Goal: Task Accomplishment & Management: Manage account settings

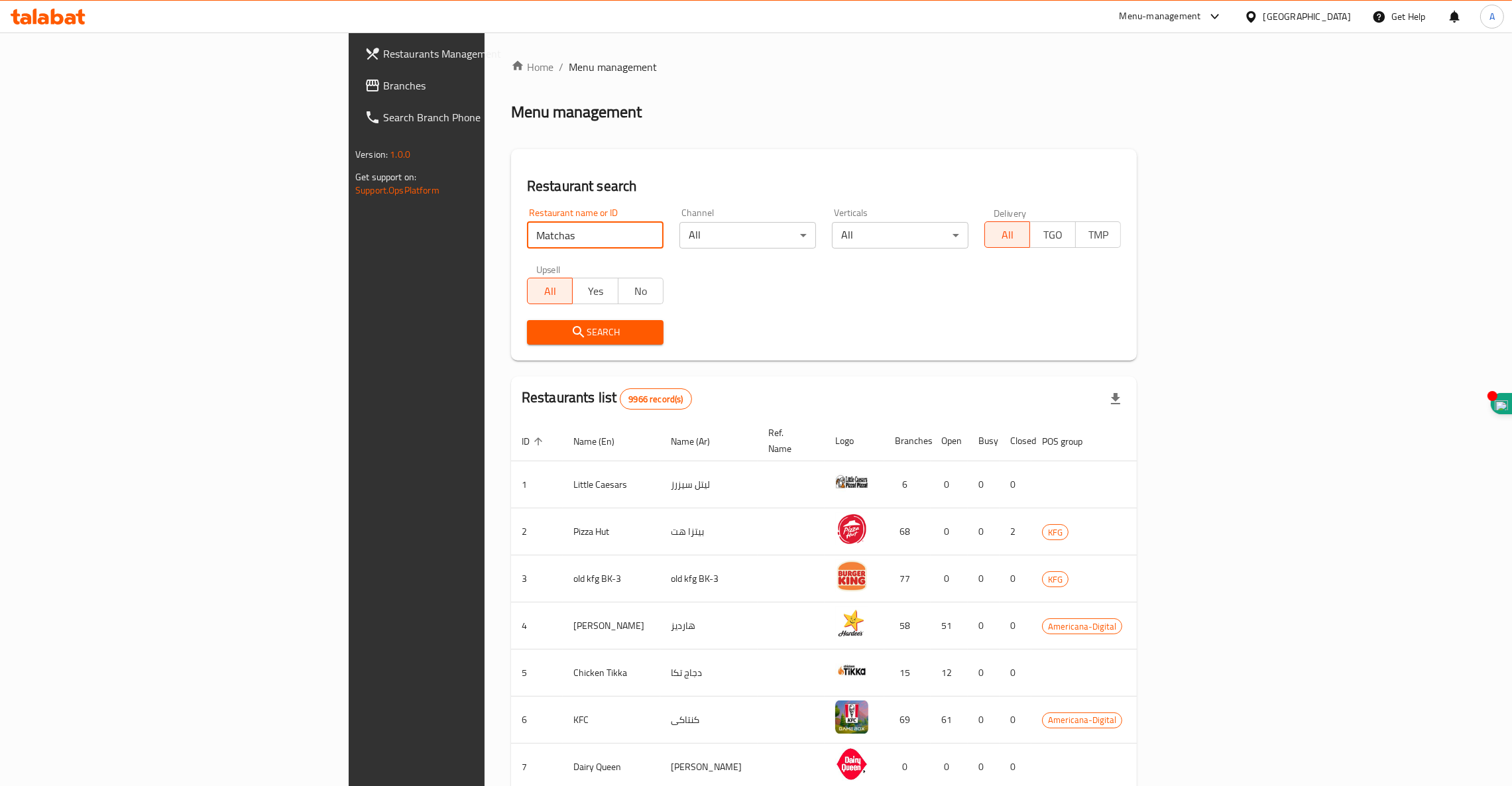
type input "Matchas"
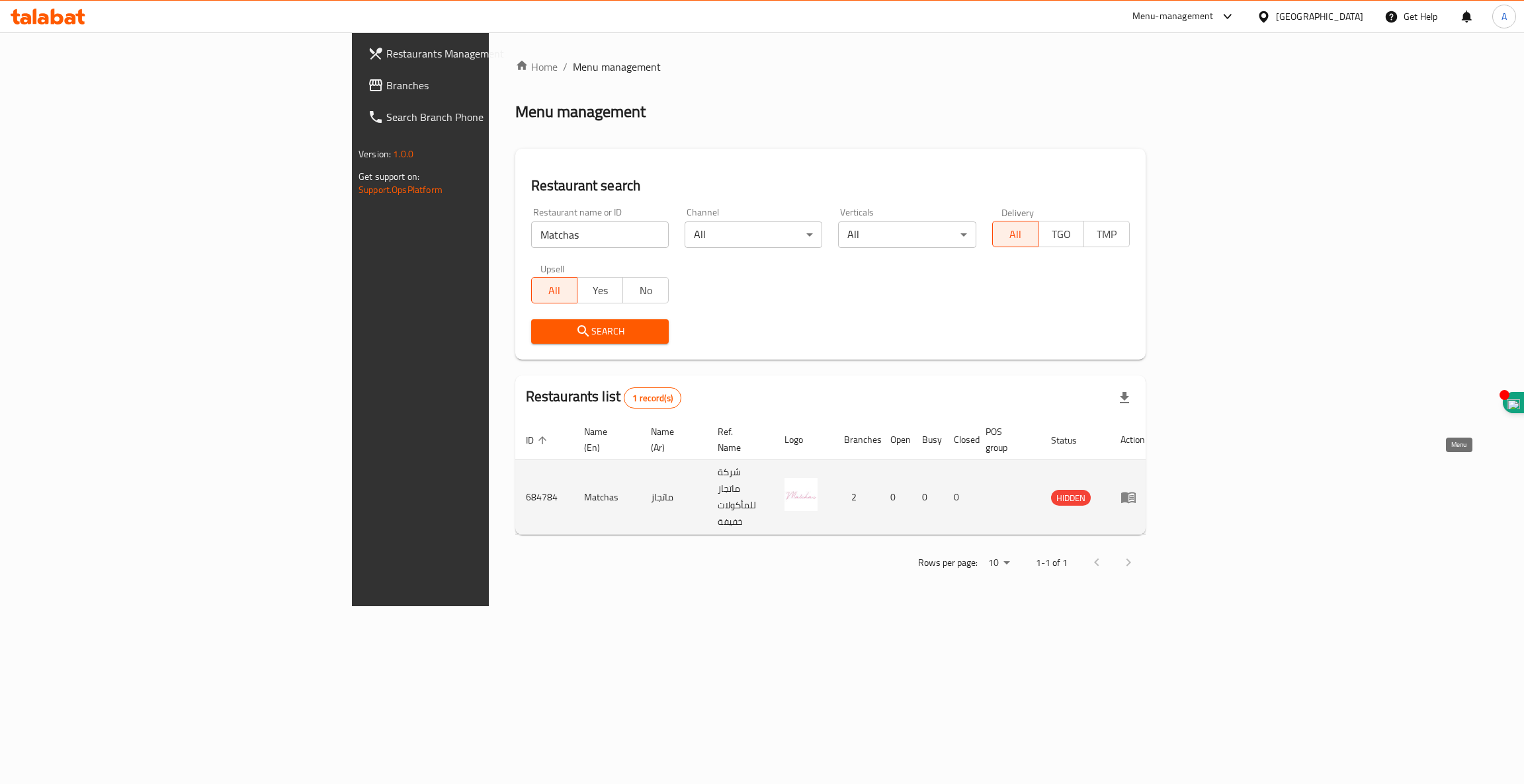
click at [1136, 492] on icon "enhanced table" at bounding box center [1129, 498] width 15 height 11
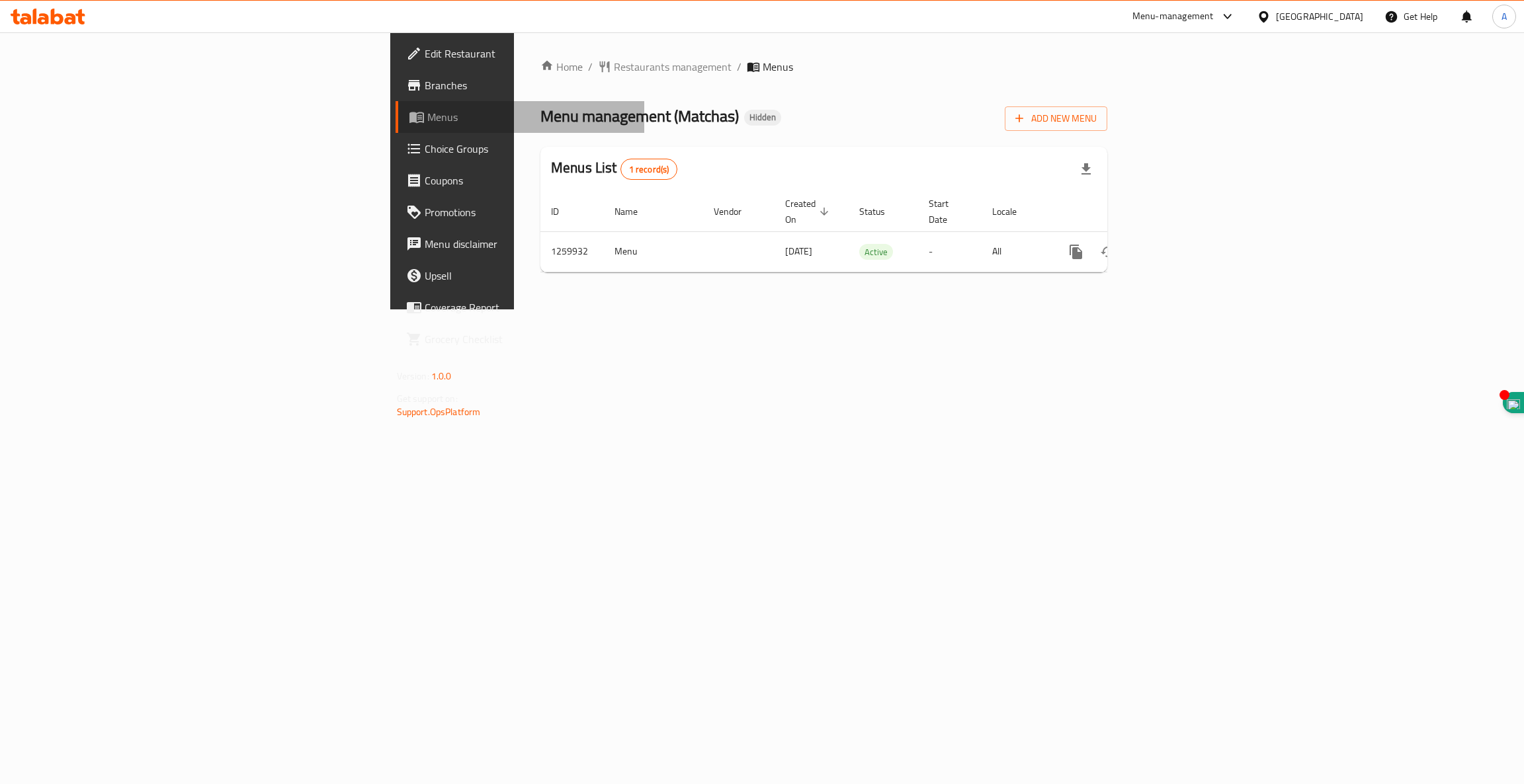
click at [427, 121] on span "Menus" at bounding box center [531, 117] width 207 height 16
click at [427, 117] on span "Menus" at bounding box center [531, 117] width 207 height 16
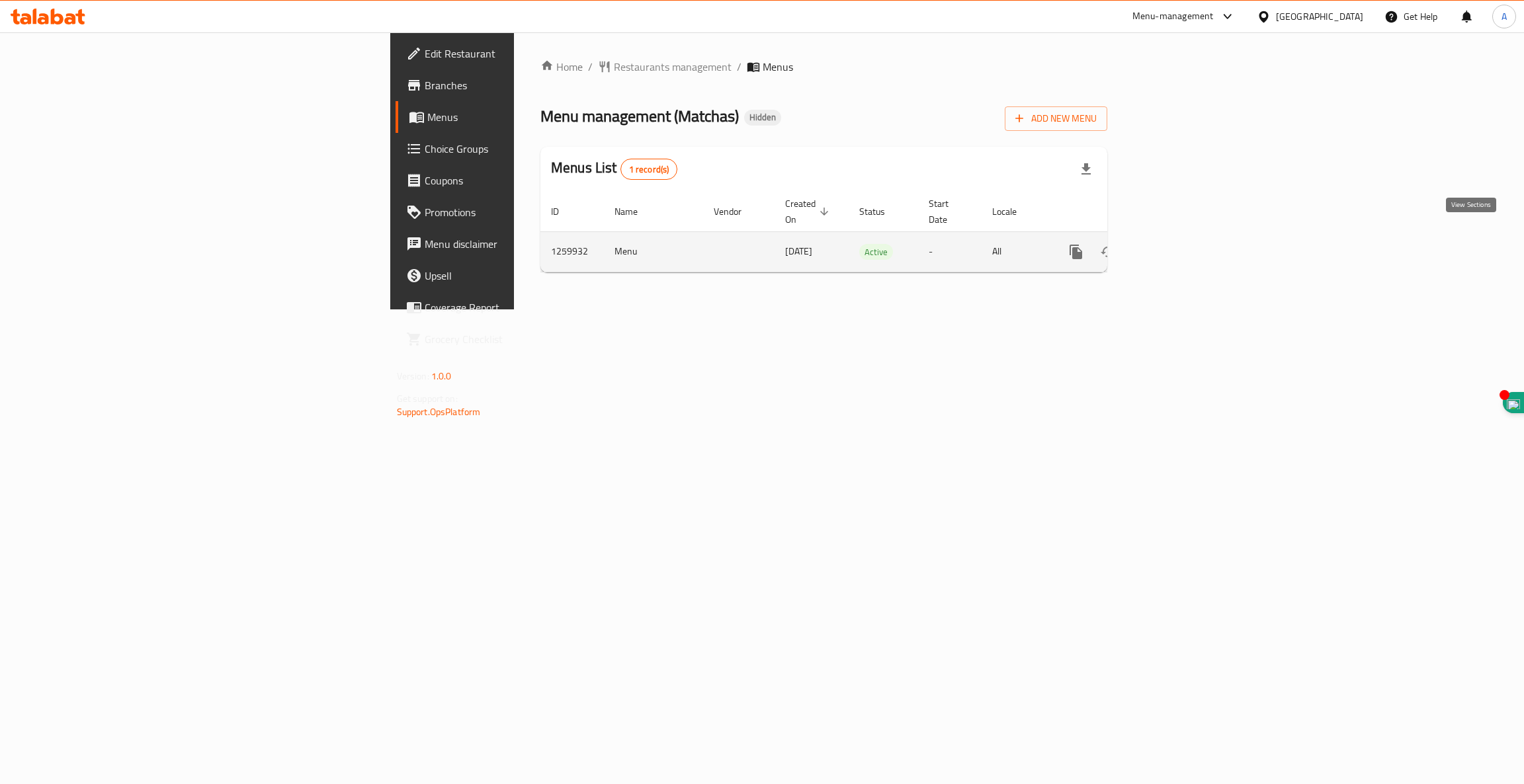
click at [1180, 244] on icon "enhanced table" at bounding box center [1171, 252] width 16 height 16
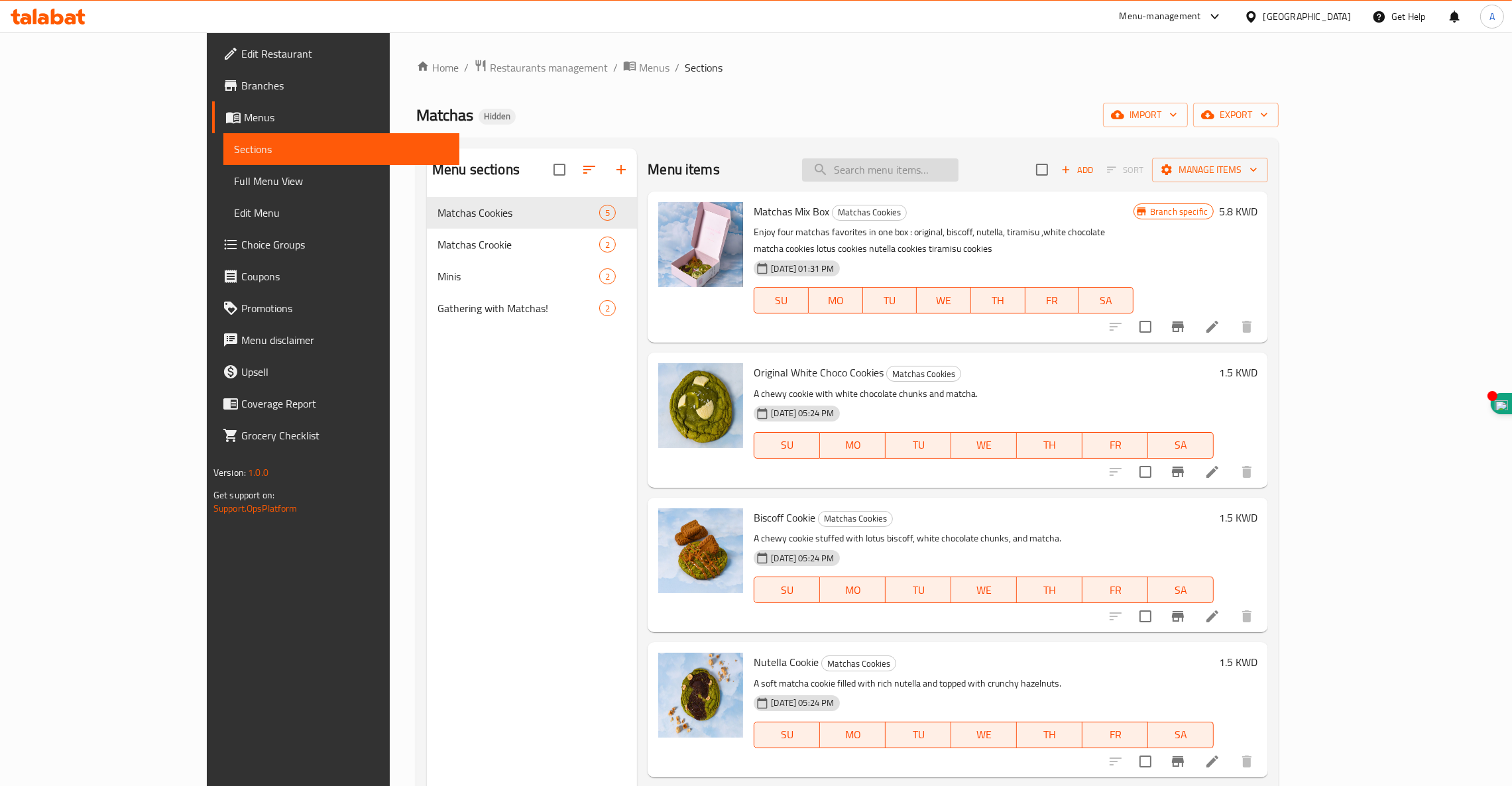
click at [954, 177] on input "search" at bounding box center [880, 170] width 156 height 23
paste input "ICED MATCHA LONDON FOG"
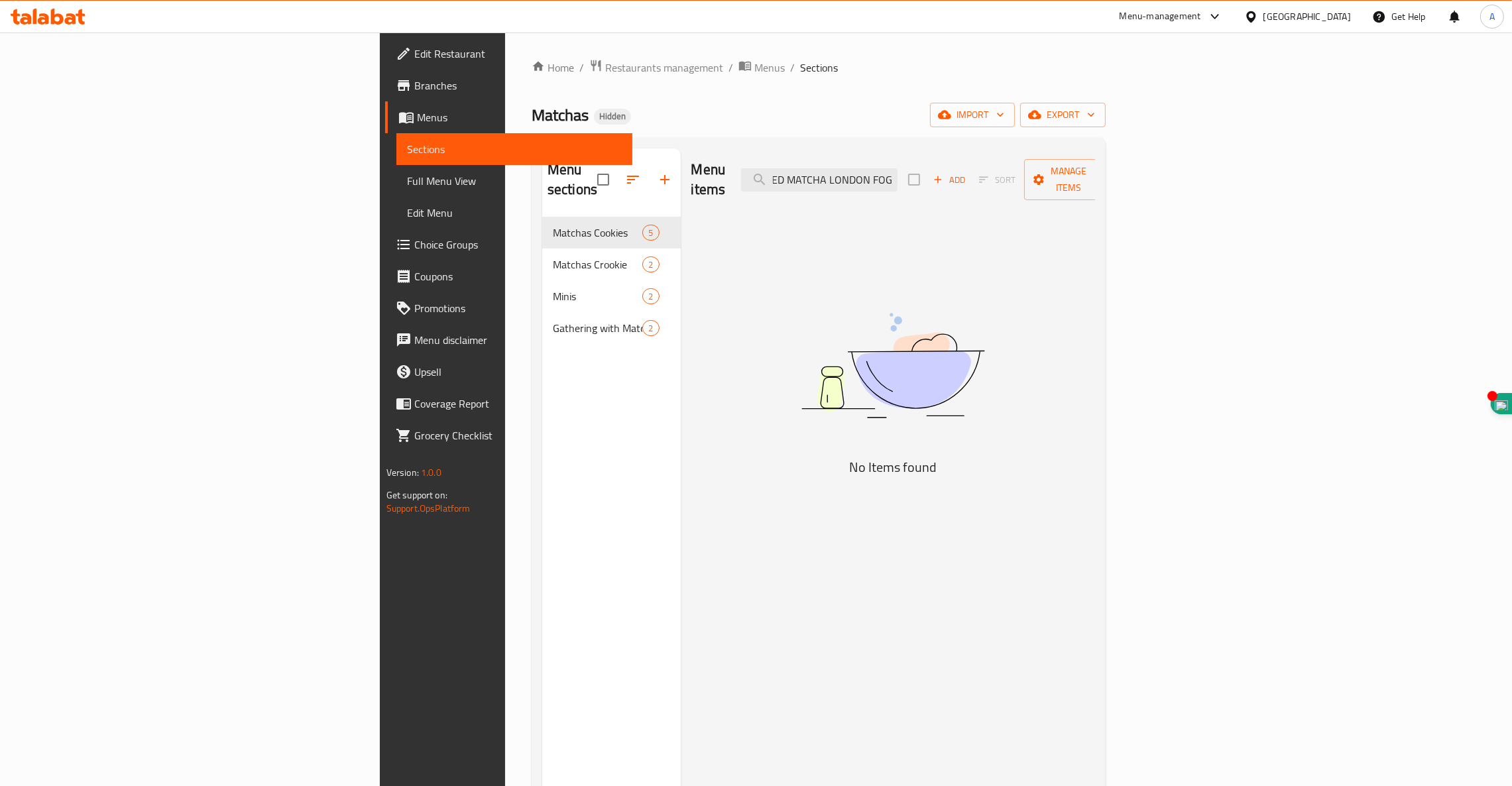
type input "ICED MATCHA LONDON FOG"
click at [542, 422] on div "Menu sections Matchas Cookies 5 Matchas Crookie 2 Minis 2 Gathering with Matcha…" at bounding box center [611, 541] width 139 height 786
click at [880, 457] on h5 "No Items found" at bounding box center [893, 467] width 331 height 21
click at [656, 171] on icon "button" at bounding box center [664, 179] width 16 height 16
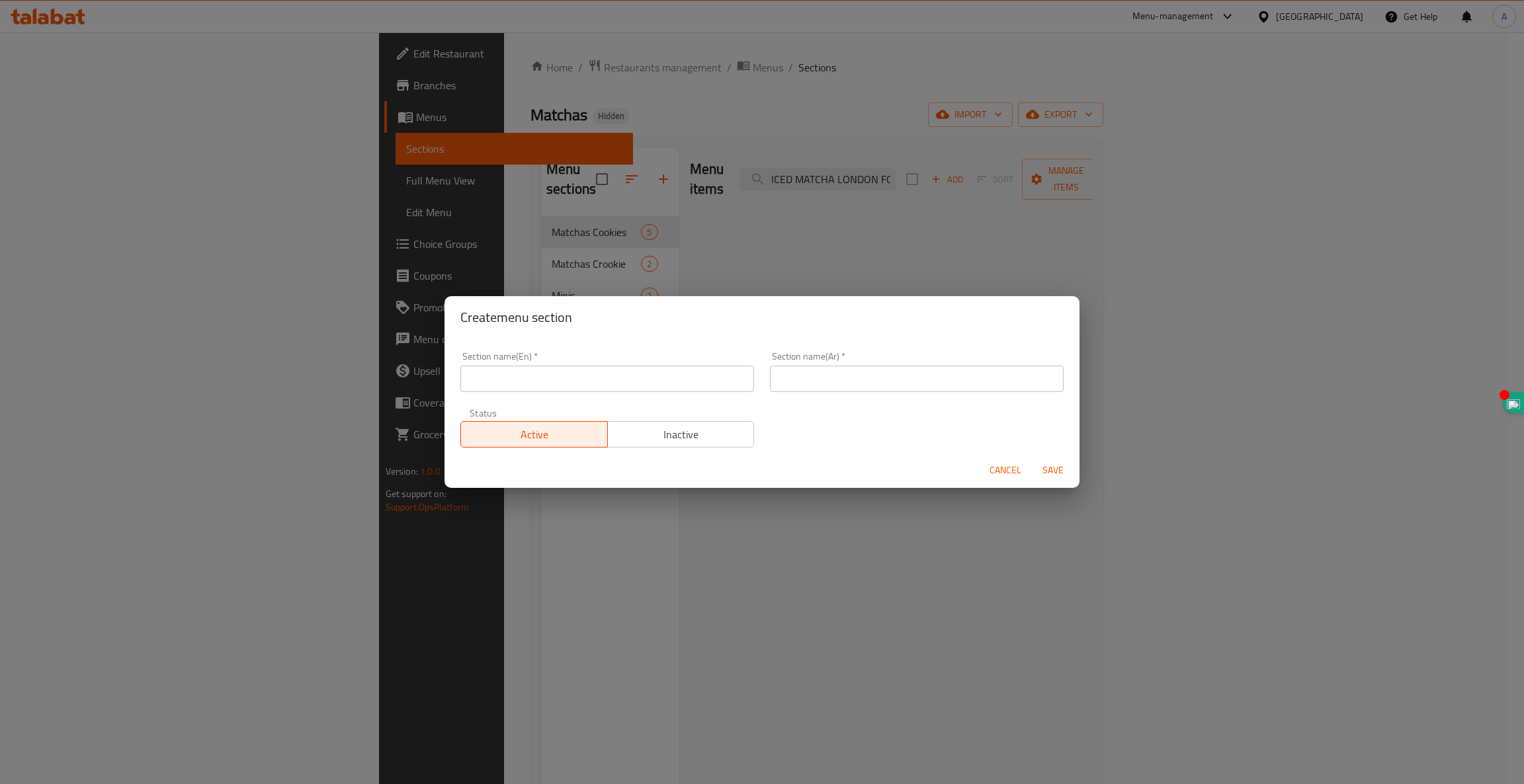
click at [539, 376] on input "text" at bounding box center [608, 378] width 294 height 26
paste input "COLD DRINKS"
type input "Cold Drinks"
click at [868, 379] on input "text" at bounding box center [917, 378] width 294 height 26
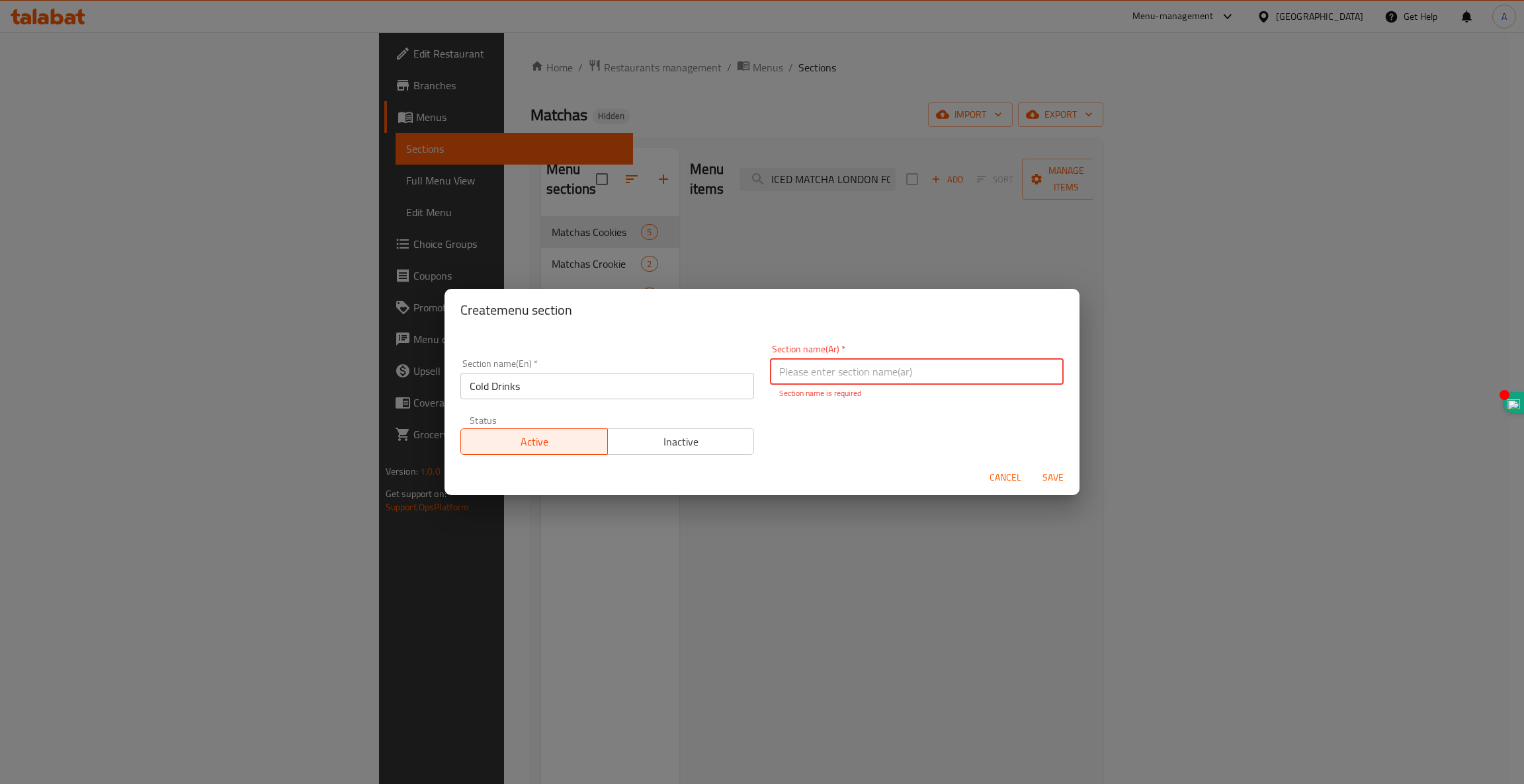
click at [899, 360] on input "text" at bounding box center [917, 371] width 294 height 26
click at [899, 367] on input "text" at bounding box center [917, 371] width 294 height 26
paste input "المشروبات الباردة"
type input "المشروبات الباردة"
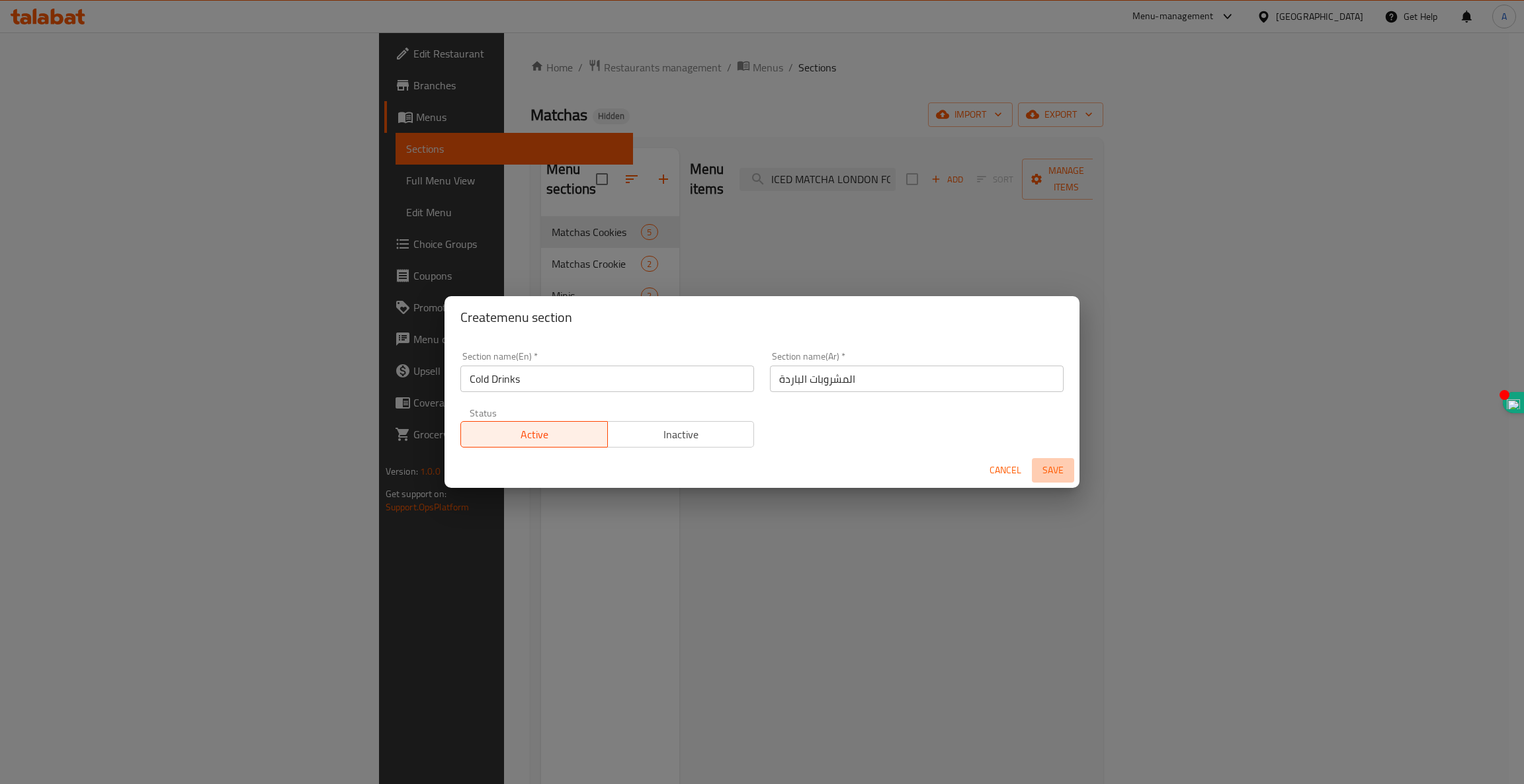
click at [1059, 478] on span "Save" at bounding box center [1053, 470] width 32 height 16
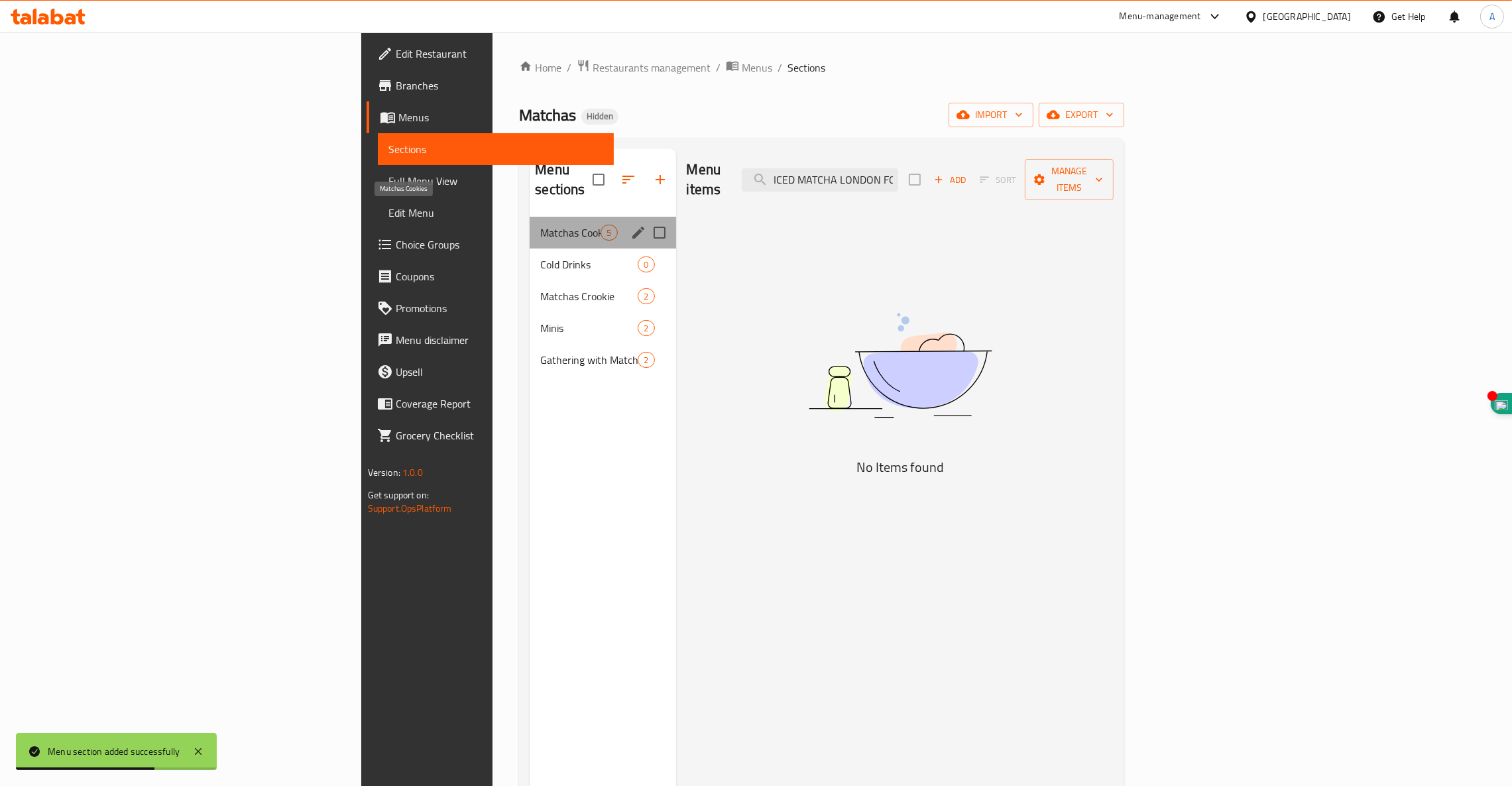
click at [540, 225] on span "Matchas Cookies" at bounding box center [570, 233] width 60 height 16
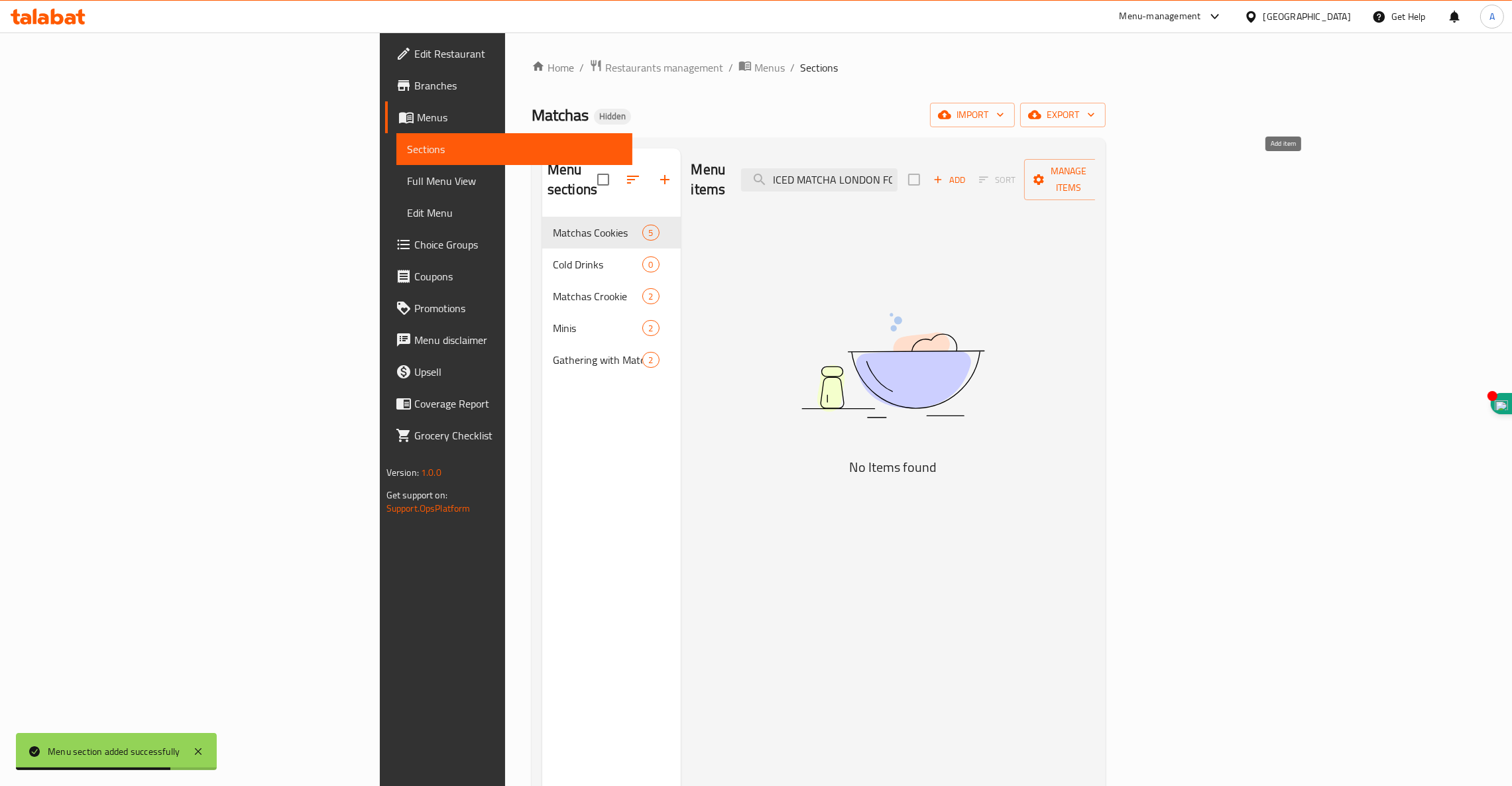
click at [970, 170] on button "Add" at bounding box center [949, 180] width 43 height 21
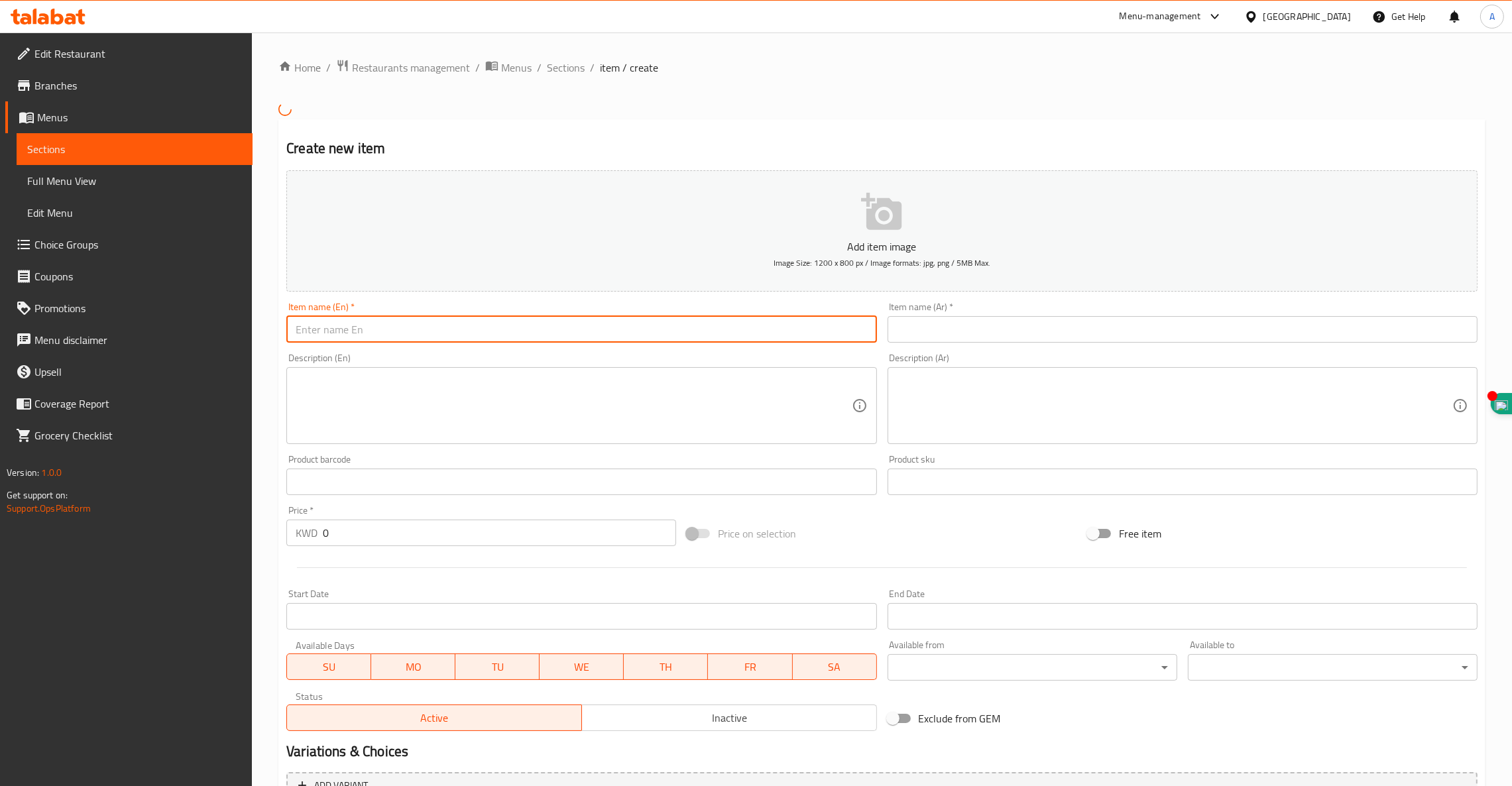
click at [469, 329] on input "text" at bounding box center [581, 329] width 590 height 26
paste input "ICED MATCHA LONDON FOG"
type input "ICED MATCHA LONDON FOG"
click at [975, 336] on input "text" at bounding box center [1182, 329] width 590 height 26
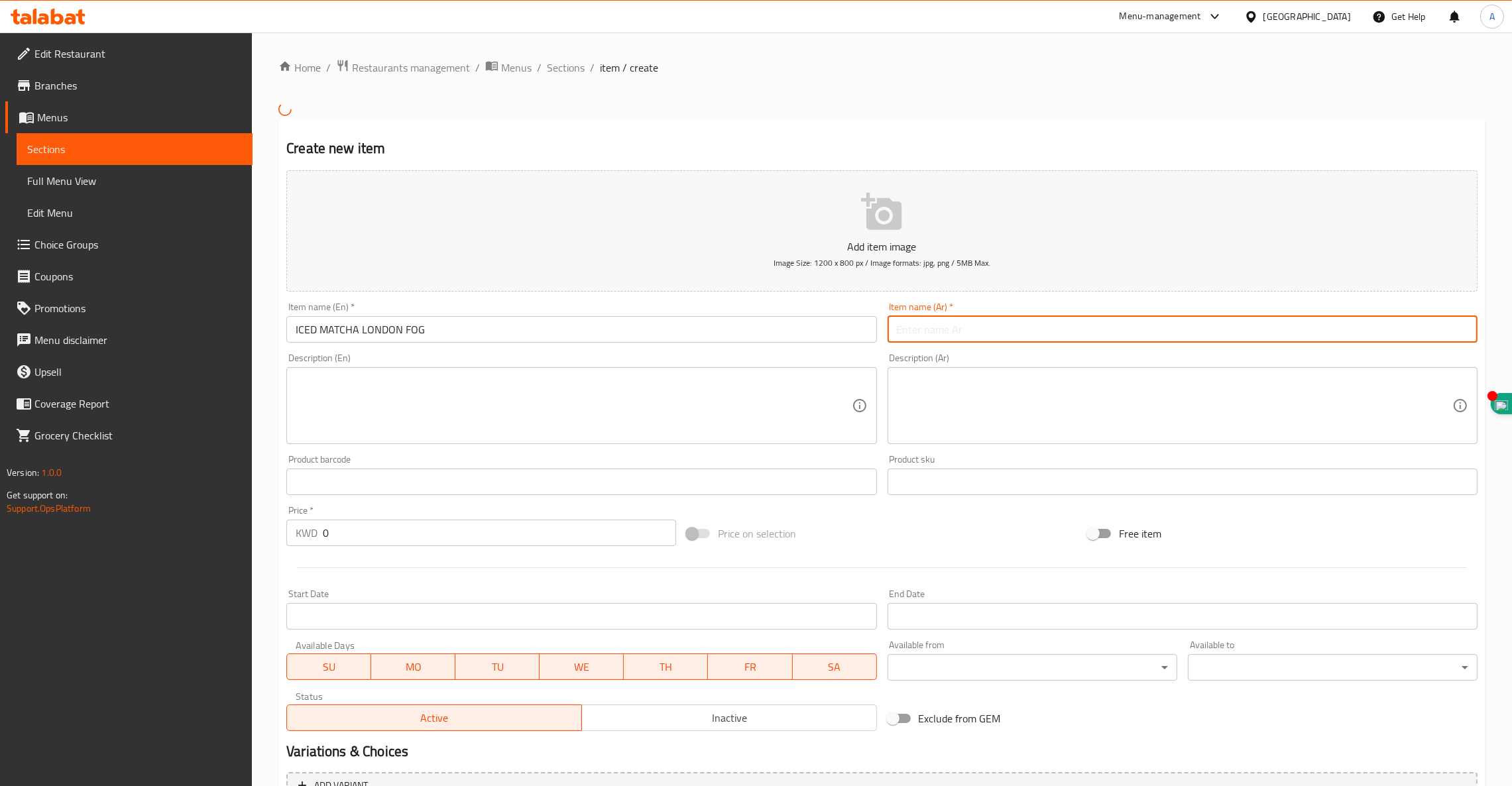
paste input "ماتشا لندن المثلج"
type input "ماتشا لندن المثلج"
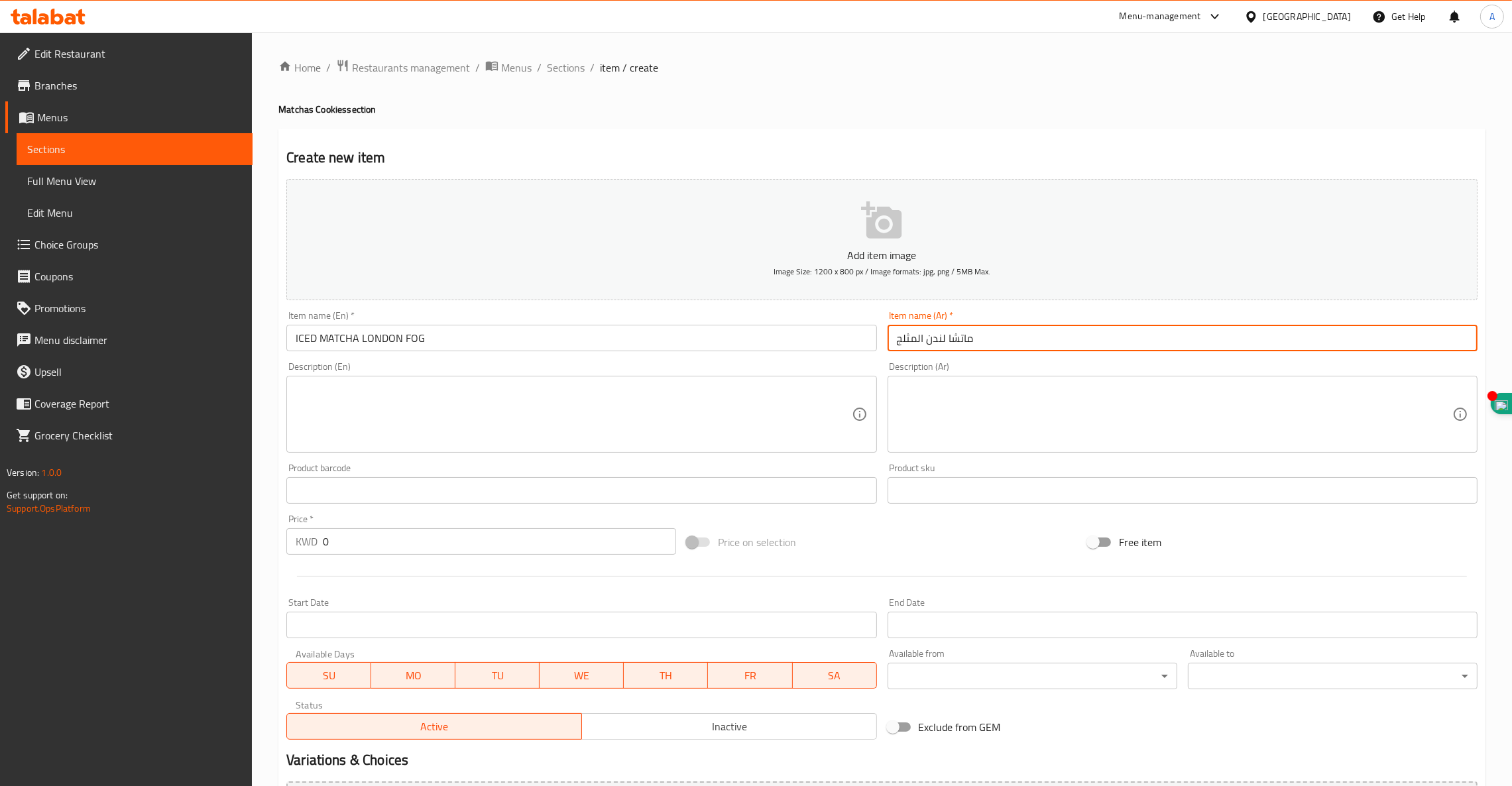
click at [590, 403] on textarea at bounding box center [573, 415] width 555 height 63
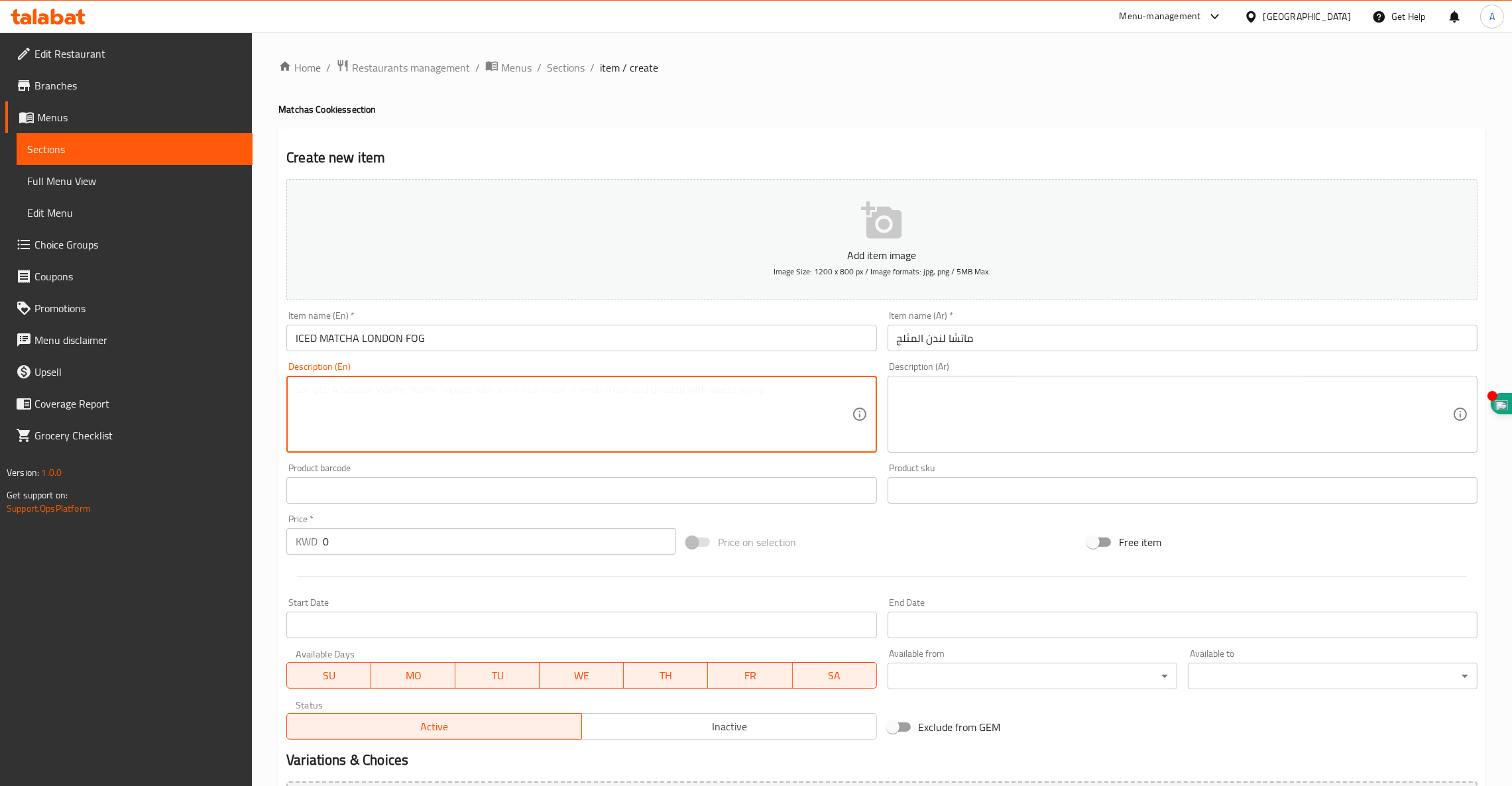
paste textarea "MATCHA EARI GREY LATTE - HOMEMADE EARI GREY ( SYRUP+ MILK ) TOPPED WITH SWEET E…"
drag, startPoint x: 593, startPoint y: 402, endPoint x: 265, endPoint y: 371, distance: 329.5
click at [265, 369] on div "Home / Restaurants management / Menus / Sections / item / create Matchas Cookie…" at bounding box center [881, 484] width 1260 height 904
type textarea "MATCHA EARI GREY LATTE - HOMEMADE EARI GREY ( SYRUP+ MILK ) TOPPED WITH SWEET E…"
click at [974, 399] on textarea at bounding box center [1174, 415] width 555 height 63
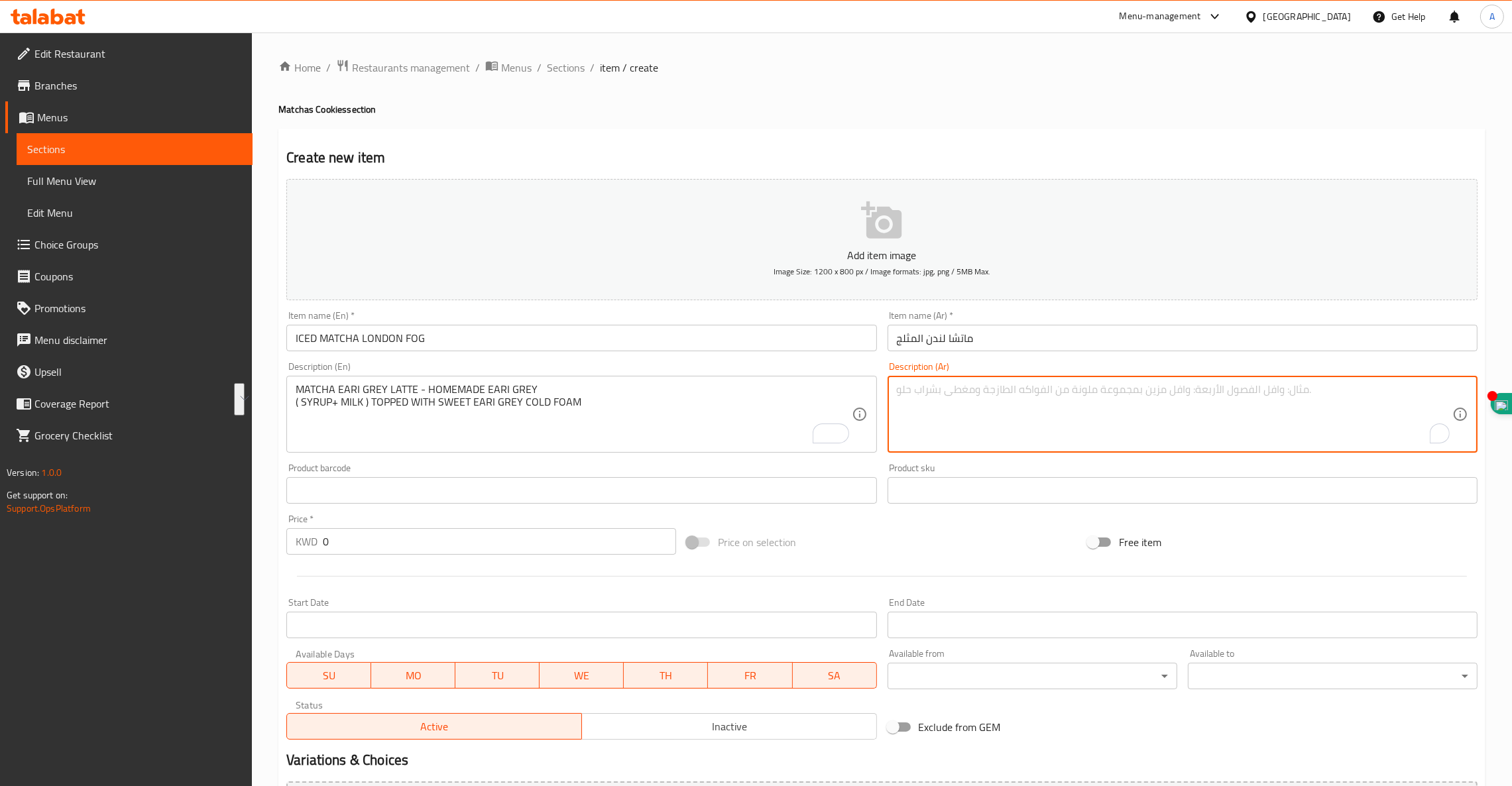
paste textarea "لاتيه ماتشا إيري جراي - إيري جراي منزلي الصنع (شراب + حليب) مغطى برغوة إيري جرا…"
type textarea "لاتيه ماتشا إيري جراي - إيري جراي منزلي الصنع (شراب + حليب) مغطى برغوة إيري جرا…"
click at [540, 380] on div "MATCHA EARI GREY LATTE - HOMEMADE EARI GREY ( SYRUP+ MILK ) TOPPED WITH SWEET E…" at bounding box center [581, 414] width 590 height 77
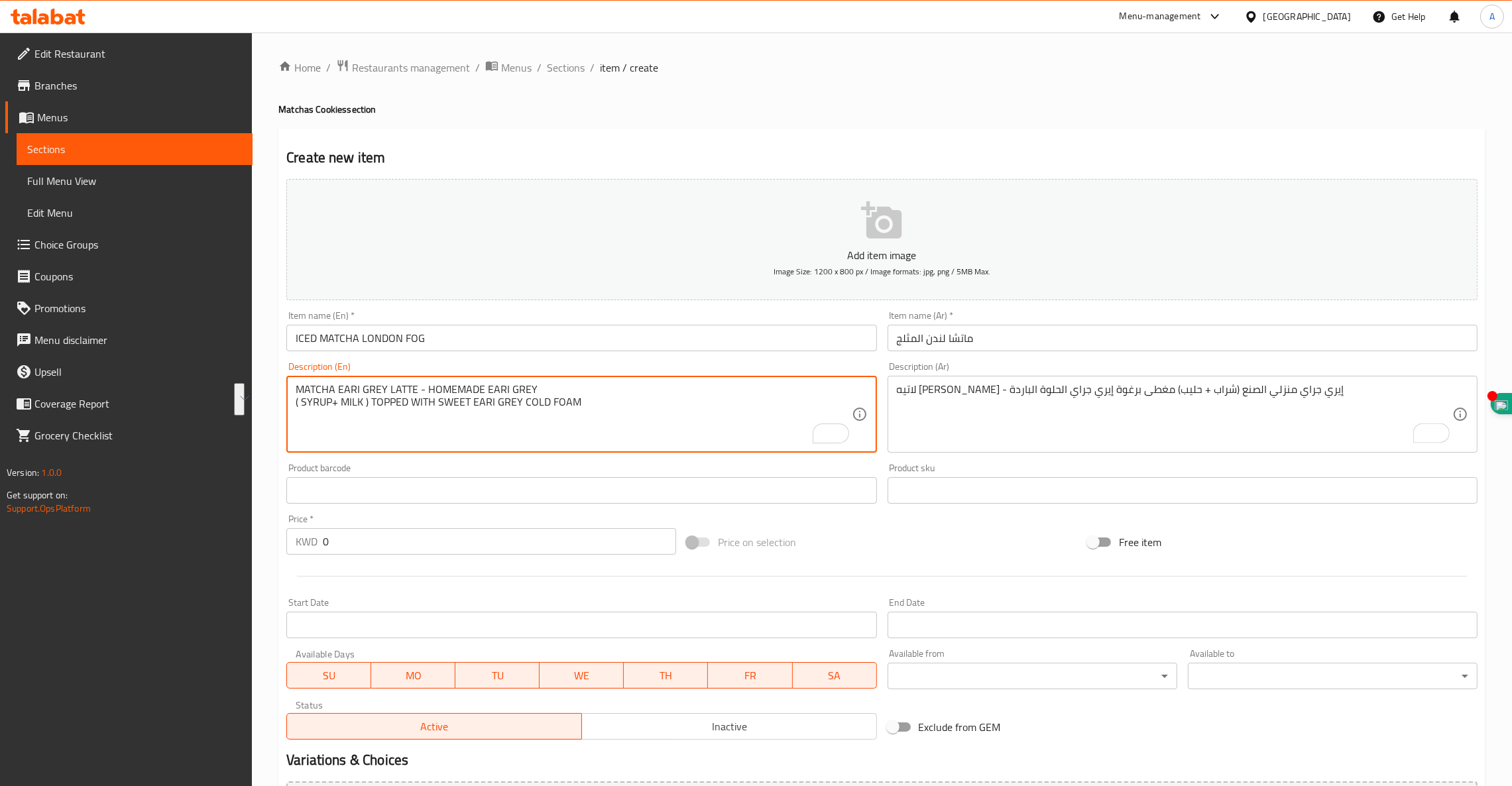
click at [567, 392] on textarea "MATCHA EARI GREY LATTE - HOMEMADE EARI GREY ( SYRUP+ MILK ) TOPPED WITH SWEET E…" at bounding box center [573, 415] width 555 height 63
click at [548, 389] on textarea "MATCHA EARI GREY LATTE - HOMEMADE EARI GREY ( SYRUP+ MILK ) TOPPED WITH SWEET E…" at bounding box center [573, 415] width 555 height 63
click at [538, 387] on textarea "MATCHA EARI GREY LATTE - HOMEMADE EARI GREY ( SYRUP+ MILK ) TOPPED WITH SWEET E…" at bounding box center [573, 415] width 555 height 63
drag, startPoint x: 594, startPoint y: 404, endPoint x: 230, endPoint y: 409, distance: 364.0
click at [230, 409] on div "Edit Restaurant Branches Menus Sections Full Menu View Edit Menu Choice Groups …" at bounding box center [756, 484] width 1512 height 904
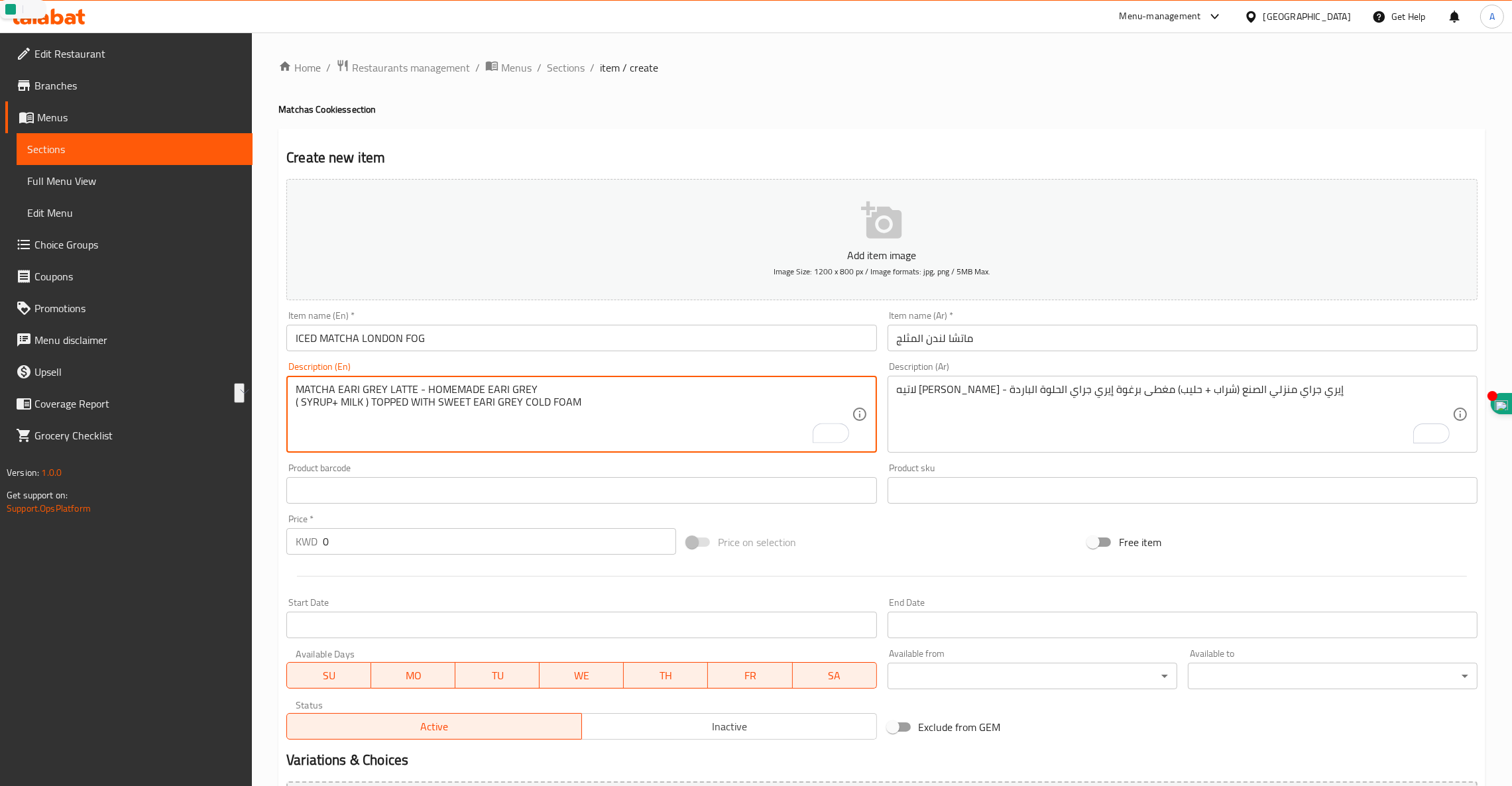
click at [585, 386] on textarea "MATCHA EARI GREY LATTE - HOMEMADE EARI GREY ( SYRUP+ MILK ) TOPPED WITH SWEET E…" at bounding box center [573, 415] width 555 height 63
paste textarea "( SYRUP+ MILK ) TOPPED WITH SWEET EARI GREY COLD FOAM"
drag, startPoint x: 587, startPoint y: 405, endPoint x: 203, endPoint y: 402, distance: 384.0
click at [203, 402] on div "Edit Restaurant Branches Menus Sections Full Menu View Edit Menu Choice Groups …" at bounding box center [756, 484] width 1512 height 904
type textarea "MATCHA EARI GREY LATTE - HOMEMADE EARI GREY, ( SYRUP+ MILK ) TOPPED WITH SWEET …"
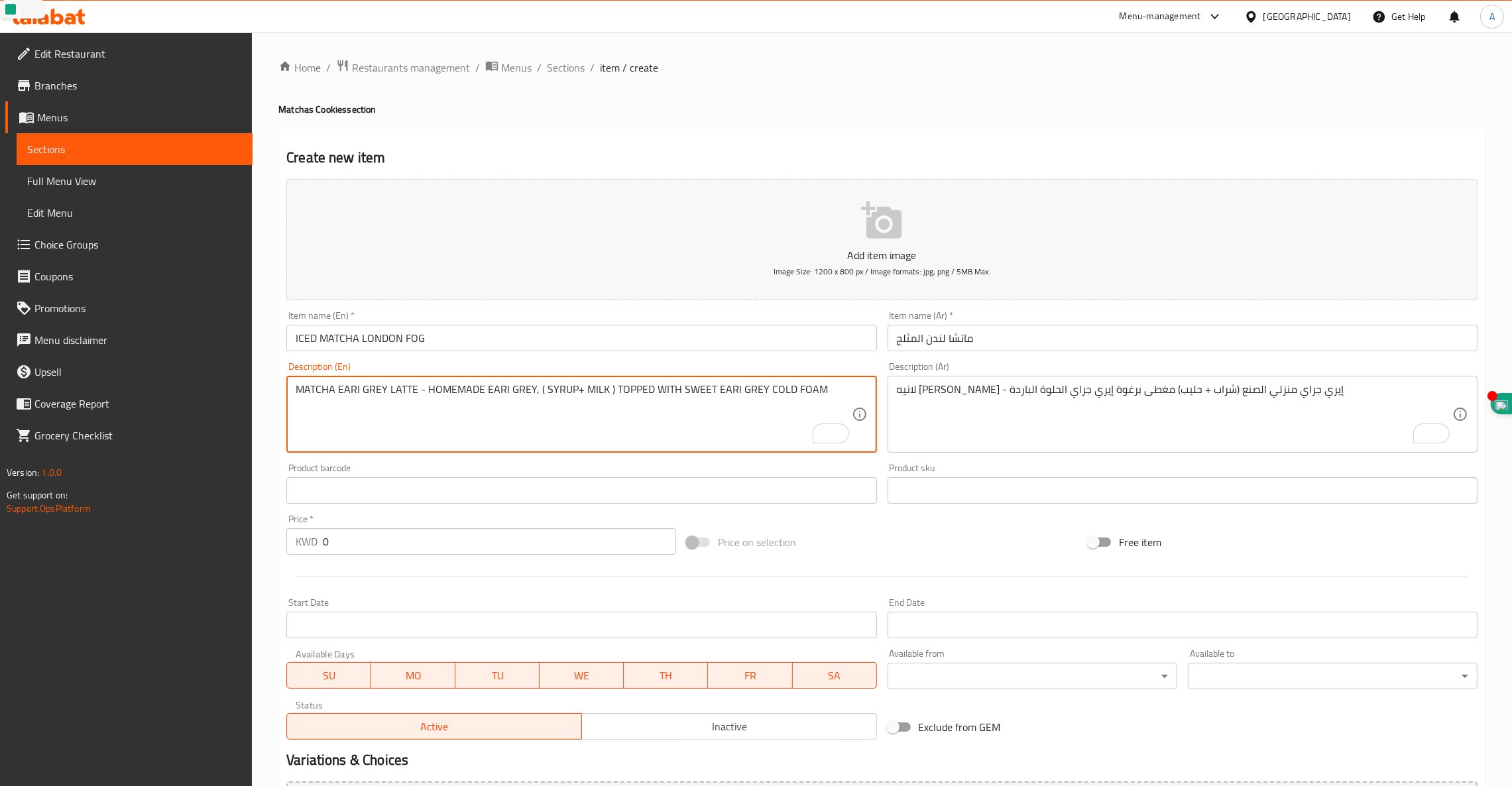
click at [371, 544] on input "0" at bounding box center [499, 541] width 353 height 26
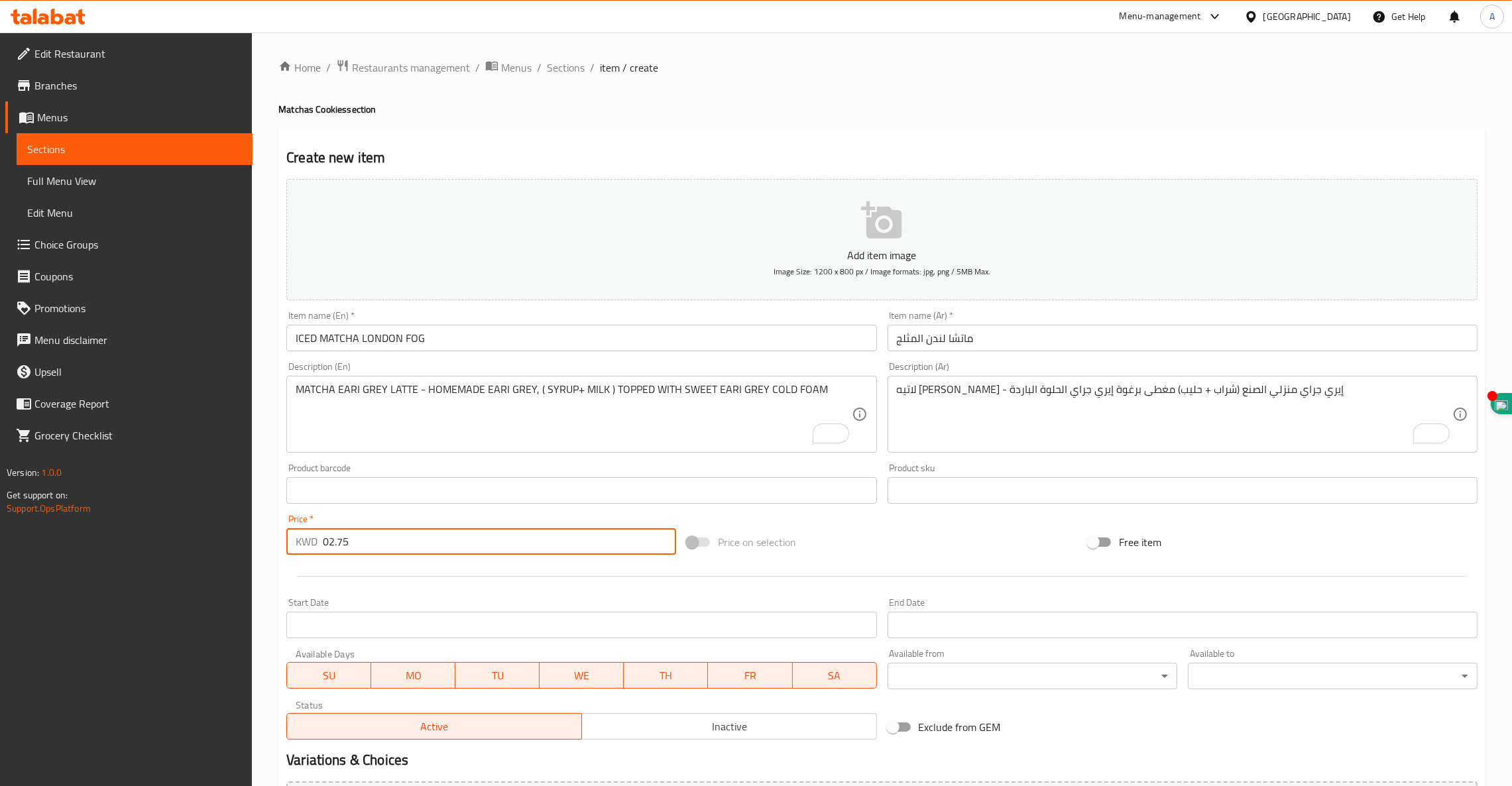
drag, startPoint x: 329, startPoint y: 539, endPoint x: 248, endPoint y: 516, distance: 84.2
click at [248, 519] on div "Edit Restaurant Branches Menus Sections Full Menu View Edit Menu Choice Groups …" at bounding box center [756, 484] width 1512 height 904
type input "2.75"
click at [380, 334] on input "ICED MATCHA LONDON FOG" at bounding box center [581, 338] width 590 height 26
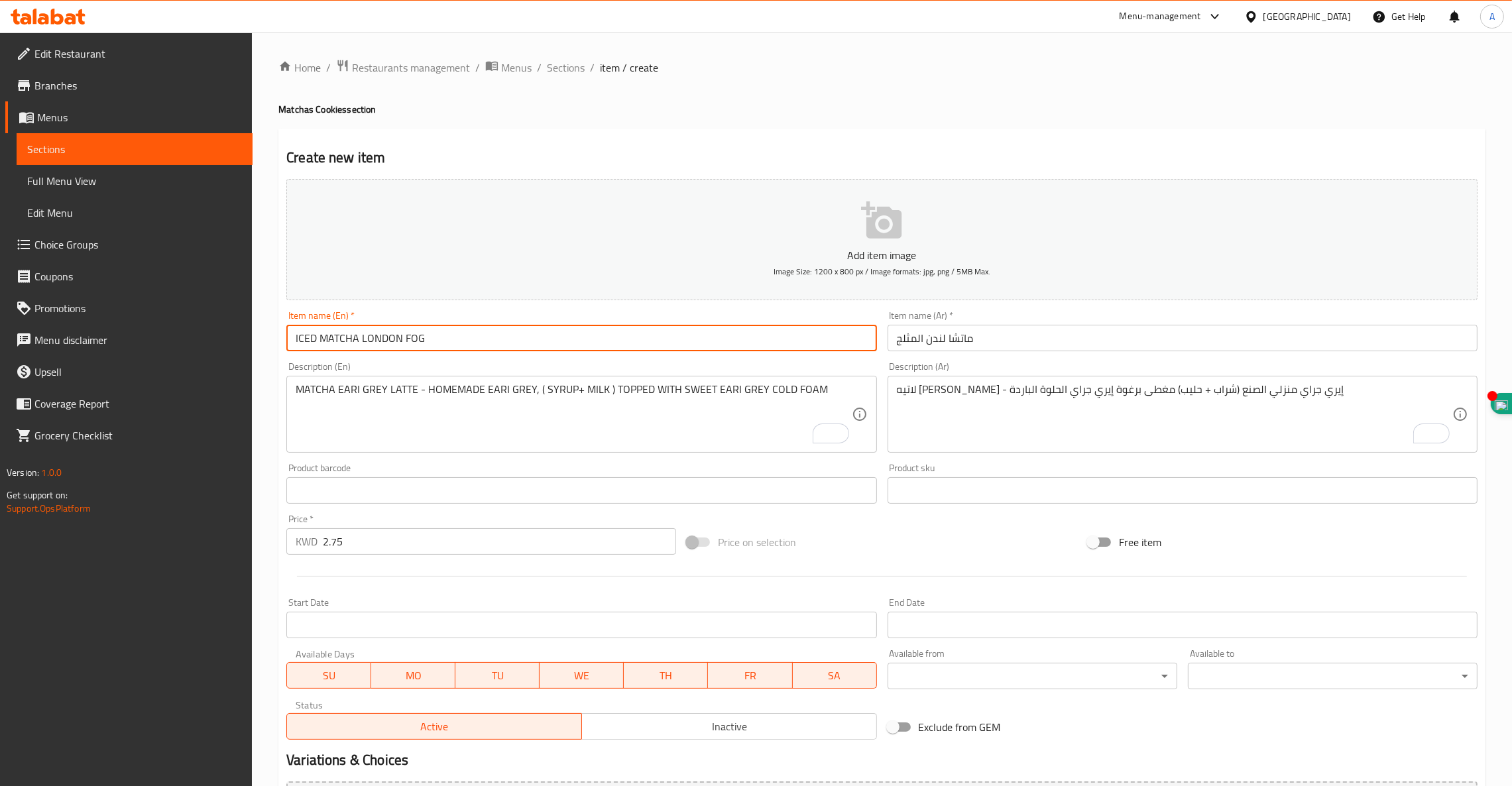
click at [364, 334] on input "ICED MATCHA LONDON FOG" at bounding box center [581, 338] width 590 height 26
click at [365, 334] on input "ICED MATCHA LONDON FOG" at bounding box center [581, 338] width 590 height 26
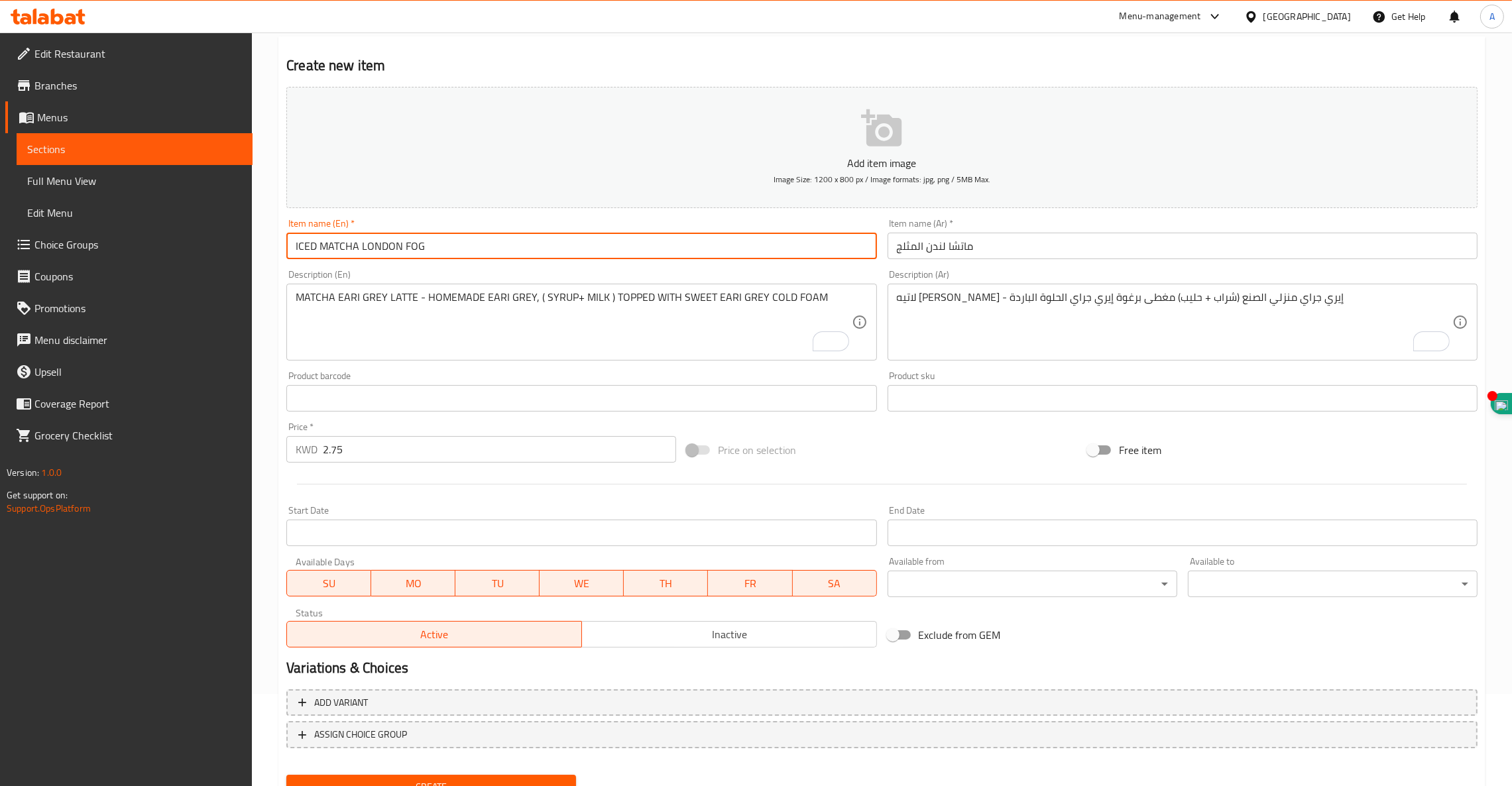
scroll to position [148, 0]
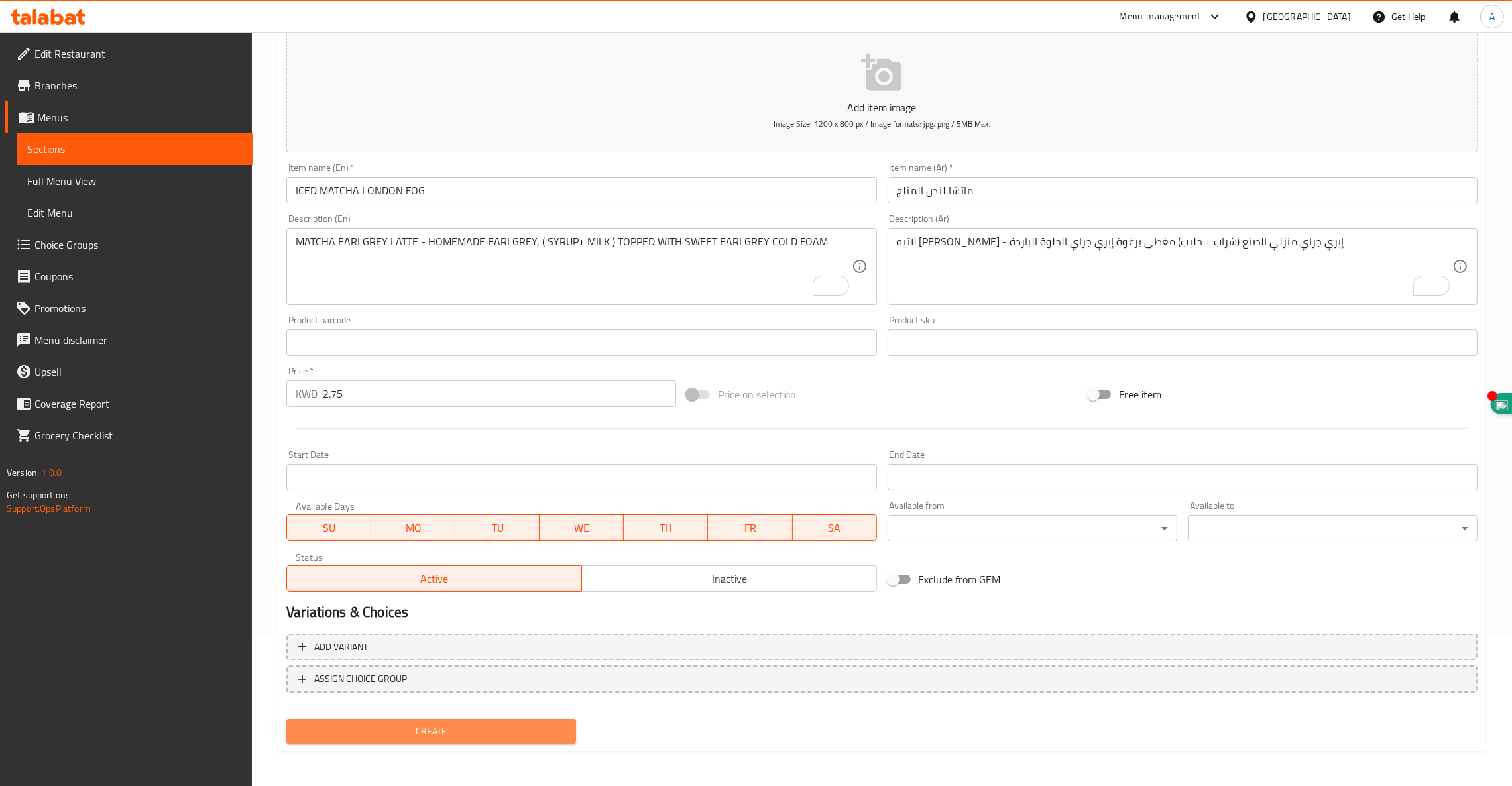
click at [472, 731] on span "Create" at bounding box center [430, 731] width 268 height 16
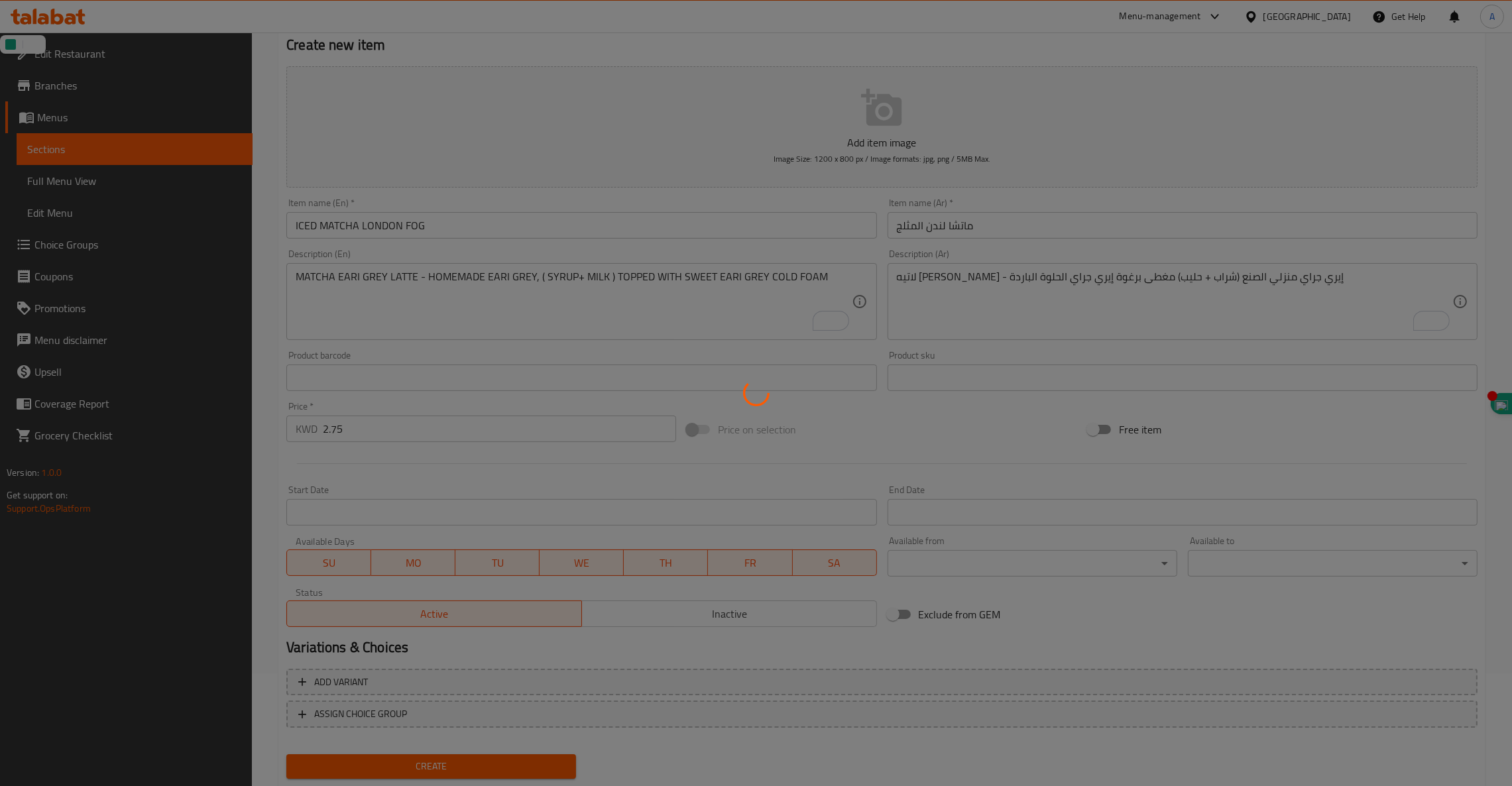
scroll to position [0, 0]
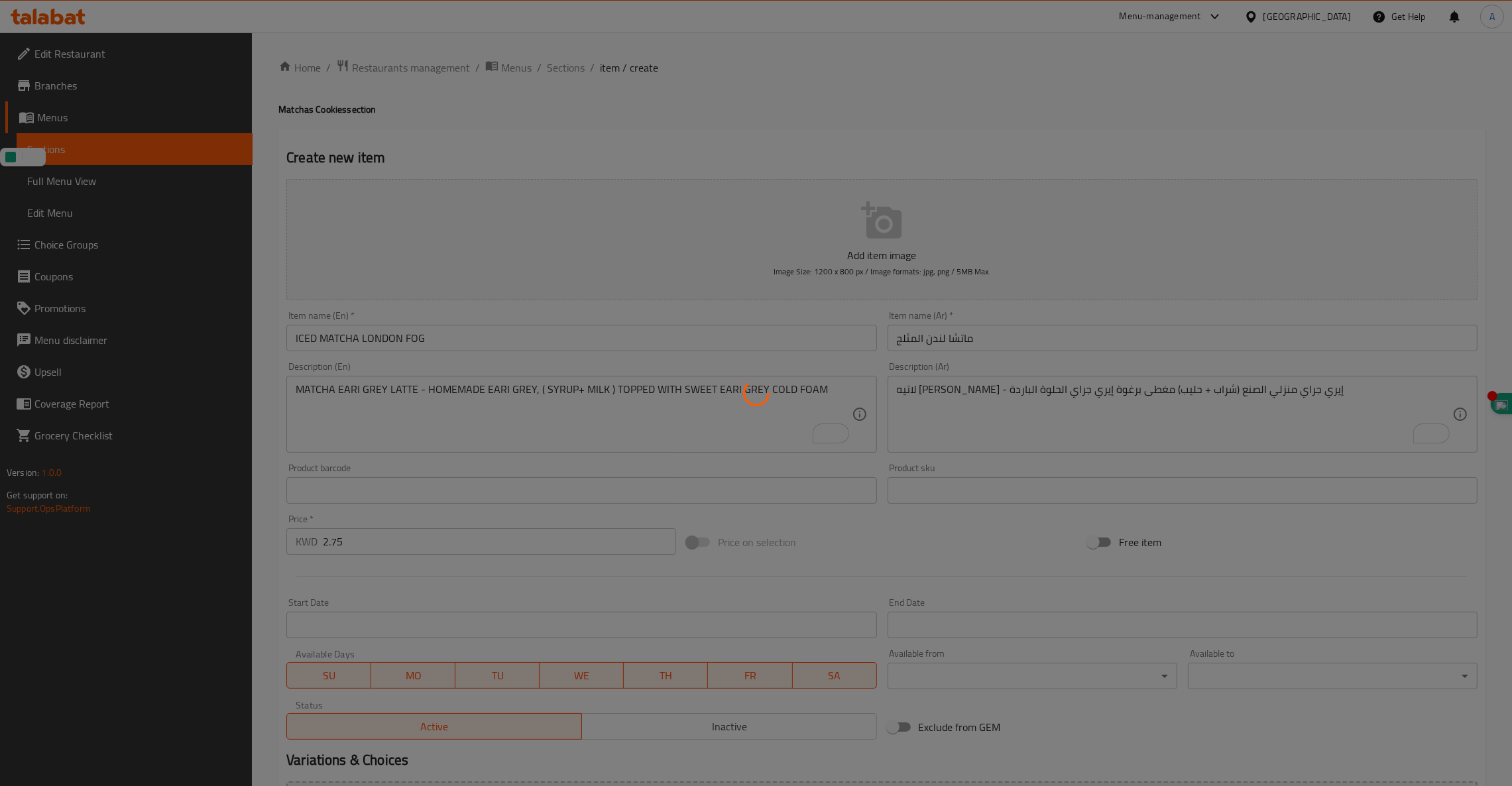
type input "0"
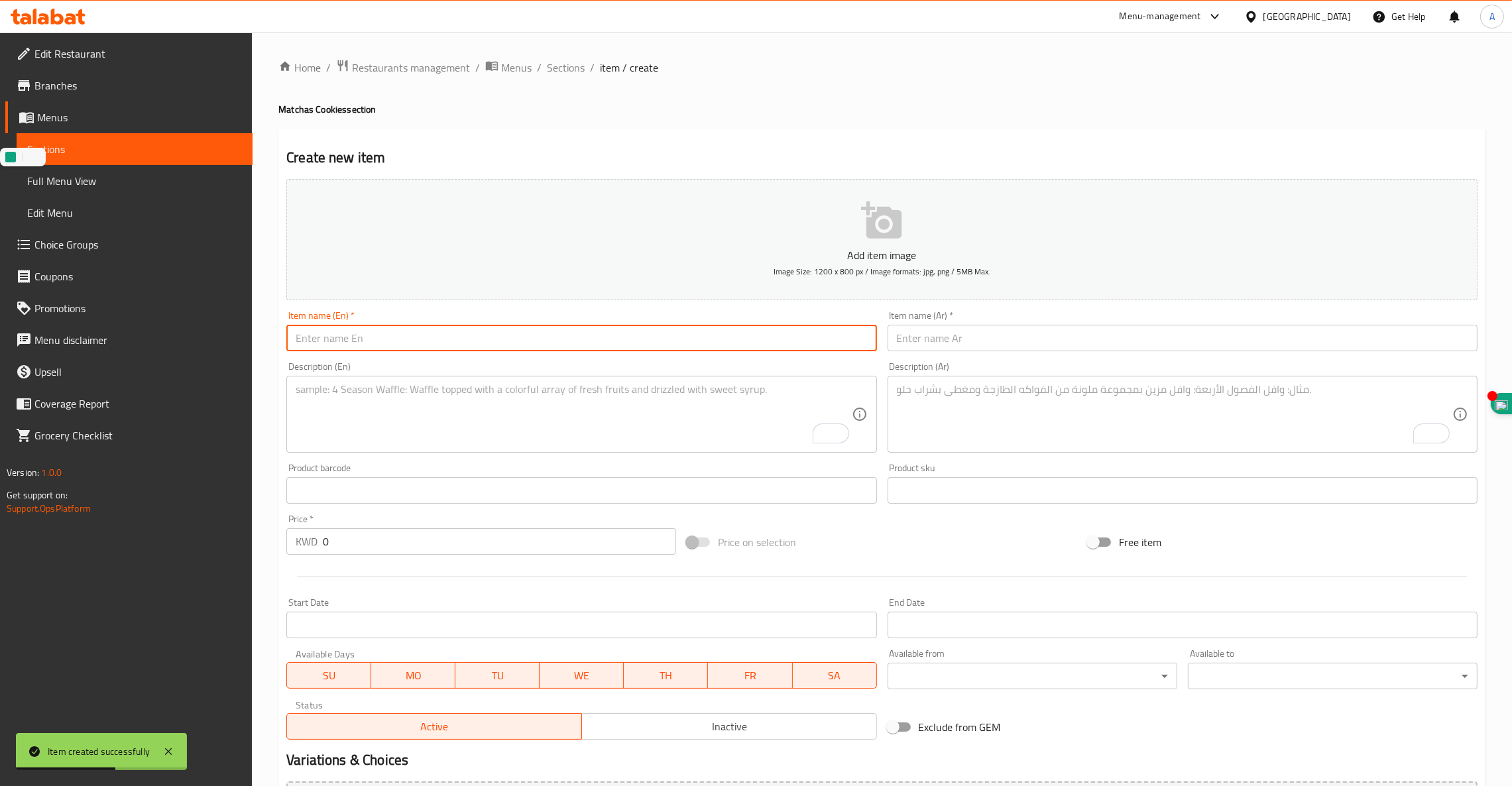
click at [406, 329] on input "text" at bounding box center [581, 338] width 590 height 26
paste input "ICED COLD WHISKED MATCHA"
click at [404, 339] on input "ICED COLD WHISKED MATCHA" at bounding box center [581, 338] width 590 height 26
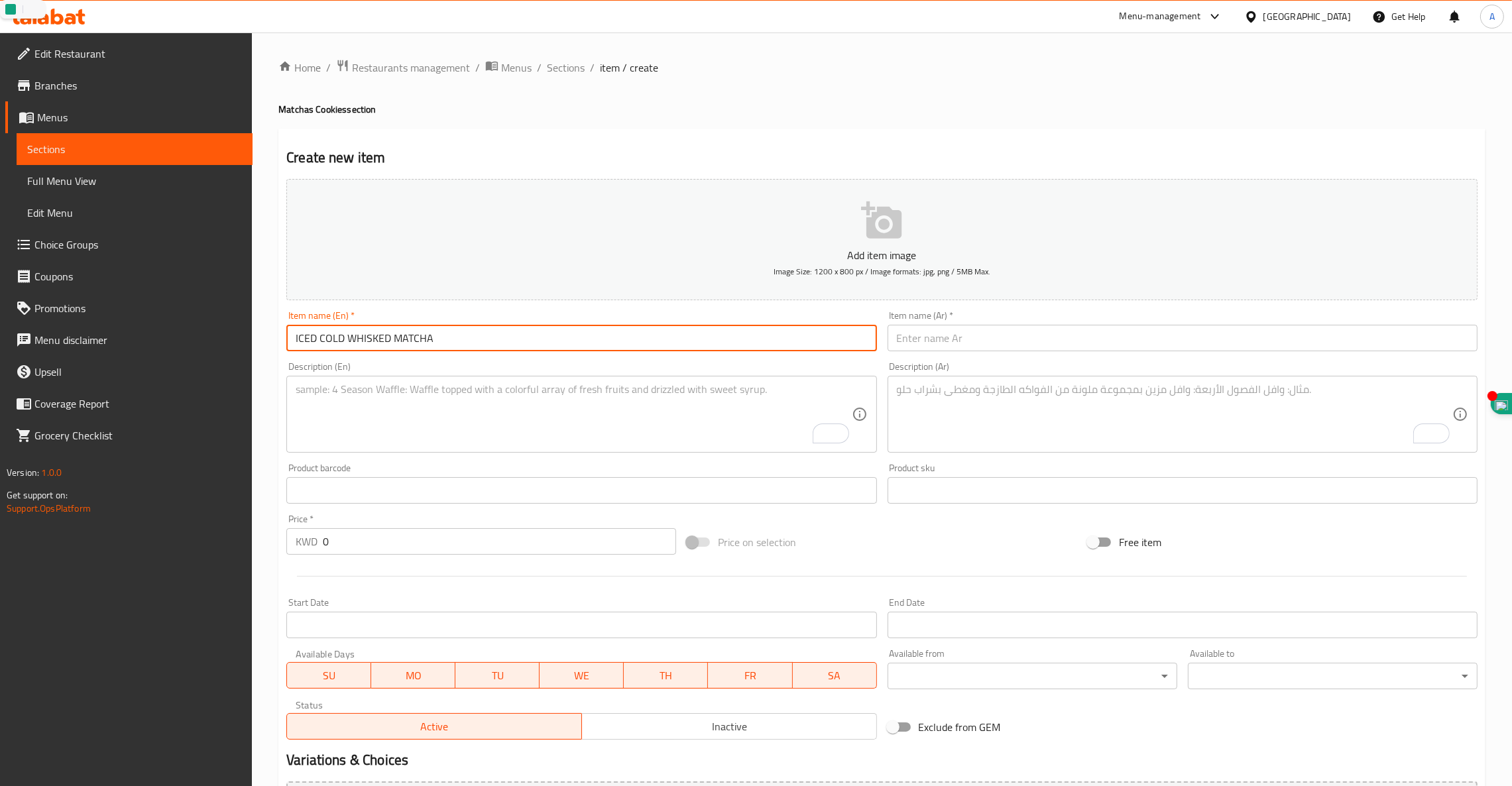
type input "ICED COLD WHISKED MATCHA"
click at [1048, 338] on input "text" at bounding box center [1182, 338] width 590 height 26
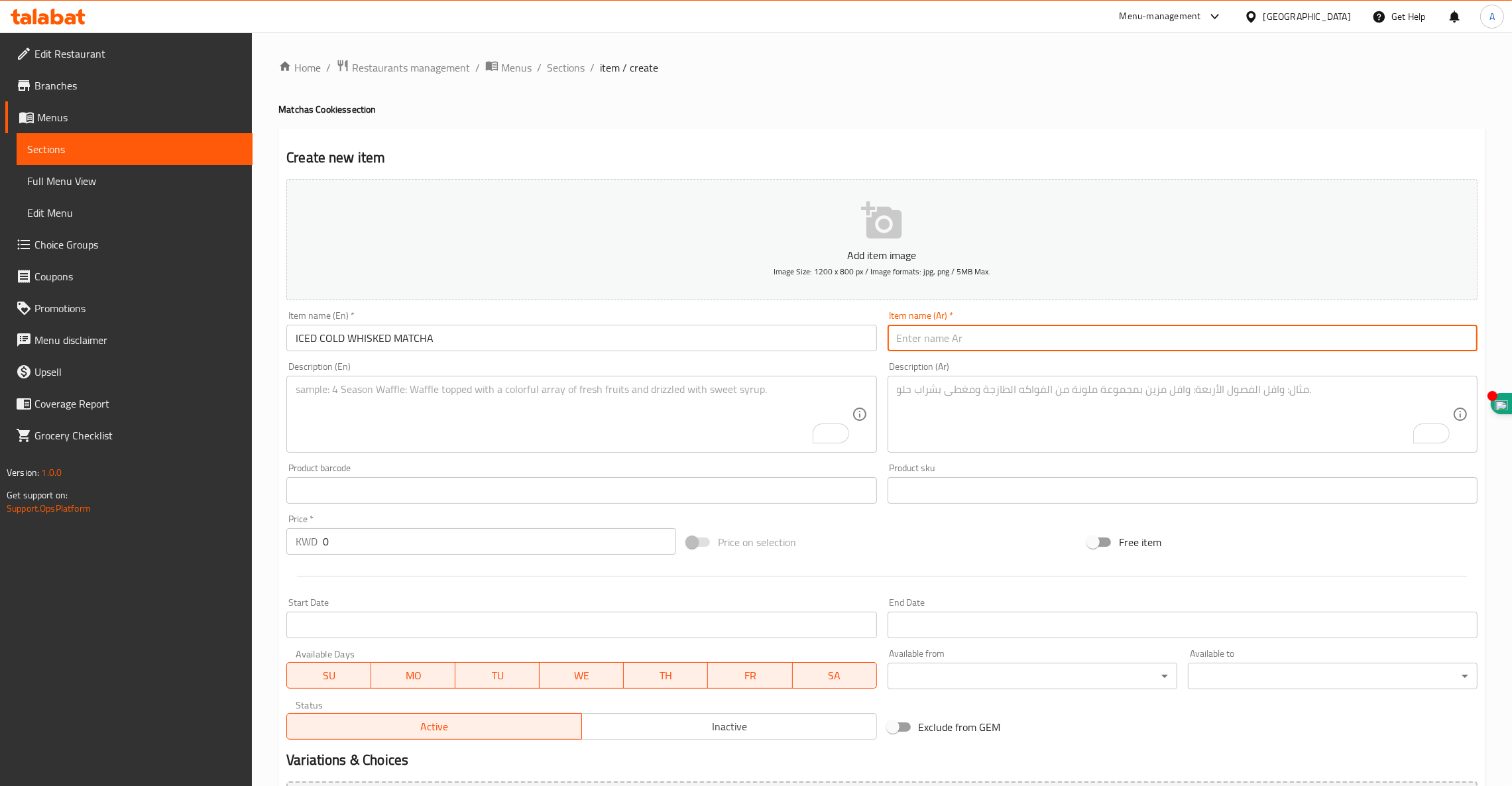
paste input "ماتشا مخفوق بارد مثلج"
type input "ماتشا مخفوق بارد مثلج"
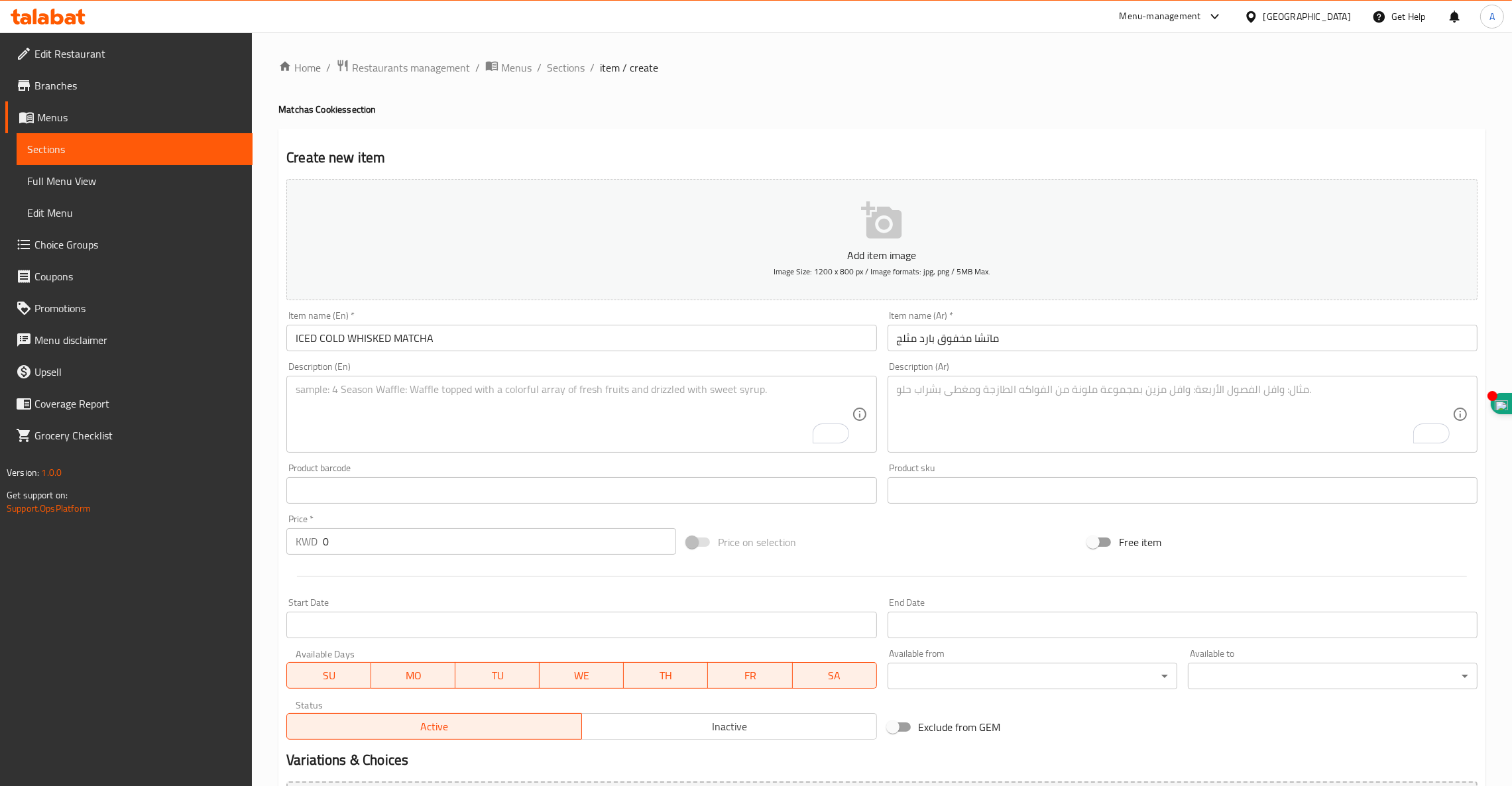
click at [1060, 377] on div "Description (Ar)" at bounding box center [1182, 414] width 590 height 77
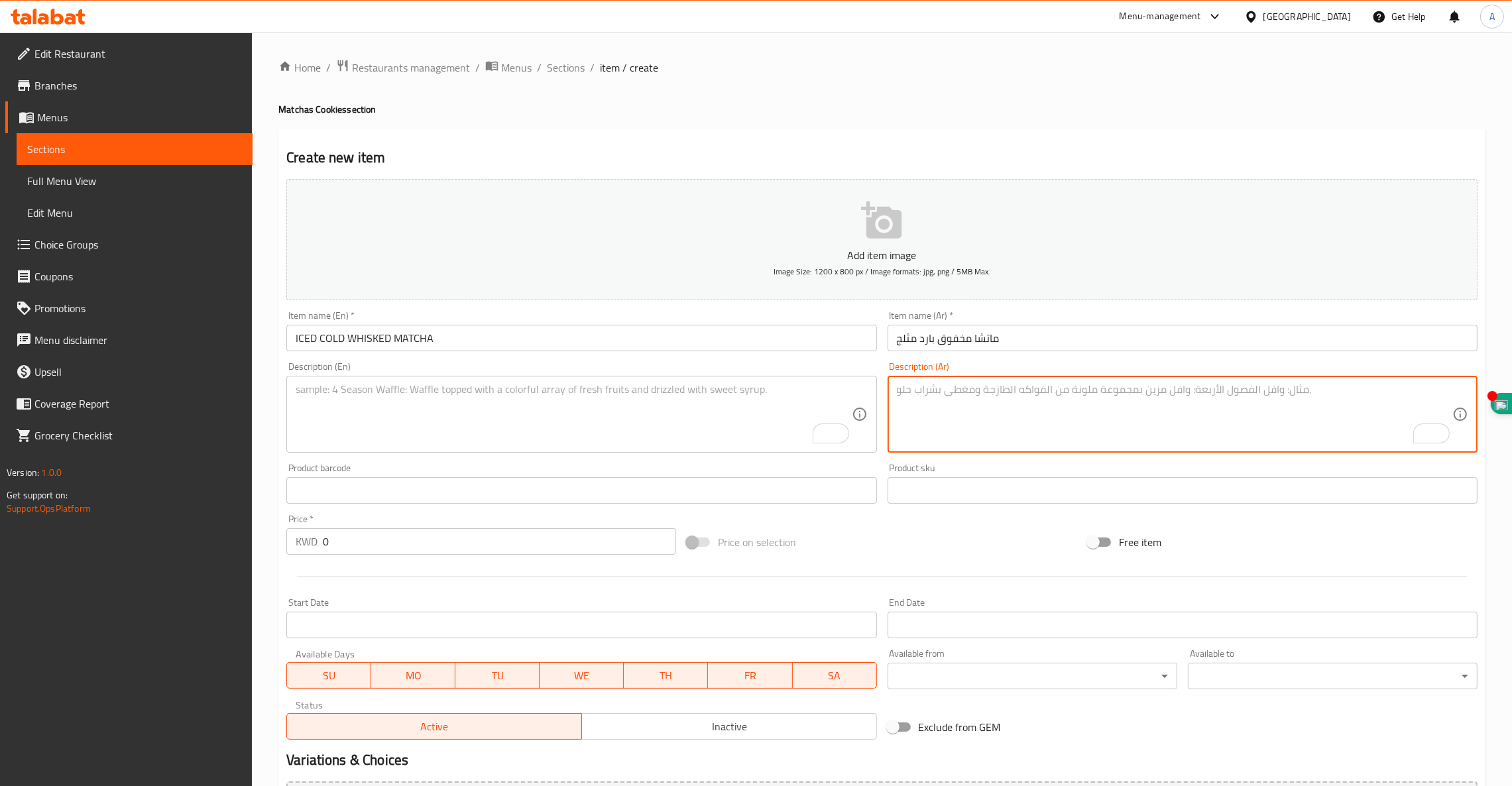
click at [1057, 388] on textarea "To enrich screen reader interactions, please activate Accessibility in Grammarl…" at bounding box center [1174, 415] width 555 height 63
paste textarea "لاتيه ماتشا كريمي مخفوق بارد (ماتشا + مخفوق مع حليب بارد)"
type textarea "لاتيه ماتشا كريمي مخفوق بارد (ماتشا + مخفوق مع حليب بارد)"
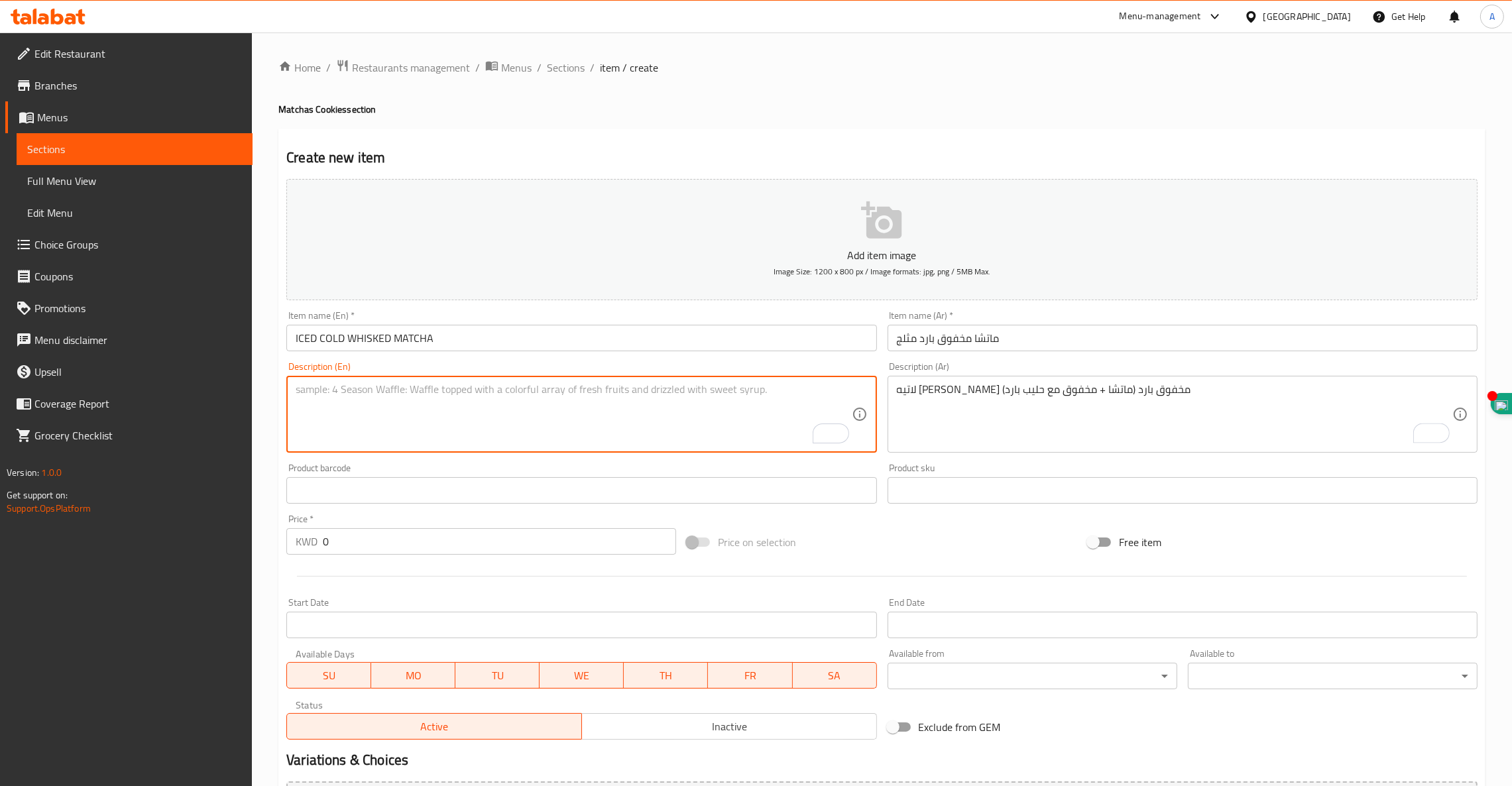
click at [693, 396] on textarea "To enrich screen reader interactions, please activate Accessibility in Grammarl…" at bounding box center [573, 415] width 555 height 63
click at [444, 385] on textarea "To enrich screen reader interactions, please activate Accessibility in Grammarl…" at bounding box center [573, 415] width 555 height 63
paste textarea "CREAMY COLD WHISKED MATCHA LATTE ( MATCHA + WHISKED WITH COLD MILK )"
click at [502, 391] on textarea "CREAMY COLD WHISKED MATCHA LATTE ( MATCHA + WHISKED WITH COLD MILK )" at bounding box center [573, 415] width 555 height 63
drag, startPoint x: 477, startPoint y: 407, endPoint x: 230, endPoint y: 405, distance: 247.0
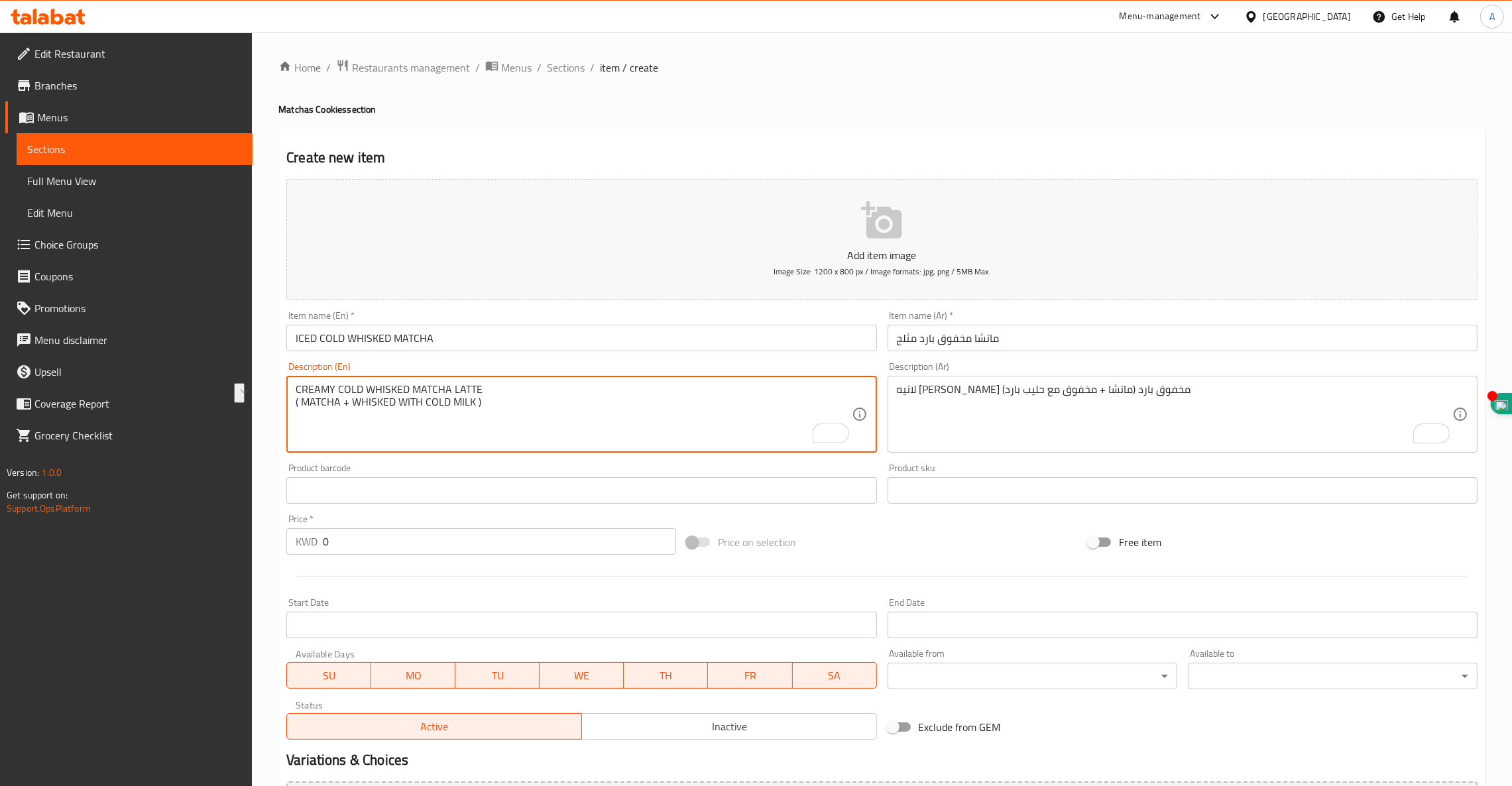
click at [224, 405] on div "Edit Restaurant Branches Menus Sections Full Menu View Edit Menu Choice Groups …" at bounding box center [756, 484] width 1512 height 904
click at [502, 377] on div "CREAMY COLD WHISKED MATCHA LATTE ( MATCHA + WHISKED WITH COLD MILK ) Descriptio…" at bounding box center [581, 414] width 590 height 77
click at [501, 390] on textarea "CREAMY COLD WHISKED MATCHA LATTE ( MATCHA + WHISKED WITH COLD MILK )" at bounding box center [573, 415] width 555 height 63
paste textarea "( MATCHA + WHISKED WITH COLD MILK )"
drag, startPoint x: 496, startPoint y: 410, endPoint x: 254, endPoint y: 408, distance: 242.0
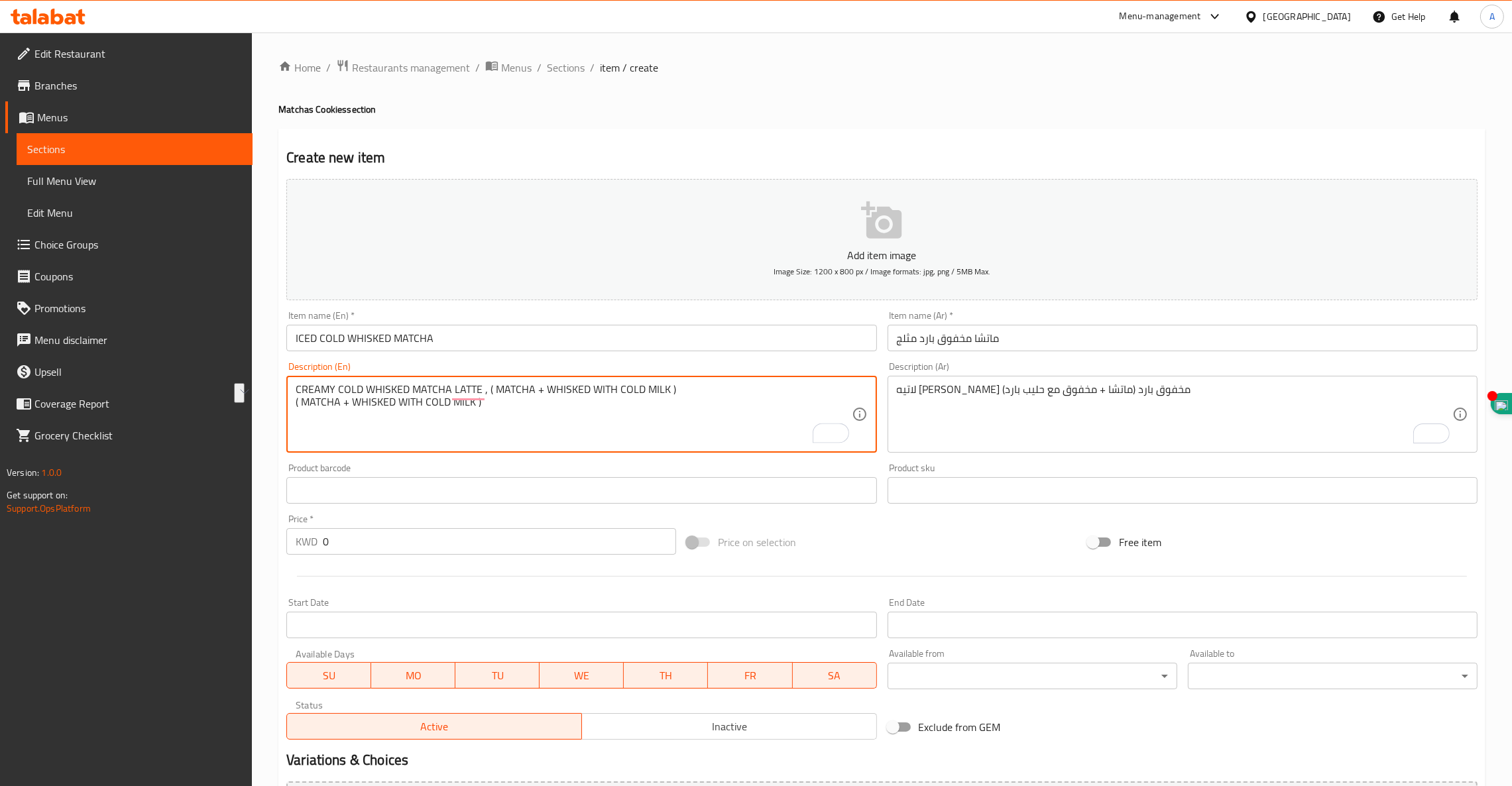
click at [254, 408] on html "​ Menu-management Kuwait Get Help A Edit Restaurant Branches Menus Sections Ful…" at bounding box center [756, 393] width 1512 height 786
type textarea "CREAMY COLD WHISKED MATCHA LATTE , ( MATCHA + WHISKED WITH COLD MILK ) ( MATCHA…"
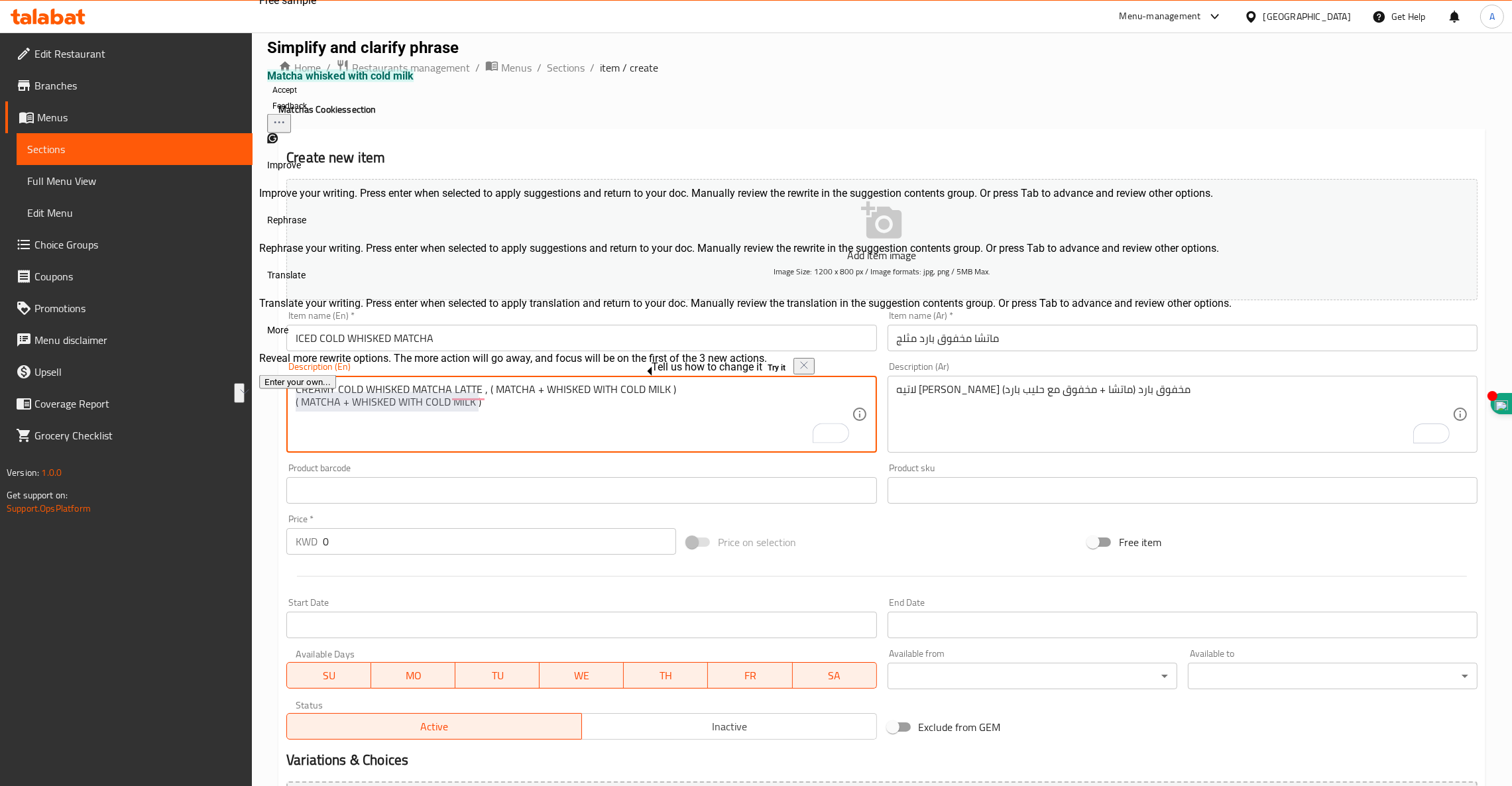
click at [499, 407] on textarea "CREAMY COLD WHISKED MATCHA LATTE , ( MATCHA + WHISKED WITH COLD MILK ) ( MATCHA…" at bounding box center [573, 415] width 555 height 63
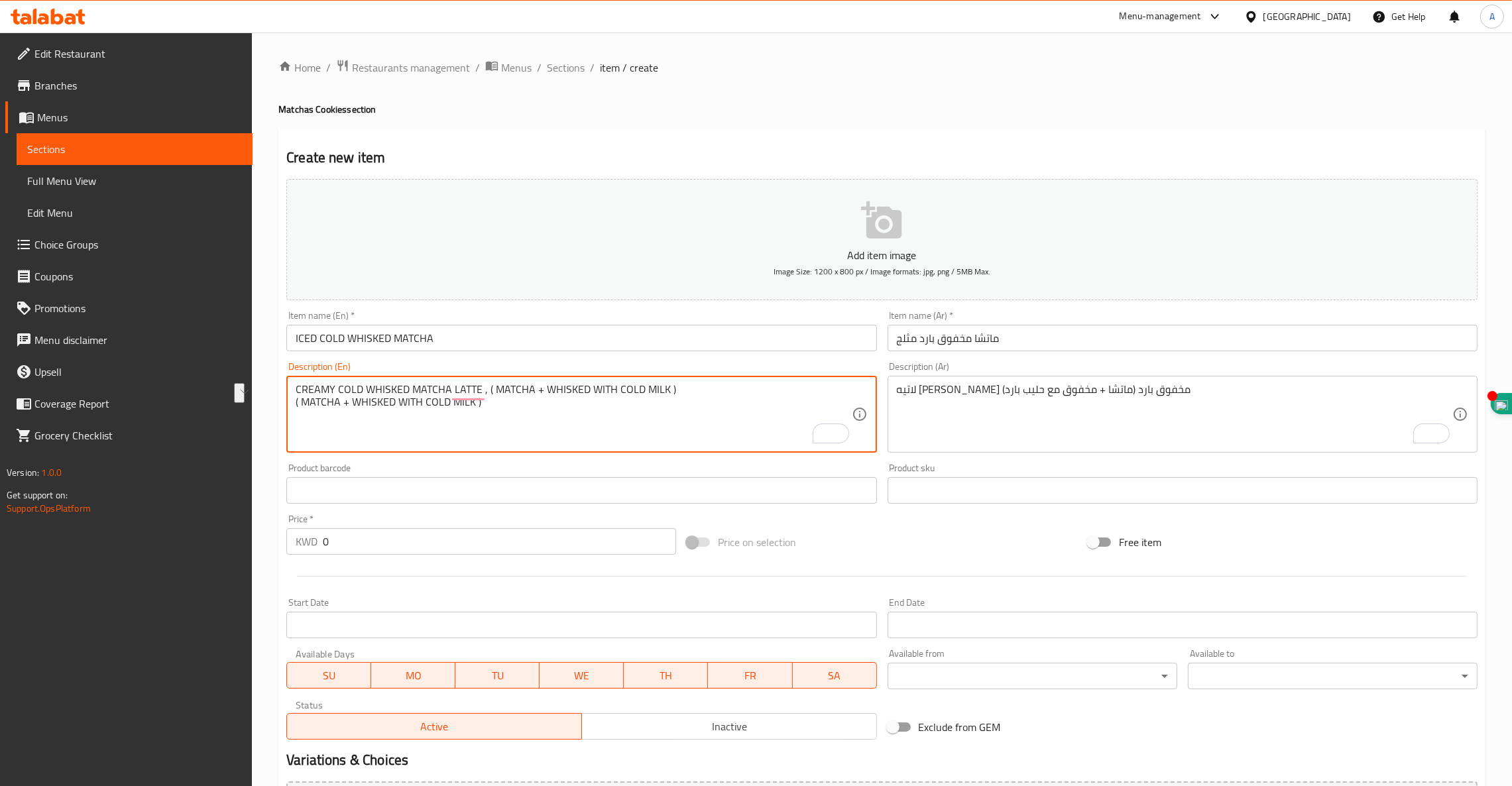
drag, startPoint x: 486, startPoint y: 397, endPoint x: 288, endPoint y: 423, distance: 199.7
click at [287, 423] on div "CREAMY COLD WHISKED MATCHA LATTE , ( MATCHA + WHISKED WITH COLD MILK ) ( MATCHA…" at bounding box center [581, 414] width 590 height 77
click at [317, 405] on textarea "CREAMY COLD WHISKED MATCHA LATTE , ( MATCHA + WHISKED WITH COLD MILK ) ( MATCHA…" at bounding box center [573, 415] width 555 height 63
click at [316, 405] on textarea "CREAMY COLD WHISKED MATCHA LATTE , ( MATCHA + WHISKED WITH COLD MILK ) ( MATCHA…" at bounding box center [573, 415] width 555 height 63
click at [466, 391] on textarea "CREAMY COLD WHISKED MATCHA LATTE , ( MATCHA + WHISKED WITH COLD MILK )" at bounding box center [573, 415] width 555 height 63
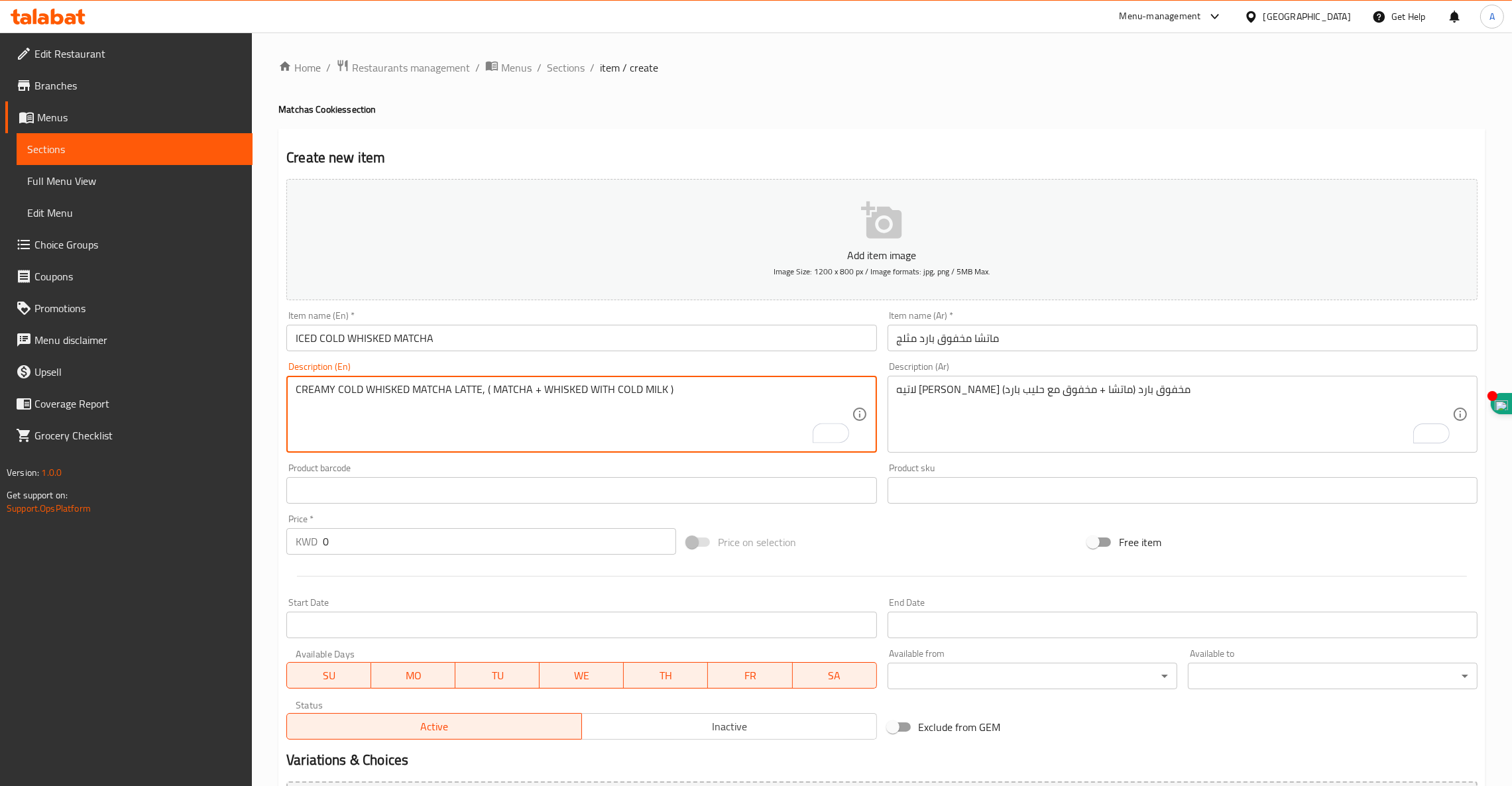
type textarea "CREAMY COLD WHISKED MATCHA LATTE, ( MATCHA + WHISKED WITH COLD MILK )"
click at [507, 536] on input "0" at bounding box center [499, 541] width 353 height 26
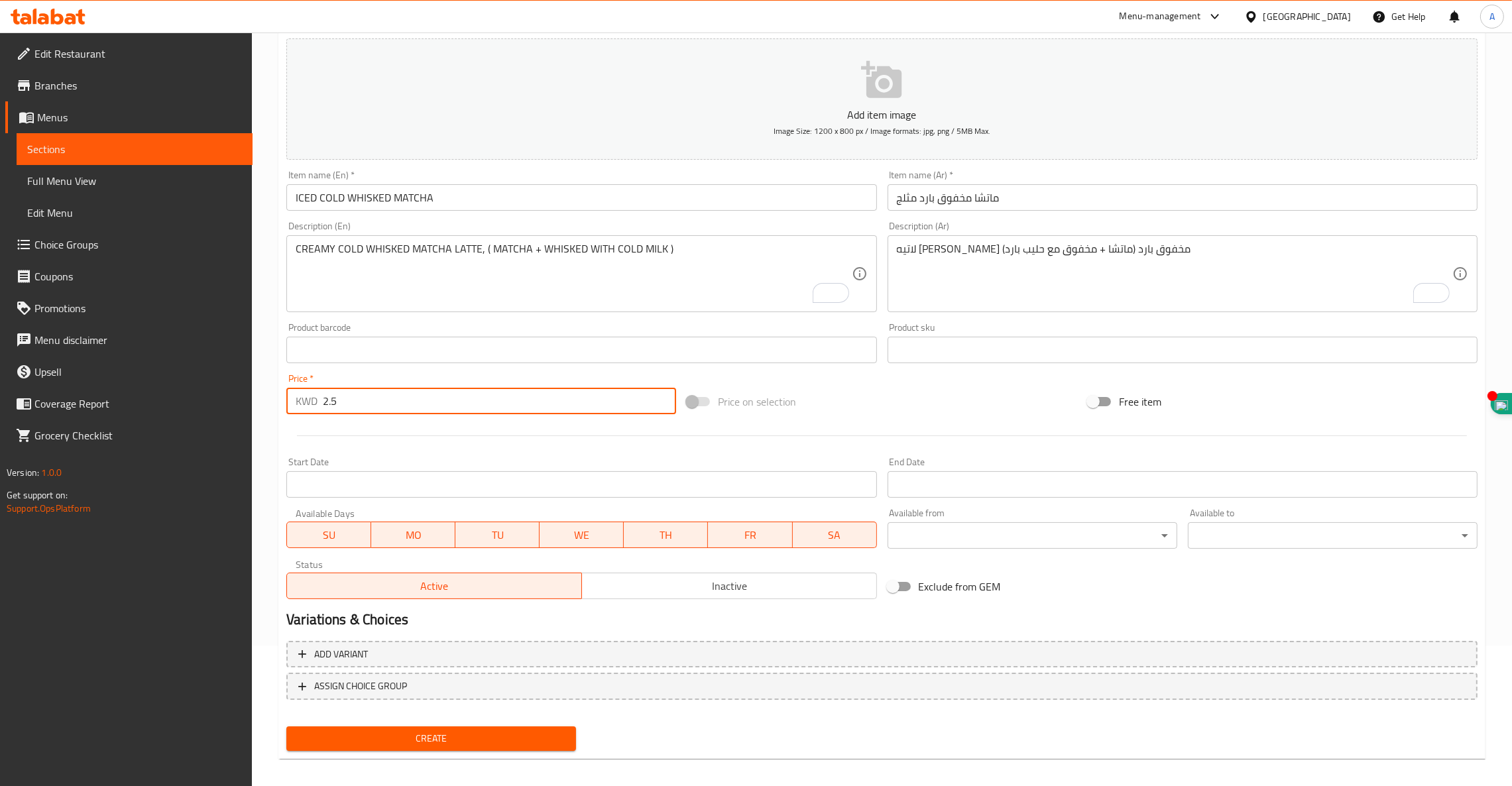
scroll to position [148, 0]
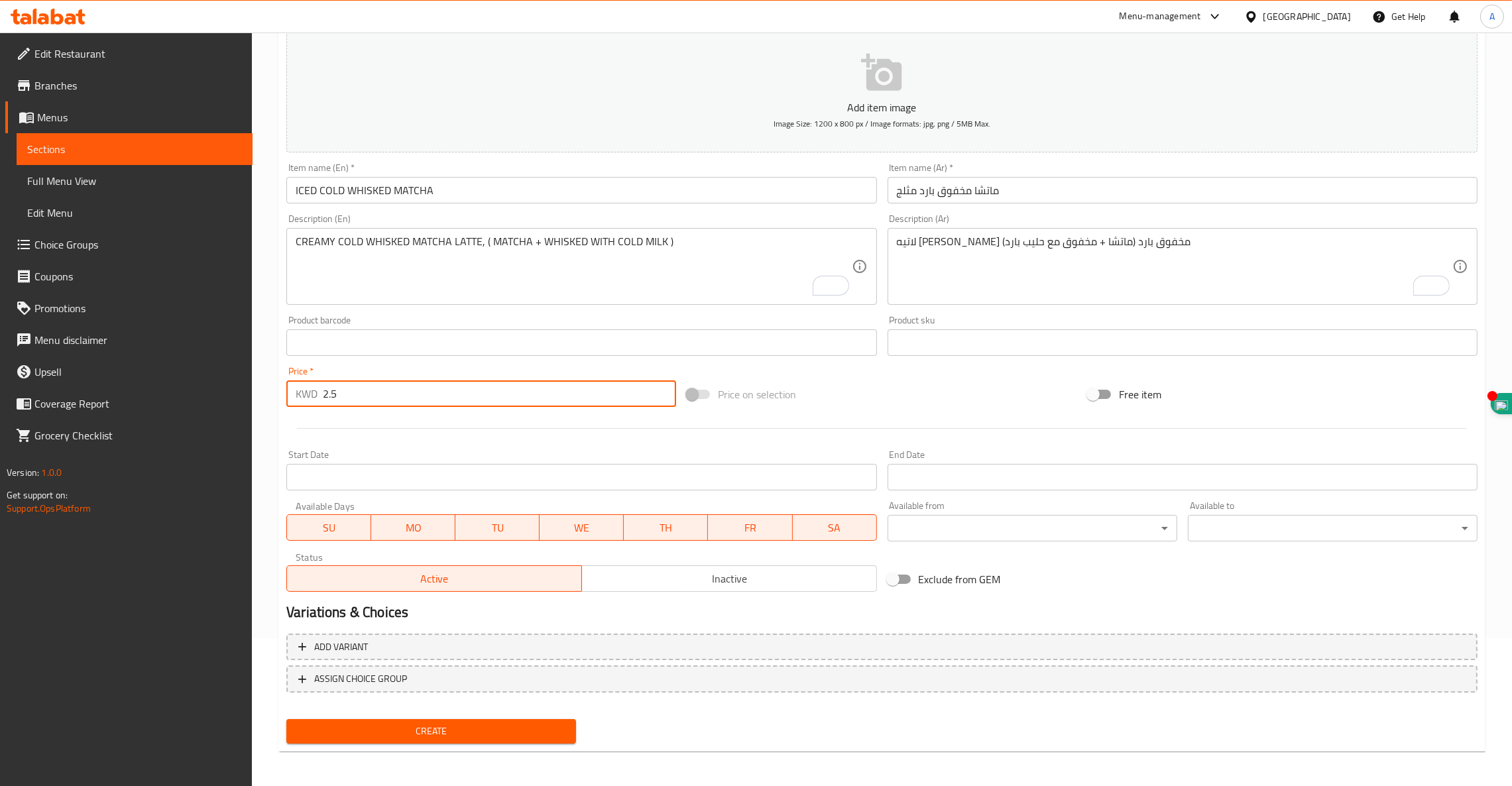
type input "2.5"
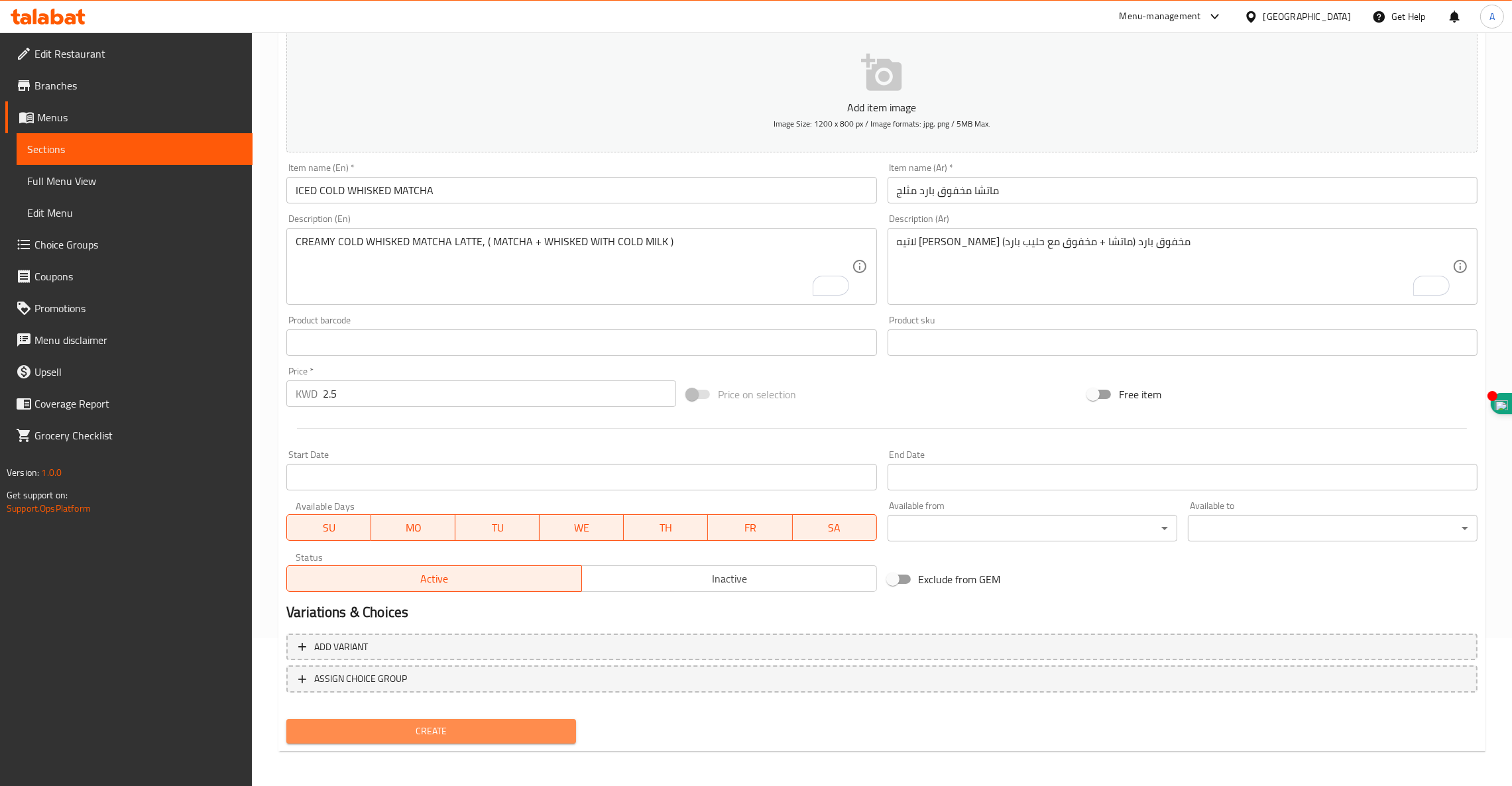
click at [450, 729] on span "Create" at bounding box center [430, 731] width 268 height 16
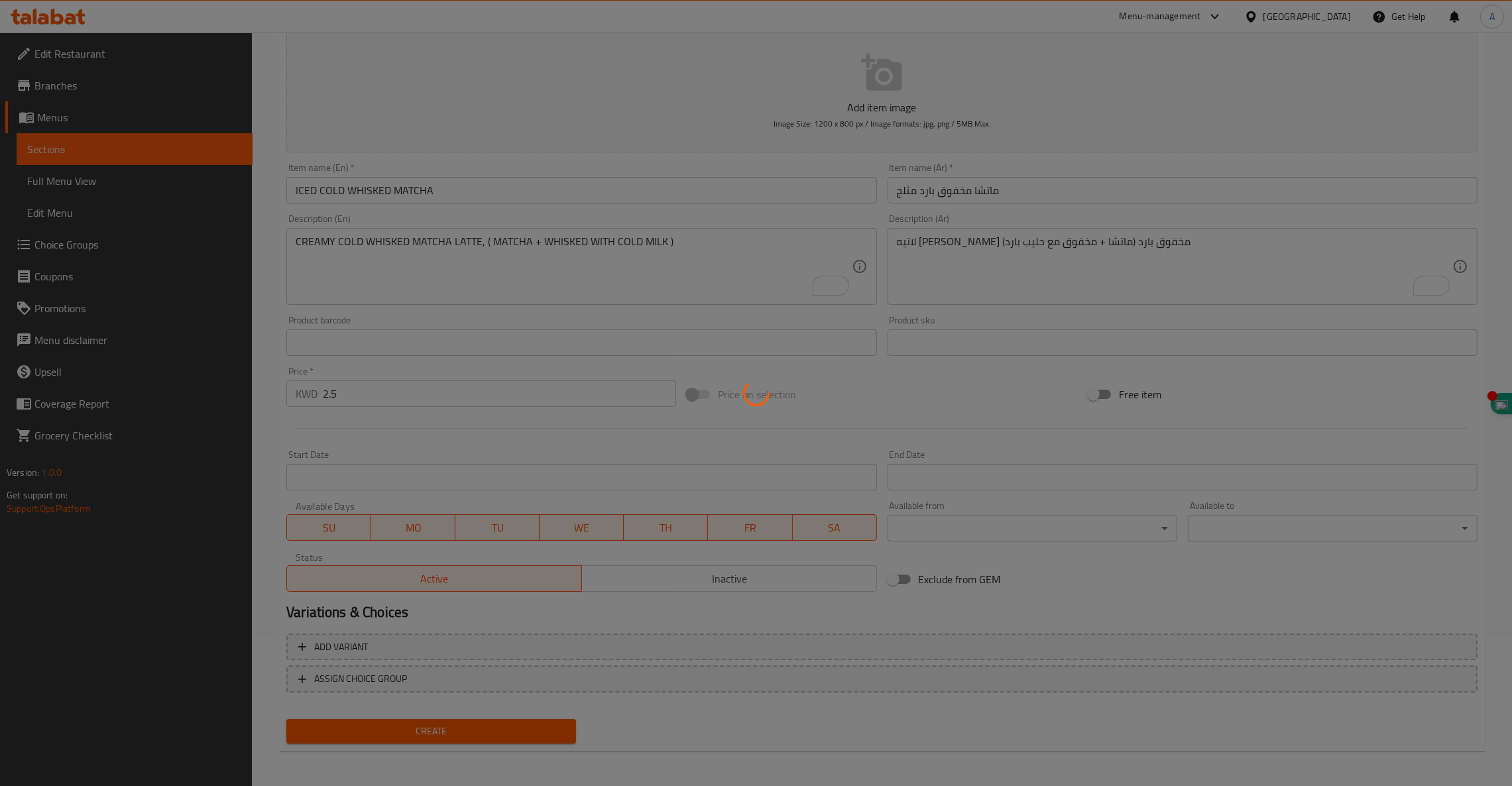
type input "0"
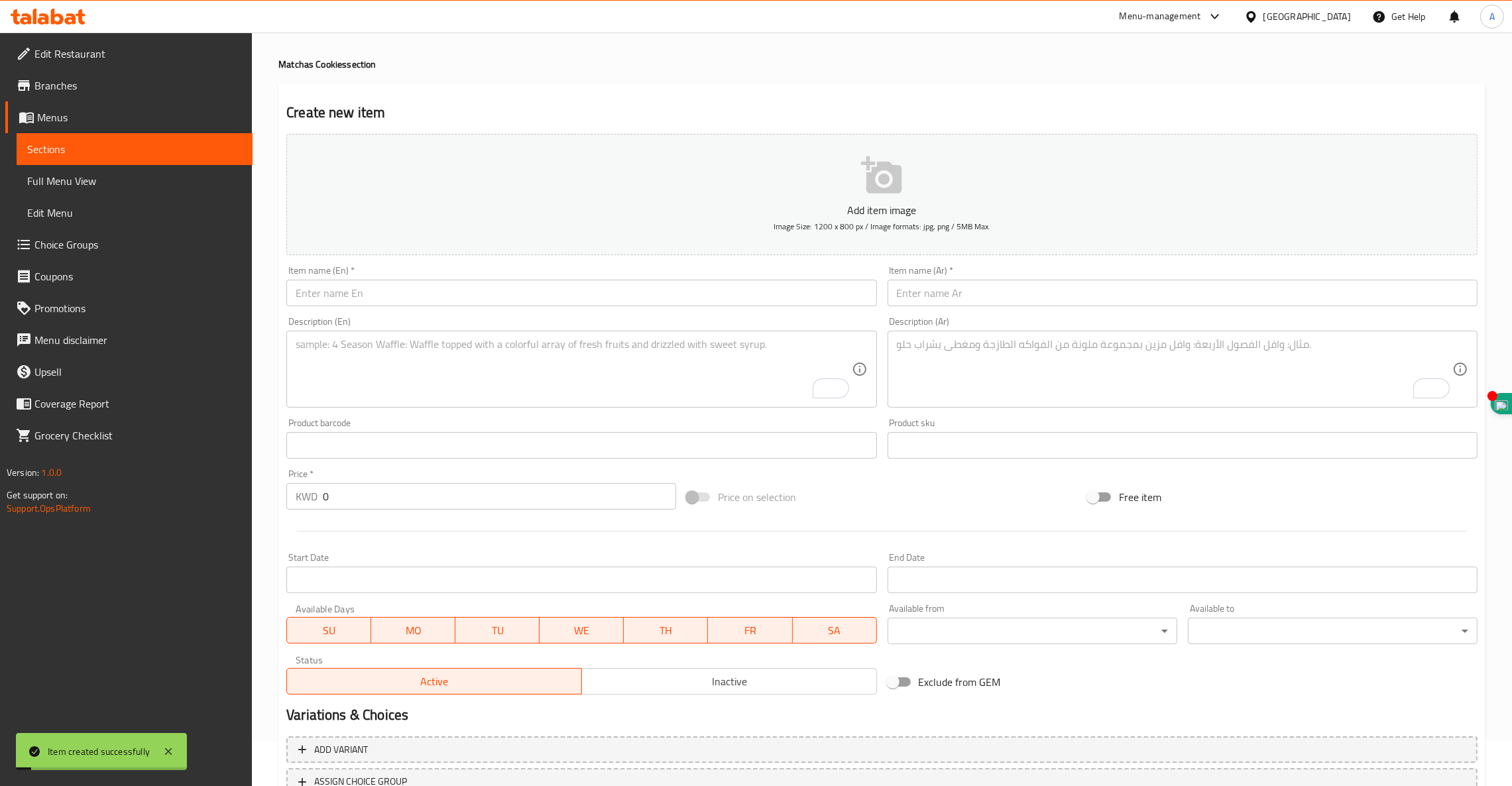
scroll to position [0, 0]
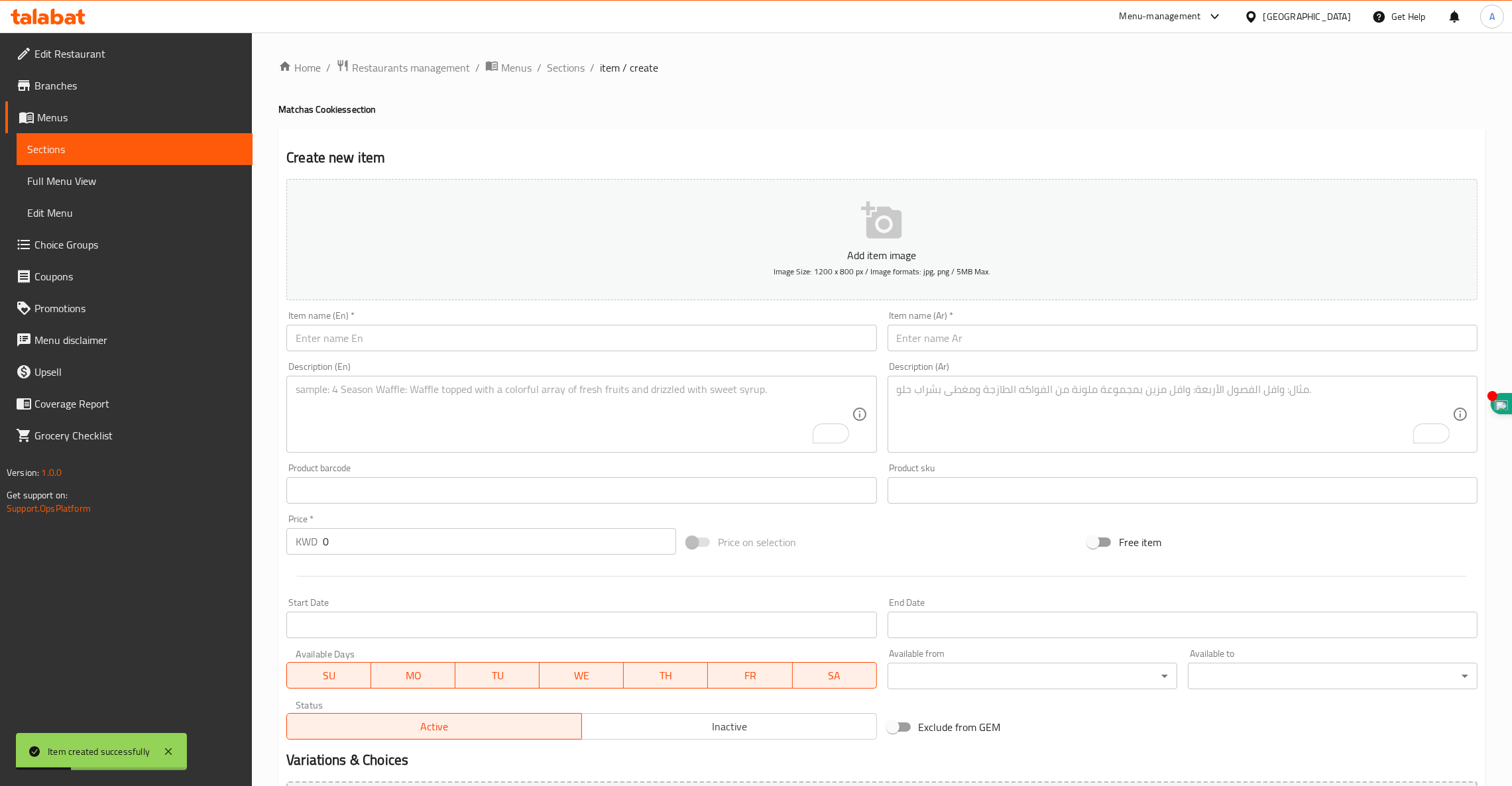
click at [371, 332] on input "text" at bounding box center [581, 338] width 590 height 26
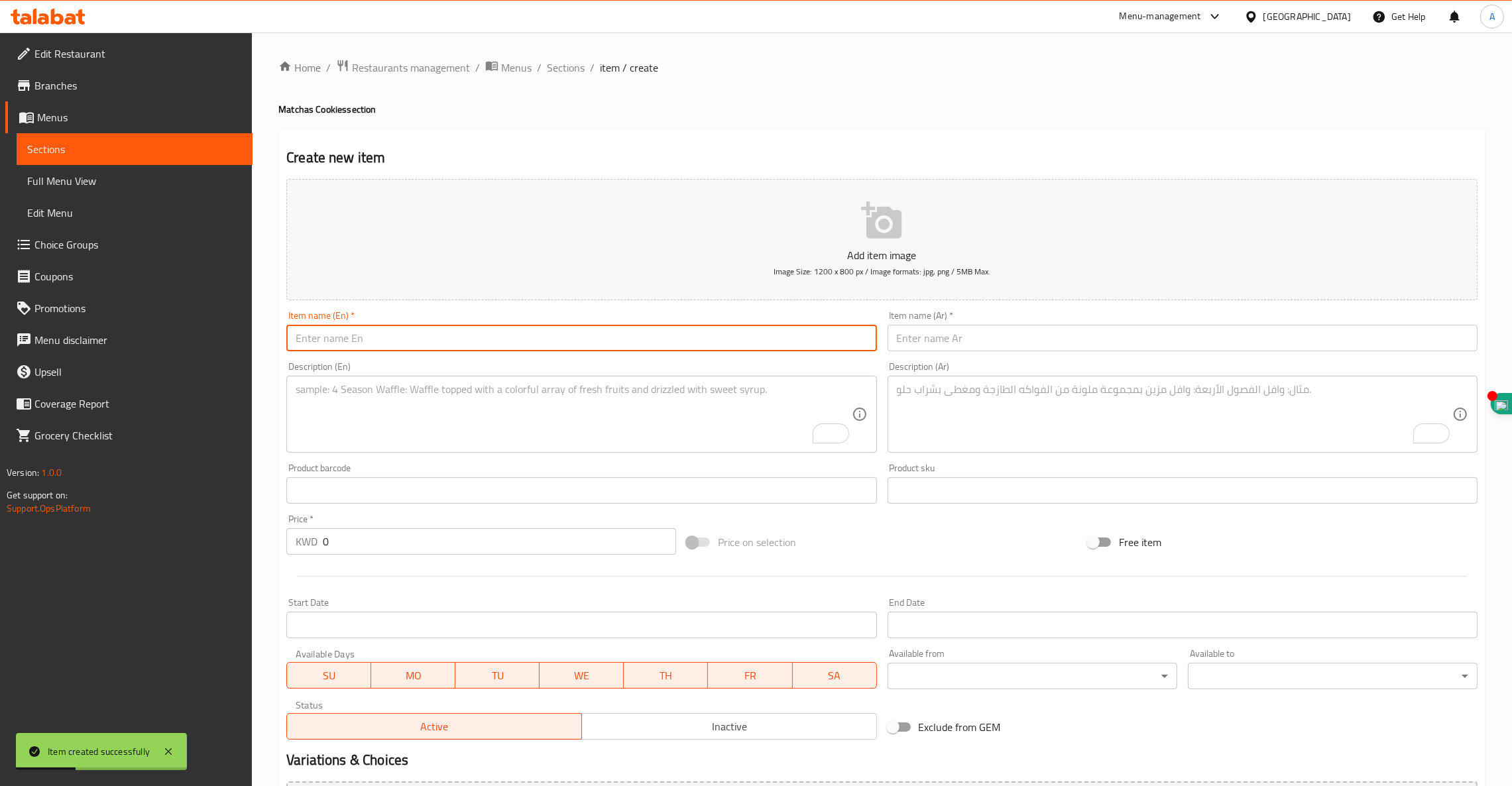
paste input "ICED MATCHA CLASSIC"
type input "ICED MATCHA CLASSIC"
click at [346, 392] on textarea "To enrich screen reader interactions, please activate Accessibility in Grammarl…" at bounding box center [573, 415] width 555 height 63
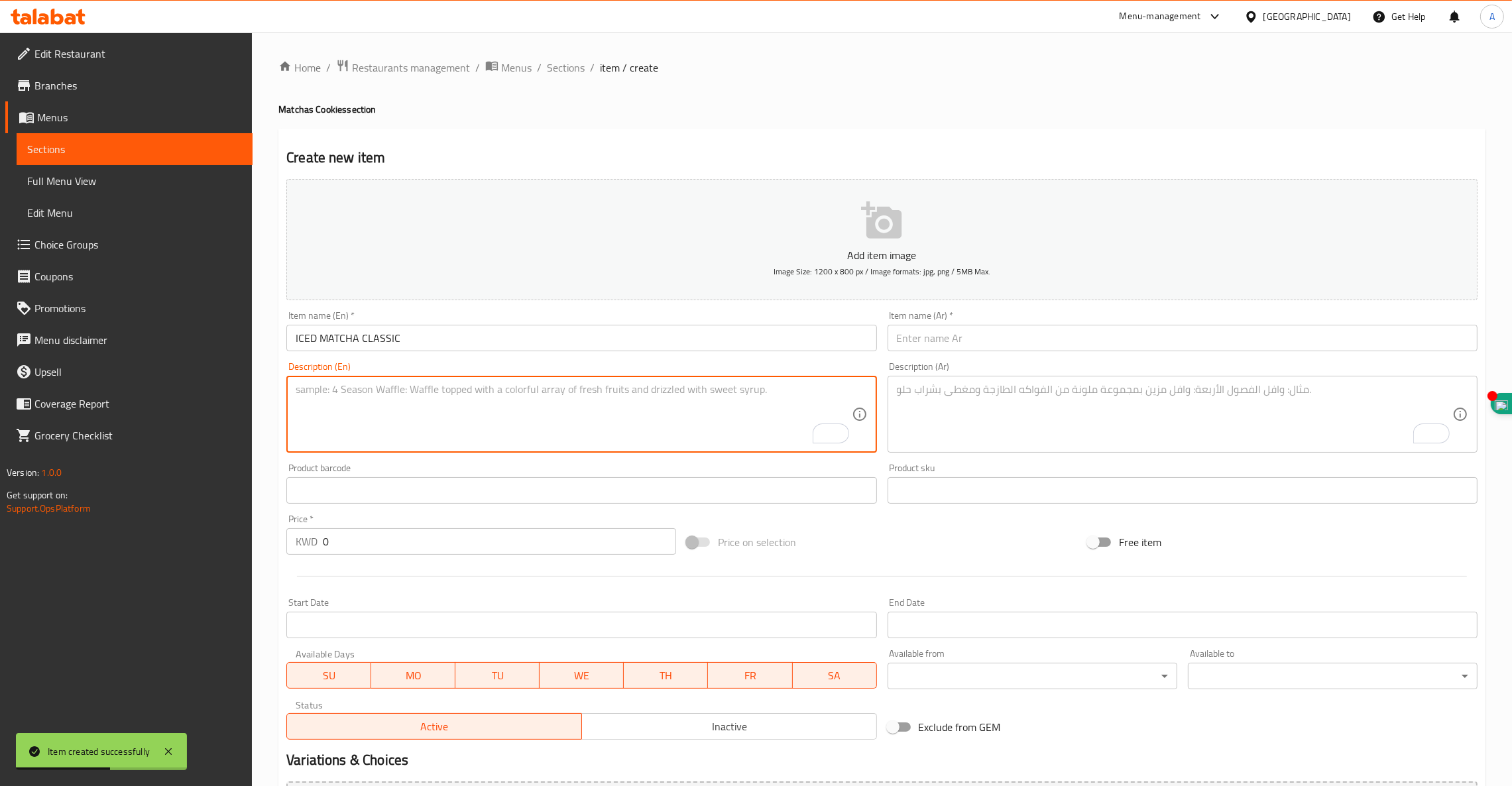
paste textarea "ORIGINAL MATCHA LATTE ( MATCHA + MILK )"
drag, startPoint x: 384, startPoint y: 400, endPoint x: 267, endPoint y: 402, distance: 117.0
click at [267, 402] on div "Home / Restaurants management / Menus / Sections / item / create Matchas Cookie…" at bounding box center [881, 484] width 1260 height 904
click at [433, 390] on textarea "ORIGINAL MATCHA LATTE ( MATCHA + MILK )" at bounding box center [573, 415] width 555 height 63
paste textarea "( MATCHA + MILK )"
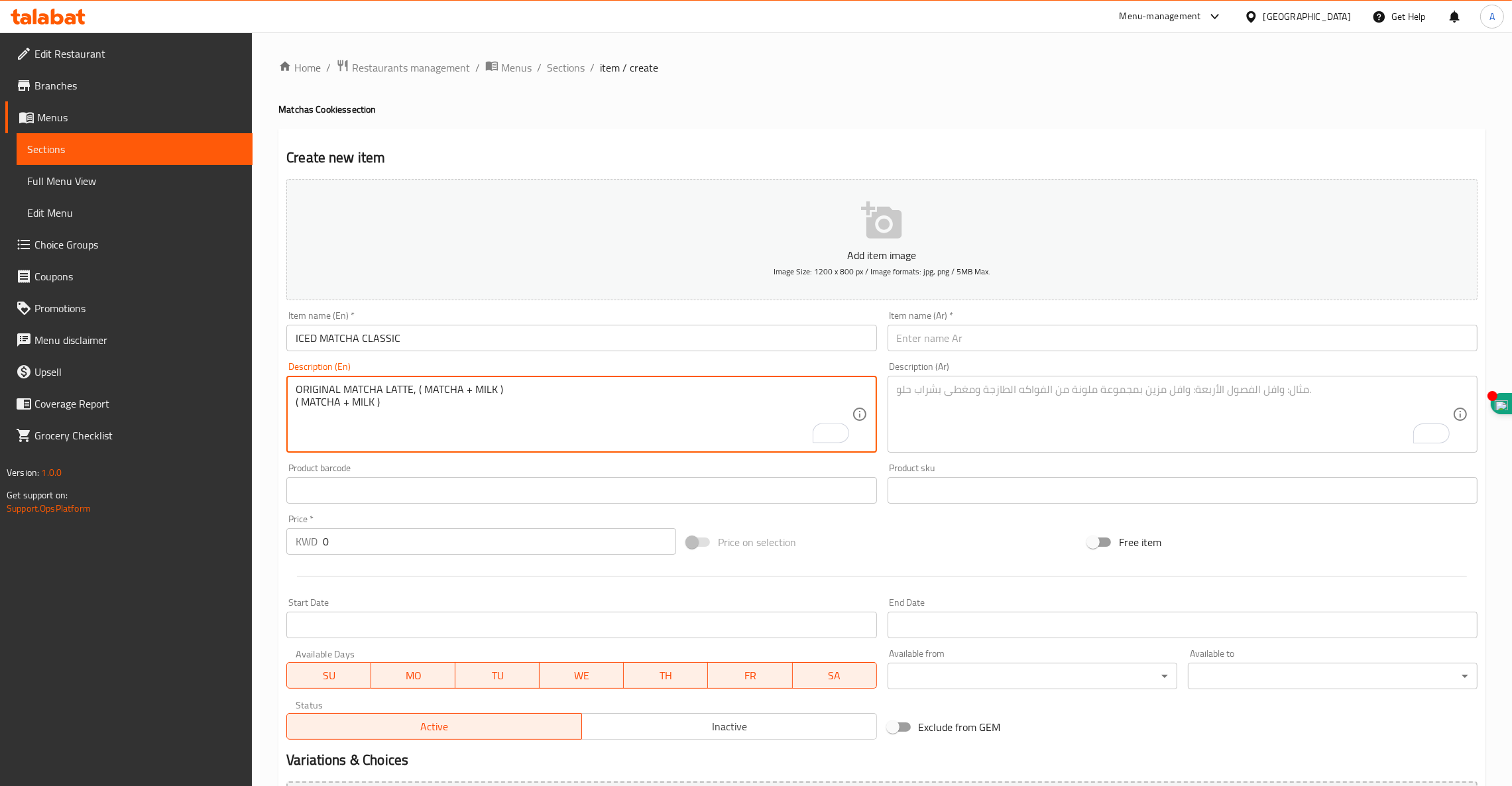
drag, startPoint x: 387, startPoint y: 405, endPoint x: 228, endPoint y: 413, distance: 159.2
click at [228, 413] on div "Edit Restaurant Branches Menus Sections Full Menu View Edit Menu Choice Groups …" at bounding box center [756, 484] width 1512 height 904
click at [344, 389] on textarea "ORIGINAL MATCHA LATTE, ( MATCHA + MILK )" at bounding box center [573, 415] width 555 height 63
click at [343, 389] on textarea "ORIGINAL MATCHA LATTE, ( MATCHA + MILK )" at bounding box center [573, 415] width 555 height 63
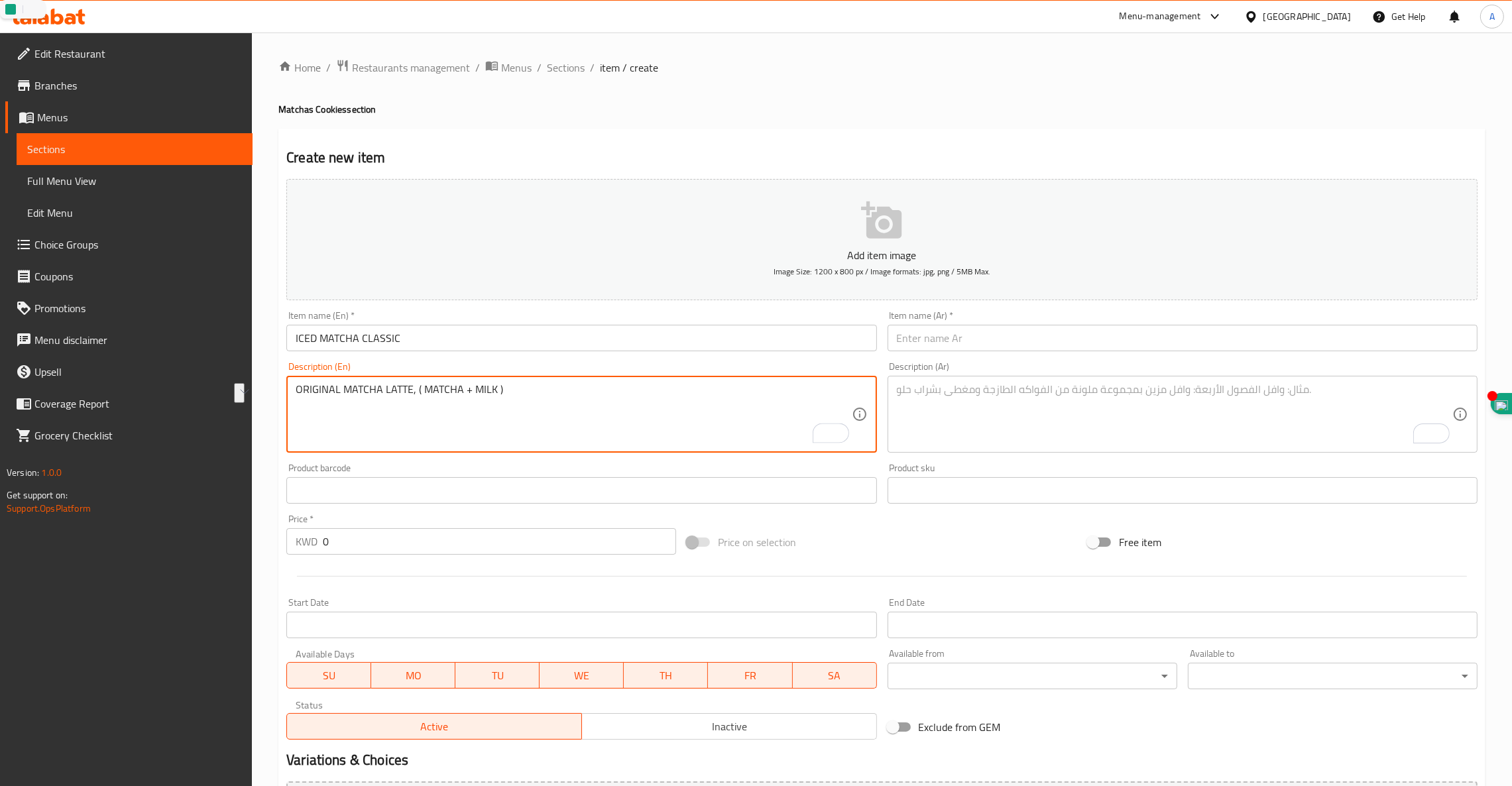
type textarea "ORIGINAL MATCHA LATTE, ( MATCHA + MILK )"
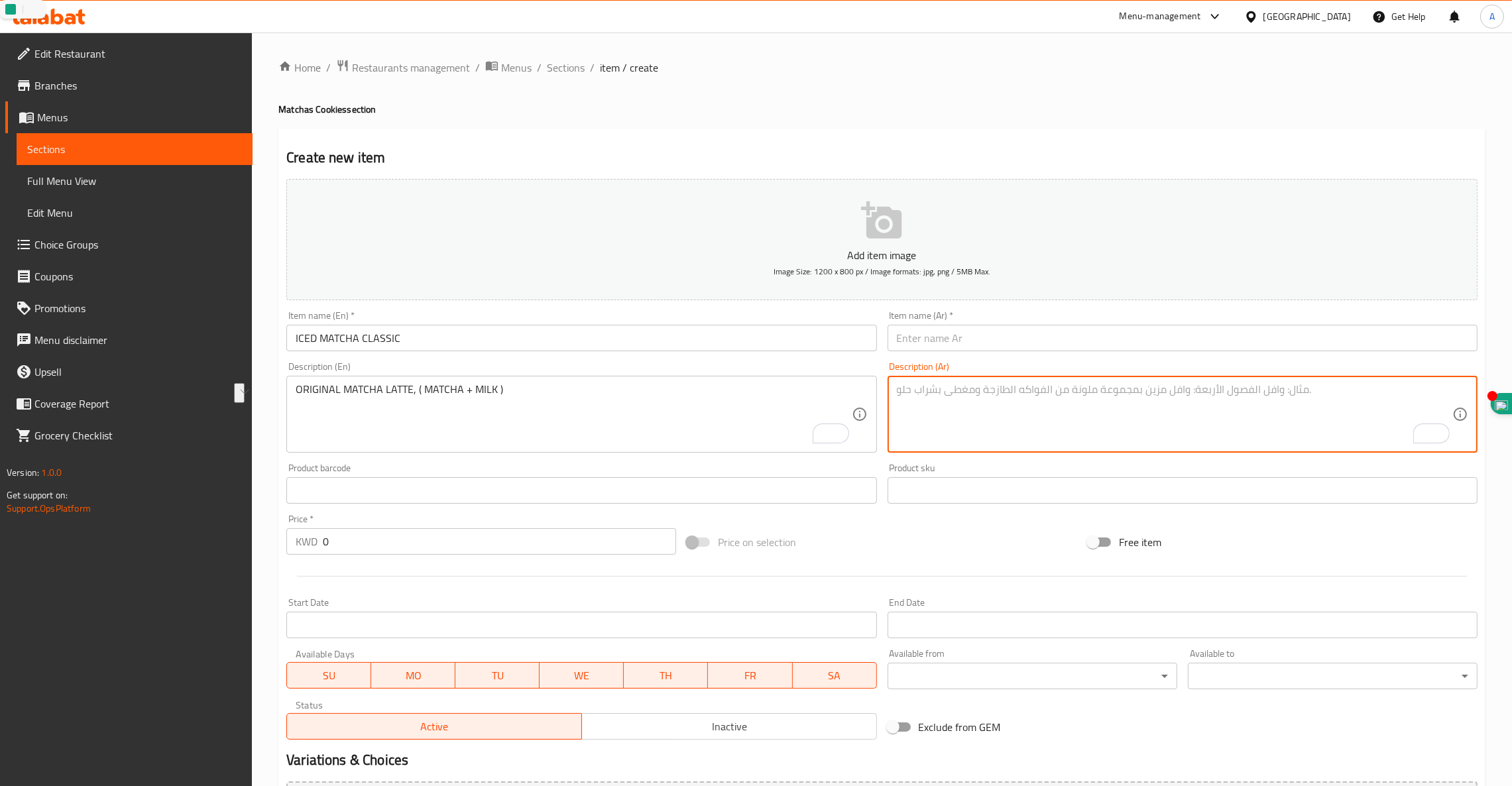
click at [1031, 405] on textarea "To enrich screen reader interactions, please activate Accessibility in Grammarl…" at bounding box center [1174, 415] width 555 height 63
paste textarea "لاتيه ماتشا الأصلي (ماتشا + حليب)"
type textarea "لاتيه ماتشا الأصلي (ماتشا + حليب)"
click at [326, 328] on input "ICED MATCHA CLASSIC" at bounding box center [581, 338] width 590 height 26
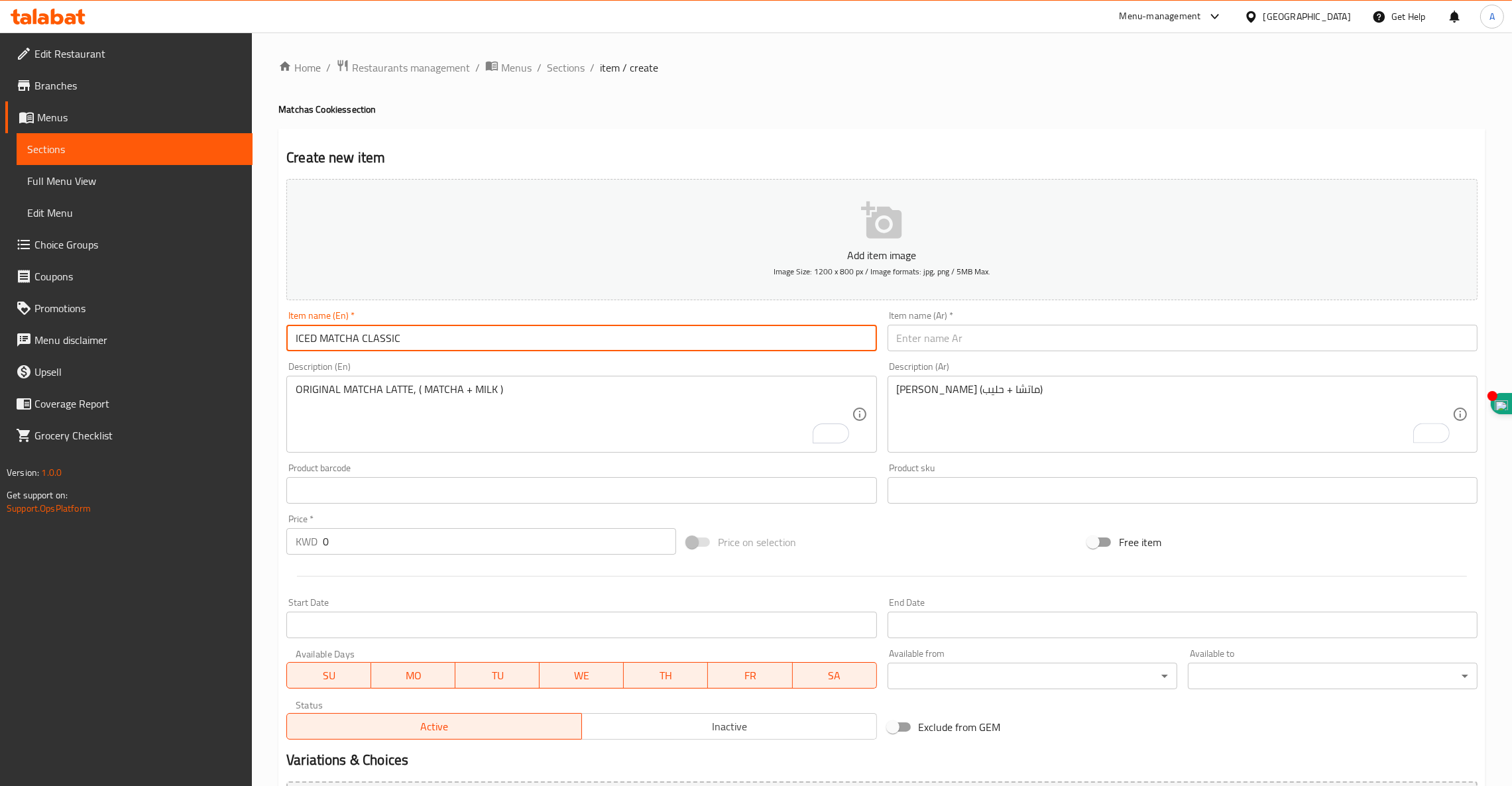
click at [326, 328] on input "ICED MATCHA CLASSIC" at bounding box center [581, 338] width 590 height 26
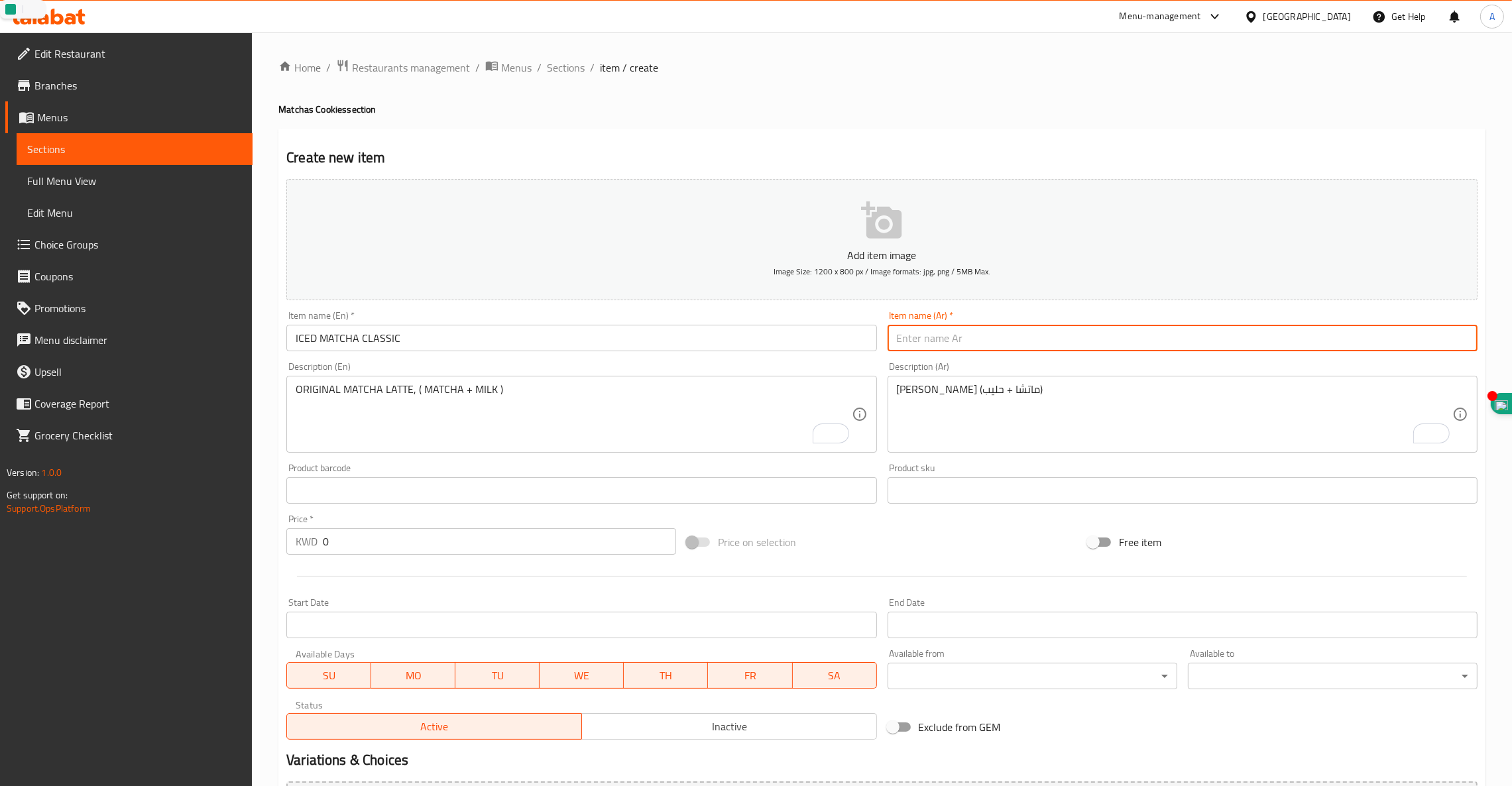
click at [957, 325] on input "text" at bounding box center [1182, 338] width 590 height 26
paste input "ماتشا كلاسيكي مثلج"
type input "ماتشا كلاسيكي مثلج"
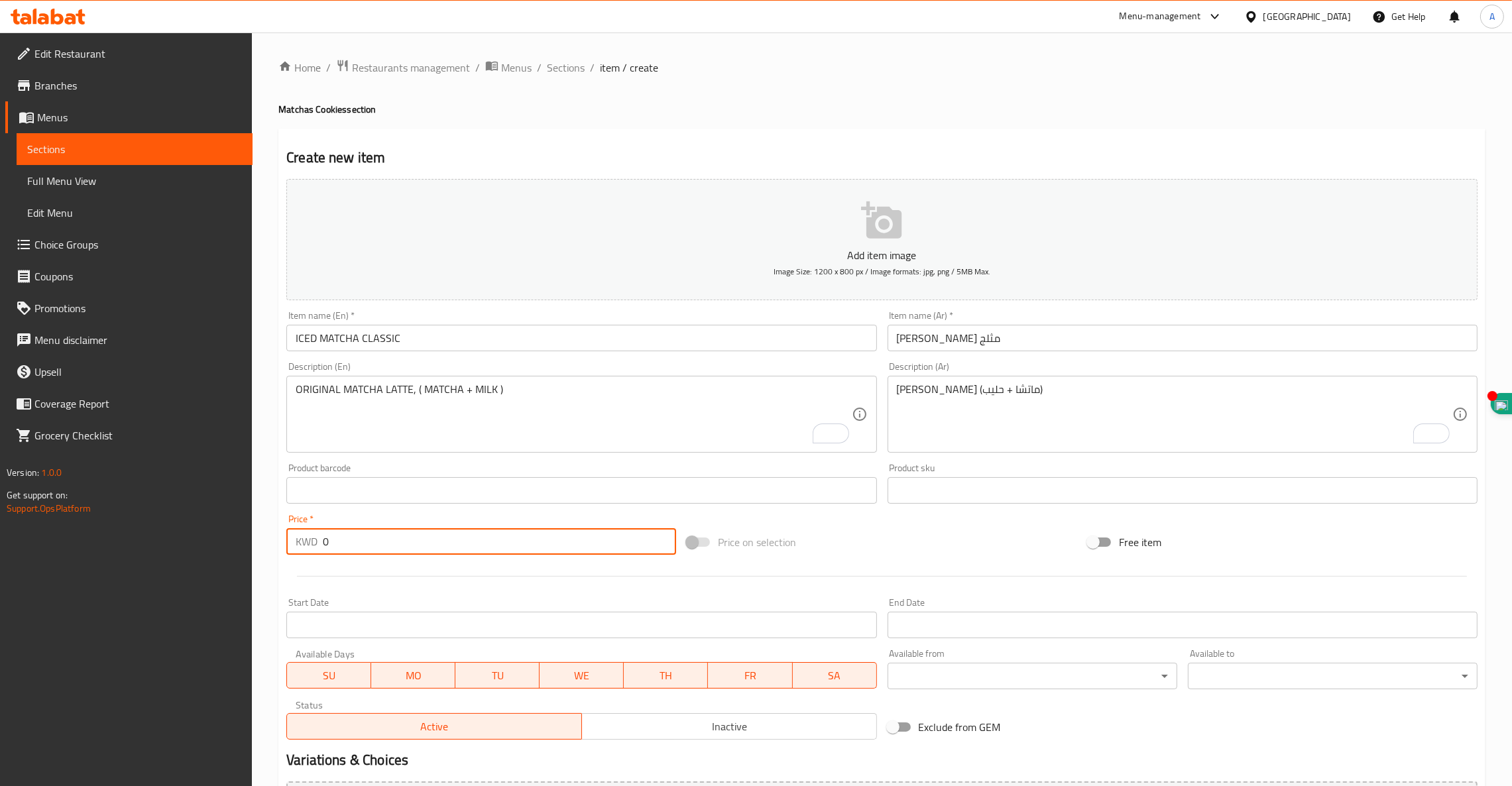
click at [464, 533] on input "0" at bounding box center [499, 541] width 353 height 26
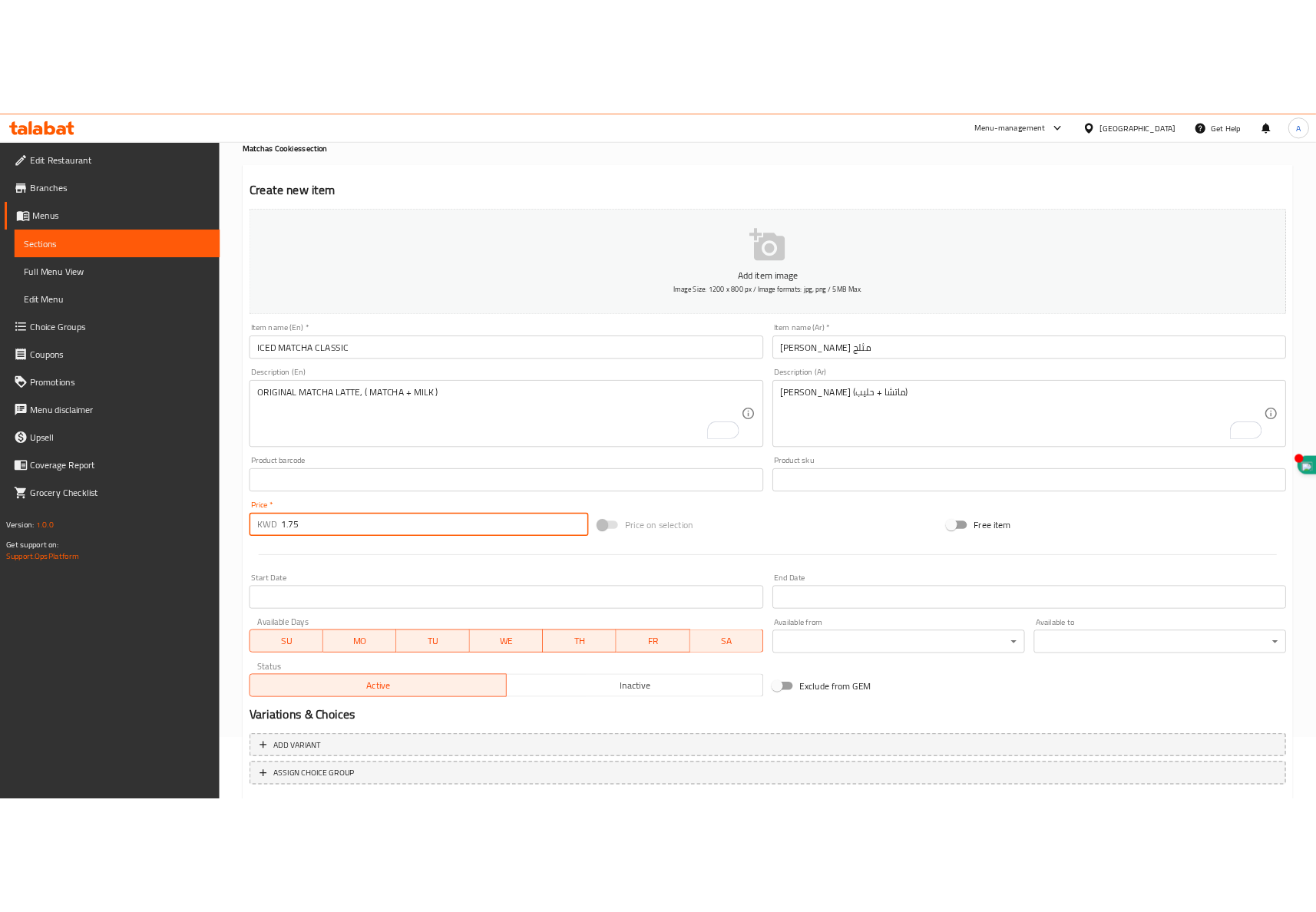
scroll to position [171, 0]
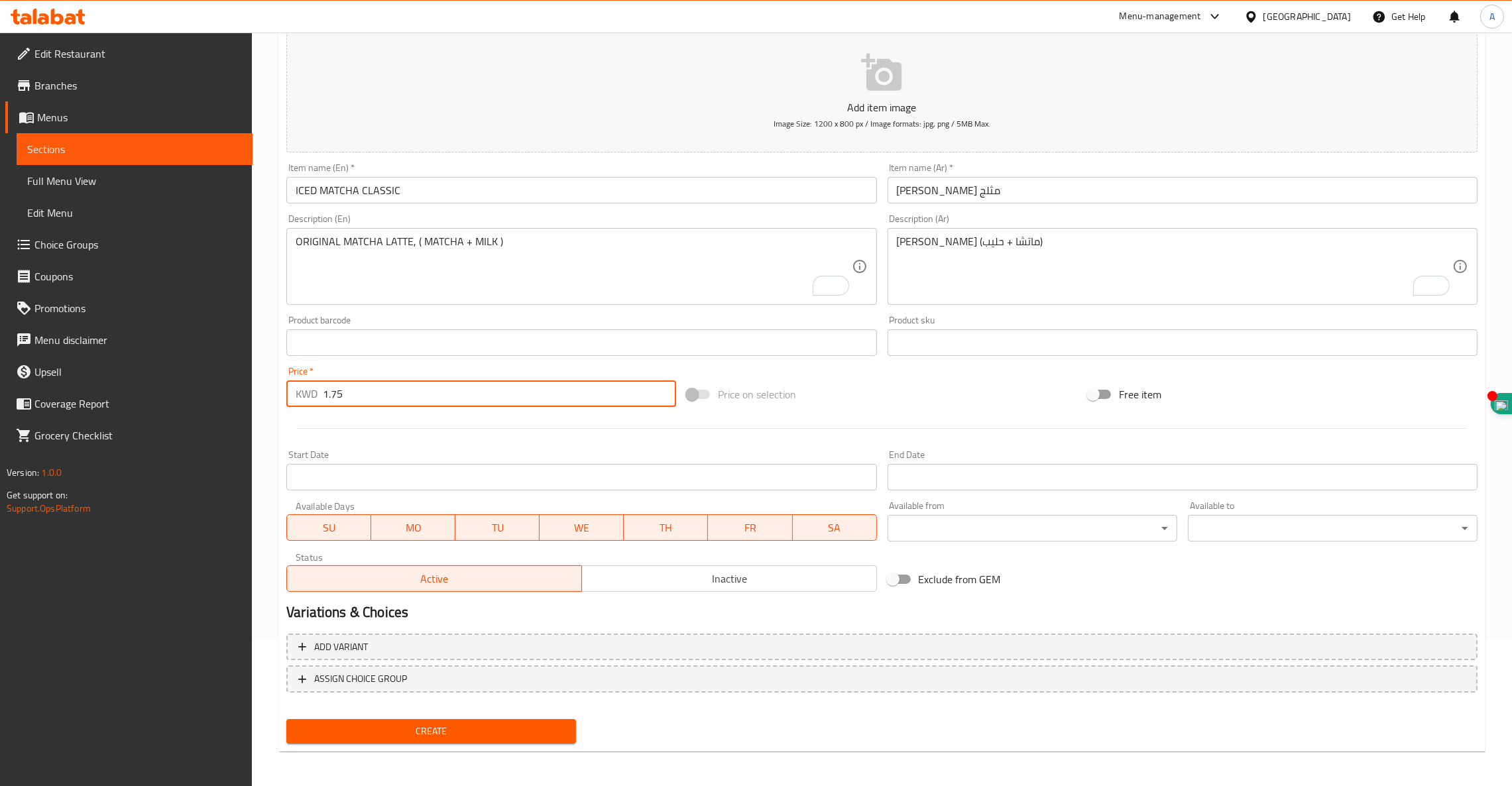
type input "1.75"
click at [459, 745] on div "Create" at bounding box center [431, 731] width 300 height 35
click at [463, 731] on span "Create" at bounding box center [430, 731] width 268 height 16
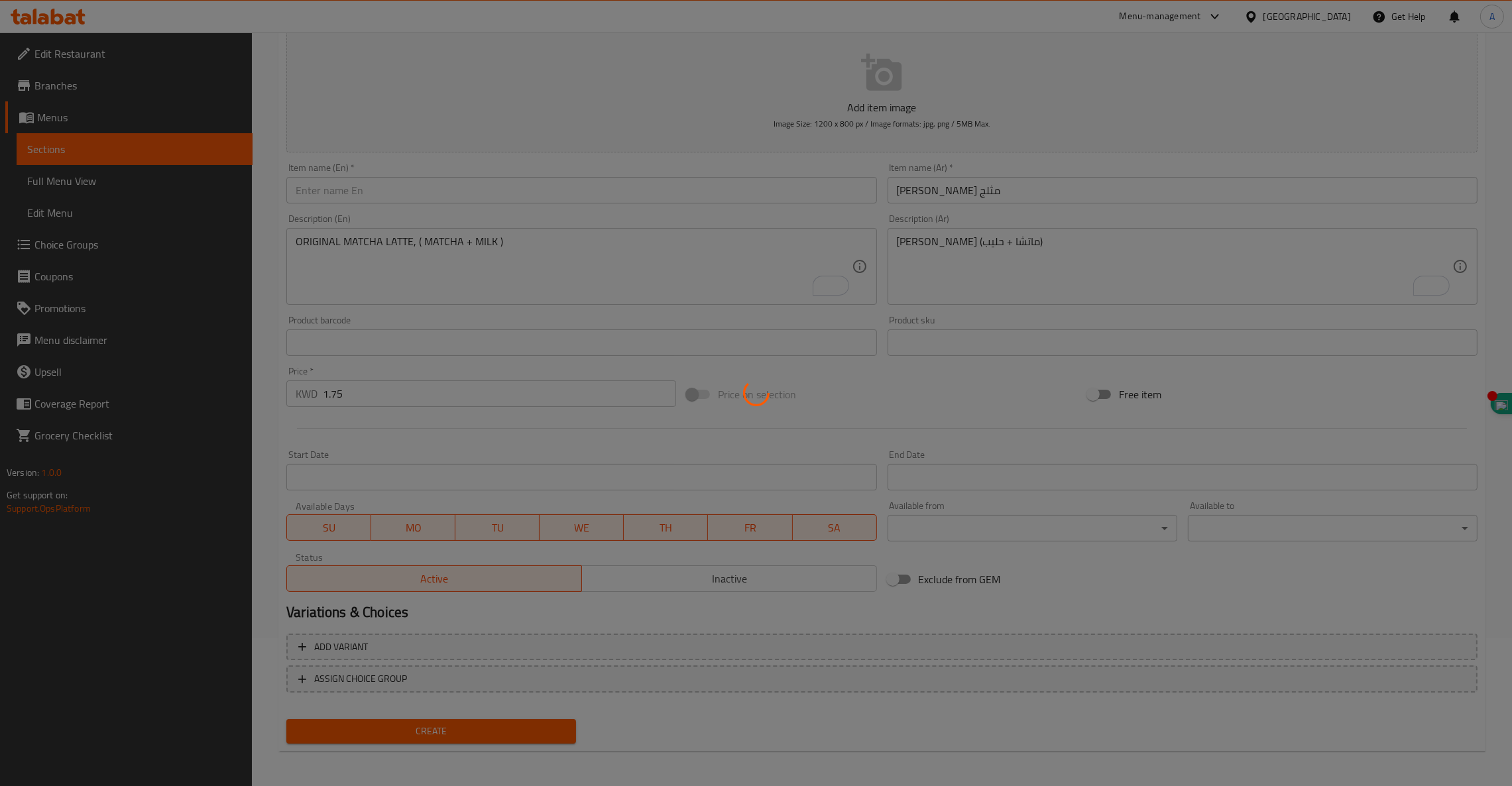
type input "0"
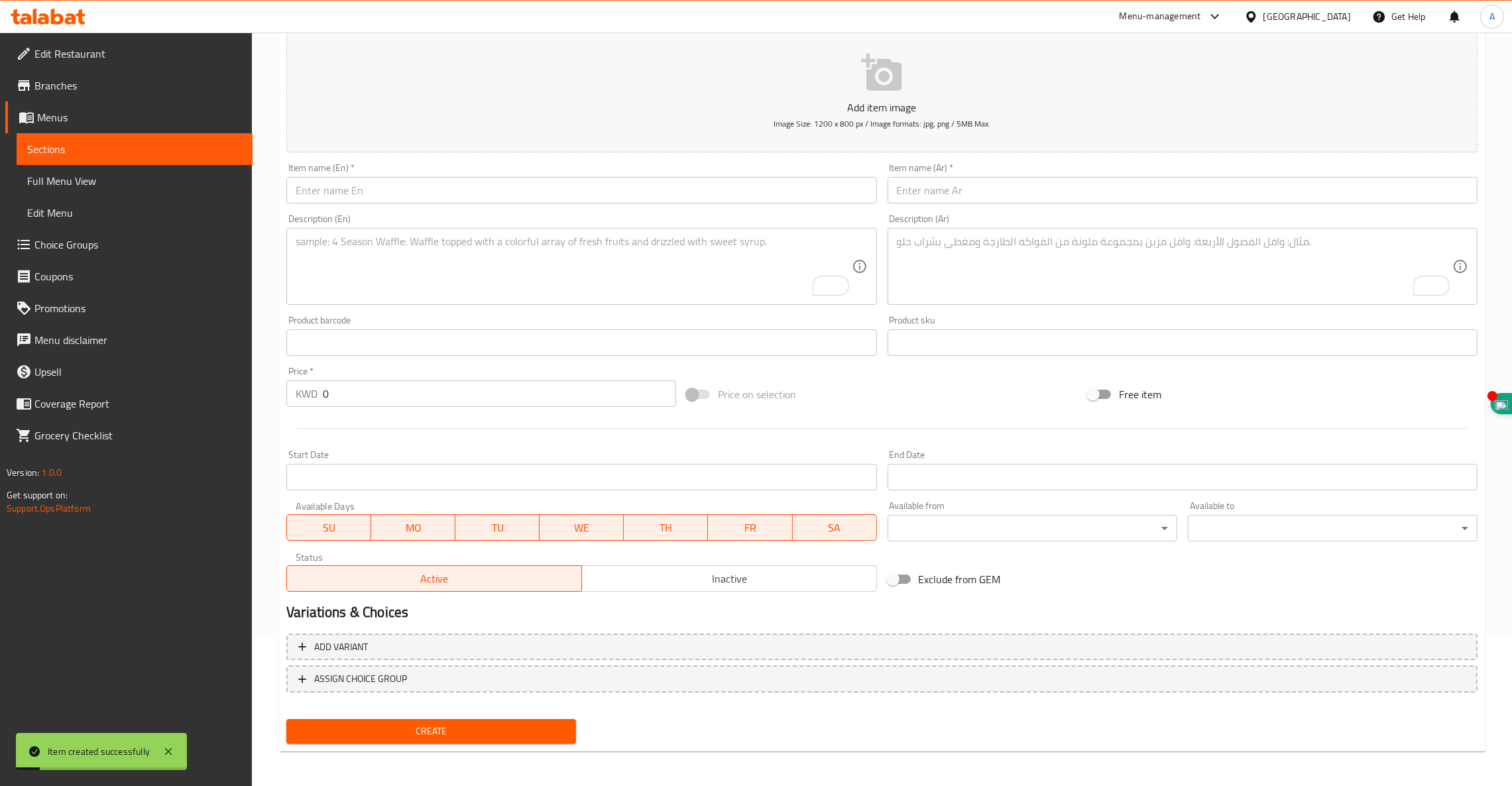
click at [467, 193] on input "text" at bounding box center [581, 190] width 590 height 26
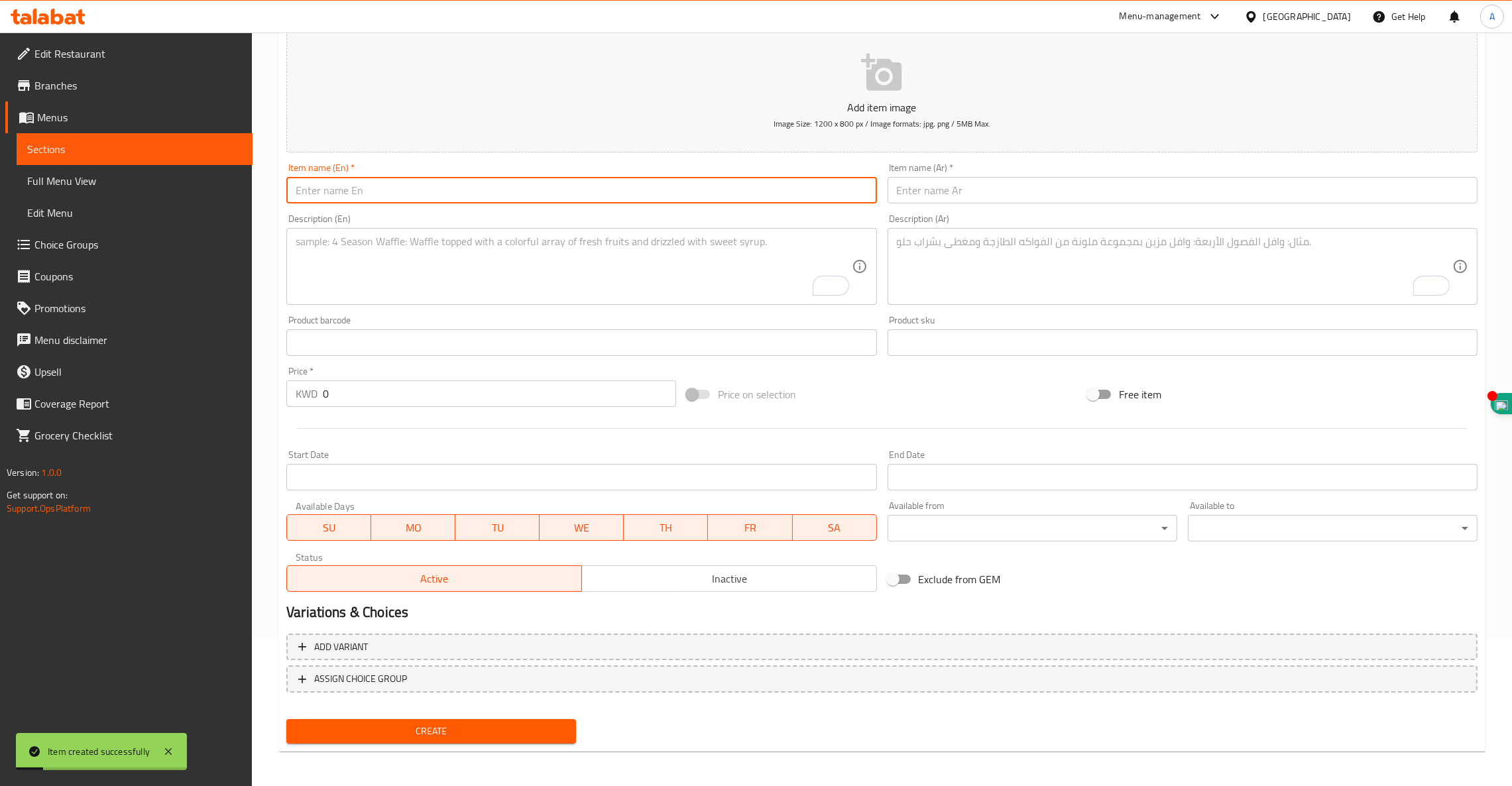
paste input "ICED MATCHA VANILLA"
type input "ICED MATCHA VANILLA"
click at [311, 248] on textarea "To enrich screen reader interactions, please activate Accessibility in Grammarl…" at bounding box center [573, 267] width 555 height 63
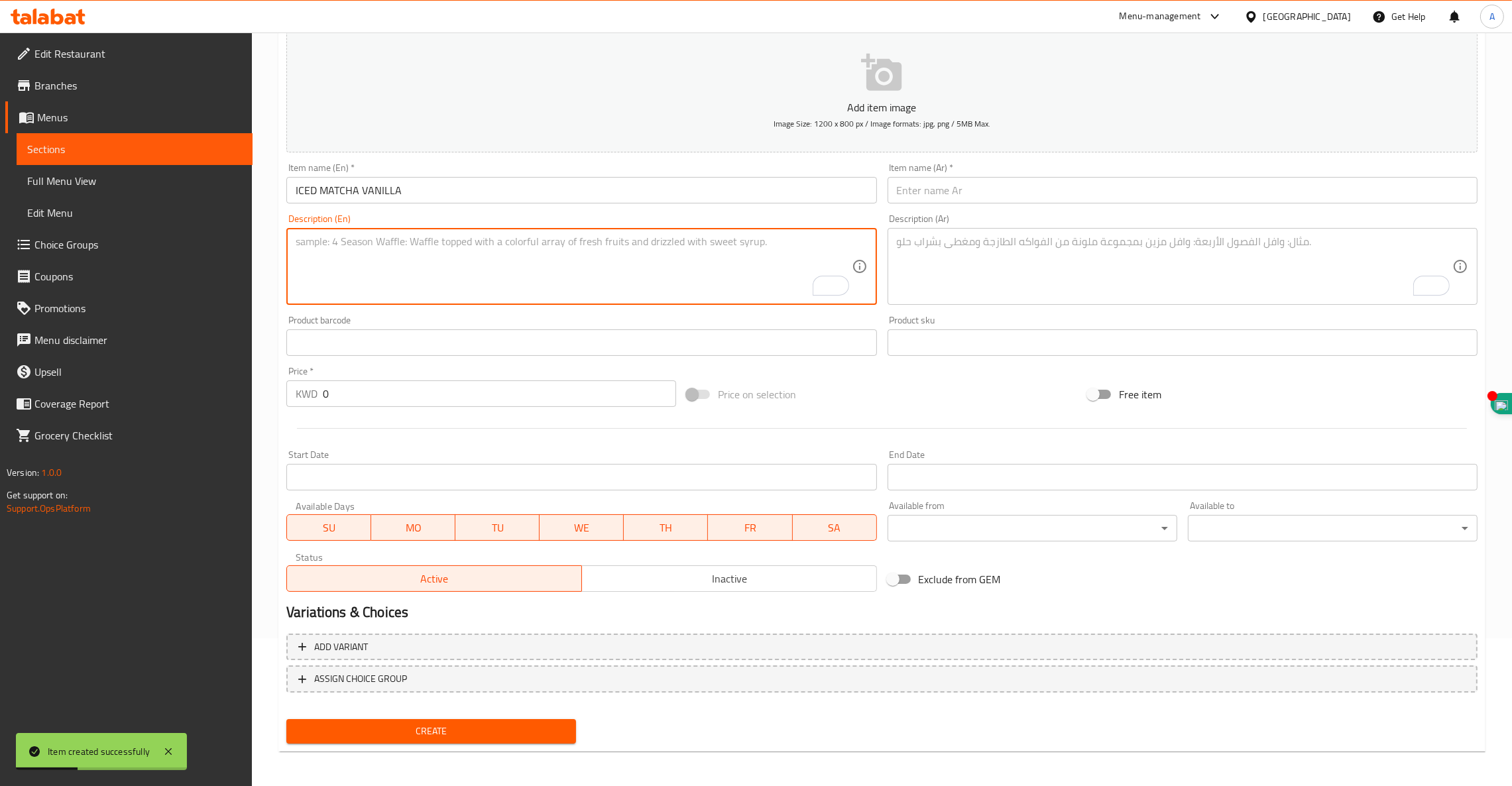
paste textarea "VANILLA MATCHA LATTE ( MATCHA + VANILLA SYRUP + SWEET VANILLA COLD FOAM )"
type textarea "VANILLA MATCHA LATTE ( MATCHA + VANILLA SYRUP + SWEET VANILLA COLD FOAM )"
drag, startPoint x: 572, startPoint y: 253, endPoint x: 265, endPoint y: 250, distance: 307.0
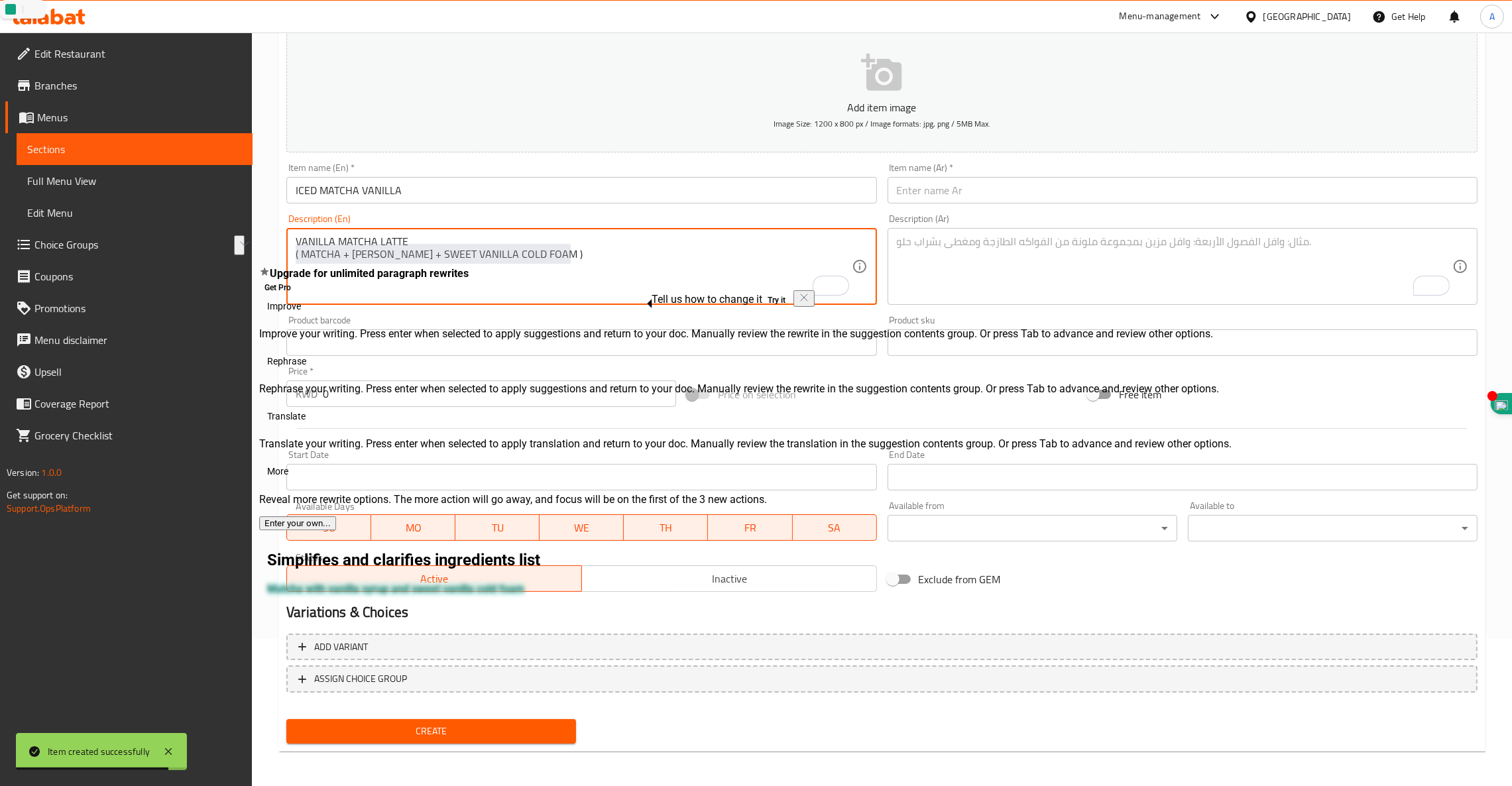
click at [527, 250] on textarea "VANILLA MATCHA LATTE ( MATCHA + VANILLA SYRUP + SWEET VANILLA COLD FOAM )" at bounding box center [573, 267] width 555 height 63
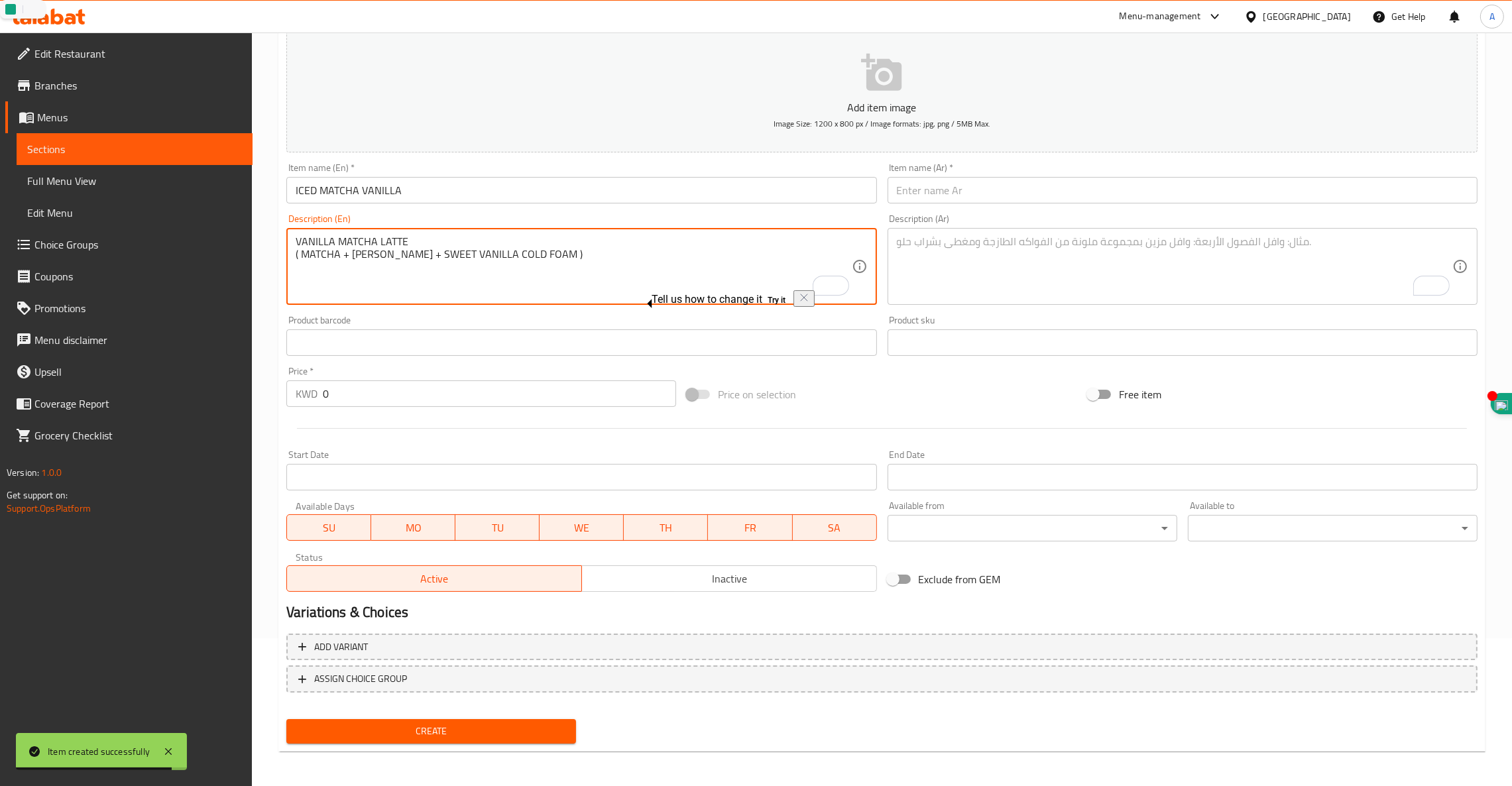
click at [527, 250] on textarea "VANILLA MATCHA LATTE ( MATCHA + VANILLA SYRUP + SWEET VANILLA COLD FOAM )" at bounding box center [573, 267] width 555 height 63
click at [503, 238] on textarea "VANILLA MATCHA LATTE ( MATCHA + VANILLA SYRUP + SWEET VANILLA COLD FOAM )" at bounding box center [573, 267] width 555 height 63
click at [490, 238] on textarea "VANILLA MATCHA LATTE ( MATCHA + VANILLA SYRUP + SWEET VANILLA COLD FOAM )" at bounding box center [573, 267] width 555 height 63
click at [407, 236] on textarea "VANILLA MATCHA LATTE ( MATCHA + VANILLA SYRUP + SWEET VANILLA COLD FOAM )" at bounding box center [573, 267] width 555 height 63
paste textarea "( MATCHA + VANILLA SYRUP + SWEET VANILLA COLD FOAM )"
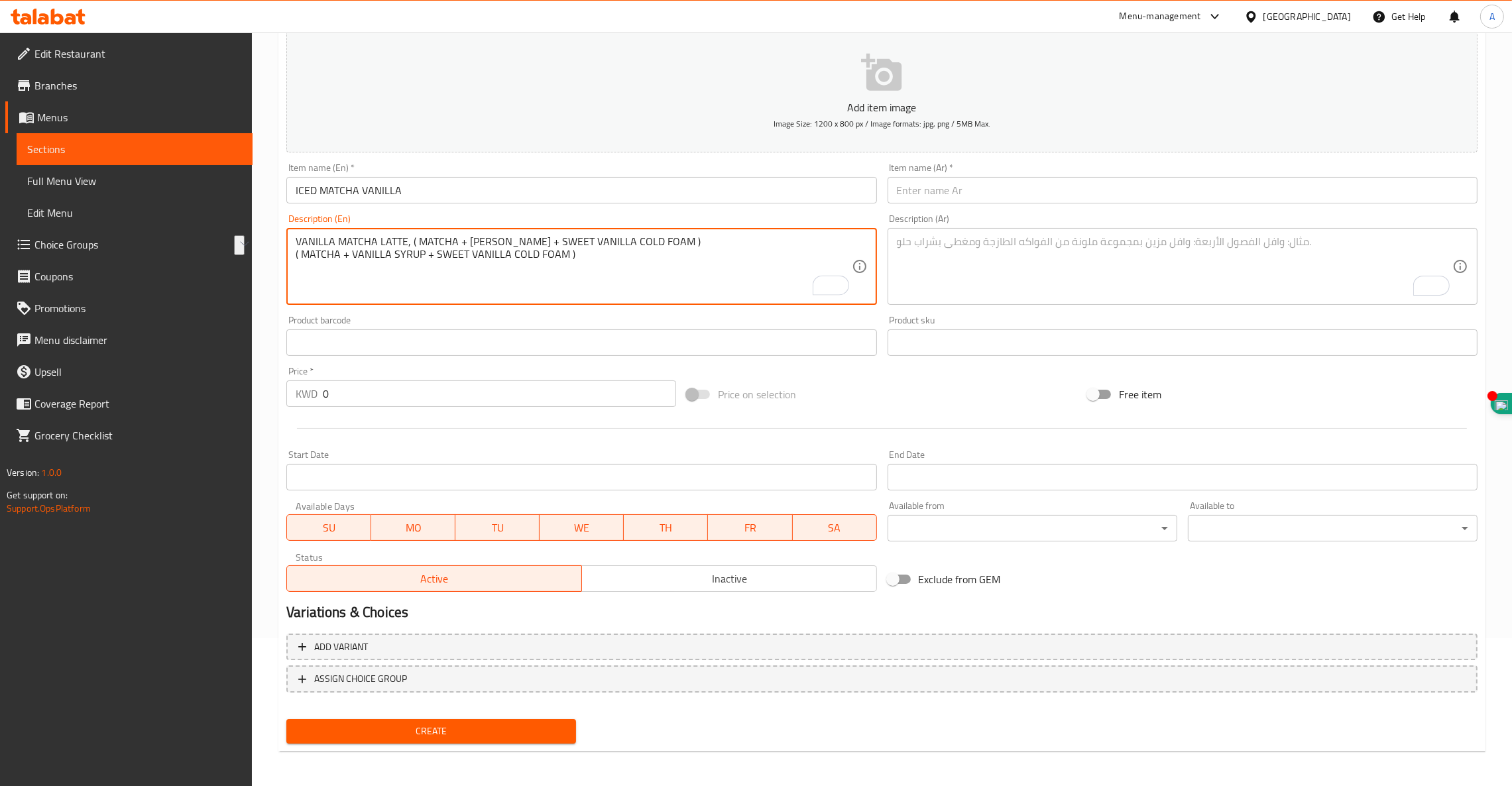
drag, startPoint x: 577, startPoint y: 258, endPoint x: 267, endPoint y: 270, distance: 310.2
click at [267, 270] on div "Home / Restaurants management / Menus / Sections / item / create Matchas Cookie…" at bounding box center [881, 336] width 1260 height 904
type textarea "VANILLA MATCHA LATTE, ( MATCHA + VANILLA SYRUP + SWEET VANILLA COLD FOAM )"
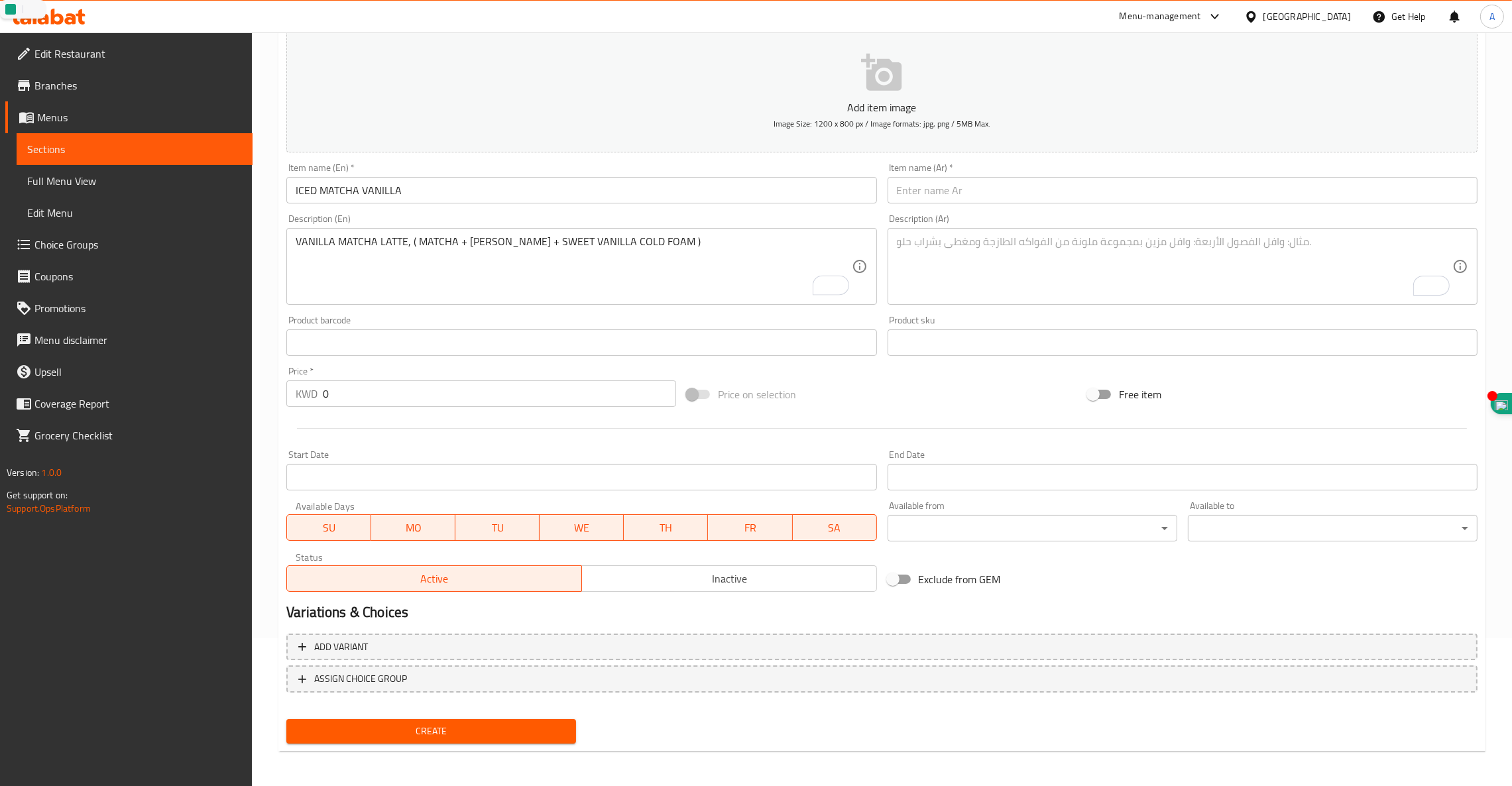
click at [511, 228] on div "VANILLA MATCHA LATTE, ( MATCHA + VANILLA SYRUP + SWEET VANILLA COLD FOAM ) Desc…" at bounding box center [581, 267] width 590 height 77
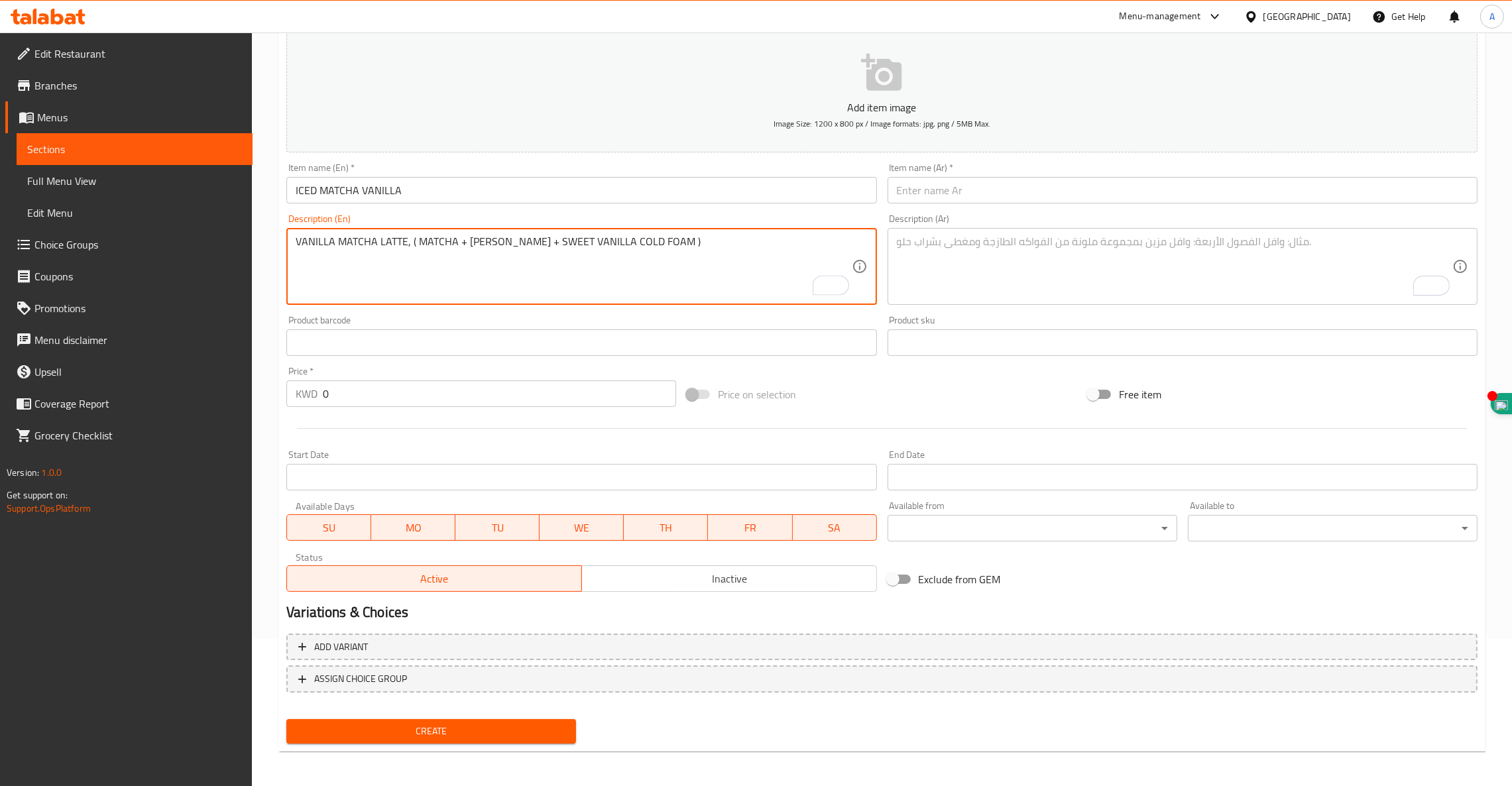
click at [511, 248] on textarea "VANILLA MATCHA LATTE, ( MATCHA + VANILLA SYRUP + SWEET VANILLA COLD FOAM )" at bounding box center [573, 267] width 555 height 63
click at [512, 248] on textarea "VANILLA MATCHA LATTE, ( MATCHA + VANILLA SYRUP + SWEET VANILLA COLD FOAM )" at bounding box center [573, 267] width 555 height 63
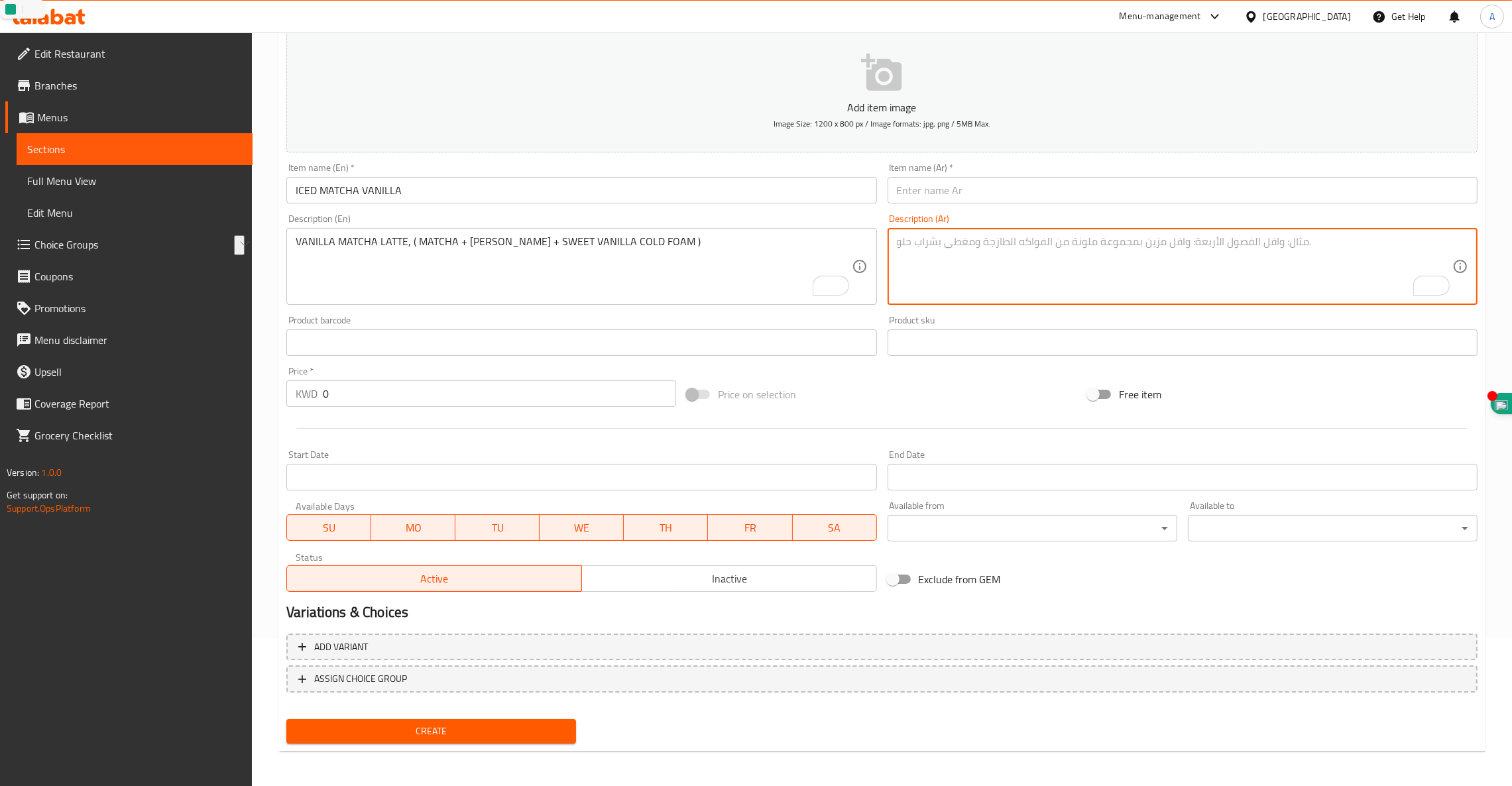
click at [1086, 267] on textarea "To enrich screen reader interactions, please activate Accessibility in Grammarl…" at bounding box center [1174, 267] width 555 height 63
paste textarea "لاتيه ماتشا الفانيليا (ماتشا + شراب الفانيليا + رغوة الفانيليا الحلوة الباردة)"
type textarea "لاتيه ماتشا الفانيليا (ماتشا + شراب الفانيليا + رغوة الفانيليا الحلوة الباردة)"
click at [373, 188] on input "ICED MATCHA VANILLA" at bounding box center [581, 190] width 590 height 26
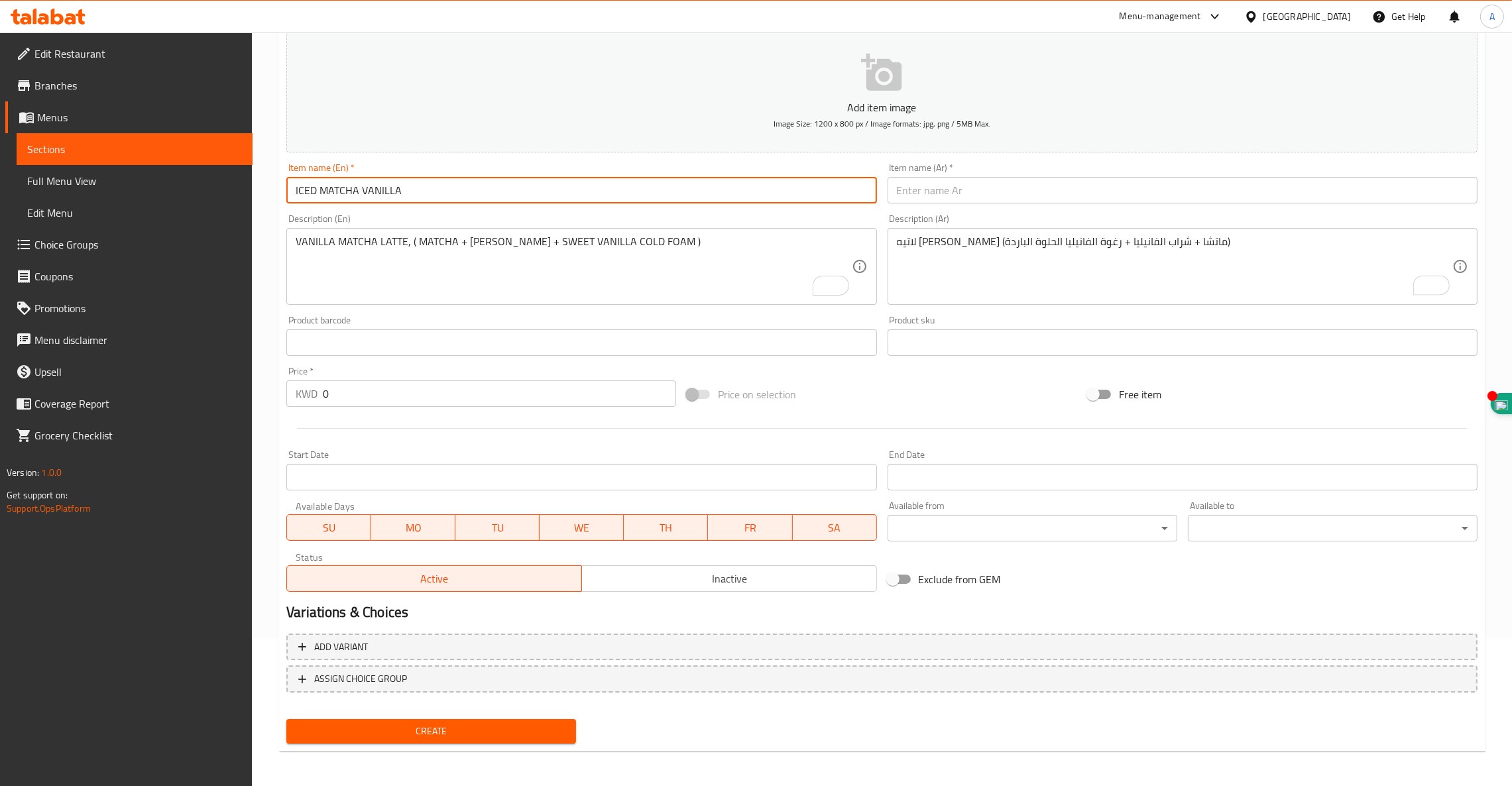
click at [373, 188] on input "ICED MATCHA VANILLA" at bounding box center [581, 190] width 590 height 26
click at [373, 187] on input "ICED MATCHA VANILLA" at bounding box center [581, 190] width 590 height 26
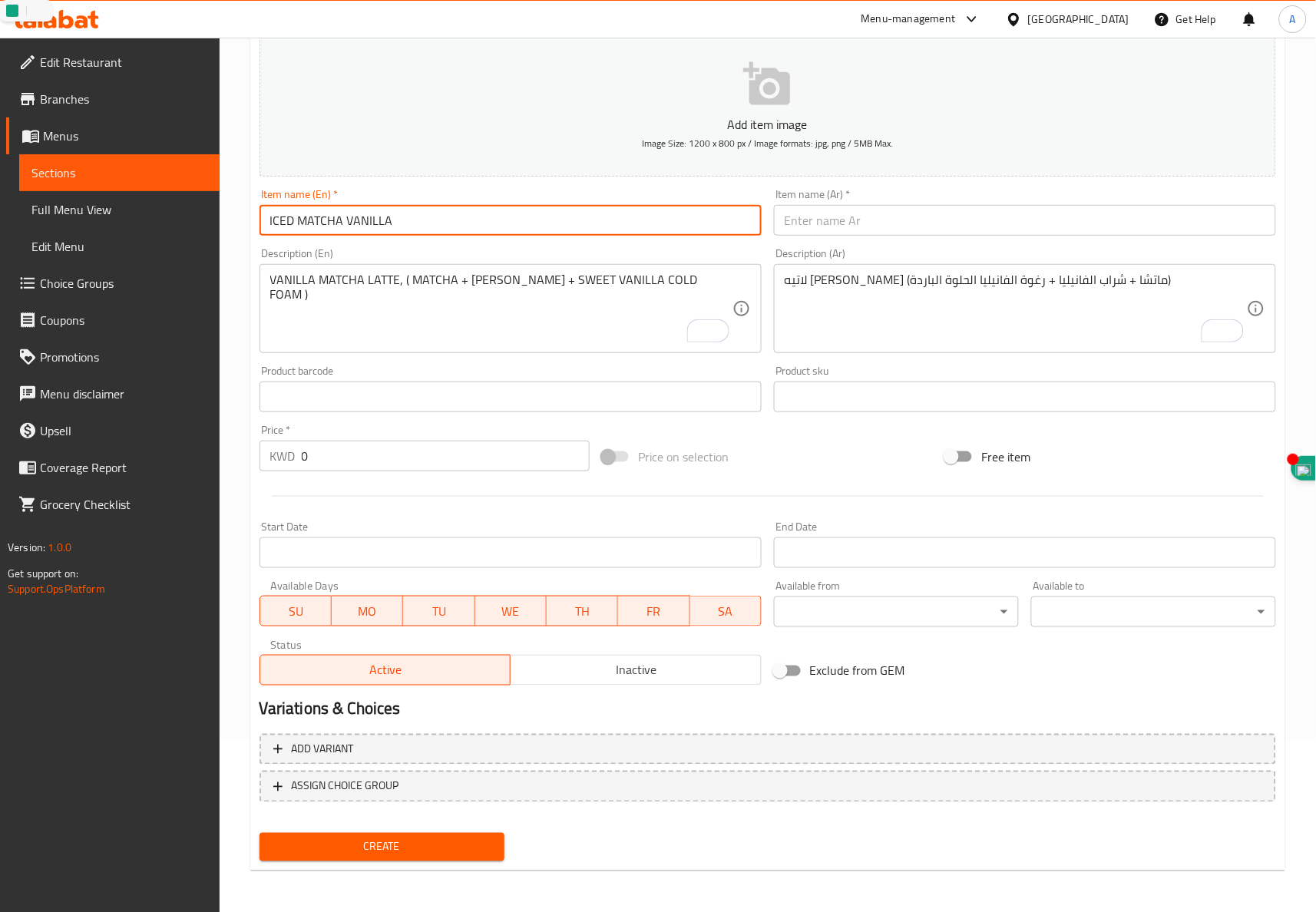
click at [1013, 220] on input "text" at bounding box center [1024, 220] width 502 height 30
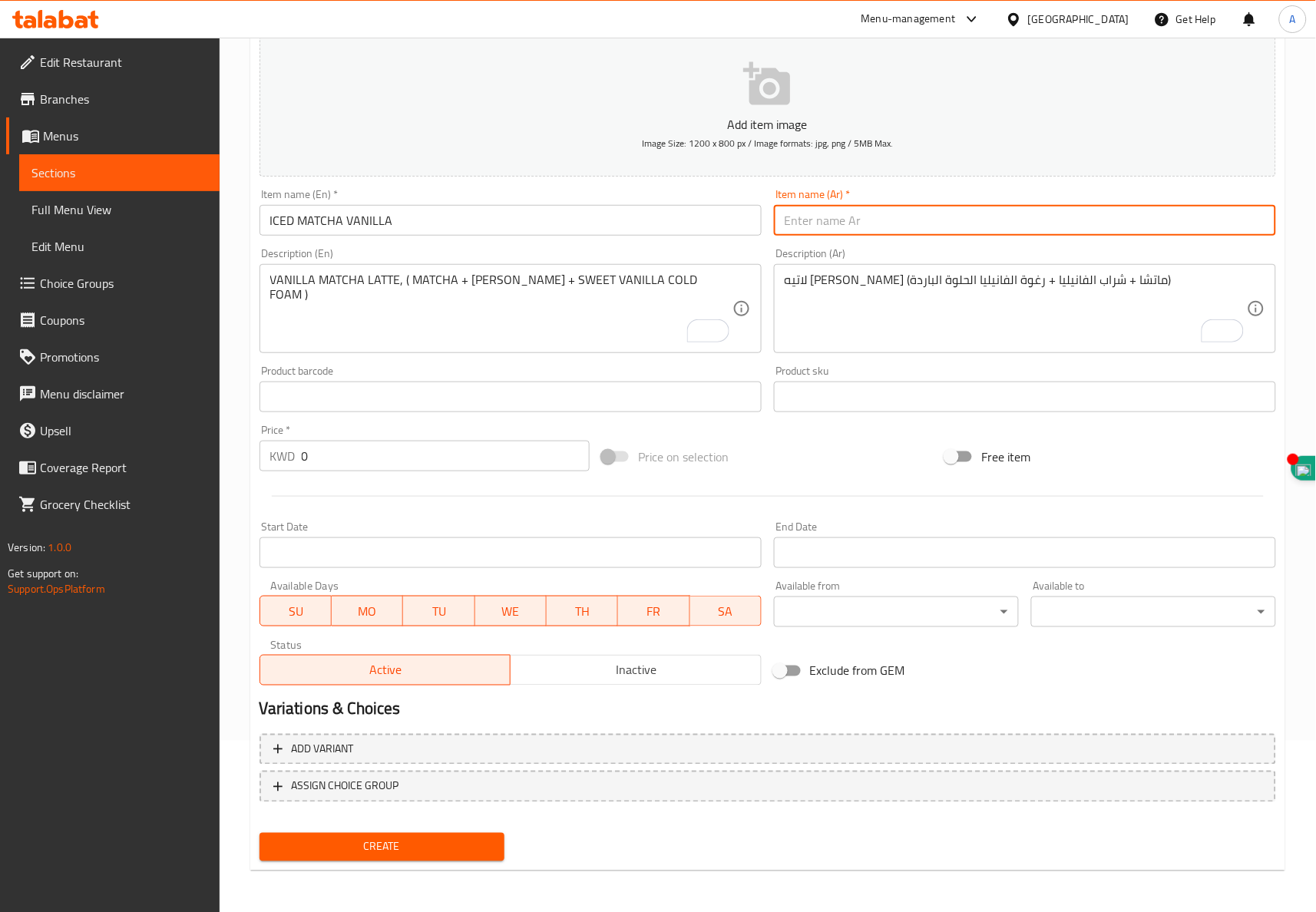
paste input "ماتشا فانيليا مثلج"
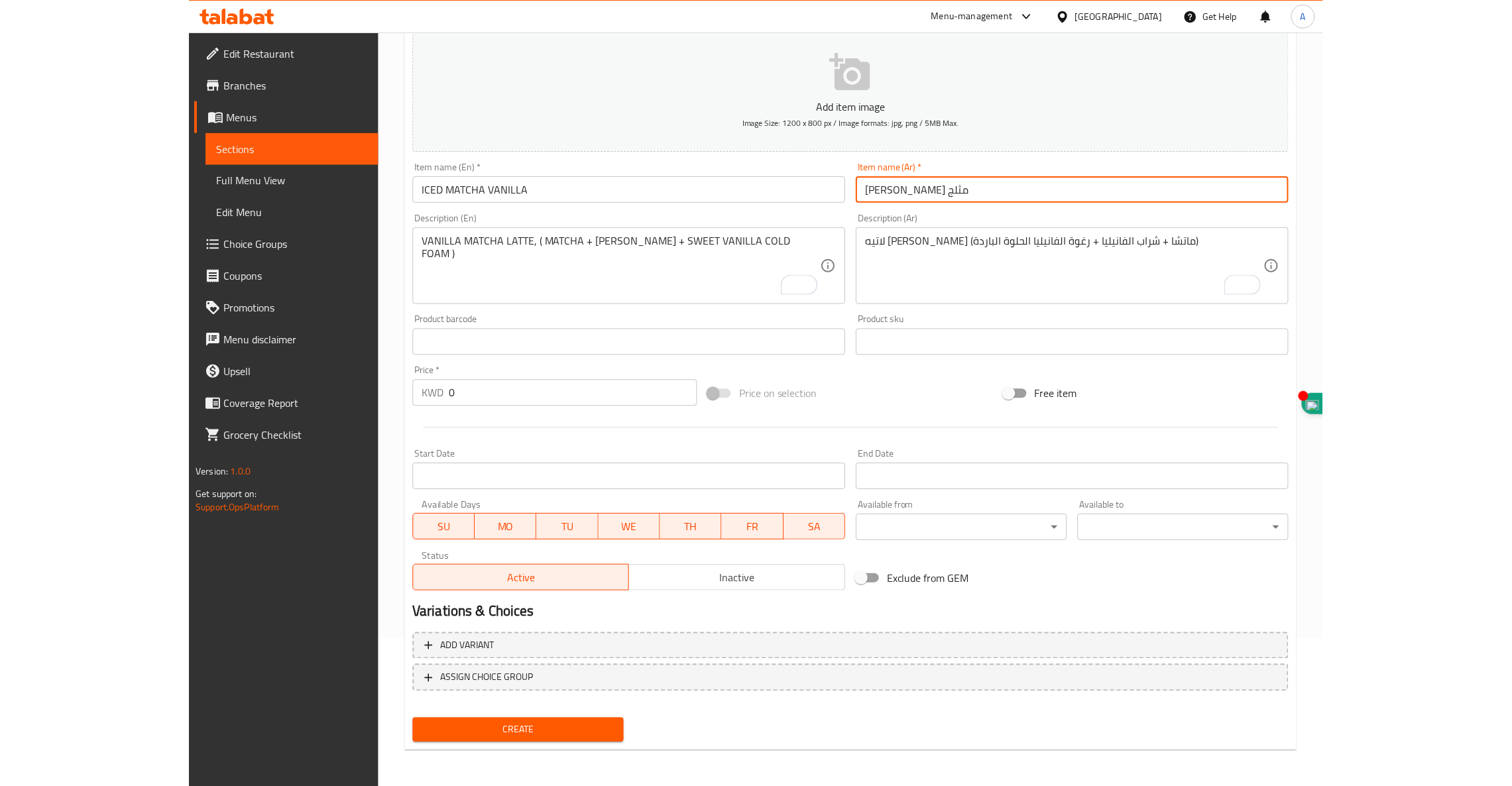
scroll to position [147, 0]
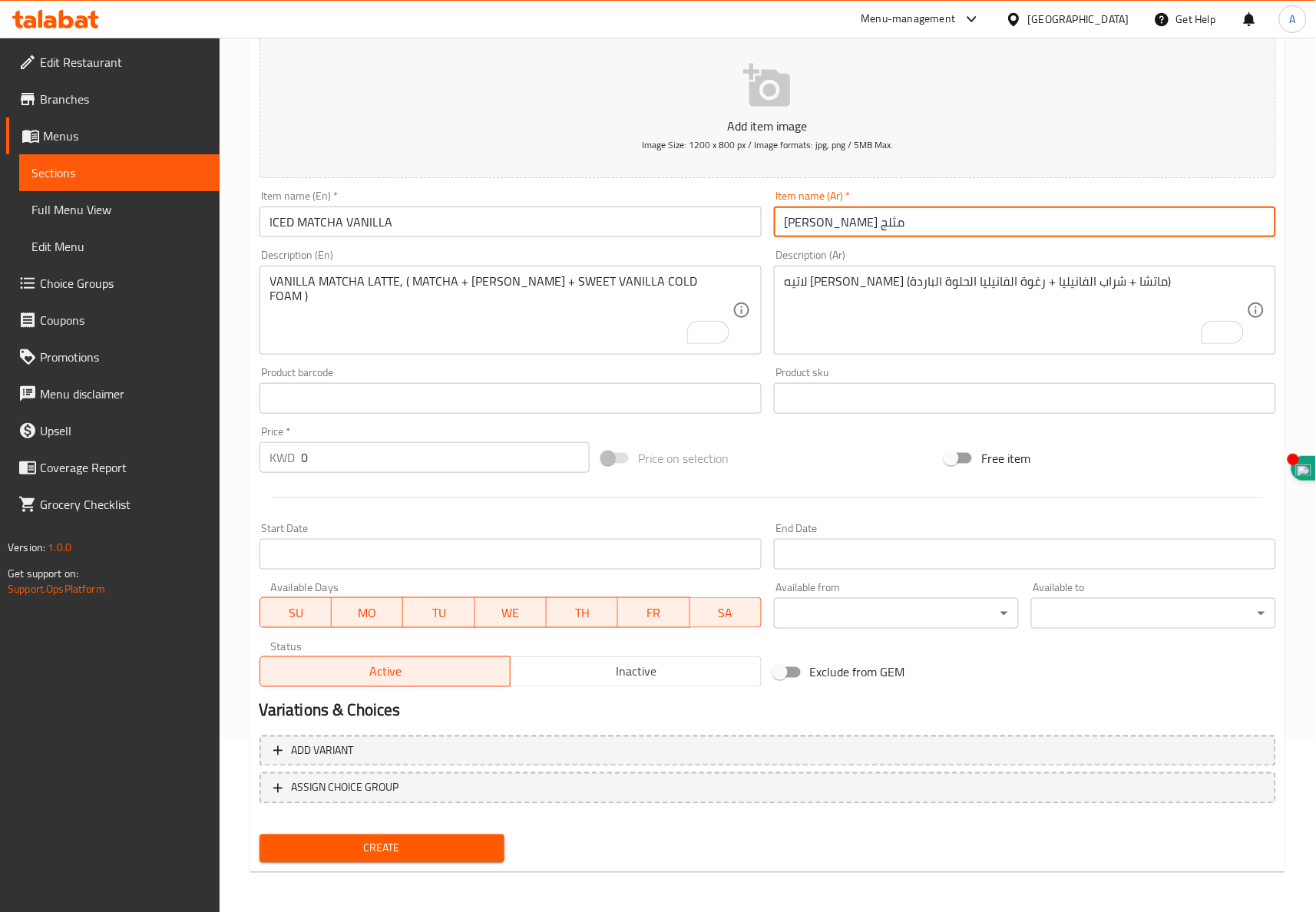
type input "ماتشا فانيليا مثلج"
drag, startPoint x: 347, startPoint y: 450, endPoint x: 0, endPoint y: 410, distance: 349.3
click at [25, 423] on div "Edit Restaurant Branches Menus Sections Full Menu View Edit Menu Choice Groups …" at bounding box center [658, 391] width 1316 height 1047
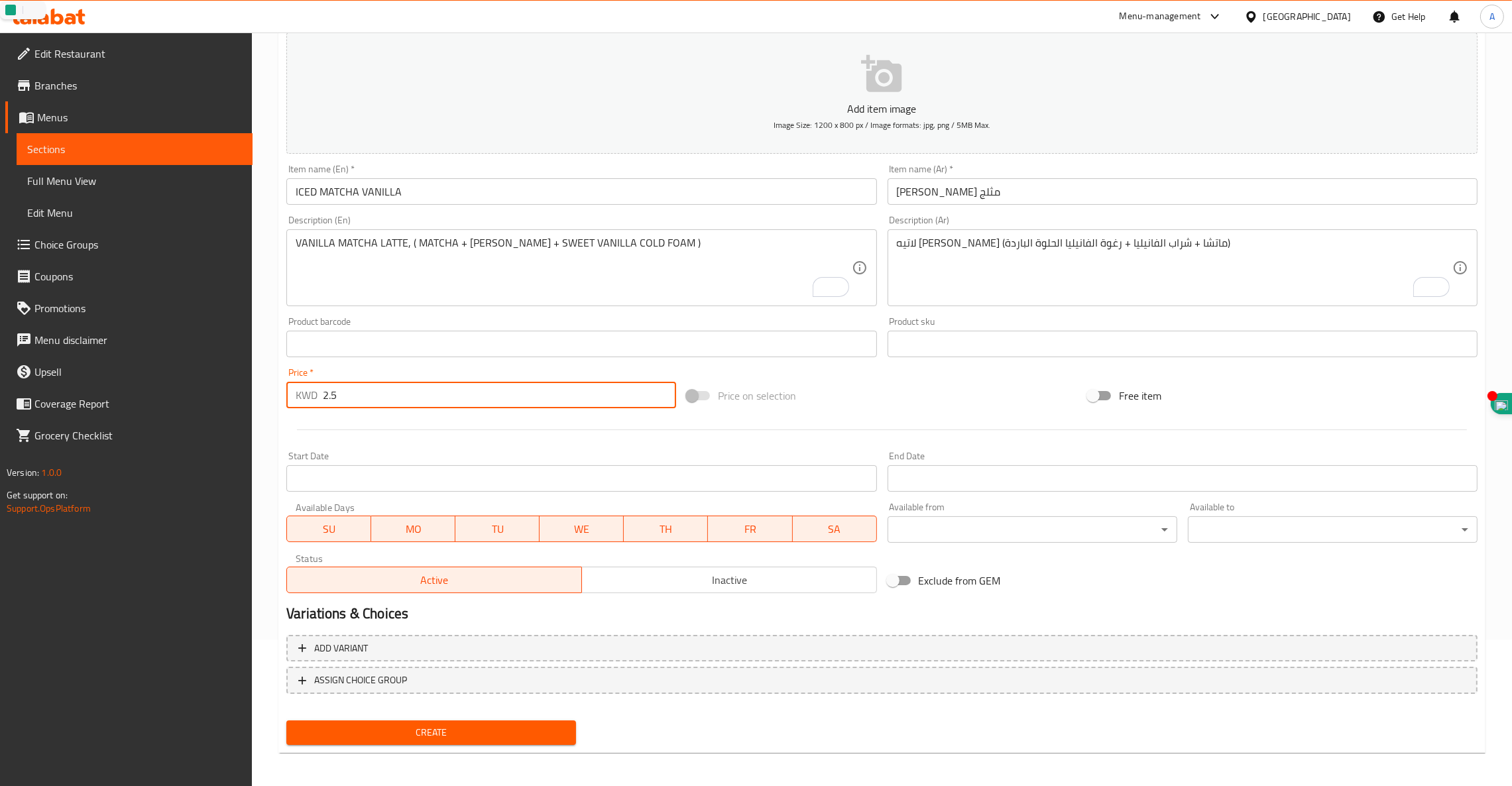
scroll to position [148, 0]
type input "2.5"
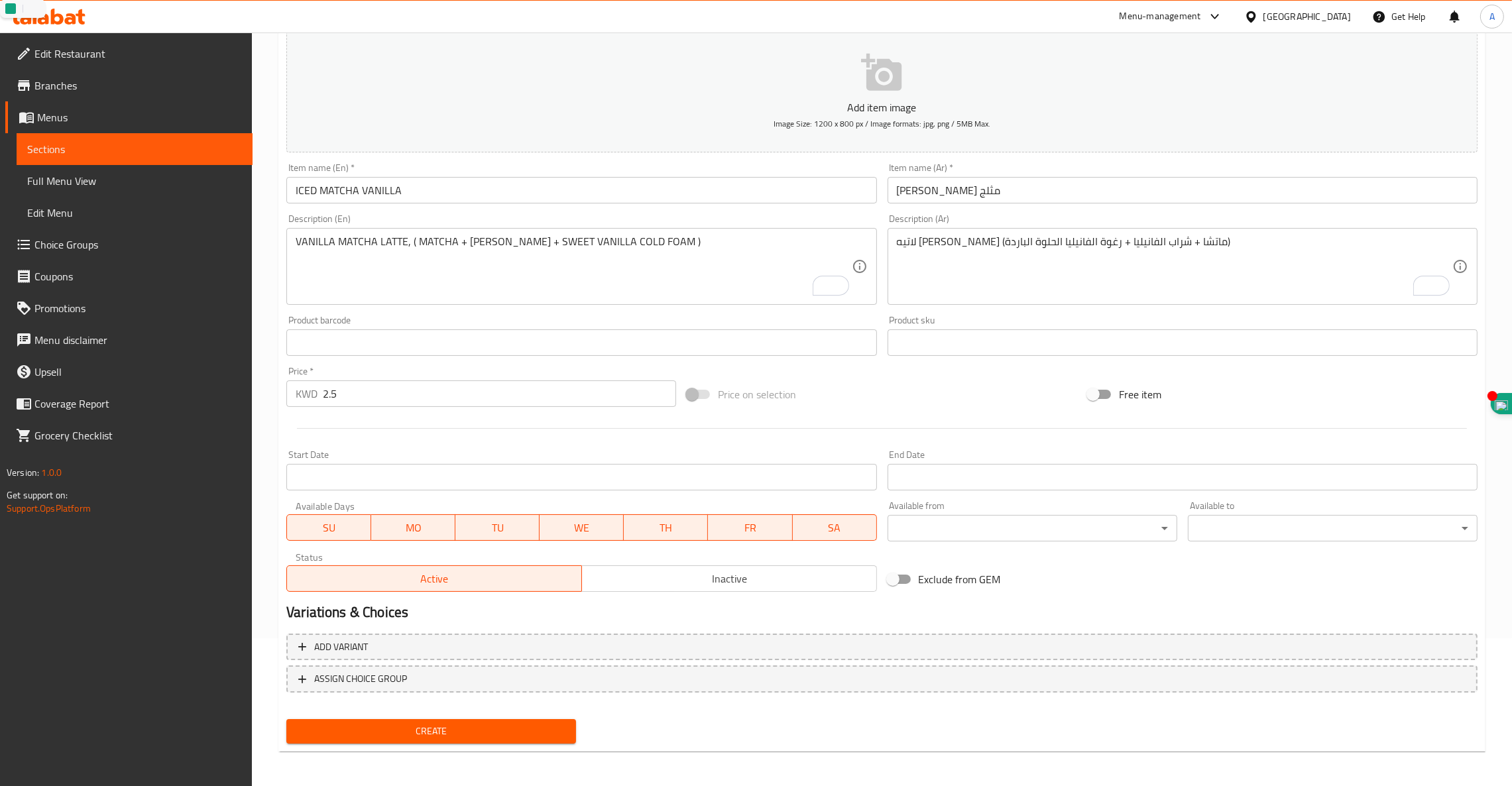
click at [379, 714] on div "Create" at bounding box center [431, 731] width 300 height 35
click at [383, 723] on span "Create" at bounding box center [430, 731] width 268 height 16
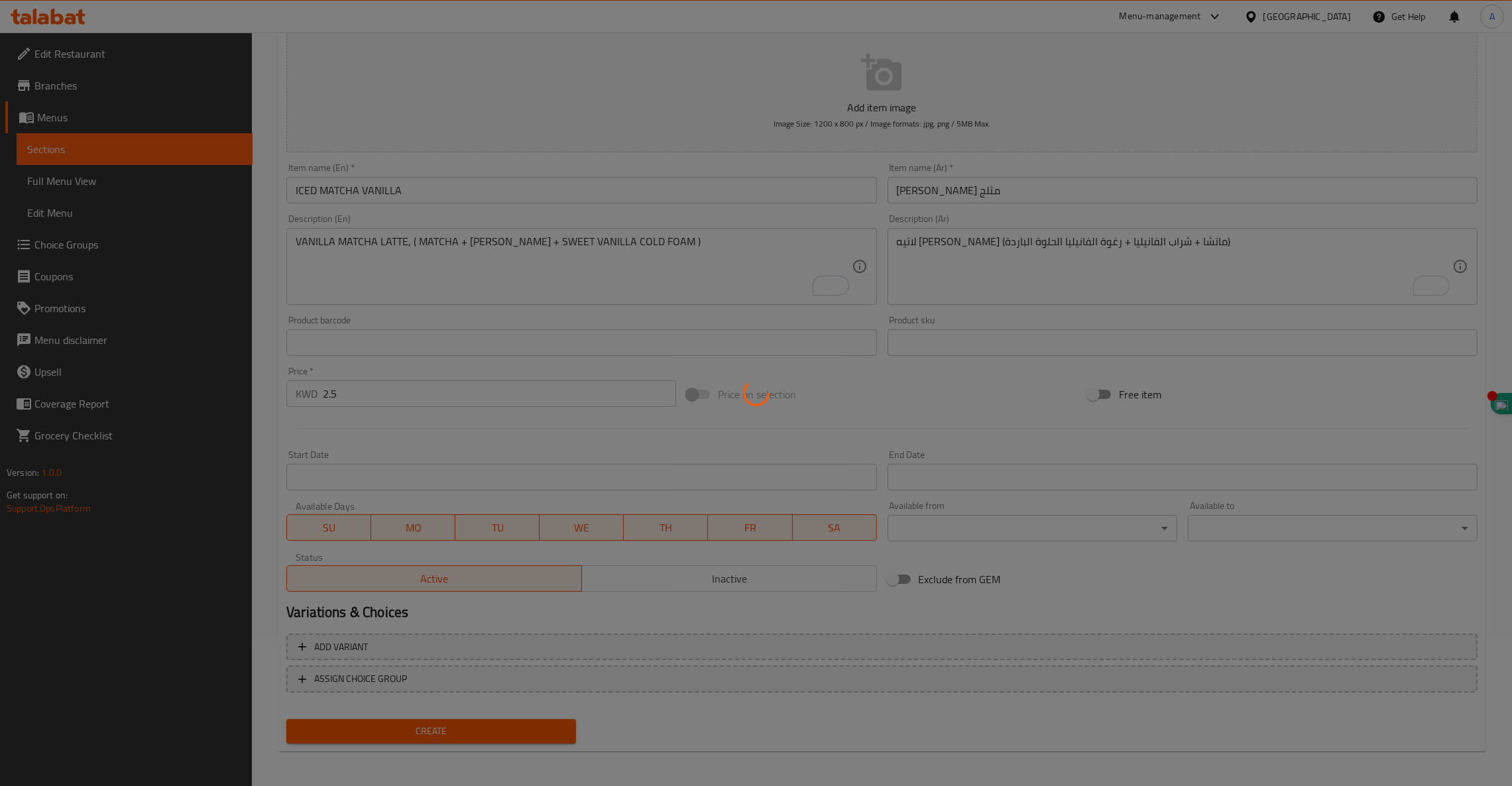
type input "0"
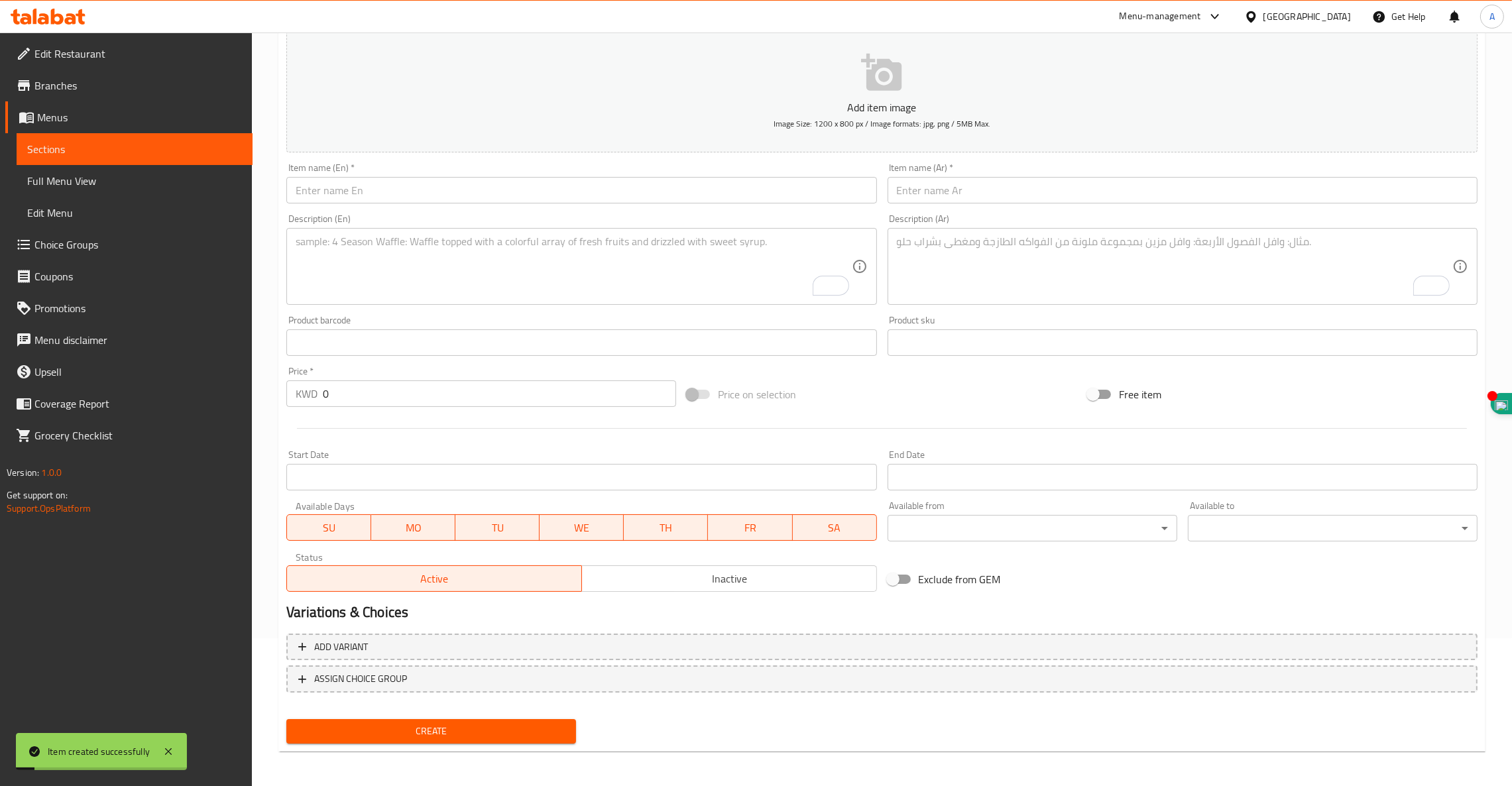
click at [380, 190] on input "text" at bounding box center [581, 190] width 590 height 26
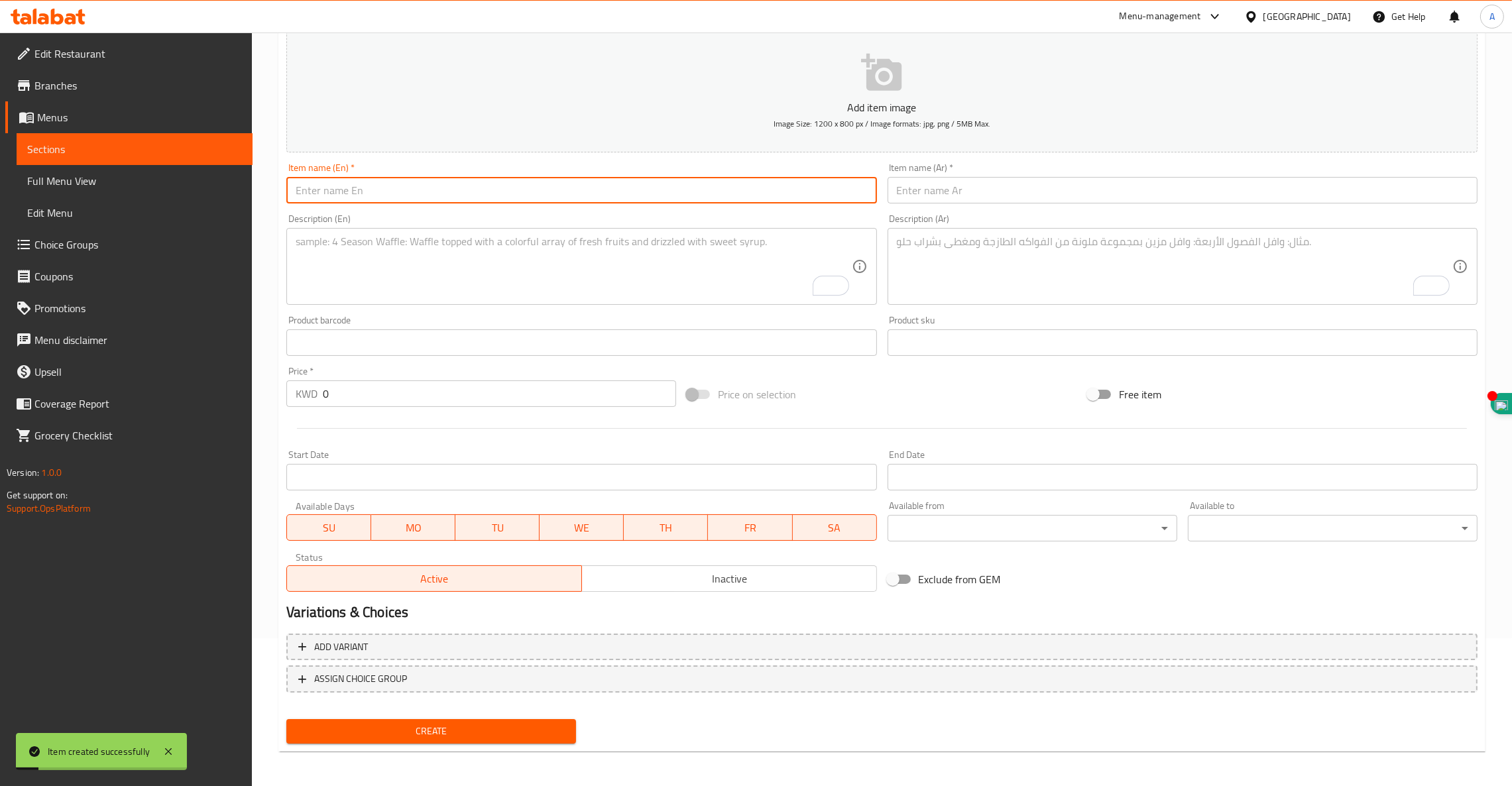
paste input "ICED MATCHA MAPLE"
type input "ICED MATCHA MAPLE"
click at [341, 238] on textarea "To enrich screen reader interactions, please activate Accessibility in Grammarl…" at bounding box center [573, 267] width 555 height 63
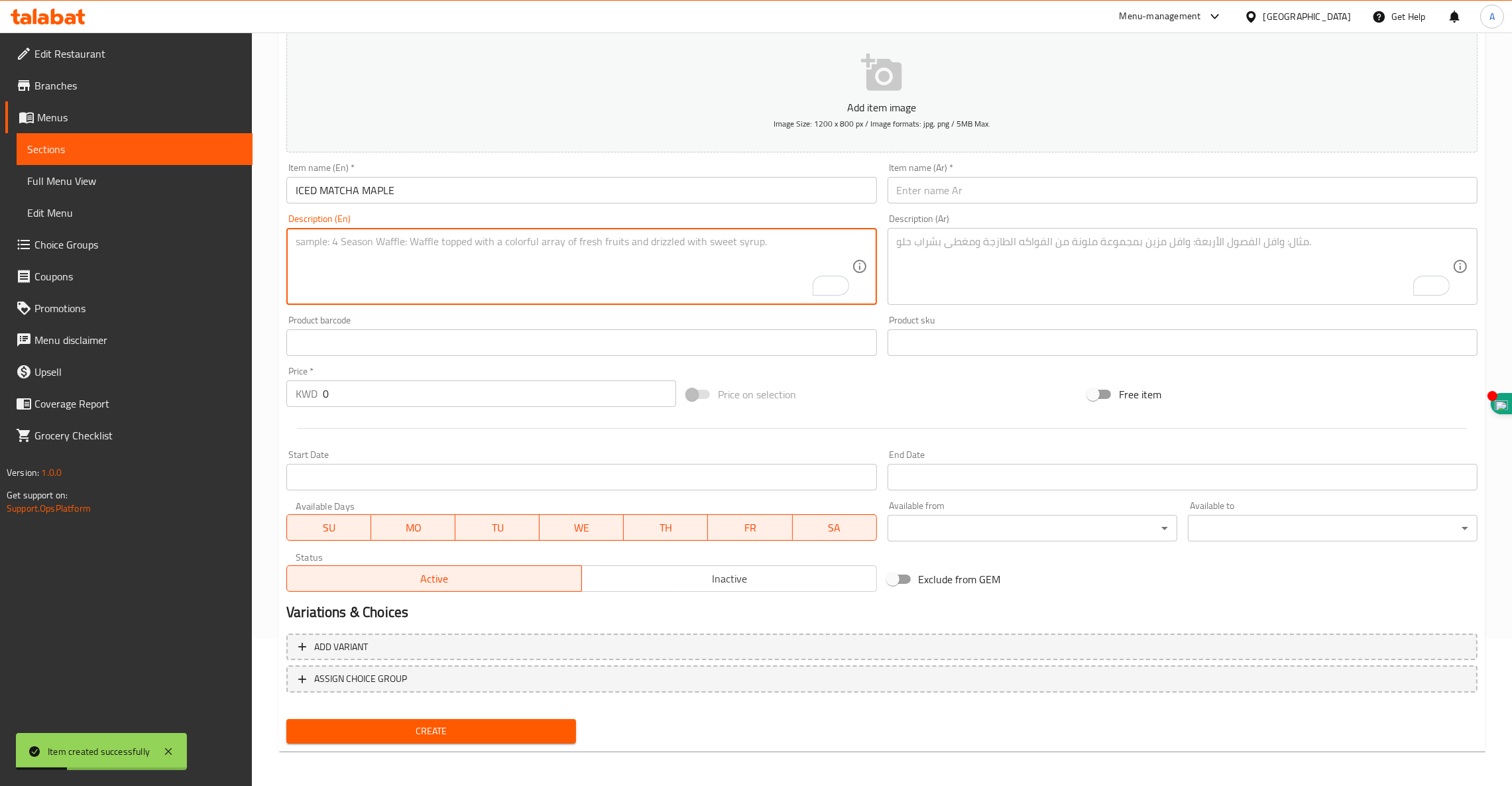
paste textarea "MAPLE MATCHA LATTE"
paste textarea "( MATCHA + MAPLE SYRUP + MILK )"
type textarea "MAPLE MATCHA LATTE, ( MATCHA + MAPLE SYRUP + MILK )"
click at [333, 189] on input "ICED MATCHA MAPLE" at bounding box center [581, 190] width 590 height 26
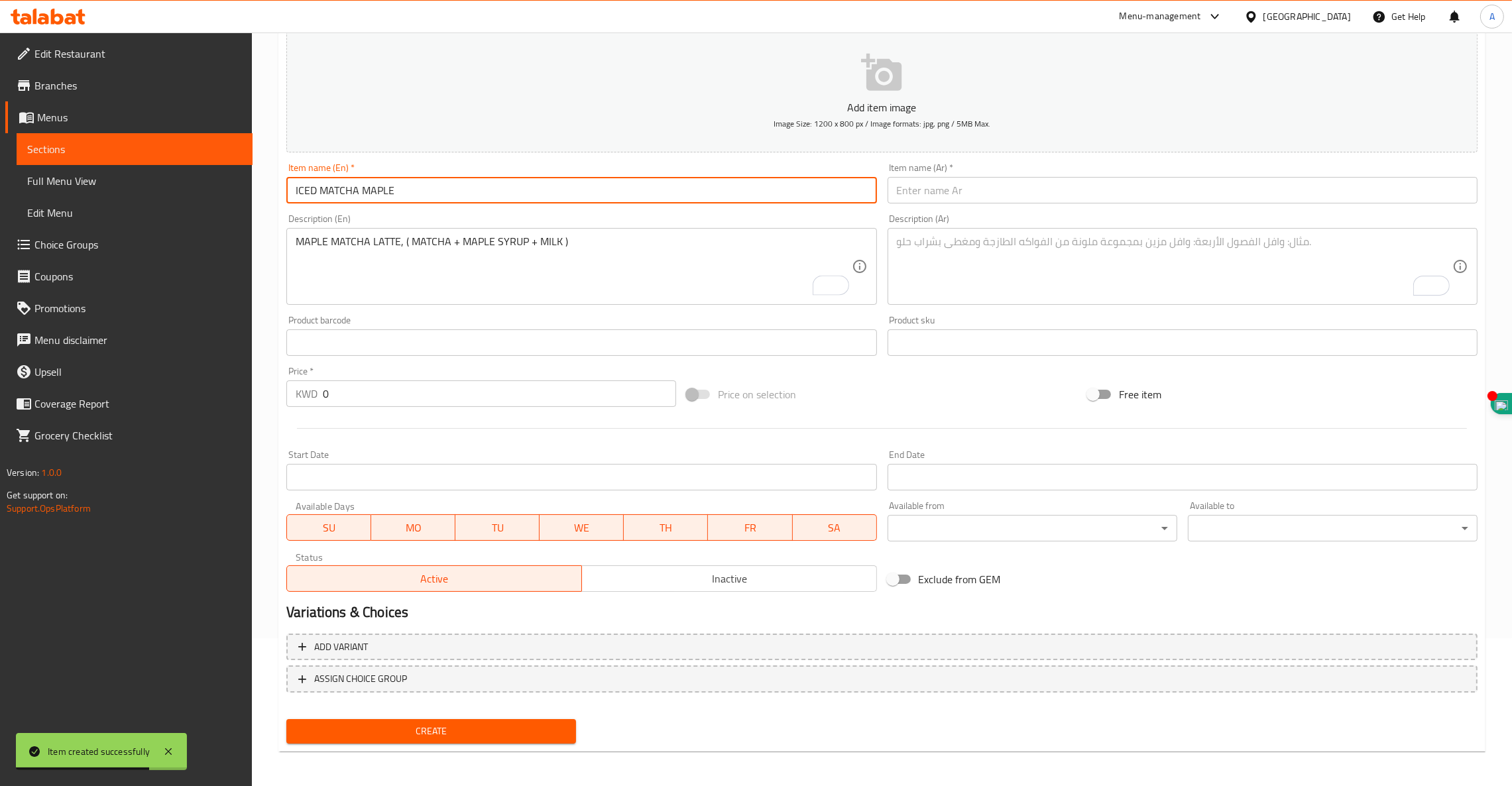
click at [333, 189] on input "ICED MATCHA MAPLE" at bounding box center [581, 190] width 590 height 26
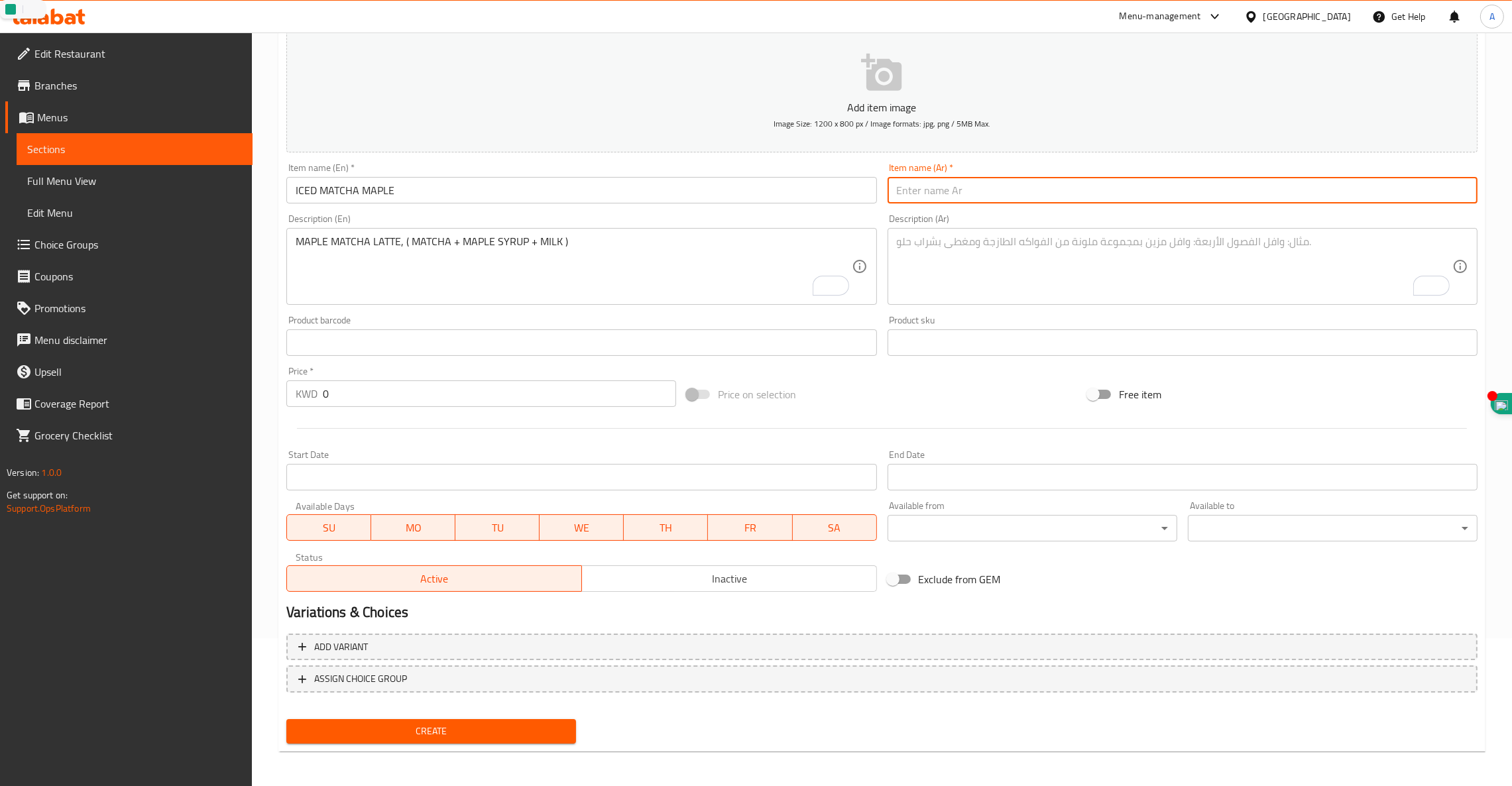
click at [1078, 187] on input "text" at bounding box center [1182, 190] width 590 height 26
paste input "ماتشا مثلج مع القيقب"
type input "ماتشا مثلج مع القيقب"
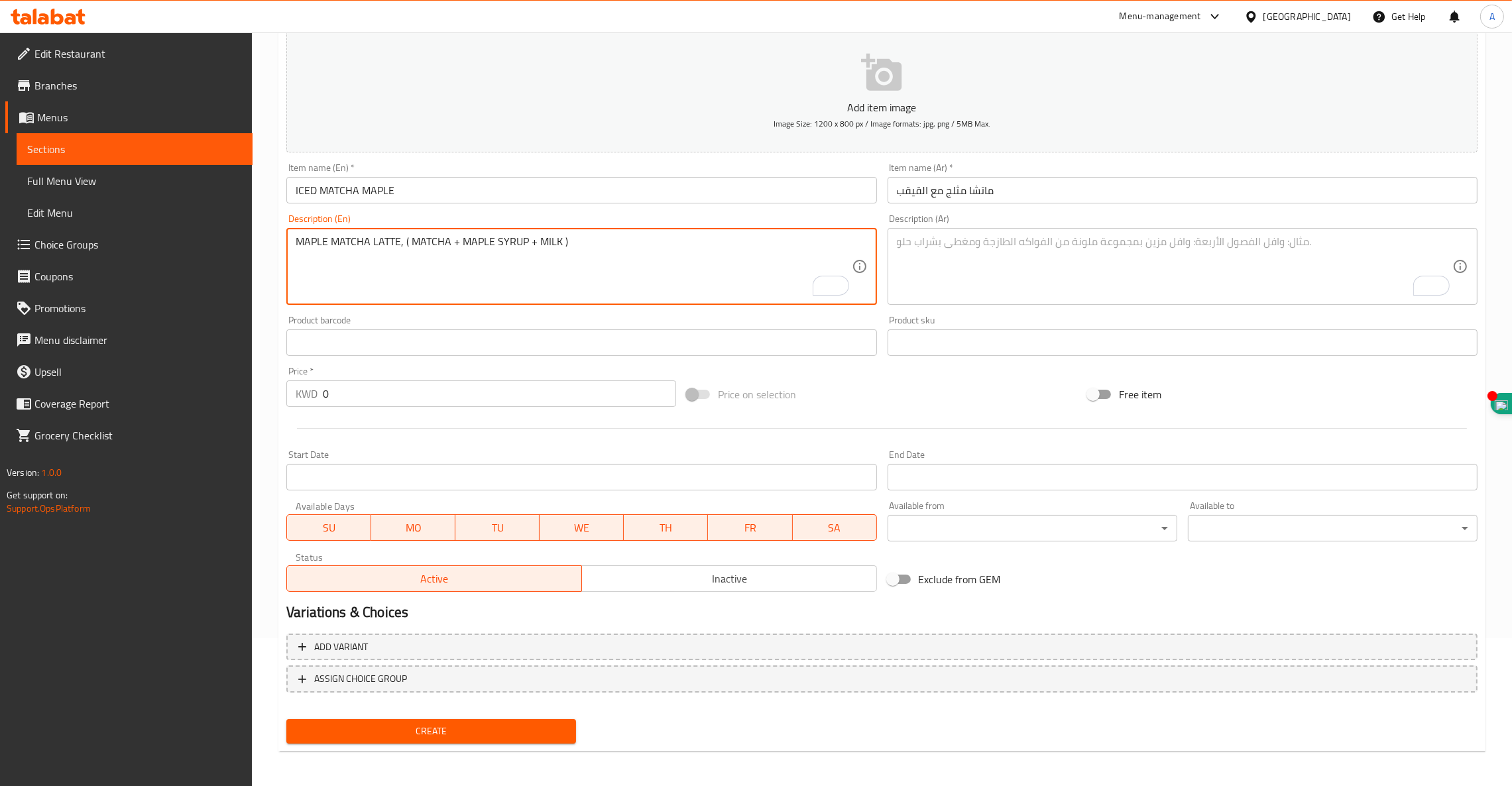
click at [336, 246] on textarea "MAPLE MATCHA LATTE, ( MATCHA + MAPLE SYRUP + MILK )" at bounding box center [573, 267] width 555 height 63
click at [336, 245] on textarea "MAPLE MATCHA LATTE, ( MATCHA + MAPLE SYRUP + MILK )" at bounding box center [573, 267] width 555 height 63
click at [1046, 250] on textarea "To enrich screen reader interactions, please activate Accessibility in Grammarl…" at bounding box center [1174, 267] width 555 height 63
paste textarea "لاتيه ماتشا القيقب (ماتشا + شراب القيقب + حليب)"
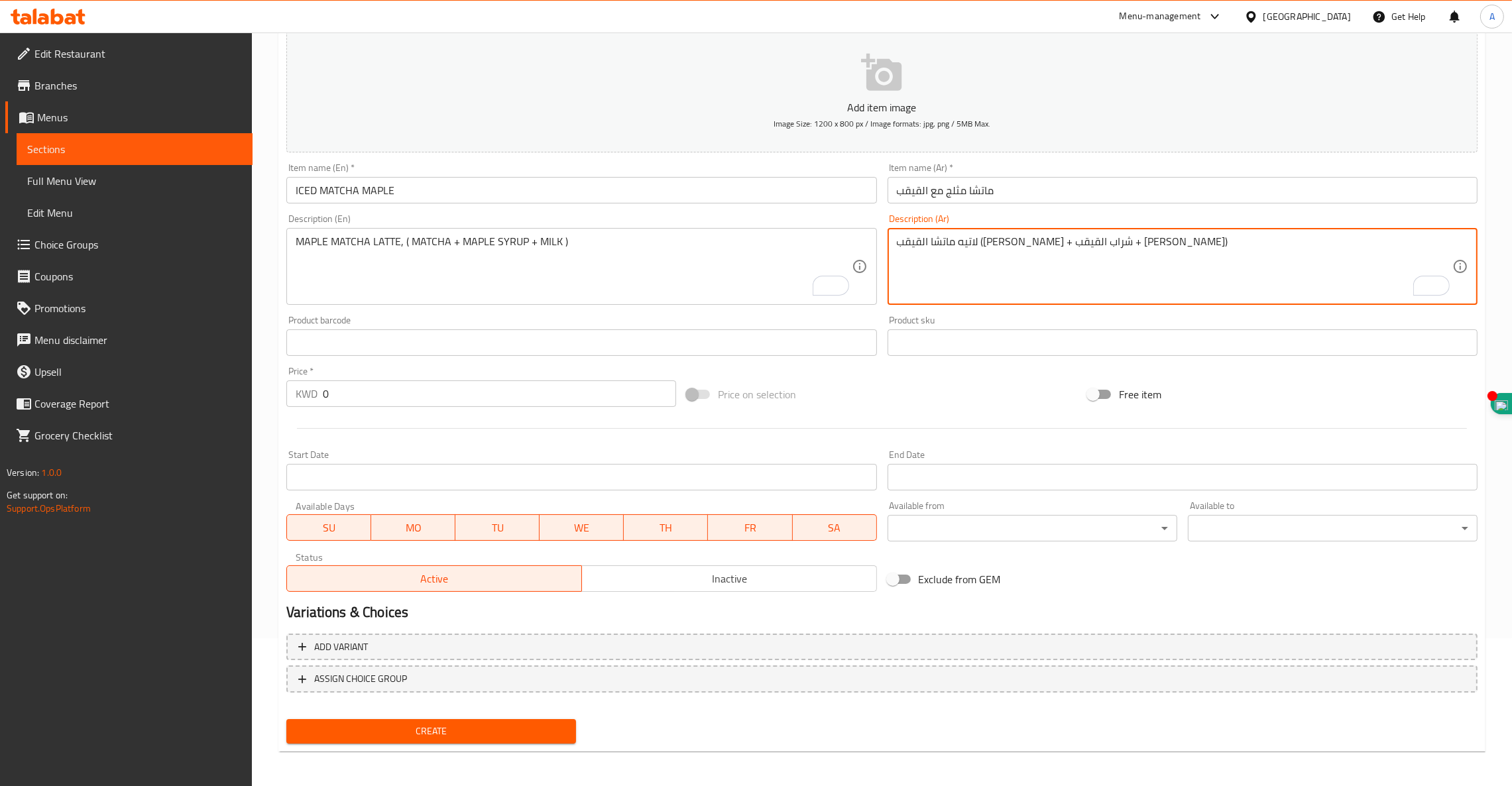
type textarea "لاتيه ماتشا القيقب (ماتشا + شراب القيقب + حليب)"
drag, startPoint x: 367, startPoint y: 401, endPoint x: 173, endPoint y: 334, distance: 205.2
click at [184, 337] on div "Edit Restaurant Branches Menus Sections Full Menu View Edit Menu Choice Groups …" at bounding box center [756, 336] width 1512 height 904
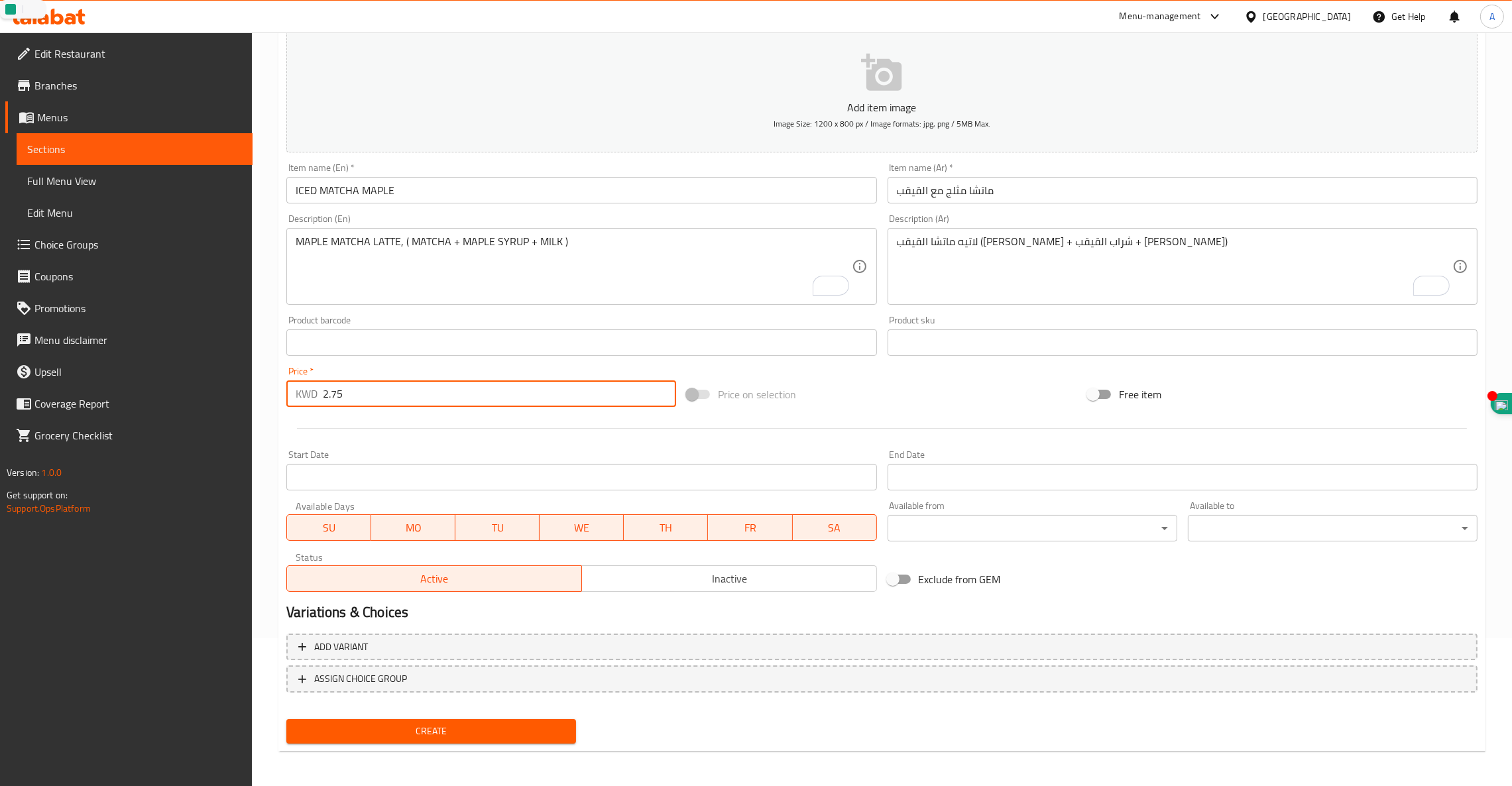
type input "2.75"
click at [452, 728] on span "Create" at bounding box center [430, 731] width 268 height 16
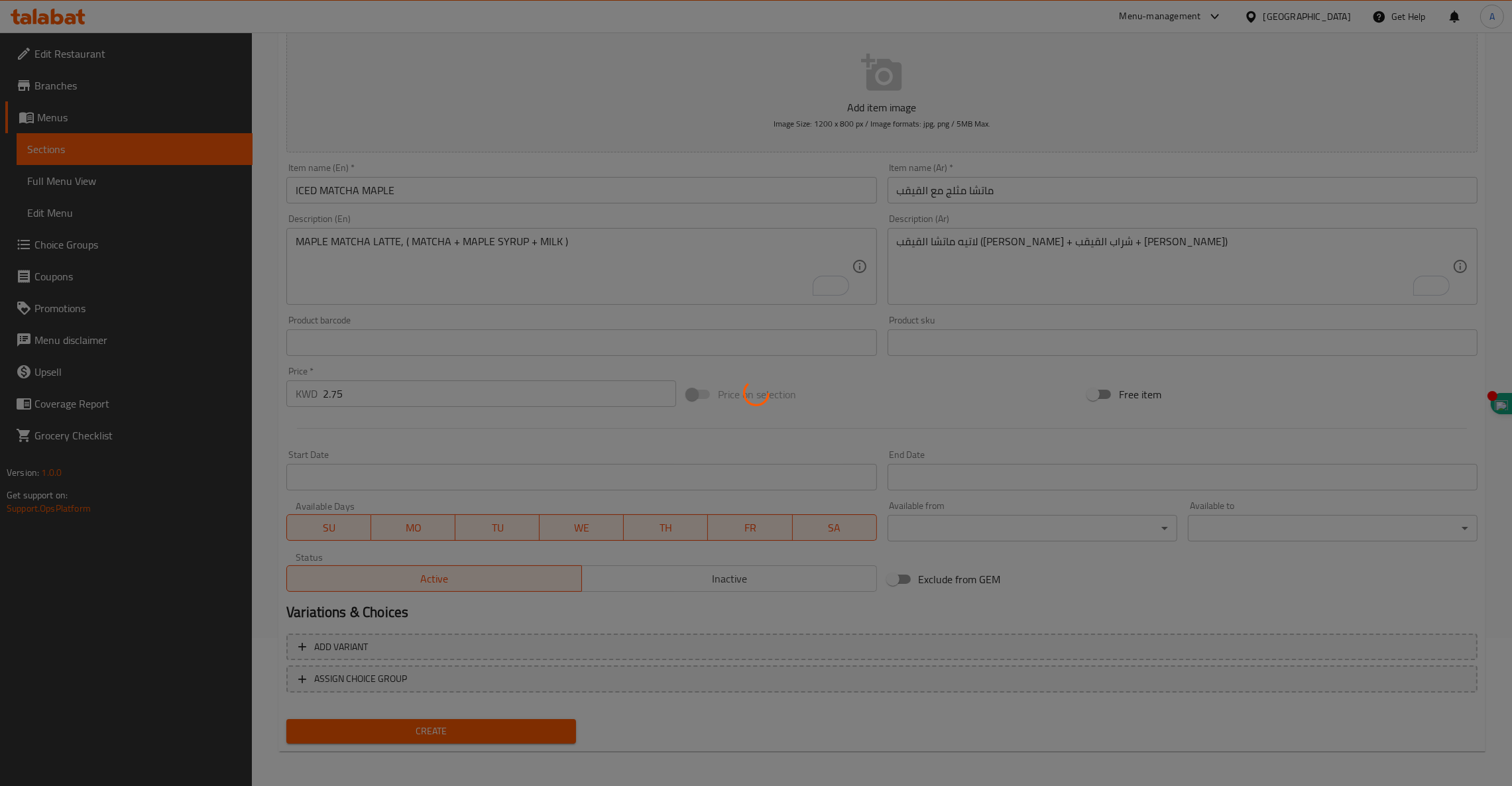
type input "0"
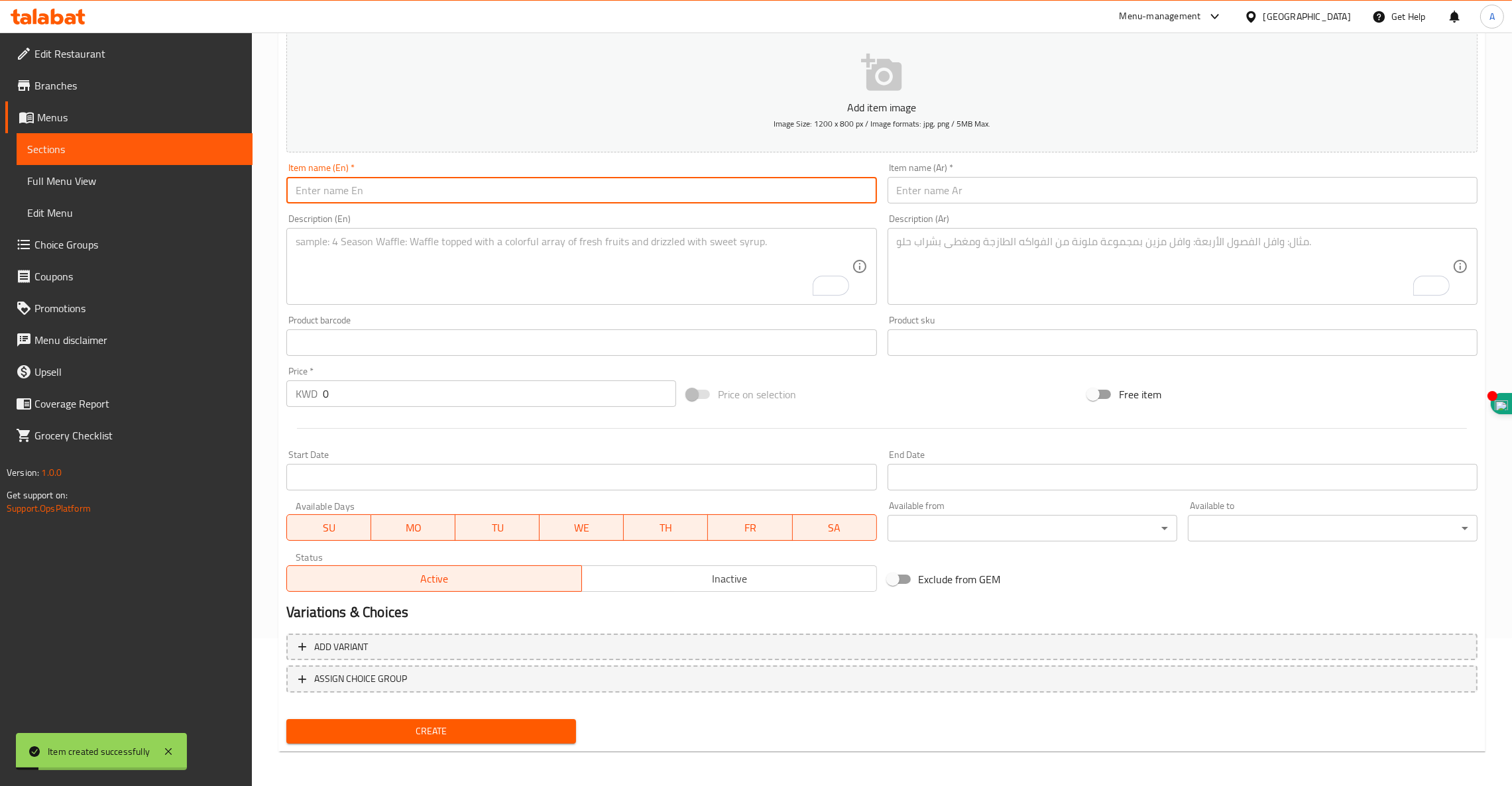
click at [575, 195] on input "text" at bounding box center [581, 190] width 590 height 26
paste input "ICED MATCHA HONEY CINNAMON"
type input "ICED MATCHA HONEY CINNAMON"
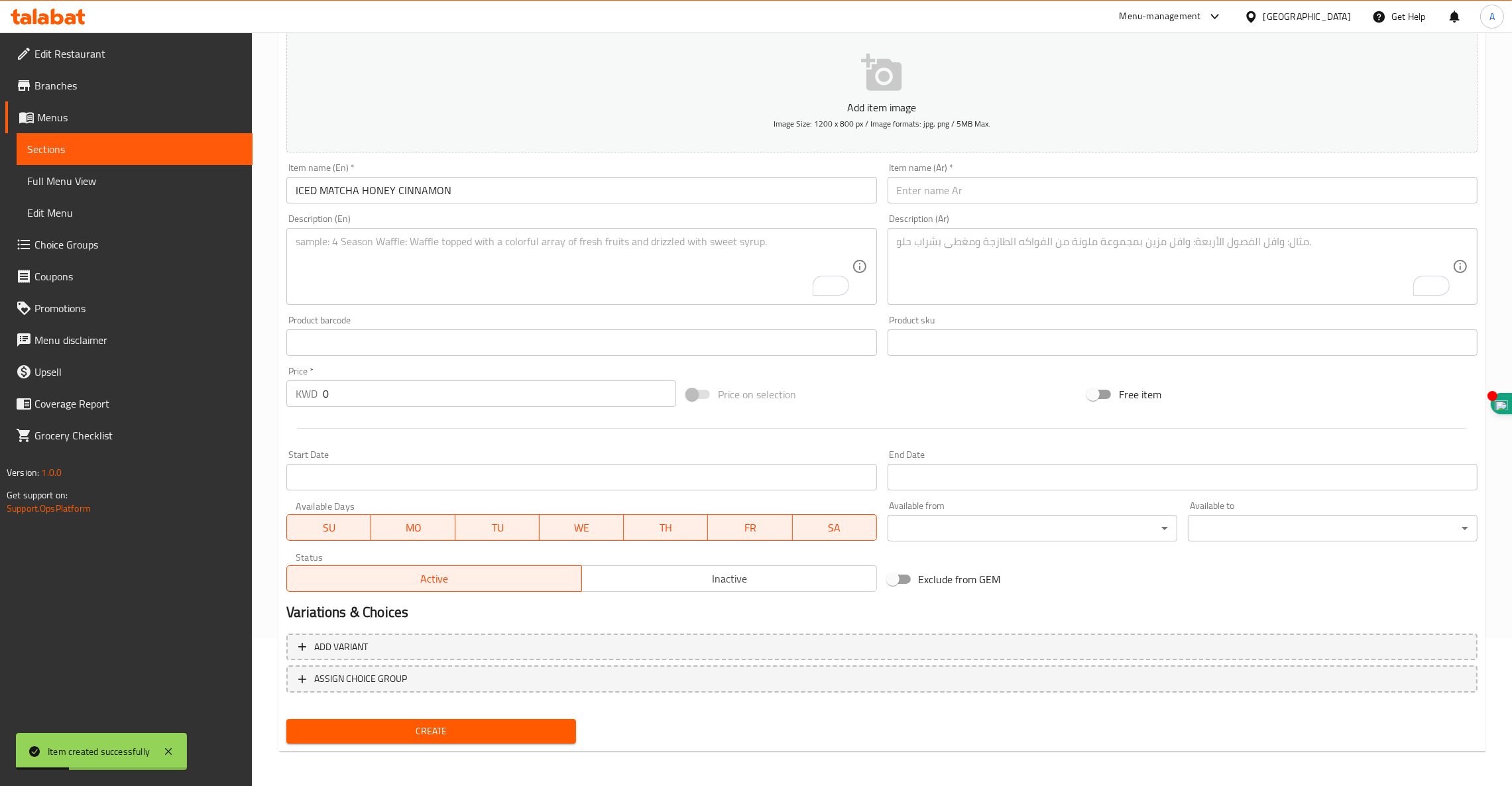
click at [355, 230] on div "Description (En)" at bounding box center [581, 267] width 590 height 77
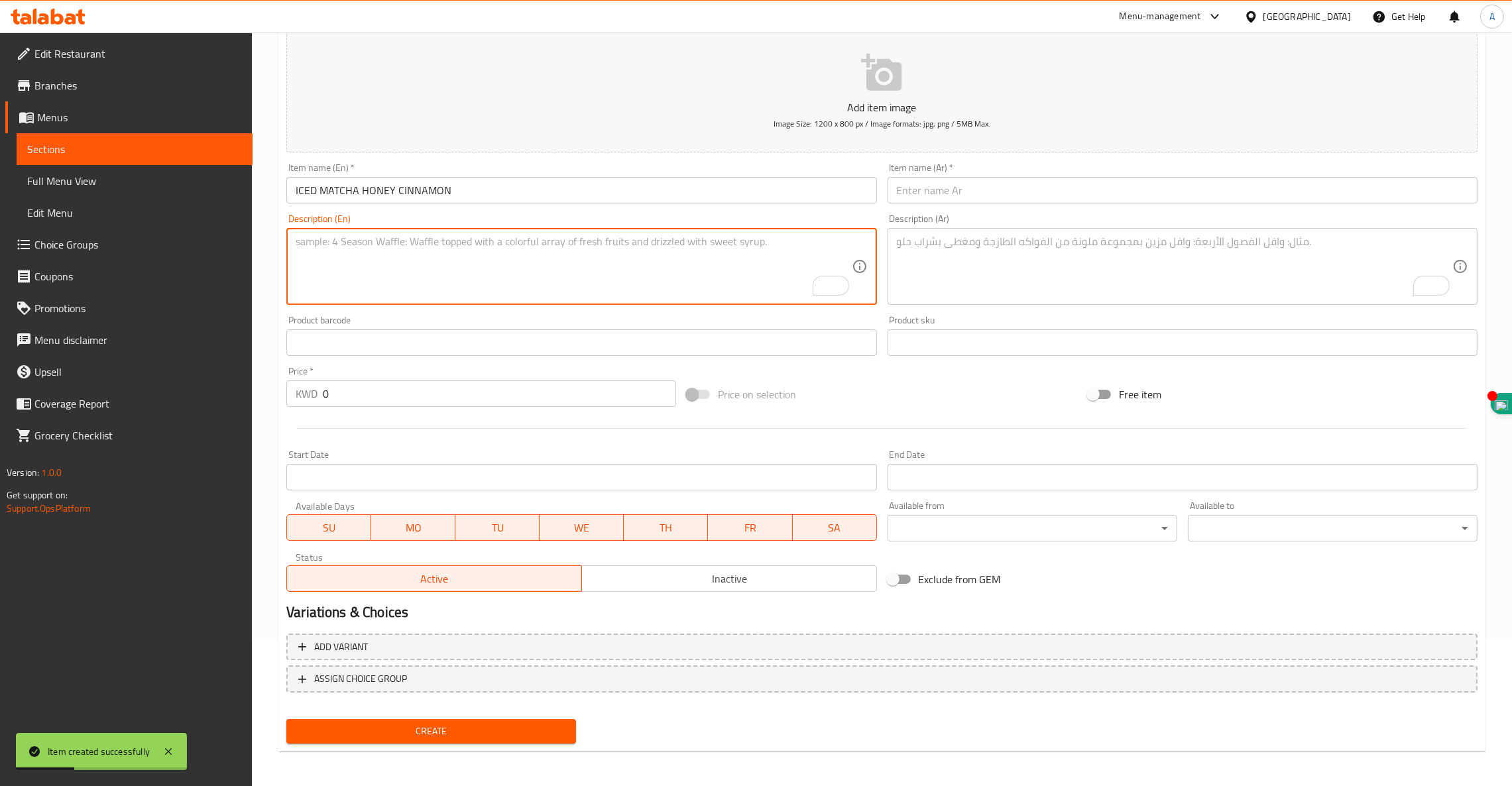
paste textarea "HONEY CINNAMON MATCHA LATTE ( MATCHA +"
paste textarea "HONEY CINNAMON SYRUP + MILK ) TOPPED WITH"
click at [513, 238] on textarea "HONEY CINNAMON MATCHA LATTE ( MATCHA +HONEY CINNAMON SYRUP + MILK ) TOPPED WITH" at bounding box center [573, 267] width 555 height 63
click at [751, 242] on textarea "HONEY CINNAMON MATCHA LATTE ( MATCHA + HONEY CINNAMON SYRUP + MILK ) TOPPED WITH" at bounding box center [573, 267] width 555 height 63
paste textarea "COLD FOAM & CINNAMON POWDER OR JUST"
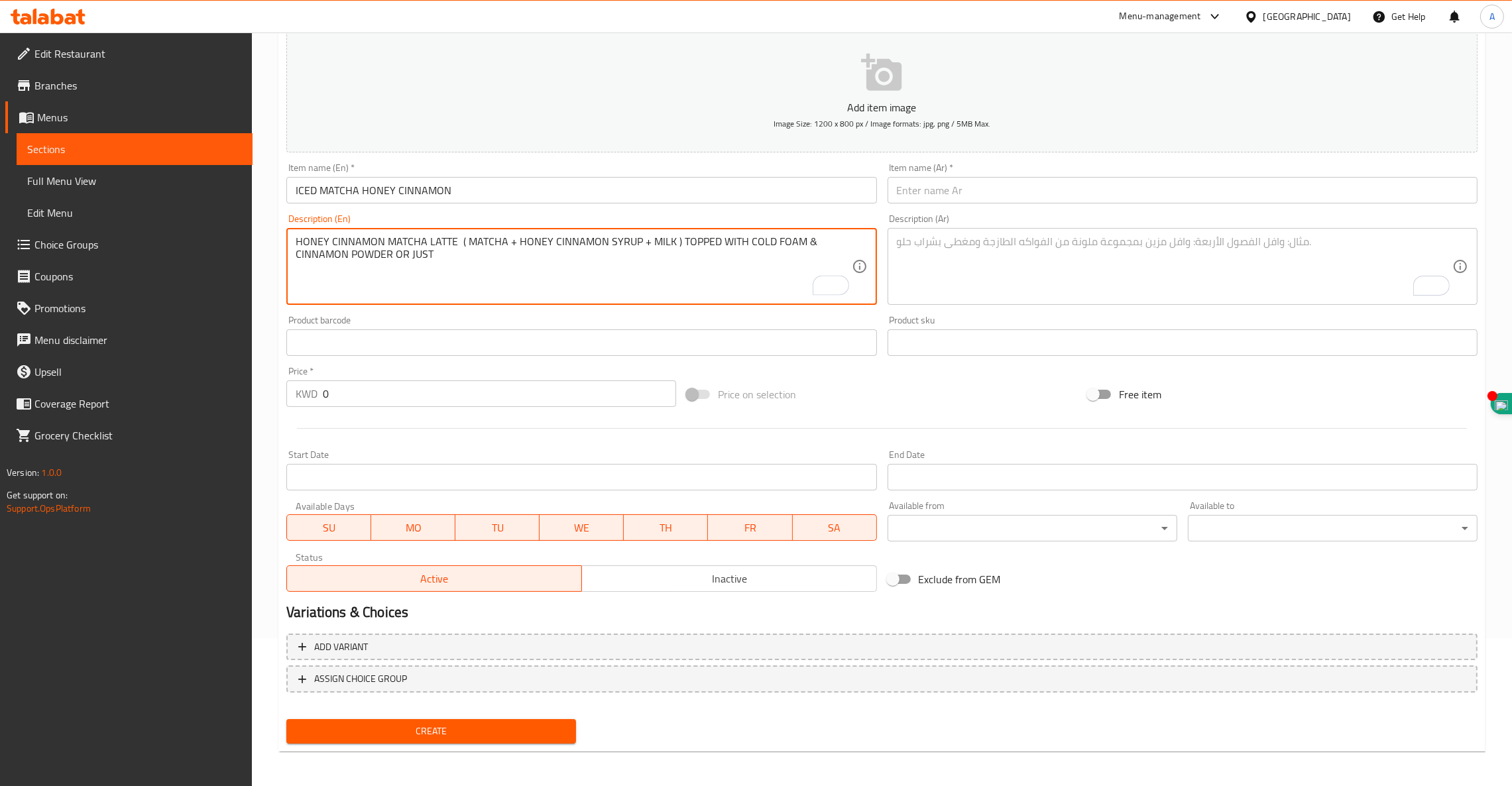
paste textarea "CINNAMON POWDER"
click at [346, 236] on textarea "HONEY CINNAMON MATCHA LATTE ( MATCHA + HONEY CINNAMON SYRUP + MILK ) TOPPED WIT…" at bounding box center [573, 267] width 555 height 63
type textarea "HONEY CINNAMON MATCHA LATTE ( MATCHA + HONEY CINNAMON SYRUP + MILK ) TOPPED WIT…"
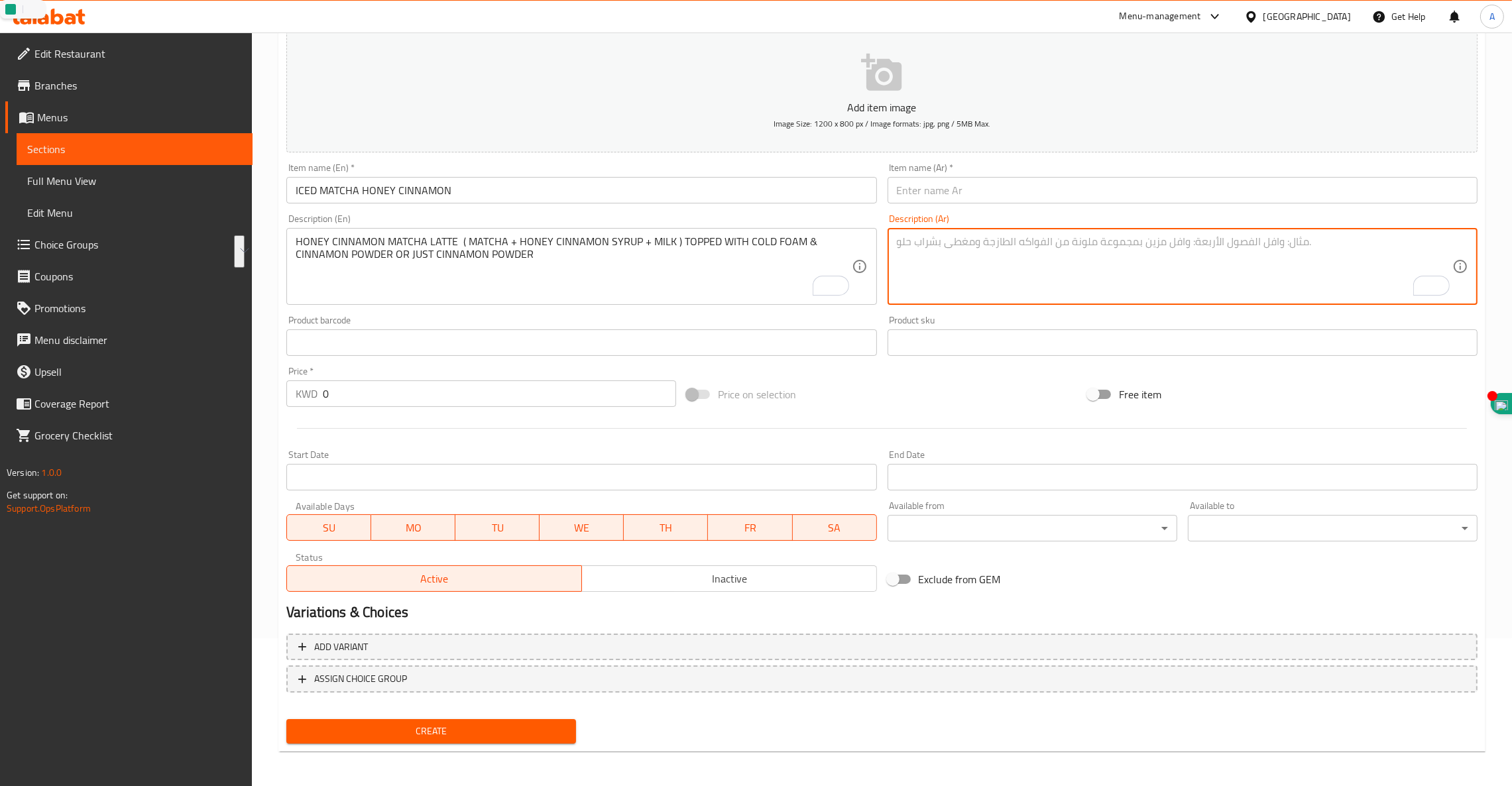
click at [920, 243] on textarea "To enrich screen reader interactions, please activate Accessibility in Grammarl…" at bounding box center [1174, 267] width 555 height 63
paste textarea "لاتيه ماتشا بالعسل والقرفة (ماتشا + شراب العسل والقرفة + حليب) مغطى برغوة باردة…"
type textarea "لاتيه ماتشا بالعسل والقرفة (ماتشا + شراب العسل والقرفة + حليب) مغطى برغوة باردة…"
click at [372, 185] on input "ICED MATCHA HONEY CINNAMON" at bounding box center [581, 190] width 590 height 26
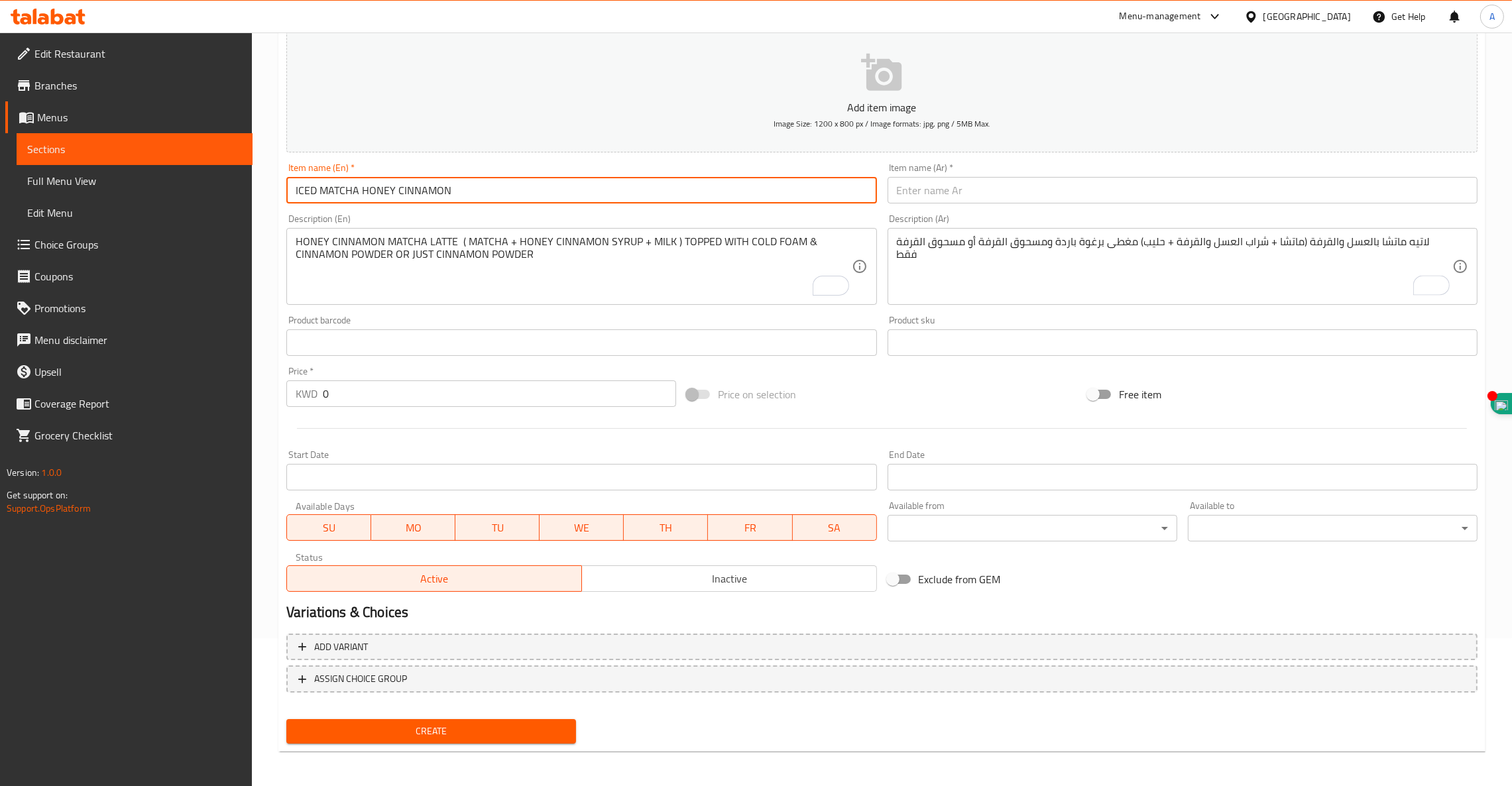
click at [372, 185] on input "ICED MATCHA HONEY CINNAMON" at bounding box center [581, 190] width 590 height 26
click at [963, 193] on input "text" at bounding box center [1182, 190] width 590 height 26
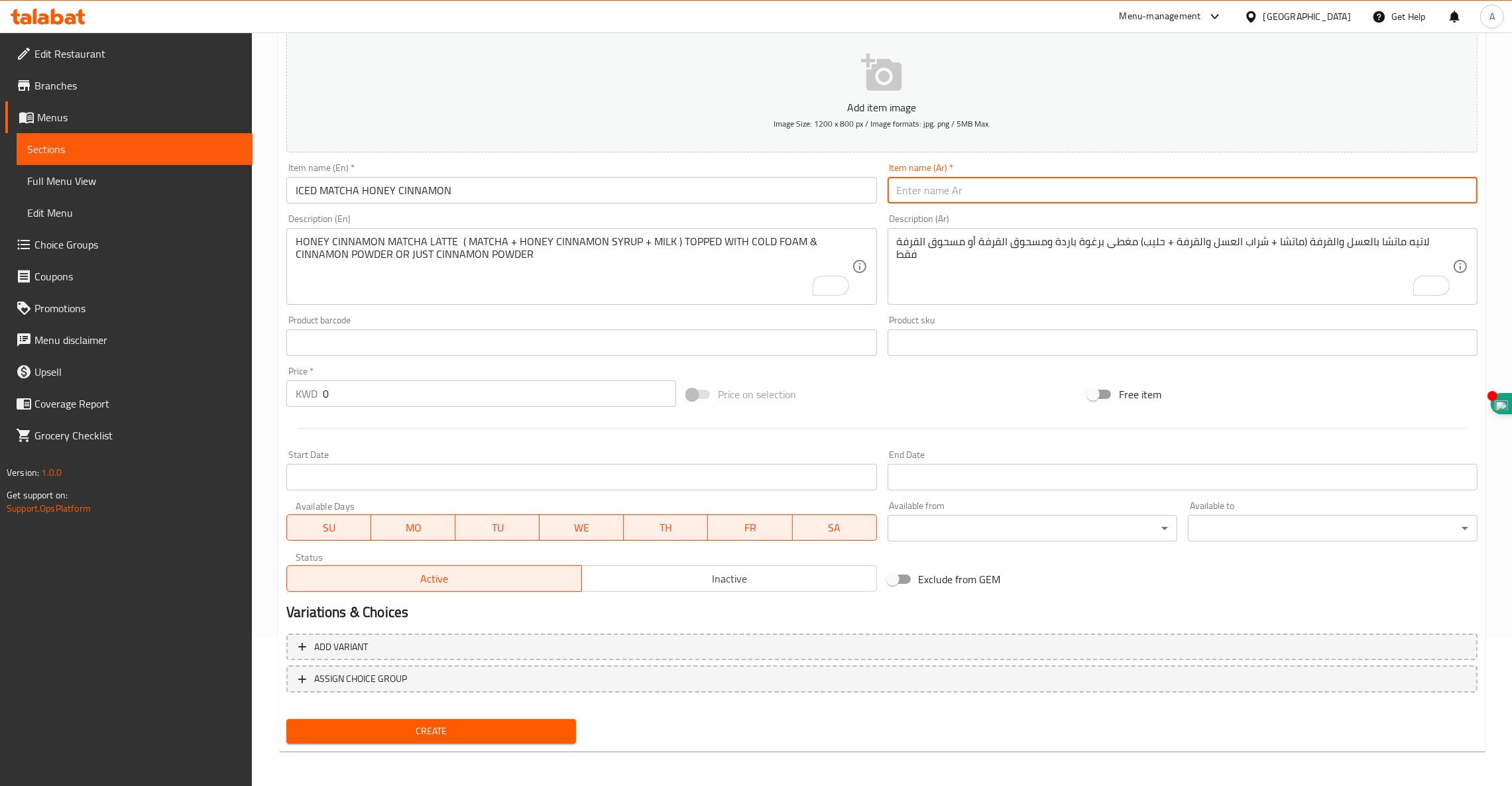
paste input "مشروب ماتشا مثلج بالعسل والقرفة"
type input "مشروب ماتشا مثلج بالعسل والقرفة"
drag, startPoint x: 353, startPoint y: 397, endPoint x: 43, endPoint y: 328, distance: 317.6
click at [49, 336] on div "Edit Restaurant Branches Menus Sections Full Menu View Edit Menu Choice Groups …" at bounding box center [756, 336] width 1512 height 904
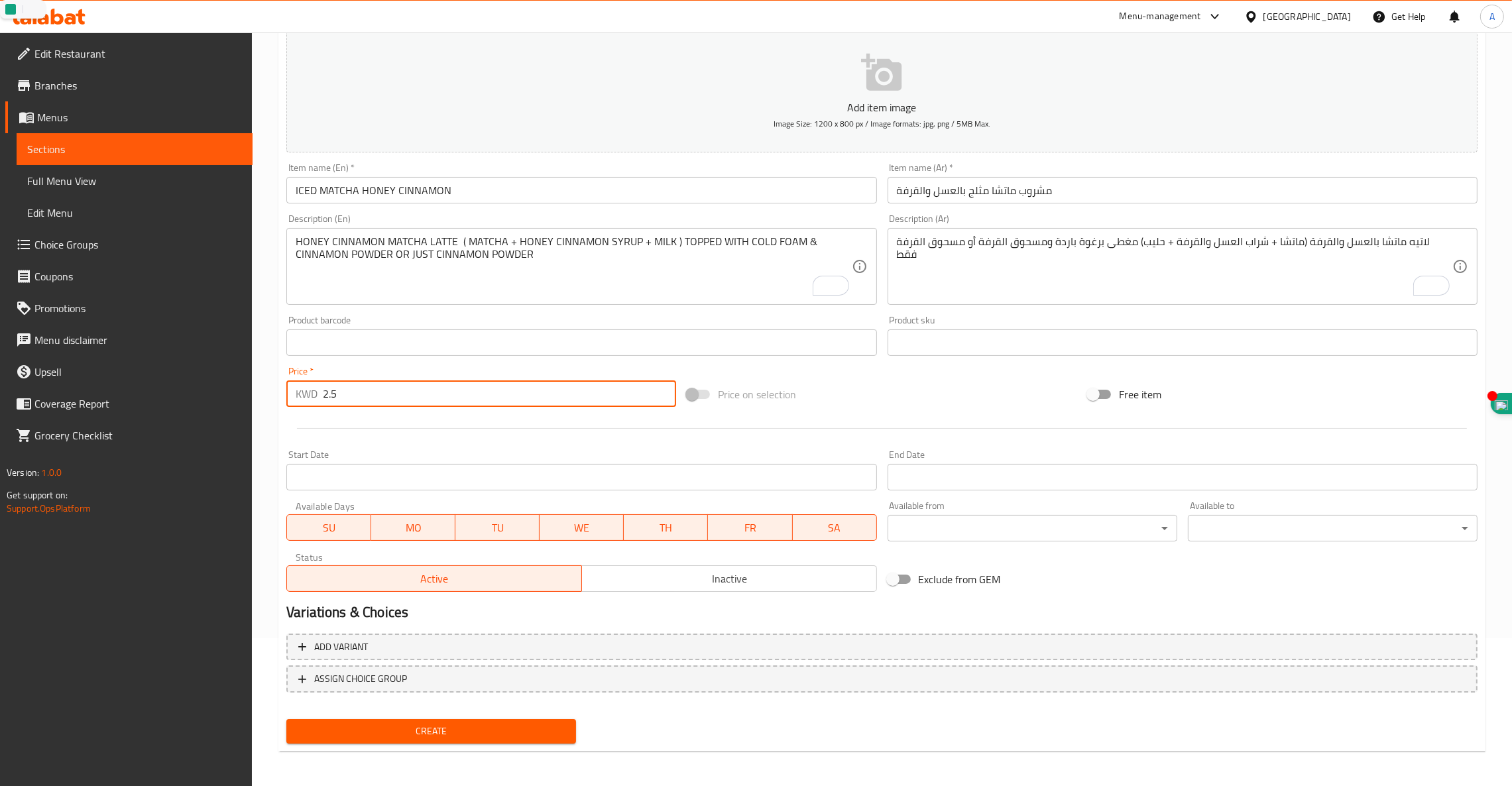
type input "2.5"
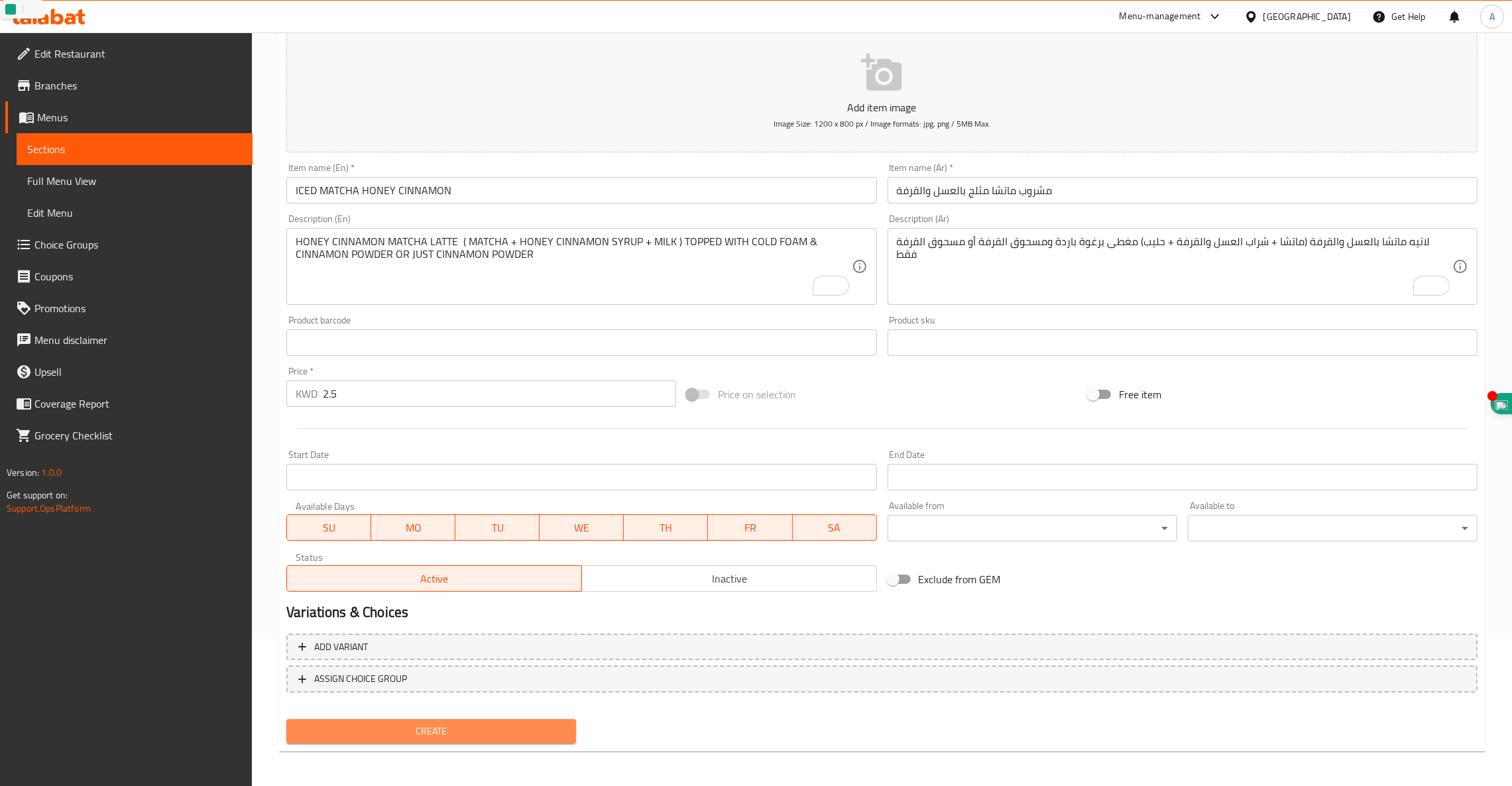
click at [442, 727] on span "Create" at bounding box center [430, 731] width 268 height 16
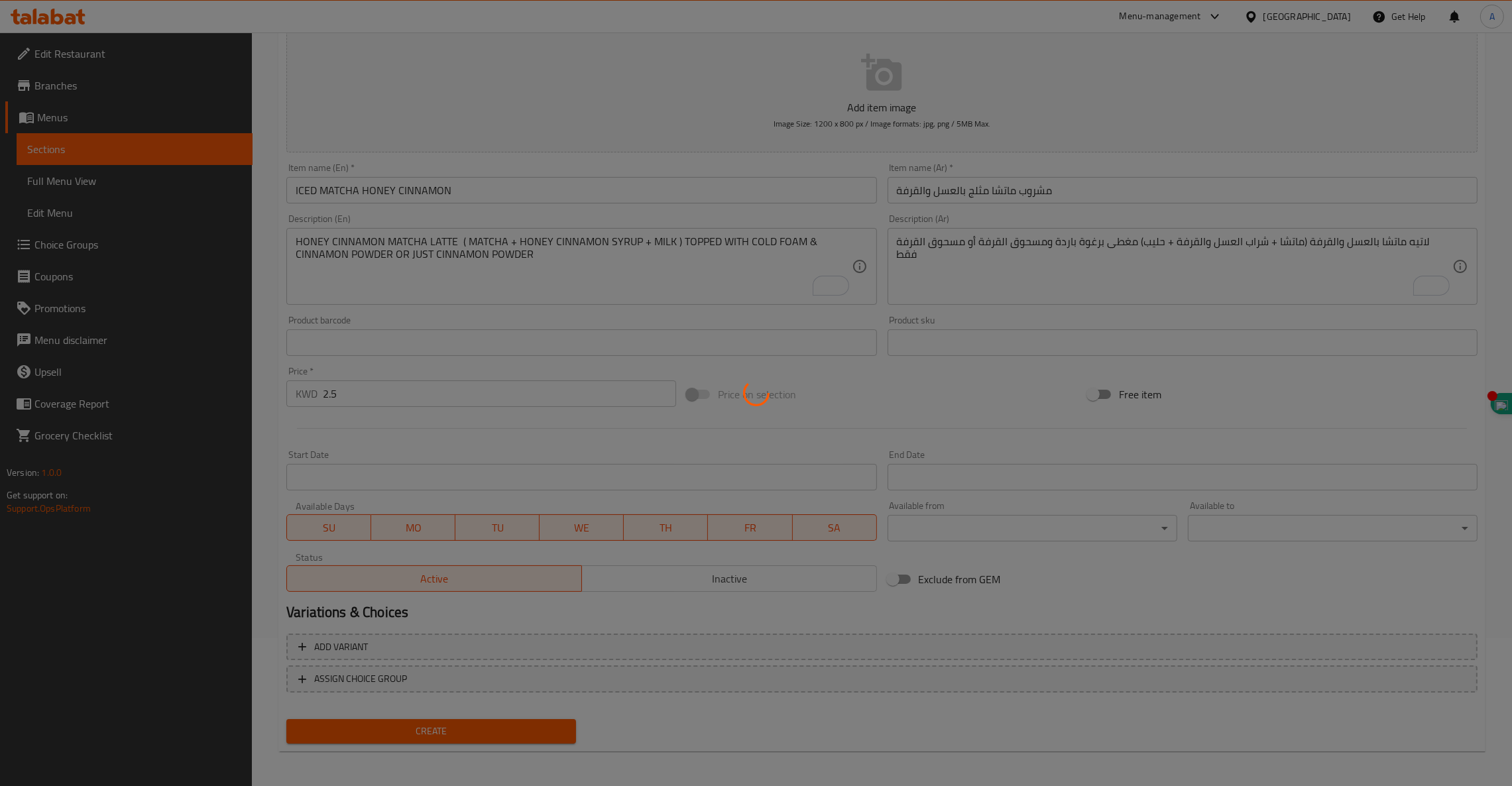
type input "0"
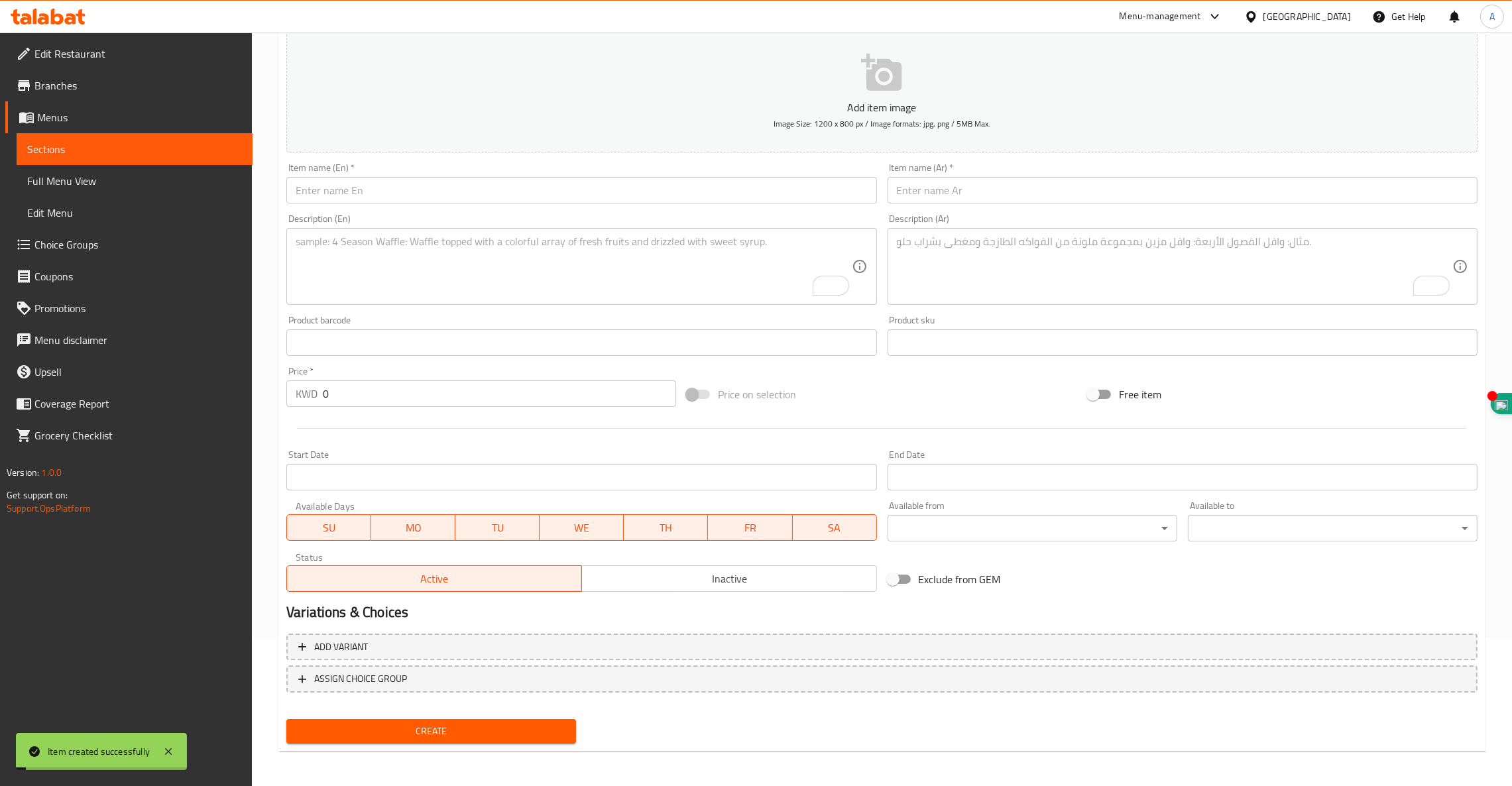
click at [400, 177] on input "text" at bounding box center [581, 190] width 590 height 26
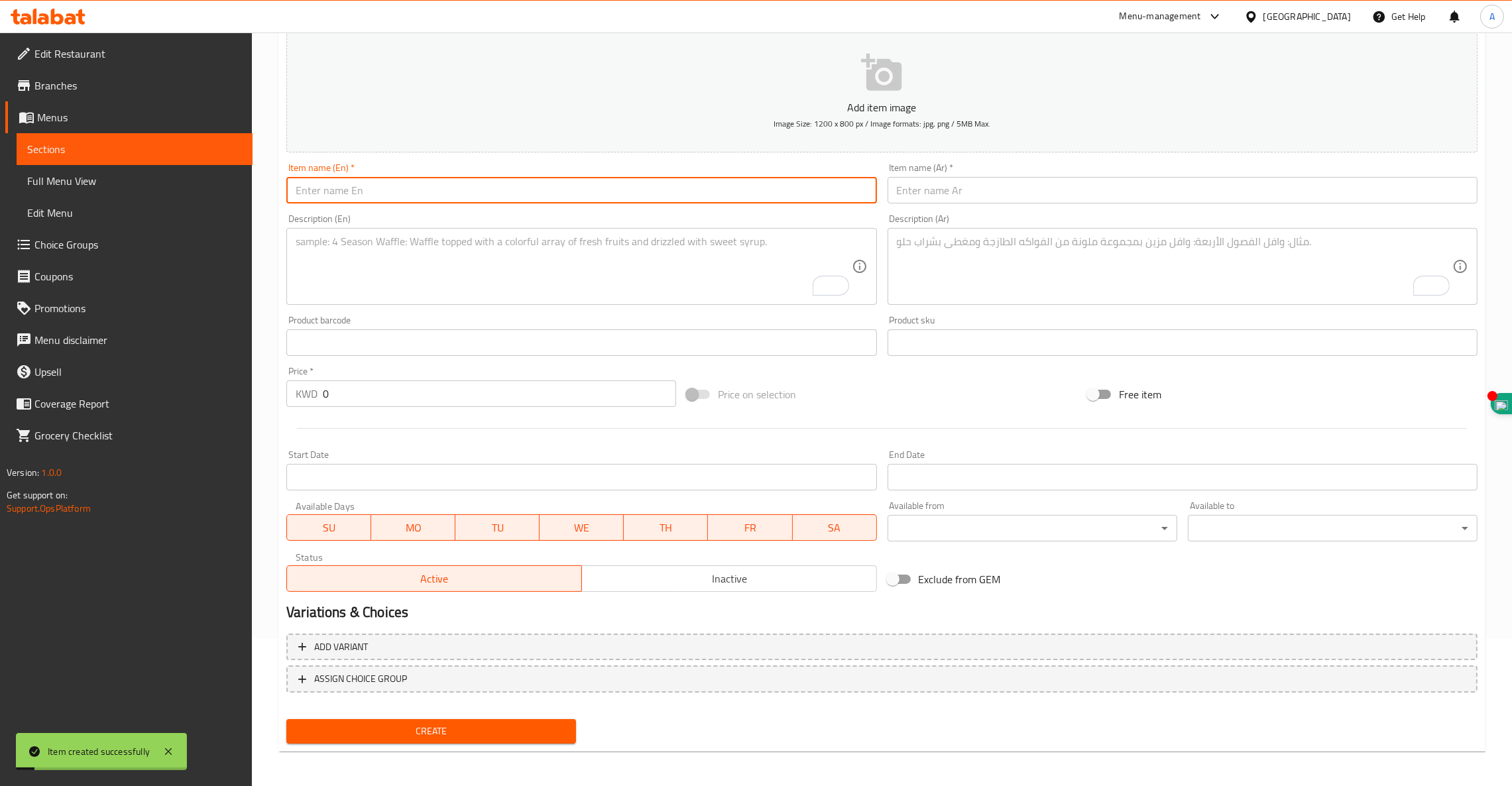
paste input "ICED WHITE CHOCOLATE MATCHA LATTE"
type input "ICED WHITE CHOCOLATE MATCHA LATTE"
click at [345, 245] on textarea "To enrich screen reader interactions, please activate Accessibility in Grammarl…" at bounding box center [573, 267] width 555 height 63
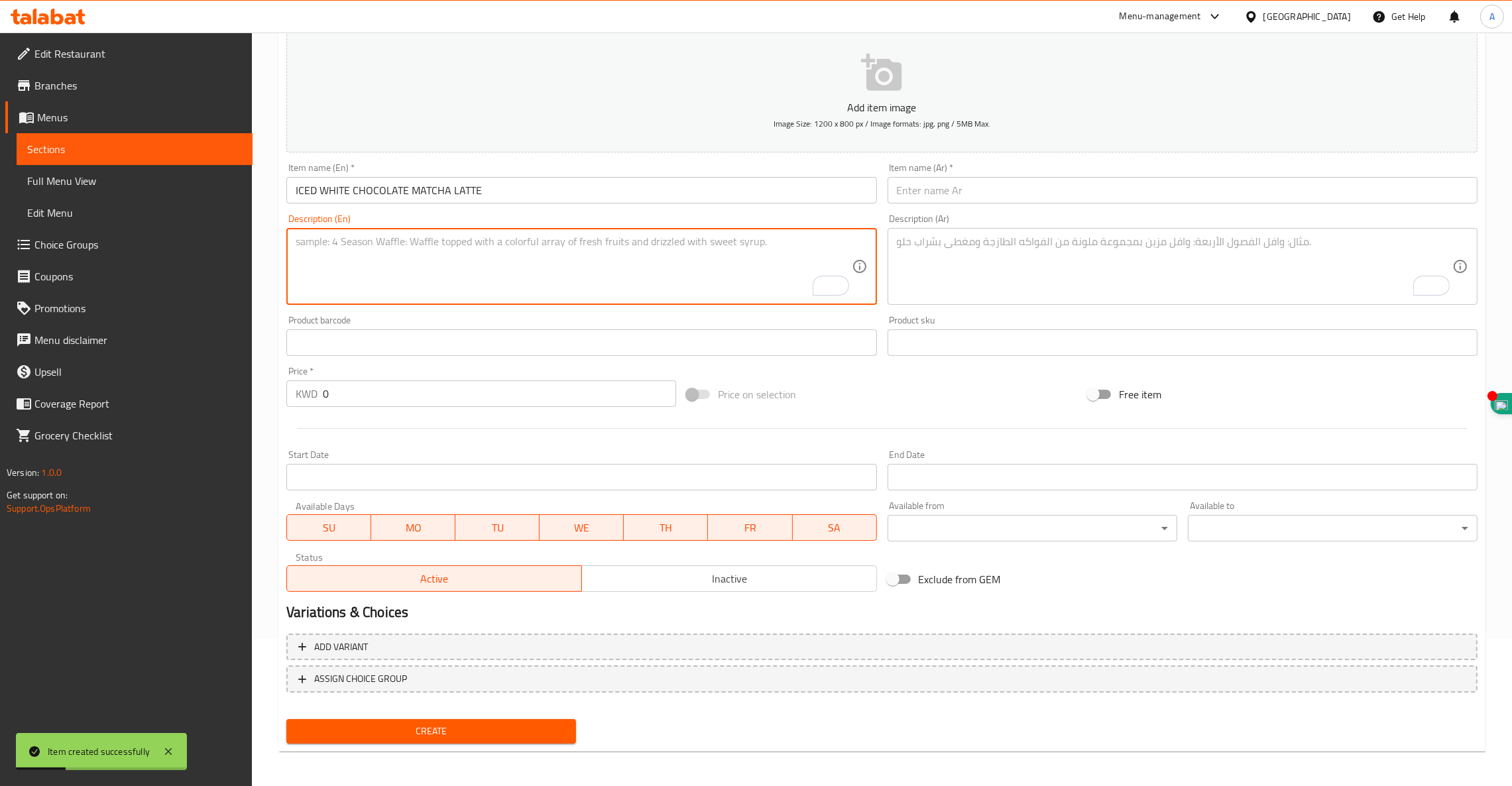
paste textarea "WHITE CHOCOLATE MATCHA LATTE ( MATCHA + HOMEMADE"
paste textarea "WHITE CHOCOLATE SYRUP + MILK )"
type textarea "WHITE CHOCOLATE MATCHA LATTE ( MATCHA + HOMEMADE WHITE CHOCOLATE SYRUP + MILK )"
click at [442, 196] on input "ICED WHITE CHOCOLATE MATCHA LATTE" at bounding box center [581, 190] width 590 height 26
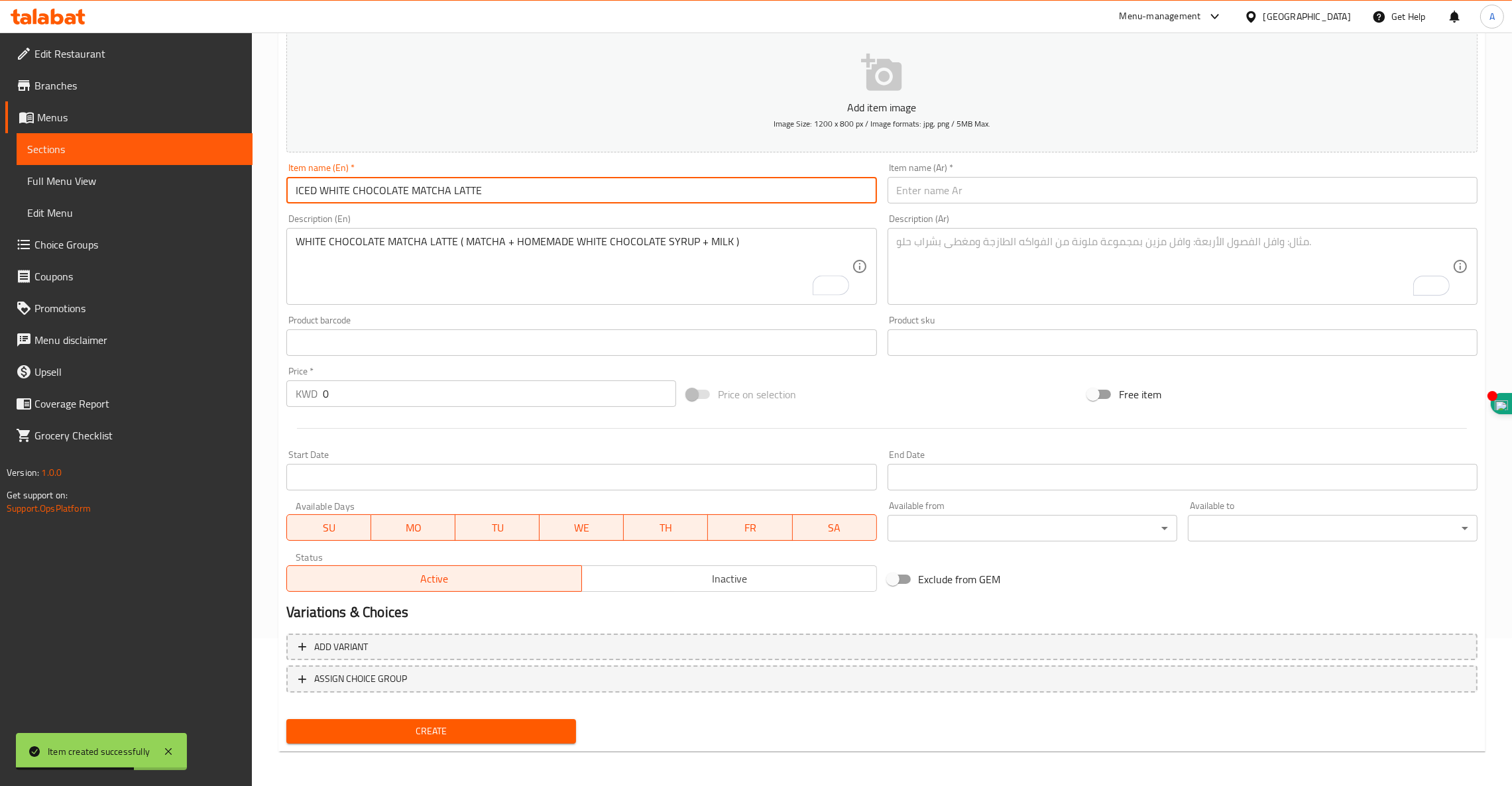
click at [442, 196] on input "ICED WHITE CHOCOLATE MATCHA LATTE" at bounding box center [581, 190] width 590 height 26
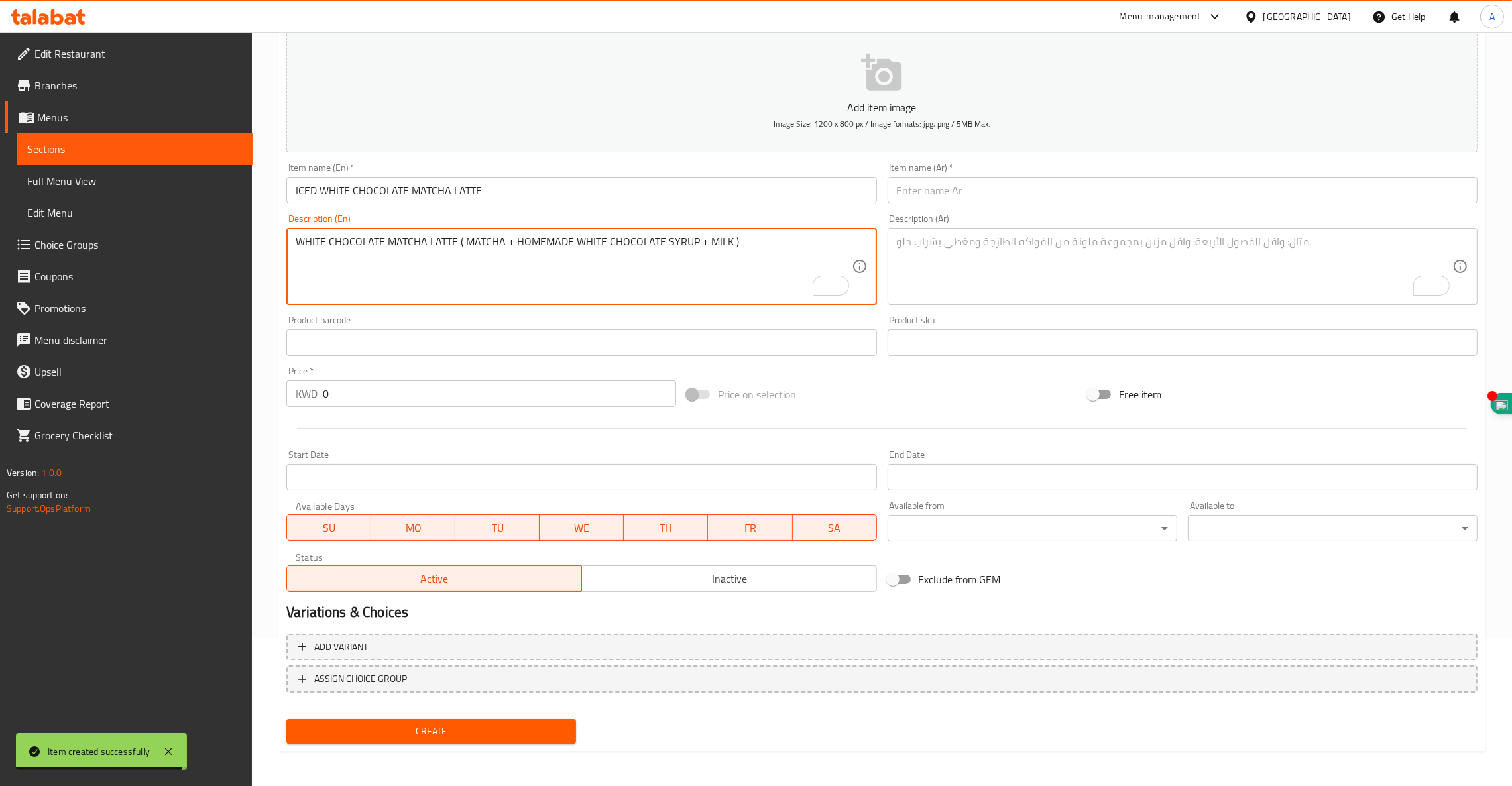
click at [353, 238] on textarea "WHITE CHOCOLATE MATCHA LATTE ( MATCHA + HOMEMADE WHITE CHOCOLATE SYRUP + MILK )" at bounding box center [573, 267] width 555 height 63
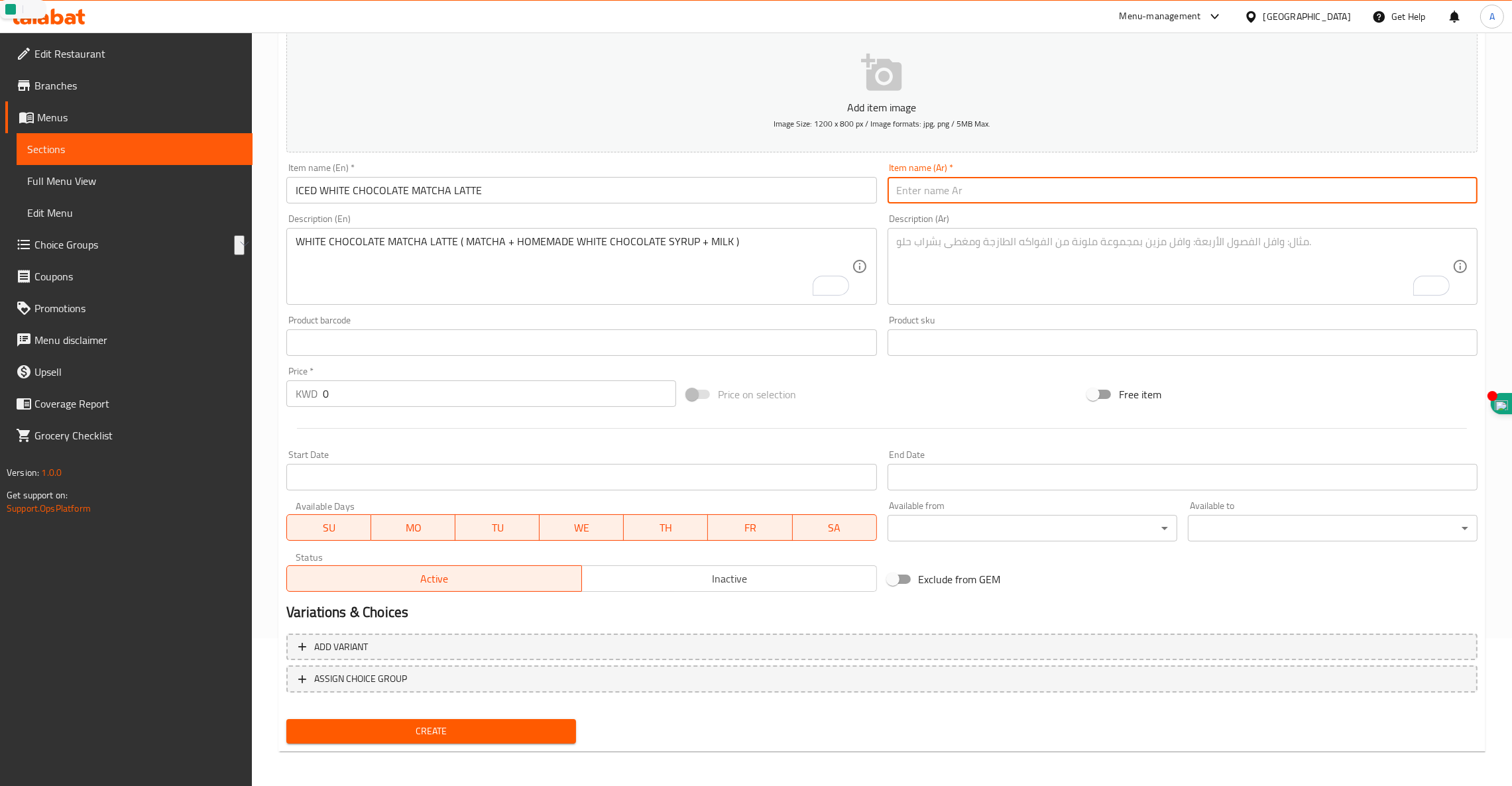
click at [976, 179] on input "text" at bounding box center [1182, 190] width 590 height 26
paste input "لاتيه ماتشا بالشوكولاتة البيضاء المثلجة"
type input "لاتيه ماتشا بالشوكولاتة البيضاء المثلجة"
click at [979, 256] on textarea "To enrich screen reader interactions, please activate Accessibility in Grammarl…" at bounding box center [1174, 267] width 555 height 63
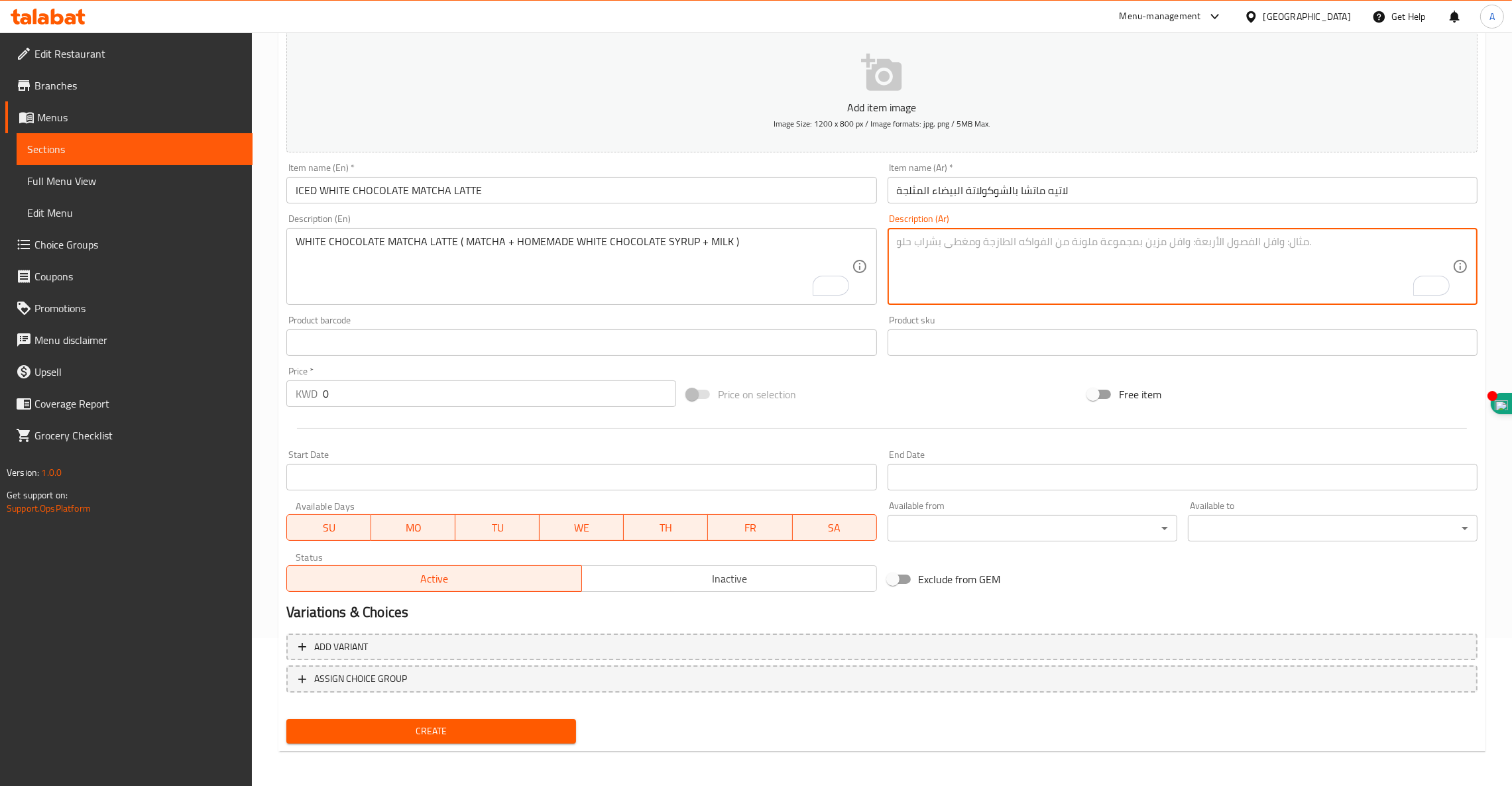
paste textarea "لاتيه ماتشا بالشوكولاتة البيضاء (ماتشا + شراب شوكولاتة بيضاء منزلي الصنع + حليب)"
type textarea "لاتيه ماتشا بالشوكولاتة البيضاء (ماتشا + شراب شوكولاتة بيضاء منزلي الصنع + حليب)"
drag, startPoint x: 357, startPoint y: 392, endPoint x: 9, endPoint y: 307, distance: 358.2
click at [16, 312] on div "Edit Restaurant Branches Menus Sections Full Menu View Edit Menu Choice Groups …" at bounding box center [756, 336] width 1512 height 904
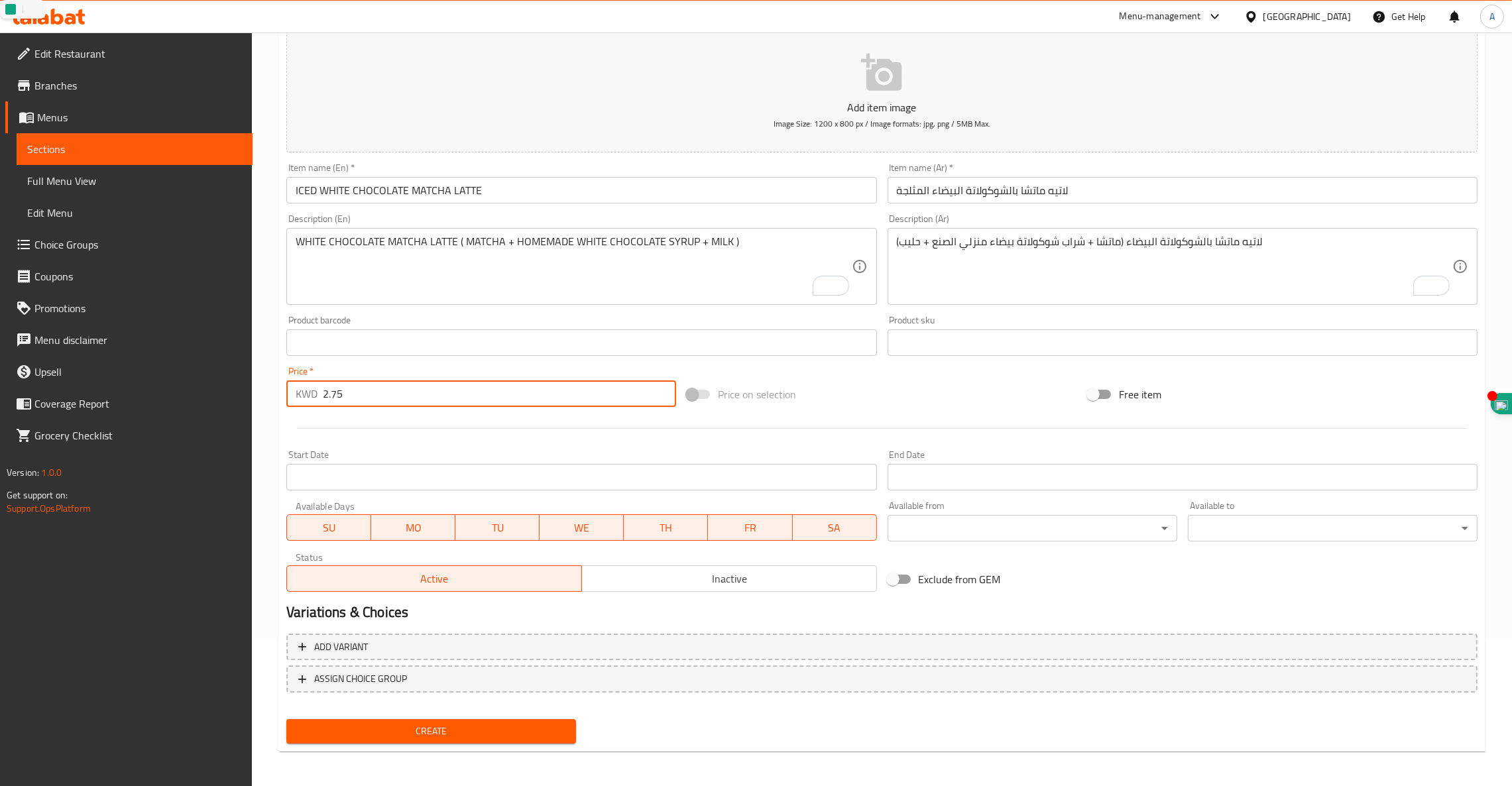
type input "2.75"
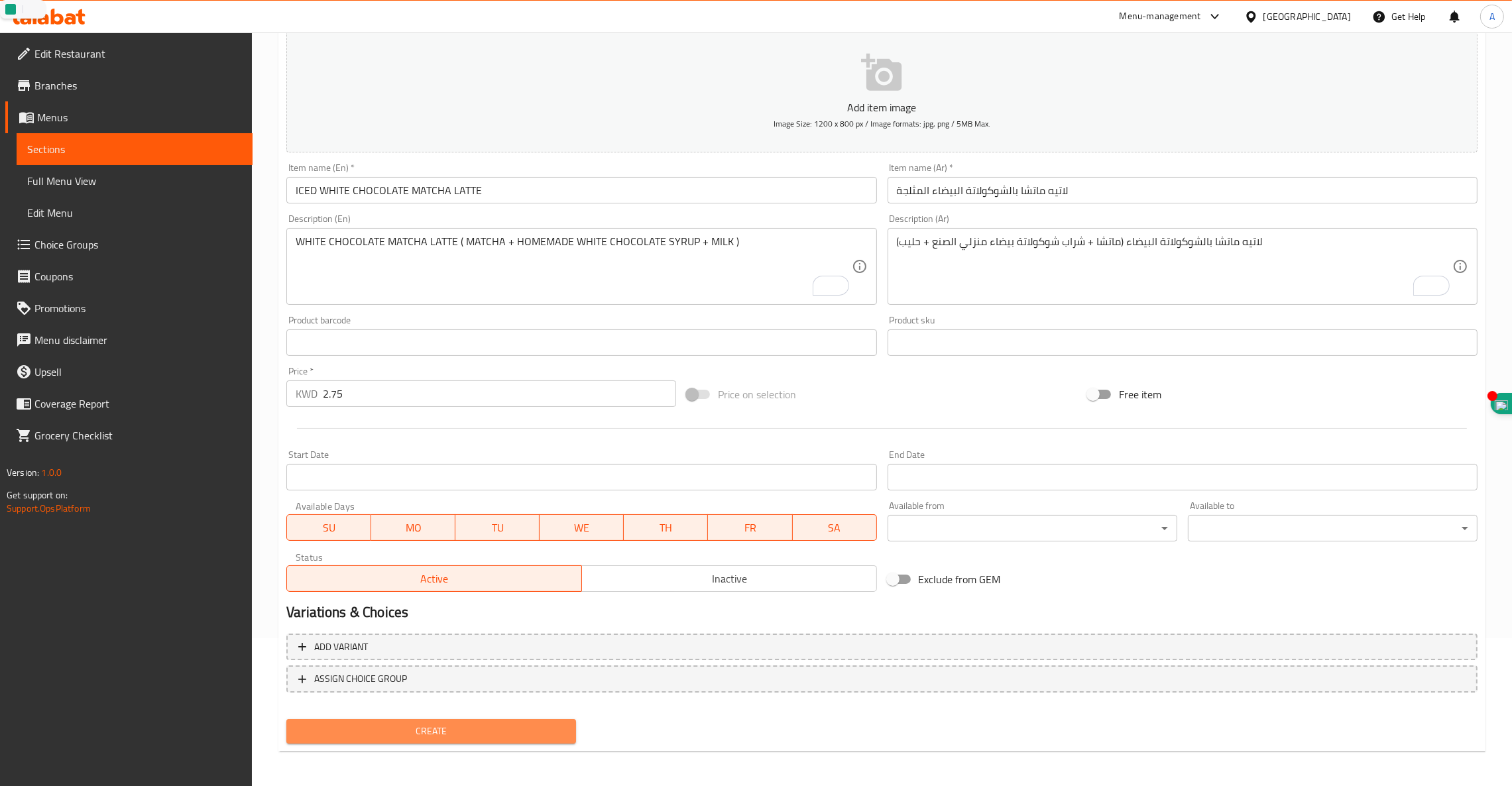
click at [442, 730] on span "Create" at bounding box center [430, 731] width 268 height 16
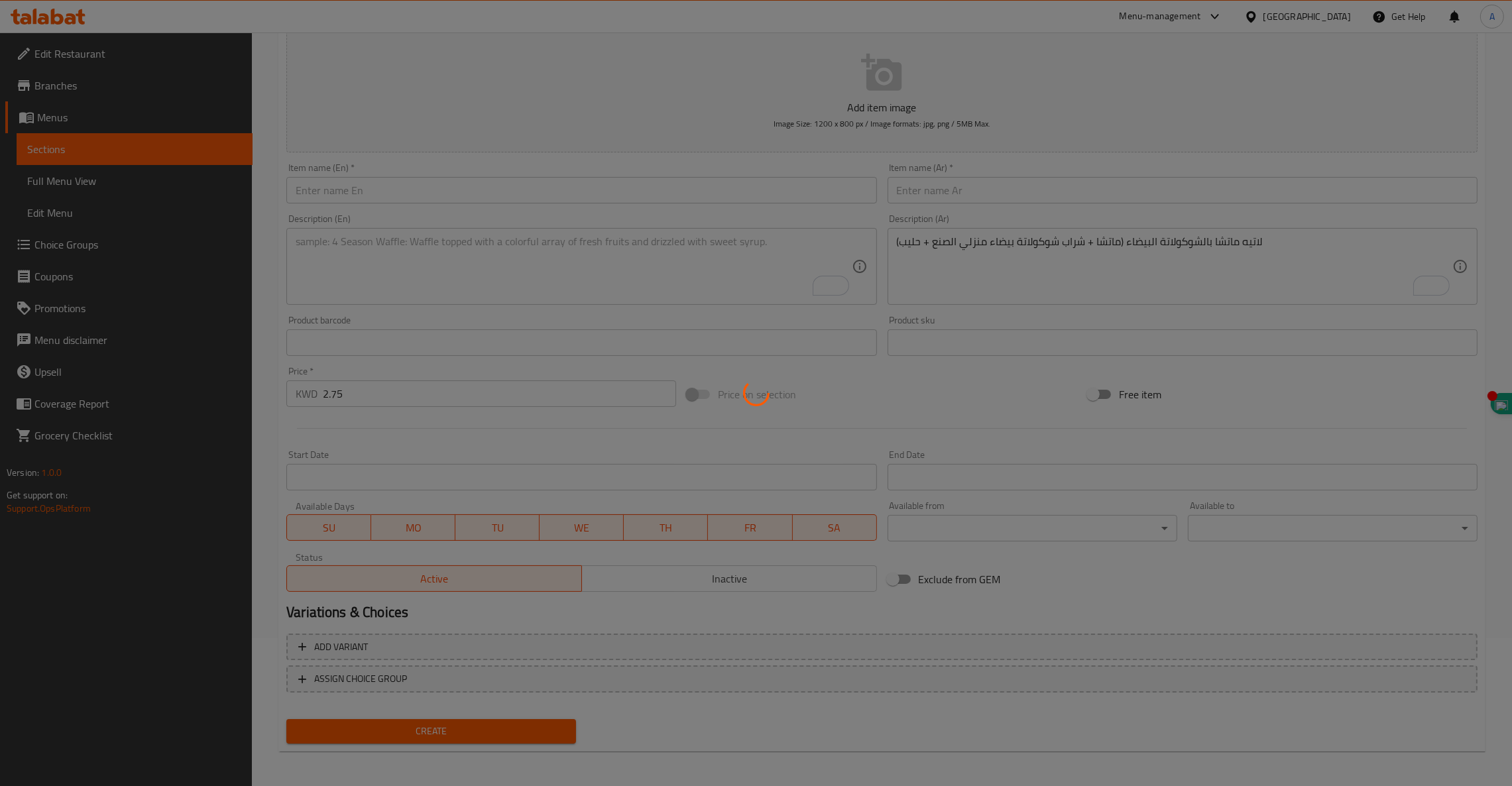
type input "0"
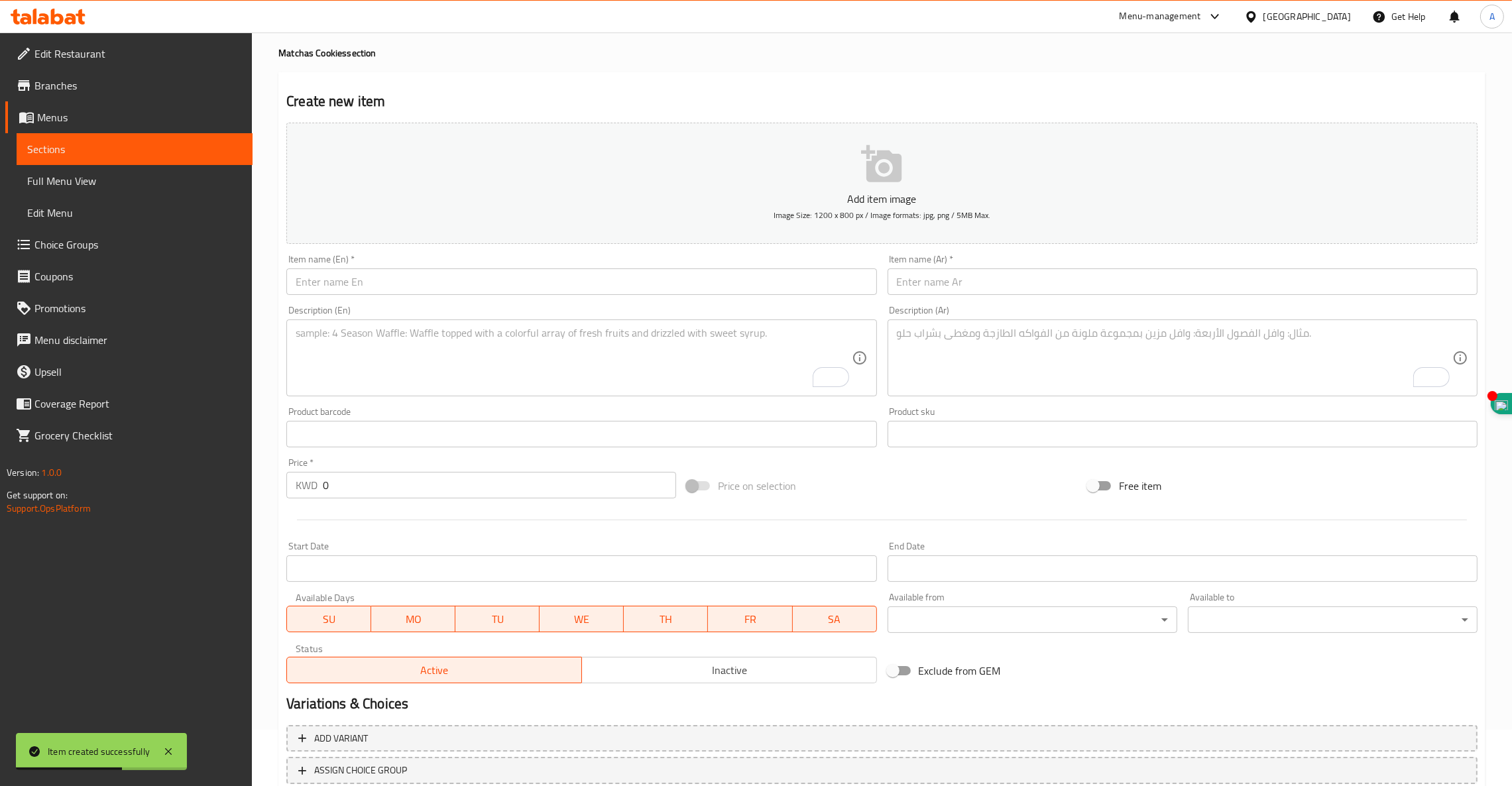
scroll to position [0, 0]
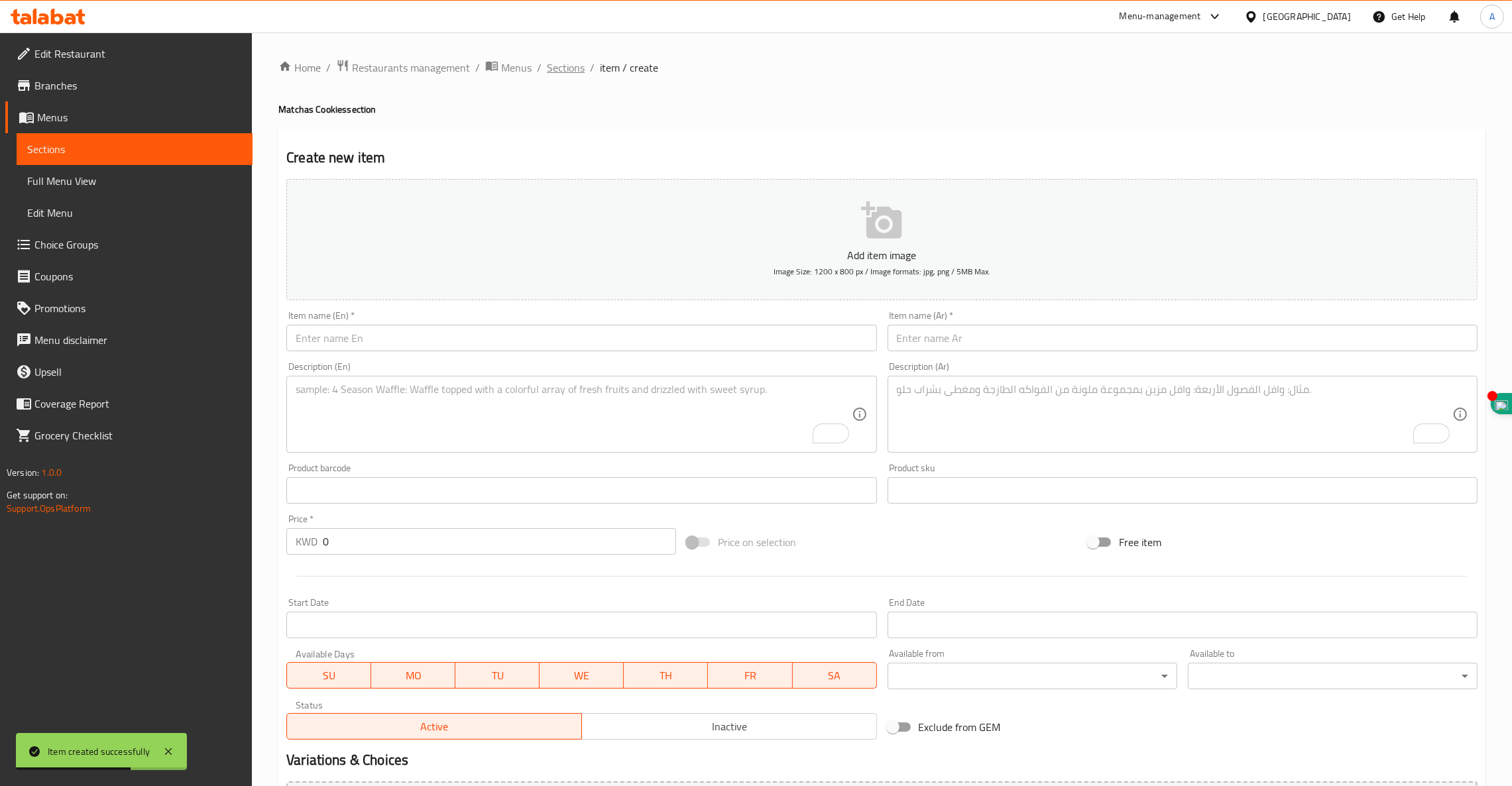
click at [563, 66] on span "Sections" at bounding box center [565, 68] width 38 height 16
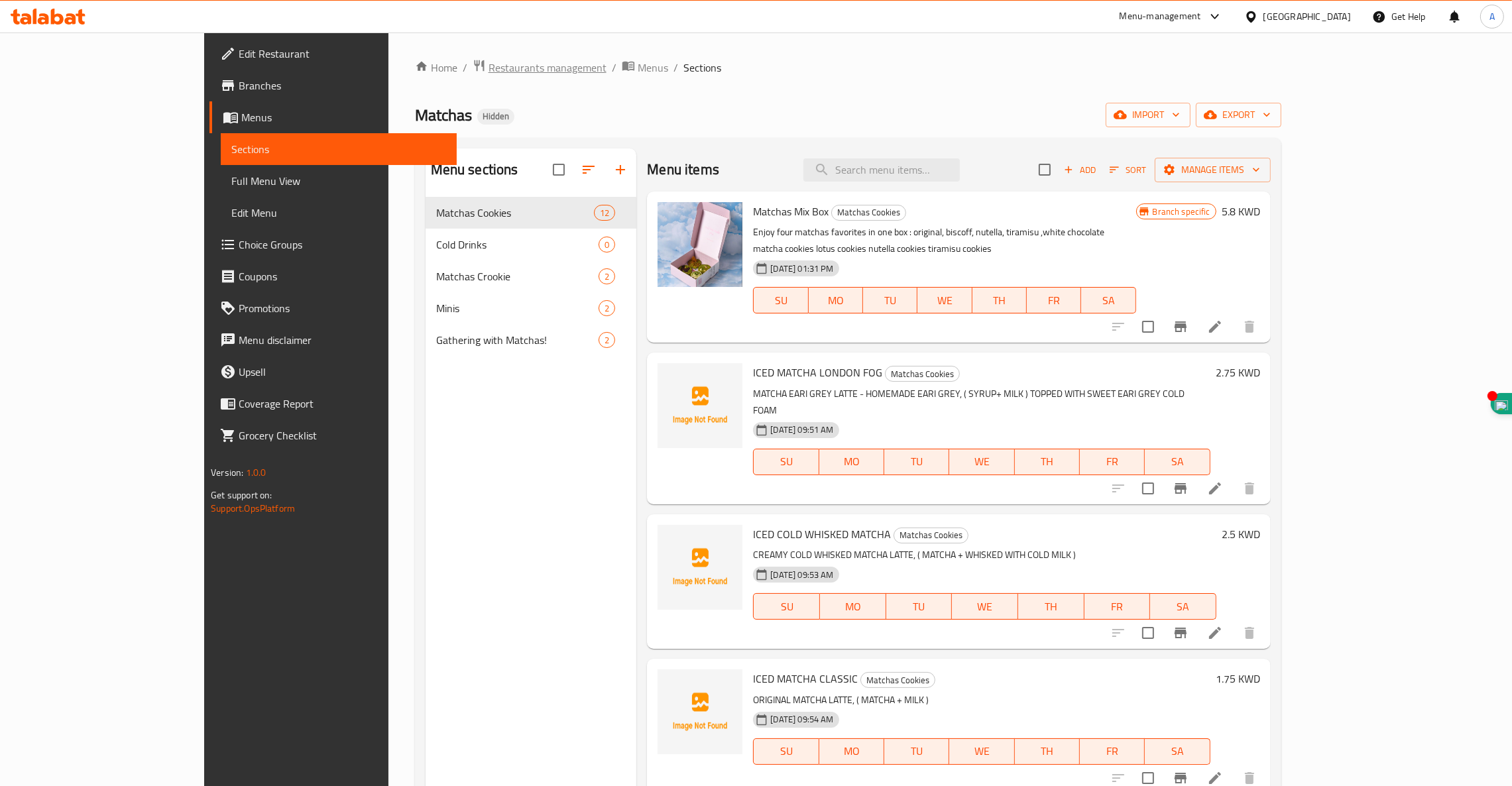
click at [489, 60] on span "Restaurants management" at bounding box center [548, 68] width 118 height 16
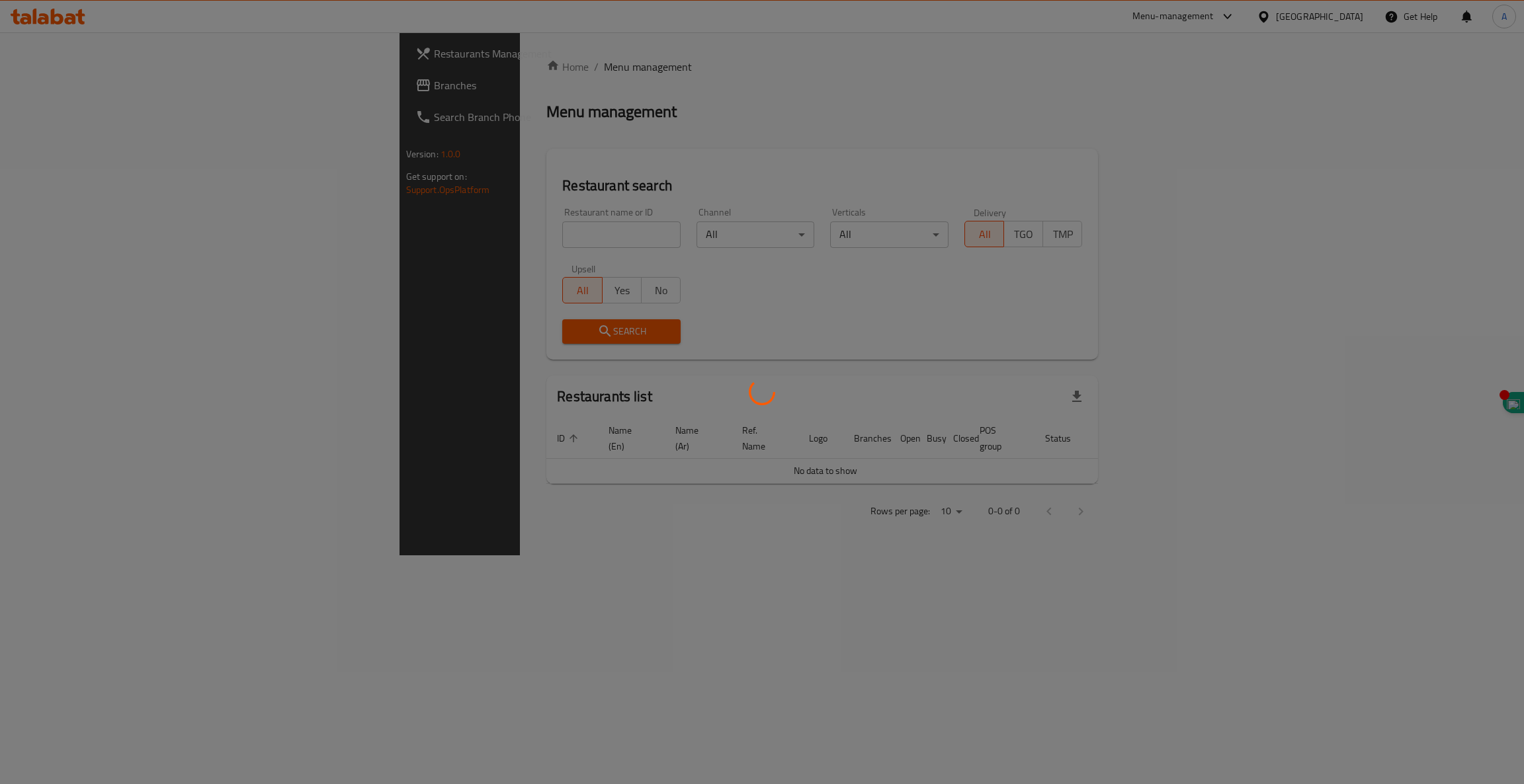
click at [422, 241] on div at bounding box center [762, 392] width 1524 height 784
click at [423, 228] on div at bounding box center [762, 392] width 1524 height 784
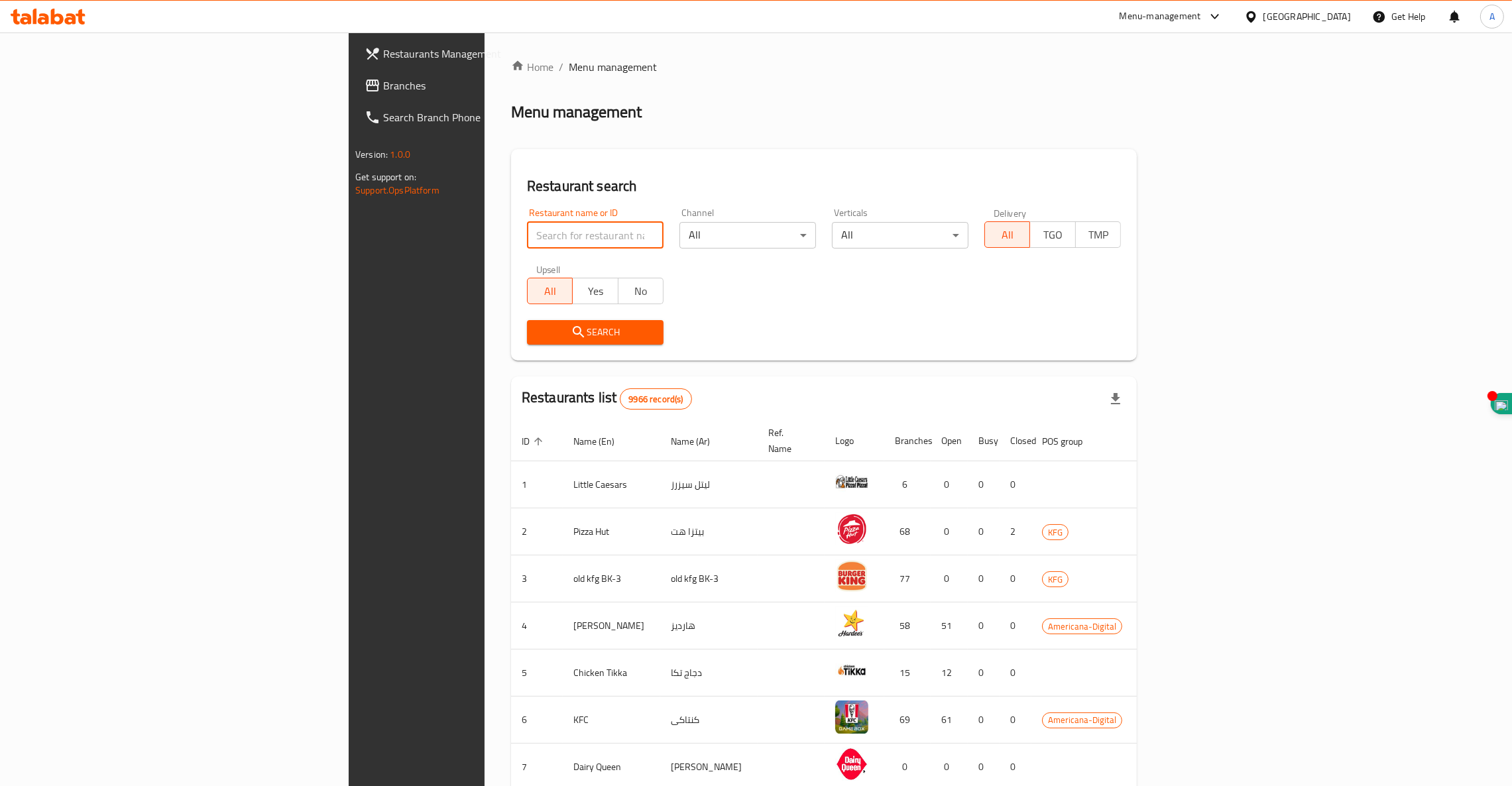
click at [527, 232] on input "search" at bounding box center [595, 235] width 137 height 26
type input "Matchas"
click button "Search" at bounding box center [595, 332] width 137 height 24
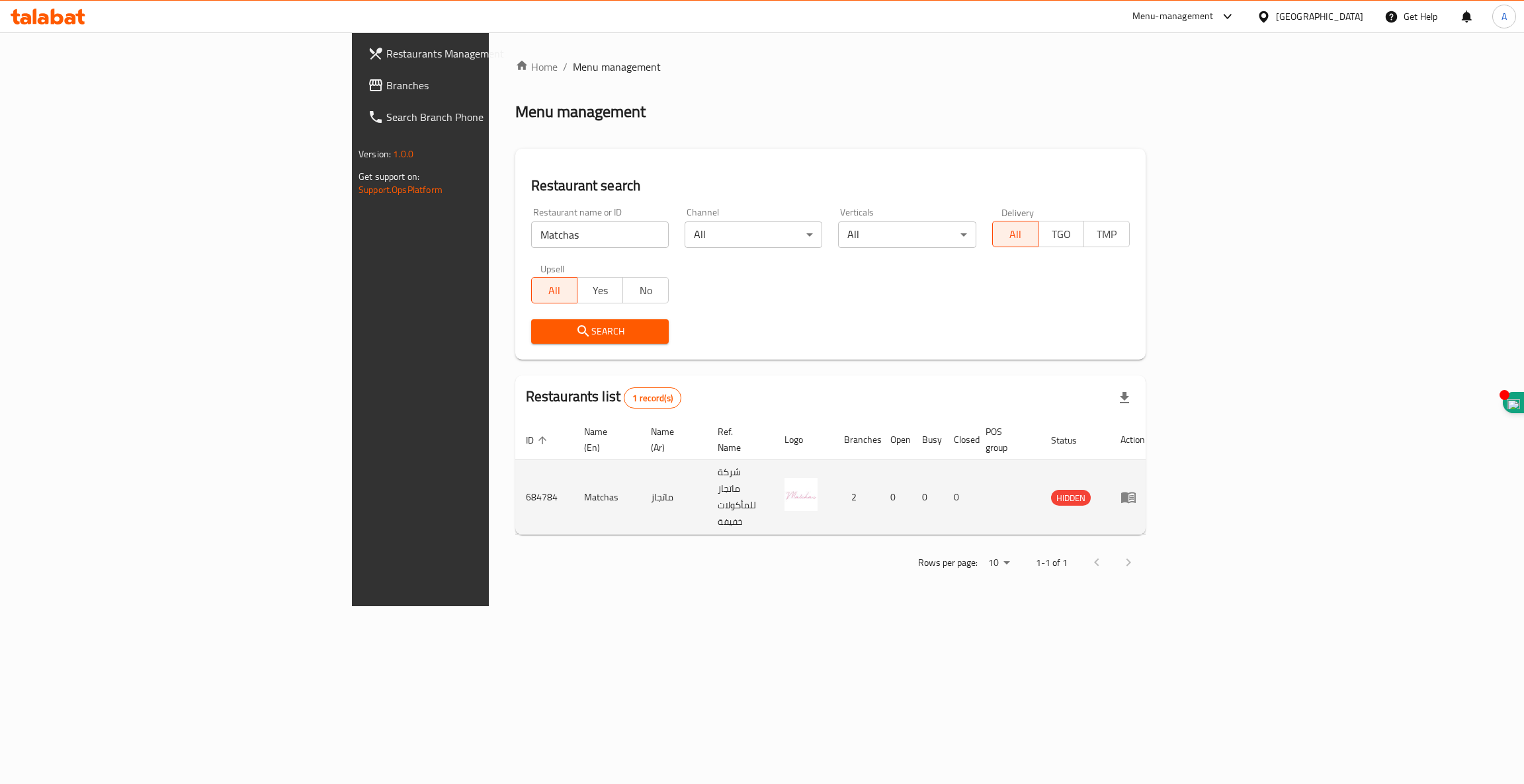
click at [1136, 490] on icon "enhanced table" at bounding box center [1129, 497] width 16 height 16
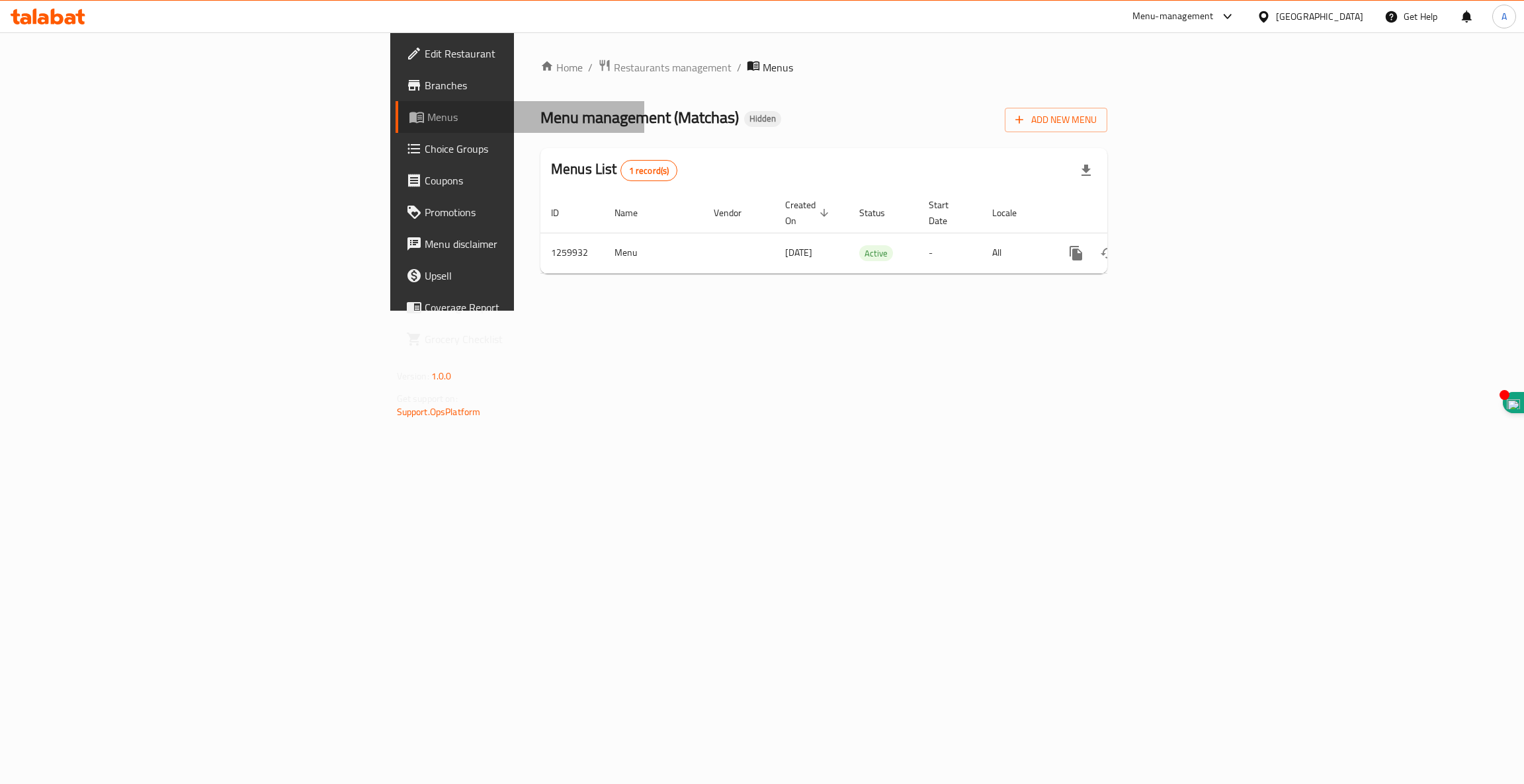
click at [427, 109] on span "Menus" at bounding box center [531, 117] width 207 height 16
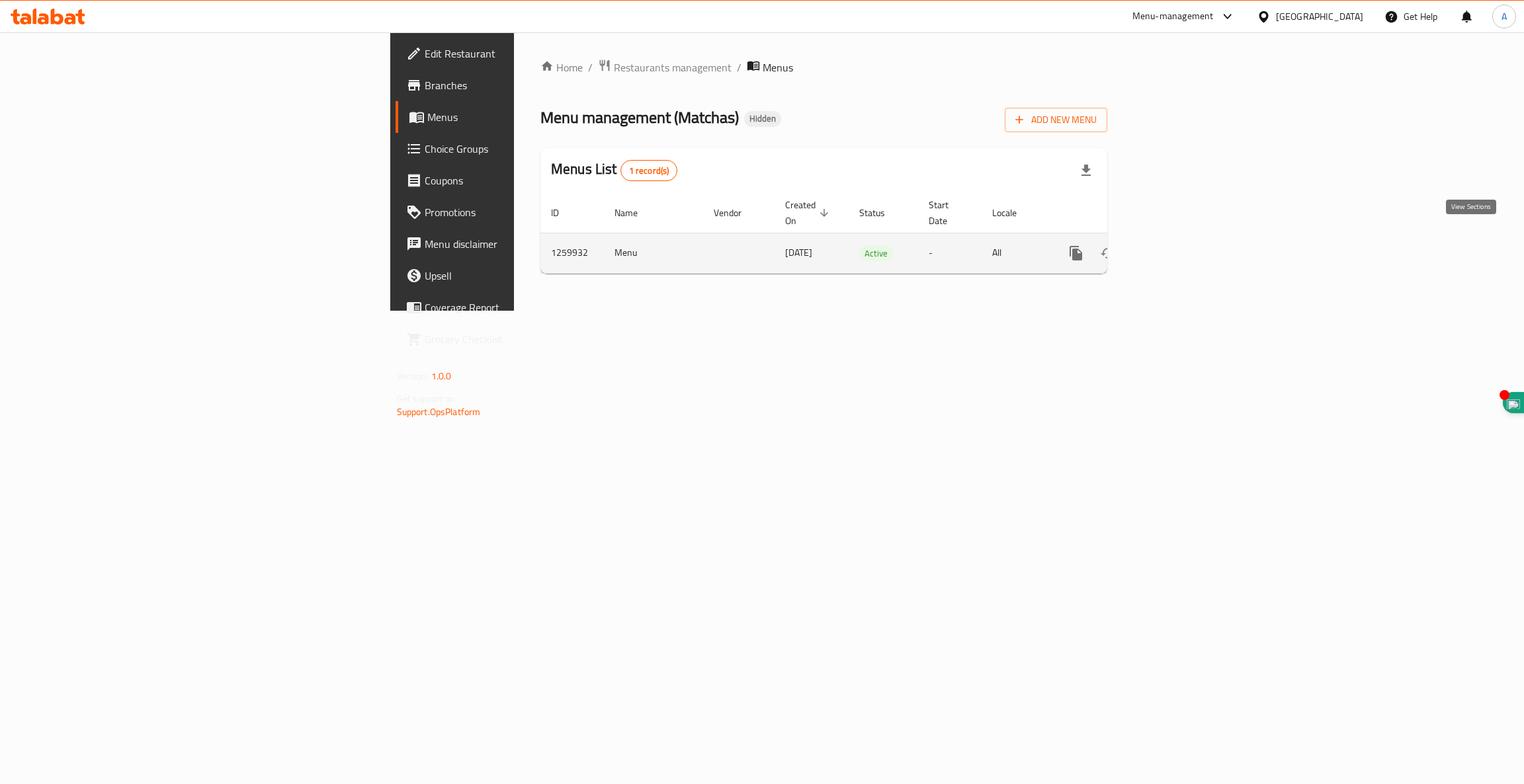
click at [1180, 245] on icon "enhanced table" at bounding box center [1171, 253] width 16 height 16
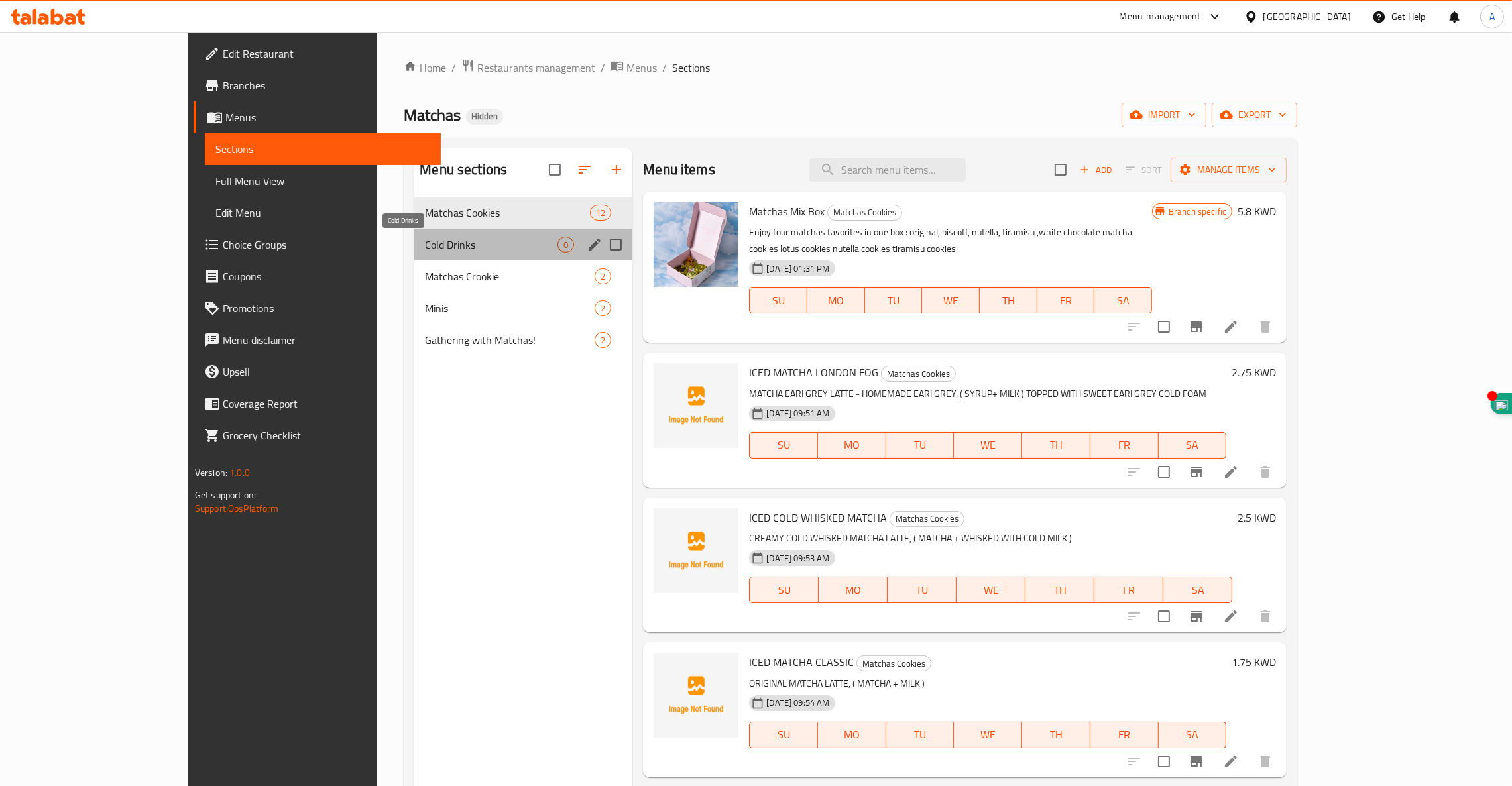
click at [425, 243] on span "Cold Drinks" at bounding box center [491, 245] width 132 height 16
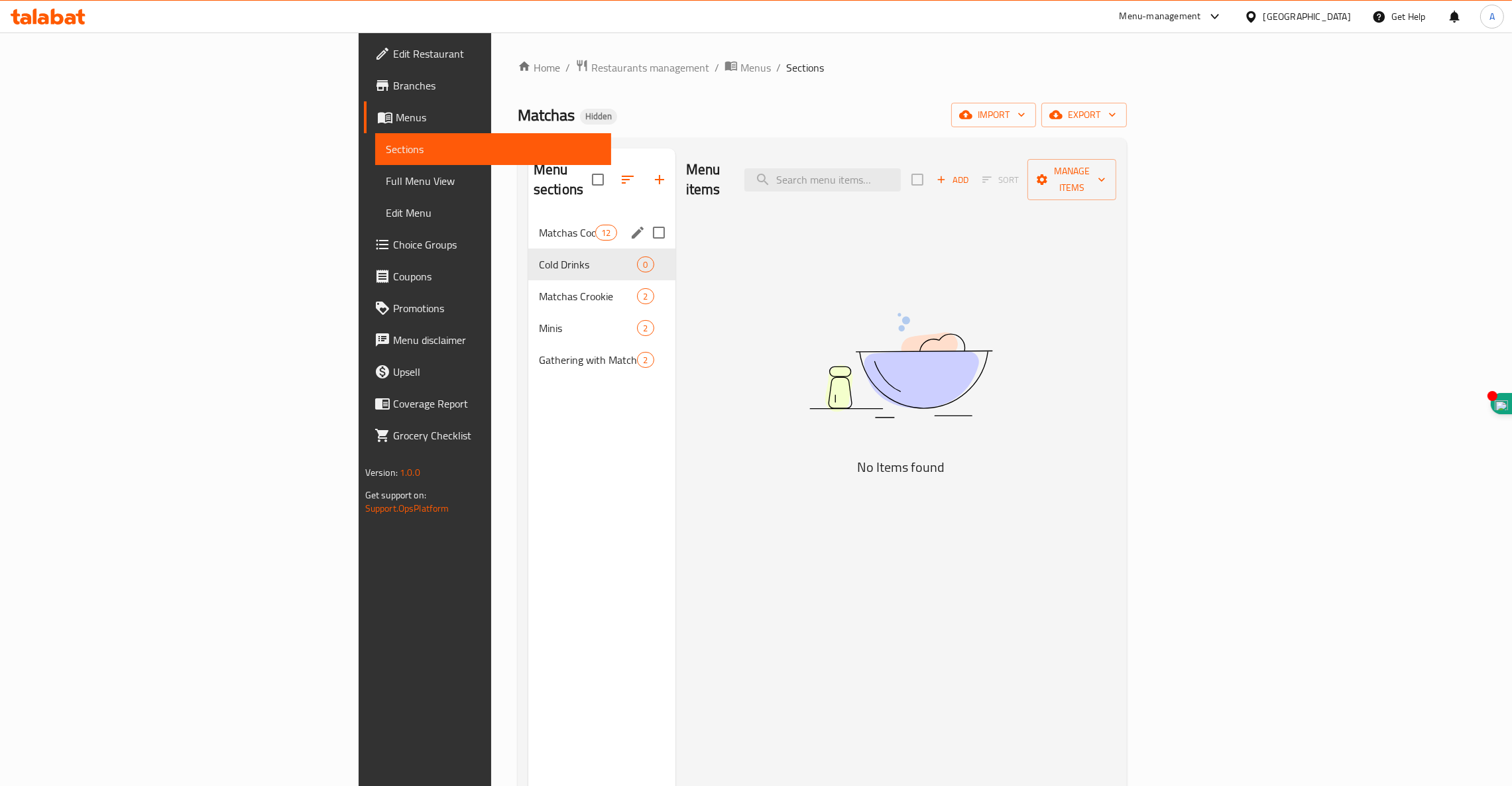
drag, startPoint x: 440, startPoint y: 244, endPoint x: 475, endPoint y: 223, distance: 40.8
click at [528, 223] on div "Matchas Cookies 12 Cold Drinks 0 Matchas Crookie 2 Minis 2 Gathering with Match…" at bounding box center [602, 297] width 147 height 159
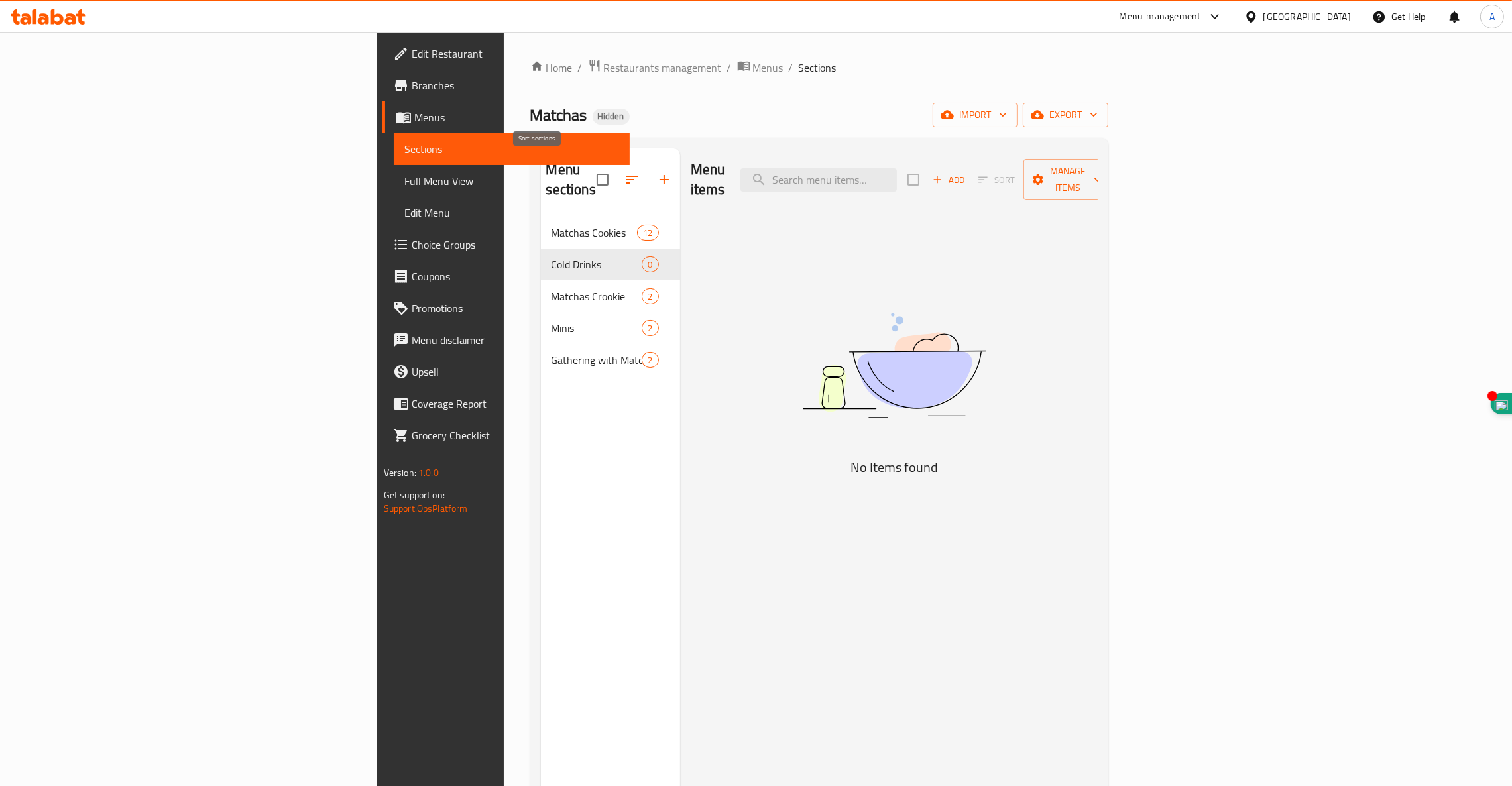
click at [624, 172] on icon "button" at bounding box center [632, 179] width 16 height 16
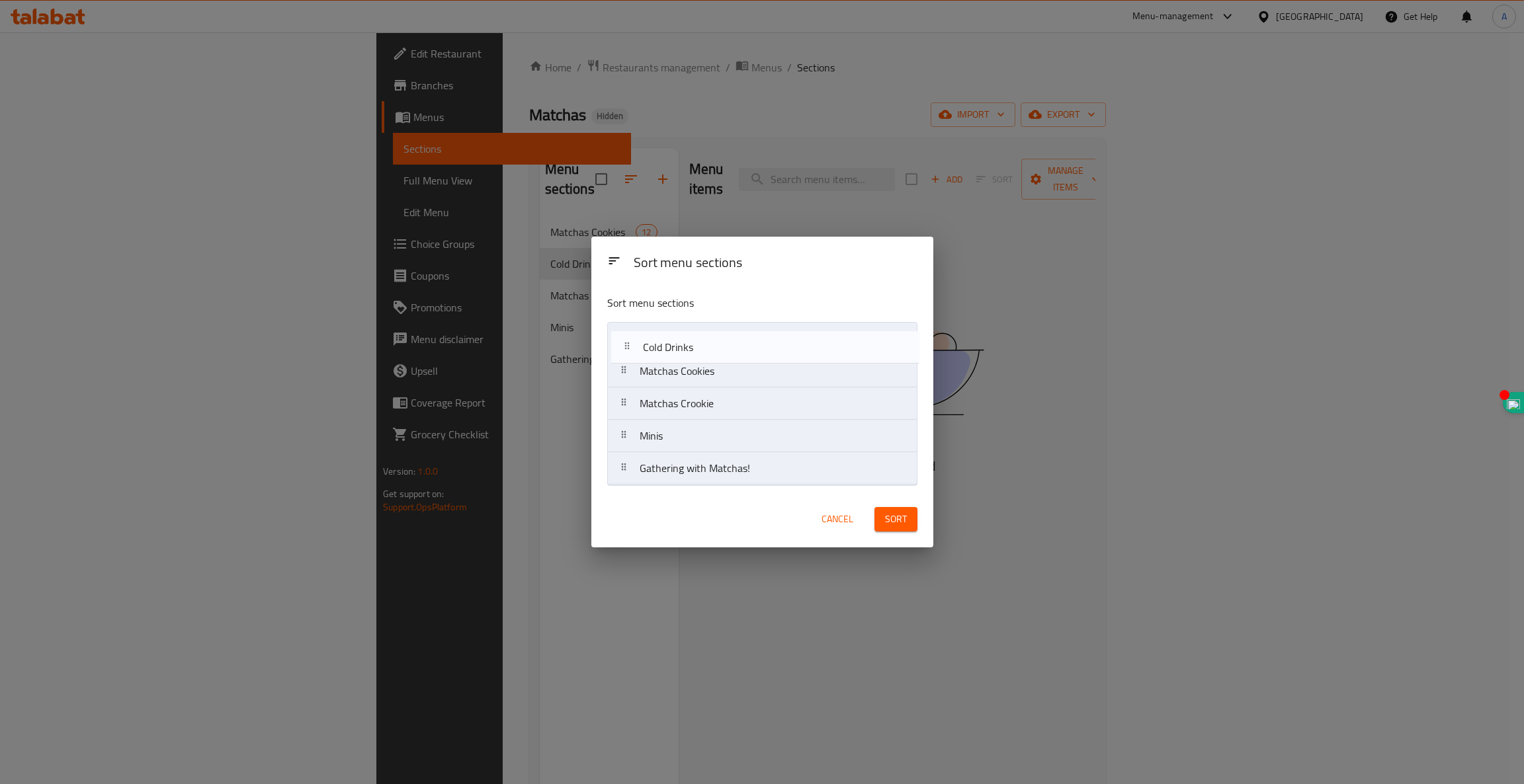
drag, startPoint x: 678, startPoint y: 379, endPoint x: 681, endPoint y: 344, distance: 35.1
click at [681, 344] on nav "Matchas Cookies Cold Drinks Matchas Crookie Minis Gathering with Matchas!" at bounding box center [762, 404] width 310 height 163
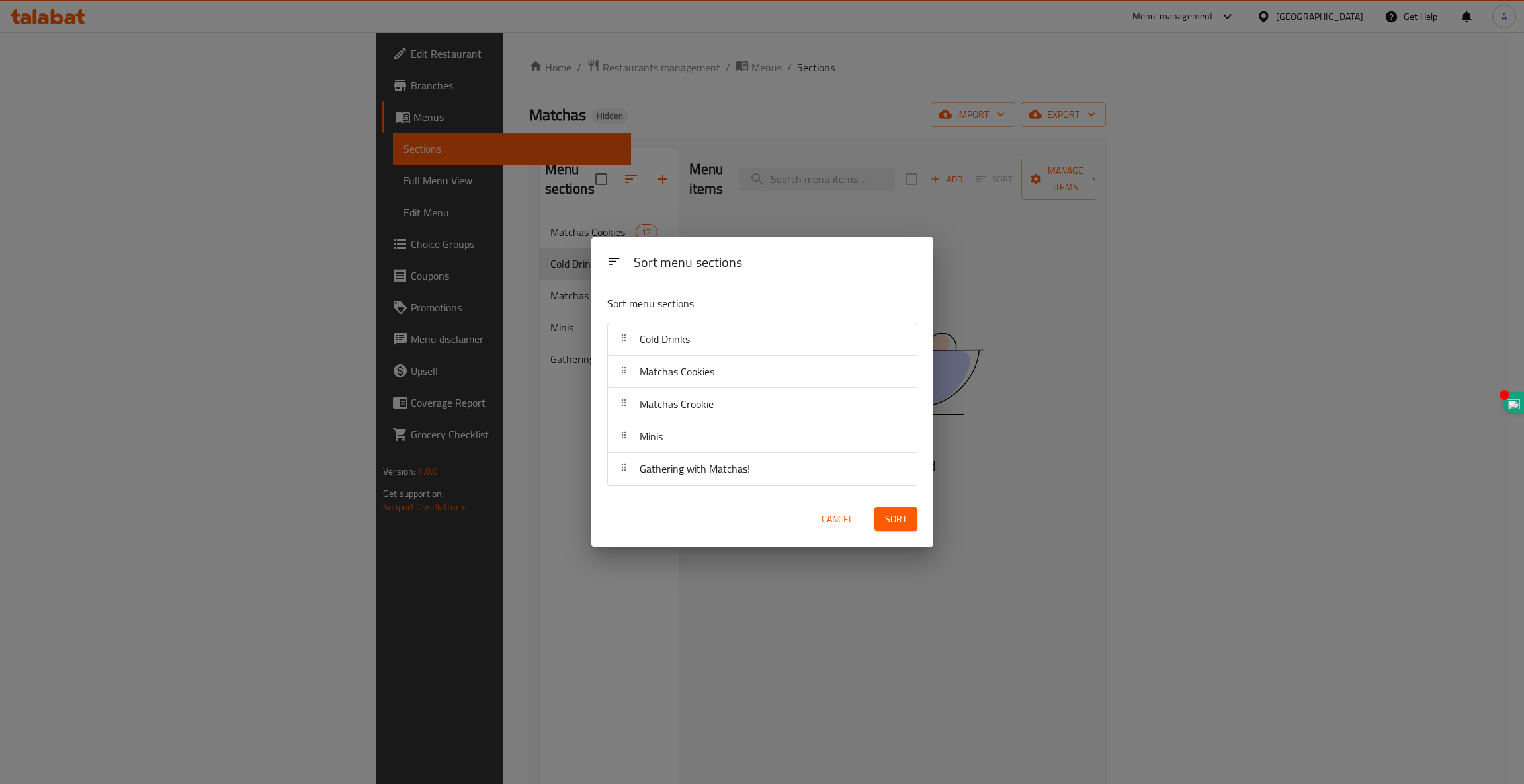
click at [908, 527] on button "Sort" at bounding box center [896, 519] width 43 height 24
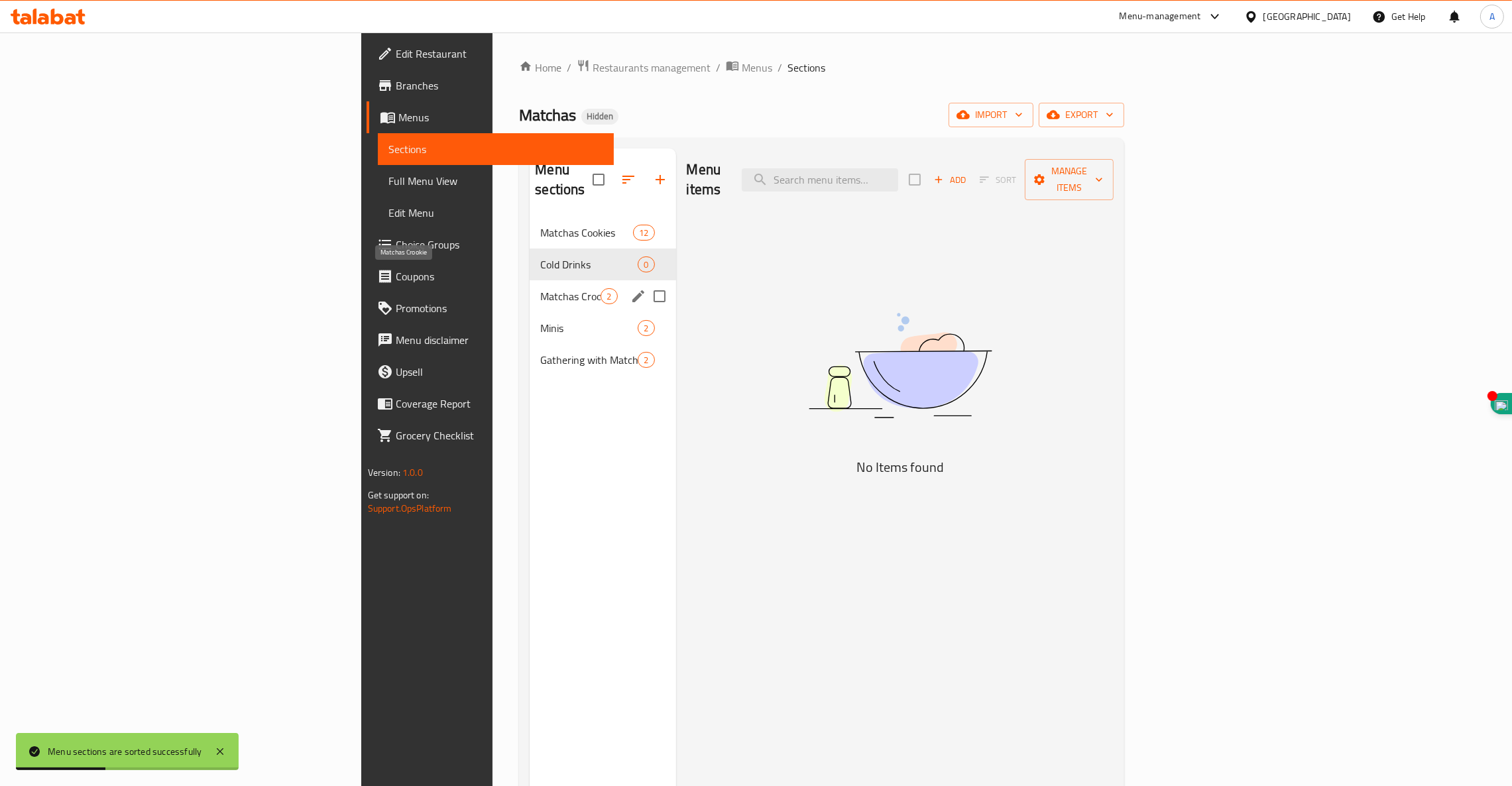
click at [540, 288] on span "Matchas Crookie" at bounding box center [570, 296] width 60 height 16
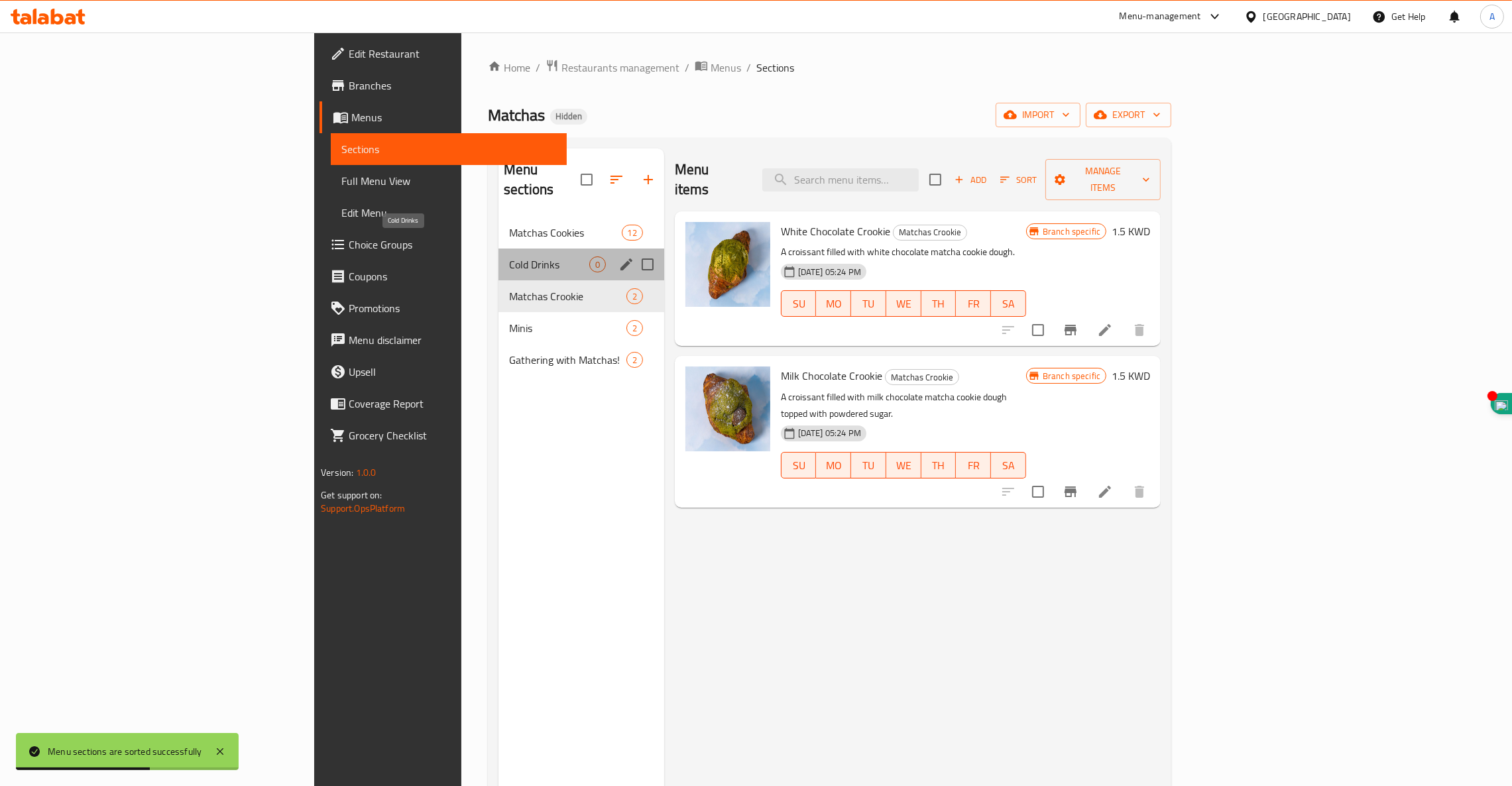
click at [509, 257] on span "Cold Drinks" at bounding box center [549, 265] width 80 height 16
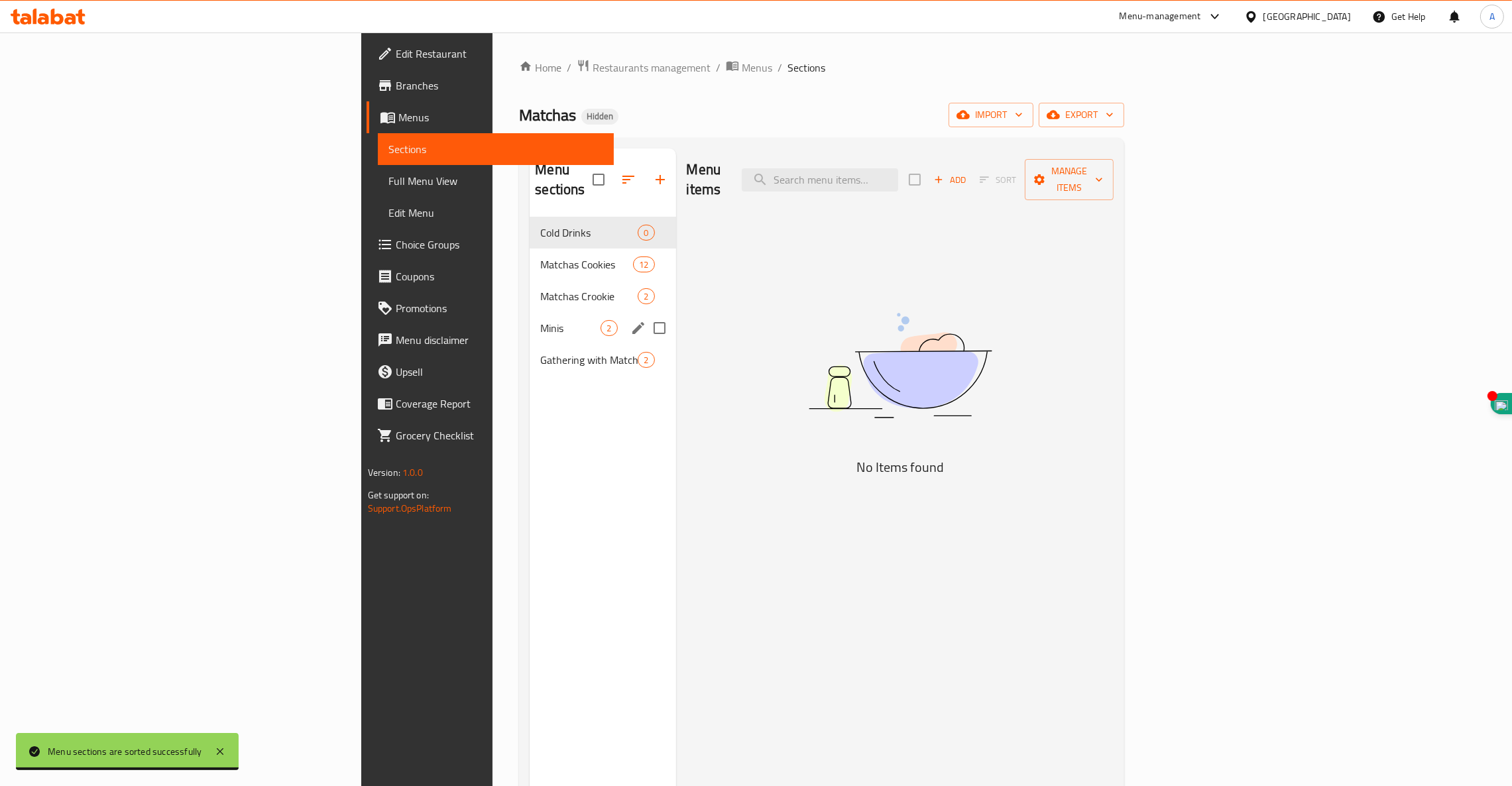
click at [540, 320] on span "Minis" at bounding box center [570, 328] width 60 height 16
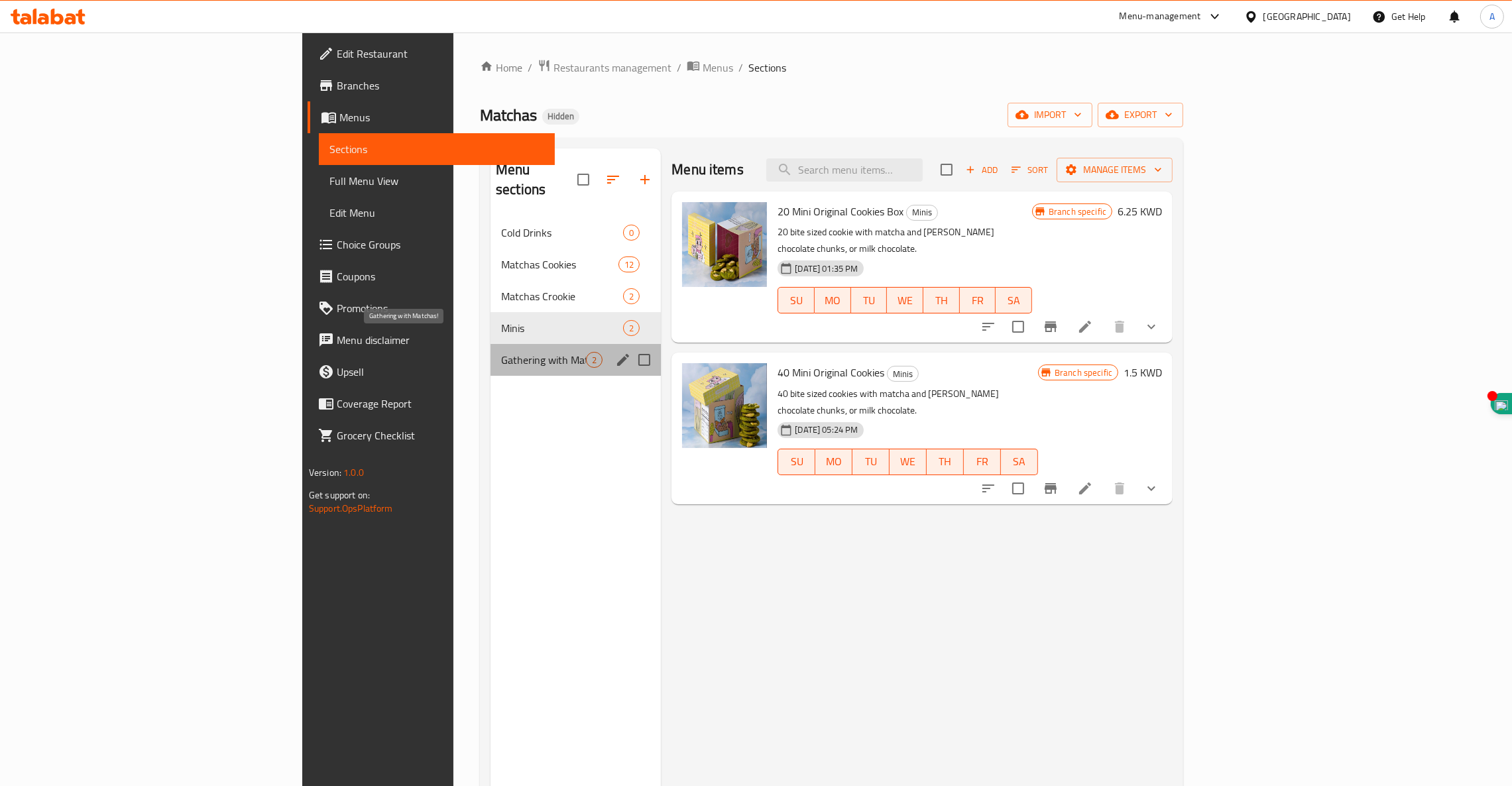
click at [501, 352] on span "Gathering with Matchas!" at bounding box center [543, 360] width 85 height 16
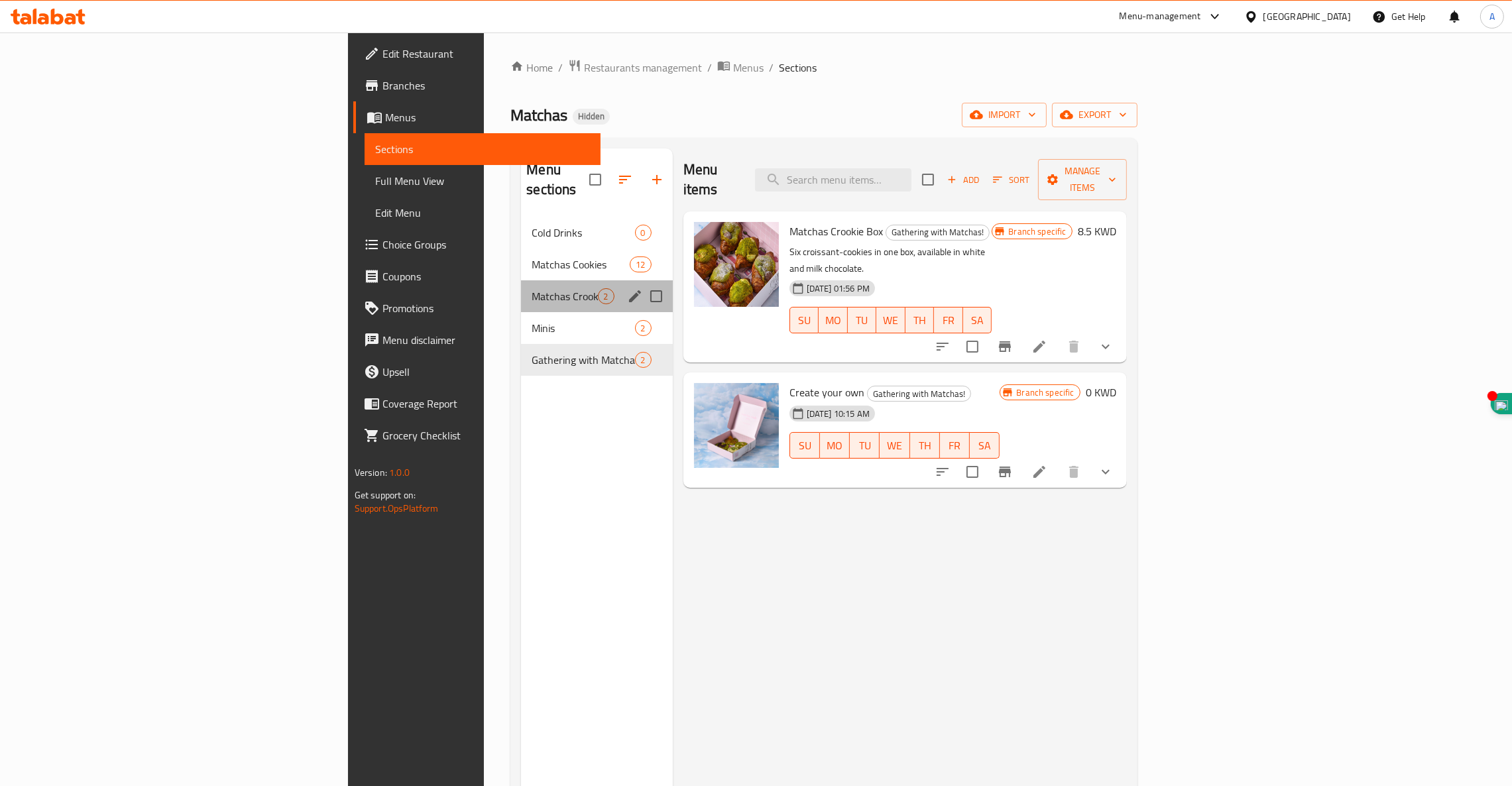
click at [521, 280] on div "Matchas Crookie 2" at bounding box center [596, 296] width 151 height 32
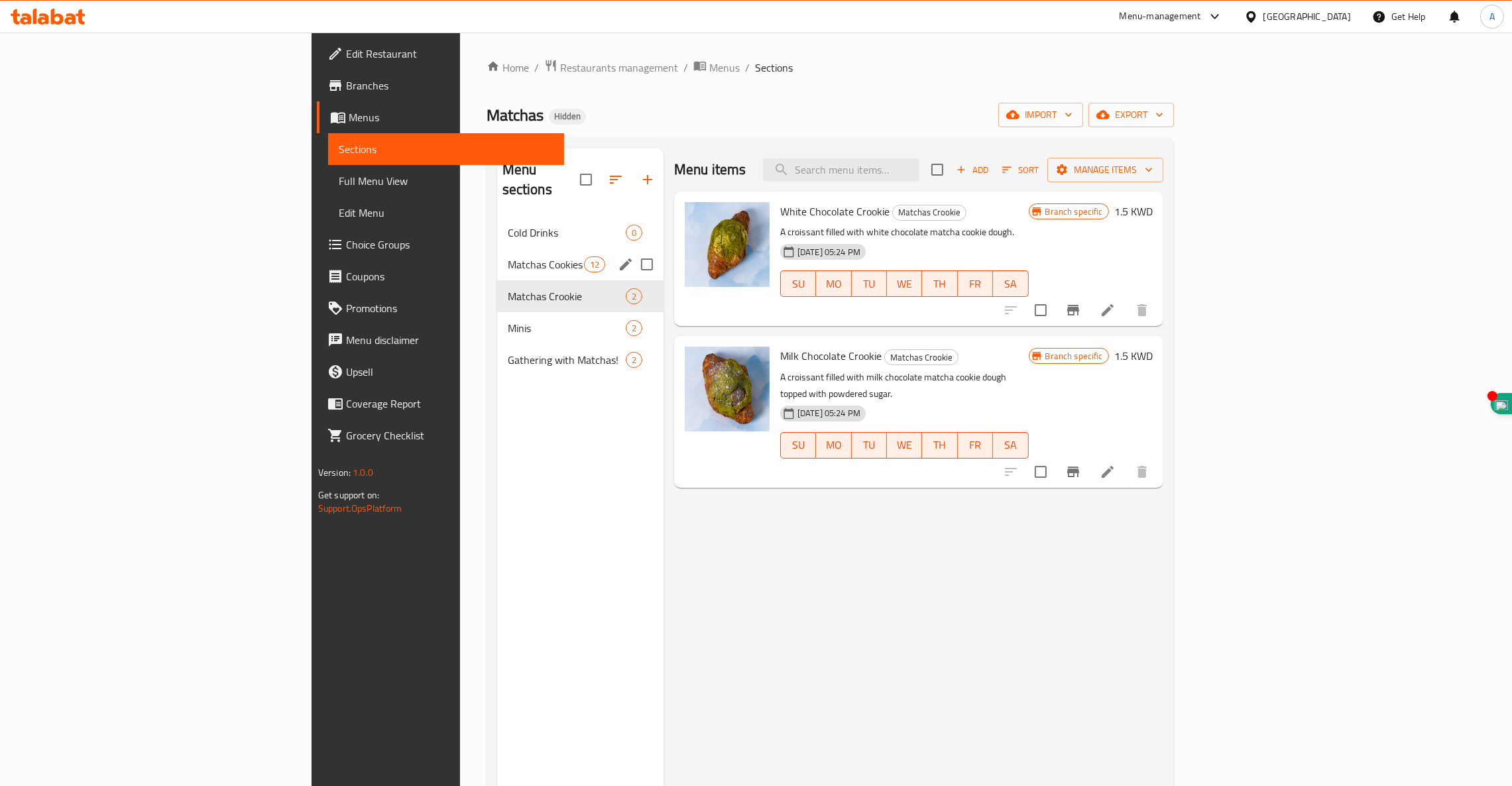
click at [508, 257] on span "Matchas Cookies" at bounding box center [545, 265] width 76 height 16
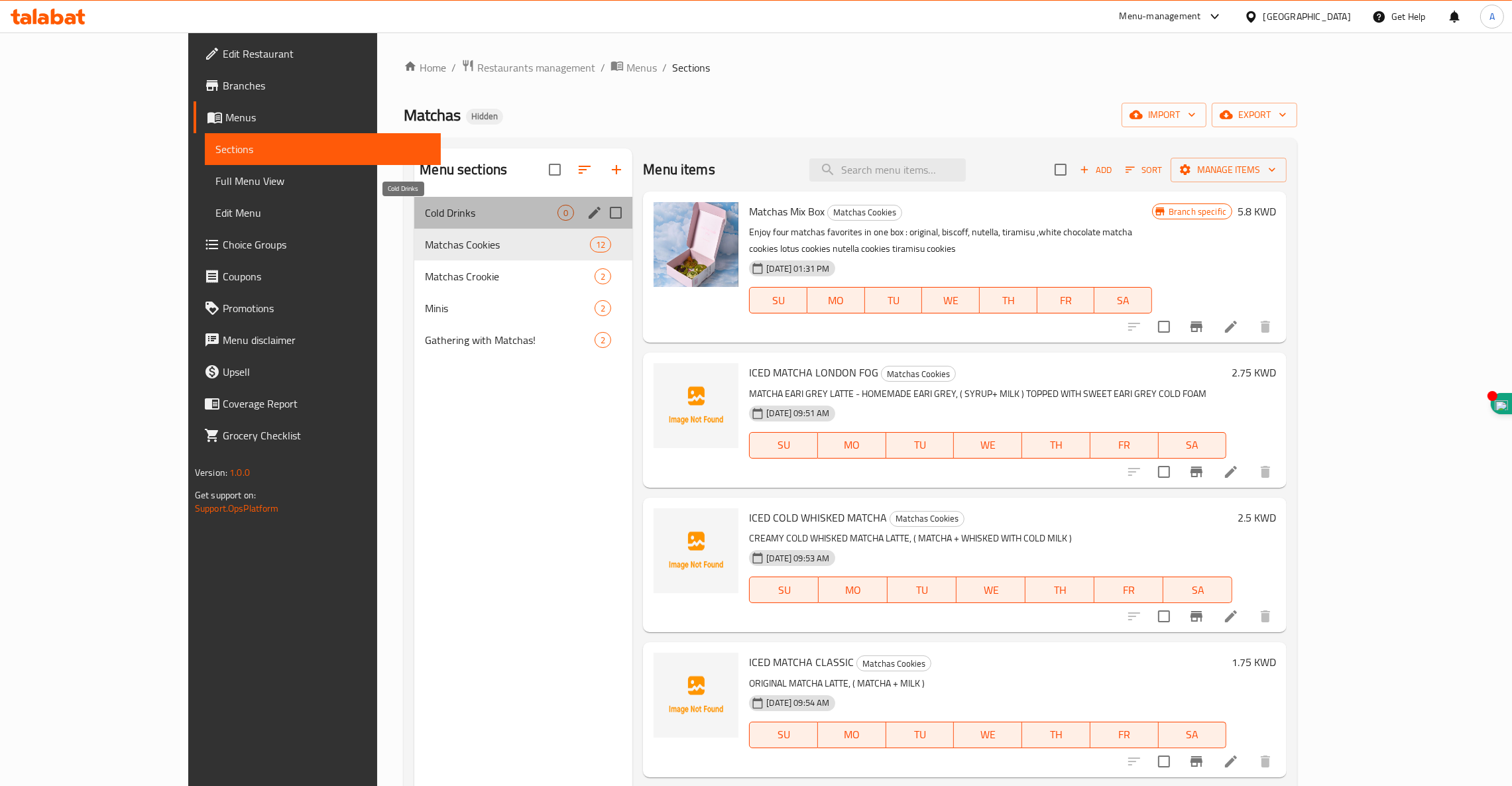
click at [425, 211] on span "Cold Drinks" at bounding box center [491, 213] width 132 height 16
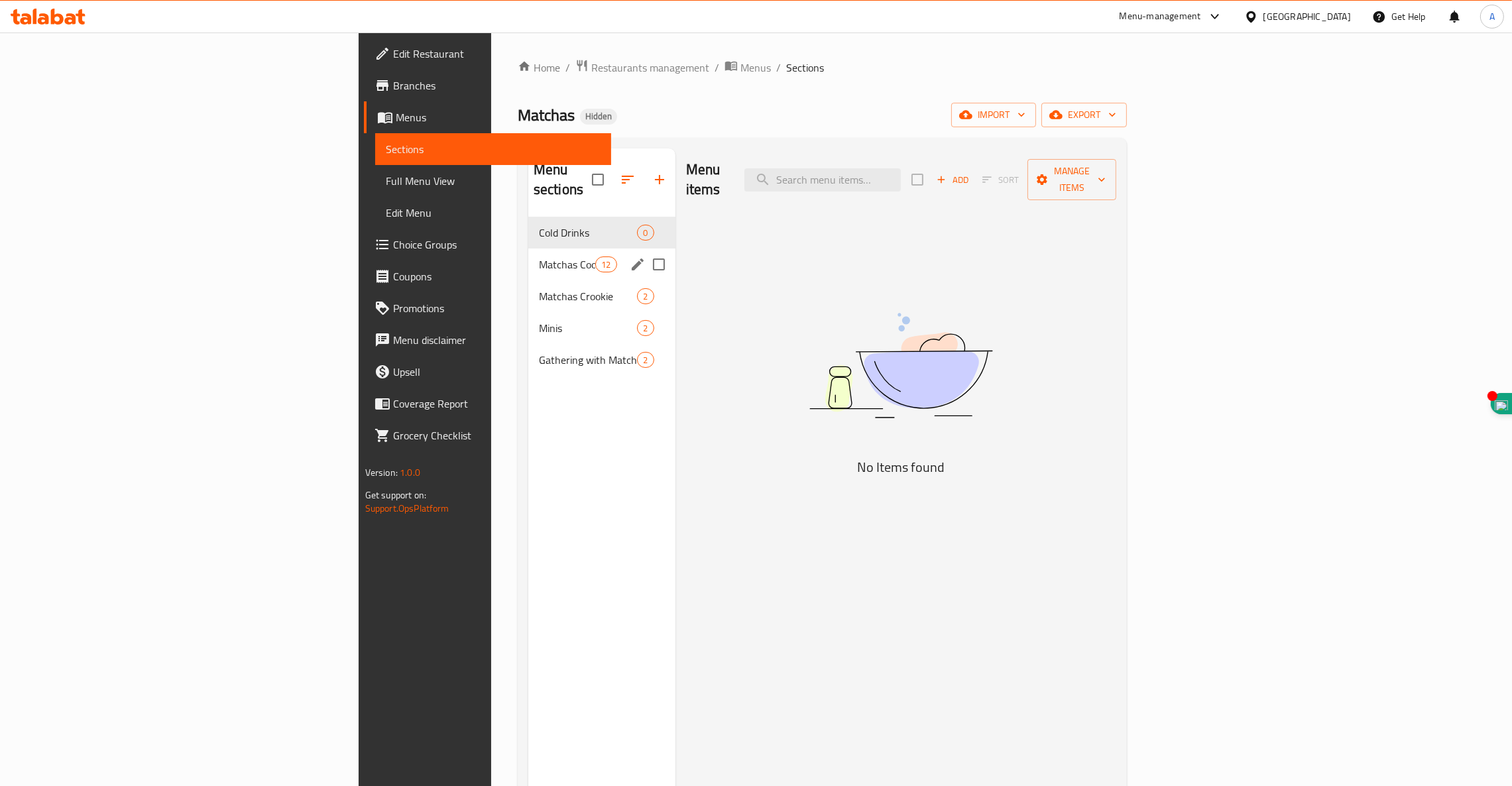
click at [528, 248] on div "Matchas Cookies 12" at bounding box center [602, 264] width 147 height 32
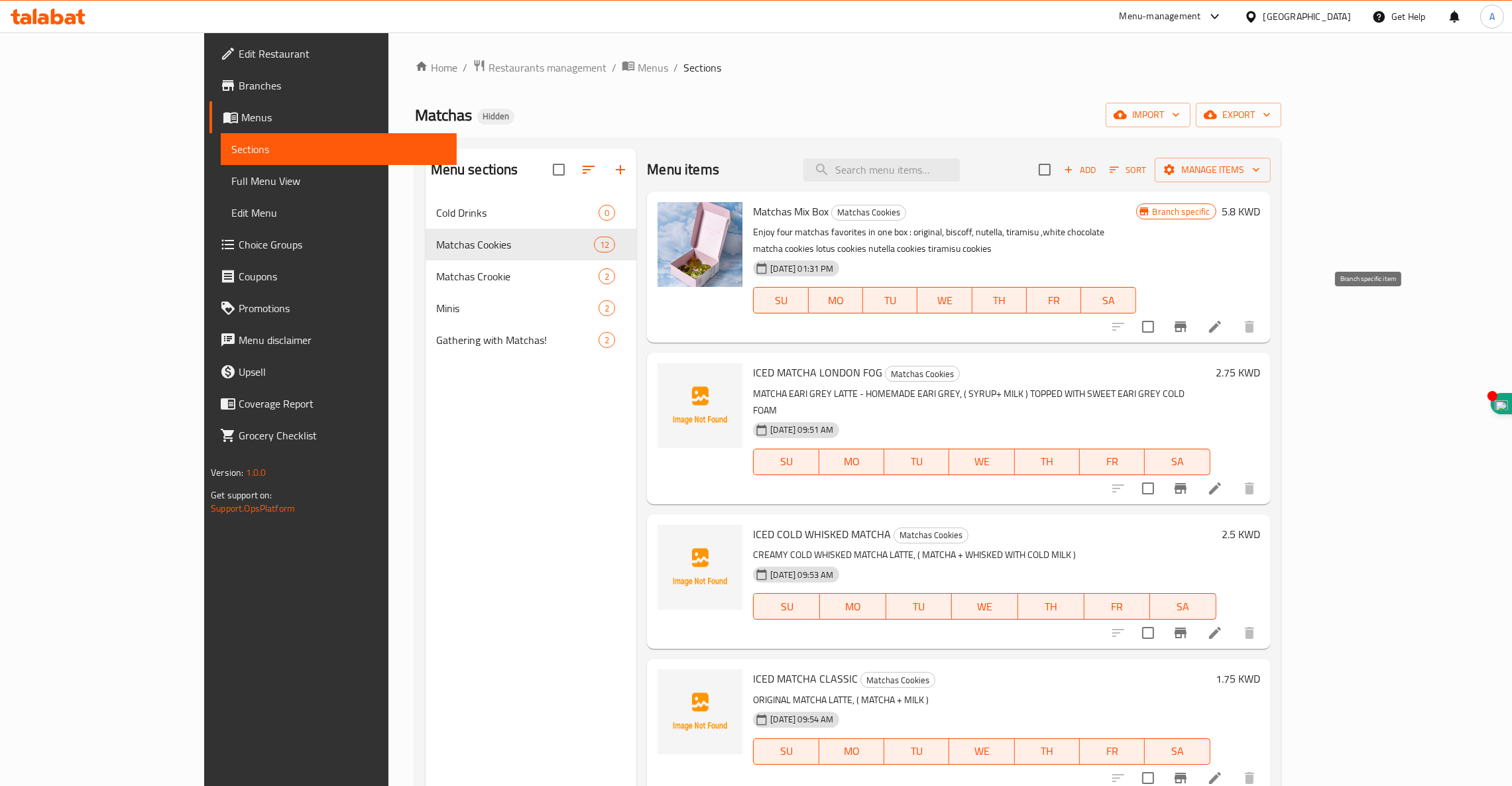
click at [1188, 319] on icon "Branch-specific-item" at bounding box center [1180, 326] width 16 height 16
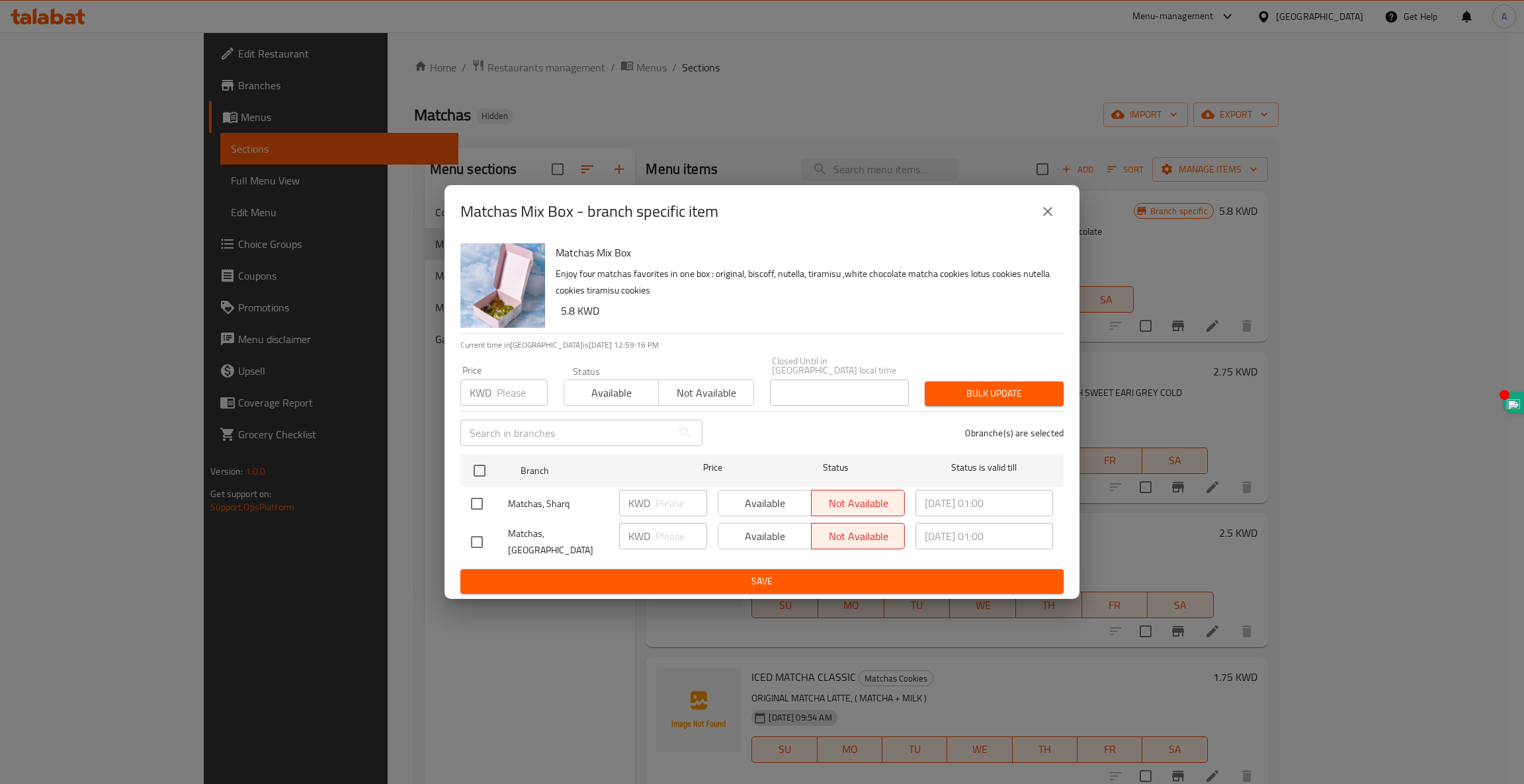
click at [1051, 216] on icon "close" at bounding box center [1048, 211] width 9 height 9
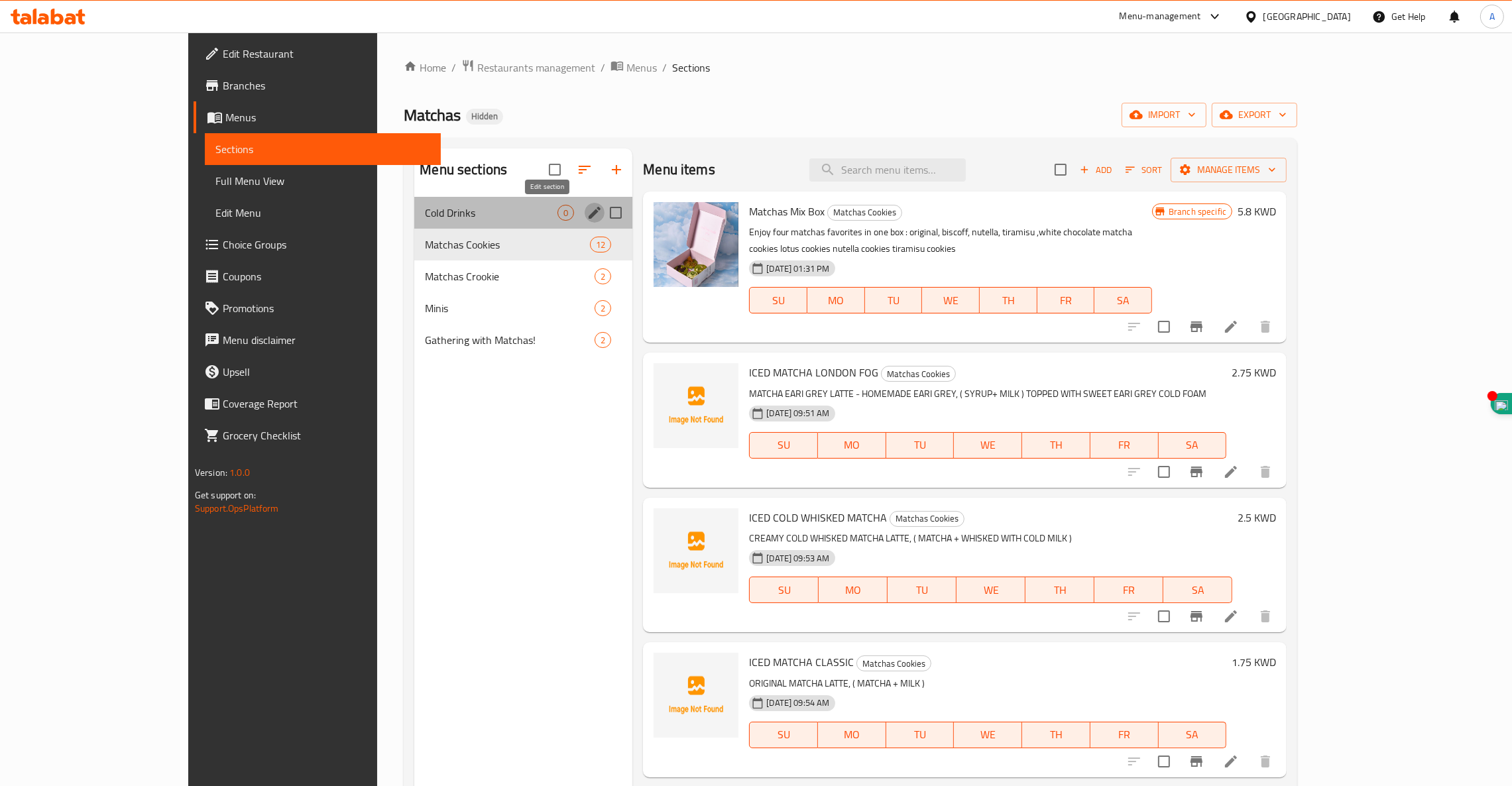
click at [588, 213] on icon "edit" at bounding box center [594, 213] width 12 height 12
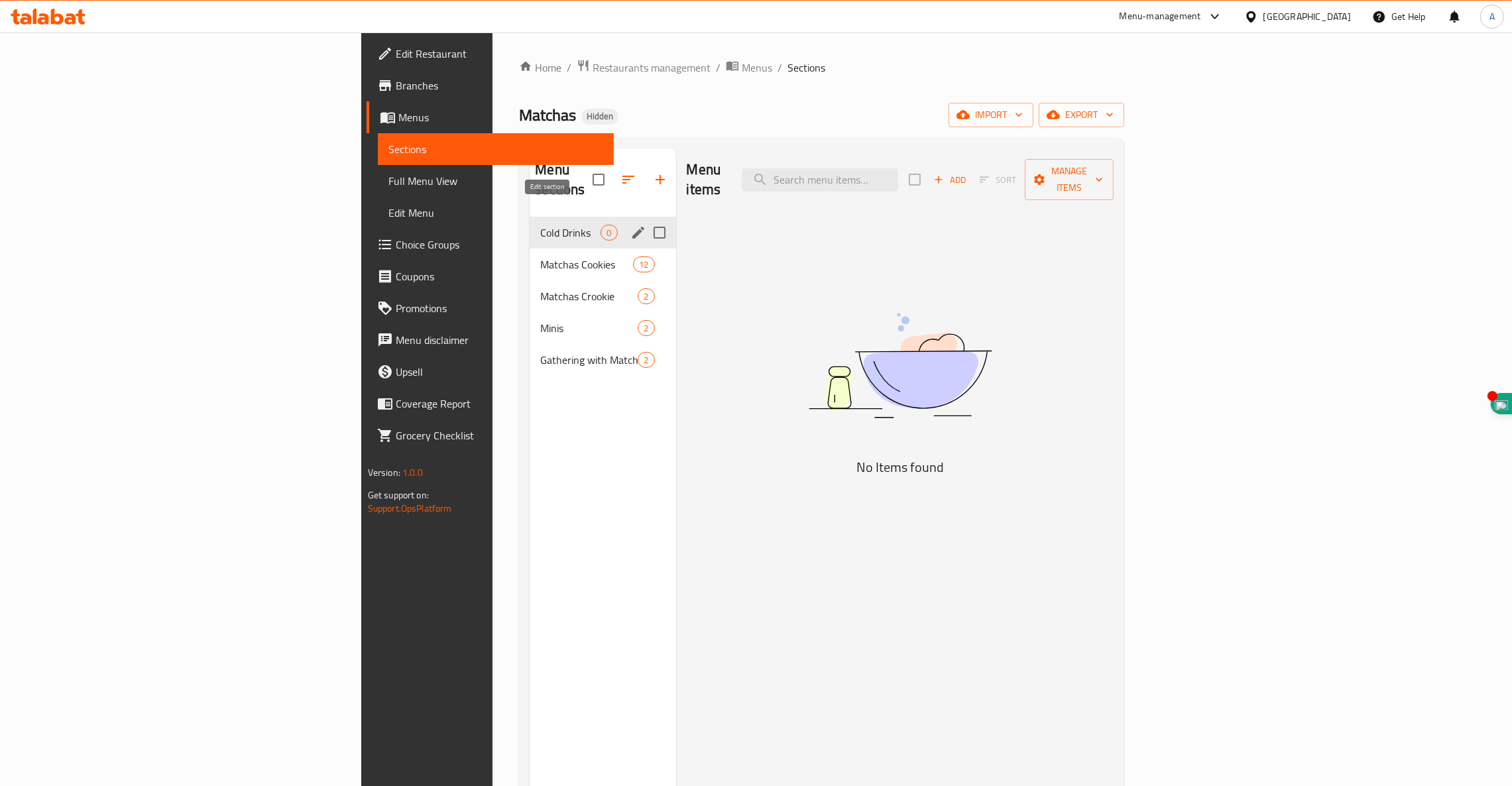
click at [630, 225] on icon "edit" at bounding box center [638, 233] width 16 height 16
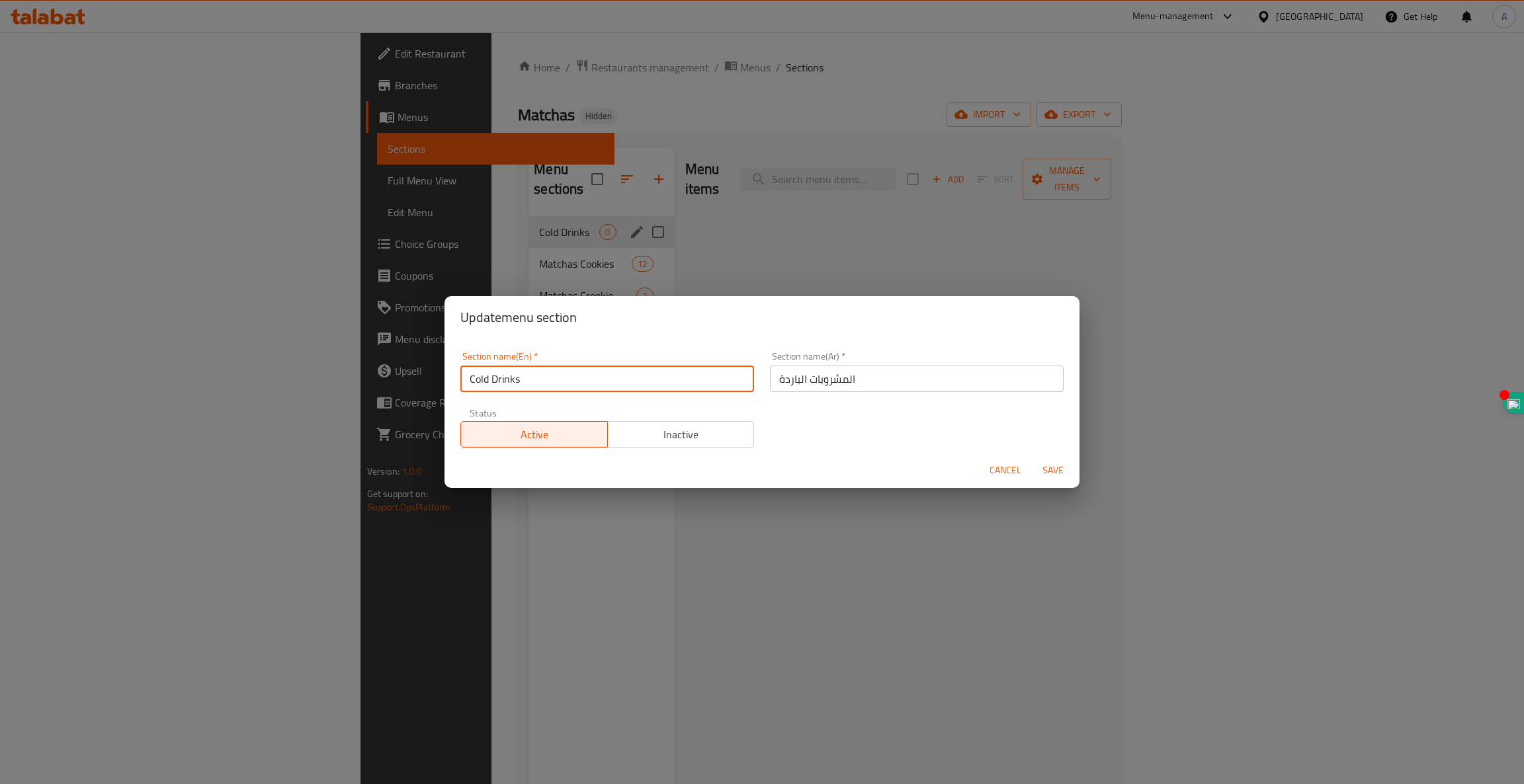
drag, startPoint x: 559, startPoint y: 379, endPoint x: 138, endPoint y: 348, distance: 422.1
click at [172, 349] on div "Update menu section Section name(En)   * Cold Drinks Section name(En) * Section…" at bounding box center [762, 392] width 1524 height 784
paste input "HOT DRINKS"
type input "HOT DRINKS"
click at [789, 383] on input "المشروبات الباردة" at bounding box center [917, 378] width 294 height 26
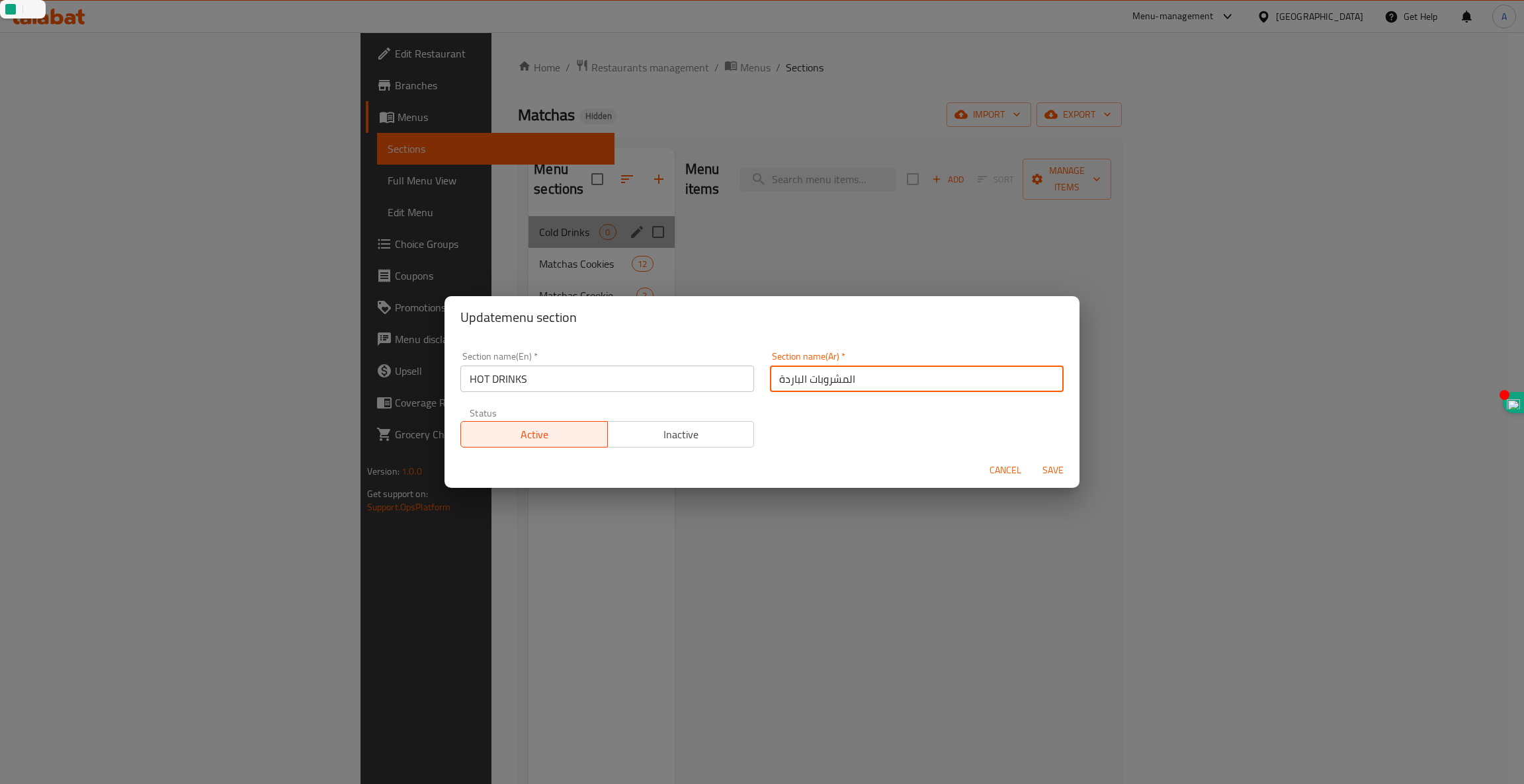
click at [789, 383] on input "المشروبات الباردة" at bounding box center [917, 378] width 294 height 26
click at [788, 381] on input "المشروبات الباردة" at bounding box center [917, 378] width 294 height 26
click at [788, 380] on input "المشروبات الباردة" at bounding box center [917, 378] width 294 height 26
drag, startPoint x: 772, startPoint y: 379, endPoint x: 799, endPoint y: 382, distance: 27.2
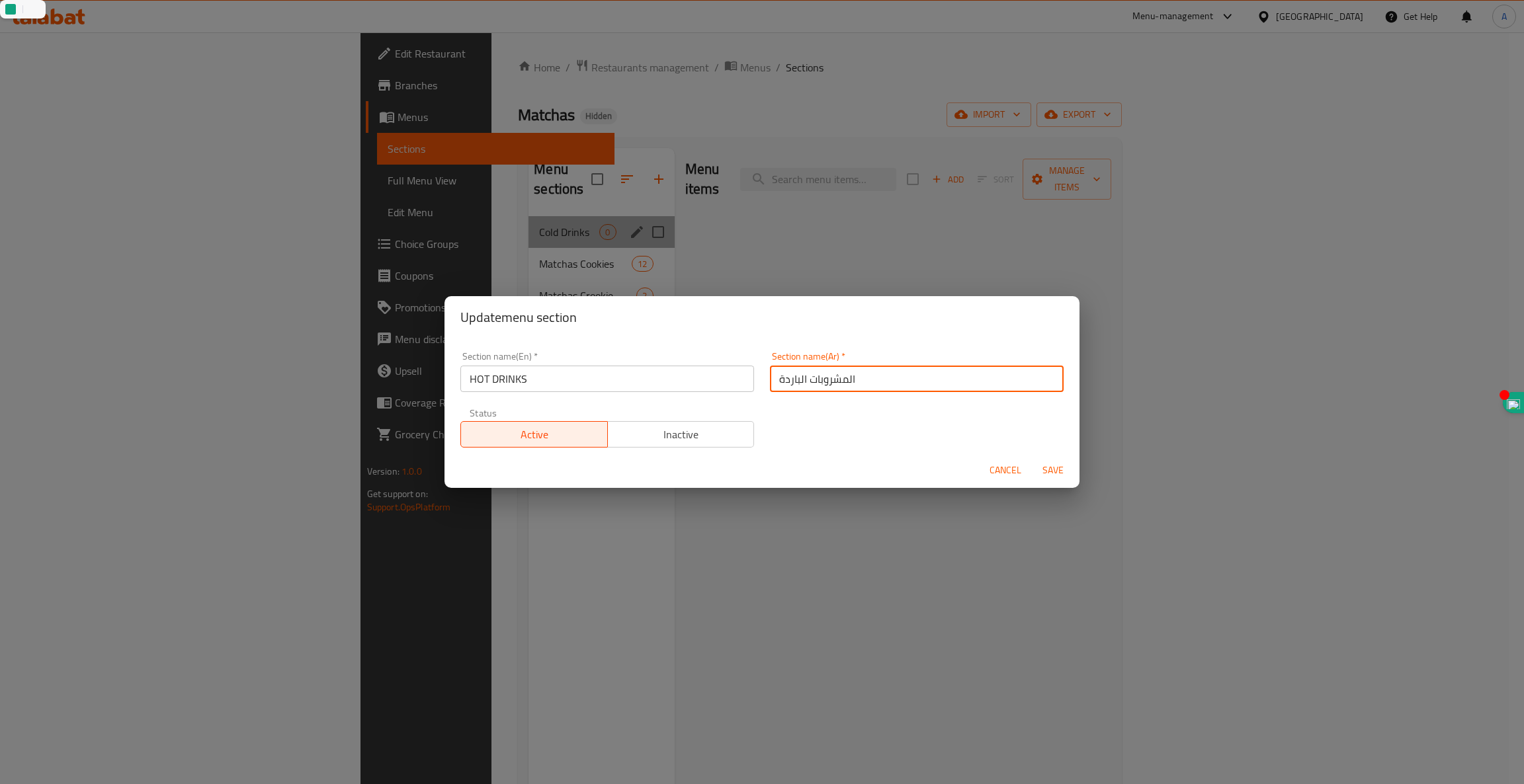
click at [799, 382] on input "المشروبات الباردة" at bounding box center [917, 378] width 294 height 26
type input "المشروبات الساخنة"
click at [1039, 468] on span "Save" at bounding box center [1053, 470] width 32 height 16
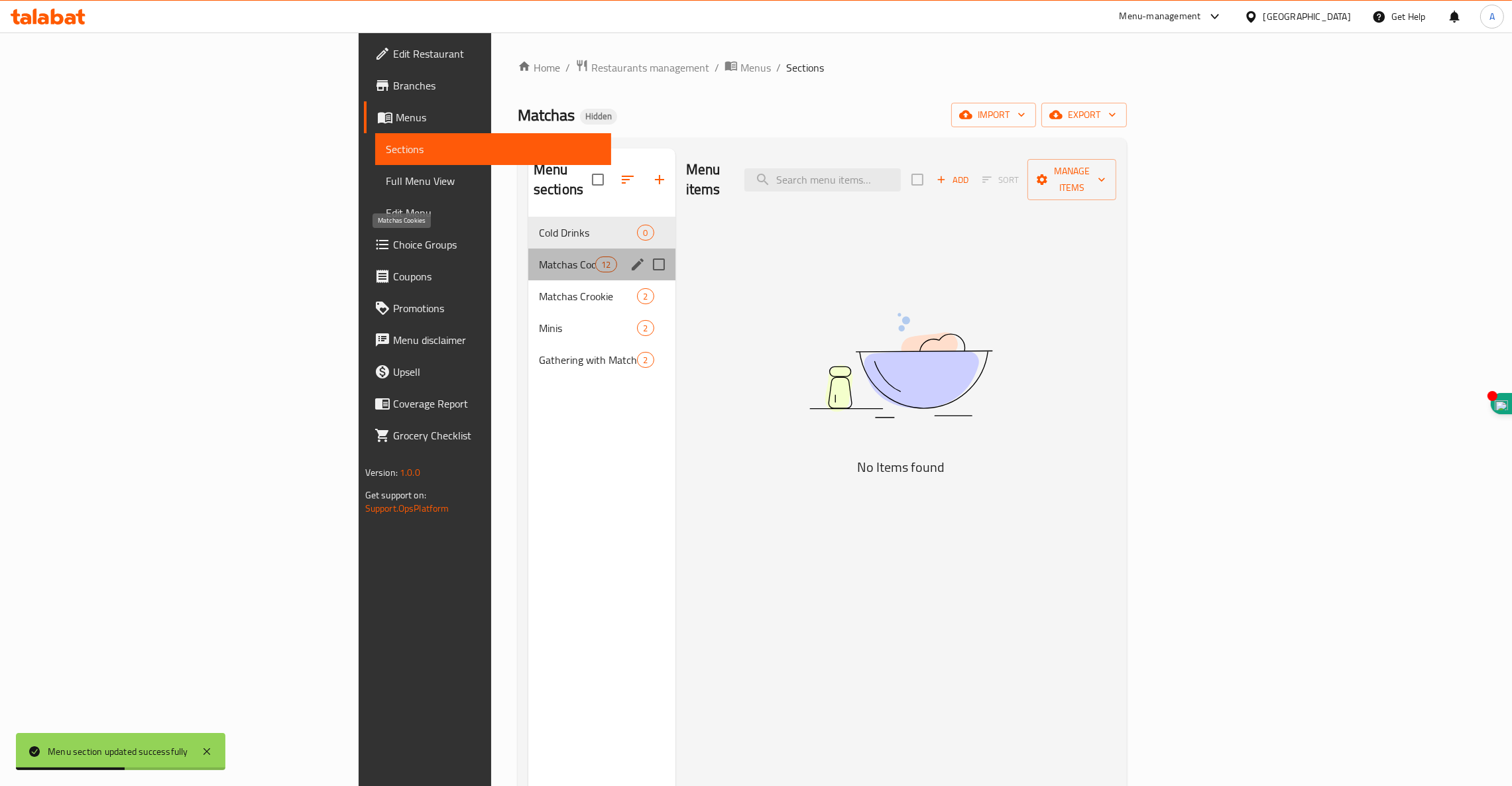
click at [539, 257] on span "Matchas Cookies" at bounding box center [567, 265] width 56 height 16
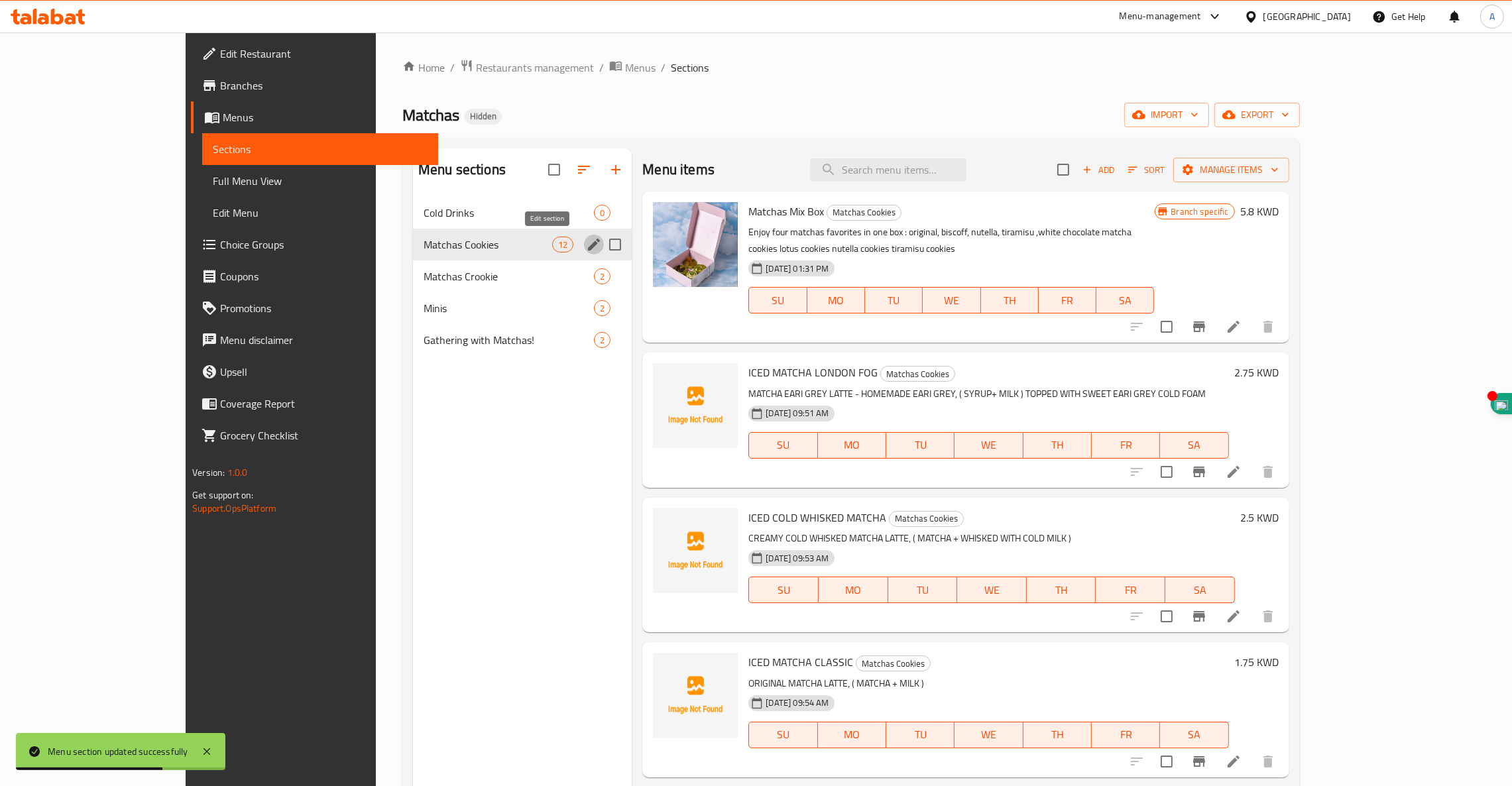
click at [588, 245] on icon "edit" at bounding box center [594, 244] width 12 height 12
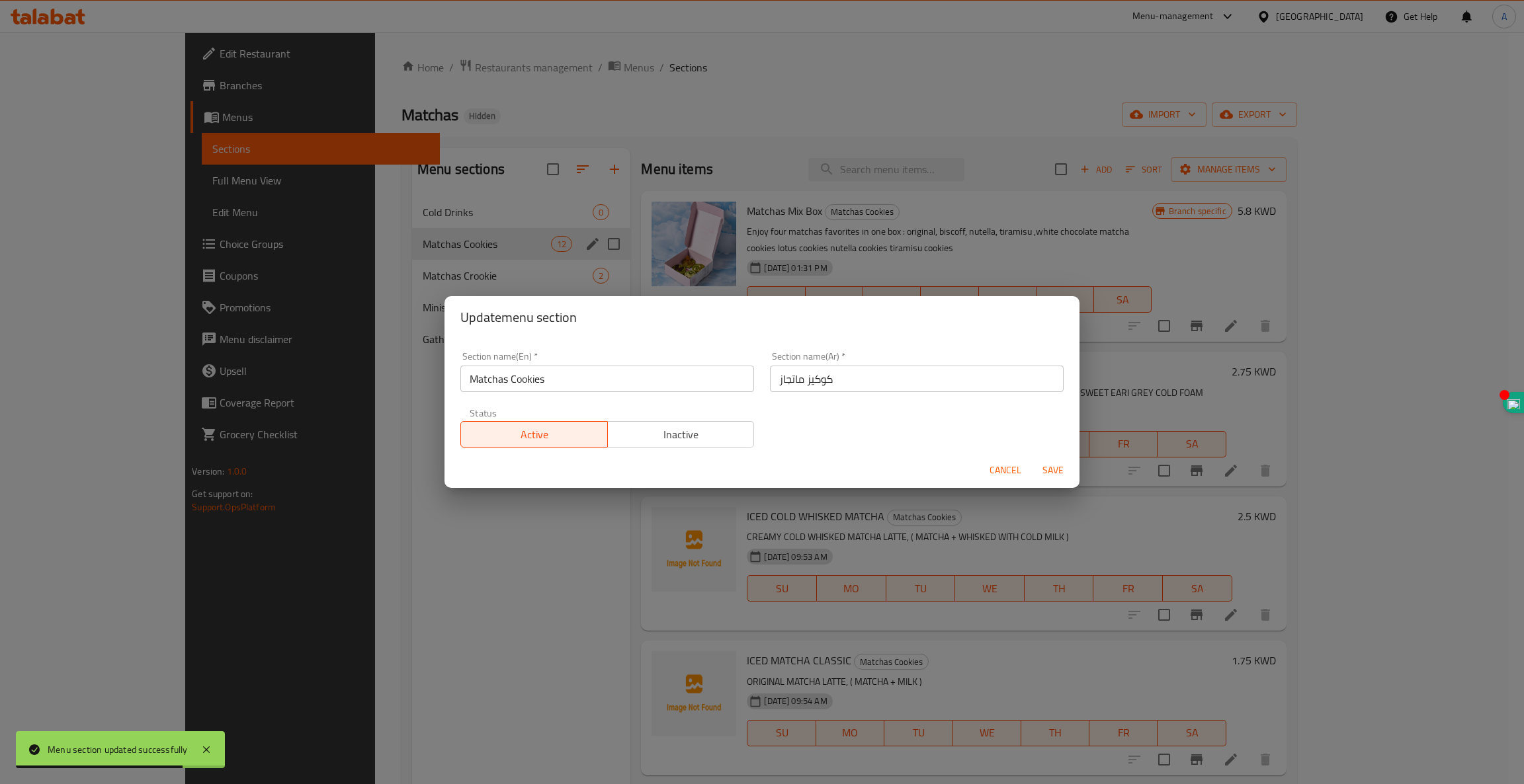
drag, startPoint x: 402, startPoint y: 347, endPoint x: 160, endPoint y: 283, distance: 250.3
click at [160, 316] on div "Update menu section Section name(En)   * Matchas Cookies Section name(En) * Sec…" at bounding box center [762, 392] width 1524 height 784
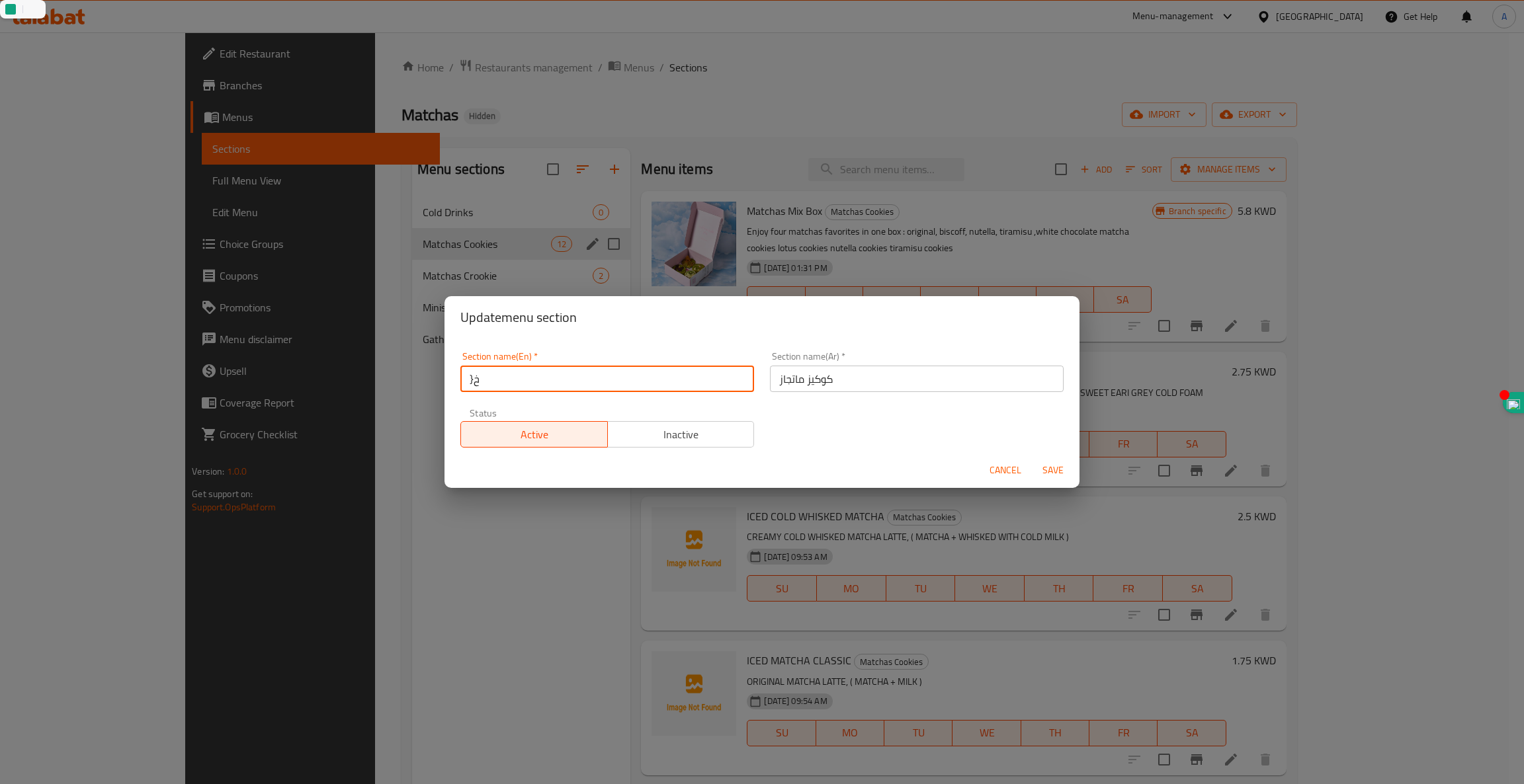
type input "}"
type input "c"
type input "Cold Drinks"
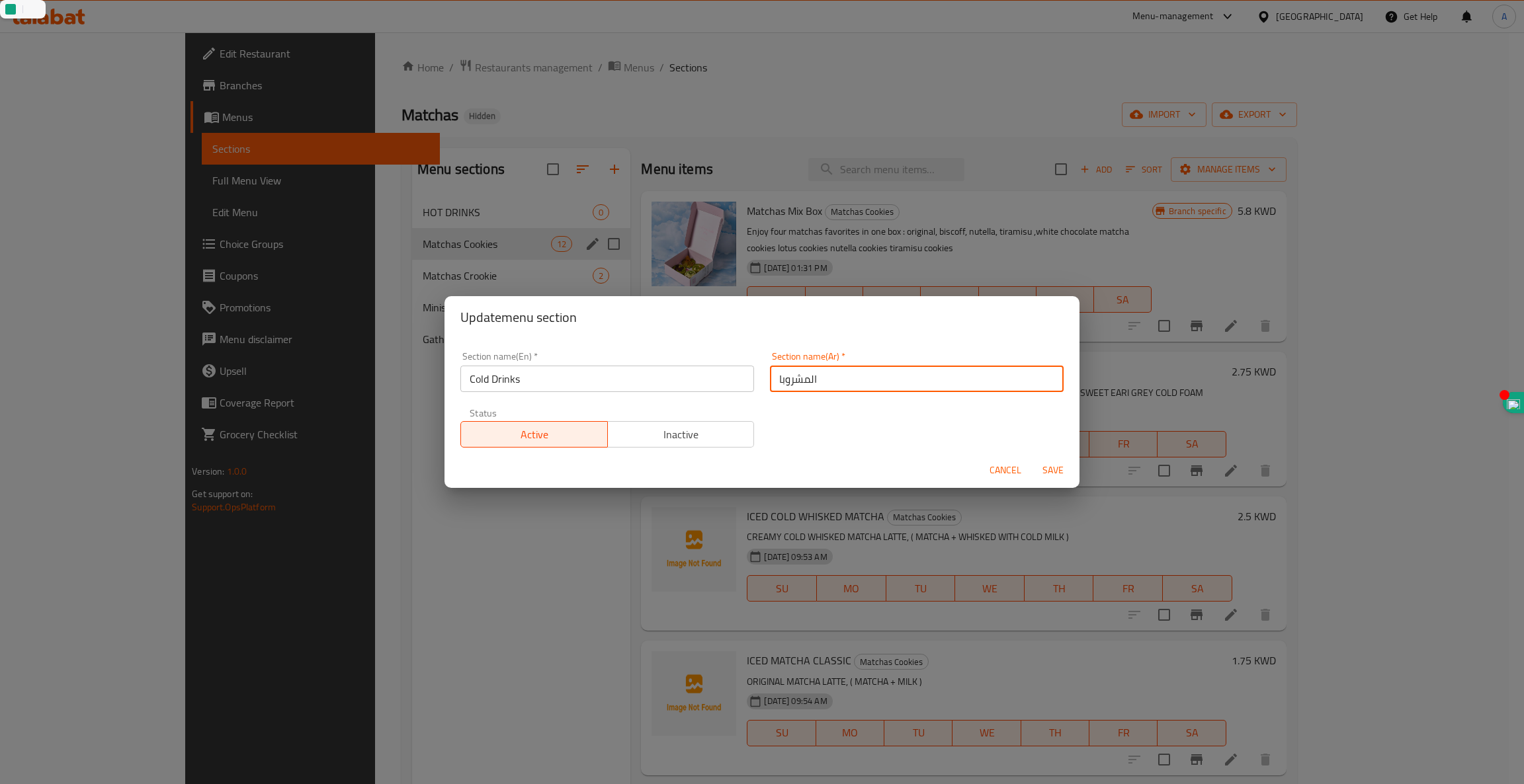
type input "المشروبات"
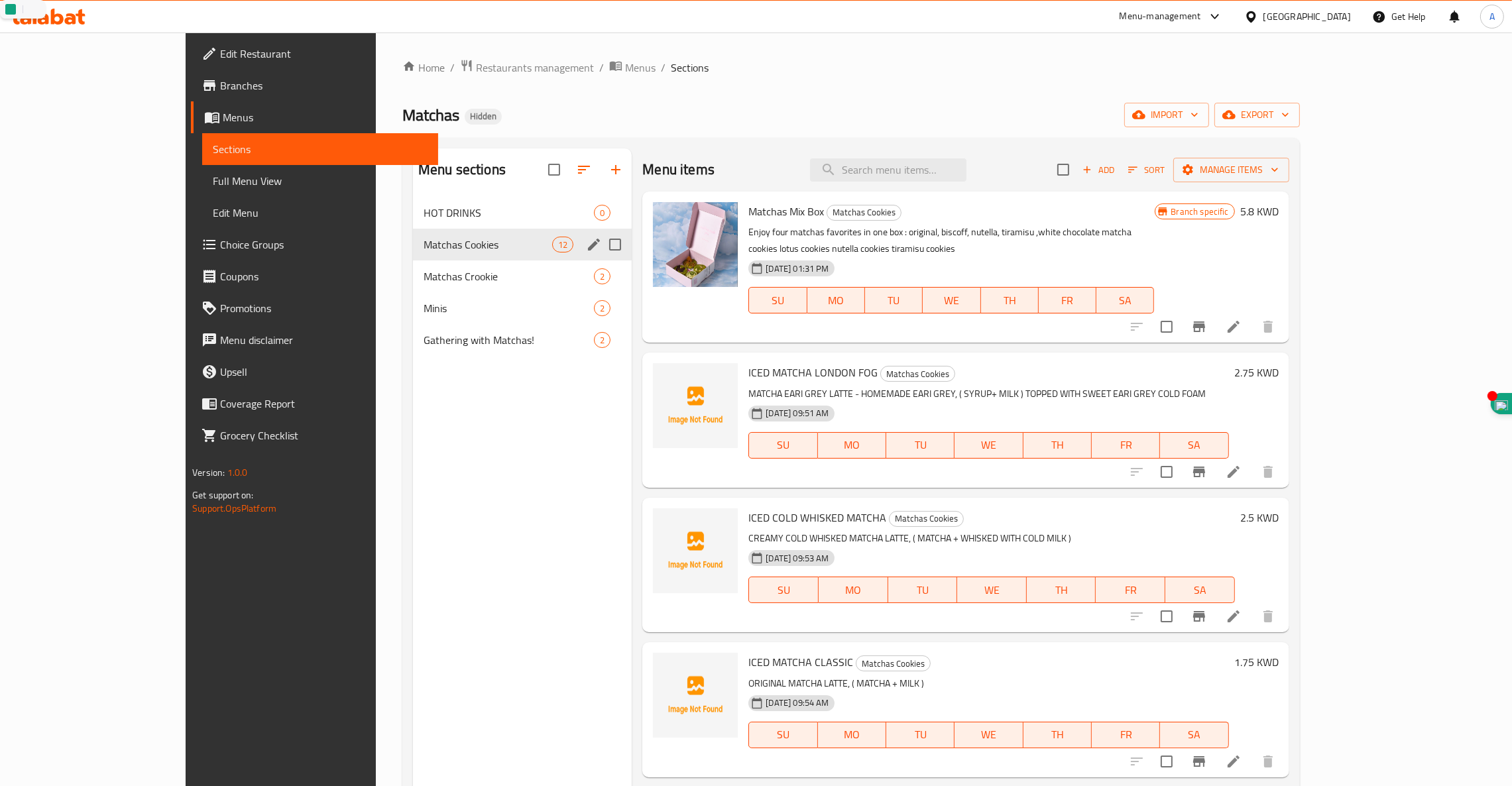
click at [586, 245] on icon "edit" at bounding box center [594, 245] width 16 height 16
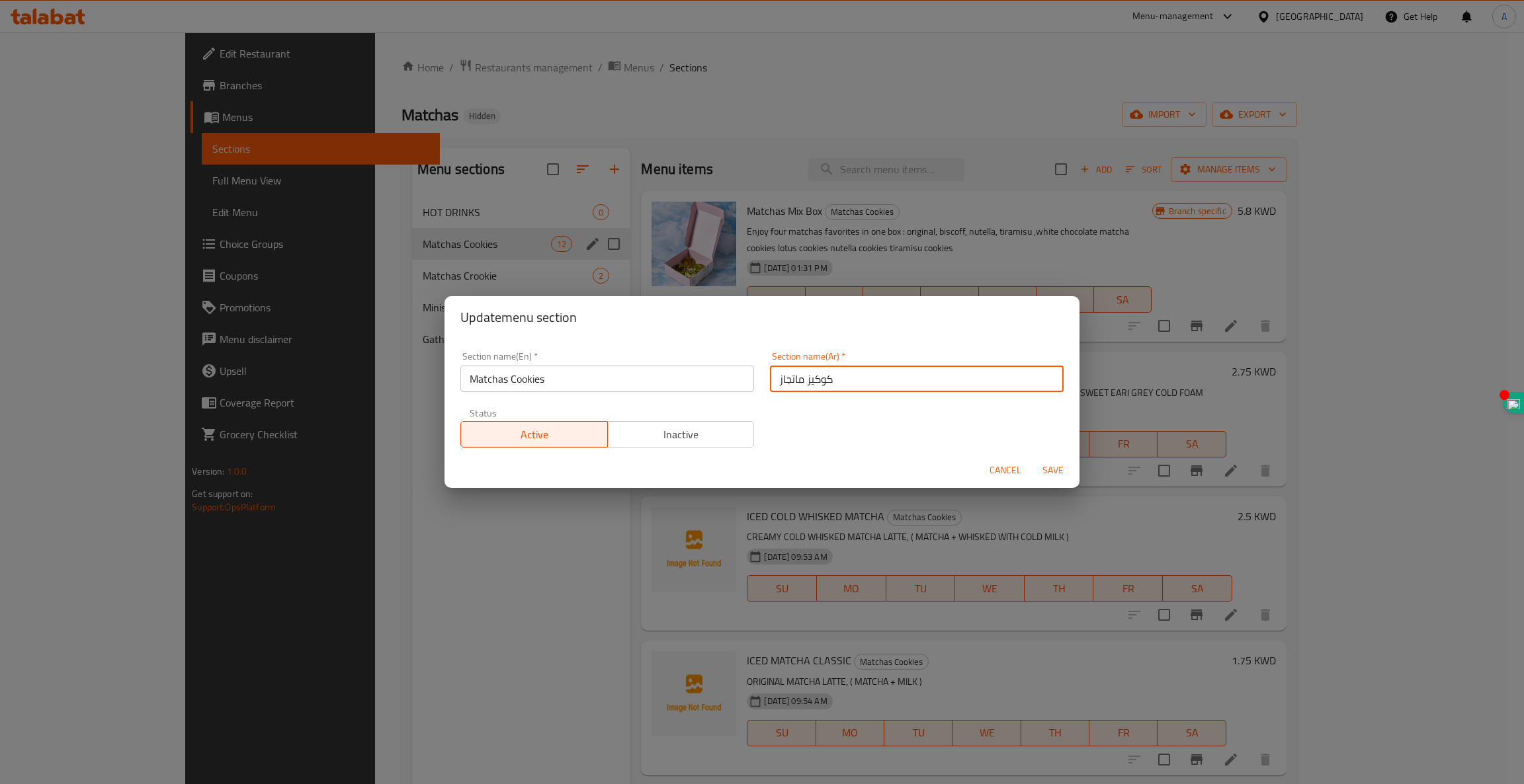
drag, startPoint x: 832, startPoint y: 384, endPoint x: 525, endPoint y: 345, distance: 309.5
click at [525, 345] on div "Section name(En)   * Matchas Cookies Section name(En) * Section name(Ar)   * كو…" at bounding box center [762, 399] width 619 height 111
type input "ال"
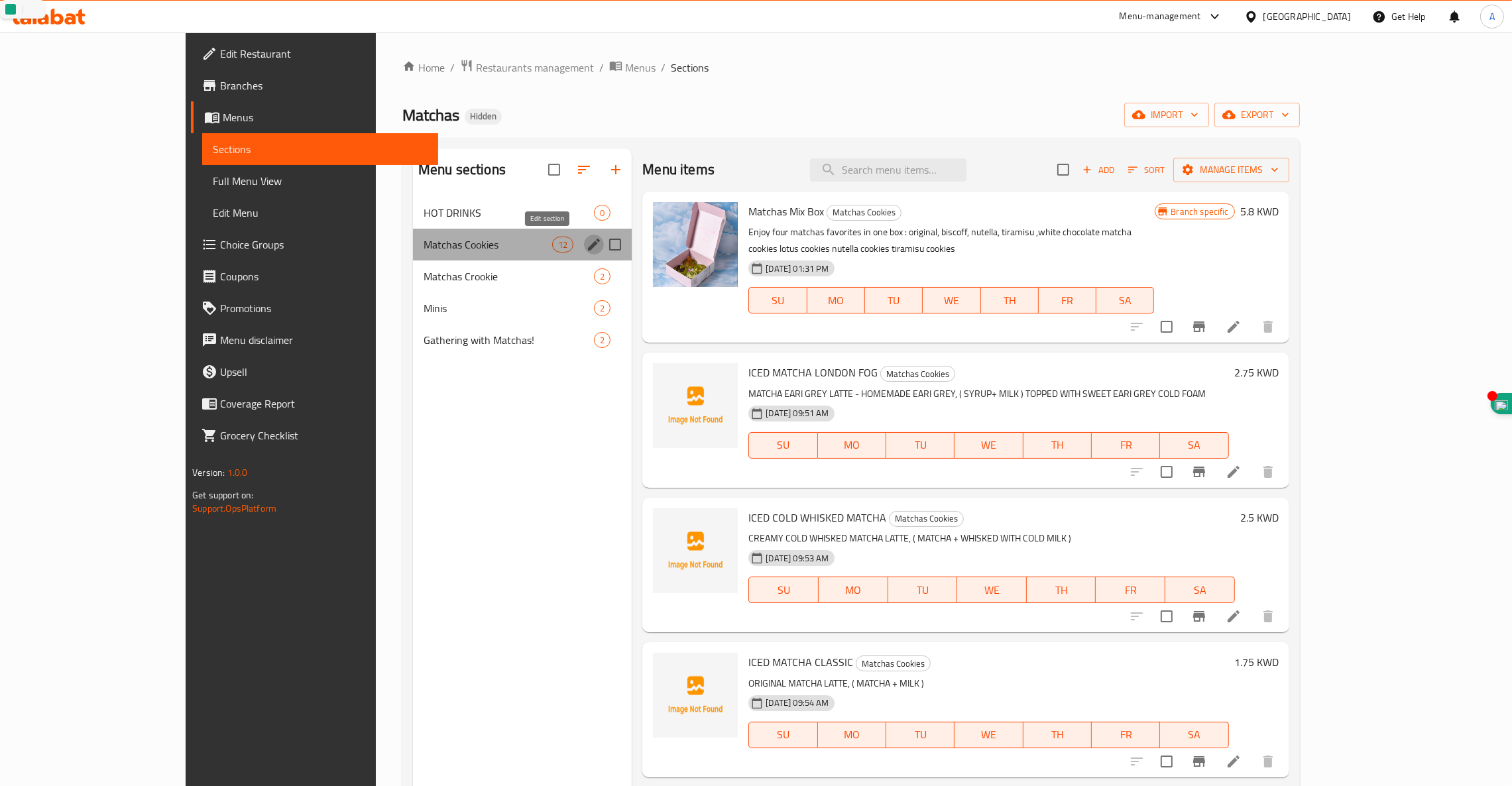
click at [586, 250] on icon "edit" at bounding box center [594, 245] width 16 height 16
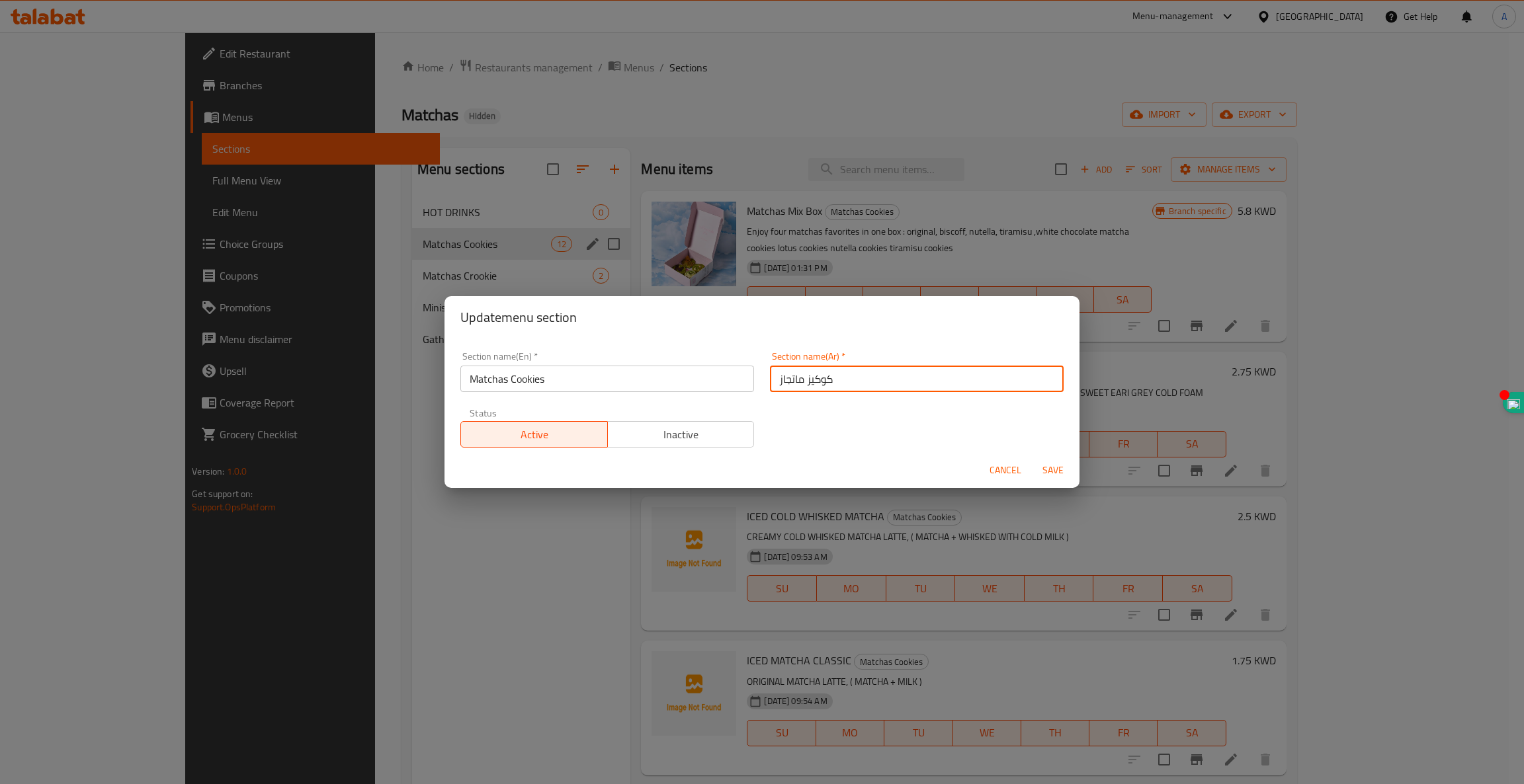
drag, startPoint x: 850, startPoint y: 381, endPoint x: 494, endPoint y: 319, distance: 361.4
click at [525, 341] on div "Section name(En)   * Matchas Cookies Section name(En) * Section name(Ar)   * كو…" at bounding box center [762, 395] width 635 height 114
type input "ال"
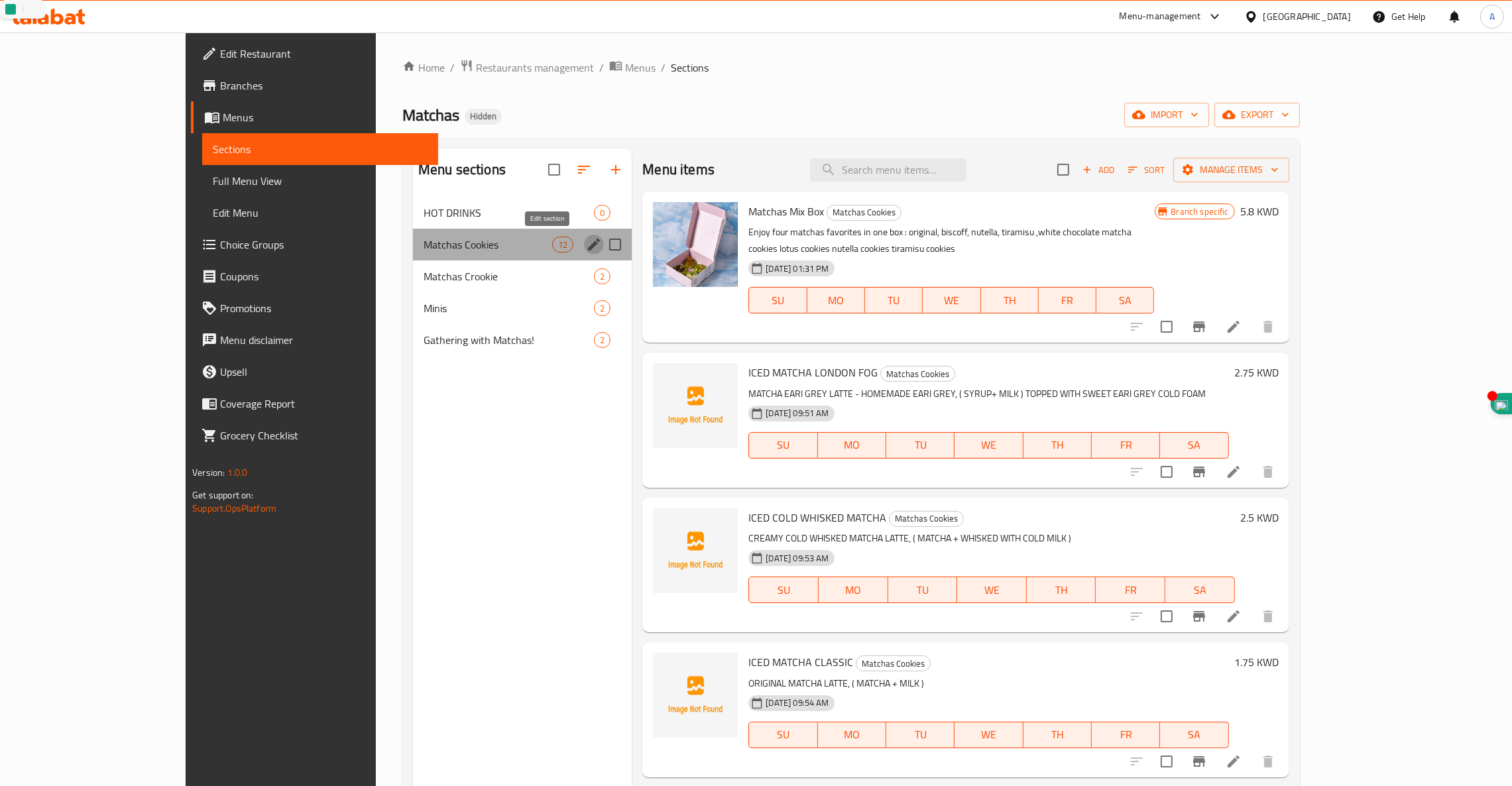
click at [588, 245] on icon "edit" at bounding box center [594, 244] width 12 height 12
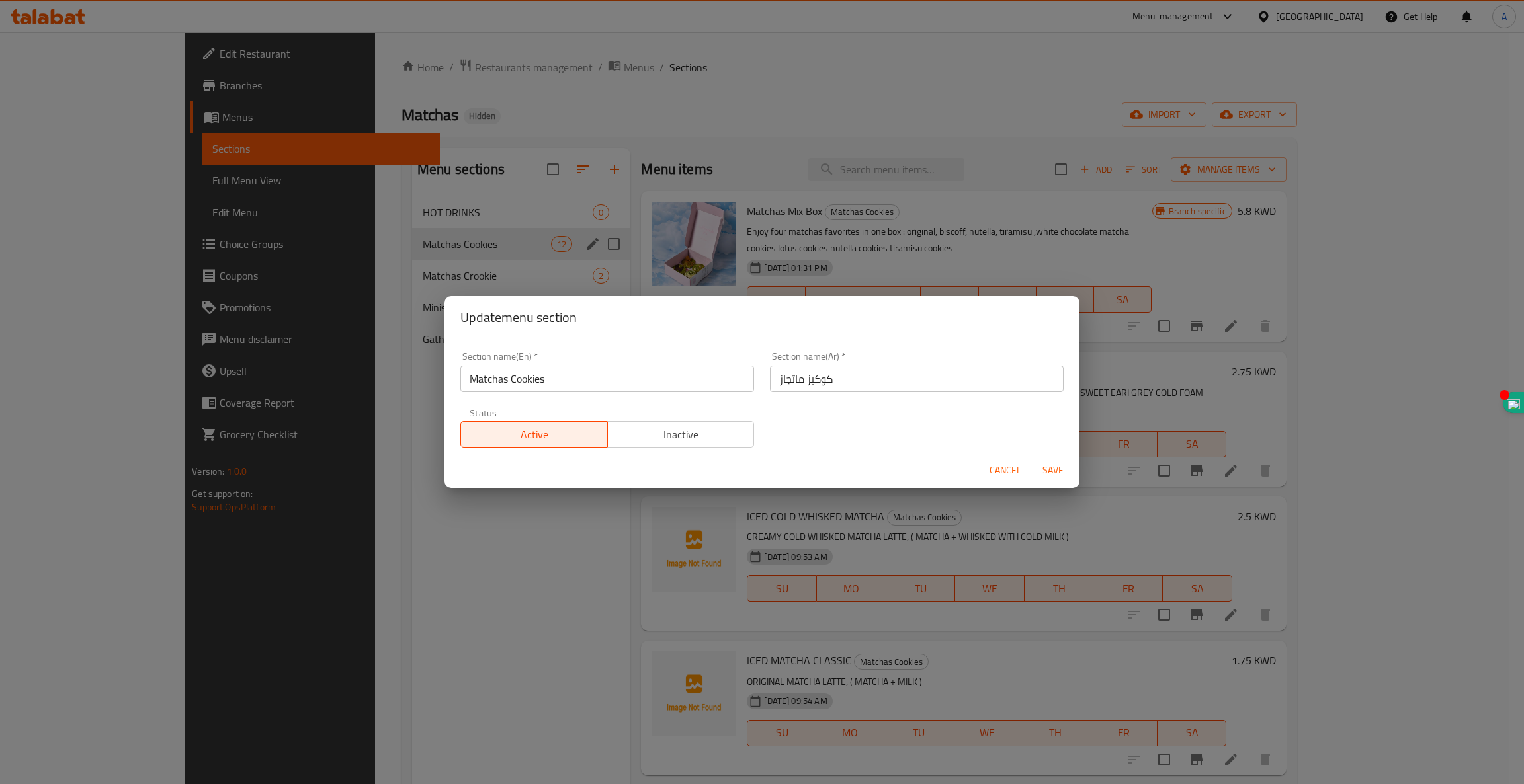
drag, startPoint x: 620, startPoint y: 411, endPoint x: 600, endPoint y: 412, distance: 20.0
click at [600, 412] on div "Section name(En)   * Matchas Cookies Section name(En) * Section name(Ar)   * كو…" at bounding box center [762, 399] width 619 height 111
type input "المشروبات الباردة"
drag, startPoint x: 558, startPoint y: 371, endPoint x: 248, endPoint y: 419, distance: 313.7
click at [248, 419] on div "Update menu section Section name(En)   * Matchas Cookies Section name(En) * Sec…" at bounding box center [762, 392] width 1524 height 784
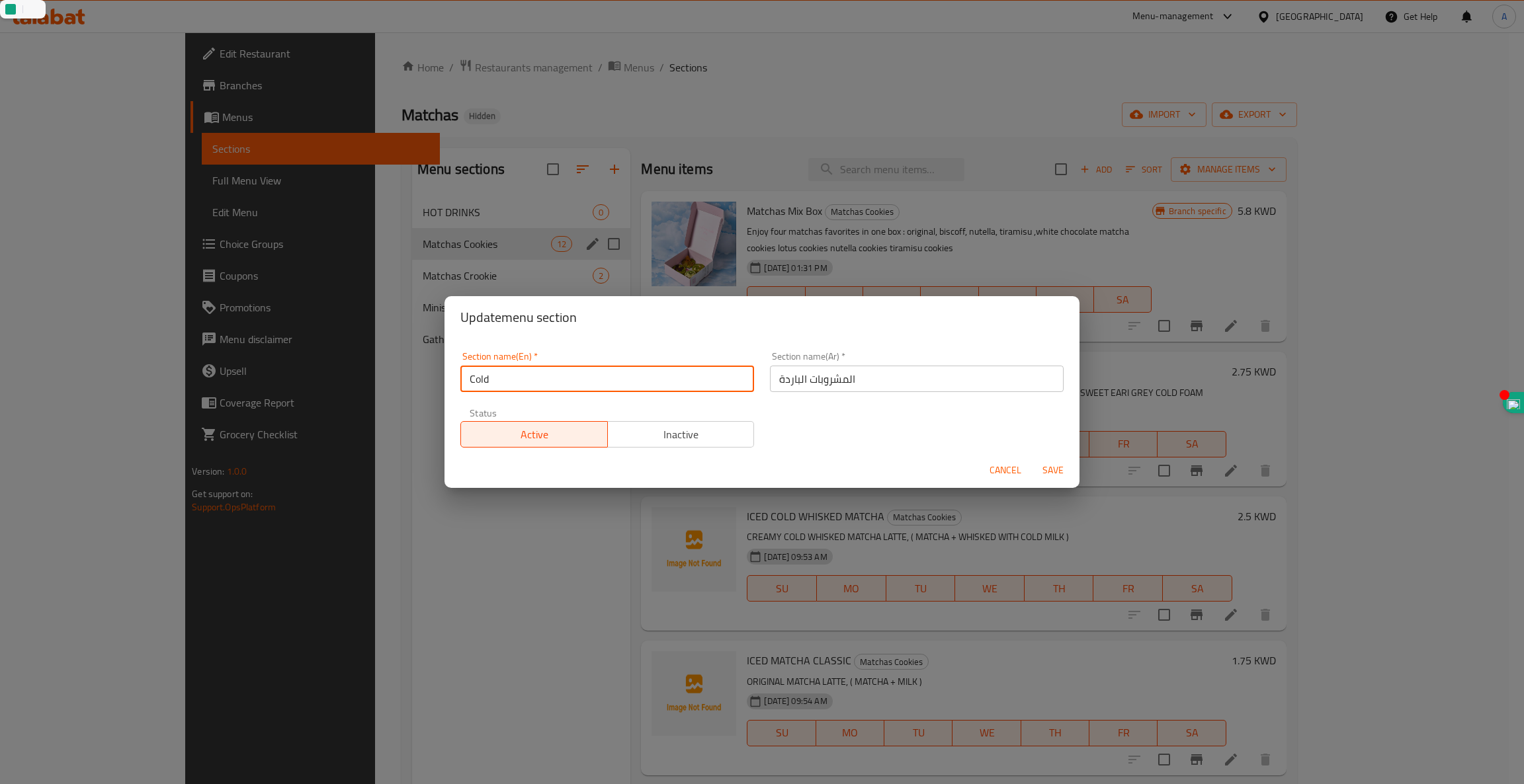
type input "Cold Drinks"
click at [1051, 471] on span "Save" at bounding box center [1053, 470] width 32 height 16
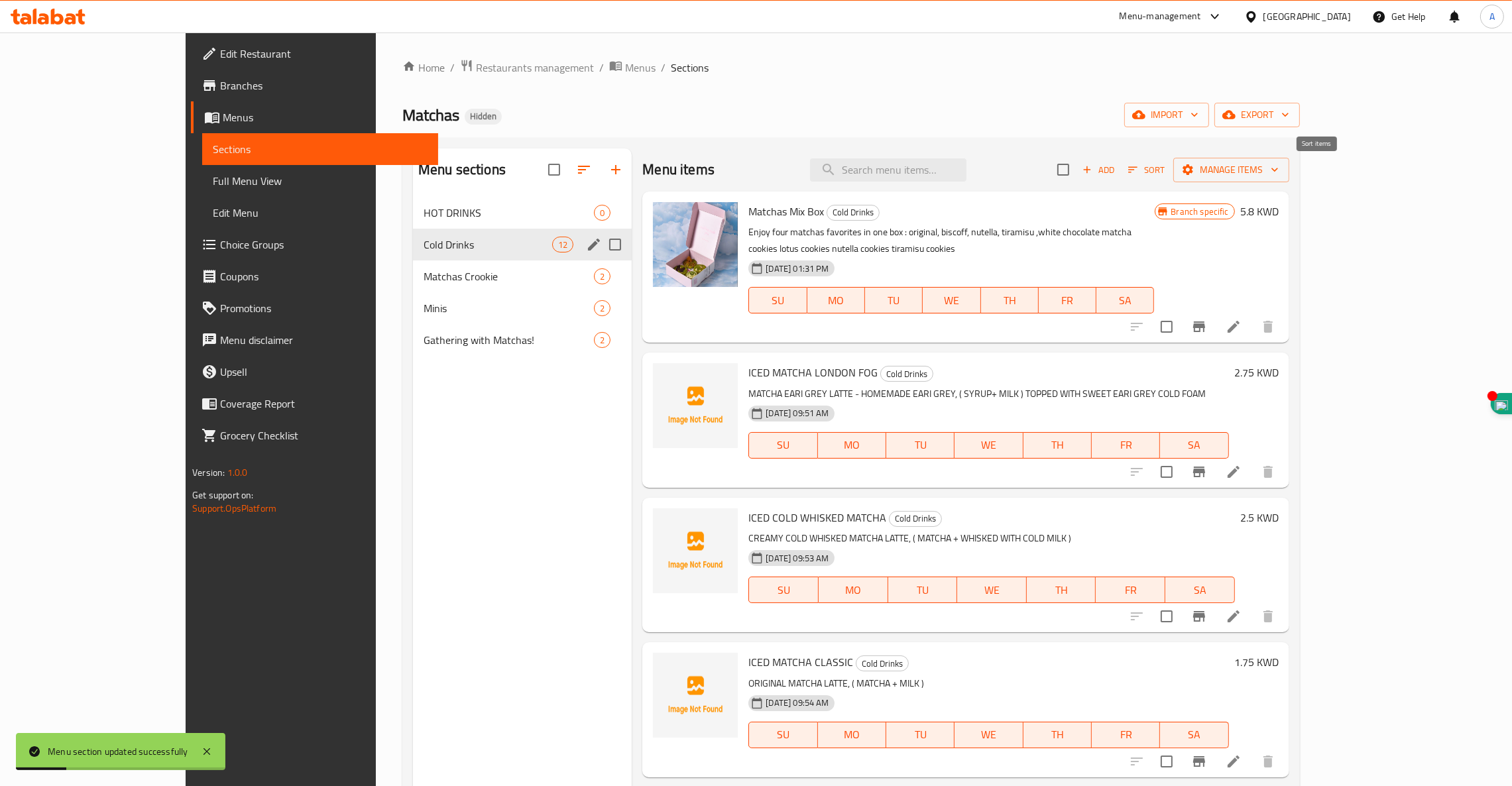
click at [1137, 169] on icon "button" at bounding box center [1132, 170] width 9 height 6
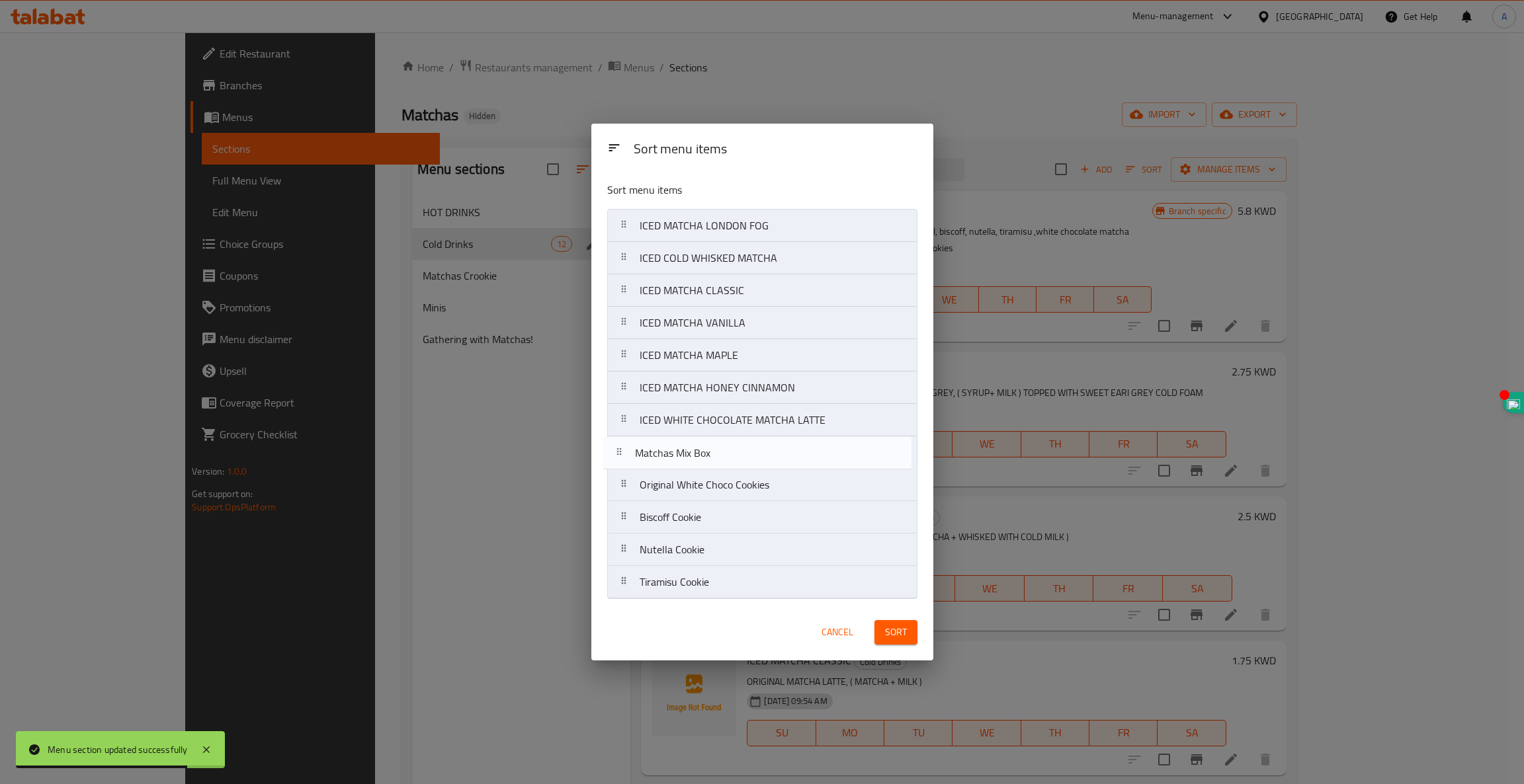
drag, startPoint x: 692, startPoint y: 233, endPoint x: 687, endPoint y: 468, distance: 235.1
click at [687, 468] on nav "Matchas Mix Box ICED MATCHA LONDON FOG ICED COLD WHISKED MATCHA ICED MATCHA CLA…" at bounding box center [762, 404] width 310 height 390
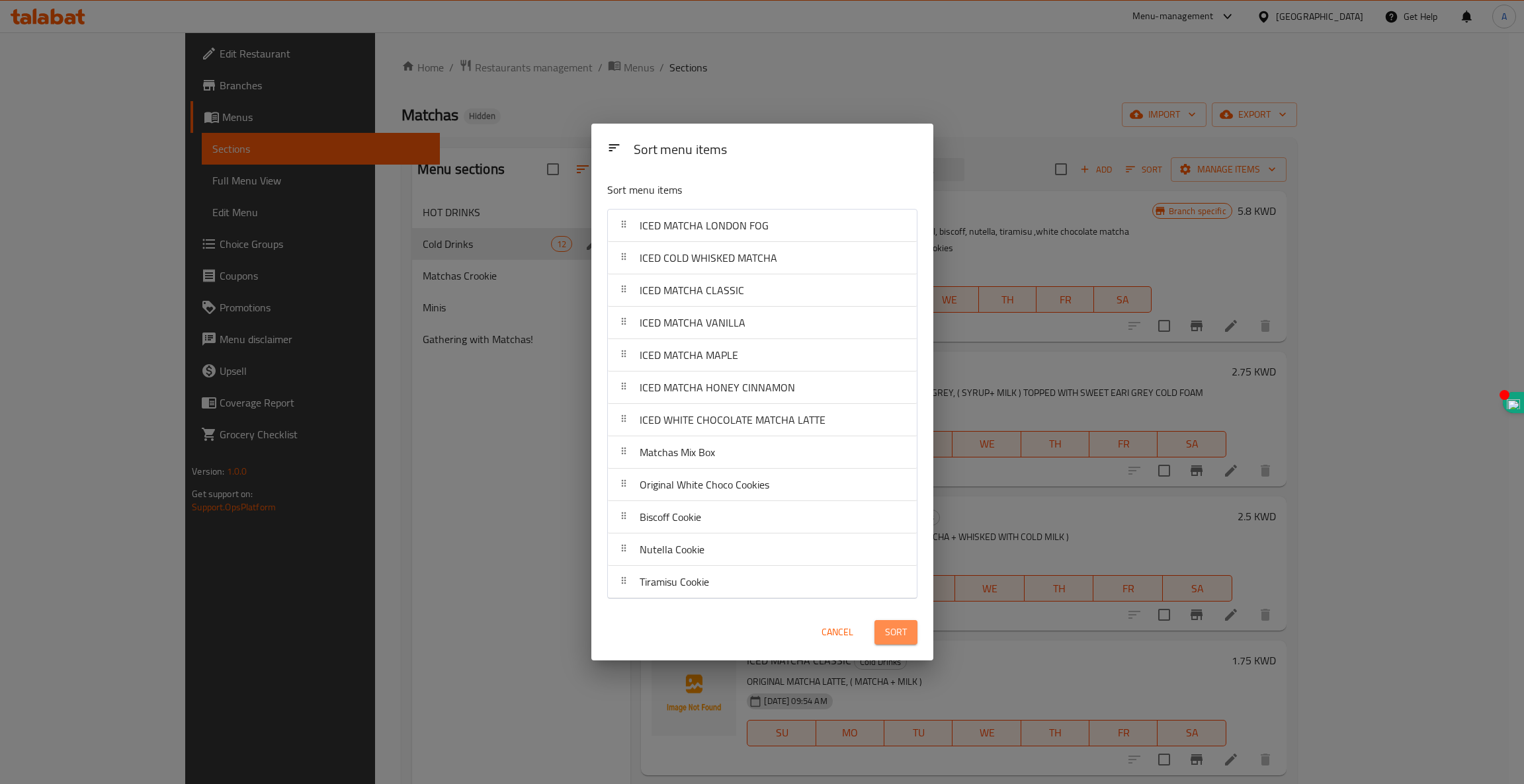
click at [892, 636] on span "Sort" at bounding box center [896, 632] width 22 height 16
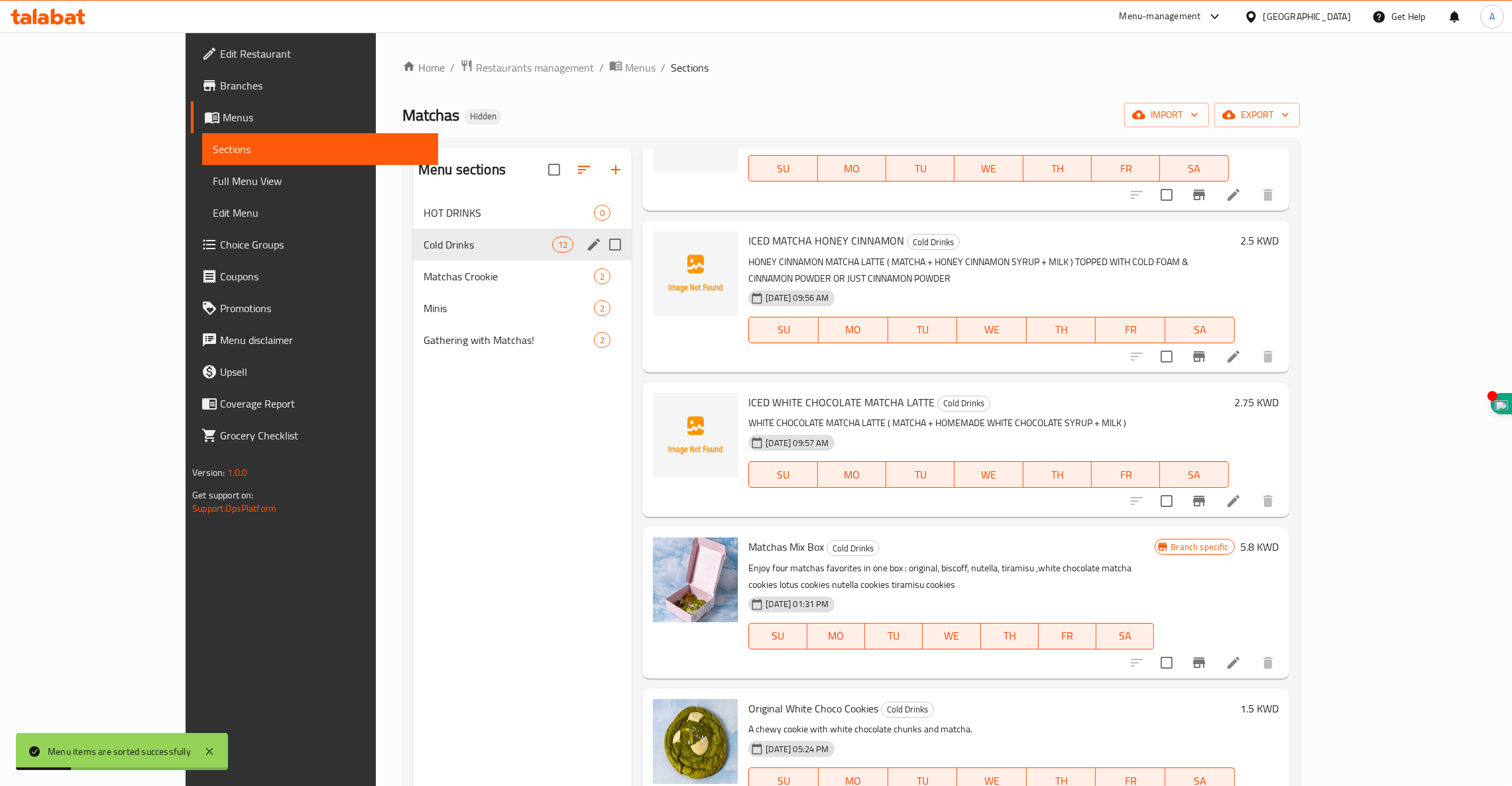
scroll to position [894, 0]
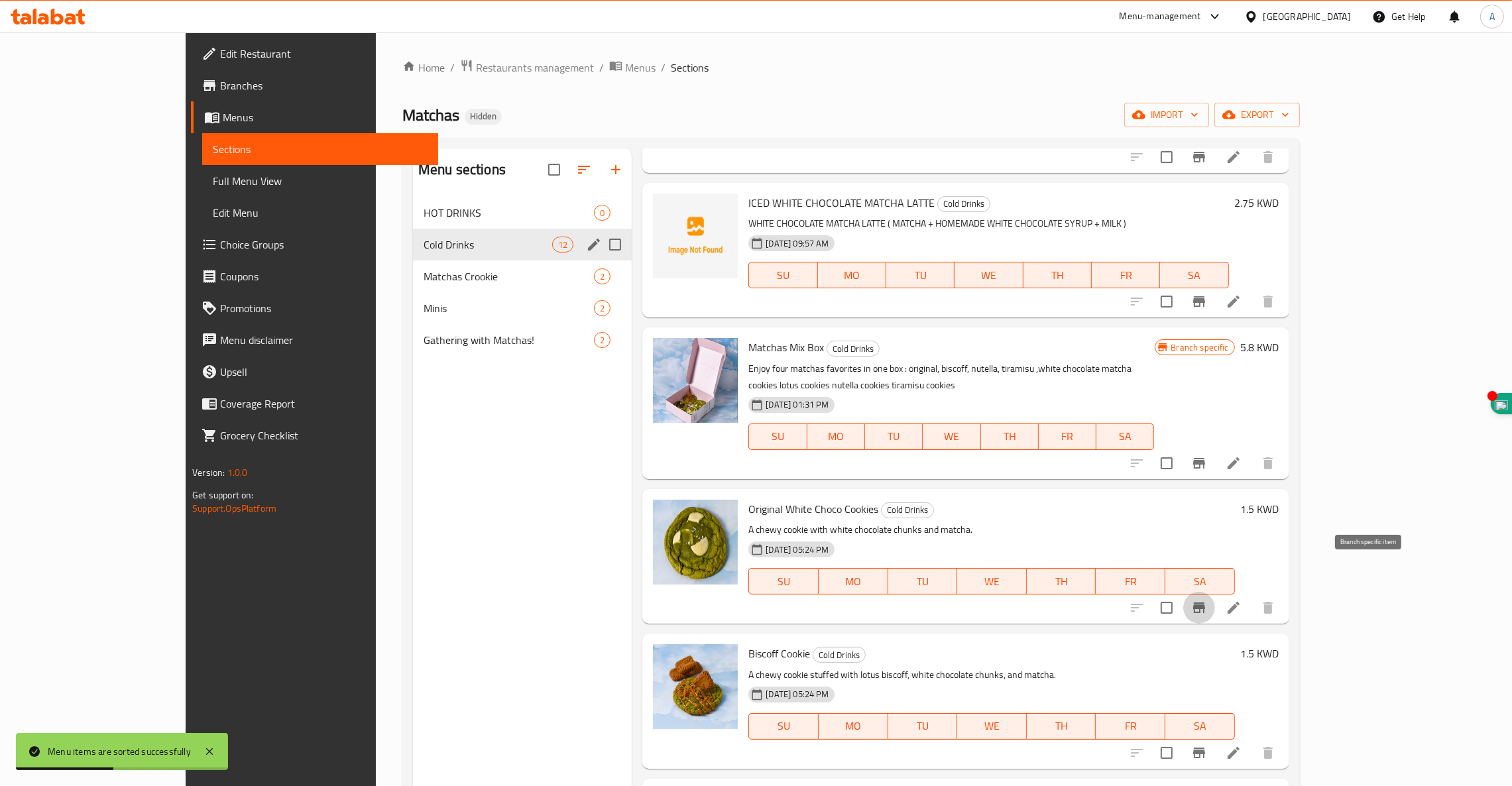
click at [1205, 602] on icon "Branch-specific-item" at bounding box center [1198, 607] width 12 height 11
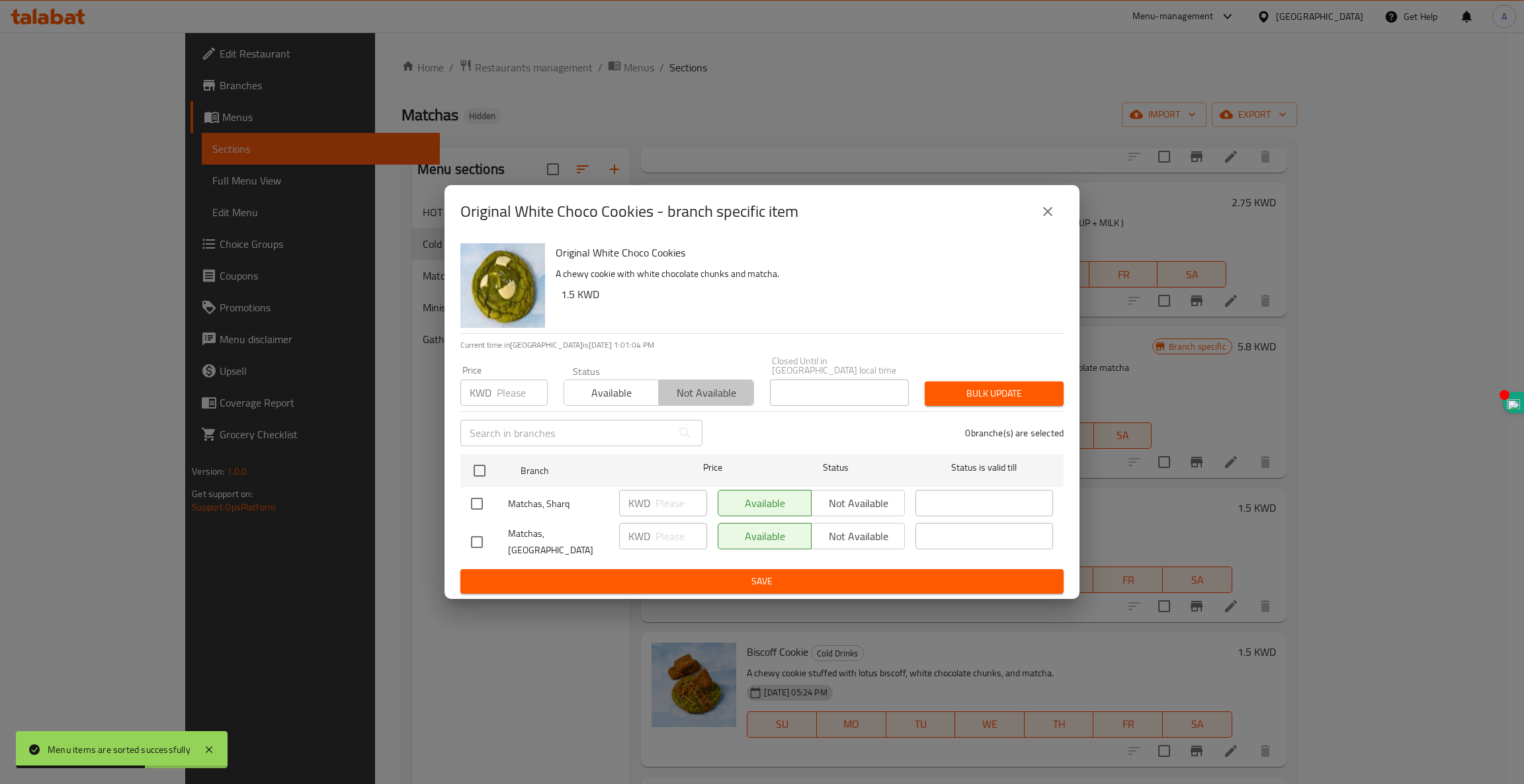
drag, startPoint x: 728, startPoint y: 401, endPoint x: 654, endPoint y: 399, distance: 74.0
click at [727, 401] on span "Not available" at bounding box center [706, 392] width 84 height 19
click at [510, 398] on input "number" at bounding box center [522, 392] width 51 height 26
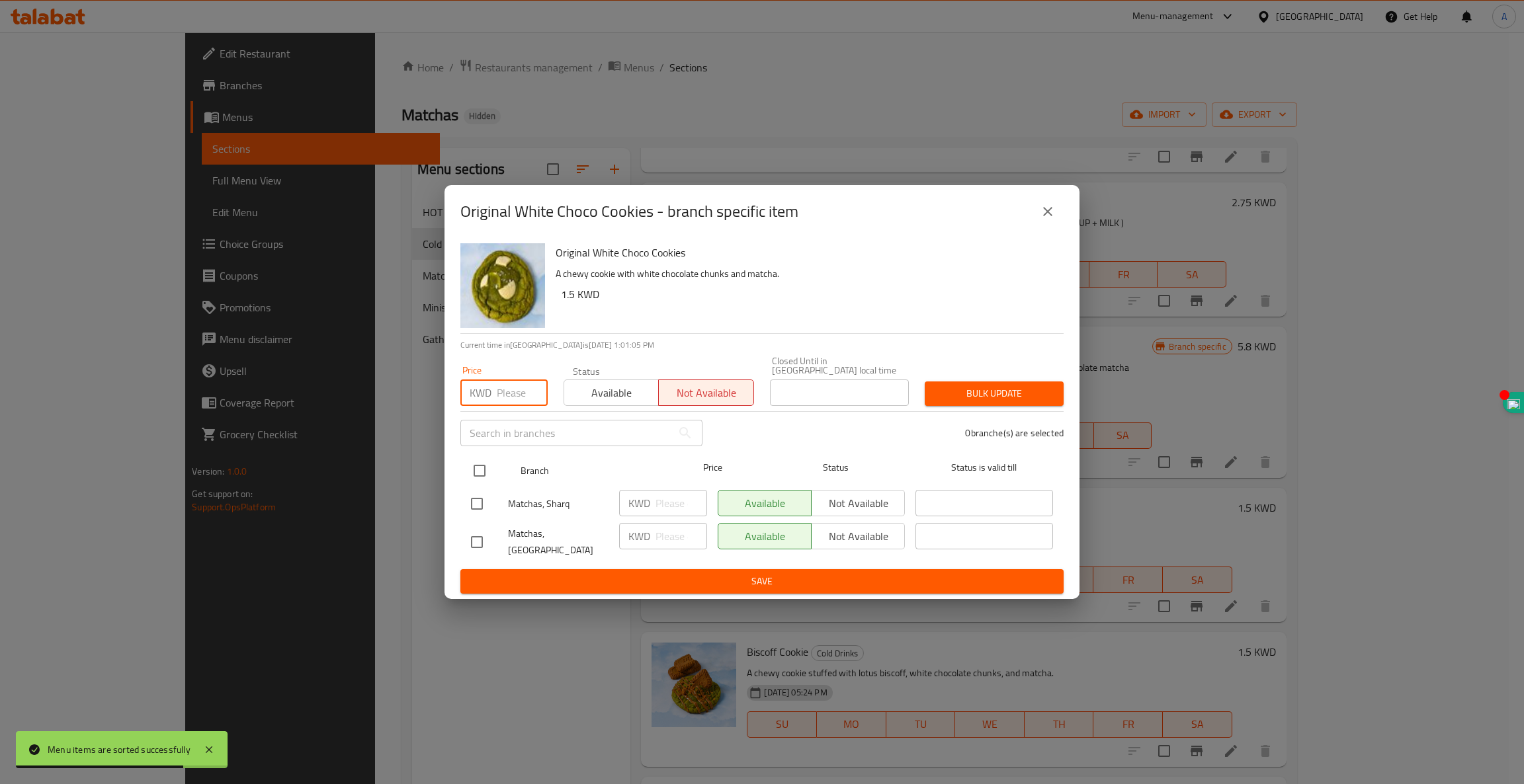
click at [476, 473] on input "checkbox" at bounding box center [479, 470] width 28 height 28
checkbox input "true"
click at [1018, 394] on span "Bulk update" at bounding box center [994, 393] width 118 height 16
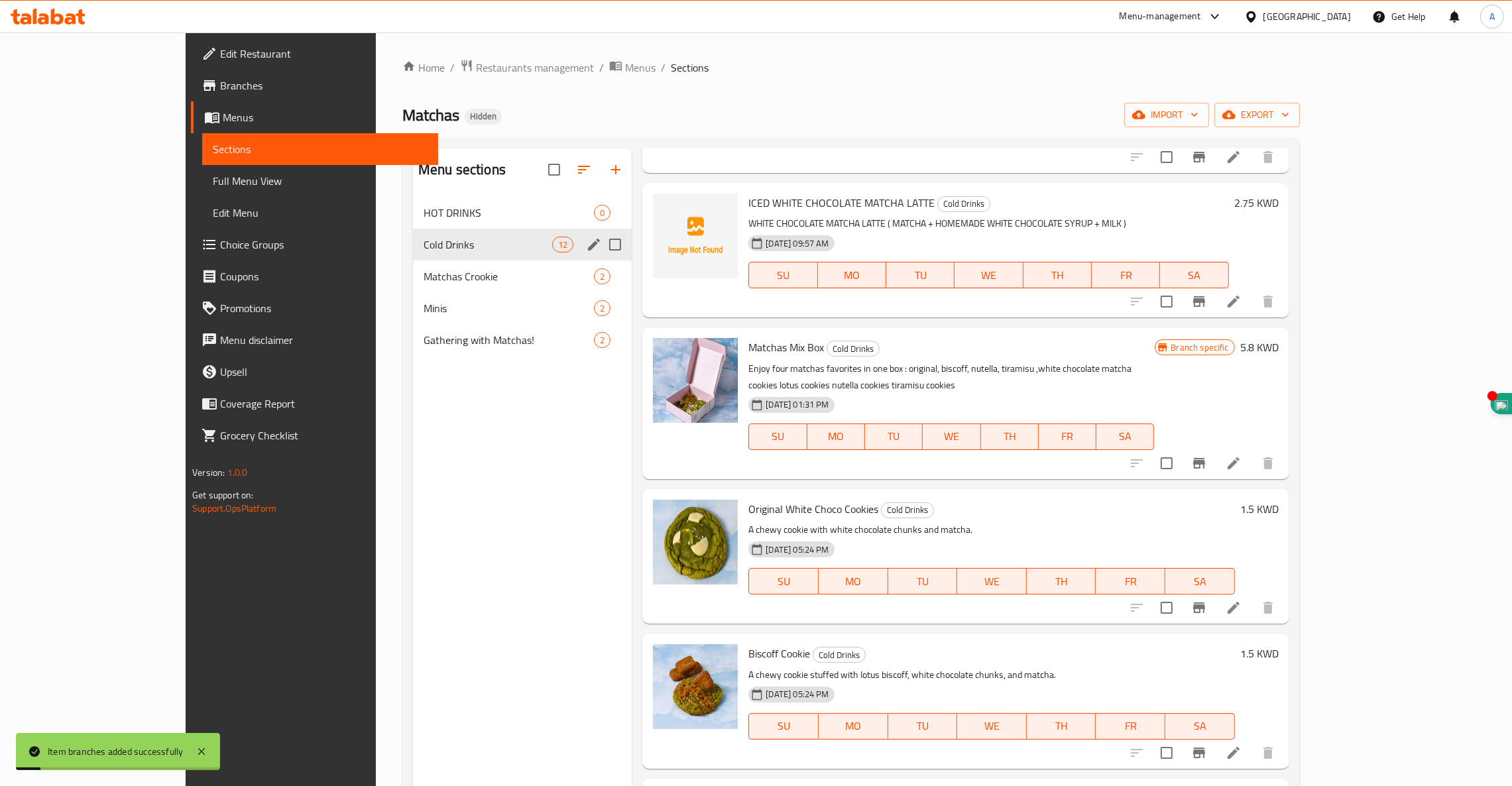
click at [1207, 600] on icon "Branch-specific-item" at bounding box center [1199, 607] width 16 height 16
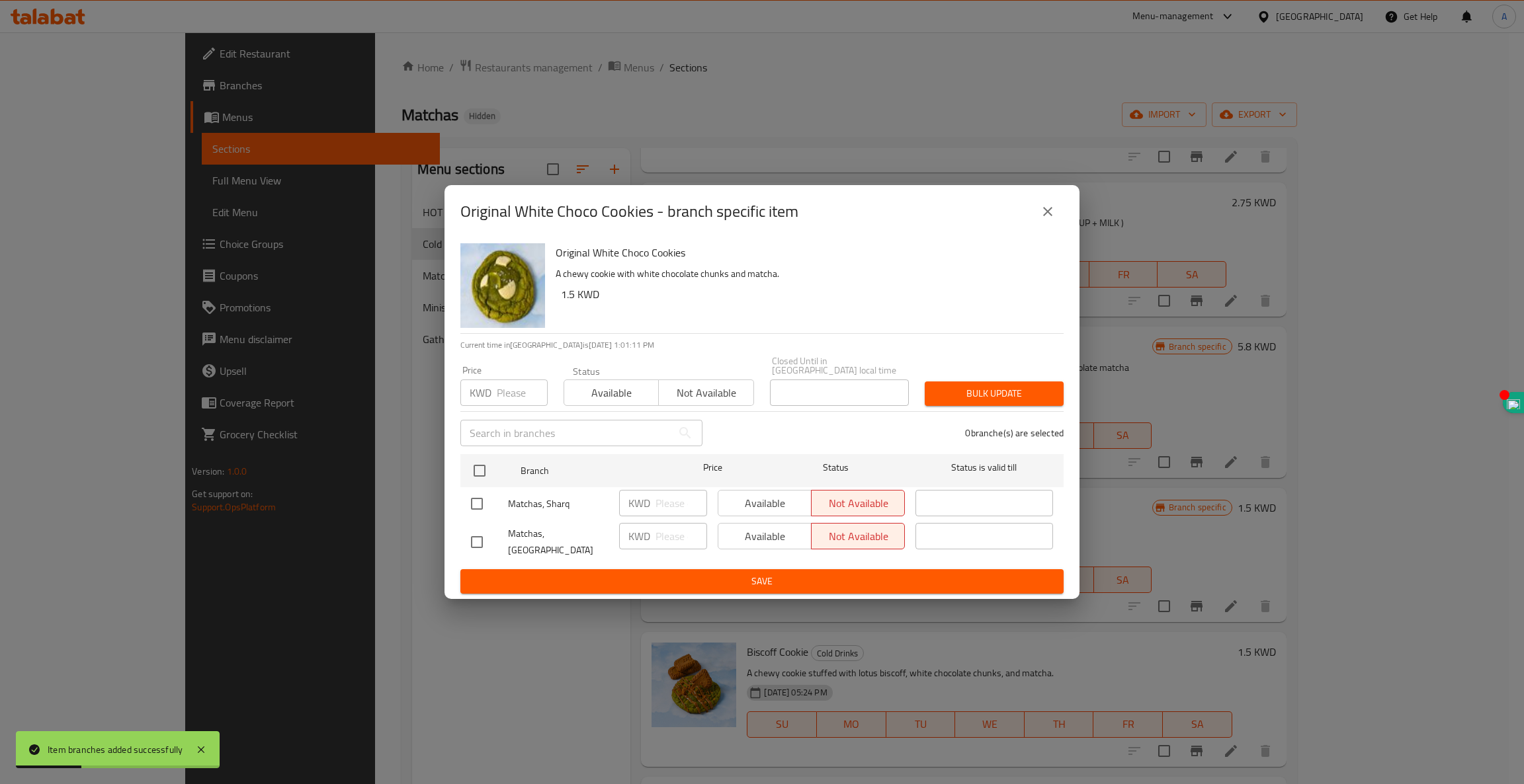
click at [1042, 219] on icon "close" at bounding box center [1048, 211] width 16 height 16
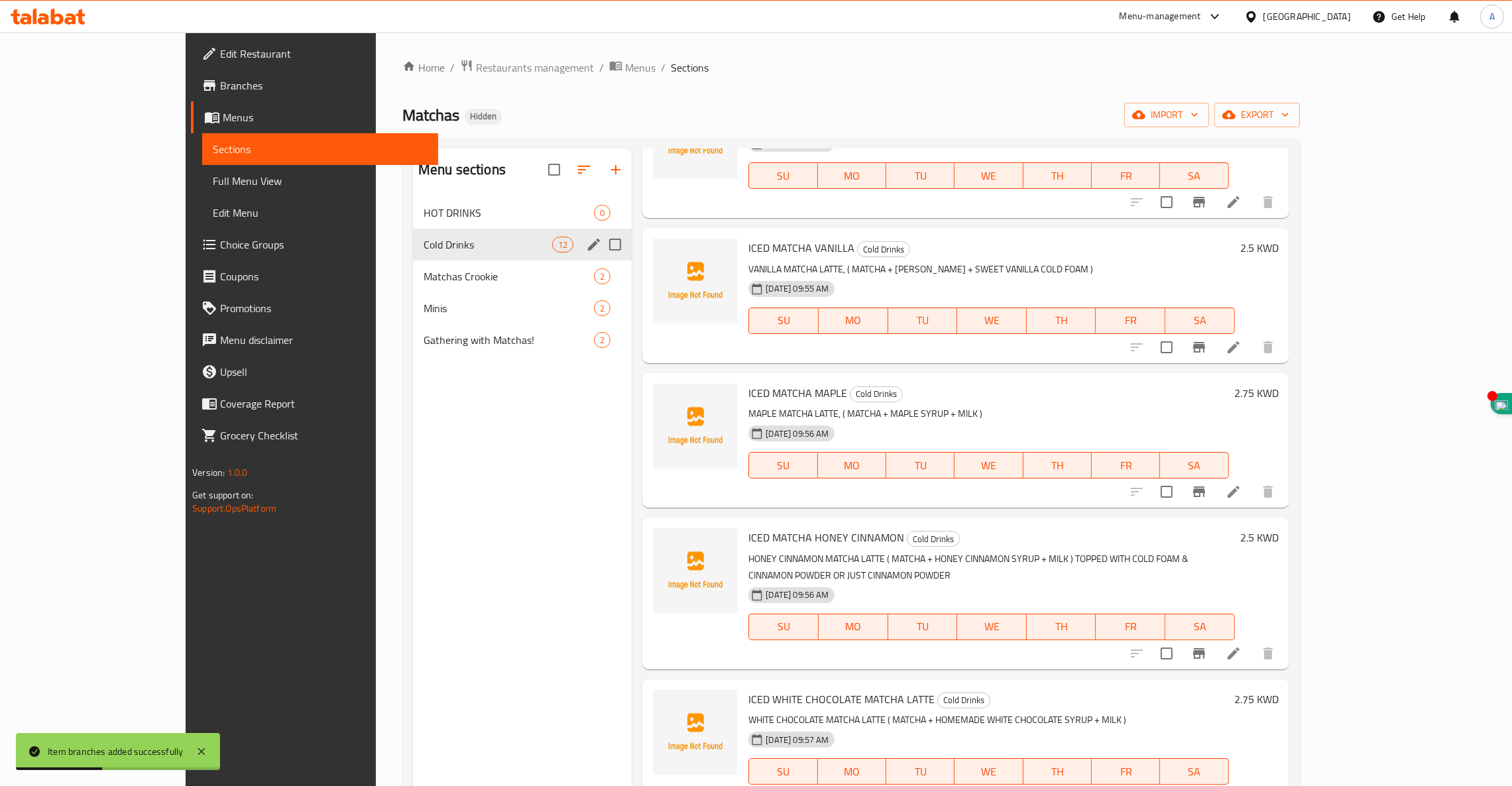
scroll to position [0, 0]
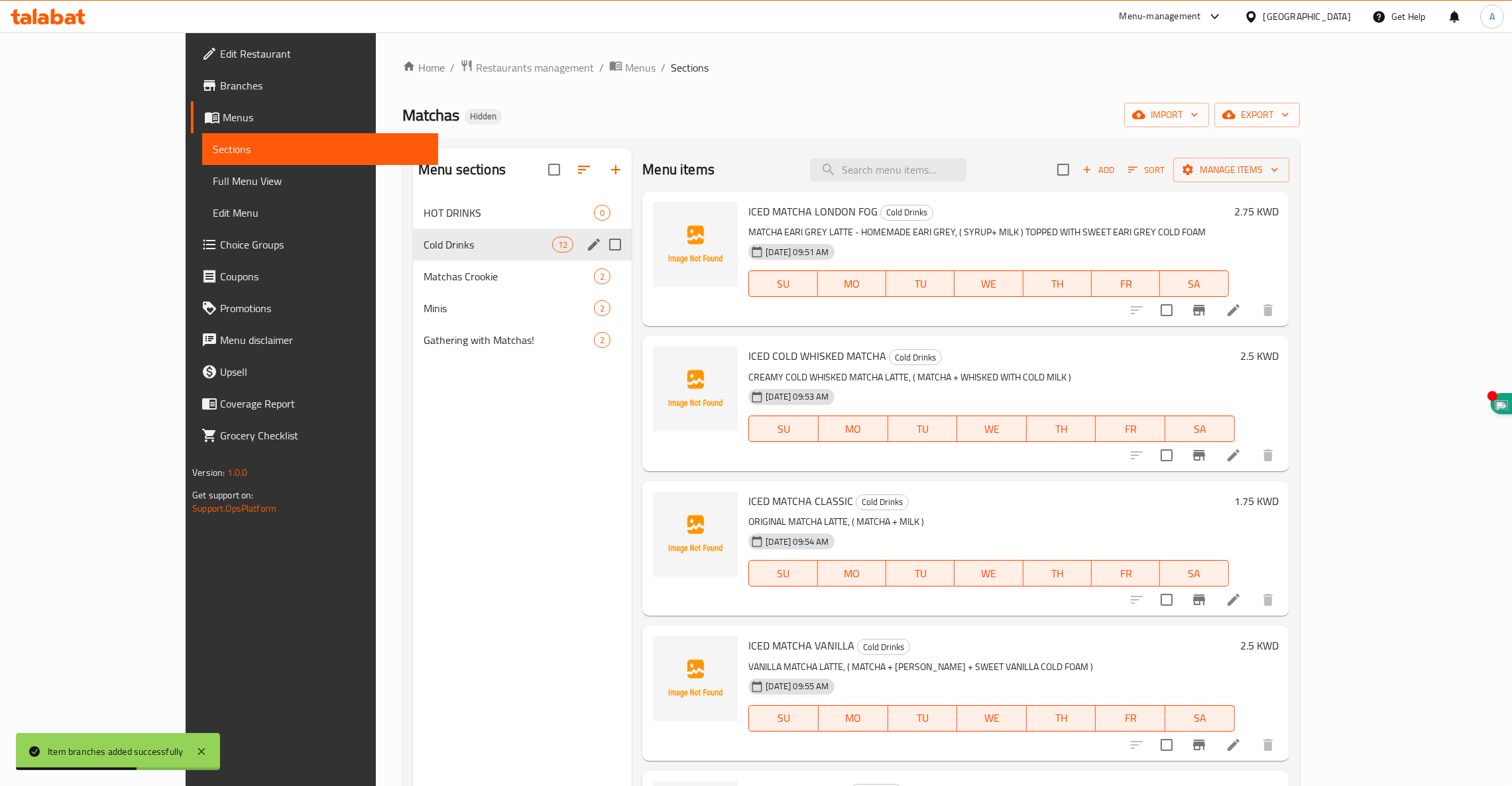
click at [748, 214] on span "ICED MATCHA LONDON FOG" at bounding box center [813, 211] width 129 height 20
copy h6 "ICED MATCHA LONDON FOG"
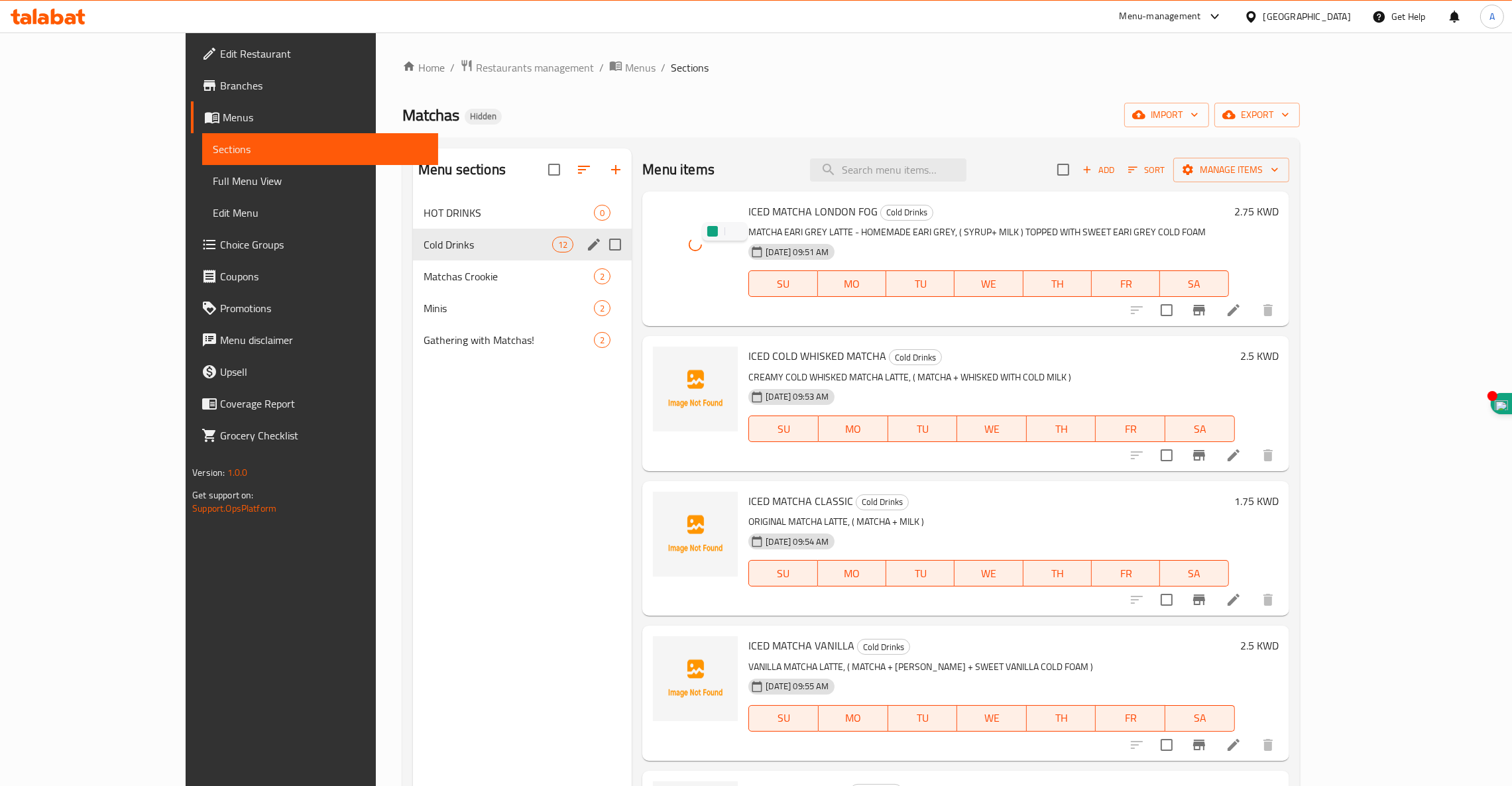
click at [784, 361] on span "ICED COLD WHISKED MATCHA" at bounding box center [817, 356] width 138 height 20
click at [784, 361] on span "ICED COLD WHISKED MATCHA" at bounding box center [817, 356] width 138 height 20
click at [785, 361] on span "ICED COLD WHISKED MATCHA" at bounding box center [817, 356] width 138 height 20
copy h6 "ICED COLD WHISKED MATCHA"
click at [934, 349] on h6 "ICED COLD WHISKED MATCHA Cold Drinks" at bounding box center [991, 356] width 486 height 18
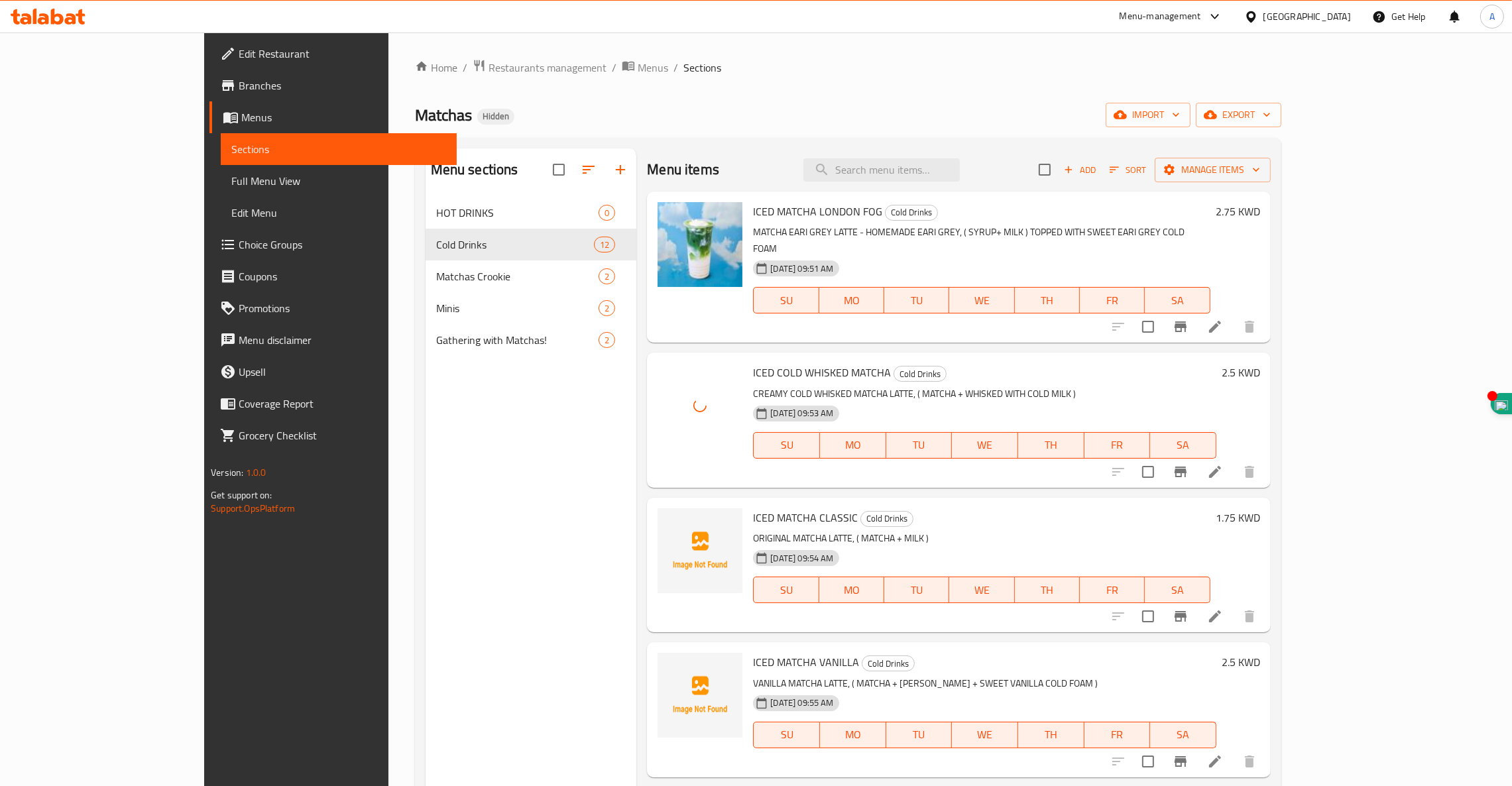
click at [753, 508] on span "ICED MATCHA CLASSIC" at bounding box center [805, 518] width 105 height 20
copy h6 "ICED MATCHA CLASSIC"
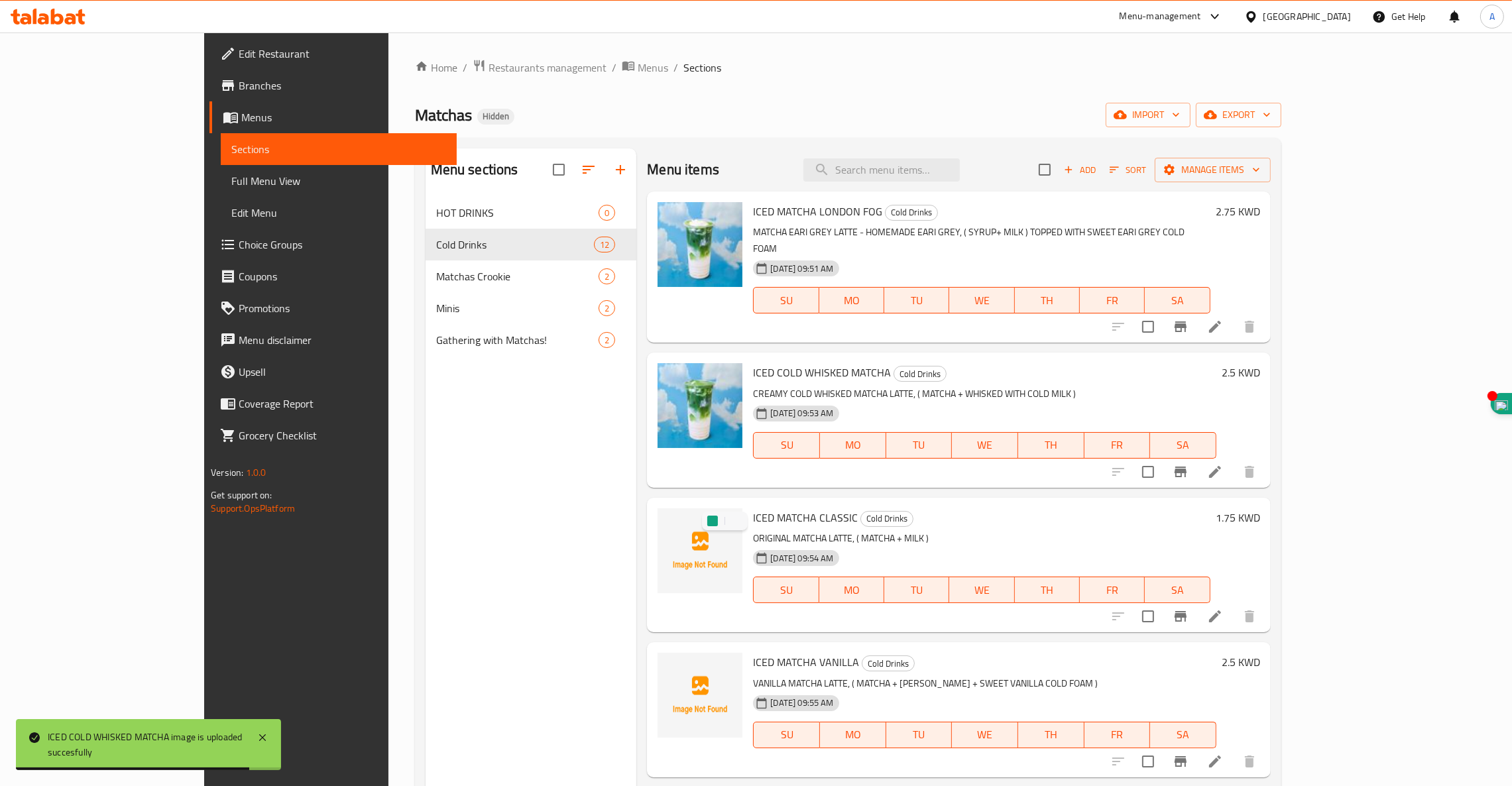
drag, startPoint x: 948, startPoint y: 524, endPoint x: 941, endPoint y: 520, distance: 8.1
click at [945, 530] on p "ORIGINAL MATCHA LATTE, ( MATCHA + MILK )" at bounding box center [981, 538] width 457 height 16
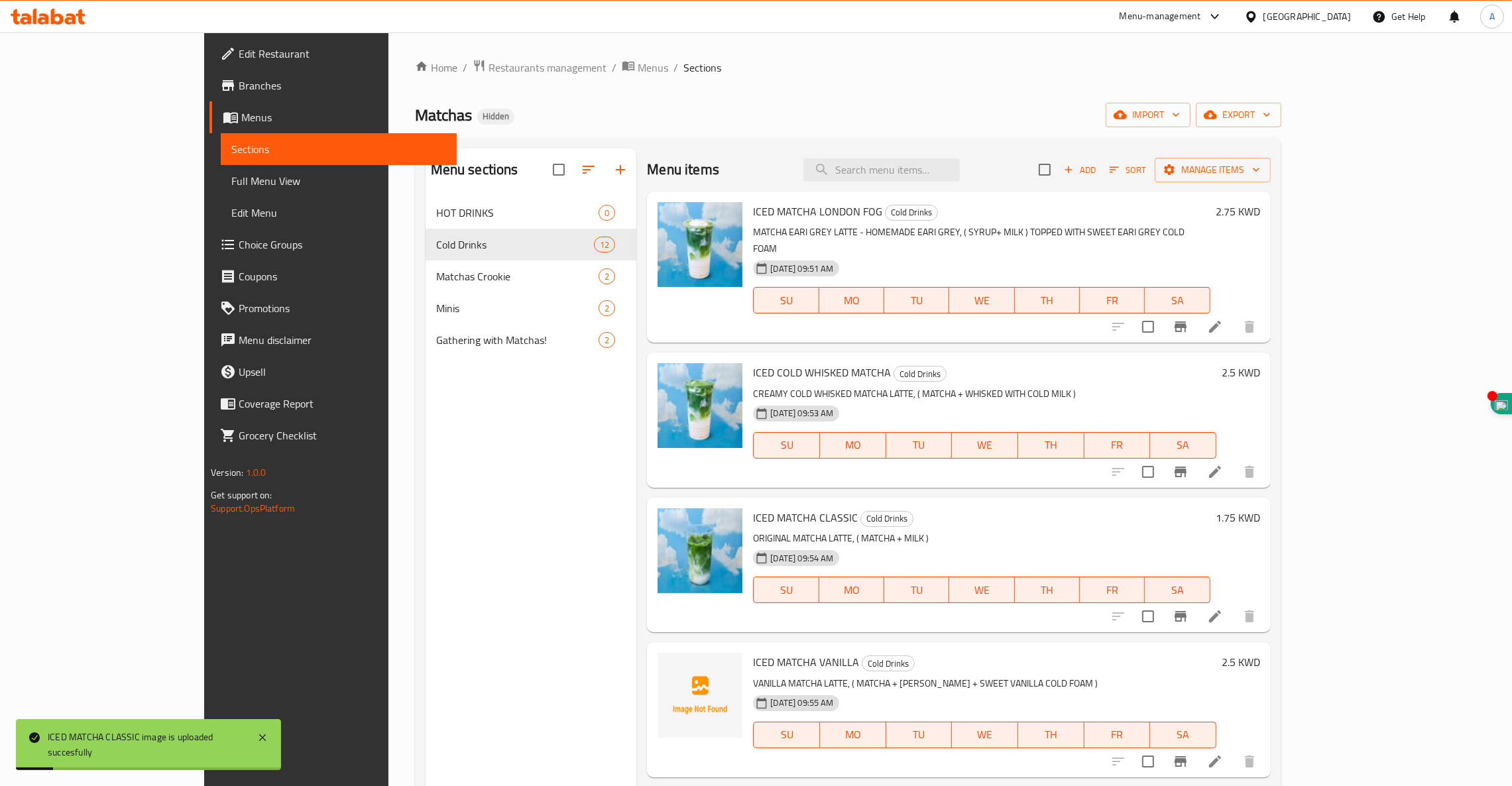
click at [753, 652] on span "ICED MATCHA VANILLA" at bounding box center [806, 662] width 106 height 20
copy h6 "ICED MATCHA VANILLA"
click at [895, 653] on h6 "ICED MATCHA VANILLA Cold Drinks" at bounding box center [984, 662] width 462 height 18
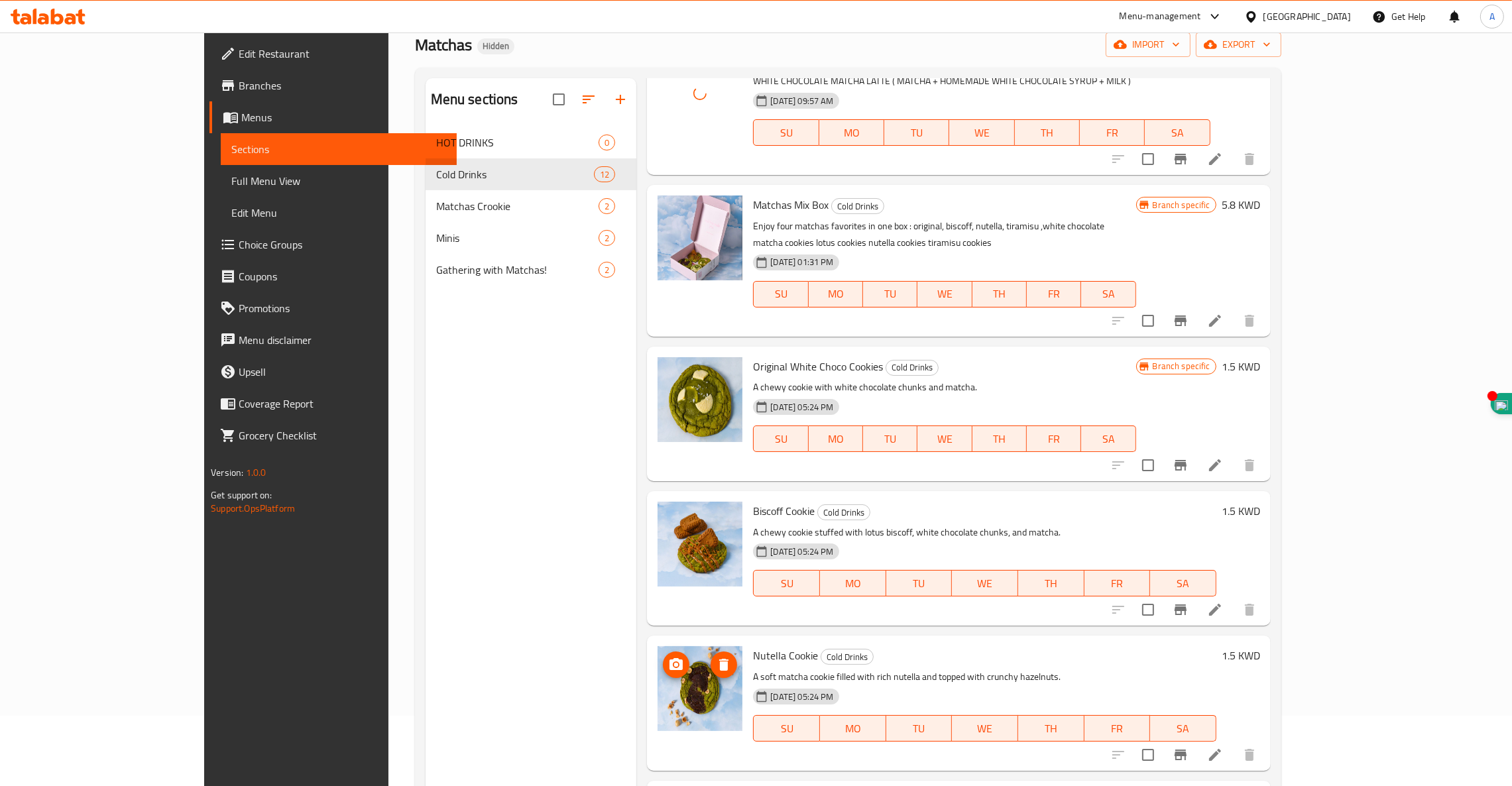
scroll to position [100, 0]
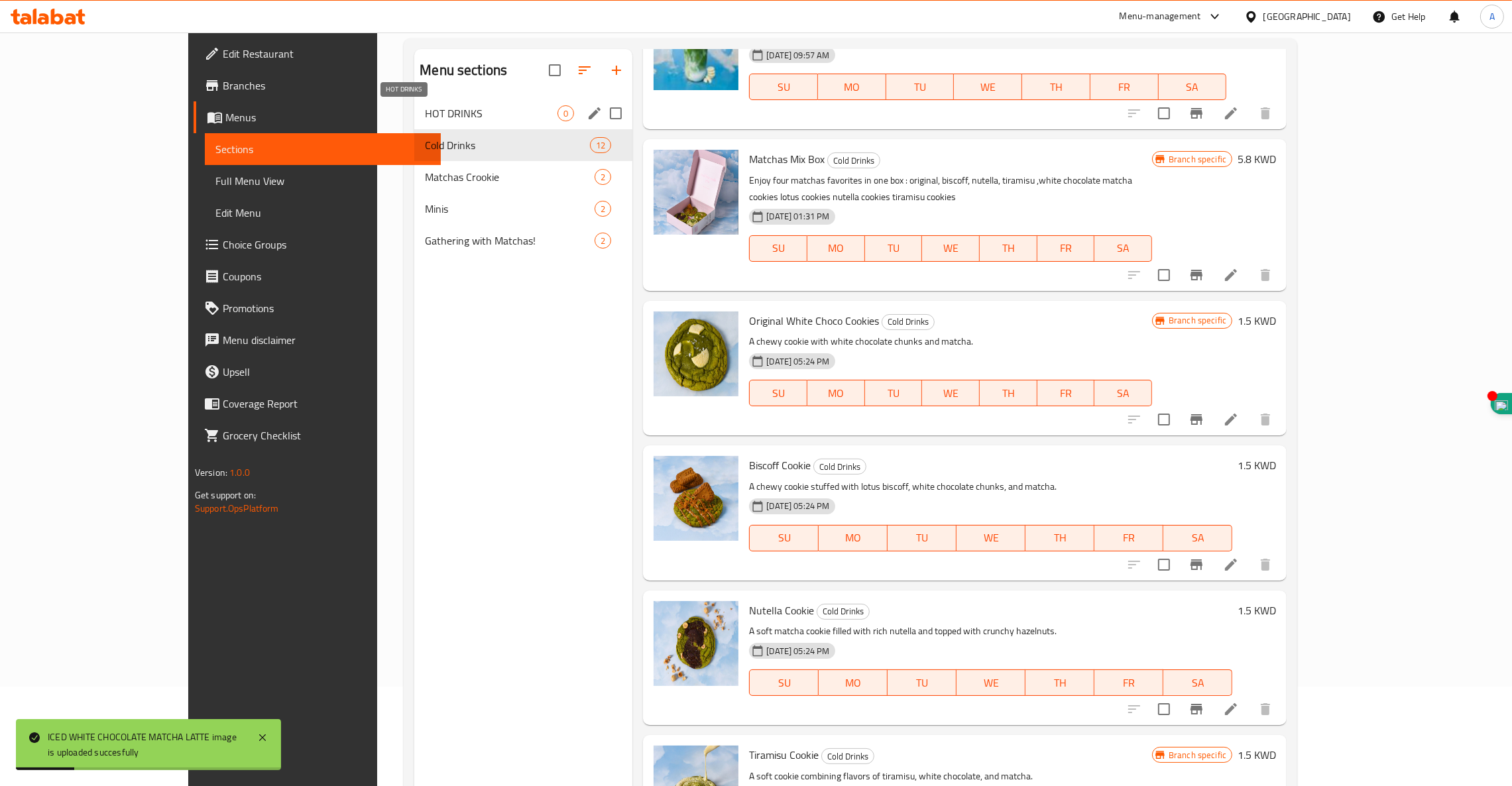
click at [425, 121] on span "HOT DRINKS" at bounding box center [491, 113] width 132 height 16
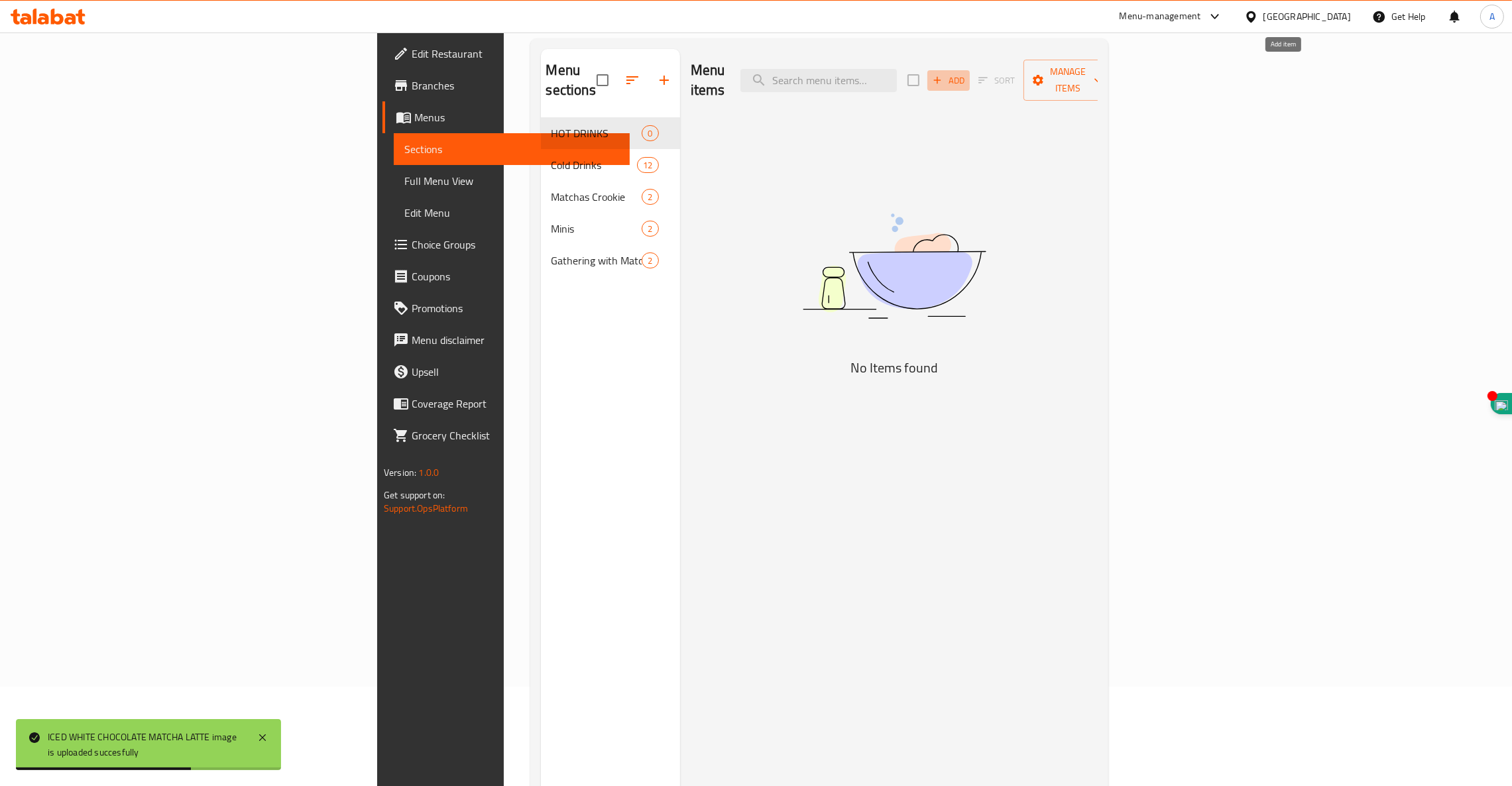
click at [943, 74] on icon "button" at bounding box center [937, 80] width 12 height 12
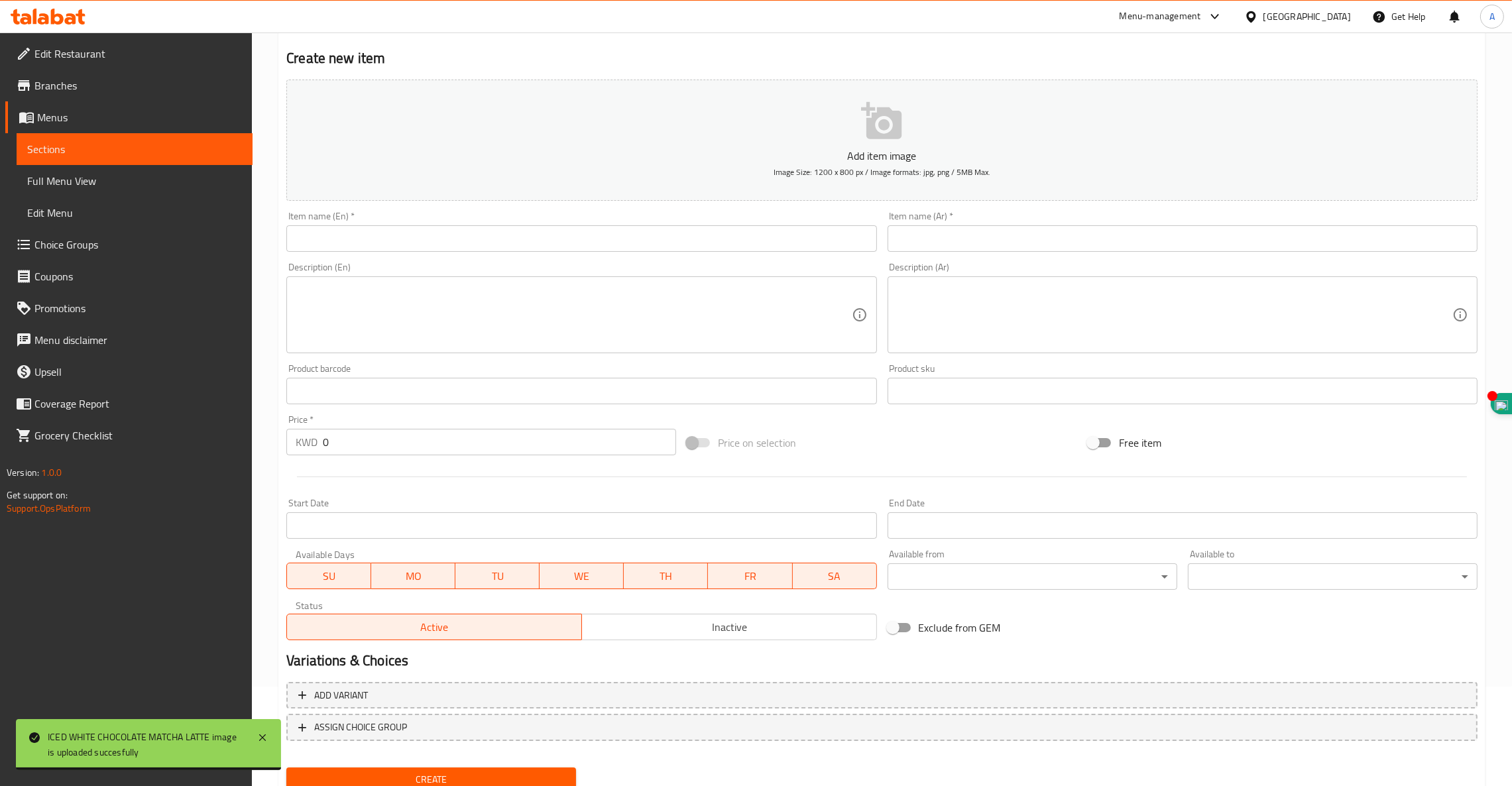
click at [356, 241] on input "text" at bounding box center [581, 238] width 590 height 26
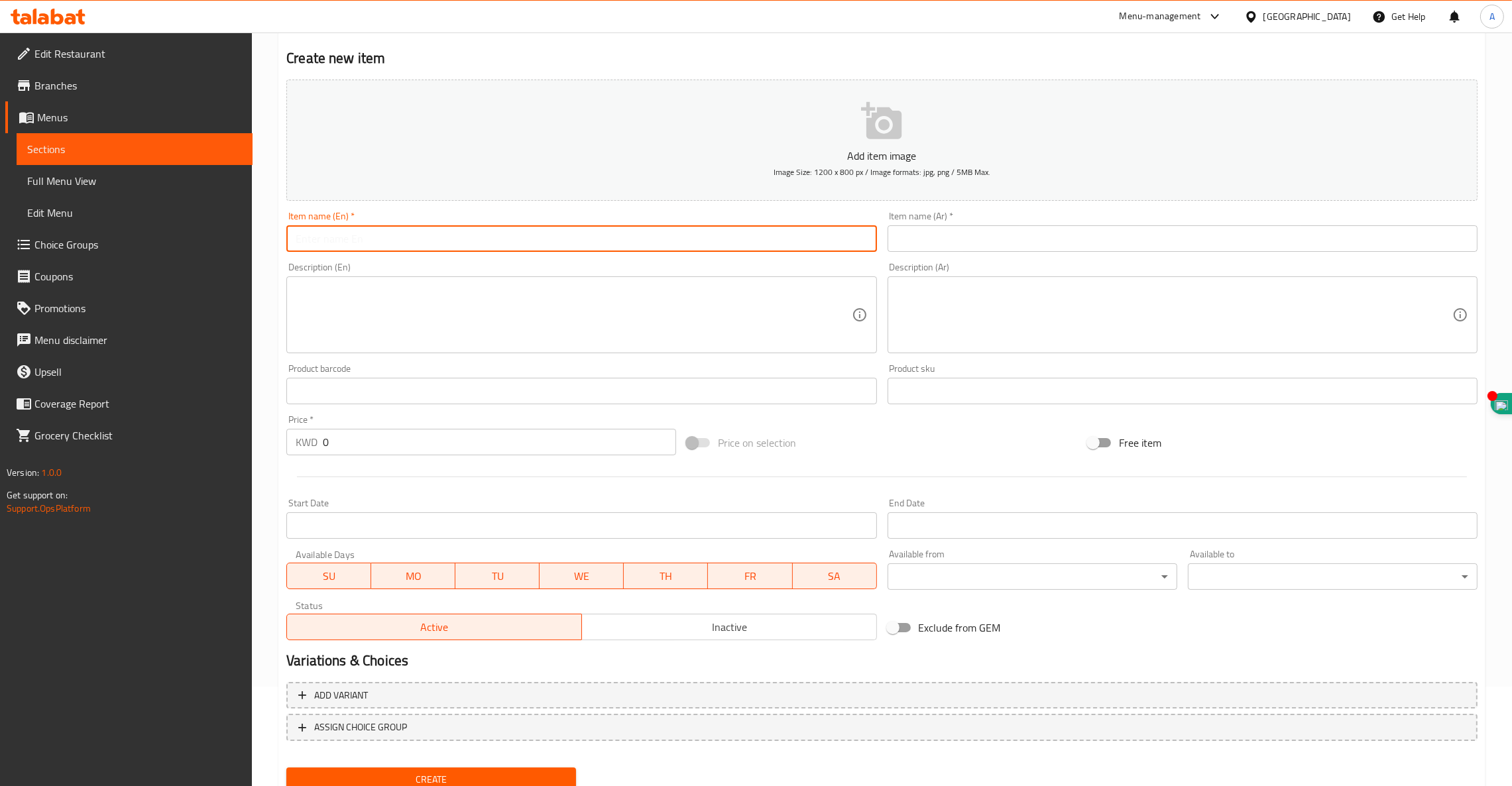
paste input "HOT MATCHA LONDON FOG"
click at [436, 233] on input "HOT MATCHA LONDON FOG" at bounding box center [581, 238] width 590 height 26
type input "HOT MATCHA LONDON FOG"
click at [311, 294] on textarea at bounding box center [573, 315] width 555 height 63
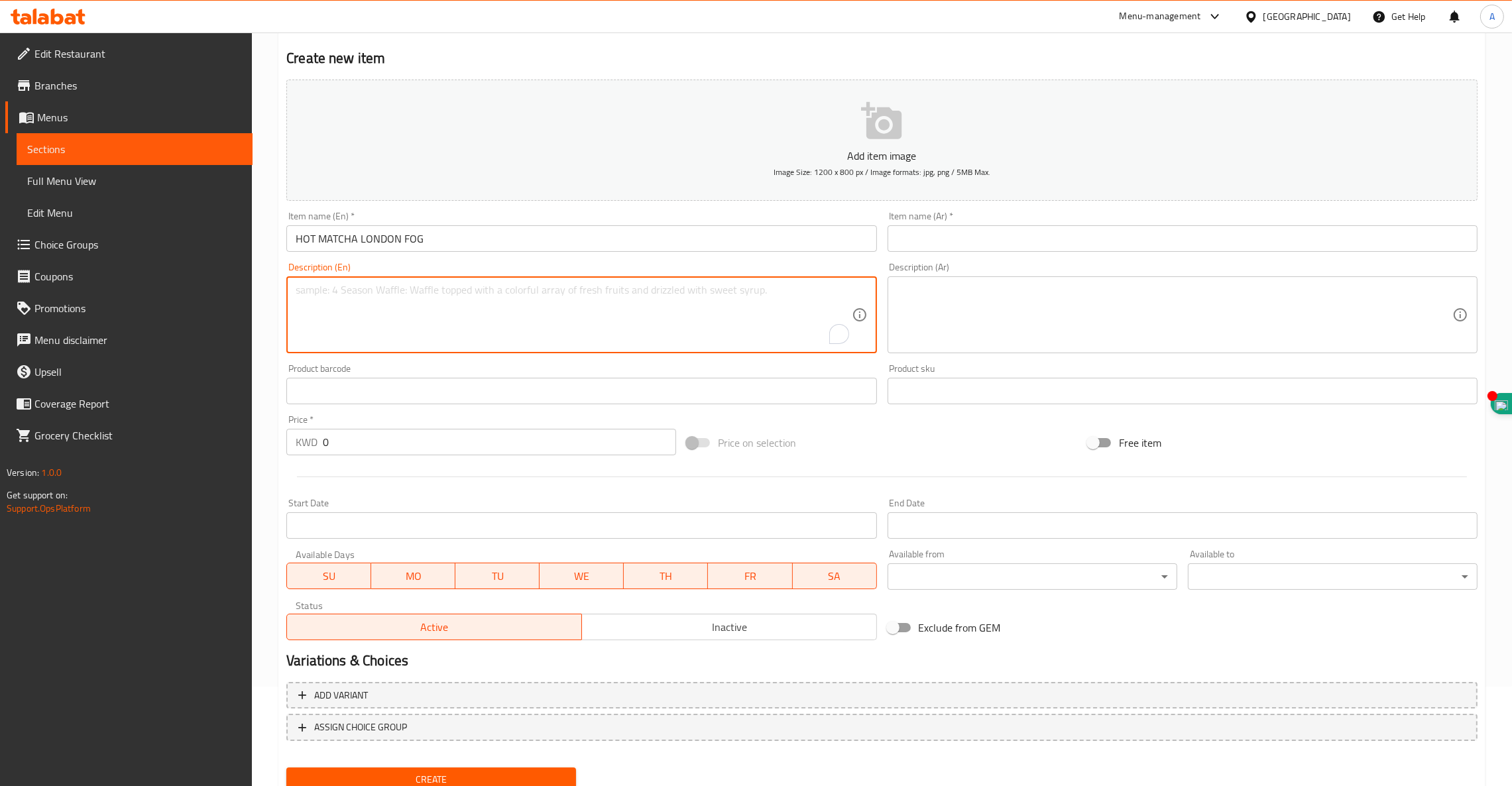
paste textarea "MATCHA EARI GREY LATTE"
type textarea "MATCHA EARI GREY LATTE"
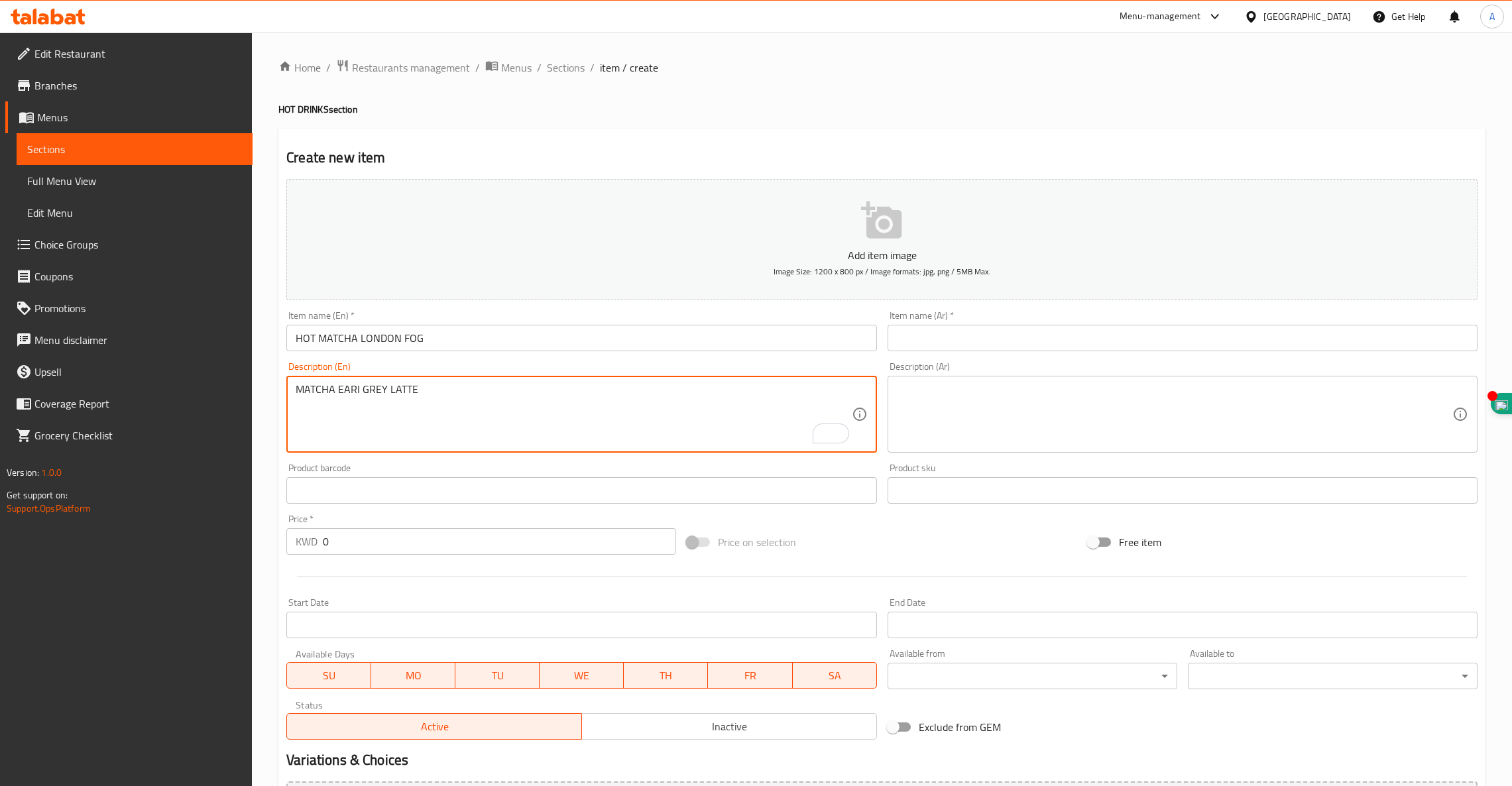
scroll to position [100, 0]
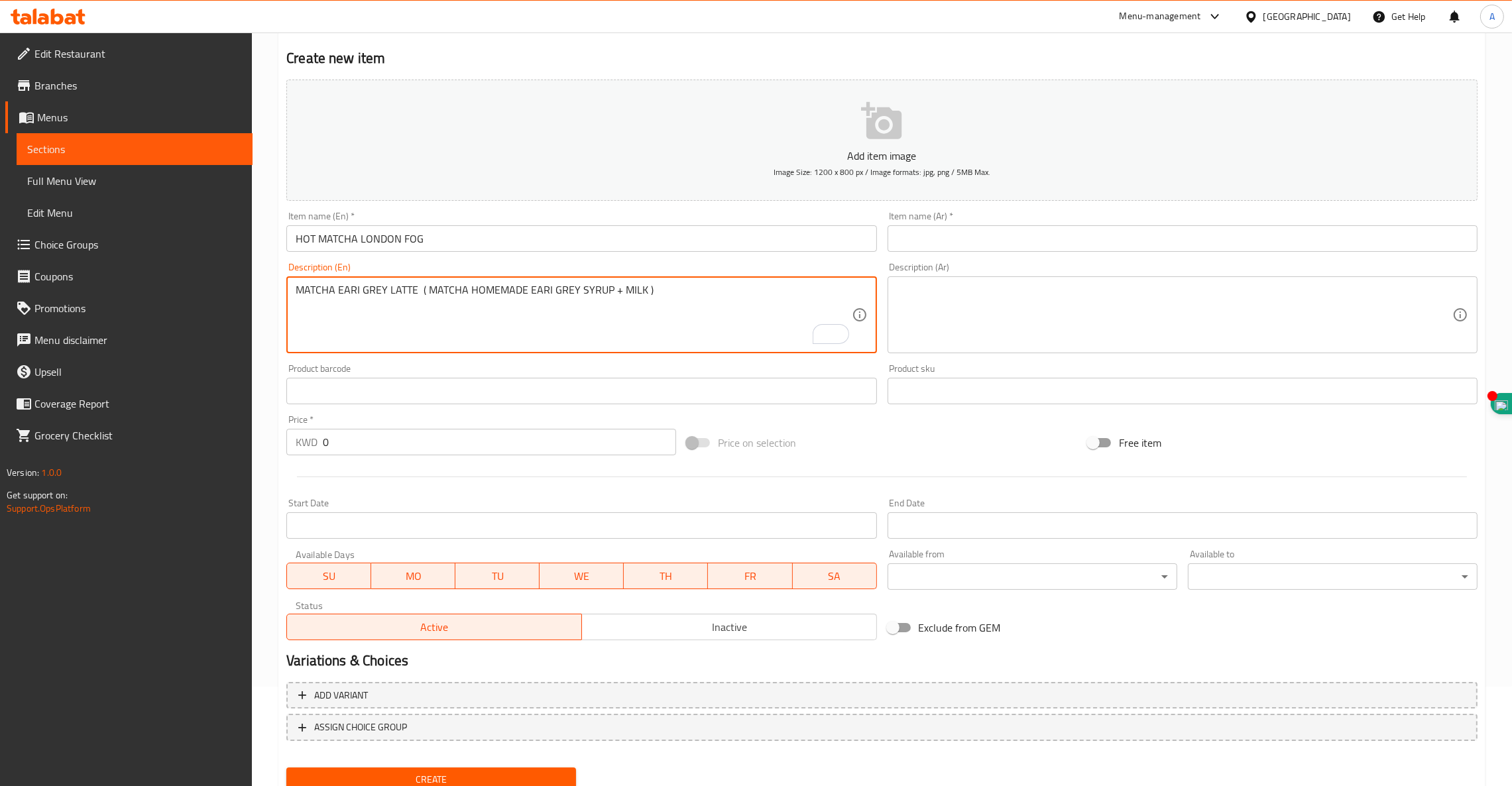
paste textarea "TOPPED WITH SWEET EARI GREY COLD FOAM"
type textarea "MATCHA EARI GREY LATTE ( MATCHA HOMEMADE EARI GREY SYRUP + MILK ) TOPPED WITH S…"
click at [317, 287] on textarea "MATCHA EARI GREY LATTE ( MATCHA HOMEMADE EARI GREY SYRUP + MILK ) TOPPED WITH S…" at bounding box center [573, 315] width 555 height 63
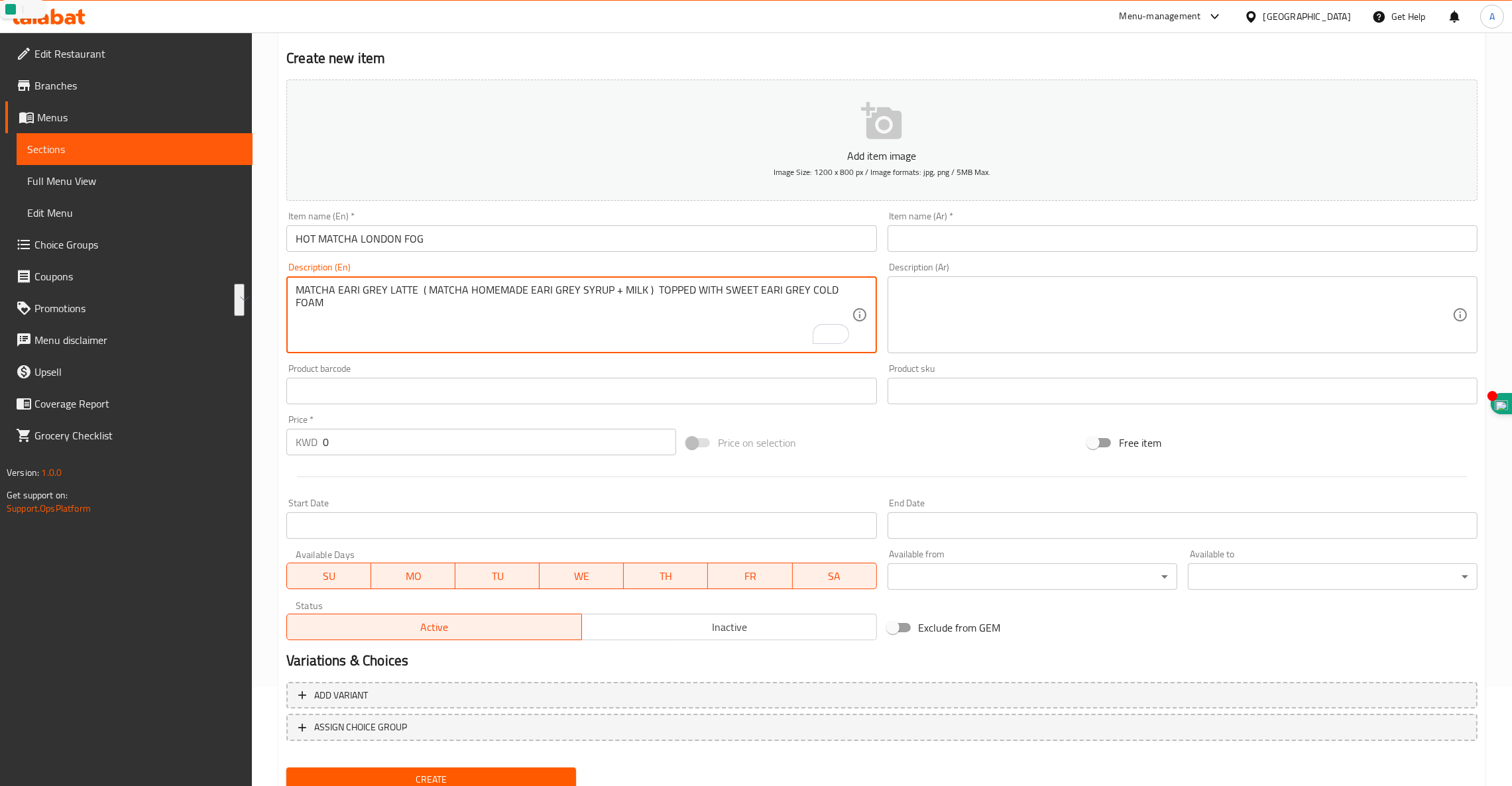
click at [991, 294] on textarea at bounding box center [1174, 315] width 555 height 63
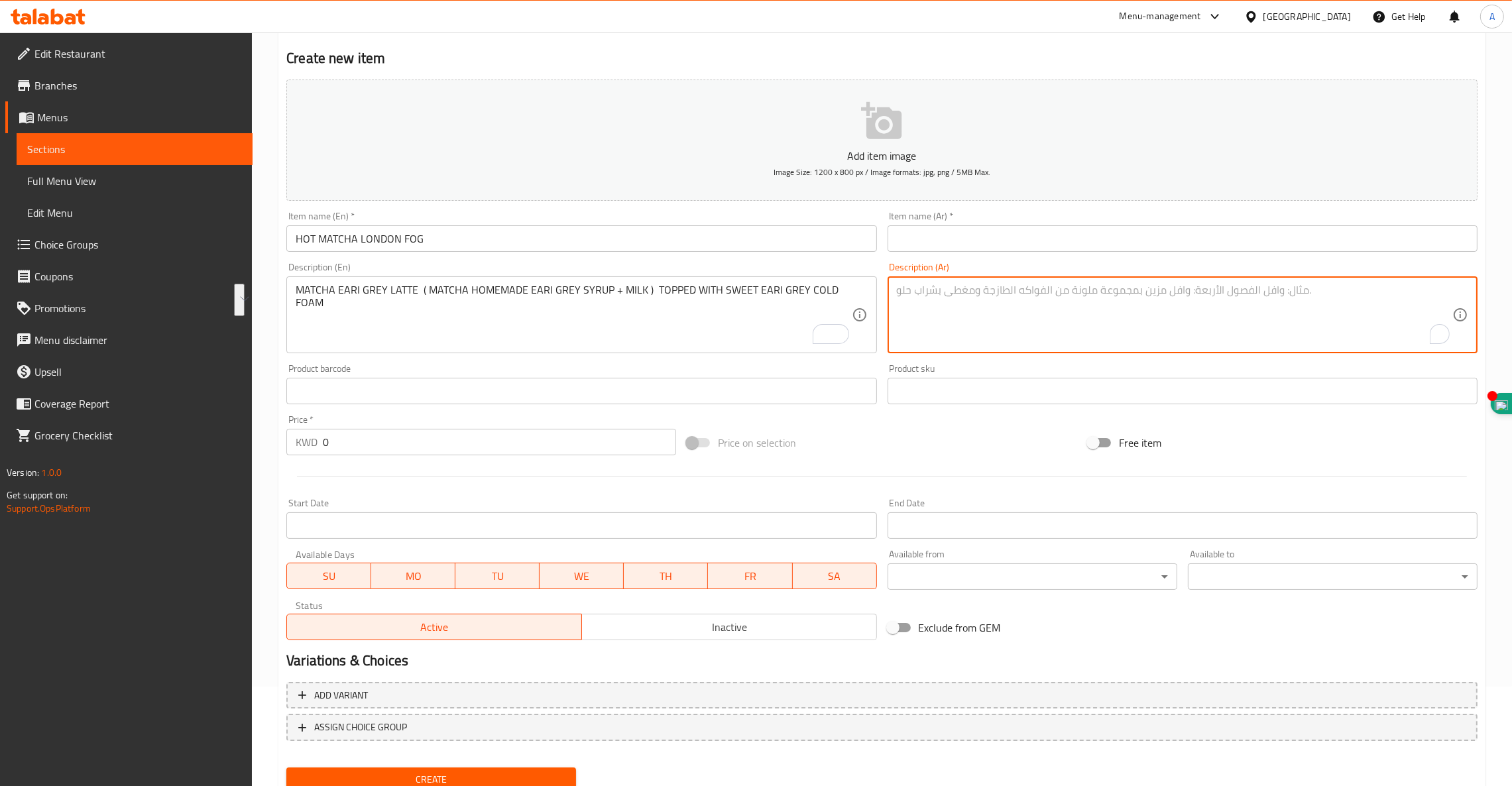
paste textarea "لاتيه [PERSON_NAME] (شراب ماتشا إيري جراي محلي الصنع + حليب) مغطى برغوة إيري جر…"
type textarea "لاتيه [PERSON_NAME] (شراب ماتشا إيري جراي محلي الصنع + حليب) مغطى برغوة إيري جر…"
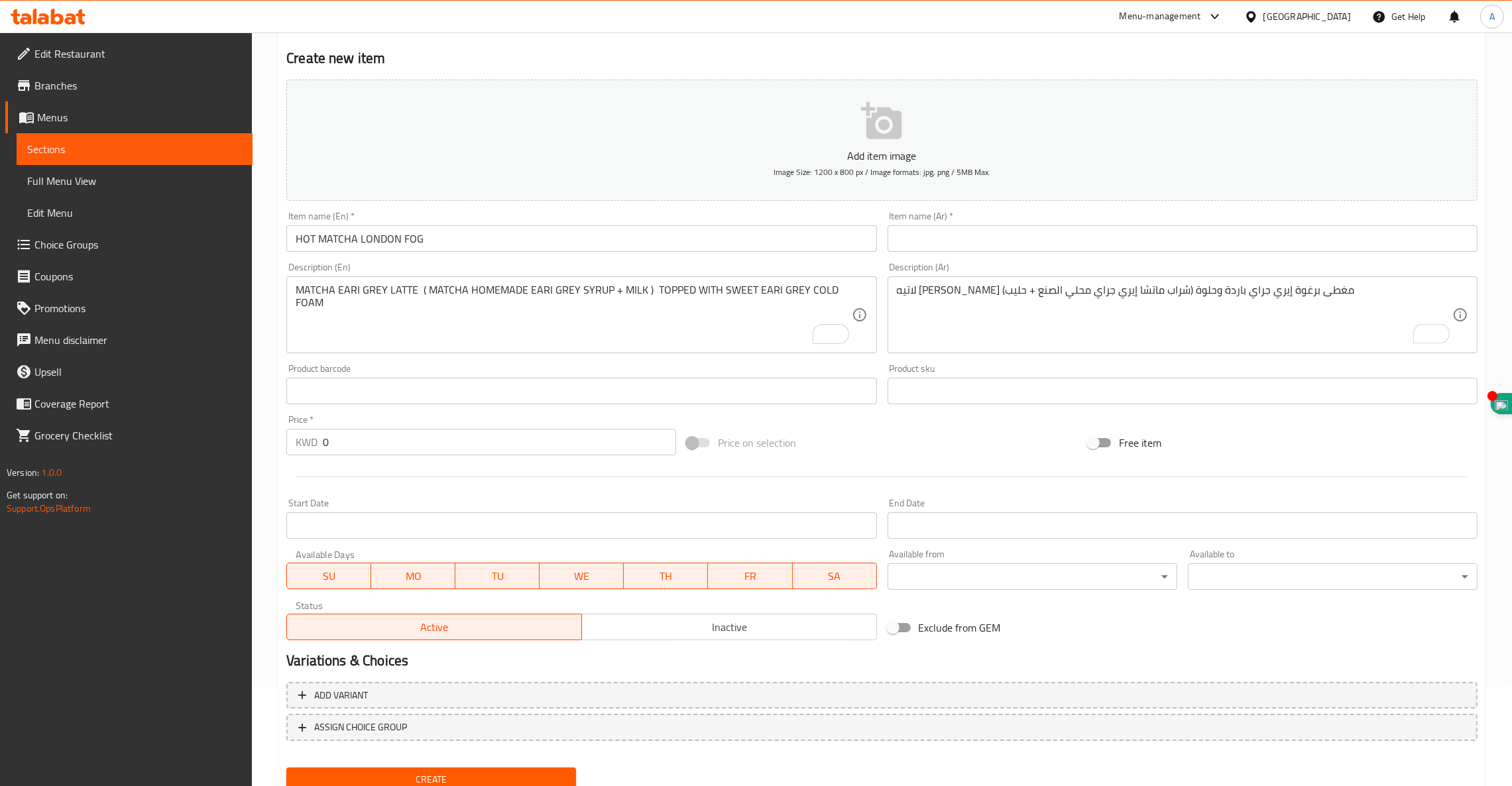
click at [387, 243] on input "HOT MATCHA LONDON FOG" at bounding box center [581, 238] width 590 height 26
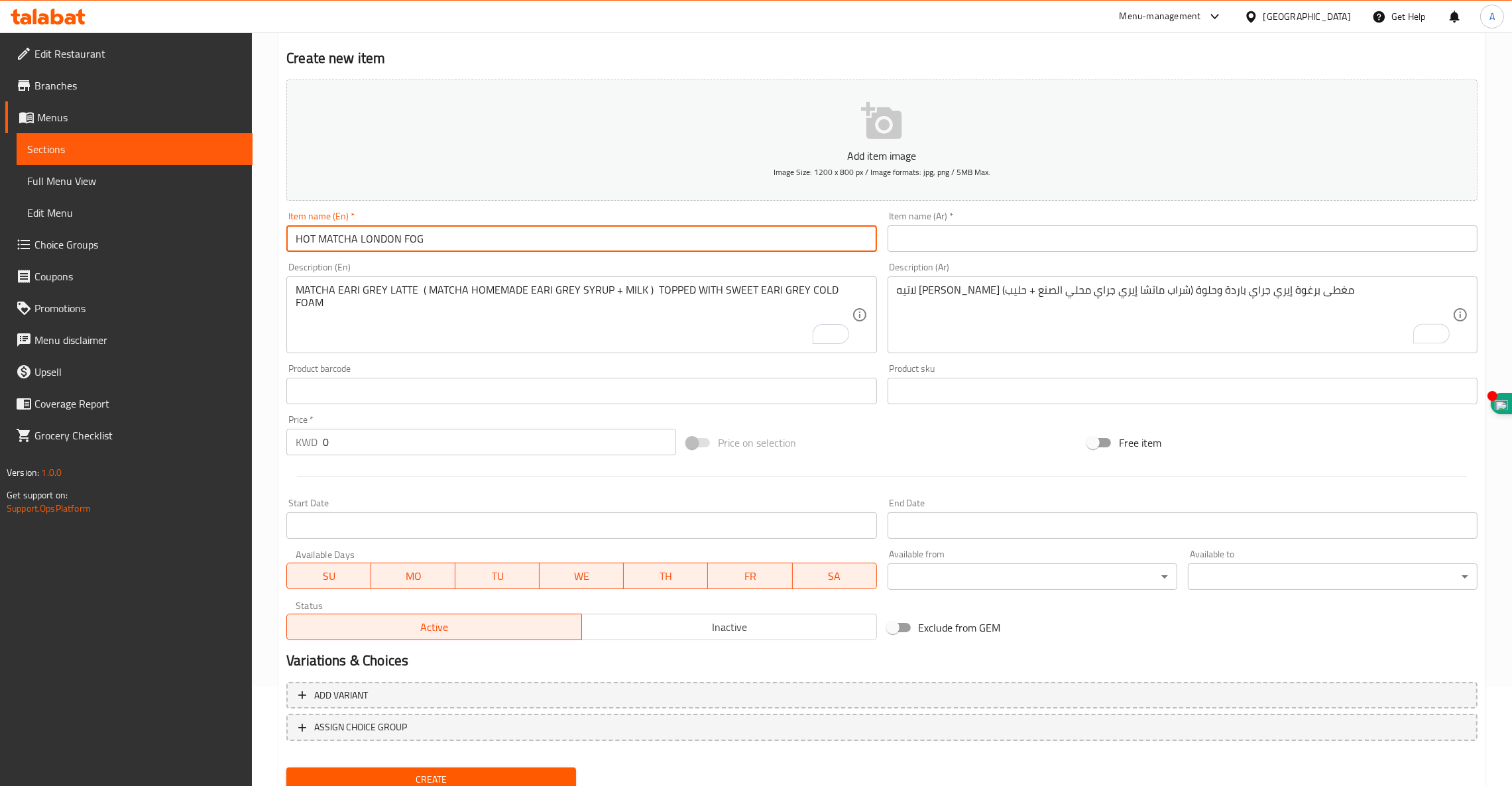
click at [387, 243] on input "HOT MATCHA LONDON FOG" at bounding box center [581, 238] width 590 height 26
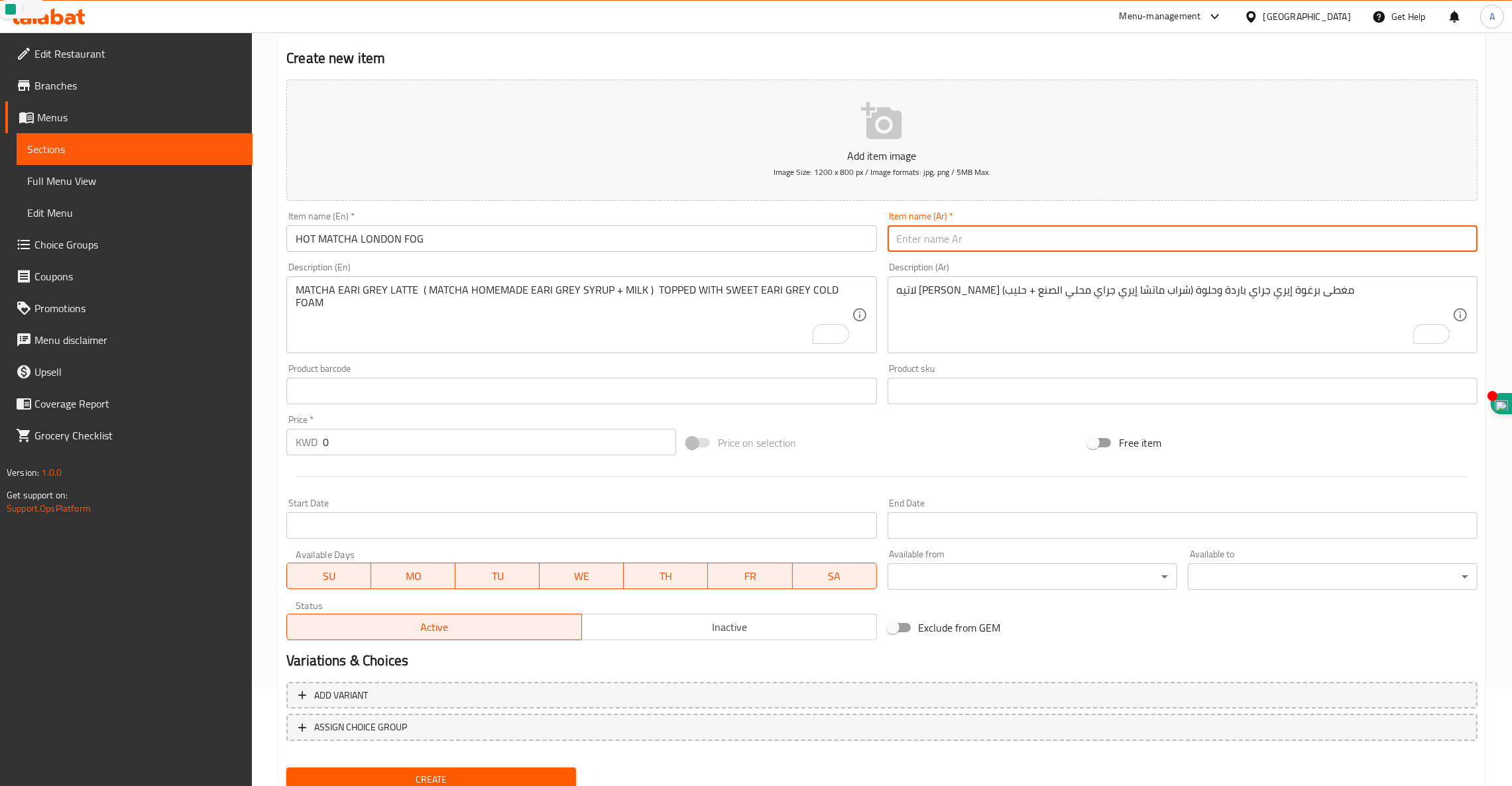
click at [997, 244] on input "text" at bounding box center [1182, 238] width 590 height 26
paste input "ماتشا لندن الساخن الضباب"
type input "ماتشا لندن الساخن الضباب"
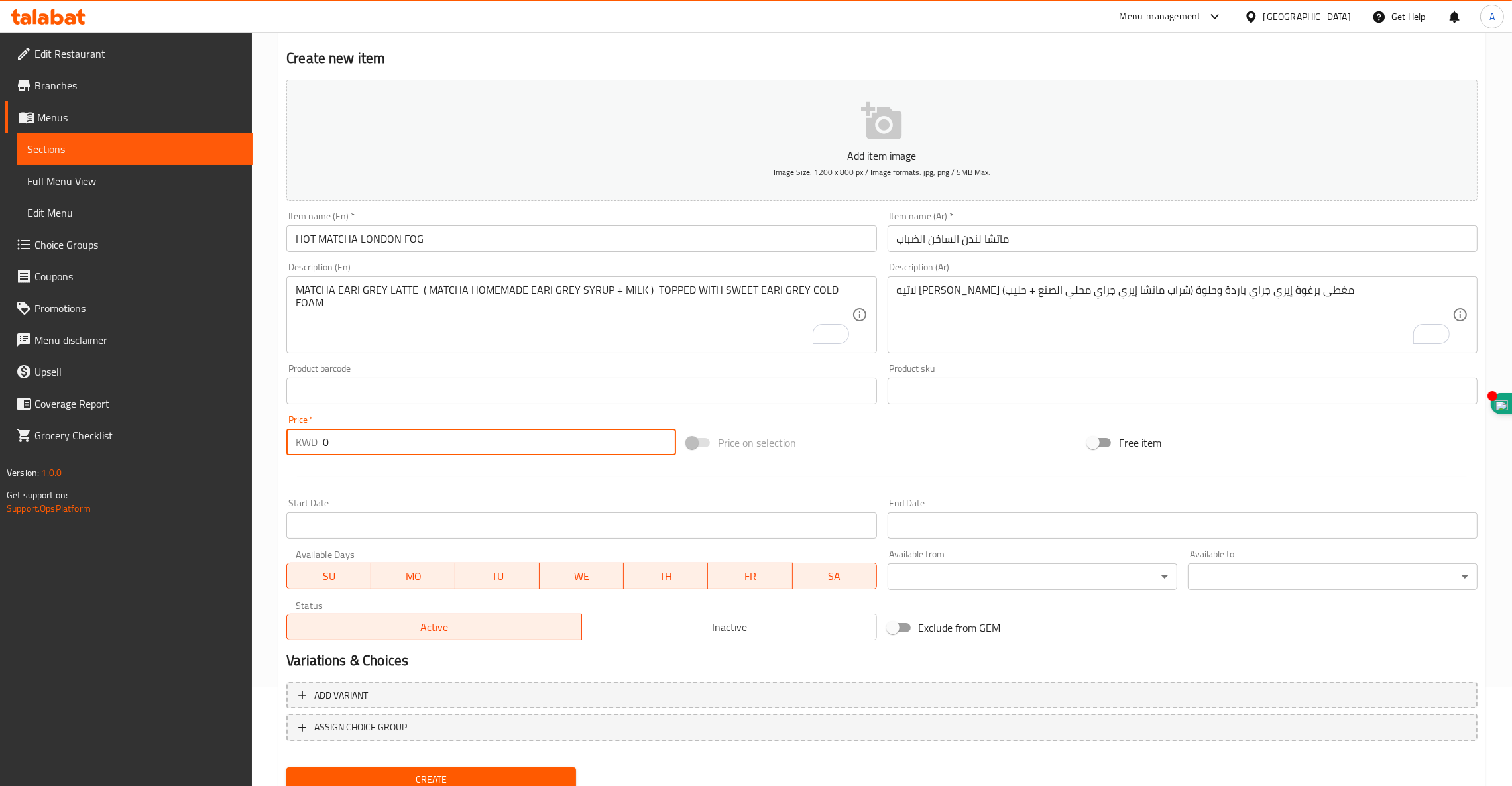
drag, startPoint x: 373, startPoint y: 445, endPoint x: 65, endPoint y: 427, distance: 308.5
click at [65, 428] on div "Edit Restaurant Branches Menus Sections Full Menu View Edit Menu Choice Groups …" at bounding box center [756, 385] width 1512 height 904
type input "2.75"
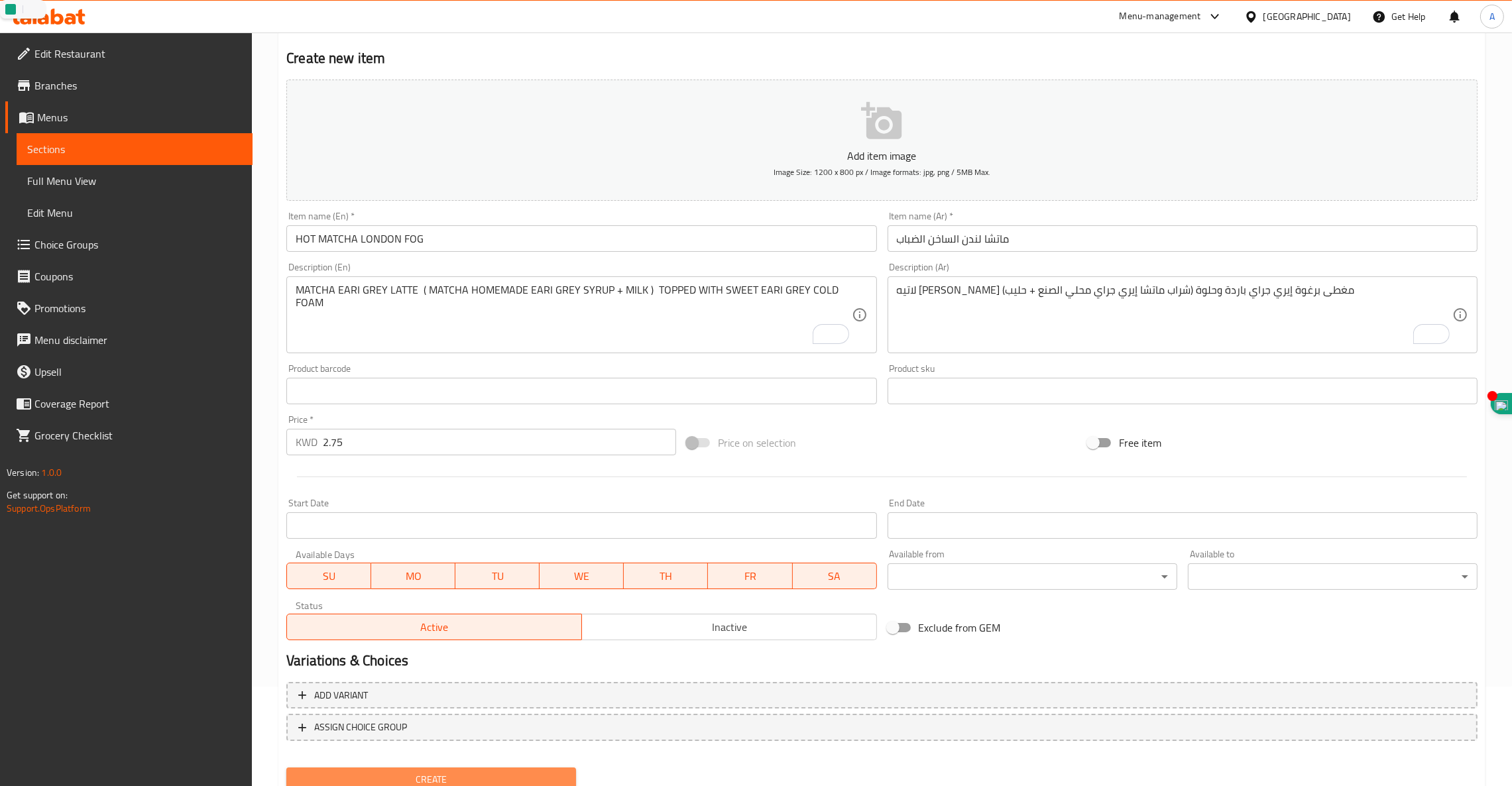
click at [452, 768] on button "Create" at bounding box center [431, 780] width 289 height 24
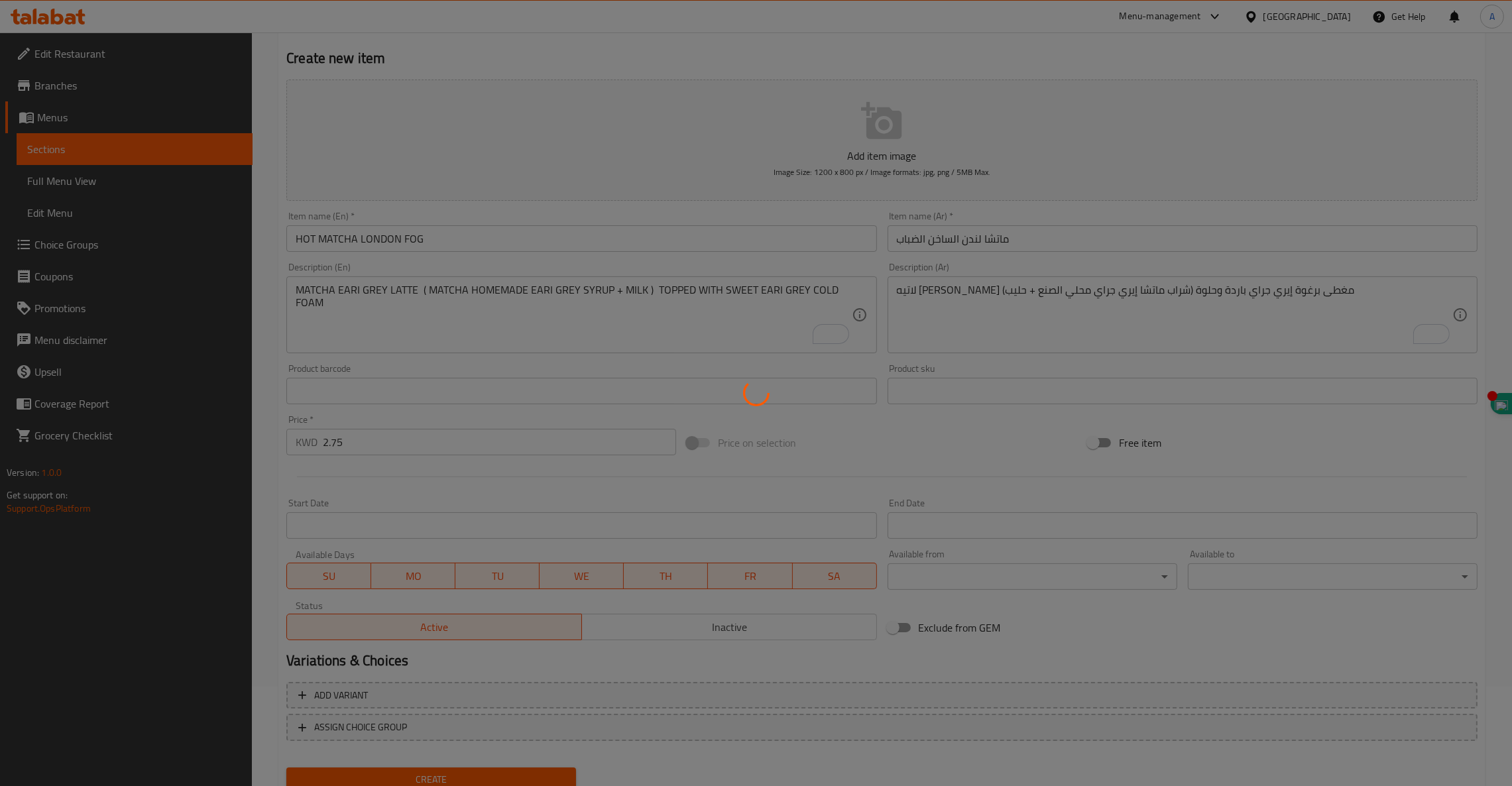
type input "0"
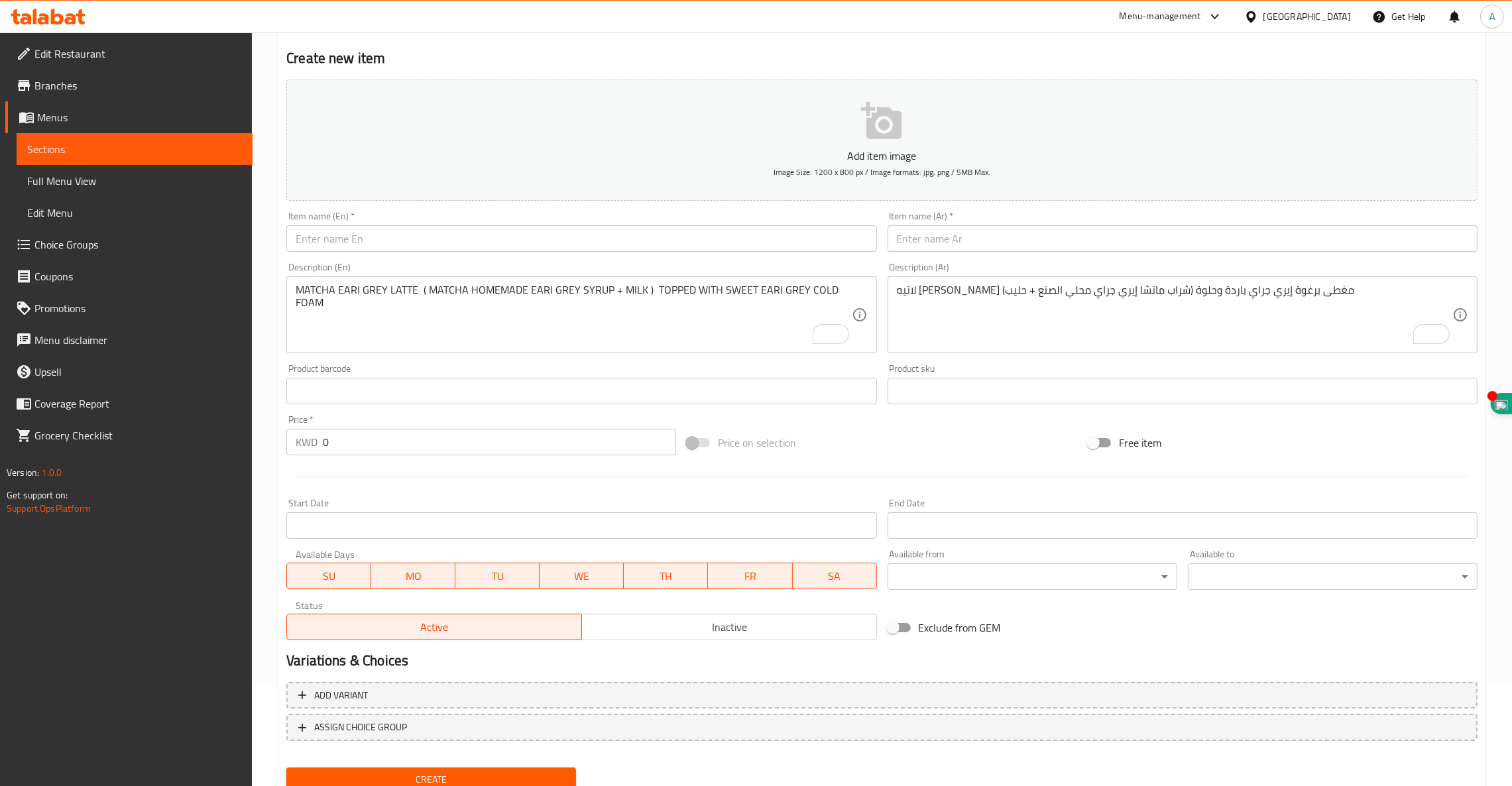
click at [287, 768] on button "Create" at bounding box center [431, 780] width 289 height 24
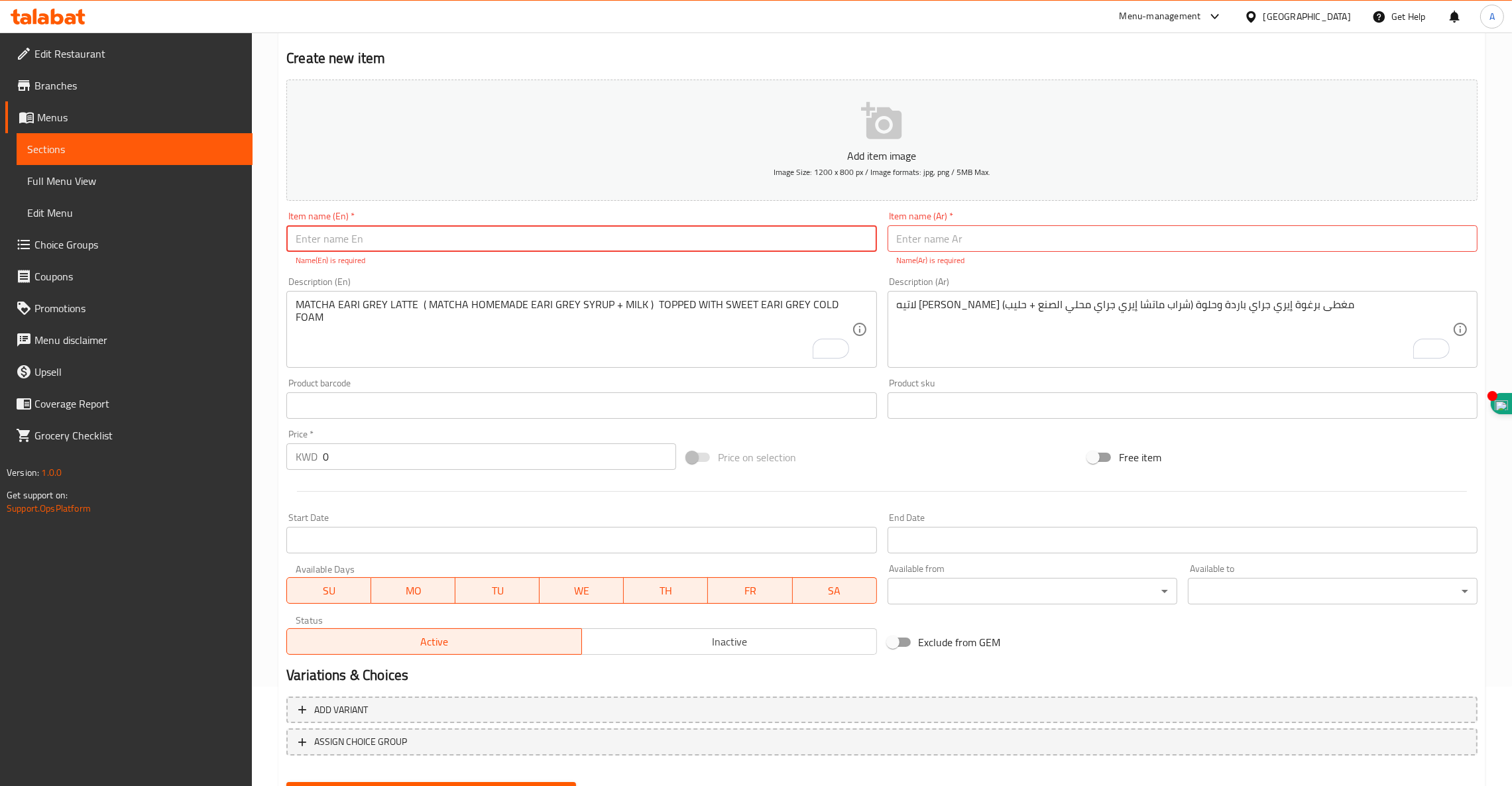
click at [390, 233] on input "text" at bounding box center [581, 238] width 590 height 26
paste input "HOT MATCHA COLD WHISKED LATTE"
type input "HOT MATCHA COLD WHISKED LATTE"
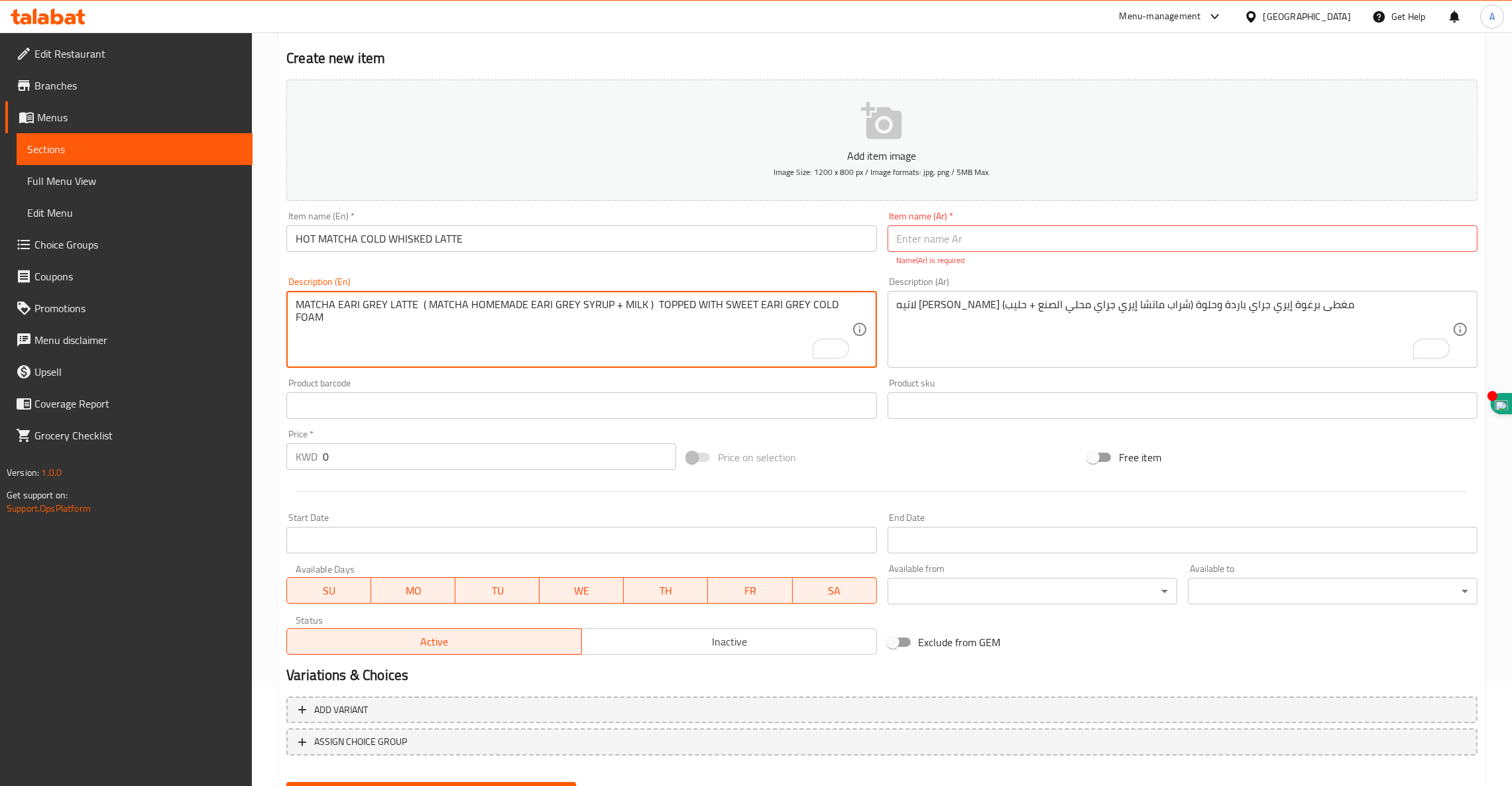
click at [472, 314] on textarea "MATCHA EARI GREY LATTE ( MATCHA HOMEMADE EARI GREY SYRUP + MILK ) TOPPED WITH S…" at bounding box center [573, 329] width 555 height 63
click at [404, 310] on textarea "To enrich screen reader interactions, please activate Accessibility in Grammarl…" at bounding box center [573, 329] width 555 height 63
paste textarea "CREAMY COLD WHISKED MATCHA LATTE"
click at [511, 307] on textarea "CREAMY COLD WHISKED MATCHA LATTE" at bounding box center [573, 329] width 555 height 63
paste textarea "( MATCHA + WHISKED WITH COLD FOAM )"
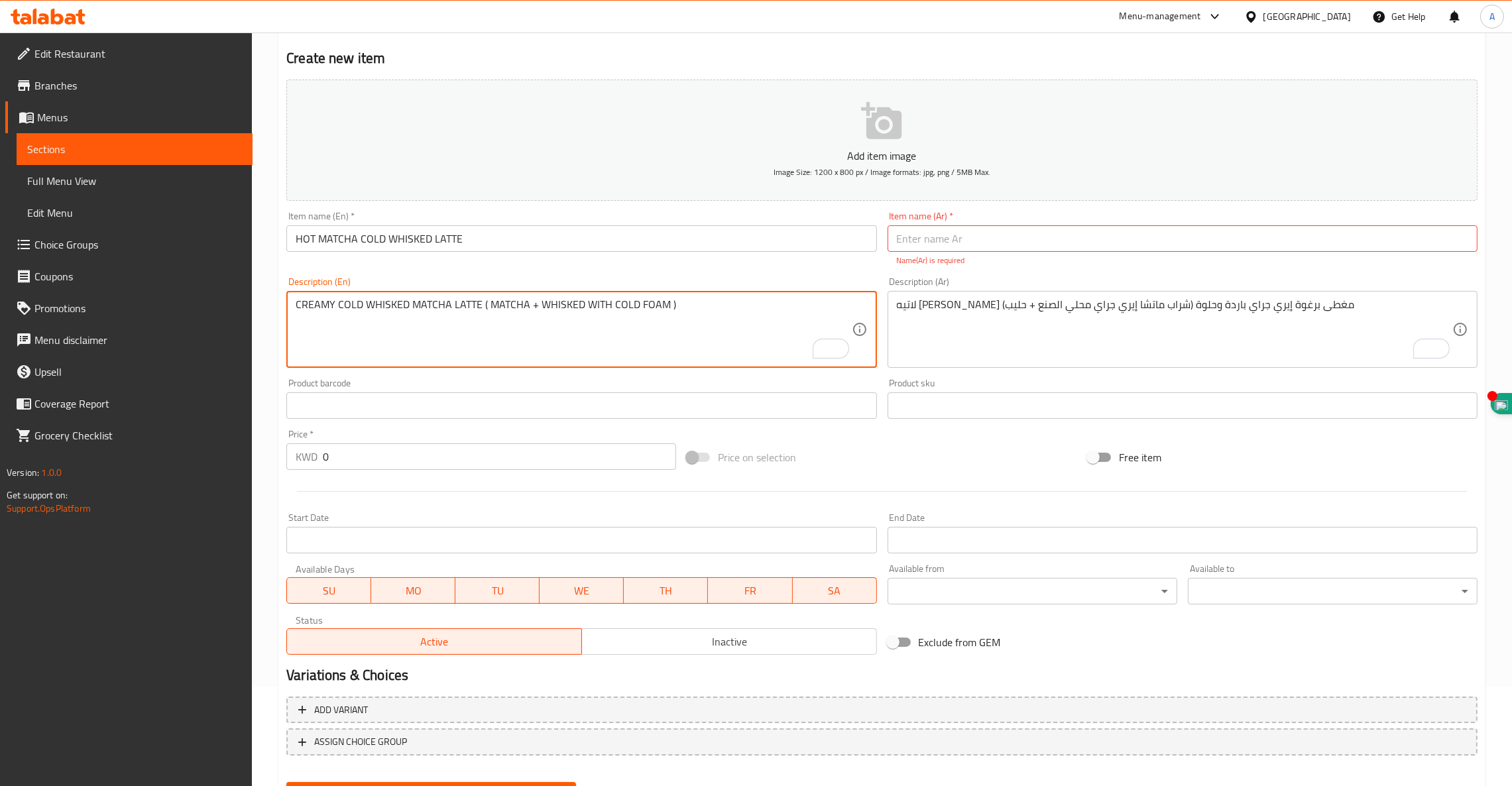
click at [703, 304] on textarea "CREAMY COLD WHISKED MATCHA LATTE ( MATCHA + WHISKED WITH COLD FOAM )" at bounding box center [573, 329] width 555 height 63
type textarea "CREAMY COLD WHISKED MATCHA LATTE ( MATCHA + WHISKED WITH COLD FOAM )"
click at [1025, 241] on input "text" at bounding box center [1182, 238] width 590 height 26
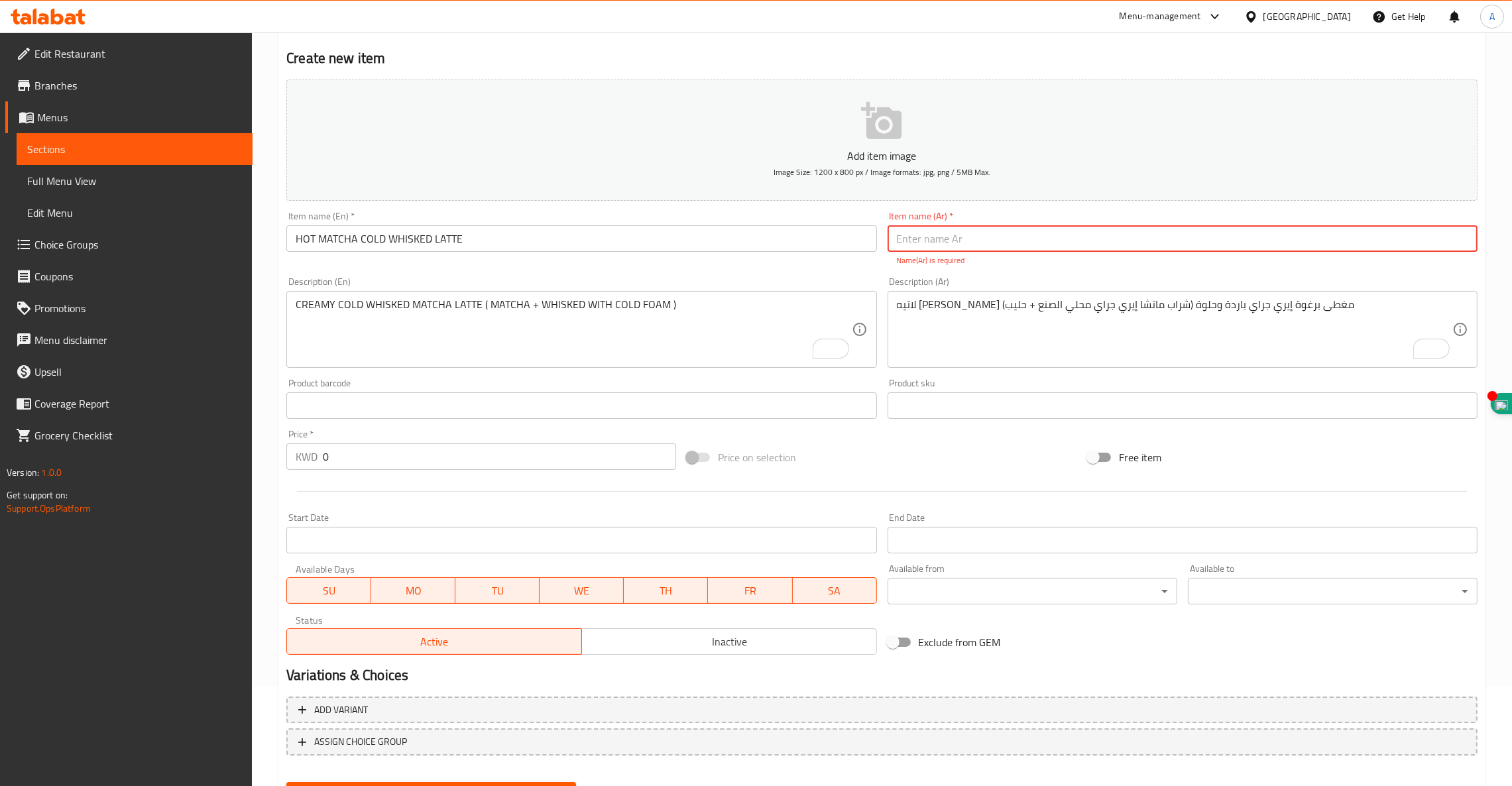
click at [1100, 238] on input "text" at bounding box center [1182, 238] width 590 height 26
paste input "لاتيه ماتشا ساخن مخفوق بارد"
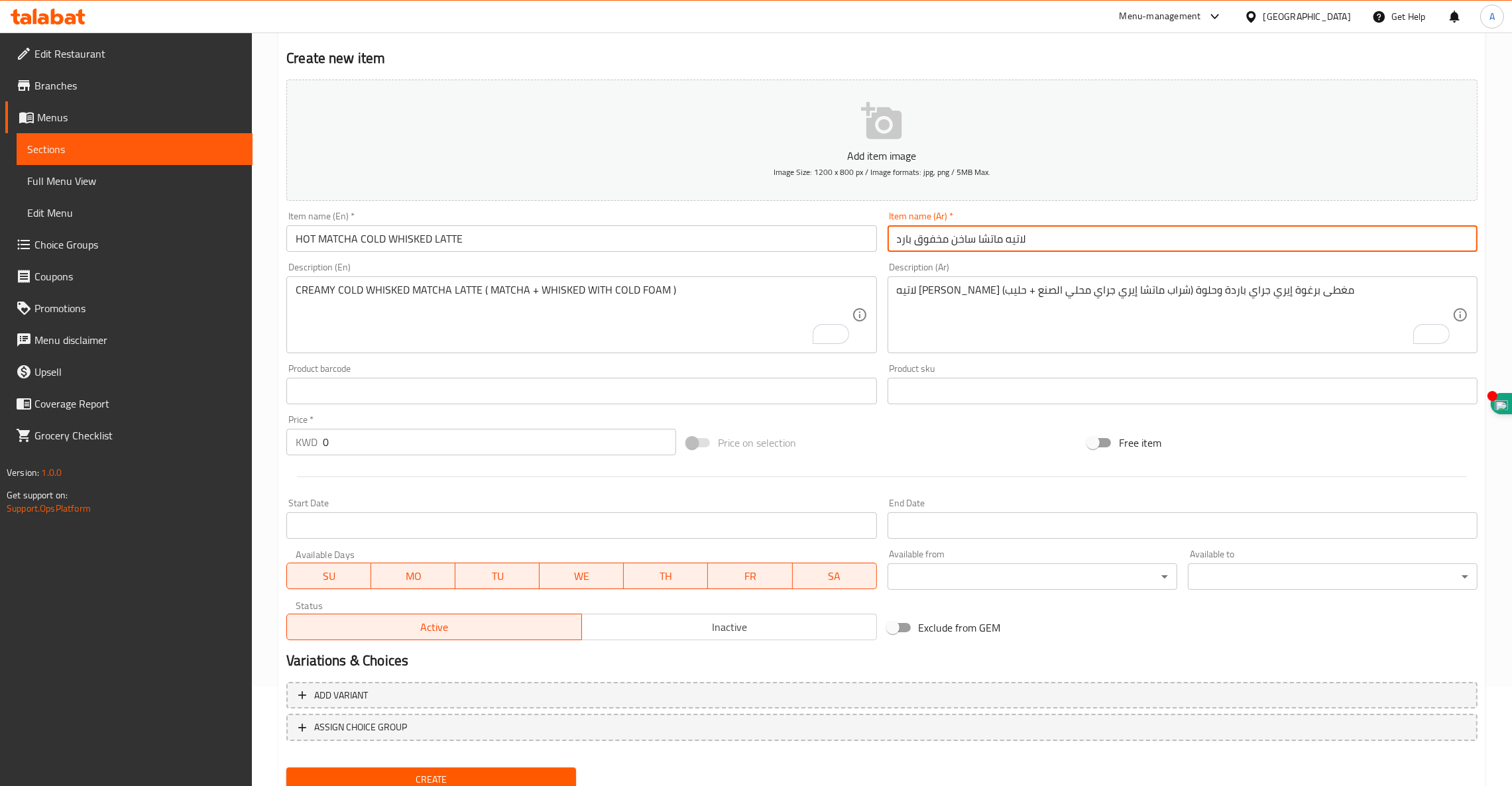
type input "لاتيه ماتشا ساخن مخفوق بارد"
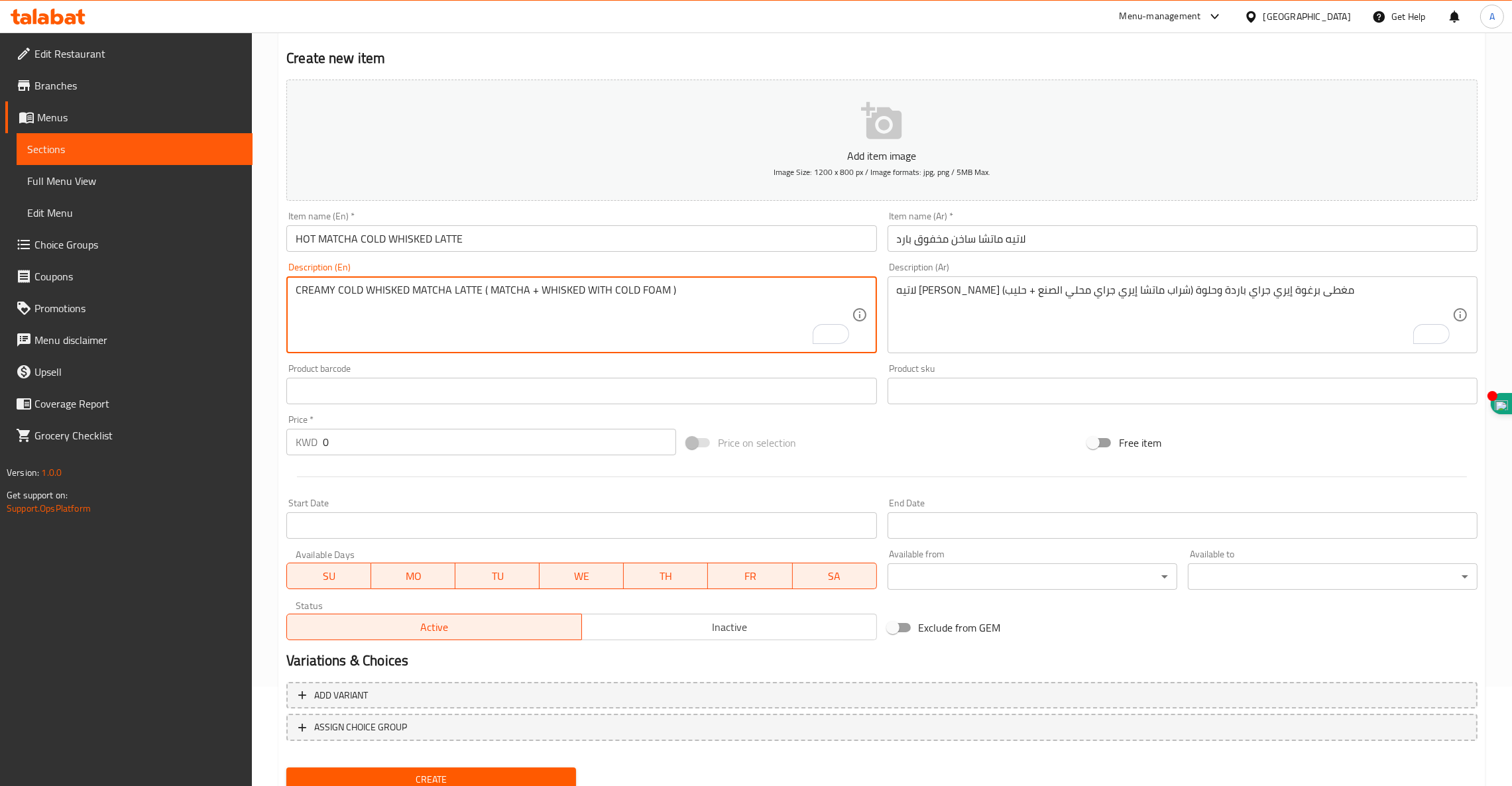
click at [484, 293] on textarea "CREAMY COLD WHISKED MATCHA LATTE ( MATCHA + WHISKED WITH COLD FOAM )" at bounding box center [573, 315] width 555 height 63
click at [486, 293] on textarea "CREAMY COLD WHISKED MATCHA LATTE ( MATCHA + WHISKED WITH COLD FOAM )" at bounding box center [573, 315] width 555 height 63
click at [491, 290] on textarea "CREAMY COLD WHISKED MATCHA LATTE ( MATCHA + WHISKED WITH COLD FOAM )" at bounding box center [573, 315] width 555 height 63
click at [491, 289] on textarea "CREAMY COLD WHISKED MATCHA LATTE ( MATCHA + WHISKED WITH COLD FOAM )" at bounding box center [573, 315] width 555 height 63
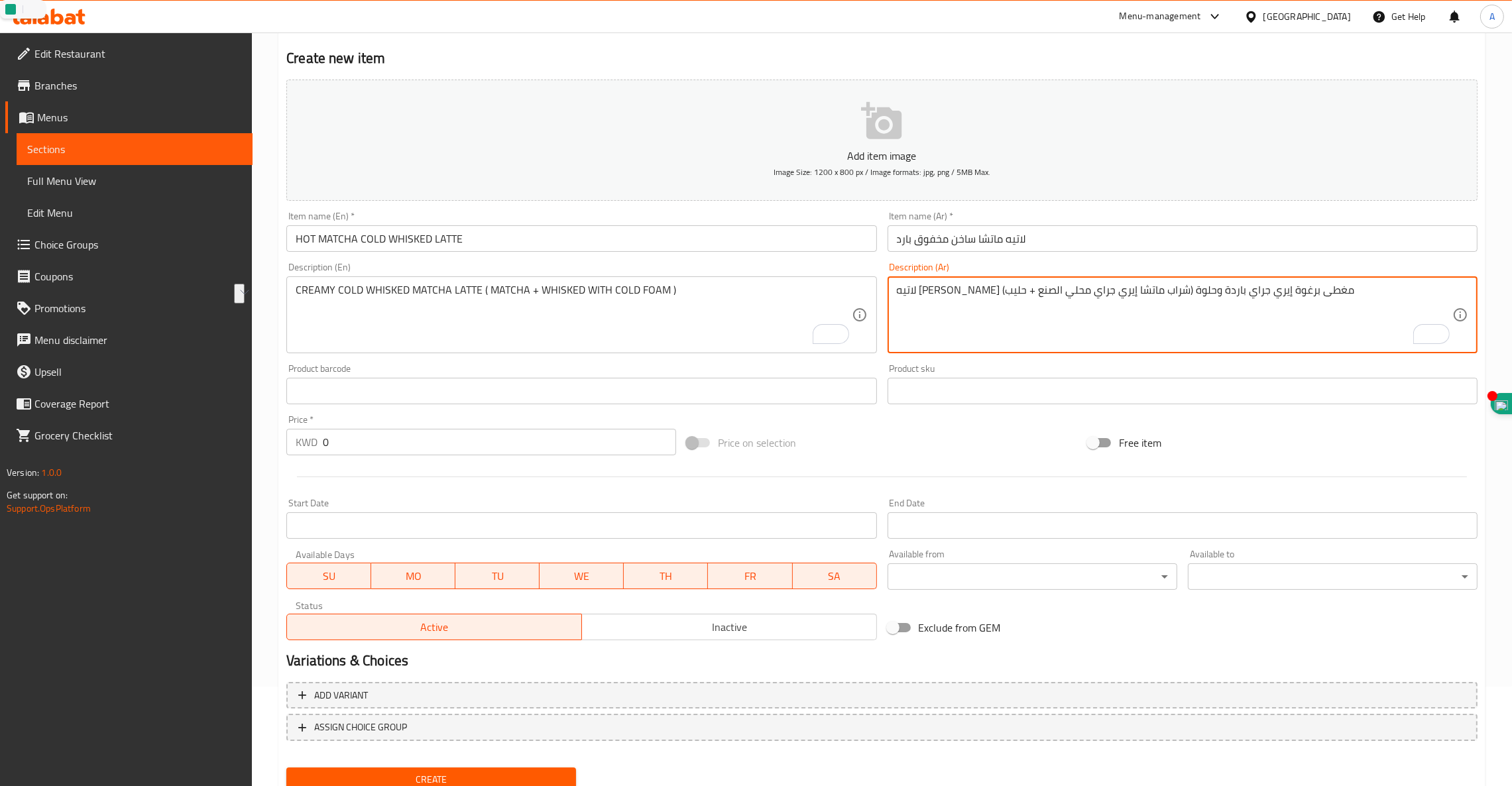
click at [1325, 290] on textarea "لاتيه ماتشا إيري جراي (شراب ماتشا إيري جراي محلي الصنع + حليب) مغطى برغوة إيري …" at bounding box center [1174, 315] width 555 height 63
paste textarea "لاتيه ماتشا كريمي مخفوق بارد (ماتشا + مخفوق مع رغوة باردة)"
type textarea "لاتيه ماتشا كريمي مخفوق بارد (ماتشا + مخفوق مع رغوة باردة)"
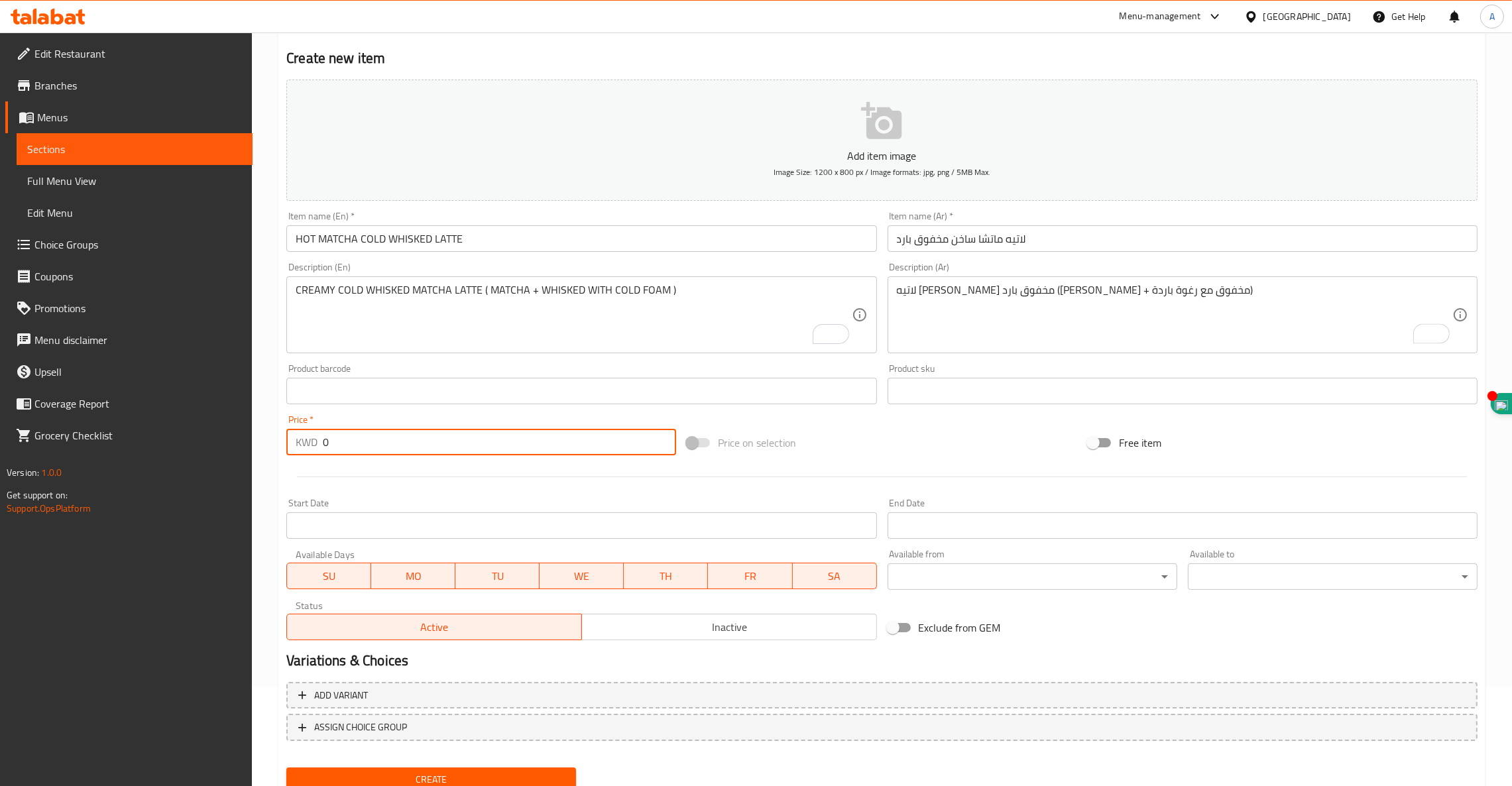
drag, startPoint x: 420, startPoint y: 442, endPoint x: 0, endPoint y: 408, distance: 421.4
click at [0, 408] on div "Edit Restaurant Branches Menus Sections Full Menu View Edit Menu Choice Groups …" at bounding box center [756, 385] width 1512 height 904
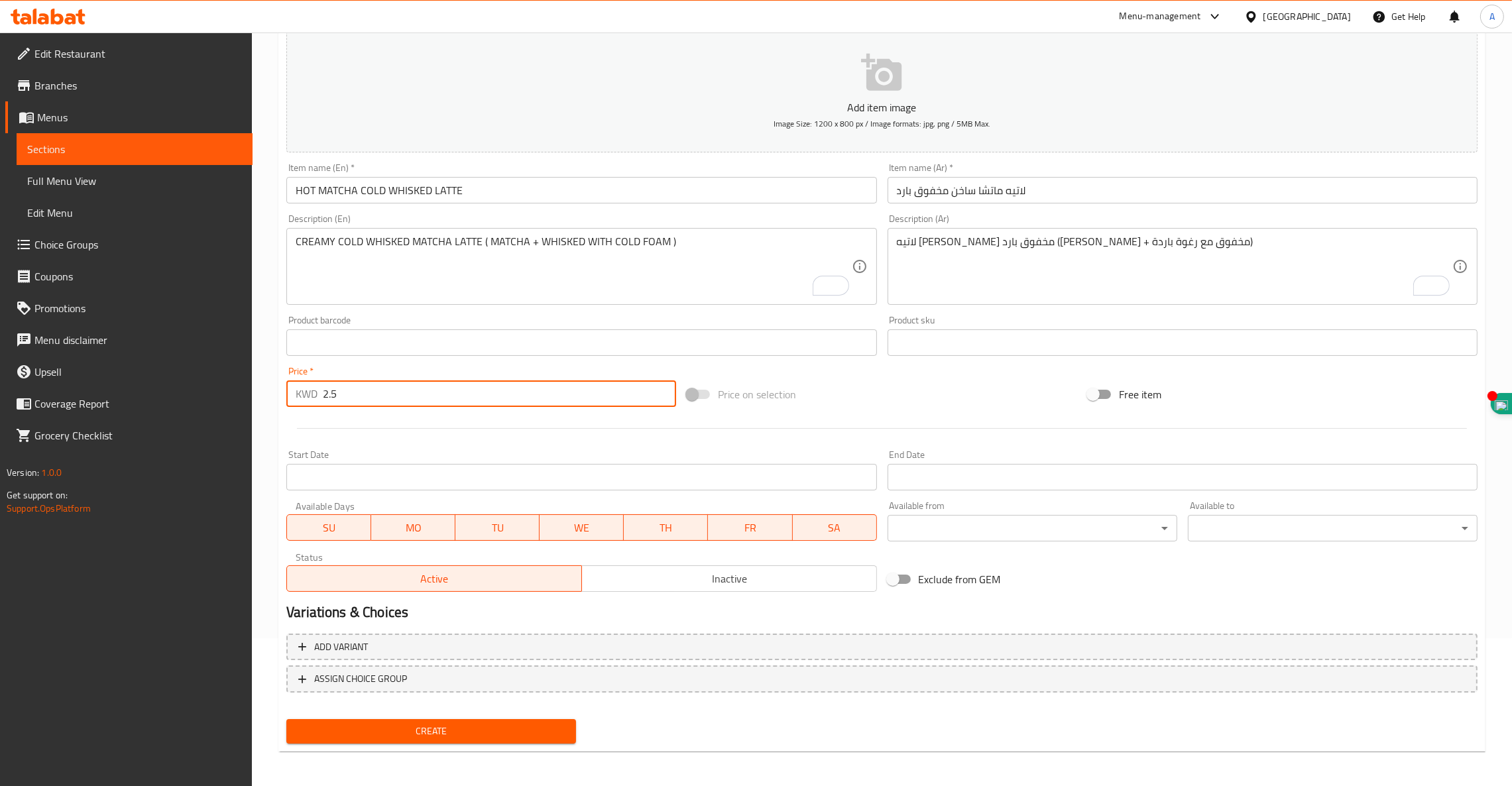
type input "2.5"
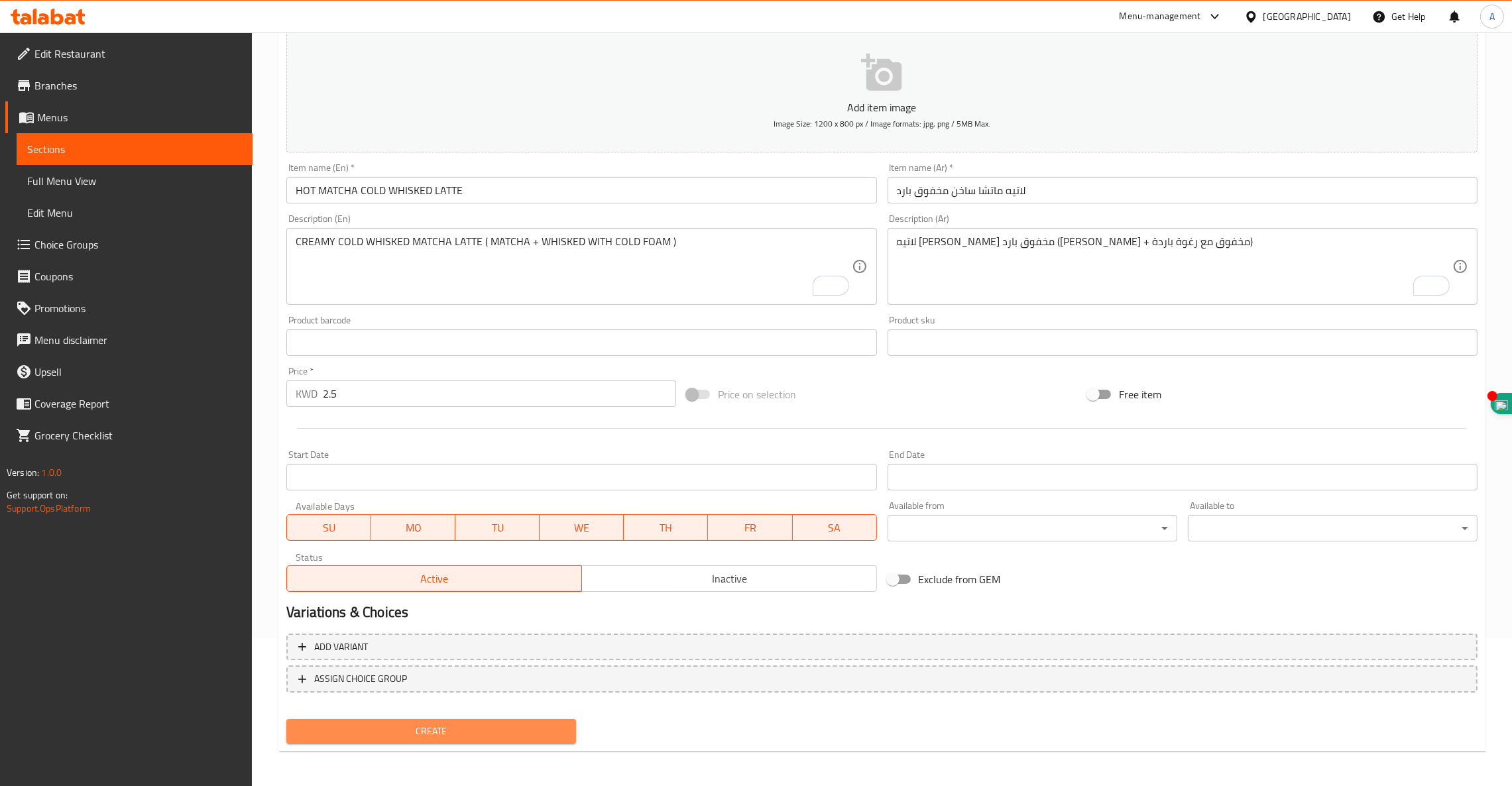
click at [433, 728] on span "Create" at bounding box center [430, 731] width 268 height 16
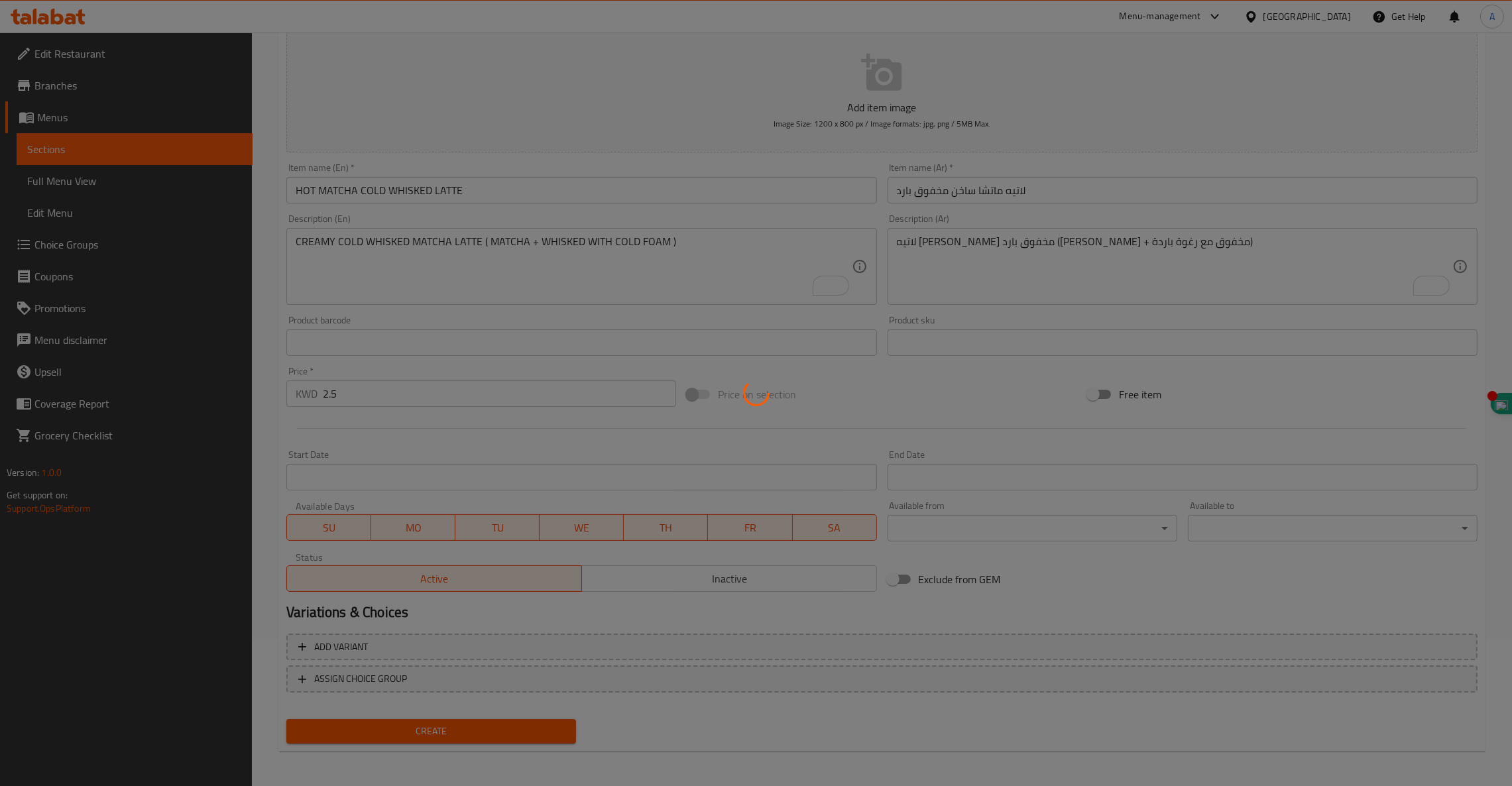
type input "0"
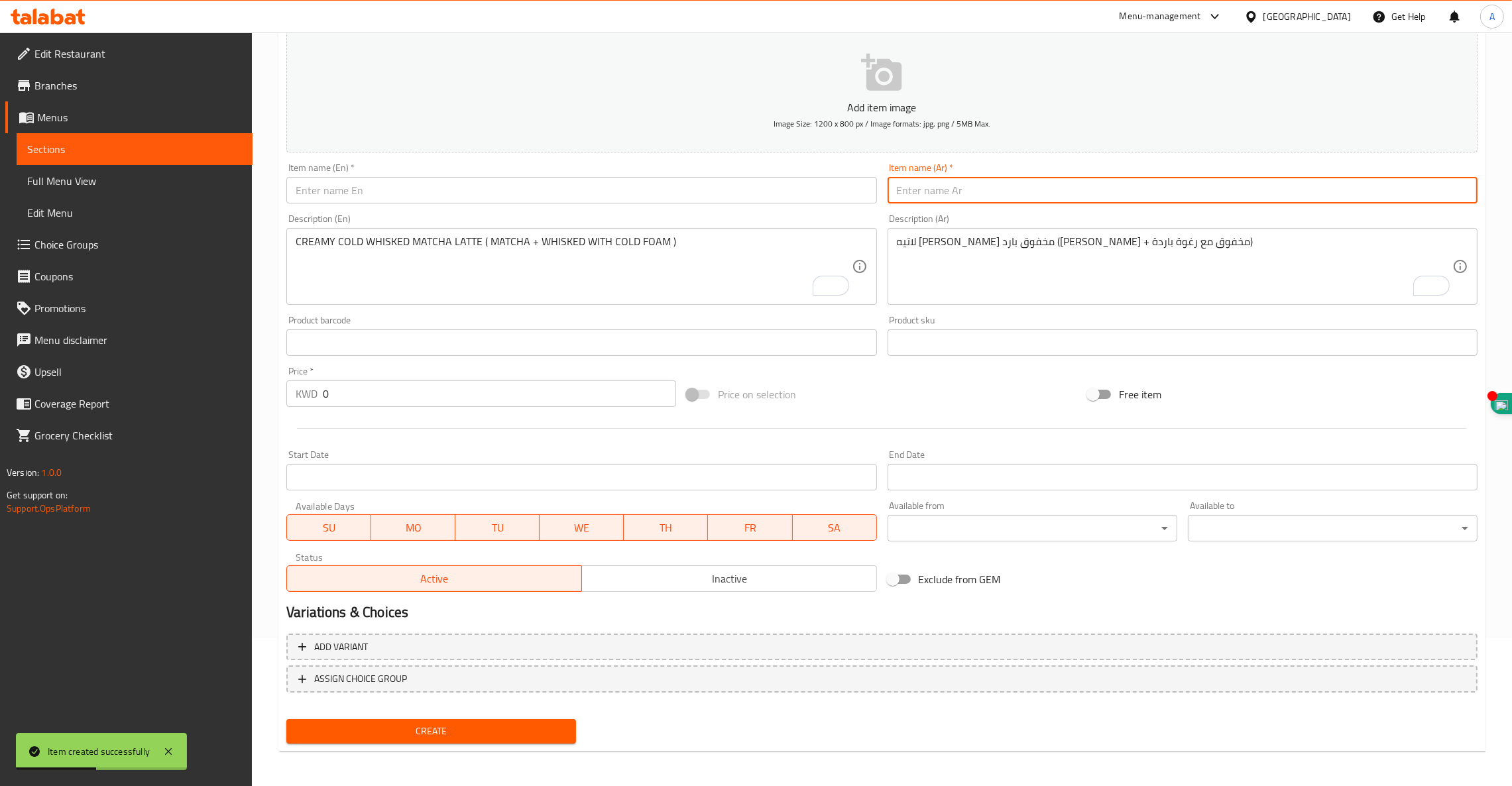
click at [1017, 182] on input "text" at bounding box center [1182, 190] width 590 height 26
paste input "ماتشا ساخن كلاسيكي"
type input "ماتشا ساخن كلاسيكي"
click at [977, 246] on textarea "لاتيه ماتشا كريمي مخفوق بارد (ماتشا + مخفوق مع رغوة باردة)" at bounding box center [1174, 267] width 555 height 63
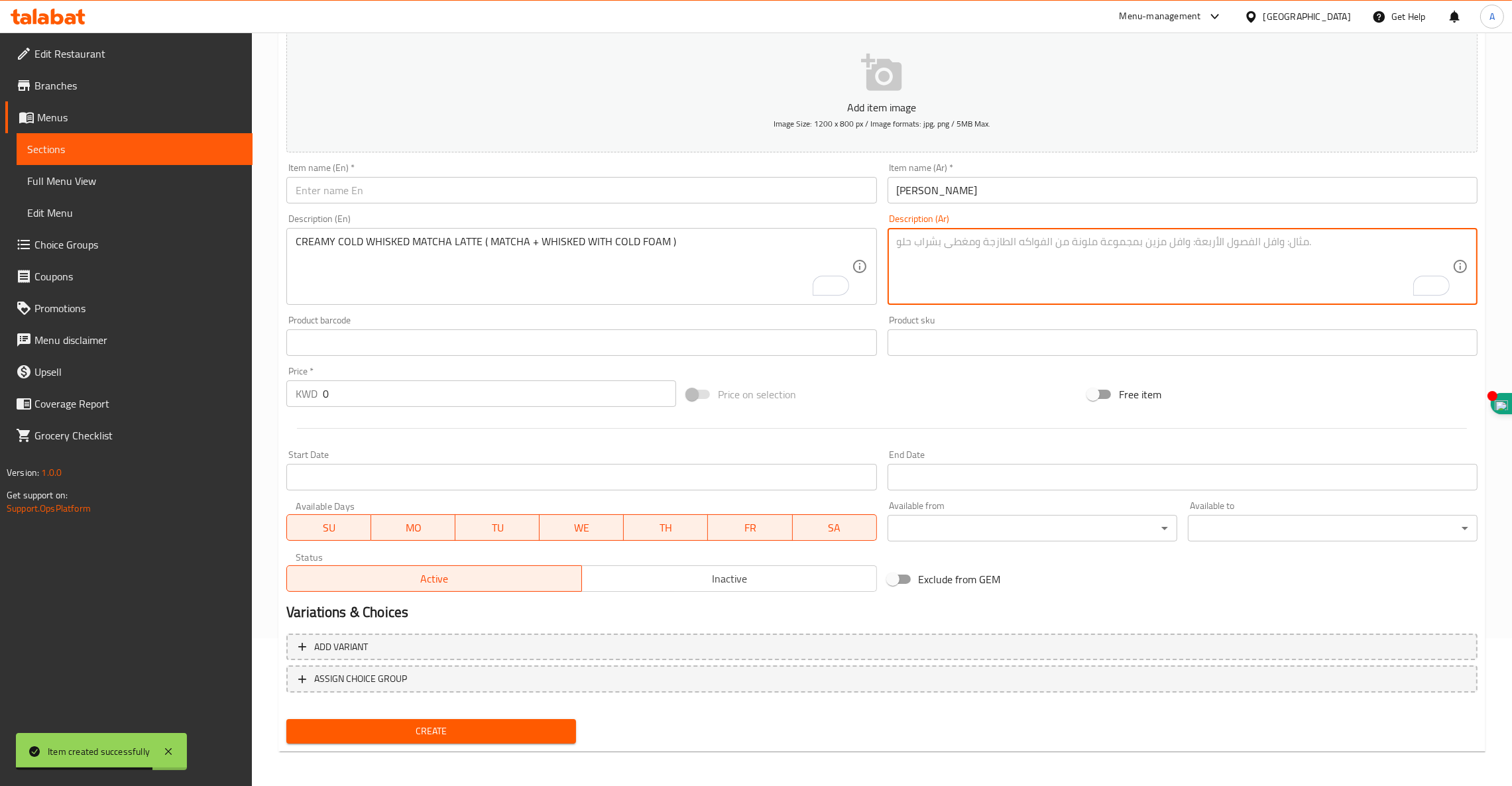
paste textarea "لاتيه ماتشا الأصلي (ماتشا + حليب)"
type textarea "لاتيه ماتشا الأصلي (ماتشا + حليب)"
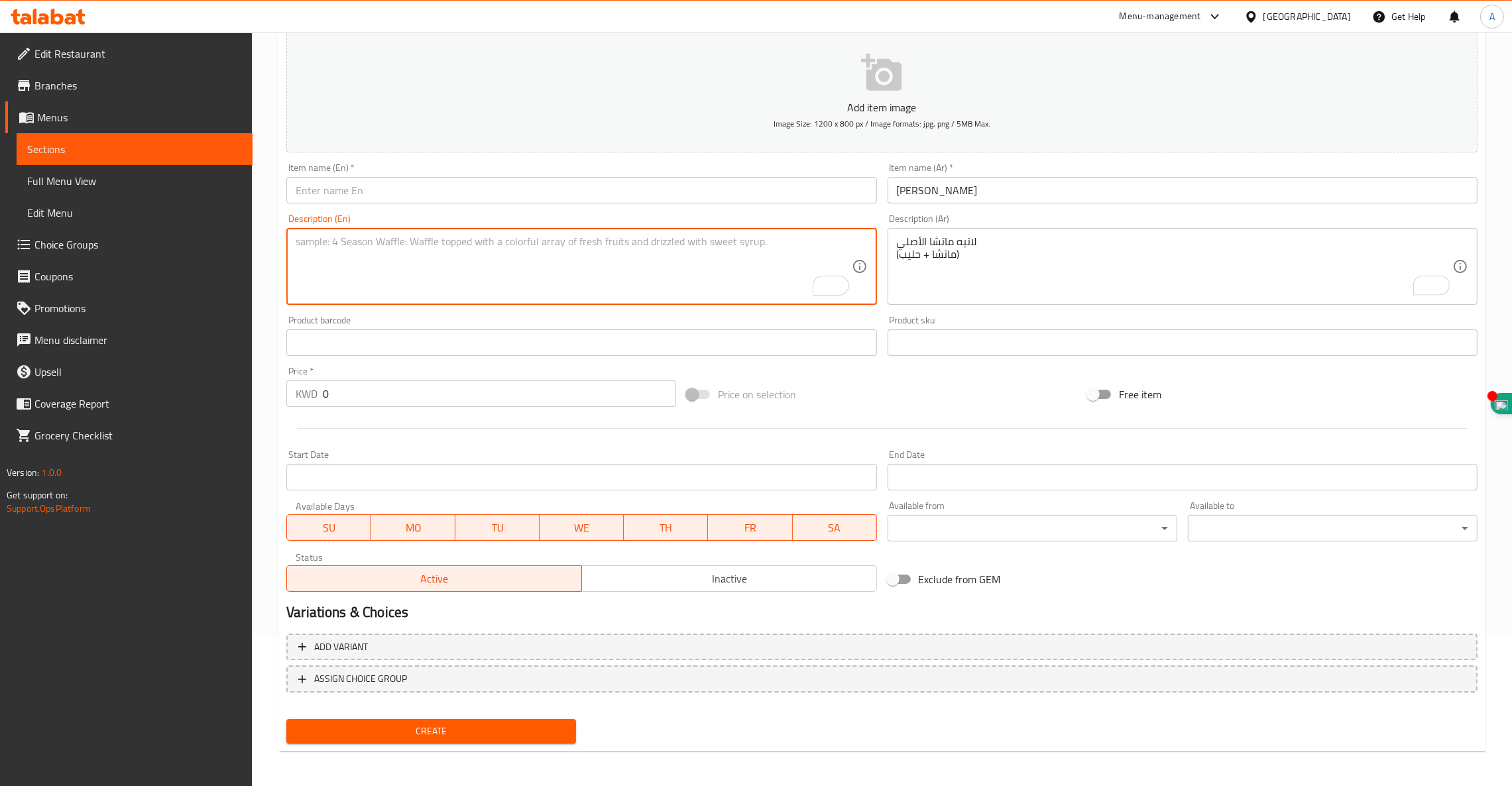
click at [440, 252] on textarea "To enrich screen reader interactions, please activate Accessibility in Grammarl…" at bounding box center [573, 267] width 555 height 63
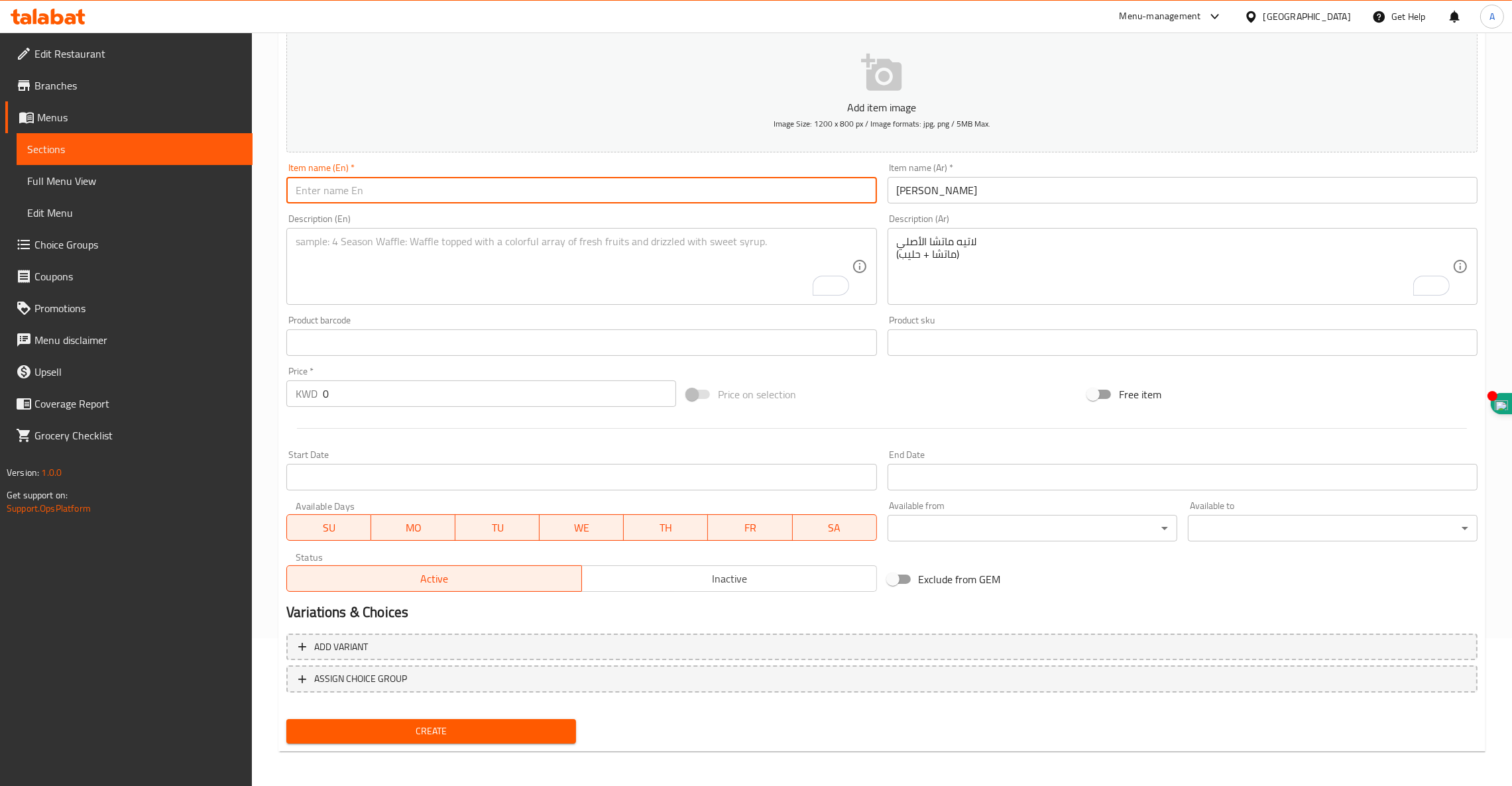
click at [351, 186] on input "text" at bounding box center [581, 190] width 590 height 26
paste input "HOT MATCHA CLASSIC"
type input "HOT MATCHA CLASSIC"
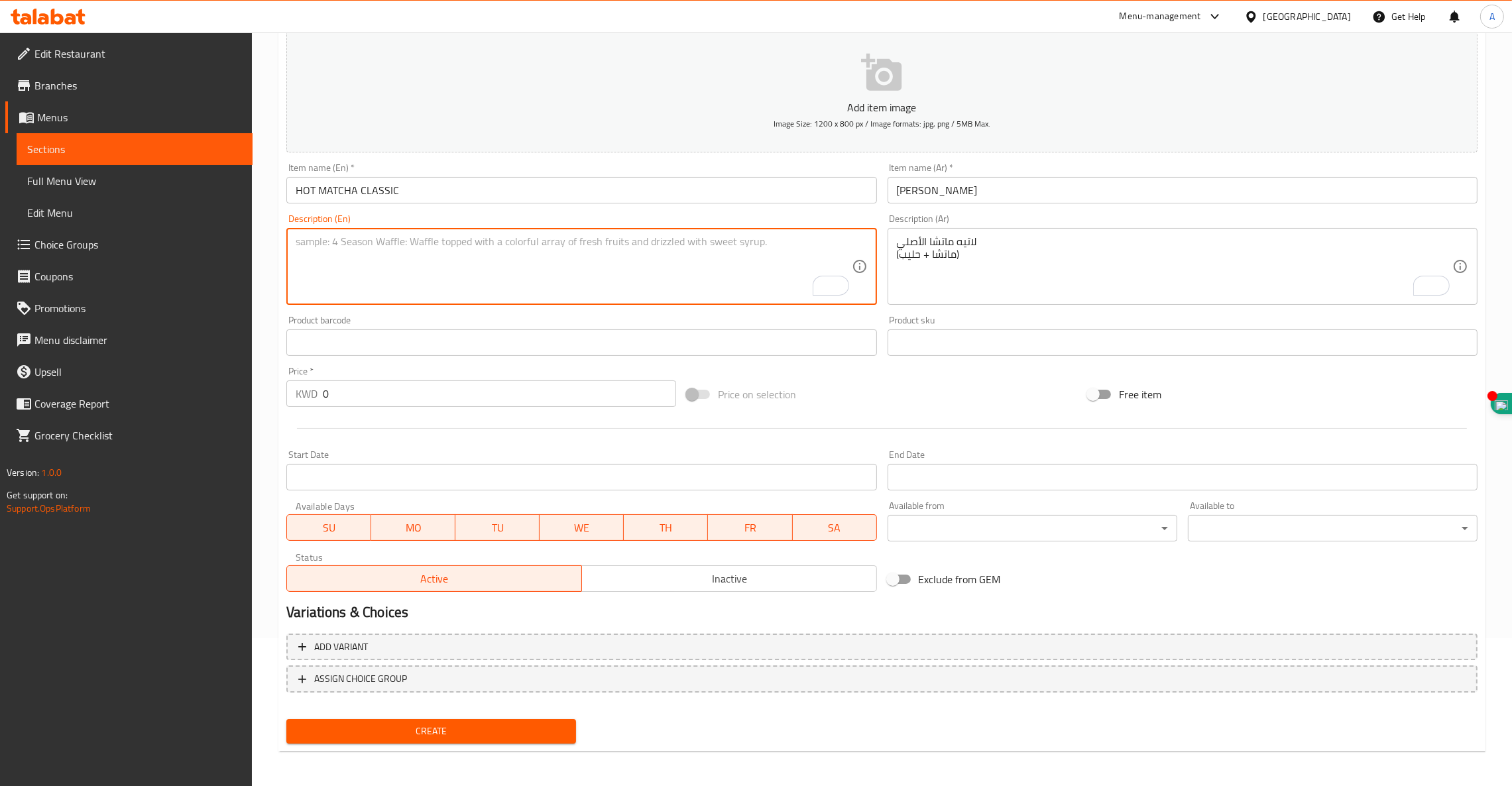
click at [337, 250] on textarea "To enrich screen reader interactions, please activate Accessibility in Grammarl…" at bounding box center [573, 267] width 555 height 63
click at [375, 241] on textarea "To enrich screen reader interactions, please activate Accessibility in Grammarl…" at bounding box center [573, 267] width 555 height 63
paste textarea "ORIGINAL MATCHA LATTE ( MATCHA + MILK )"
click at [434, 243] on textarea "ORIGINAL MATCHA LATTE ( MATCHA + MILK )" at bounding box center [573, 267] width 555 height 63
type textarea "ORIGINAL MATCHA LATTE ( MATCHA + MILK )"
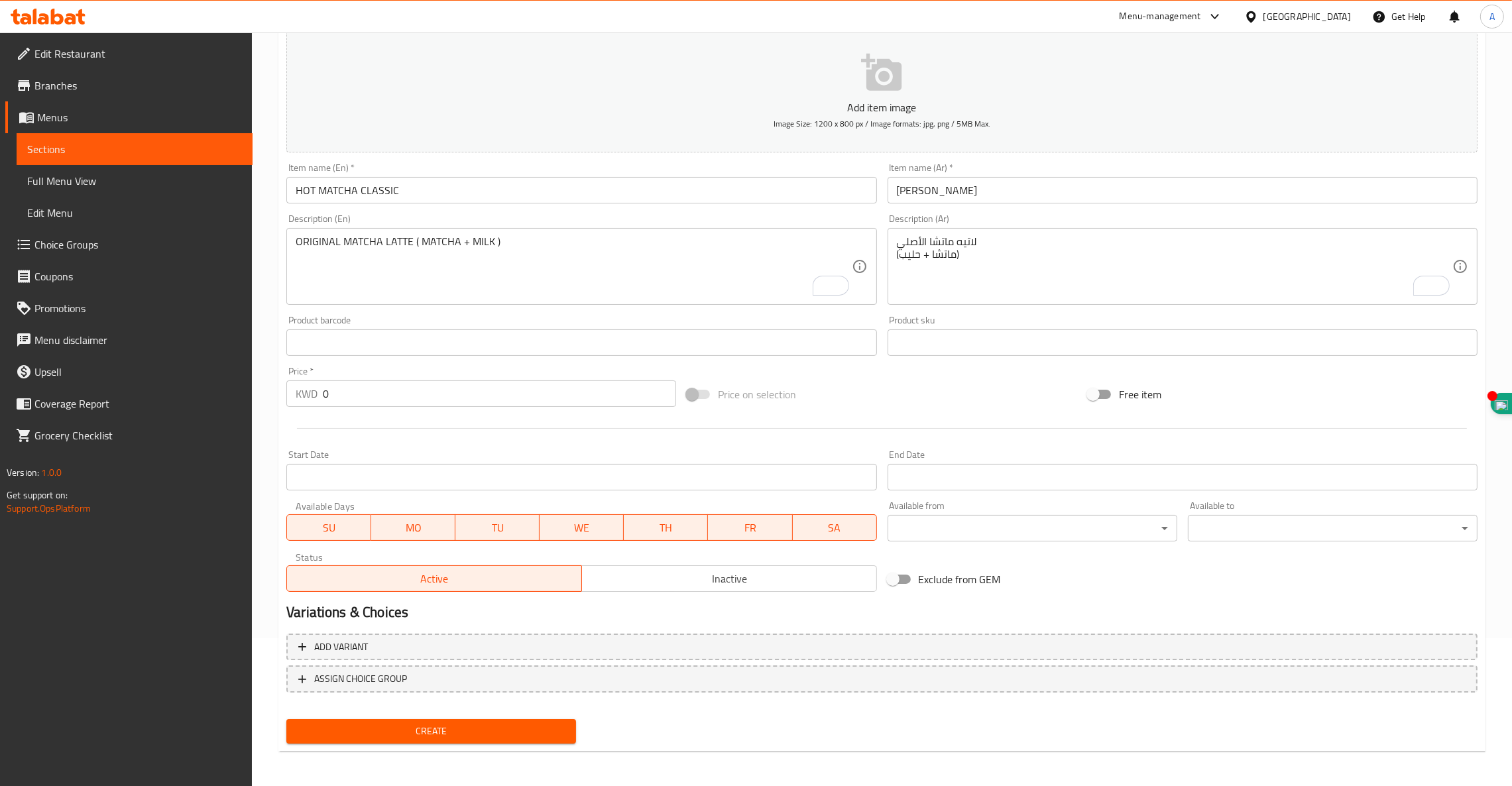
drag, startPoint x: 1016, startPoint y: 233, endPoint x: 943, endPoint y: 257, distance: 76.8
click at [1008, 237] on div "لاتيه ماتشا الأصلي (ماتشا + حليب) Description (Ar)" at bounding box center [1182, 267] width 590 height 77
drag, startPoint x: 890, startPoint y: 258, endPoint x: 932, endPoint y: 245, distance: 44.0
click at [944, 230] on div "لاتيه ماتشا الأصلي (ماتشا + حليب) Description (Ar)" at bounding box center [1182, 267] width 590 height 77
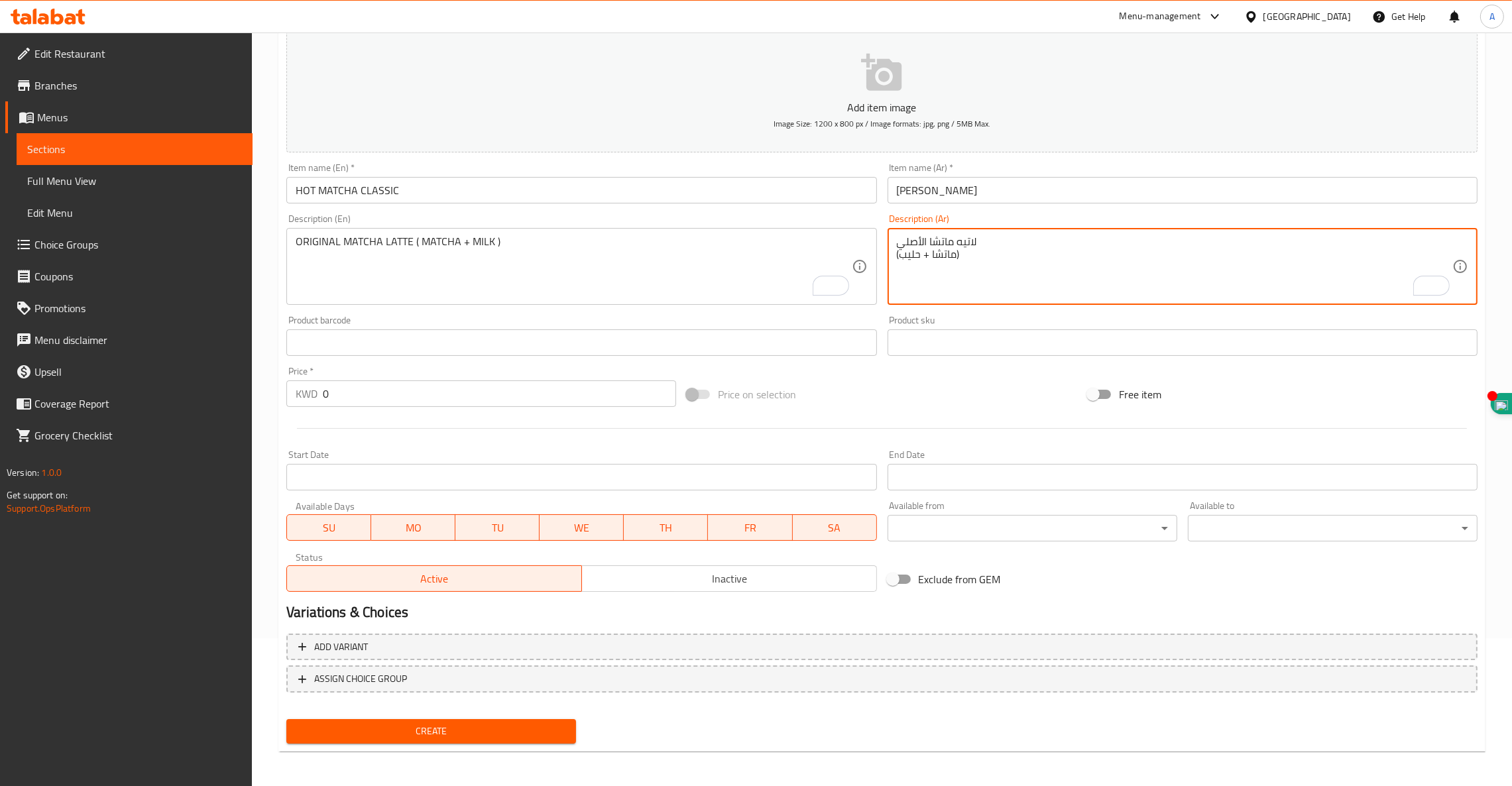
click at [932, 245] on textarea "لاتيه ماتشا الأصلي (ماتشا + حليب)" at bounding box center [1174, 267] width 555 height 63
click at [933, 244] on textarea "لاتيه ماتشا الأصلي (ماتشا + حليب)" at bounding box center [1174, 267] width 555 height 63
click at [934, 244] on textarea "لاتيه ماتشا الأصلي (ماتشا + حليب)" at bounding box center [1174, 267] width 555 height 63
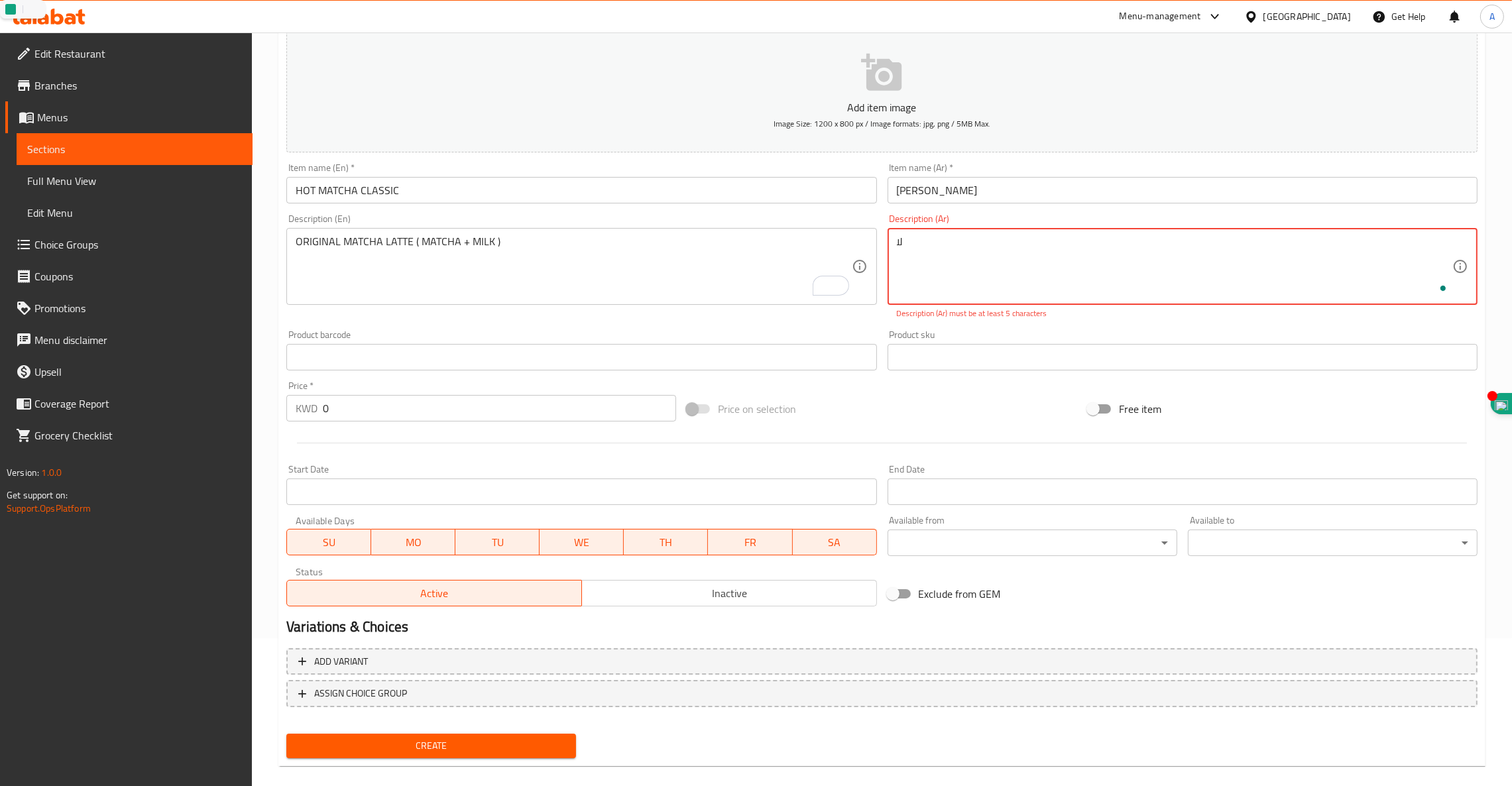
type textarea "ل"
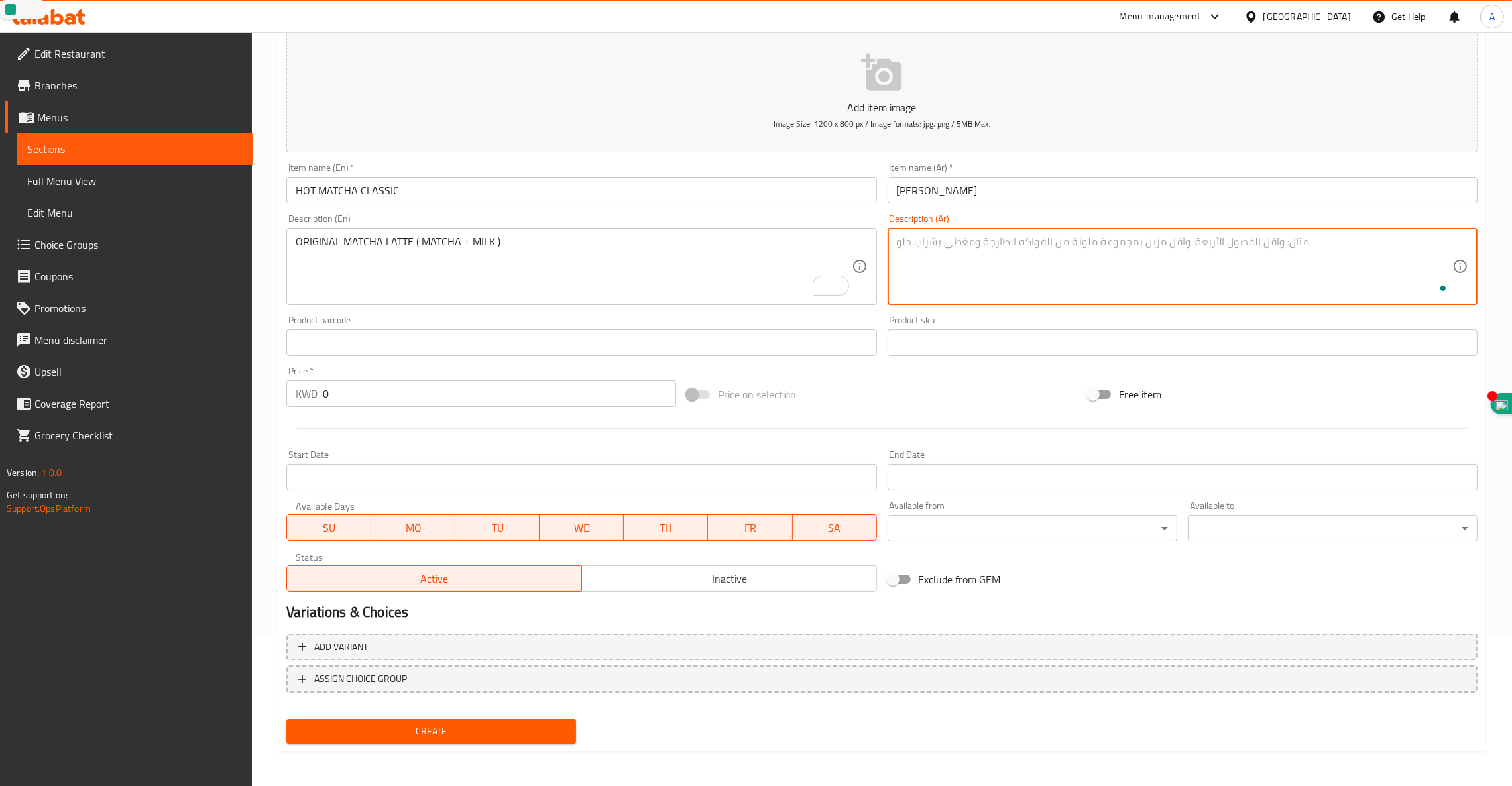
paste textarea "لاتيه ماتشا الأصلي"
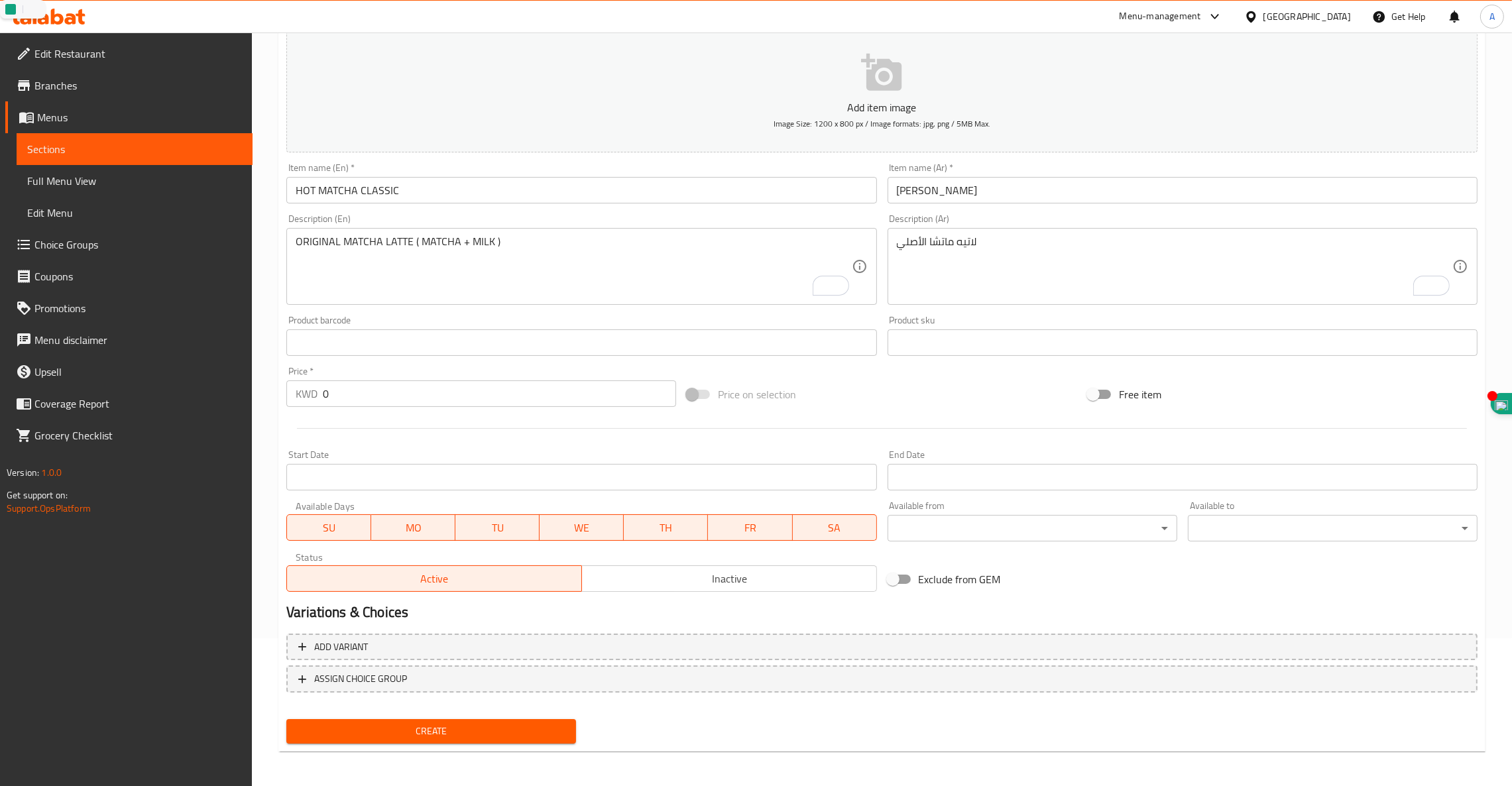
click at [915, 262] on textarea "لاتيه ماتشا الأصلي" at bounding box center [1174, 267] width 555 height 63
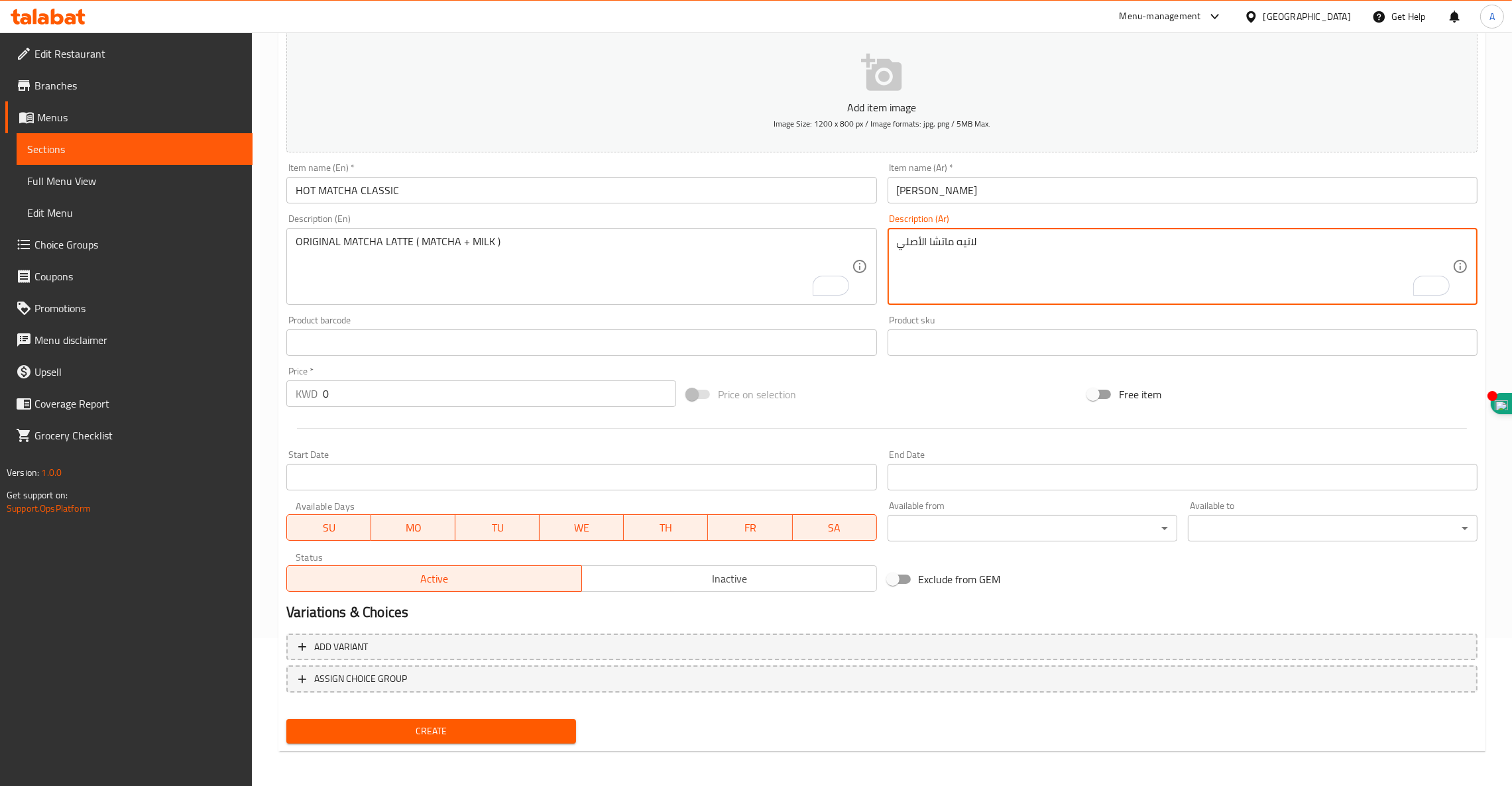
paste textarea "(ماتشا + حليب)"
type textarea "لاتيه ماتشا الأصلي (ماتشا + حليب)"
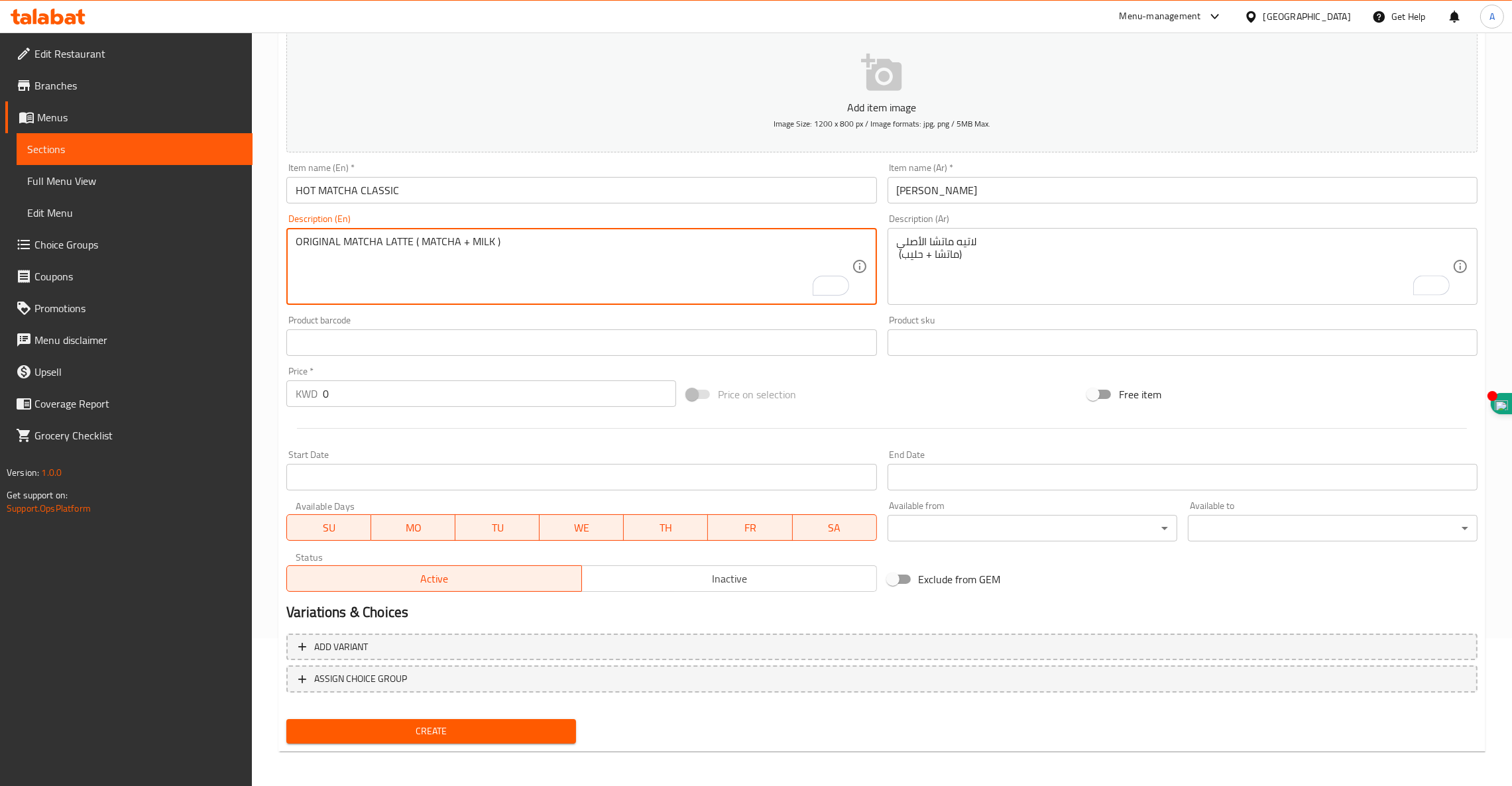
click at [412, 244] on textarea "ORIGINAL MATCHA LATTE ( MATCHA + MILK )" at bounding box center [573, 267] width 555 height 63
type textarea "ORIGINAL MATCHA LATTE ( MATCHA + MILK )"
drag, startPoint x: 325, startPoint y: 392, endPoint x: 78, endPoint y: 336, distance: 253.3
click at [75, 346] on div "Edit Restaurant Branches Menus Sections Full Menu View Edit Menu Choice Groups …" at bounding box center [756, 336] width 1512 height 904
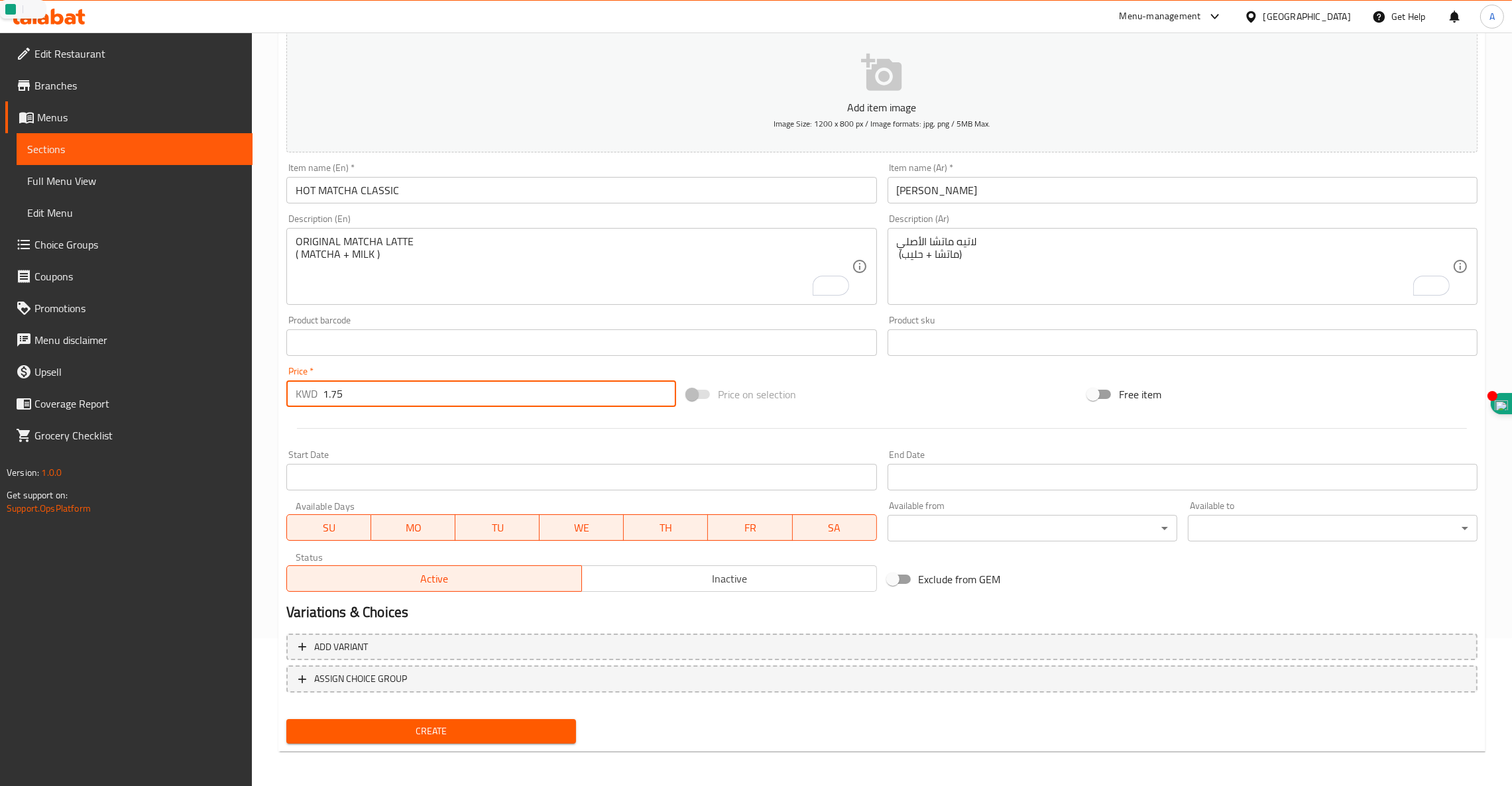
type input "1.75"
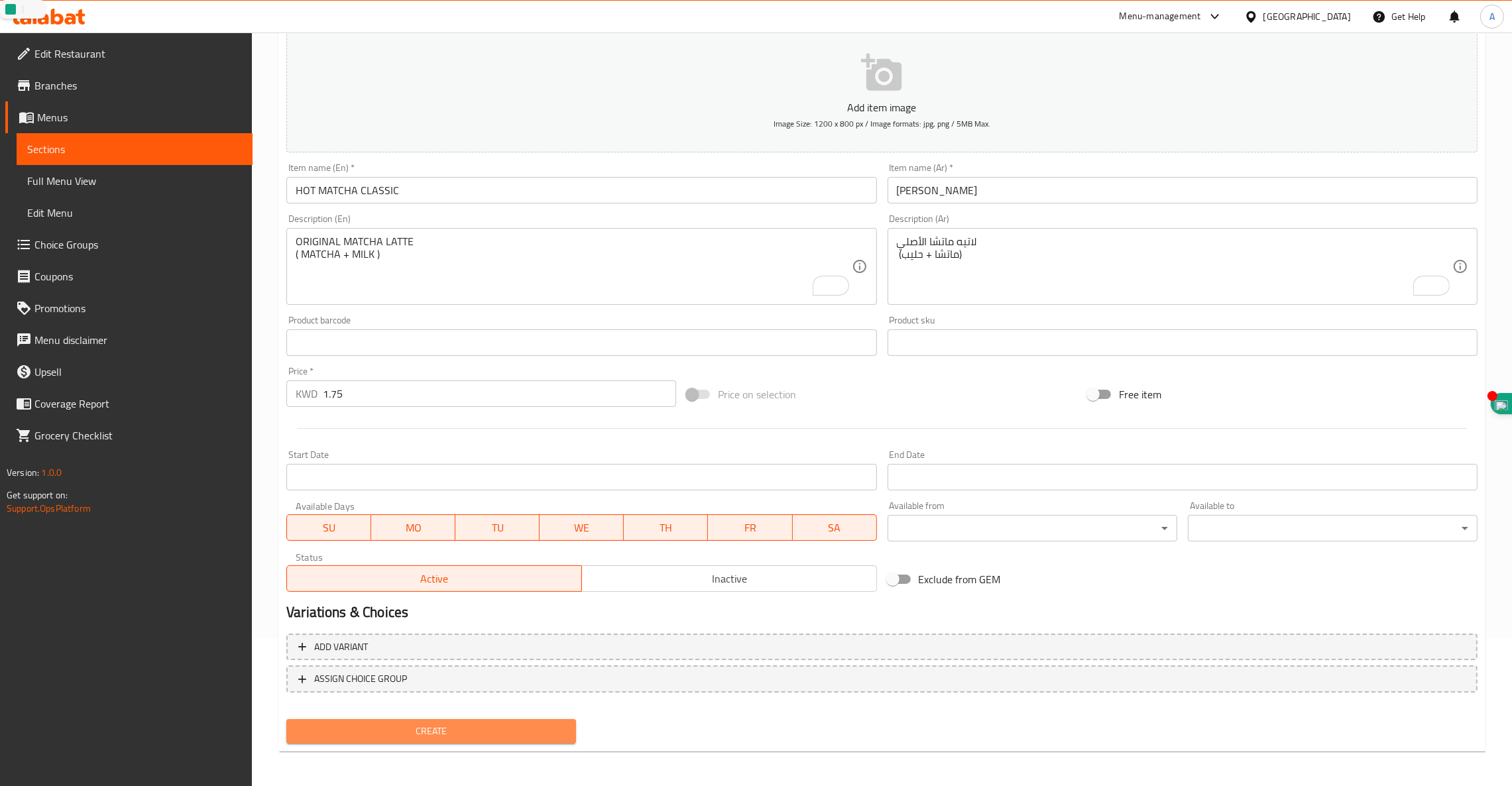
click at [432, 723] on span "Create" at bounding box center [430, 731] width 268 height 16
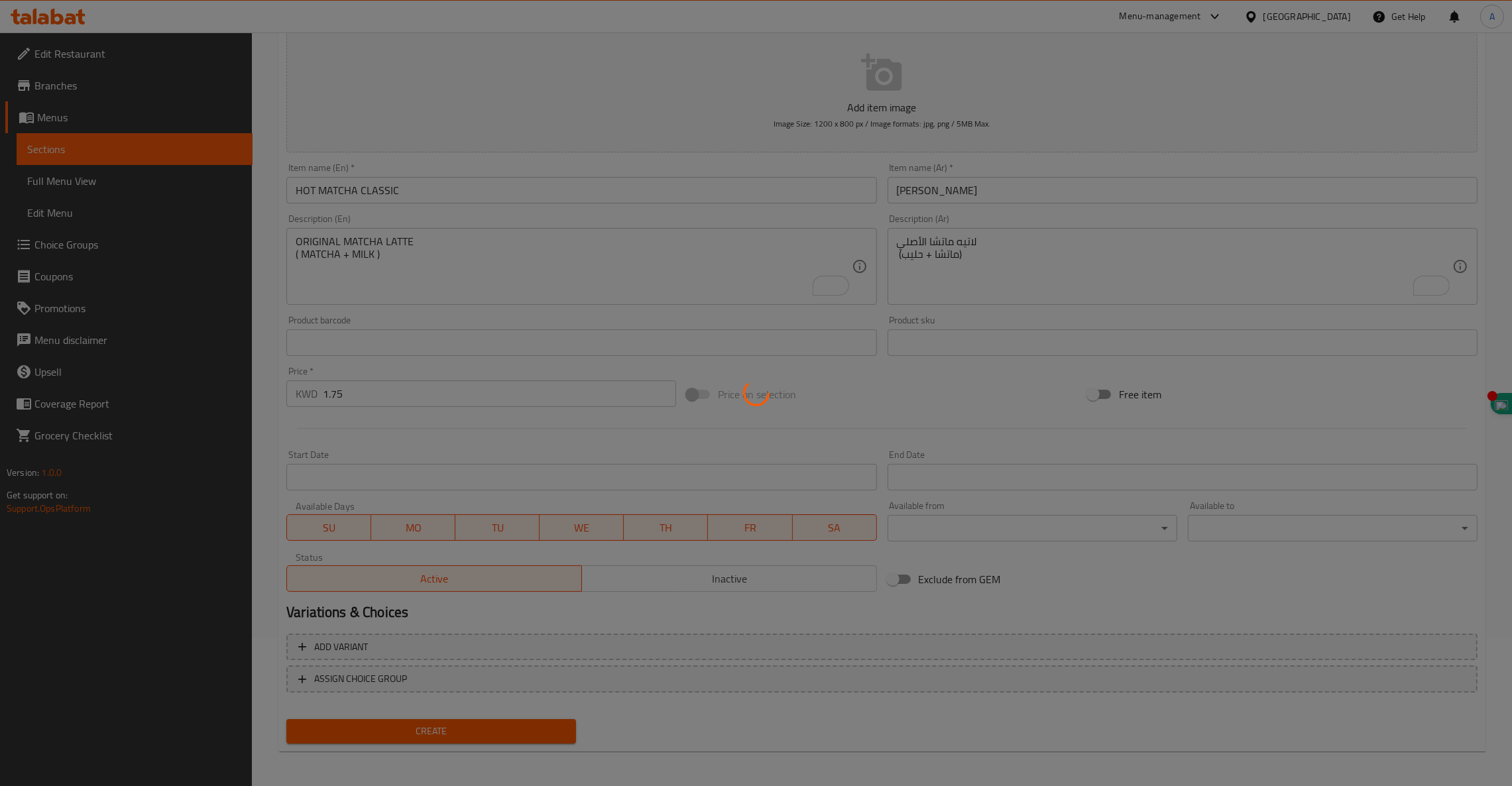
type input "0"
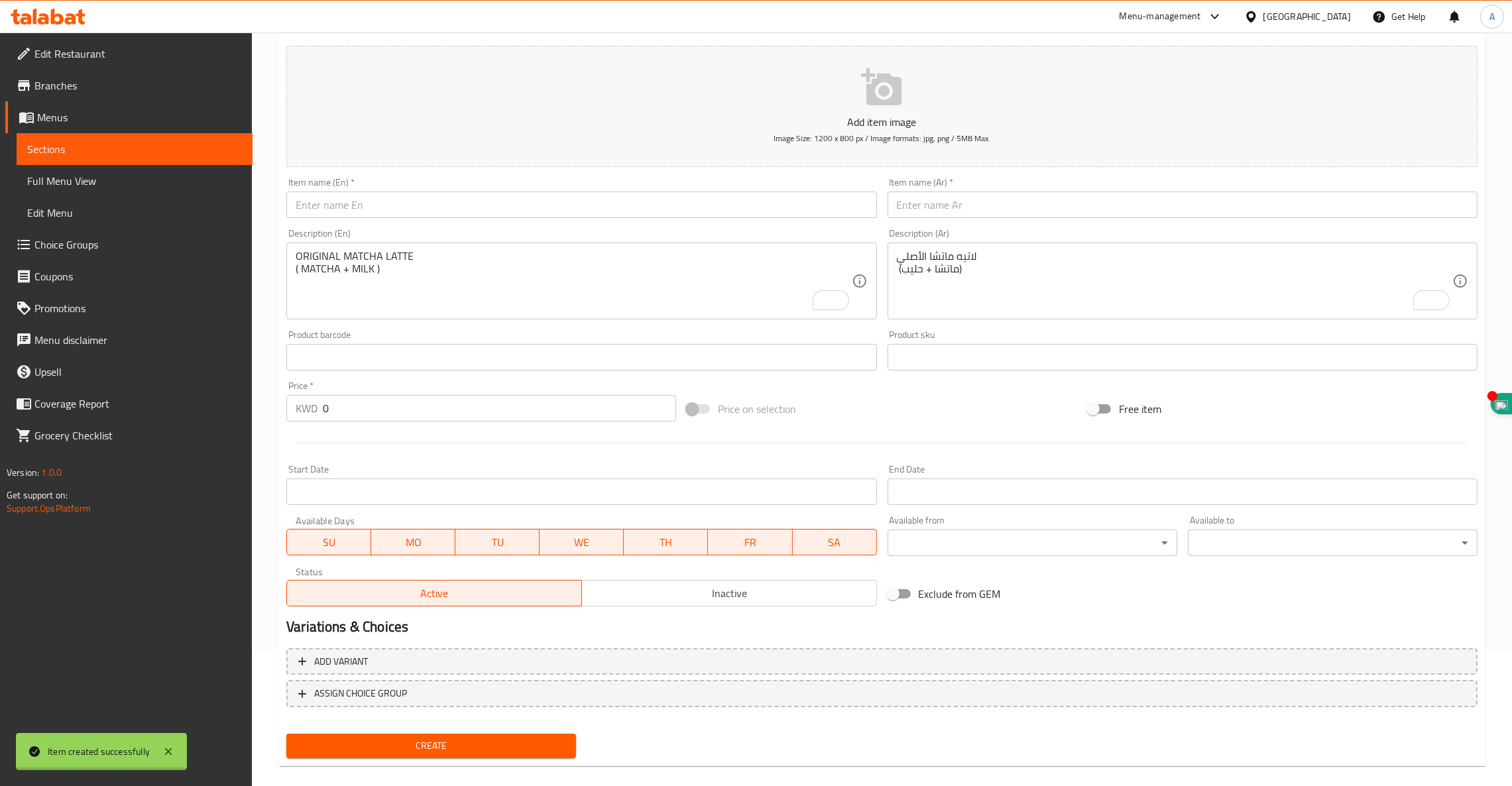
scroll to position [0, 0]
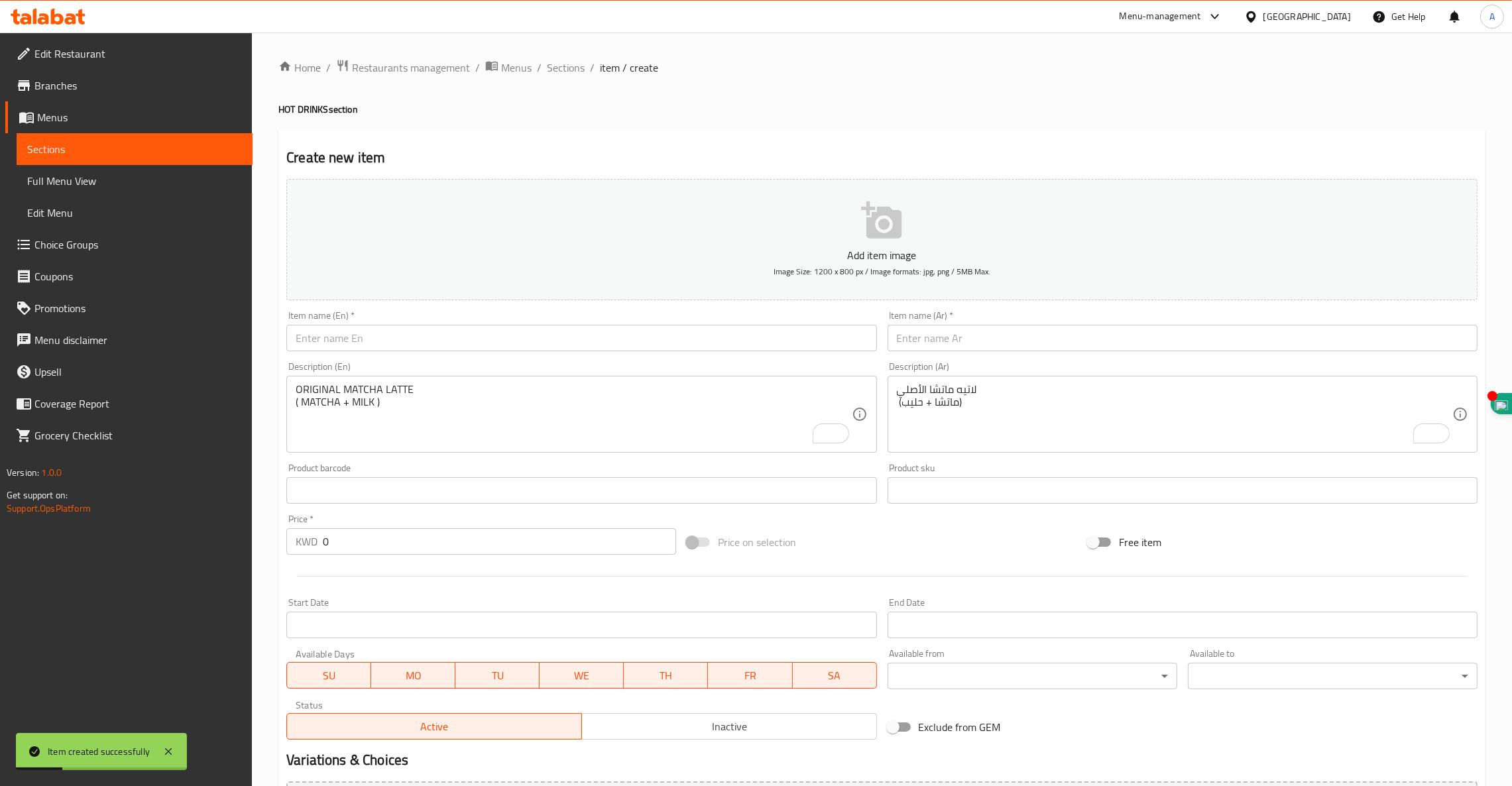
click at [323, 337] on input "text" at bounding box center [581, 338] width 590 height 26
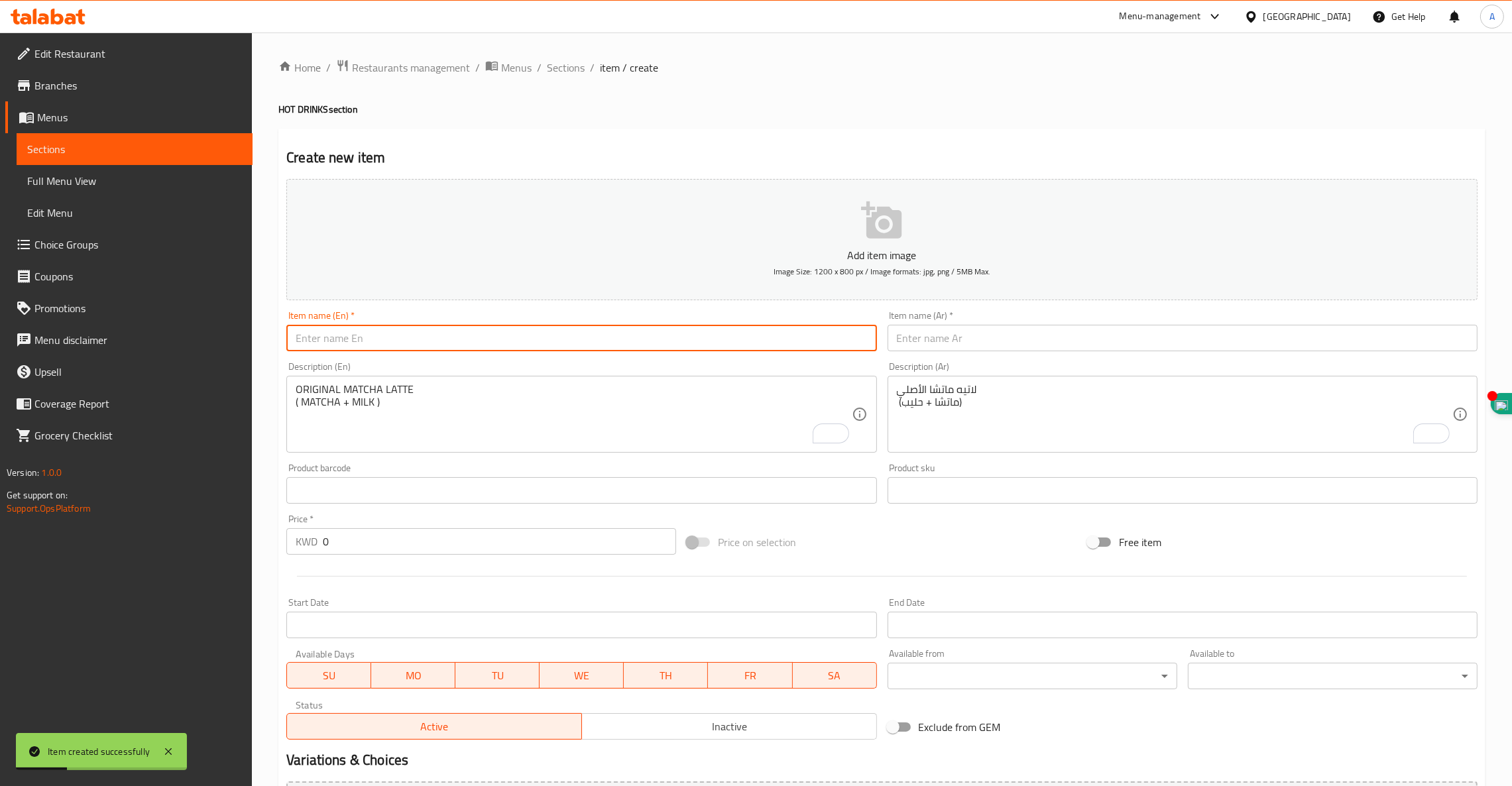
paste input "HOT MATCHA VANILLA"
type input "HOT MATCHA VANILLA"
click at [1000, 334] on input "text" at bounding box center [1182, 338] width 590 height 26
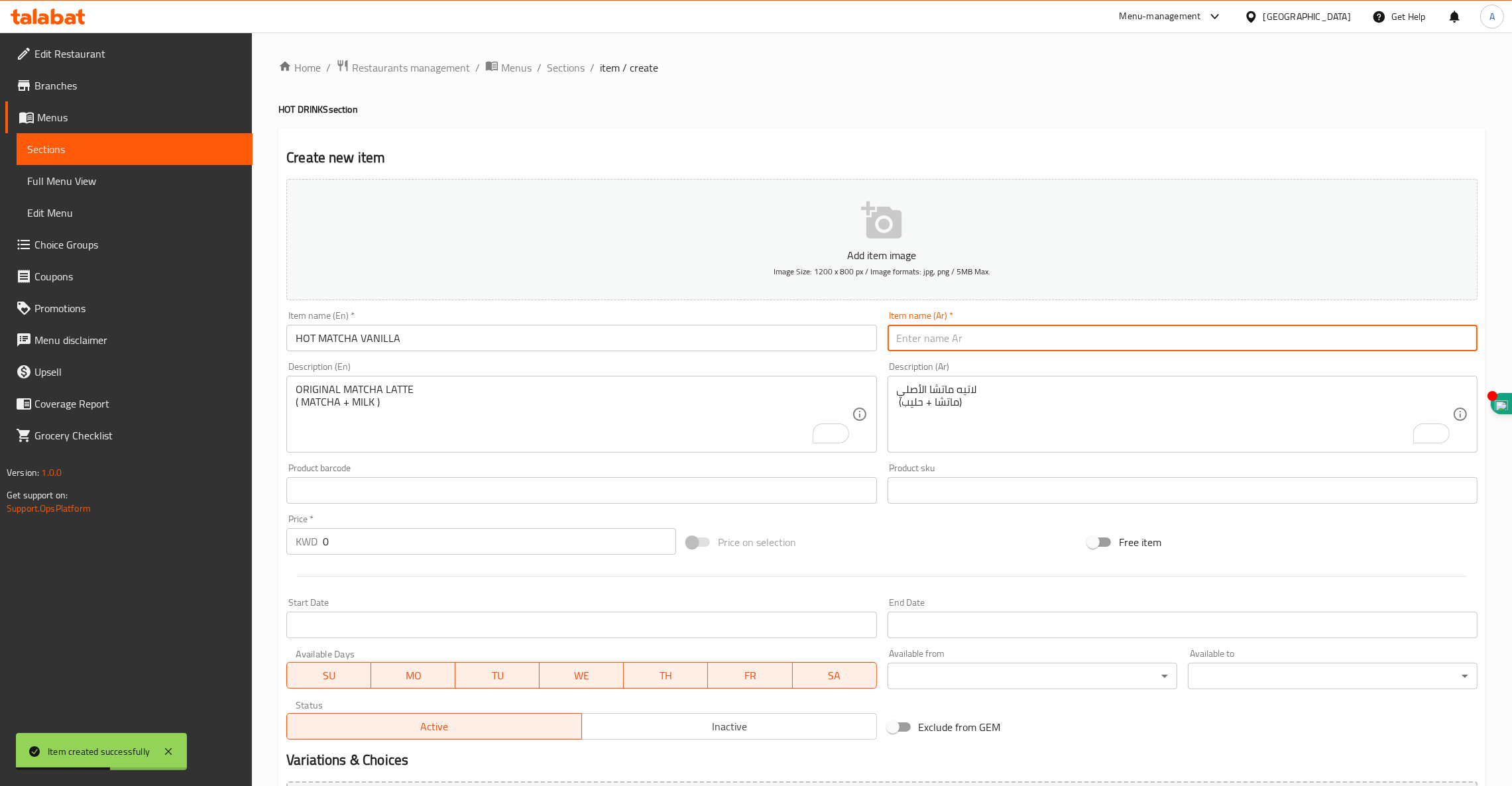
paste input "ماتشا ساخن بنكهة الفانيليا"
type input "ماتشا ساخن بنكهة الفانيليا"
click at [343, 377] on div "ORIGINAL MATCHA LATTE ( MATCHA + MILK ) Description (En)" at bounding box center [581, 414] width 590 height 77
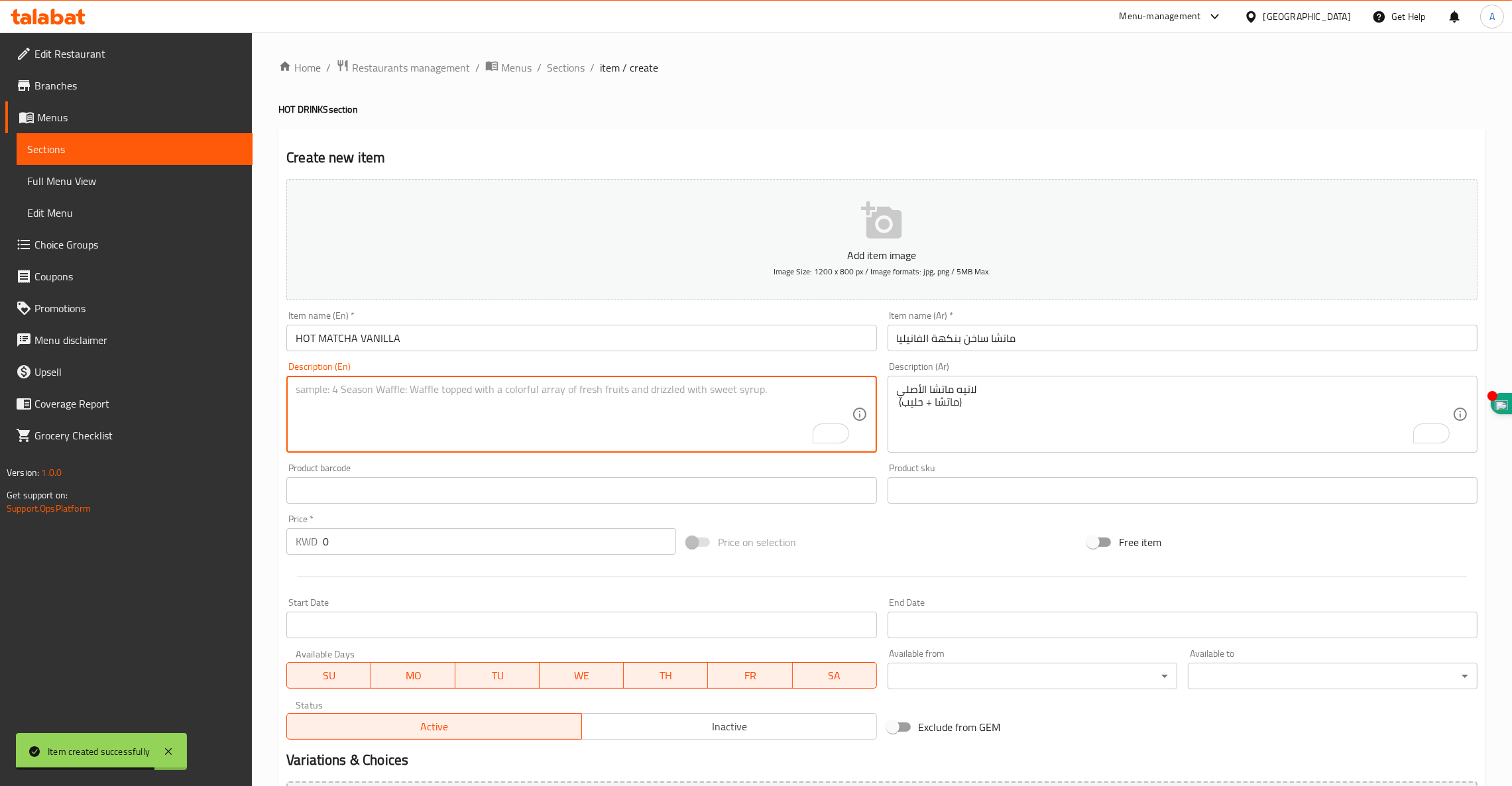
paste textarea "VANILLA MATCHA LATTE"
paste textarea "( MATCHA + VANILLA SYRUP +SWEET VANILLA"
paste textarea "COLD FOAM )"
click at [558, 390] on textarea "VANILLA MATCHA LATTE ( MATCHA + VANILLA SYRUP +SWEET VANILLA COLD FOAM )" at bounding box center [573, 415] width 555 height 63
click at [550, 390] on textarea "VANILLA MATCHA LATTE ( MATCHA + VANILLA SYRUP +SWEET VANILLA COLD FOAM )" at bounding box center [573, 415] width 555 height 63
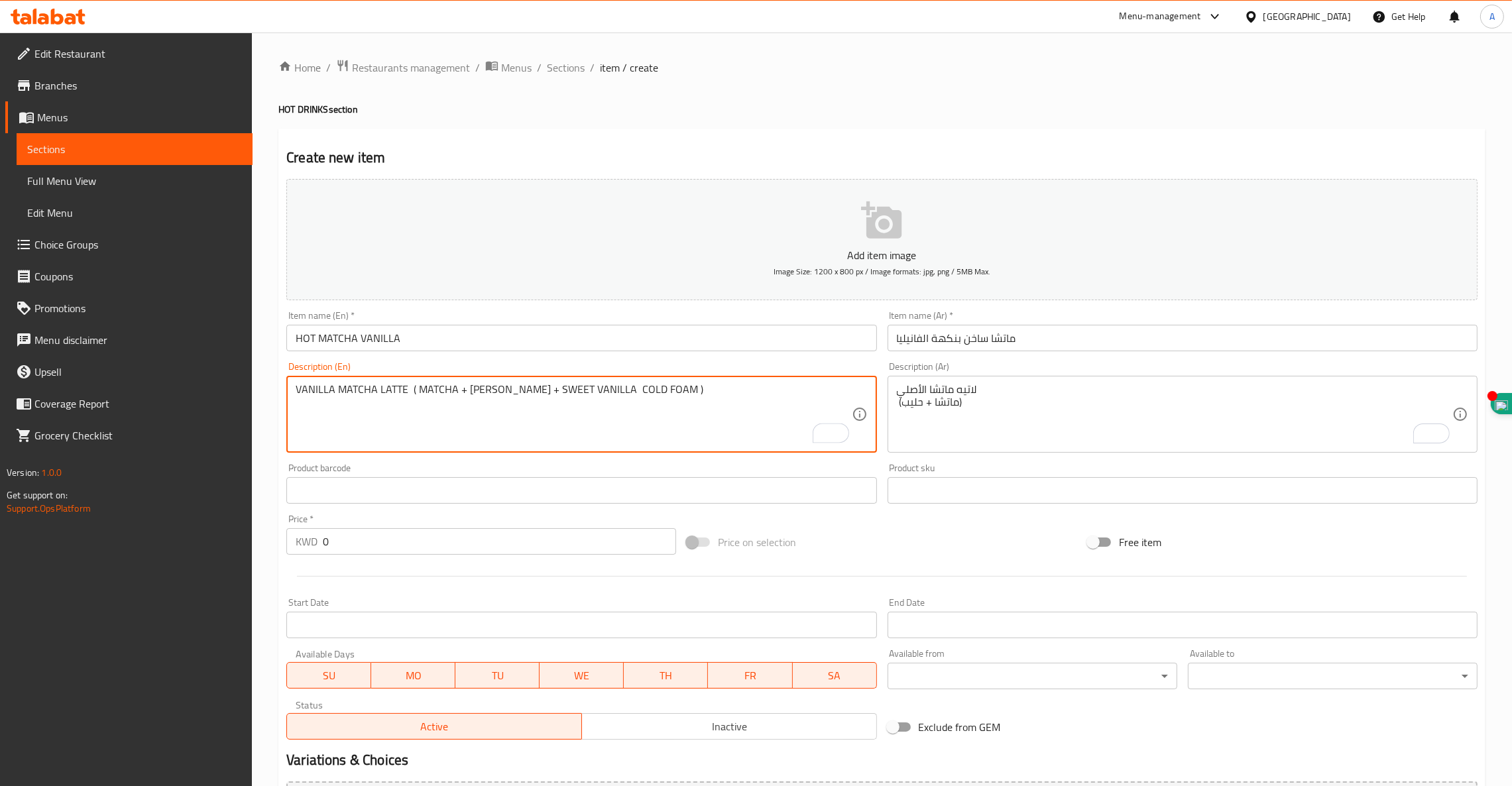
click at [452, 392] on textarea "VANILLA MATCHA LATTE ( MATCHA + [PERSON_NAME] + SWEET VANILLA COLD FOAM )" at bounding box center [573, 415] width 555 height 63
click at [454, 391] on textarea "VANILLA MATCHA LATTE ( MATCHA + [PERSON_NAME] + SWEET VANILLA COLD FOAM )" at bounding box center [573, 415] width 555 height 63
type textarea "VANILLA MATCHA LATTE ( MATCHA + [PERSON_NAME] + SWEET VANILLA COLD FOAM )"
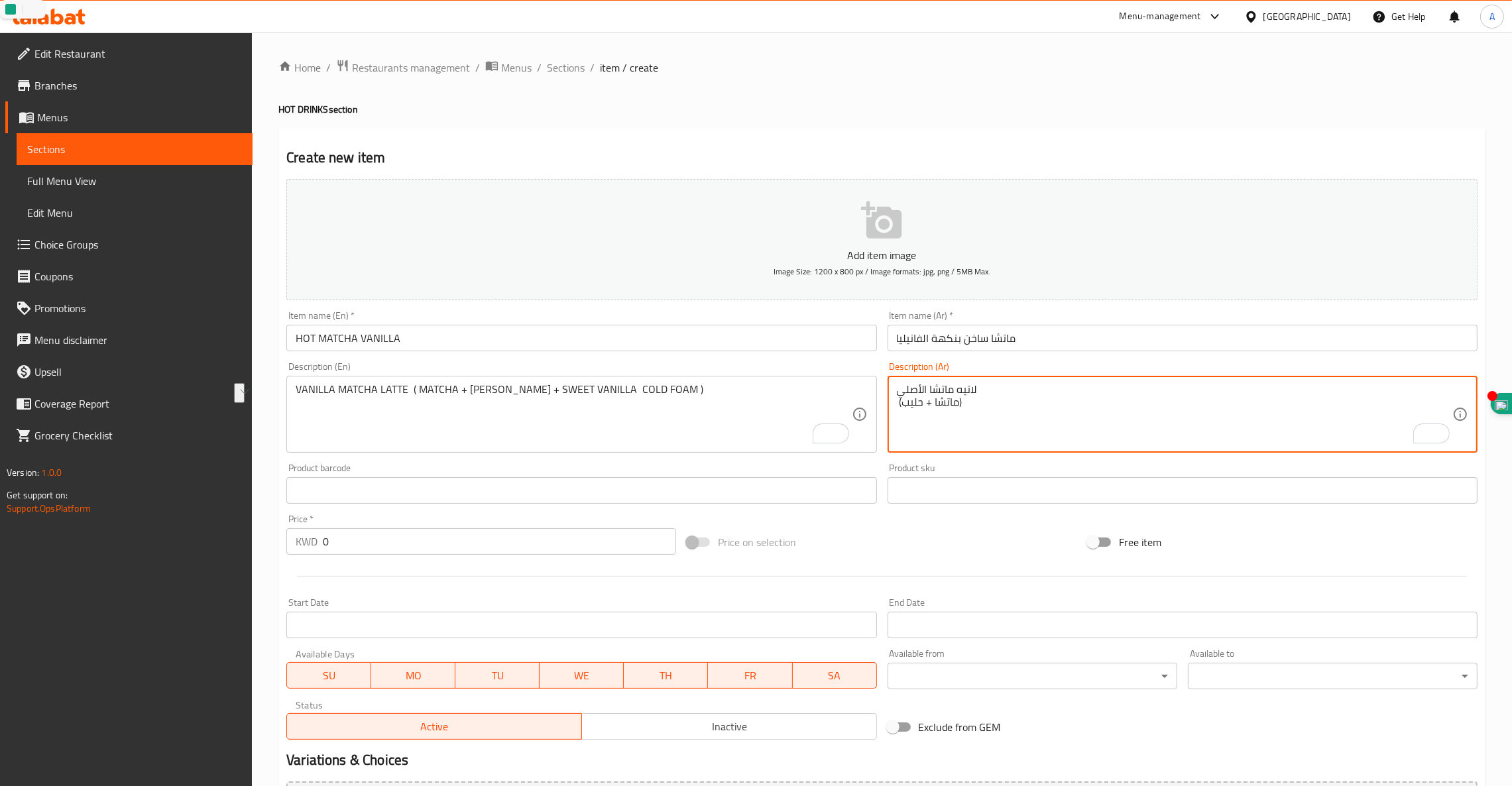
click at [1031, 413] on textarea "لاتيه ماتشا الأصلي (ماتشا + حليب)" at bounding box center [1174, 415] width 555 height 63
paste textarea "اتيه ماتشا الفانيليا (ماتشا + شراب الفانيليا + رغوة الفانيليا الحلوة الباردة)"
type textarea "اتيه ماتشا الفانيليا (ماتشا + شراب الفانيليا + رغوة الفانيليا الحلوة الباردة)"
click at [442, 540] on input "0" at bounding box center [499, 541] width 353 height 26
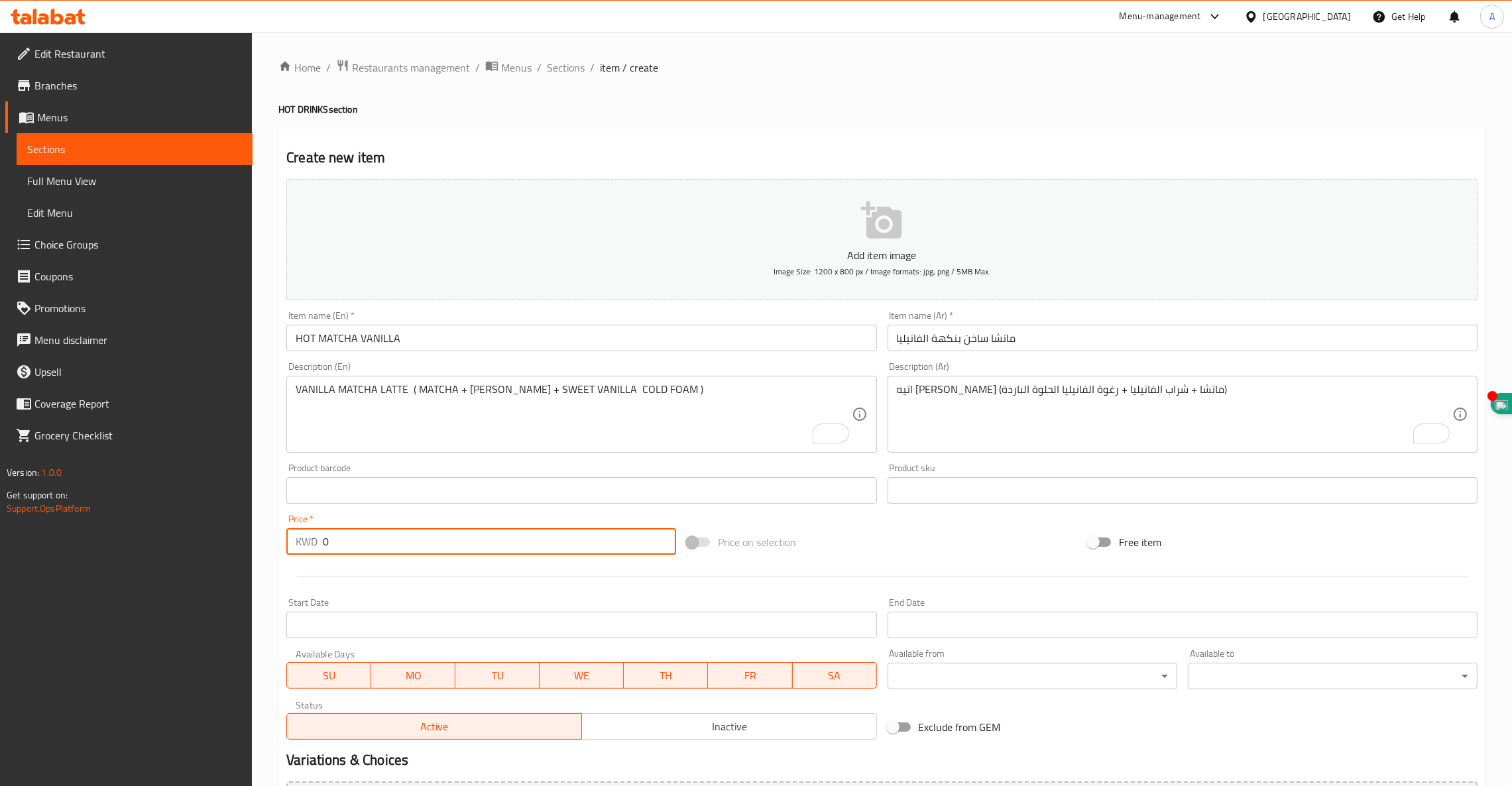
drag, startPoint x: 432, startPoint y: 535, endPoint x: 0, endPoint y: 495, distance: 433.8
click at [0, 499] on div "Edit Restaurant Branches Menus Sections Full Menu View Edit Menu Choice Groups …" at bounding box center [756, 484] width 1512 height 904
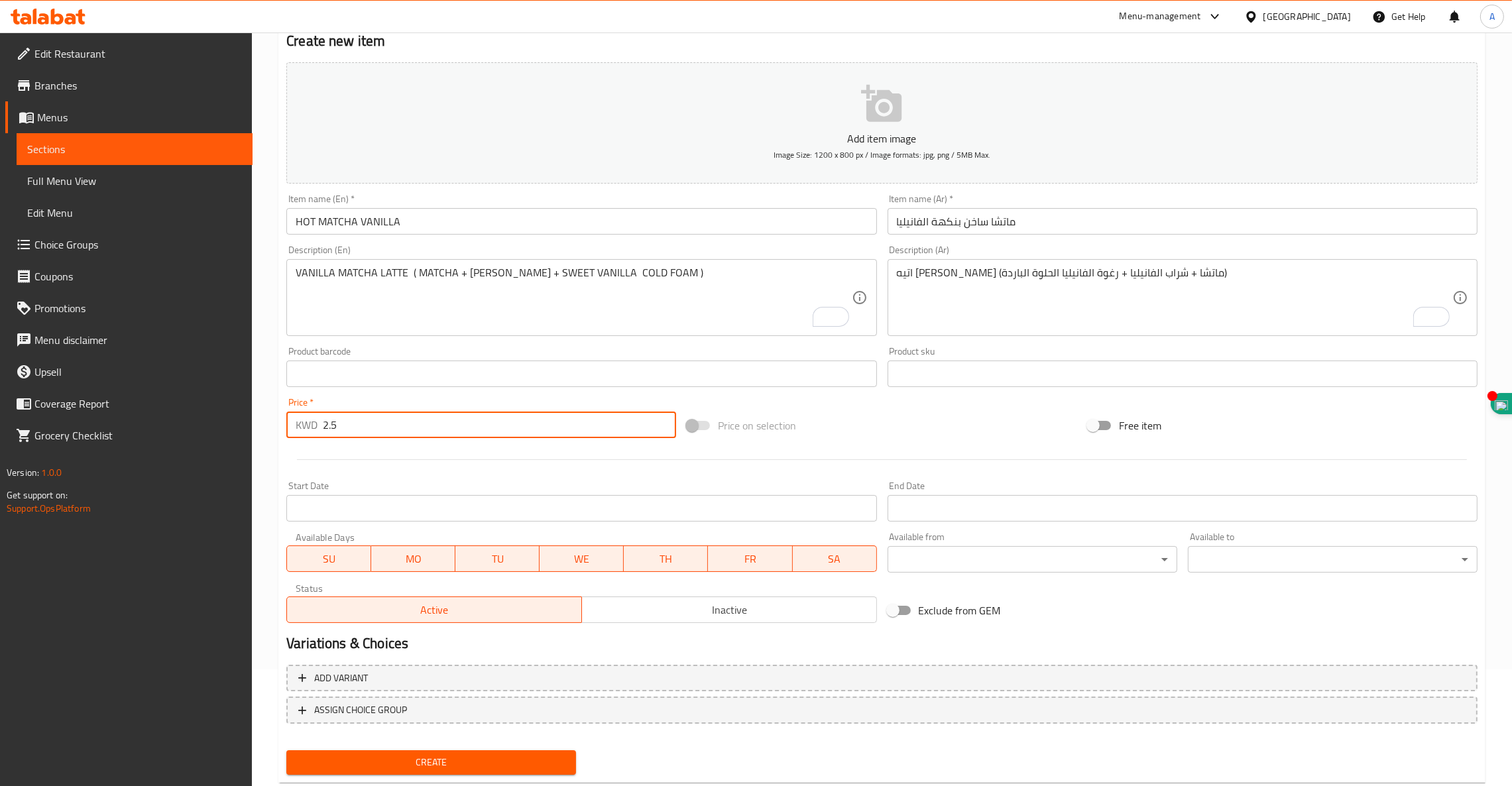
scroll to position [148, 0]
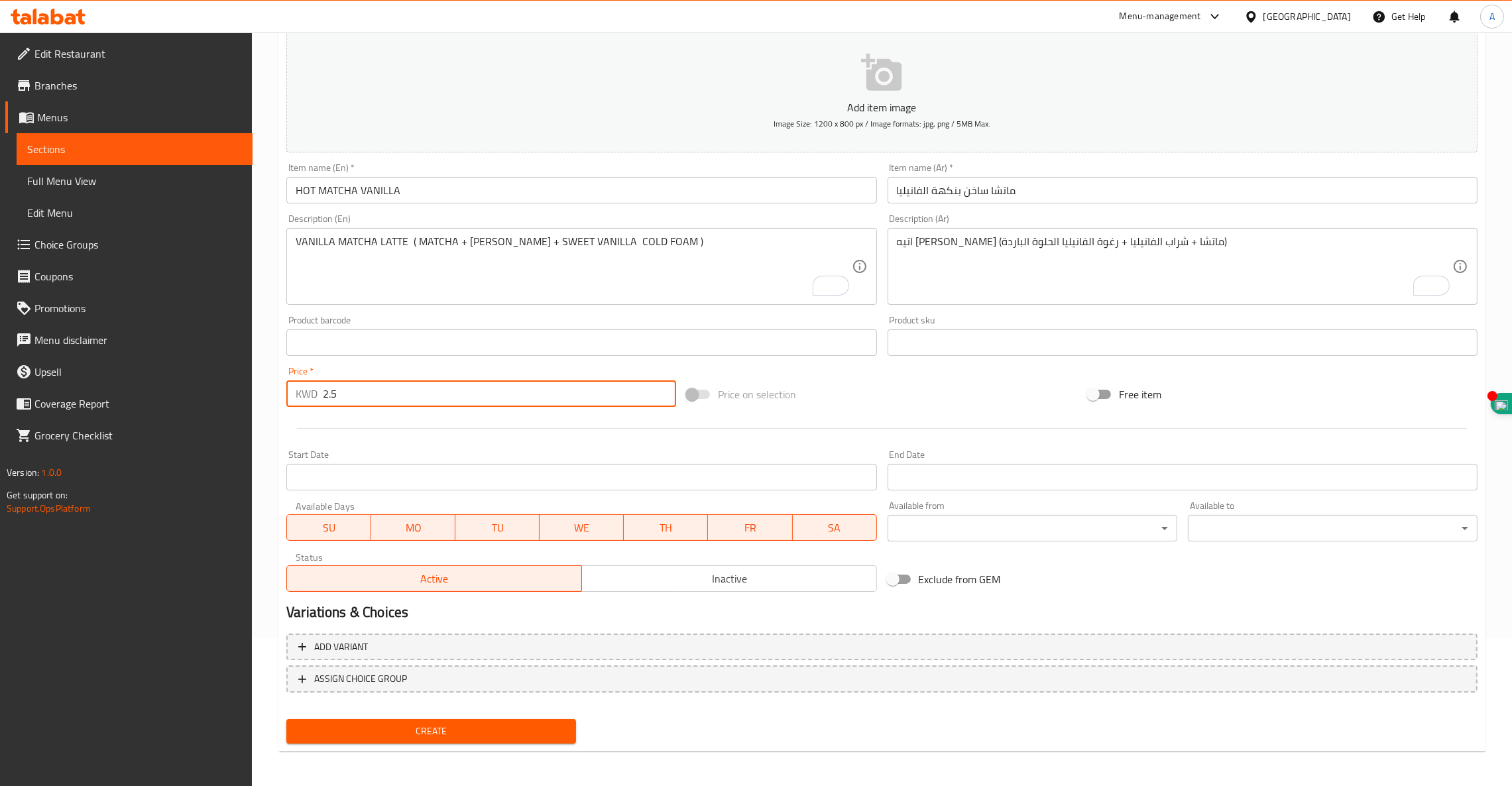
type input "2.5"
click at [442, 714] on div "Create" at bounding box center [431, 731] width 300 height 35
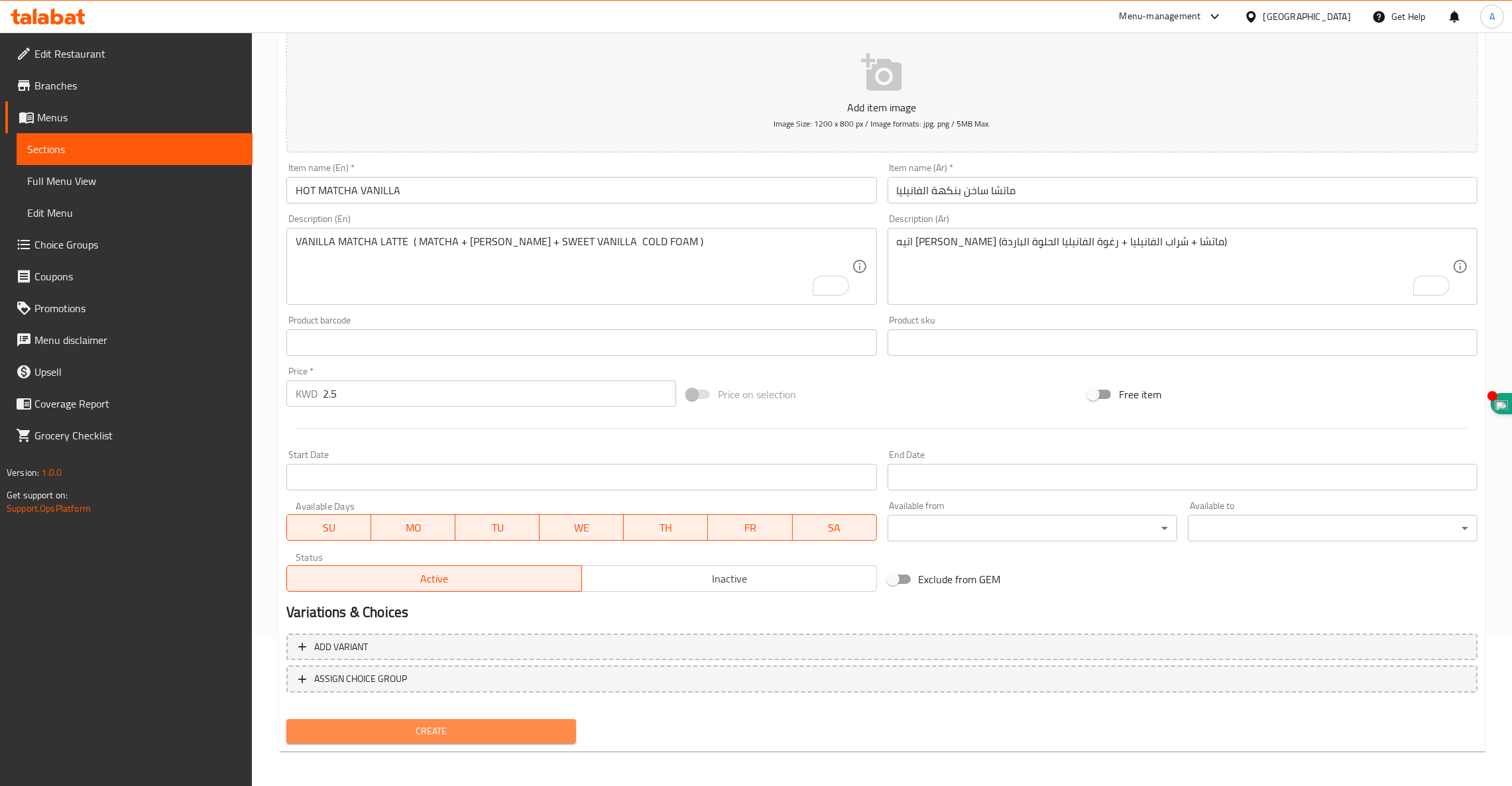
click at [446, 731] on span "Create" at bounding box center [430, 731] width 268 height 16
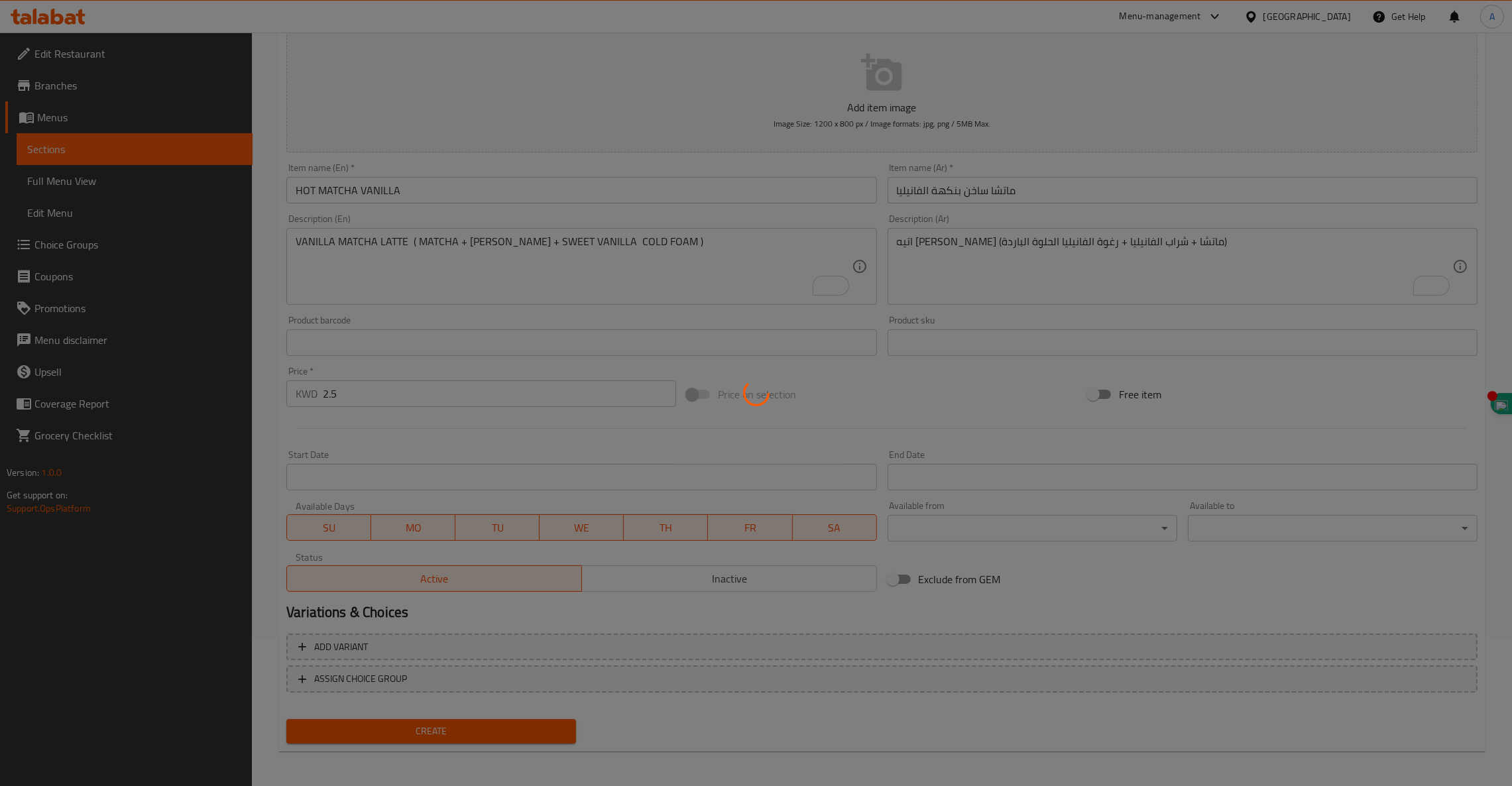
type input "0"
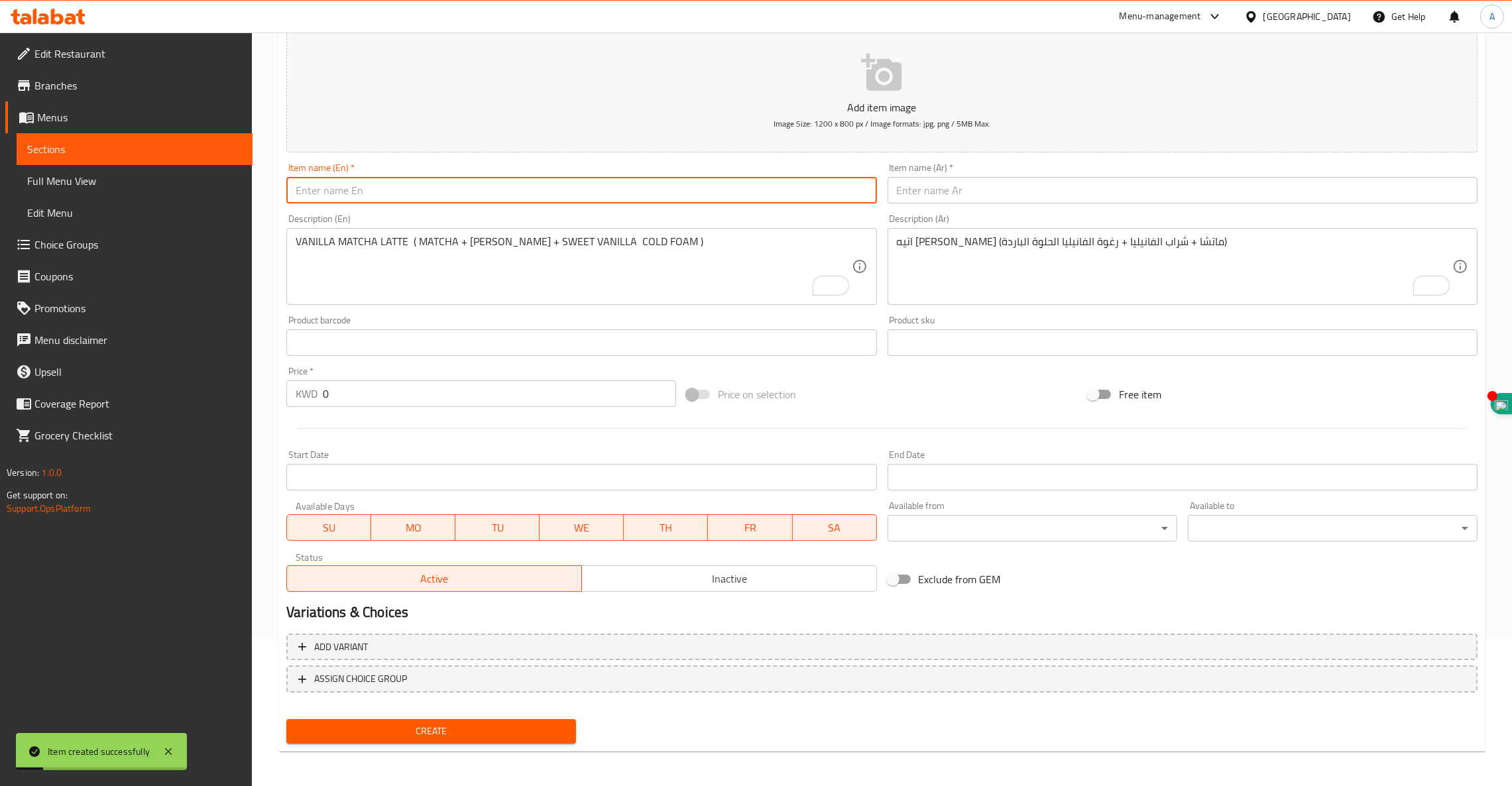
click at [385, 195] on input "text" at bounding box center [581, 190] width 590 height 26
paste input "HOT MATCHA MAPLE"
type input "HOT MATCHA MAPLE"
click at [326, 238] on textarea "VANILLA MATCHA LATTE ( MATCHA + [PERSON_NAME] + SWEET VANILLA COLD FOAM )" at bounding box center [573, 267] width 555 height 63
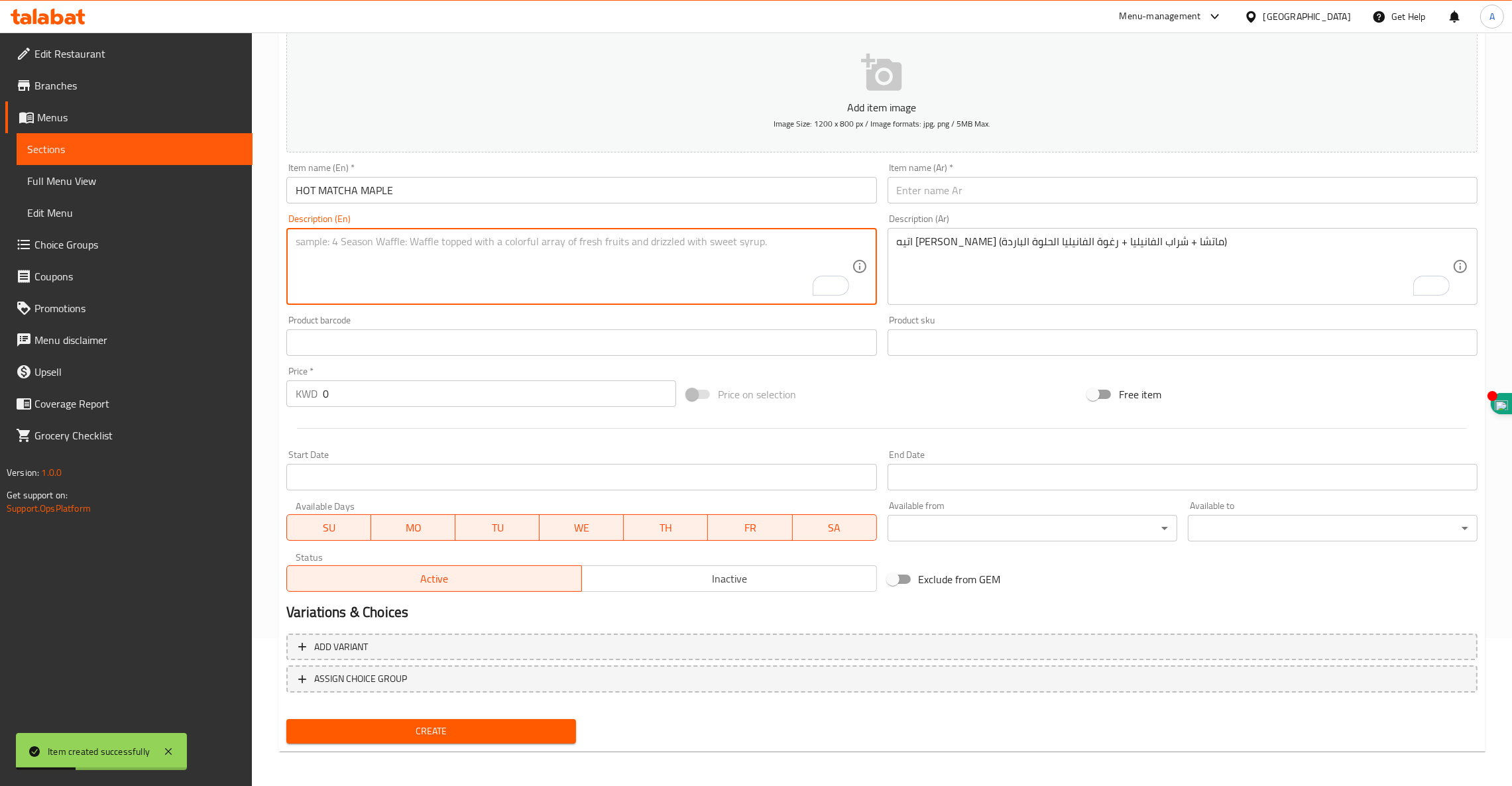
paste textarea "MAPLE MATCHA LATTE"
paste textarea "( MATCHA +MAPLE SYRUP + MILK )"
click at [466, 237] on textarea "MAPLE MATCHA LATTE ( MATCHA +MAPLE SYRUP + MILK )" at bounding box center [573, 267] width 555 height 63
click at [436, 245] on textarea "MAPLE MATCHA LATTE ( MATCHA MAPLE SYRUP + MILK )" at bounding box center [573, 267] width 555 height 63
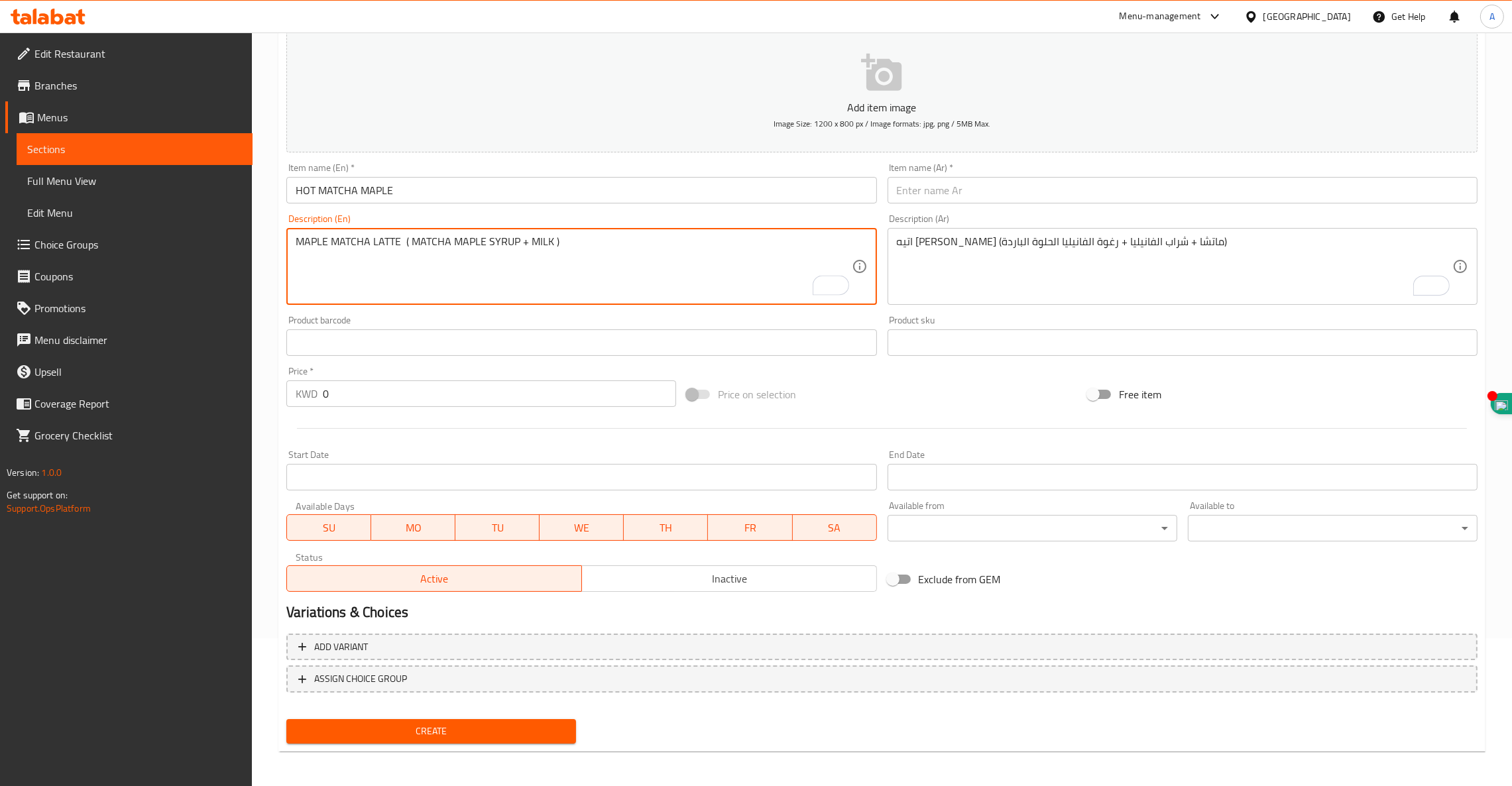
click at [439, 245] on textarea "MAPLE MATCHA LATTE ( MATCHA MAPLE SYRUP + MILK )" at bounding box center [573, 267] width 555 height 63
type textarea "MAPLE MATCHA LATTE ( MATCHA MAPLE SYRUP + MILK )"
click at [1102, 257] on textarea "اتيه ماتشا الفانيليا (ماتشا + شراب الفانيليا + رغوة الفانيليا الحلوة الباردة)" at bounding box center [1174, 267] width 555 height 63
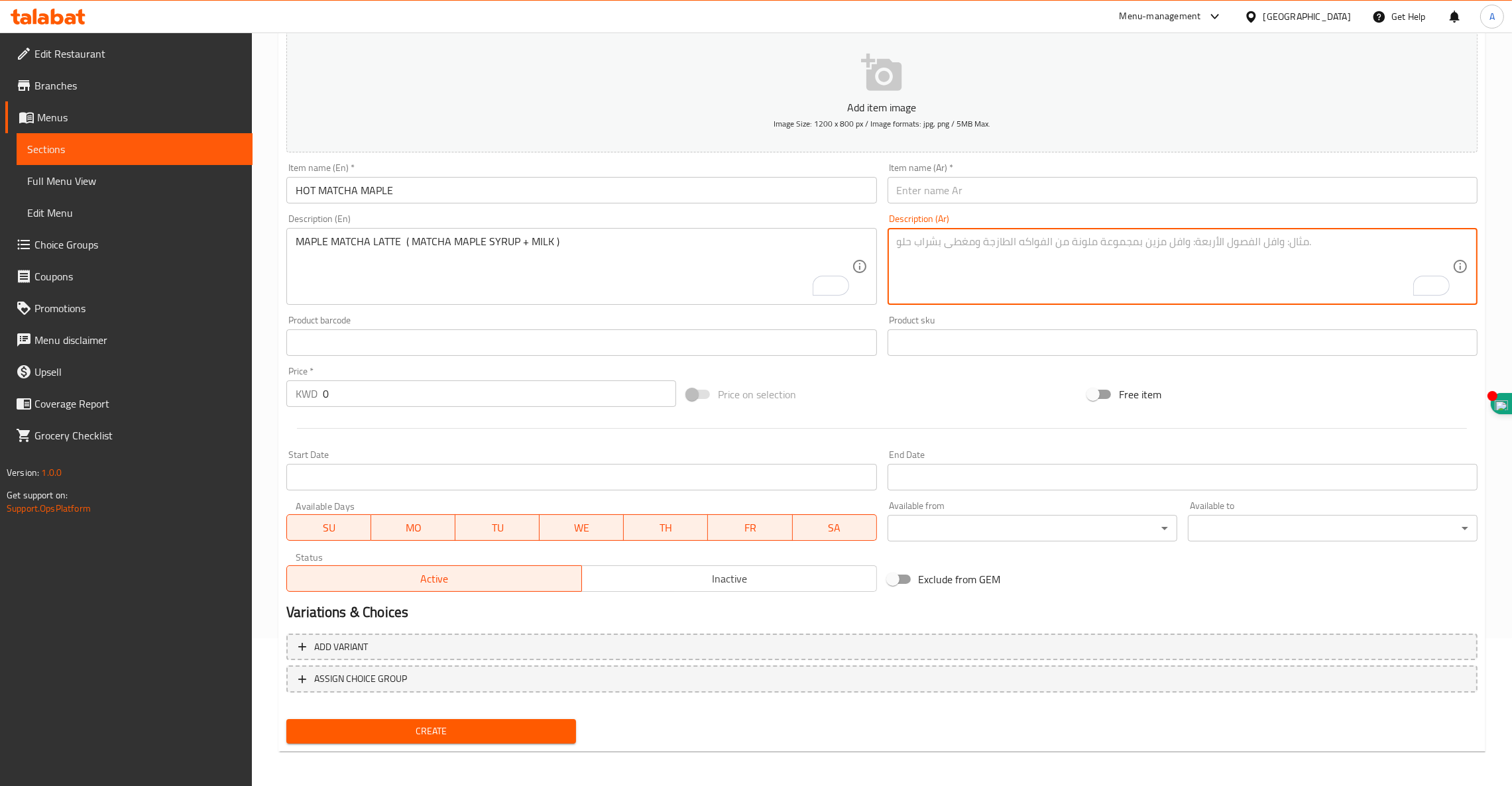
click at [959, 260] on textarea "To enrich screen reader interactions, please activate Accessibility in Grammarl…" at bounding box center [1174, 267] width 555 height 63
paste textarea "لاتيه ماتشا القيقب (شراب ماتشا القيقب + حليب)"
type textarea "لاتيه ماتشا القيقب (شراب ماتشا القيقب + حليب)"
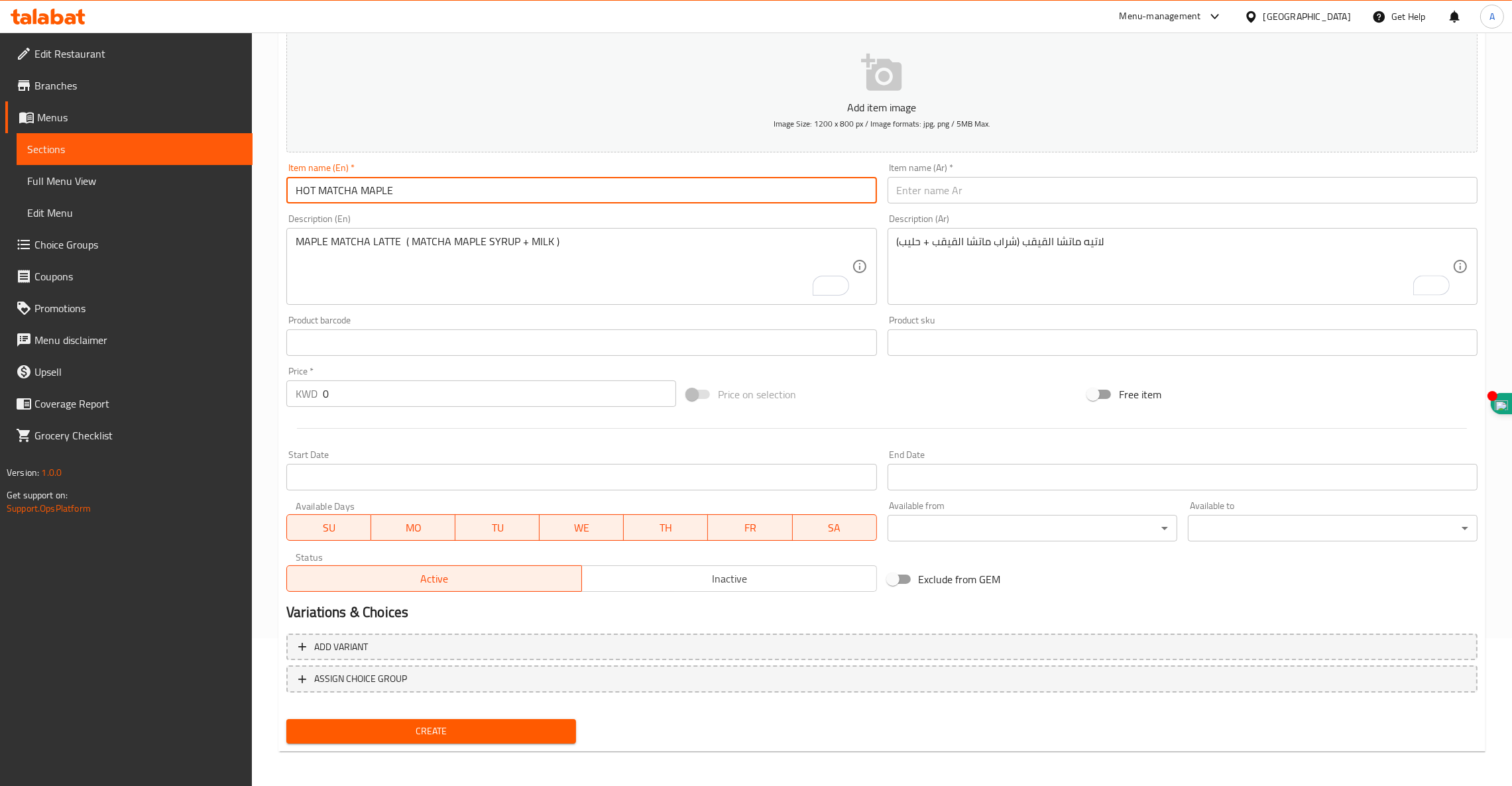
click at [381, 196] on input "HOT MATCHA MAPLE" at bounding box center [581, 190] width 590 height 26
click at [1108, 189] on input "text" at bounding box center [1182, 190] width 590 height 26
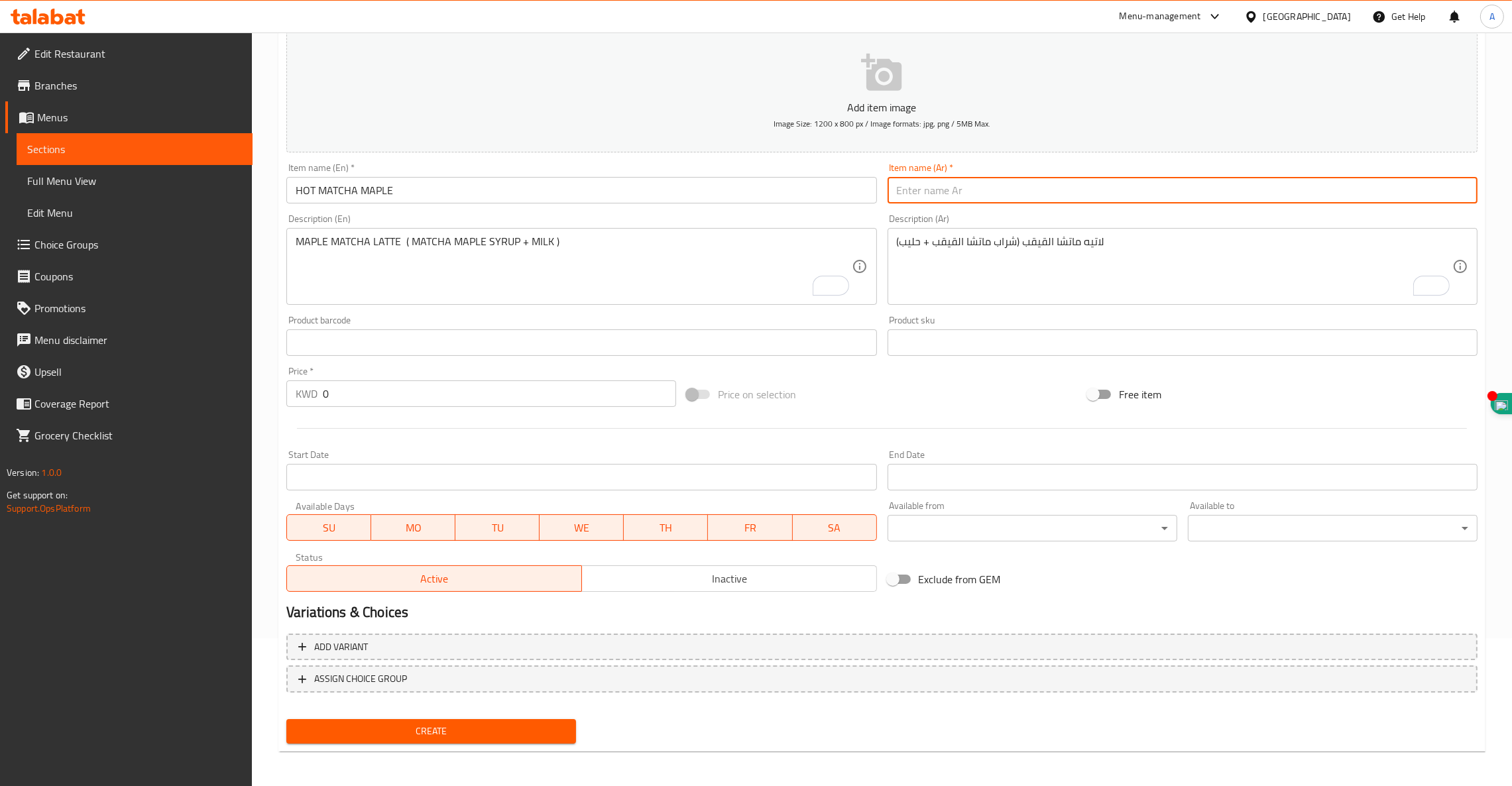
paste input "ماتشا ساخن مع القيقب"
type input "ماتشا ساخن مع القيقب"
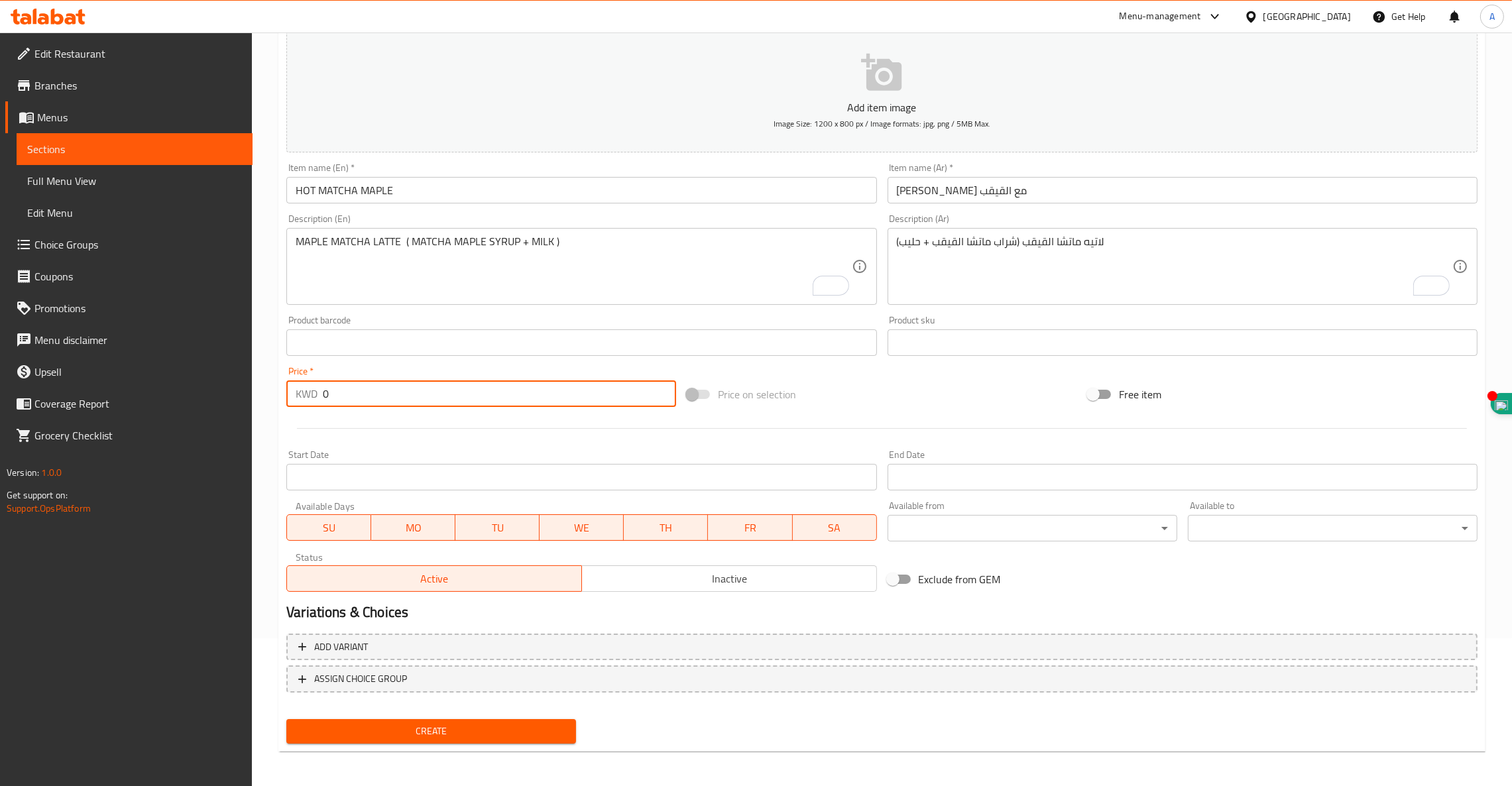
drag, startPoint x: 376, startPoint y: 388, endPoint x: 0, endPoint y: 347, distance: 378.2
click at [0, 347] on div "Edit Restaurant Branches Menus Sections Full Menu View Edit Menu Choice Groups …" at bounding box center [756, 336] width 1512 height 904
type input "2.75"
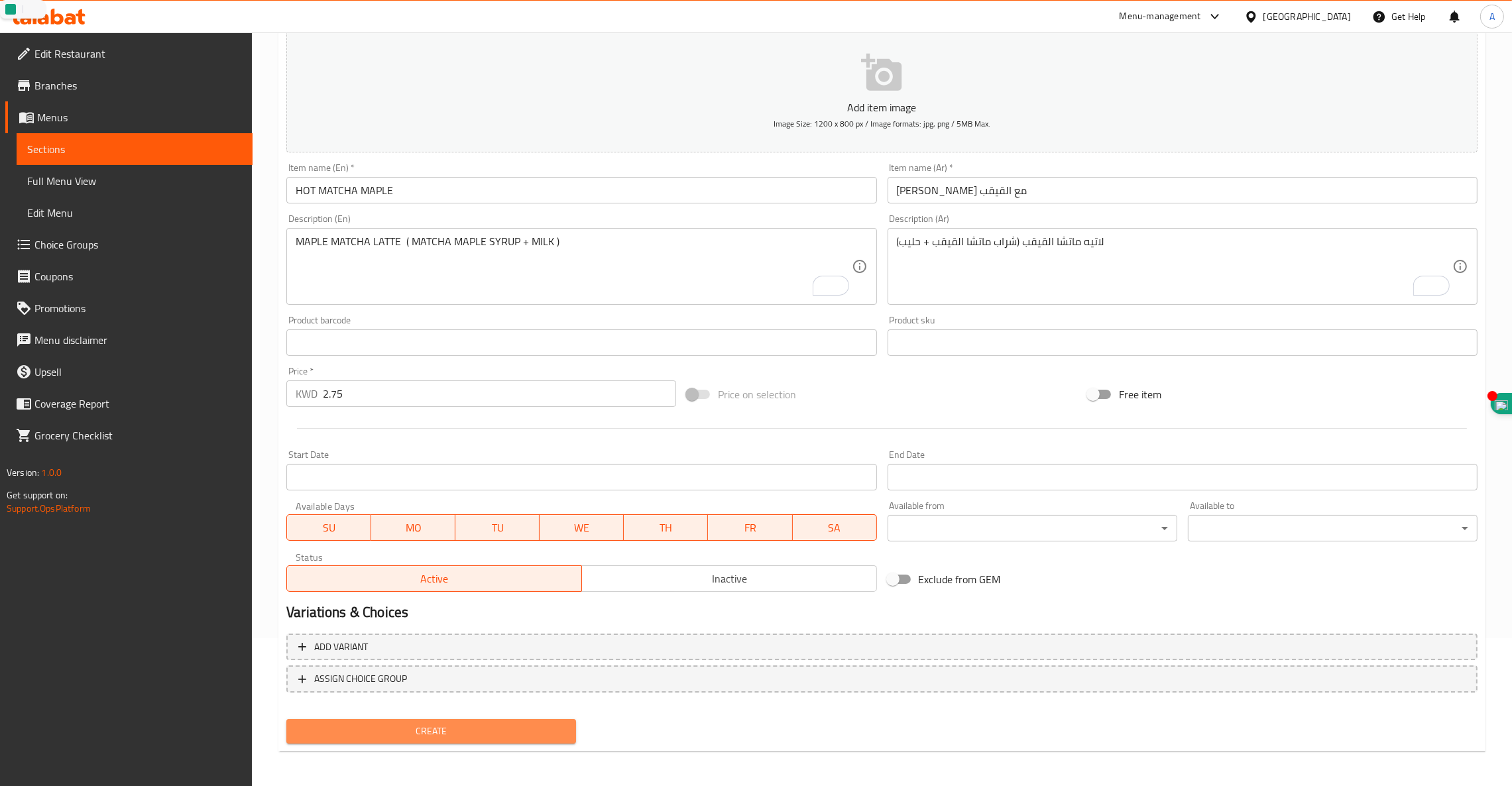
click at [472, 724] on span "Create" at bounding box center [430, 731] width 268 height 16
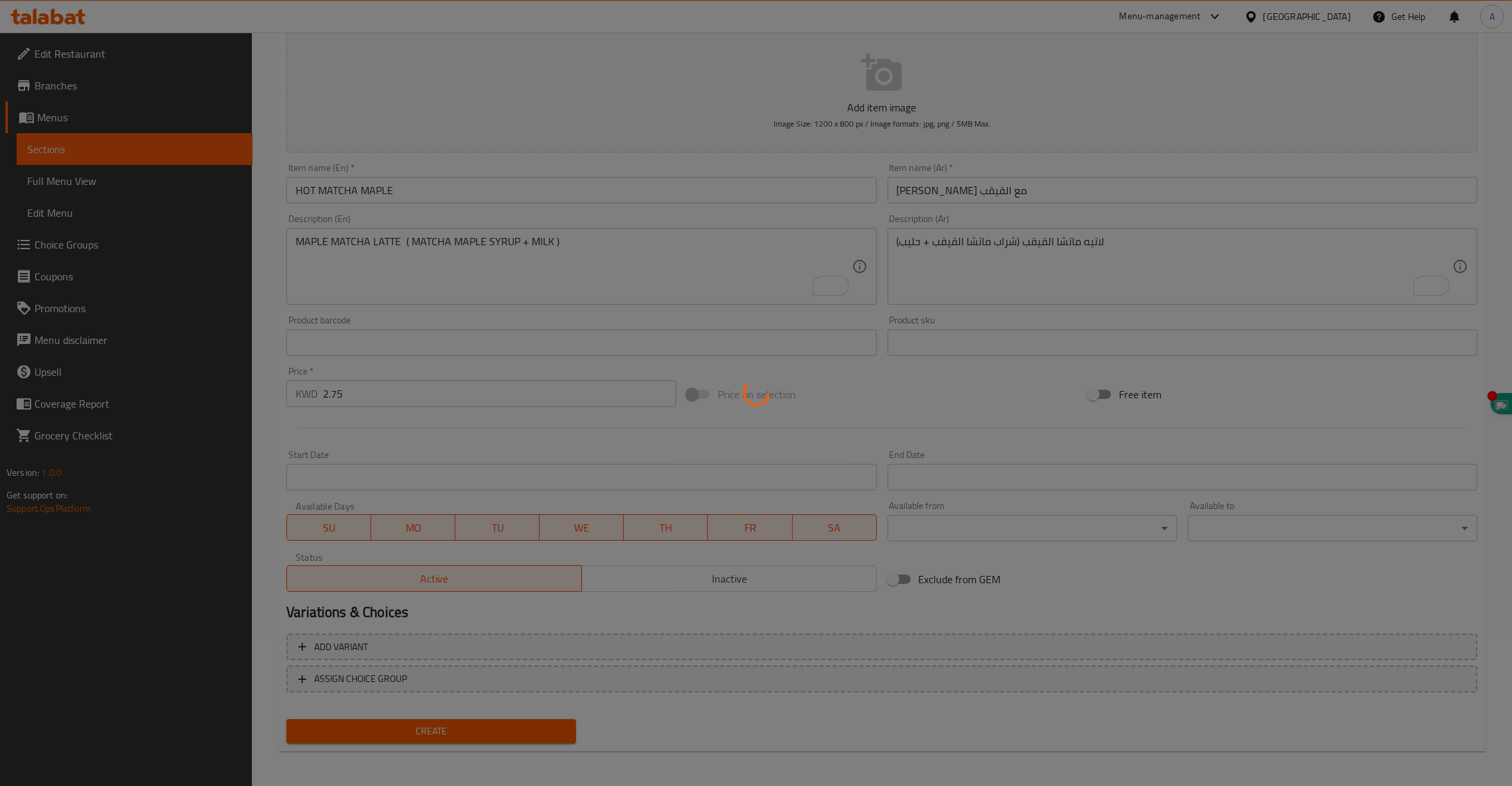
type input "0"
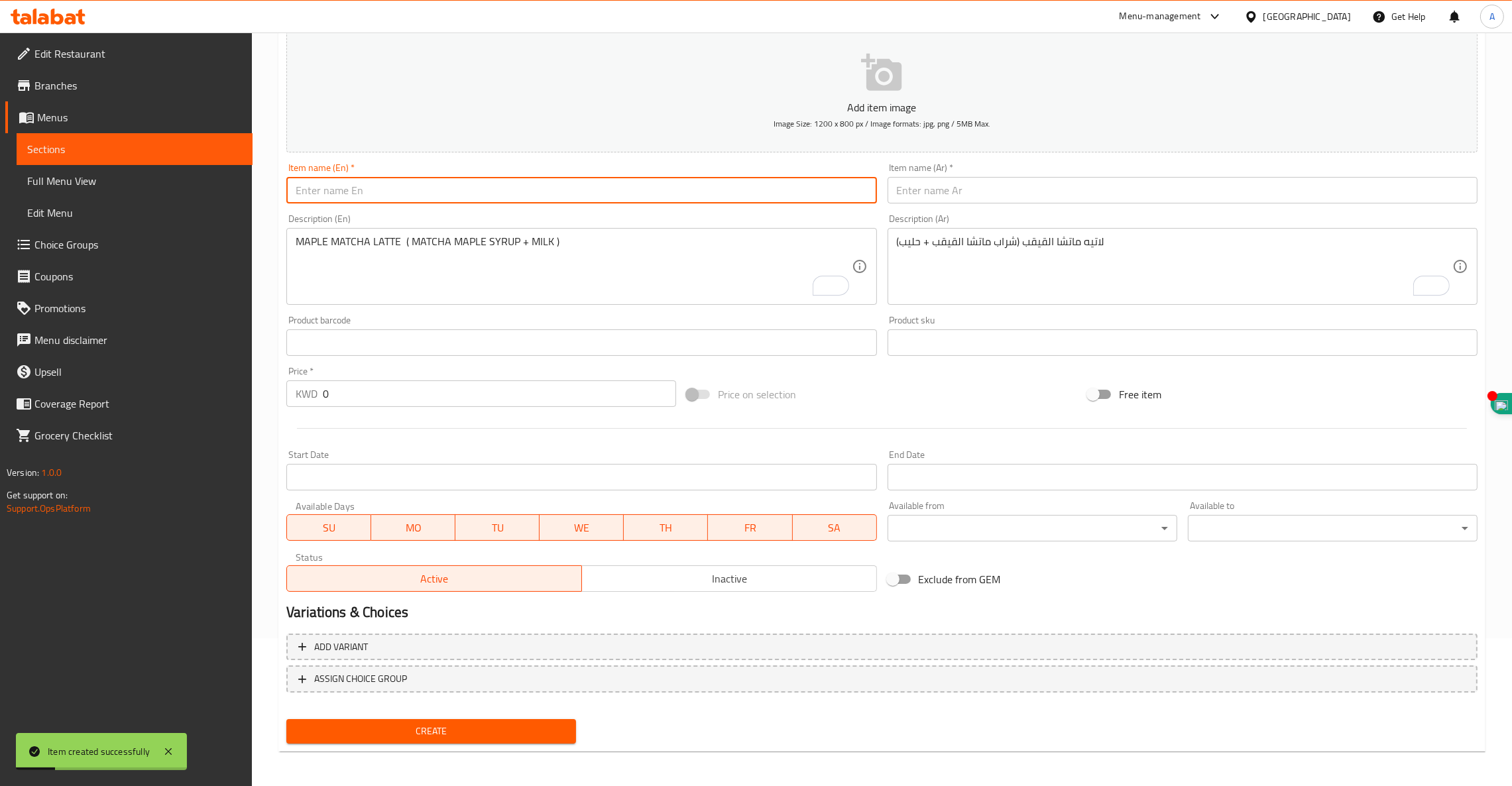
click at [469, 198] on input "text" at bounding box center [581, 190] width 590 height 26
paste input "HOT MATCHA HONEY CINNAMON"
type input "HOT MATCHA HONEY CINNAMON"
click at [331, 249] on textarea "MAPLE MATCHA LATTE ( MATCHA MAPLE SYRUP + MILK )" at bounding box center [573, 267] width 555 height 63
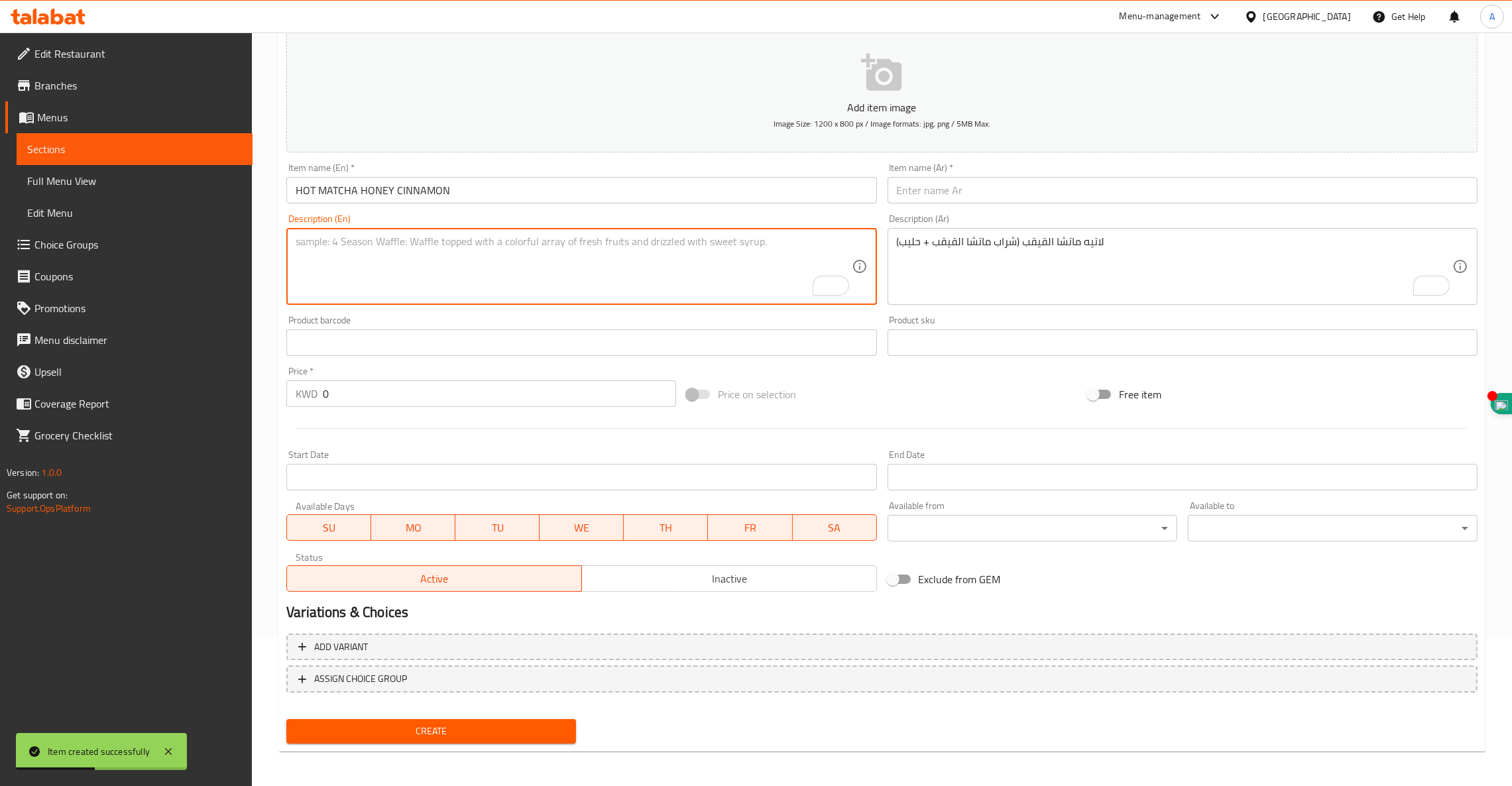
paste textarea "HOT MATCHA HONEY CINNAMON LATTE"
paste textarea "( MATCHA +HOMEMADE HONEY CINNAMON SYRUP +"
paste textarea "MILK ) TOPPED WITH COLD FOAM & CINNAMON"
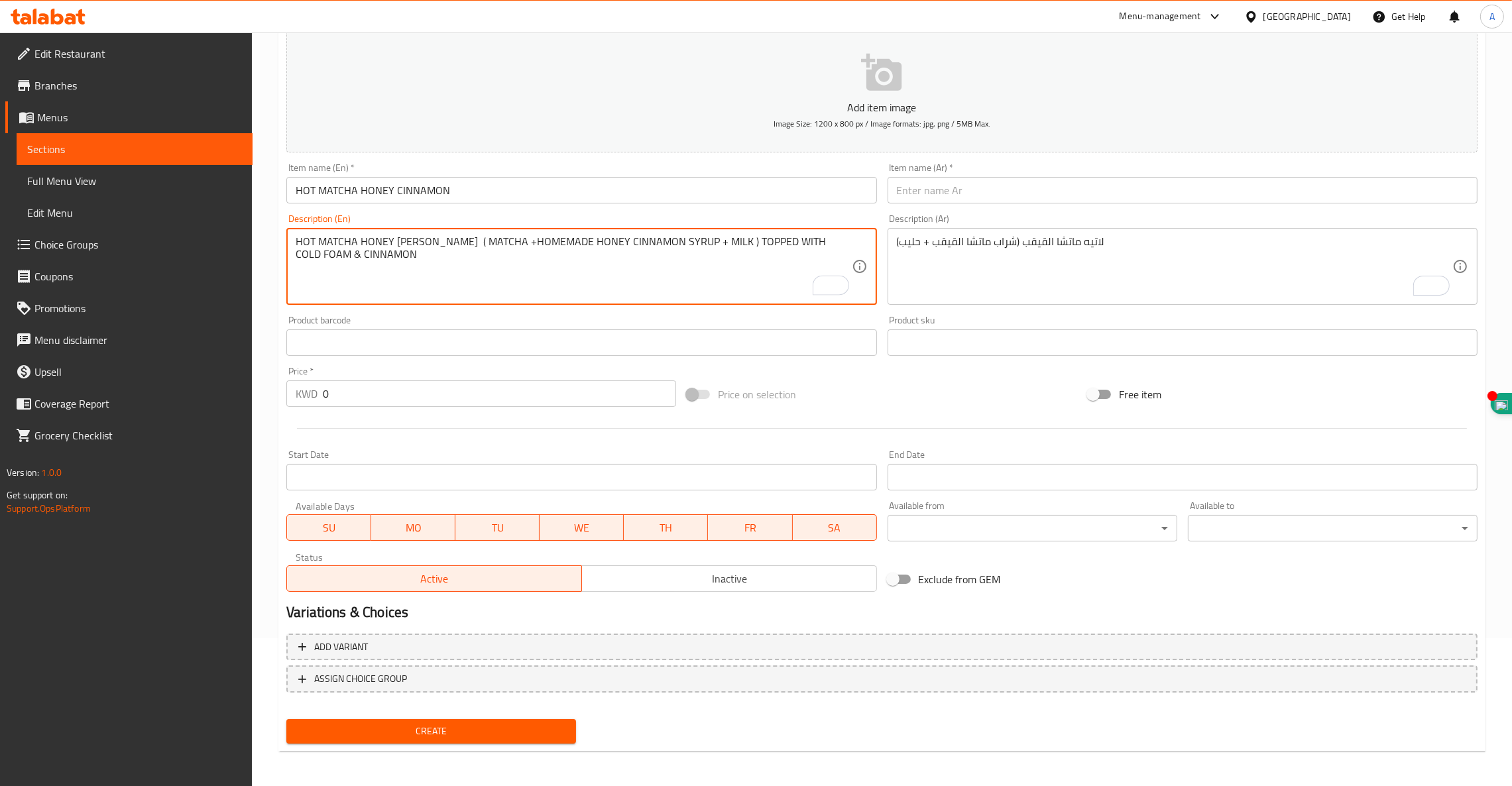
paste textarea "POWDER OR JUST CINNAMON POWDER"
drag, startPoint x: 603, startPoint y: 254, endPoint x: 116, endPoint y: 222, distance: 488.1
click at [116, 222] on div "Edit Restaurant Branches Menus Sections Full Menu View Edit Menu Choice Groups …" at bounding box center [756, 336] width 1512 height 904
type textarea "HOT MATCHA HONEY CINNAMON LATTE ( MATCHA +HOMEMADE HONEY CINNAMON SYRUP + MILK …"
click at [1066, 254] on textarea "لاتيه ماتشا القيقب (شراب ماتشا القيقب + حليب)" at bounding box center [1174, 267] width 555 height 63
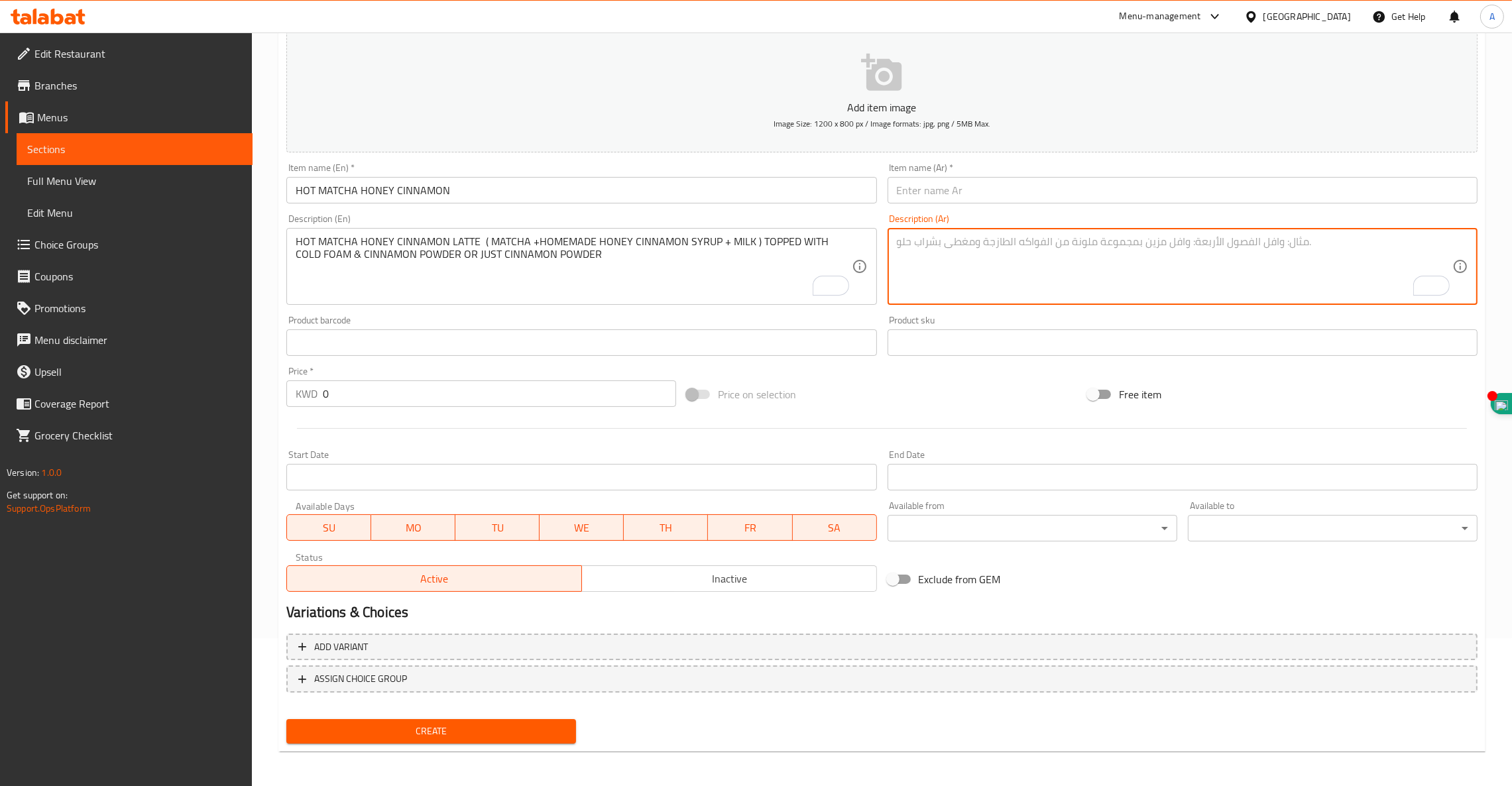
paste textarea "لاتيه ماتشا بالعسل والقرفة الساخن (ماتشا + شراب العسل والقرفة محلي الصنع + حليب…"
type textarea "لاتيه ماتشا بالعسل والقرفة الساخن (ماتشا + شراب العسل والقرفة محلي الصنع + حليب…"
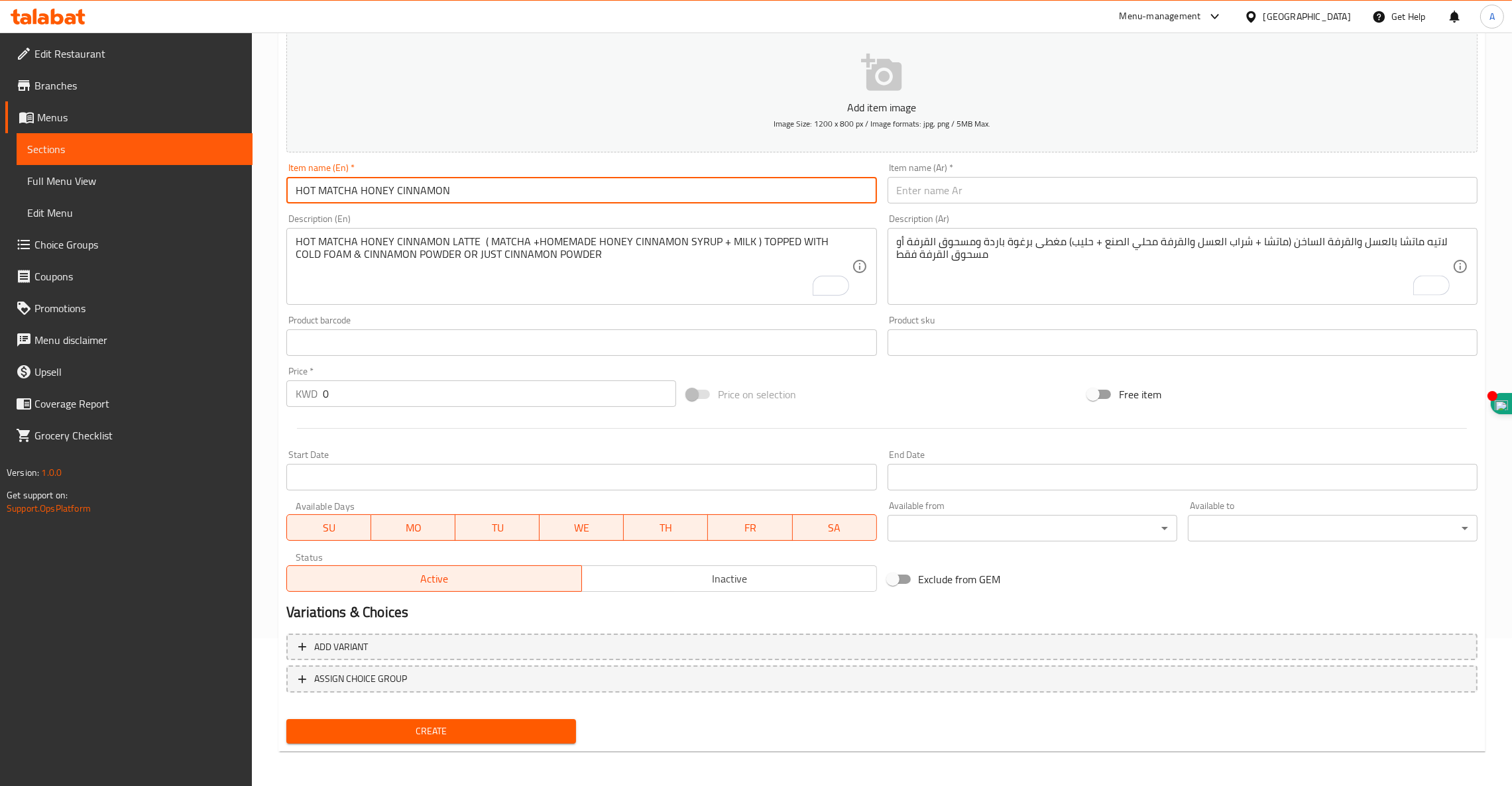
drag, startPoint x: 489, startPoint y: 191, endPoint x: 0, endPoint y: 145, distance: 491.2
click at [0, 145] on div "Edit Restaurant Branches Menus Sections Full Menu View Edit Menu Choice Groups …" at bounding box center [756, 336] width 1512 height 904
click at [1068, 188] on input "text" at bounding box center [1182, 190] width 590 height 26
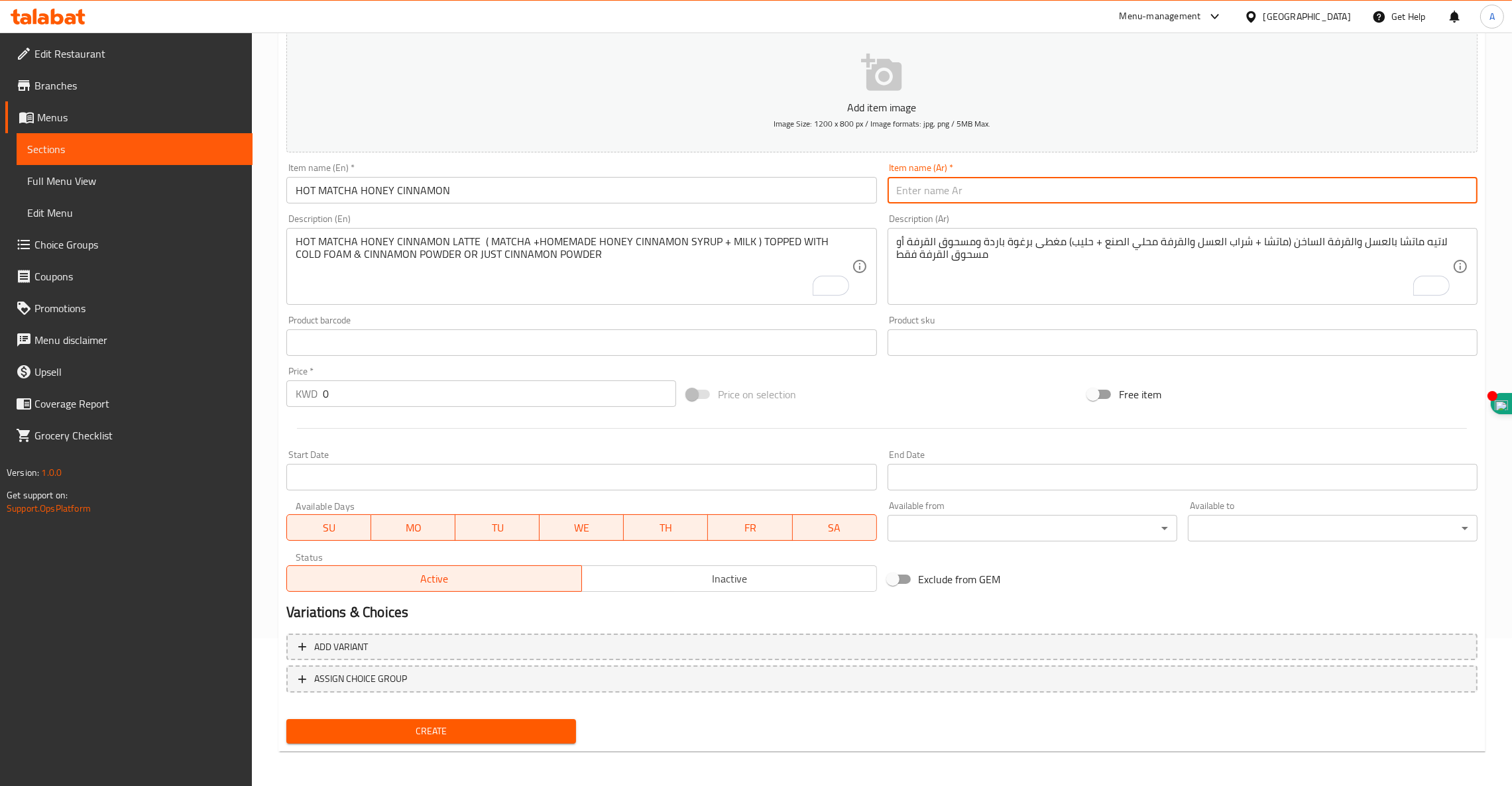
paste input "عسل الماتشا الساخن والقرفة"
type input "عسل الماتشا الساخن والقرفة"
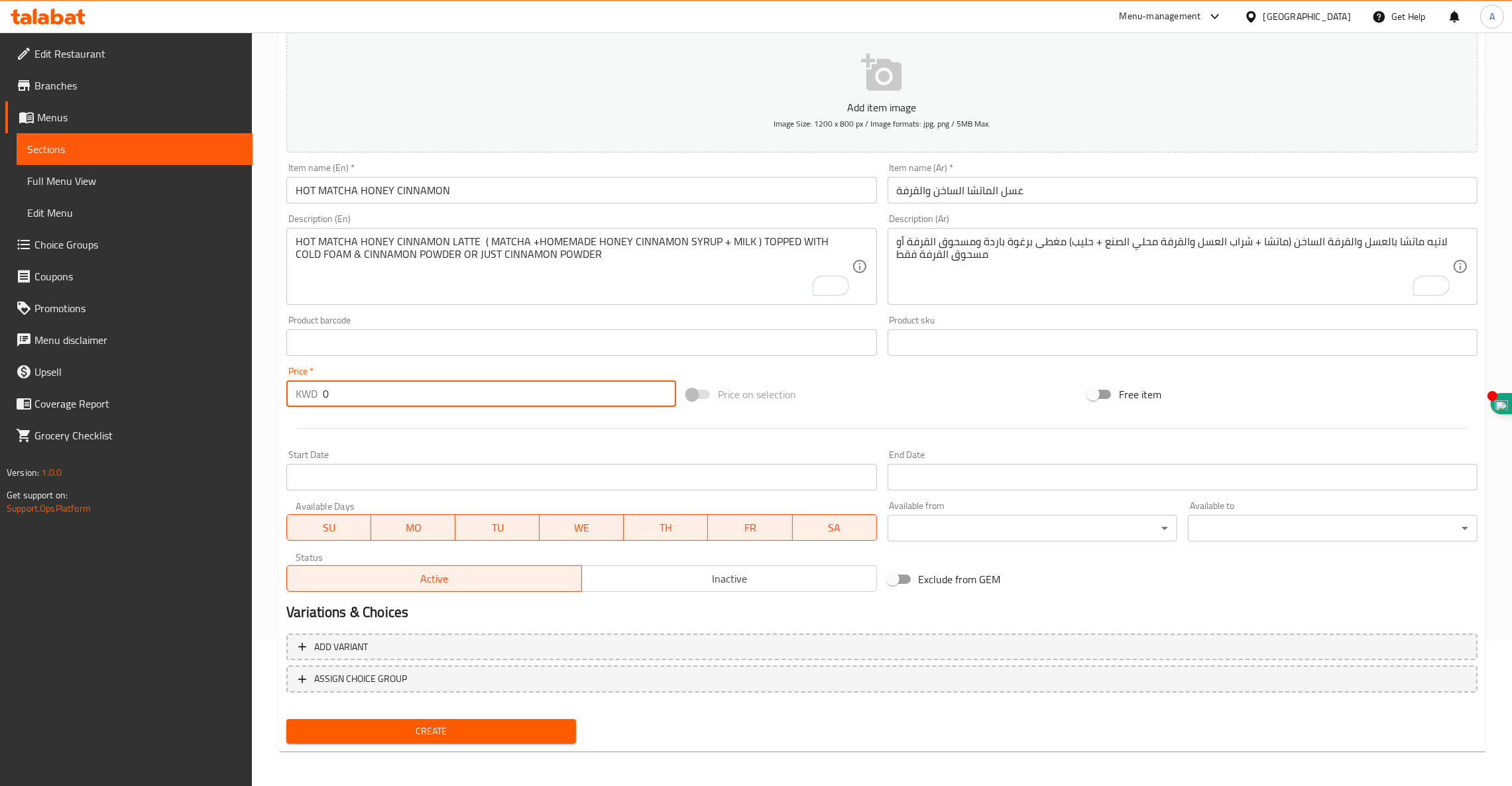
drag, startPoint x: 341, startPoint y: 390, endPoint x: 22, endPoint y: 376, distance: 319.3
click at [21, 379] on div "Edit Restaurant Branches Menus Sections Full Menu View Edit Menu Choice Groups …" at bounding box center [756, 336] width 1512 height 904
type input "2.5"
click at [464, 723] on span "Create" at bounding box center [430, 731] width 268 height 16
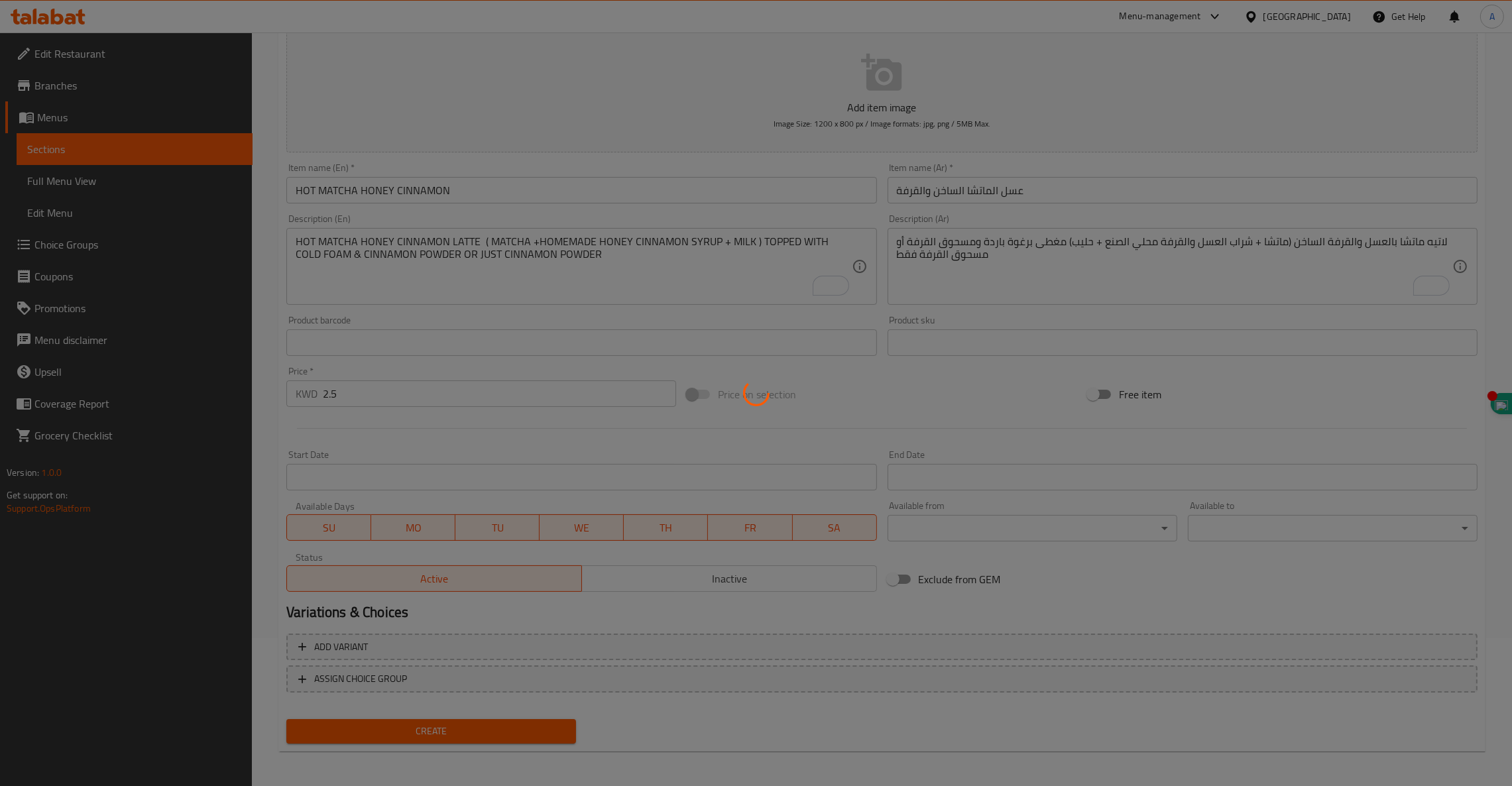
type input "0"
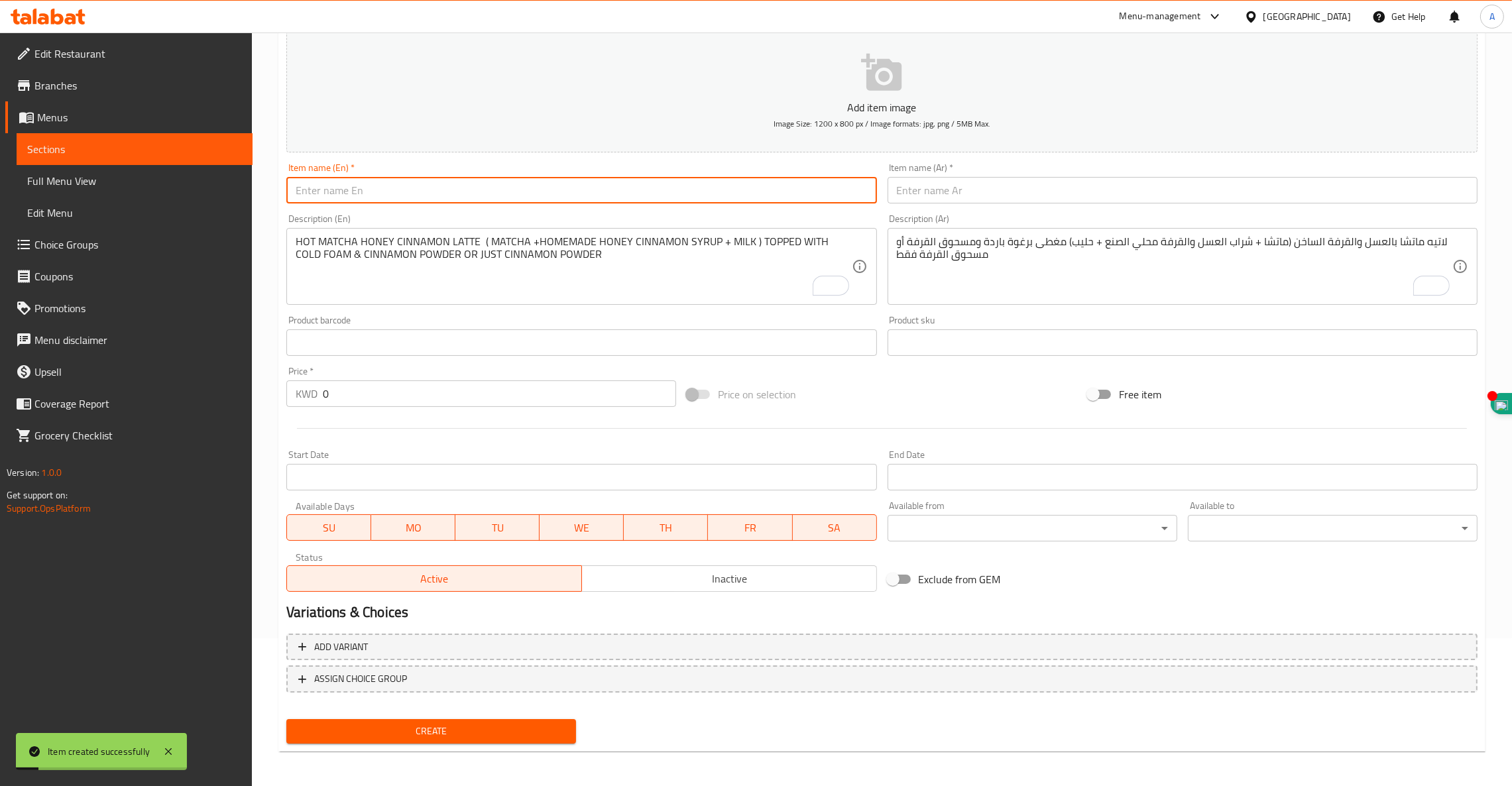
click at [411, 196] on input "text" at bounding box center [581, 190] width 590 height 26
paste input "HOT WHITE CHOCOLATE MATCHA LATTE"
type input "HOT WHITE CHOCOLATE MATCHA LATTE"
click at [941, 198] on input "text" at bounding box center [1182, 190] width 590 height 26
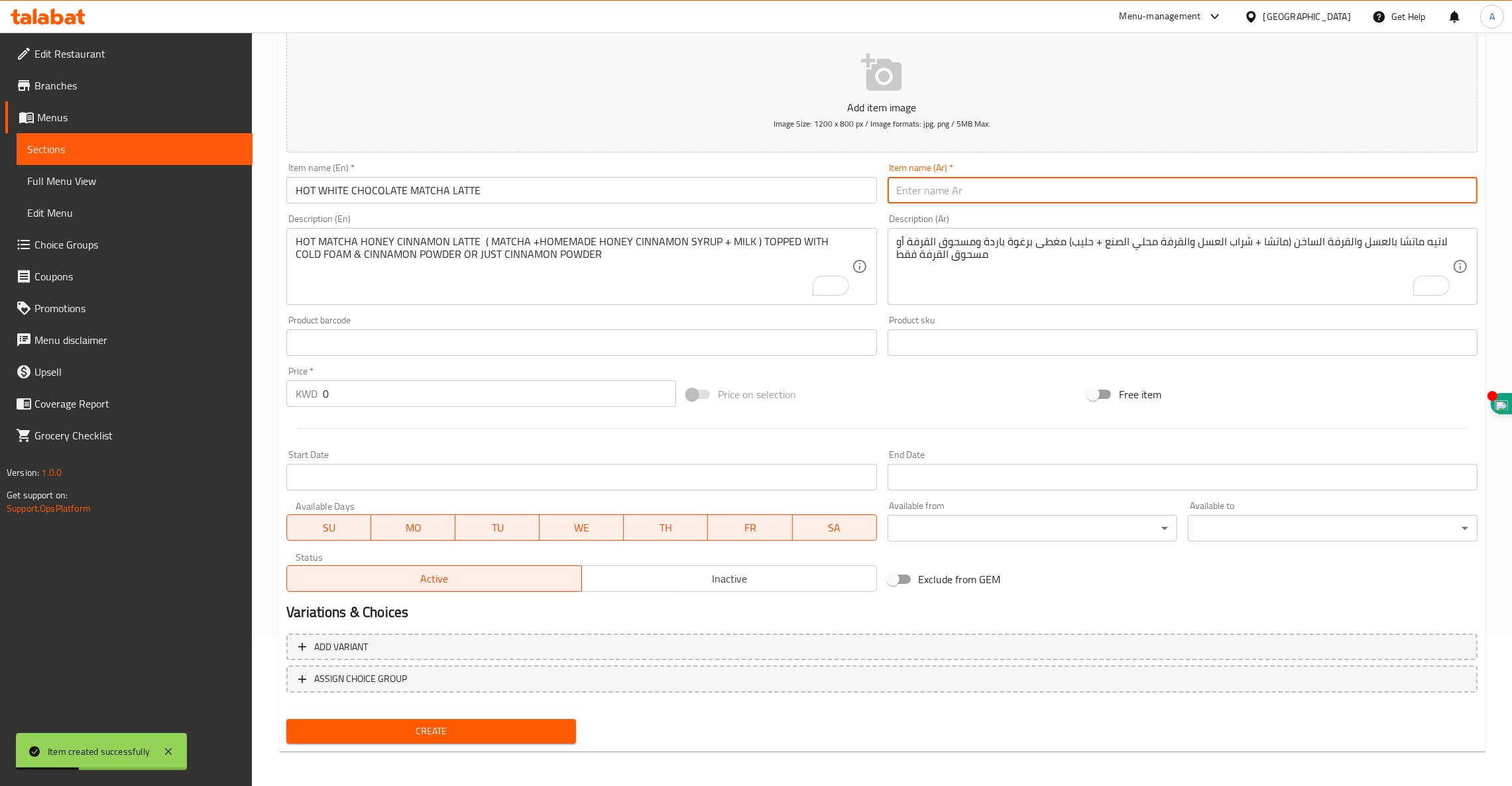
paste input "لاتيه ماتشا بالشوكولاتة البيضاء الساخنة"
type input "لاتيه ماتشا بالشوكولاتة البيضاء الساخنة"
click at [483, 241] on textarea "HOT MATCHA HONEY CINNAMON LATTE ( MATCHA +HOMEMADE HONEY CINNAMON SYRUP + MILK …" at bounding box center [573, 267] width 555 height 63
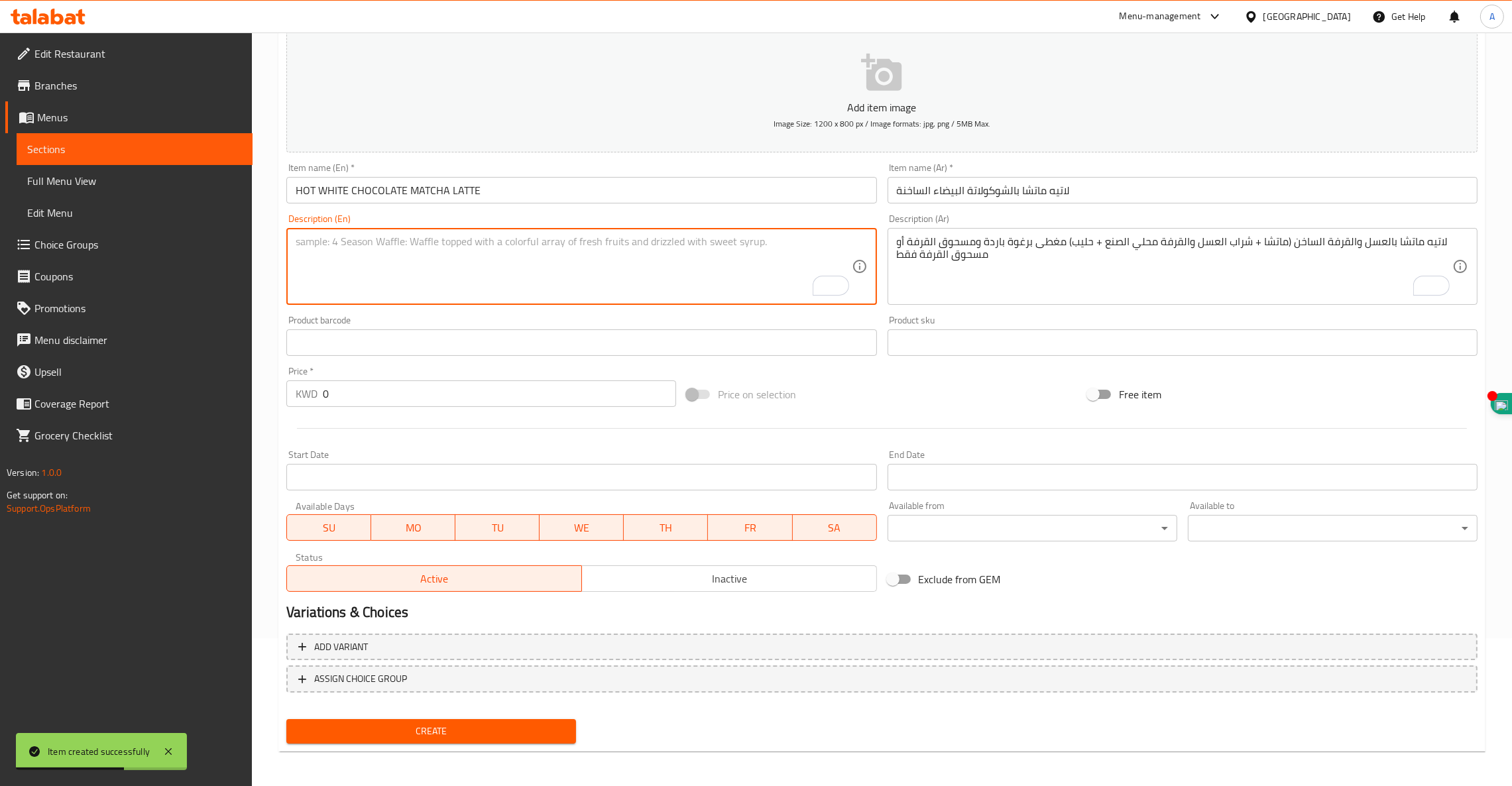
click at [347, 264] on textarea "To enrich screen reader interactions, please activate Accessibility in Grammarl…" at bounding box center [573, 267] width 555 height 63
paste textarea "WHITE CHOCOLATE MATCHA LATTE"
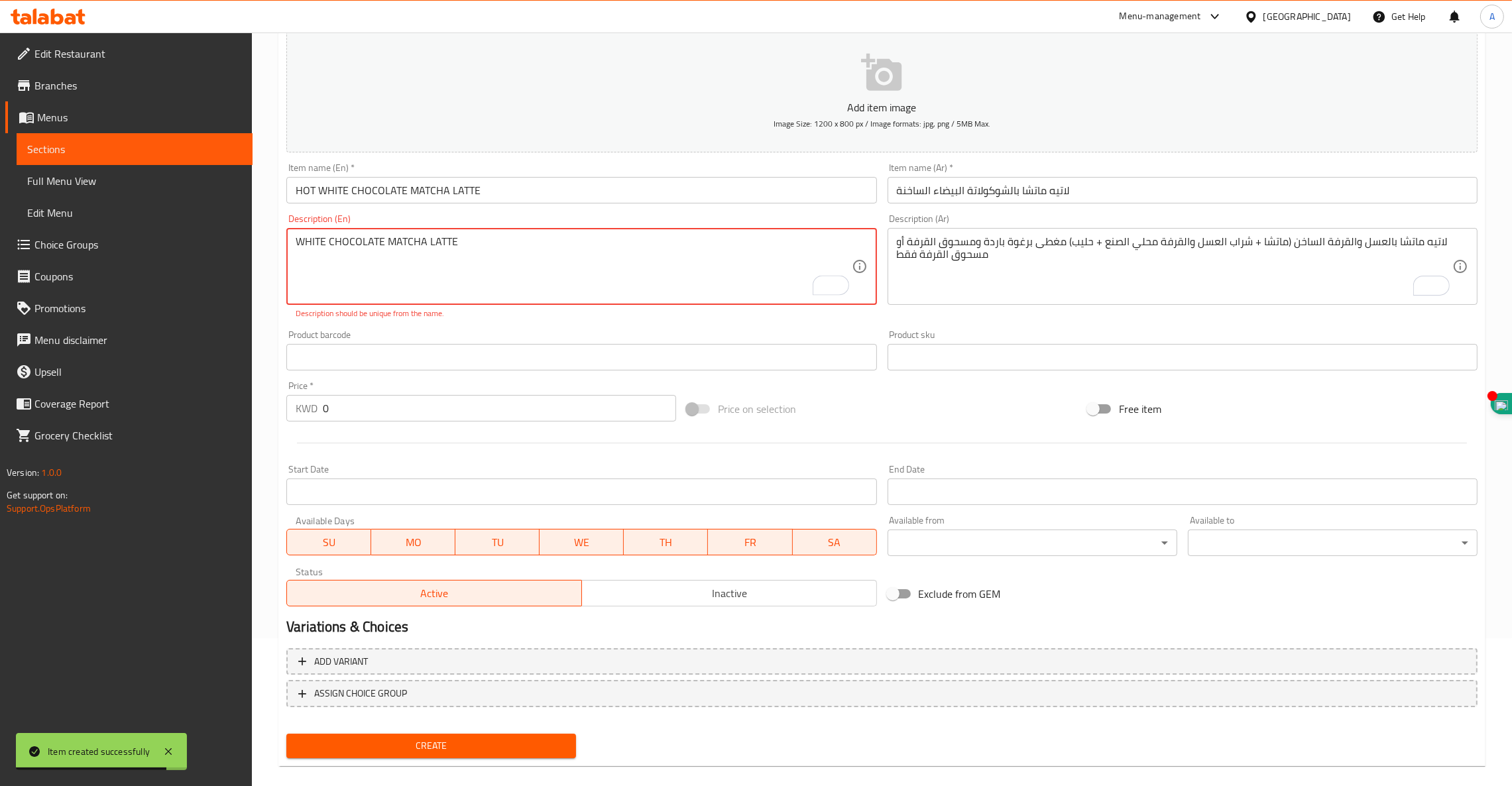
paste textarea "( MATCHA + HOMEMADE WHITE CHOCOLATE SYRUP + MILK )"
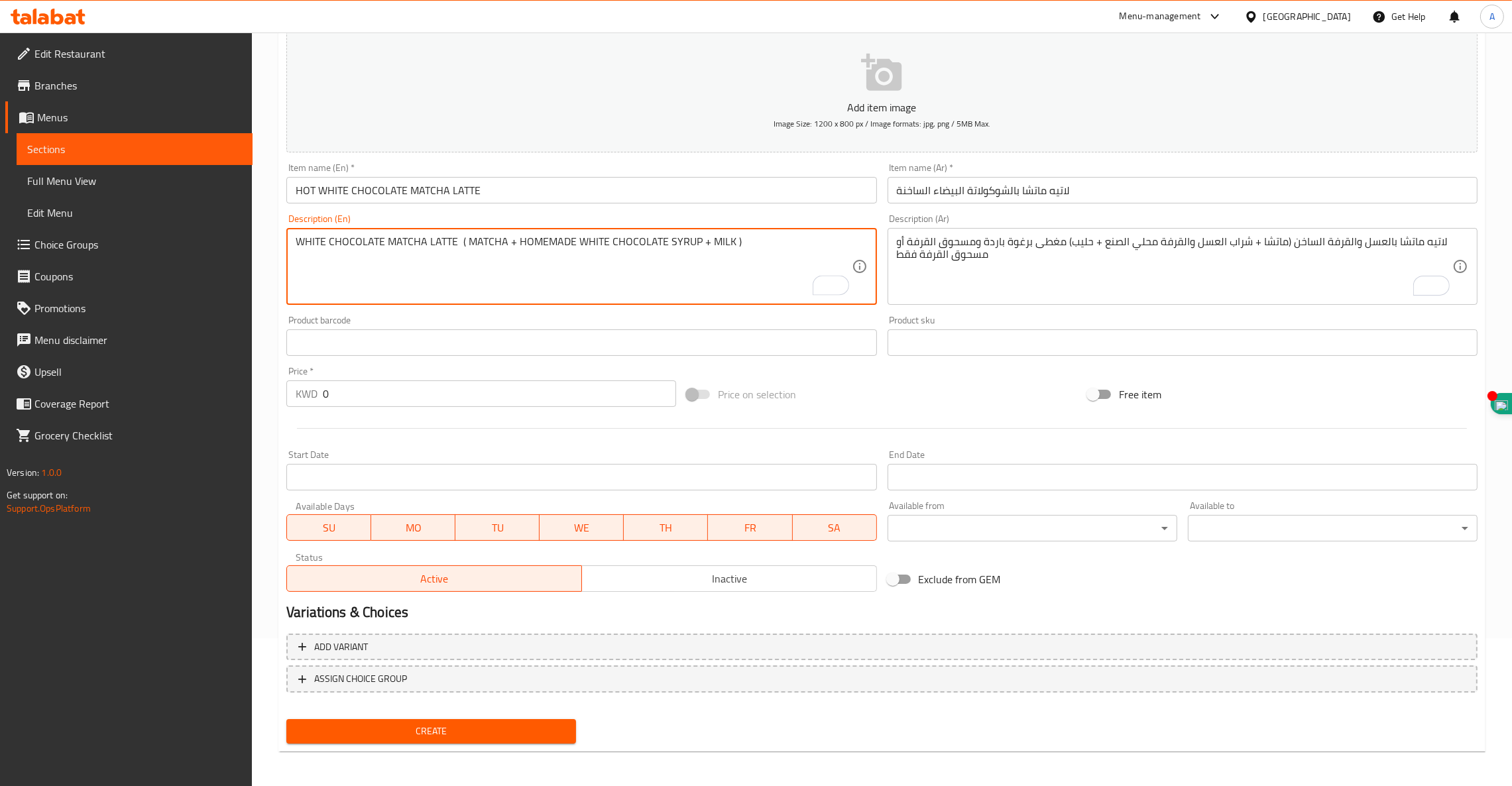
drag, startPoint x: 664, startPoint y: 236, endPoint x: 41, endPoint y: 227, distance: 623.1
click at [42, 228] on div "Edit Restaurant Branches Menus Sections Full Menu View Edit Menu Choice Groups …" at bounding box center [756, 336] width 1512 height 904
type textarea "WHITE CHOCOLATE MATCHA LATTE ( MATCHA + HOMEMADE WHITE CHOCOLATE SYRUP + MILK )"
click at [935, 255] on textarea "لاتيه ماتشا بالعسل والقرفة الساخن (ماتشا + شراب العسل والقرفة محلي الصنع + حليب…" at bounding box center [1174, 267] width 555 height 63
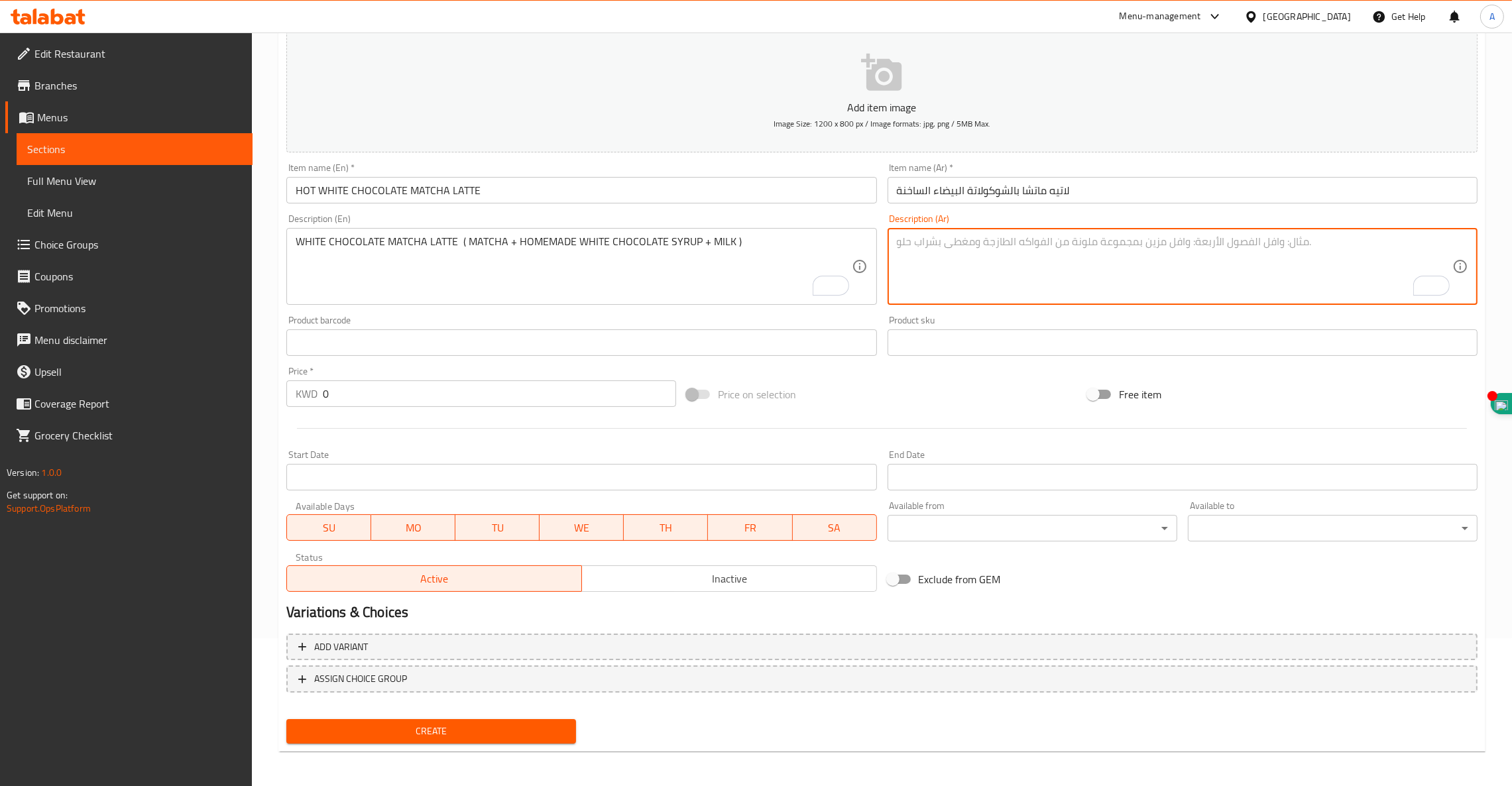
paste textarea "لاتيه ماتشا بالشوكولاتة البيضاء (ماتشا + شراب الشوكولاتة البيضاء محلي الصنع + ح…"
type textarea "لاتيه ماتشا بالشوكولاتة البيضاء (ماتشا + شراب الشوكولاتة البيضاء محلي الصنع + ح…"
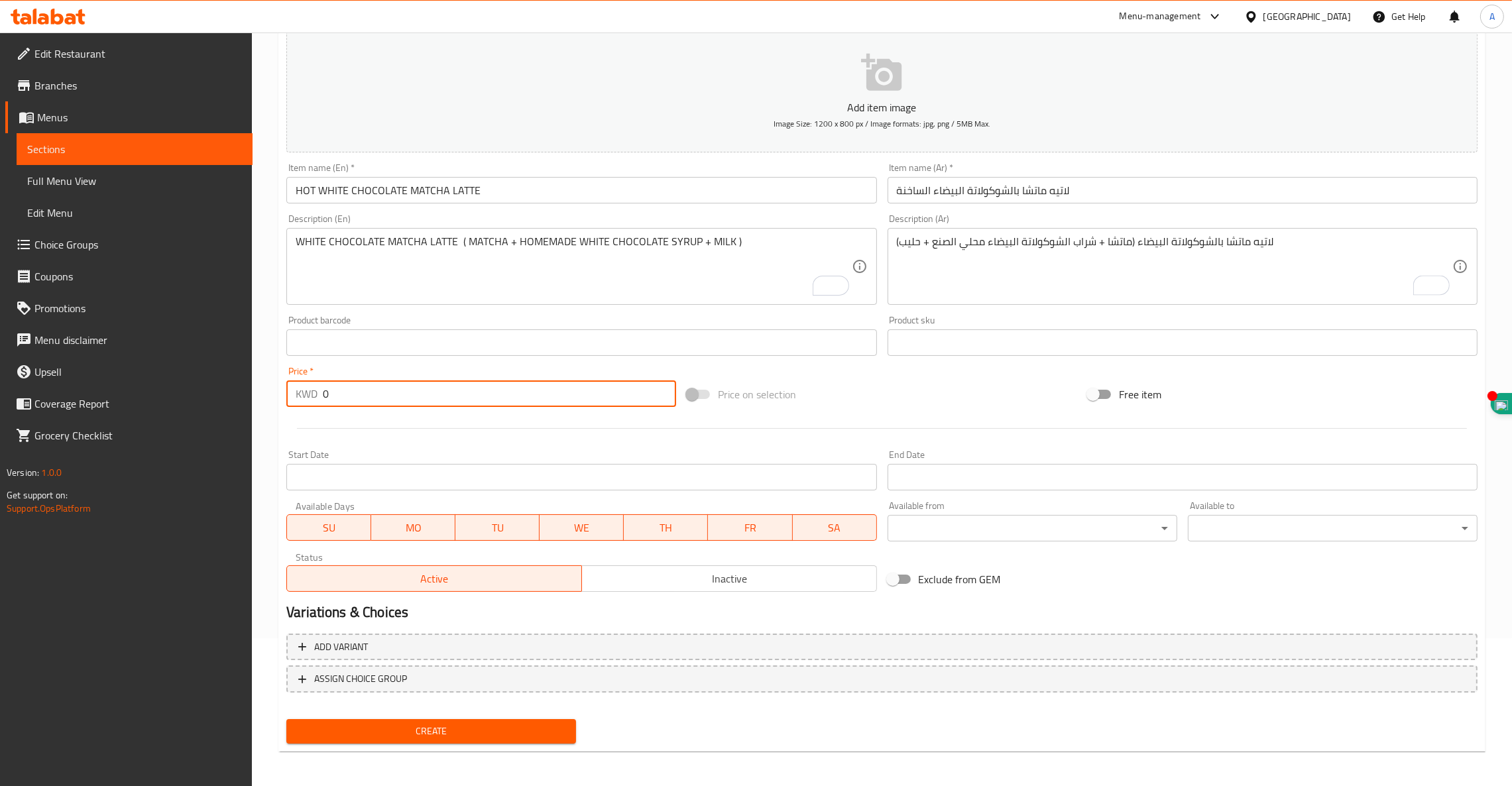
drag, startPoint x: 399, startPoint y: 388, endPoint x: 0, endPoint y: 287, distance: 411.6
click at [0, 287] on div "Edit Restaurant Branches Menus Sections Full Menu View Edit Menu Choice Groups …" at bounding box center [756, 336] width 1512 height 904
type input "2.75"
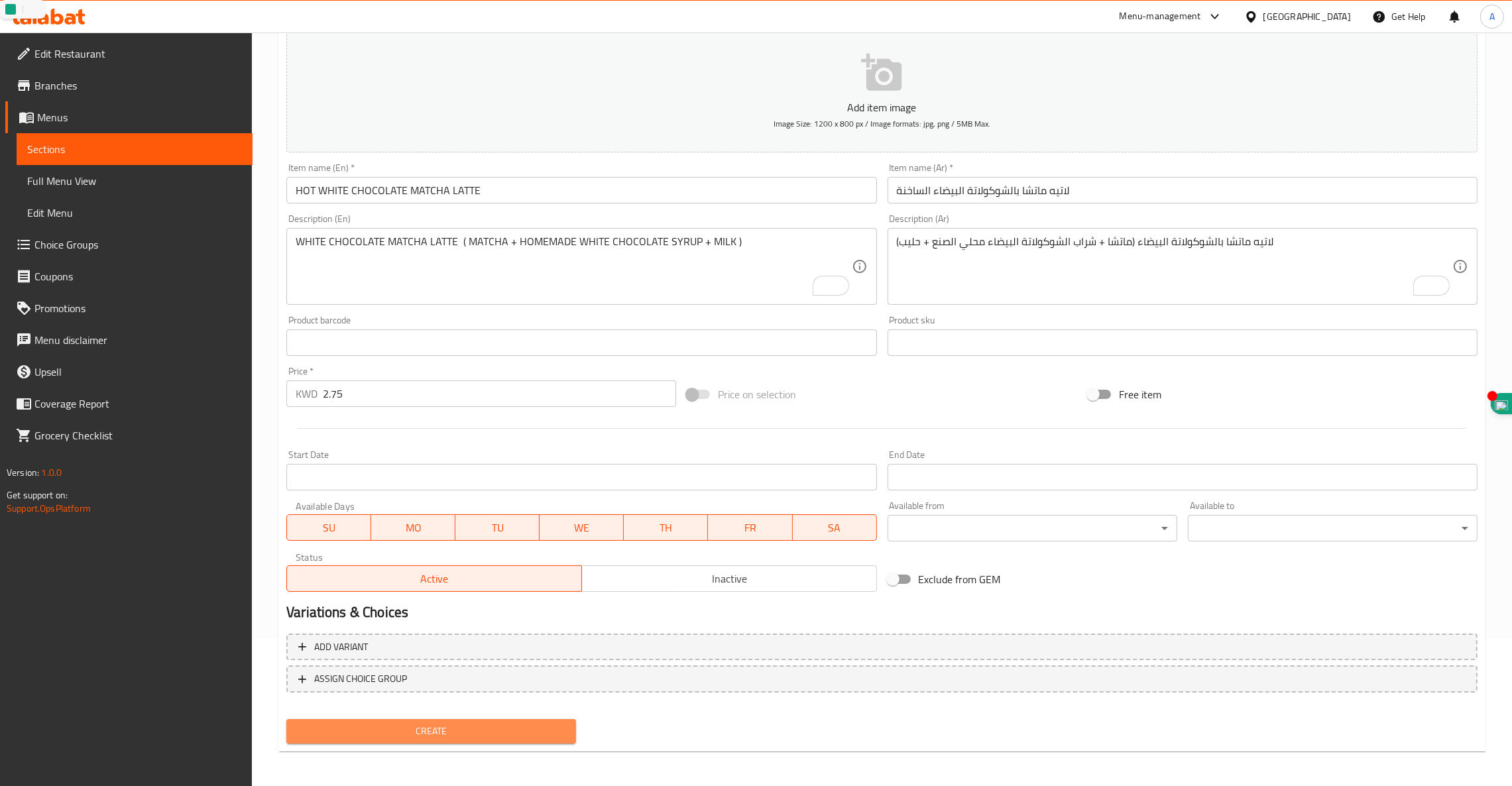
click at [437, 734] on span "Create" at bounding box center [430, 731] width 268 height 16
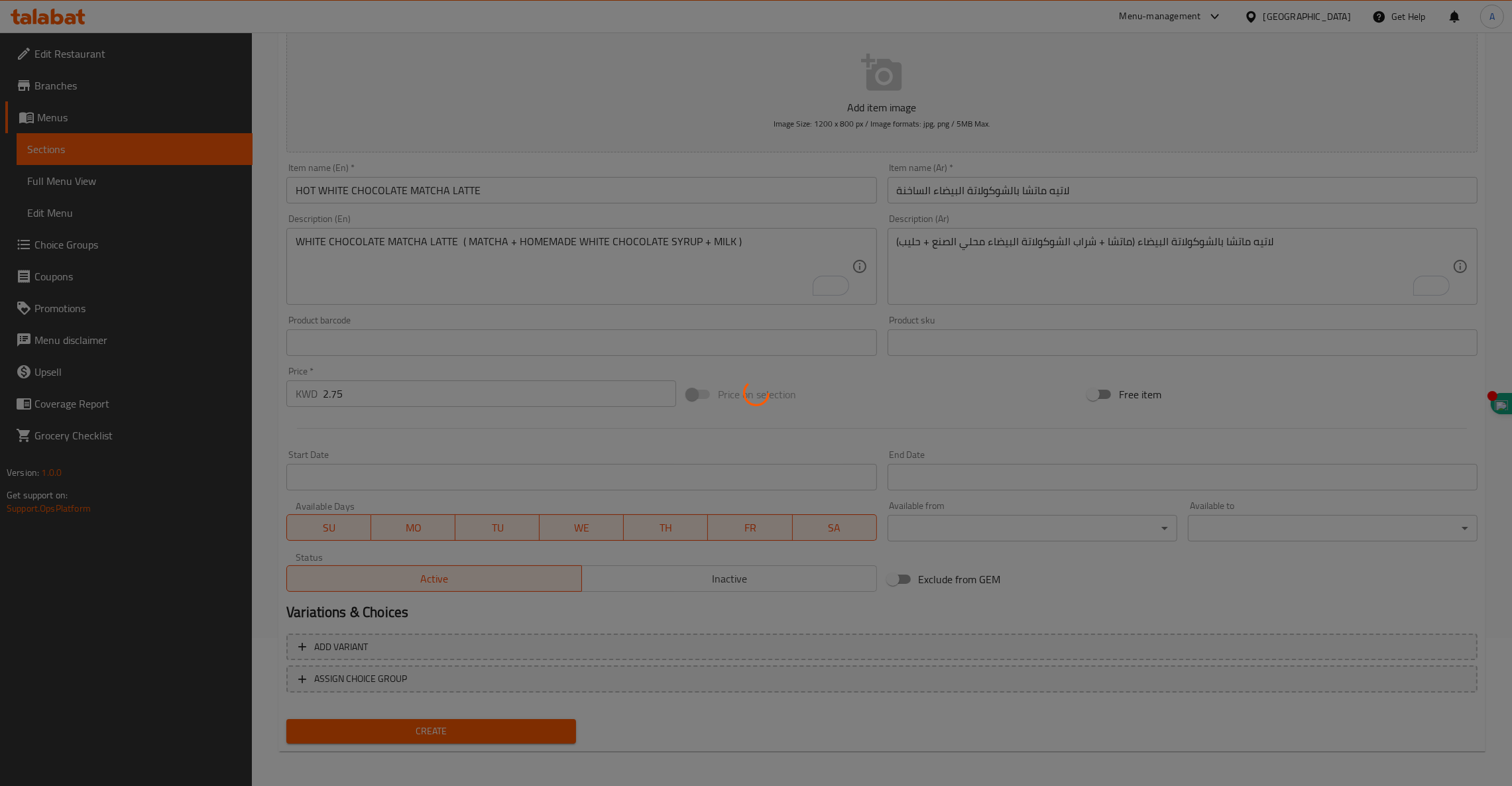
type input "0"
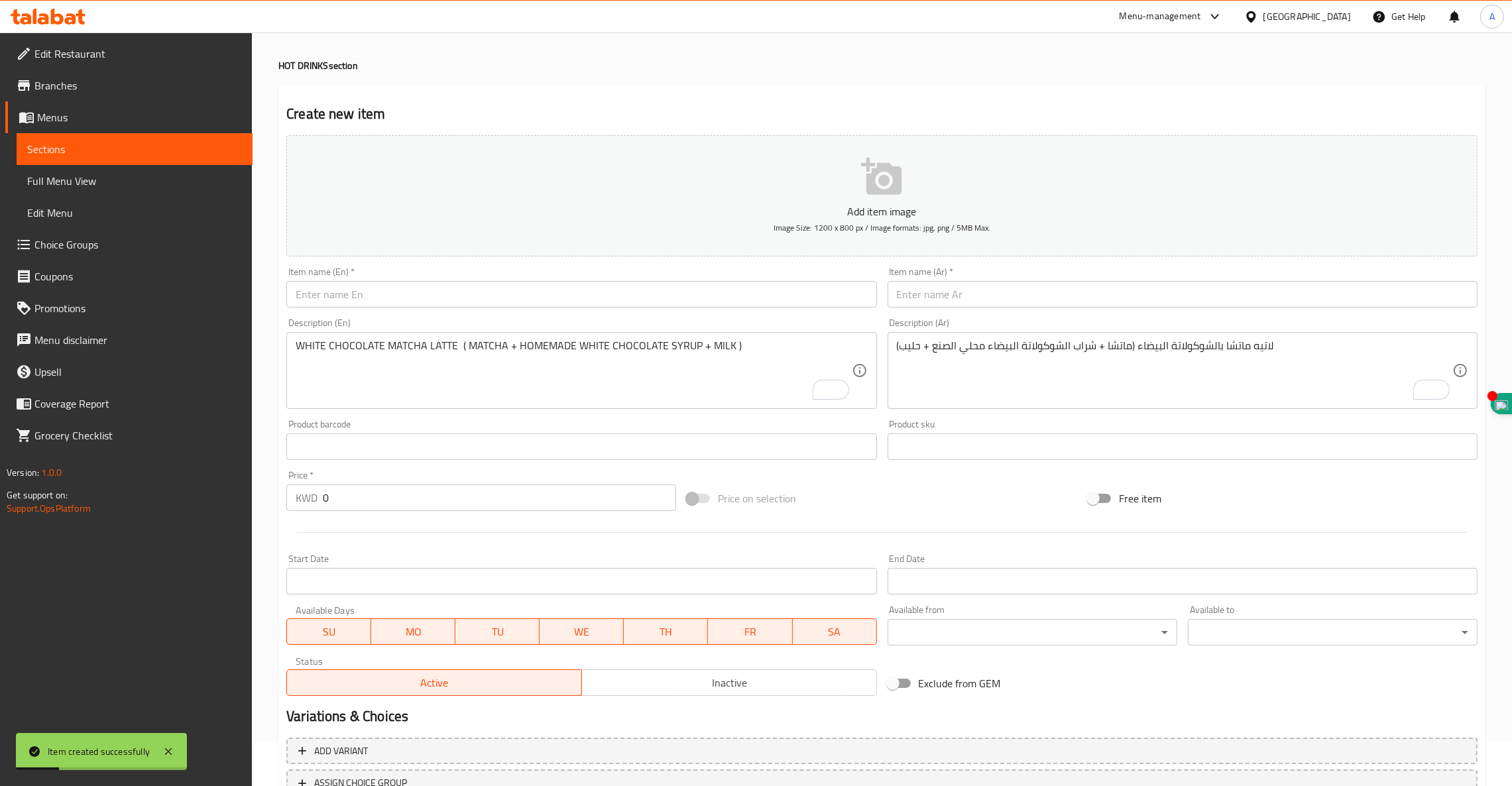
scroll to position [0, 0]
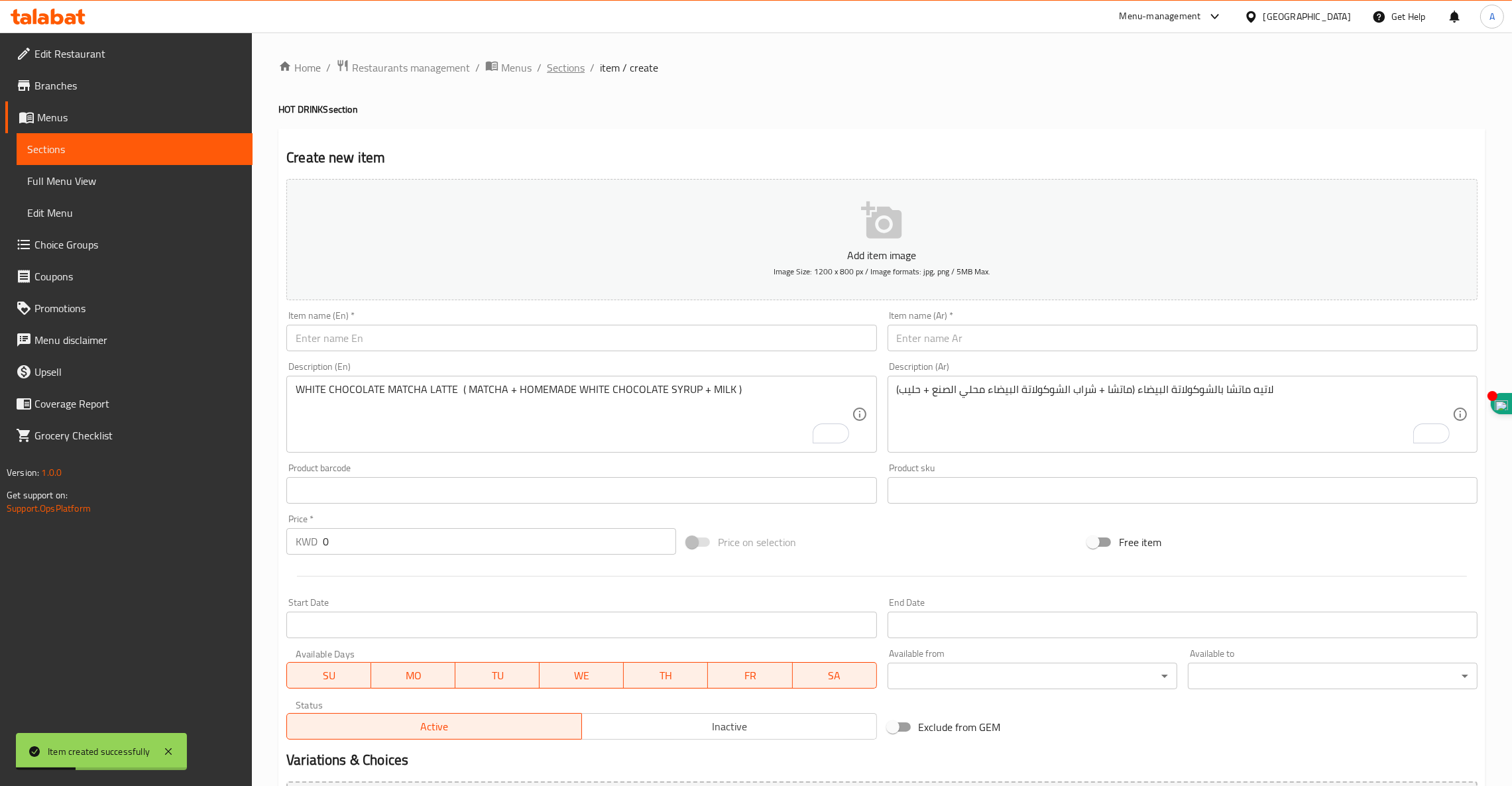
click at [560, 73] on span "Sections" at bounding box center [565, 68] width 38 height 16
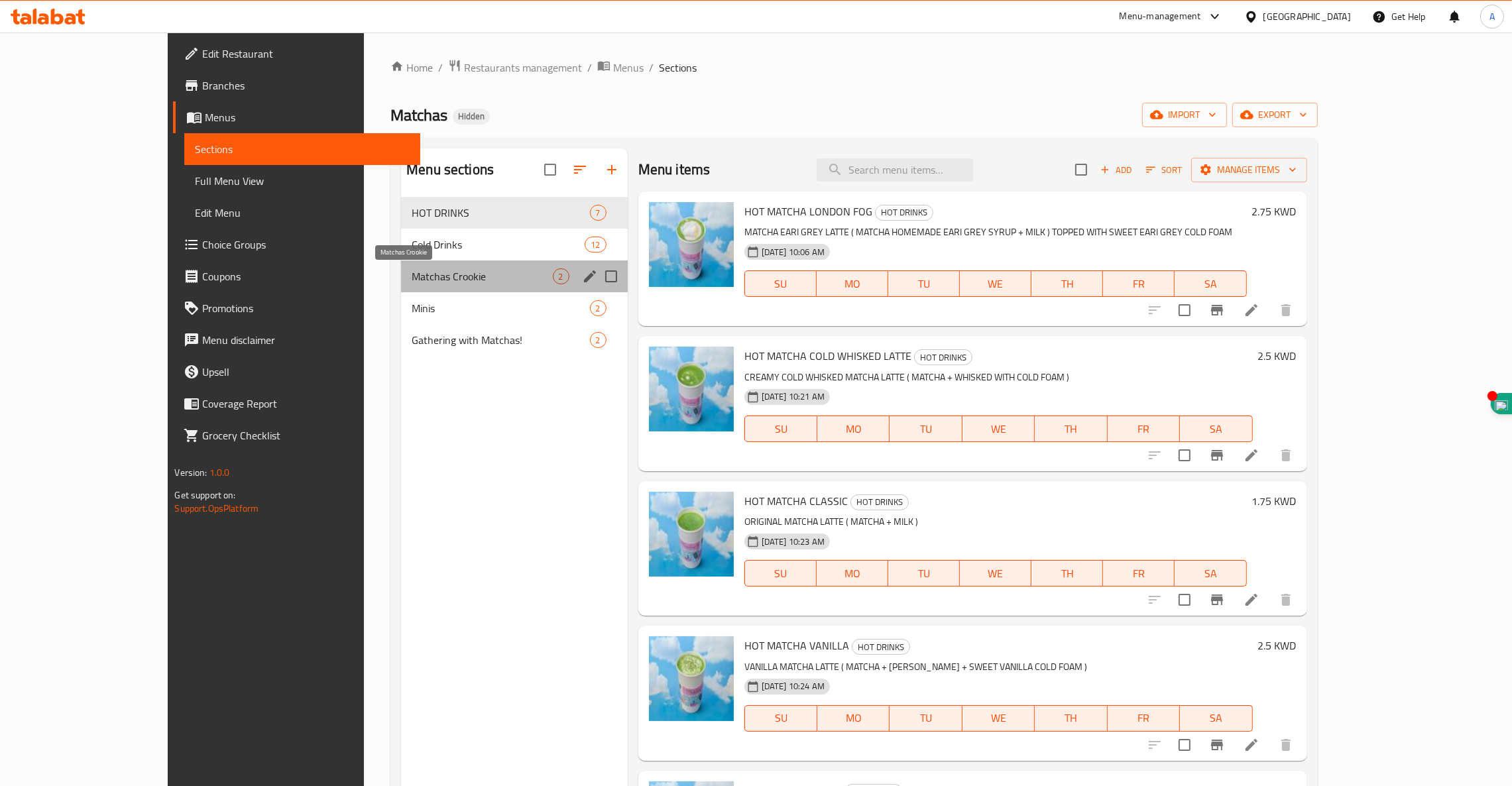
click at [414, 272] on span "Matchas Crookie" at bounding box center [482, 276] width 141 height 16
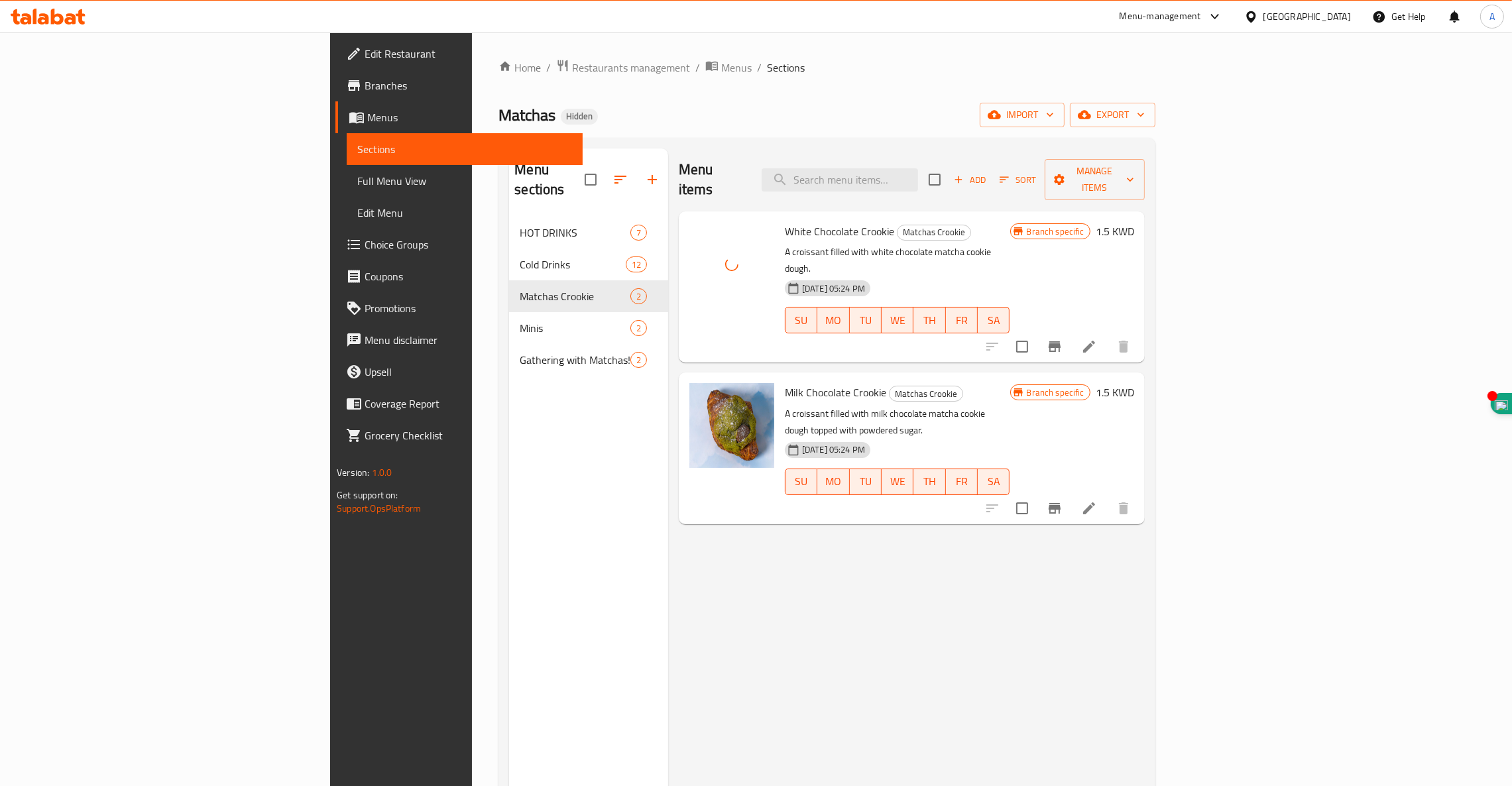
click at [1095, 341] on icon at bounding box center [1089, 346] width 12 height 12
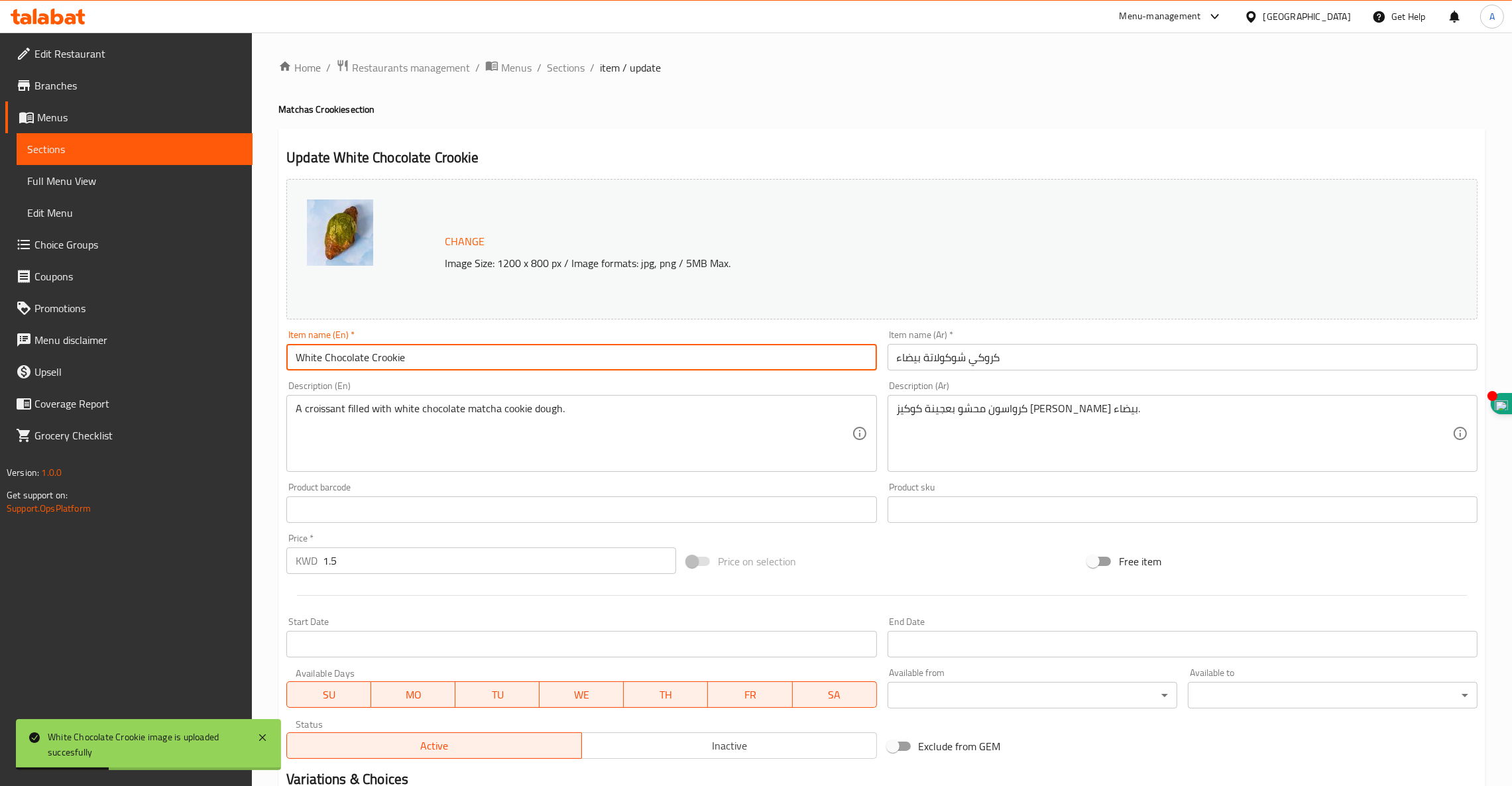
drag, startPoint x: 433, startPoint y: 354, endPoint x: 162, endPoint y: 339, distance: 271.4
click at [165, 341] on div "Edit Restaurant Branches Menus Sections Full Menu View Edit Menu Choice Groups …" at bounding box center [756, 494] width 1512 height 923
paste input "ORIGINAL COOKIE"
type input "ORIGINAL COOKIE"
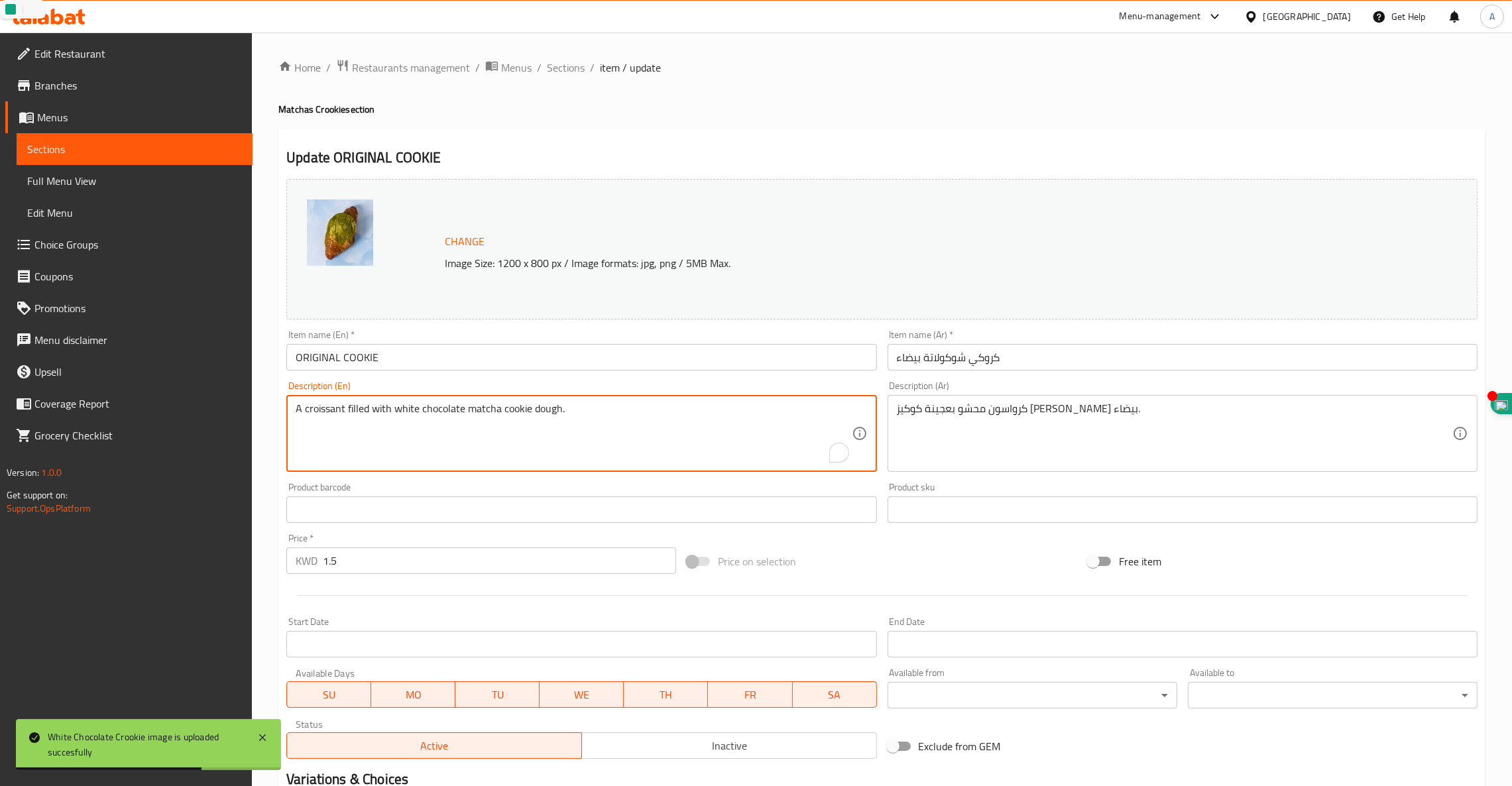
drag, startPoint x: 567, startPoint y: 413, endPoint x: 0, endPoint y: 297, distance: 578.7
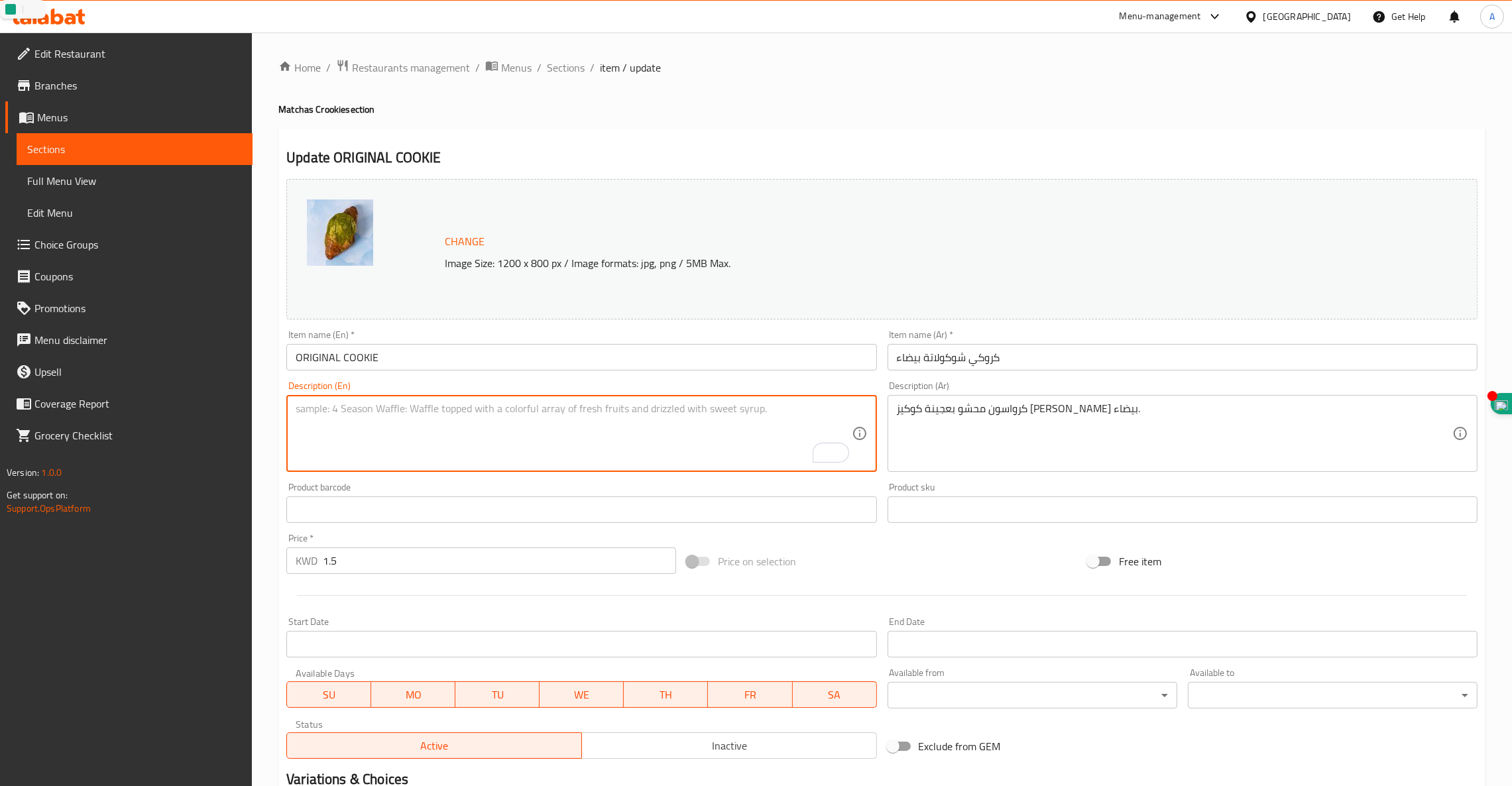
click at [311, 356] on input "ORIGINAL COOKIE" at bounding box center [581, 357] width 590 height 26
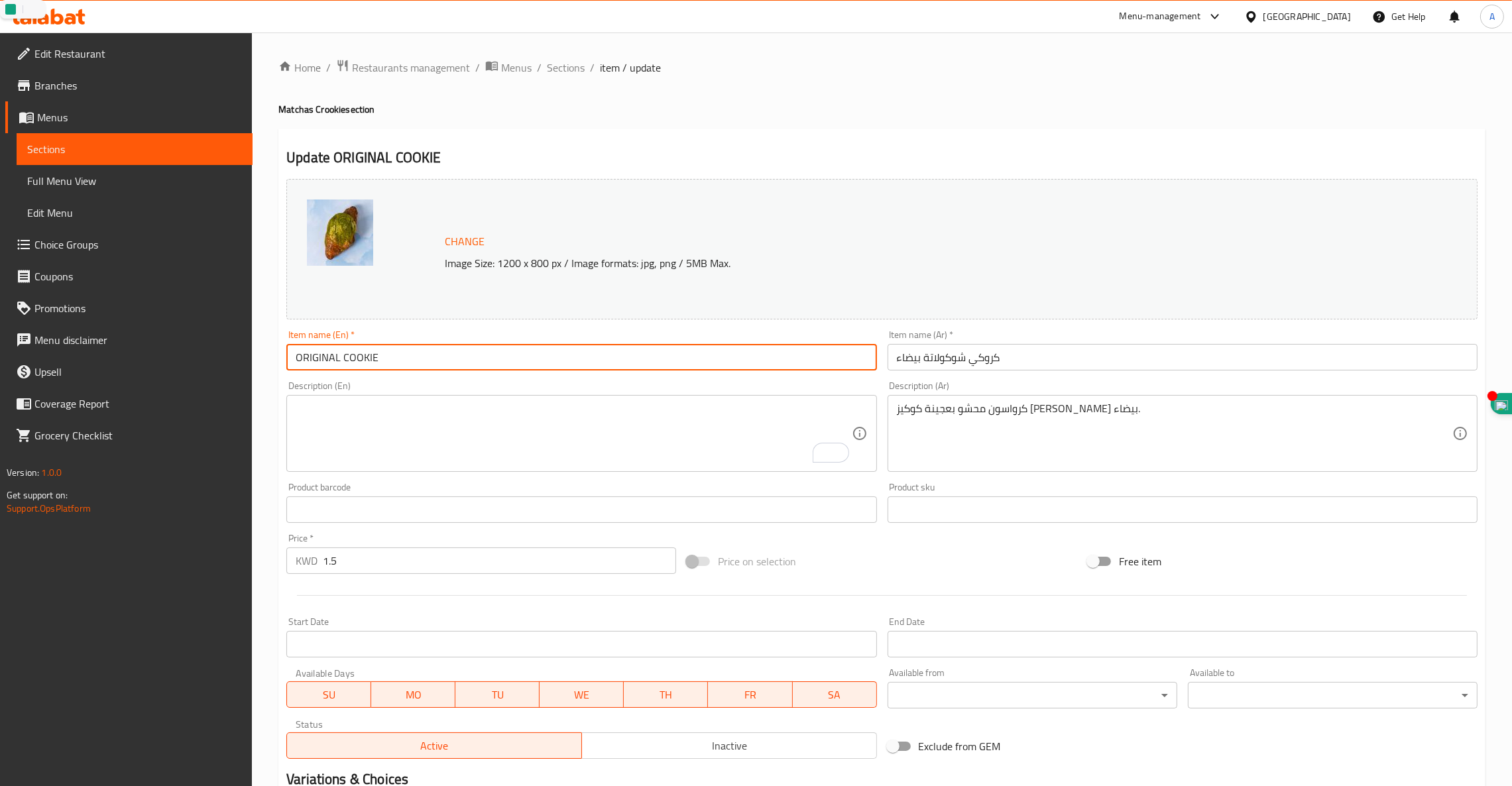
click at [311, 356] on input "ORIGINAL COOKIE" at bounding box center [581, 357] width 590 height 26
click at [313, 356] on input "ORIGINAL COOKIE" at bounding box center [581, 357] width 590 height 26
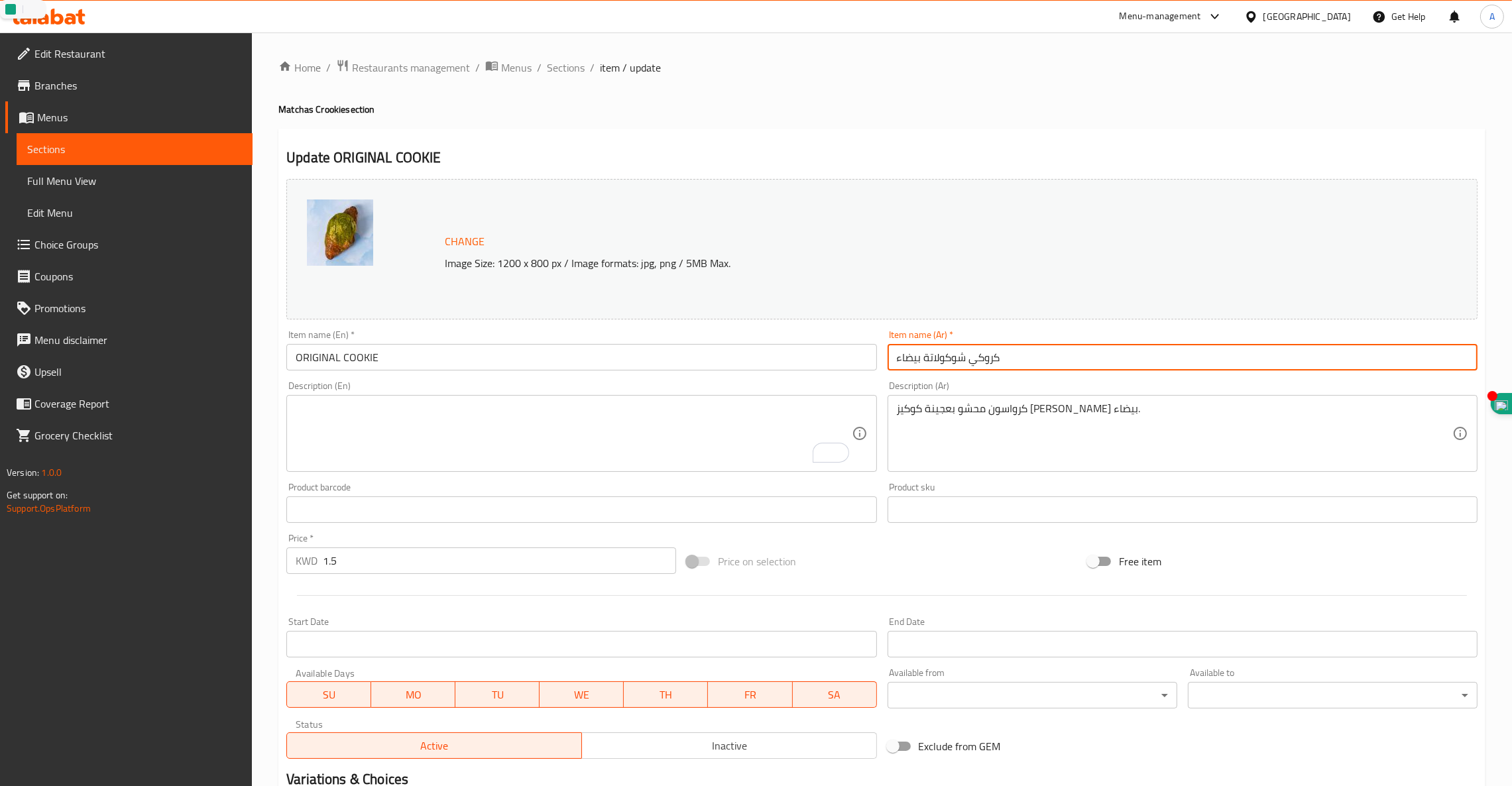
click at [965, 358] on input "كروكي شوكولاتة بيضاء" at bounding box center [1182, 357] width 590 height 26
click at [967, 358] on input "كروكي شوكولاتة بيضاء" at bounding box center [1182, 357] width 590 height 26
click at [968, 358] on input "كروكي شوكولاتة بيضاء" at bounding box center [1182, 357] width 590 height 26
drag, startPoint x: 1056, startPoint y: 359, endPoint x: 687, endPoint y: 352, distance: 369.1
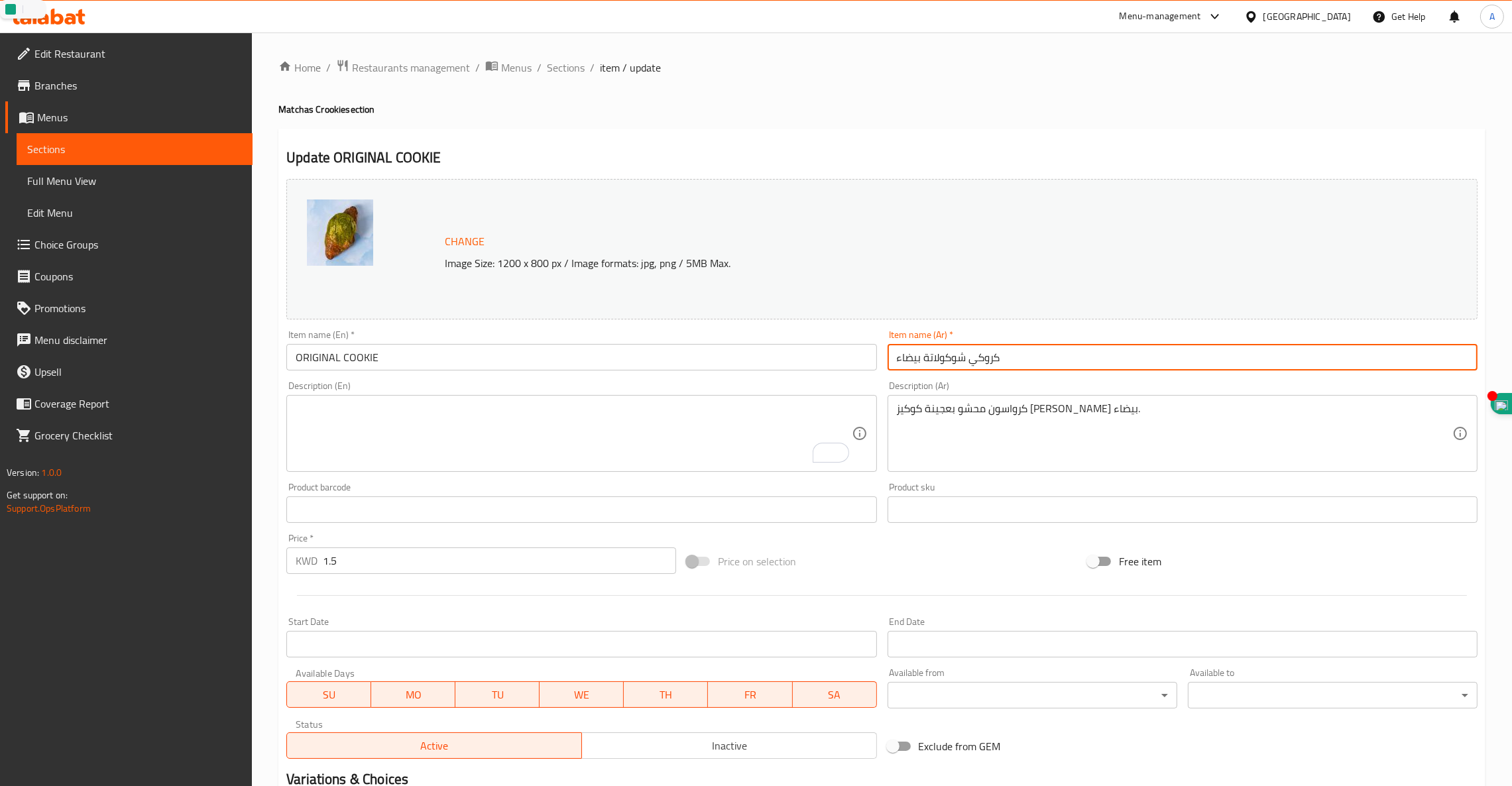
click at [687, 352] on div "Change Image Size: 1200 x 800 px / Image formats: jpg, png / 5MB Max. Item name…" at bounding box center [881, 469] width 1201 height 590
paste input "وكيز أصلية"
type input "كوكيز أصلية"
drag, startPoint x: 1143, startPoint y: 415, endPoint x: 653, endPoint y: 415, distance: 490.0
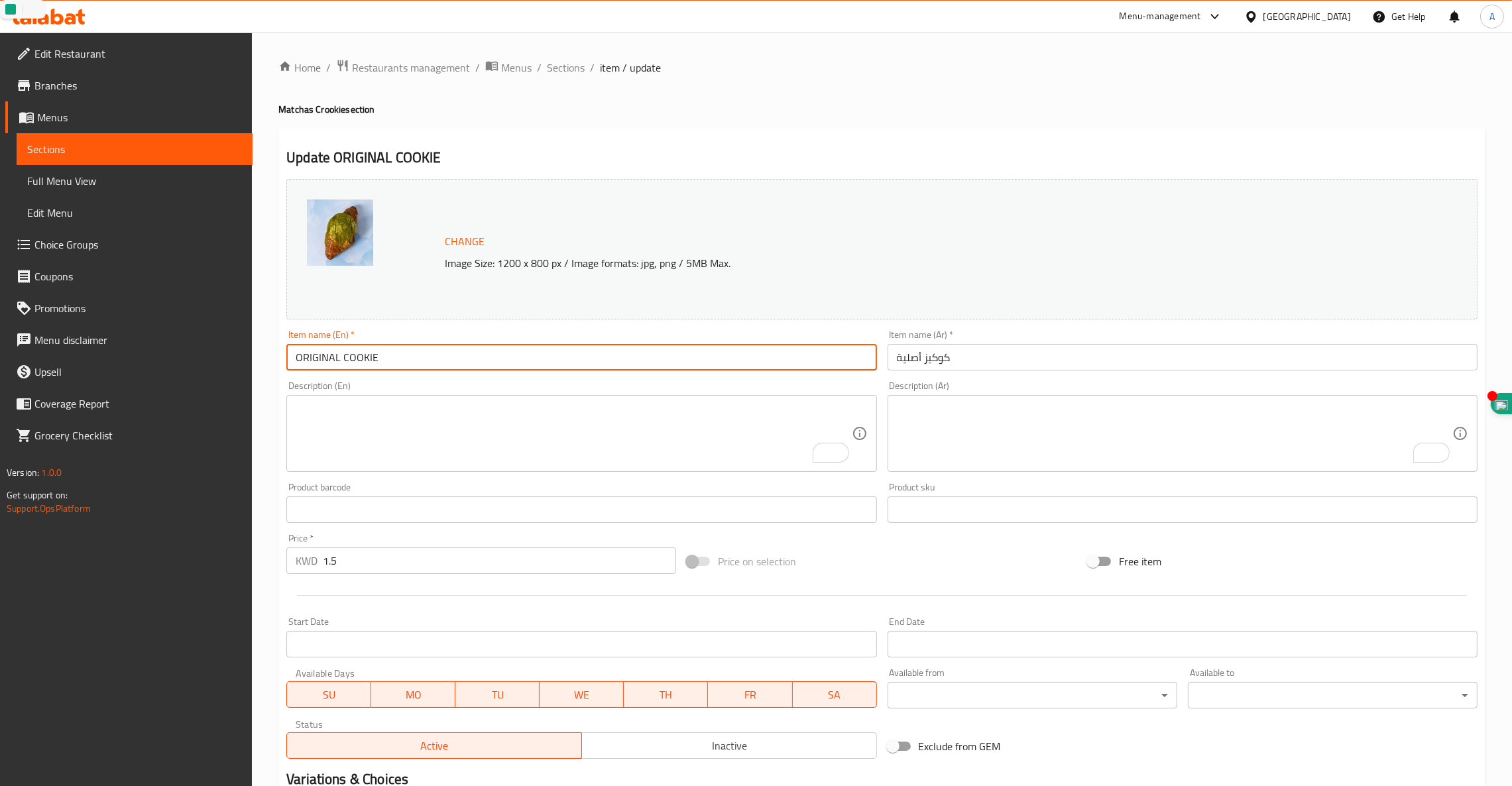
drag, startPoint x: 353, startPoint y: 363, endPoint x: 0, endPoint y: 318, distance: 355.9
click at [0, 330] on div "Edit Restaurant Branches Menus Sections Full Menu View Edit Menu Choice Groups …" at bounding box center [756, 494] width 1512 height 923
paste input "LOTUS BISCUIT"
type input "LOTUS BISCUIT COOKIE"
drag, startPoint x: 416, startPoint y: 357, endPoint x: 0, endPoint y: 320, distance: 417.6
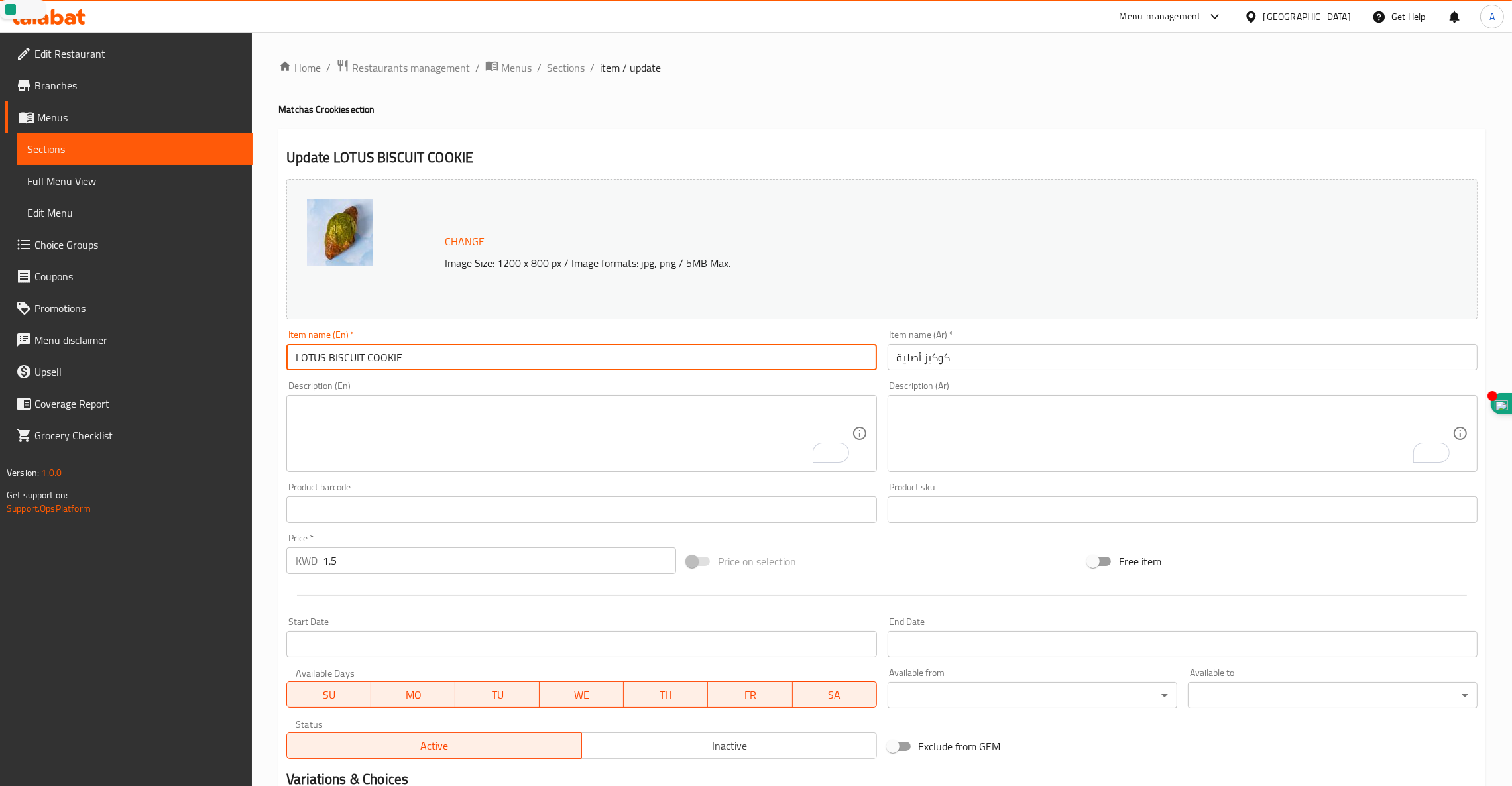
click at [0, 321] on div "Edit Restaurant Branches Menus Sections Full Menu View Edit Menu Choice Groups …" at bounding box center [756, 494] width 1512 height 923
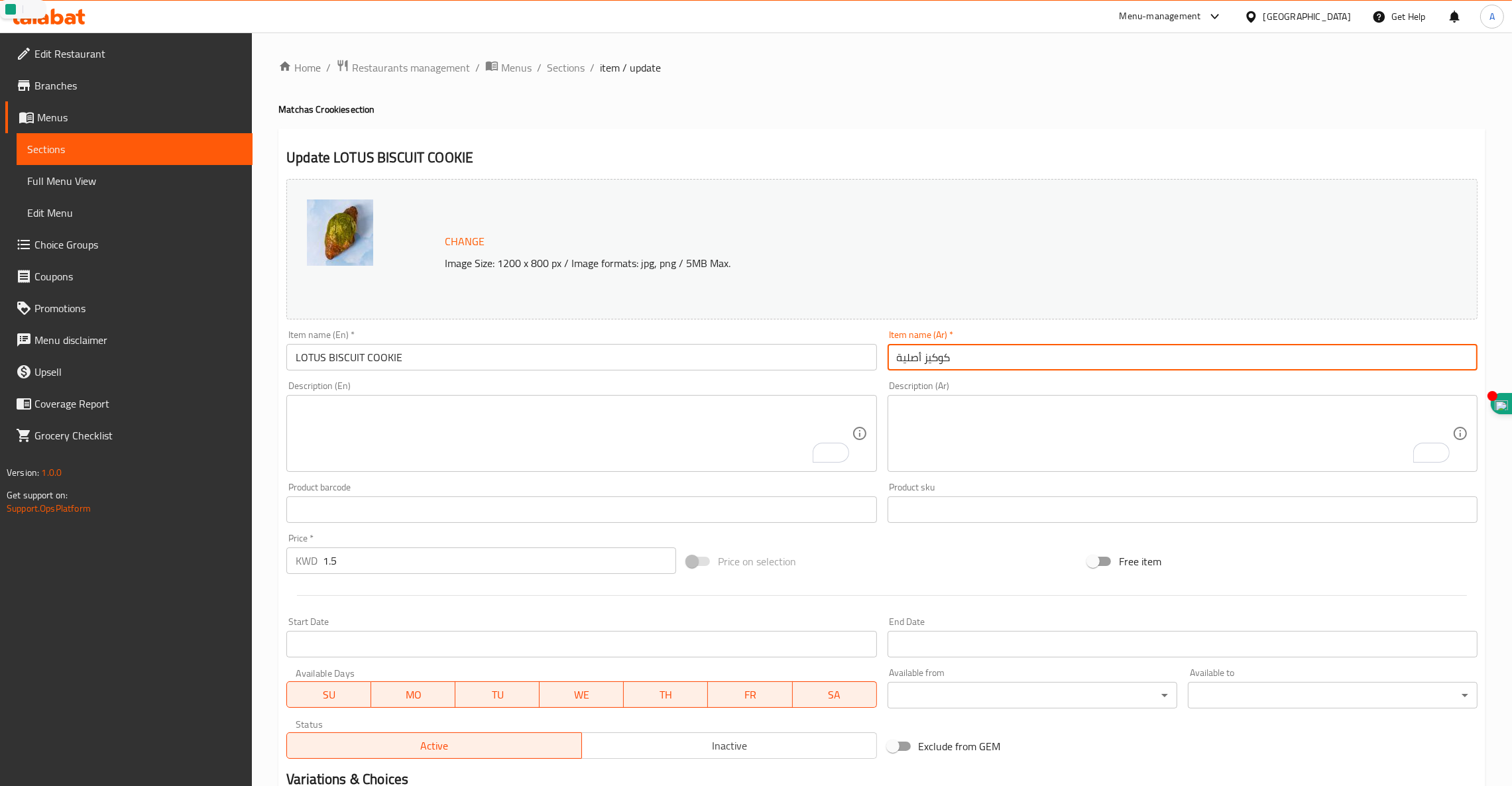
drag, startPoint x: 986, startPoint y: 354, endPoint x: 685, endPoint y: 348, distance: 301.1
click at [686, 349] on div "Change Image Size: 1200 x 800 px / Image formats: jpg, png / 5MB Max. Item name…" at bounding box center [881, 469] width 1201 height 590
paste input "بسكويت اللوتس"
type input "بسكويت اللوتس"
drag, startPoint x: 368, startPoint y: 562, endPoint x: 0, endPoint y: 404, distance: 400.5
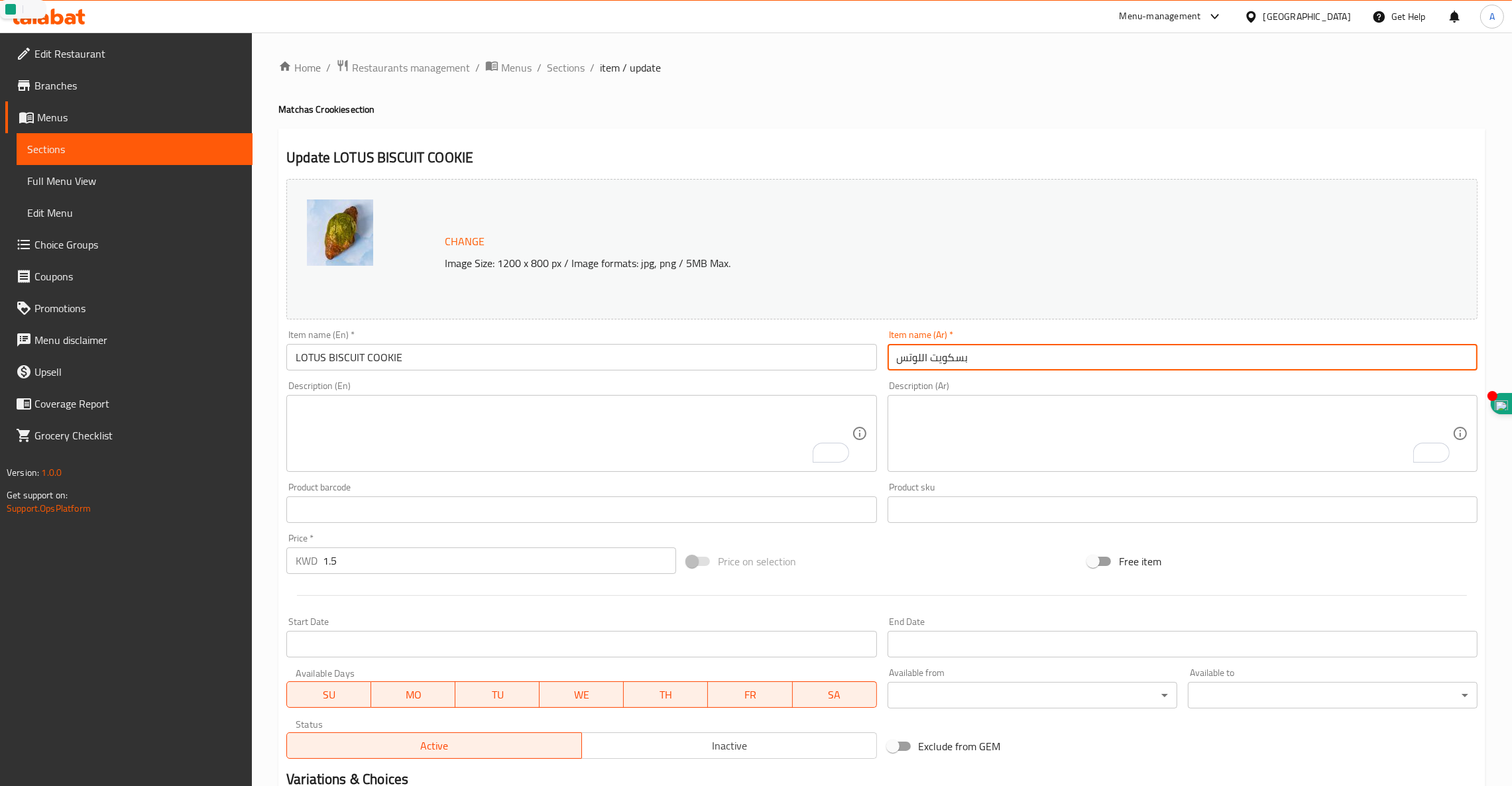
click at [0, 489] on div "Edit Restaurant Branches Menus Sections Full Menu View Edit Menu Choice Groups …" at bounding box center [756, 494] width 1512 height 923
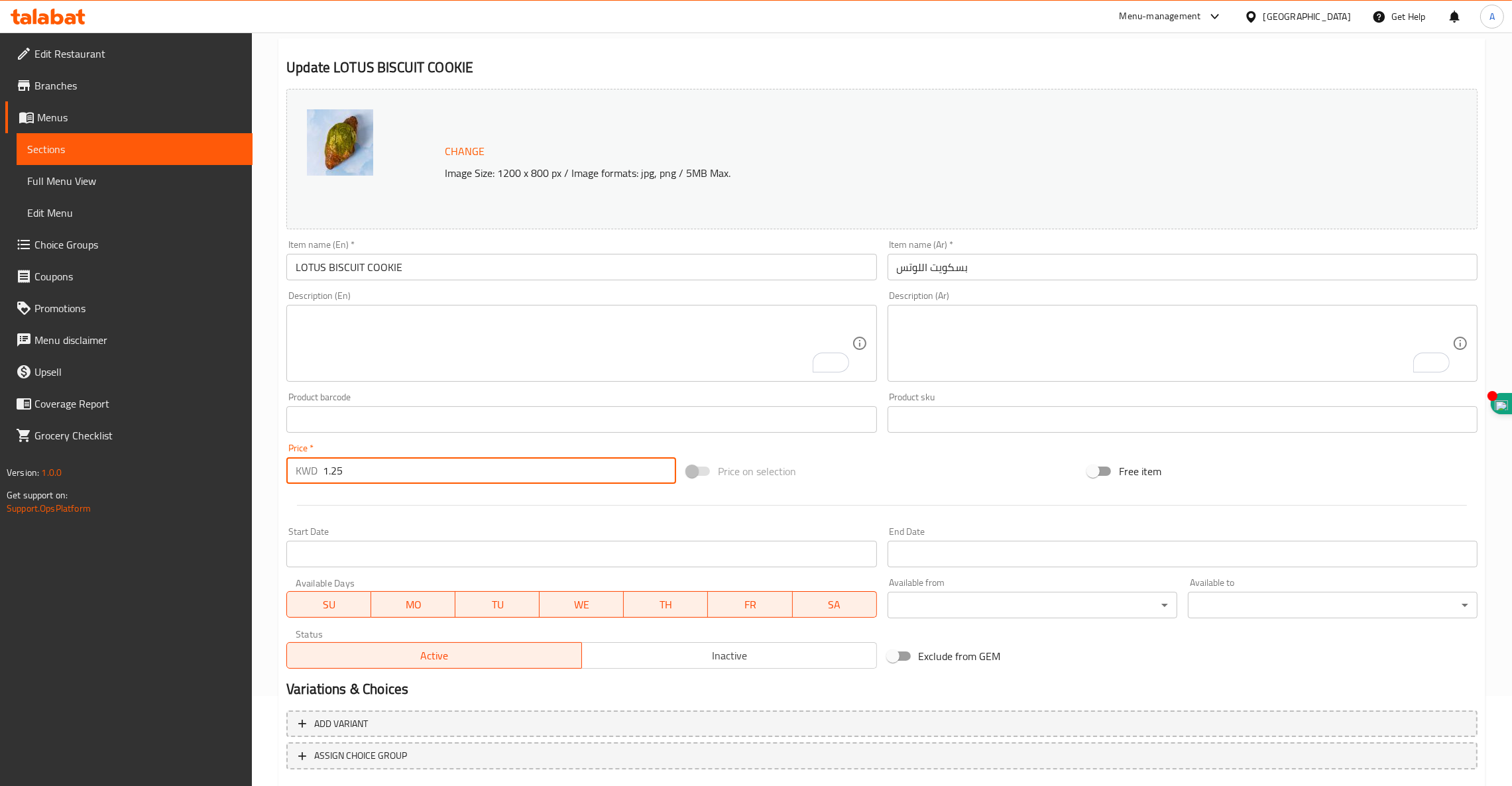
scroll to position [168, 0]
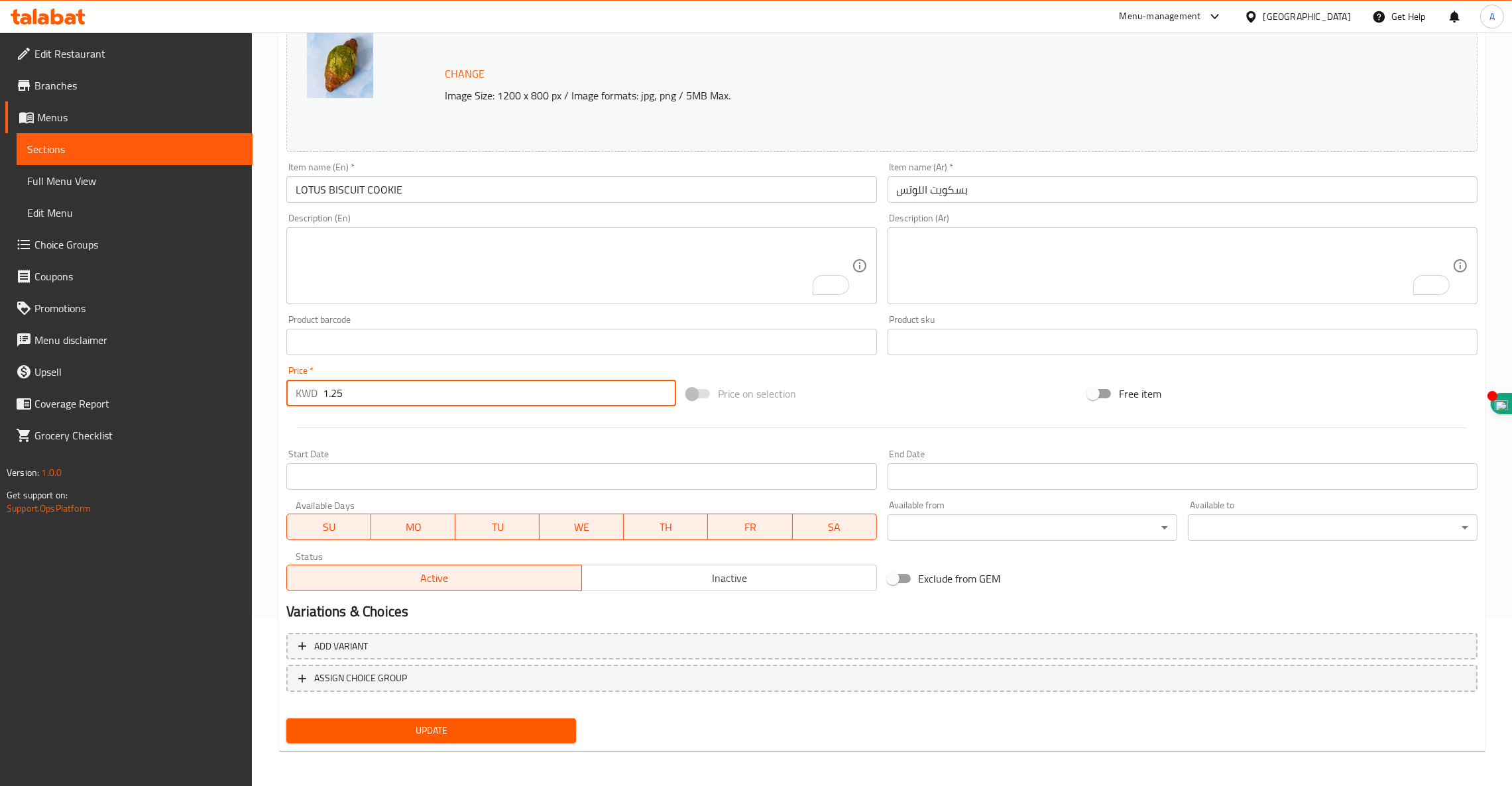
type input "1.25"
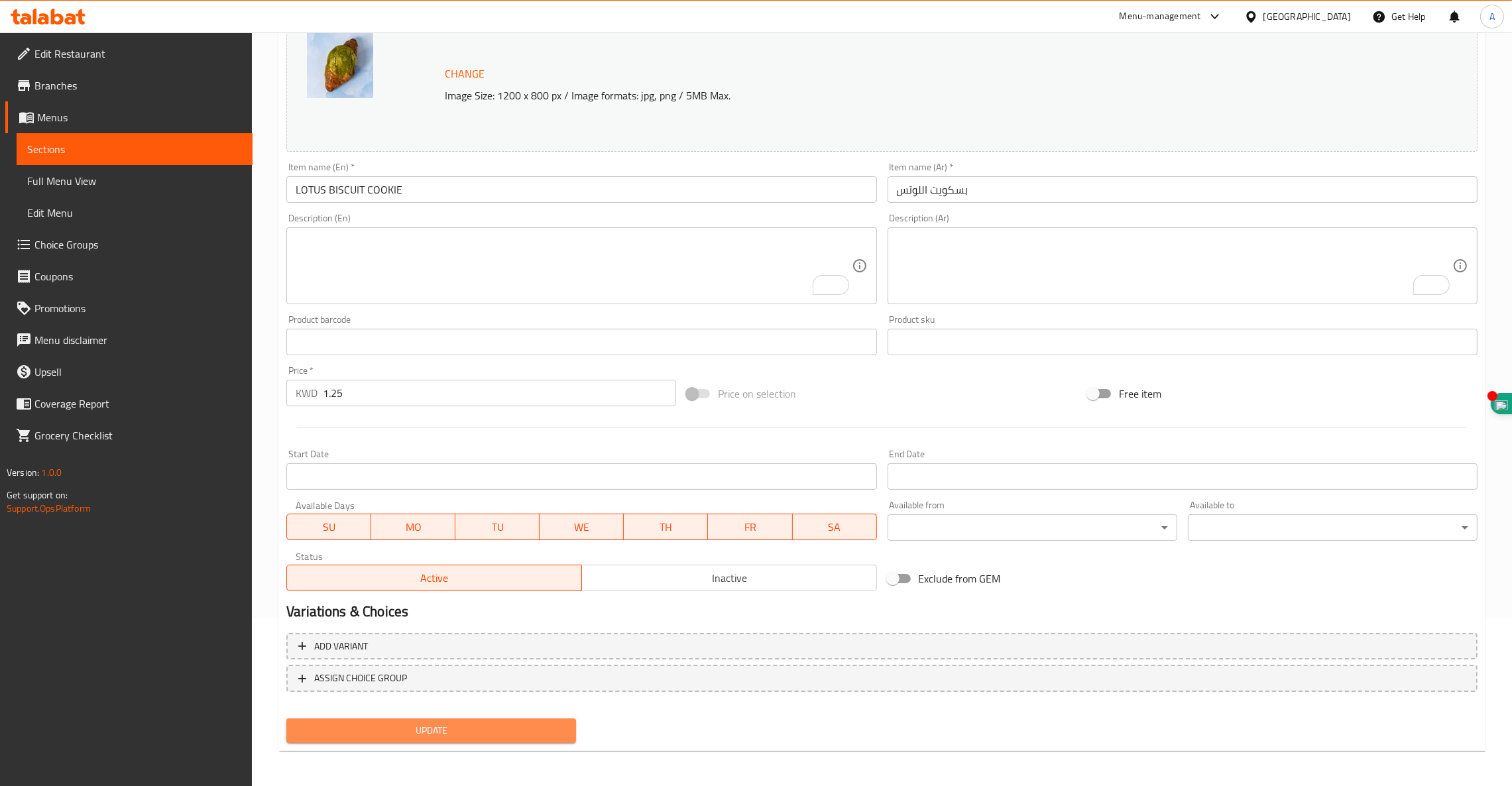
click at [430, 726] on span "Update" at bounding box center [430, 731] width 268 height 16
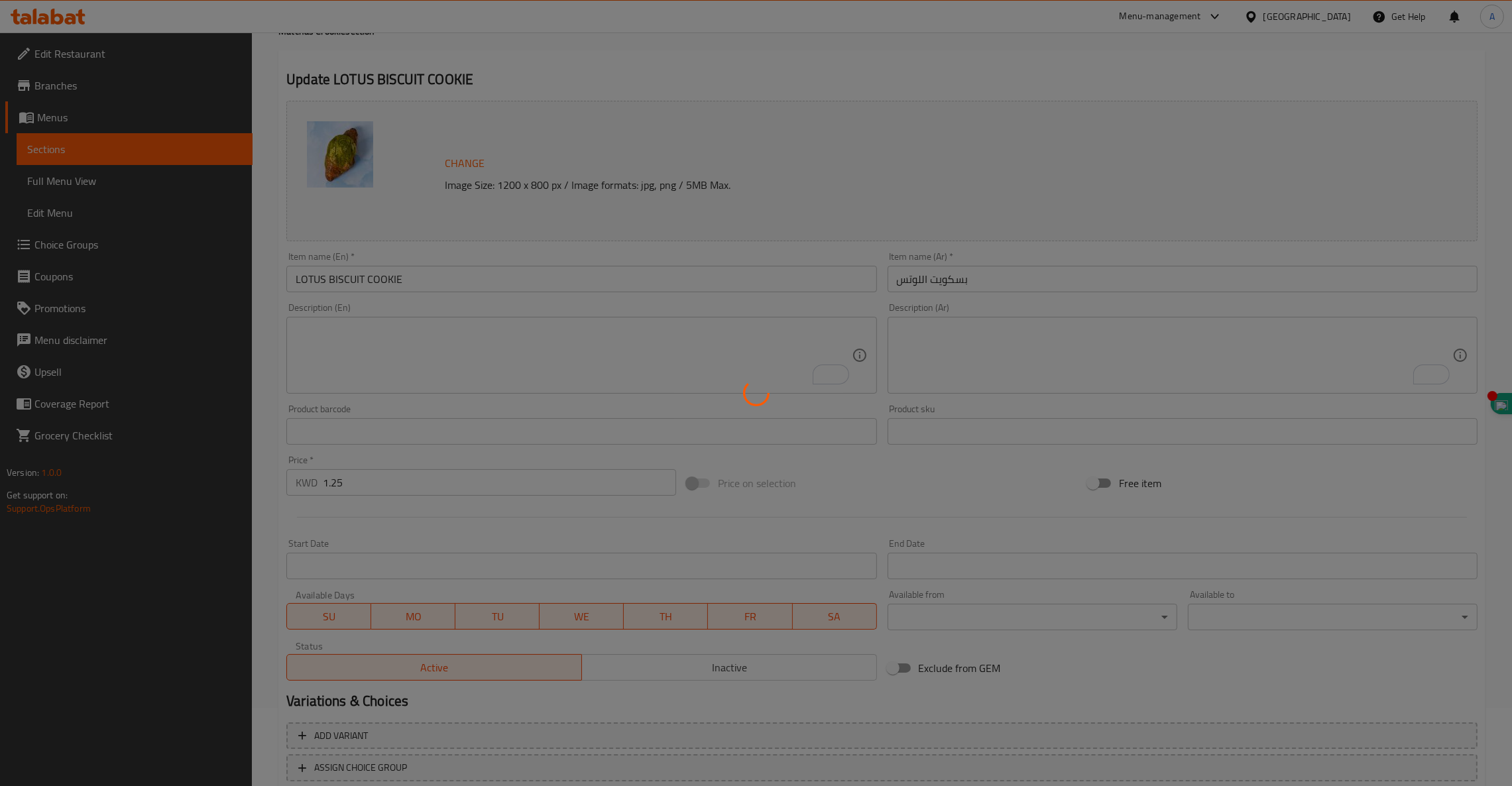
scroll to position [0, 0]
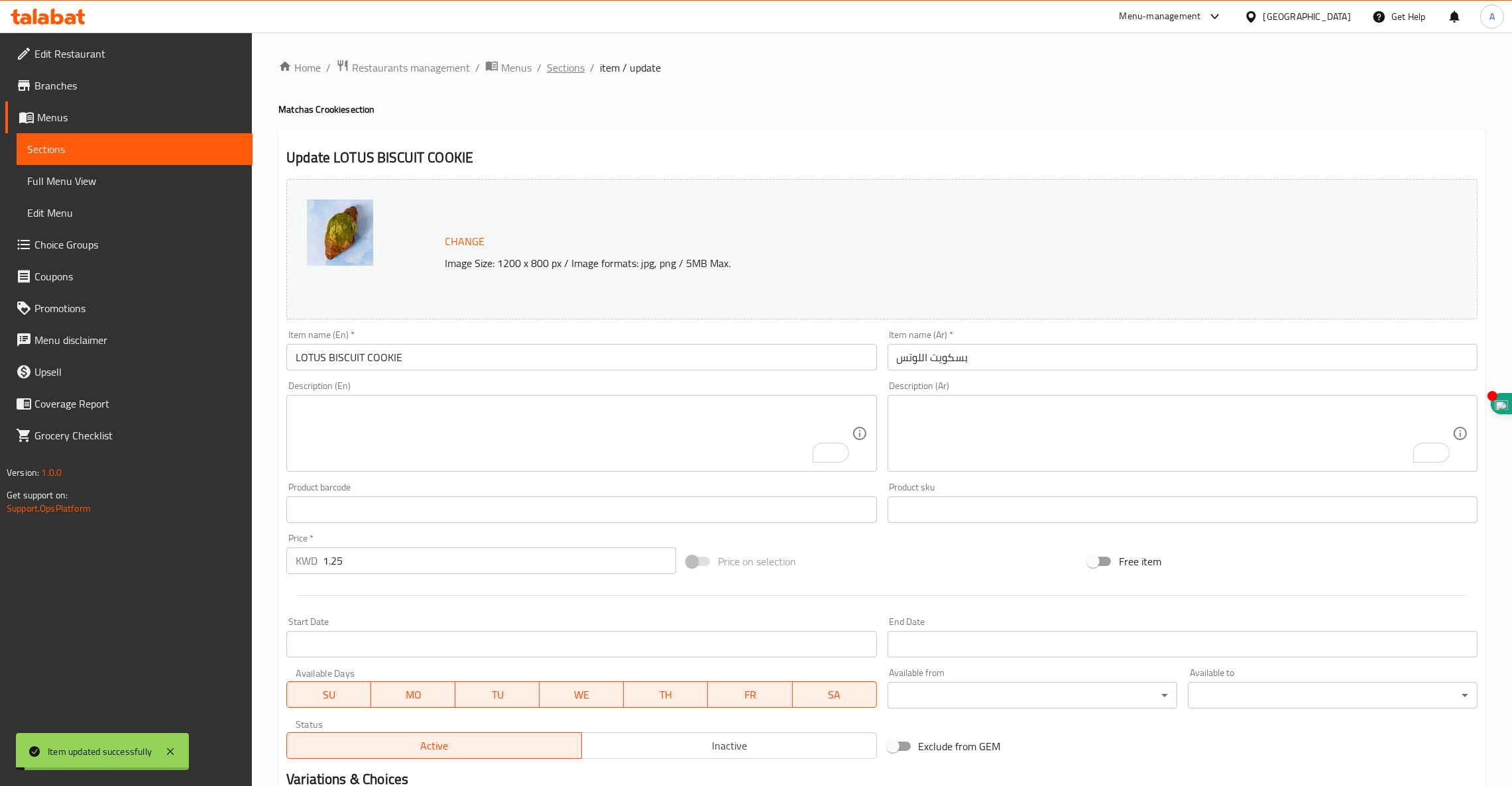
click at [559, 70] on span "Sections" at bounding box center [565, 68] width 38 height 16
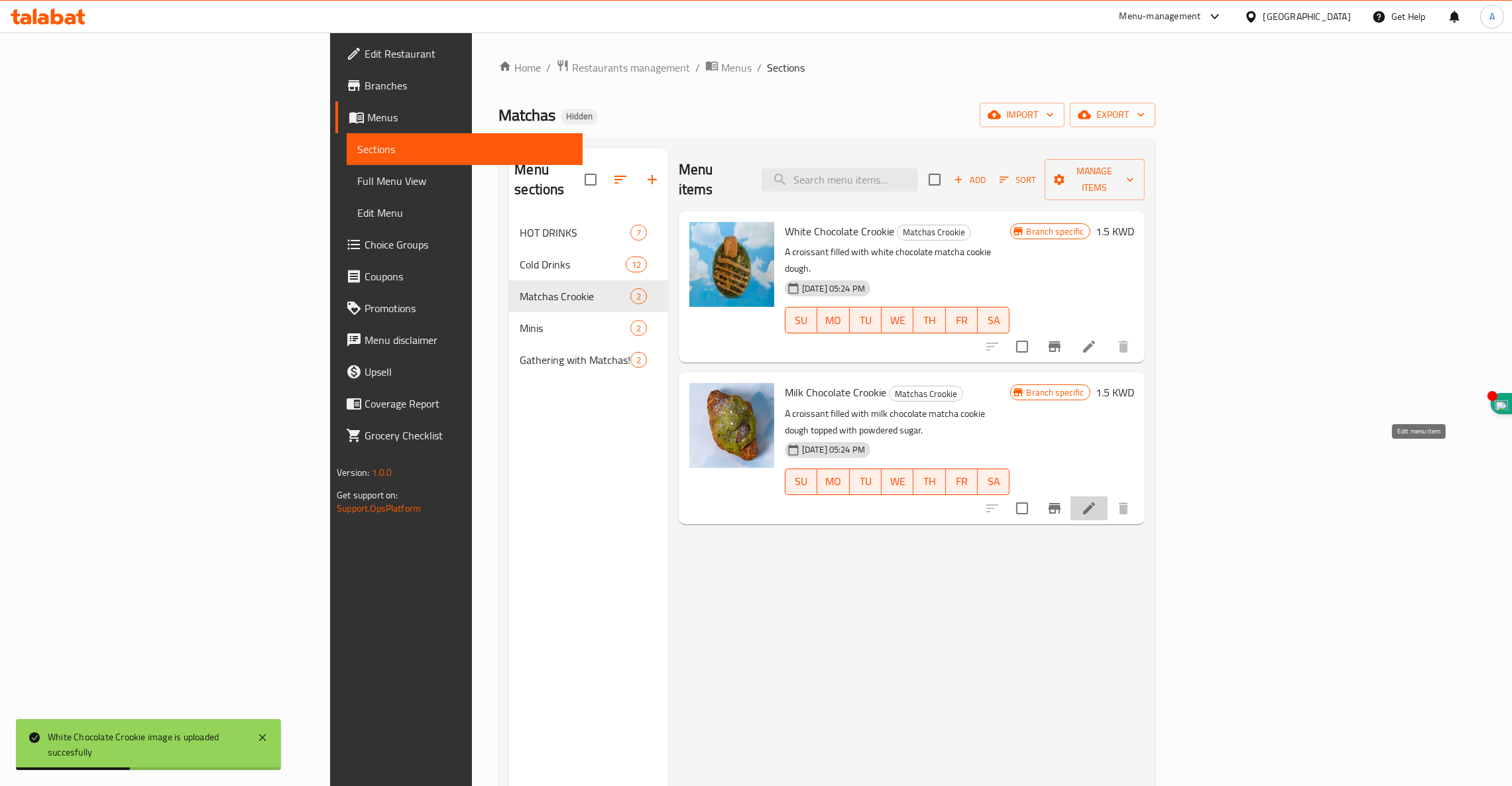
click at [1095, 502] on icon at bounding box center [1089, 508] width 12 height 12
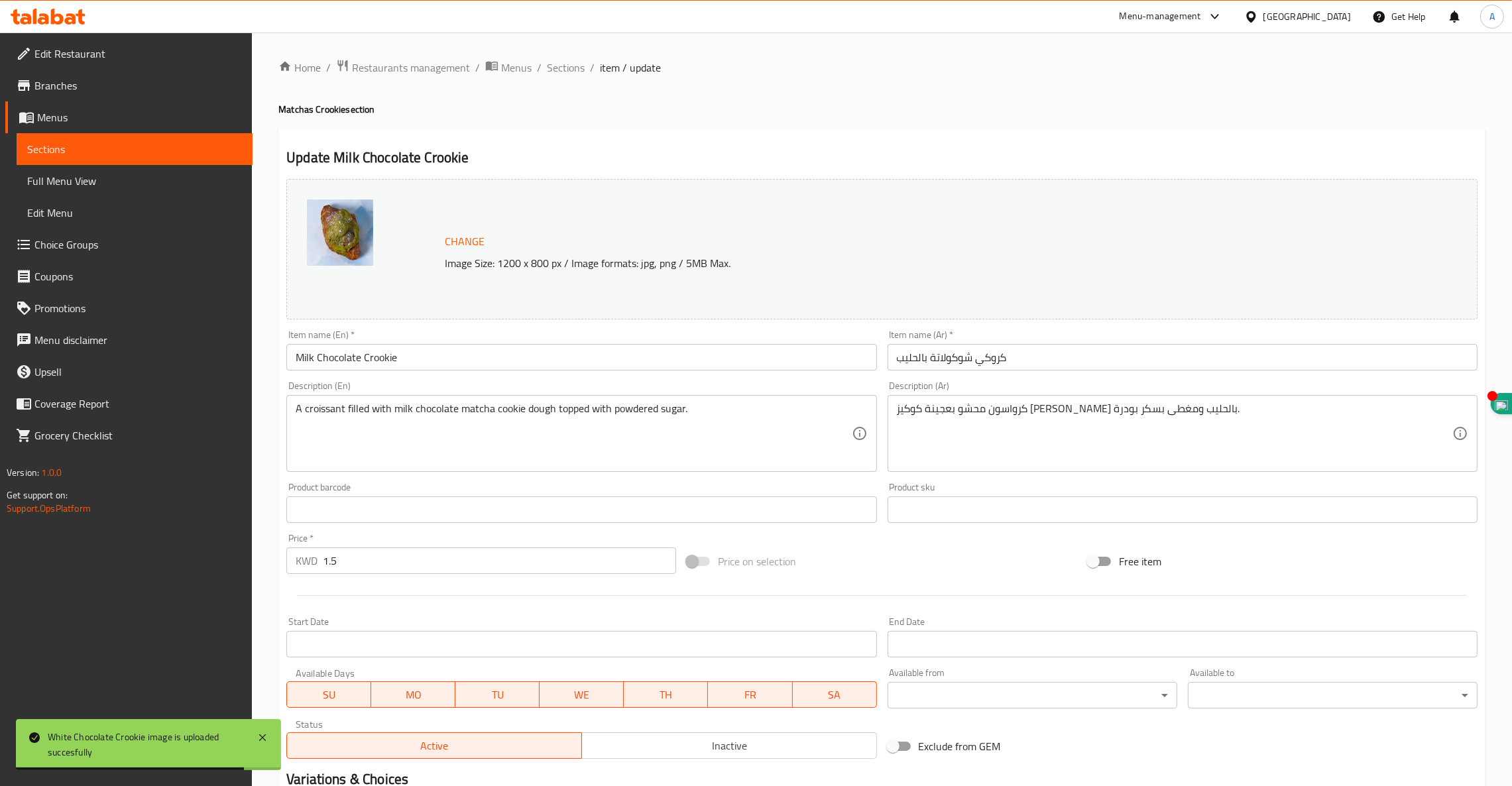
drag, startPoint x: 452, startPoint y: 356, endPoint x: 0, endPoint y: 317, distance: 453.7
click at [0, 328] on div "Edit Restaurant Branches Menus Sections Full Menu View Edit Menu Choice Groups …" at bounding box center [756, 494] width 1512 height 923
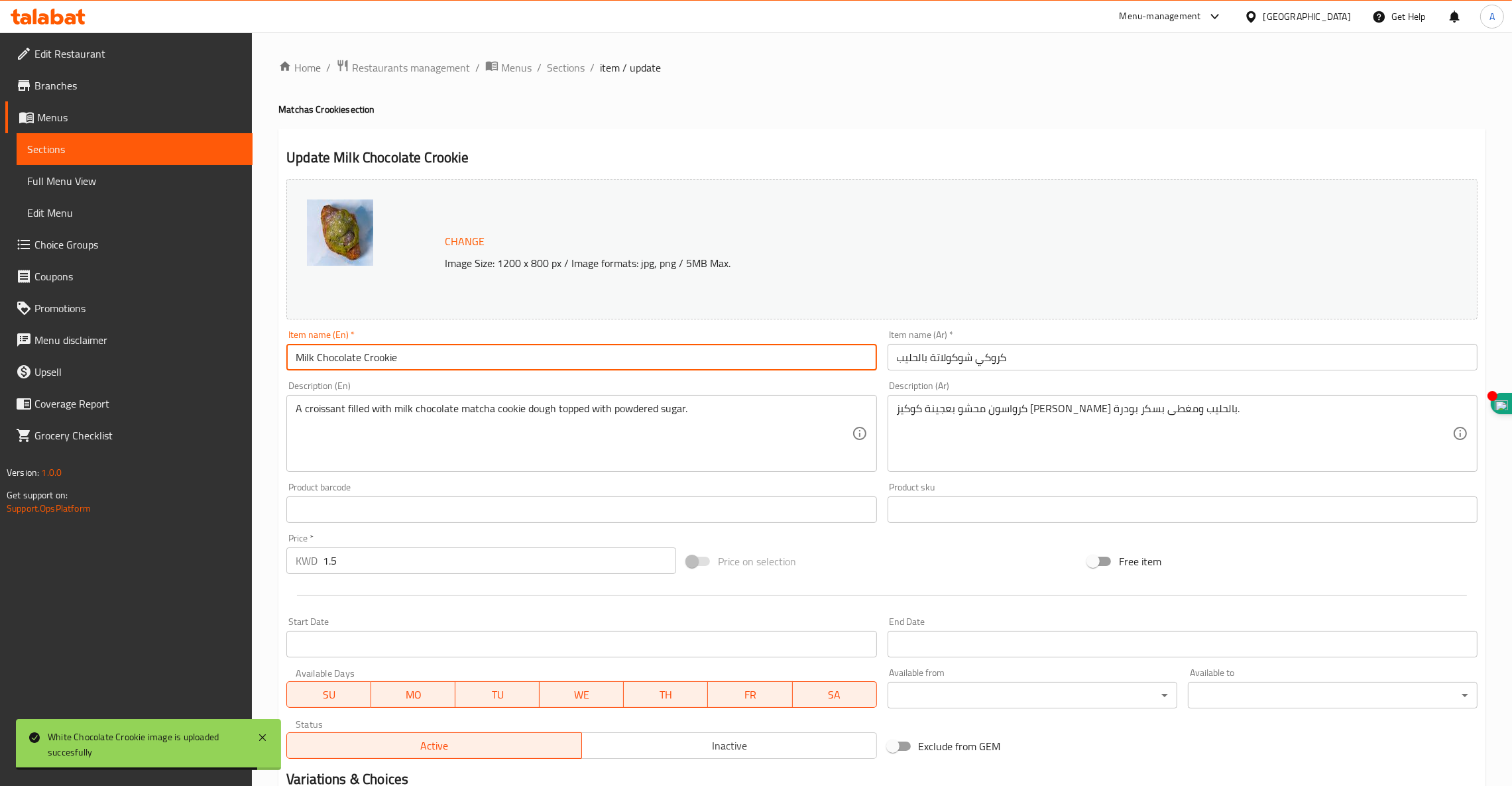
paste input "ORIGINAL COOKIE"
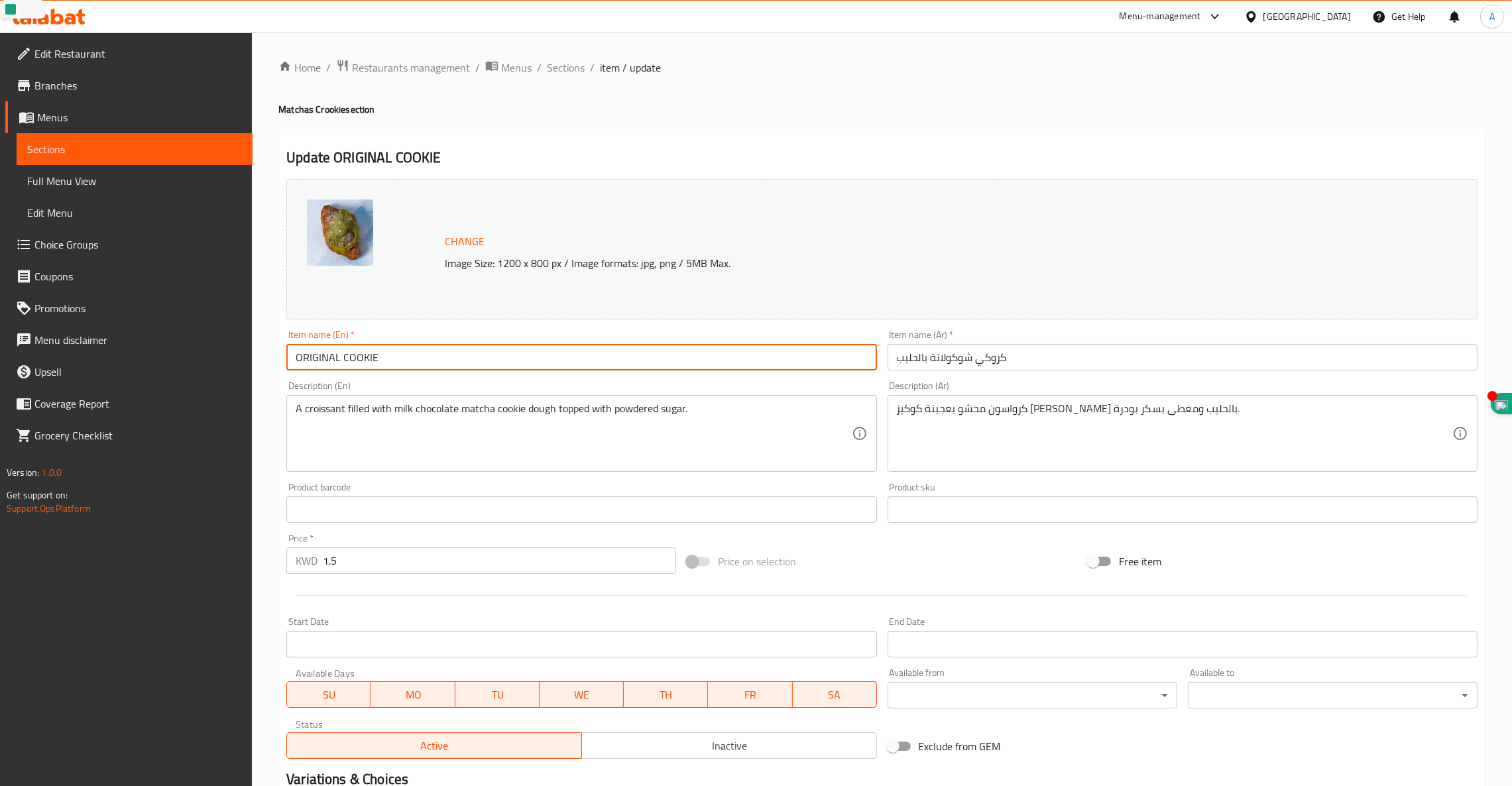
type input "ORIGINAL COOKIE"
drag, startPoint x: 1016, startPoint y: 360, endPoint x: 682, endPoint y: 346, distance: 334.3
click at [706, 349] on div "Change Image Size: 1200 x 800 px / Image formats: jpg, png / 5MB Max. Item name…" at bounding box center [881, 469] width 1201 height 590
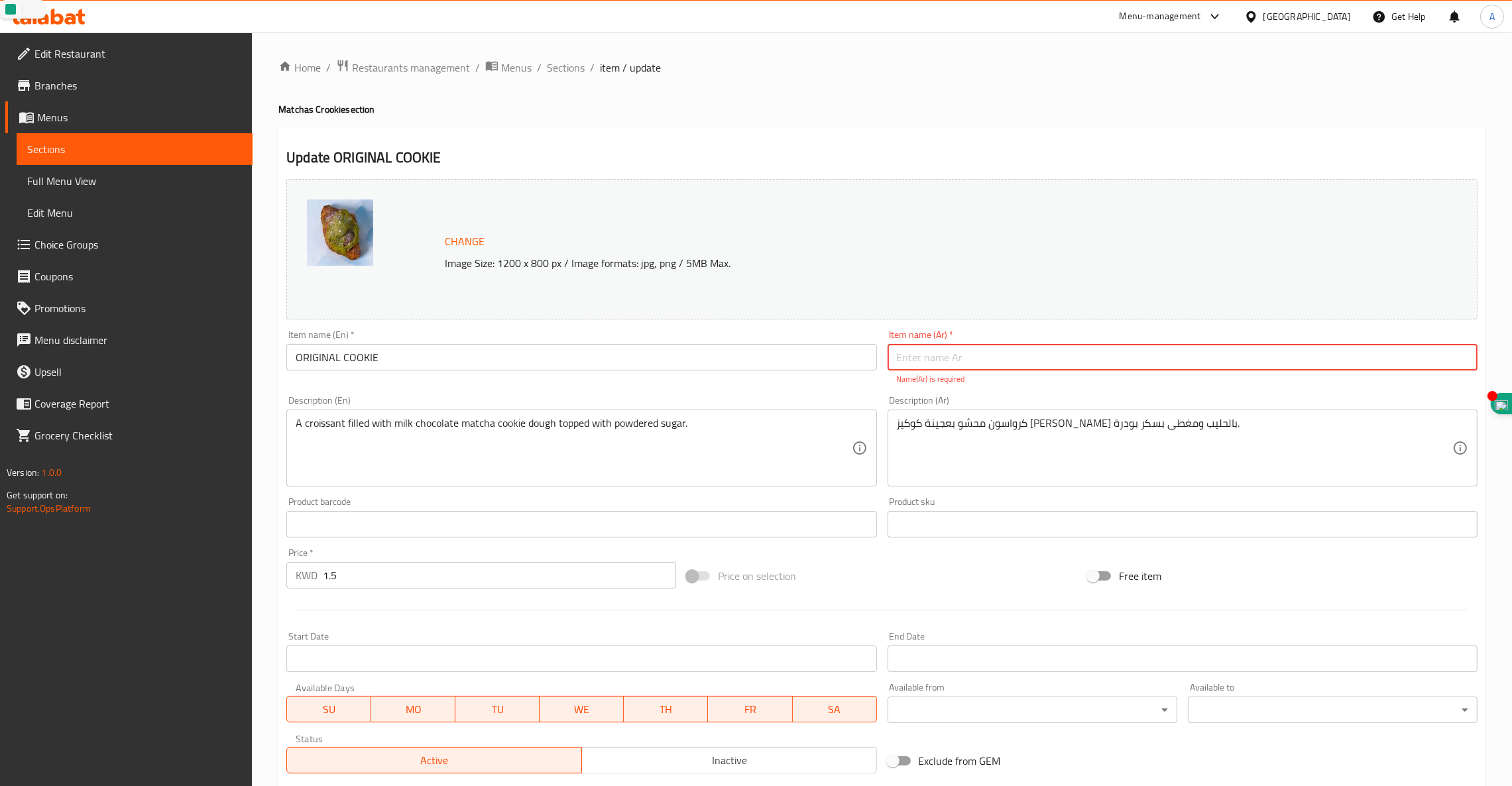
paste input "كوكيز أصلية"
type input "كوكيز أصلية"
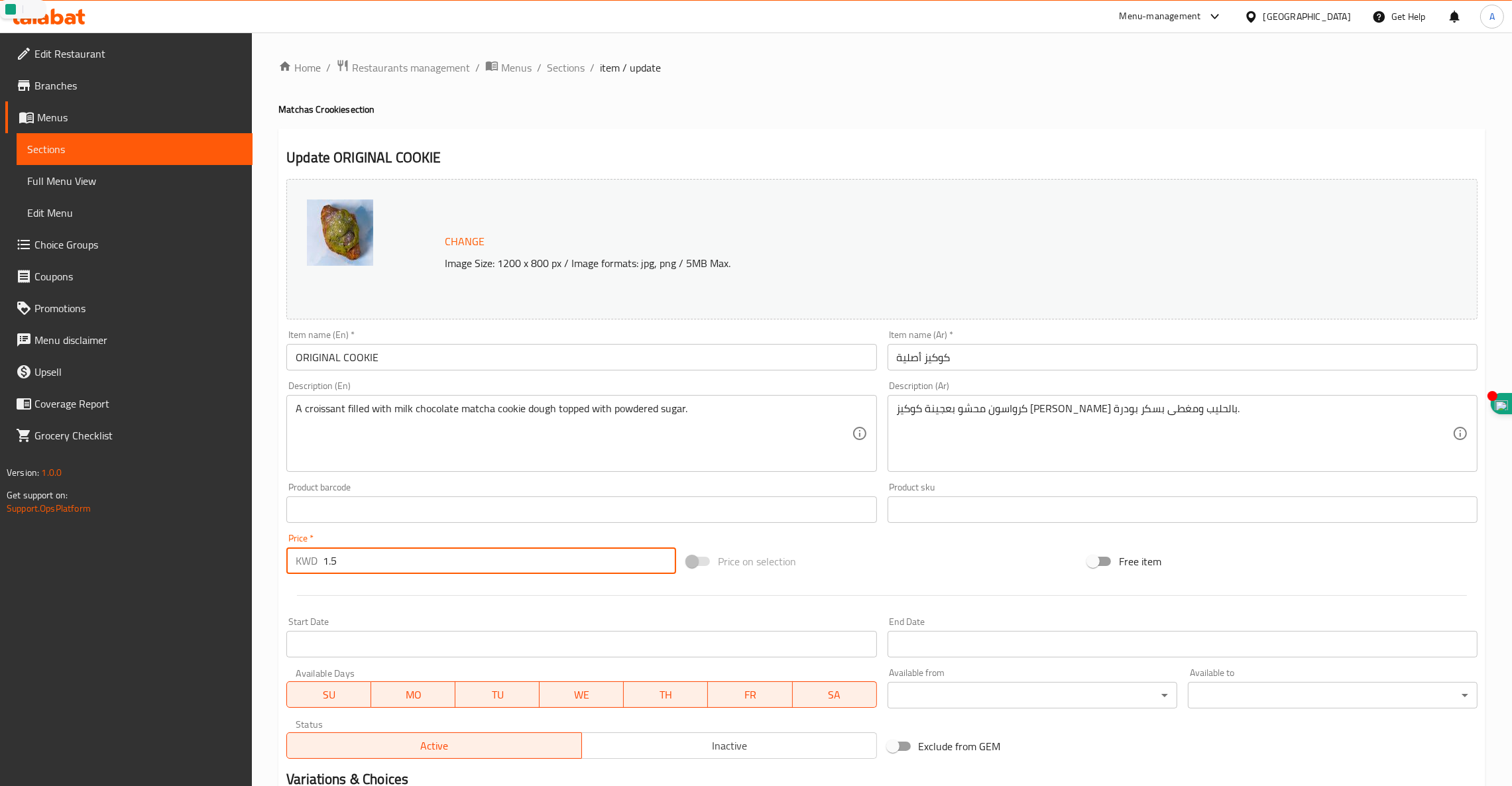
drag, startPoint x: 326, startPoint y: 553, endPoint x: 0, endPoint y: 477, distance: 334.7
click at [0, 499] on div "Edit Restaurant Branches Menus Sections Full Menu View Edit Menu Choice Groups …" at bounding box center [756, 494] width 1512 height 923
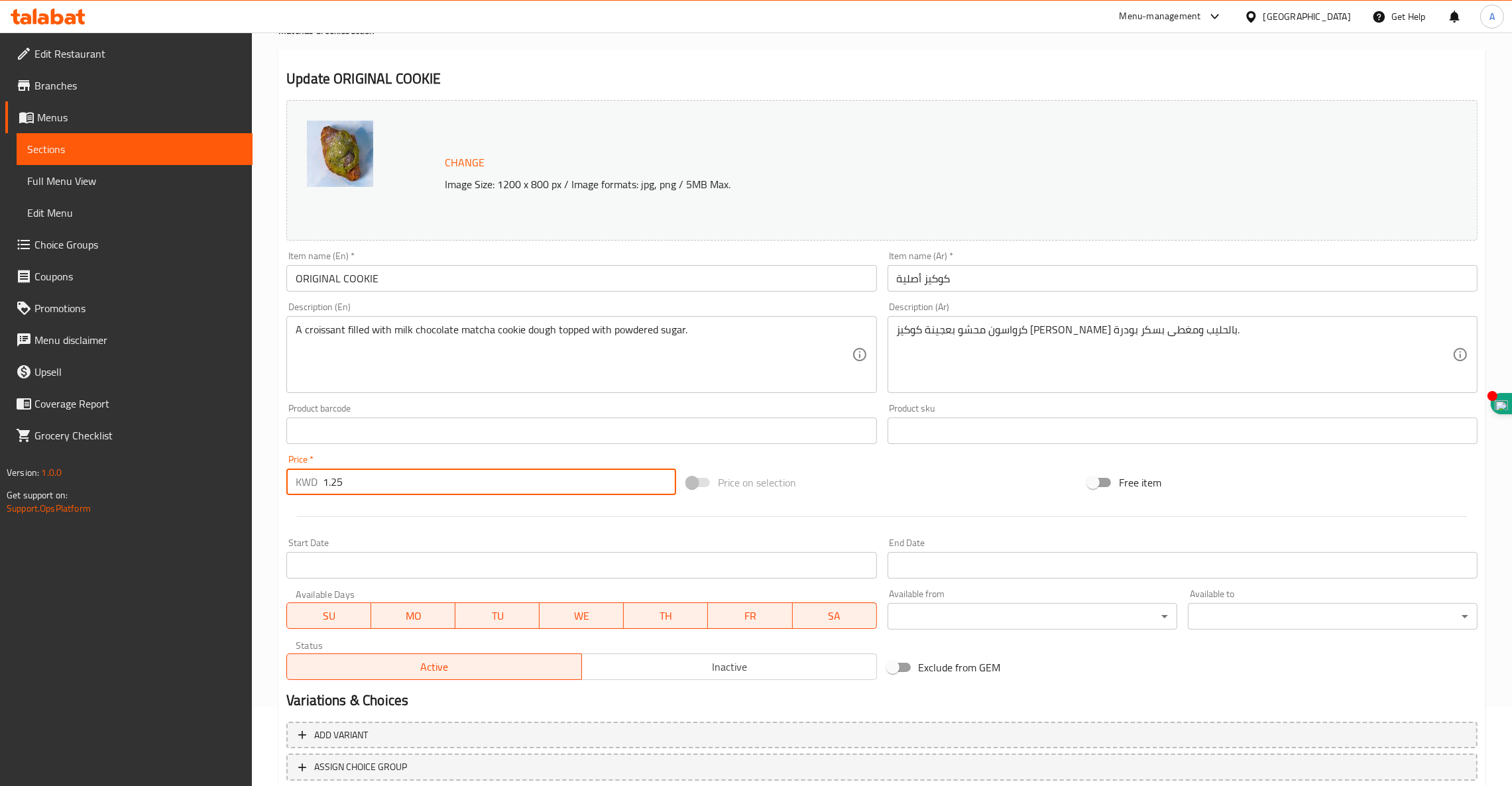
scroll to position [168, 0]
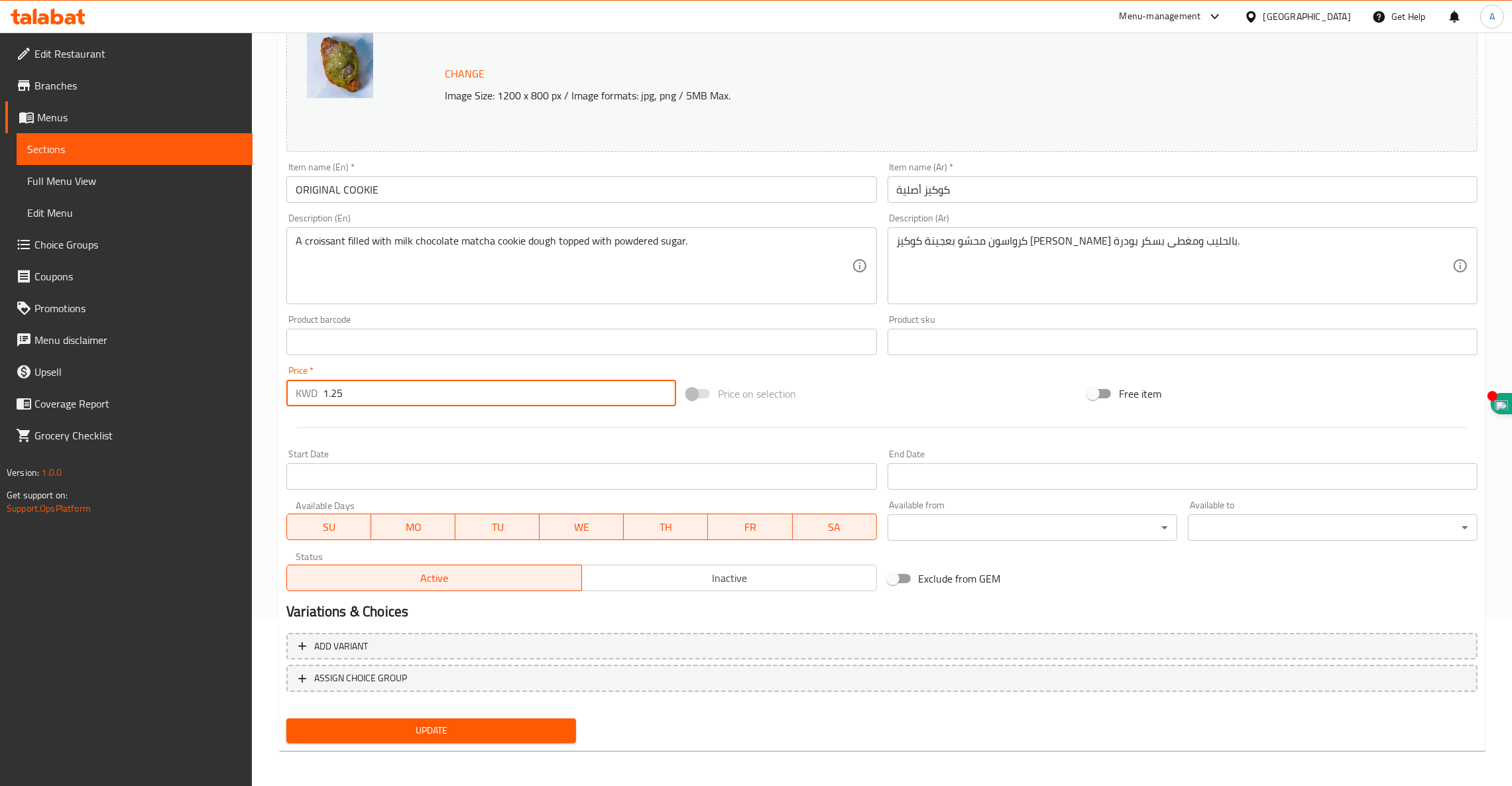
type input "1.25"
click at [451, 726] on span "Update" at bounding box center [430, 731] width 268 height 16
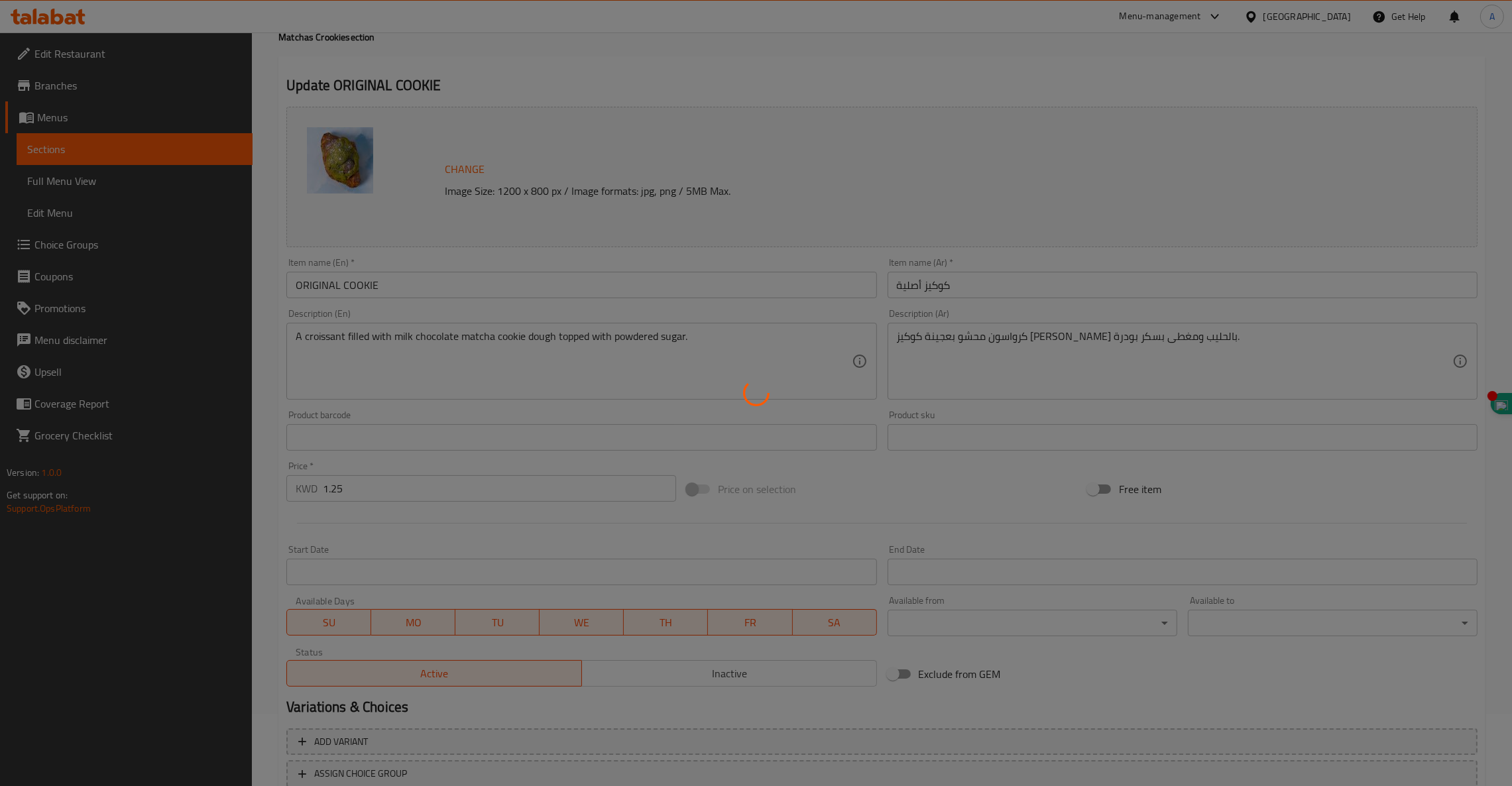
scroll to position [0, 0]
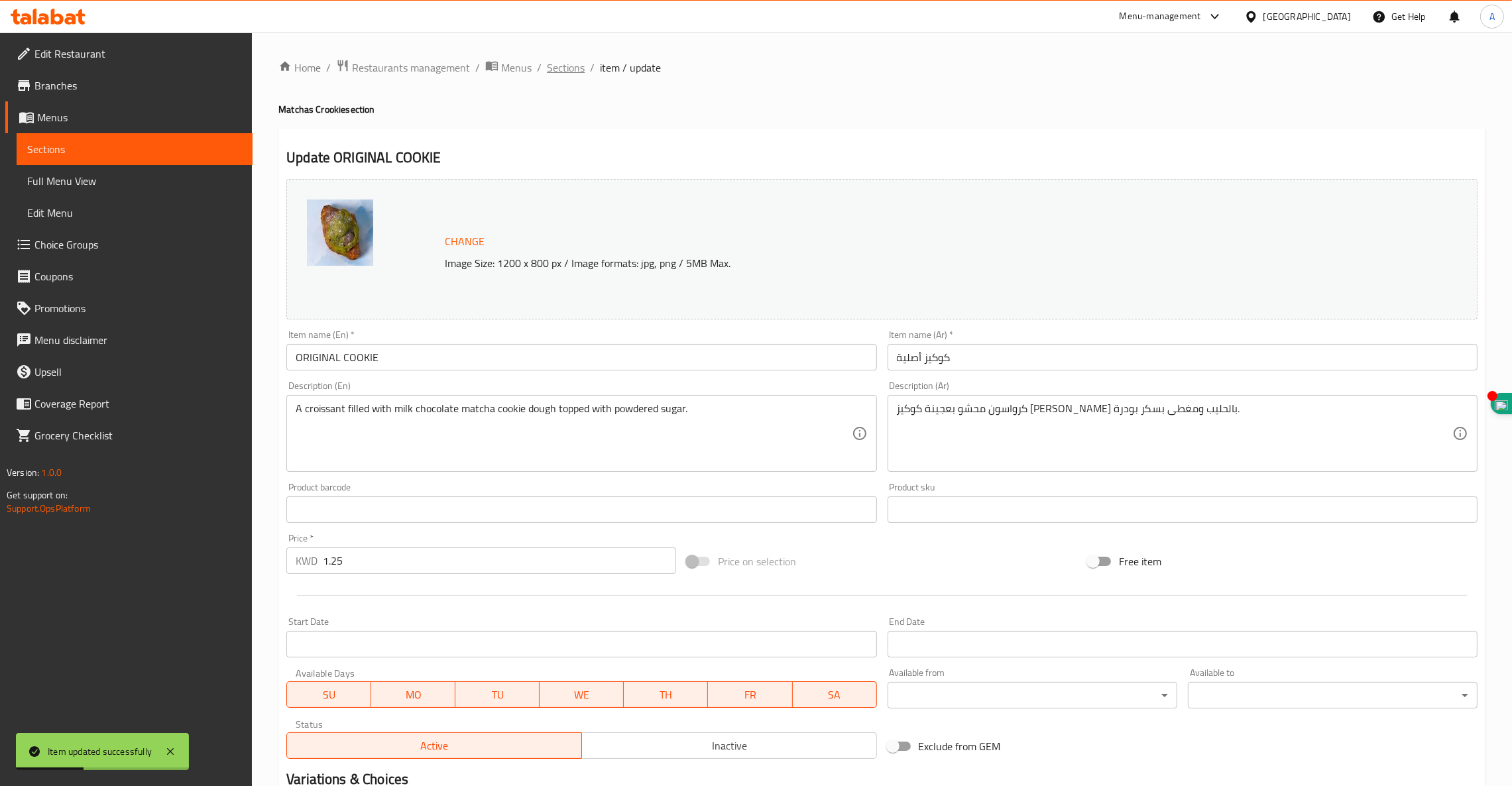
click at [563, 67] on span "Sections" at bounding box center [565, 68] width 38 height 16
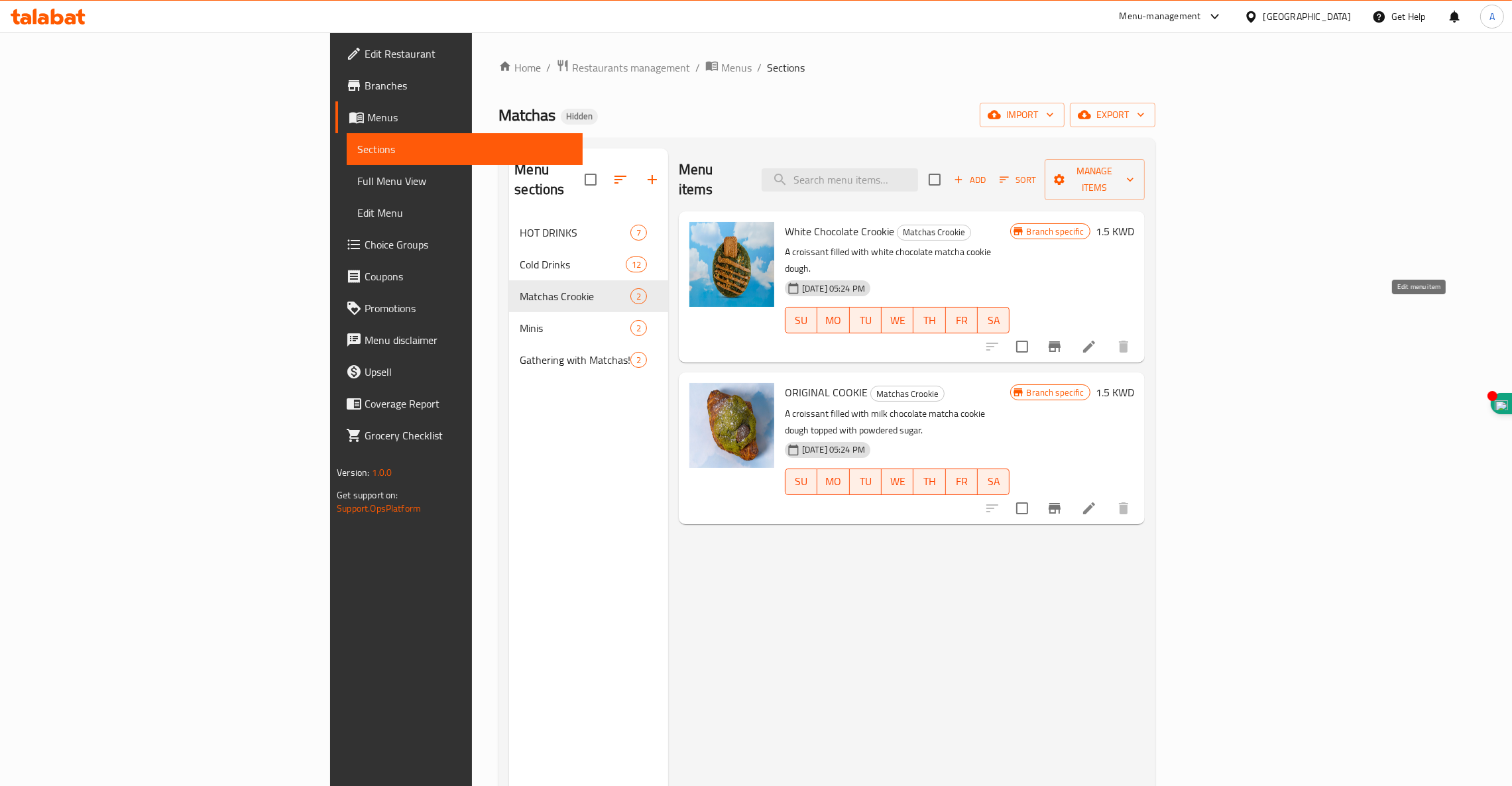
click at [1095, 341] on icon at bounding box center [1089, 346] width 12 height 12
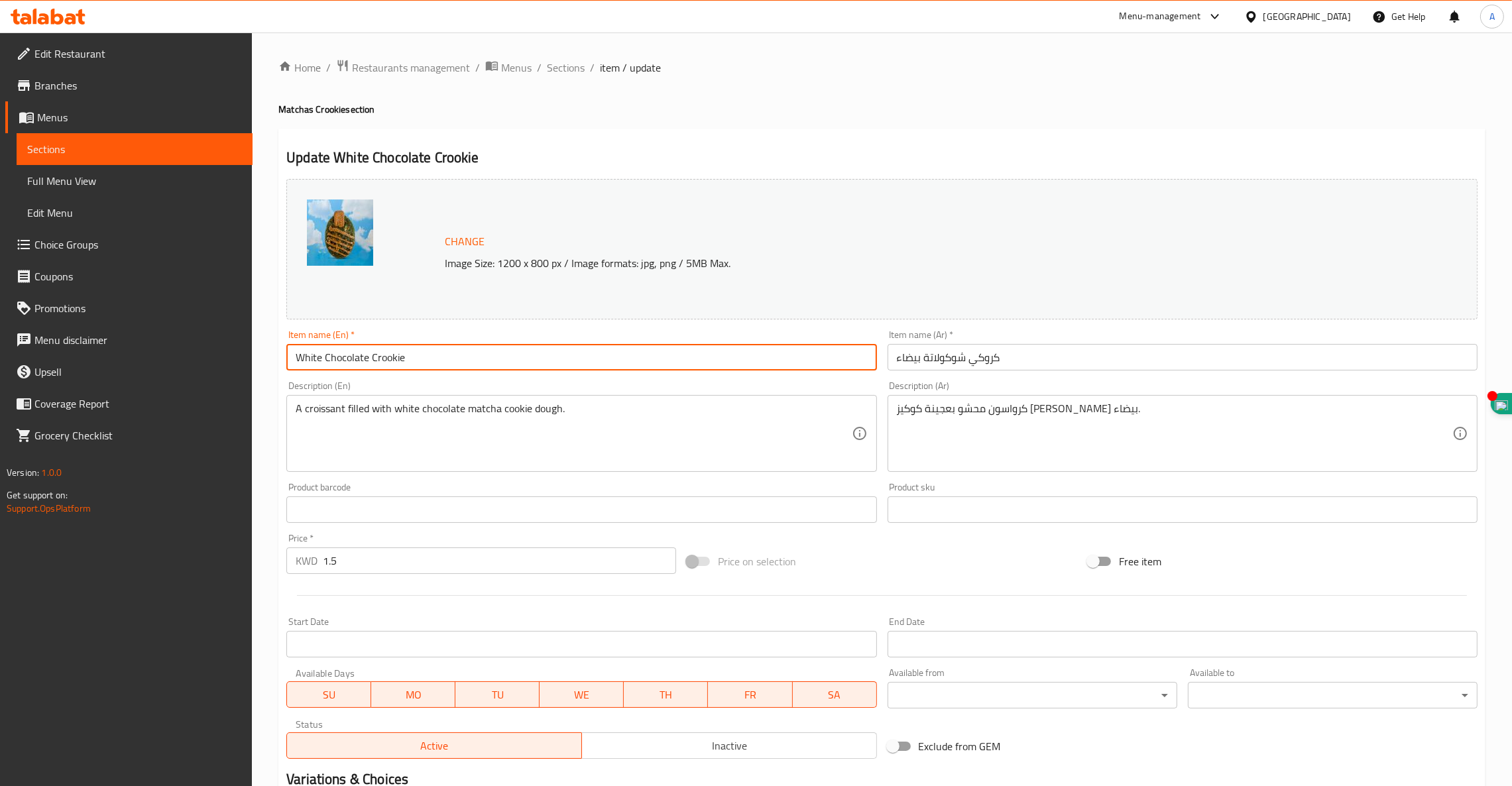
drag, startPoint x: 474, startPoint y: 365, endPoint x: 0, endPoint y: 299, distance: 478.6
click at [0, 299] on div "Edit Restaurant Branches Menus Sections Full Menu View Edit Menu Choice Groups …" at bounding box center [756, 494] width 1512 height 923
paste input "LOTUS BISCUIT COOKIE"
type input "LOTUS BISCUIT COOKIE"
drag, startPoint x: 582, startPoint y: 410, endPoint x: 0, endPoint y: 350, distance: 585.1
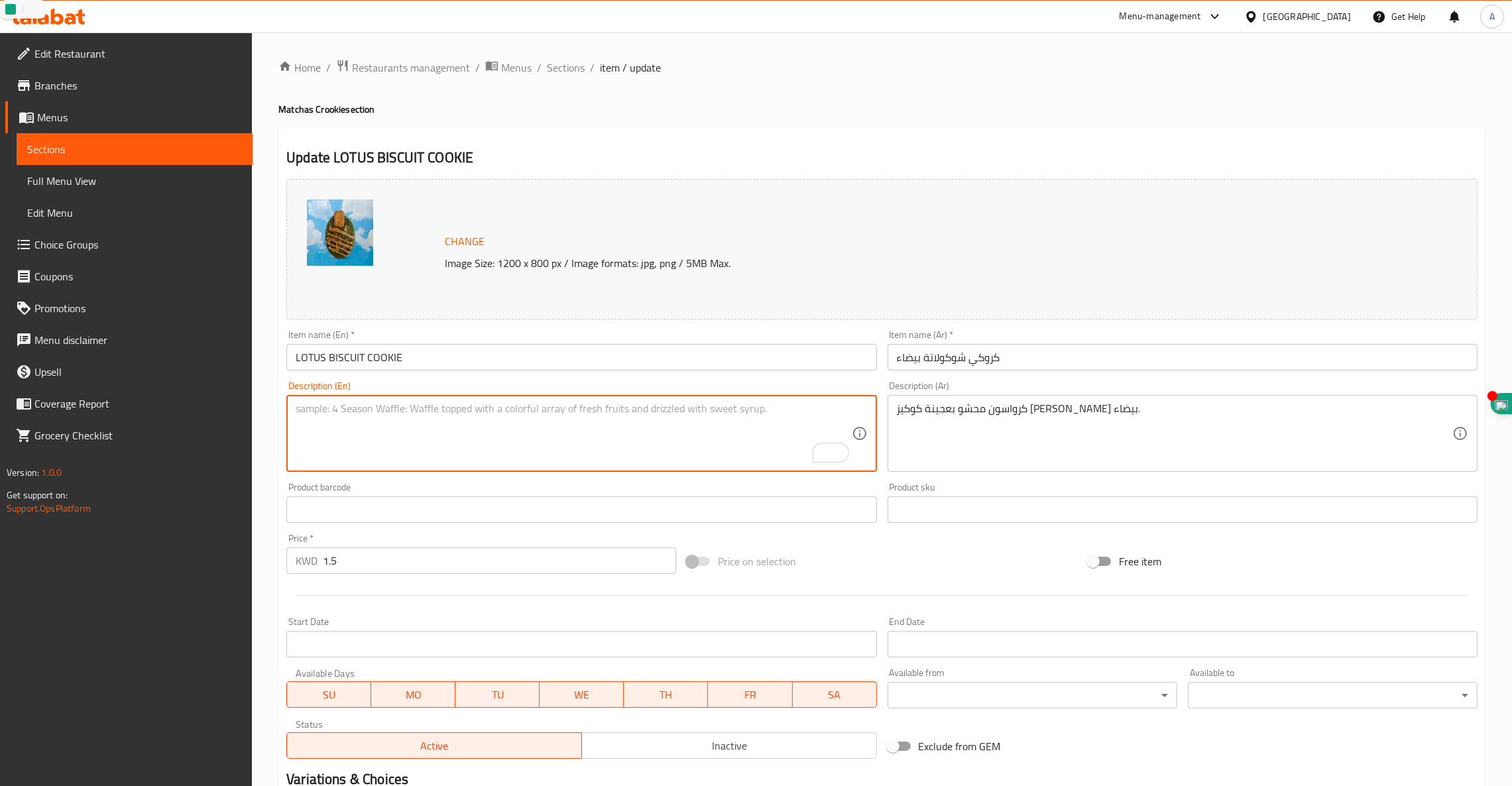
click at [385, 356] on input "LOTUS BISCUIT COOKIE" at bounding box center [581, 357] width 590 height 26
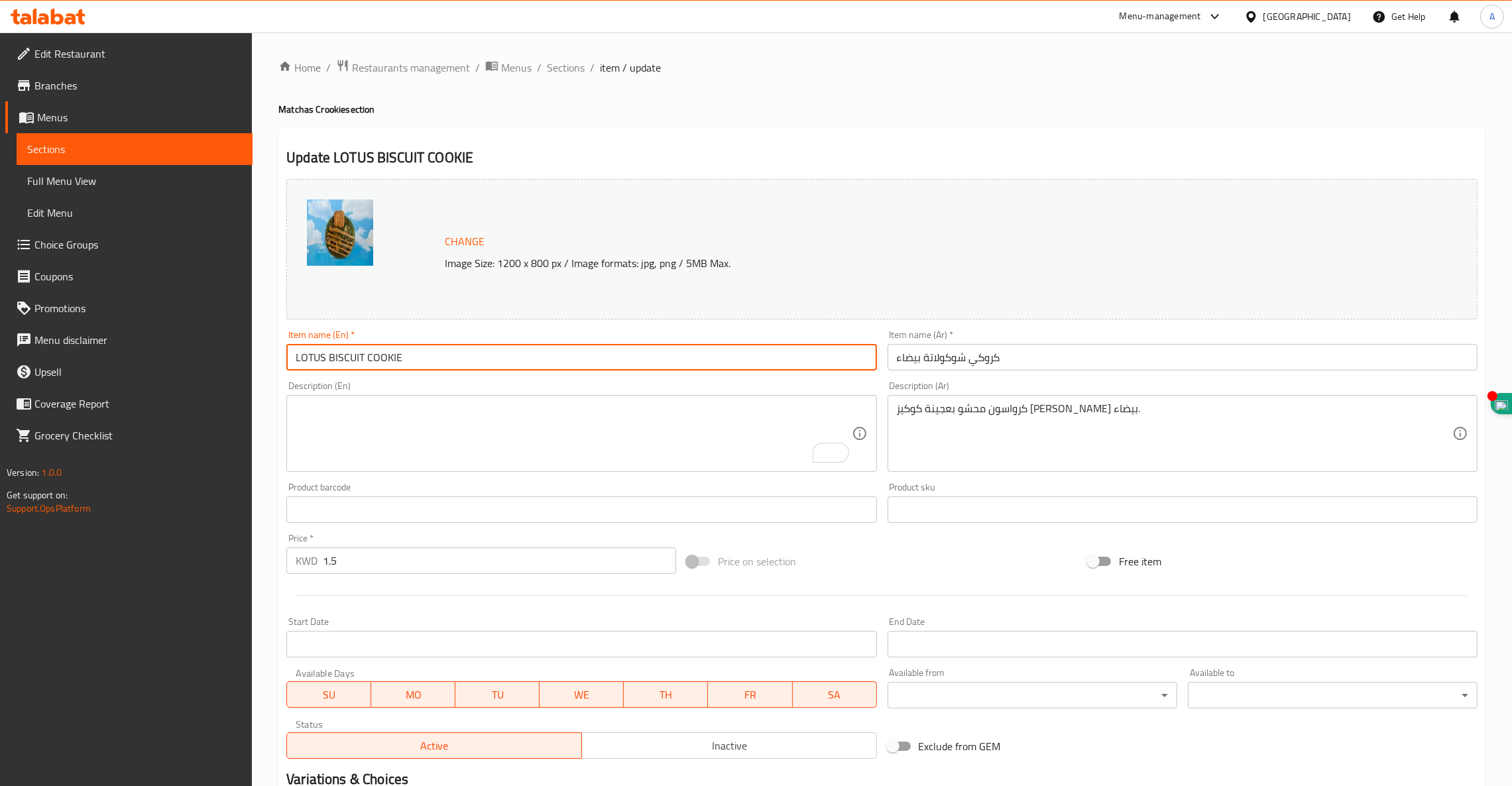
click at [385, 356] on input "LOTUS BISCUIT COOKIE" at bounding box center [581, 357] width 590 height 26
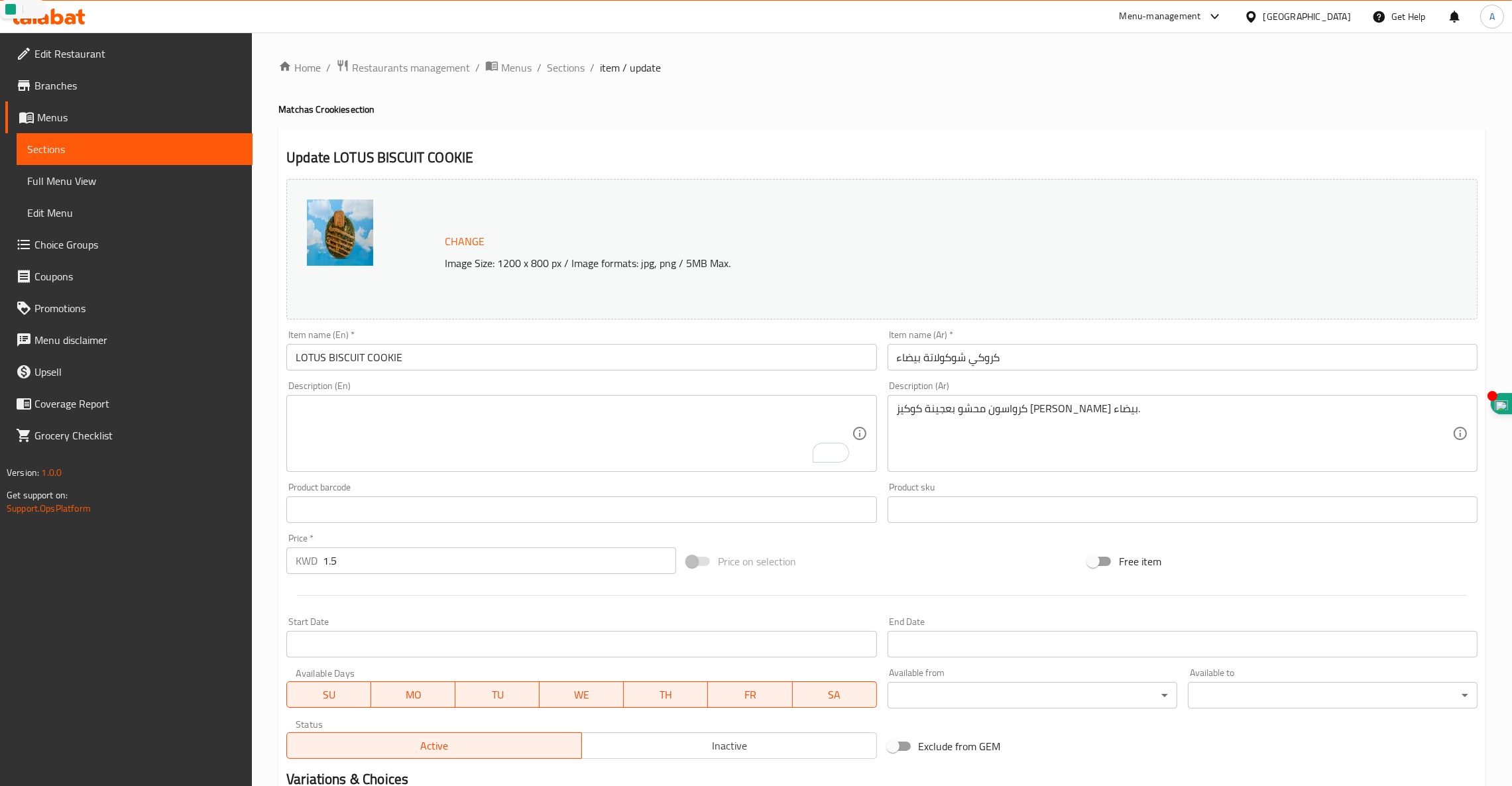
drag, startPoint x: 781, startPoint y: 365, endPoint x: 773, endPoint y: 365, distance: 8.0
click at [777, 365] on div "Change Image Size: 1200 x 800 px / Image formats: jpg, png / 5MB Max. Item name…" at bounding box center [881, 469] width 1201 height 590
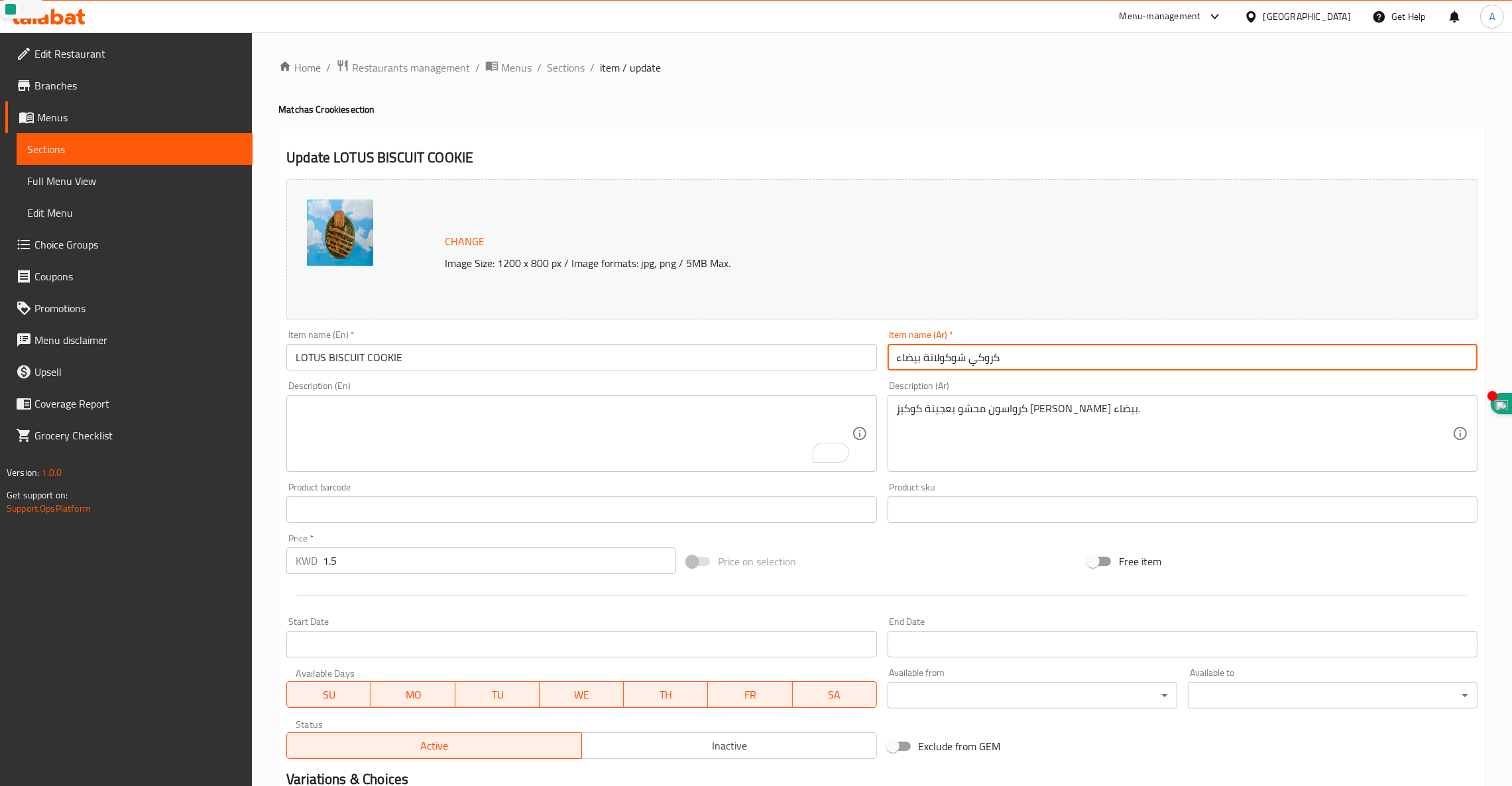
paste input "بسكويت اللوتس"
type input "بسكويت اللوتس"
drag, startPoint x: 1148, startPoint y: 408, endPoint x: 440, endPoint y: 393, distance: 708.2
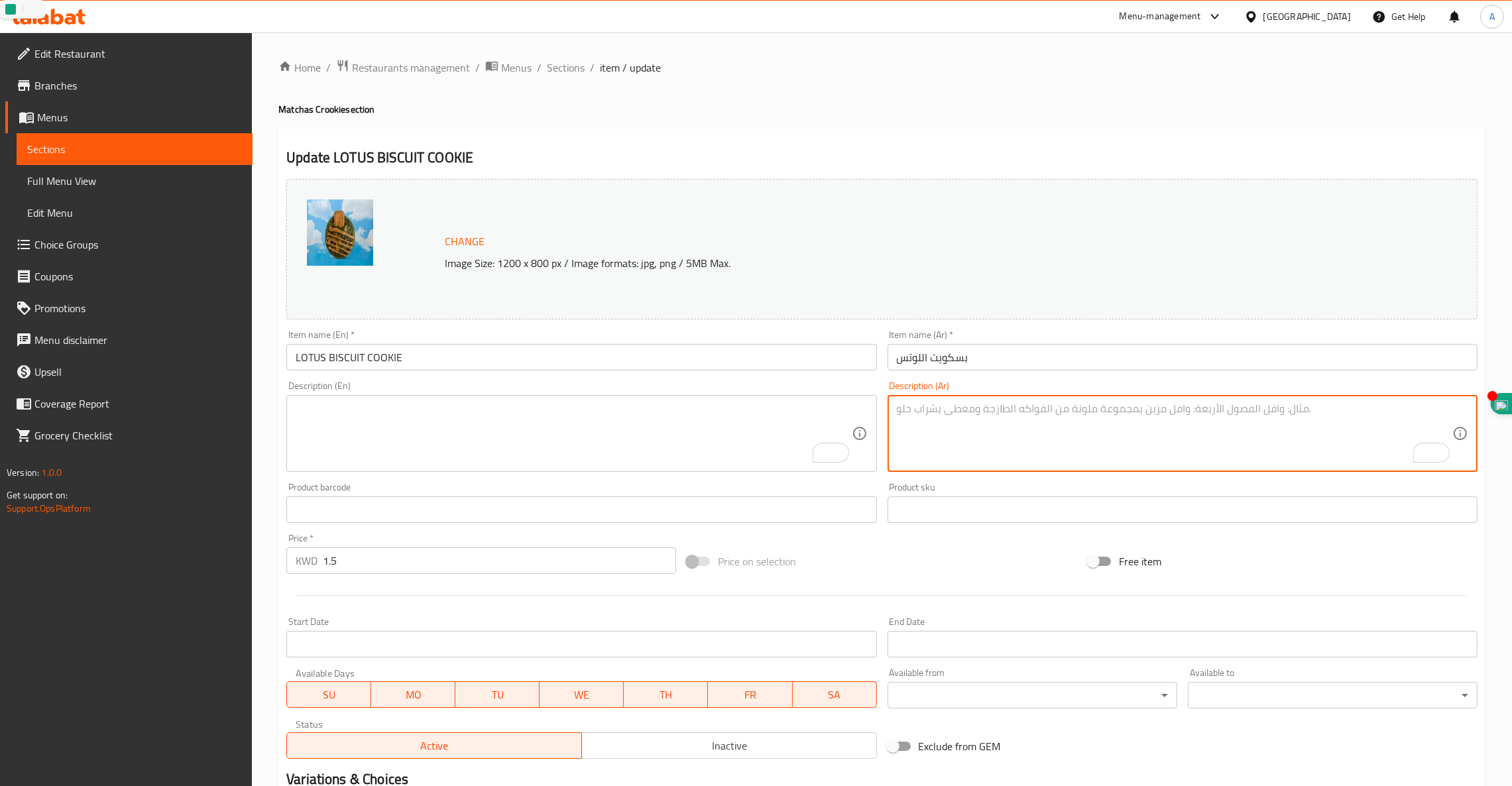
drag, startPoint x: 385, startPoint y: 562, endPoint x: 0, endPoint y: 407, distance: 415.0
click at [0, 489] on div "Edit Restaurant Branches Menus Sections Full Menu View Edit Menu Choice Groups …" at bounding box center [756, 494] width 1512 height 923
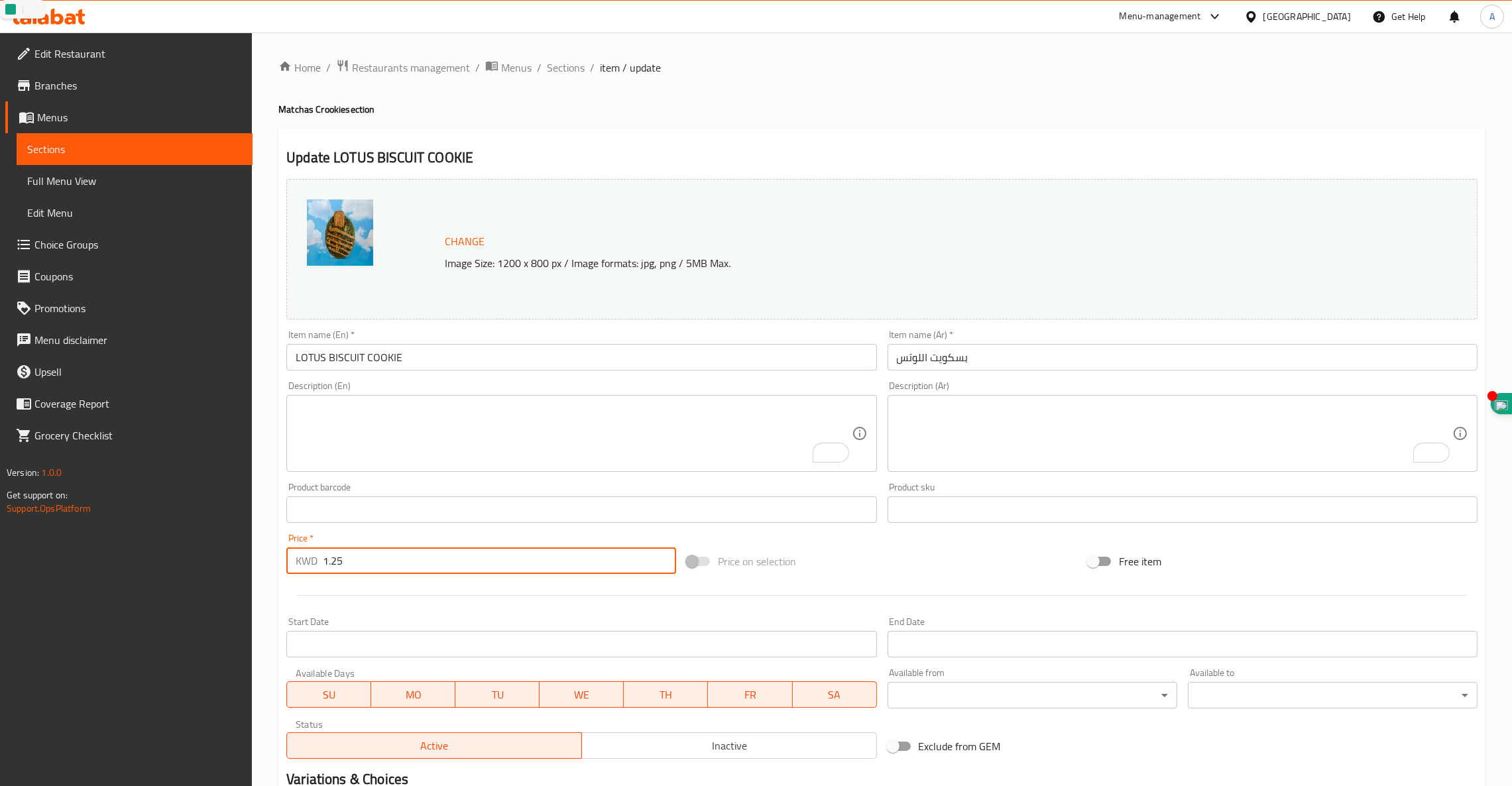
type input "1.25"
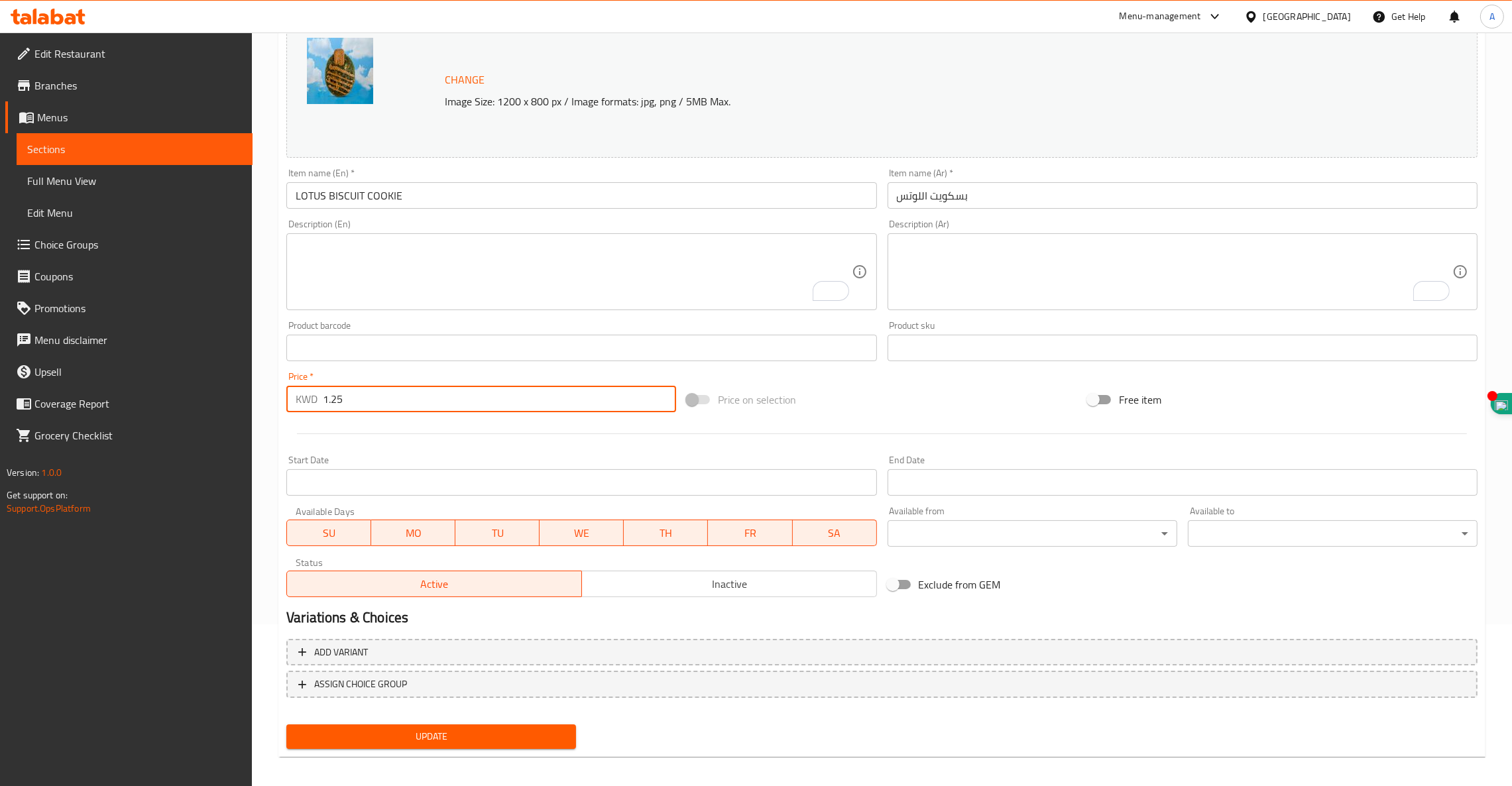
scroll to position [168, 0]
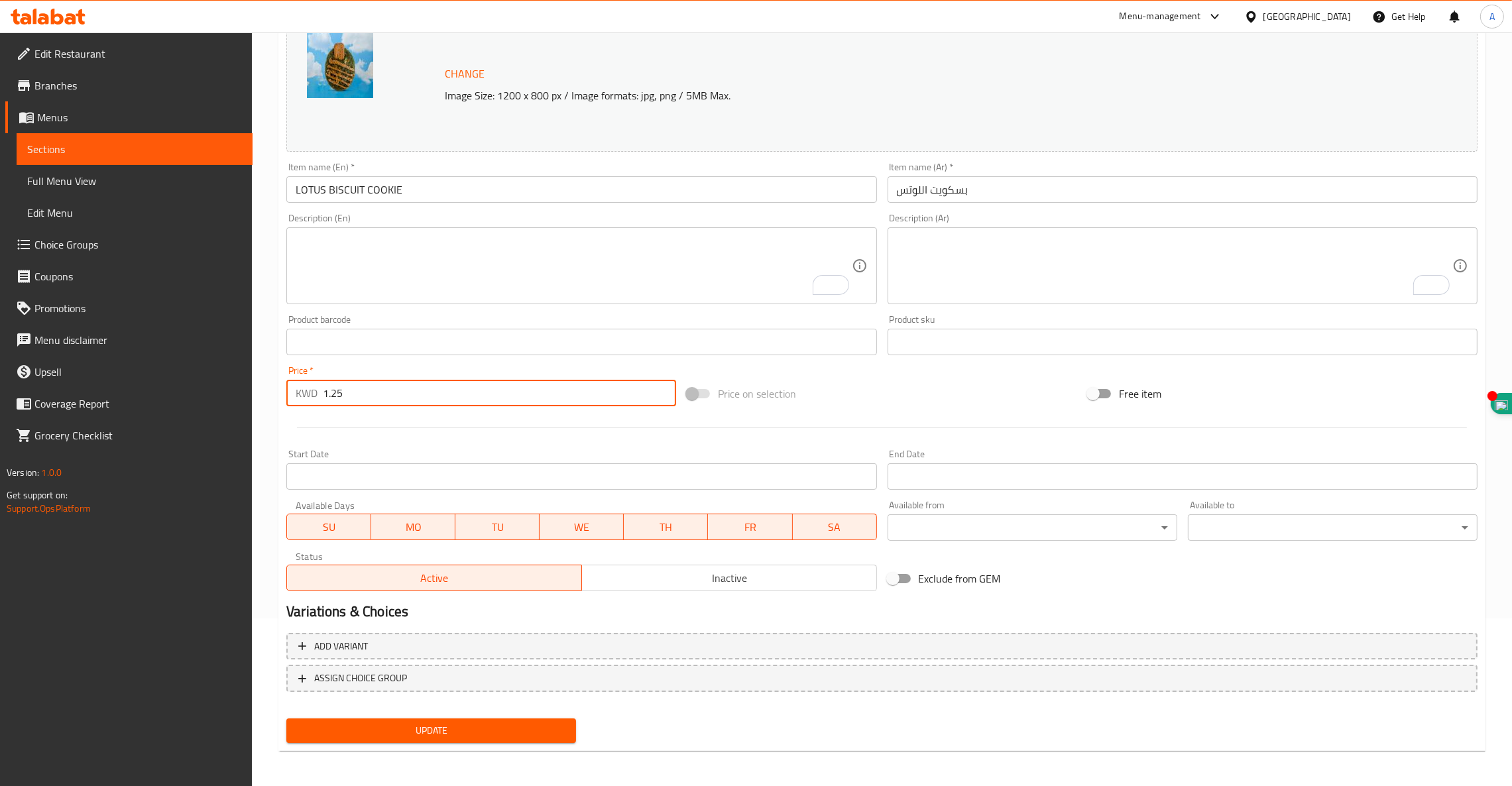
click at [471, 731] on span "Update" at bounding box center [430, 731] width 268 height 16
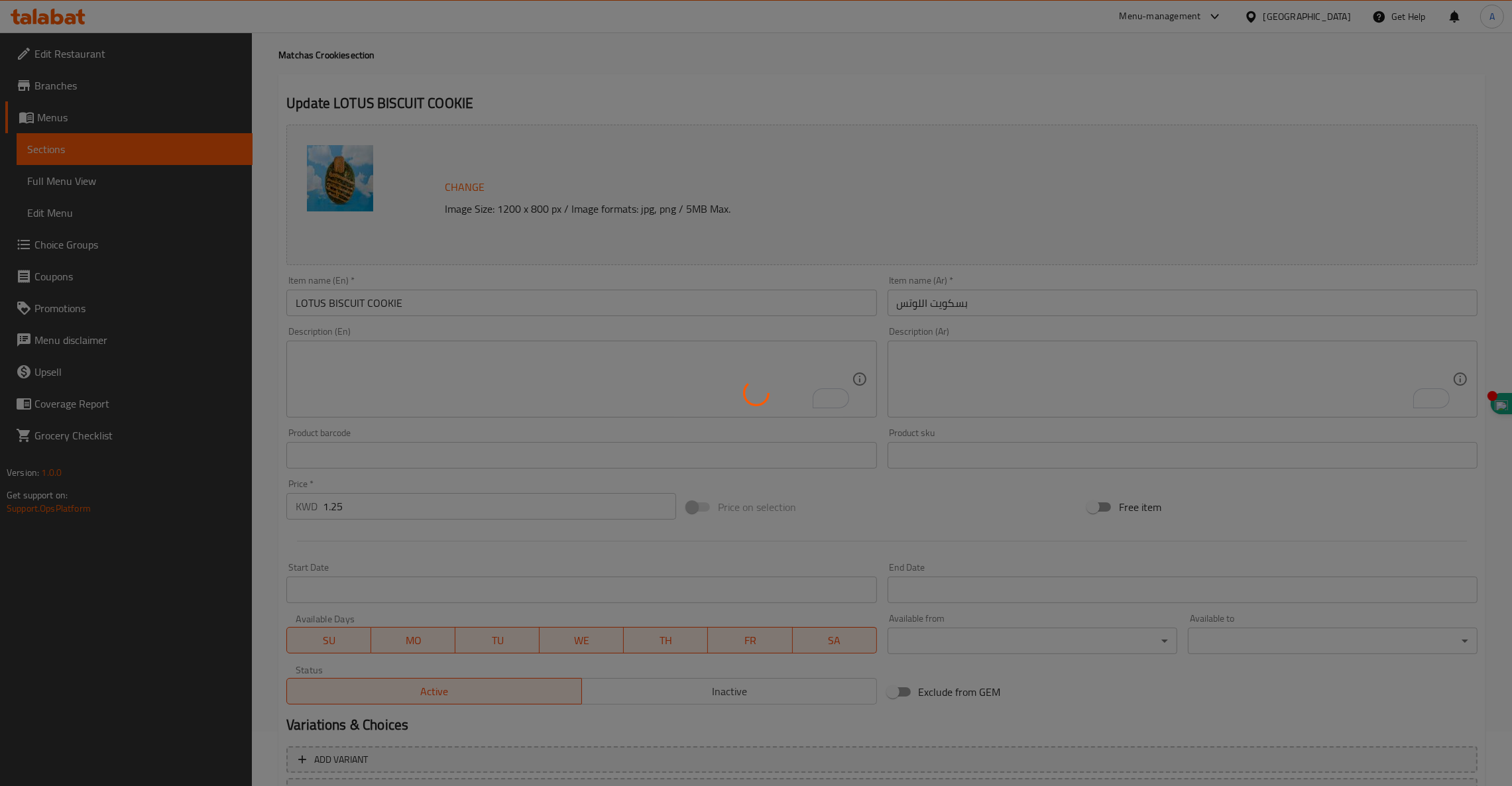
scroll to position [0, 0]
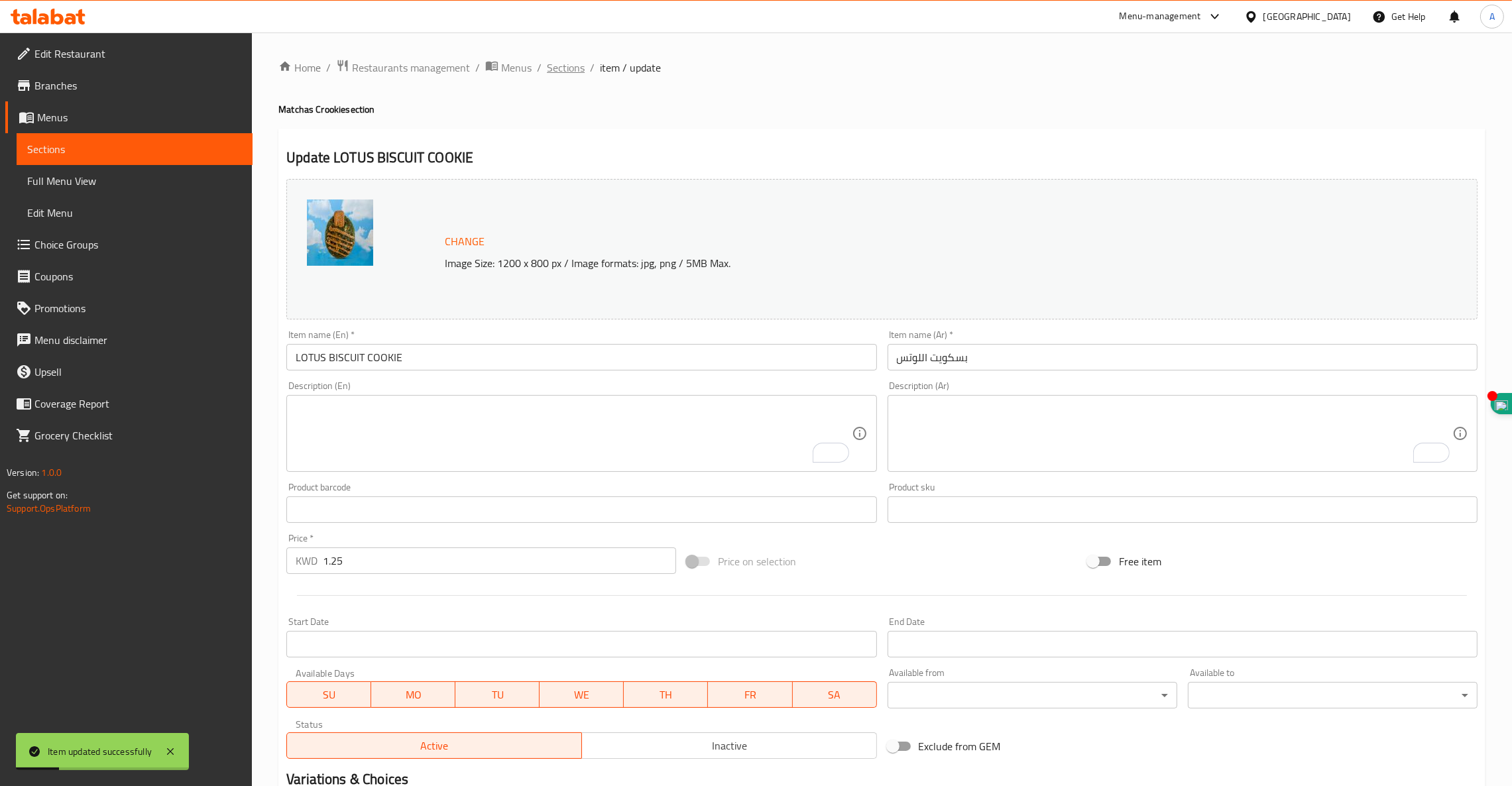
click at [568, 65] on span "Sections" at bounding box center [565, 68] width 38 height 16
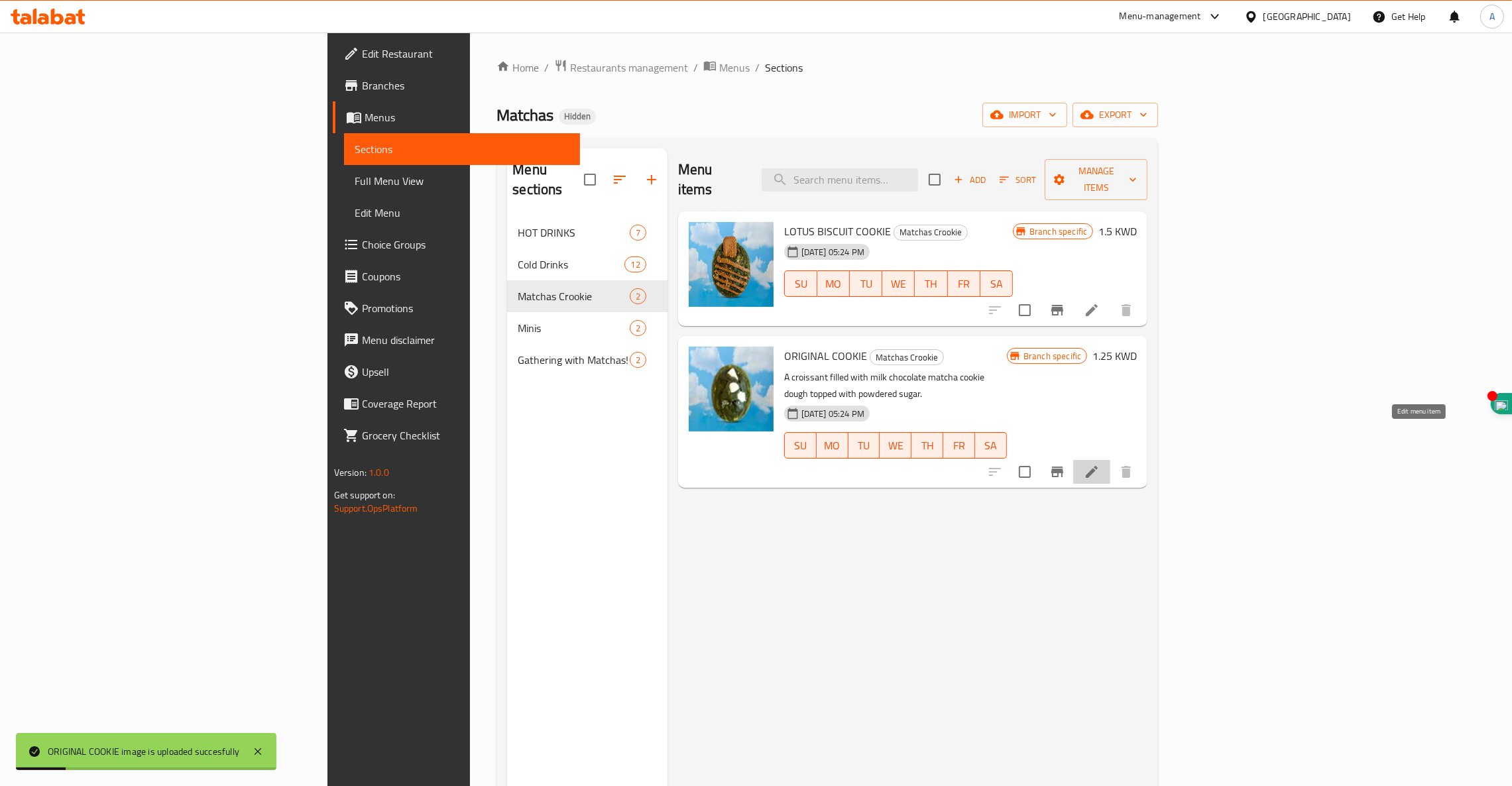
click at [1100, 464] on icon at bounding box center [1092, 472] width 16 height 16
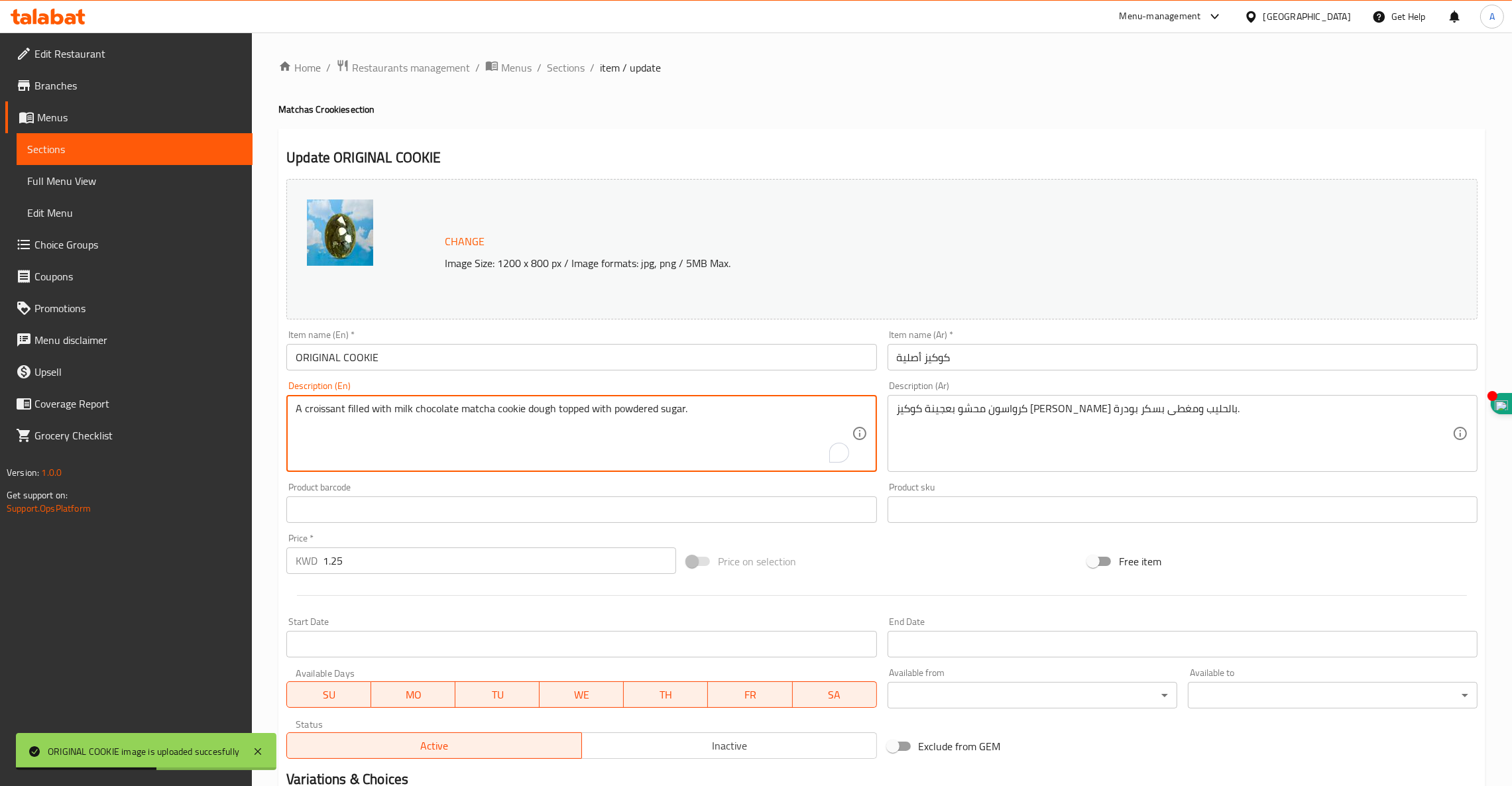
drag, startPoint x: 87, startPoint y: 370, endPoint x: 0, endPoint y: 242, distance: 154.8
type textarea "`"
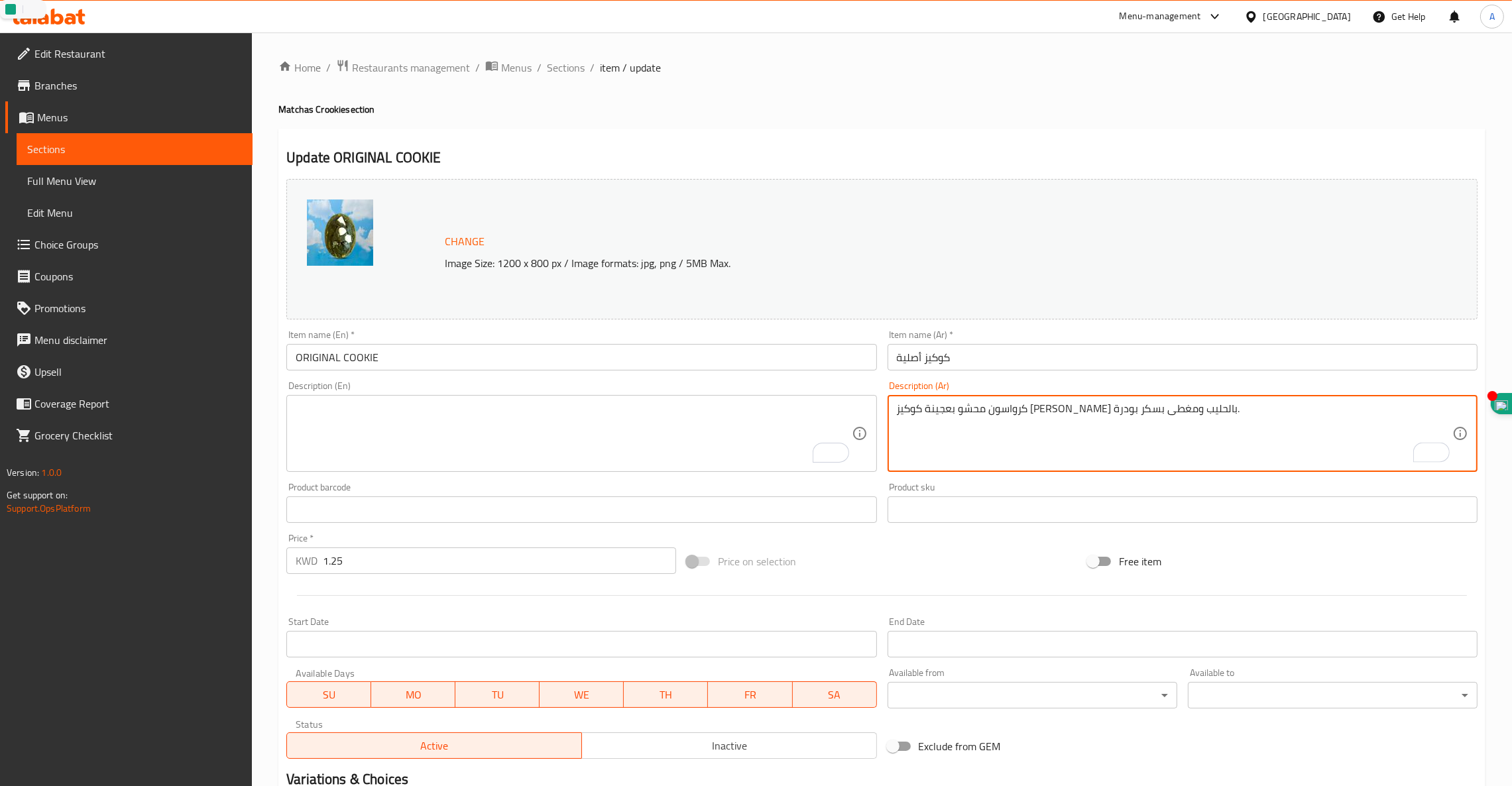
click at [1013, 388] on div "Description (Ar) كرواسون محشو بعجينة كوكيز ماتشا شوكولاتة بالحليب ومغطى بسكر بو…" at bounding box center [1182, 427] width 590 height 91
click at [1016, 404] on textarea "كرواسون محشو بعجينة كوكيز ماتشا شوكولاتة بالحليب ومغطى بسكر بودرة." at bounding box center [1174, 434] width 555 height 63
click at [1017, 404] on textarea "كرواسون محشو بعجينة كوكيز ماتشا شوكولاتة بالحليب ومغطى بسكر بودرة." at bounding box center [1174, 434] width 555 height 63
click at [943, 358] on input "كوكيز أصلية" at bounding box center [1182, 357] width 590 height 26
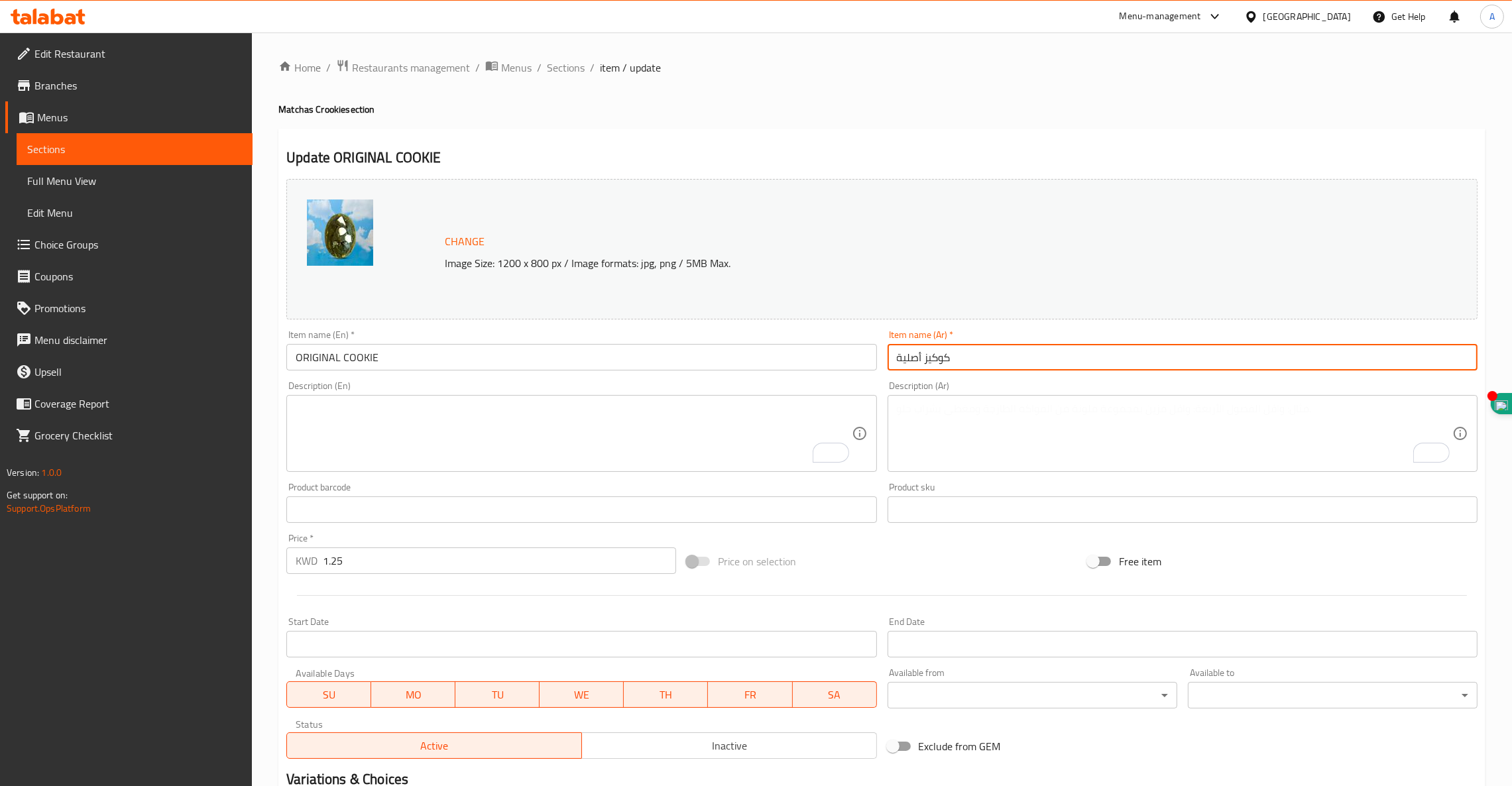
click at [943, 358] on input "كوكيز أصلية" at bounding box center [1182, 357] width 590 height 26
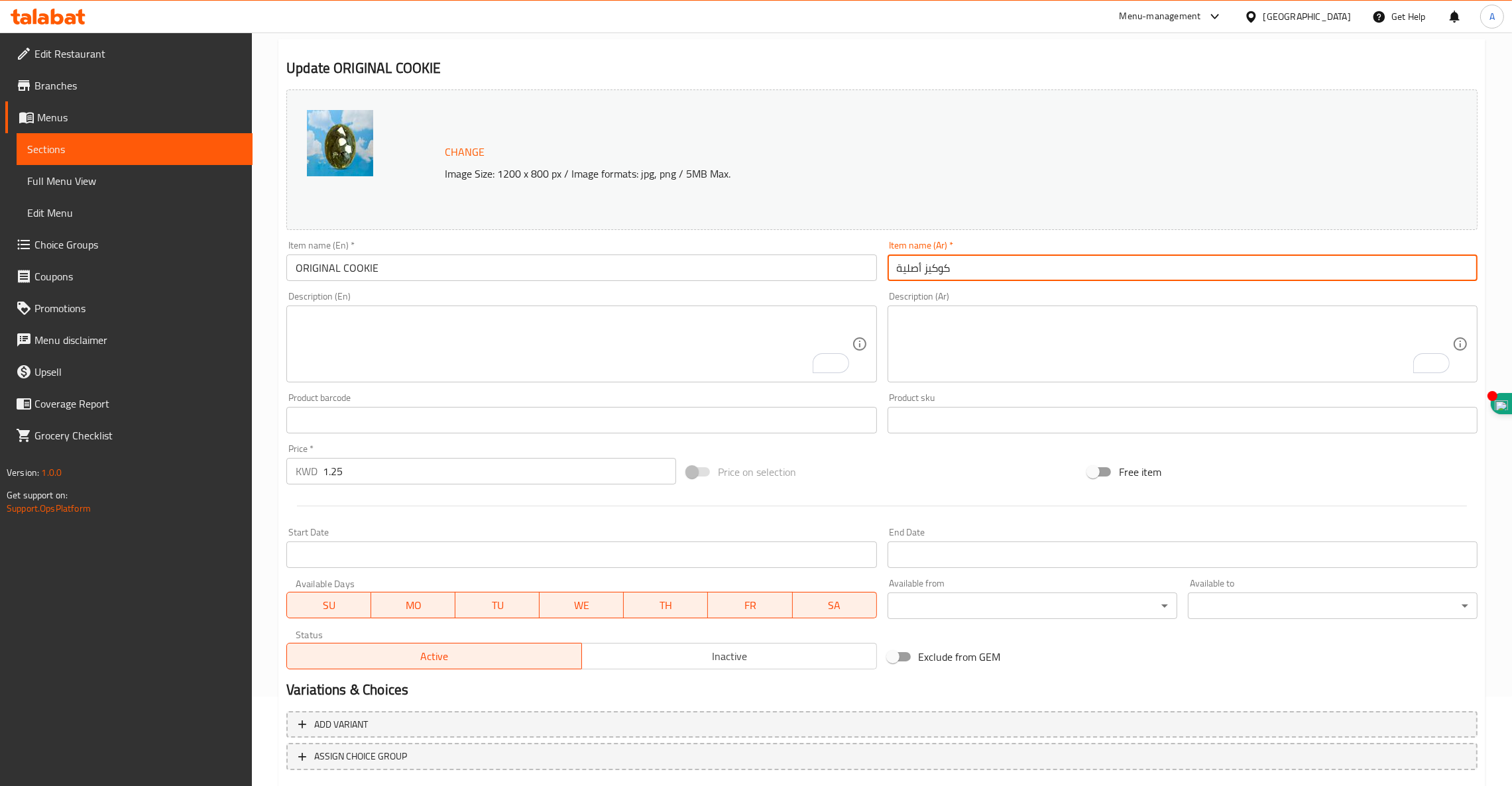
scroll to position [168, 0]
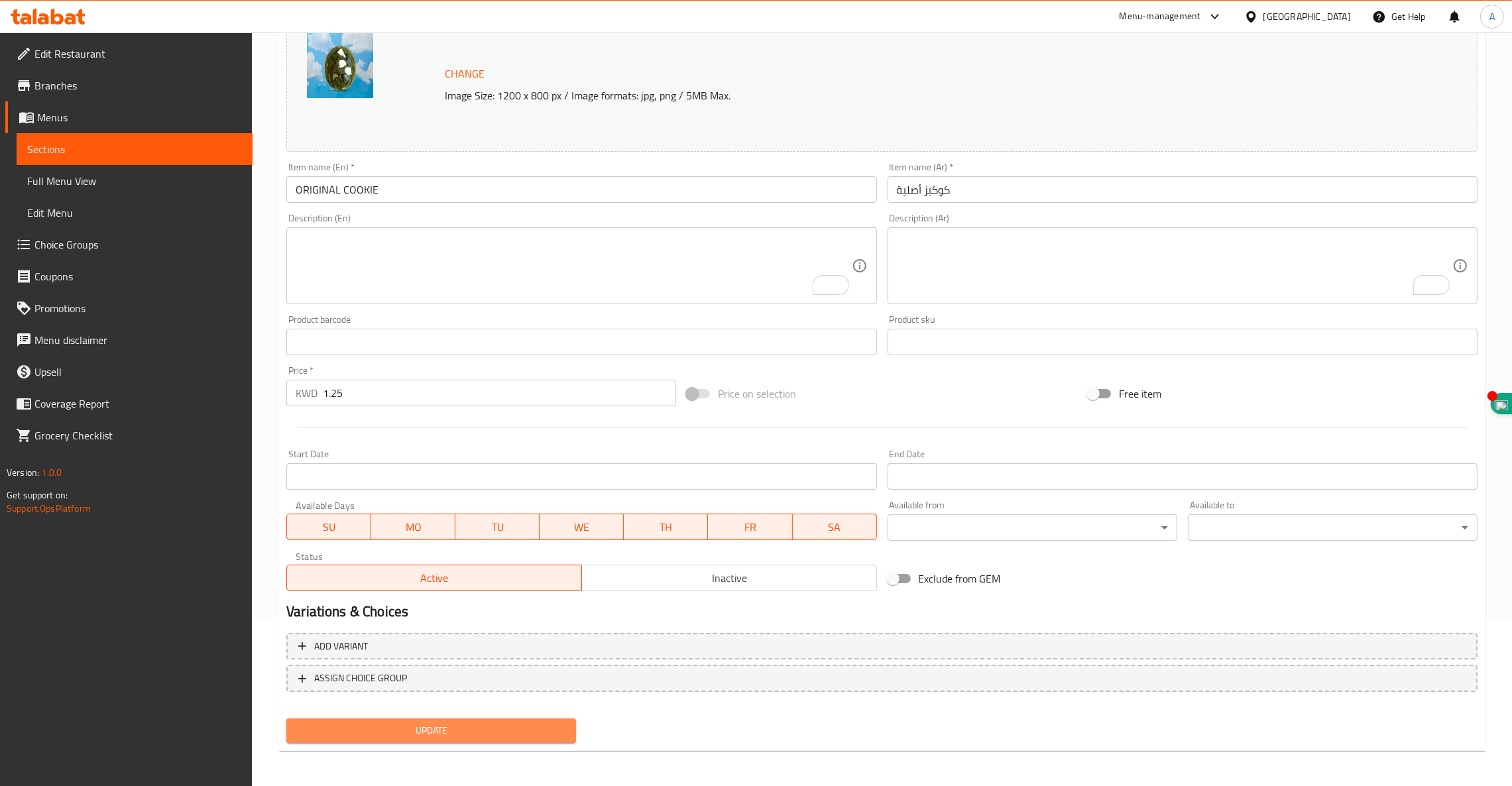
click at [412, 731] on span "Update" at bounding box center [430, 731] width 268 height 16
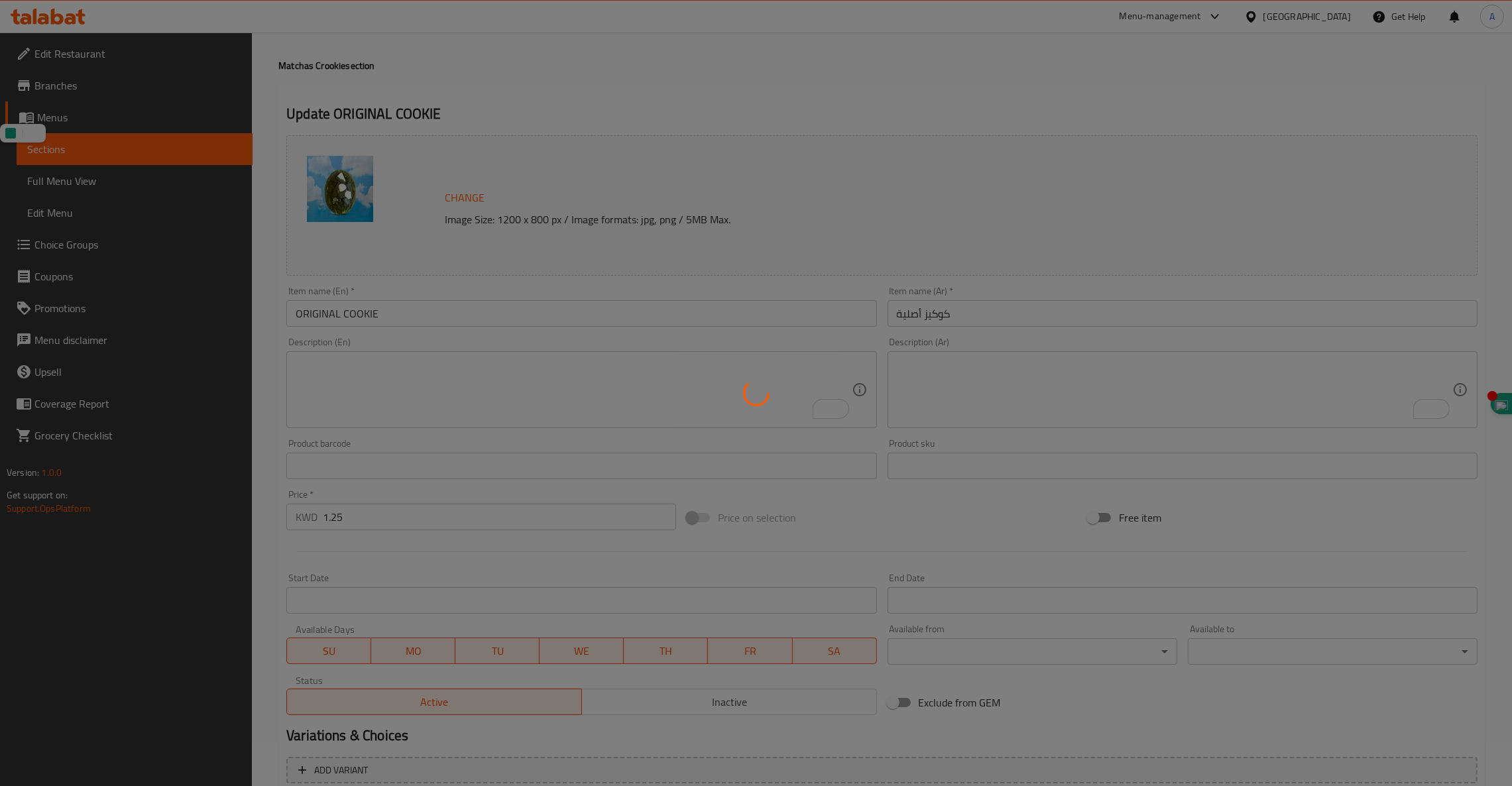
scroll to position [0, 0]
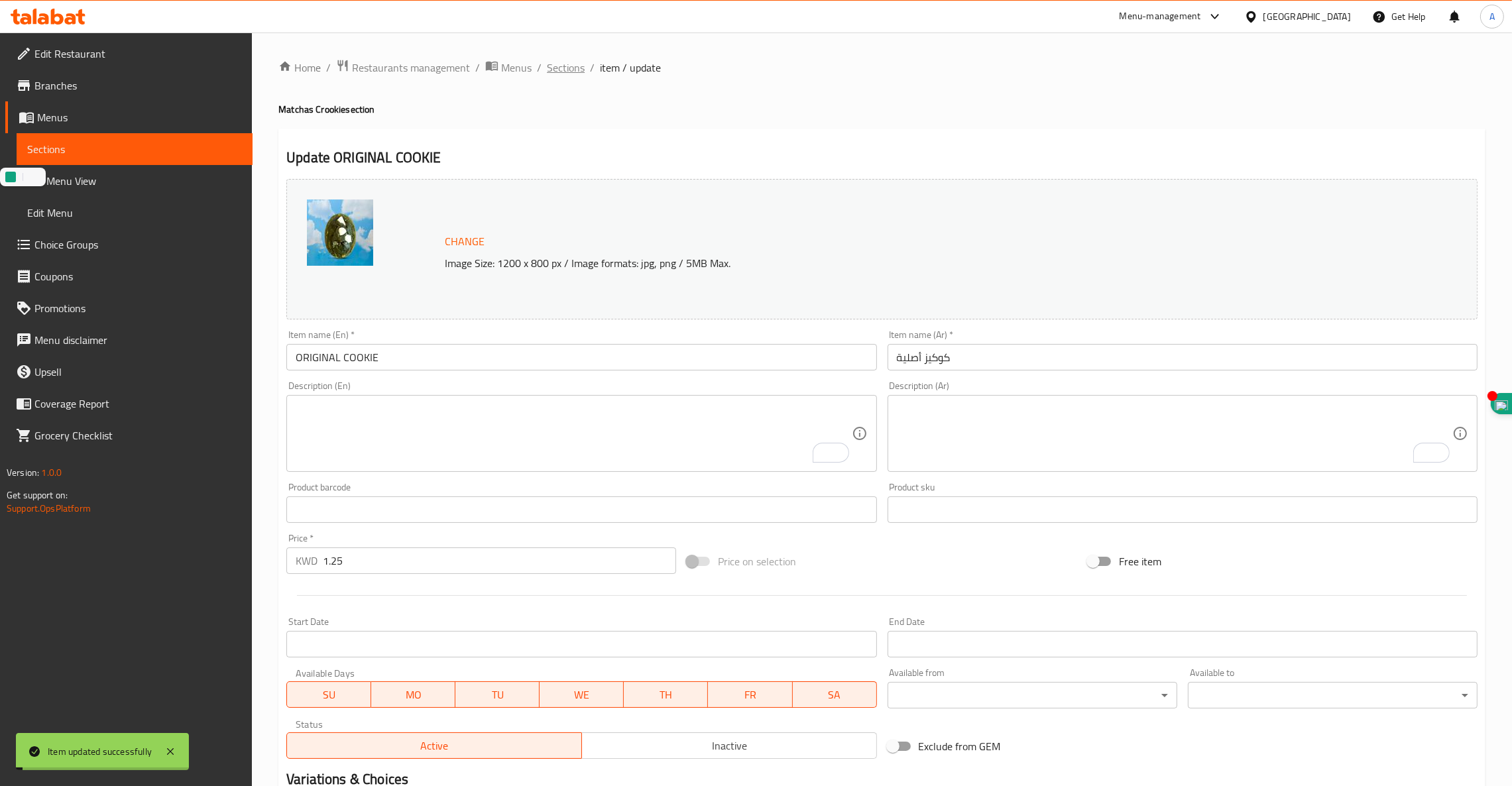
click at [568, 68] on span "Sections" at bounding box center [565, 68] width 38 height 16
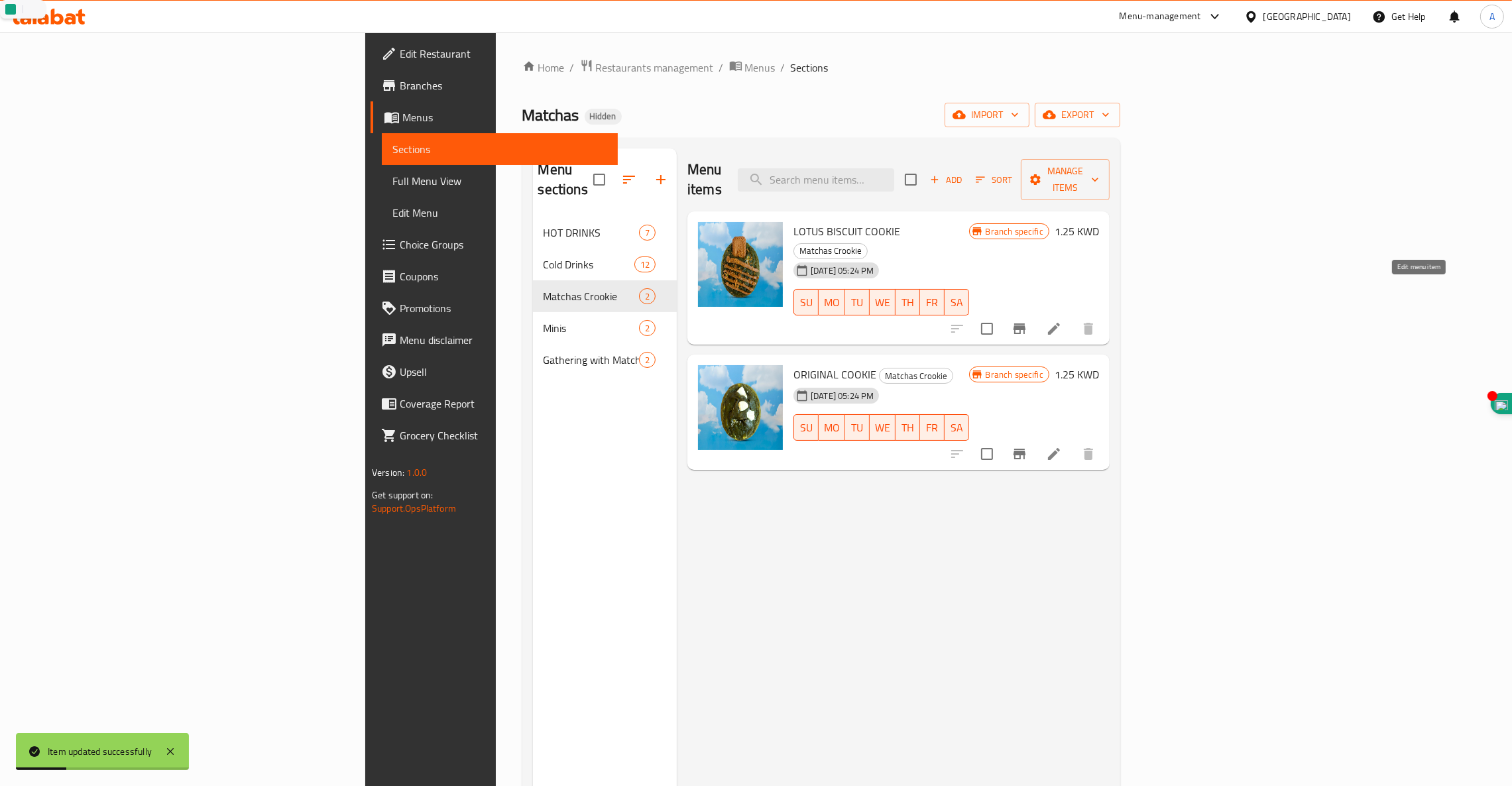
click at [1062, 321] on icon at bounding box center [1053, 329] width 16 height 16
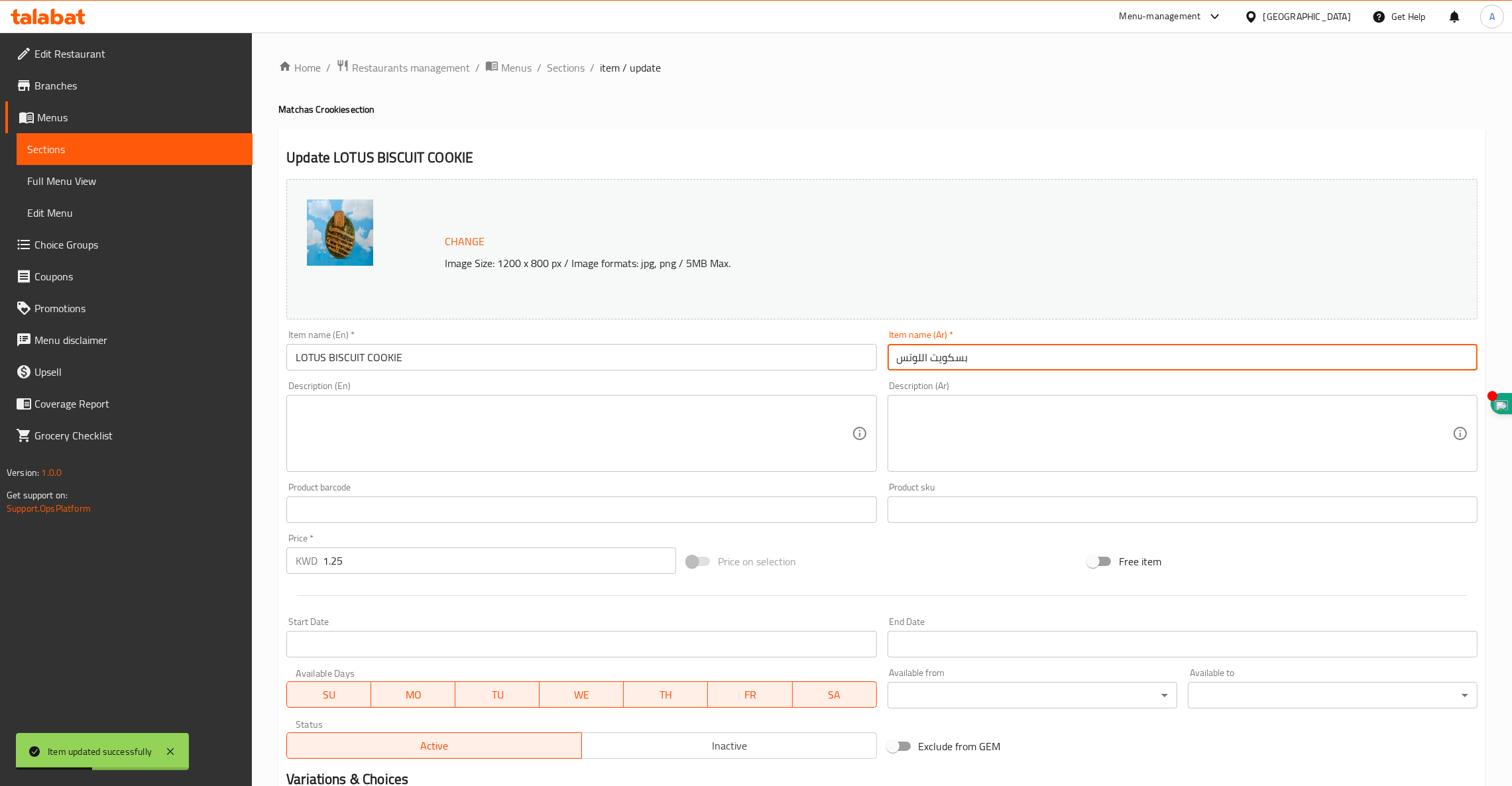
click at [949, 359] on input "بسكويت اللوتس" at bounding box center [1182, 357] width 590 height 26
paste input "كوكيز"
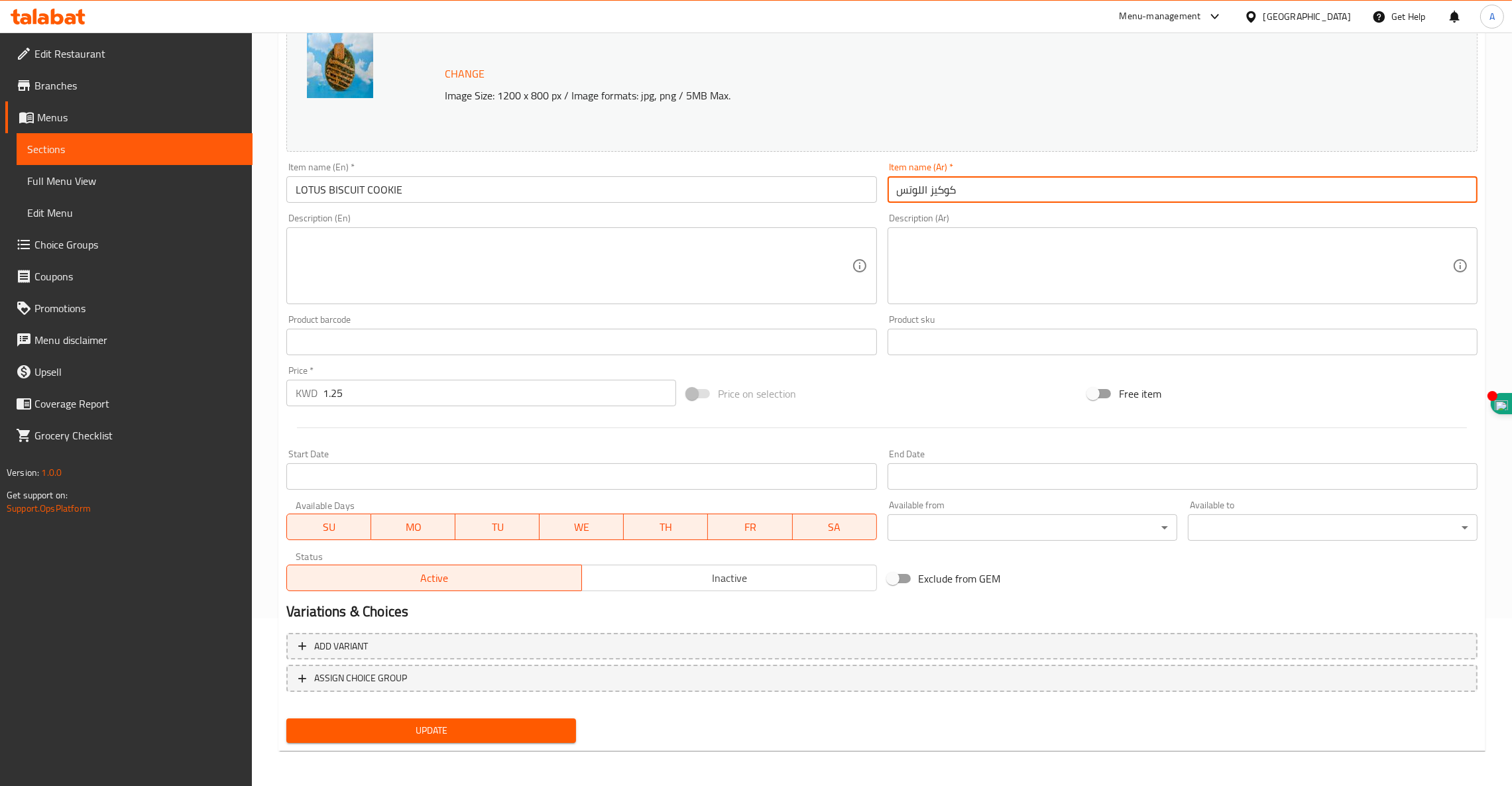
type input "كوكيز اللوتس"
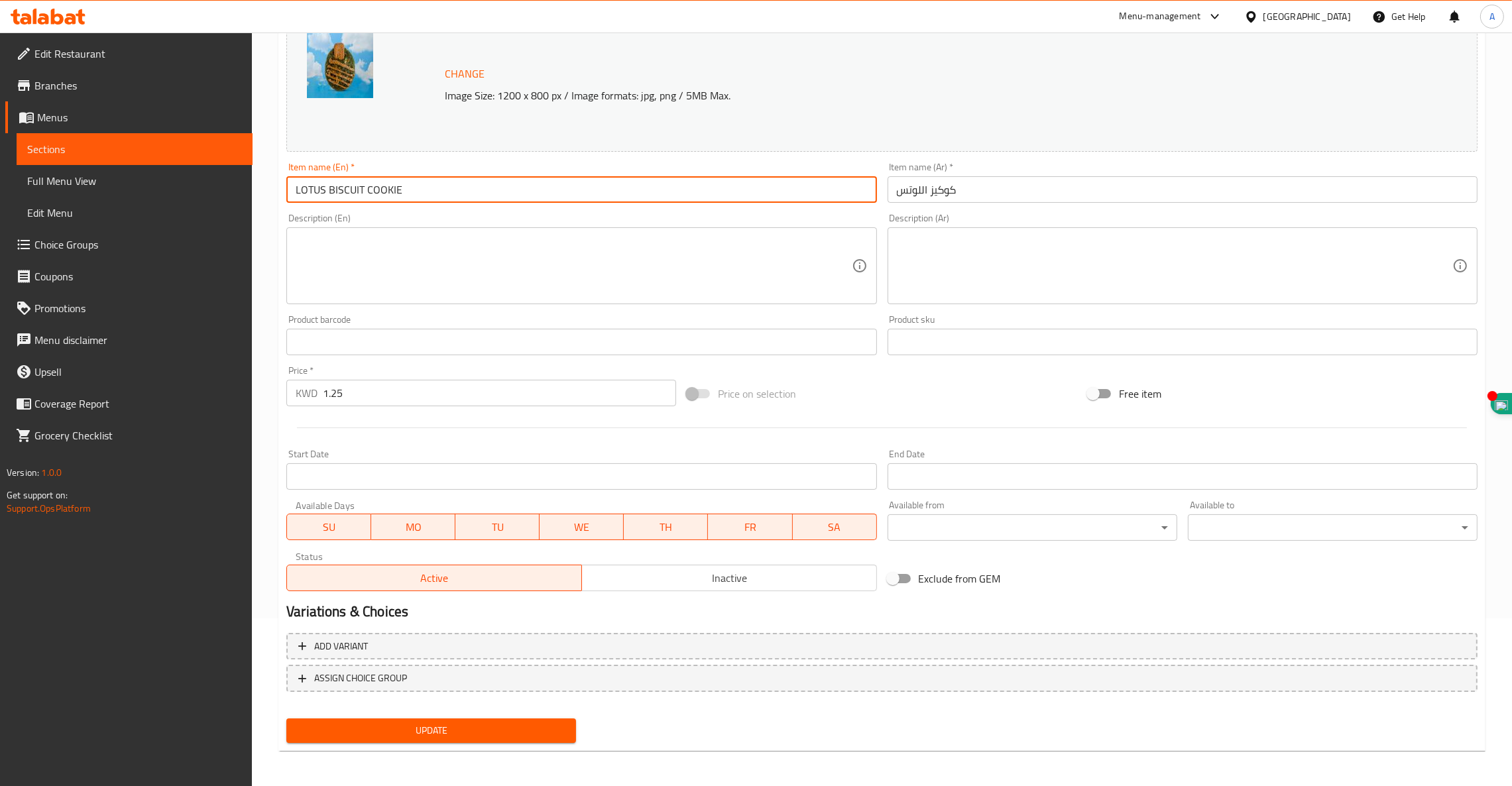
click at [406, 191] on input "LOTUS BISCUIT COOKIE" at bounding box center [581, 189] width 590 height 26
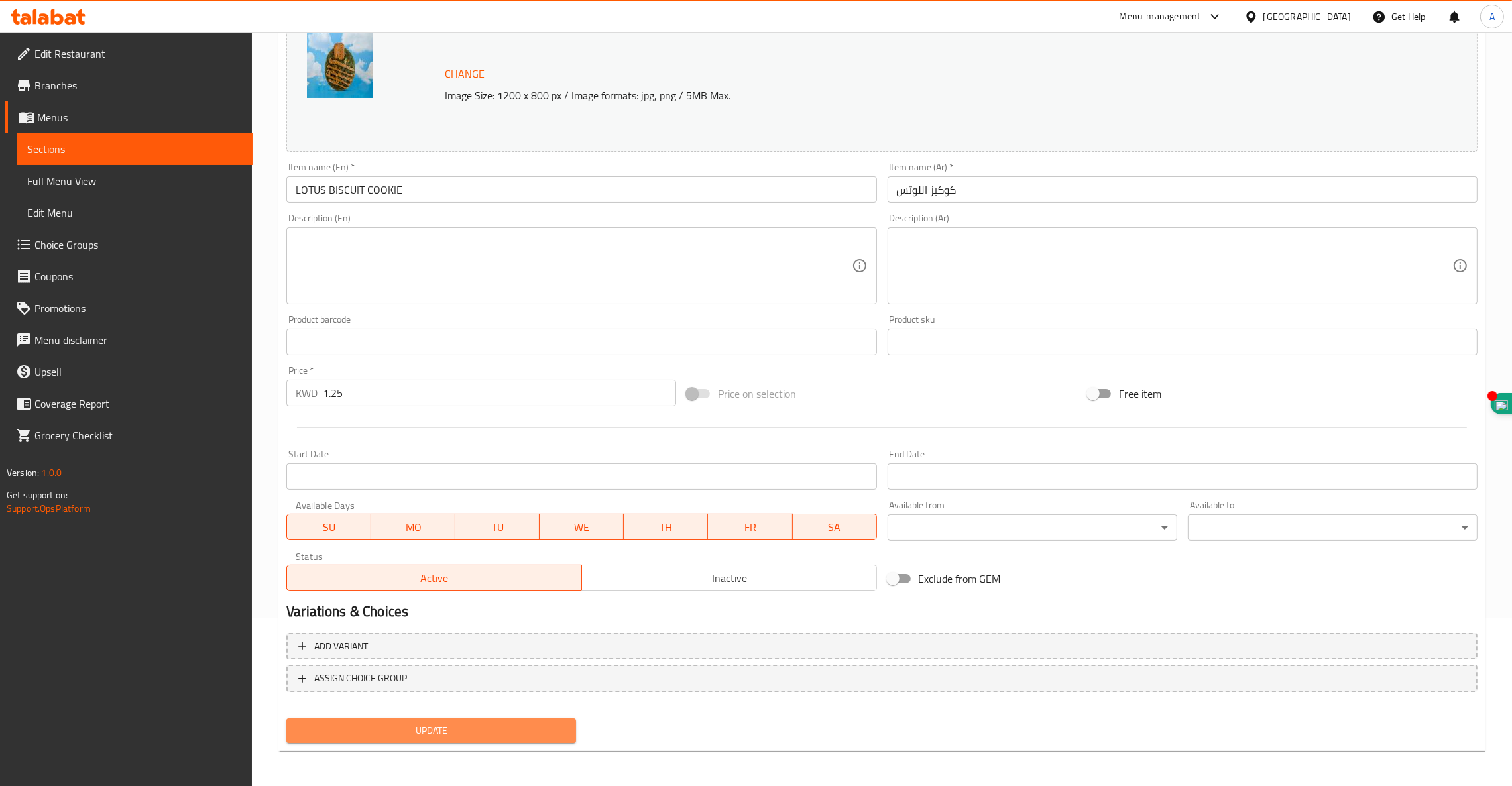
click at [414, 733] on span "Update" at bounding box center [430, 731] width 268 height 16
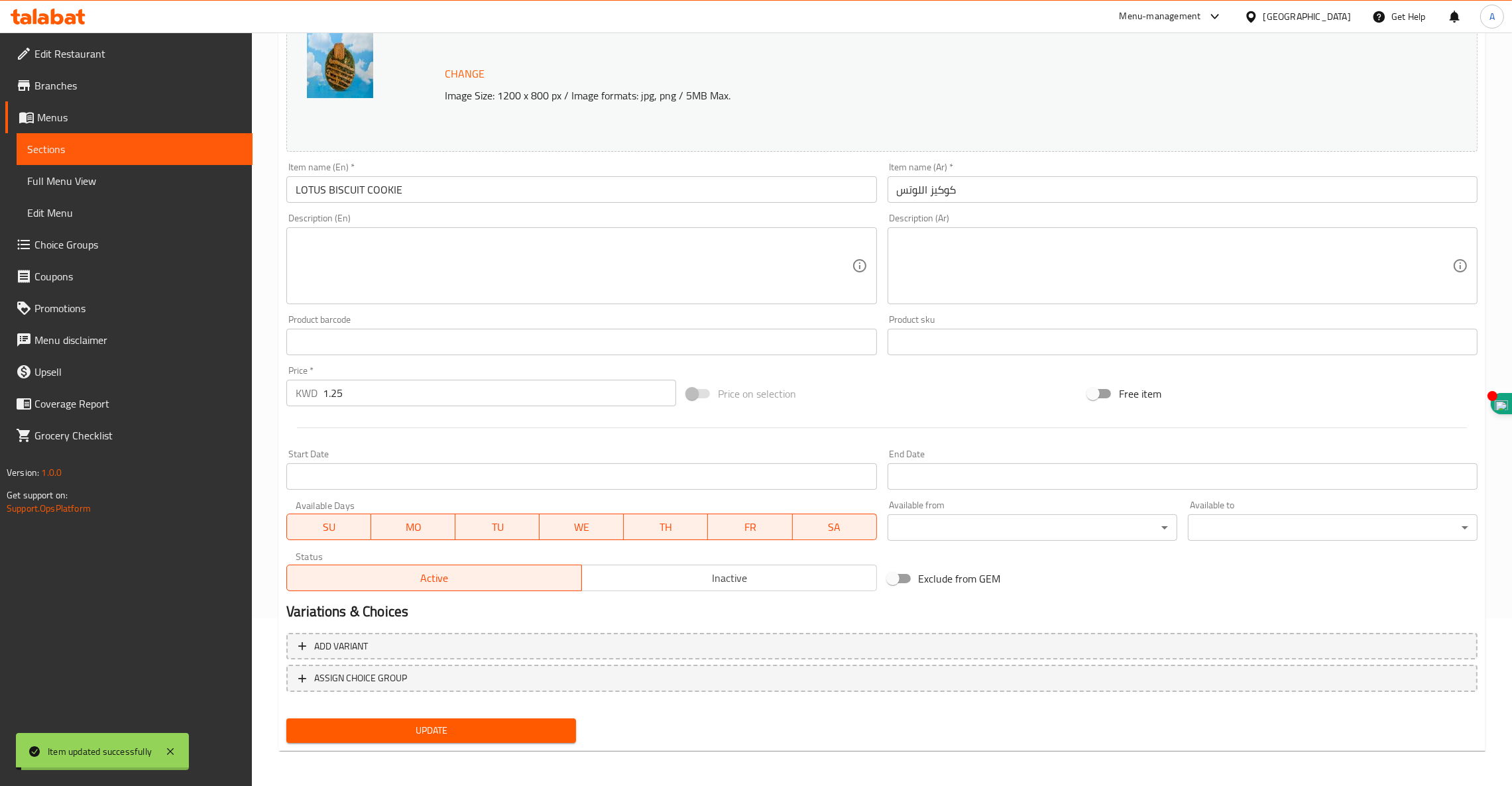
scroll to position [0, 0]
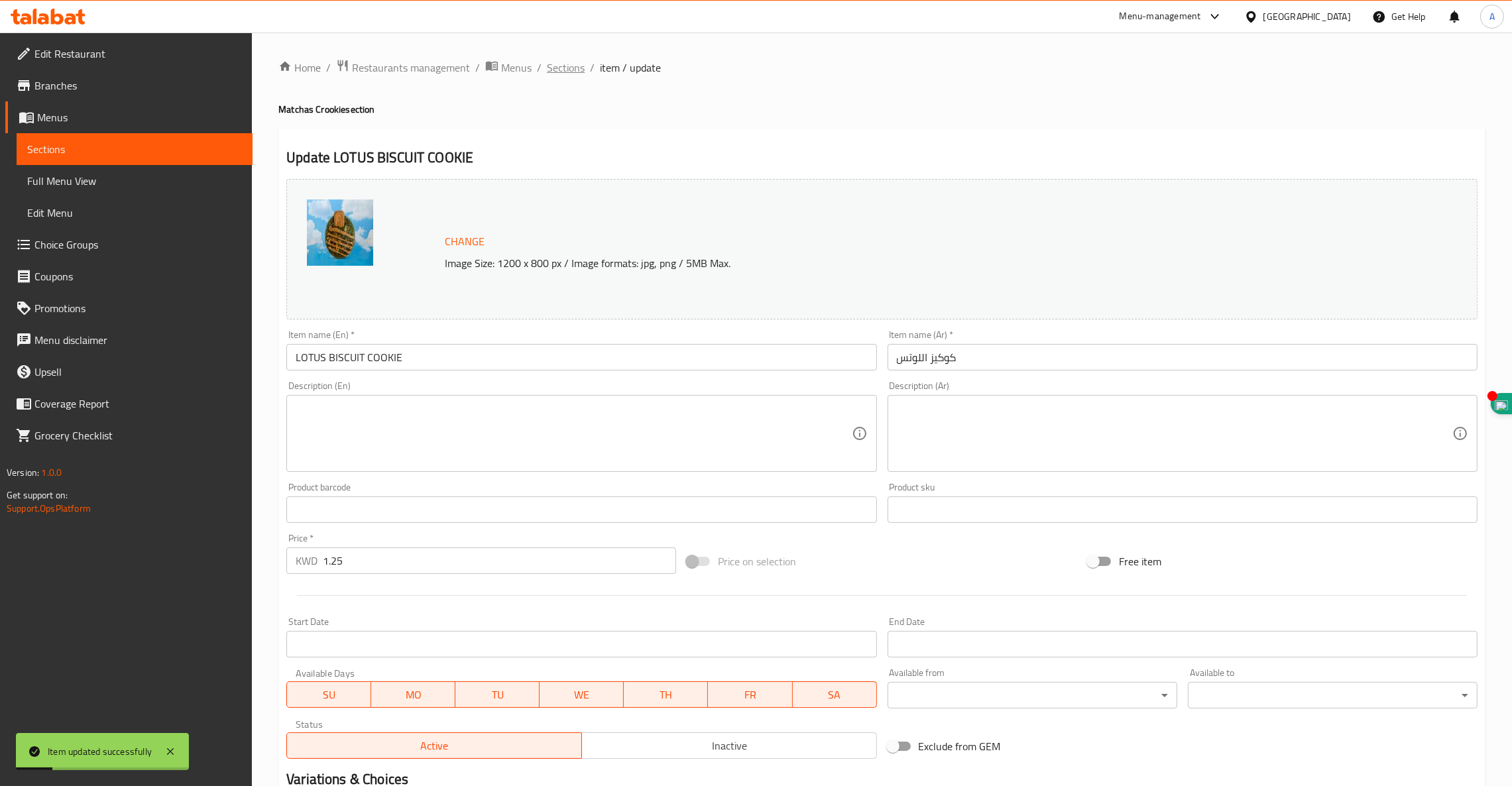
click at [559, 67] on span "Sections" at bounding box center [565, 68] width 38 height 16
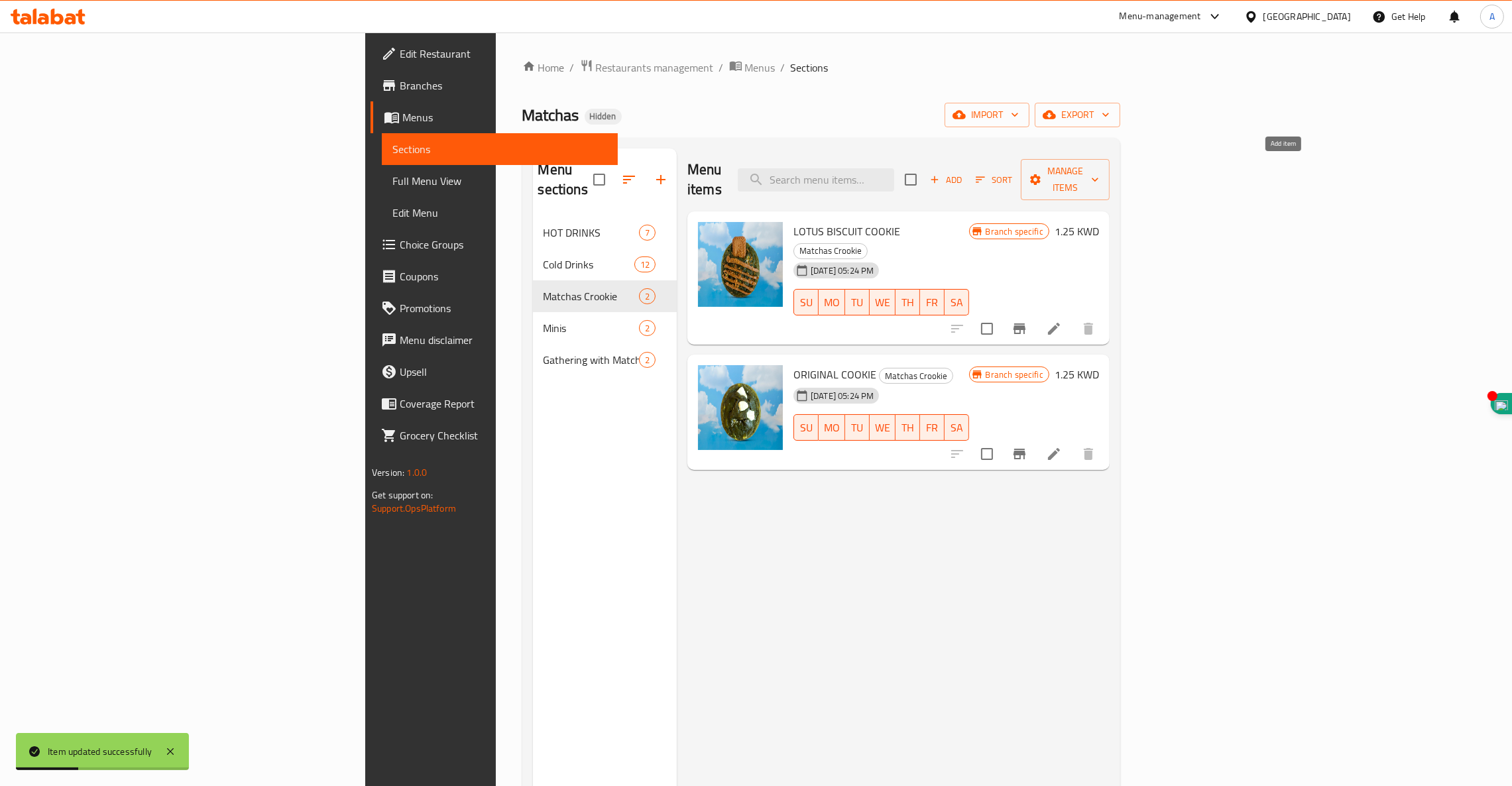
click at [964, 172] on span "Add" at bounding box center [946, 179] width 36 height 15
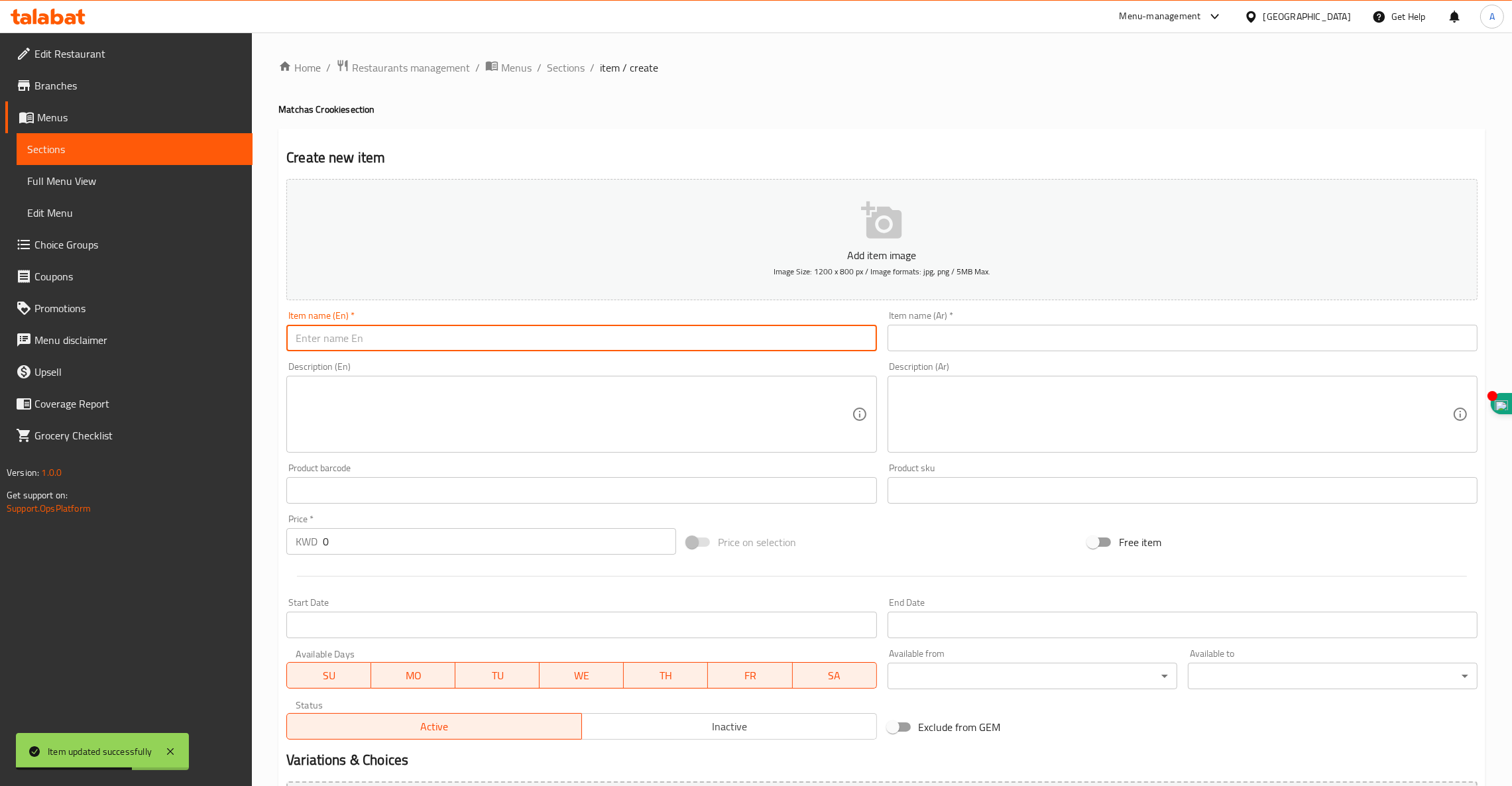
click at [403, 336] on input "text" at bounding box center [581, 338] width 590 height 26
paste input "NUTELLA COOKIE"
type input "NUTELLA COOKIE"
click at [965, 341] on input "text" at bounding box center [1182, 338] width 590 height 26
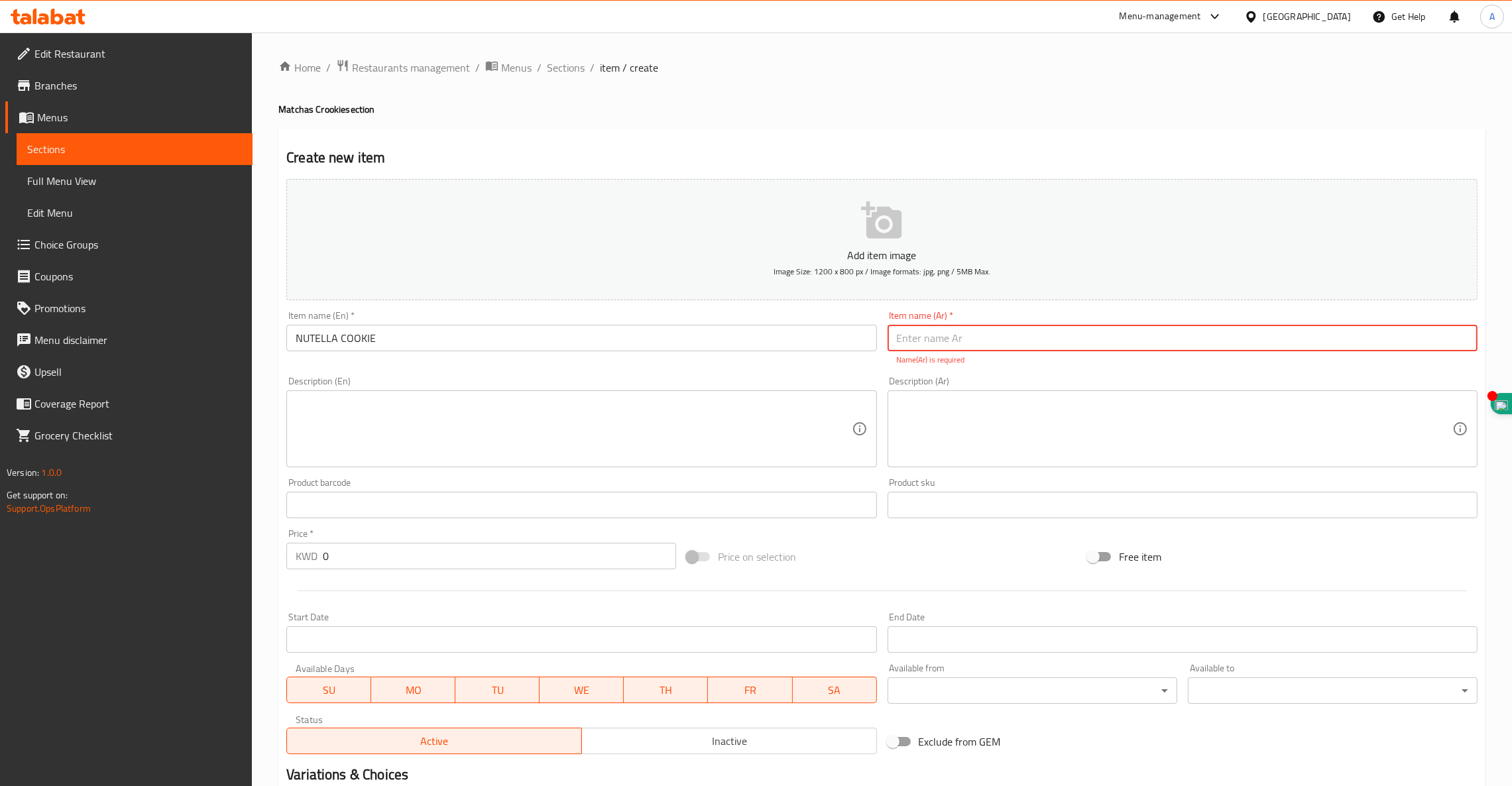
click at [1029, 341] on input "text" at bounding box center [1182, 338] width 590 height 26
paste input "كوكيز نوتيلا"
type input "كوكيز نوتيلا"
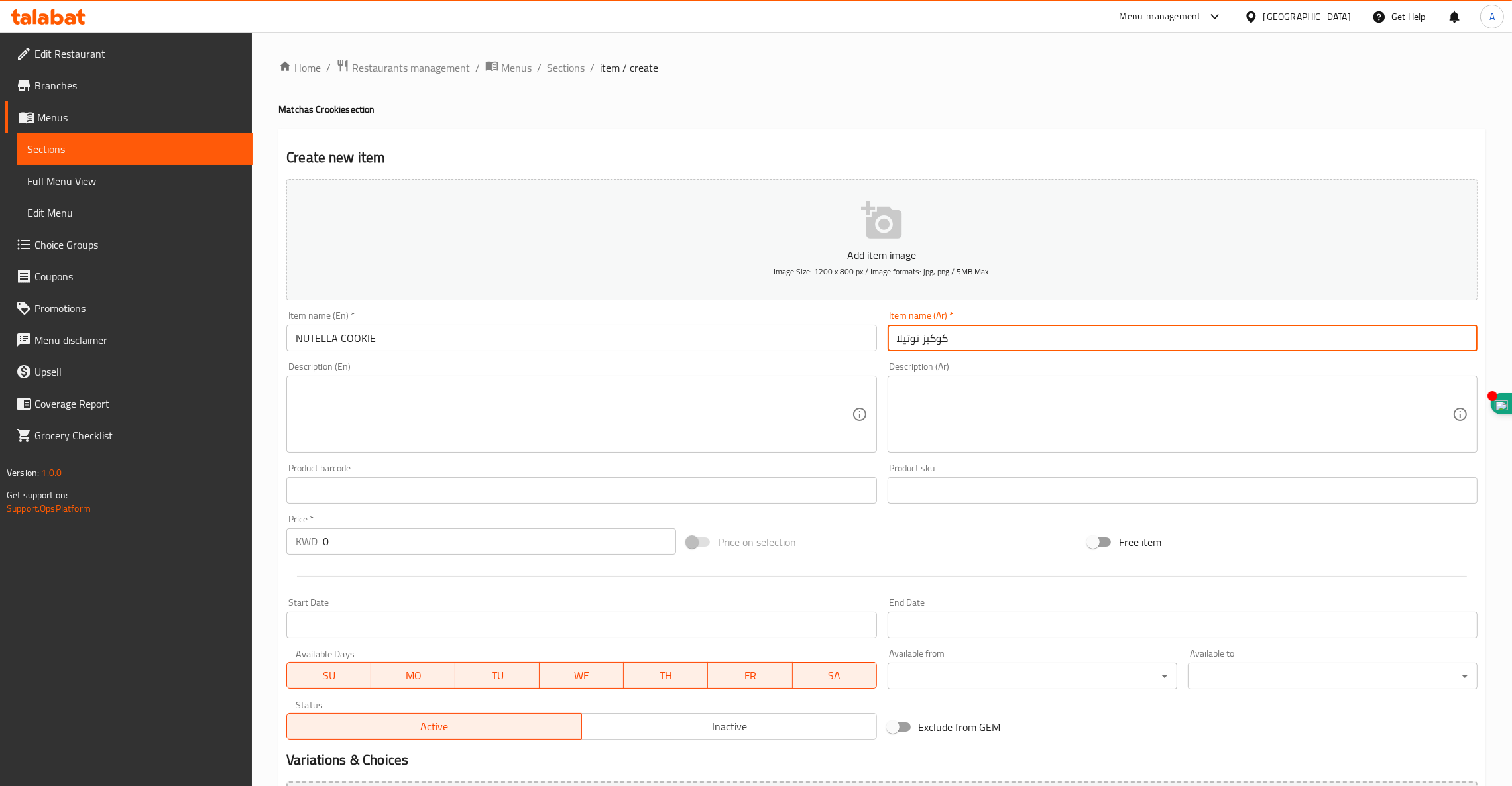
drag, startPoint x: 352, startPoint y: 543, endPoint x: 41, endPoint y: 462, distance: 321.4
click at [96, 491] on div "Edit Restaurant Branches Menus Sections Full Menu View Edit Menu Choice Groups …" at bounding box center [756, 484] width 1512 height 904
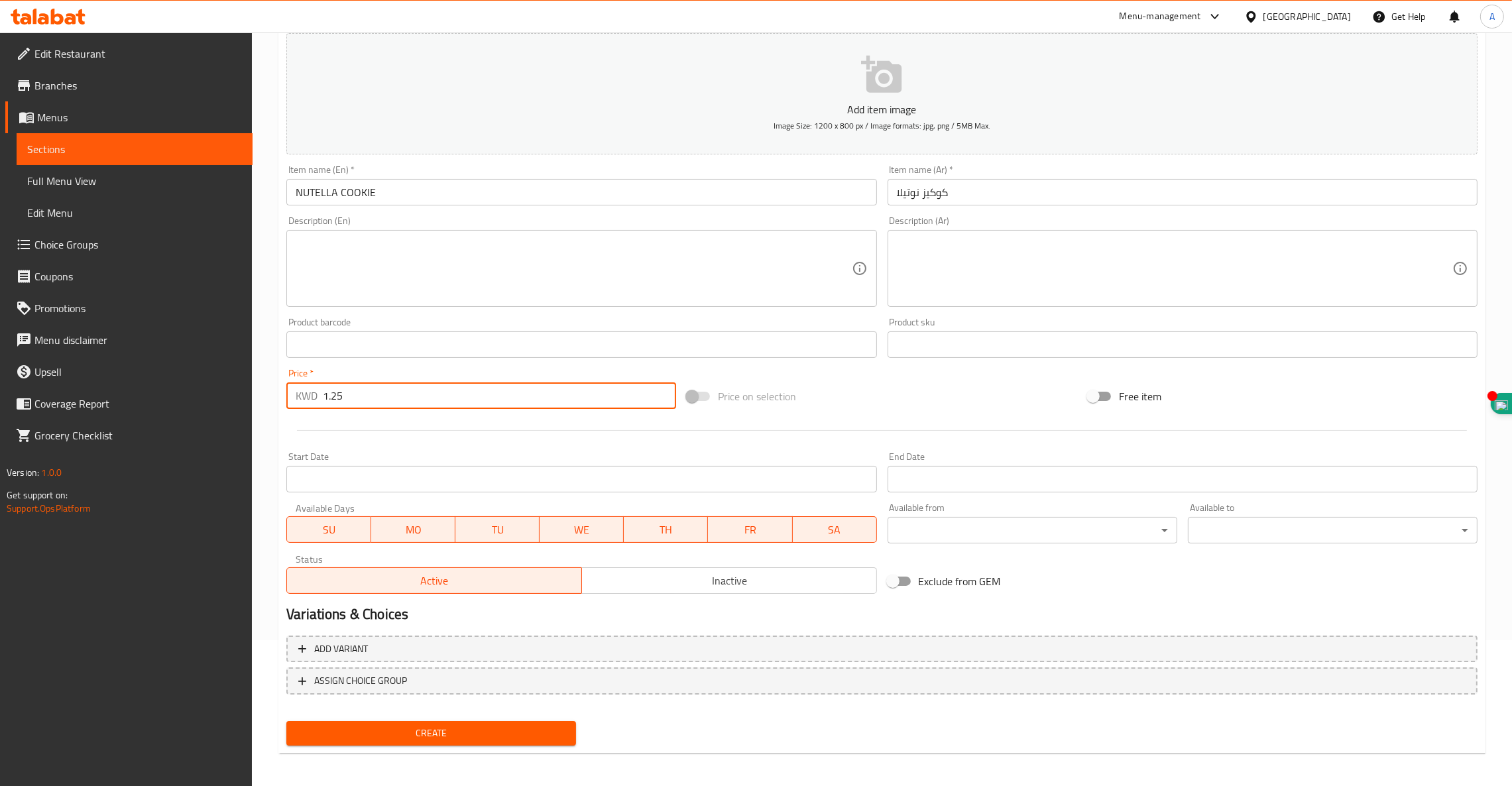
scroll to position [148, 0]
type input "1.25"
click at [464, 735] on span "Create" at bounding box center [430, 731] width 268 height 16
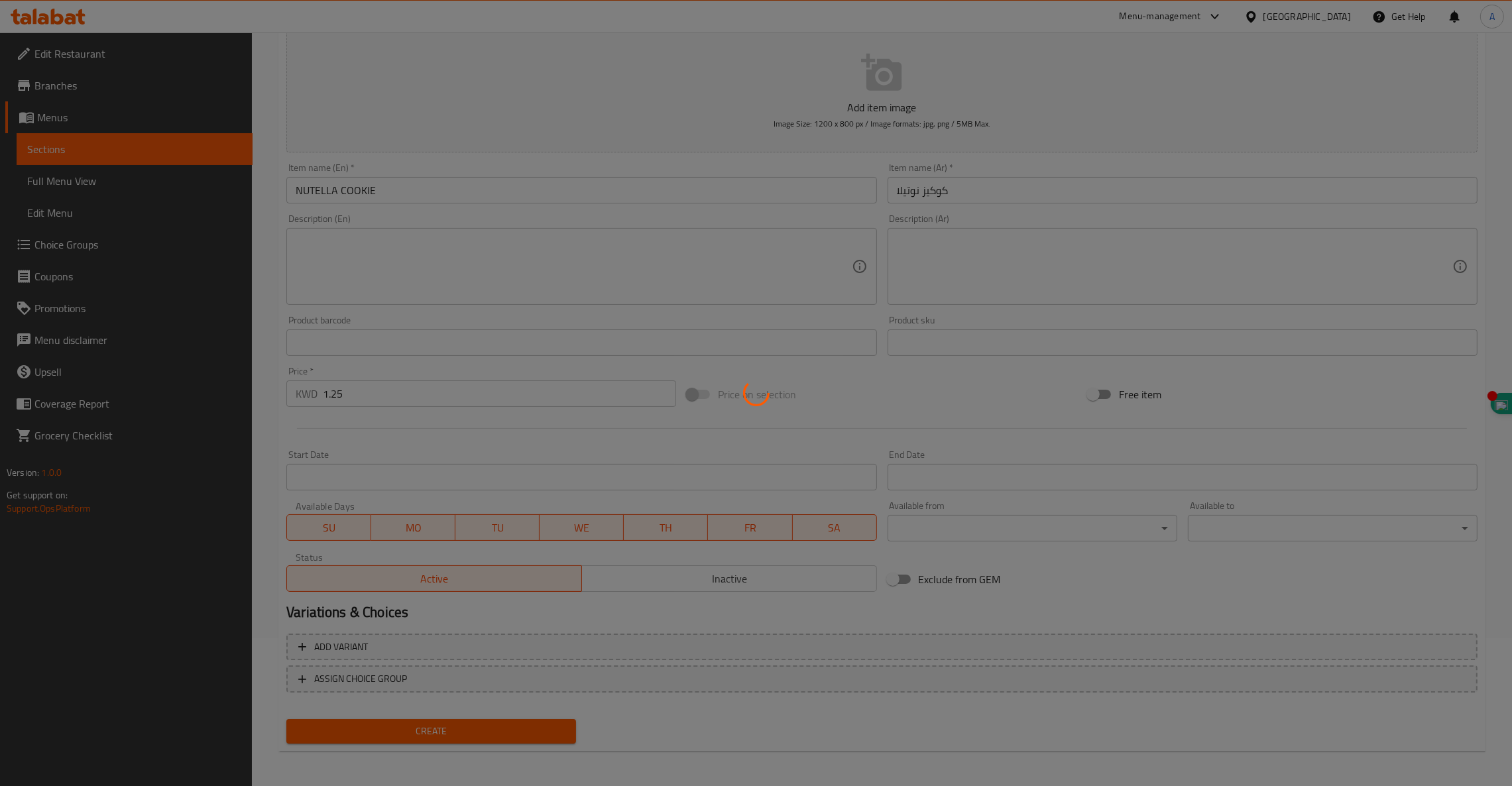
scroll to position [70, 0]
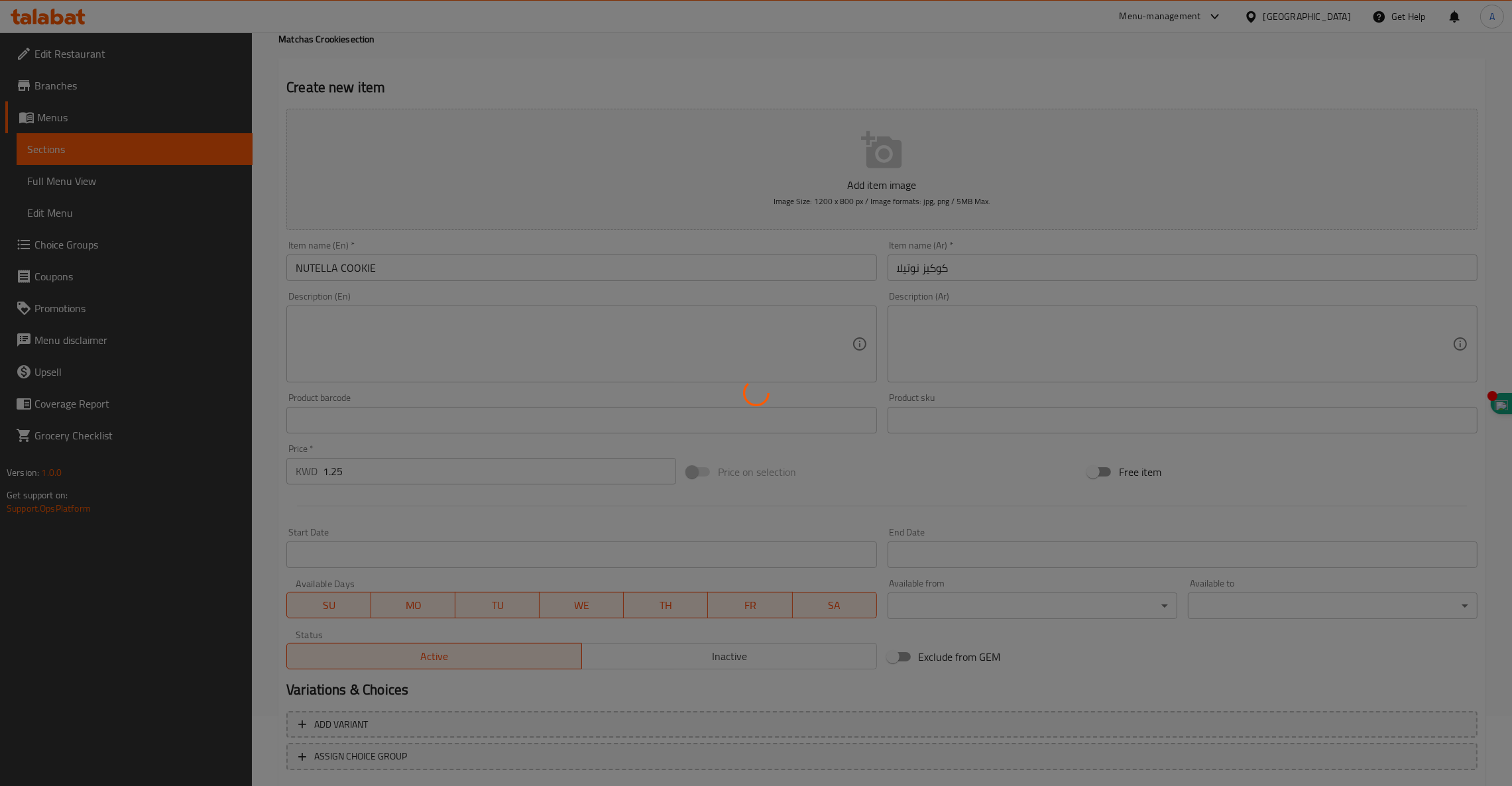
type input "0"
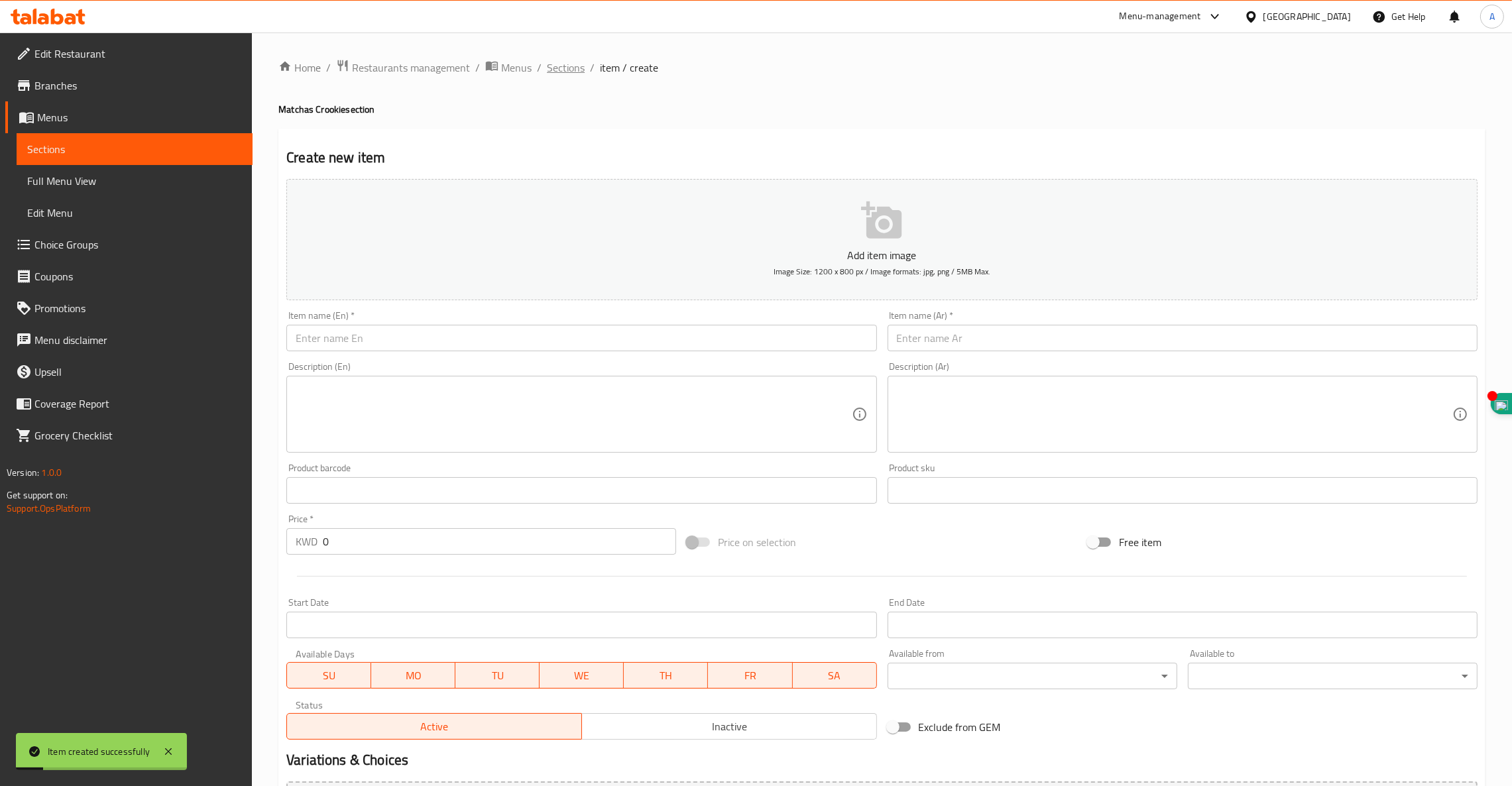
click at [568, 70] on span "Sections" at bounding box center [565, 68] width 38 height 16
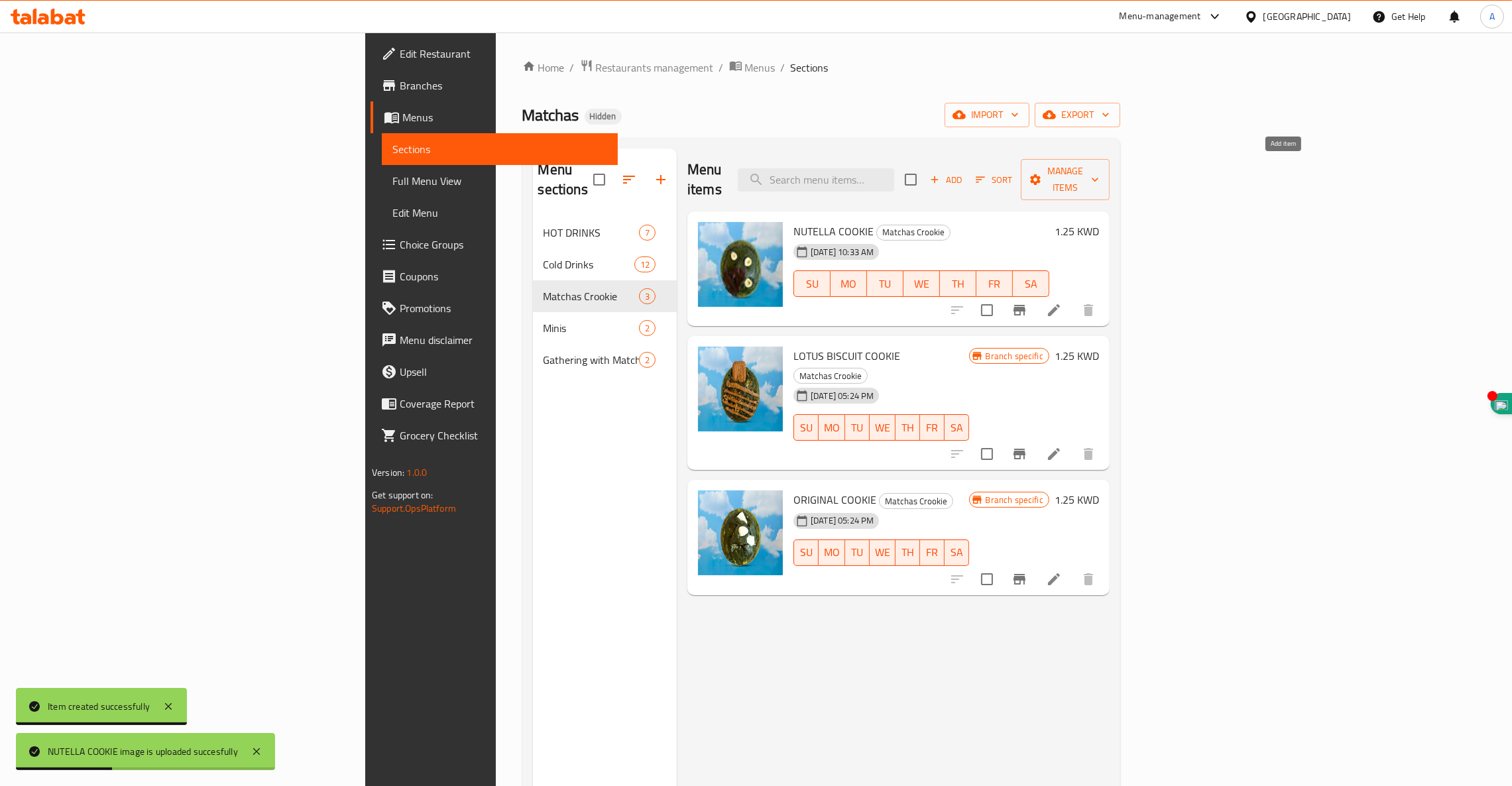
click at [964, 172] on span "Add" at bounding box center [946, 179] width 36 height 15
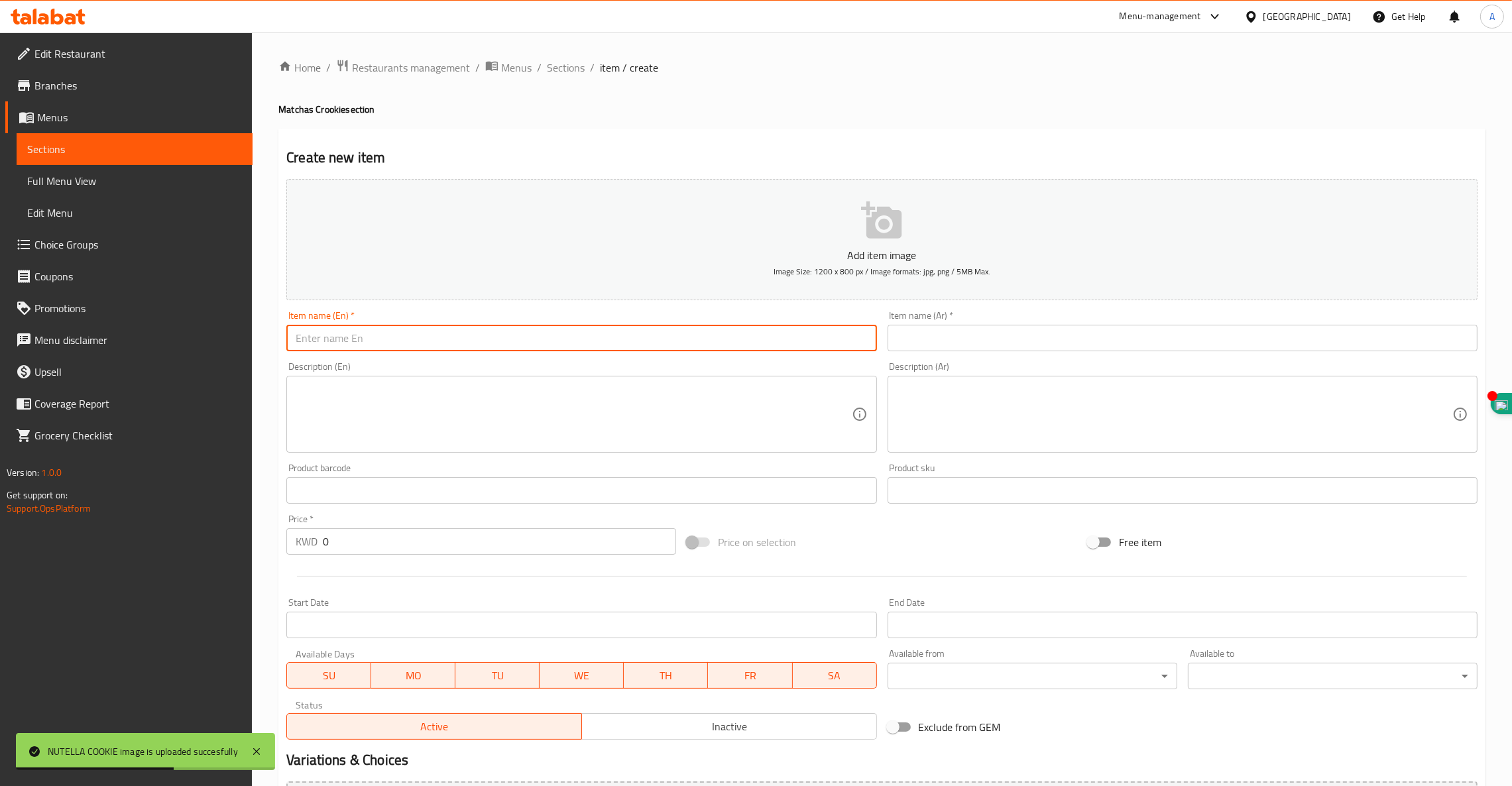
click at [435, 329] on input "text" at bounding box center [581, 338] width 590 height 26
paste input "TRIAMISU COOKIE"
type input "TRIAMISU COOKIE"
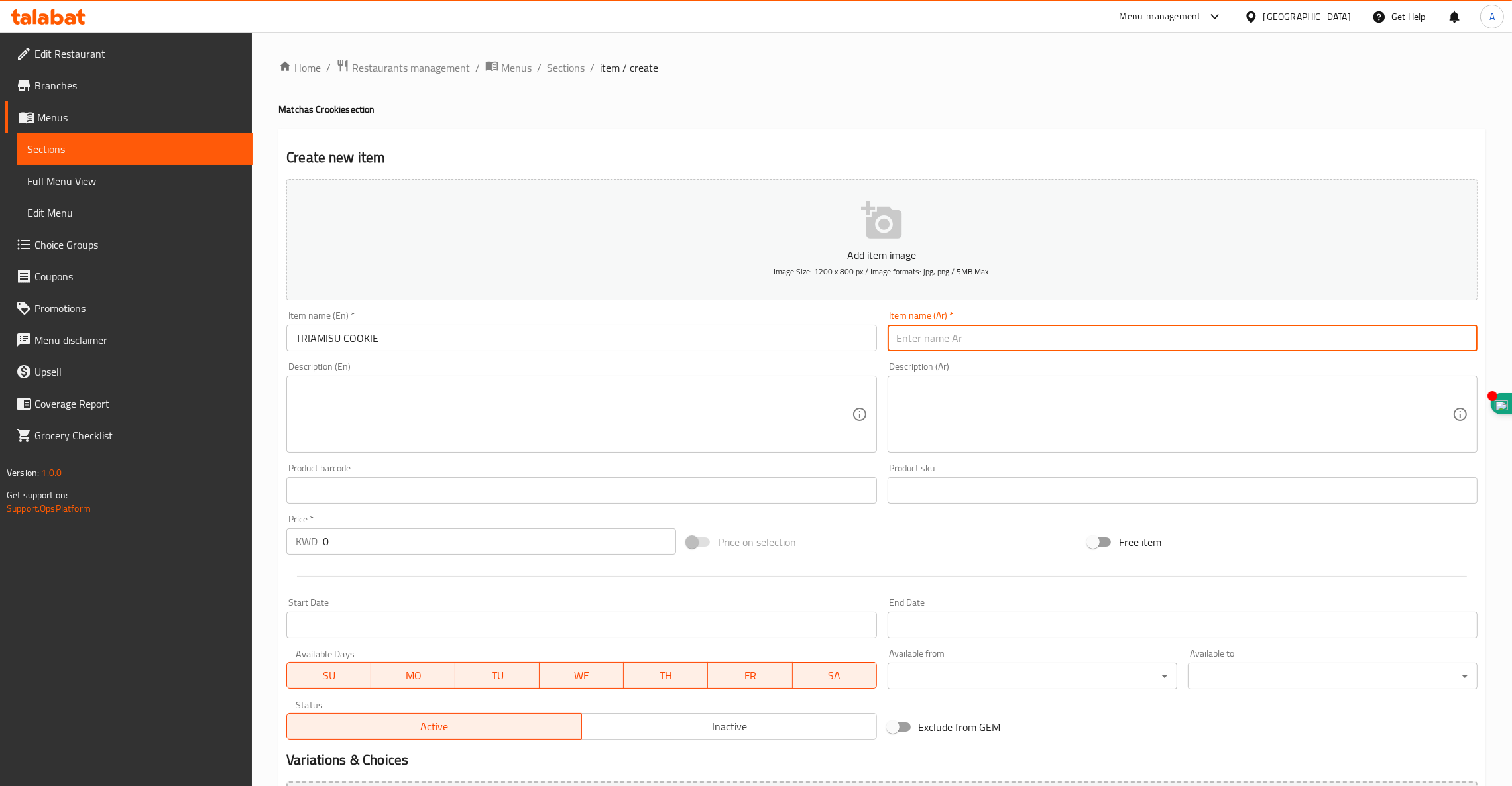
click at [948, 337] on input "text" at bounding box center [1182, 338] width 590 height 26
paste input "كوكيز ترياميسو"
type input "كوكيز ترياميسو"
drag, startPoint x: 352, startPoint y: 542, endPoint x: 0, endPoint y: 473, distance: 358.7
click at [0, 481] on div "Edit Restaurant Branches Menus Sections Full Menu View Edit Menu Choice Groups …" at bounding box center [756, 484] width 1512 height 904
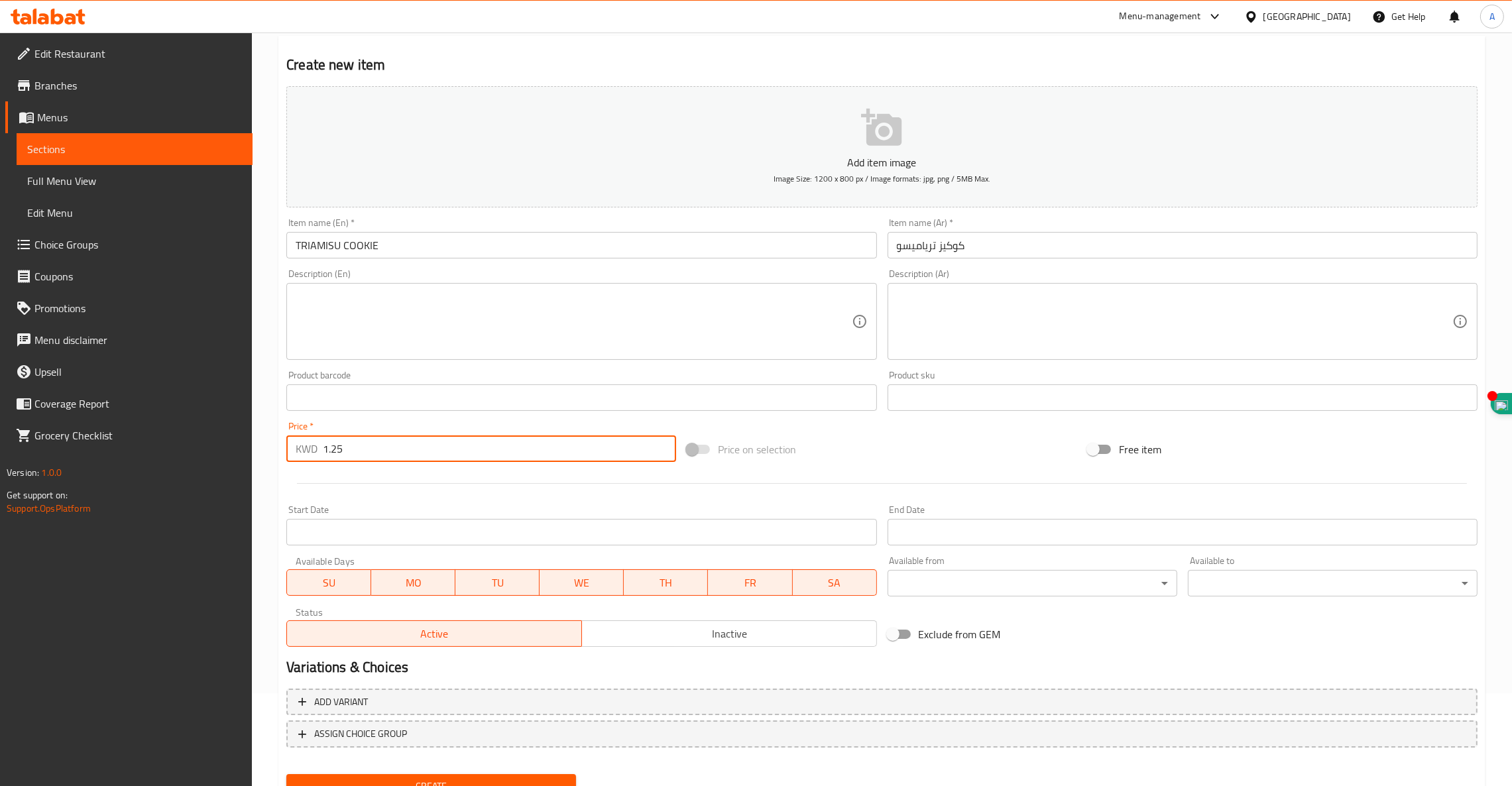
scroll to position [148, 0]
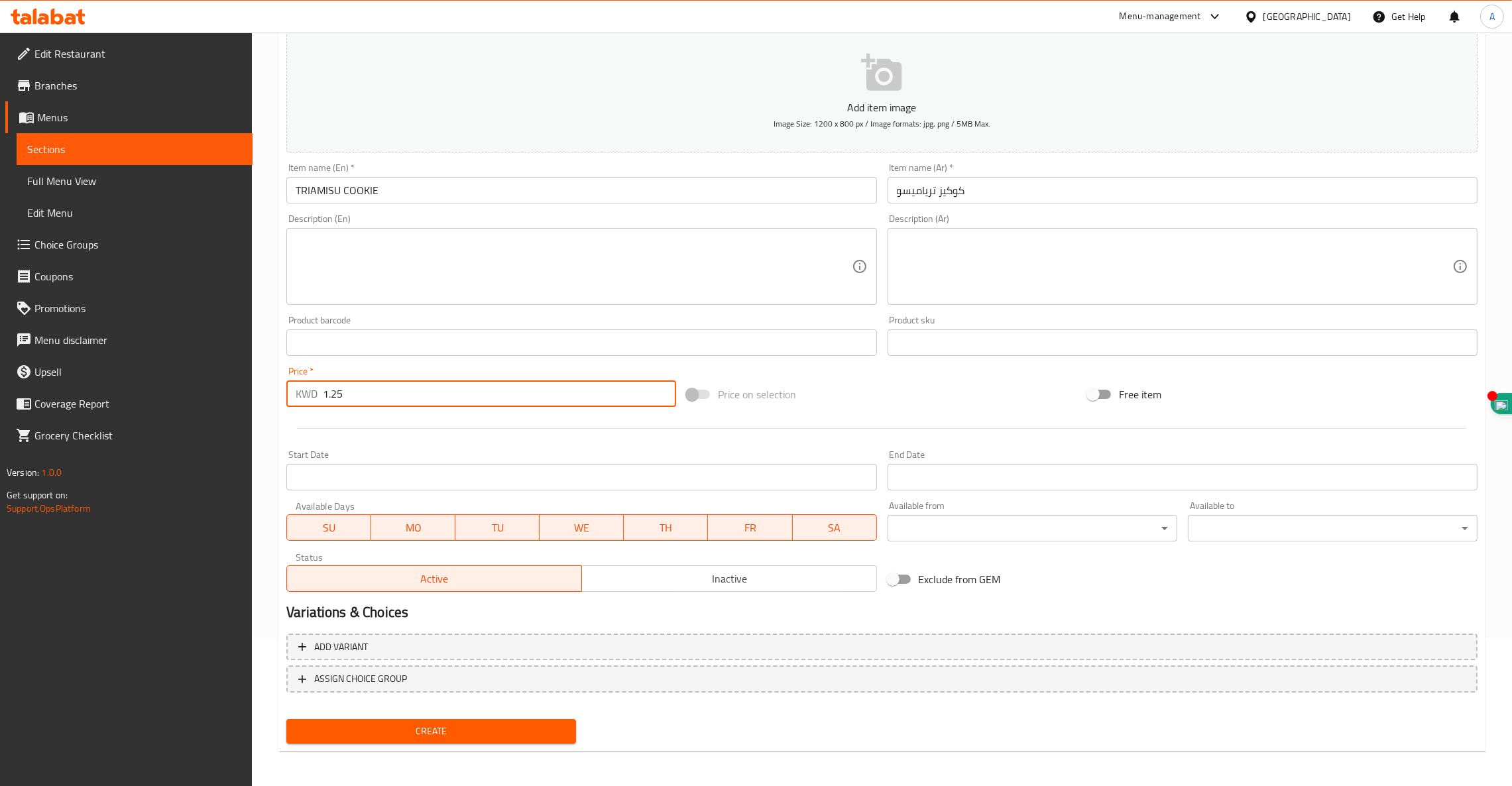
type input "1.25"
click at [457, 737] on span "Create" at bounding box center [430, 731] width 268 height 16
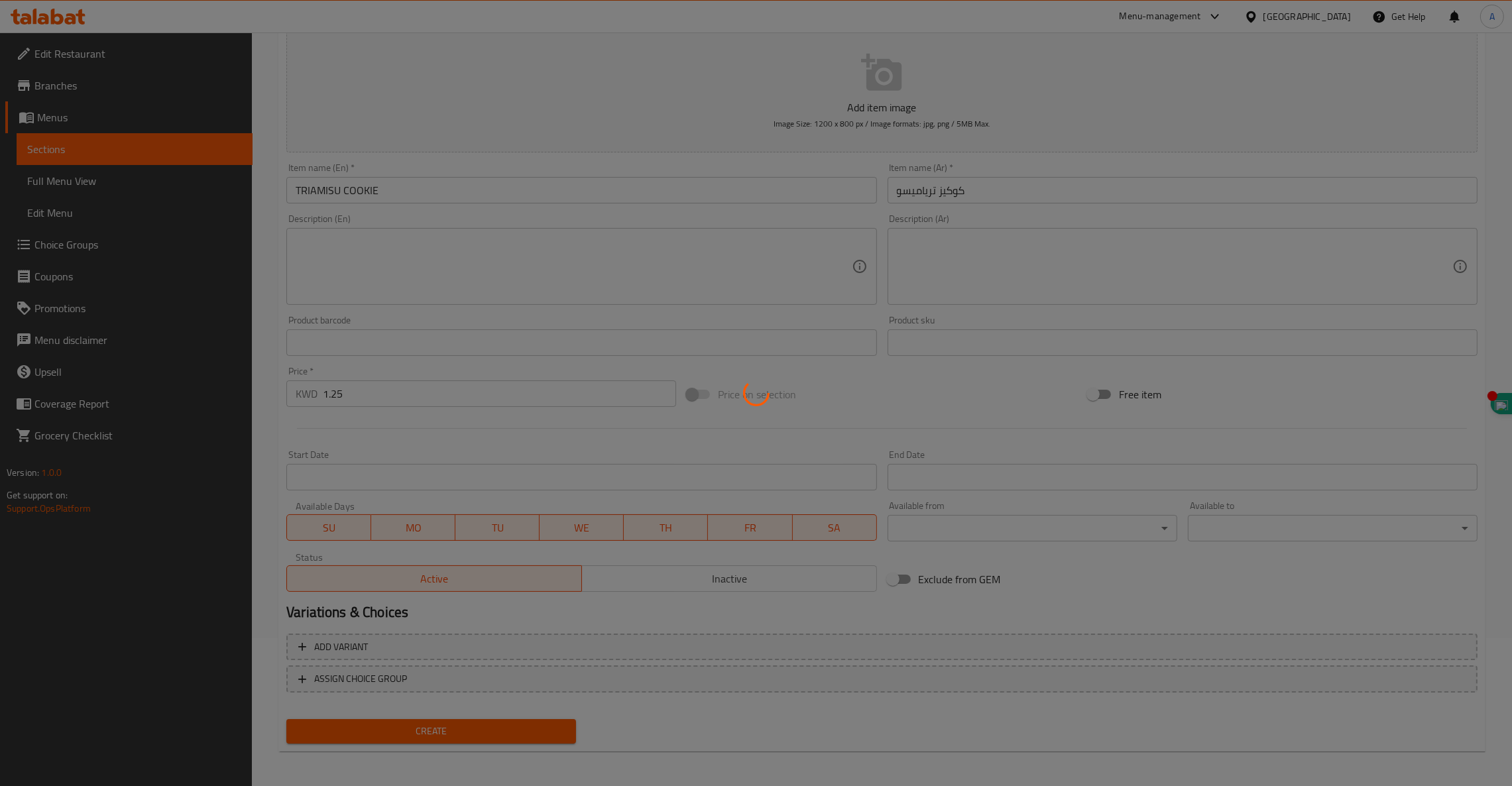
type input "0"
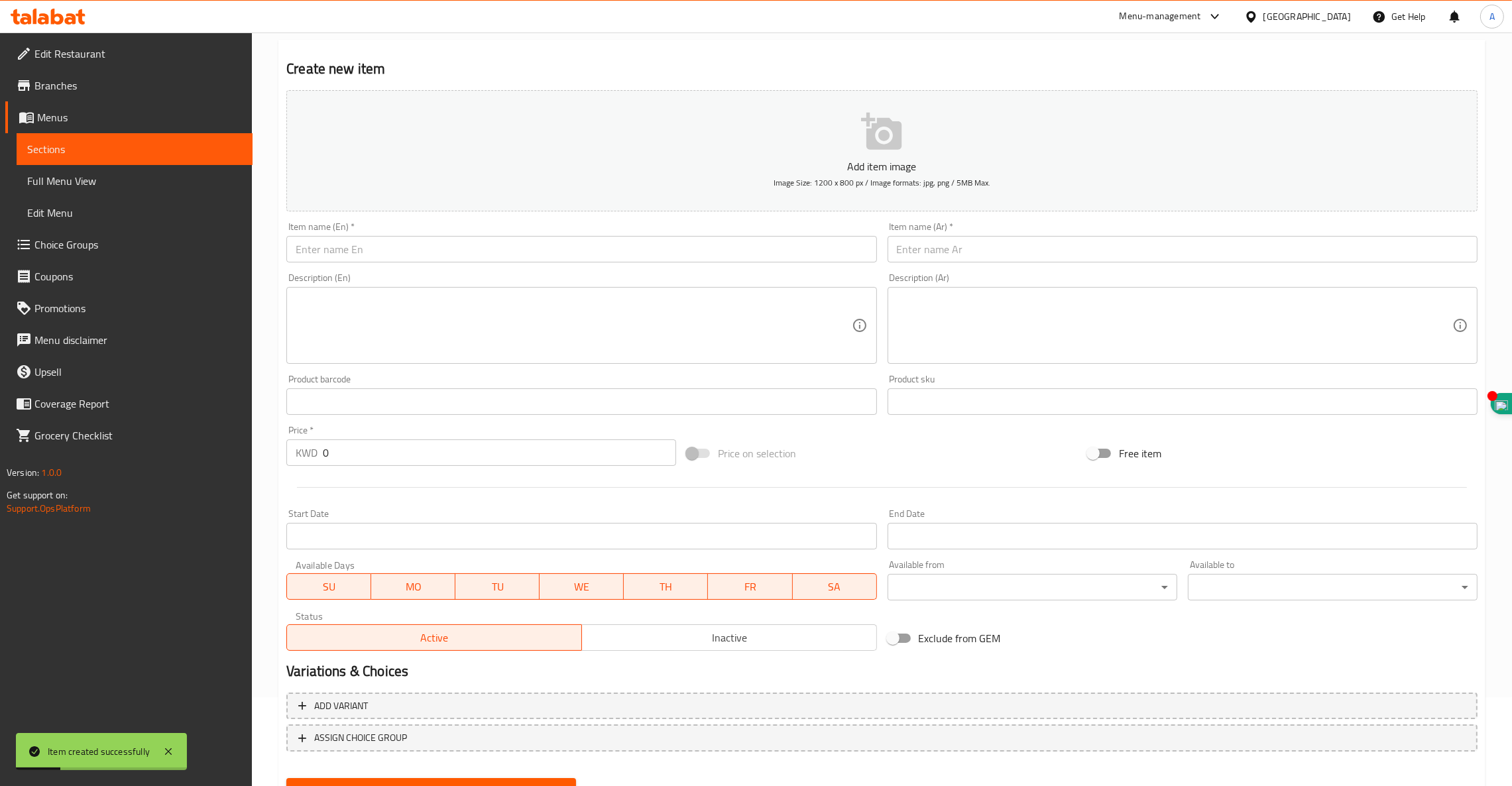
scroll to position [0, 0]
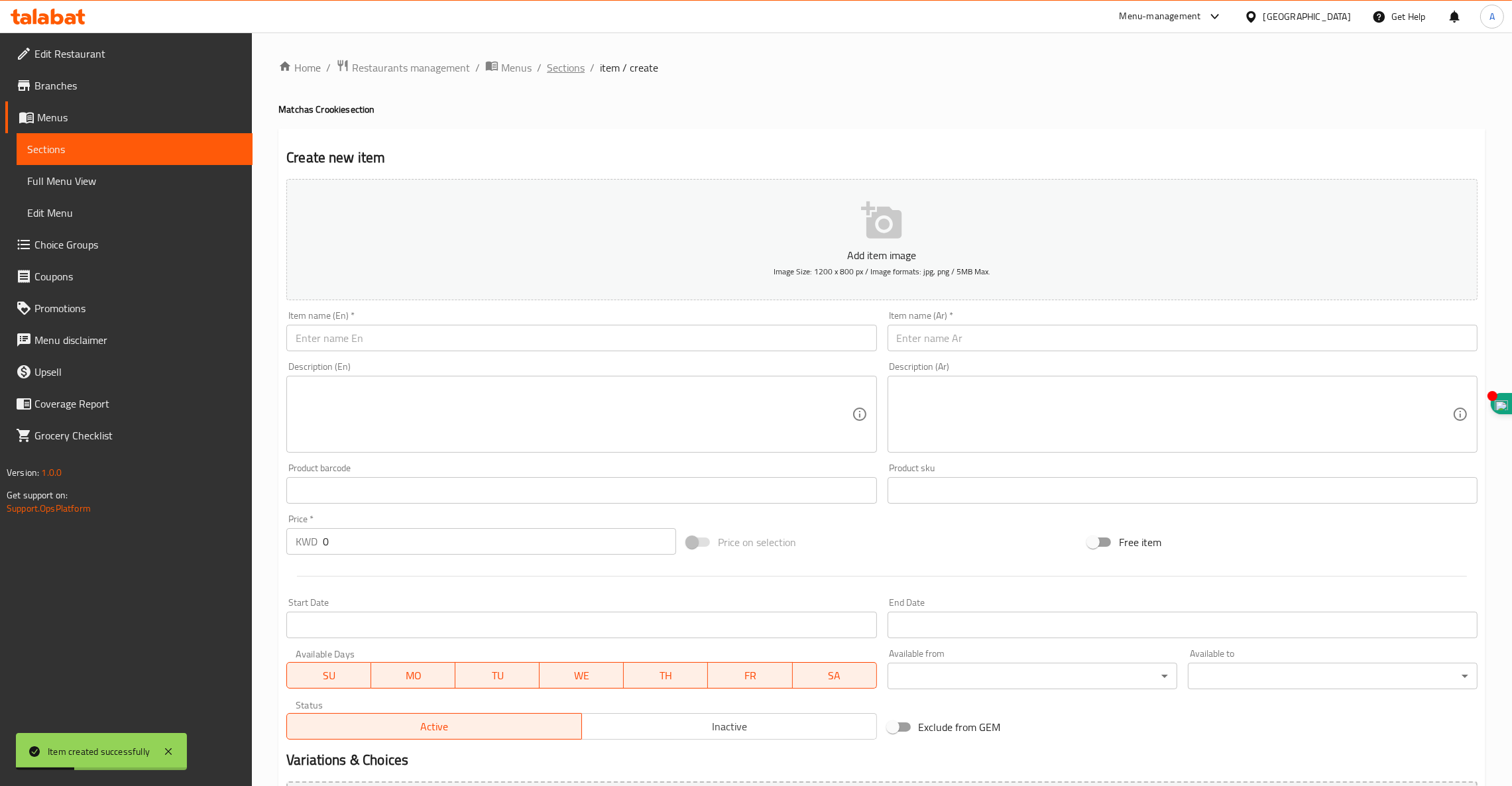
click at [550, 72] on span "Sections" at bounding box center [565, 68] width 38 height 16
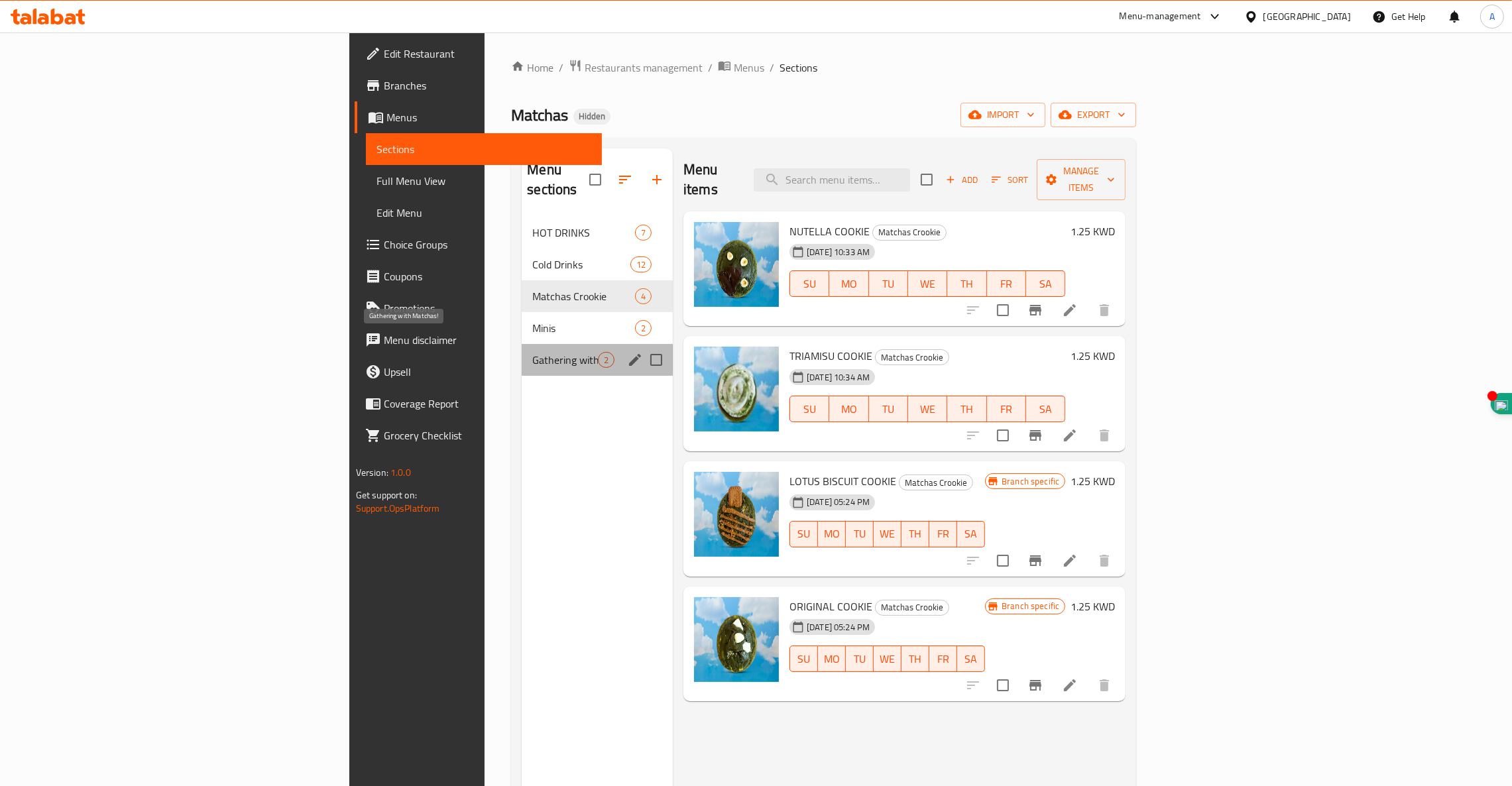
click at [532, 352] on span "Gathering with Matchas!" at bounding box center [565, 360] width 65 height 16
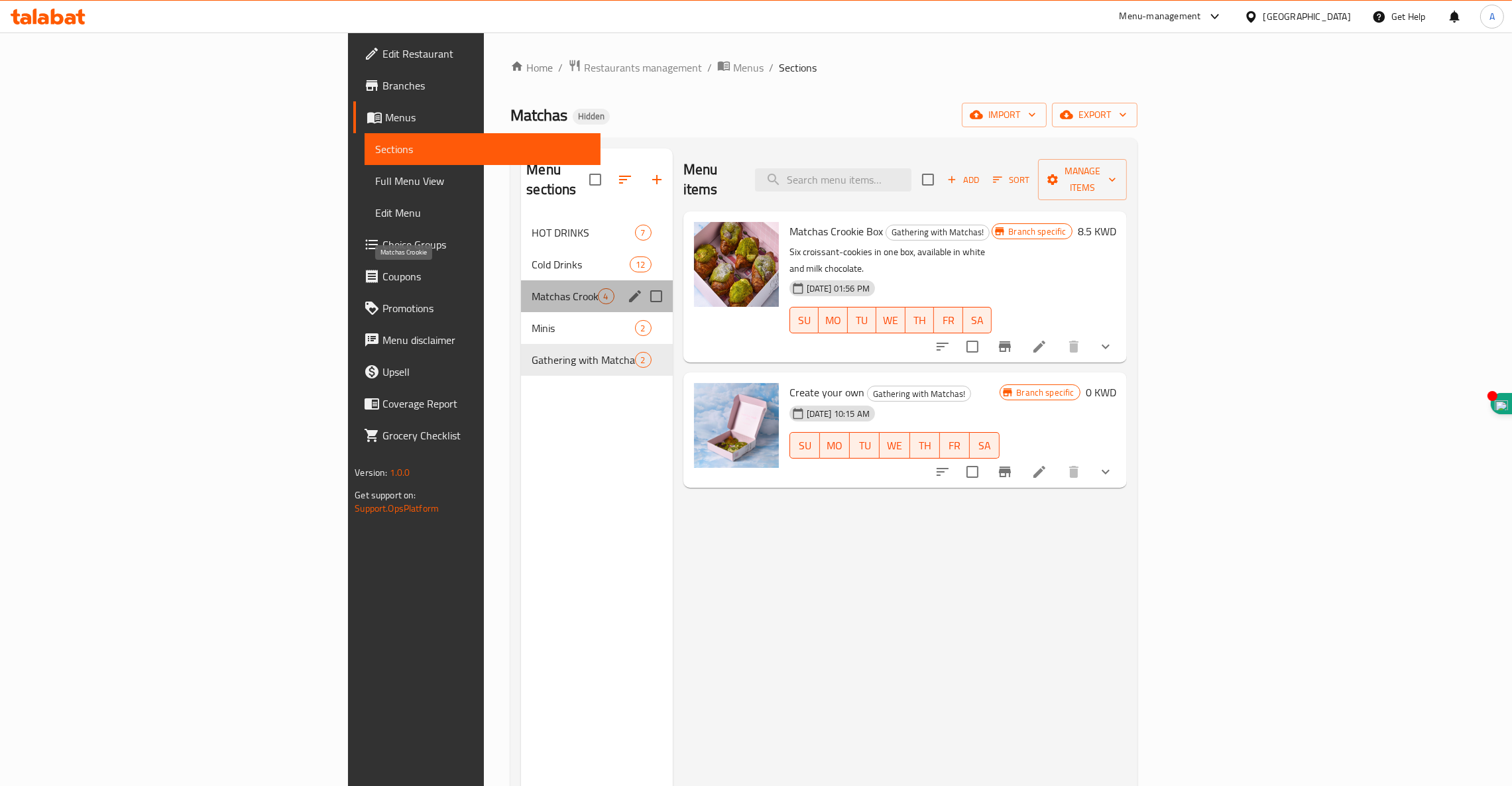
click at [531, 288] on span "Matchas Crookie" at bounding box center [564, 296] width 65 height 16
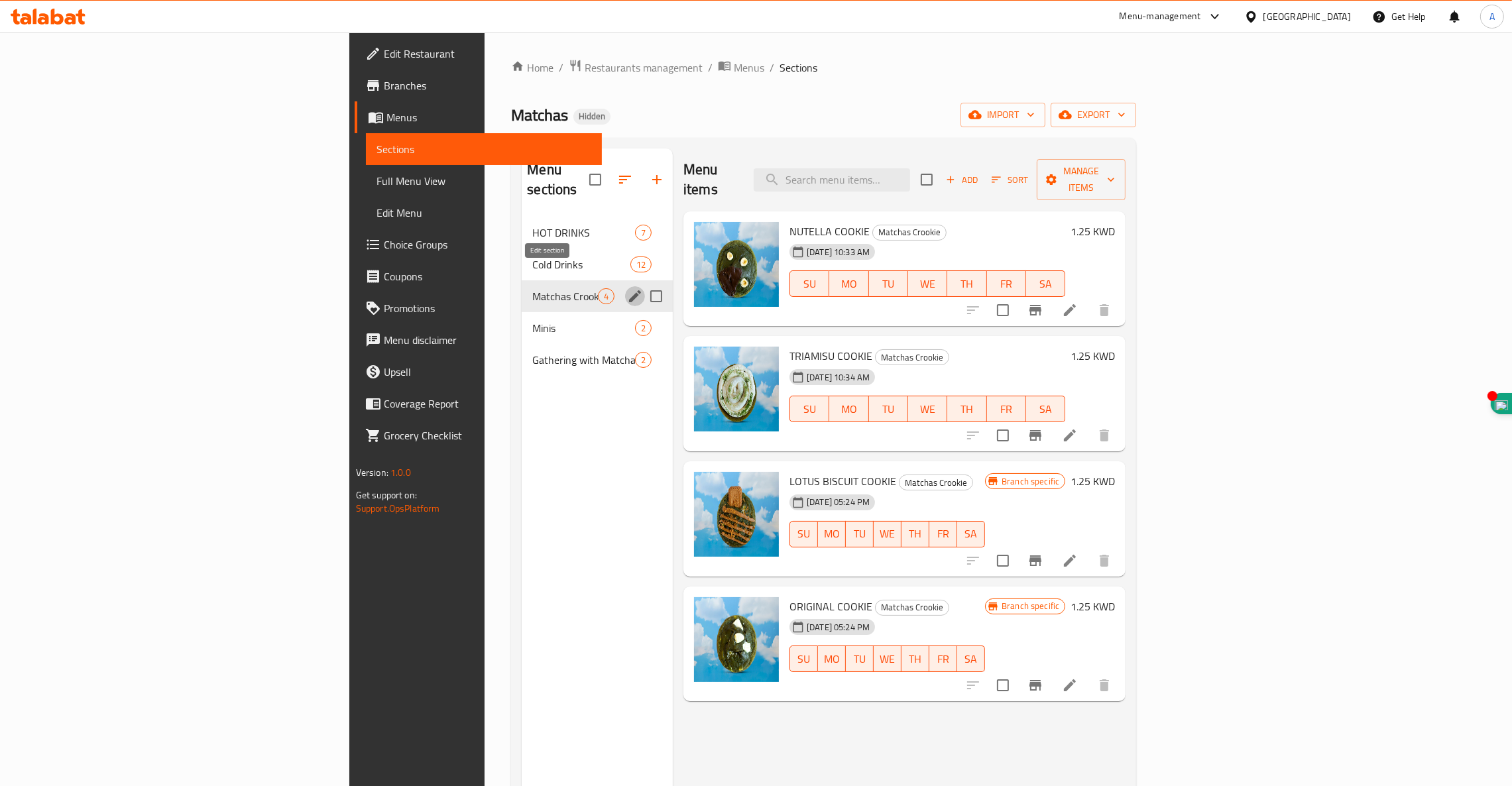
click at [629, 290] on icon "edit" at bounding box center [634, 296] width 12 height 12
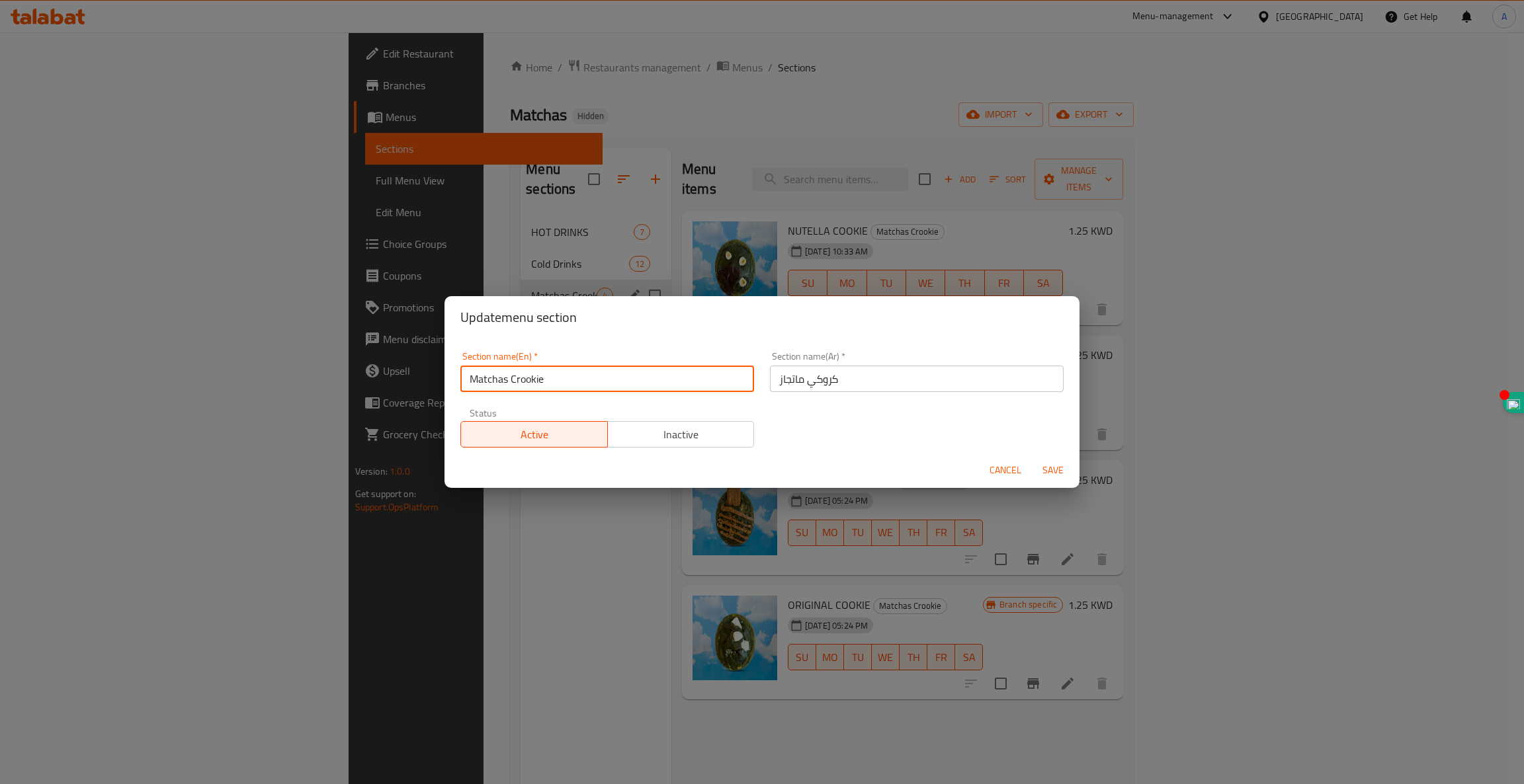
click at [550, 380] on input "Matchas Crookie" at bounding box center [608, 378] width 294 height 26
drag, startPoint x: 575, startPoint y: 380, endPoint x: 280, endPoint y: 355, distance: 296.1
click at [296, 358] on div "Update menu section Section name(En)   * Matchas Crookie Section name(En) * Sec…" at bounding box center [762, 392] width 1524 height 784
paste input "COOKIES"
type input "COOKIES"
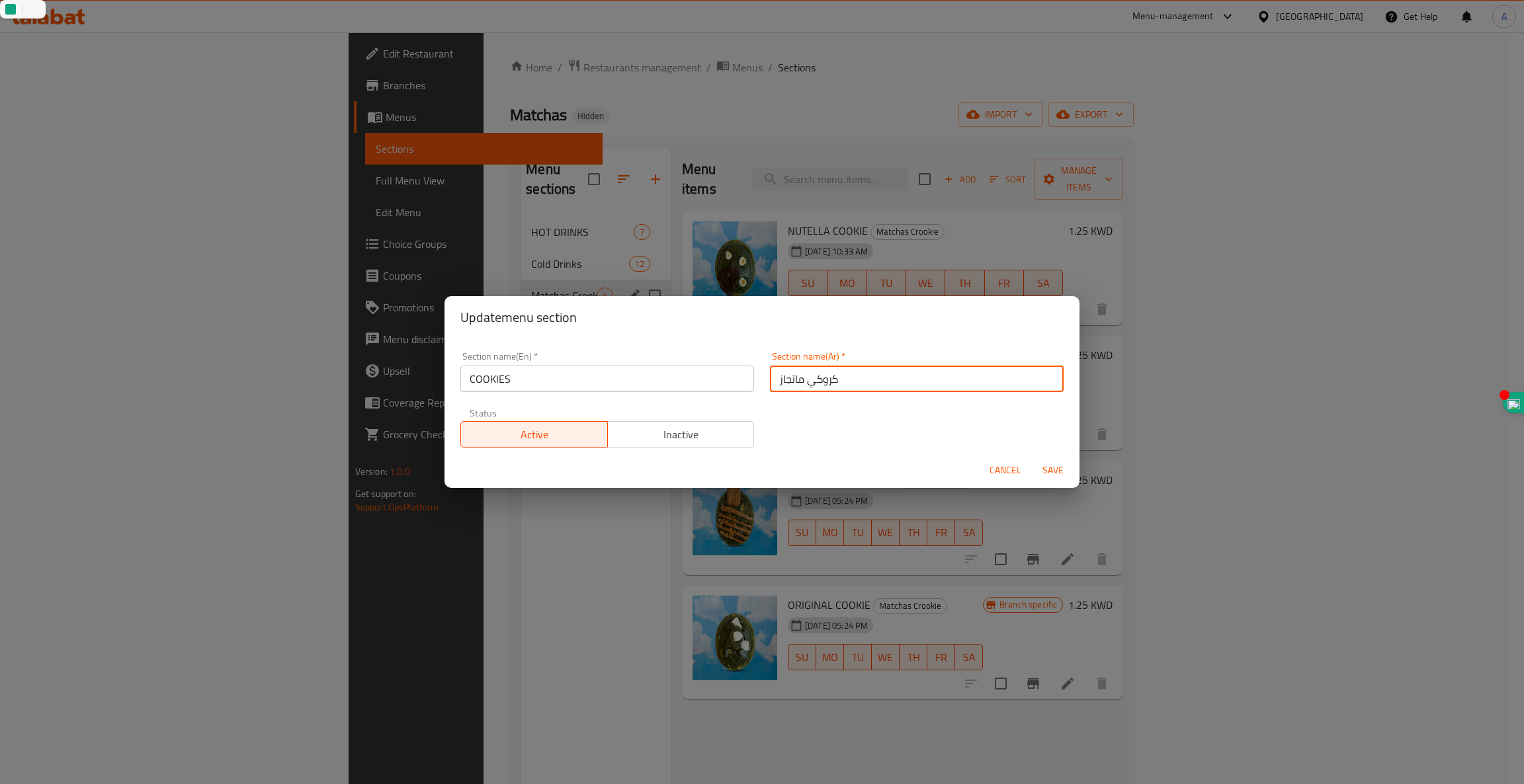
drag, startPoint x: 799, startPoint y: 380, endPoint x: 451, endPoint y: 336, distance: 350.8
click at [448, 341] on div "Section name(En)   * COOKIES Section name(En) * Section name(Ar)   * كروكي ماتج…" at bounding box center [762, 395] width 635 height 114
type input "كروكيز"
click at [1055, 478] on span "Save" at bounding box center [1053, 470] width 32 height 16
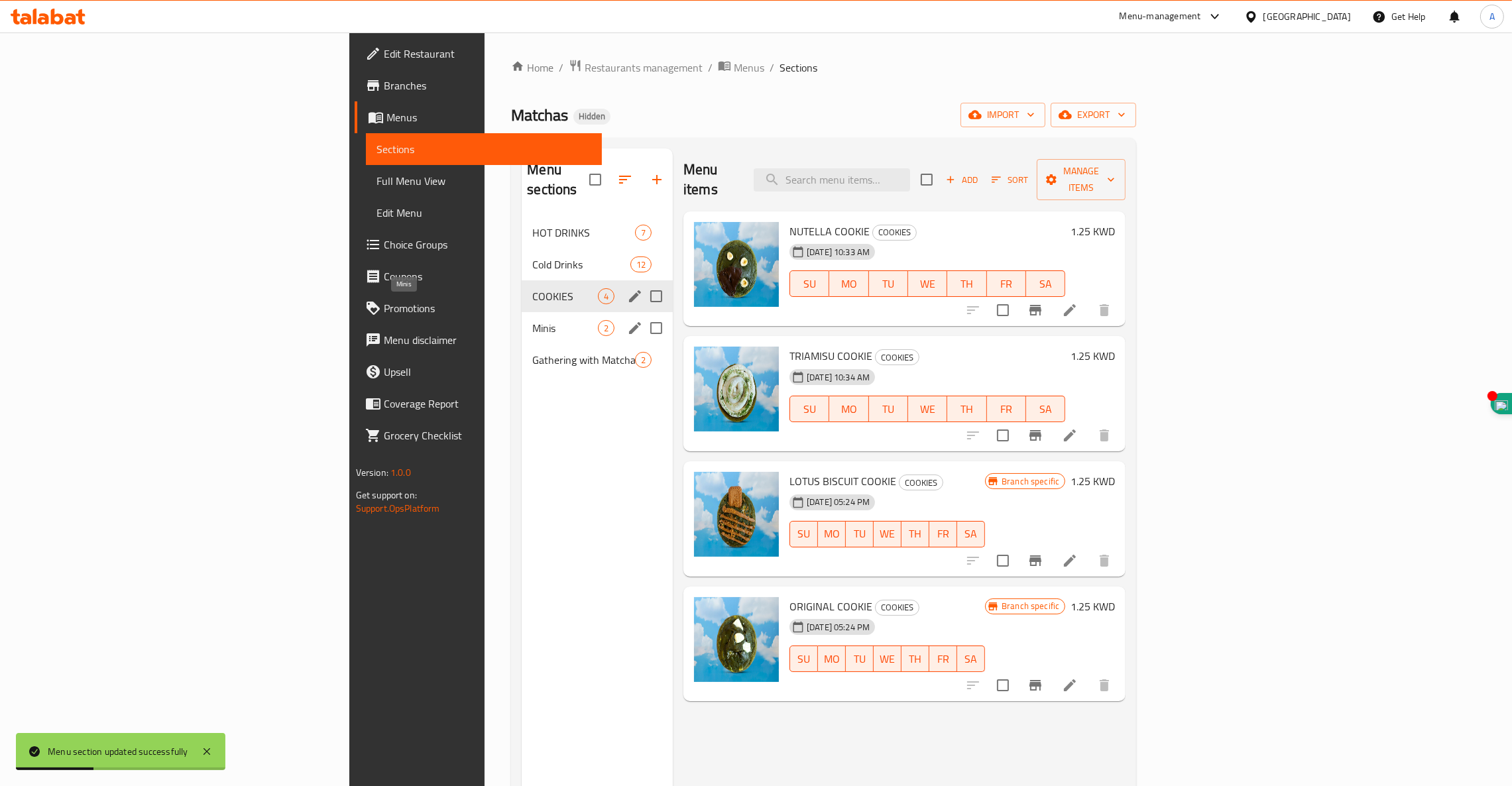
click at [532, 320] on span "Minis" at bounding box center [565, 328] width 65 height 16
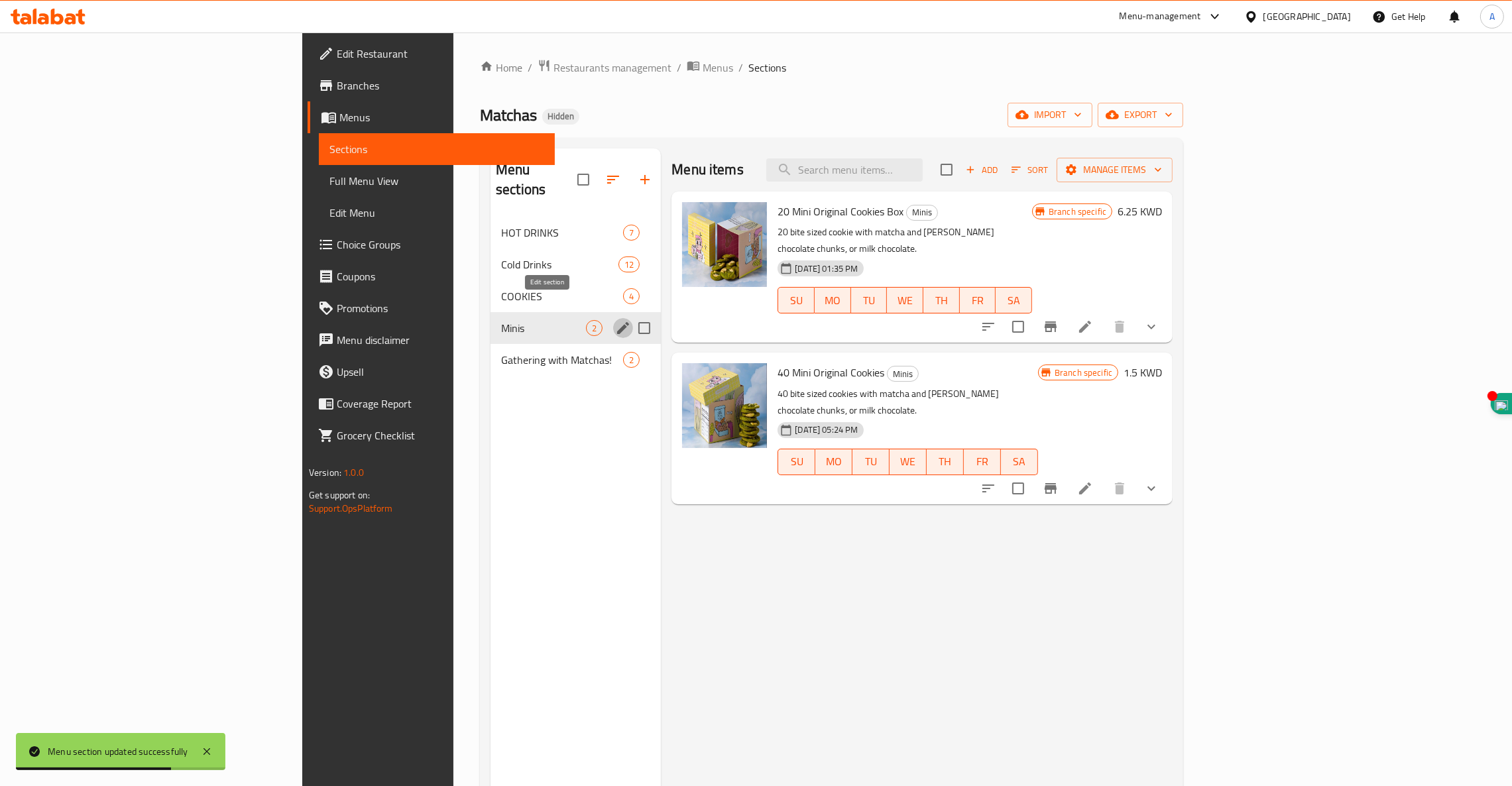
click at [615, 320] on icon "edit" at bounding box center [623, 328] width 16 height 16
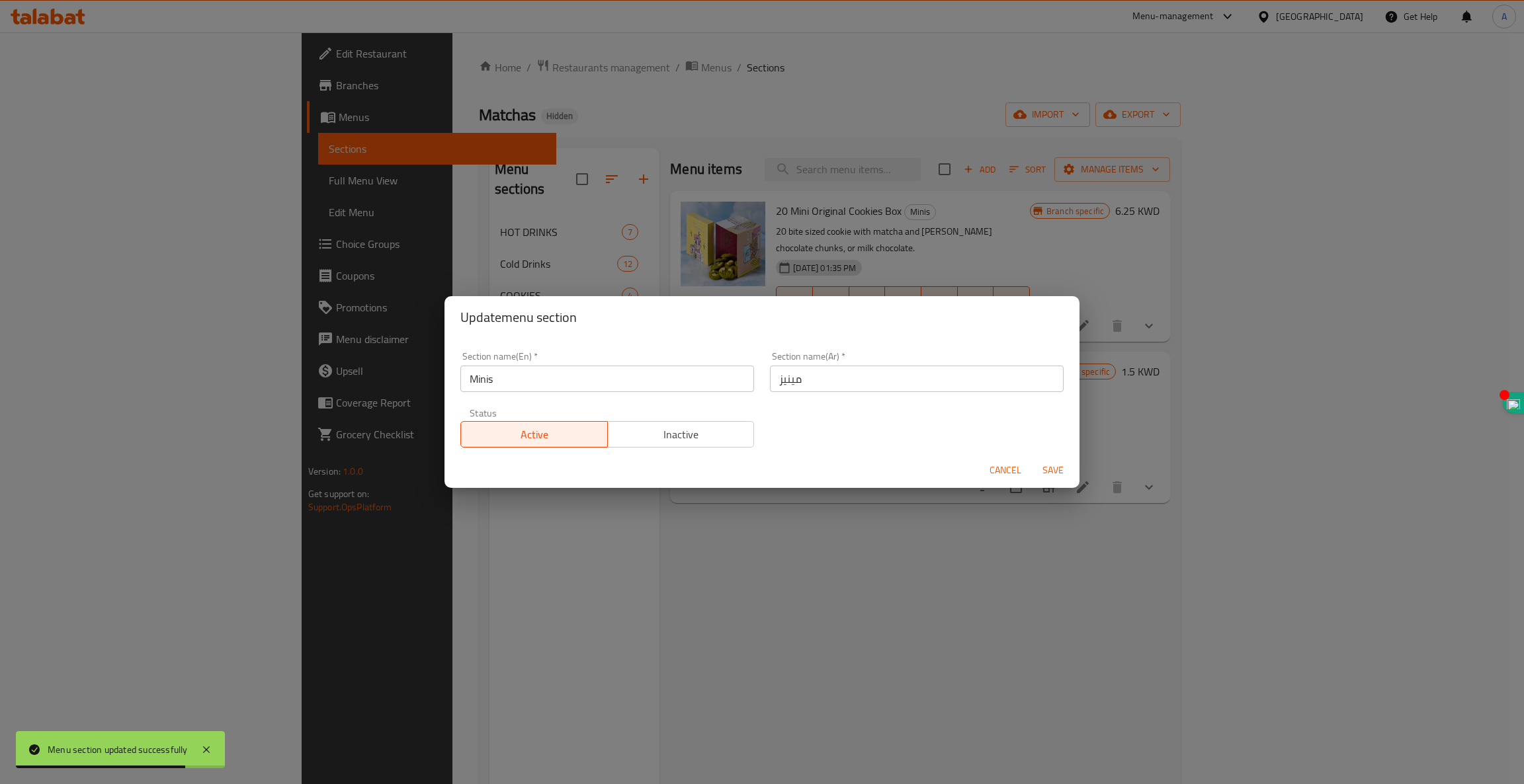
click at [412, 380] on div "Update menu section Section name(En)   * Minis Section name(En) * Section name(…" at bounding box center [762, 392] width 1524 height 784
paste input "GREEK YOGHURT"
click at [539, 381] on input "GREEK YOGHURT" at bounding box center [608, 378] width 294 height 26
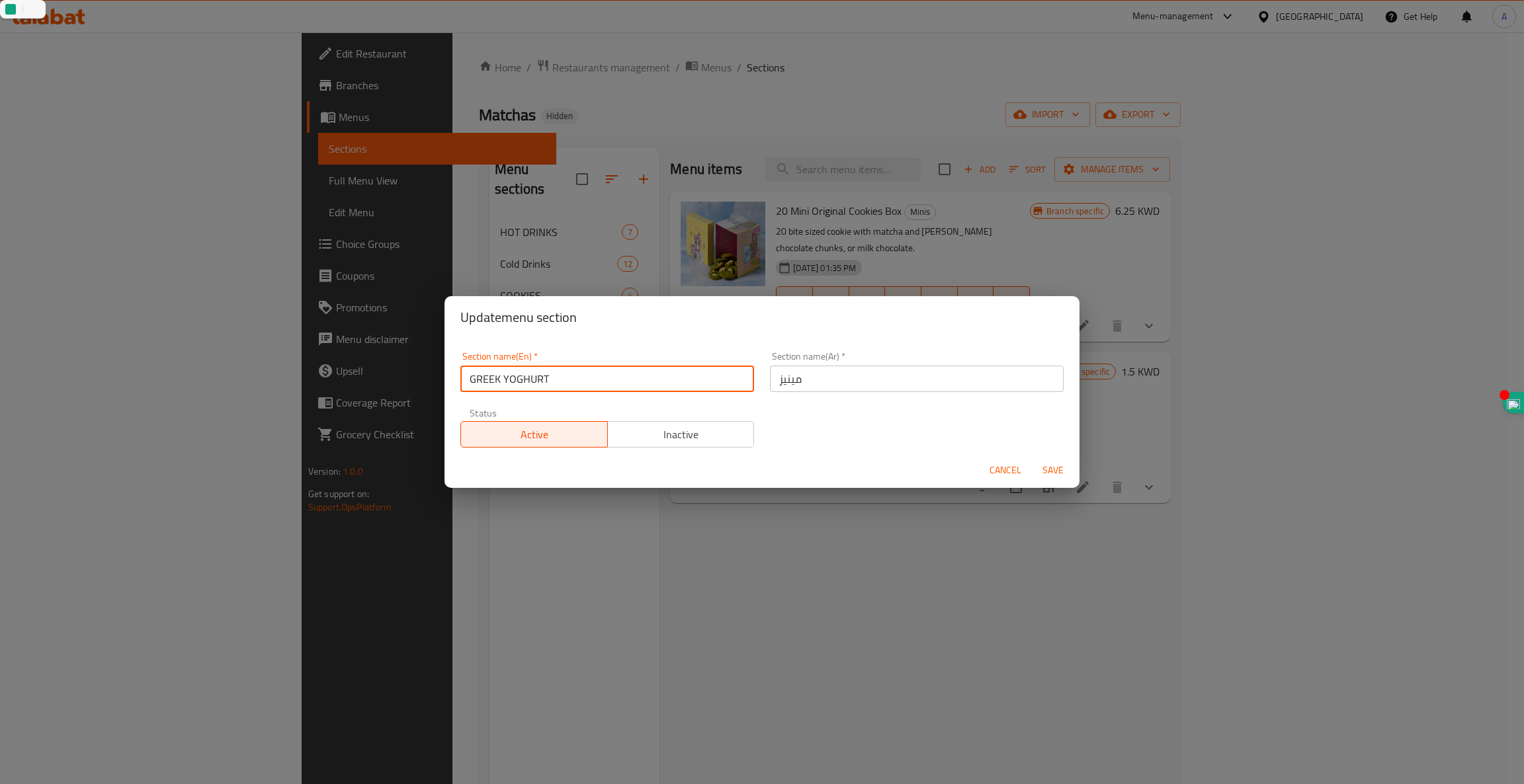
type input "GREEK YOGHURT"
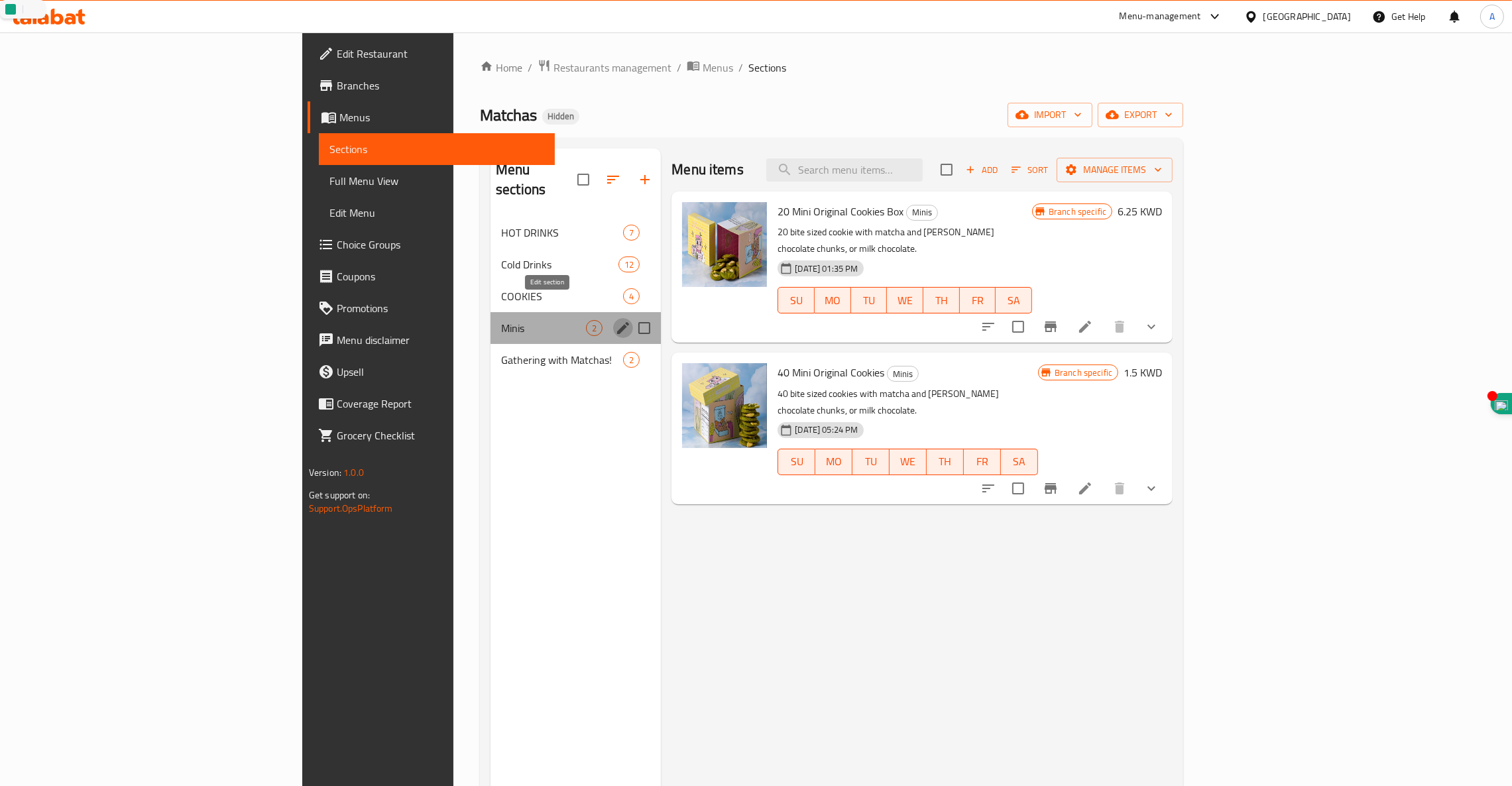
click at [617, 322] on icon "edit" at bounding box center [623, 328] width 12 height 12
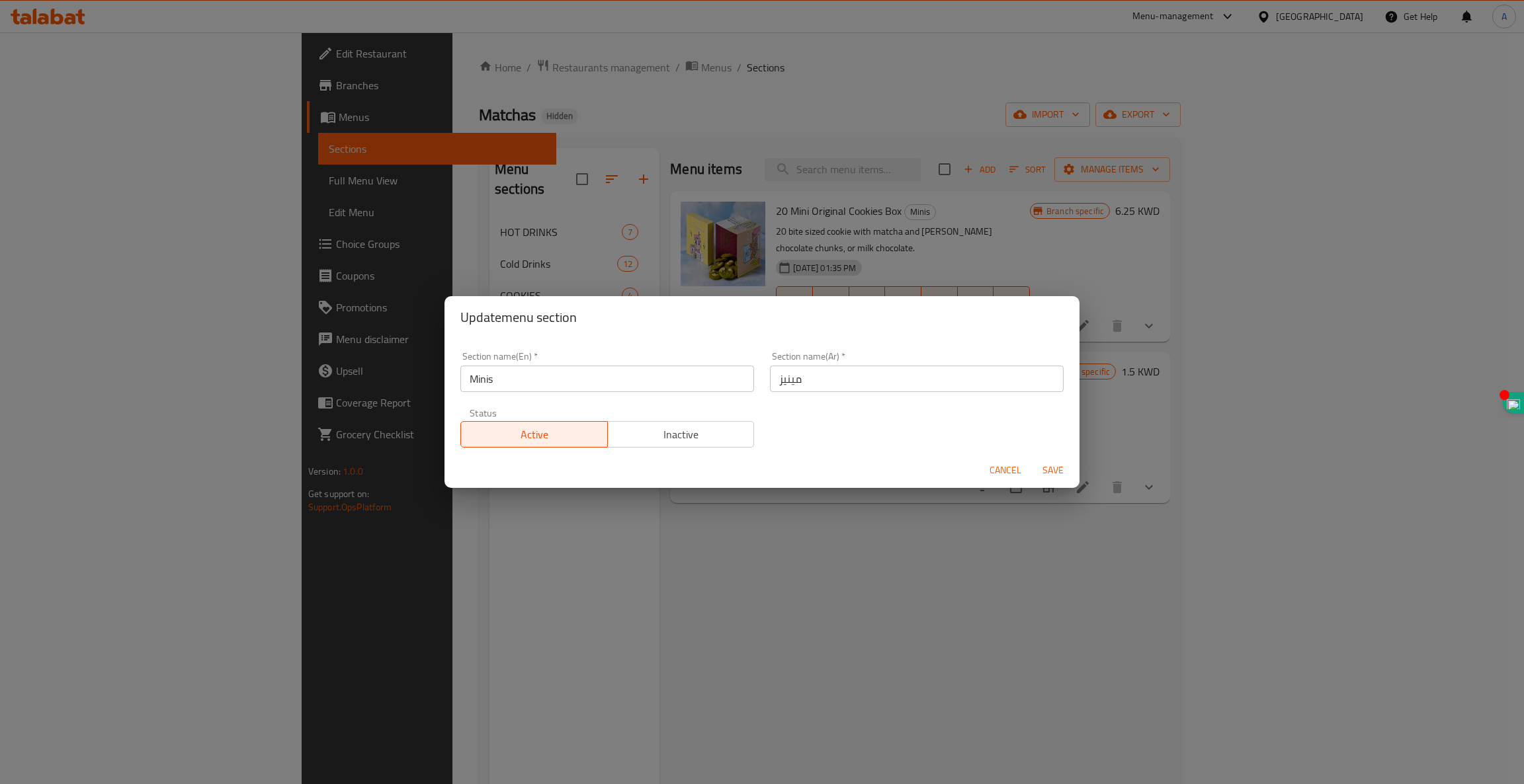
drag, startPoint x: 829, startPoint y: 376, endPoint x: 664, endPoint y: 370, distance: 165.1
click at [664, 370] on div "Section name(En)   * Minis Section name(En) * Section name(Ar)   * مينيز Sectio…" at bounding box center [762, 399] width 619 height 111
paste input "الزبادي اليوناني"
type input "الزبادي اليوناني"
drag, startPoint x: 512, startPoint y: 376, endPoint x: 161, endPoint y: 335, distance: 353.4
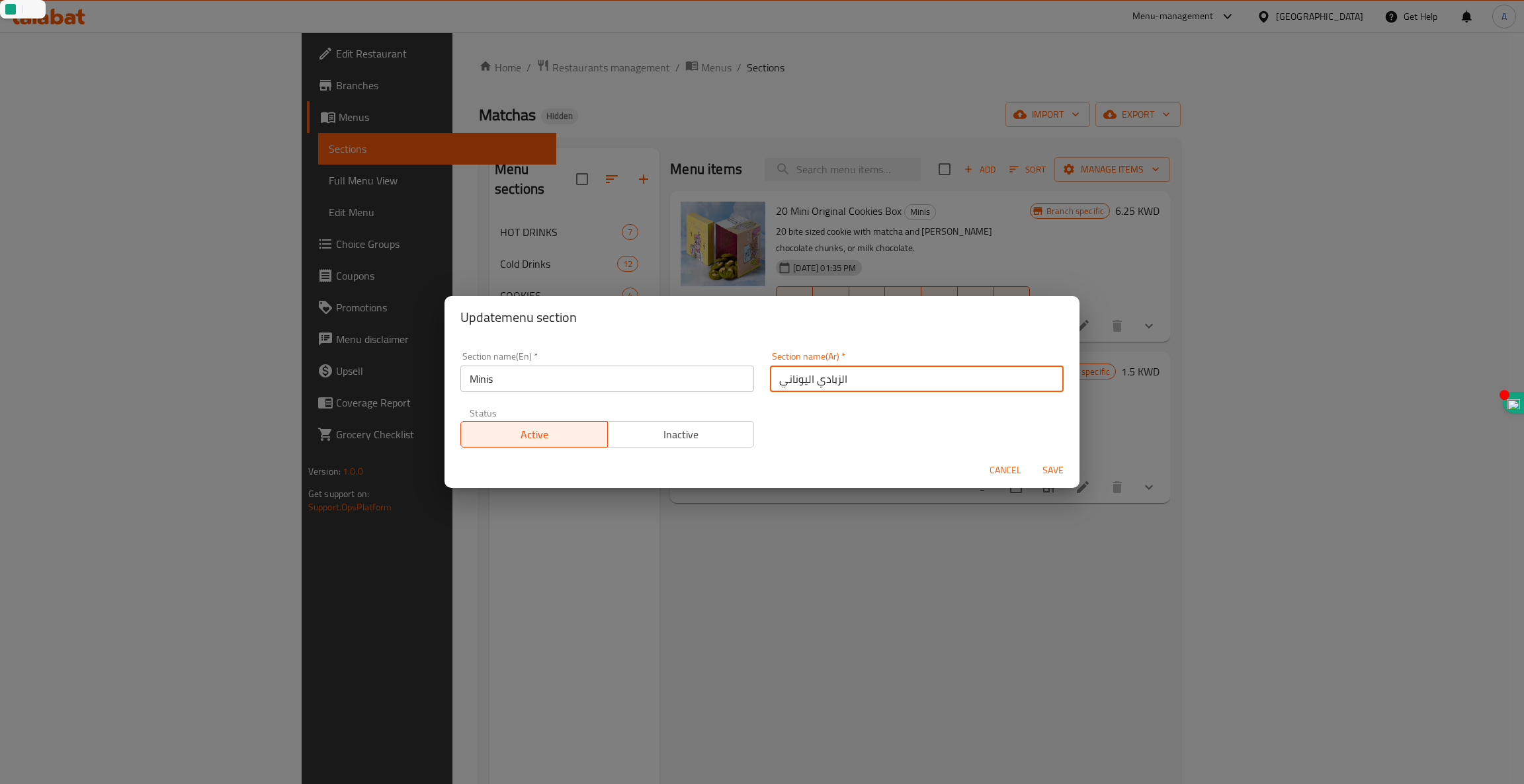
click at [164, 336] on div "Update menu section Section name(En)   * Minis Section name(En) * Section name(…" at bounding box center [762, 392] width 1524 height 784
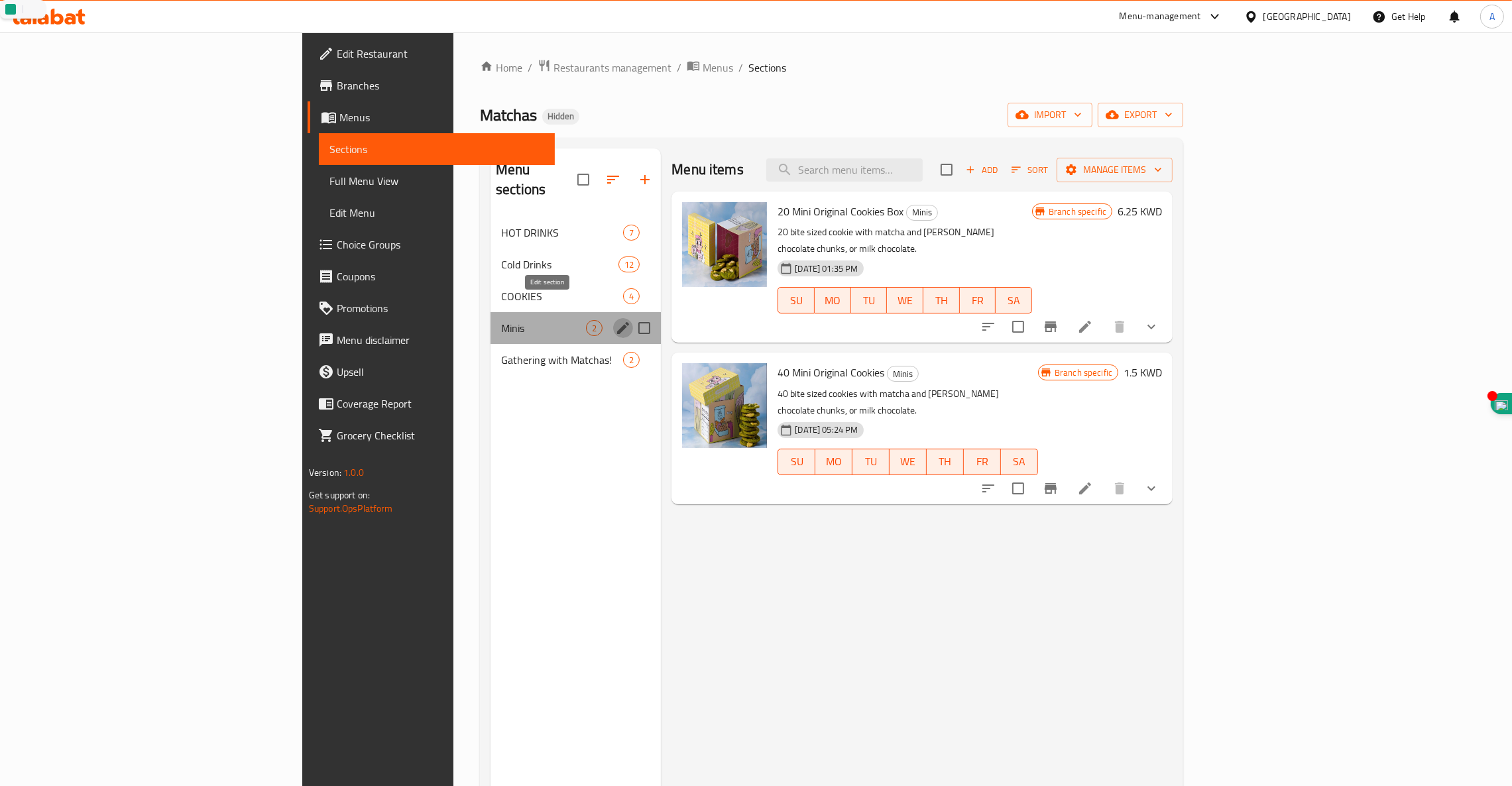
click at [615, 320] on icon "edit" at bounding box center [623, 328] width 16 height 16
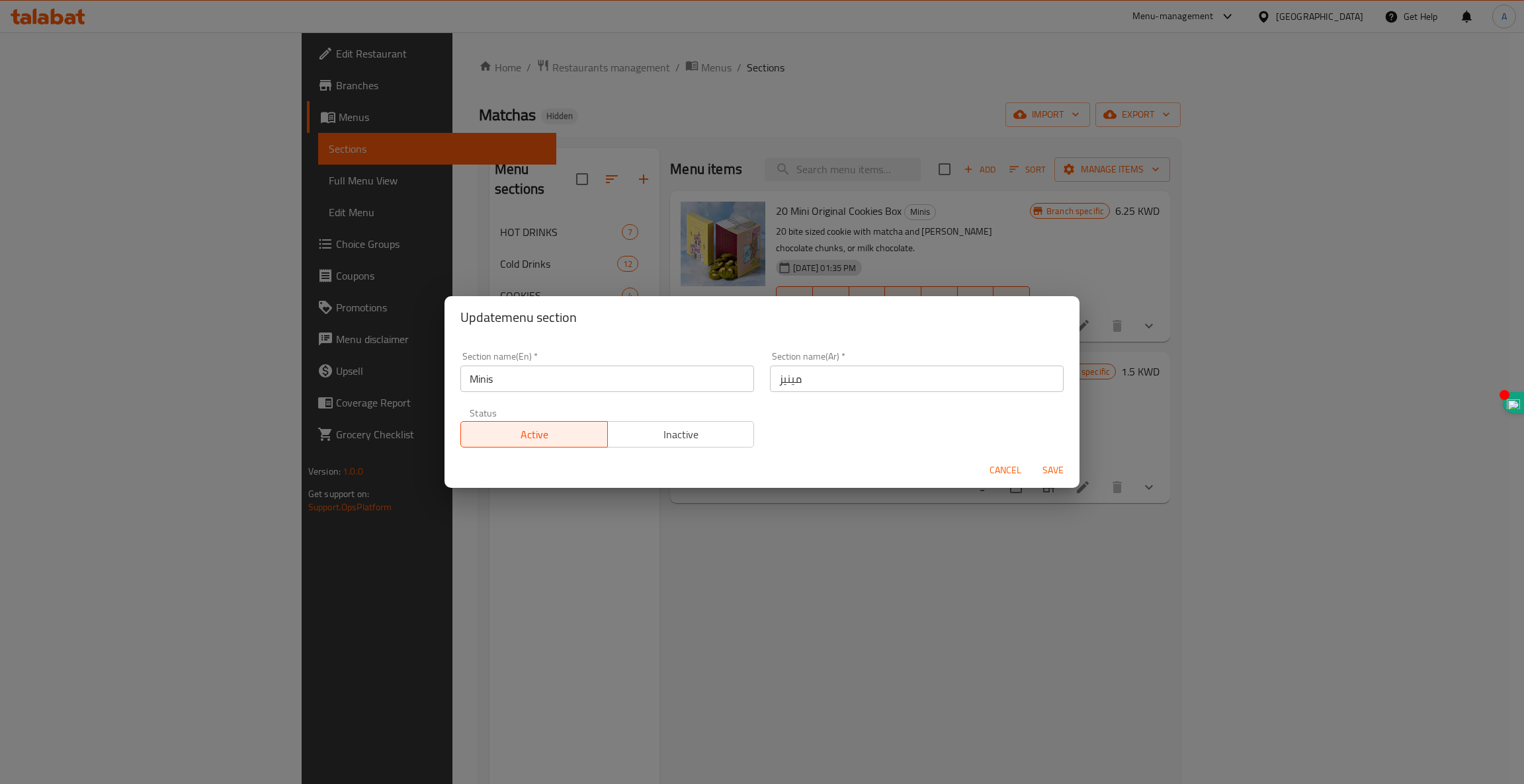
click at [574, 380] on input "Minis" at bounding box center [608, 378] width 294 height 26
drag, startPoint x: 574, startPoint y: 380, endPoint x: 10, endPoint y: 360, distance: 564.4
click at [10, 360] on div "Update menu section Section name(En)   * Minis Section name(En) * Section name(…" at bounding box center [762, 392] width 1524 height 784
paste input "GREEK YOGHURT"
type input "GREEK YOGHURT"
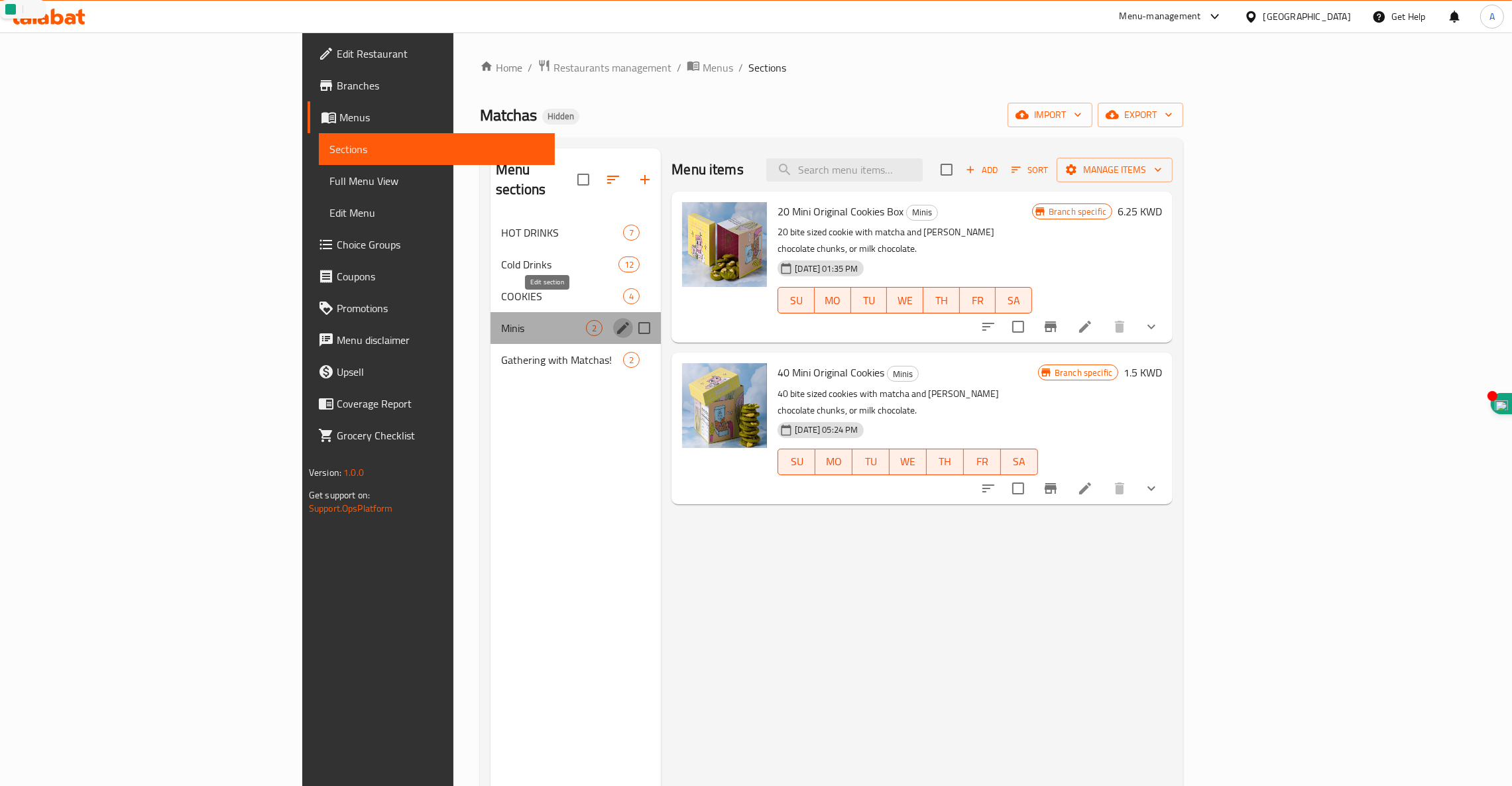
click at [615, 320] on icon "edit" at bounding box center [623, 328] width 16 height 16
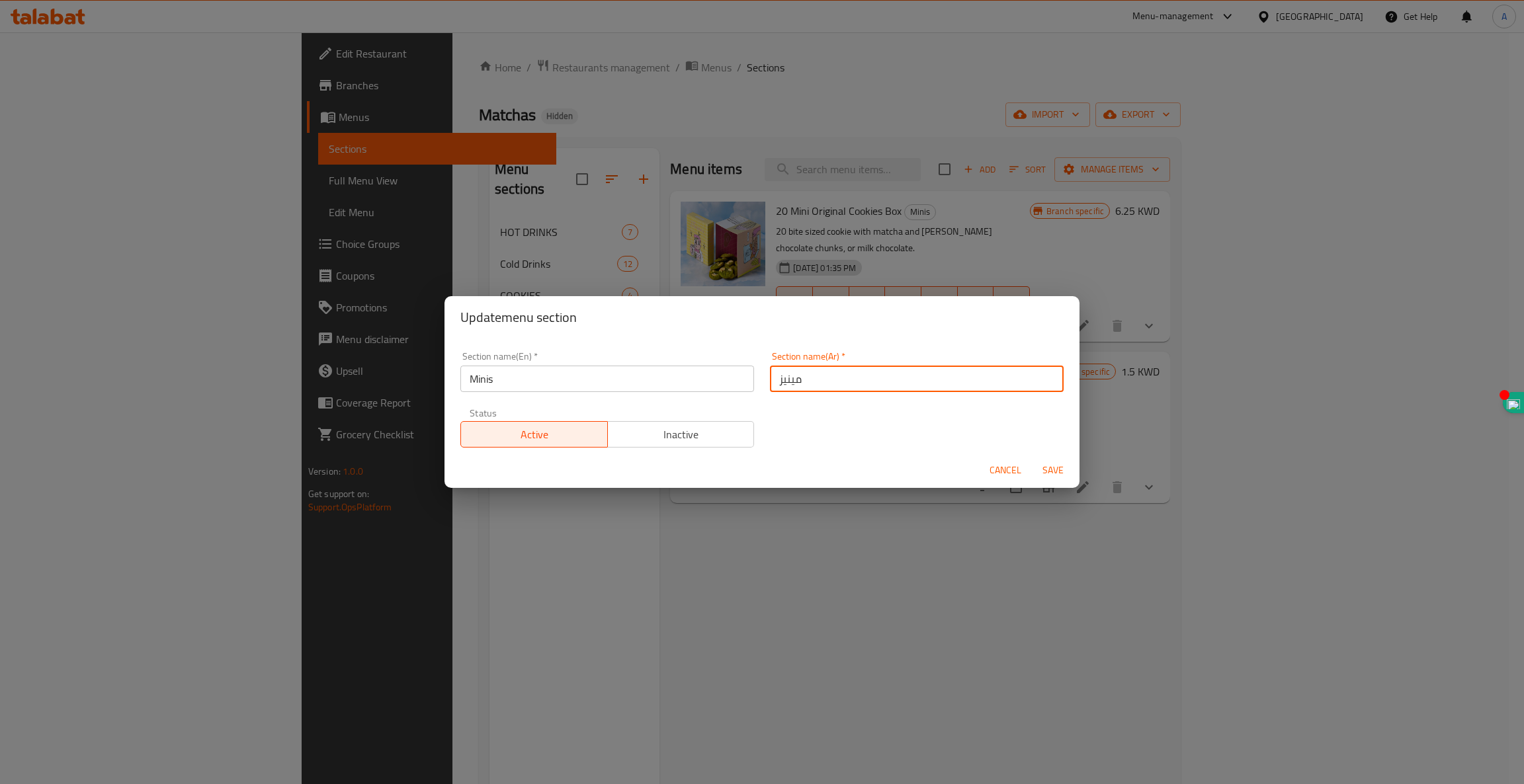
drag, startPoint x: 870, startPoint y: 376, endPoint x: 462, endPoint y: 343, distance: 409.3
click at [478, 348] on div "Section name(En)   * Minis Section name(En) * Section name(Ar)   * مينيز Sectio…" at bounding box center [762, 399] width 619 height 111
paste input "الزبادي اليوناني"
type input "الزبادي اليوناني"
drag, startPoint x: 510, startPoint y: 377, endPoint x: 231, endPoint y: 343, distance: 281.1
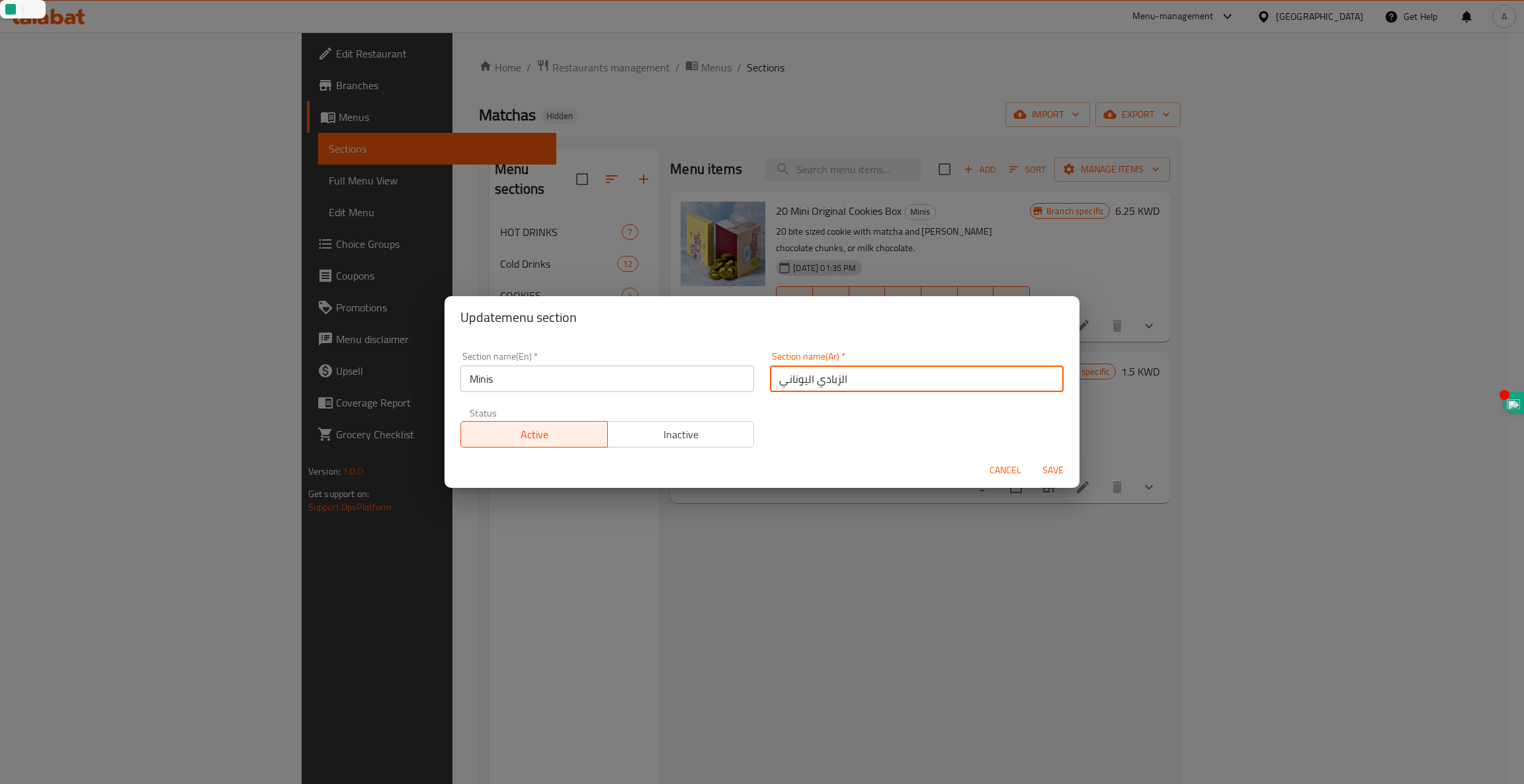
click at [232, 345] on div "Update menu section Section name(En)   * Minis Section name(En) * Section name(…" at bounding box center [762, 392] width 1524 height 784
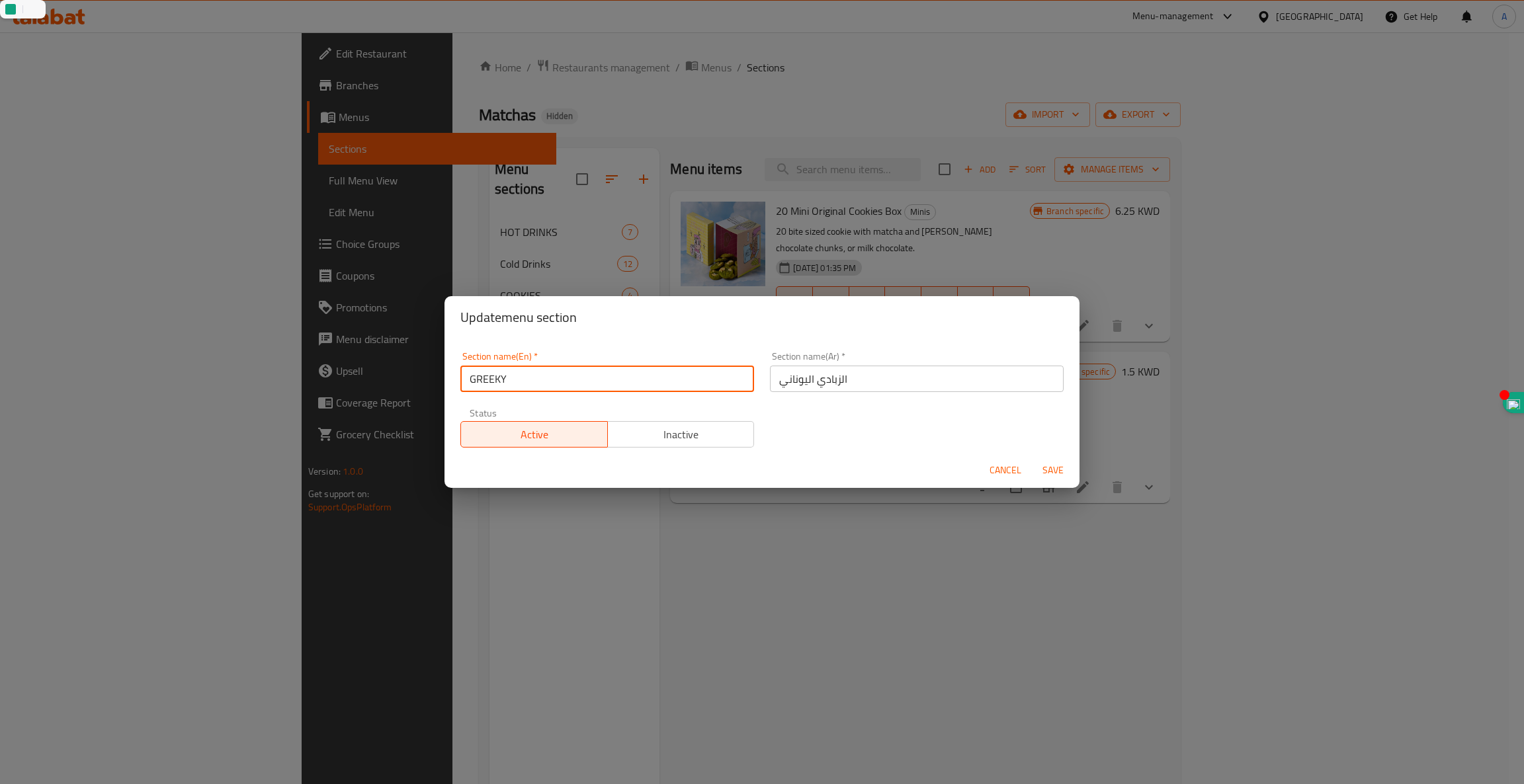
type input "GREEK"
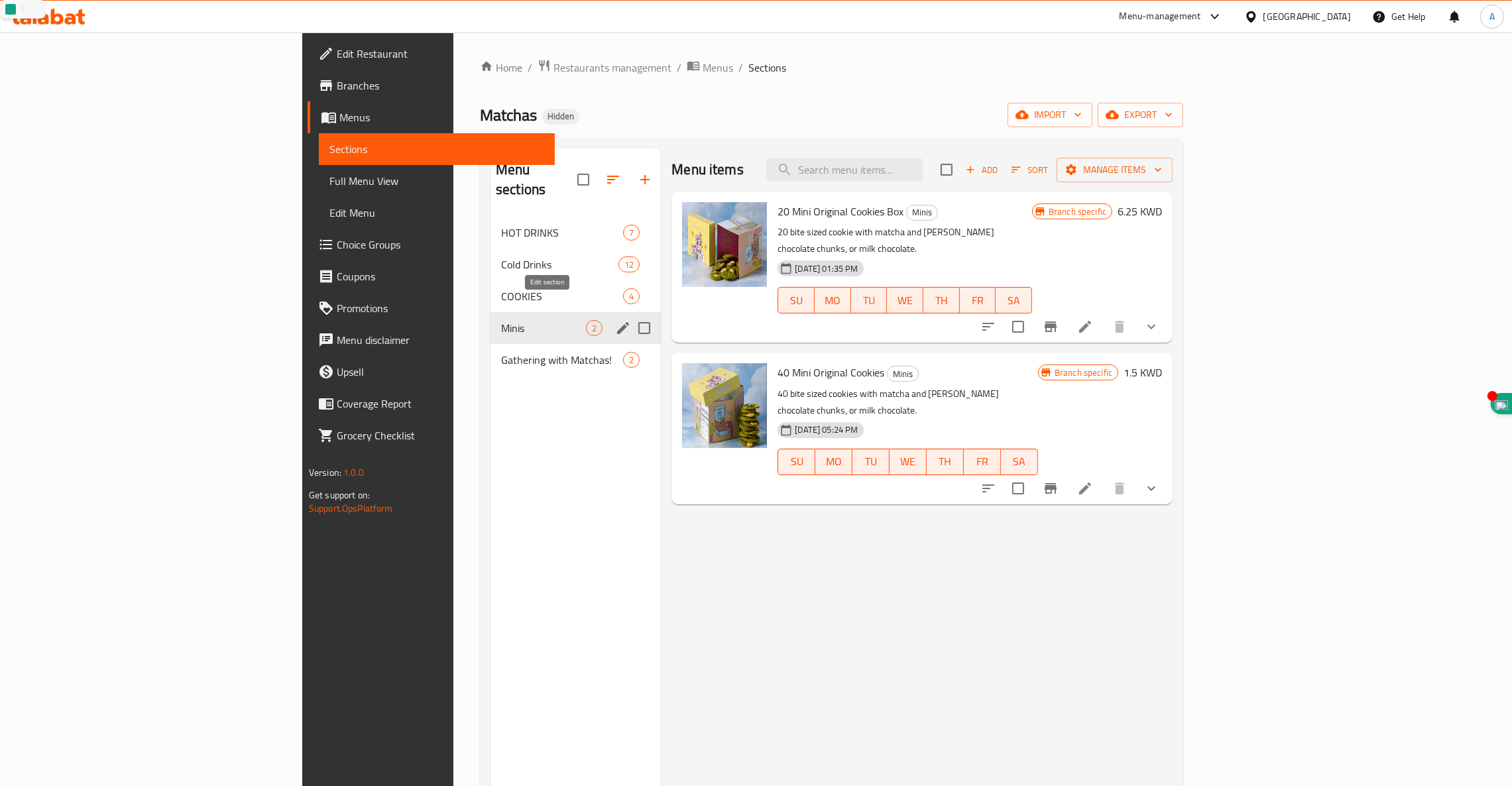
click at [617, 322] on icon "edit" at bounding box center [623, 328] width 12 height 12
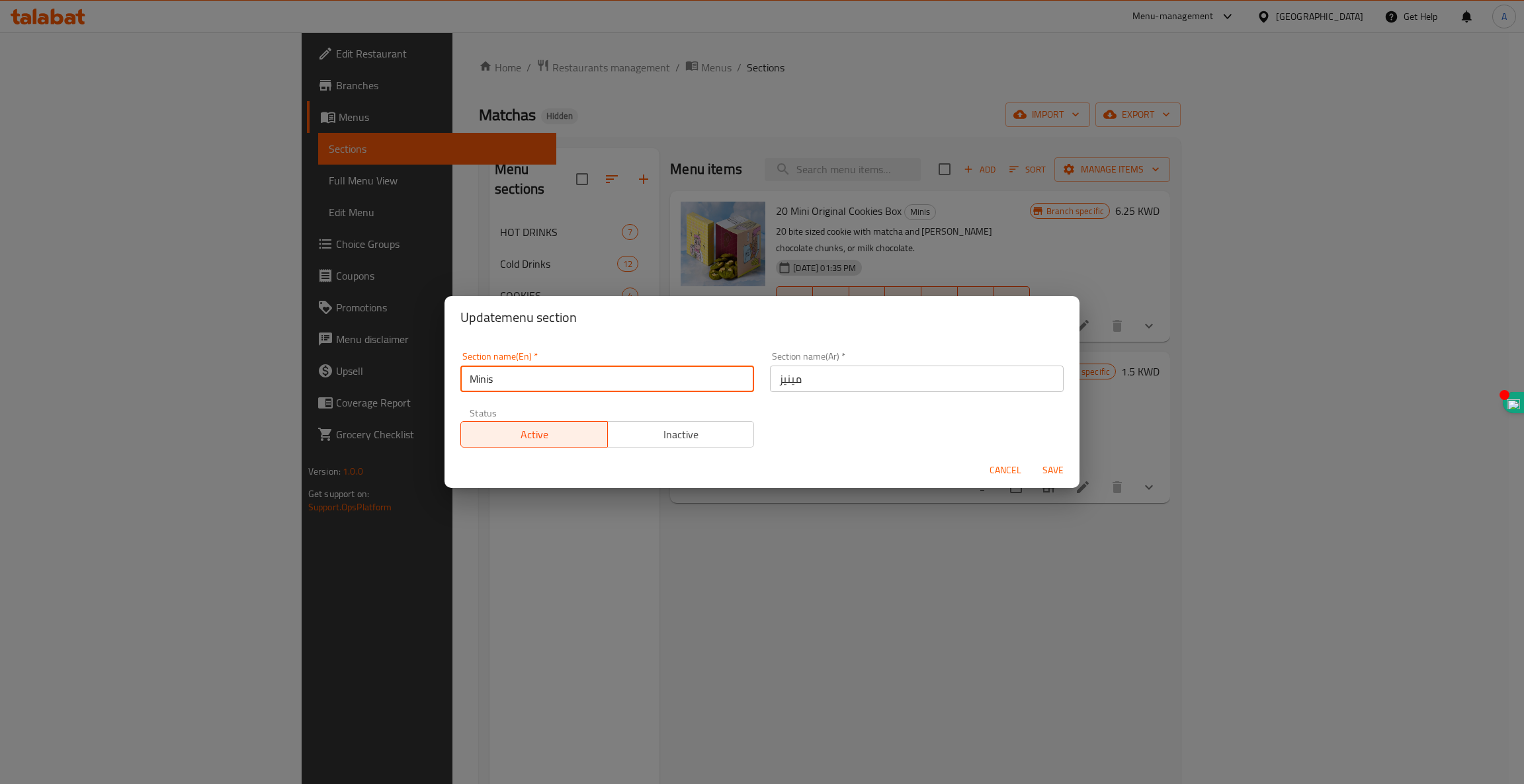
drag, startPoint x: 535, startPoint y: 383, endPoint x: 271, endPoint y: 364, distance: 264.7
click at [277, 367] on div "Update menu section Section name(En)   * Minis Section name(En) * Section name(…" at bounding box center [762, 392] width 1524 height 784
type input "Gree"
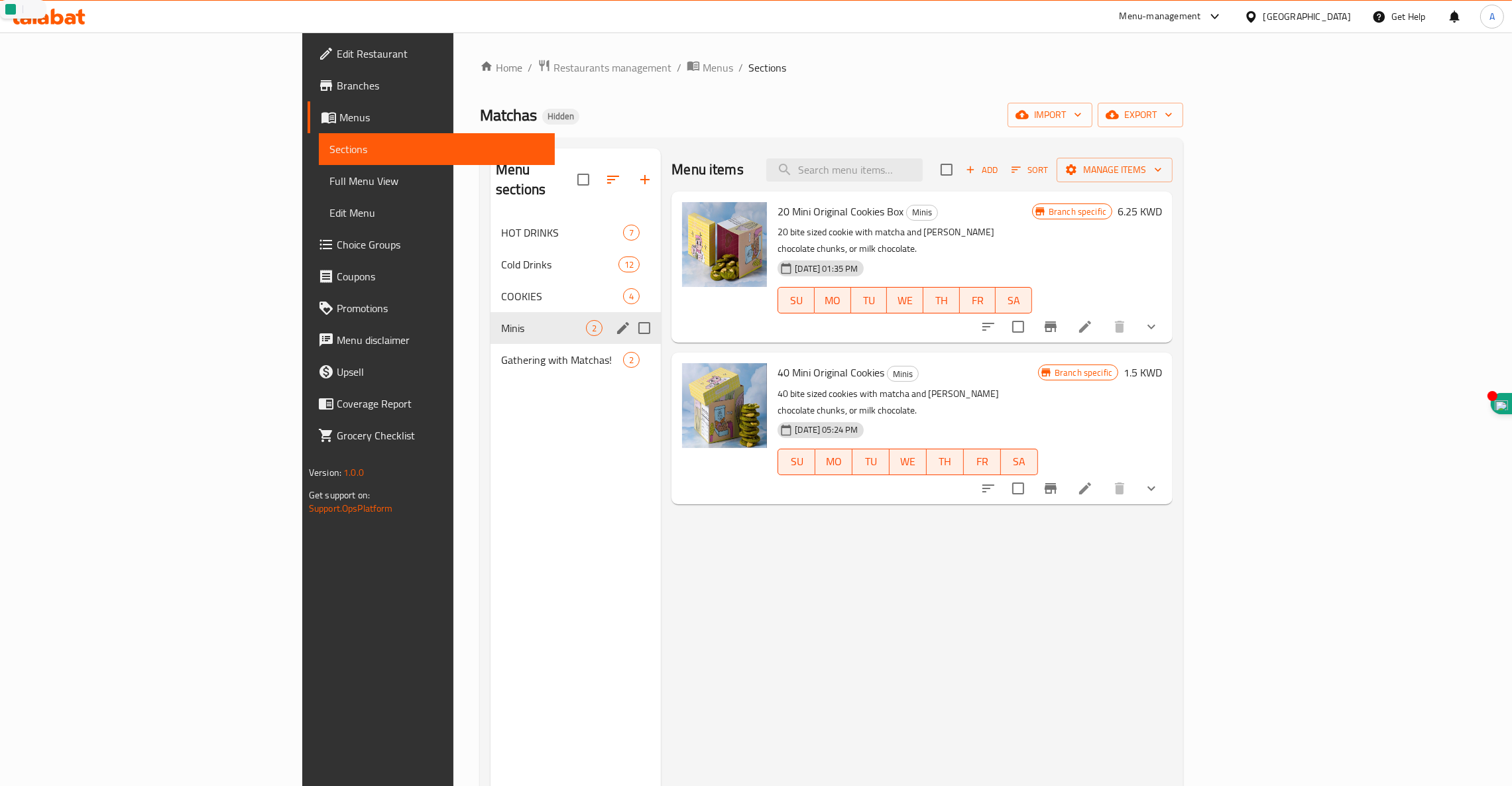
click at [617, 322] on icon "edit" at bounding box center [623, 328] width 12 height 12
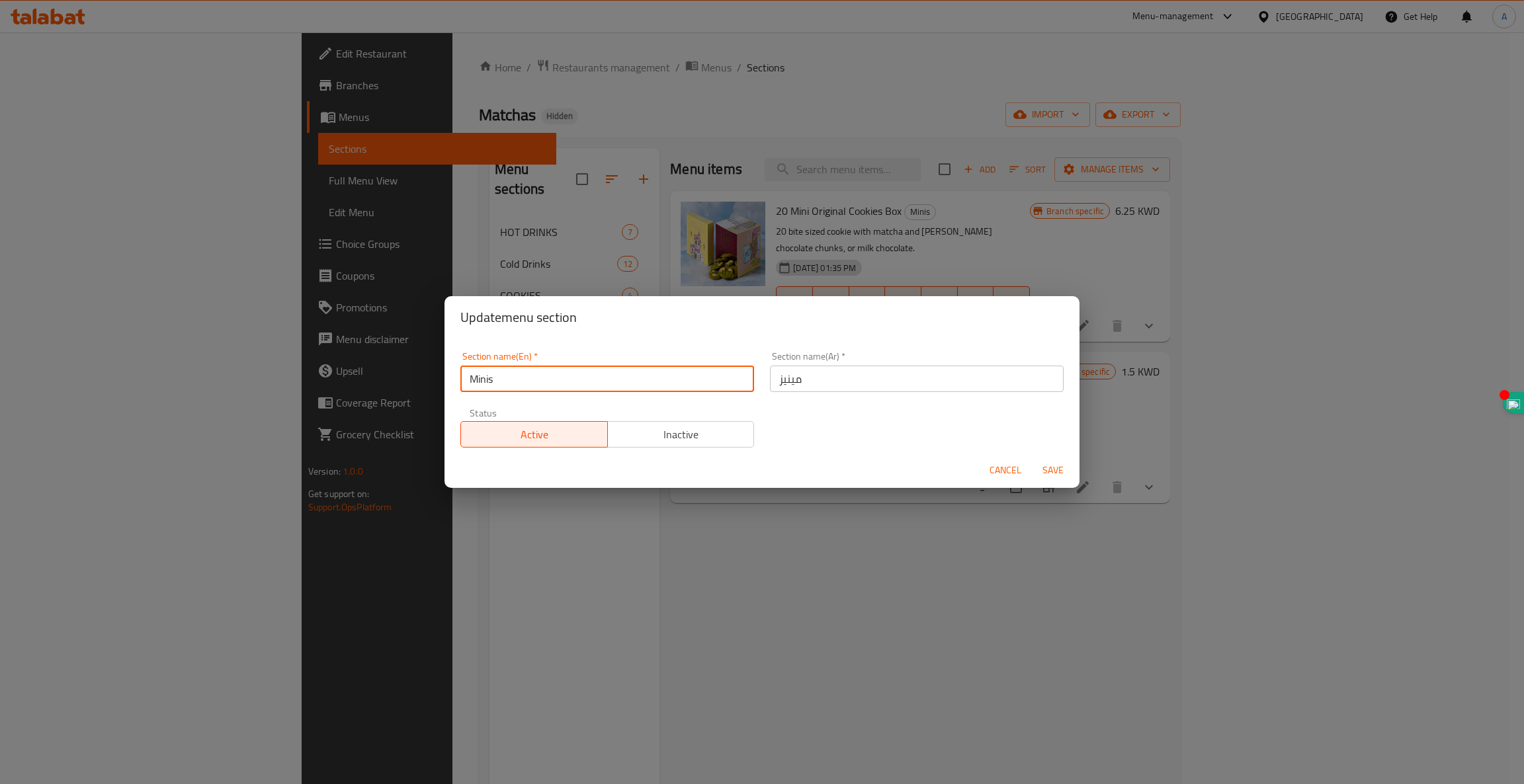
drag, startPoint x: 522, startPoint y: 382, endPoint x: 361, endPoint y: 370, distance: 161.4
click at [361, 370] on div "Update menu section Section name(En)   * Minis Section name(En) * Section name(…" at bounding box center [762, 392] width 1524 height 784
paste input "الزبادي اليوناني"
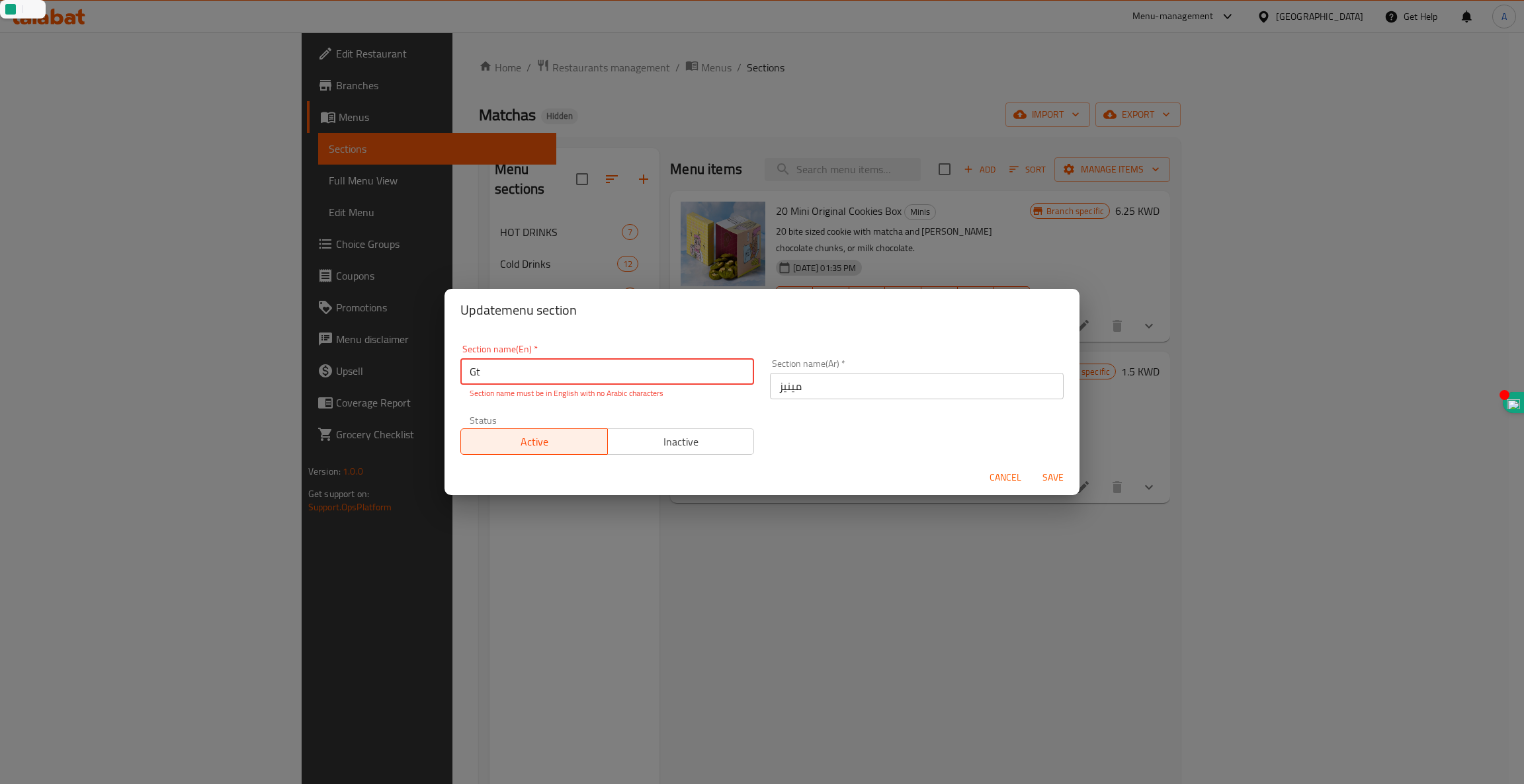
type input "G"
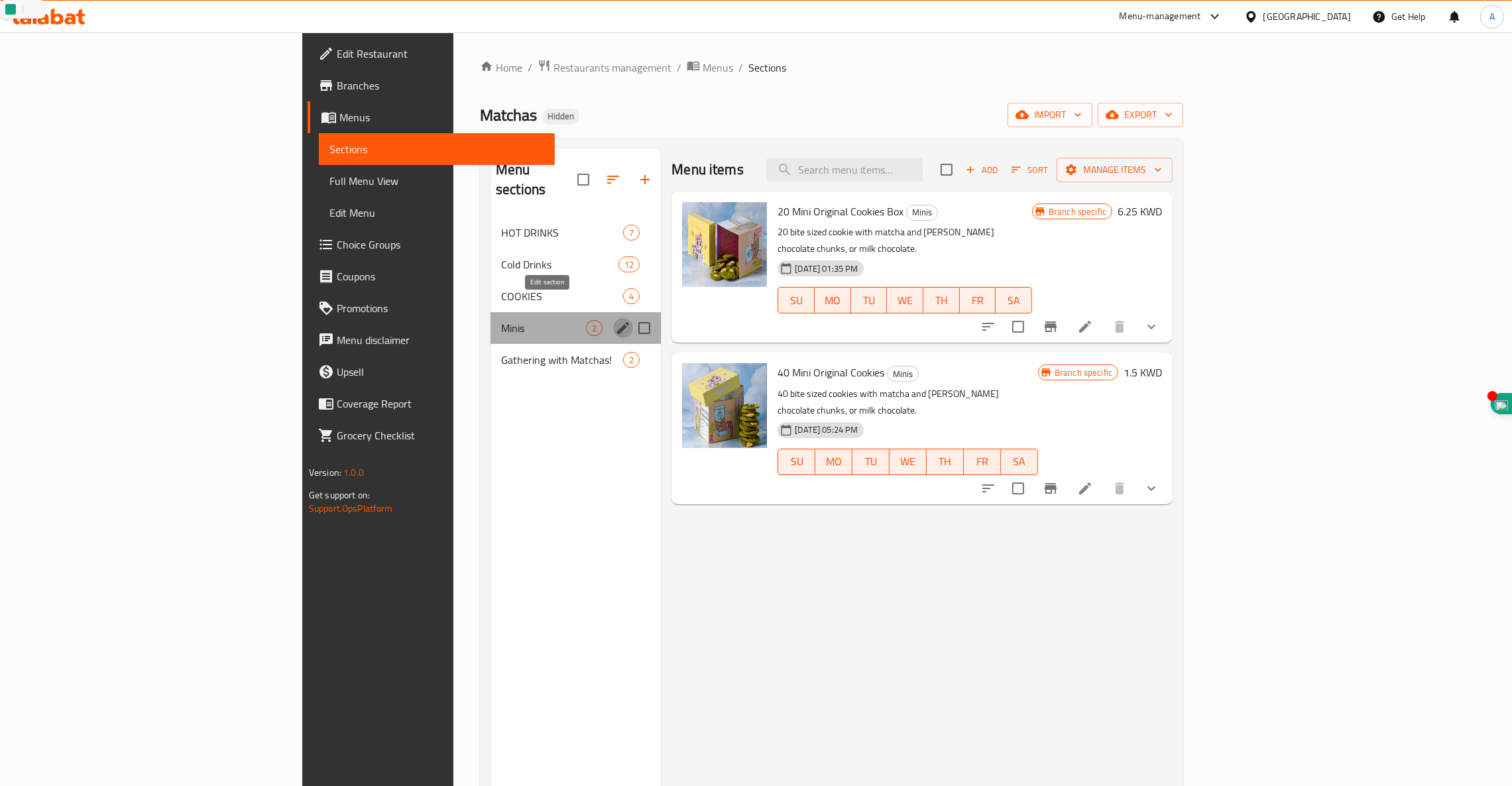
click at [615, 320] on icon "edit" at bounding box center [623, 328] width 16 height 16
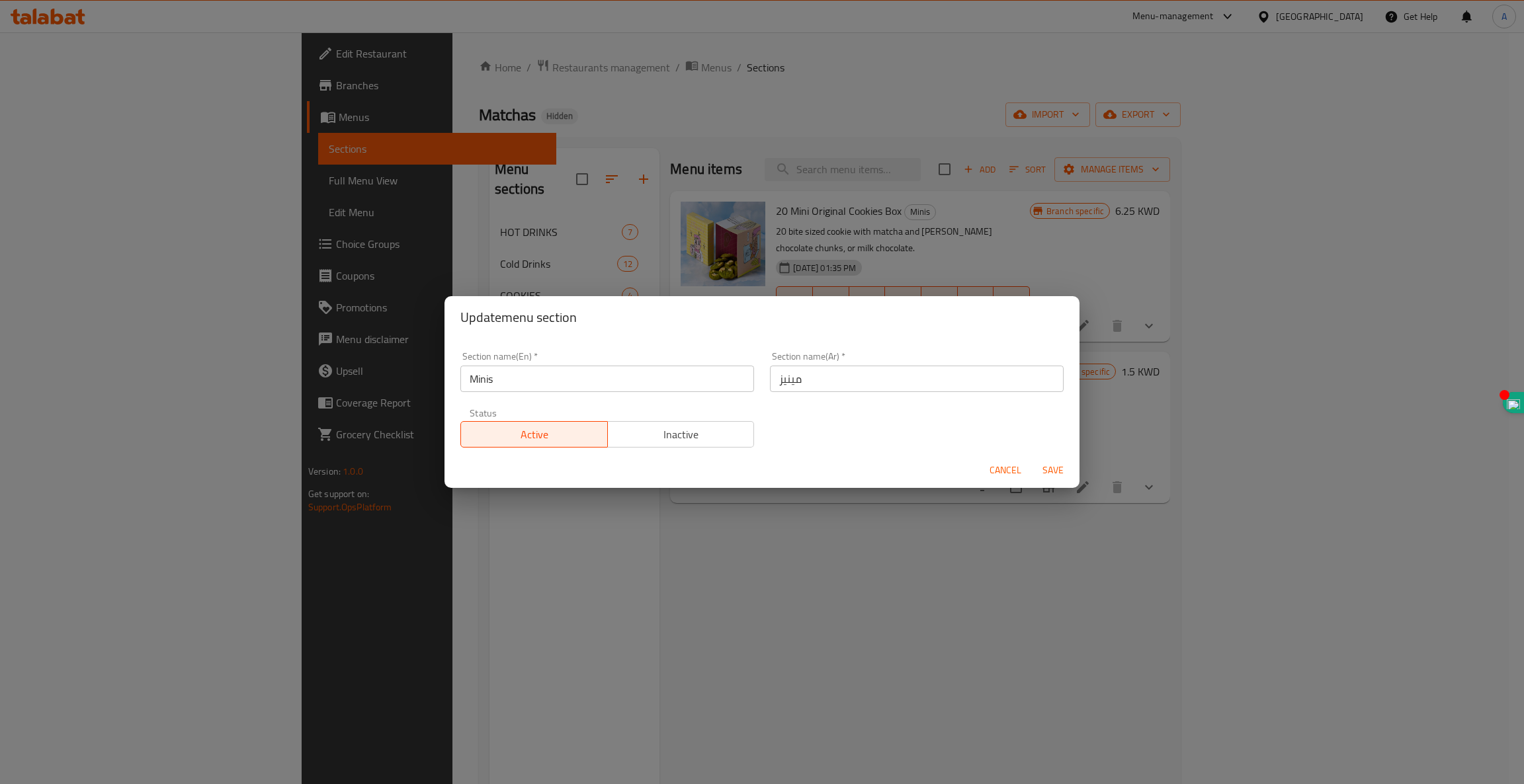
drag, startPoint x: 537, startPoint y: 381, endPoint x: 268, endPoint y: 374, distance: 269.1
click at [268, 374] on div "Update menu section Section name(En)   * Minis Section name(En) * Section name(…" at bounding box center [762, 392] width 1524 height 784
type input "GREEKY YOUGHART"
paste input "الزبادي اليوناني"
type input "الزبادي اليوناني"
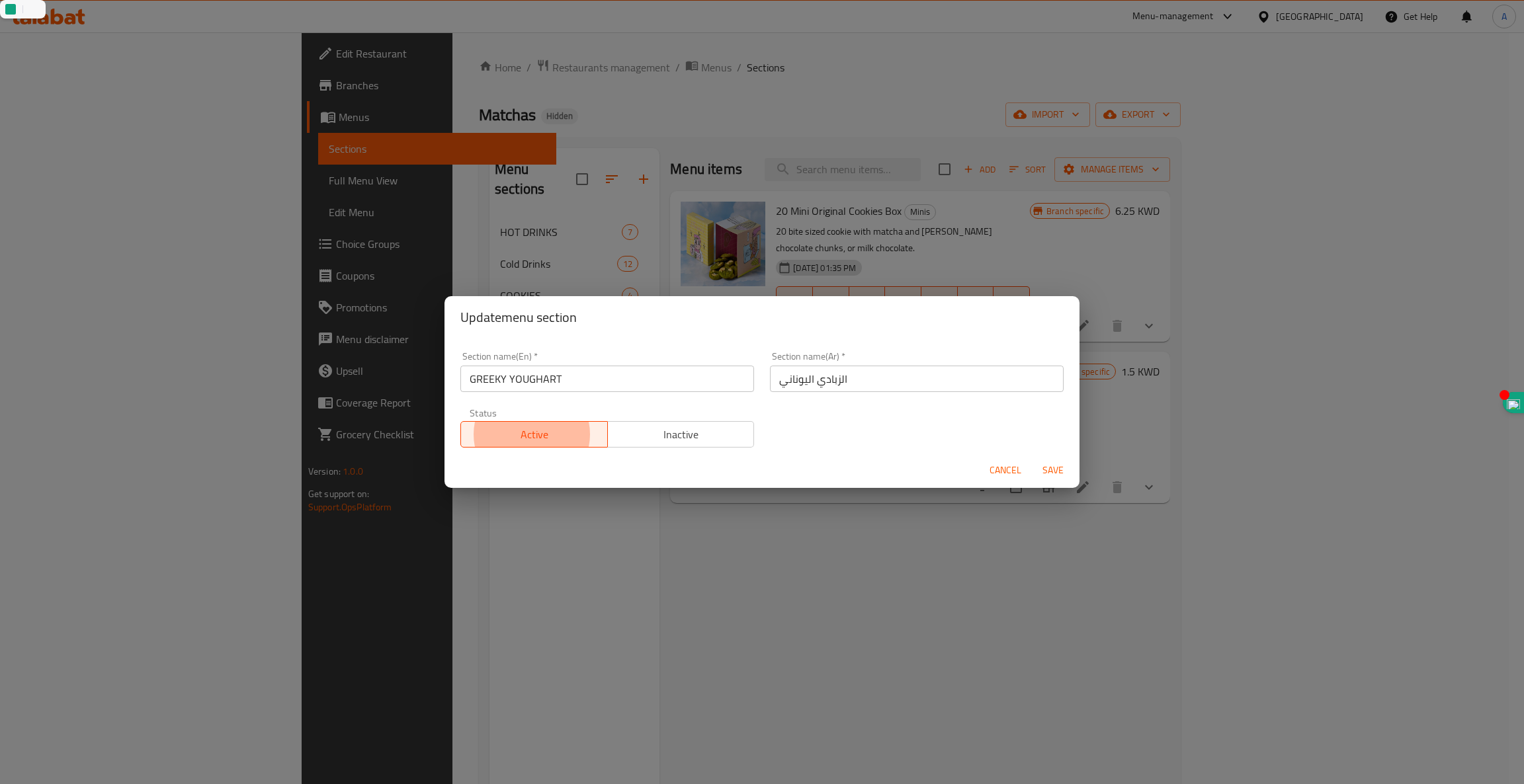
type button "0"
type button "1"
click at [1032, 458] on button "Save" at bounding box center [1053, 470] width 43 height 24
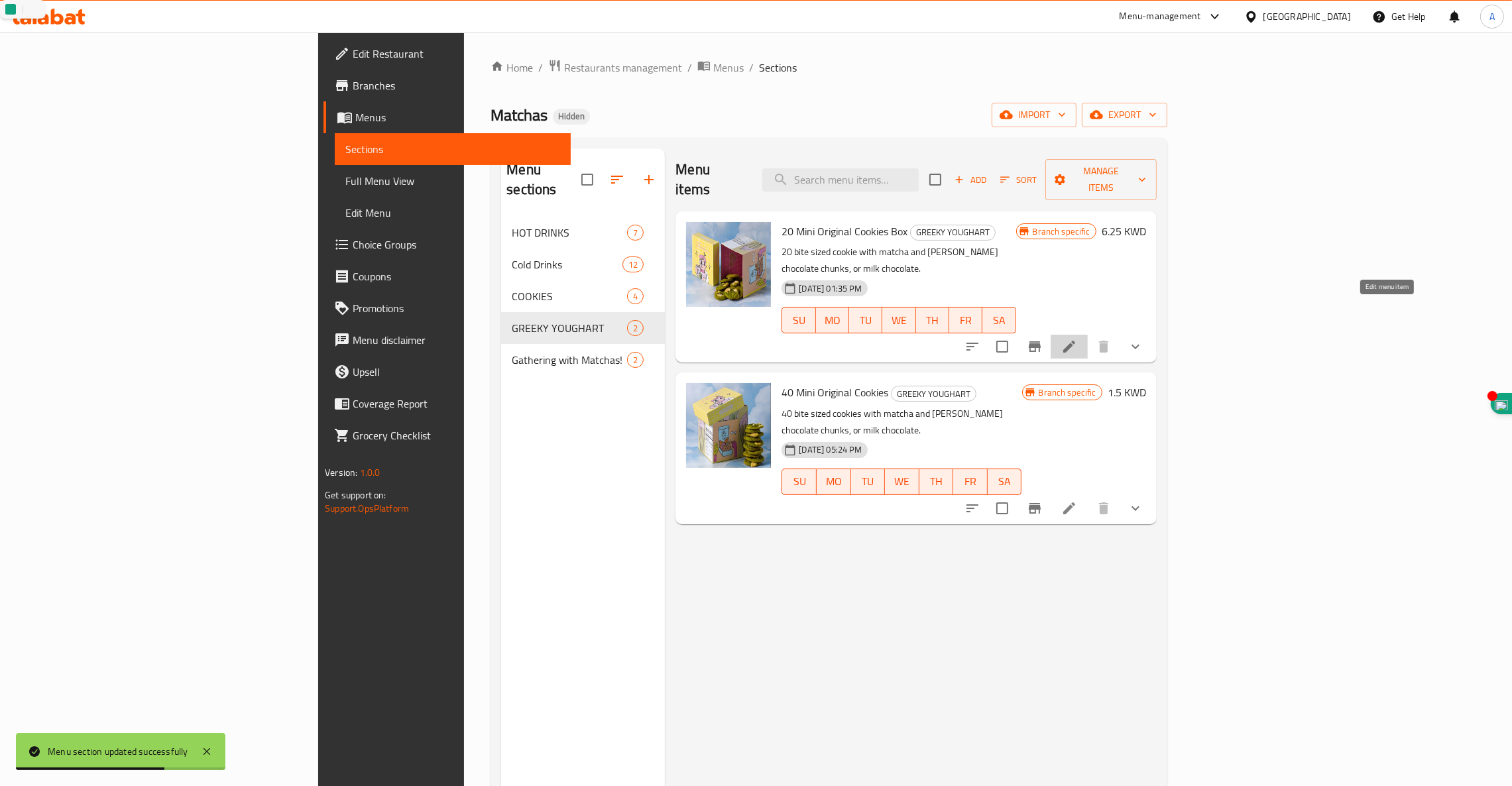
click at [1077, 339] on icon at bounding box center [1069, 346] width 16 height 16
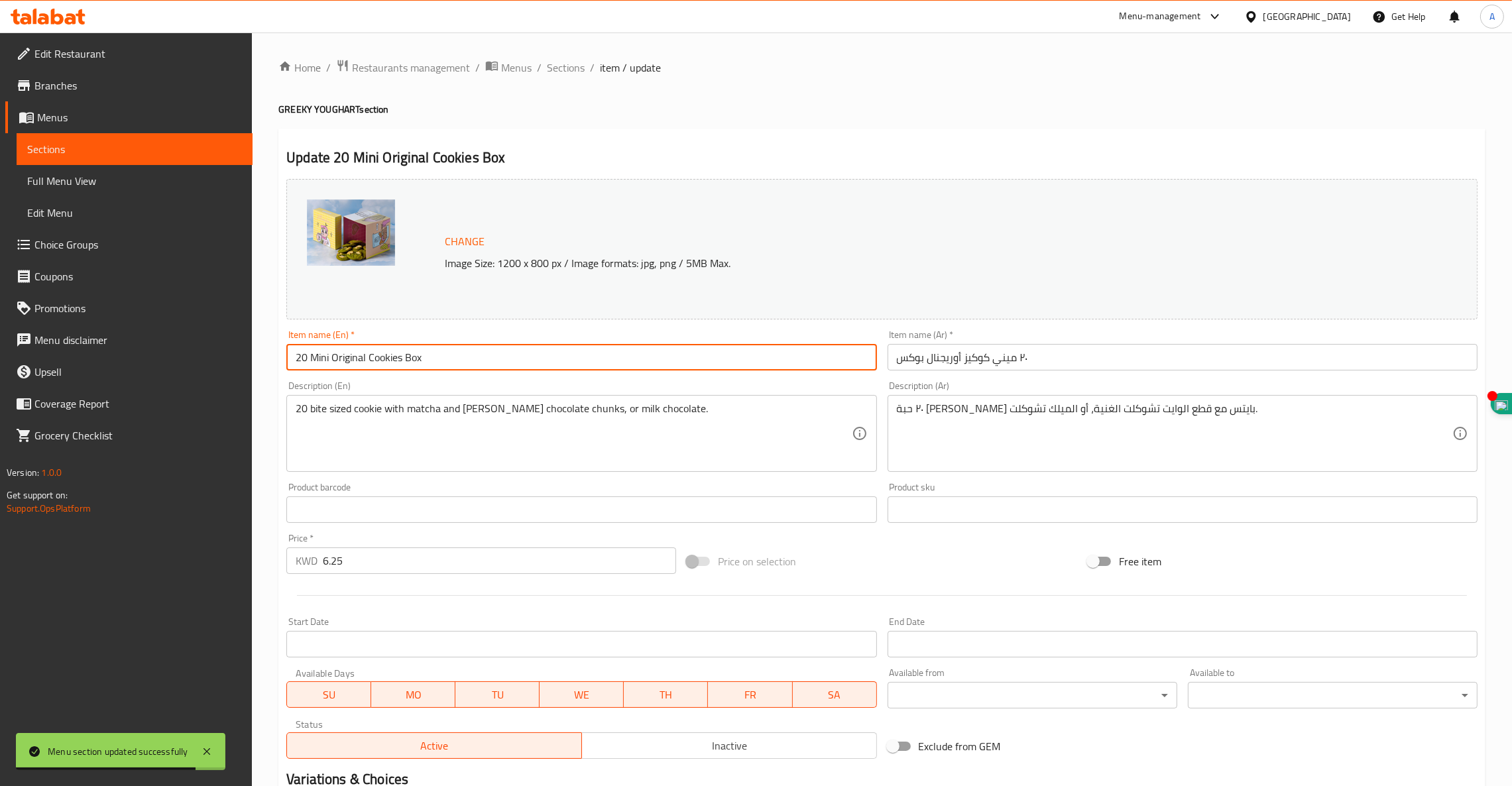
drag, startPoint x: 456, startPoint y: 365, endPoint x: 0, endPoint y: 327, distance: 457.6
click at [0, 327] on div "Edit Restaurant Branches Menus Sections Full Menu View Edit Menu Choice Groups …" at bounding box center [756, 505] width 1512 height 945
paste input "GREEK YOUHURT"
type input "GREEK YOUHURT"
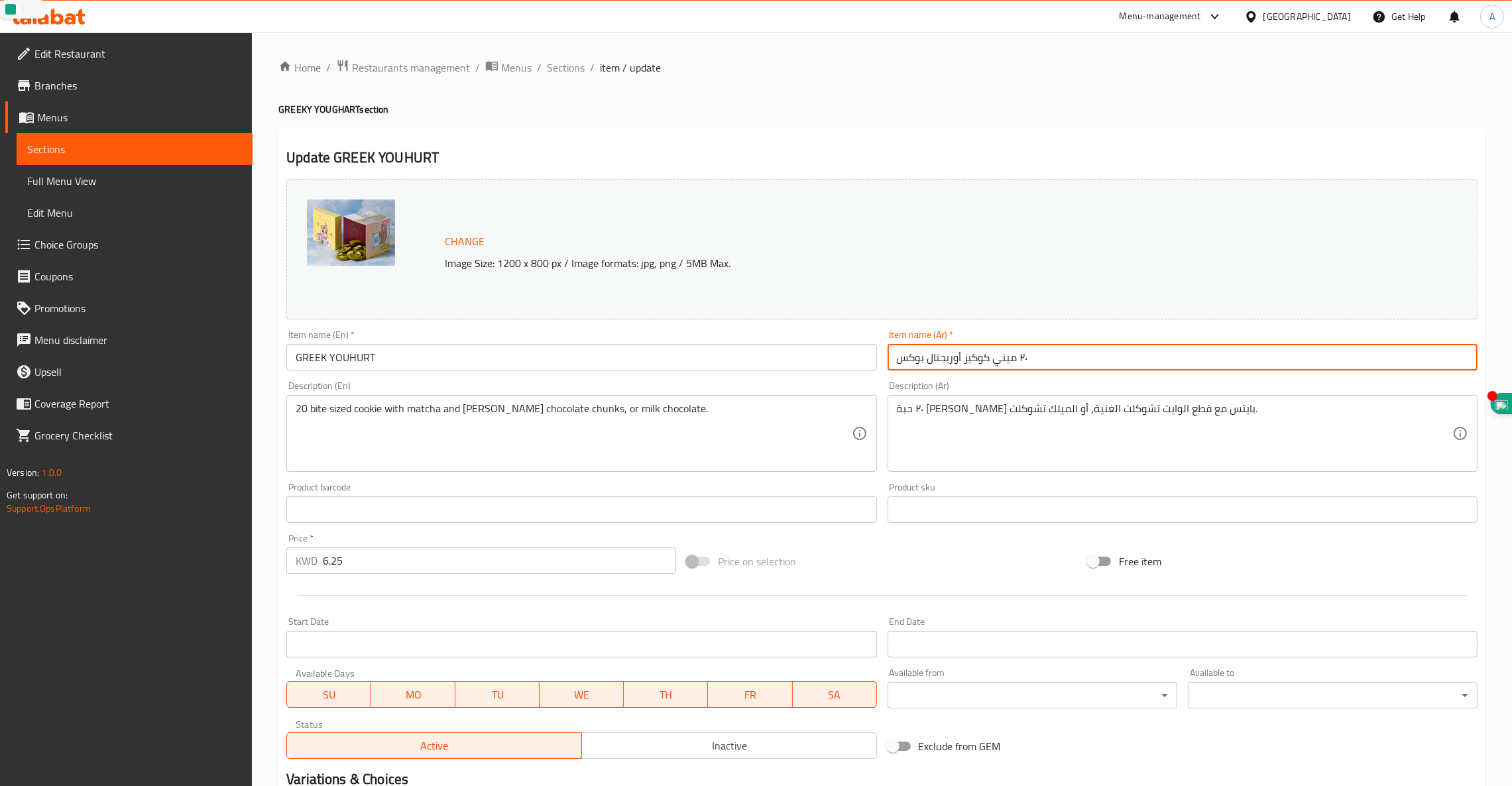
click at [985, 358] on input "٢٠ ميني كوكيز أوريجنال بوكس" at bounding box center [1182, 357] width 590 height 26
paste input "الزبادي اليوناني"
type input "الزبادي اليوناني"
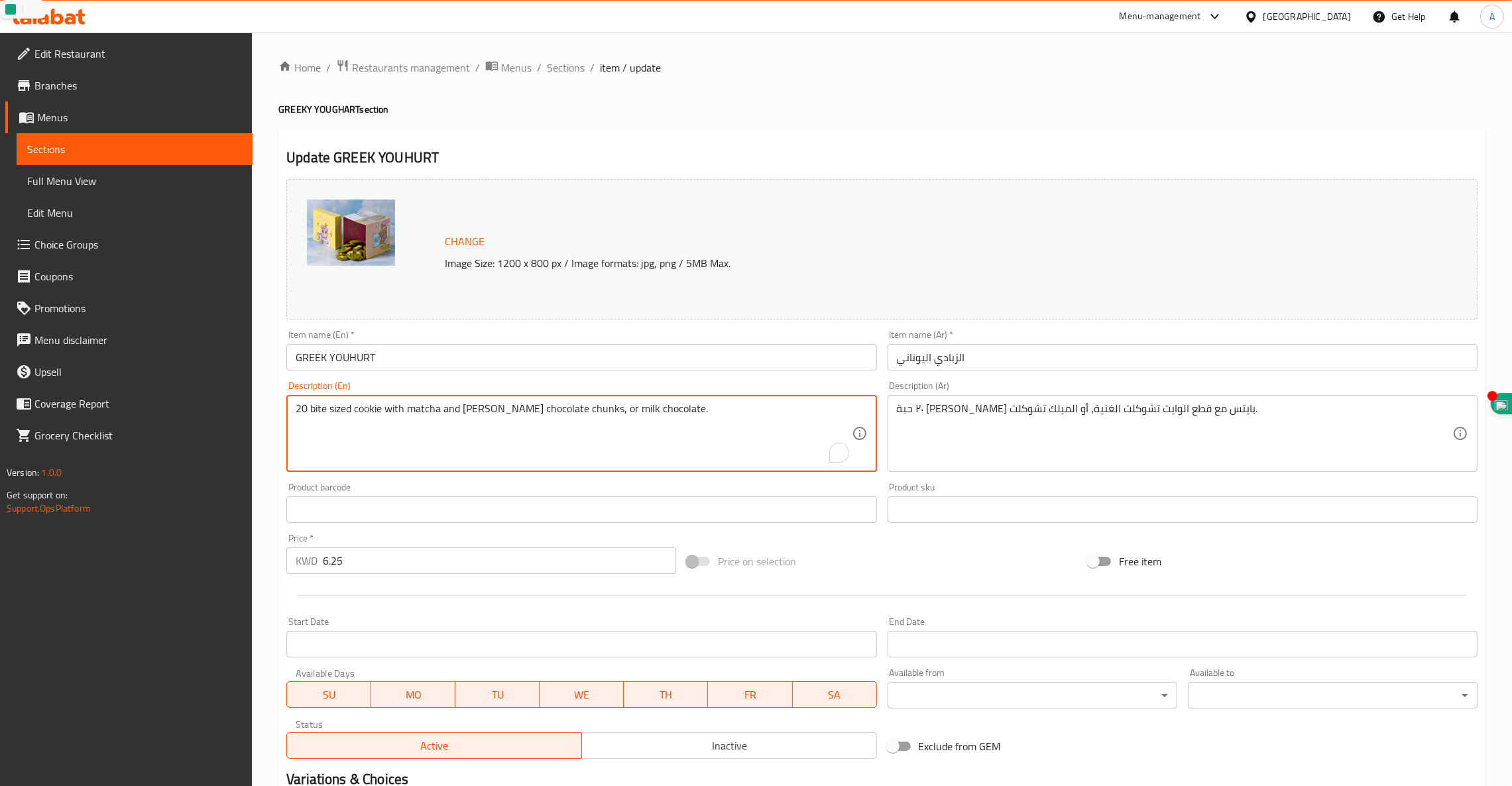
drag, startPoint x: 725, startPoint y: 411, endPoint x: 0, endPoint y: 356, distance: 727.1
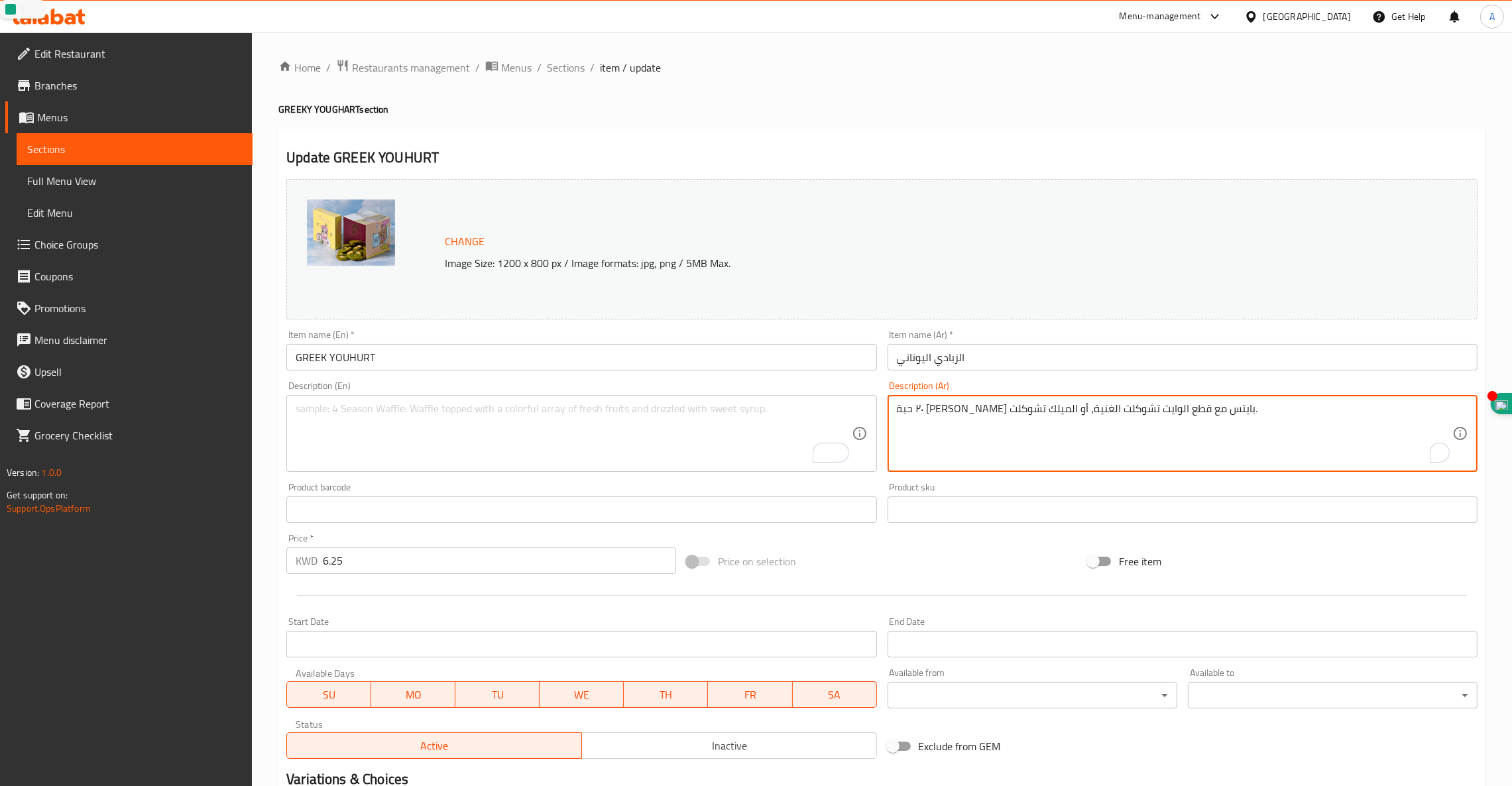
drag, startPoint x: 1248, startPoint y: 404, endPoint x: 630, endPoint y: 391, distance: 618.1
click at [324, 228] on img at bounding box center [351, 232] width 88 height 66
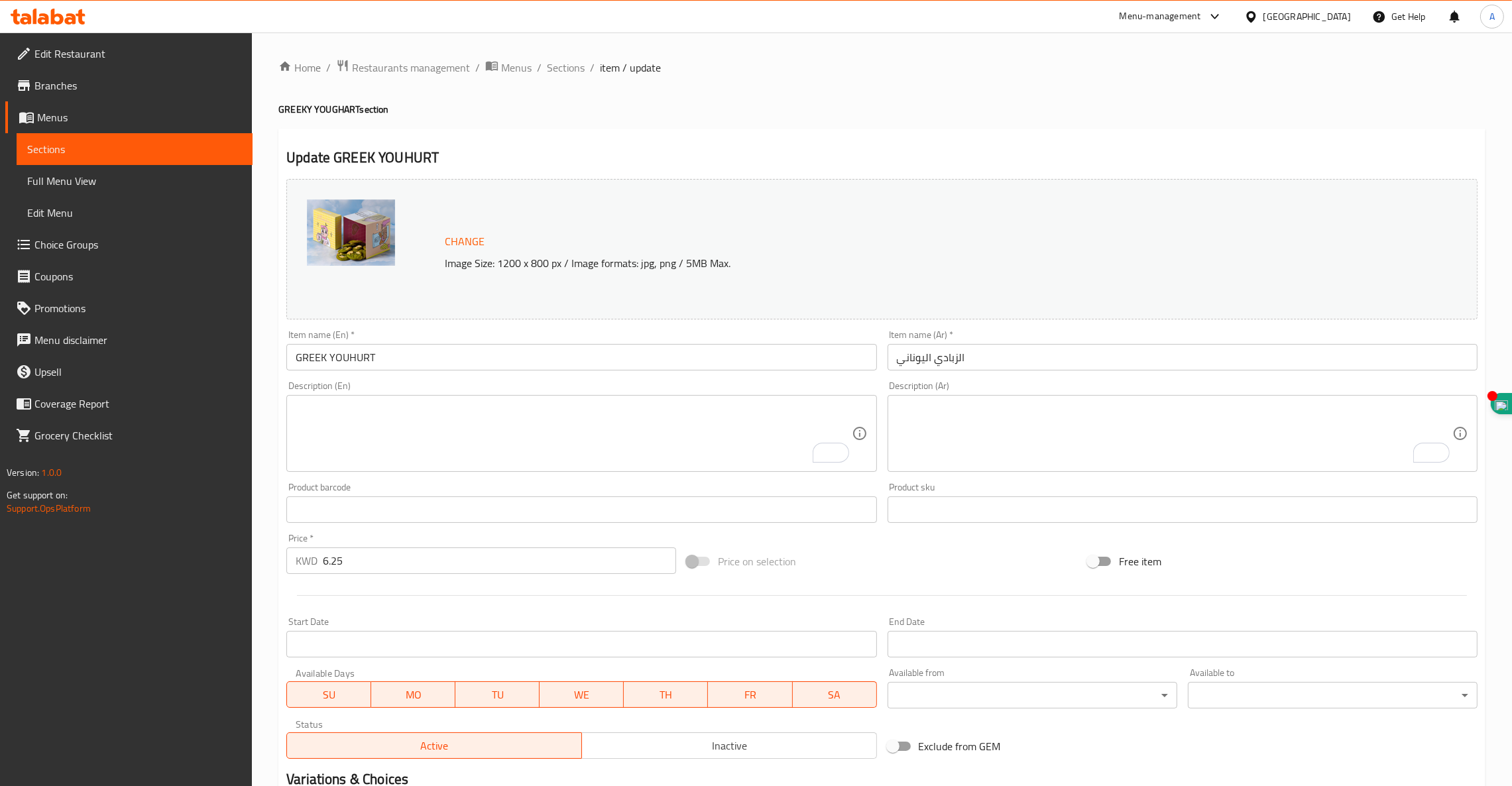
click at [353, 215] on img at bounding box center [351, 232] width 88 height 66
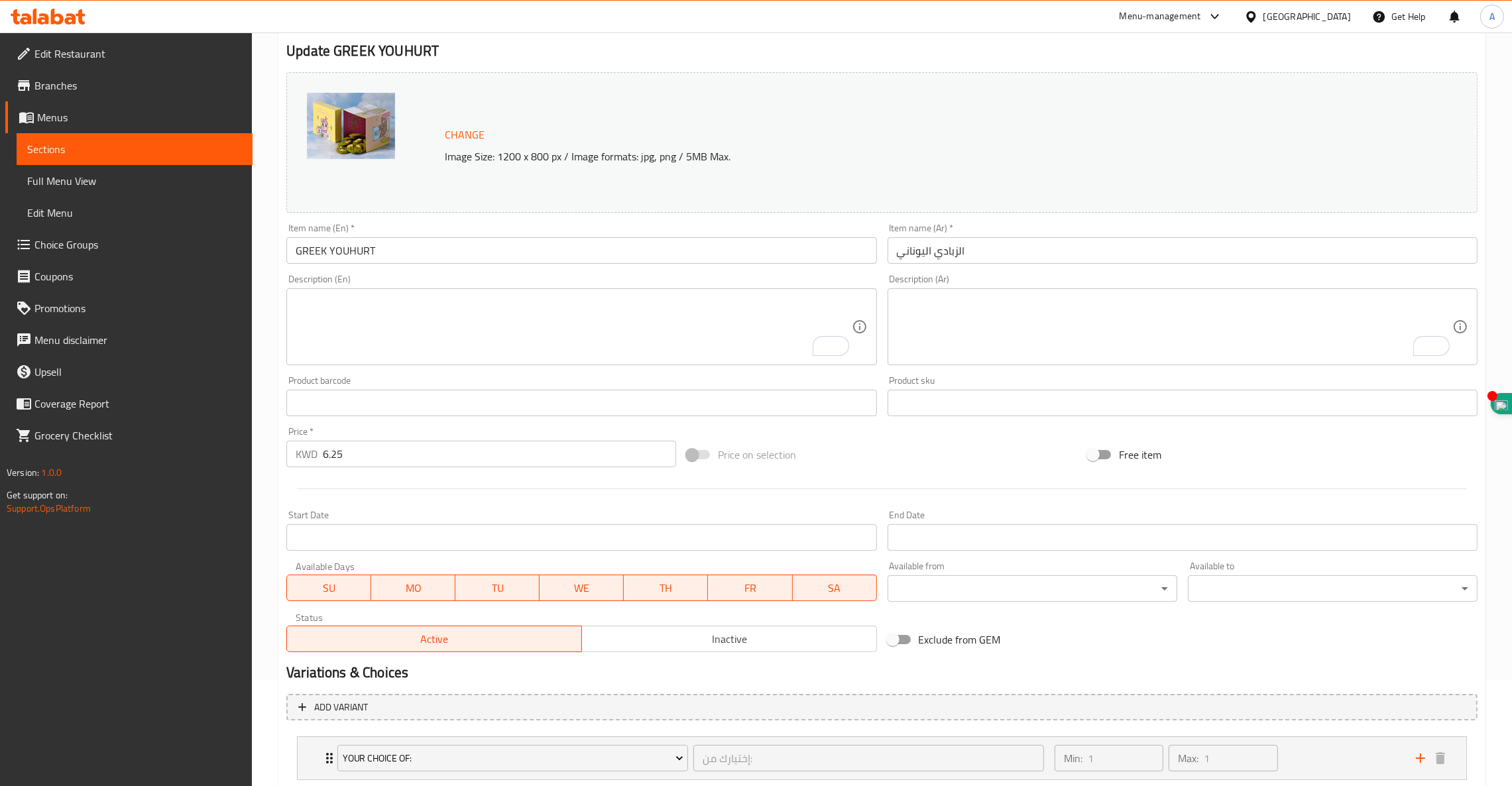
scroll to position [191, 0]
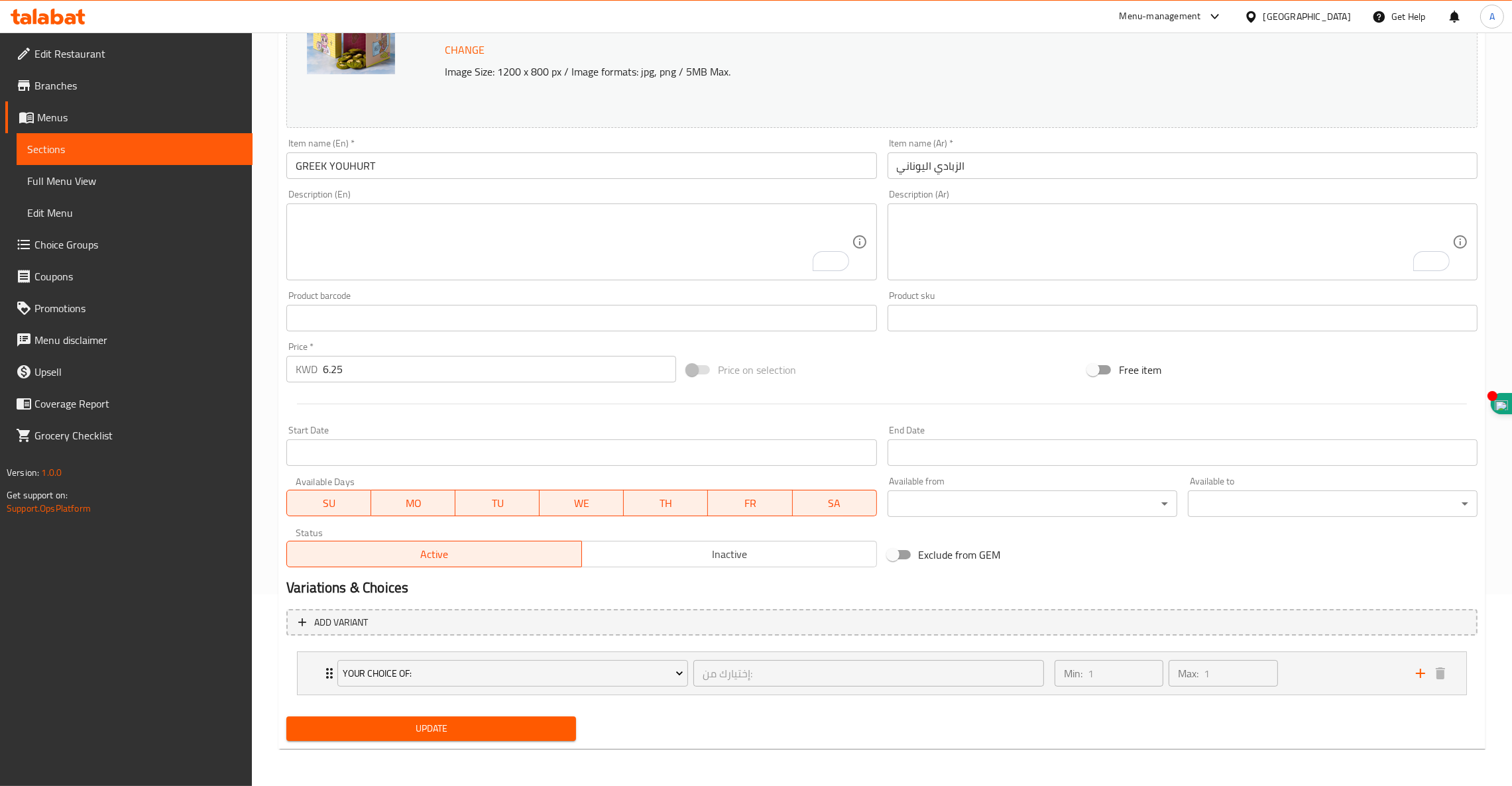
click at [363, 223] on textarea "To enrich screen reader interactions, please activate Accessibility in Grammarl…" at bounding box center [573, 242] width 555 height 63
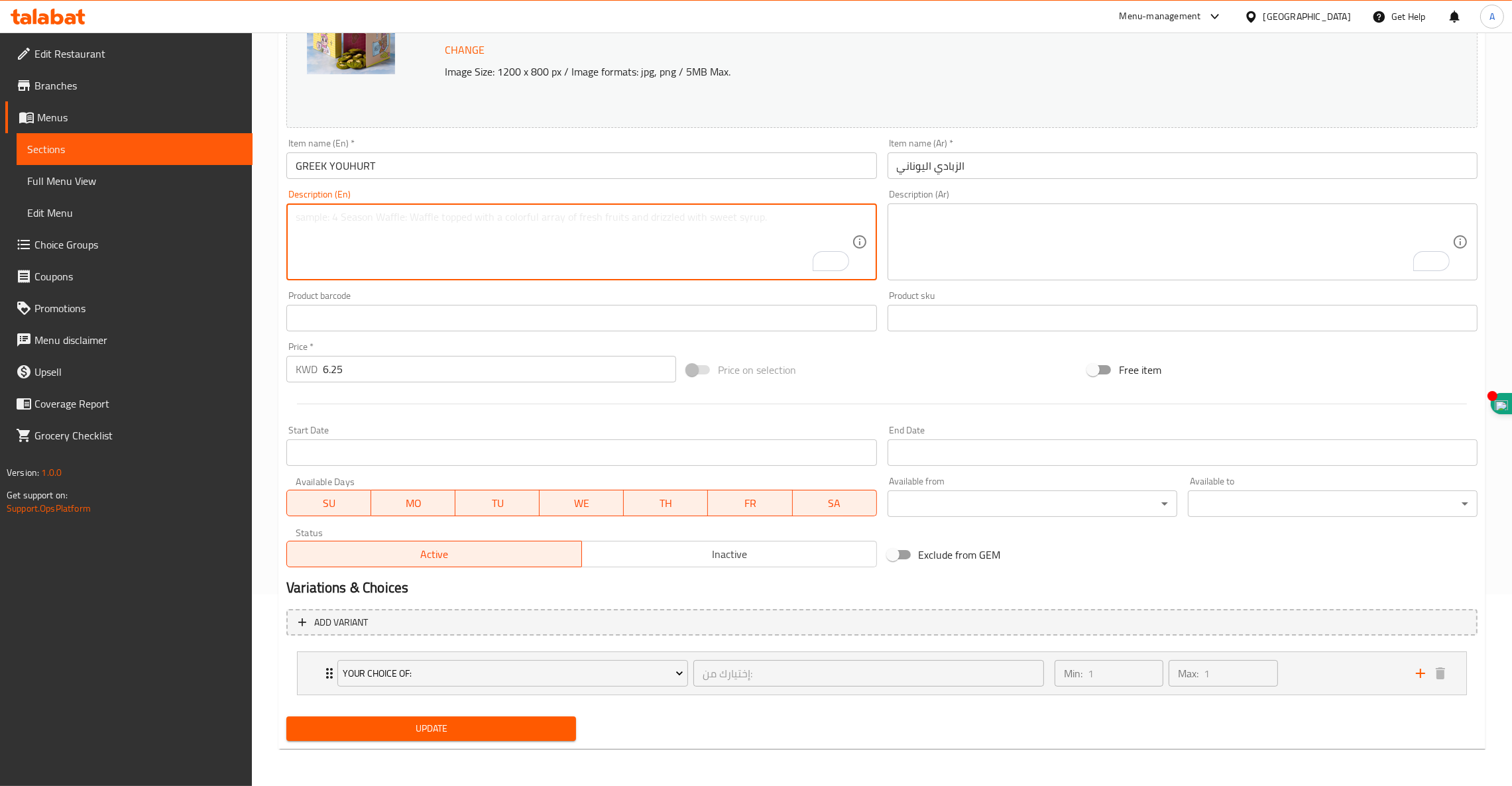
paste textarea "OUR HOMEMADE GREEK YOGHURT SERVED WITH"
paste textarea "YOUR FAVOURITE MEET MATCHA TOPPINGS"
click at [572, 218] on textarea "OUR HOMEMADE GREEK YOGHURT SERVED WITH YOUR FAVOURITE MEET MATCHA TOPPINGS" at bounding box center [573, 242] width 555 height 63
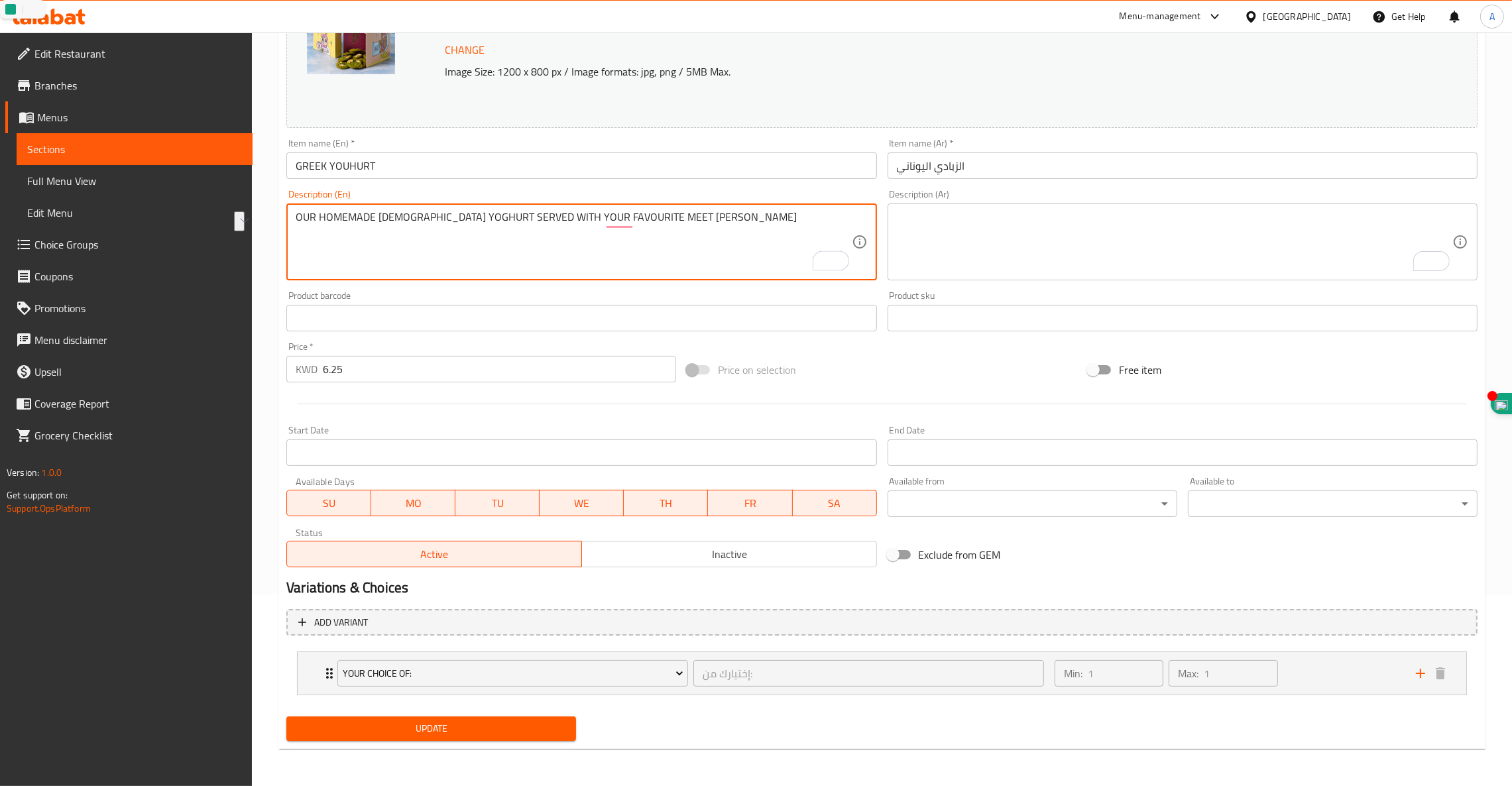
type textarea "OUR HOMEMADE GREEK YOGHURT SERVED WITH YOUR FAVOURITE MEET MATCHA TOPPINGS"
click at [1103, 241] on textarea "To enrich screen reader interactions, please activate Accessibility in Grammarl…" at bounding box center [1174, 242] width 555 height 63
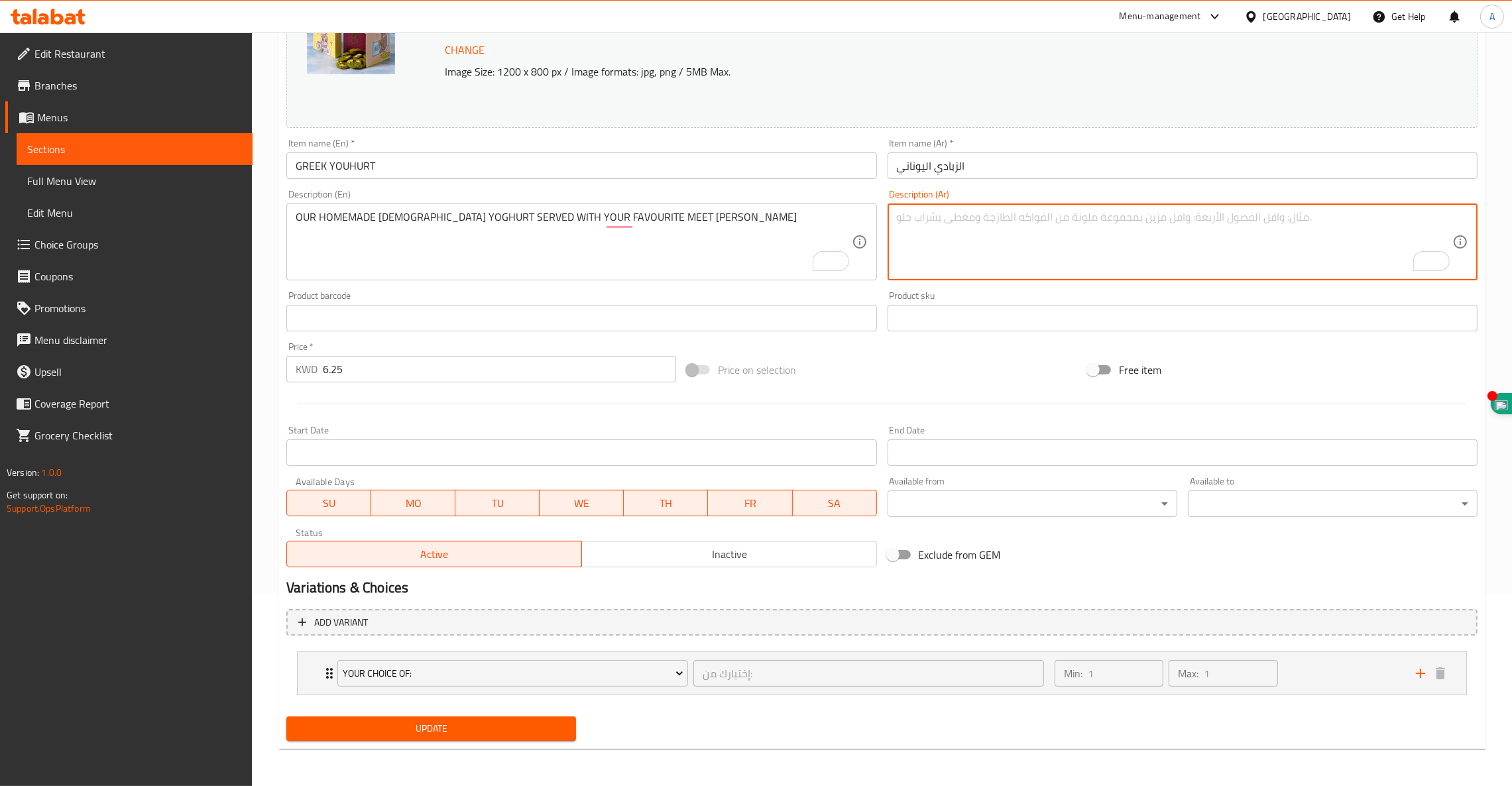
paste textarea "زبادي يوناني محلي الصنع يقدم مع إضافات الماتشا المفضلة لديك"
type textarea "زبادي يوناني محلي الصنع يقدم مع إضافات الماتشا المفضلة لديك"
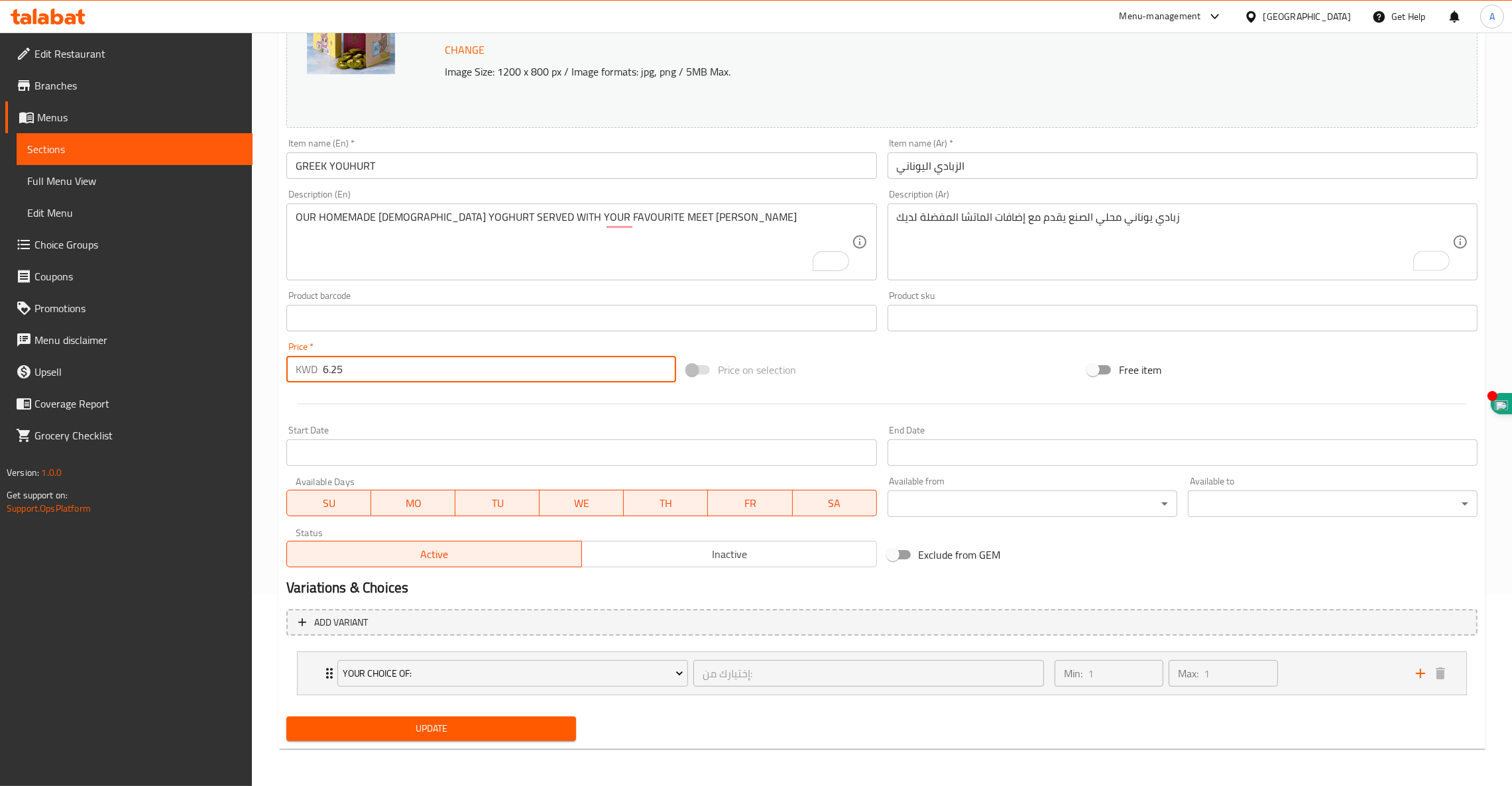
drag, startPoint x: 414, startPoint y: 378, endPoint x: 0, endPoint y: 264, distance: 429.4
click at [0, 277] on div "Edit Restaurant Branches Menus Sections Full Menu View Edit Menu Choice Groups …" at bounding box center [756, 313] width 1512 height 945
click at [326, 670] on icon "Expand" at bounding box center [329, 673] width 6 height 11
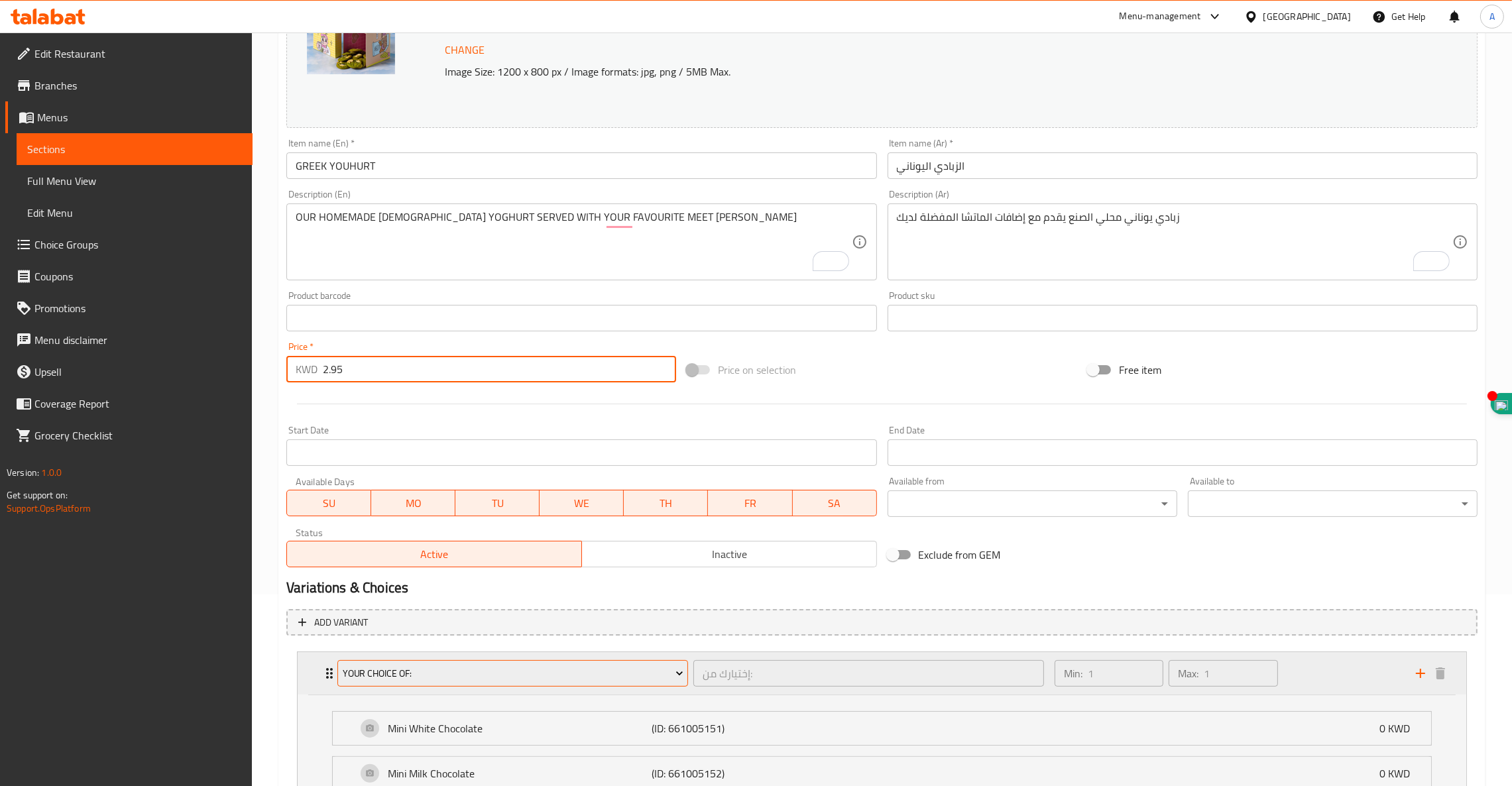
type input "2.95"
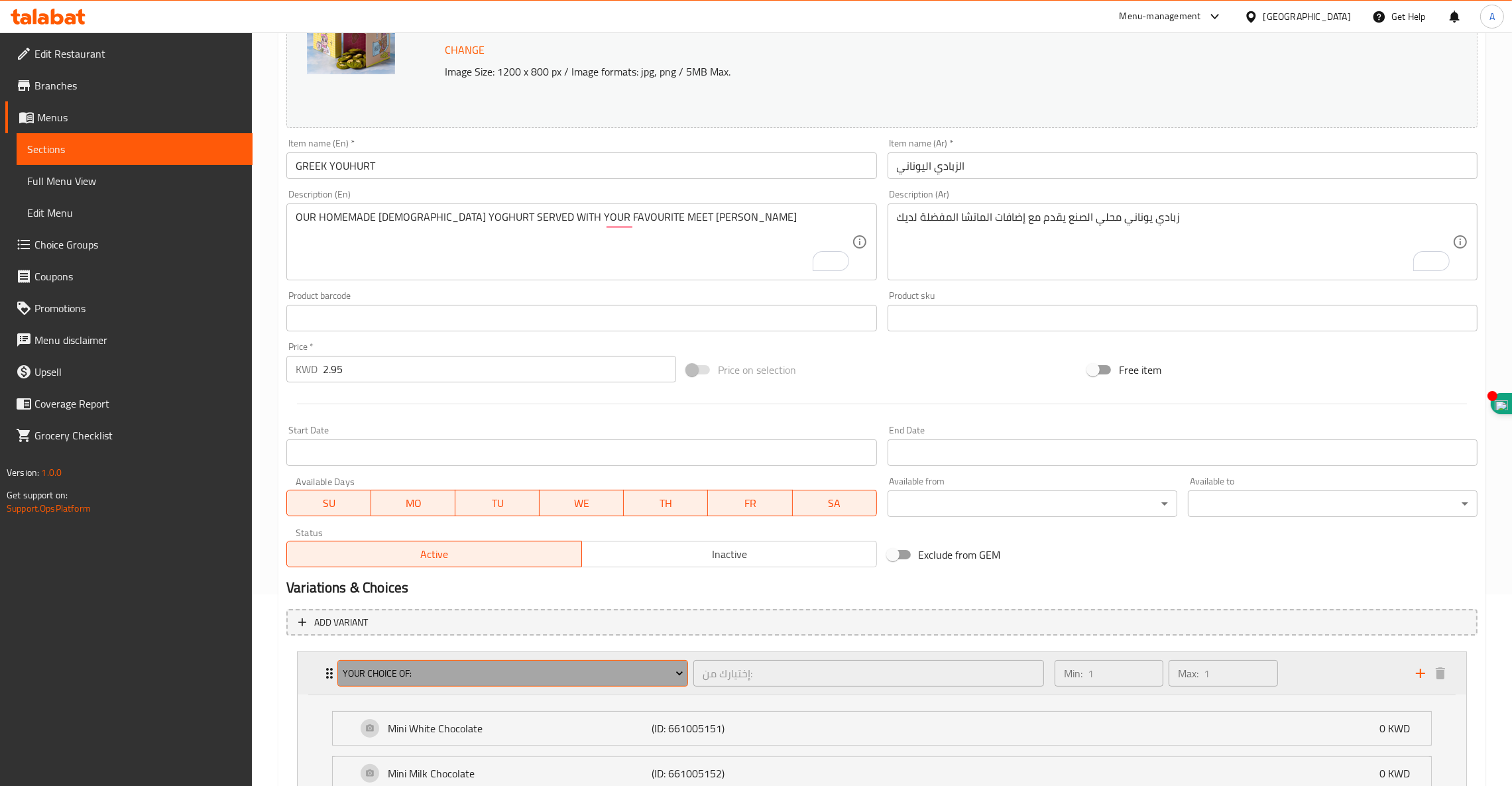
click at [399, 677] on span "Your Choice Of:" at bounding box center [513, 674] width 341 height 16
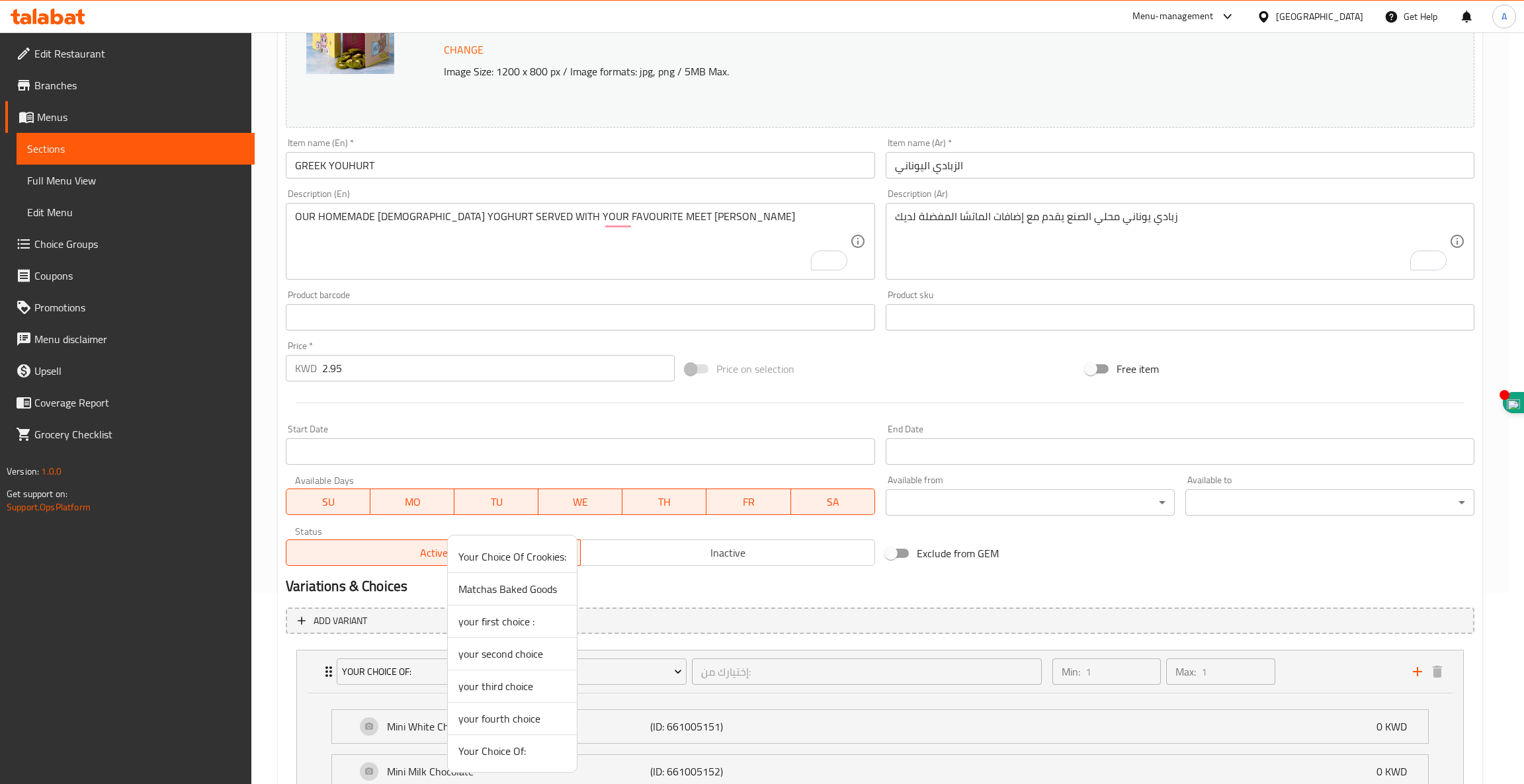
click at [468, 655] on span "your second choice" at bounding box center [512, 653] width 108 height 16
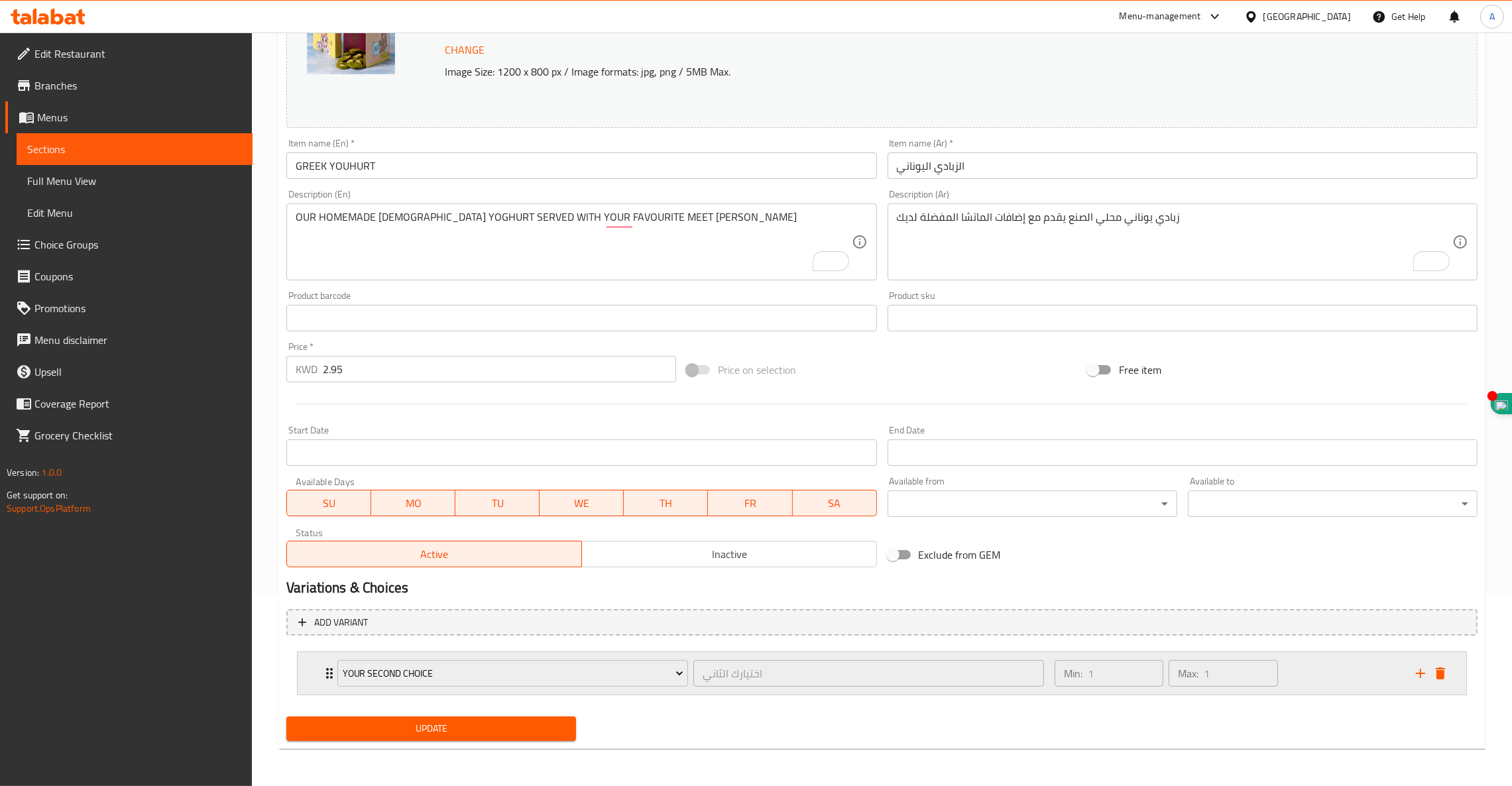
click at [1444, 672] on icon "delete" at bounding box center [1440, 674] width 16 height 16
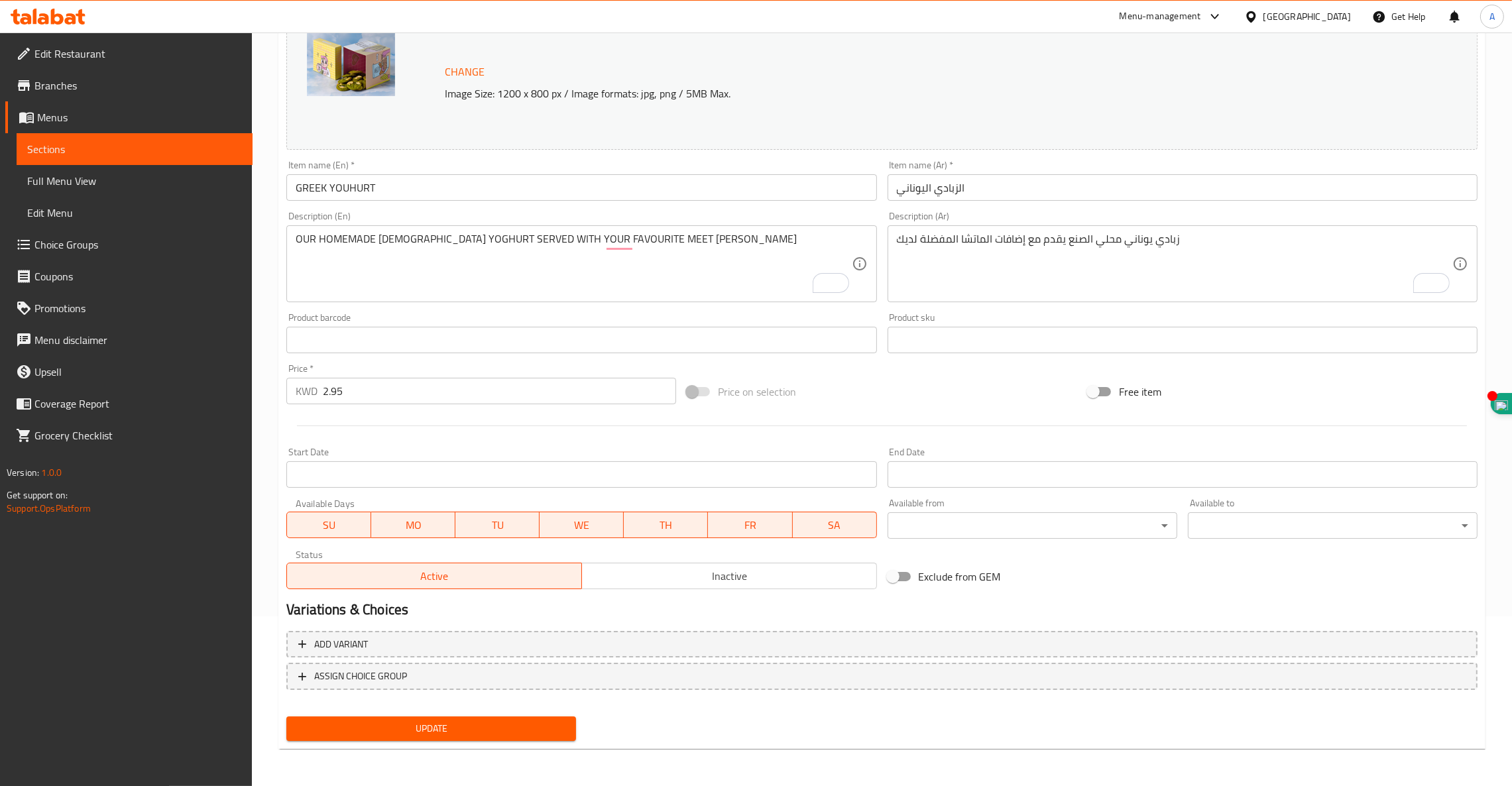
scroll to position [168, 0]
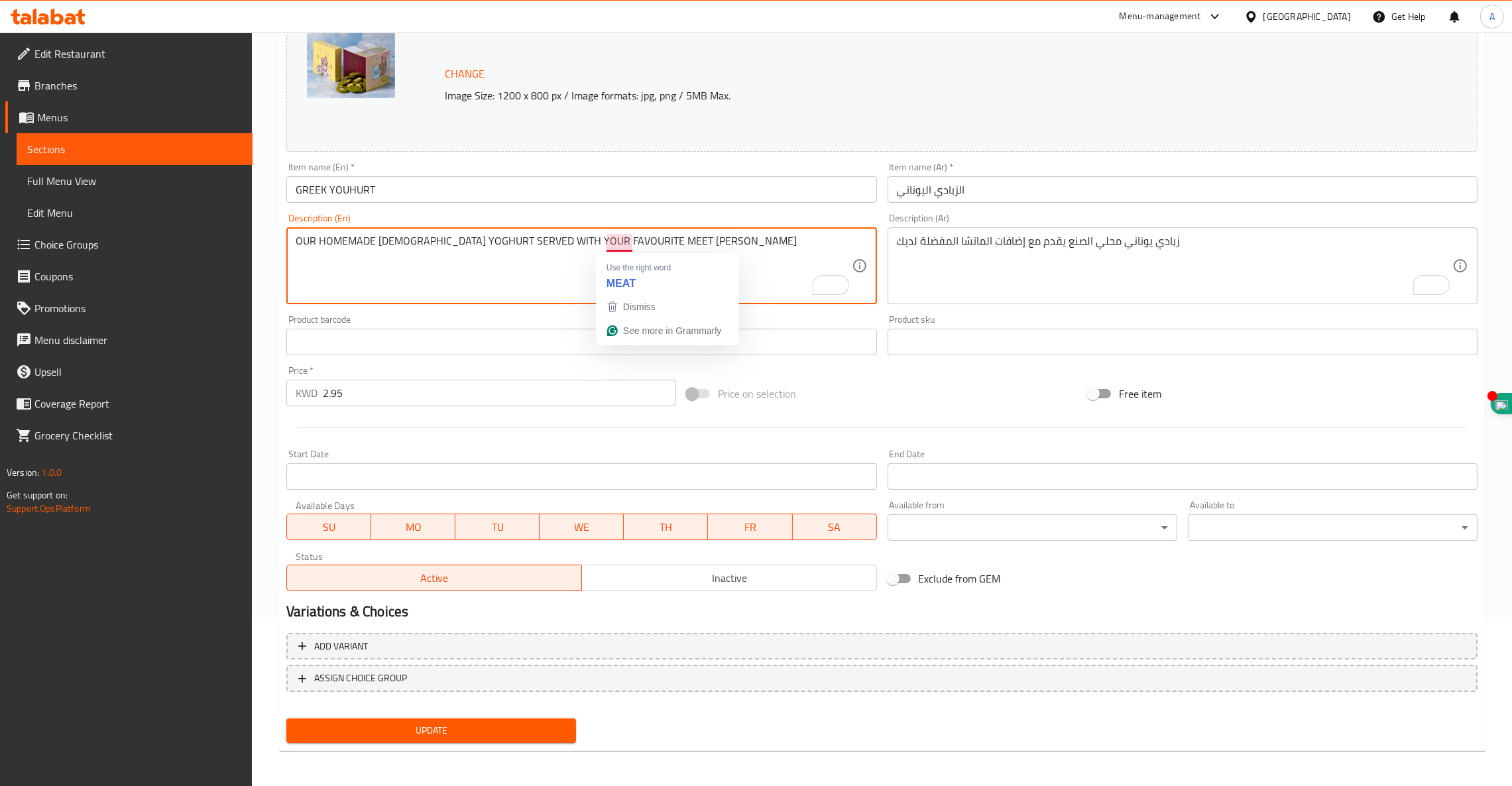
click at [570, 274] on textarea "OUR HOMEMADE GREEK YOGHURT SERVED WITH YOUR FAVOURITE MEET MATCHA TOPPINGS" at bounding box center [573, 266] width 555 height 63
click at [563, 277] on textarea "OUR HOMEMADE GREEK YOGHURT SERVED WITH YOUR FAVOURITE MEET MATCHA TOPPINGS" at bounding box center [573, 266] width 555 height 63
click at [622, 241] on textarea "OUR HOMEMADE GREEK YOGHURT SERVED WITH YOUR FAVOURITE MEET MATCHA TOPPINGS" at bounding box center [573, 266] width 555 height 63
type textarea "OUR HOMEMADE GREEK YOGHURT SERVED WITH YOUR FAVOURITE MATCHA TOPPINGS"
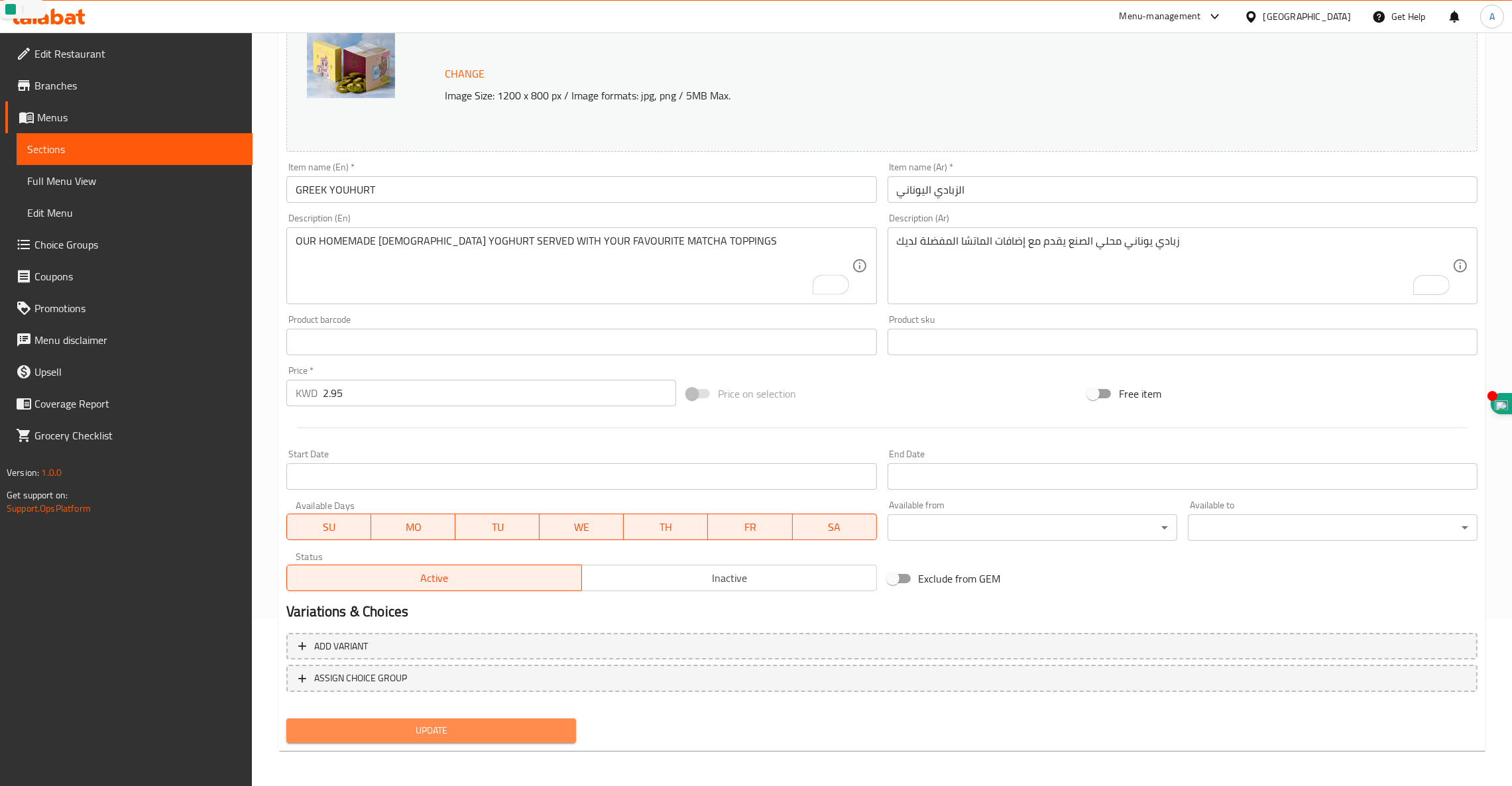
click at [403, 731] on span "Update" at bounding box center [430, 731] width 268 height 16
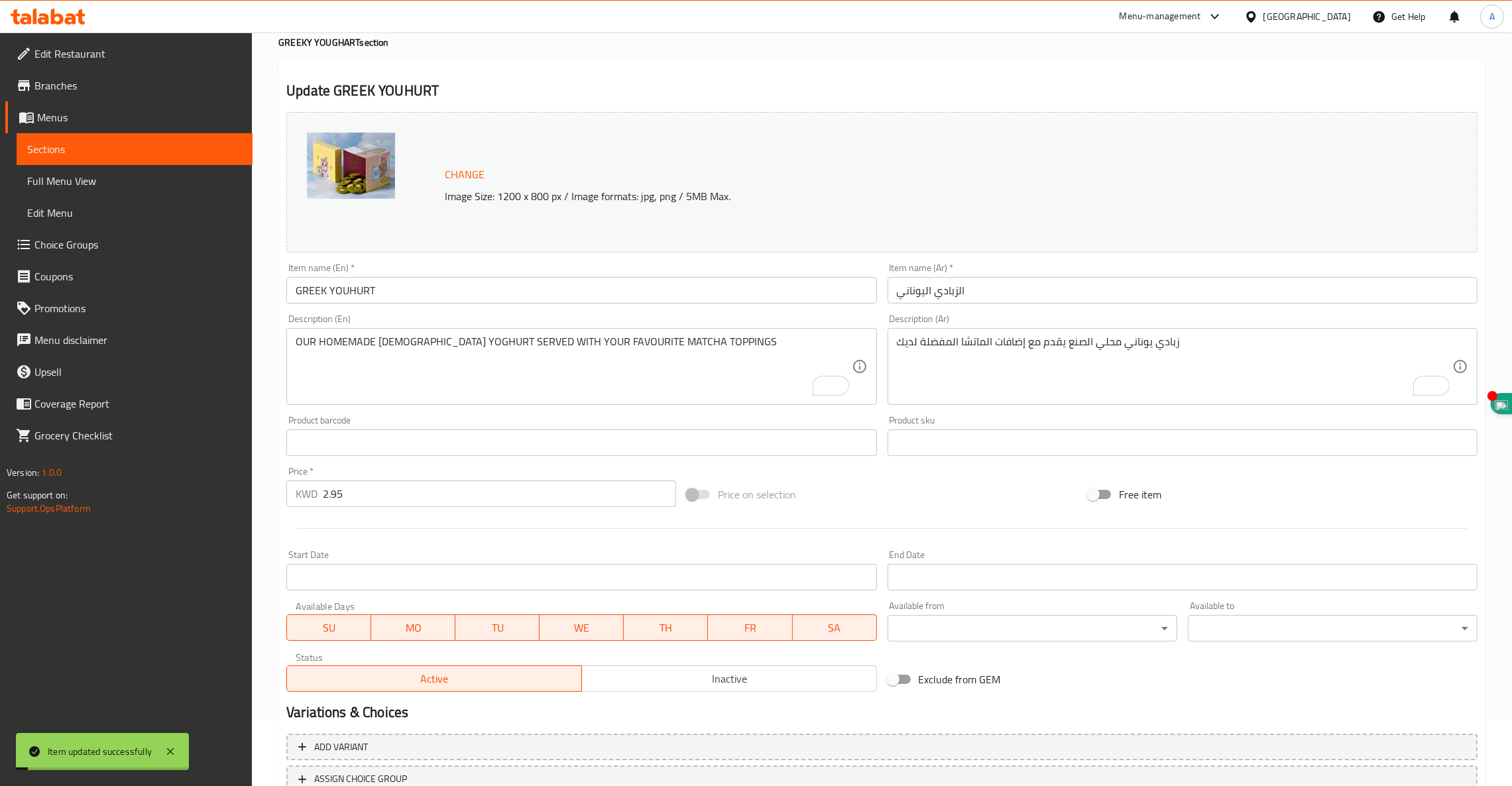
scroll to position [0, 0]
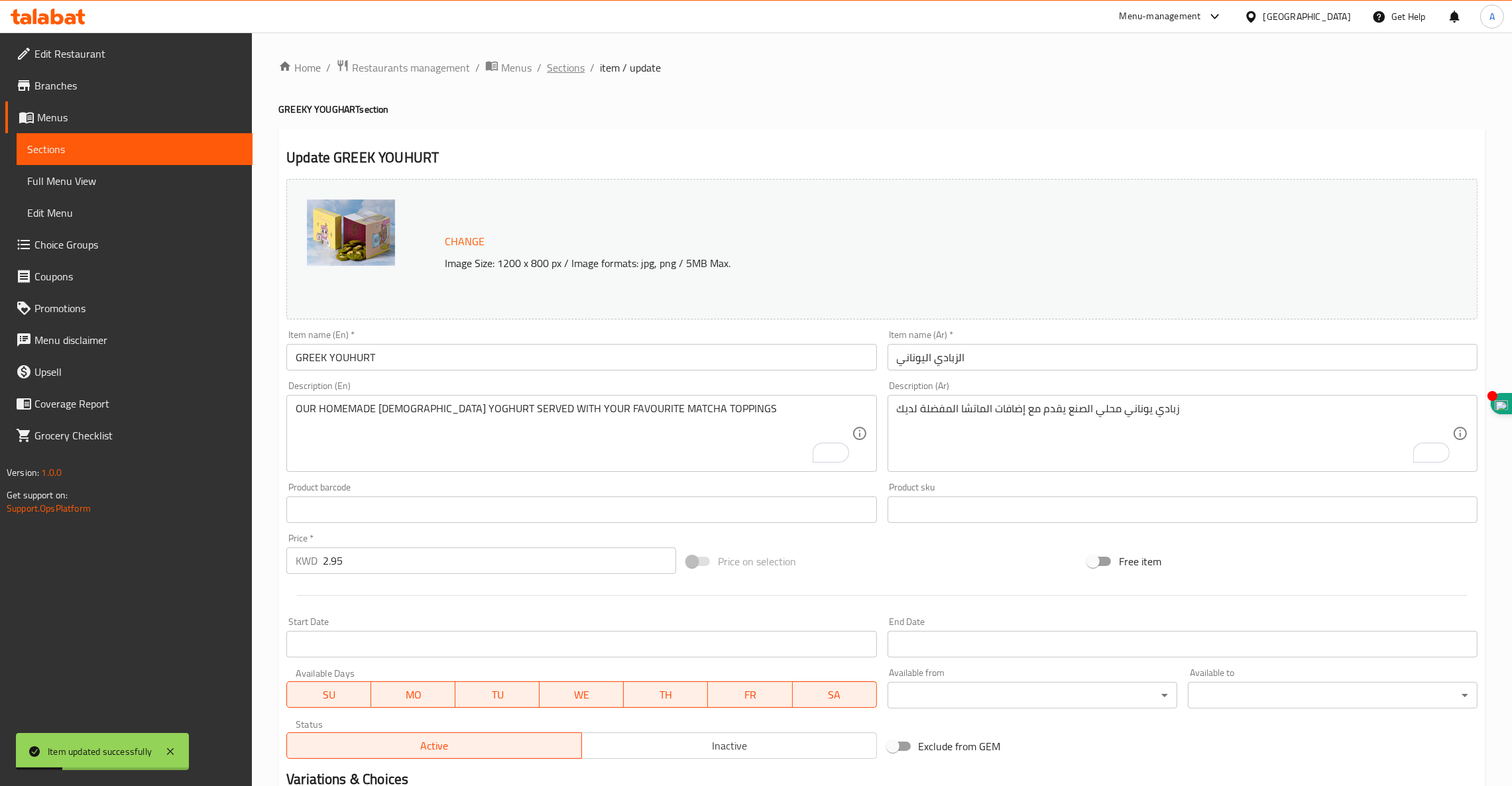
click at [567, 65] on span "Sections" at bounding box center [565, 68] width 38 height 16
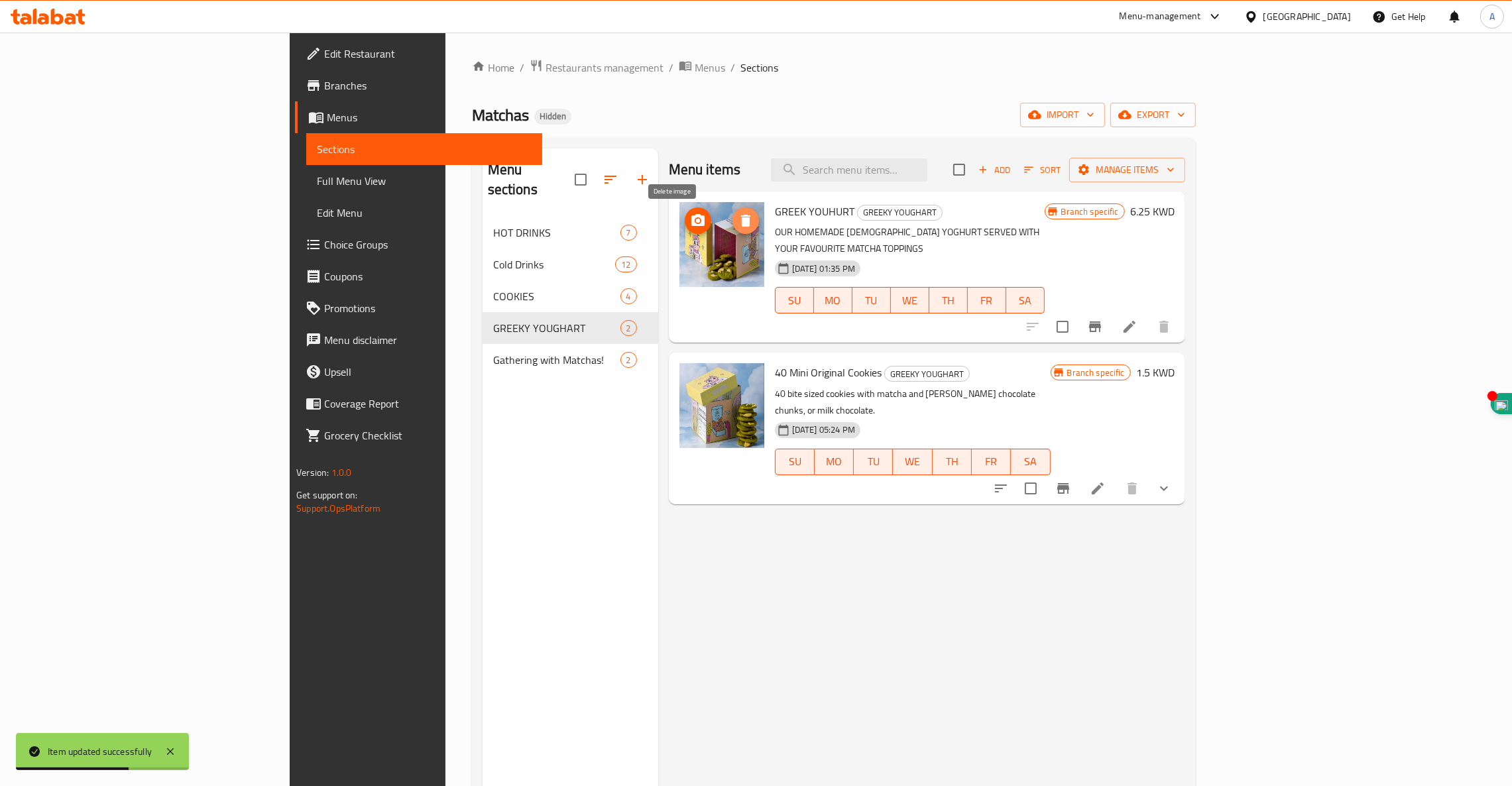
click at [738, 218] on icon "delete image" at bounding box center [745, 221] width 16 height 16
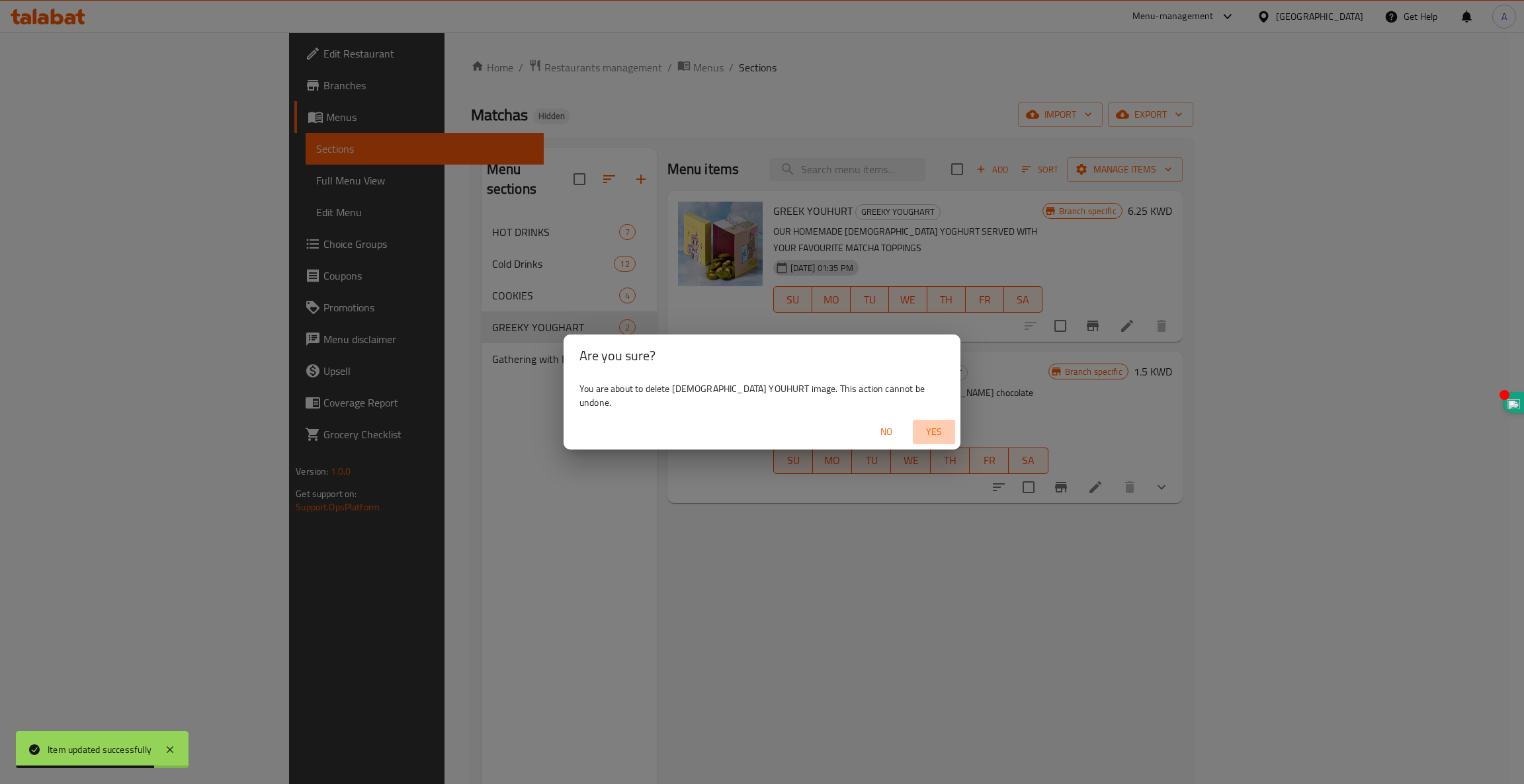
click at [918, 427] on span "Yes" at bounding box center [933, 431] width 32 height 16
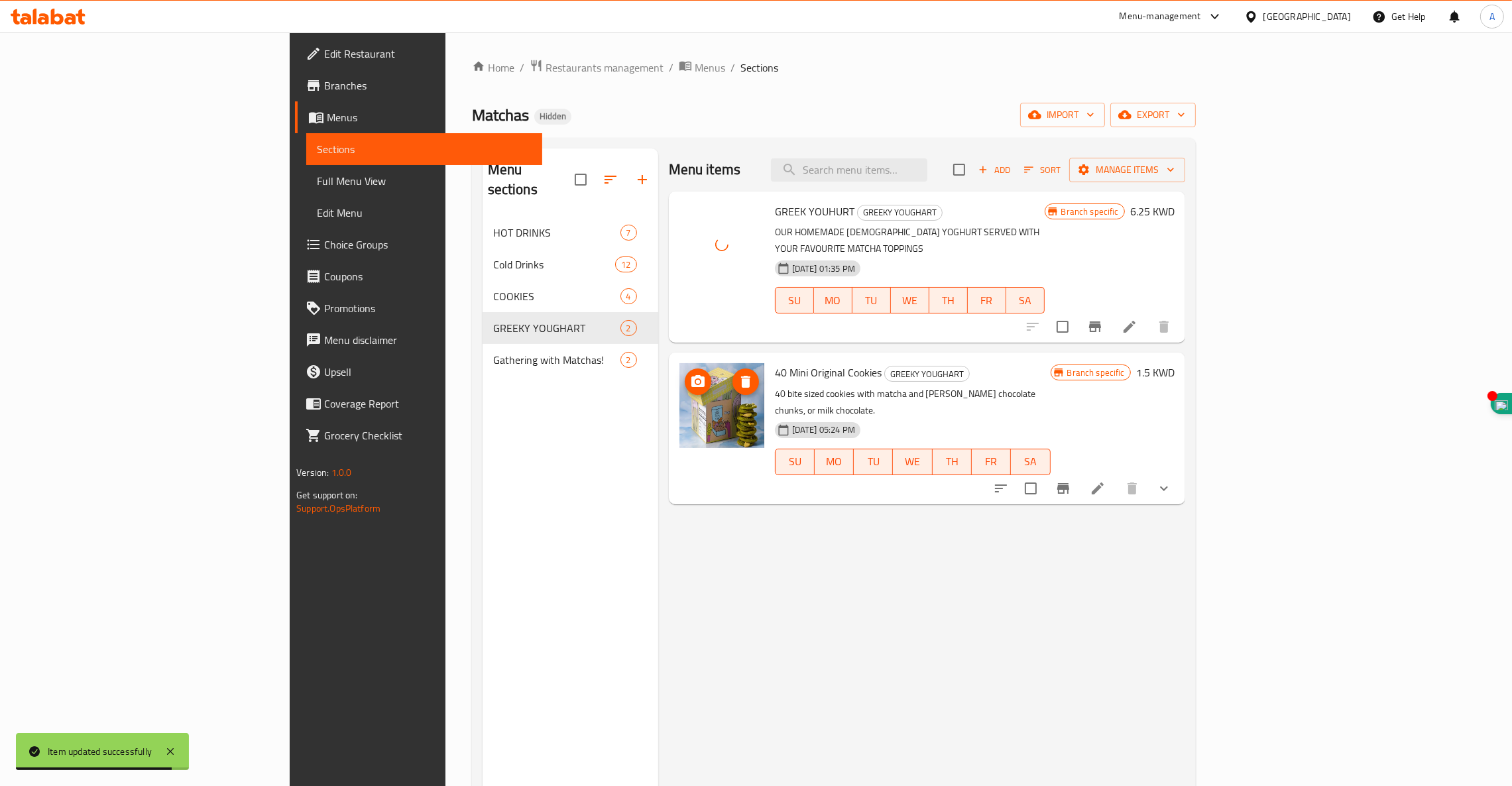
click at [738, 374] on icon "delete image" at bounding box center [745, 382] width 16 height 16
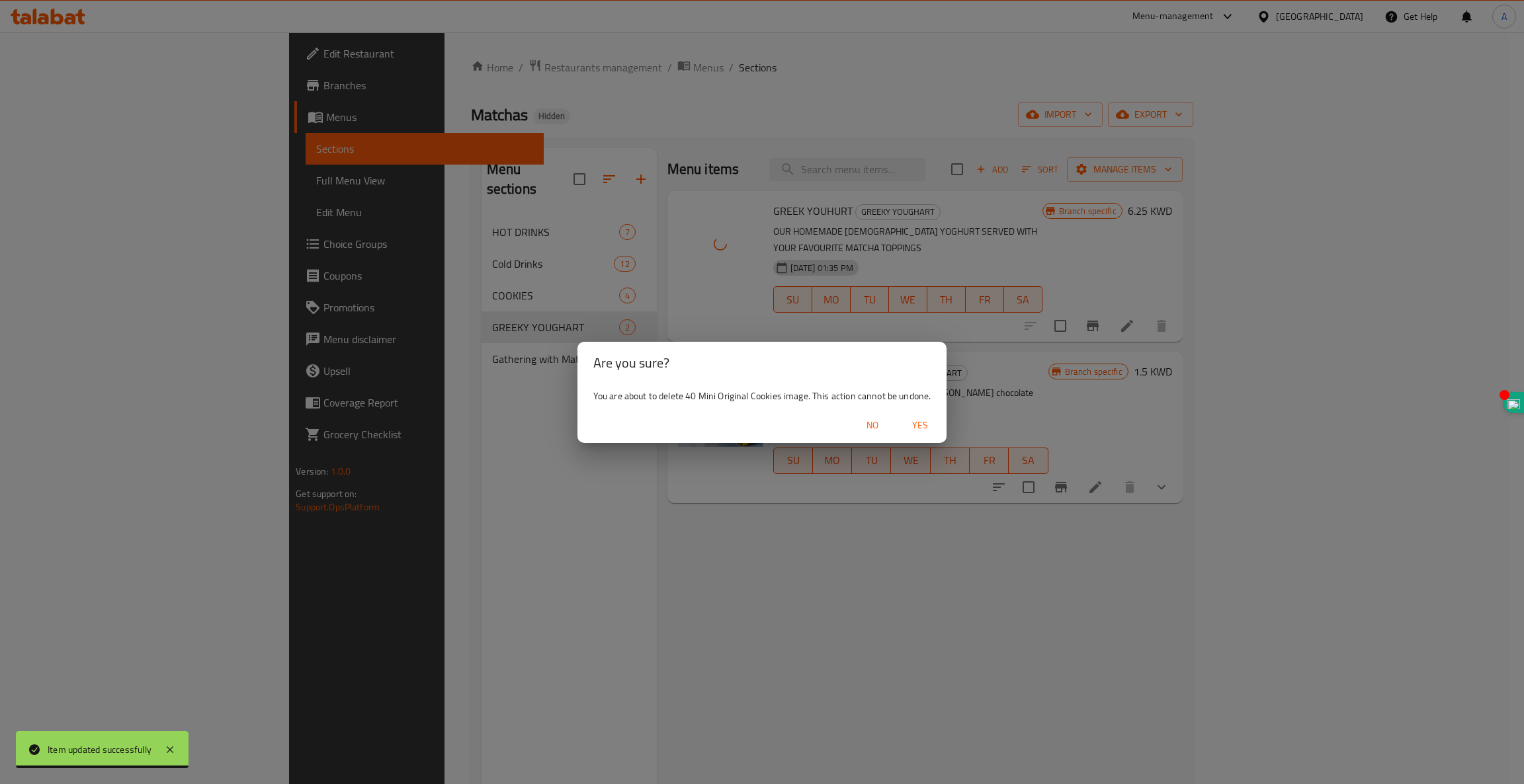
click at [911, 423] on span "Yes" at bounding box center [920, 425] width 32 height 16
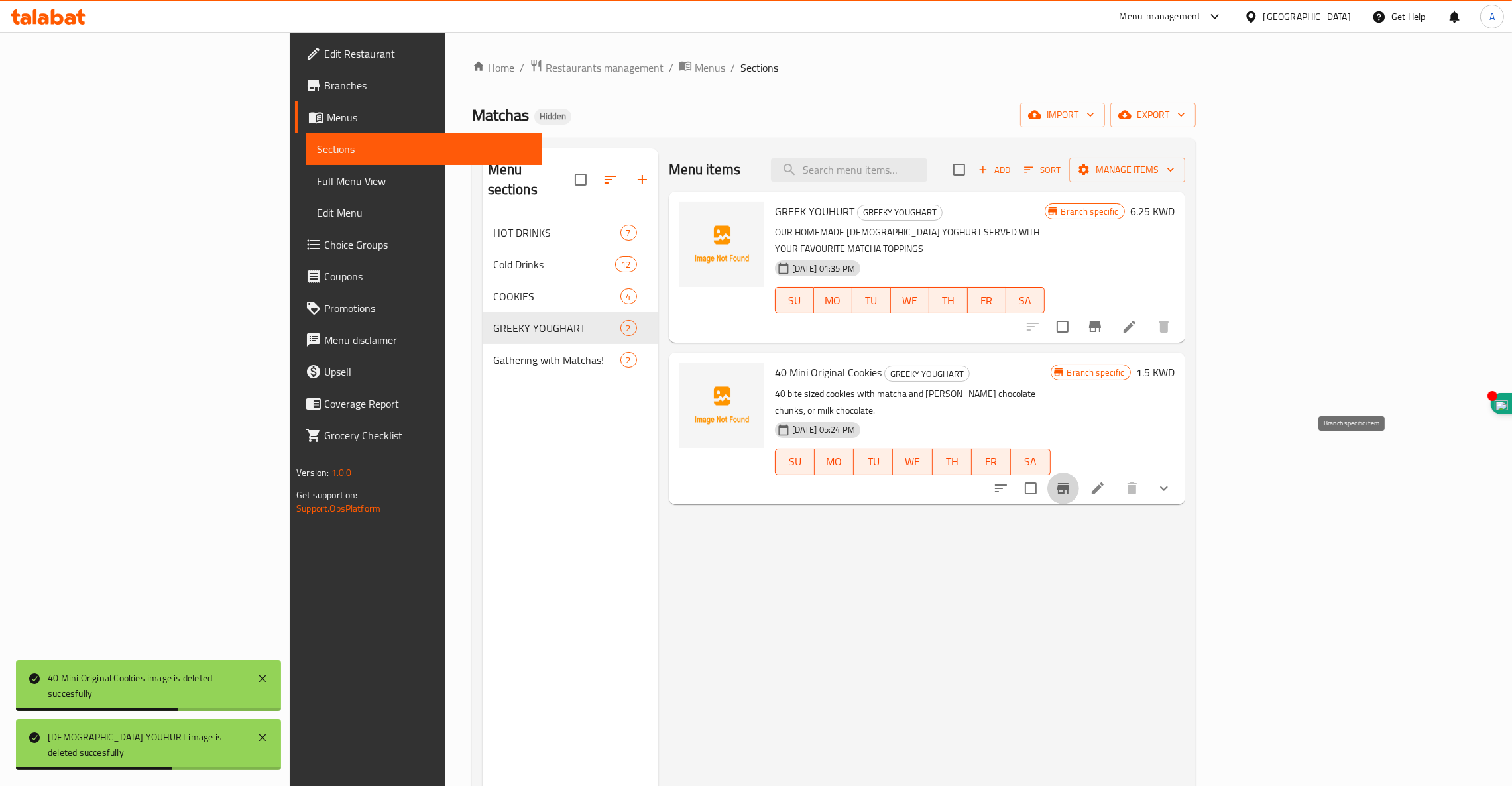
click at [1071, 481] on icon "Branch-specific-item" at bounding box center [1063, 489] width 16 height 16
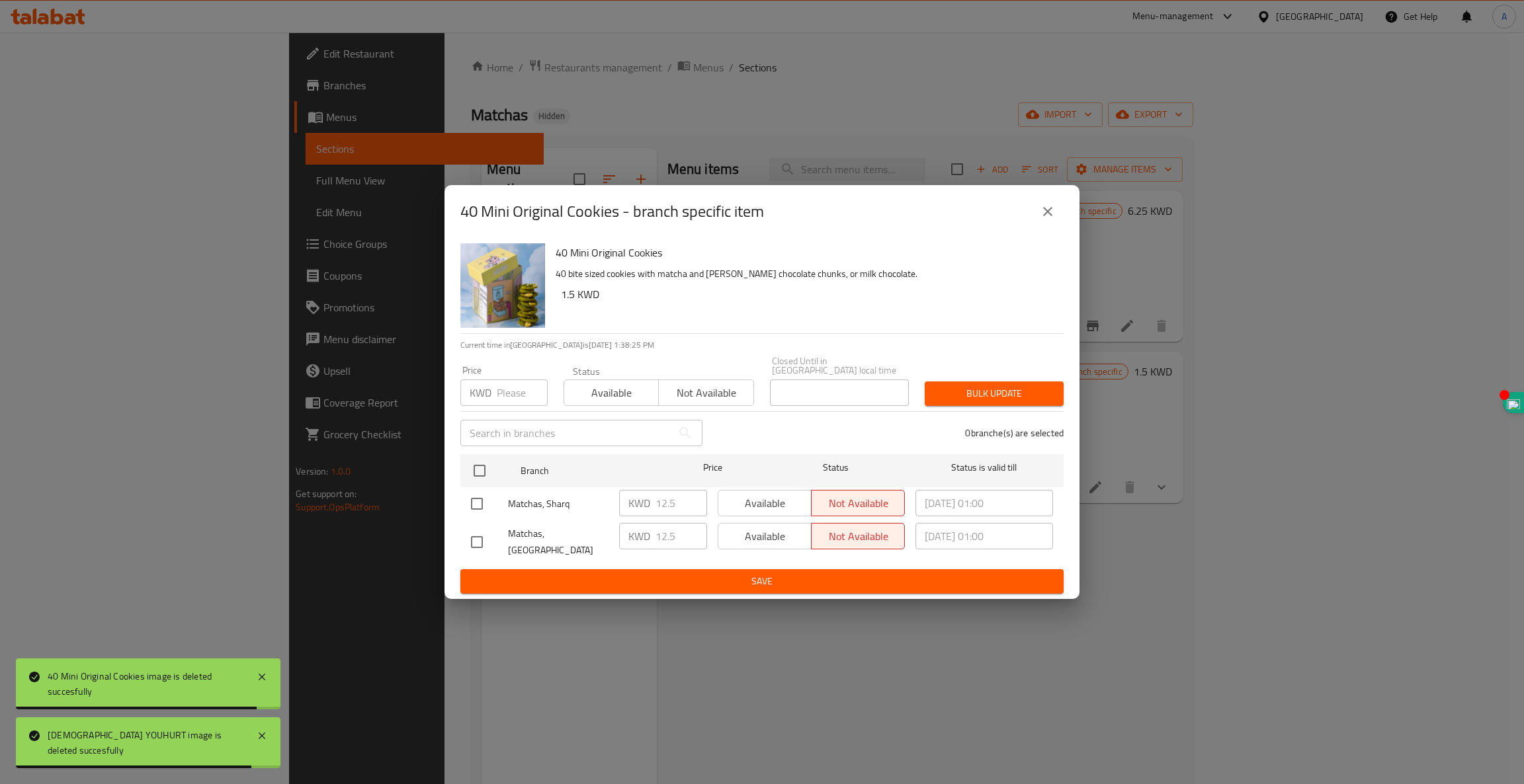
click at [1048, 216] on icon "close" at bounding box center [1048, 211] width 9 height 9
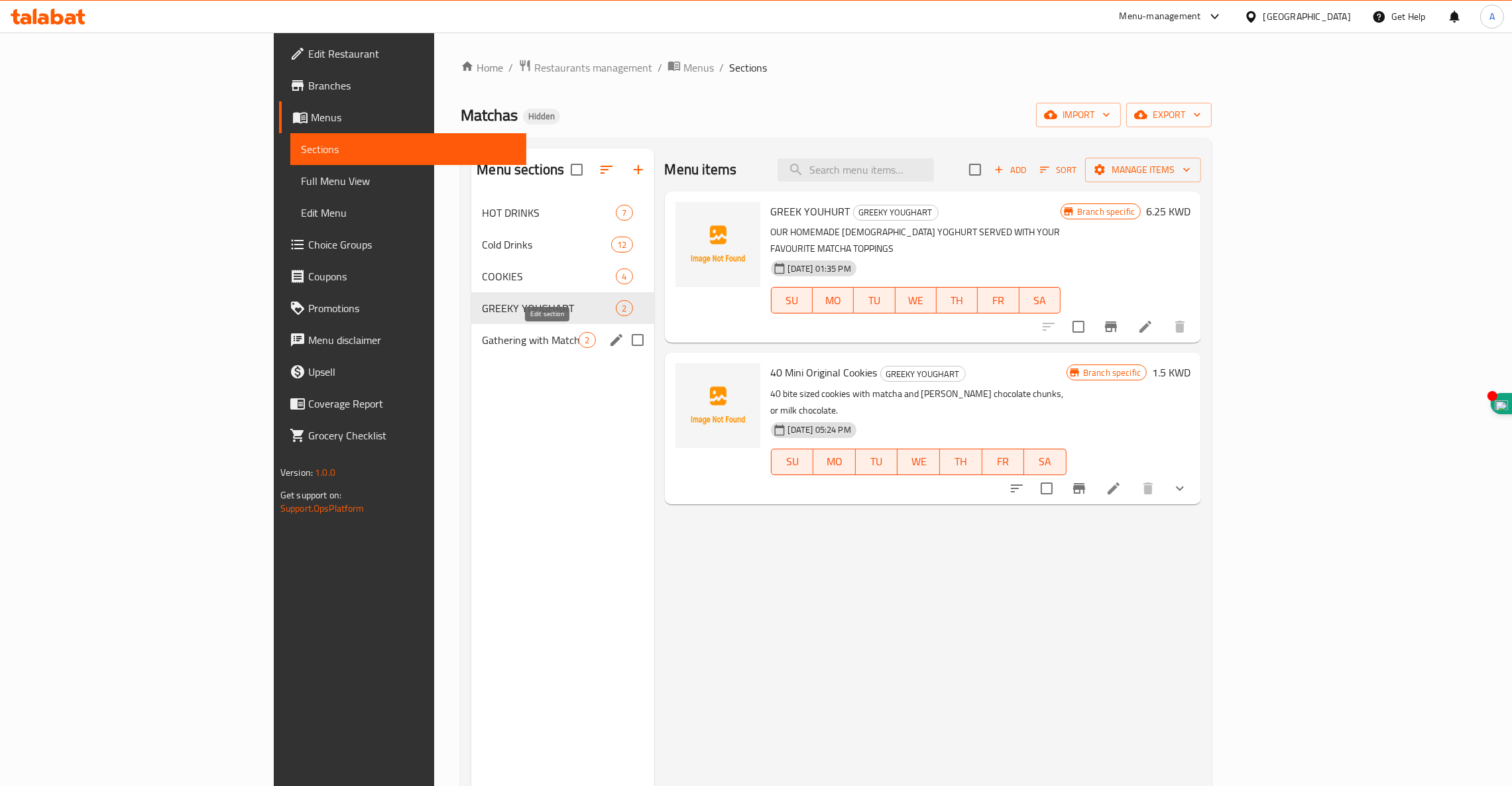
click at [610, 339] on icon "edit" at bounding box center [616, 340] width 12 height 12
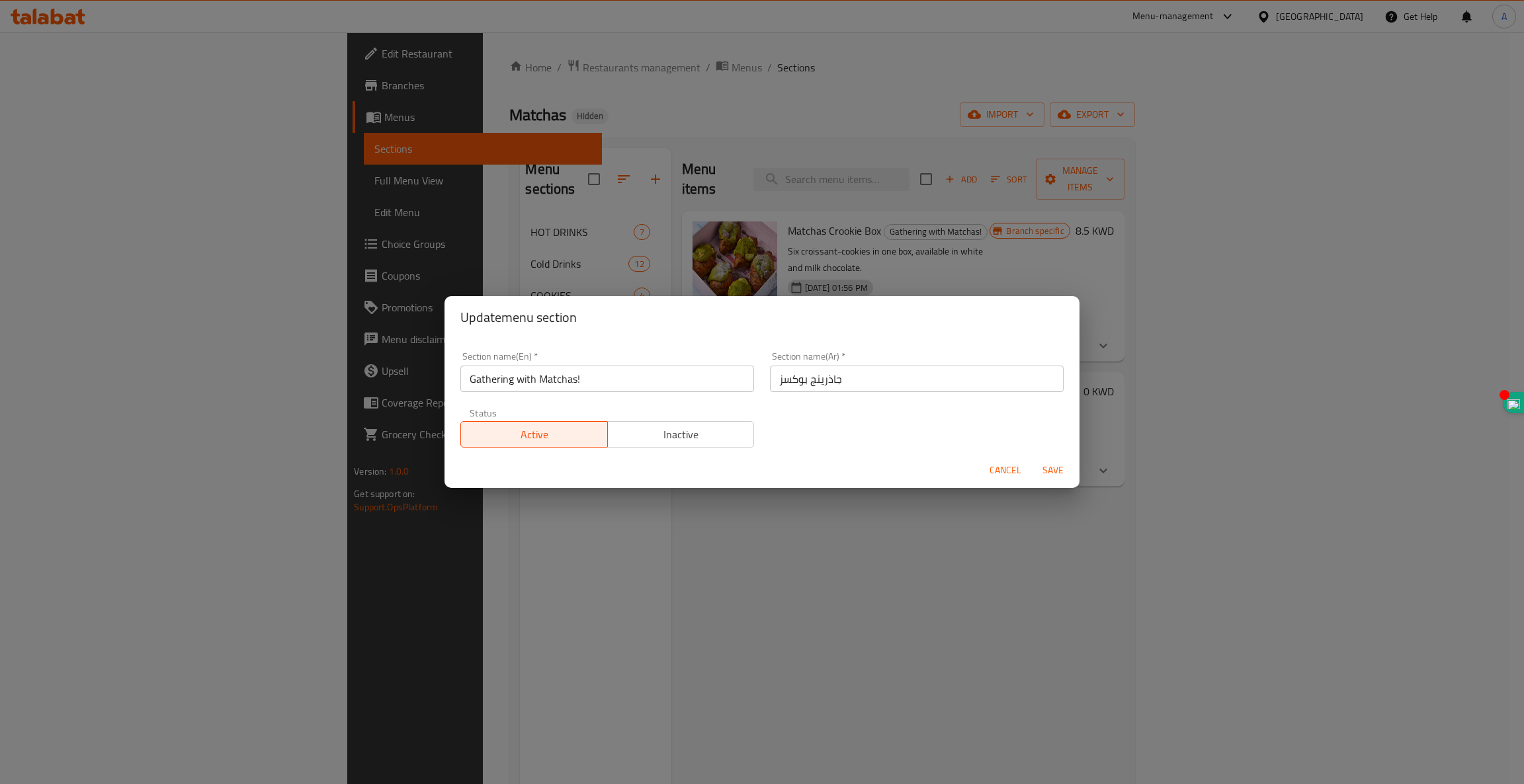
click at [676, 414] on div "Active Inactive" at bounding box center [608, 428] width 294 height 40
click at [676, 425] on span "Inactive" at bounding box center [681, 434] width 136 height 19
click at [1058, 472] on span "Save" at bounding box center [1053, 470] width 32 height 16
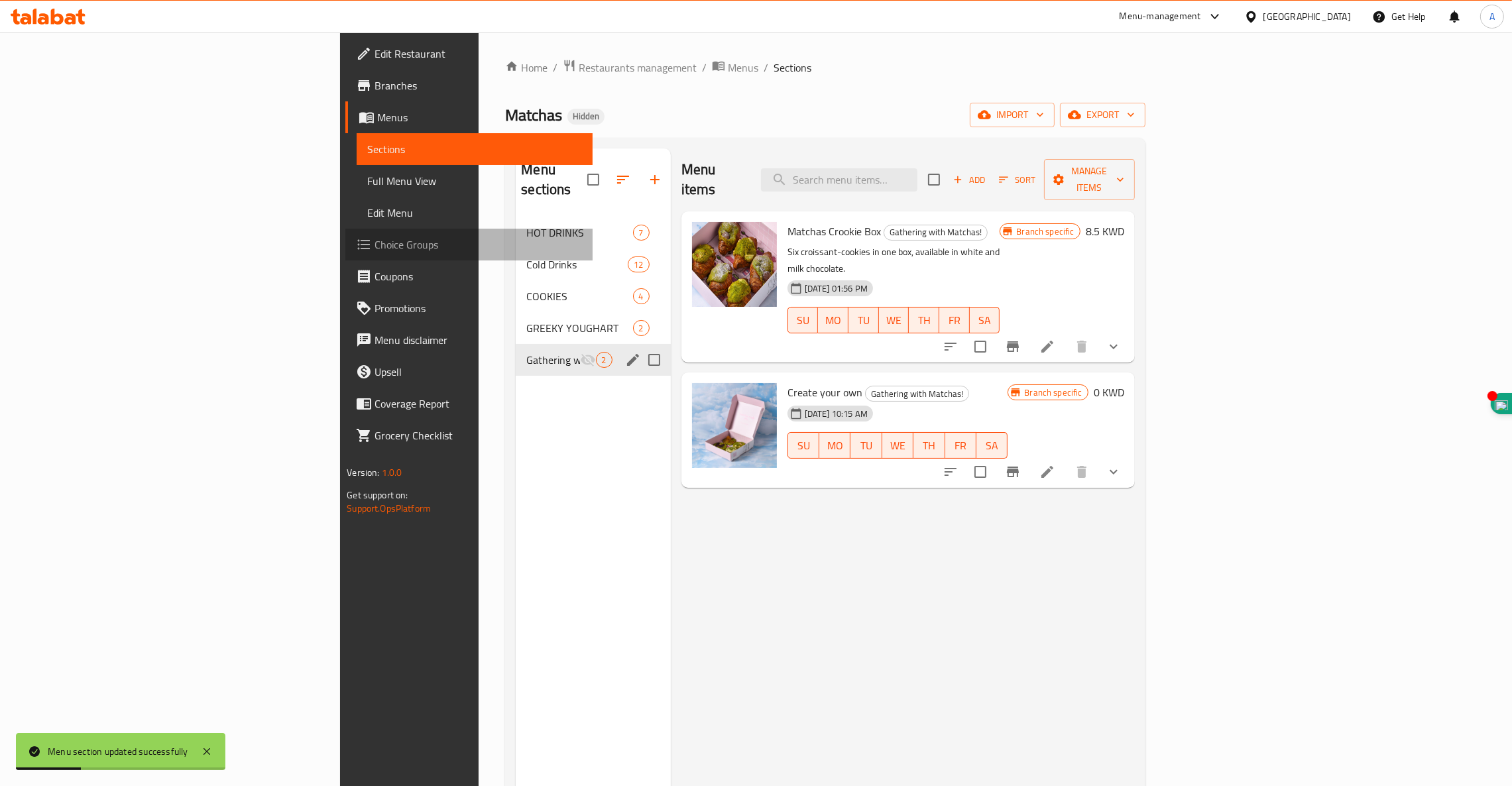
click at [375, 241] on span "Choice Groups" at bounding box center [479, 245] width 208 height 16
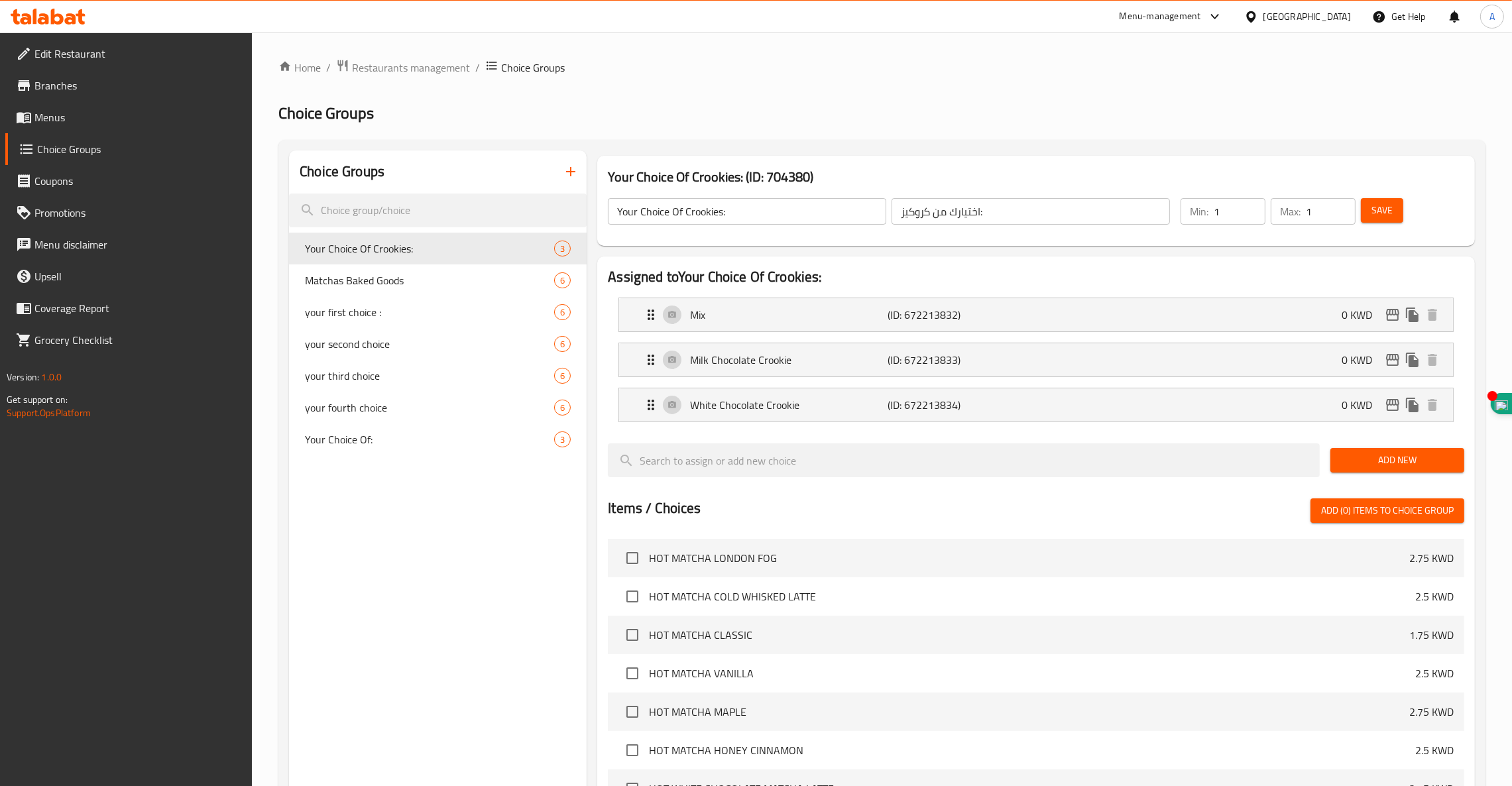
click at [576, 169] on icon "button" at bounding box center [570, 171] width 16 height 16
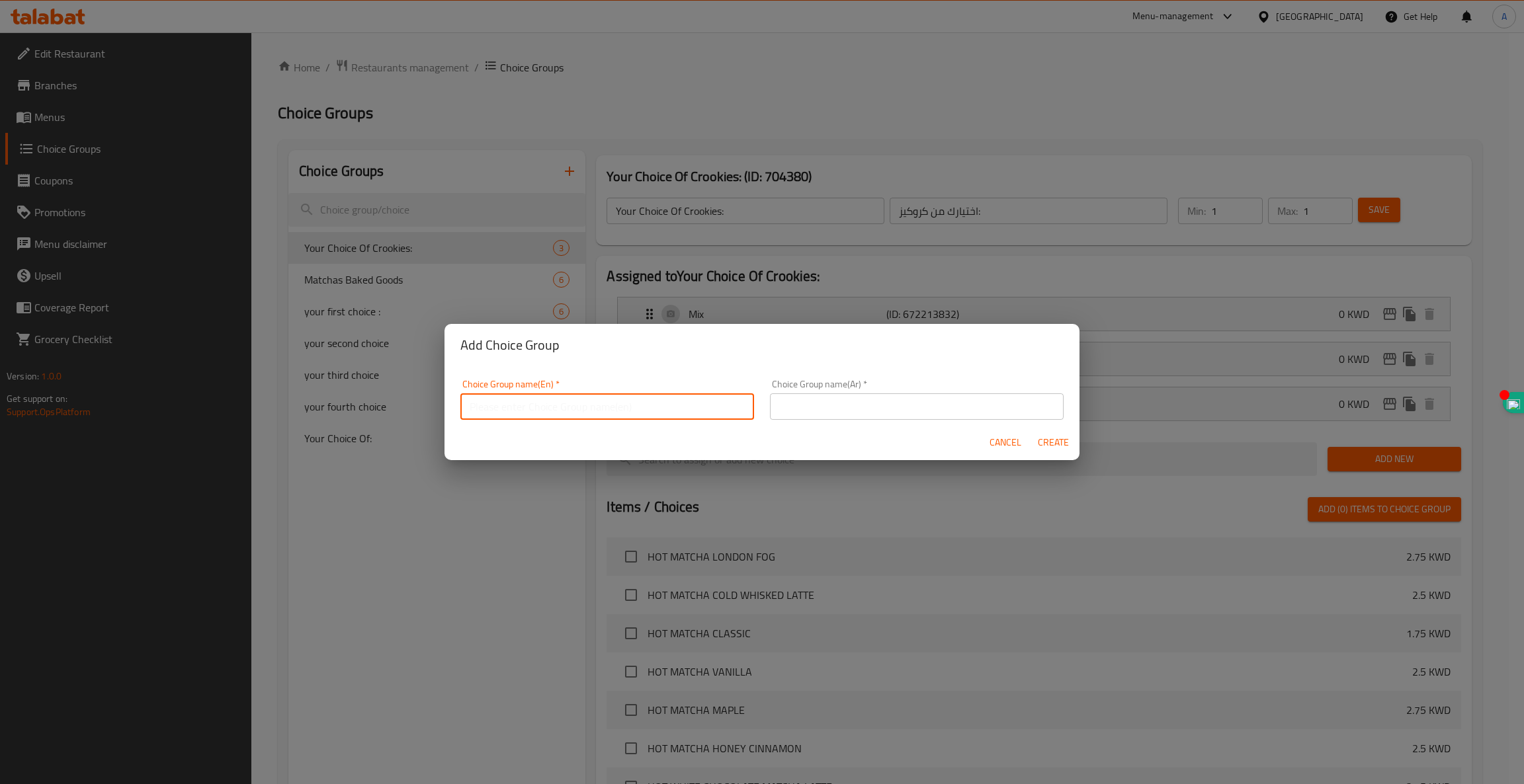
click at [494, 394] on input "text" at bounding box center [608, 406] width 294 height 26
type input "CUSTOMER CHOICE OF FREE TOPPING"
click at [1063, 442] on span "Create" at bounding box center [1053, 442] width 32 height 16
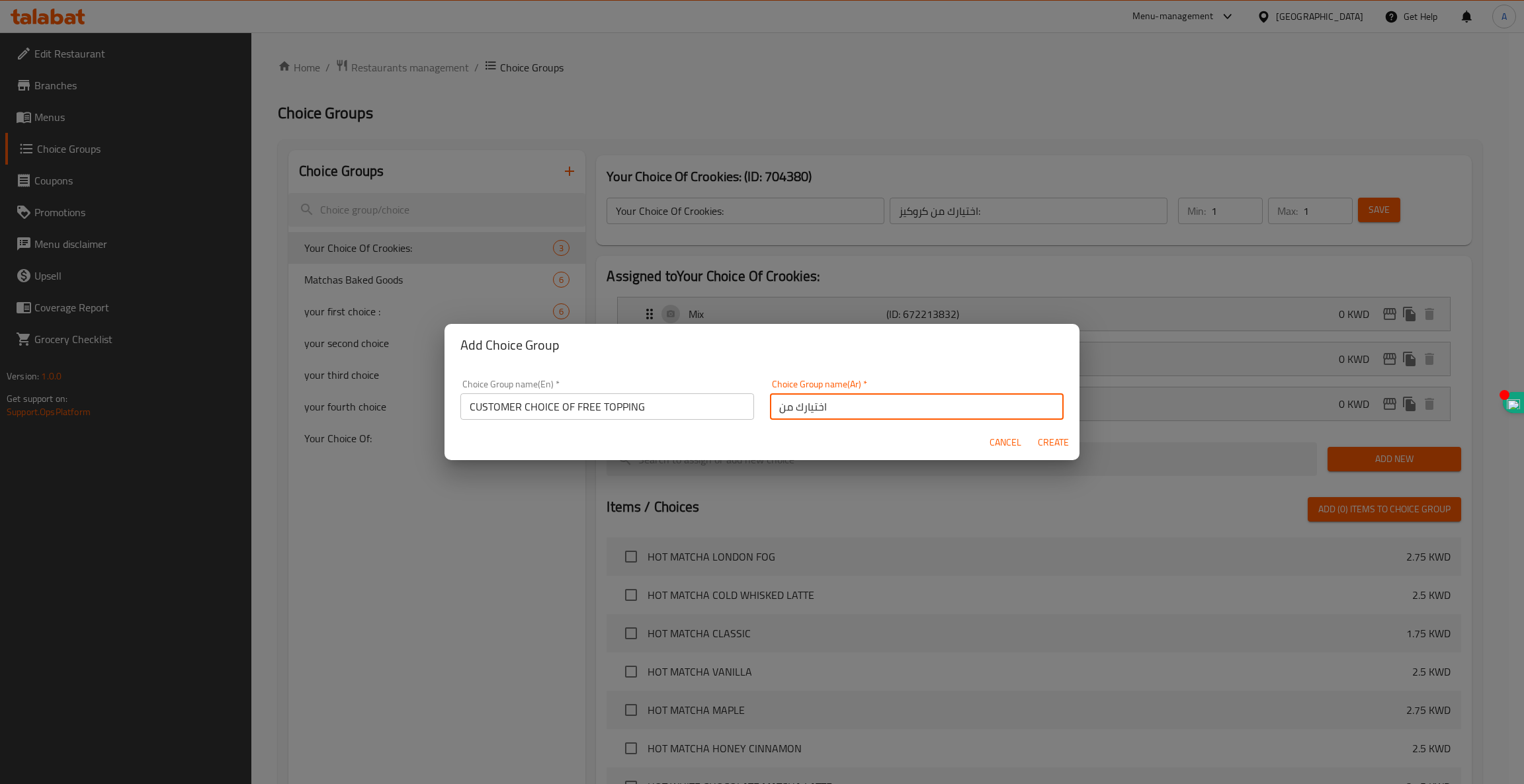
type input "اختيارك من"
click at [1032, 431] on button "Create" at bounding box center [1053, 443] width 43 height 24
type input "CUSTOMER CHOICE OF FREE TOPPING"
type input "اختيارك من"
type input "0"
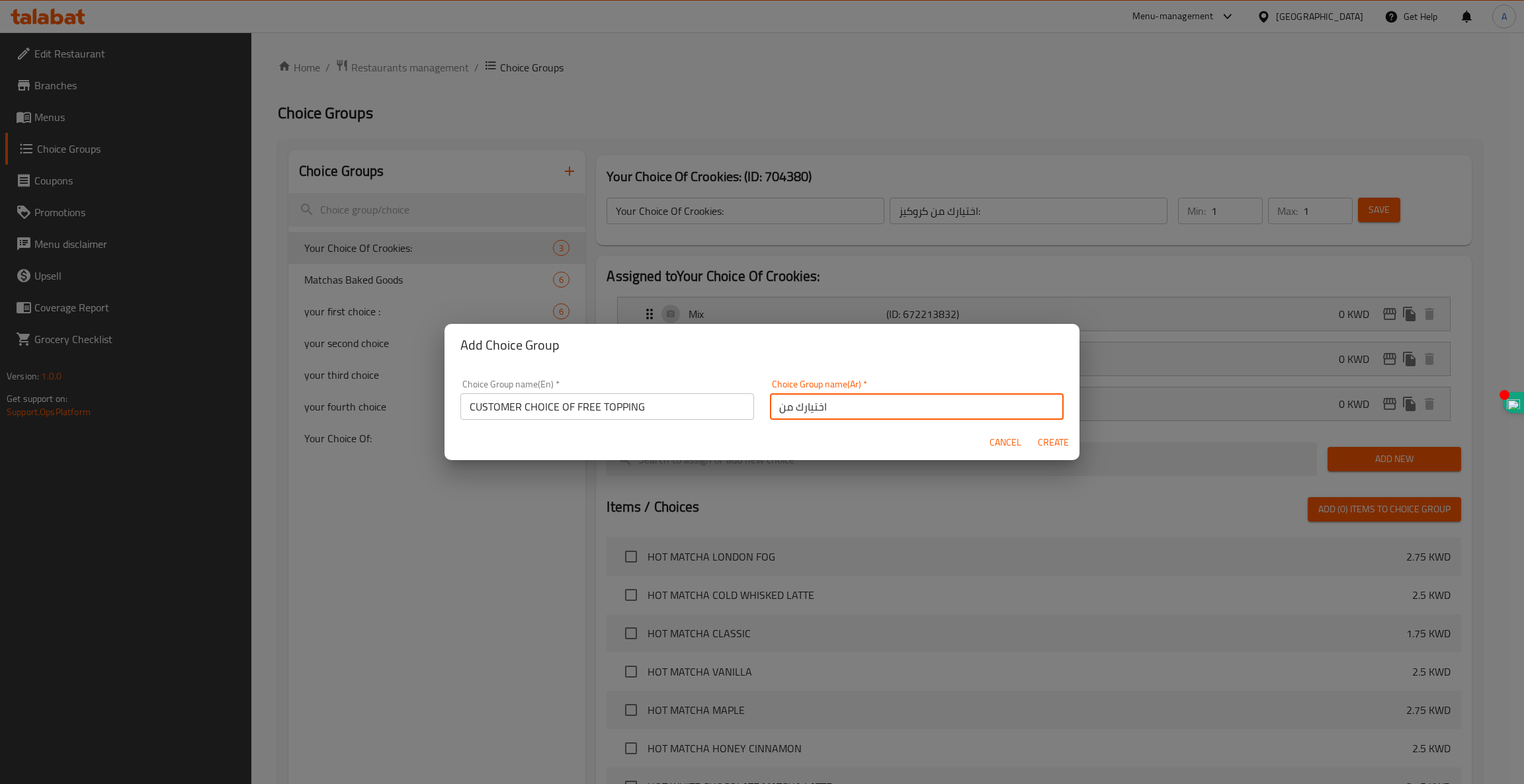
type input "0"
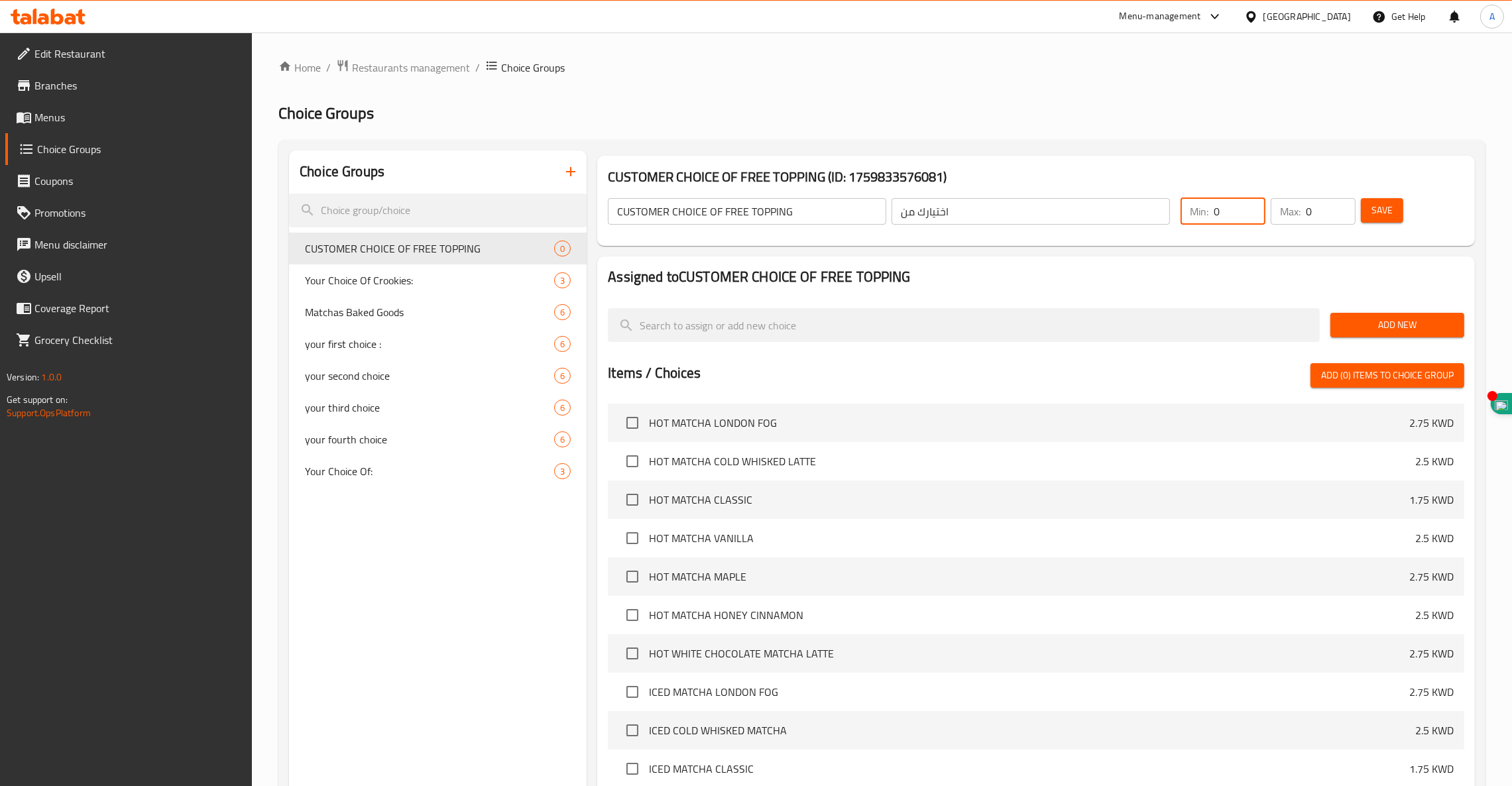
drag, startPoint x: 1223, startPoint y: 209, endPoint x: 1207, endPoint y: 209, distance: 16.0
click at [1207, 209] on div "Min: 0 ​" at bounding box center [1223, 211] width 85 height 26
type input "2"
click at [1366, 215] on button "Save" at bounding box center [1382, 211] width 43 height 24
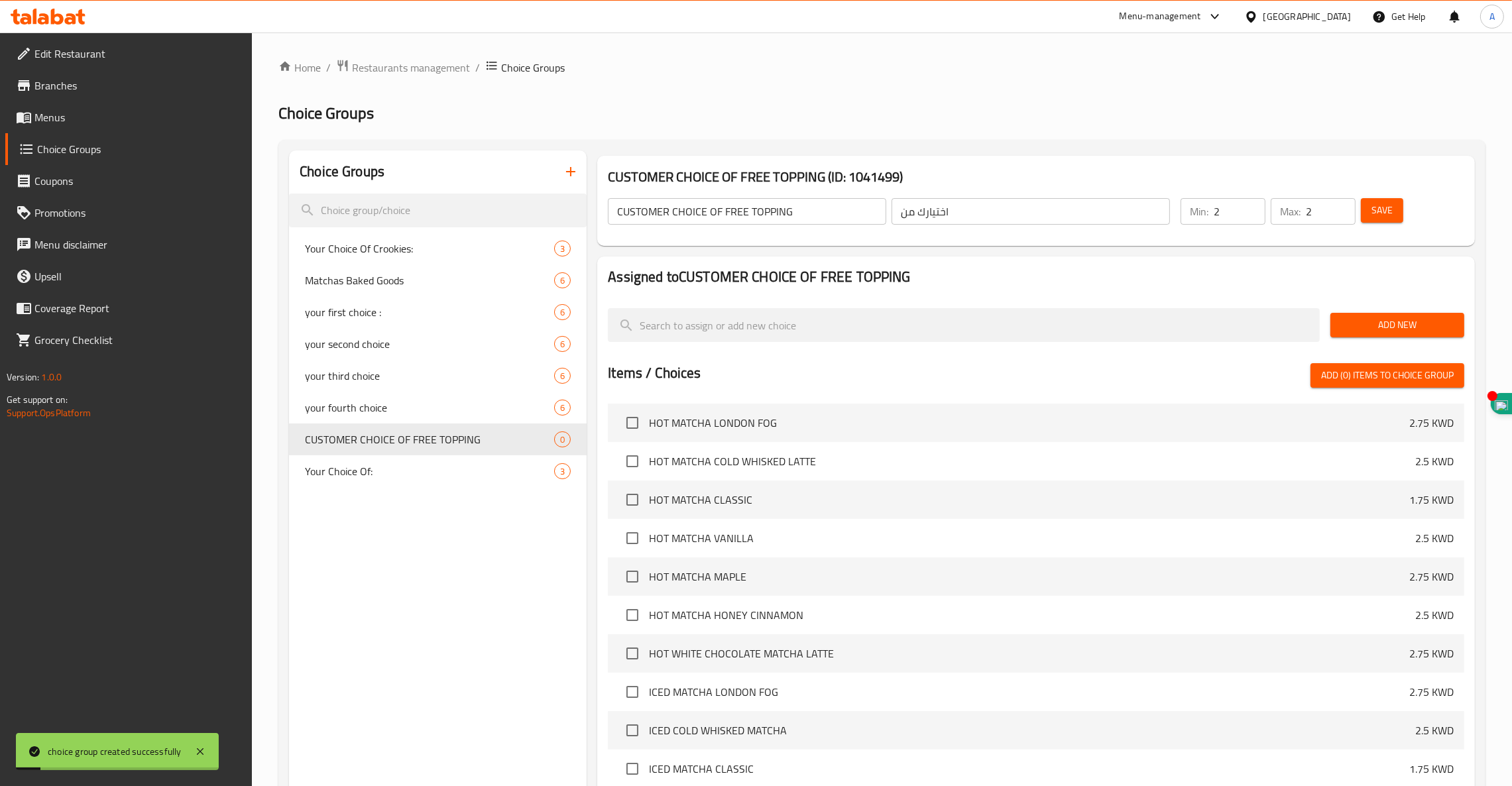
click at [1429, 328] on span "Add New" at bounding box center [1397, 324] width 112 height 16
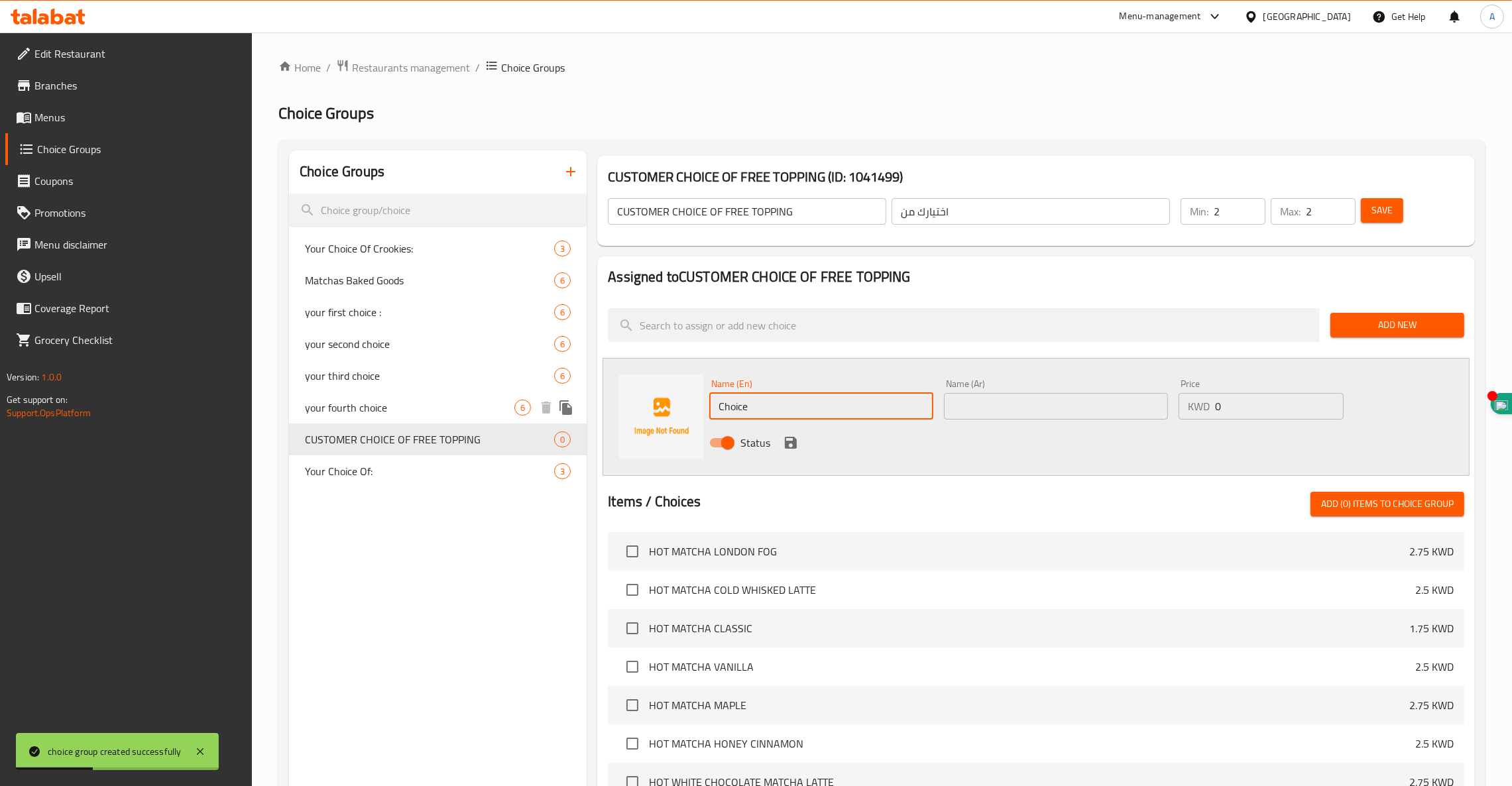
drag, startPoint x: 826, startPoint y: 413, endPoint x: 498, endPoint y: 395, distance: 328.5
click at [499, 395] on div "Choice Groups Your Choice Of Crookies: 3 Matchas Baked Goods 6 your first choic…" at bounding box center [884, 630] width 1191 height 957
paste input "BLUEBERRY"
type input "BLUEBERRY"
click at [1037, 405] on input "text" at bounding box center [1055, 406] width 224 height 26
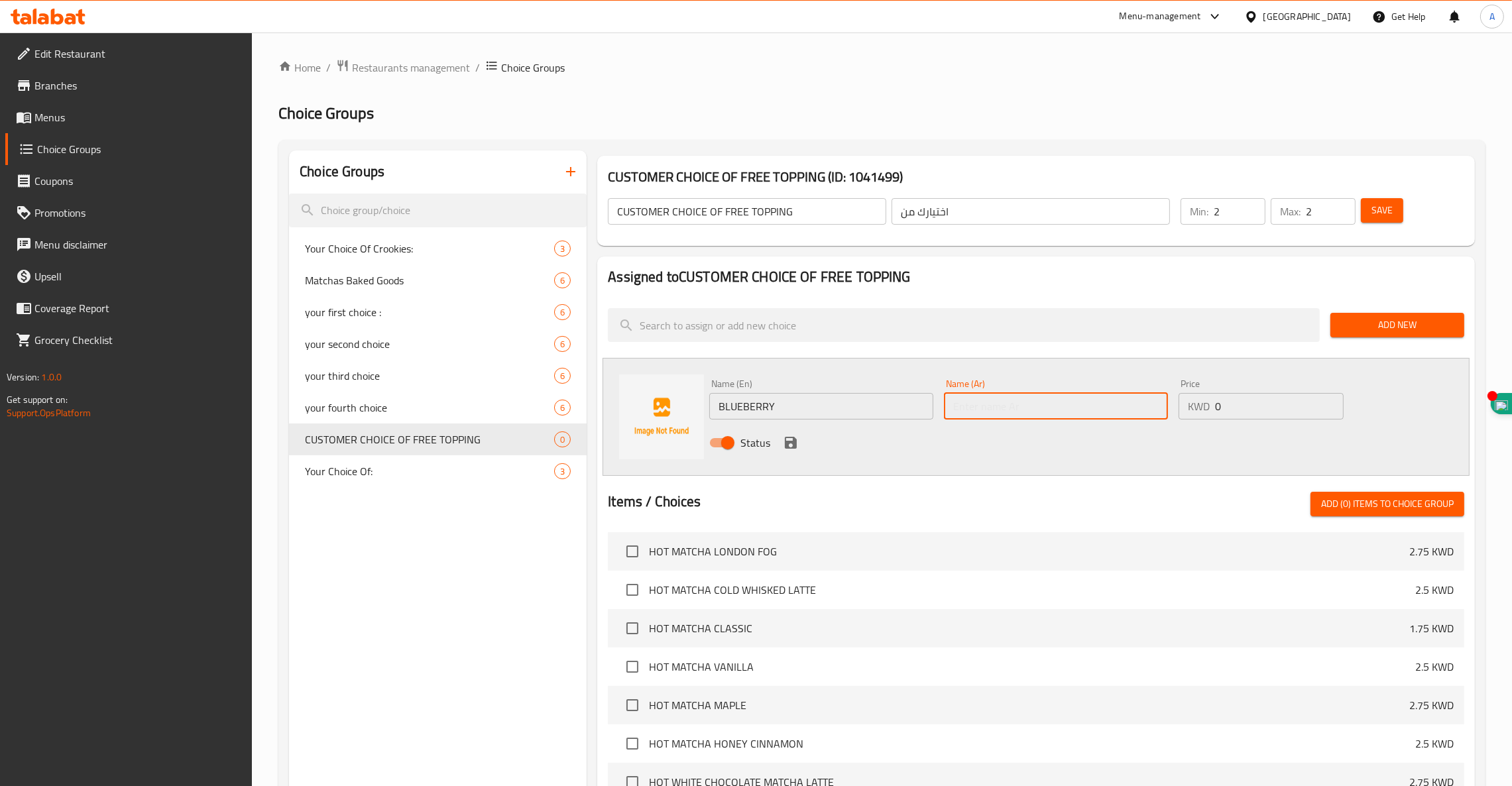
paste input "توت أزرق"
type input "توت أزرق"
click at [791, 443] on icon "save" at bounding box center [790, 442] width 12 height 12
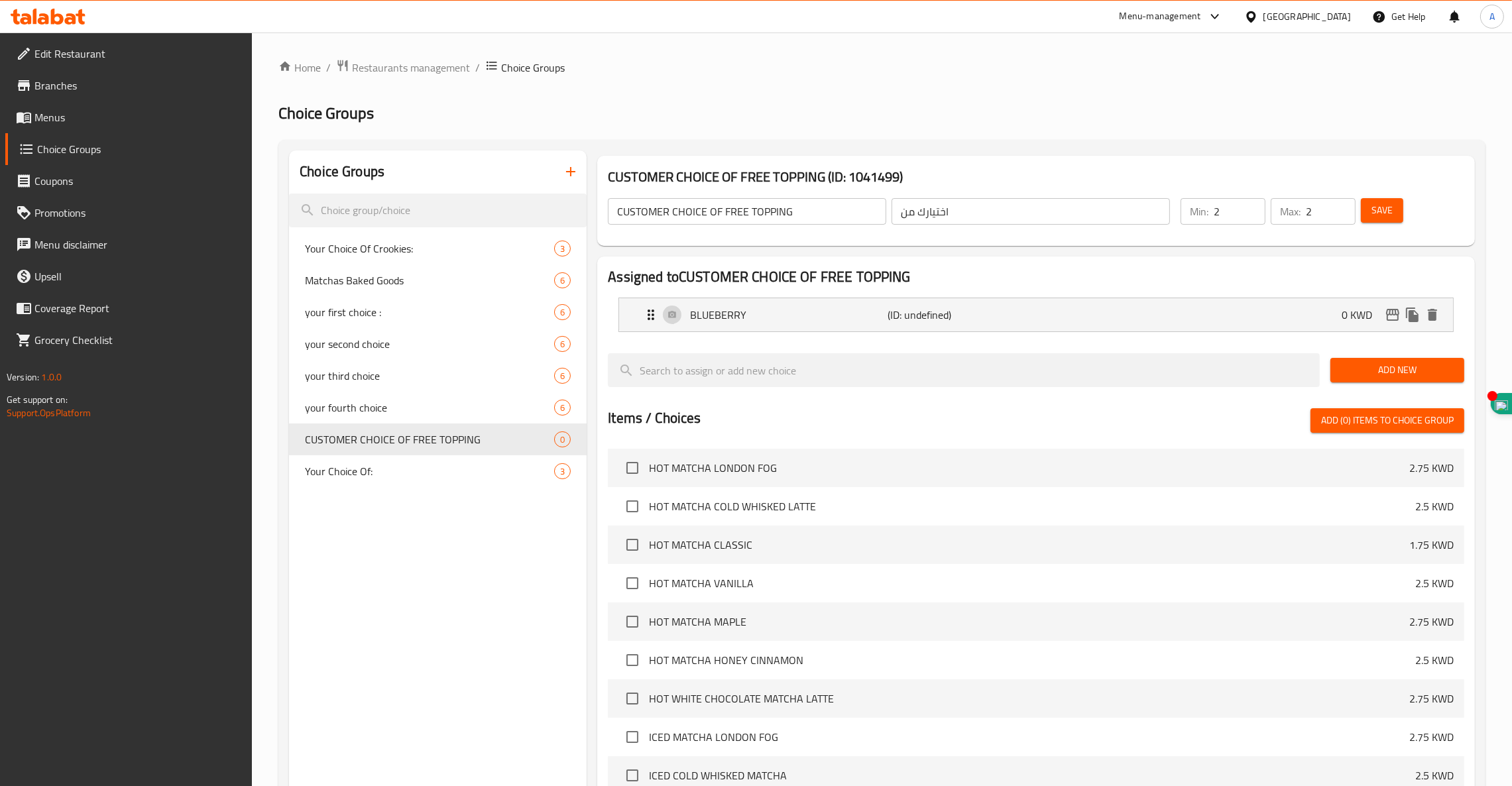
drag, startPoint x: 1401, startPoint y: 367, endPoint x: 1385, endPoint y: 368, distance: 16.0
click at [1398, 368] on span "Add New" at bounding box center [1397, 370] width 112 height 16
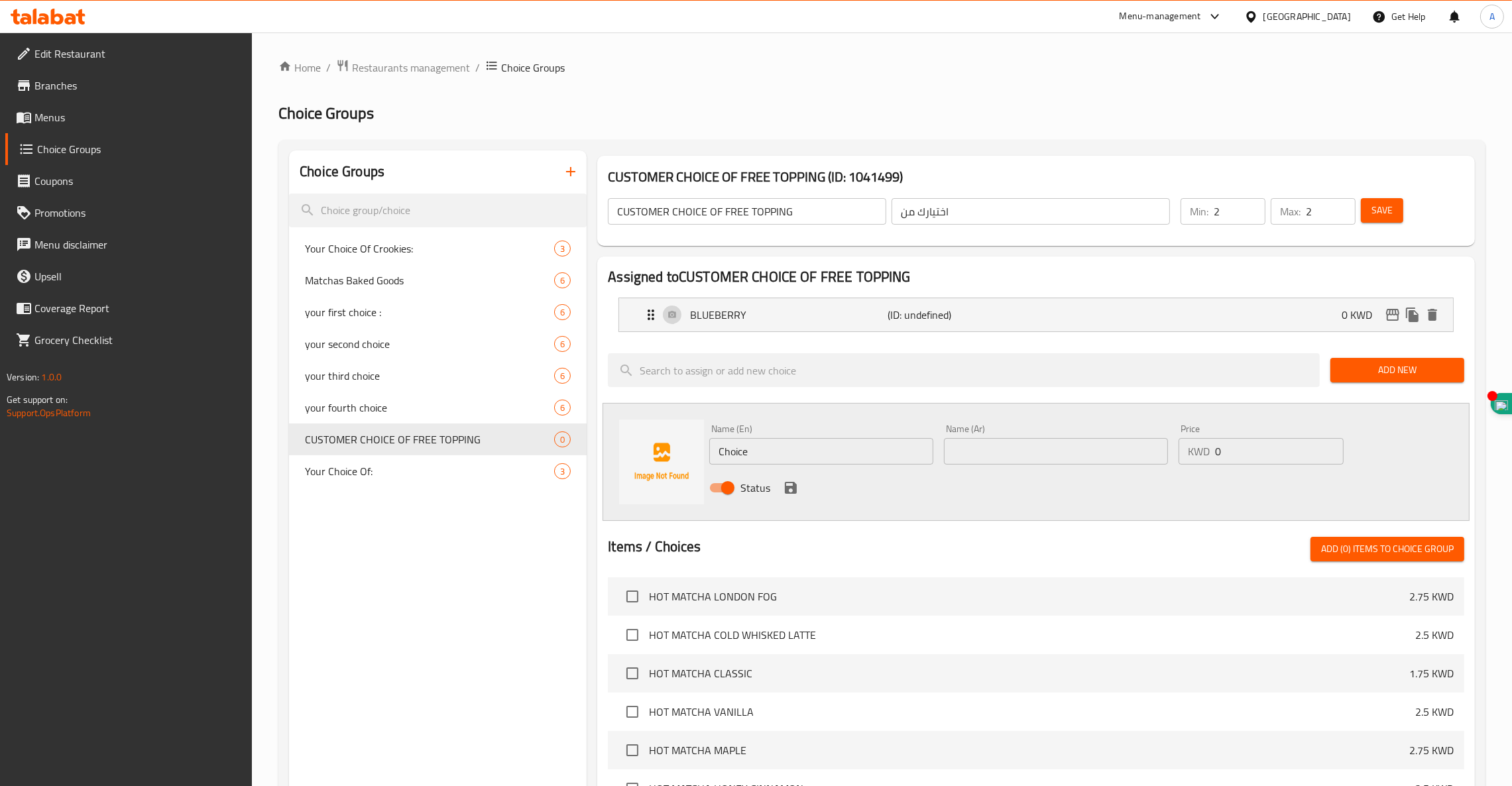
drag, startPoint x: 792, startPoint y: 455, endPoint x: 511, endPoint y: 442, distance: 281.3
click at [521, 443] on div "Choice Groups Your Choice Of Crookies: 3 Matchas Baked Goods 6 your first choic…" at bounding box center [884, 652] width 1191 height 1002
paste input "RASPBERRY"
type input "RASPBERRY"
click at [1107, 445] on input "text" at bounding box center [1055, 451] width 224 height 26
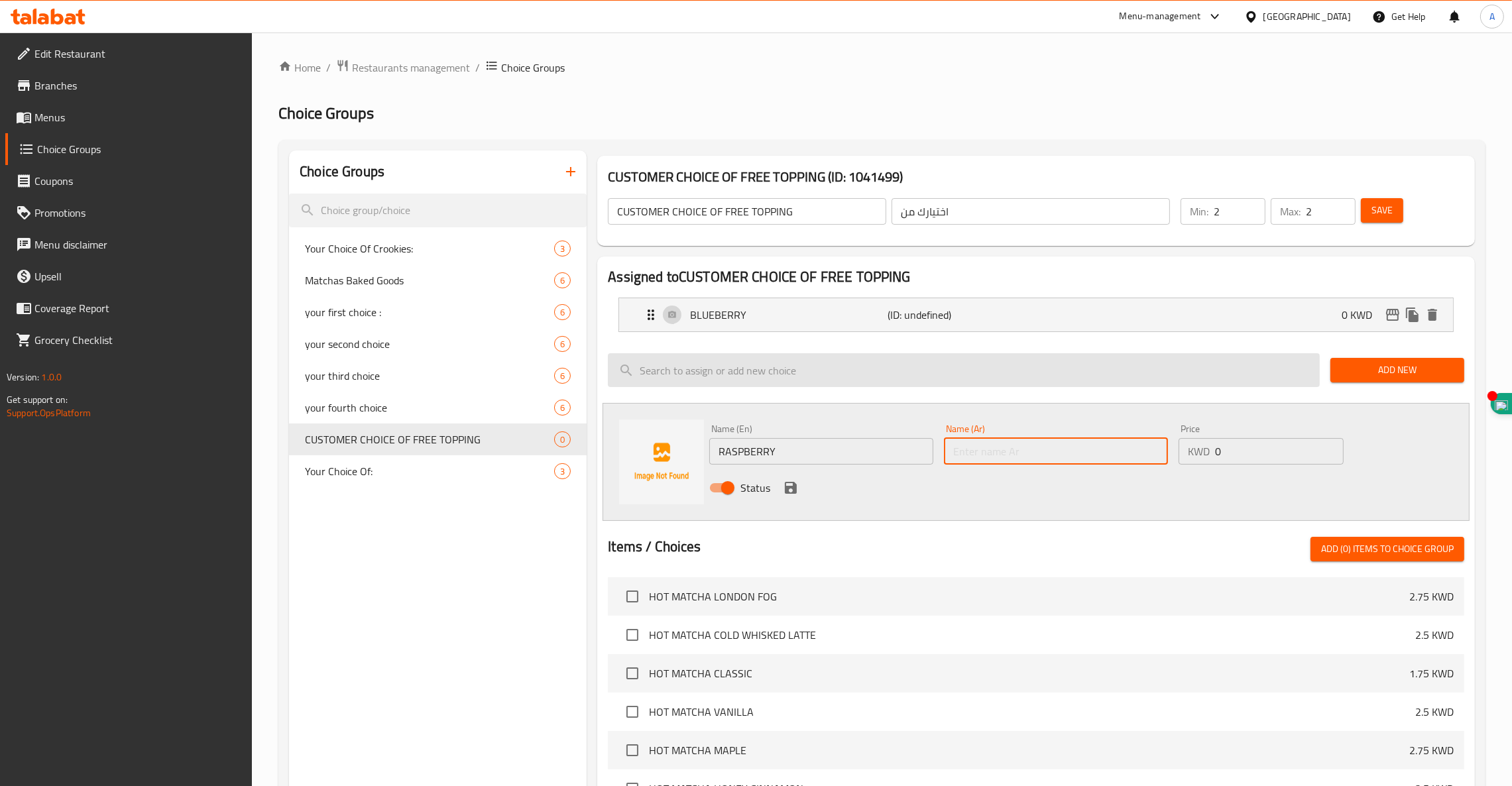
paste input "توت أحمر"
type input "توت أحمر"
click at [802, 491] on div "Status" at bounding box center [1055, 488] width 703 height 36
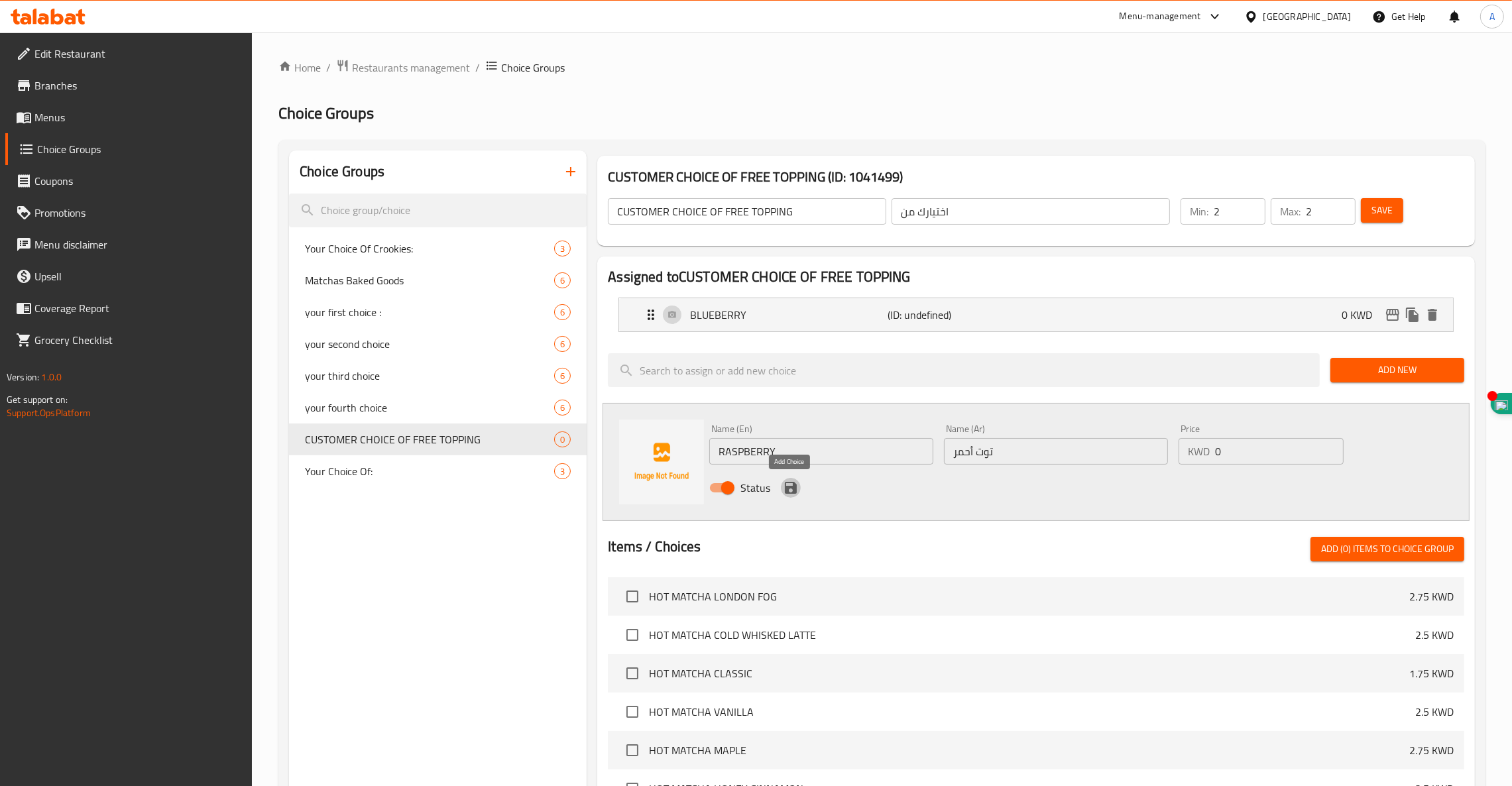
click at [785, 491] on icon "save" at bounding box center [790, 487] width 12 height 12
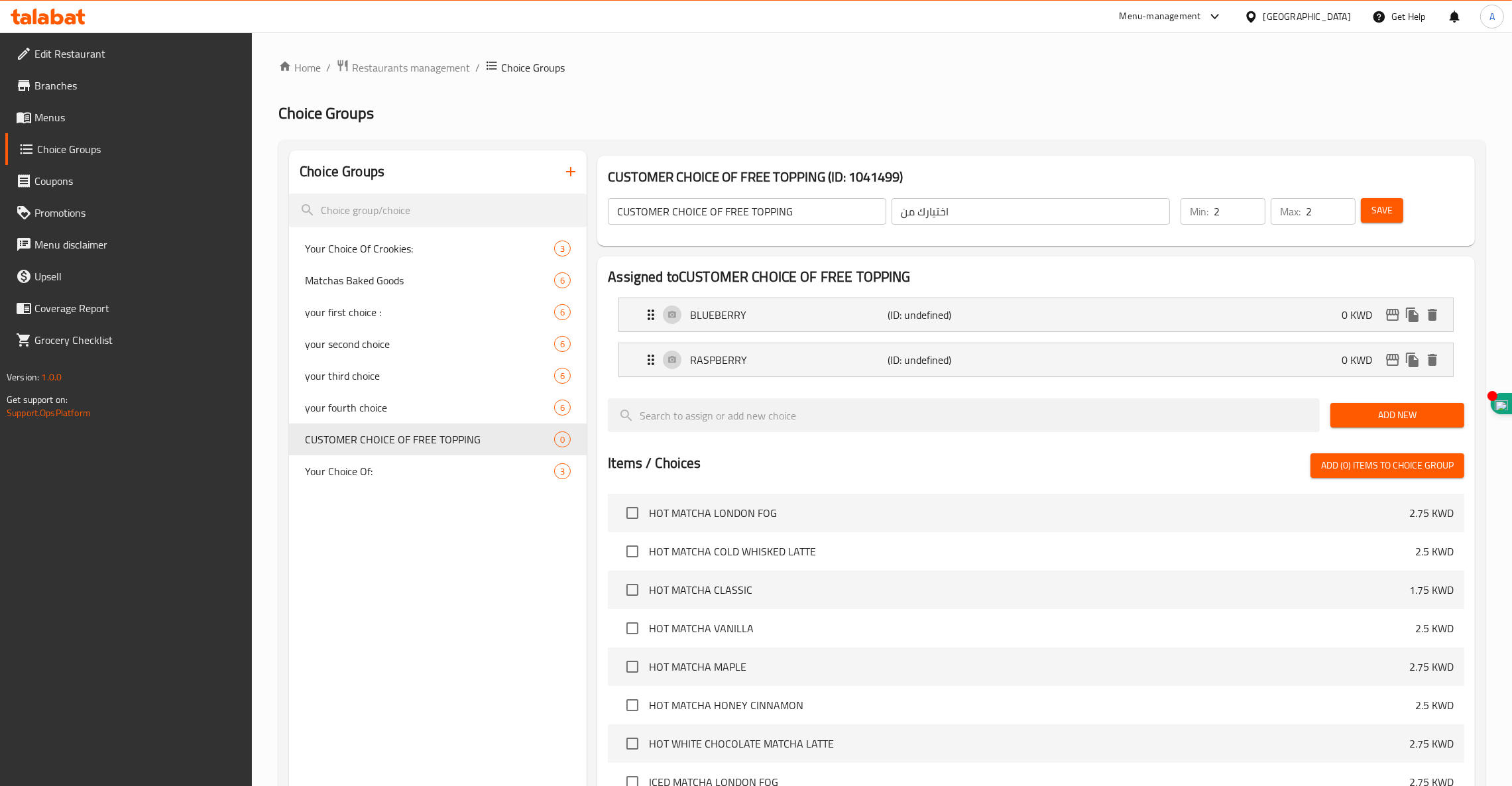
click at [1405, 420] on span "Add New" at bounding box center [1397, 415] width 112 height 16
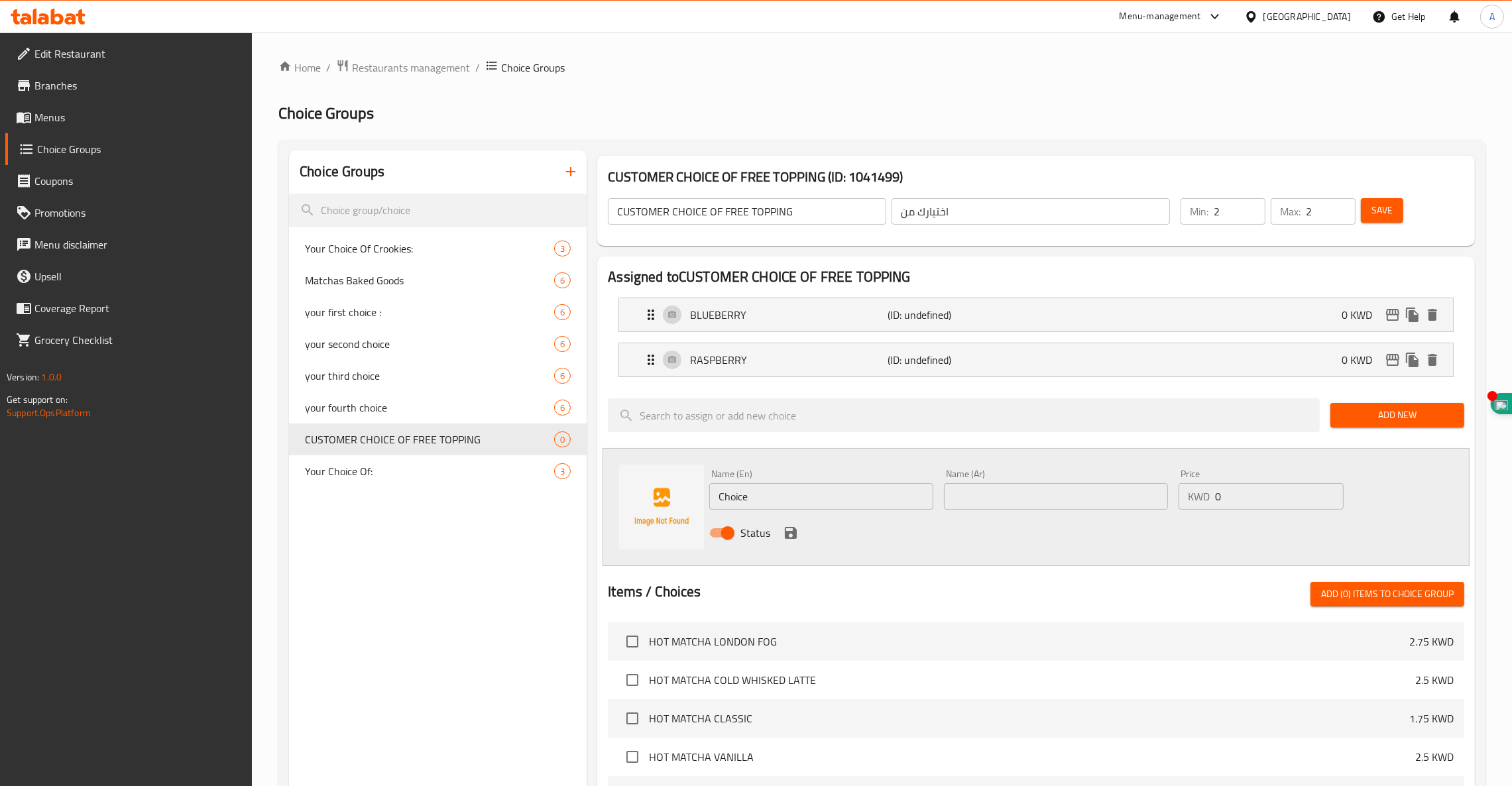
drag, startPoint x: 774, startPoint y: 502, endPoint x: 605, endPoint y: 506, distance: 169.0
click at [633, 509] on div "Name (En) Choice Name (En) Name (Ar) Name (Ar) Price KWD 0 Price Status" at bounding box center [1035, 507] width 867 height 118
paste input "STRAWBERRY"
type input "STRAWBERRY"
click at [1021, 496] on input "text" at bounding box center [1055, 496] width 224 height 26
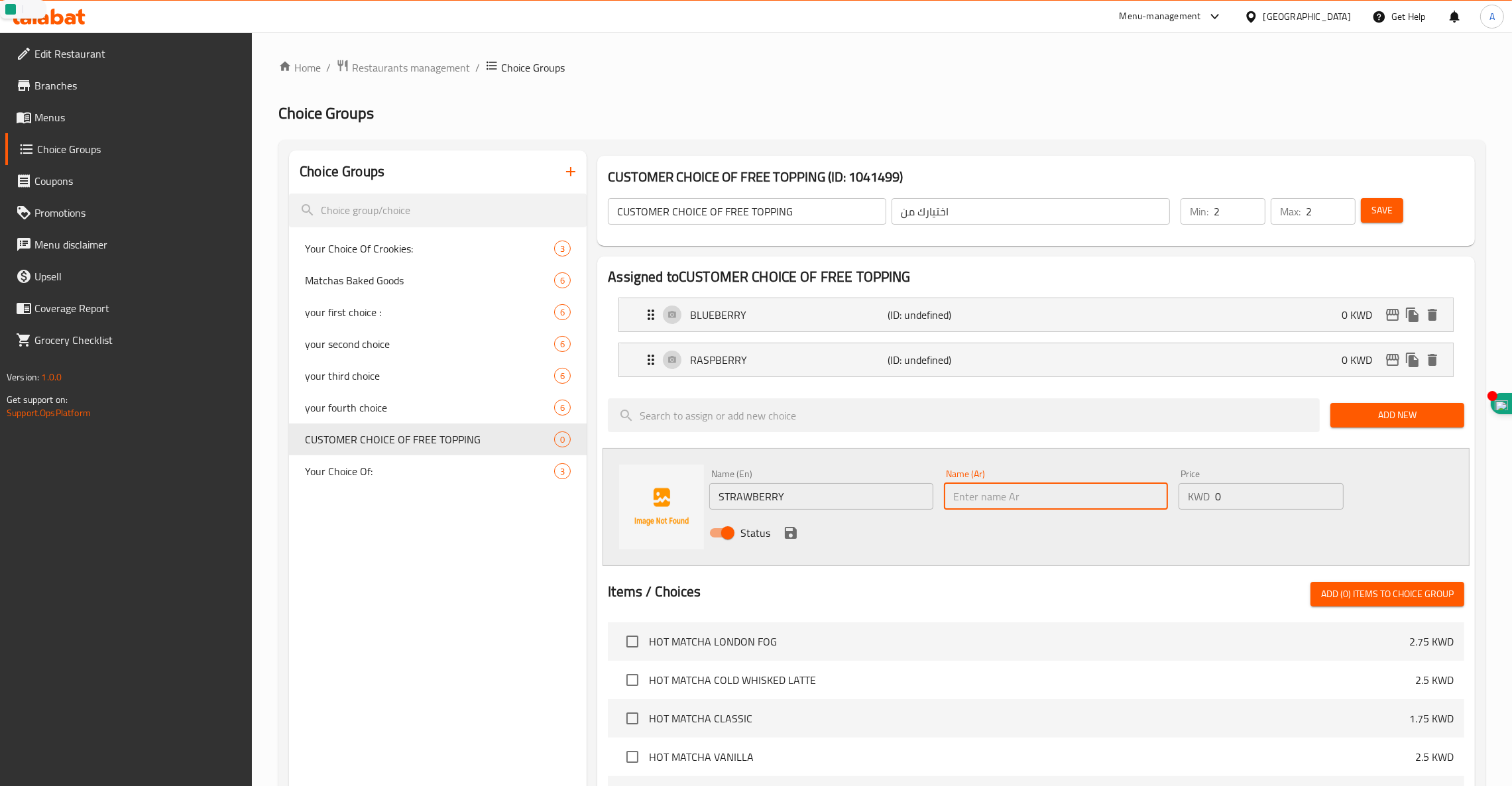
paste input "فراولة"
type input "فراولة"
click at [784, 531] on icon "save" at bounding box center [790, 533] width 12 height 12
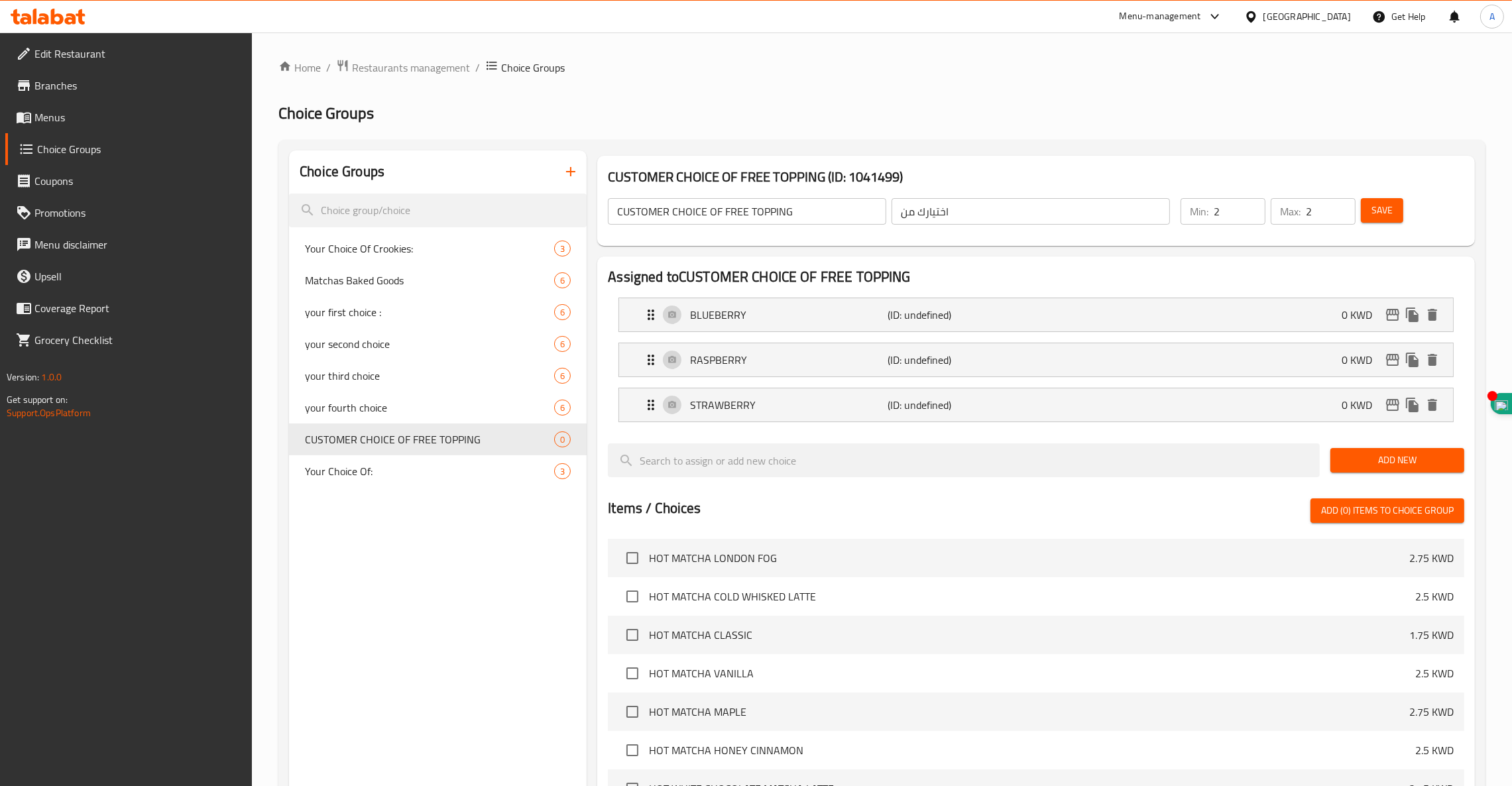
click at [1434, 469] on span "Add New" at bounding box center [1397, 460] width 112 height 16
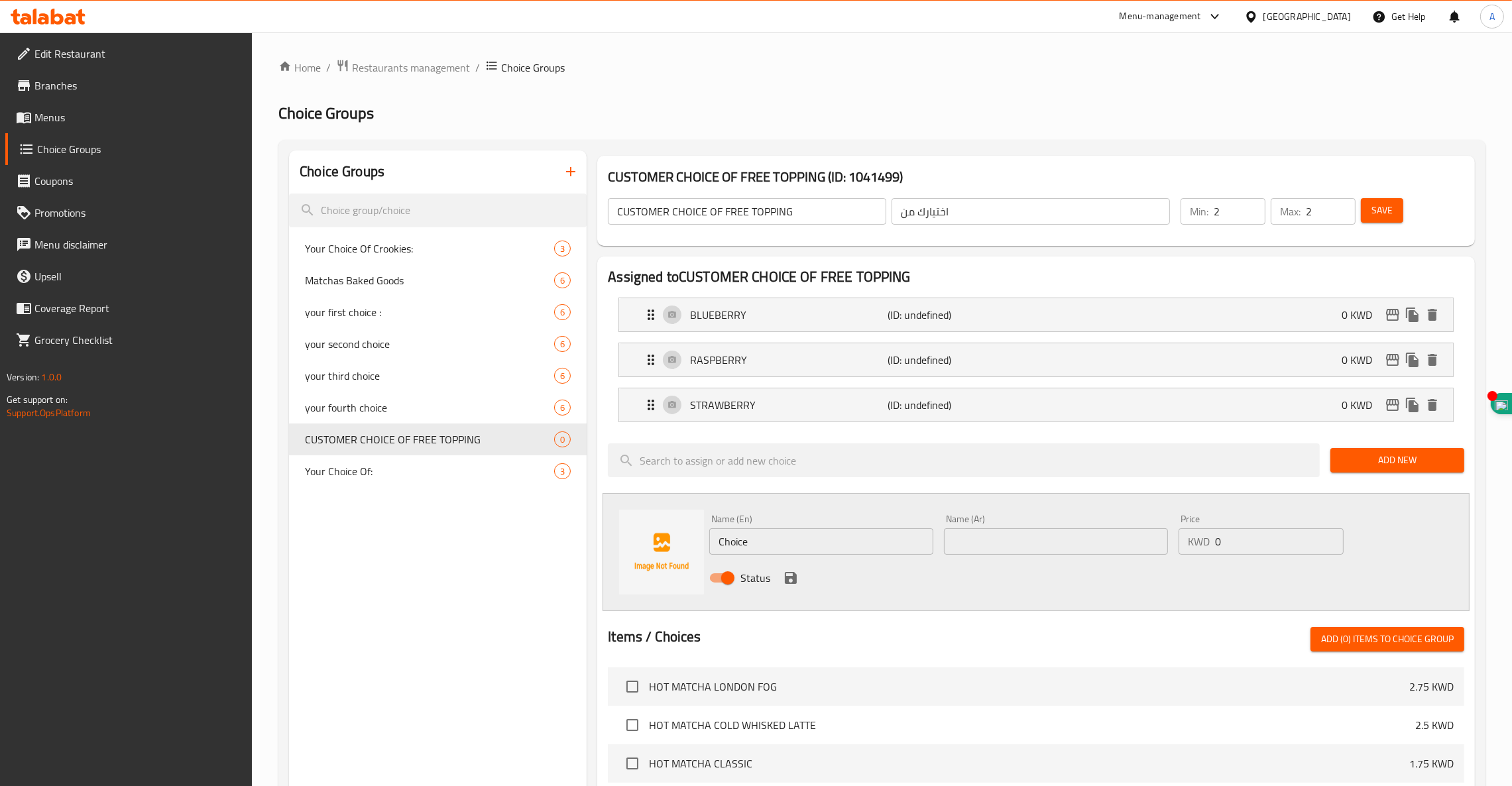
click at [1011, 551] on input "text" at bounding box center [1055, 541] width 224 height 26
paste input "موز"
type input "موز"
click at [747, 540] on input "Choice" at bounding box center [821, 541] width 224 height 26
drag, startPoint x: 747, startPoint y: 540, endPoint x: 614, endPoint y: 556, distance: 134.0
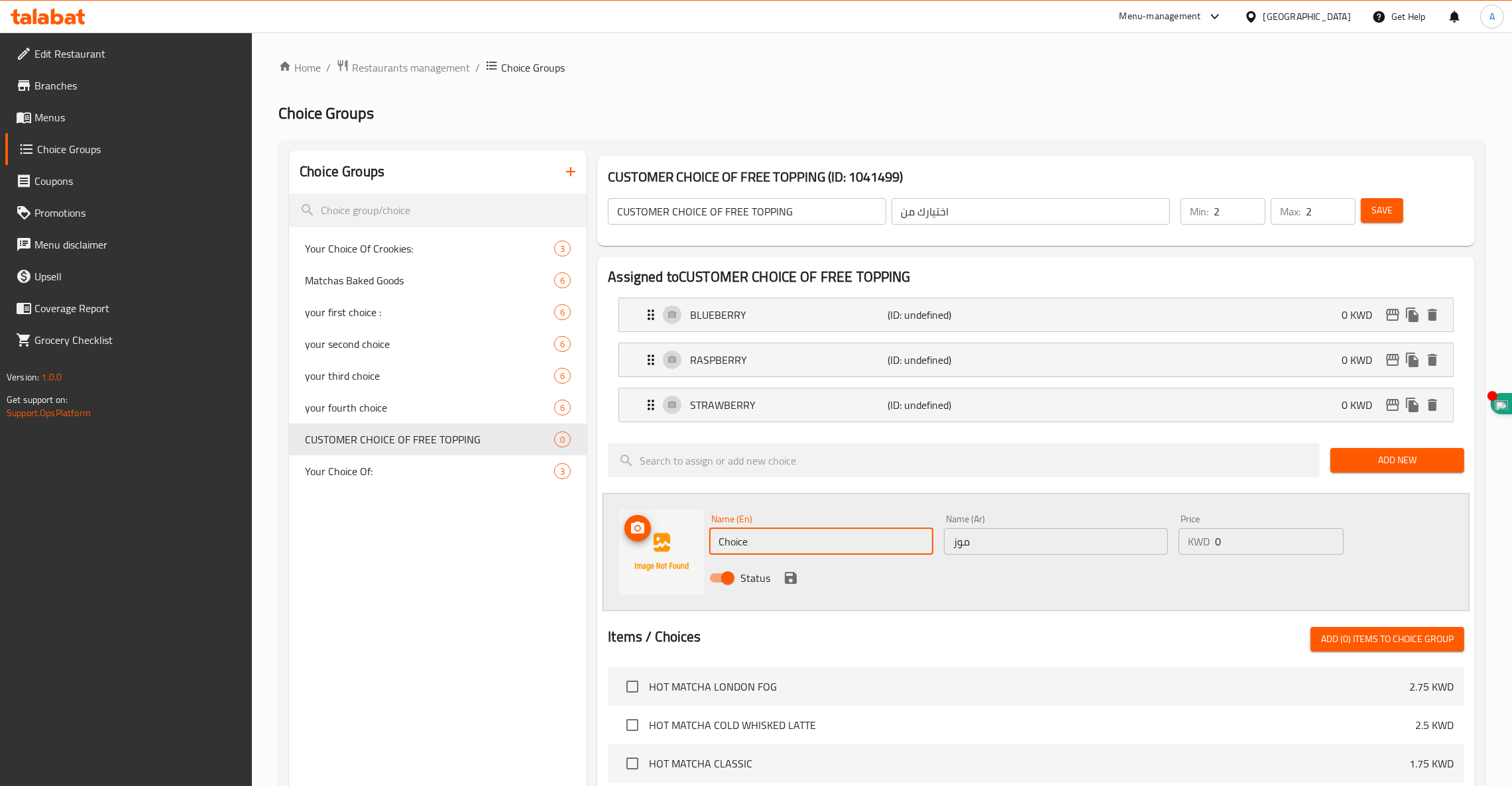
click at [614, 556] on div "Name (En) Choice Name (En) Name (Ar) موز Name (Ar) Price KWD 0 Price Status" at bounding box center [1035, 552] width 867 height 118
type input "ل"
type input "b"
type input "BANANA"
click at [792, 580] on icon "save" at bounding box center [790, 578] width 12 height 12
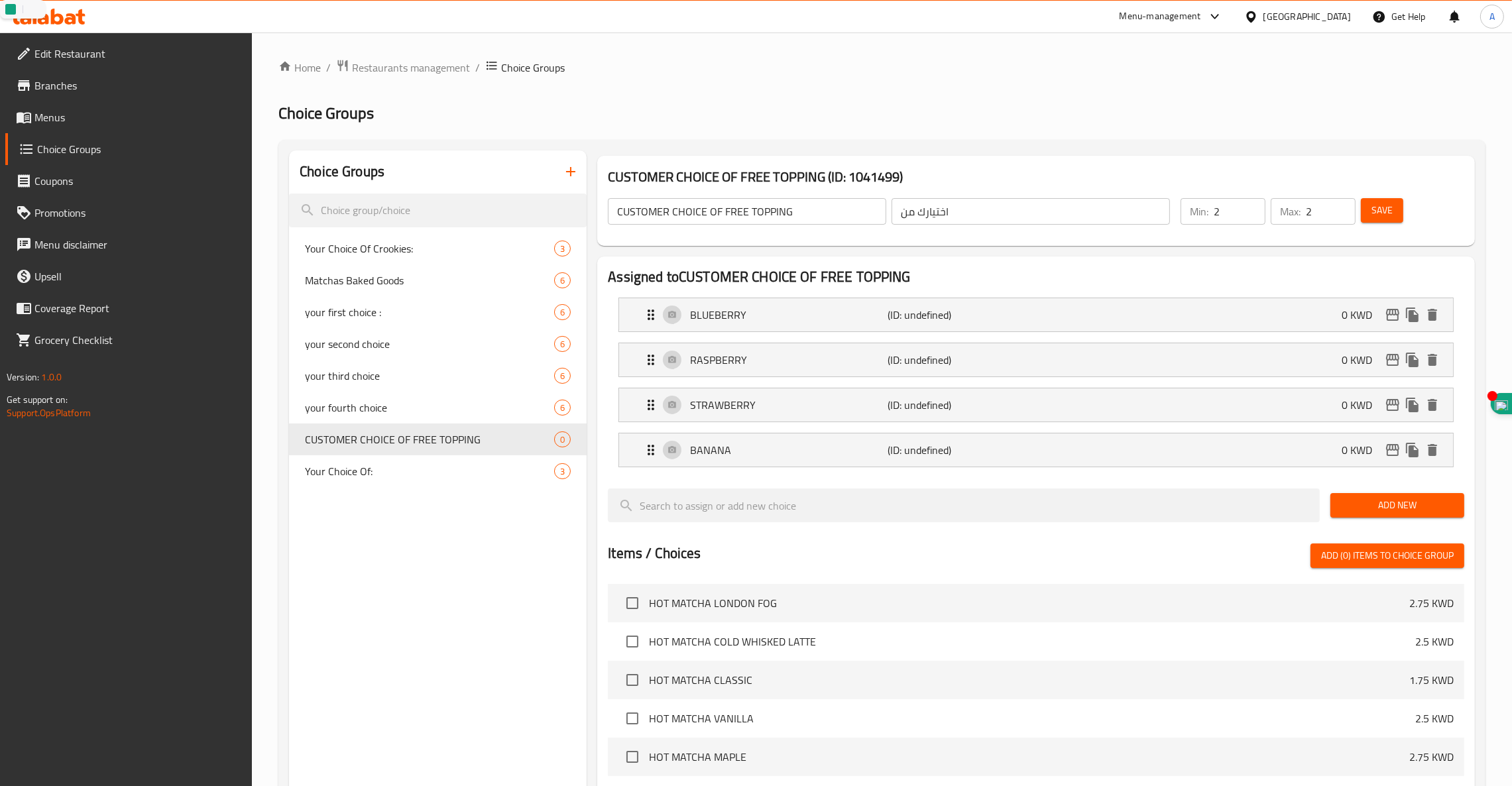
drag, startPoint x: 1406, startPoint y: 519, endPoint x: 1398, endPoint y: 515, distance: 8.9
click at [1402, 518] on button "Add New" at bounding box center [1397, 505] width 134 height 24
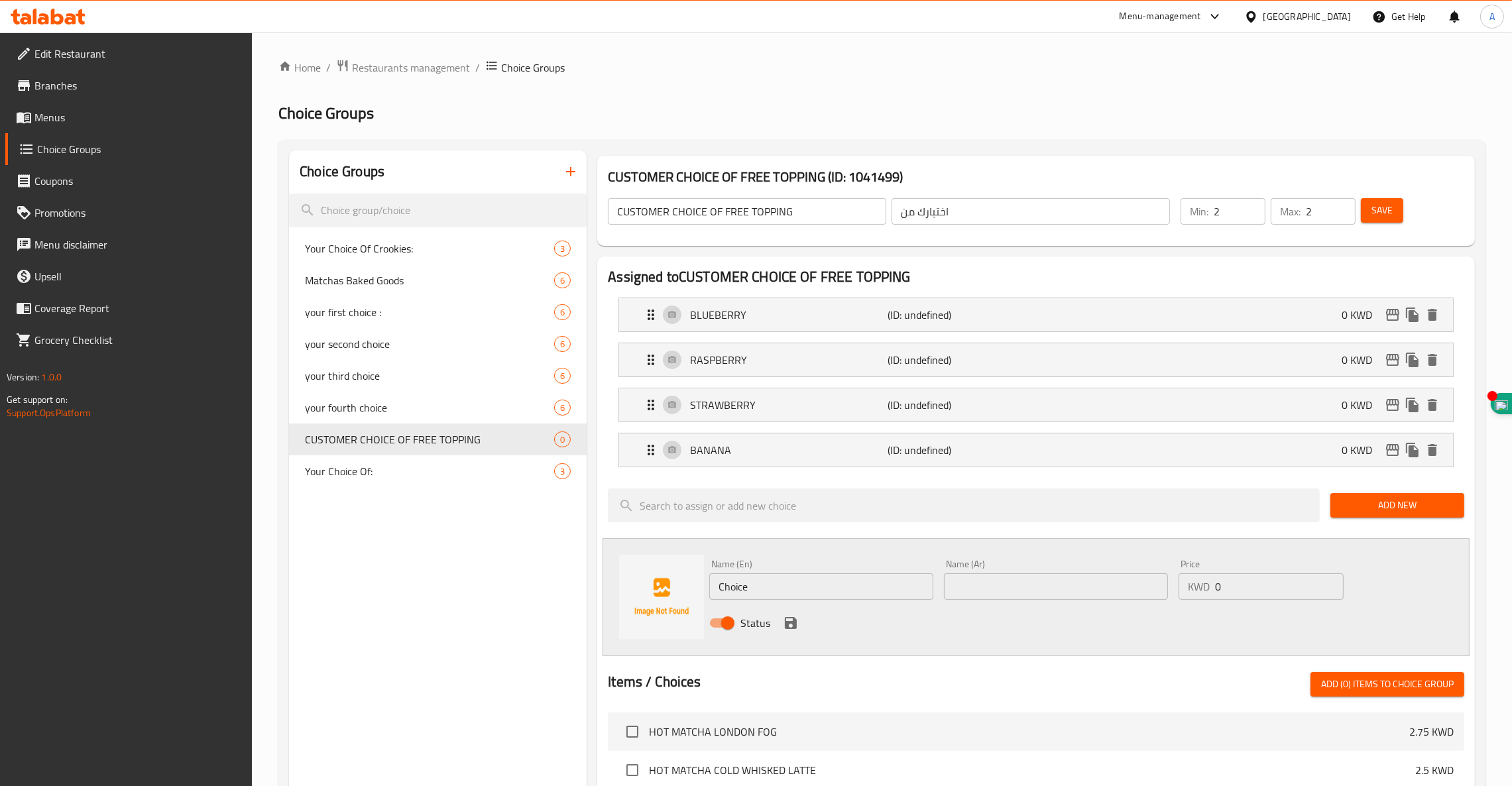
drag, startPoint x: 880, startPoint y: 590, endPoint x: 428, endPoint y: 558, distance: 453.1
click at [461, 565] on div "Choice Groups Your Choice Of Crookies: 3 Matchas Baked Goods 6 your first choic…" at bounding box center [884, 719] width 1191 height 1137
paste input "HIA SEED"
type input "CHIA SEED"
click at [1027, 585] on input "text" at bounding box center [1055, 586] width 224 height 26
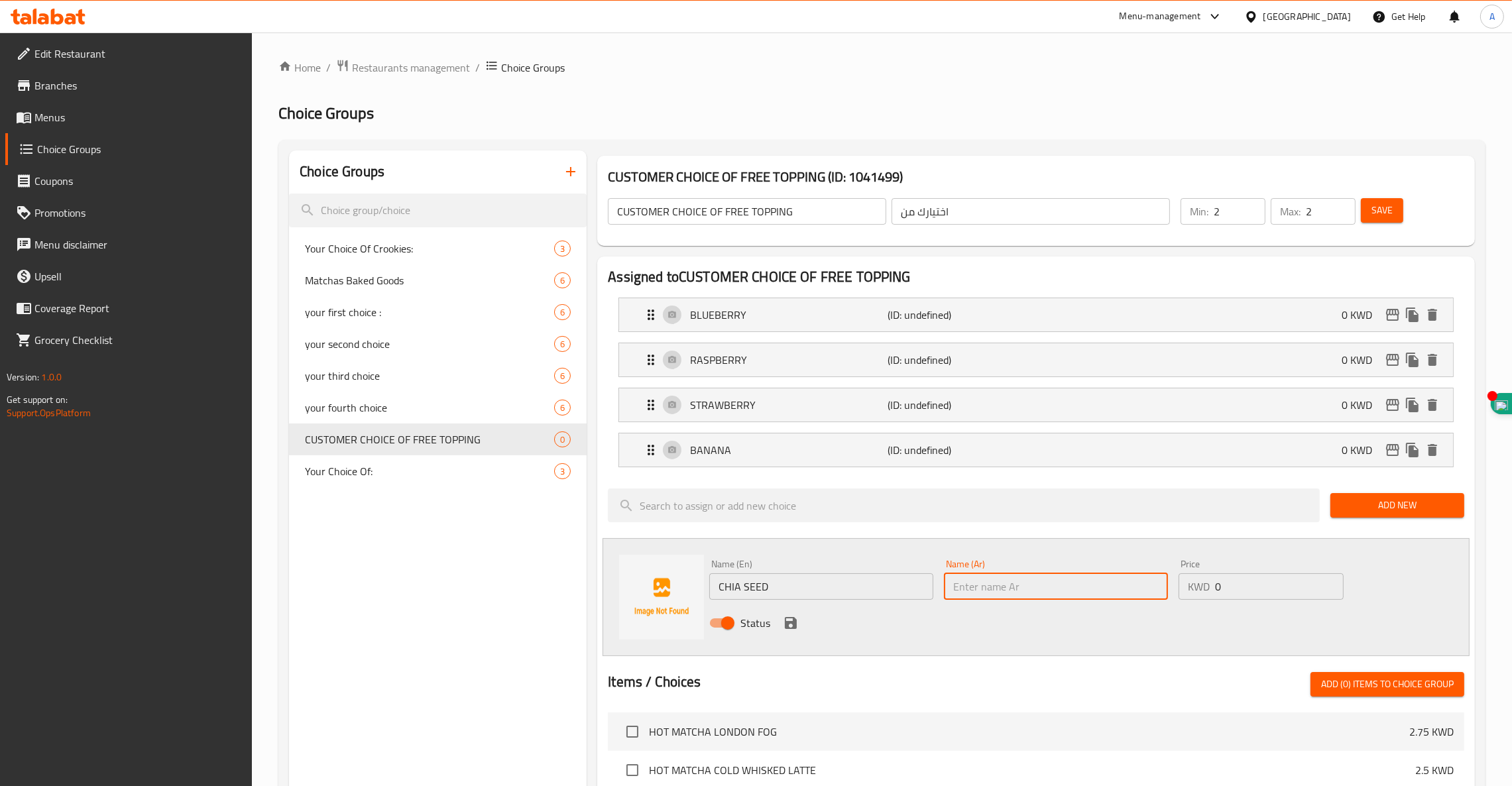
paste input "بذور الشيا"
type input "بذور الشيا"
click at [784, 623] on icon "save" at bounding box center [791, 623] width 16 height 16
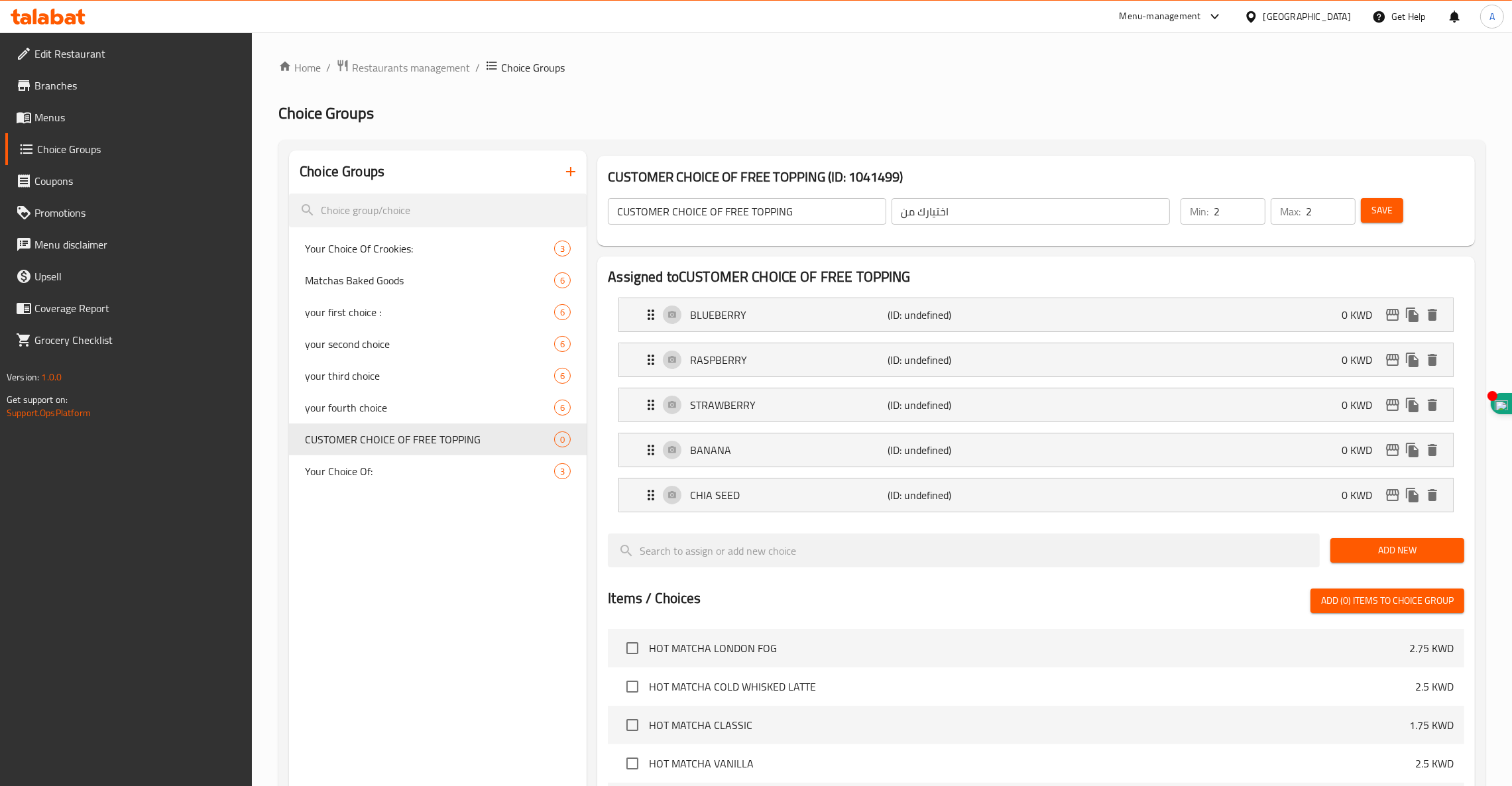
click at [1381, 551] on span "Add New" at bounding box center [1397, 550] width 112 height 16
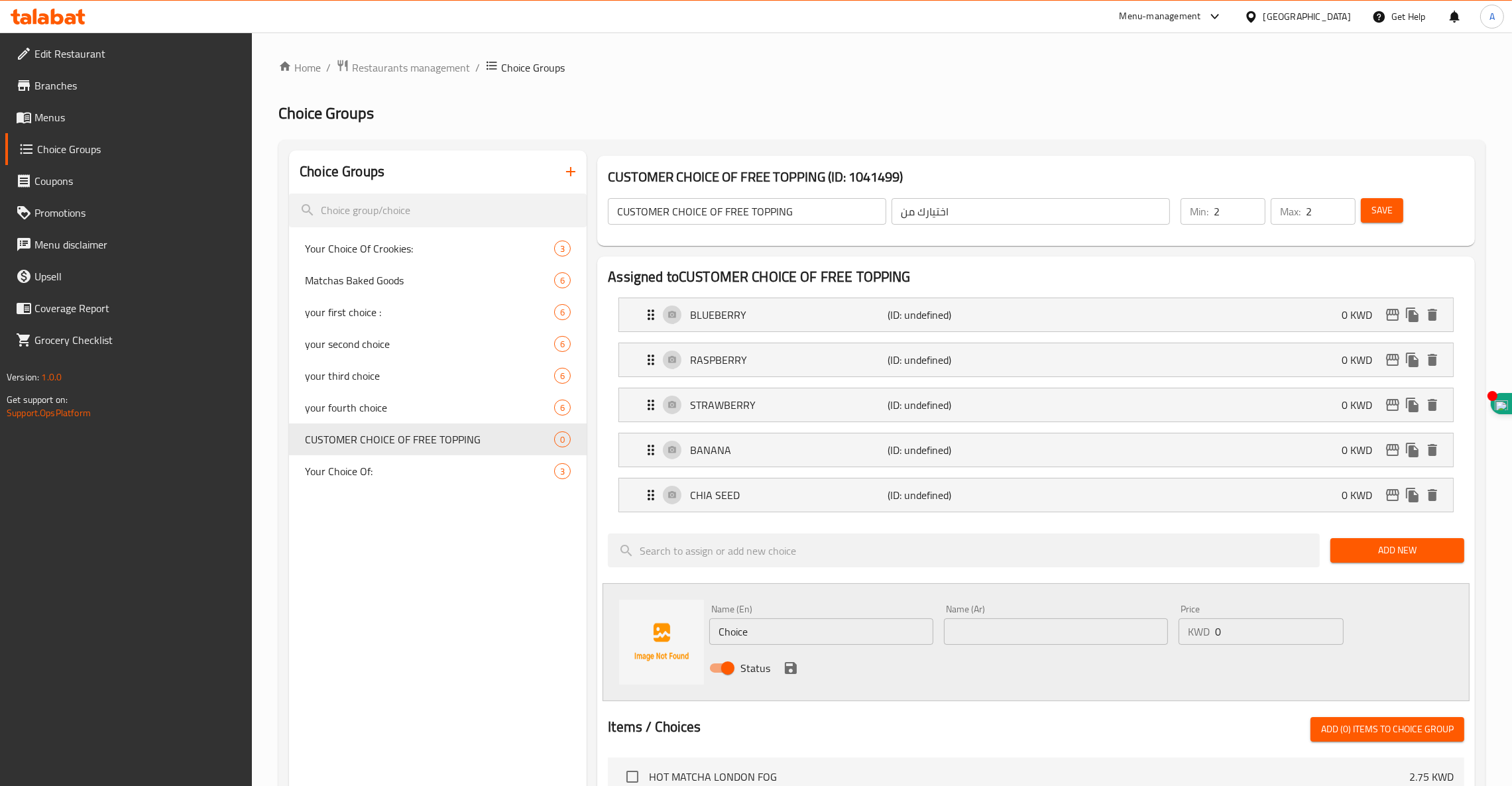
click at [1013, 639] on input "text" at bounding box center [1055, 631] width 224 height 26
paste input "بسكويت دايجستف"
type input "بسكويت دايجستف"
click at [781, 628] on input "Choice" at bounding box center [821, 631] width 224 height 26
drag, startPoint x: 773, startPoint y: 638, endPoint x: 495, endPoint y: 623, distance: 278.4
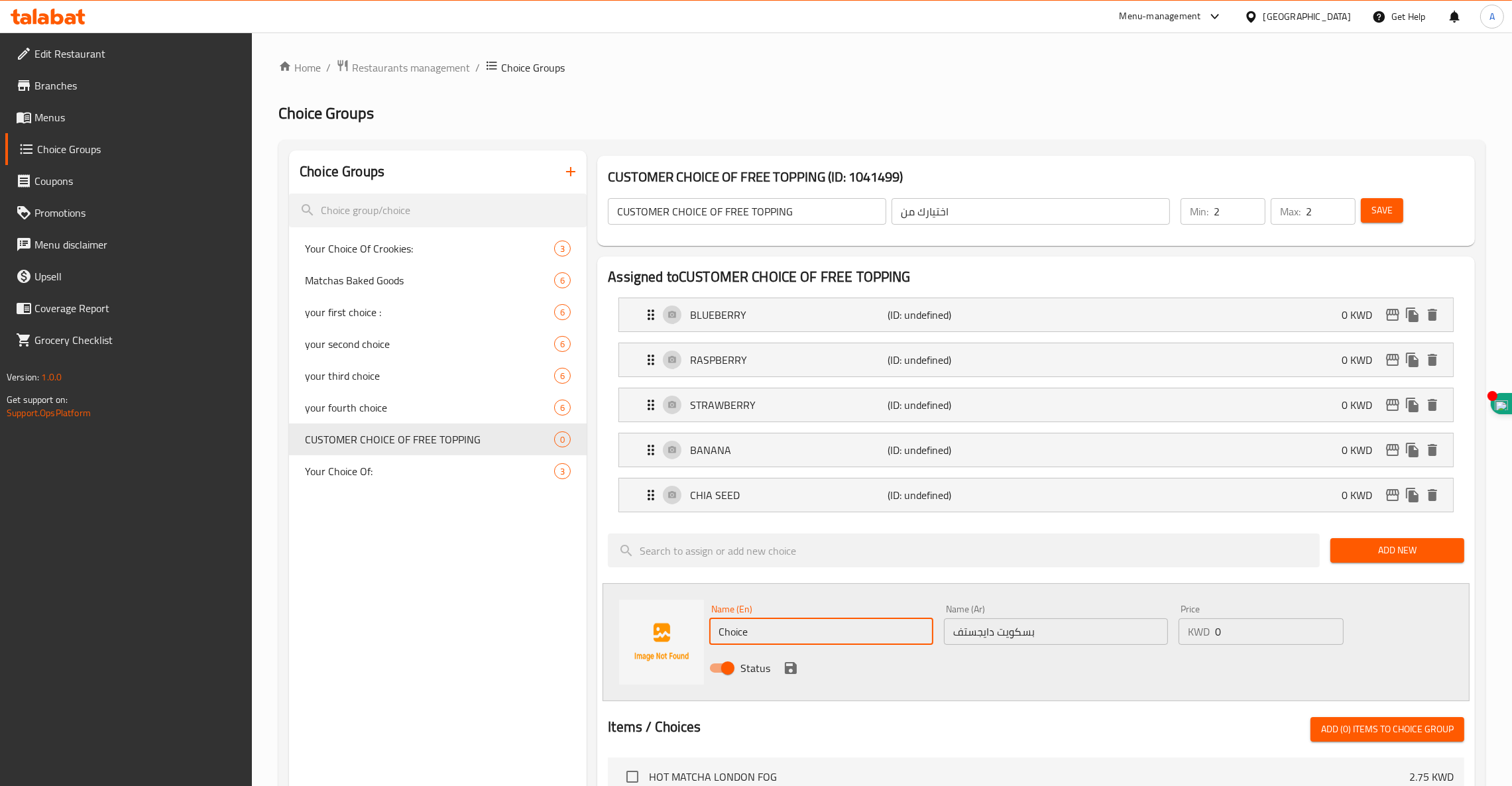
click at [558, 630] on div "Choice Groups Your Choice Of Crookies: 3 Matchas Baked Goods 6 your first choic…" at bounding box center [884, 742] width 1191 height 1182
paste input "DIGESTIVE BISCUITS"
type input "DIGESTIVE BISCUITS"
click at [788, 674] on icon "save" at bounding box center [790, 668] width 12 height 12
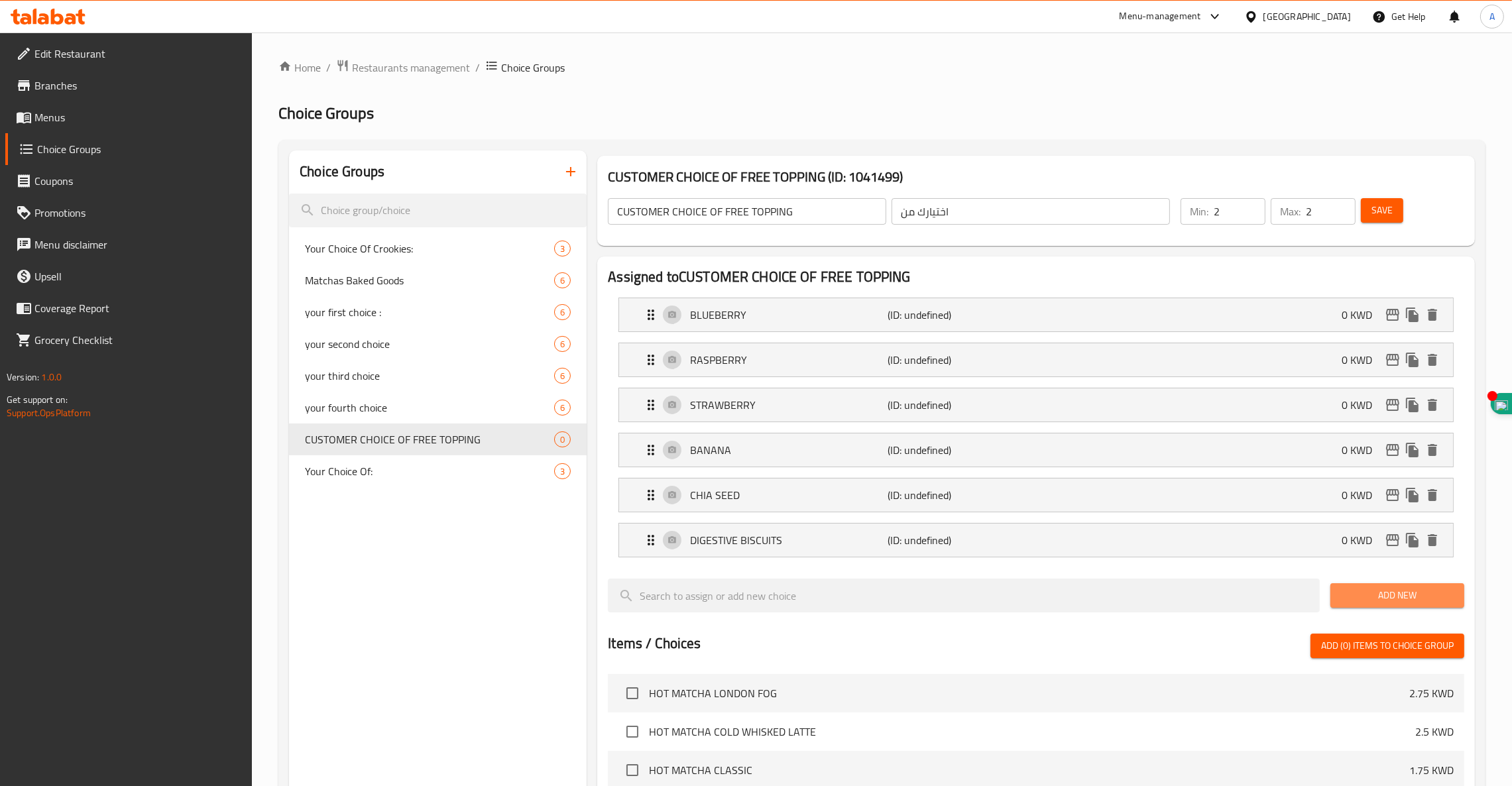
click at [1358, 600] on span "Add New" at bounding box center [1397, 595] width 112 height 16
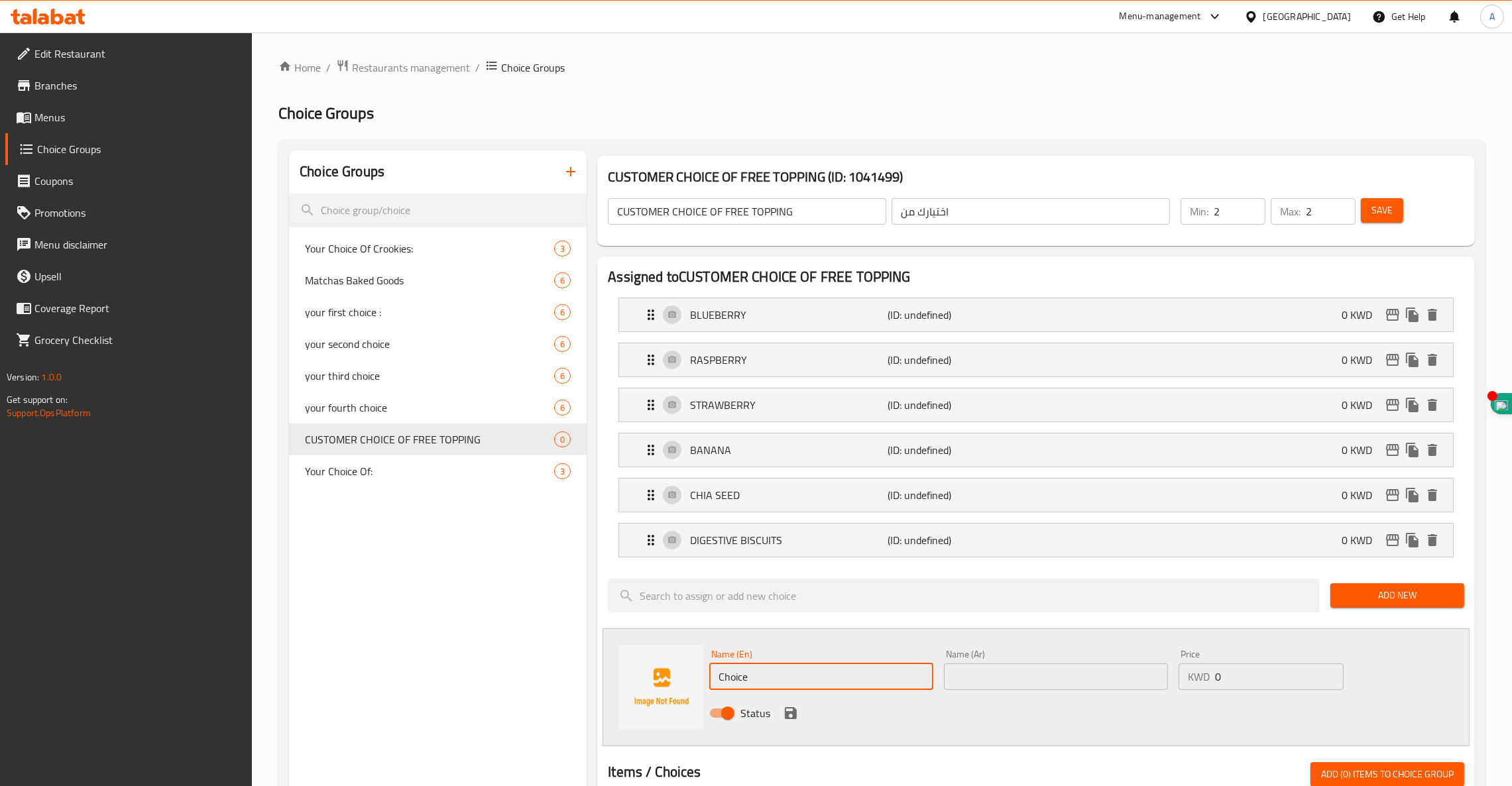
drag, startPoint x: 765, startPoint y: 682, endPoint x: 552, endPoint y: 640, distance: 217.1
click at [641, 658] on div "Name (En) Choice Name (En) Name (Ar) Name (Ar) Price KWD 0 Price Status" at bounding box center [1035, 687] width 867 height 118
paste input "LOTUS BISCOFF CRUMBS"
type input "LOTUS BISCOFF CRUMBS"
click at [979, 675] on input "text" at bounding box center [1055, 676] width 224 height 26
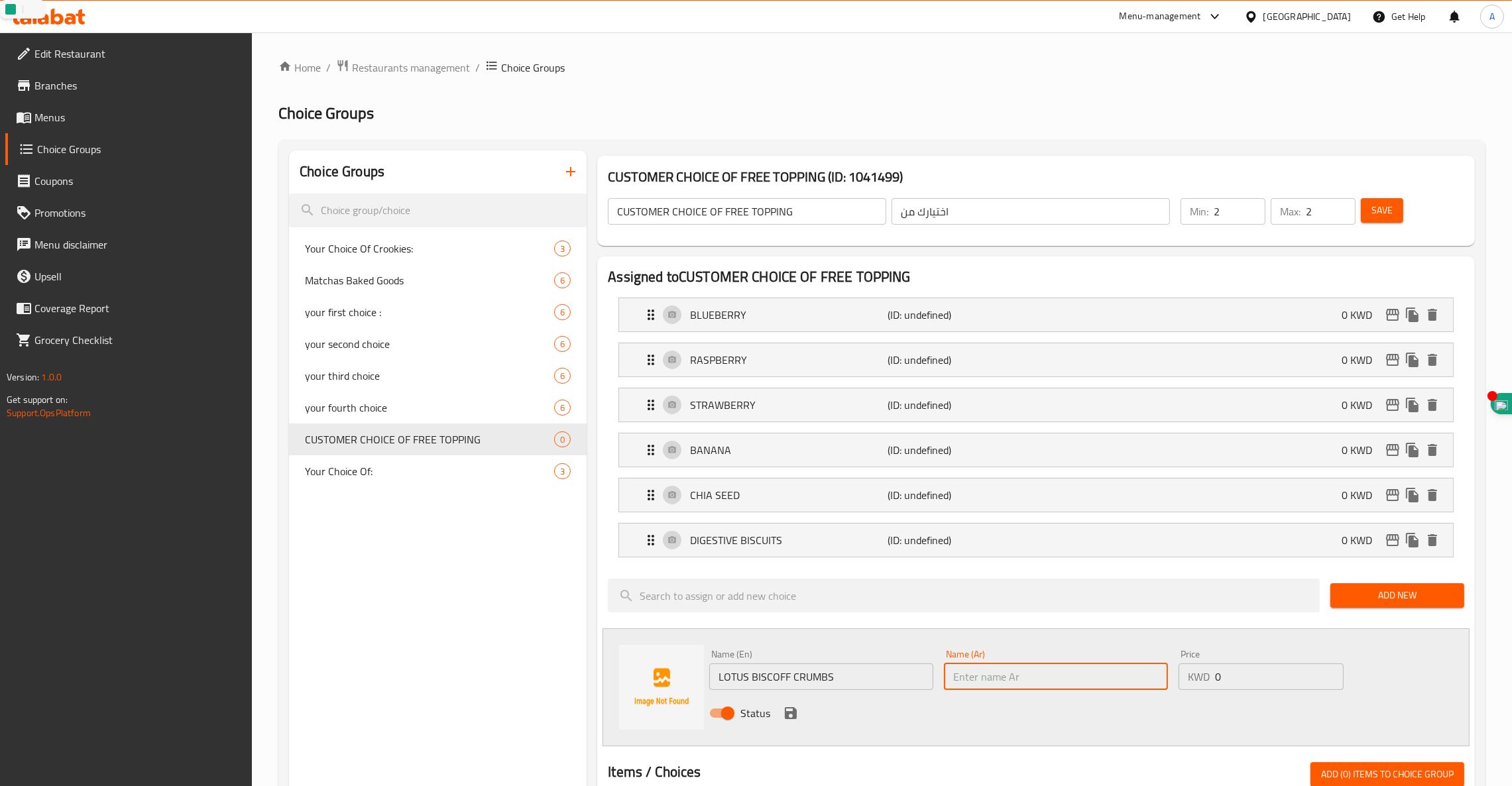
paste input "فتات بسكويت اللوتس"
type input "فتات بسكويت اللوتس"
click at [793, 715] on icon "save" at bounding box center [790, 713] width 12 height 12
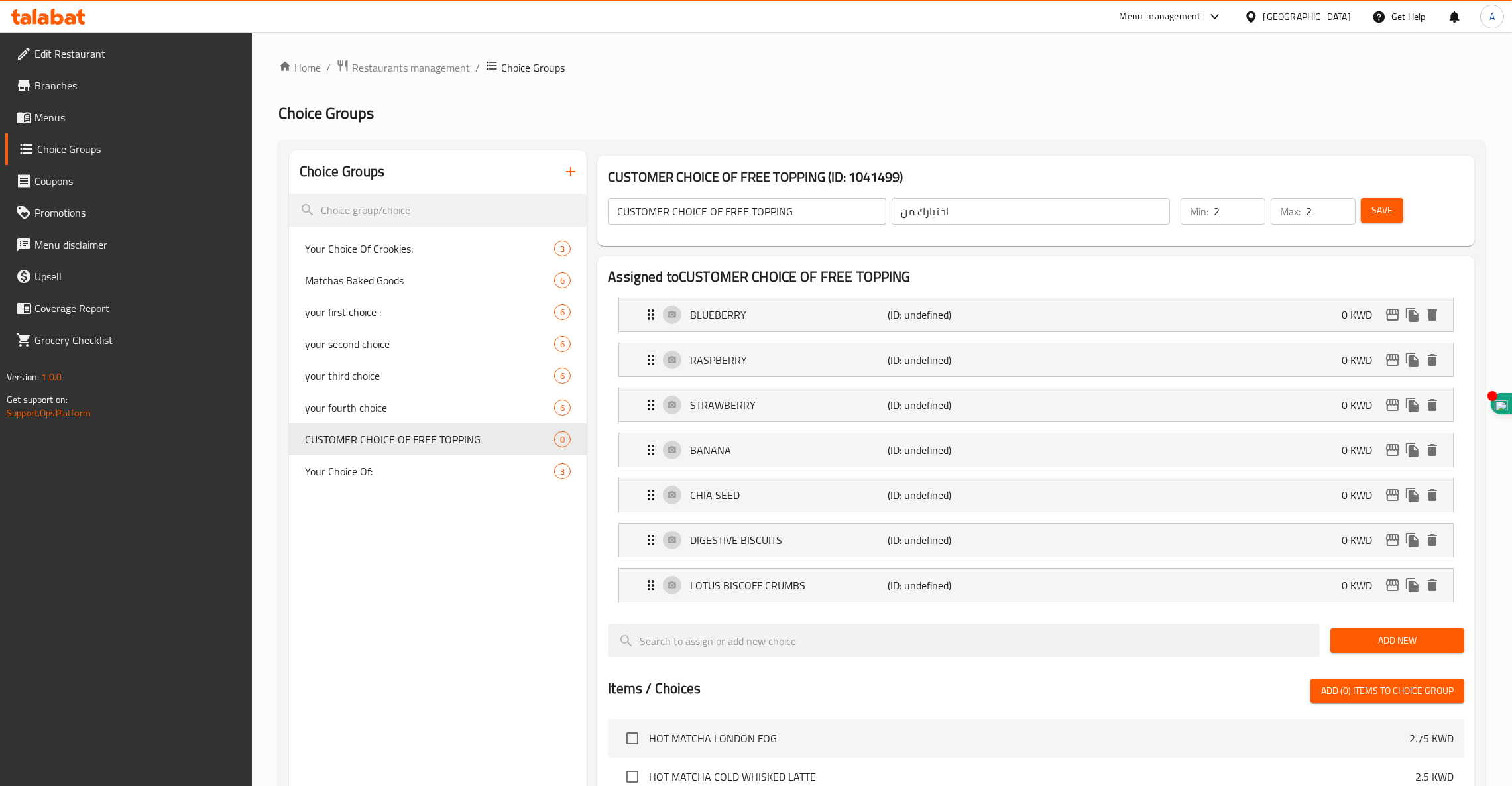
click at [1409, 649] on span "Add New" at bounding box center [1397, 640] width 112 height 16
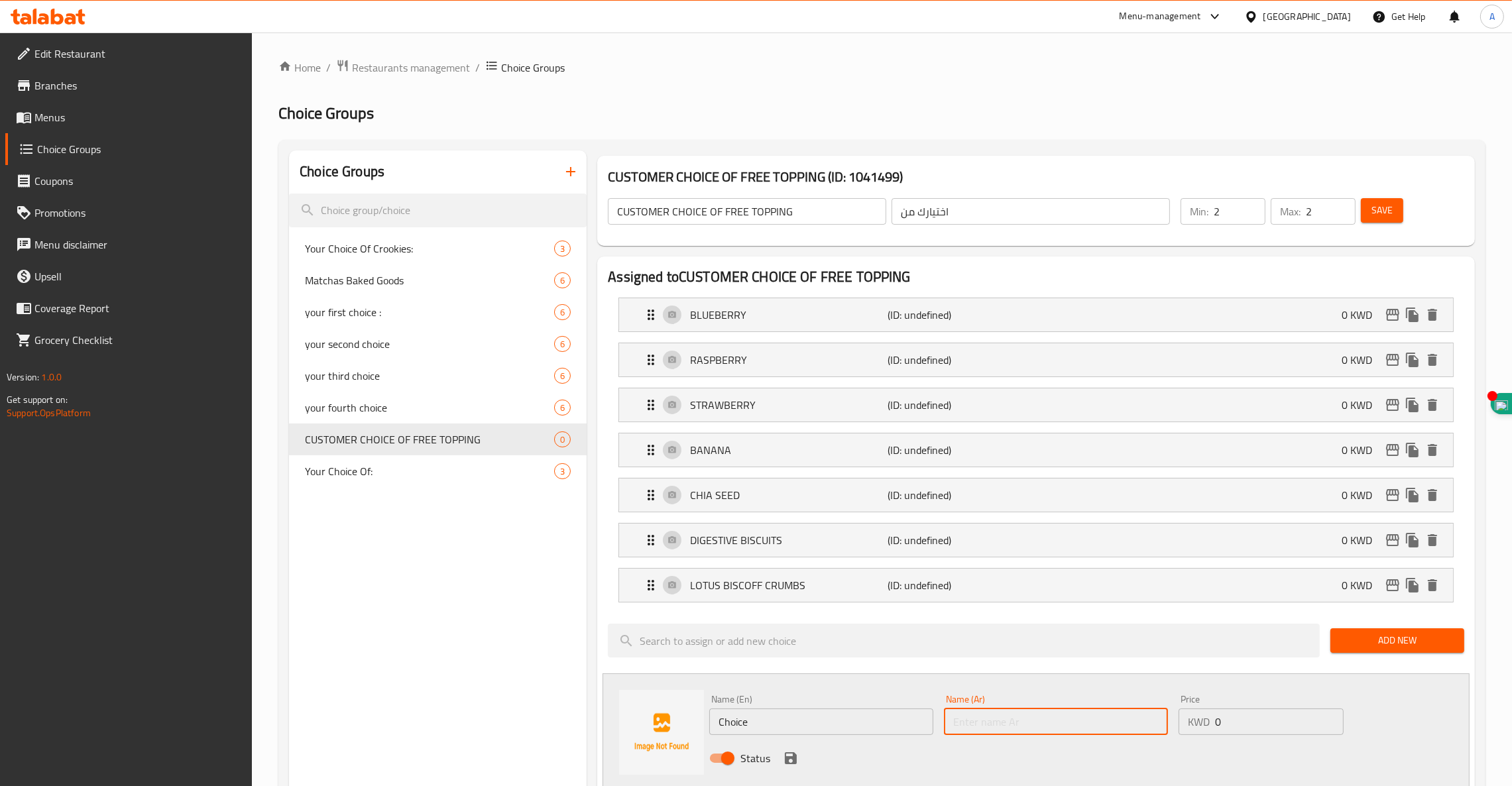
click at [1057, 733] on input "text" at bounding box center [1055, 721] width 224 height 26
paste input "جرانولا مع مكسرات"
type input "جرانولا مع مكسرات"
drag, startPoint x: 789, startPoint y: 727, endPoint x: 558, endPoint y: 694, distance: 233.3
click at [593, 706] on div "Assigned to CUSTOMER CHOICE OF FREE TOPPING BLUEBERRY (ID: undefined) 0 KWD Nam…" at bounding box center [1035, 790] width 888 height 1079
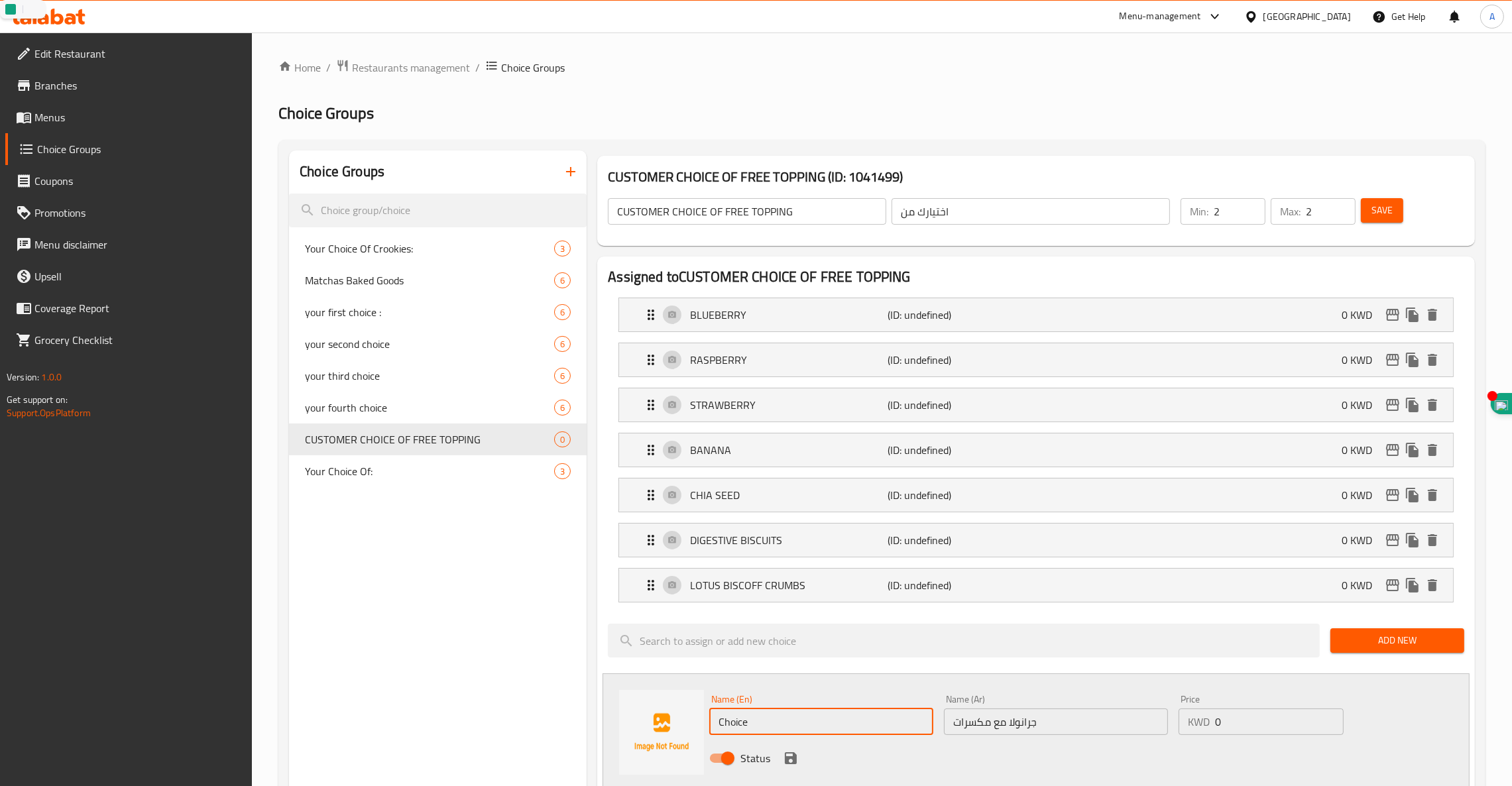
paste input "GRANOLA WITH NUTS"
type input "GRANOLA WITH NUTS"
click at [788, 758] on icon "save" at bounding box center [791, 758] width 16 height 16
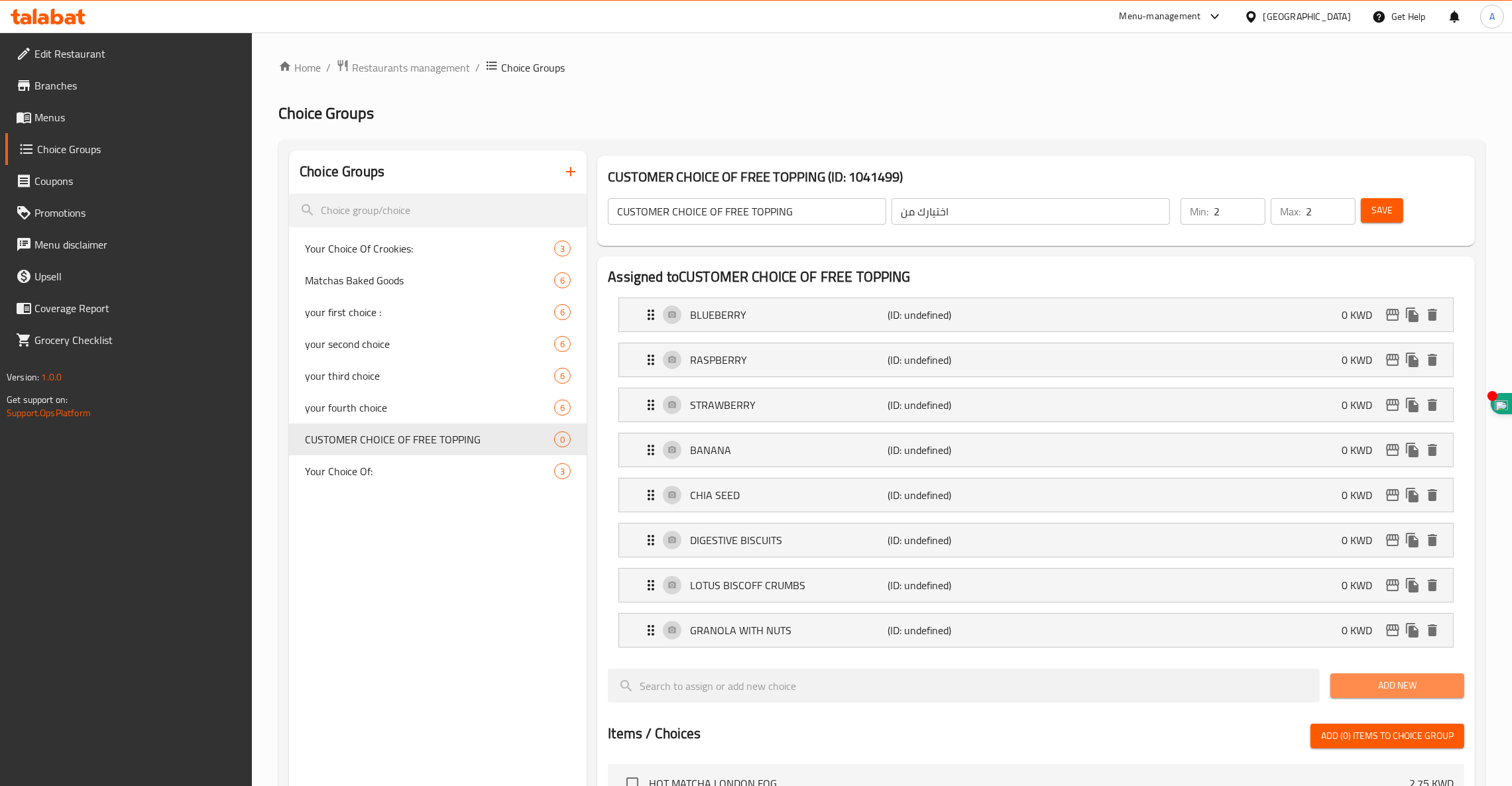
click at [1405, 687] on span "Add New" at bounding box center [1397, 685] width 112 height 16
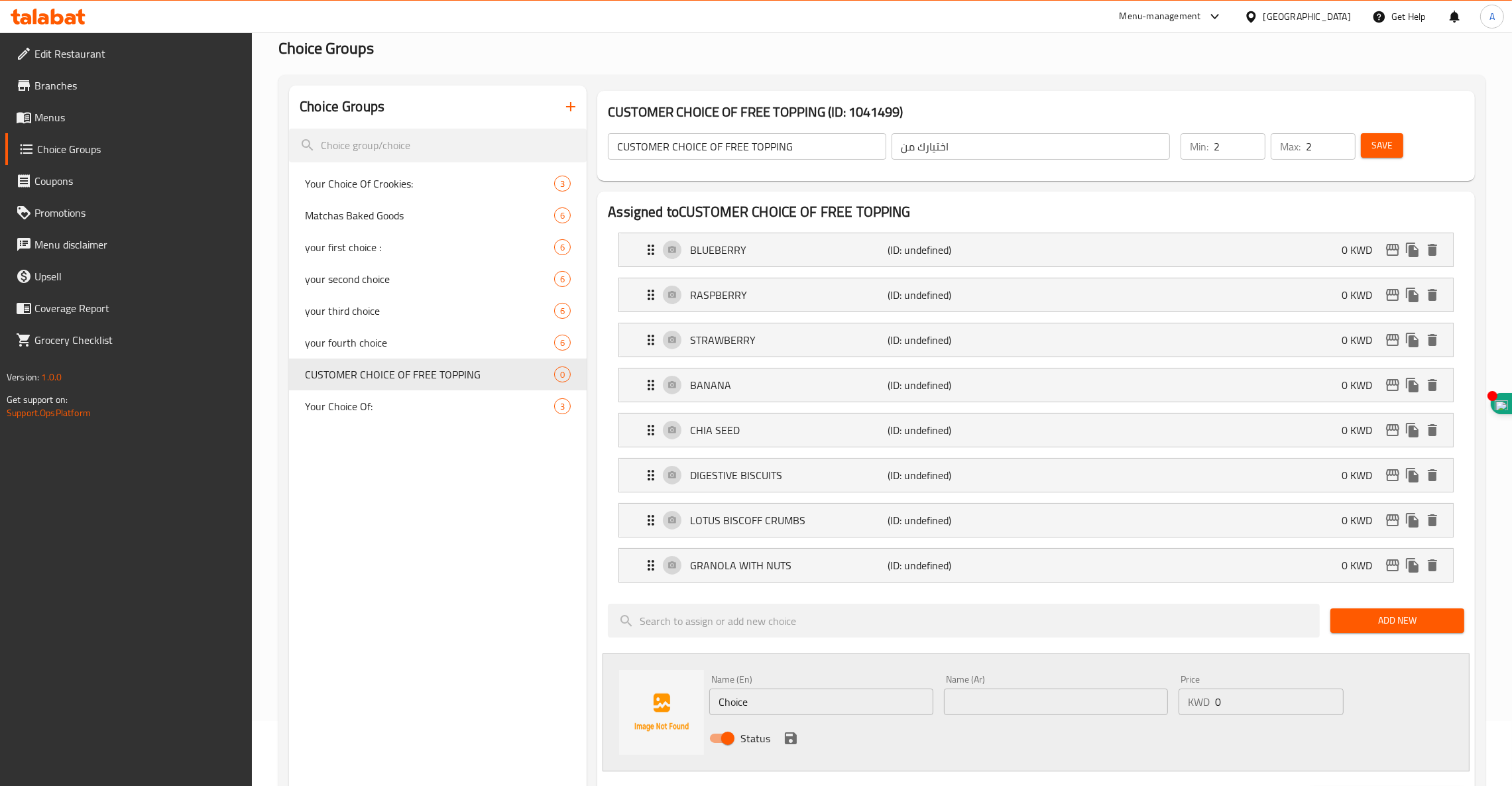
scroll to position [100, 0]
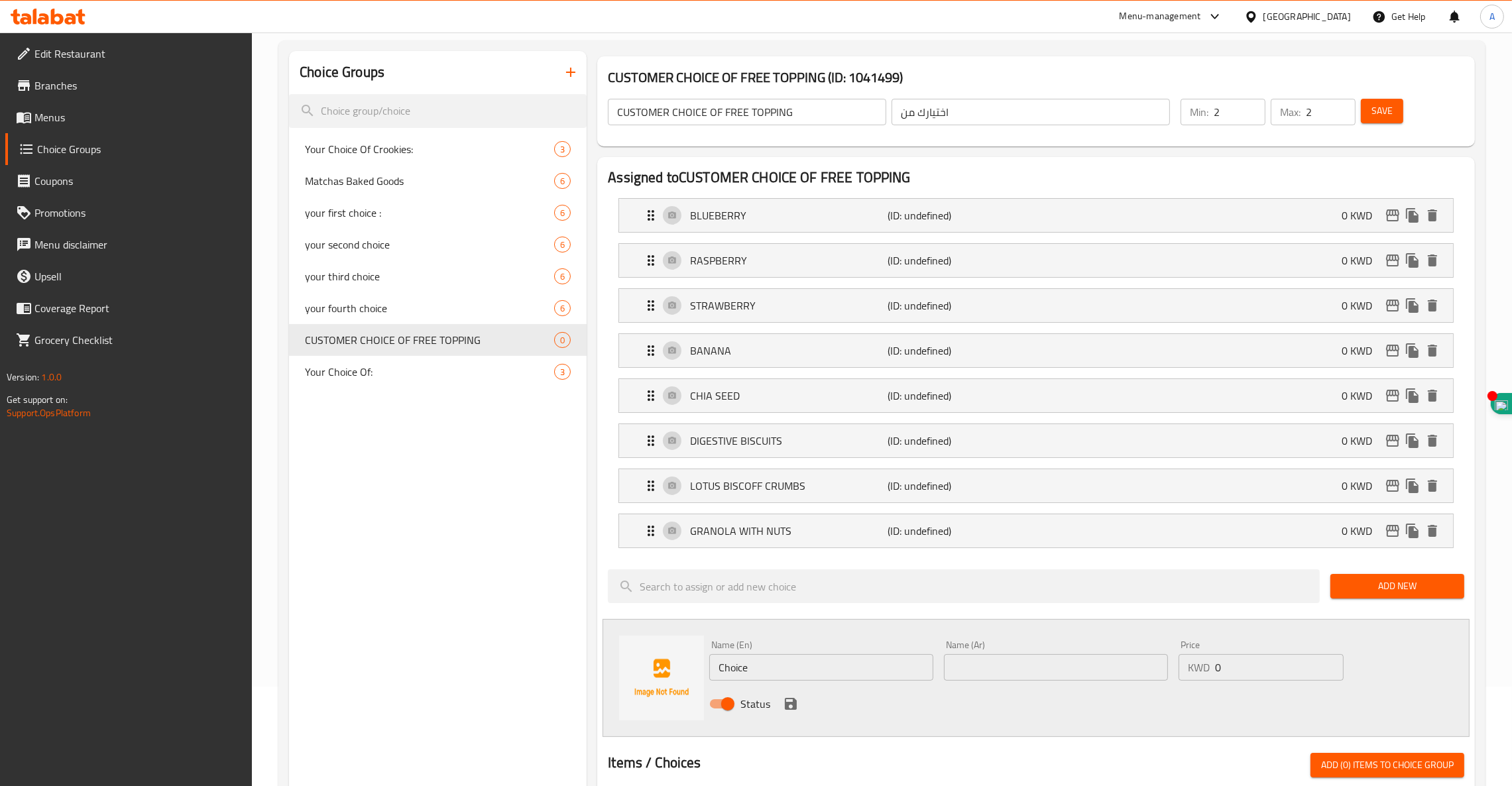
click at [977, 644] on div "Name (Ar) Name (Ar)" at bounding box center [1055, 660] width 224 height 41
click at [981, 663] on input "text" at bounding box center [1055, 667] width 224 height 26
paste input "جرانولا بدون مكسرات"
type input "جرانولا بدون مكسرات"
click at [817, 669] on input "Choice" at bounding box center [821, 667] width 224 height 26
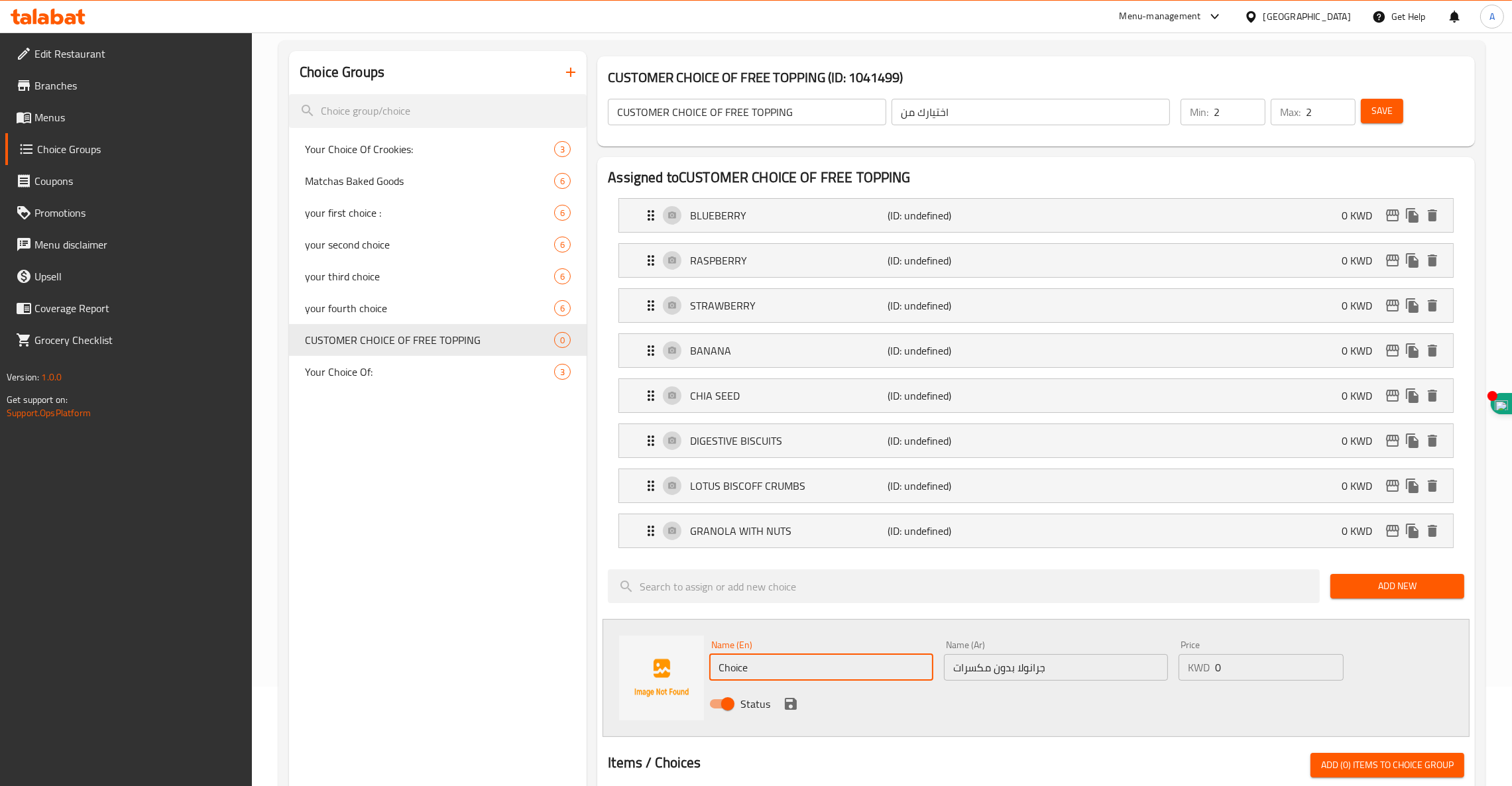
drag, startPoint x: 816, startPoint y: 669, endPoint x: 459, endPoint y: 644, distance: 357.9
click at [460, 644] on div "Choice Groups Your Choice Of Crookies: 3 Matchas Baked Goods 6 your first choic…" at bounding box center [884, 710] width 1191 height 1318
paste input "GRANOLA WITHOUT NUTS"
type input "GRANOLA WITHOUT NUTS"
click at [784, 709] on icon "save" at bounding box center [790, 703] width 12 height 12
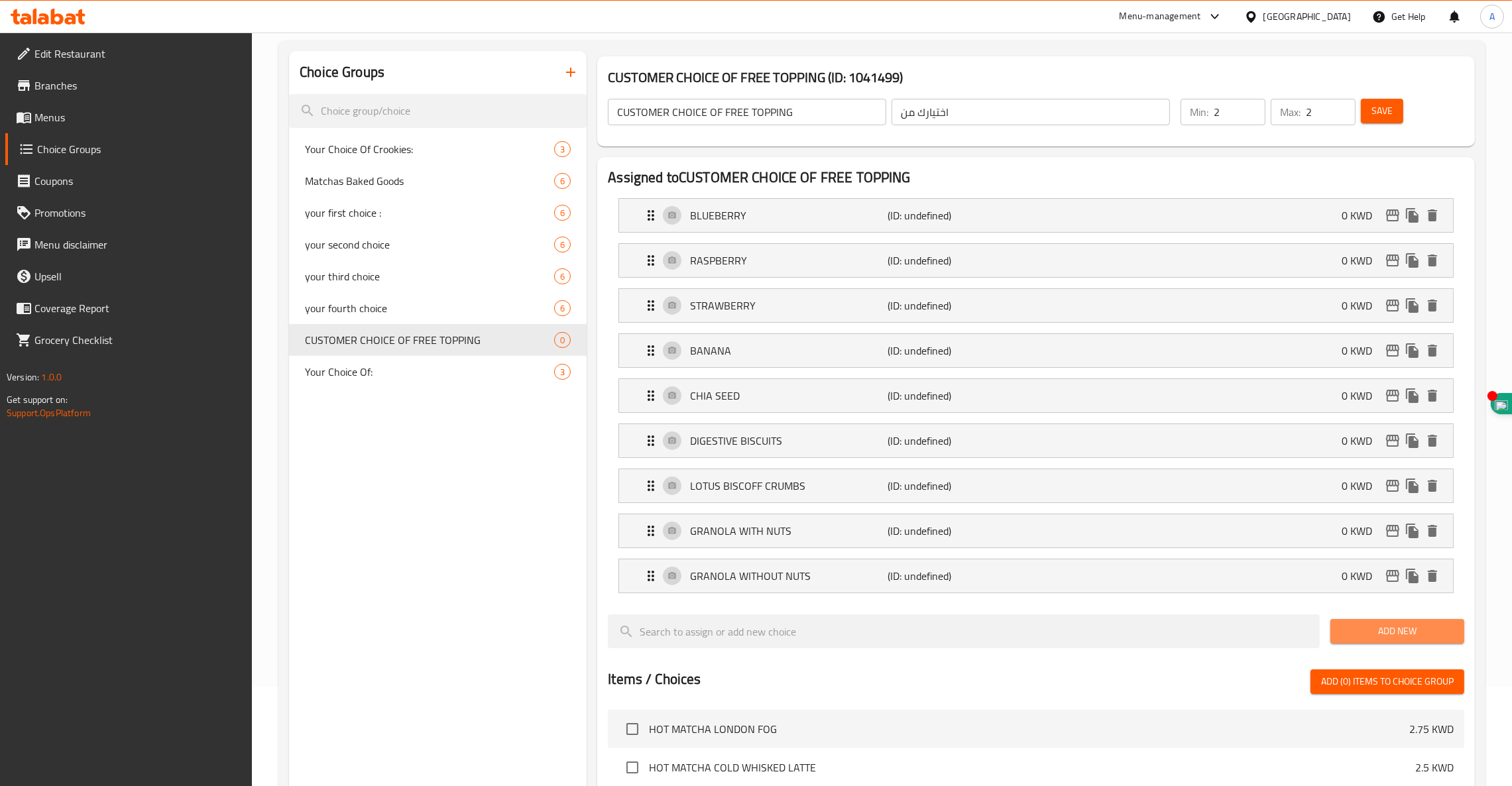
click at [1410, 626] on span "Add New" at bounding box center [1397, 631] width 112 height 16
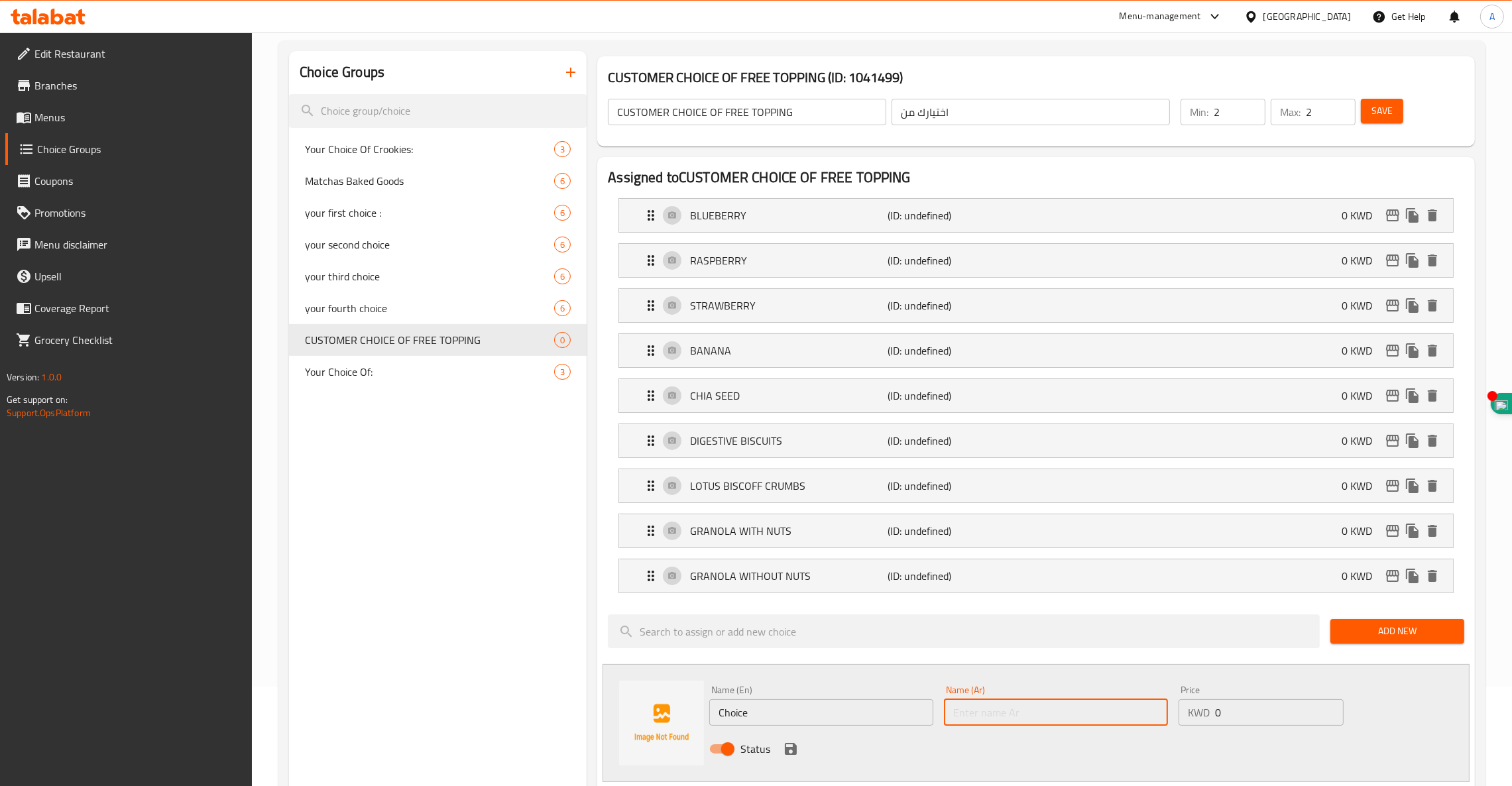
click at [1081, 708] on input "text" at bounding box center [1055, 712] width 224 height 26
paste input "رقائق جوز الهند"
type input "رقائق جوز الهند"
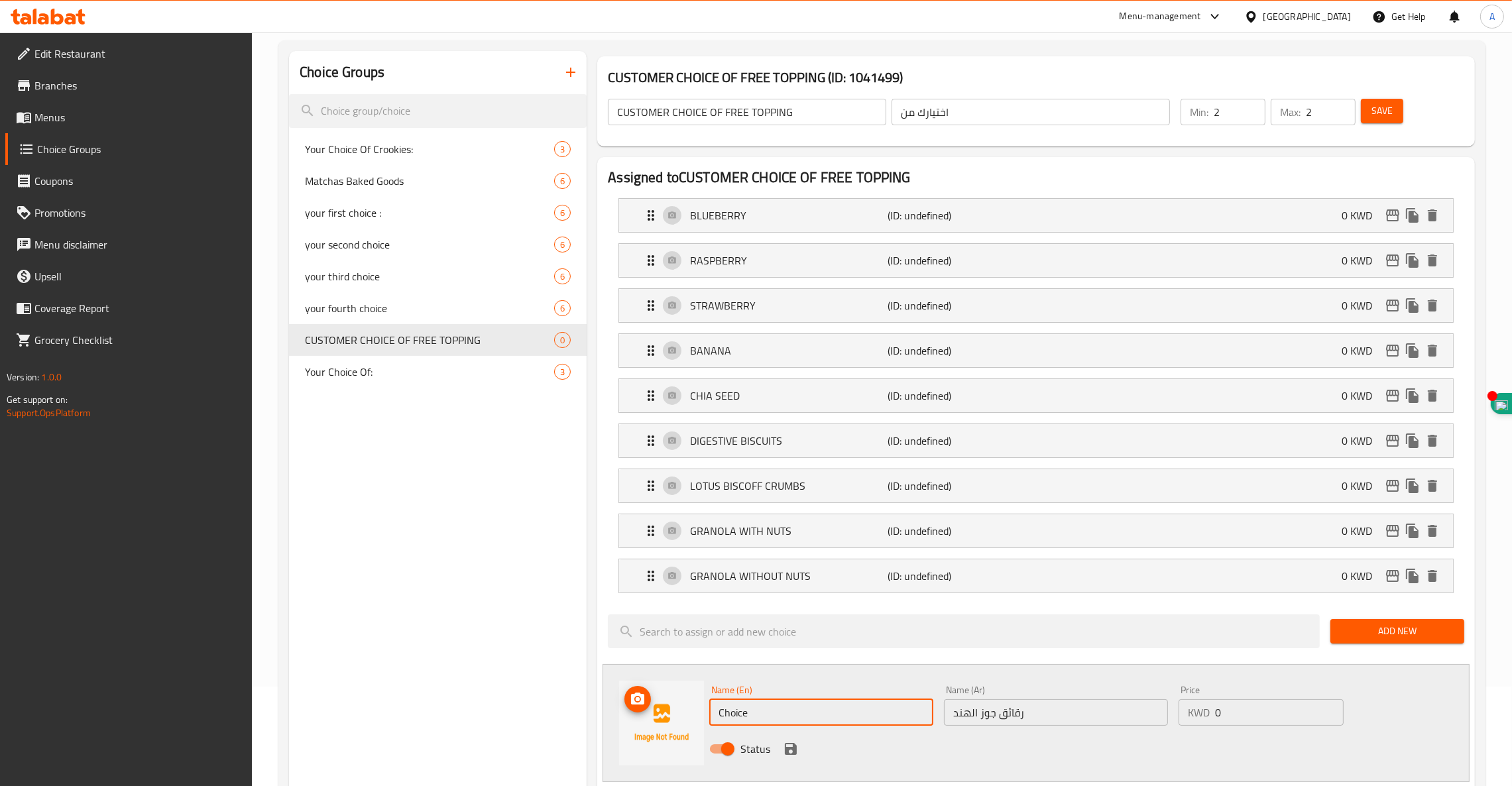
drag, startPoint x: 786, startPoint y: 718, endPoint x: 583, endPoint y: 699, distance: 203.9
click at [587, 699] on div "CUSTOMER CHOICE OF FREE TOPPING (ID: 1041499) CUSTOMER CHOICE OF FREE TOPPING ​…" at bounding box center [1033, 733] width 893 height 1363
paste input "OCONUT FLAKES"
type input "COCONUT FLAKES"
click at [791, 755] on icon "save" at bounding box center [791, 749] width 16 height 16
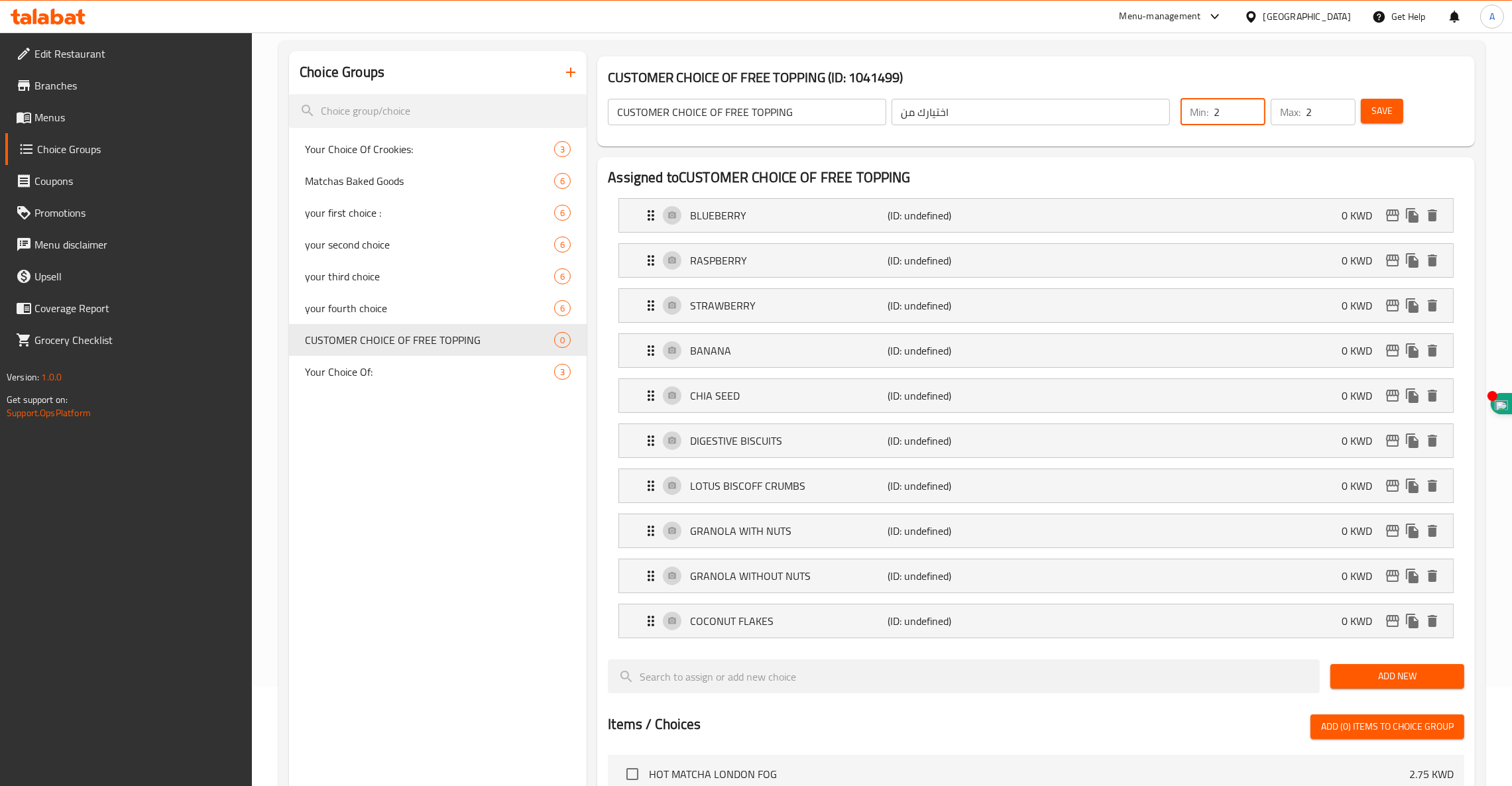
drag, startPoint x: 1230, startPoint y: 112, endPoint x: 1171, endPoint y: 112, distance: 59.0
click at [1171, 112] on div "CUSTOMER CHOICE OF FREE TOPPING ​ اختيارك من ​ Min: 2 ​ Max: 2 ​ Save" at bounding box center [1035, 112] width 867 height 58
type input "0"
click at [1378, 118] on span "Save" at bounding box center [1382, 110] width 21 height 16
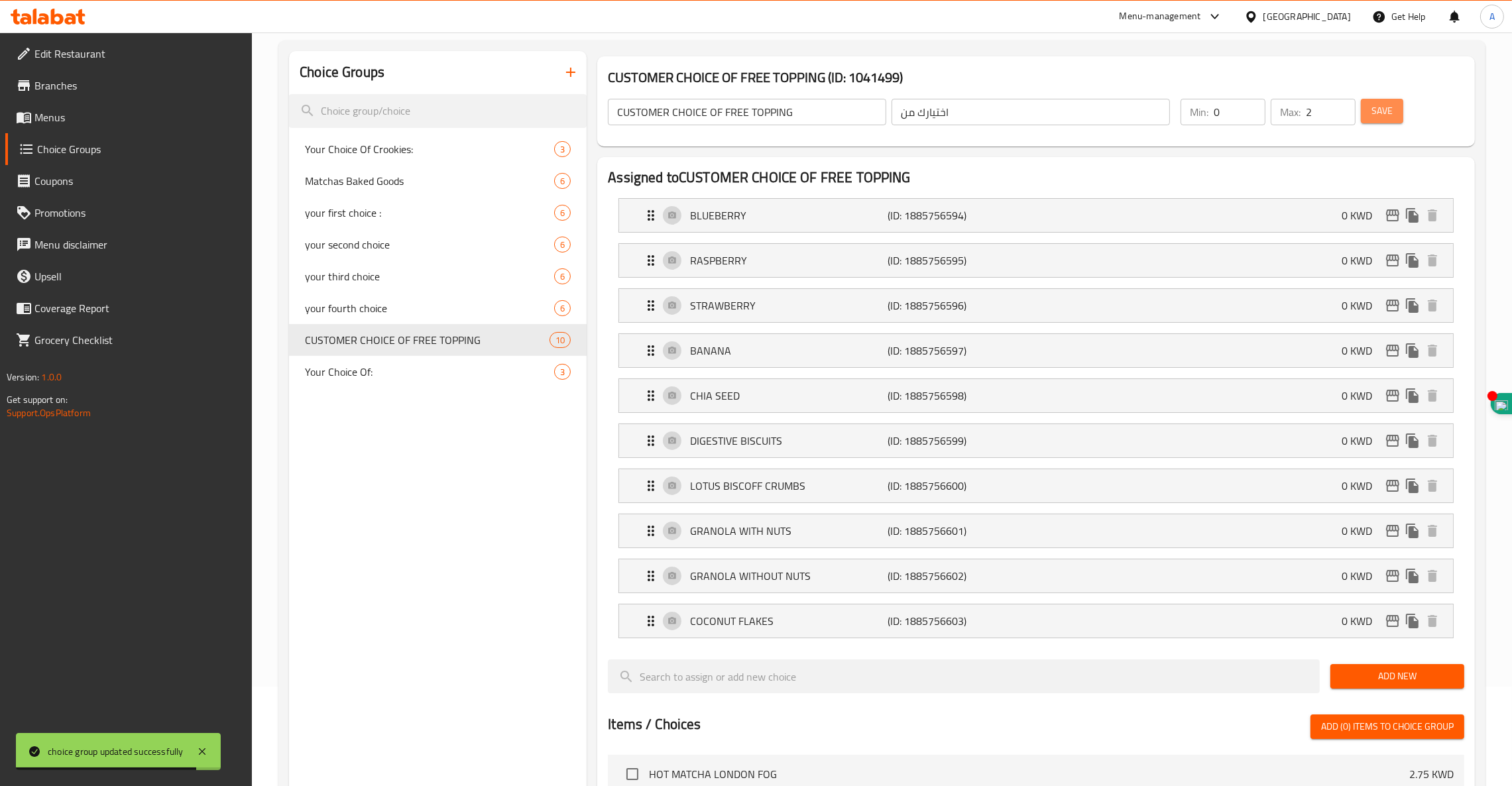
click at [1388, 110] on span "Save" at bounding box center [1382, 110] width 21 height 16
click at [570, 73] on icon "button" at bounding box center [570, 72] width 16 height 16
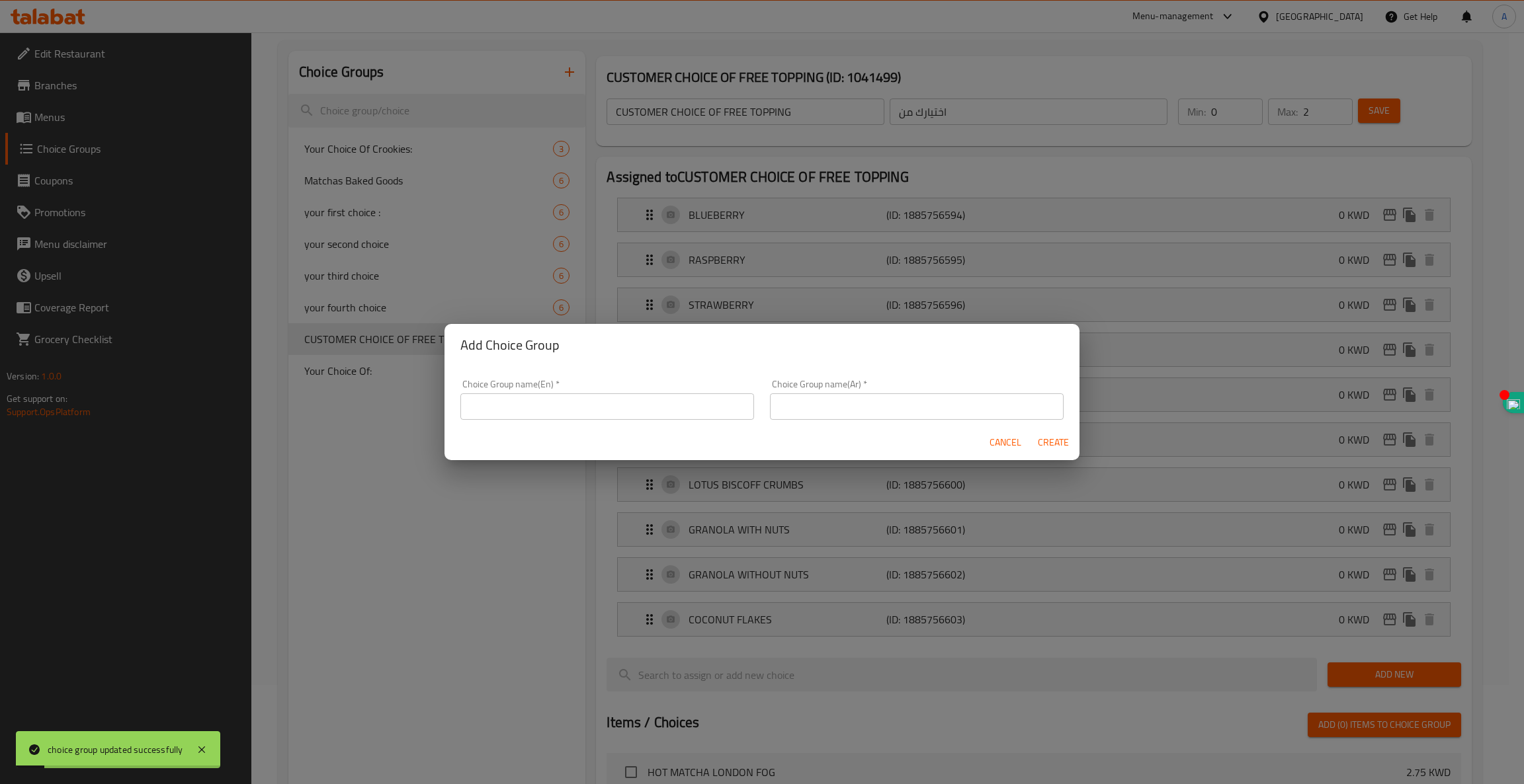
click at [848, 414] on input "text" at bounding box center [917, 406] width 294 height 26
paste input "ختيار العميل للحصول على صلصة مجانية"
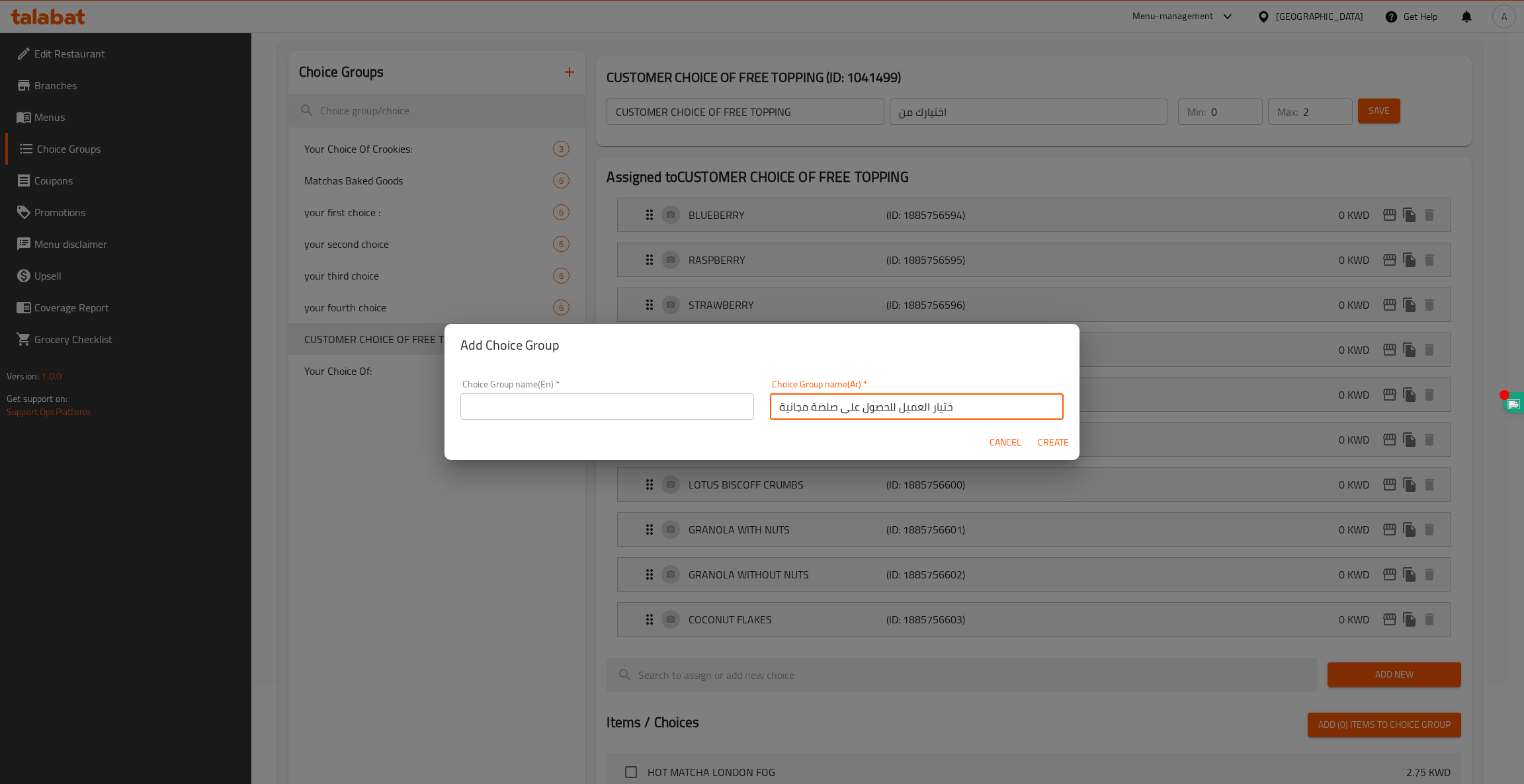
click at [834, 411] on input "ختيار العميل للحصول على صلصة مجانية" at bounding box center [917, 406] width 294 height 26
drag, startPoint x: 832, startPoint y: 407, endPoint x: 889, endPoint y: 400, distance: 57.4
click at [889, 400] on input "ختيار العميل للحصول على صلصة مجانية" at bounding box center [917, 406] width 294 height 26
type input "ختيار العميل صلصة مجانية"
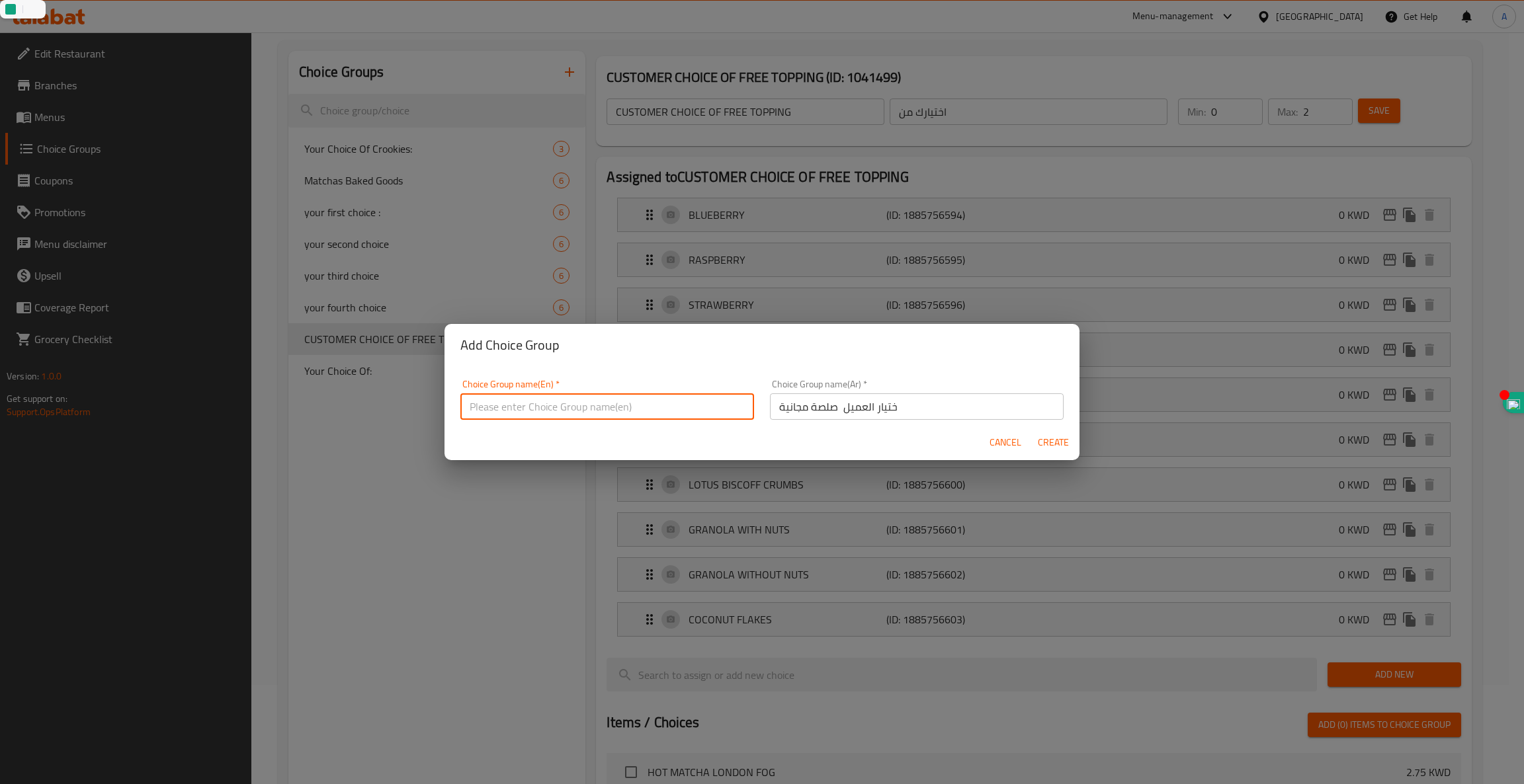
click at [506, 414] on input "text" at bounding box center [608, 406] width 294 height 26
paste input "CUSTOMER CHOICE FOR FREE SAUCE"
type input "CUSTOMER CHOICE FOR FREE SAUCE"
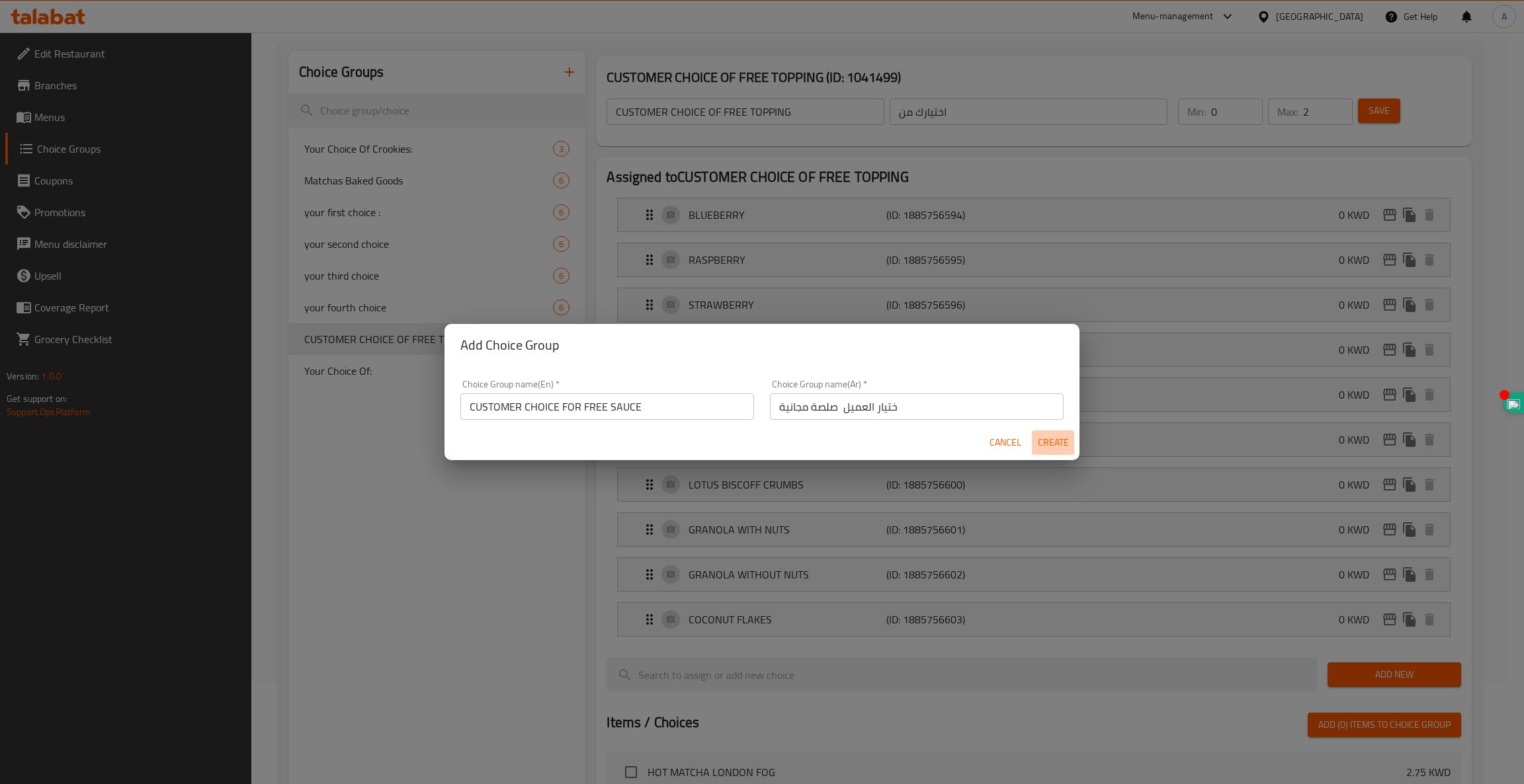
click at [1060, 443] on span "Create" at bounding box center [1053, 442] width 32 height 16
type input "CUSTOMER CHOICE FOR FREE SAUCE"
type input "ختيار العميل صلصة مجانية"
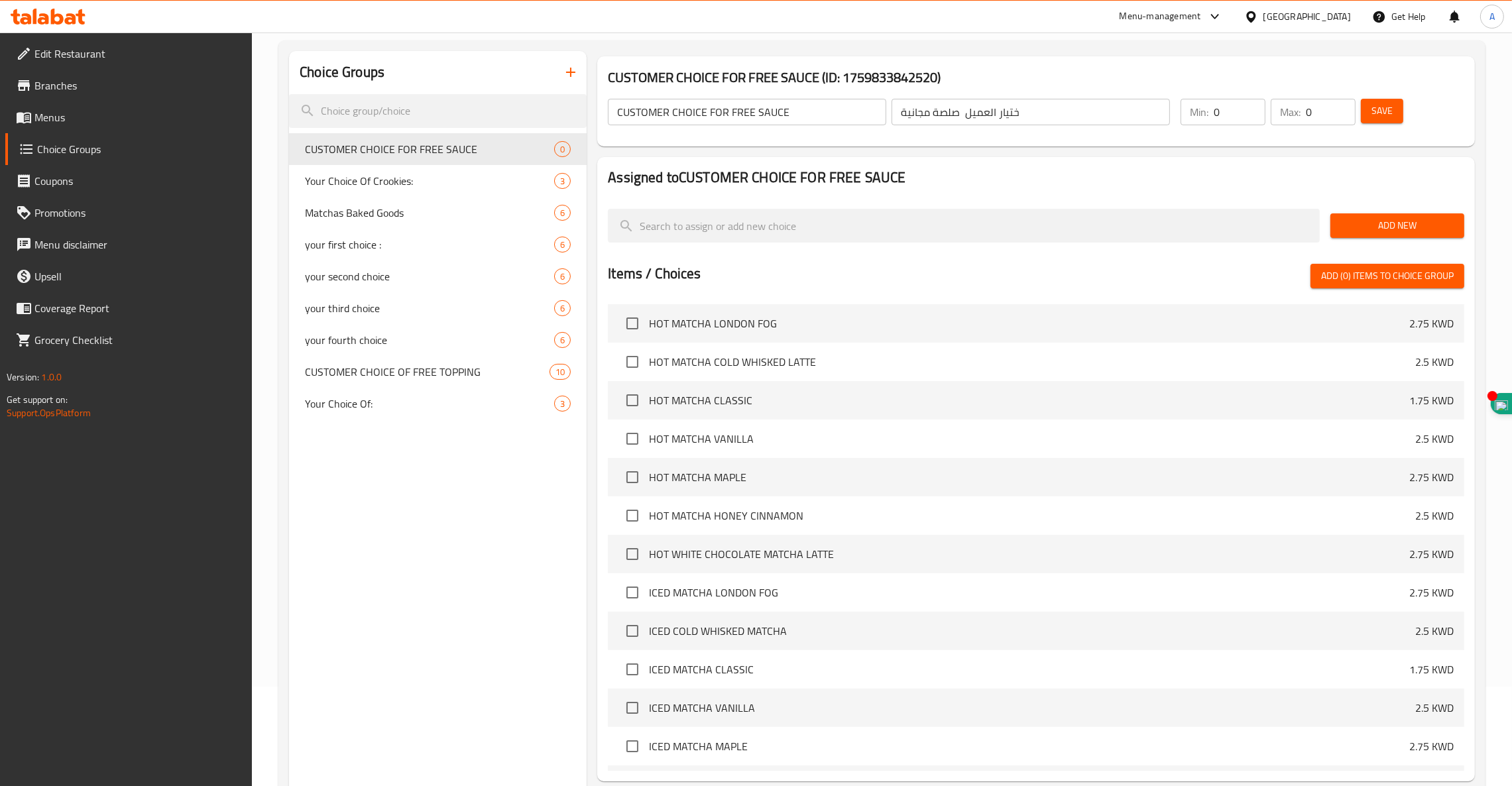
drag, startPoint x: 1048, startPoint y: 87, endPoint x: 947, endPoint y: 85, distance: 101.0
click at [947, 85] on div "CUSTOMER CHOICE FOR FREE SAUCE ​ ختيار العميل صلصة مجانية ​ Min: 0 ​ Max: 0 ​ S…" at bounding box center [1035, 112] width 867 height 58
type input "1"
click at [1385, 113] on span "Save" at bounding box center [1382, 110] width 21 height 16
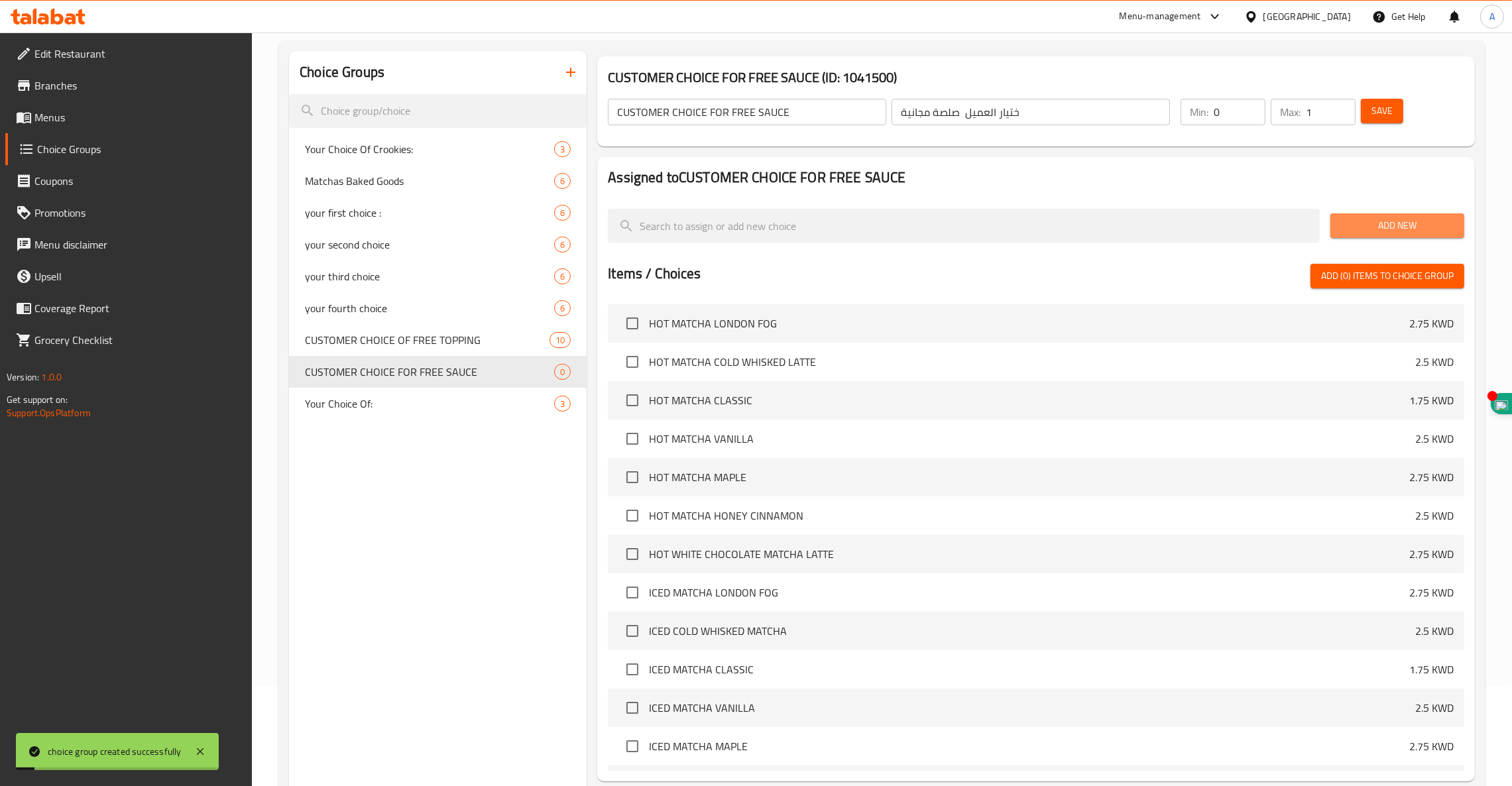
click at [1393, 221] on span "Add New" at bounding box center [1397, 225] width 112 height 16
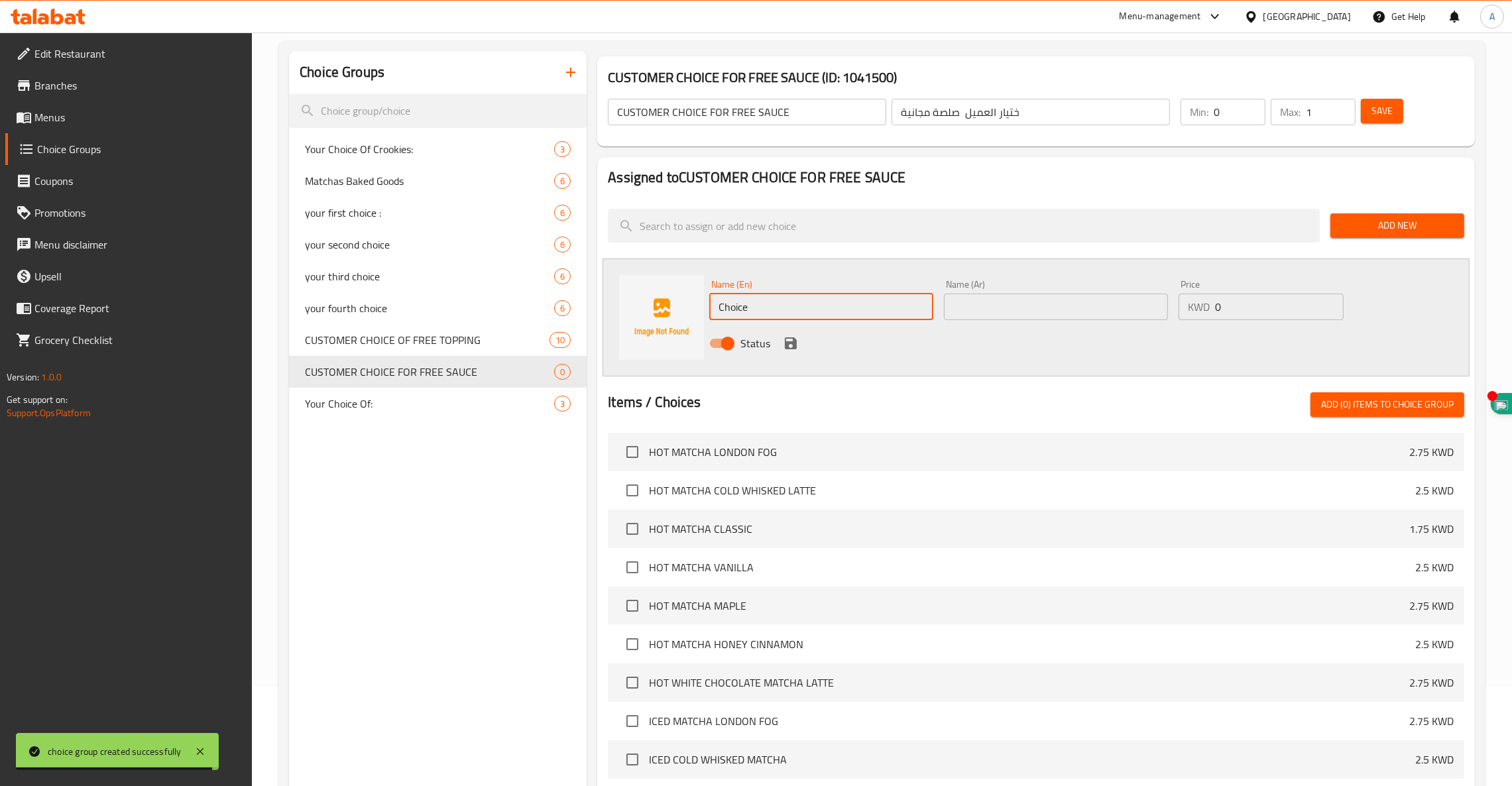
drag, startPoint x: 761, startPoint y: 308, endPoint x: 577, endPoint y: 300, distance: 184.2
click at [577, 300] on div "Choice Groups Your Choice Of Crookies: 3 Matchas Baked Goods 6 your first choic…" at bounding box center [884, 530] width 1191 height 957
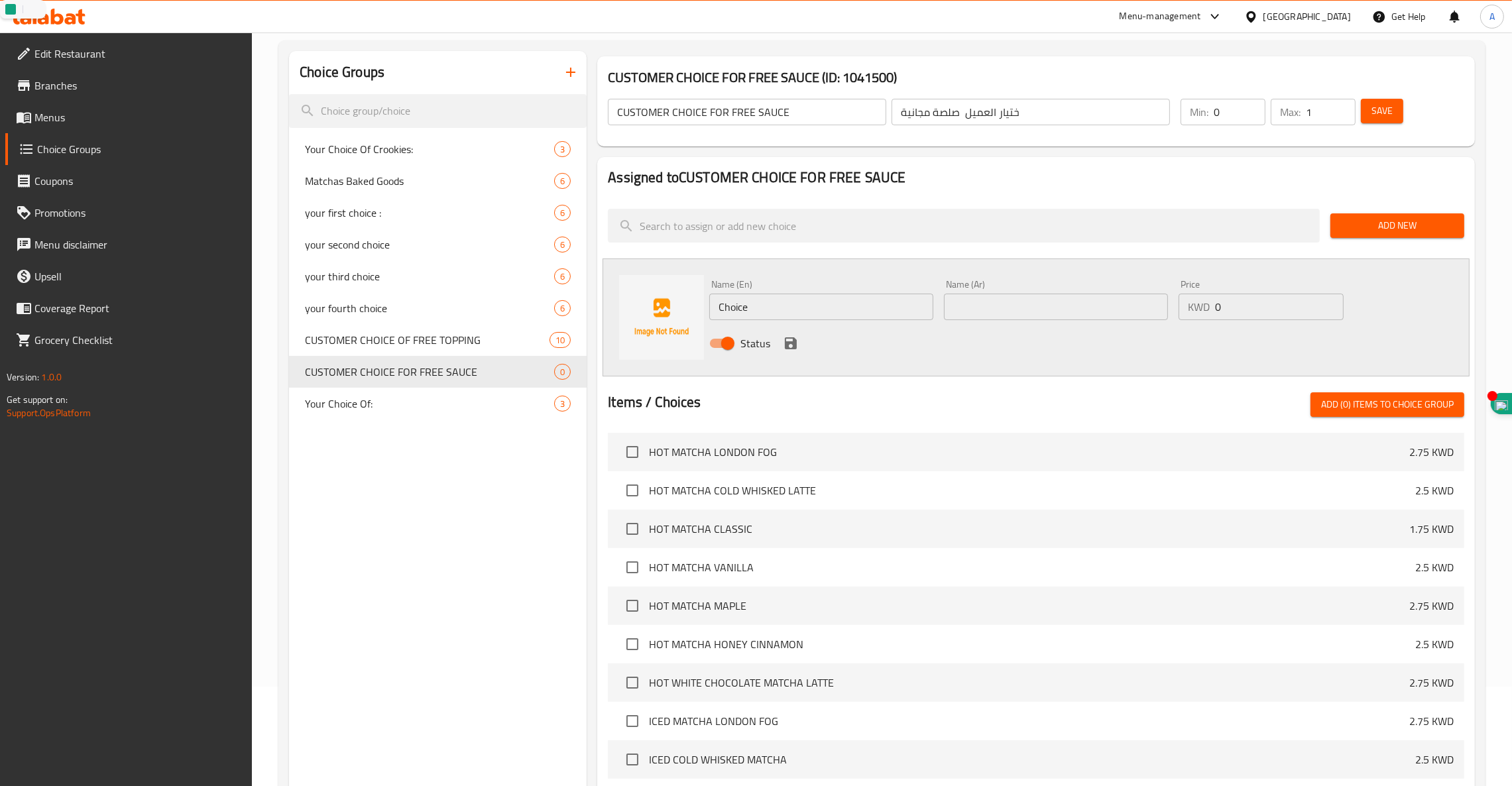
click at [1026, 307] on input "text" at bounding box center [1055, 307] width 224 height 26
paste input "صلصة العسل"
type input "صلصة العسل"
drag, startPoint x: 760, startPoint y: 301, endPoint x: 693, endPoint y: 301, distance: 67.0
click at [693, 301] on div "Name (En) Choice Name (En) Name (Ar) صلصة العسل Name (Ar) Price KWD 0 Price Sta…" at bounding box center [1035, 317] width 867 height 118
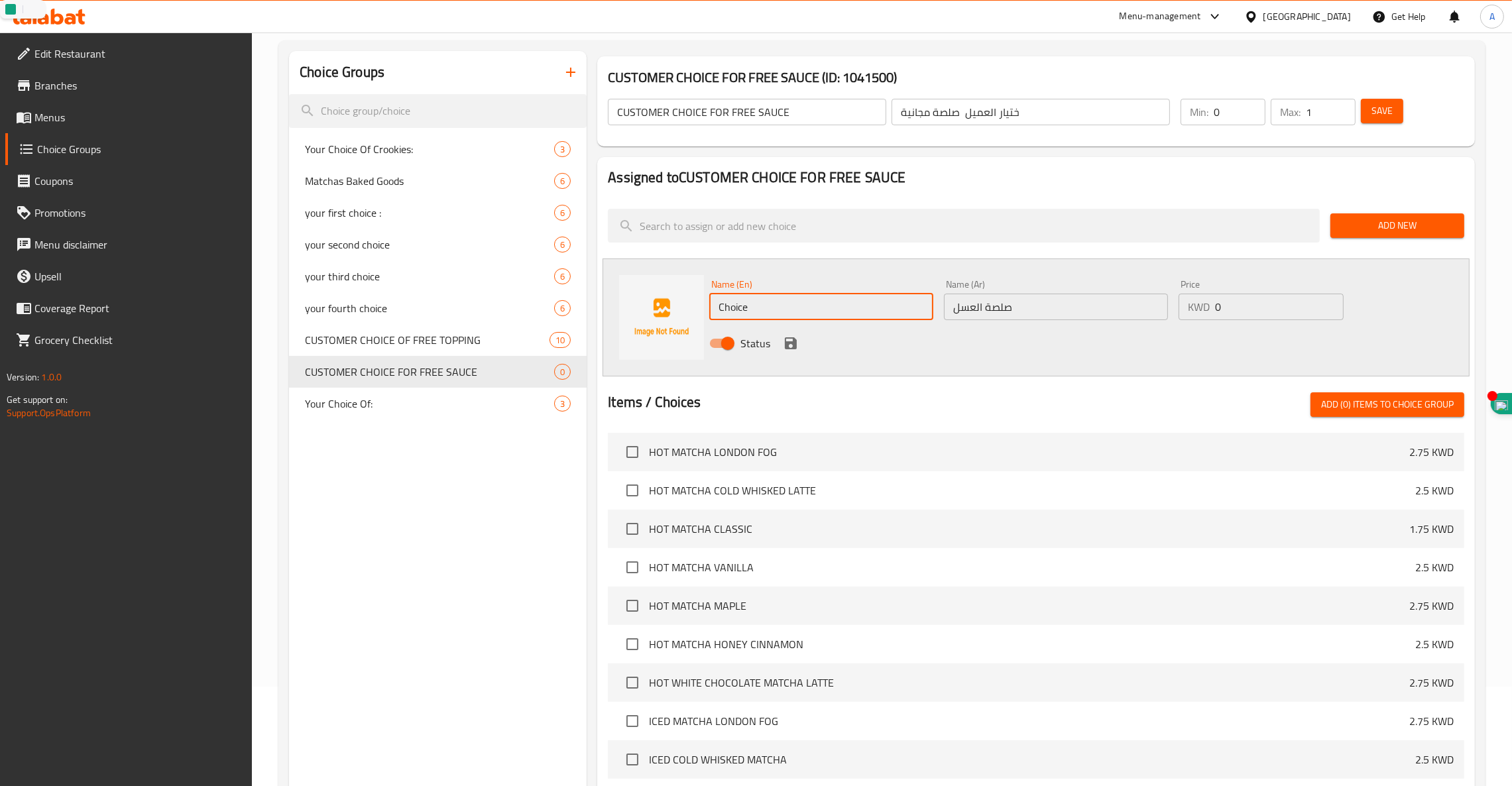
paste input "HONEY SAUCE"
type input "HONEY SAUCE"
click at [794, 348] on icon "save" at bounding box center [790, 343] width 12 height 12
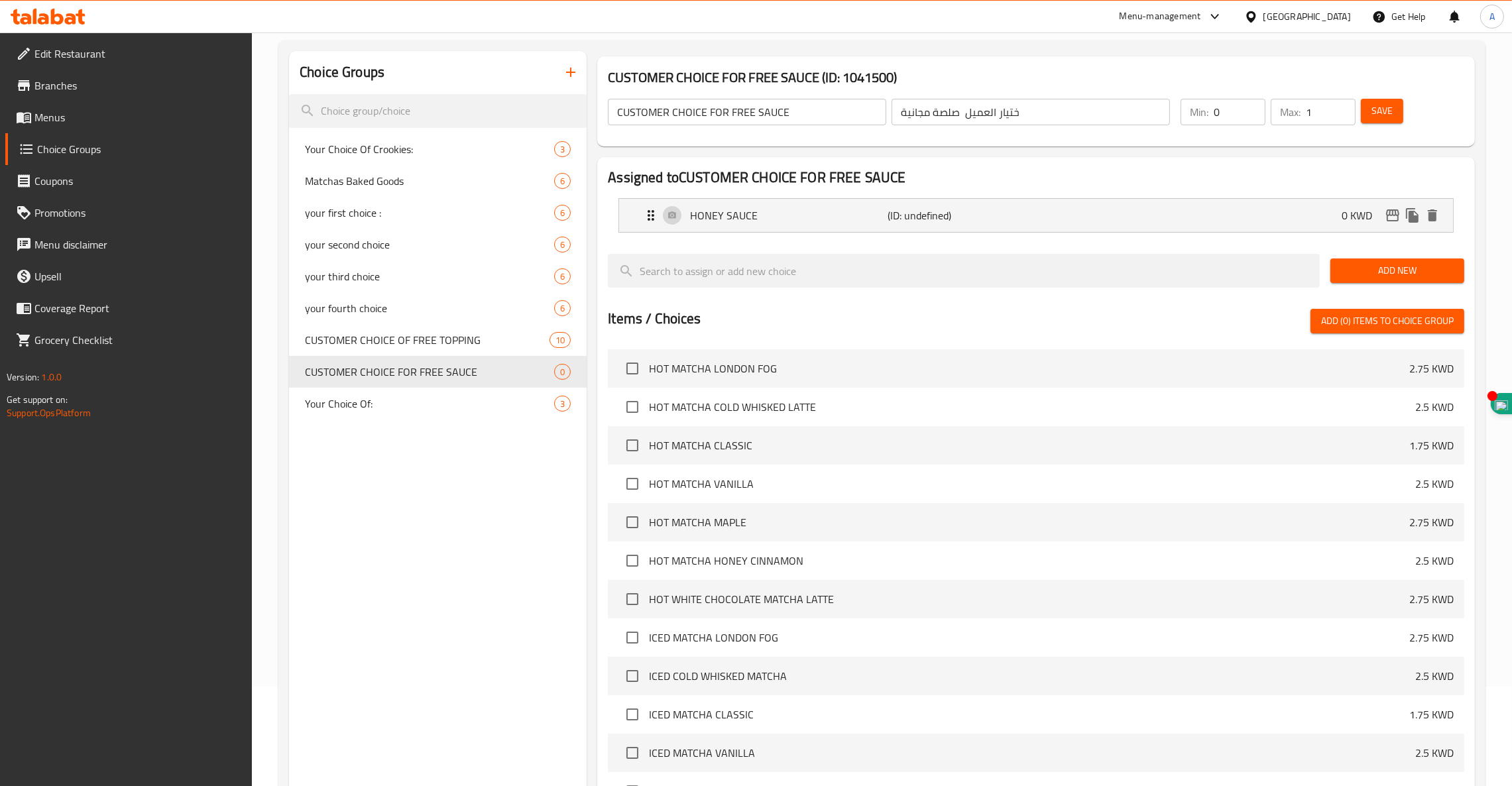
click at [1413, 270] on span "Add New" at bounding box center [1397, 270] width 112 height 16
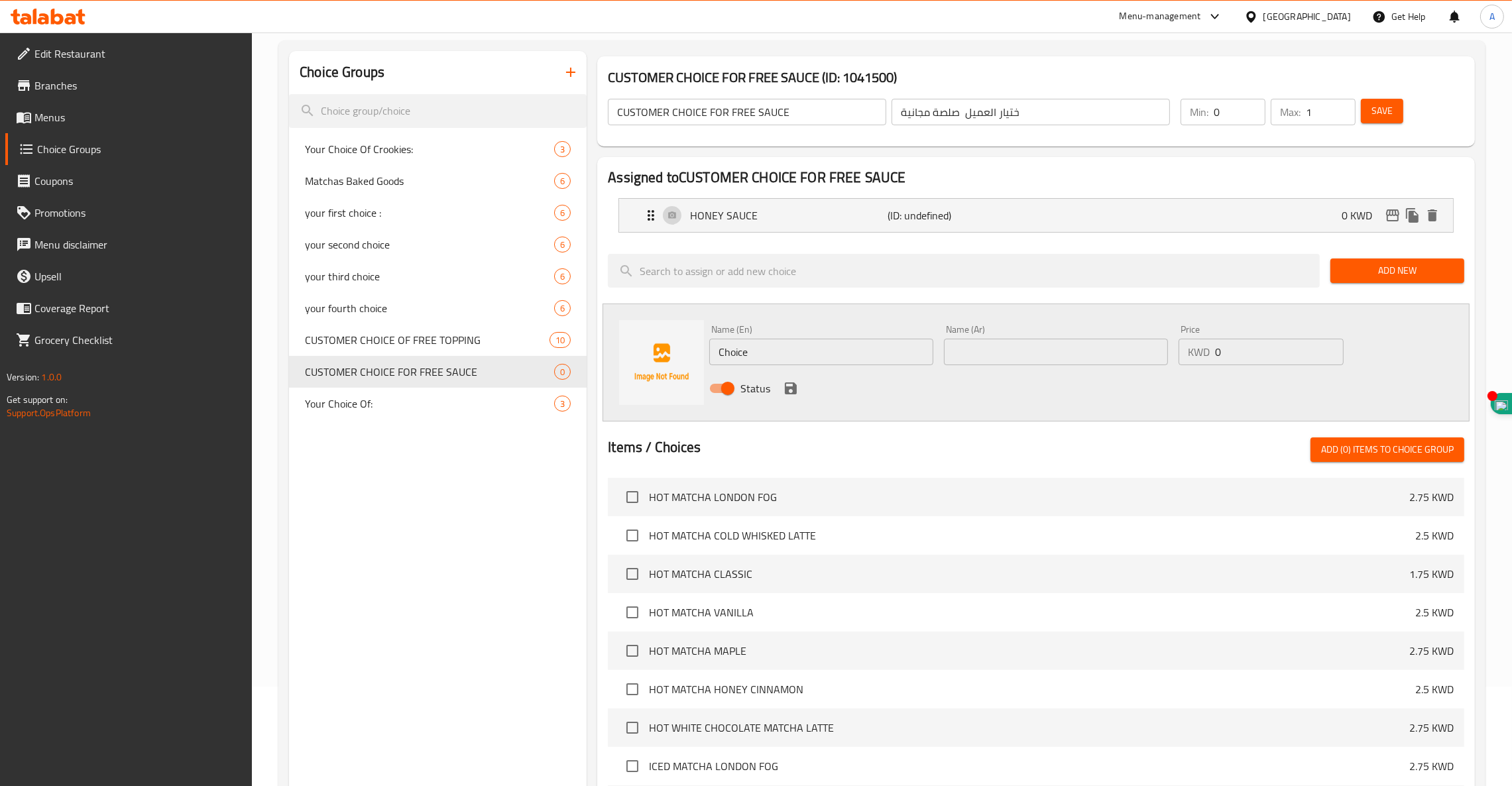
drag, startPoint x: 771, startPoint y: 352, endPoint x: 435, endPoint y: 317, distance: 337.8
click at [601, 336] on div "Assigned to CUSTOMER CHOICE FOR FREE SAUCE HONEY SAUCE (ID: undefined) 0 KWD Na…" at bounding box center [1036, 556] width 878 height 798
paste input "PEANUT BUTTER SAUCE"
type input "PEANUT BUTTER SAUCE"
click at [1011, 344] on input "text" at bounding box center [1055, 351] width 224 height 26
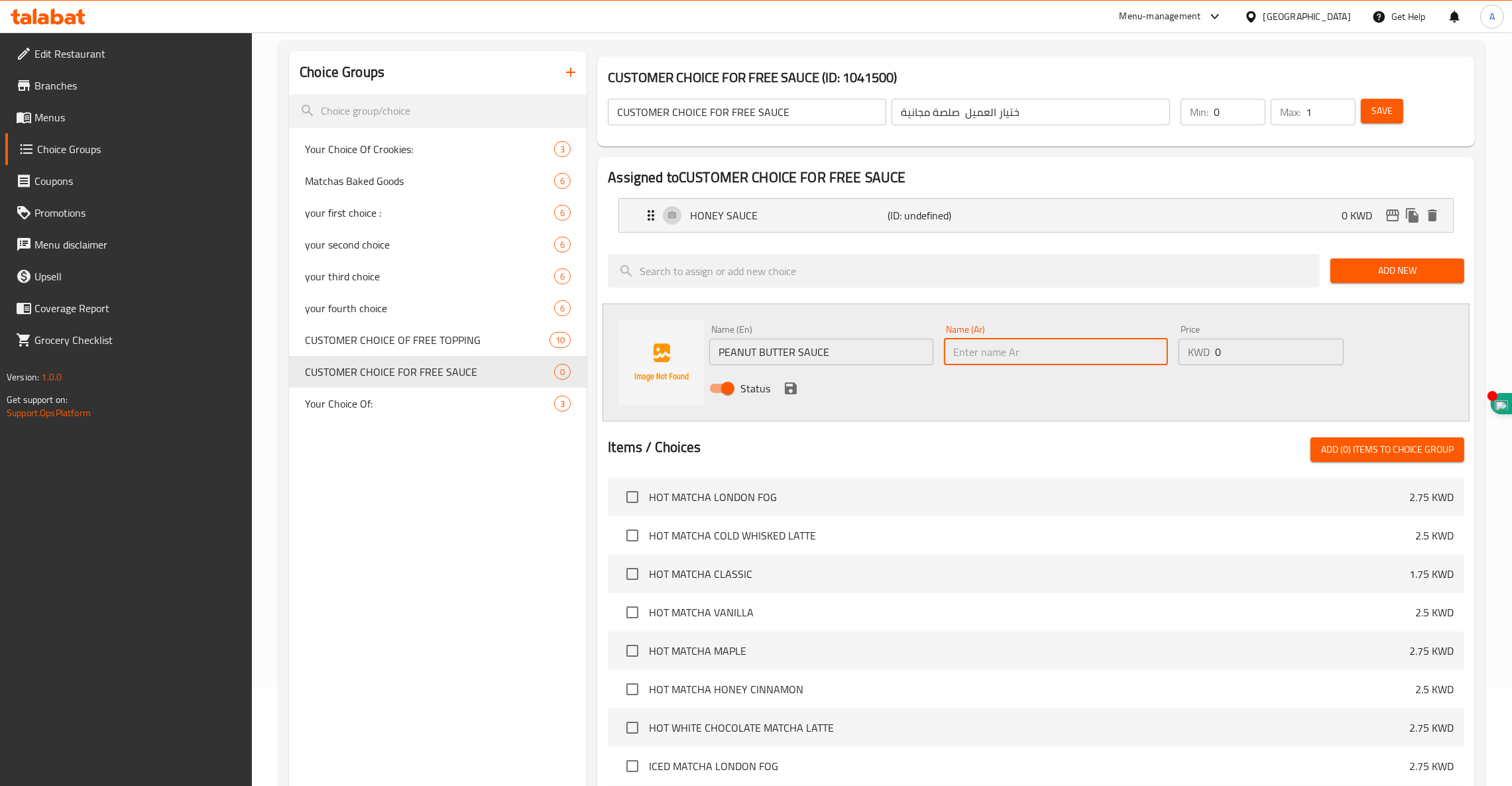
paste input "صلصة زبدة الفول السوداني"
type input "صلصة زبدة الفول السوداني"
click at [794, 389] on icon "save" at bounding box center [790, 388] width 12 height 12
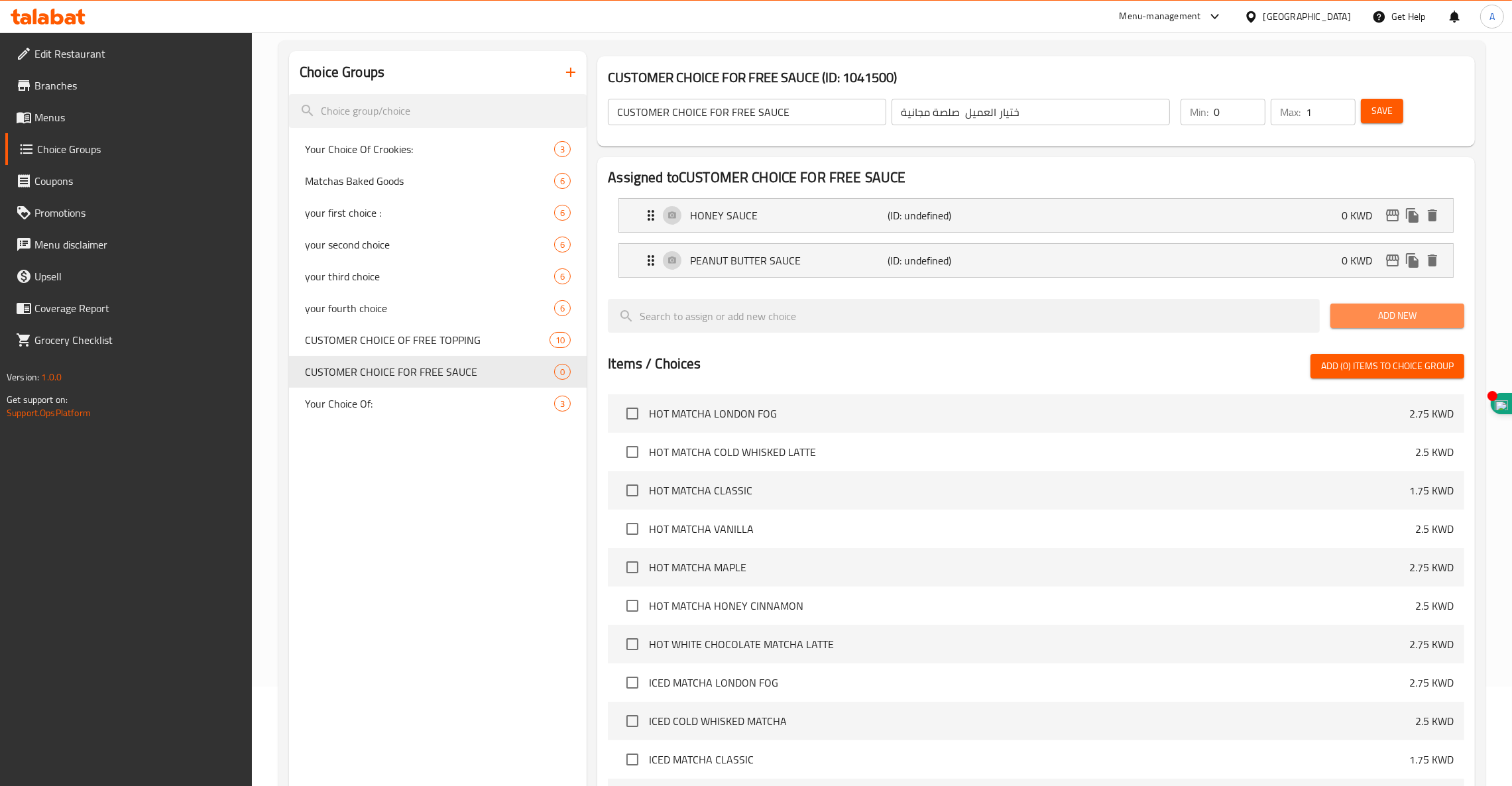
click at [1367, 324] on span "Add New" at bounding box center [1397, 315] width 112 height 16
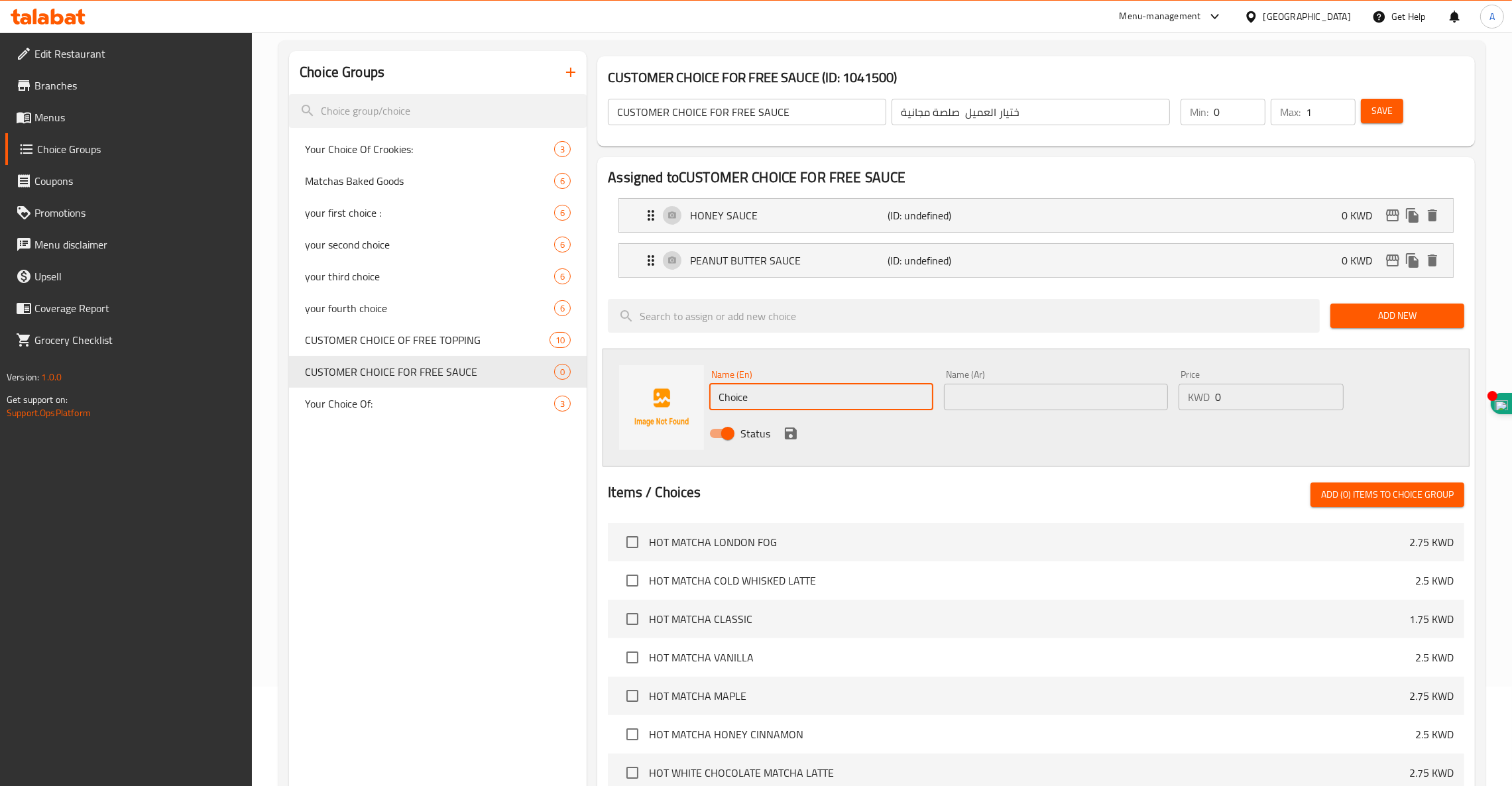
drag, startPoint x: 778, startPoint y: 400, endPoint x: 507, endPoint y: 361, distance: 273.8
click at [627, 375] on div "Name (En) Choice Name (En) Name (Ar) Name (Ar) Price KWD 0 Price Status" at bounding box center [1035, 408] width 867 height 118
paste input "ALMOND BUTTER SAUCE"
type input "ALMOND BUTTER SAUCE"
click at [1049, 399] on input "text" at bounding box center [1055, 397] width 224 height 26
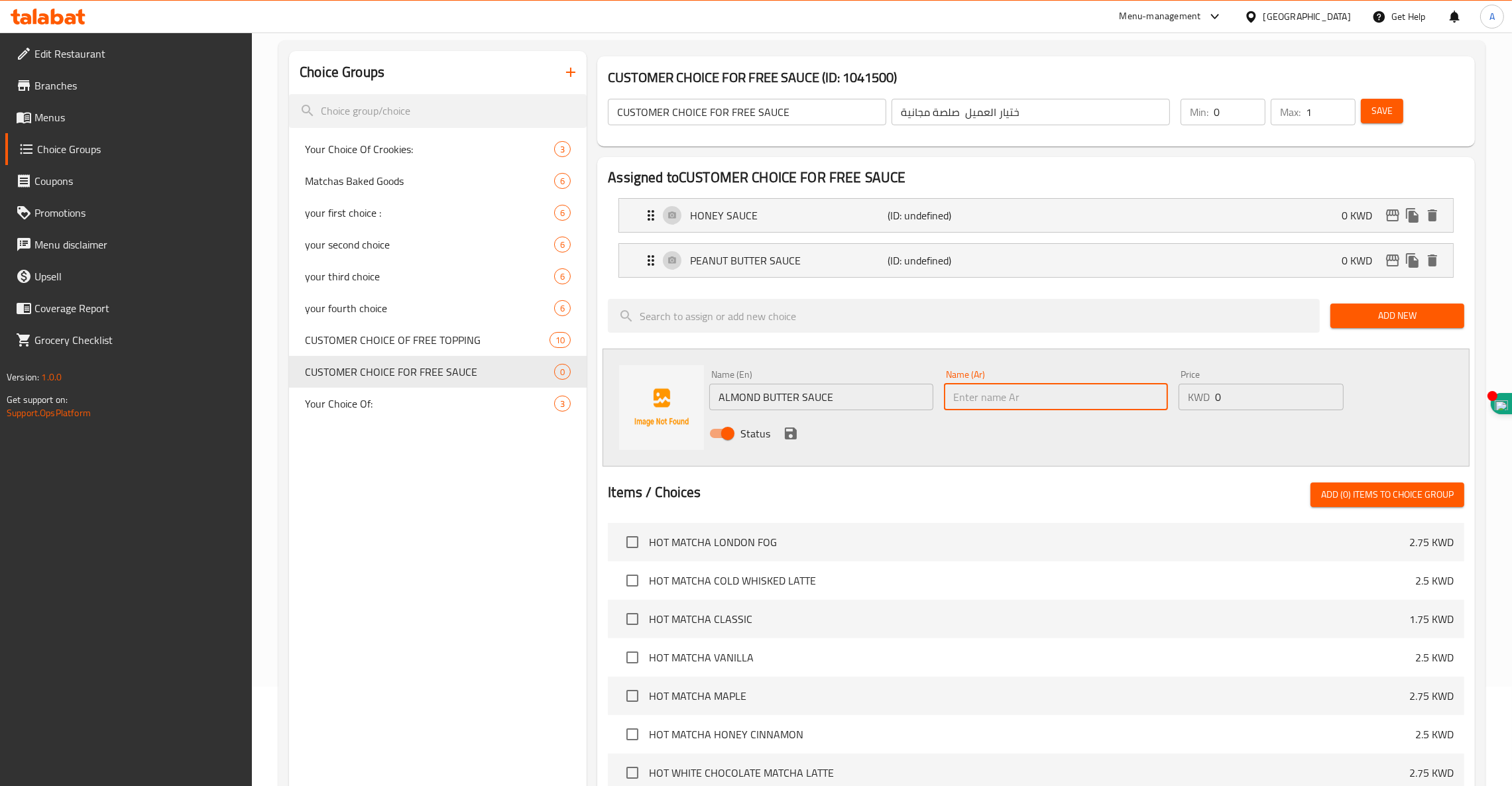
paste input "صلصة زبدة اللوز"
type input "صلصة زبدة اللوز"
click at [791, 437] on icon "save" at bounding box center [791, 433] width 16 height 16
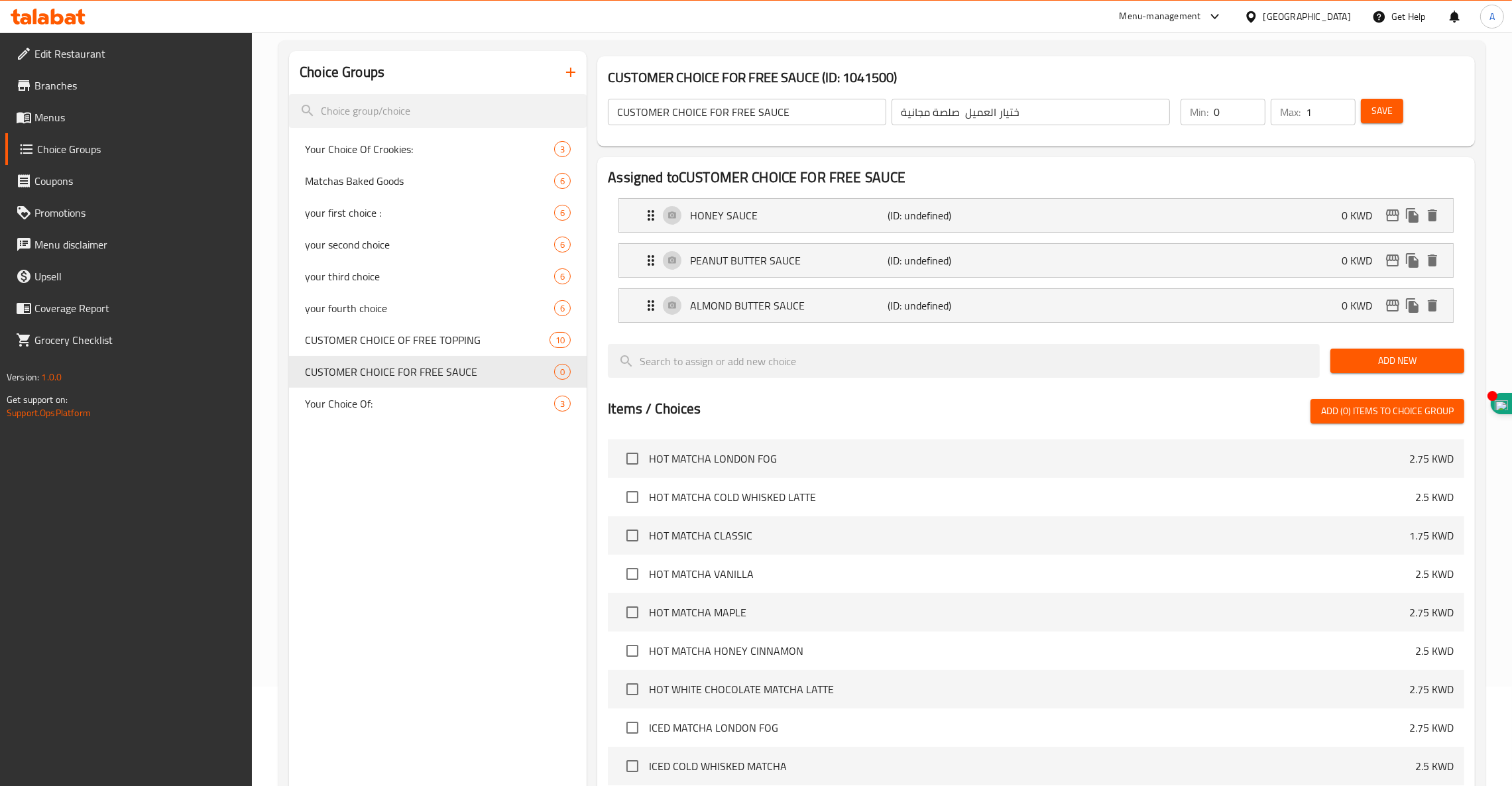
click at [1399, 365] on span "Add New" at bounding box center [1397, 361] width 112 height 16
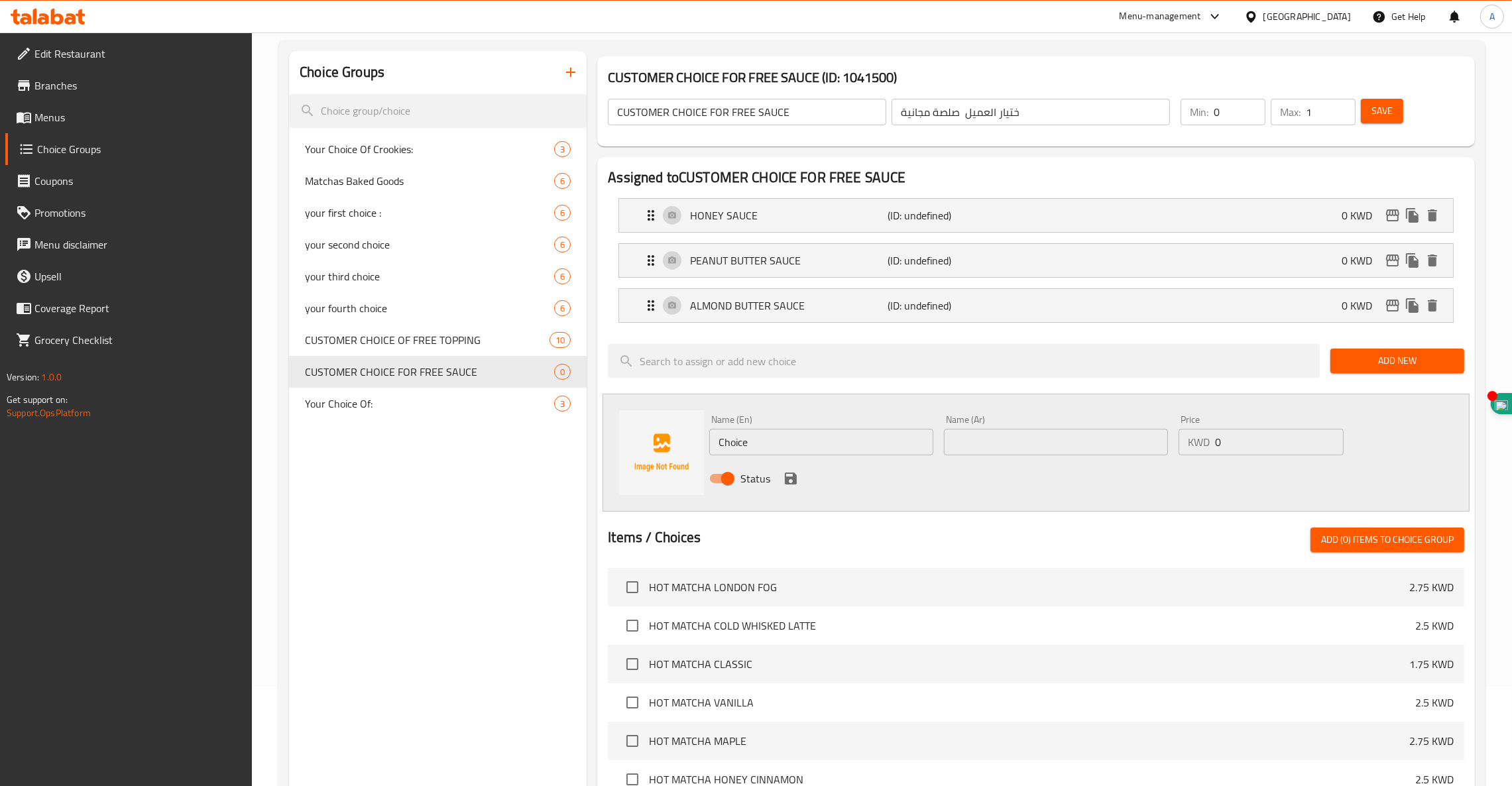
click at [555, 431] on div "Choice Groups Your Choice Of Crookies: 3 Matchas Baked Goods 6 your first choic…" at bounding box center [884, 598] width 1191 height 1093
paste input "SALTED DATE CARAMEL SAUCE"
type input "SALTED DATE CARAMEL SAUCE"
click at [1091, 443] on input "text" at bounding box center [1055, 442] width 224 height 26
paste input "صلصة كراميل التمر المملح"
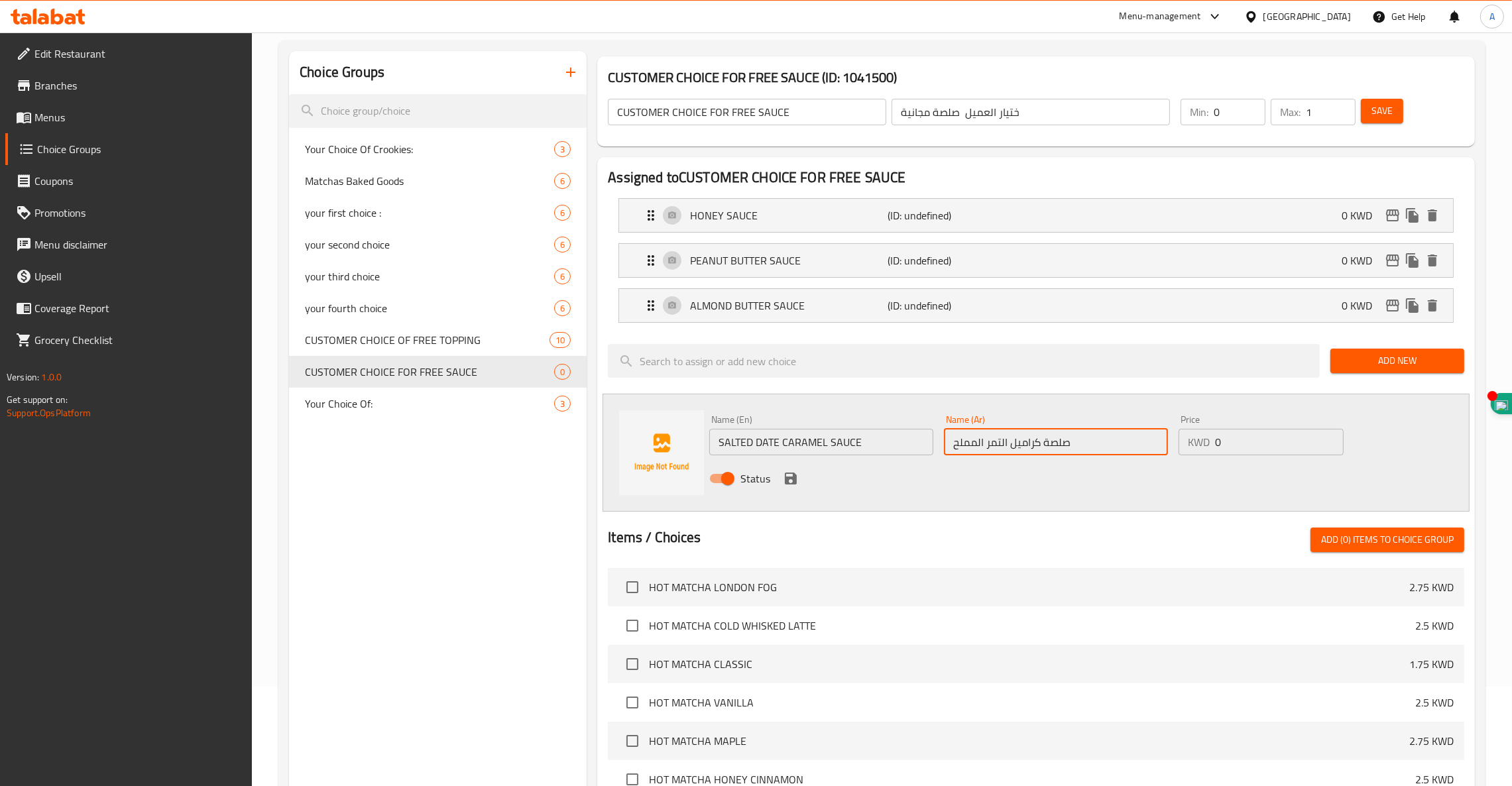
type input "صلصة كراميل التمر المملح"
click at [788, 481] on icon "save" at bounding box center [790, 478] width 12 height 12
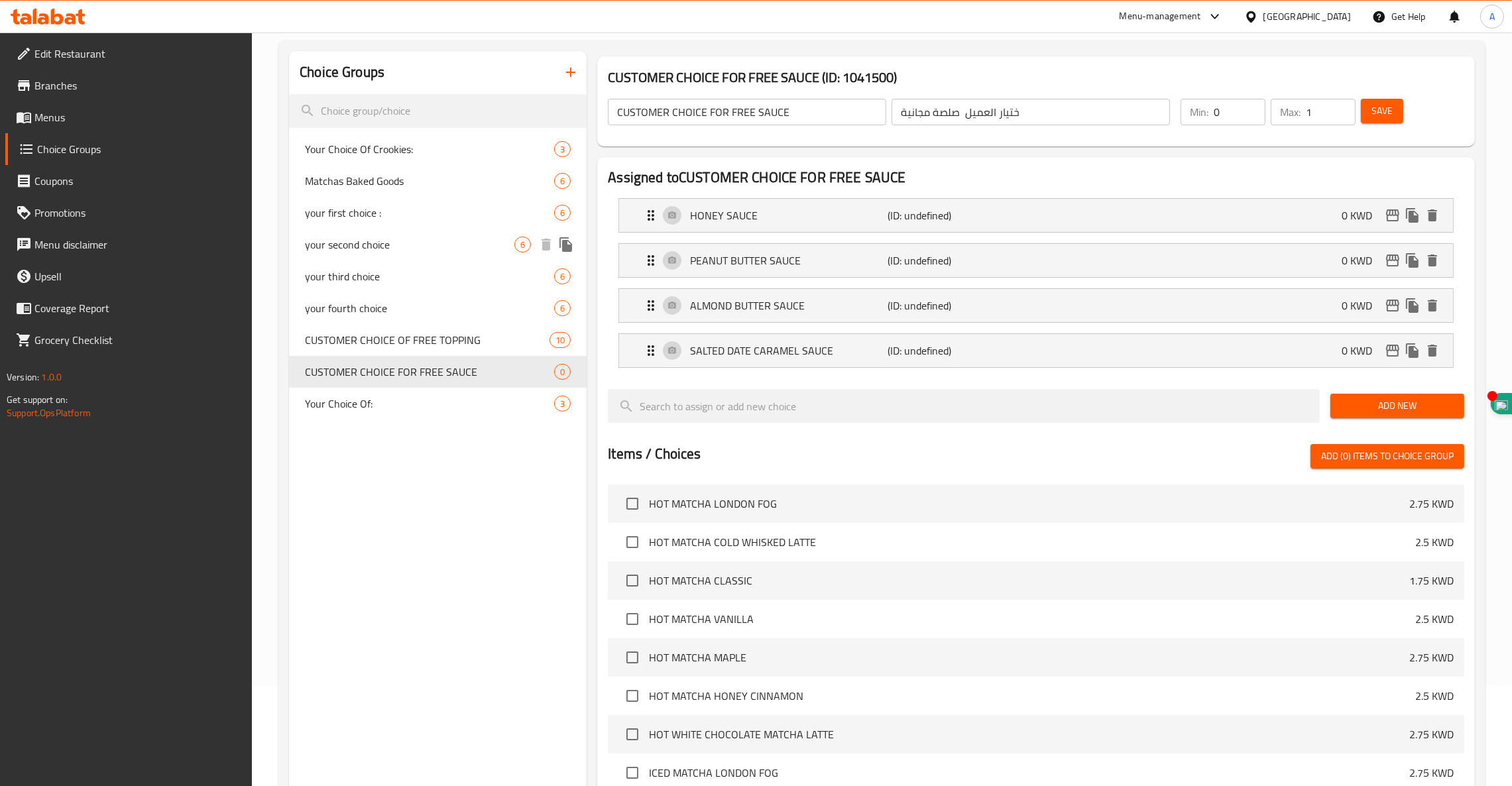
scroll to position [0, 0]
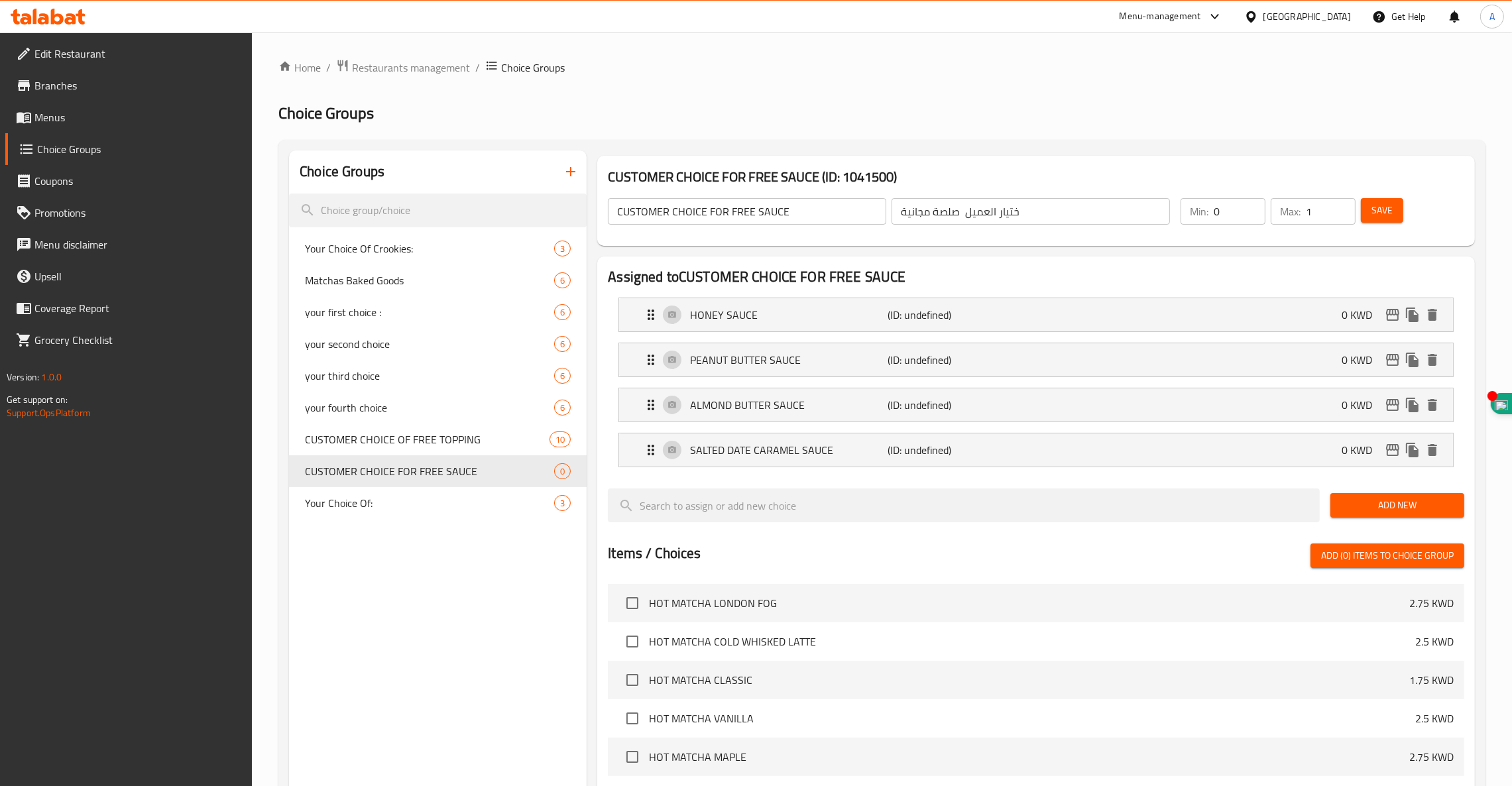
click at [1386, 213] on span "Save" at bounding box center [1382, 210] width 21 height 16
click at [573, 181] on button "button" at bounding box center [570, 171] width 32 height 32
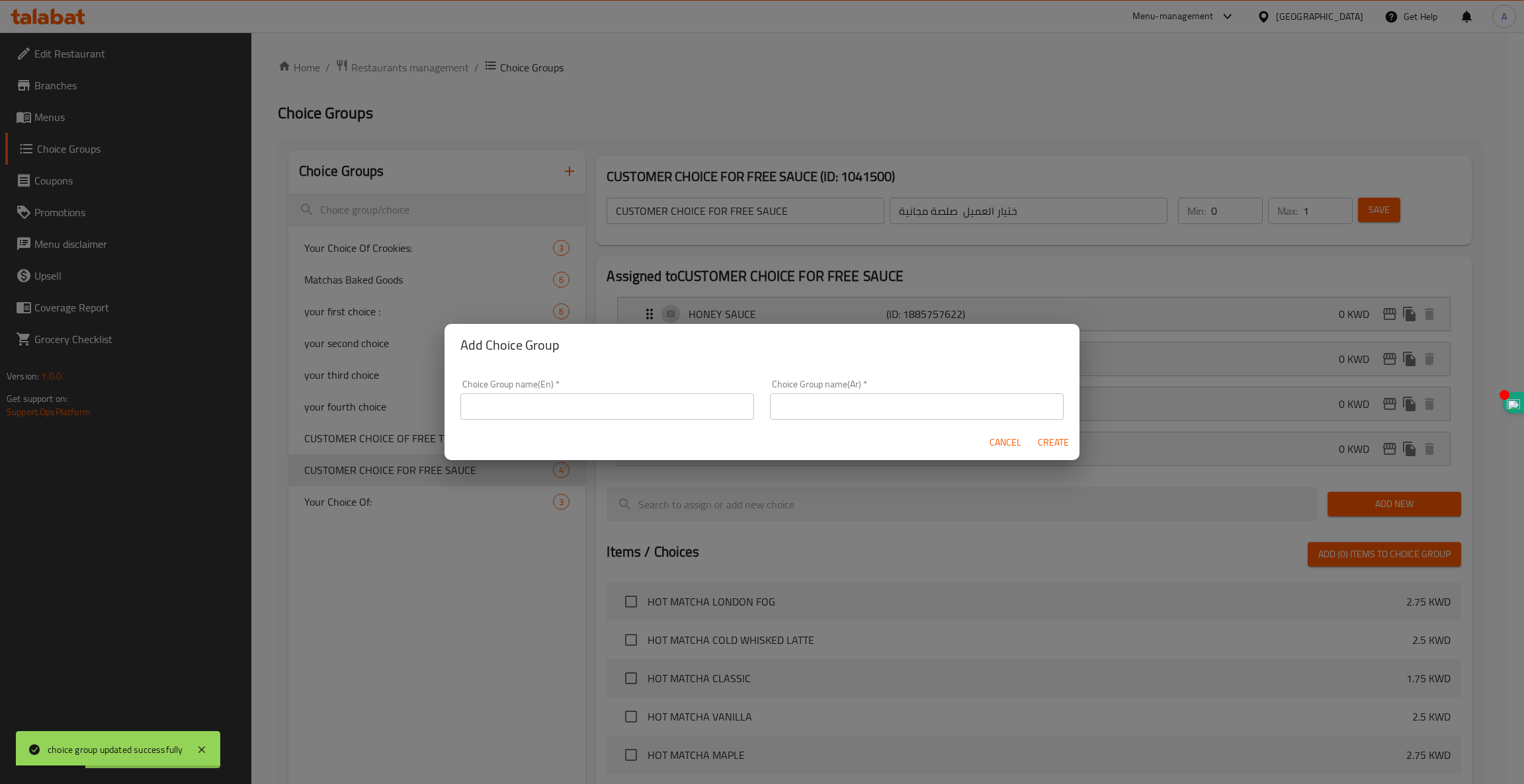
click at [551, 412] on input "text" at bounding box center [608, 406] width 294 height 26
paste input "EXTRA TOPPINGS"
type input "EXTRA TOPPINGS"
click at [935, 409] on input "text" at bounding box center [917, 406] width 294 height 26
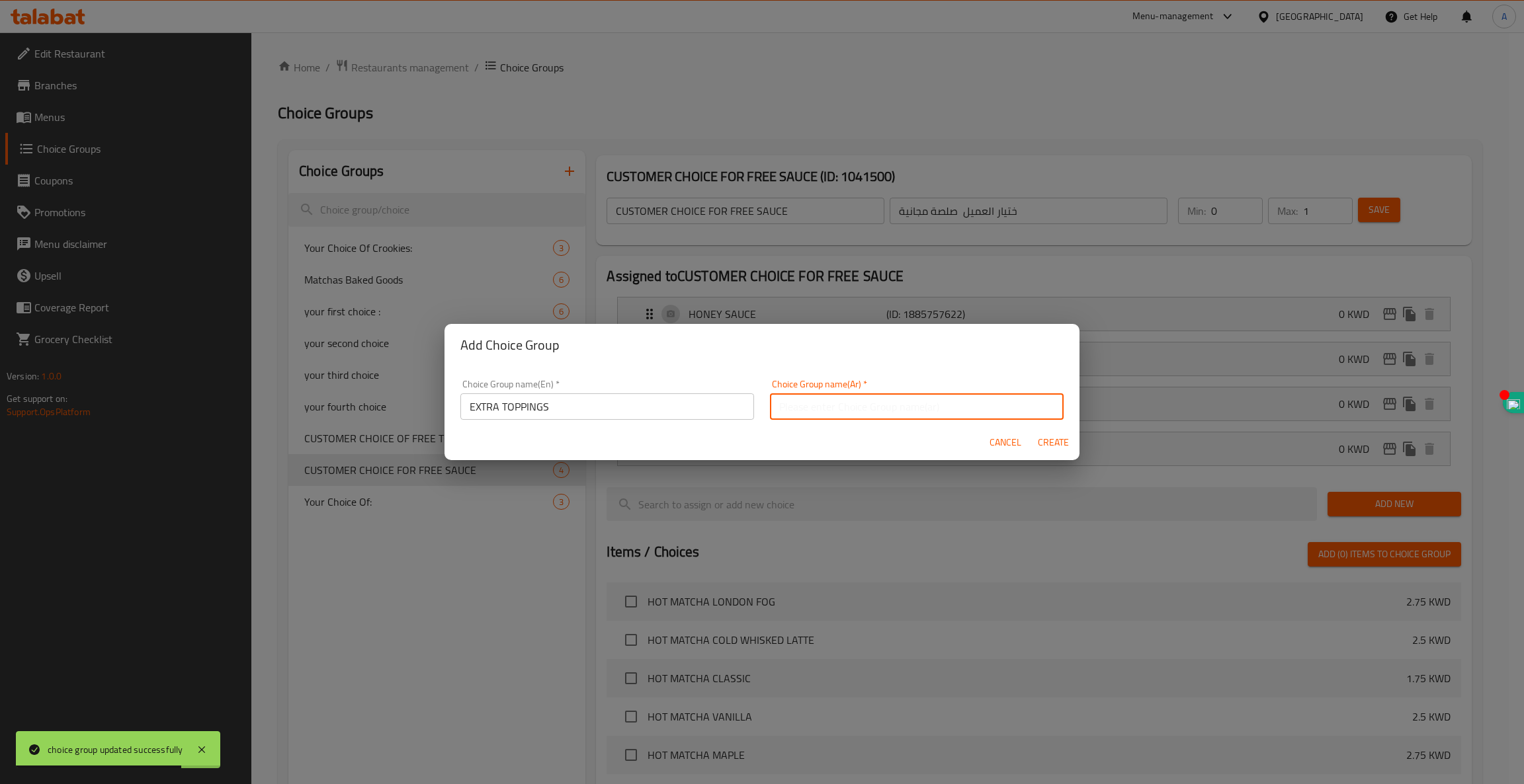
paste input "إضافات إضافية"
click at [784, 407] on input "إضافات إضافية" at bounding box center [917, 406] width 294 height 26
click at [785, 407] on input "إضافات إضافية" at bounding box center [917, 406] width 294 height 26
type input "إضافات"
click at [1055, 438] on span "Create" at bounding box center [1053, 442] width 32 height 16
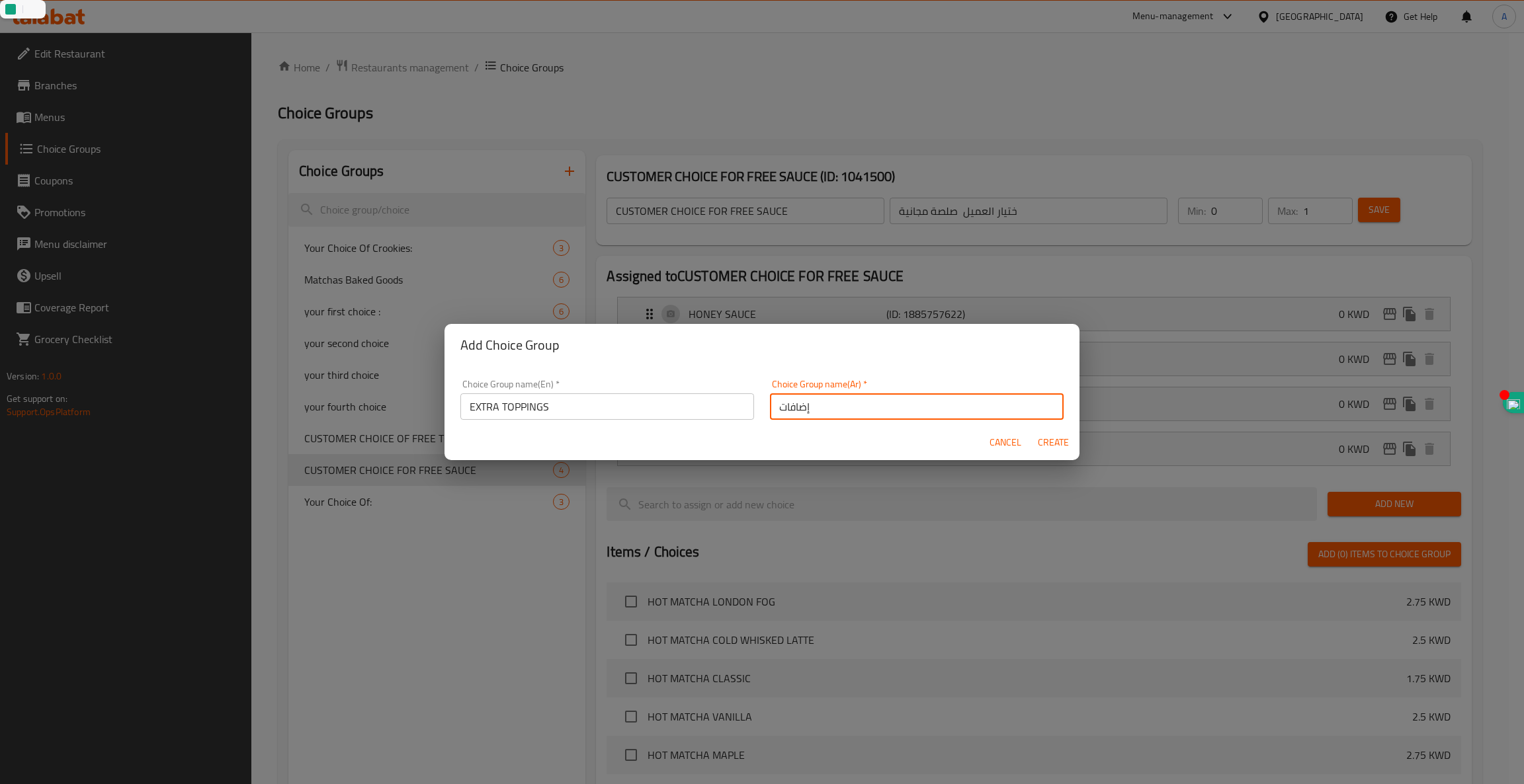
type input "EXTRA TOPPINGS"
type input "إضافات"
type input "0"
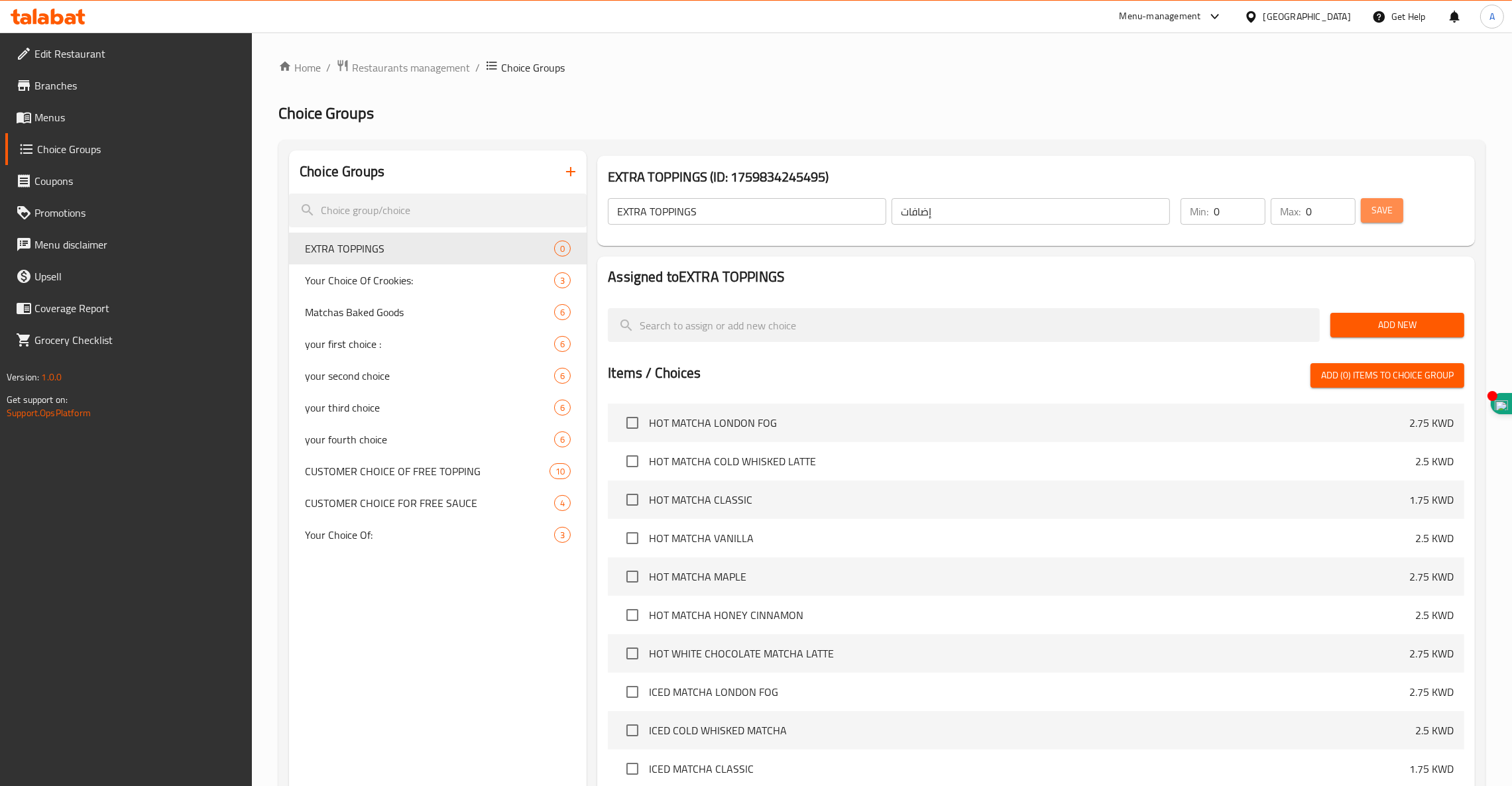
click at [1386, 213] on span "Save" at bounding box center [1382, 210] width 21 height 16
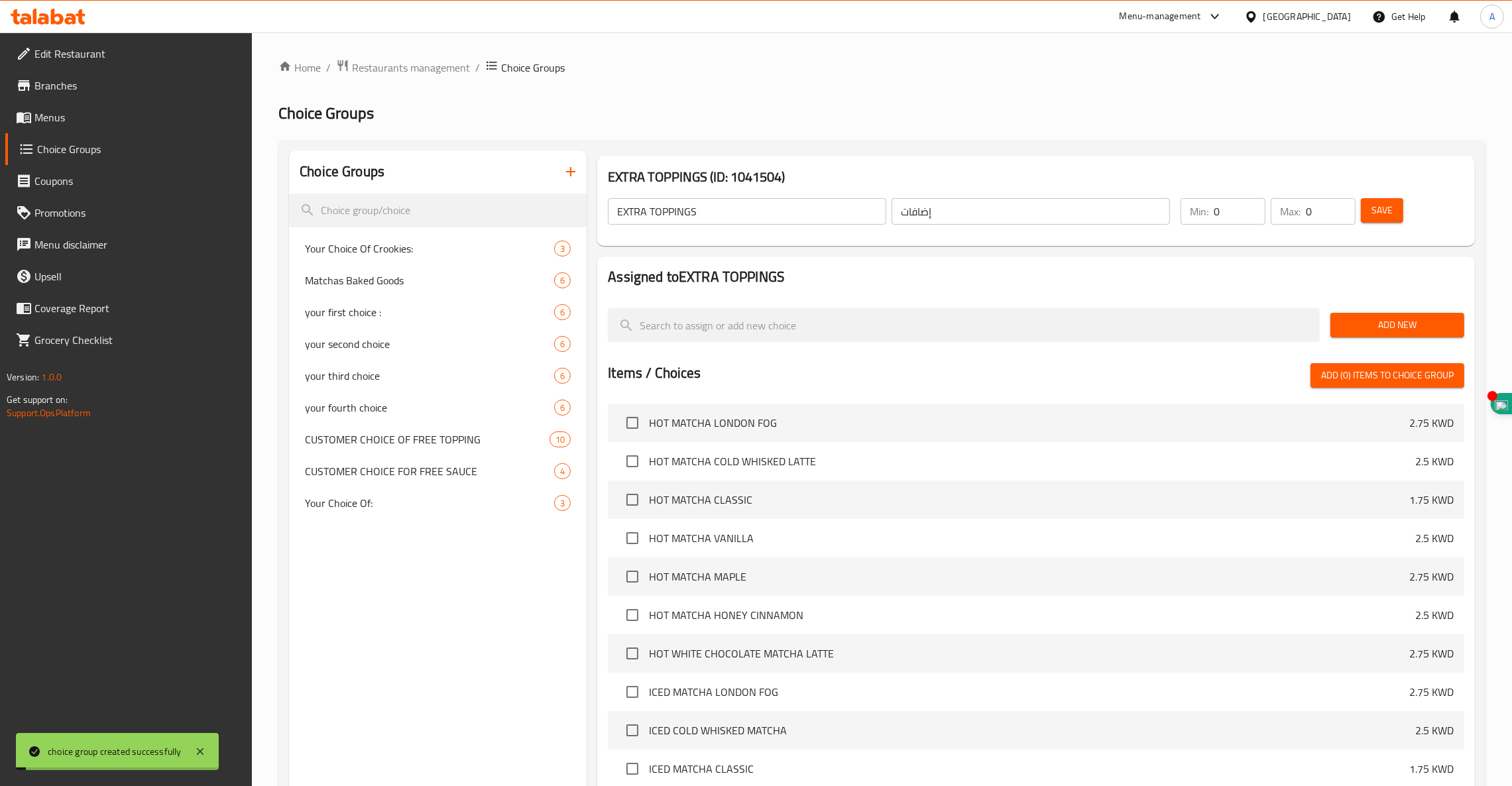
click at [1385, 328] on span "Add New" at bounding box center [1397, 324] width 112 height 16
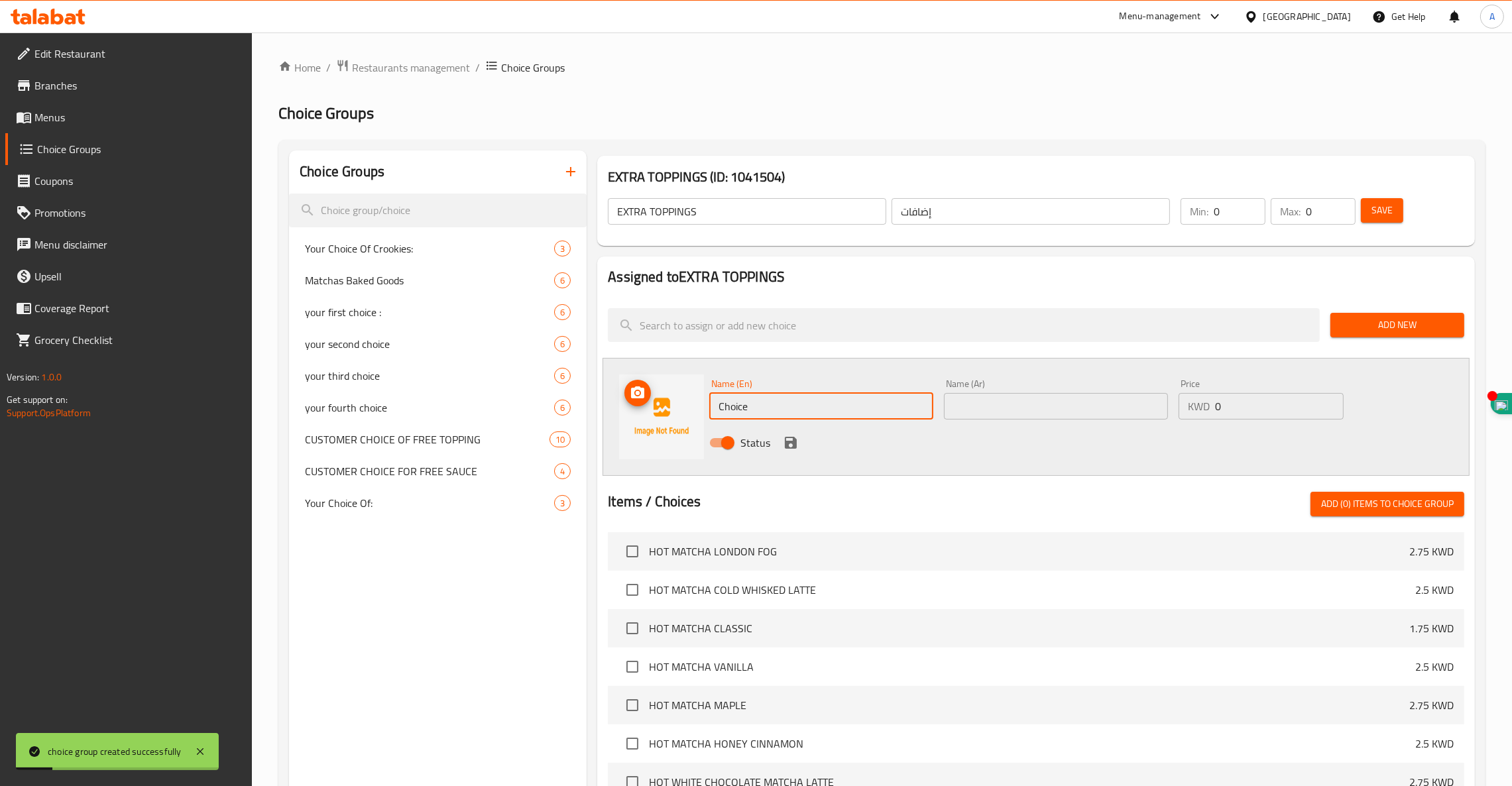
drag, startPoint x: 811, startPoint y: 408, endPoint x: 688, endPoint y: 401, distance: 123.2
click at [689, 401] on div "Name (En) Choice Name (En) Name (Ar) Name (Ar) Price KWD 0 Price Status" at bounding box center [1035, 417] width 867 height 118
paste input "BLUEBERRY"
type input "BLUEBERRY"
click at [976, 402] on input "text" at bounding box center [1055, 406] width 224 height 26
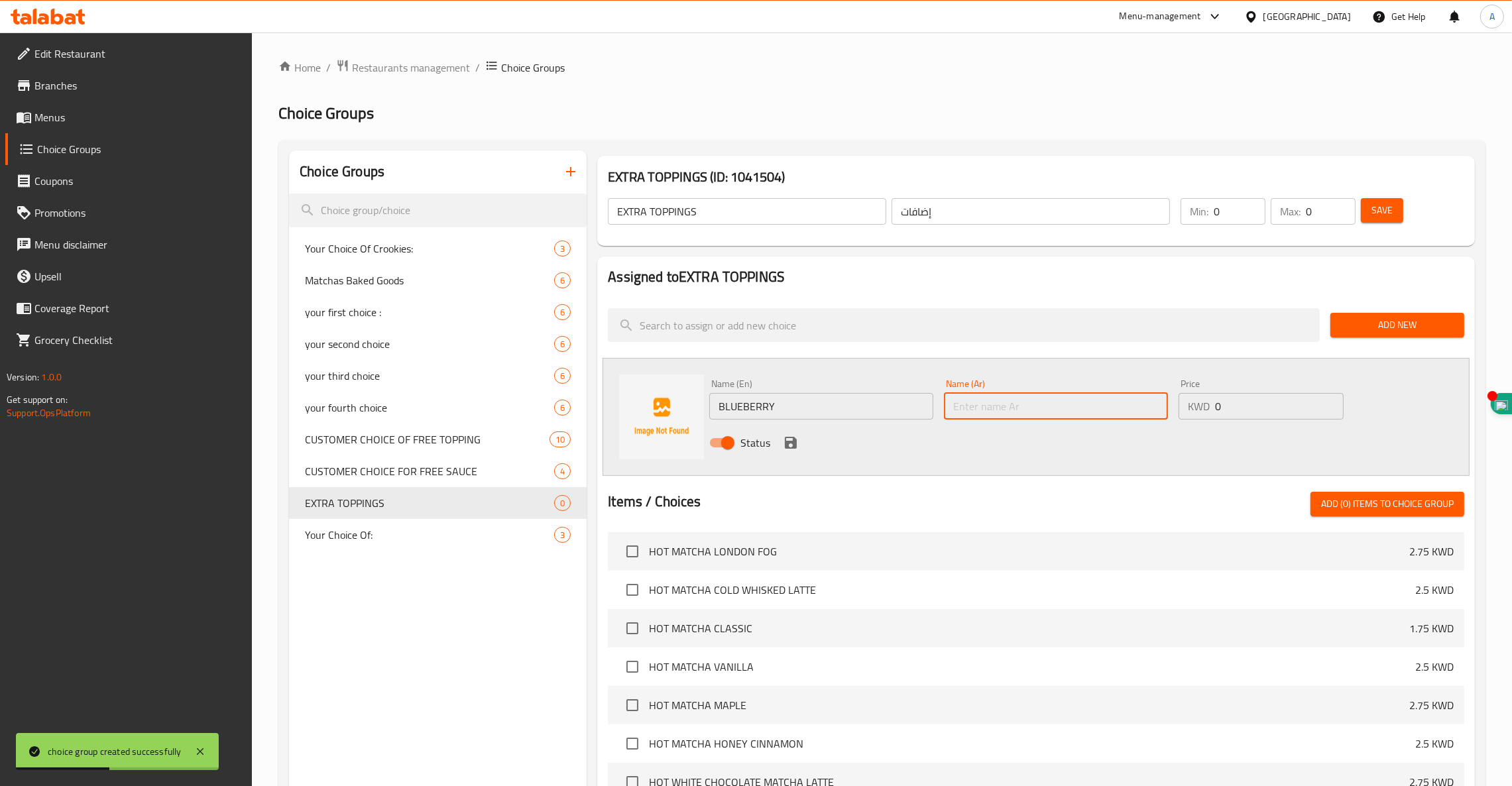
paste input "توت أزرق"
type input "توت أزرق"
type input "0.35"
click at [791, 440] on icon "save" at bounding box center [791, 442] width 16 height 16
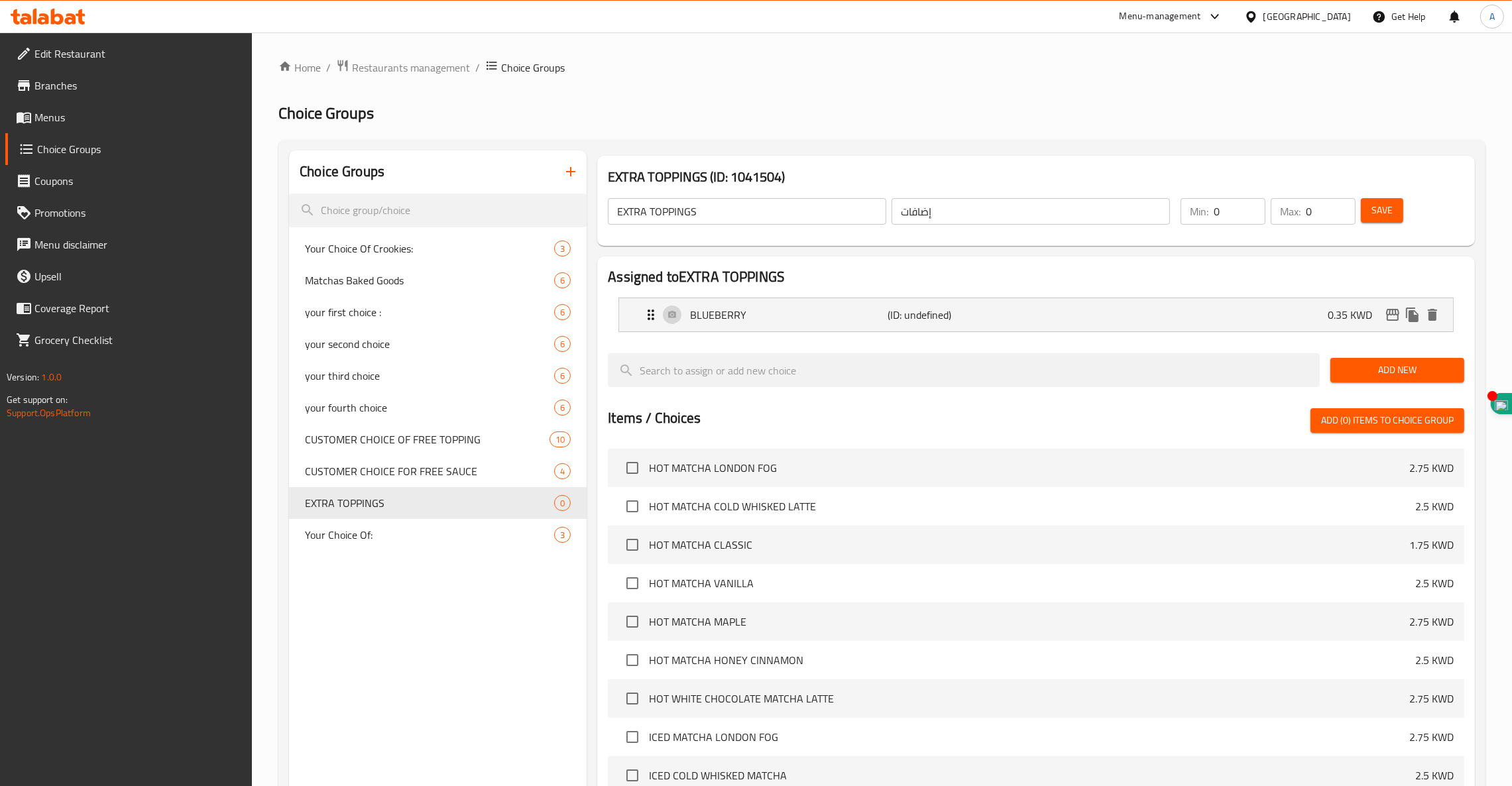
click at [1385, 376] on span "Add New" at bounding box center [1397, 370] width 112 height 16
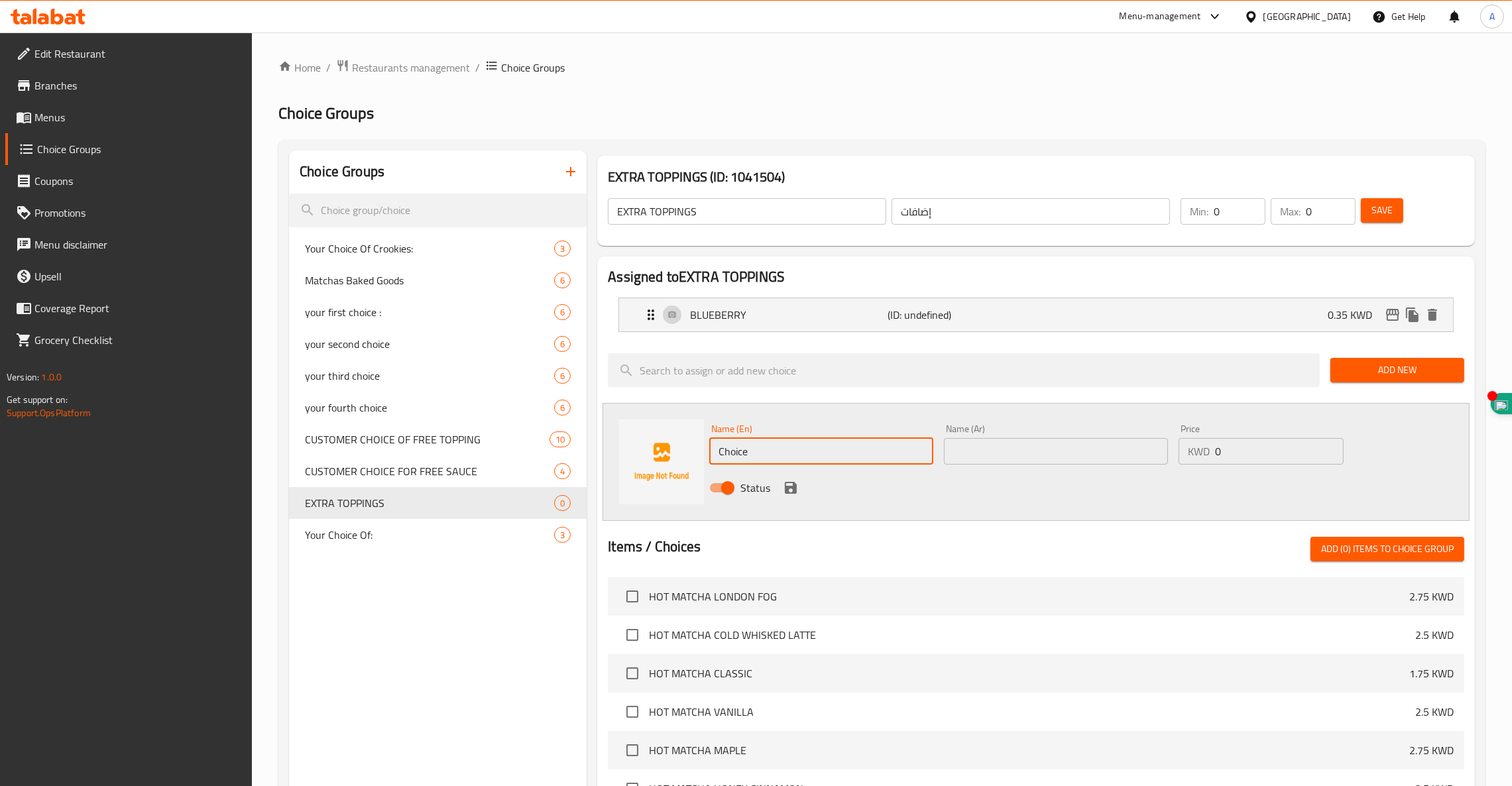
drag, startPoint x: 782, startPoint y: 459, endPoint x: 495, endPoint y: 413, distance: 290.7
click at [511, 416] on div "Choice Groups Your Choice Of Crookies: 3 Matchas Baked Goods 6 your first choic…" at bounding box center [884, 652] width 1191 height 1002
paste input "RASPBERRY"
type input "RASPBERRY"
click at [997, 449] on input "text" at bounding box center [1055, 451] width 224 height 26
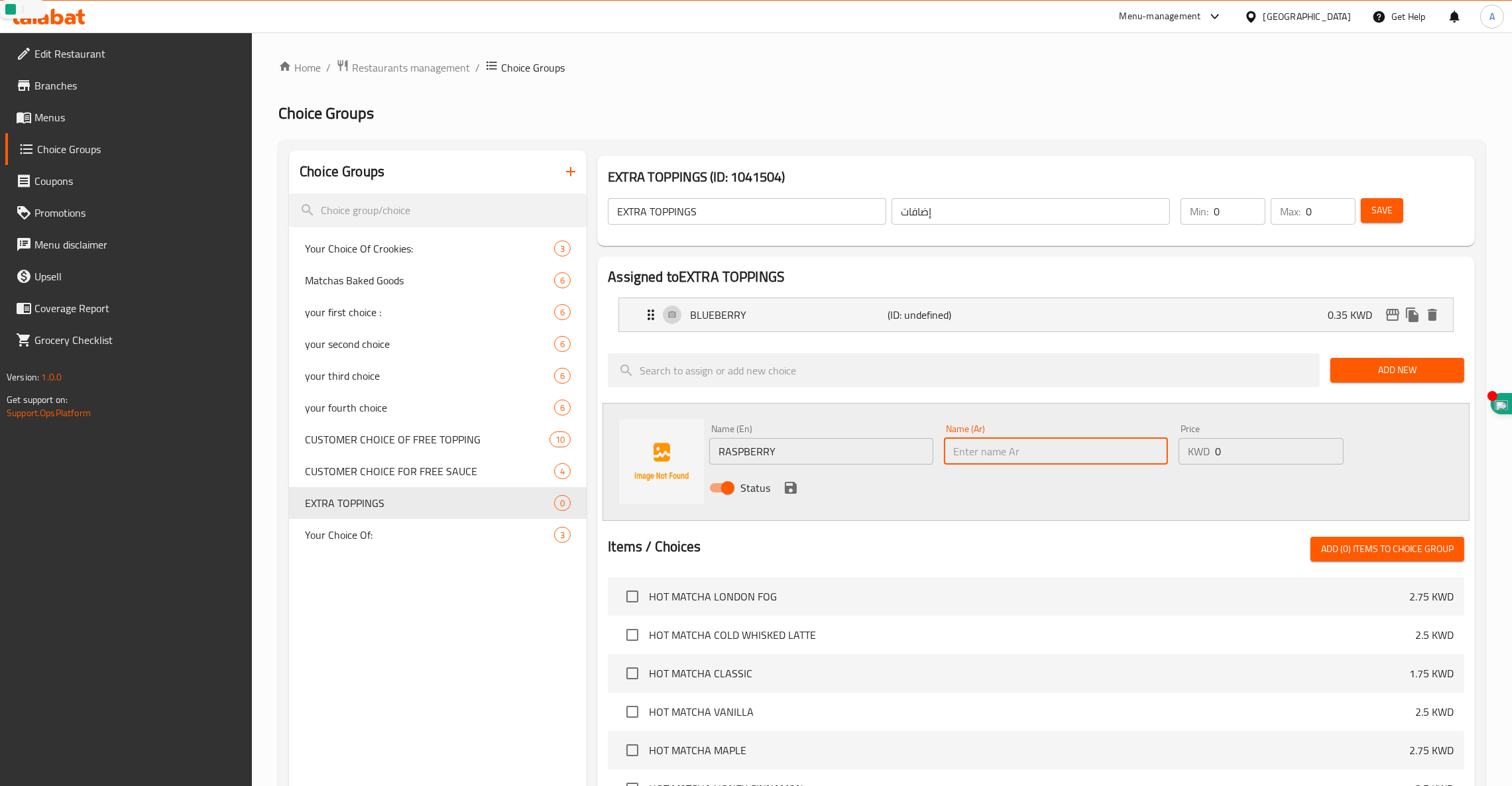
paste input "توت أحمر"
type input "توت أحمر"
click at [1234, 460] on input "0" at bounding box center [1279, 451] width 129 height 26
type input "0.35"
click at [785, 489] on icon "save" at bounding box center [790, 487] width 12 height 12
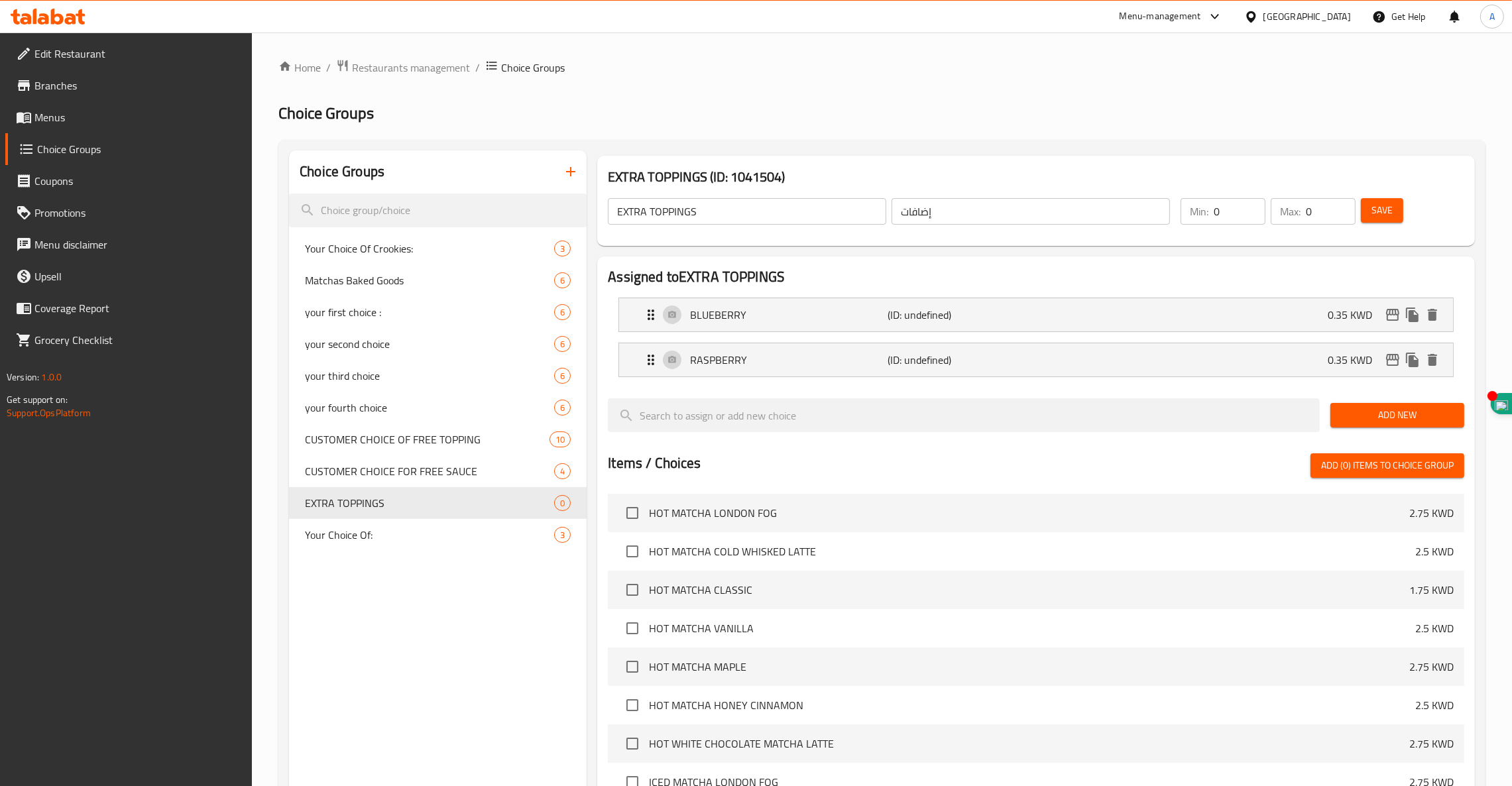
click at [1391, 417] on span "Add New" at bounding box center [1397, 415] width 112 height 16
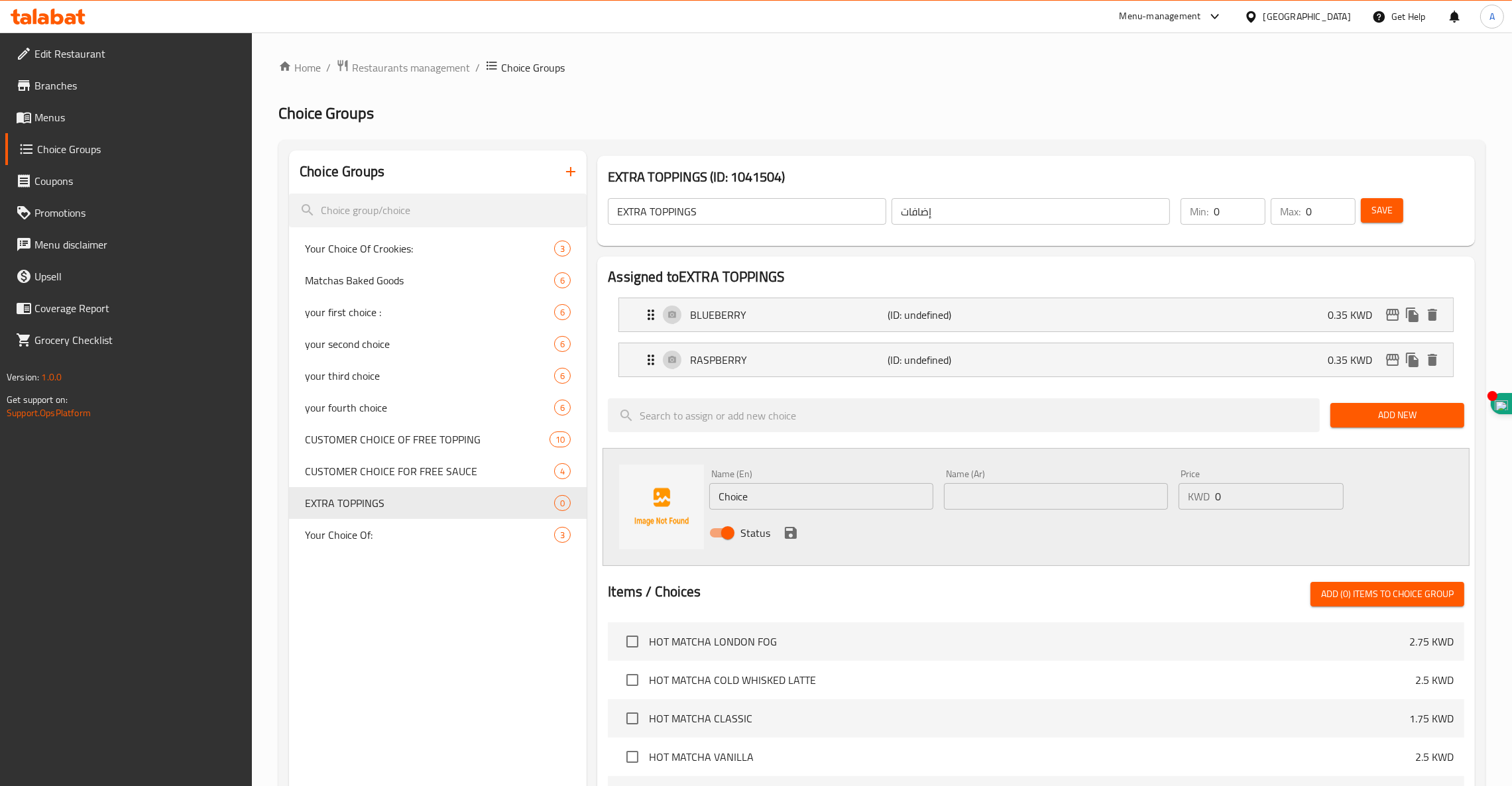
click at [1028, 492] on input "text" at bounding box center [1055, 496] width 224 height 26
paste input "موز"
type input "موز"
click at [1221, 499] on input "0" at bounding box center [1279, 496] width 129 height 26
type input "0.35"
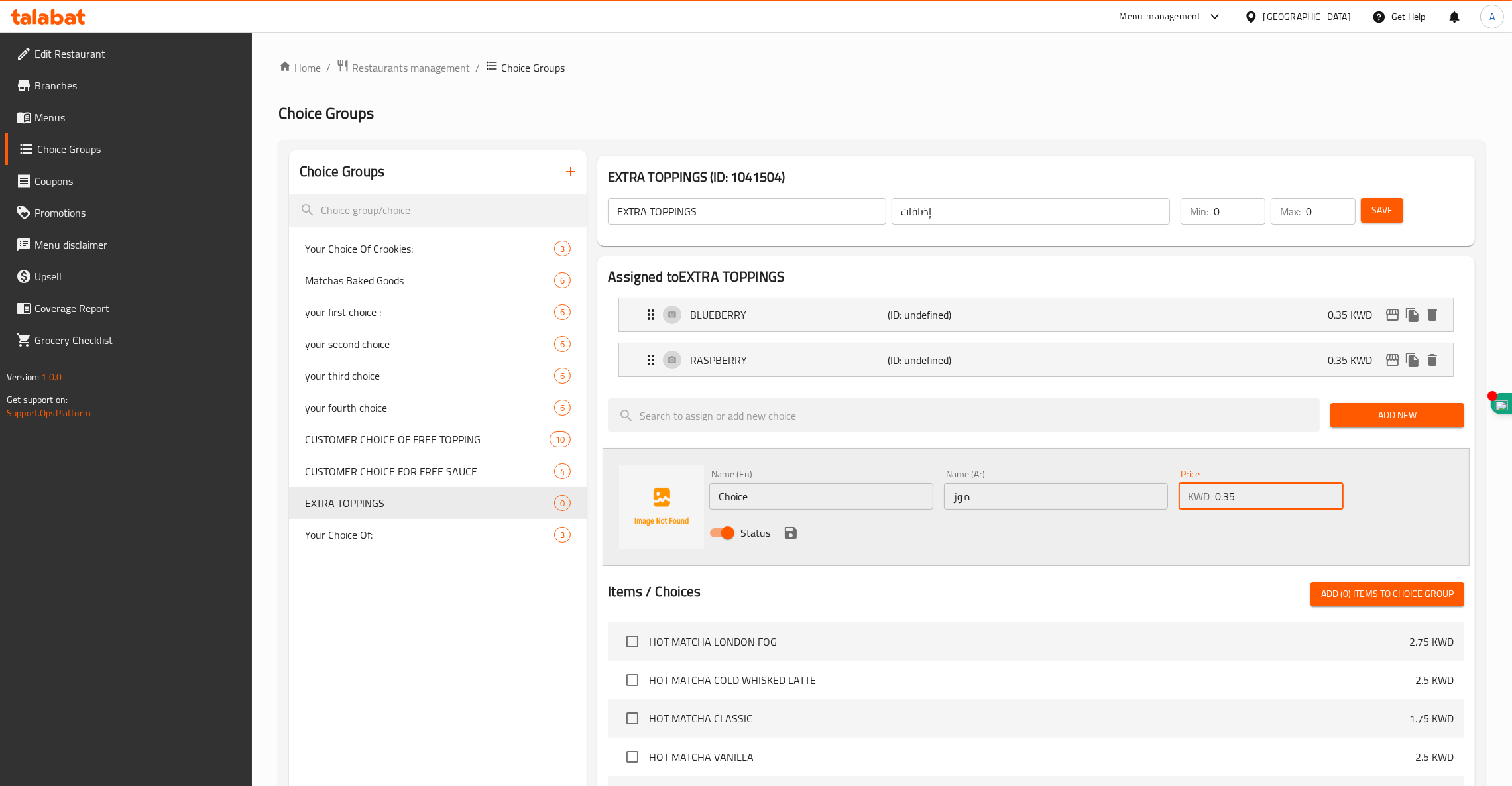
click at [831, 507] on input "Choice" at bounding box center [821, 496] width 224 height 26
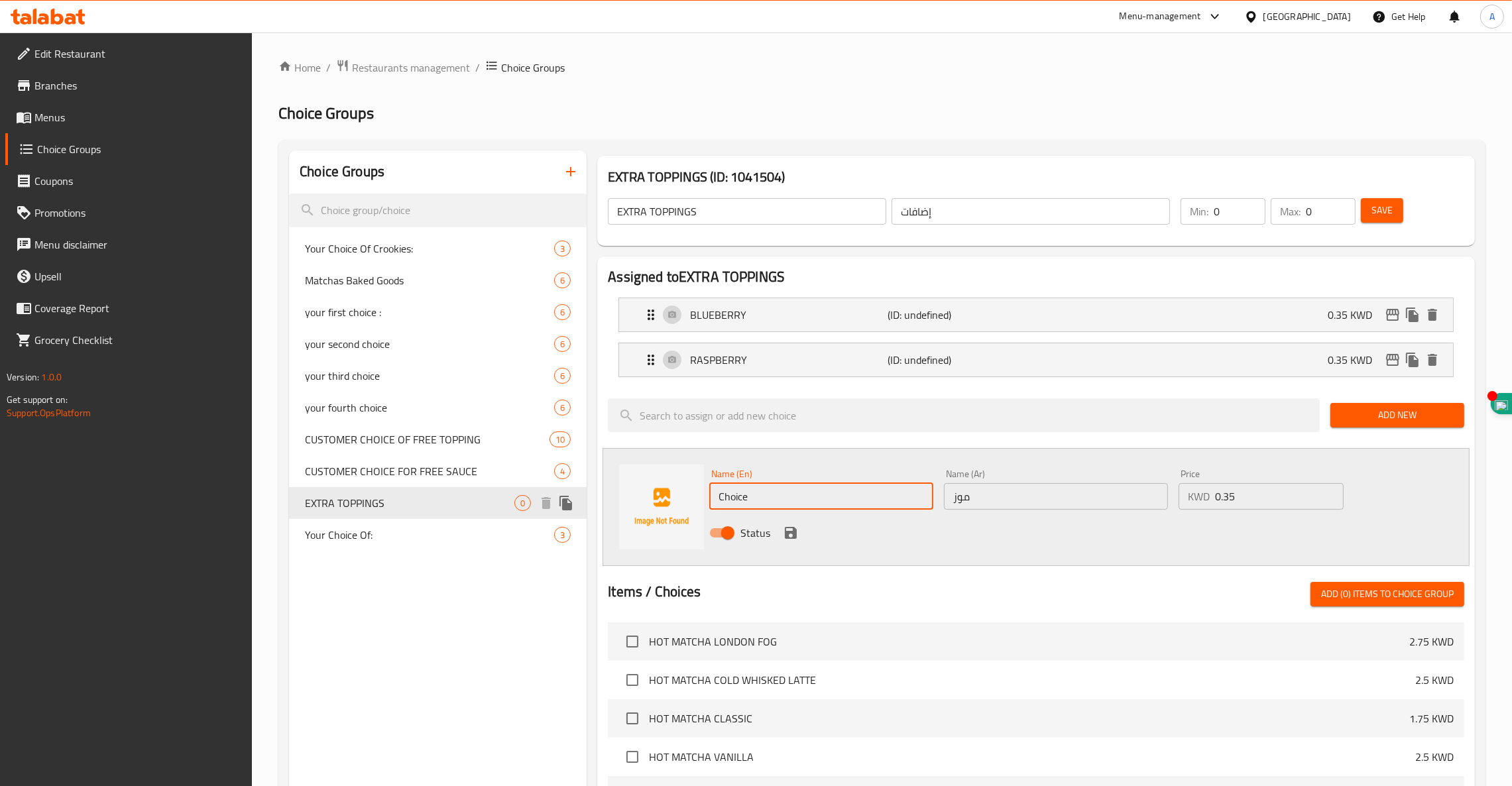
drag, startPoint x: 784, startPoint y: 496, endPoint x: 504, endPoint y: 495, distance: 280.0
click at [504, 495] on div "Choice Groups Your Choice Of Crookies: 3 Matchas Baked Goods 6 your first choic…" at bounding box center [884, 674] width 1191 height 1047
paste input "RASPBERRY"
type input "RASPBERRY"
click at [790, 533] on icon "save" at bounding box center [790, 533] width 12 height 12
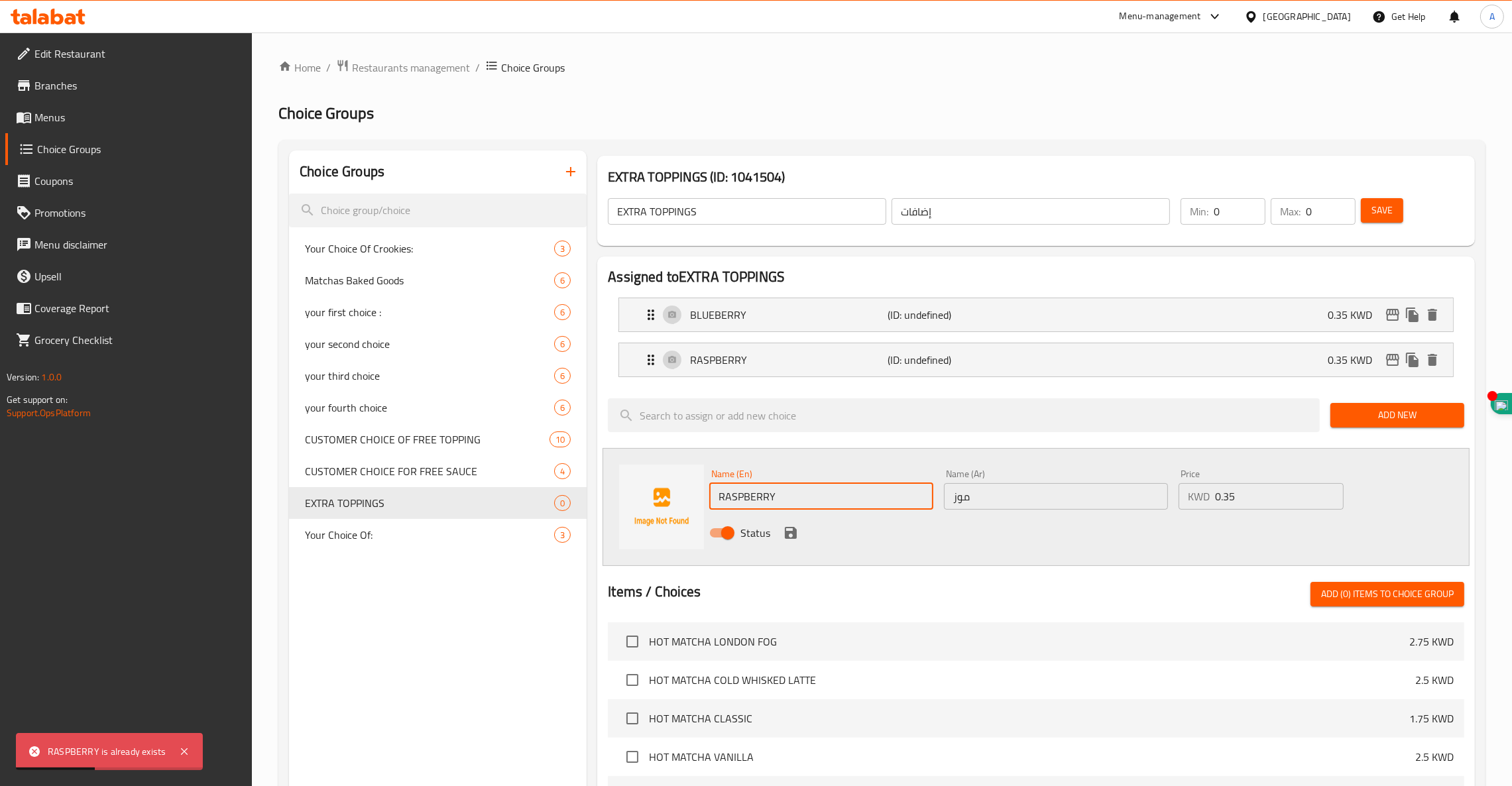
drag, startPoint x: 797, startPoint y: 499, endPoint x: 510, endPoint y: 483, distance: 287.4
click at [511, 483] on div "Choice Groups Your Choice Of Crookies: 3 Matchas Baked Goods 6 your first choic…" at bounding box center [884, 674] width 1191 height 1047
type input "b"
type input "BANANA"
click at [791, 535] on icon "save" at bounding box center [791, 533] width 16 height 16
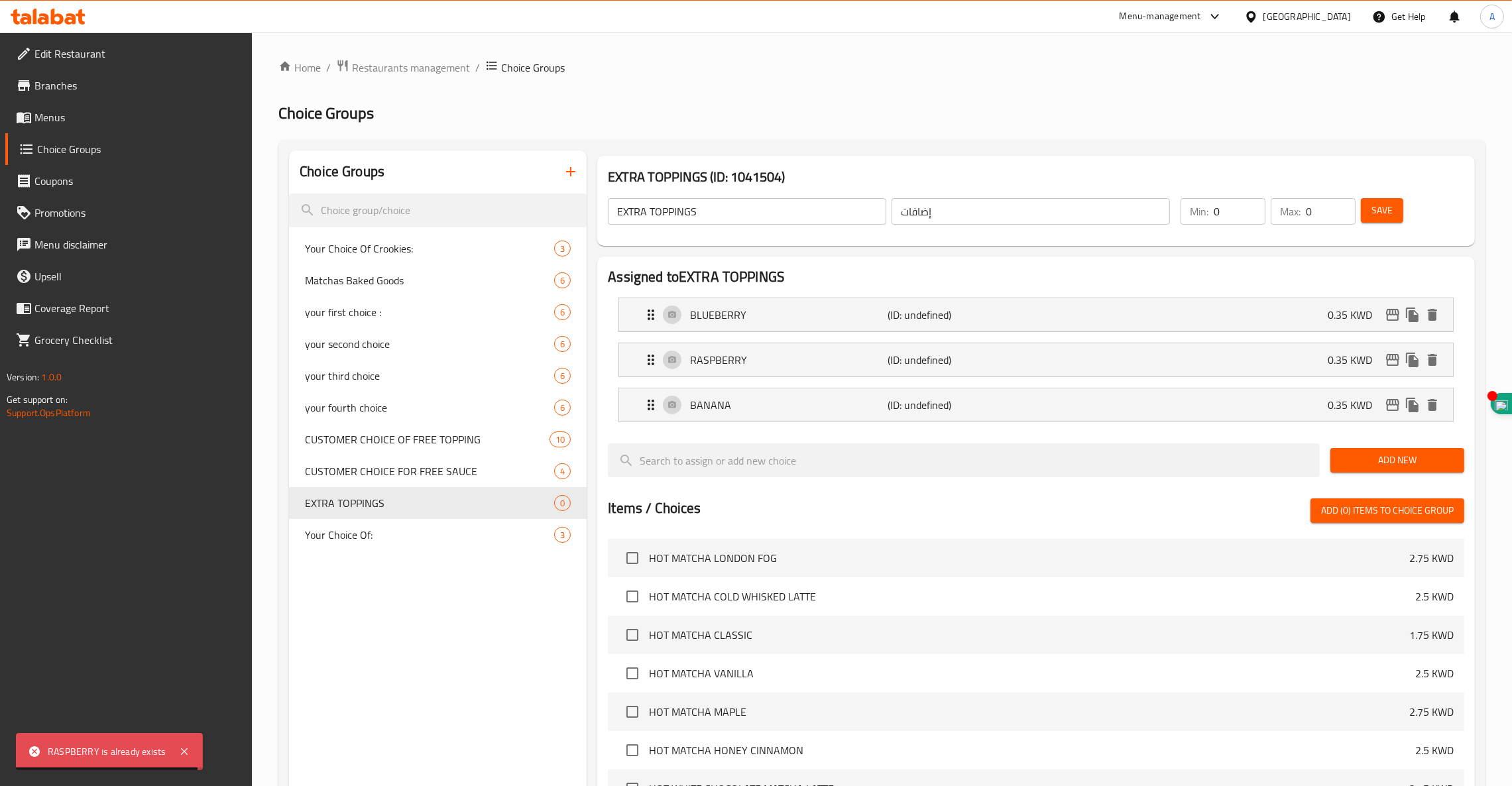
click at [1396, 460] on span "Add New" at bounding box center [1397, 460] width 112 height 16
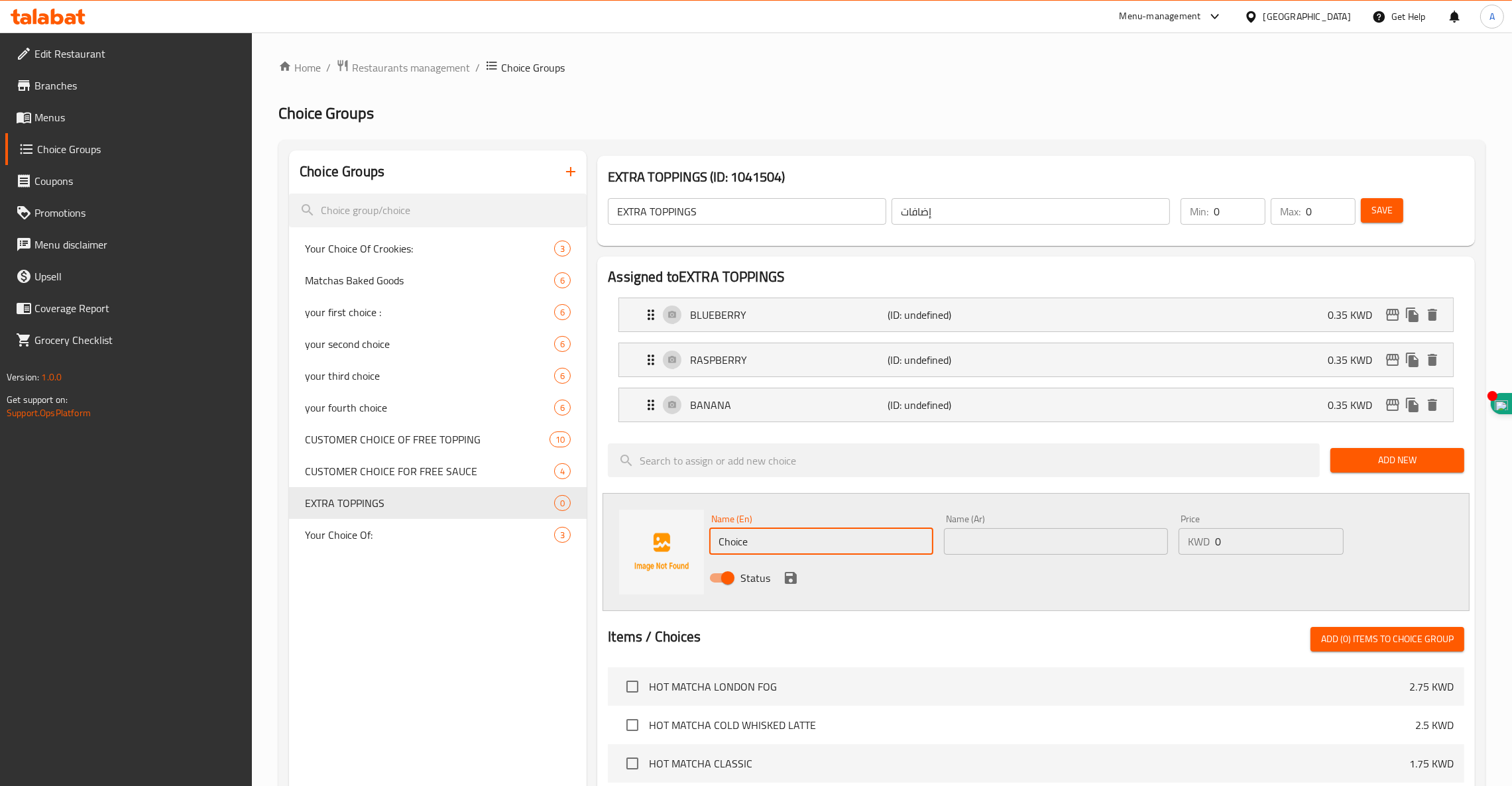
drag, startPoint x: 776, startPoint y: 548, endPoint x: 590, endPoint y: 511, distance: 189.6
click at [622, 524] on div "Name (En) Choice Name (En) Name (Ar) Name (Ar) Price KWD 0 Price Status" at bounding box center [1035, 552] width 867 height 118
paste input "OCONUT FLAKES"
type input "COCONUT FLAKES"
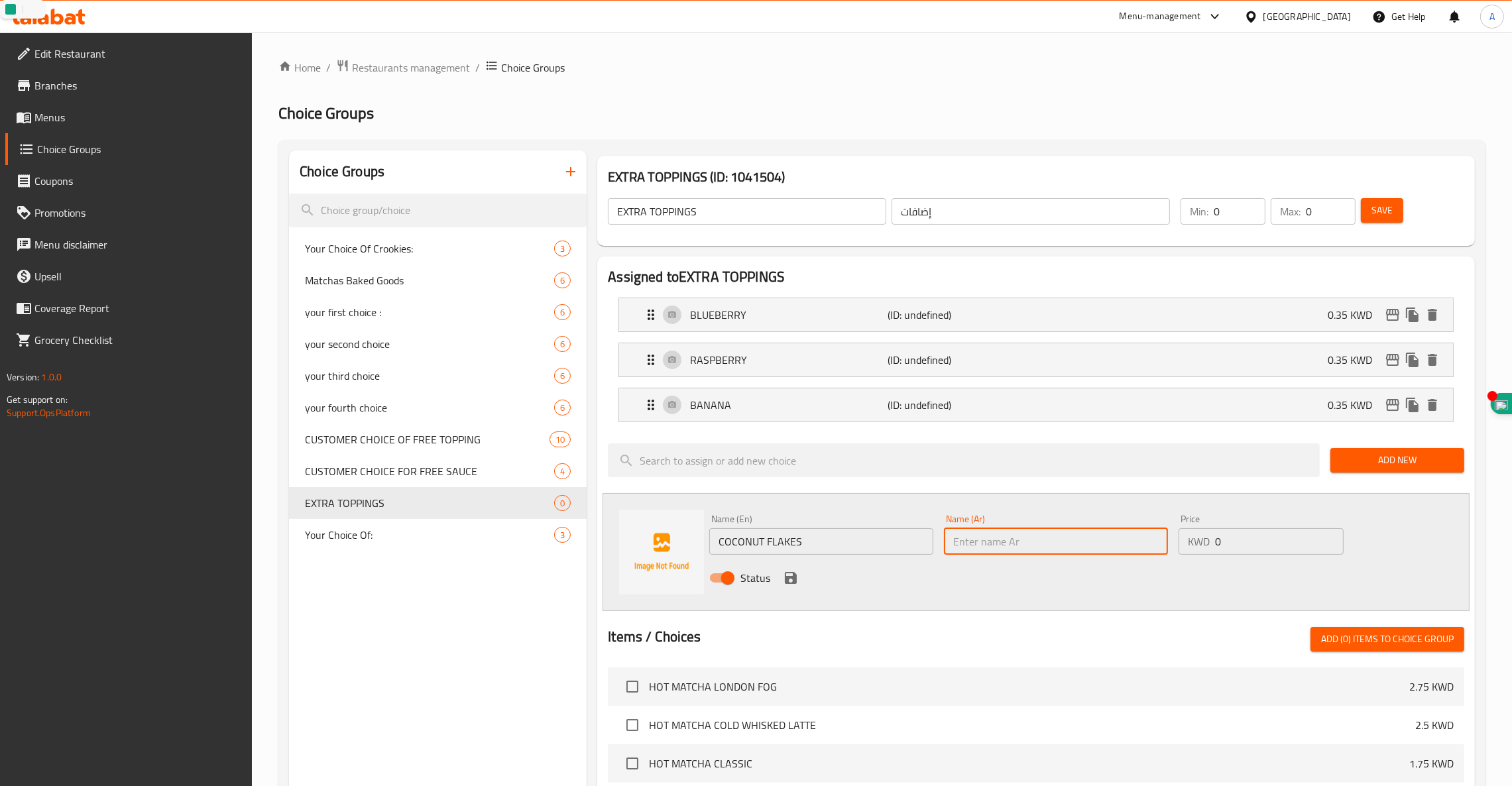
click at [1078, 549] on input "text" at bounding box center [1055, 541] width 224 height 26
paste input "رقائق جوز الهند"
type input "رقائق جوز الهند"
drag, startPoint x: 1234, startPoint y: 543, endPoint x: 1234, endPoint y: 532, distance: 11.0
click at [1235, 543] on input "0" at bounding box center [1279, 541] width 129 height 26
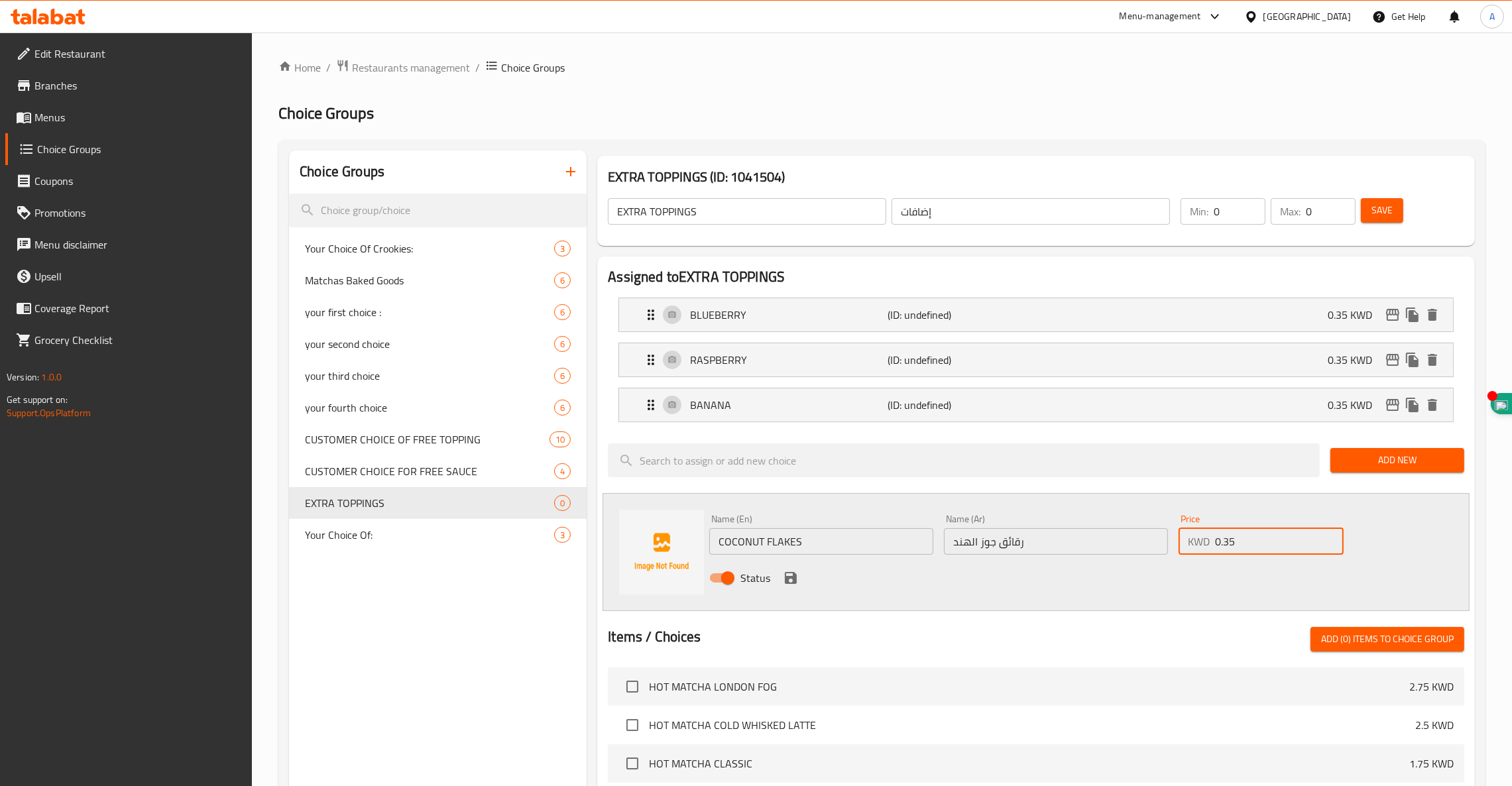
type input "0.35"
click at [801, 577] on div "Status" at bounding box center [1055, 578] width 703 height 36
click at [783, 580] on icon "save" at bounding box center [791, 578] width 16 height 16
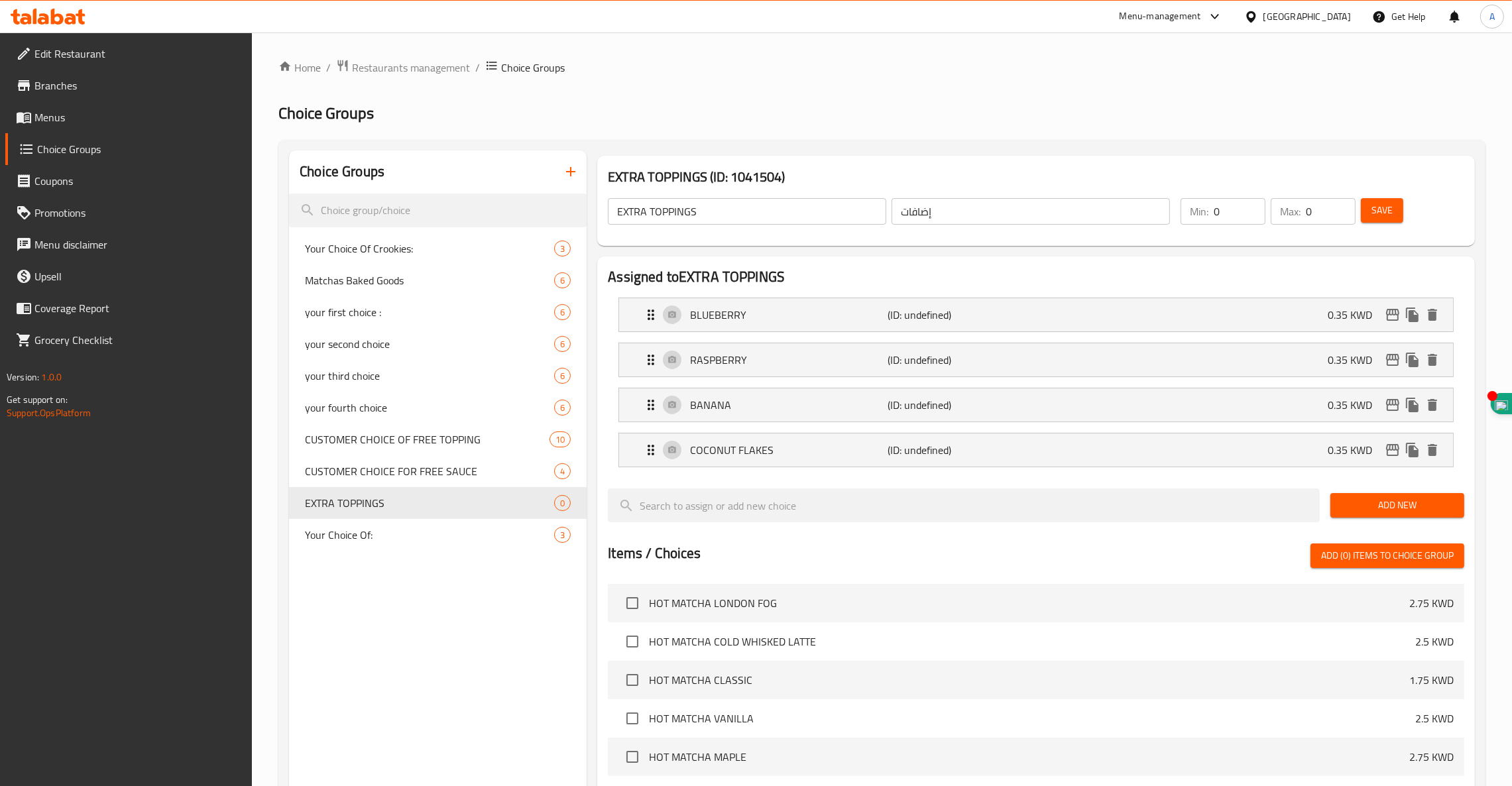
drag, startPoint x: 1374, startPoint y: 501, endPoint x: 1354, endPoint y: 504, distance: 20.2
click at [1373, 501] on span "Add New" at bounding box center [1397, 505] width 112 height 16
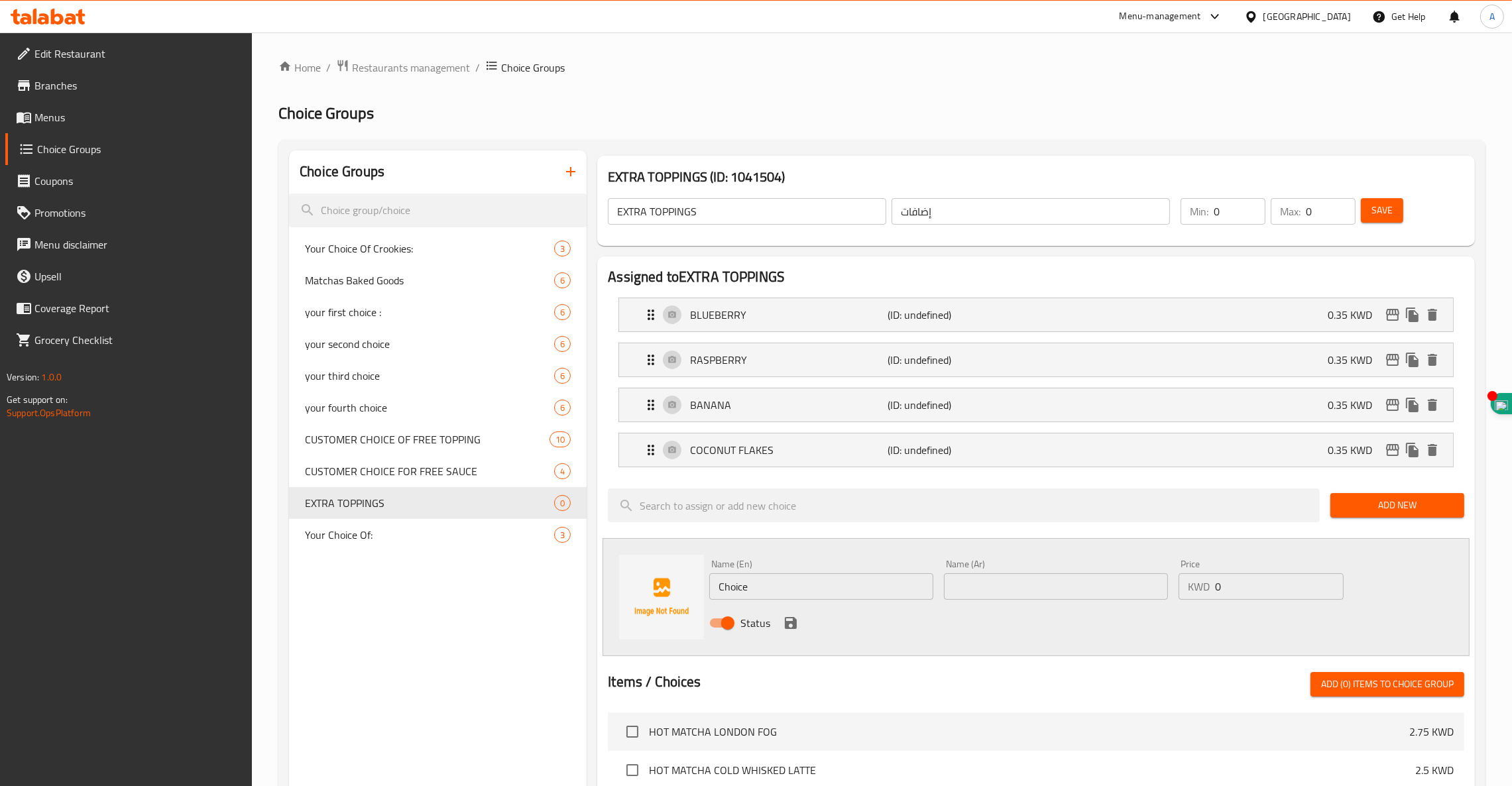
click at [1025, 587] on input "text" at bounding box center [1055, 586] width 224 height 26
paste input "بذور الشيا"
type input "بذور الشيا"
drag, startPoint x: 777, startPoint y: 582, endPoint x: 576, endPoint y: 561, distance: 202.1
click at [579, 561] on div "Choice Groups Your Choice Of Crookies: 3 Matchas Baked Goods 6 your first choic…" at bounding box center [884, 719] width 1191 height 1137
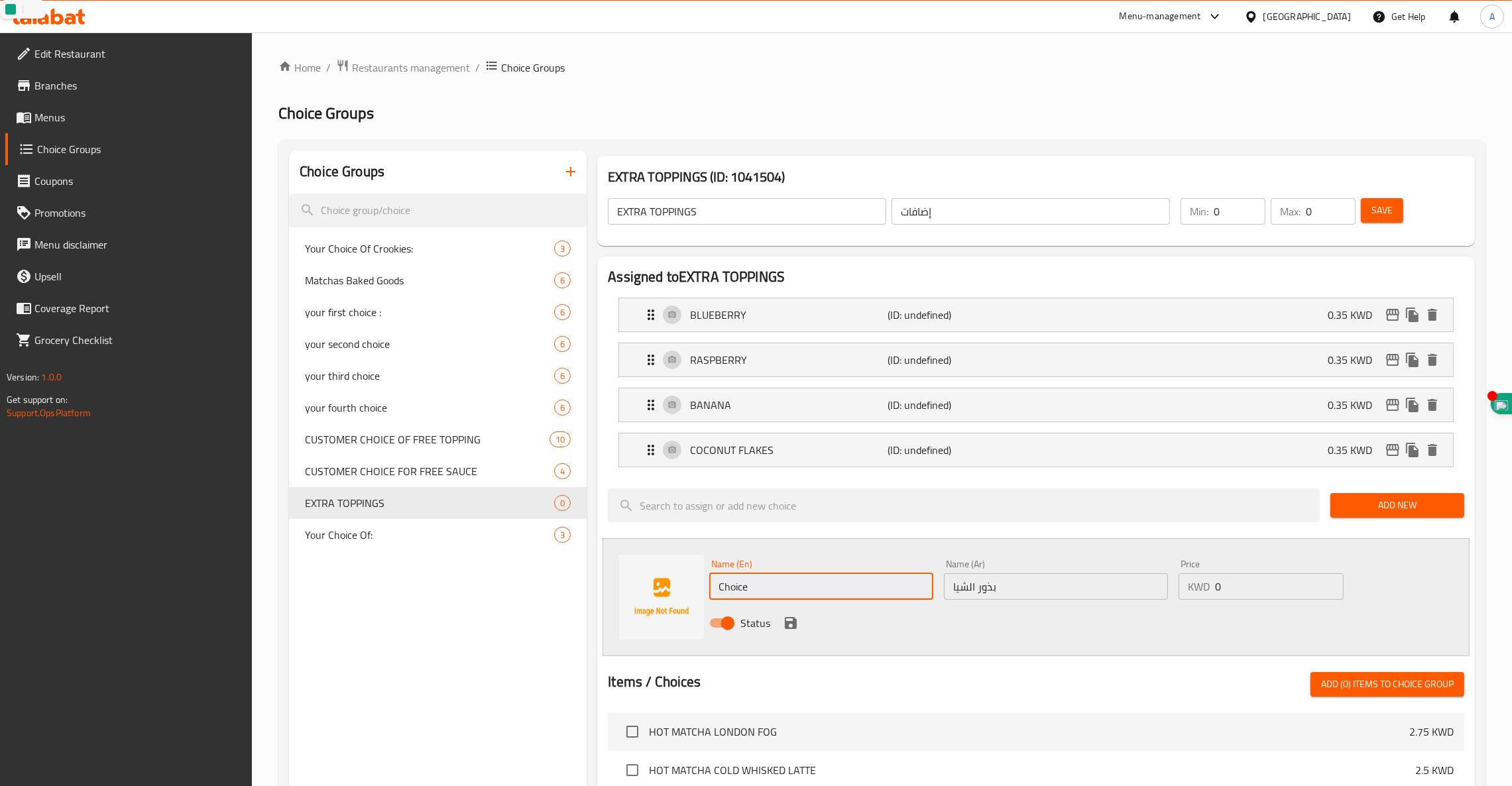
paste input "HIA SEED"
type input "CHIA SEED"
drag, startPoint x: 1228, startPoint y: 588, endPoint x: 1228, endPoint y: 578, distance: 10.0
click at [1228, 587] on input "0" at bounding box center [1279, 586] width 129 height 26
type input "0.35"
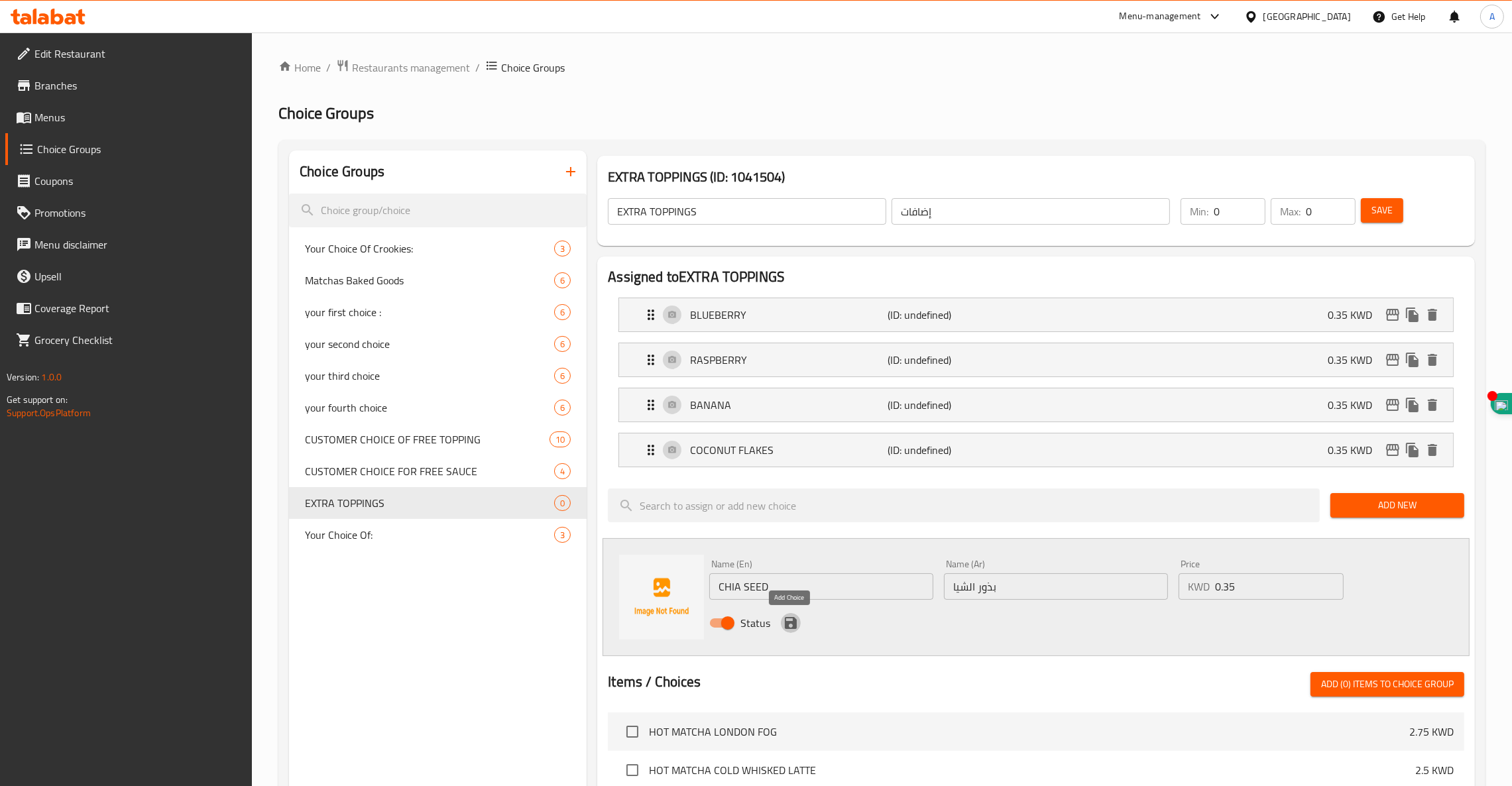
click at [789, 620] on icon "save" at bounding box center [791, 623] width 16 height 16
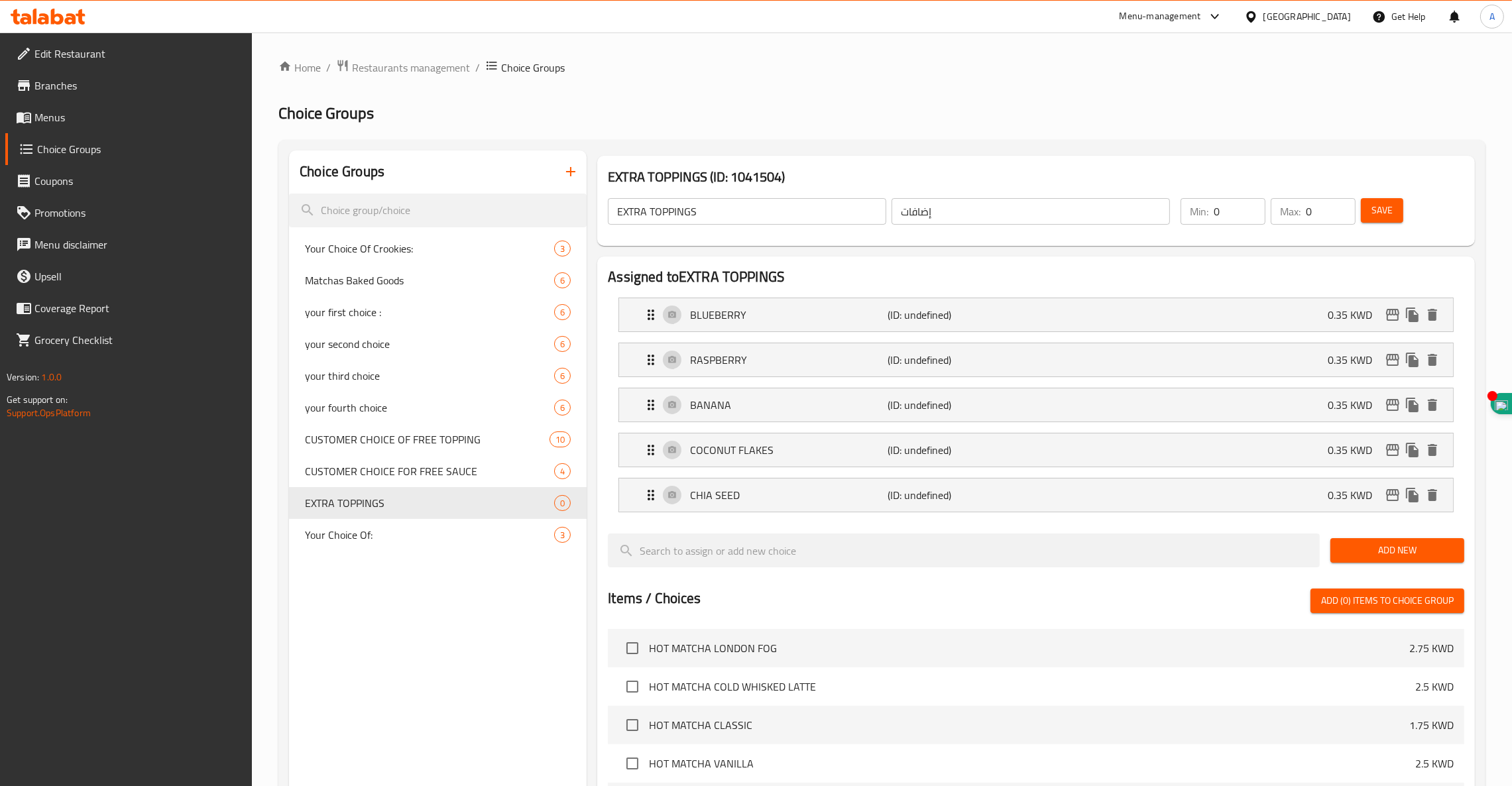
click at [1412, 551] on span "Add New" at bounding box center [1397, 550] width 112 height 16
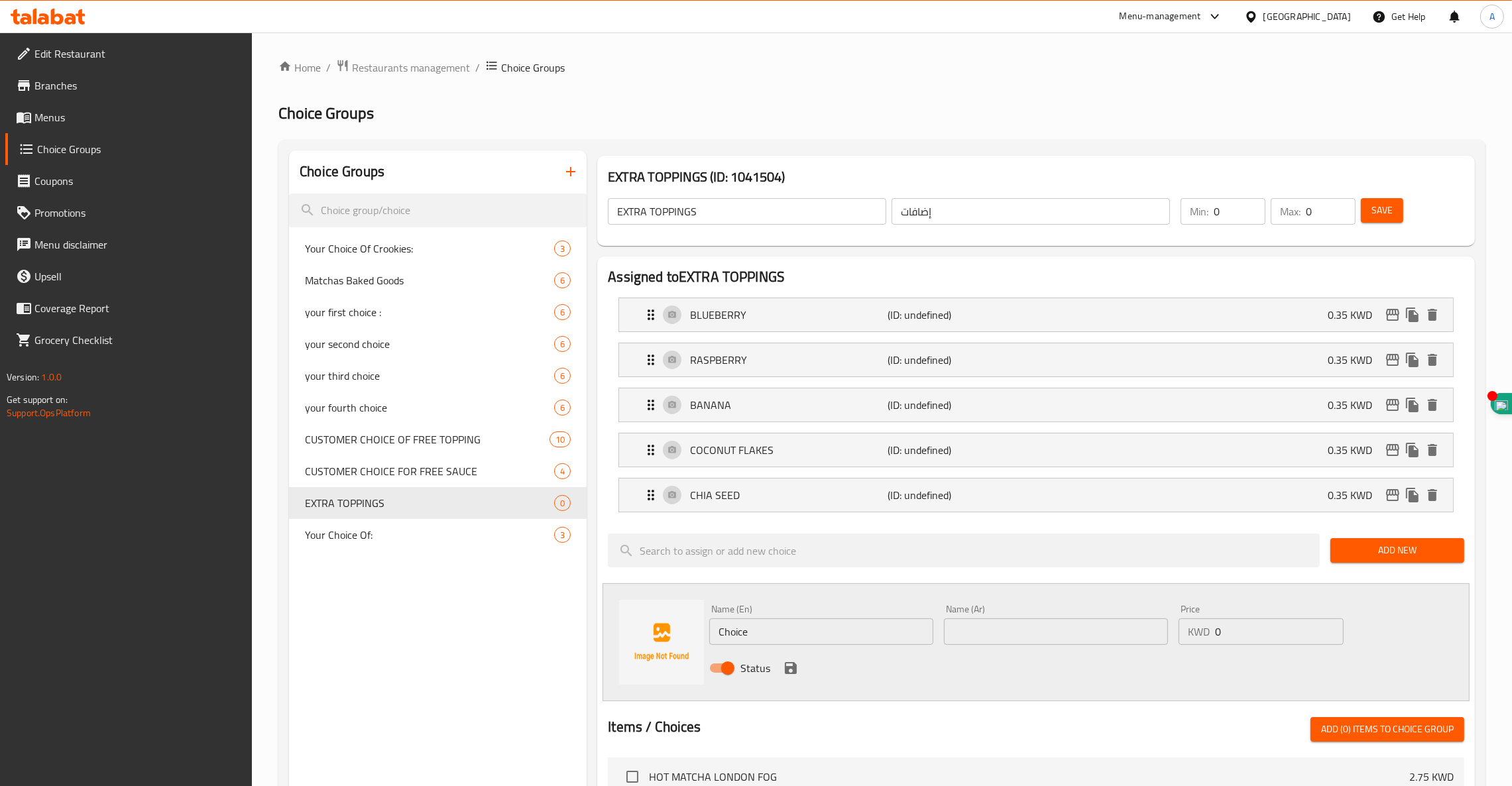
drag, startPoint x: 800, startPoint y: 644, endPoint x: 641, endPoint y: 610, distance: 162.6
click at [657, 617] on div "Name (En) Choice Name (En) Name (Ar) Name (Ar) Price KWD 0 Price Status" at bounding box center [1035, 642] width 867 height 118
paste input "DIGESTIVE BISCUITS"
type input "DIGESTIVE BISCUITS"
click at [1092, 639] on input "text" at bounding box center [1055, 631] width 224 height 26
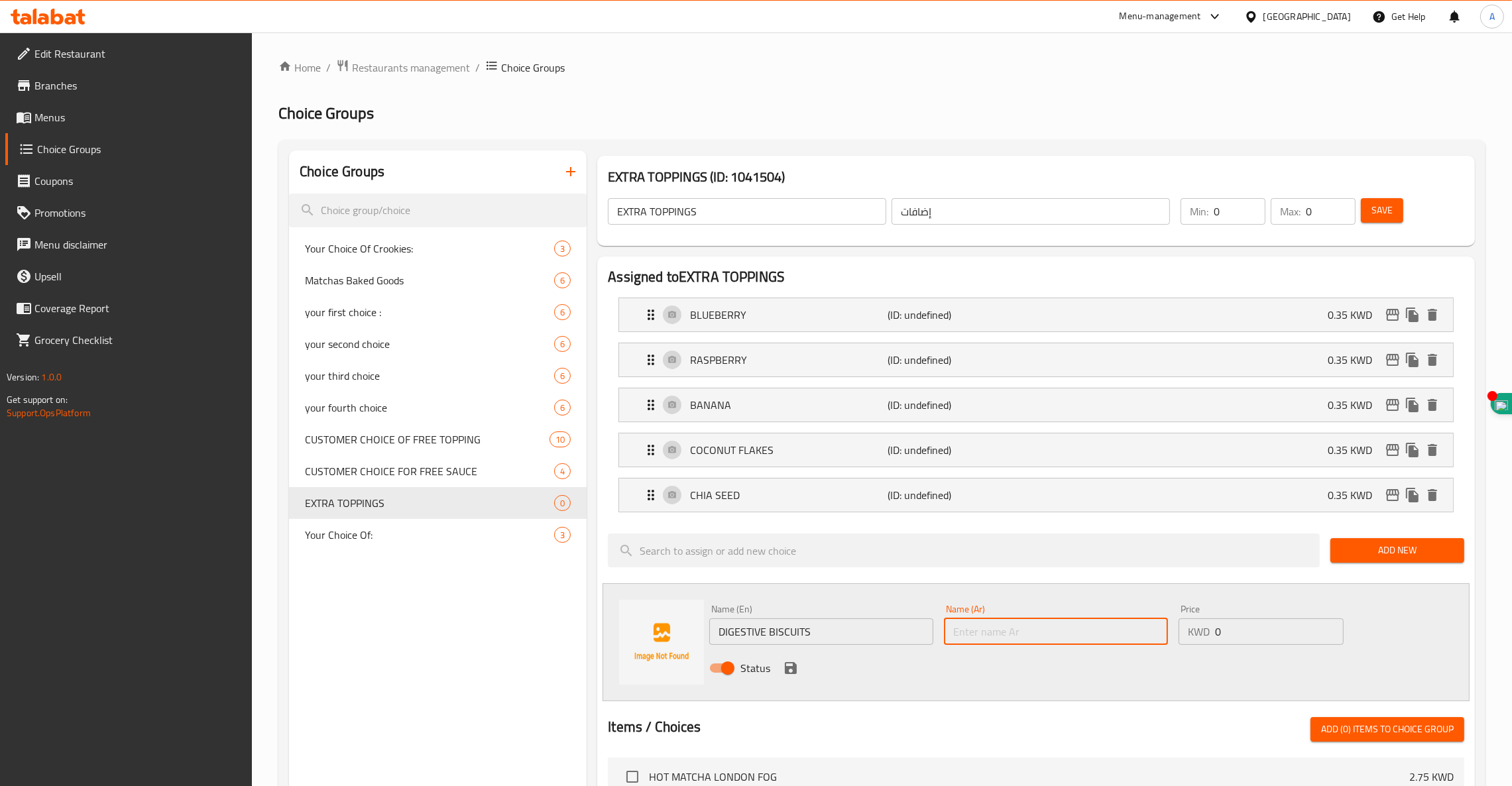
paste input "بسكويت دايجستف"
type input "بسكويت دايجستف"
click at [1233, 635] on input "0" at bounding box center [1279, 631] width 129 height 26
type input "0.35"
click at [791, 676] on icon "save" at bounding box center [791, 668] width 16 height 16
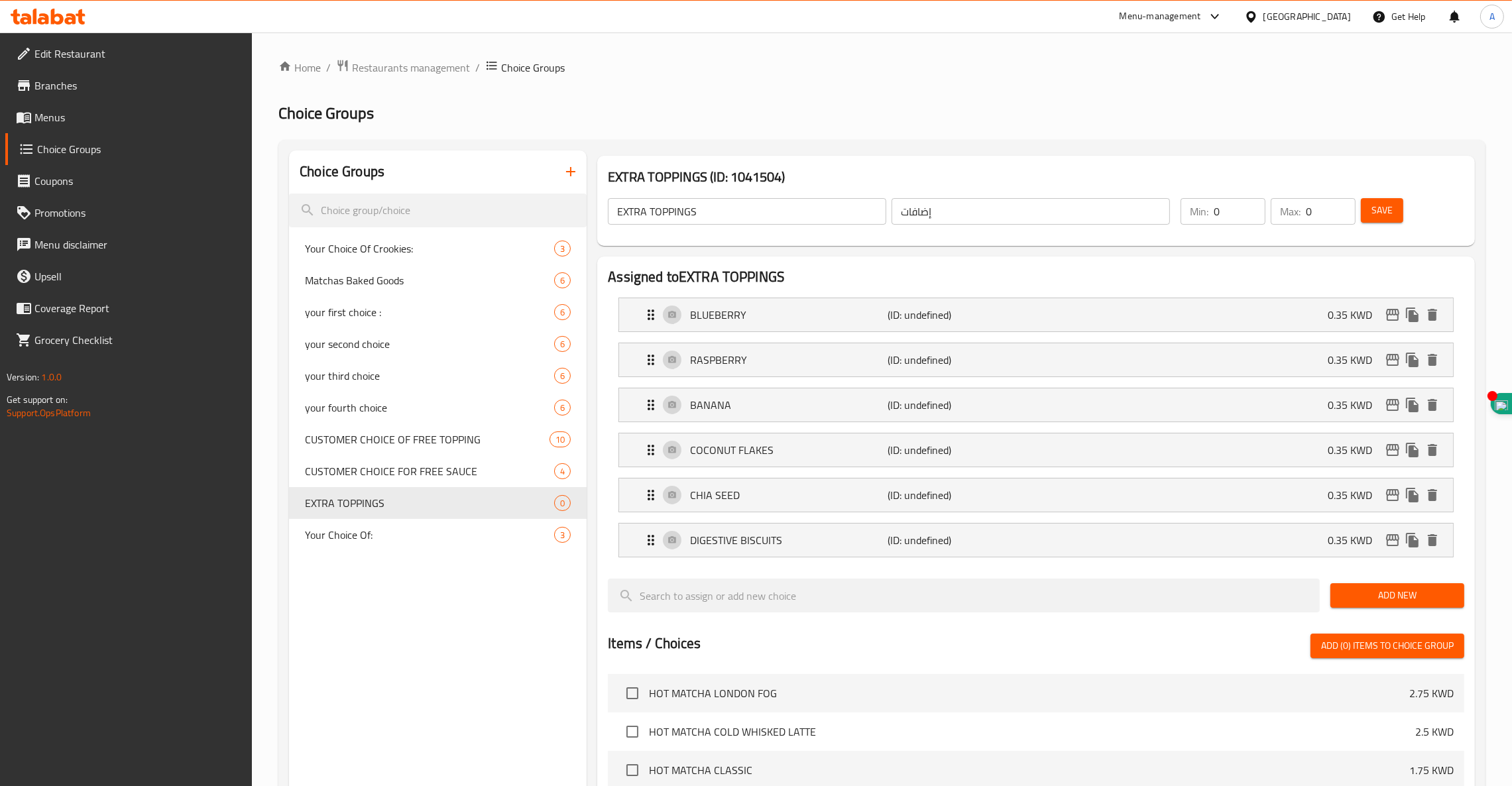
click at [1373, 592] on span "Add New" at bounding box center [1397, 595] width 112 height 16
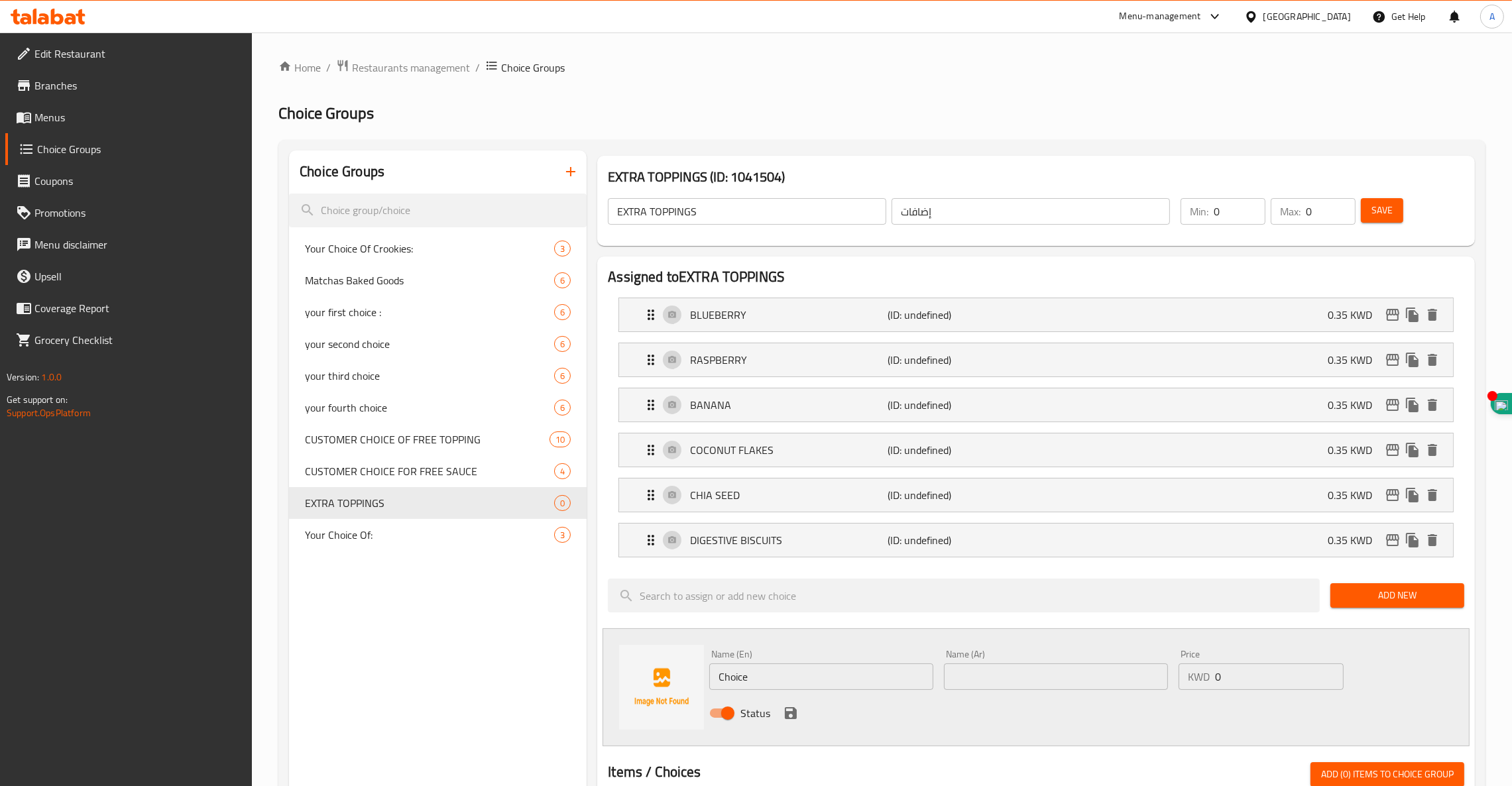
click at [1043, 686] on input "text" at bounding box center [1055, 676] width 224 height 26
paste input "فتات بسكويت اللوتس"
type input "فتات بسكويت اللوتس"
drag, startPoint x: 1255, startPoint y: 690, endPoint x: 1255, endPoint y: 682, distance: 8.0
click at [1255, 688] on input "0" at bounding box center [1279, 676] width 129 height 26
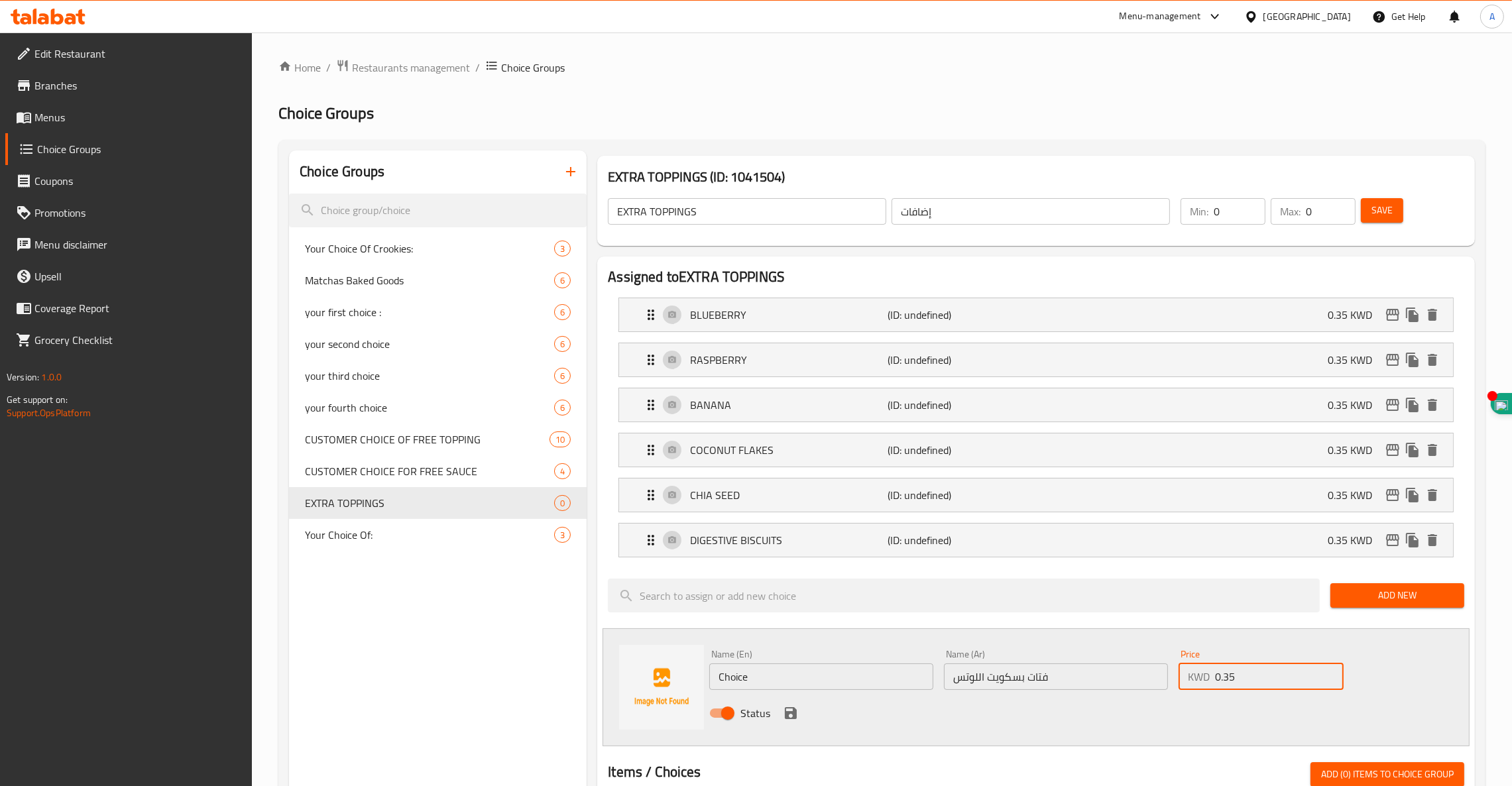
type input "0.35"
drag, startPoint x: 765, startPoint y: 675, endPoint x: 579, endPoint y: 626, distance: 192.3
click at [592, 628] on div "Assigned to EXTRA TOPPINGS BLUEBERRY (ID: undefined) 0.35 KWD Name (En) BLUEBER…" at bounding box center [1035, 768] width 888 height 1034
paste input "LOTUS BISCOFF CRUMBS"
type input "LOTUS BISCOFF CRUMBS"
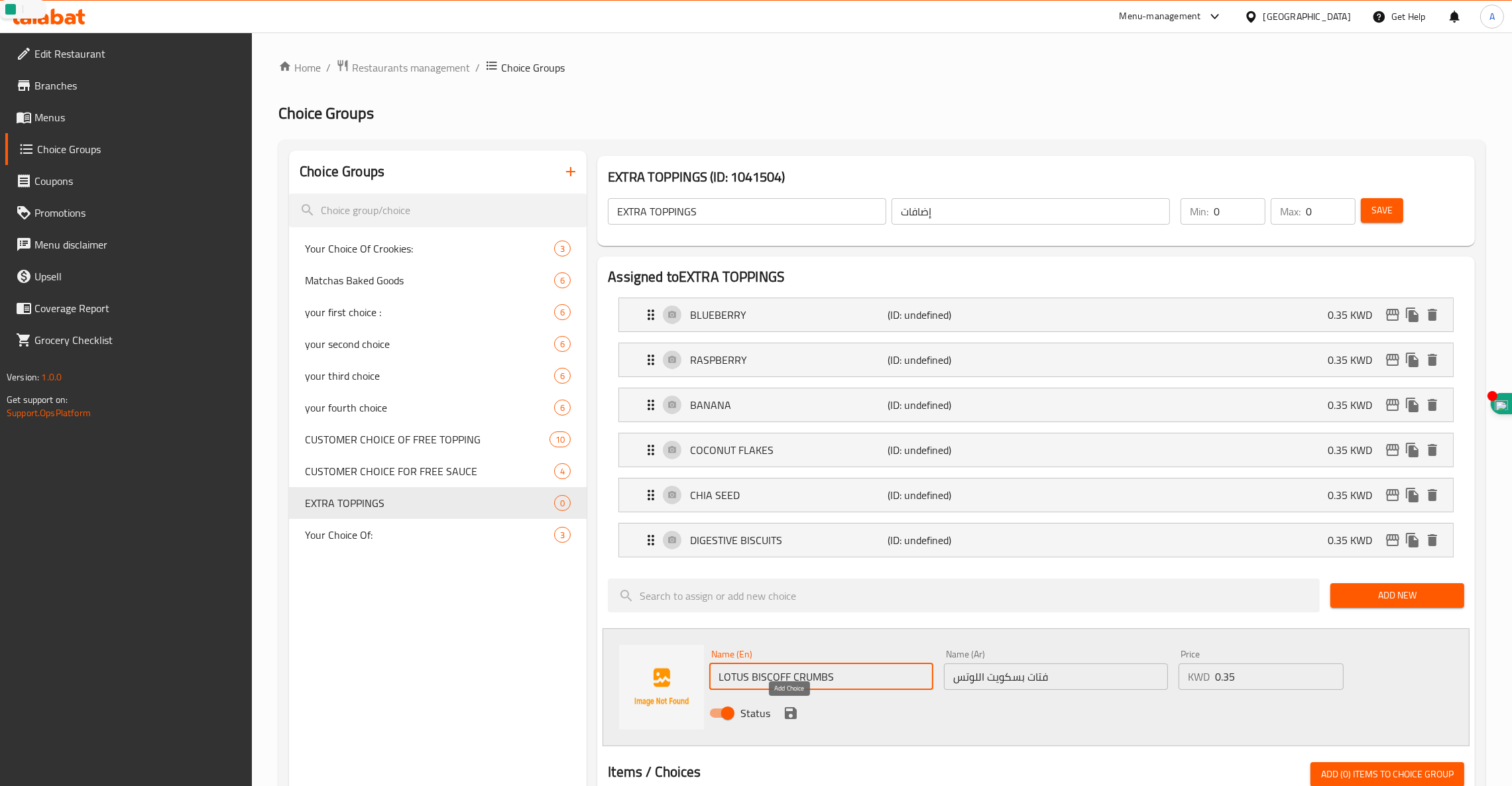
click at [794, 711] on icon "save" at bounding box center [790, 713] width 12 height 12
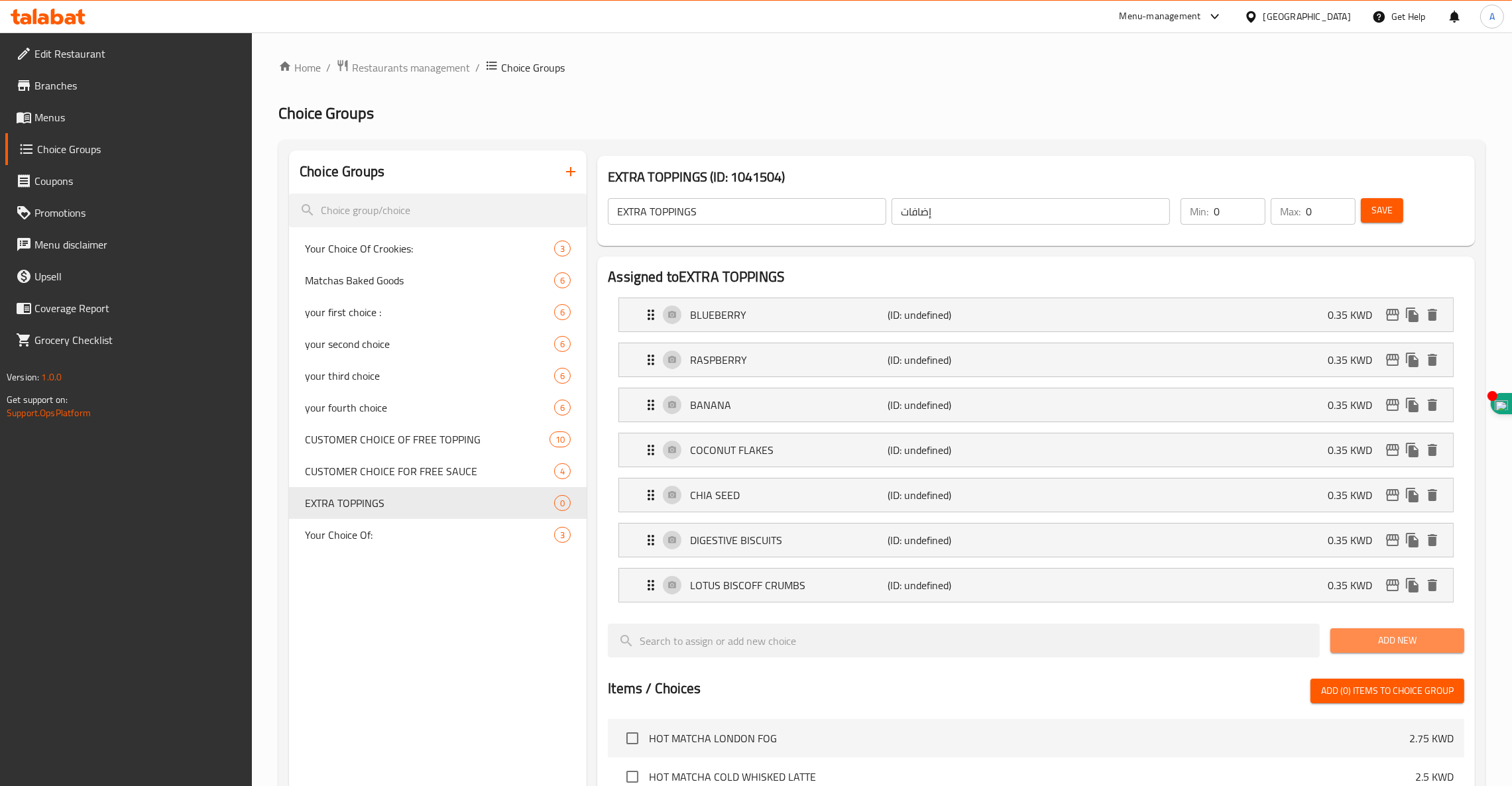
click at [1375, 647] on span "Add New" at bounding box center [1397, 640] width 112 height 16
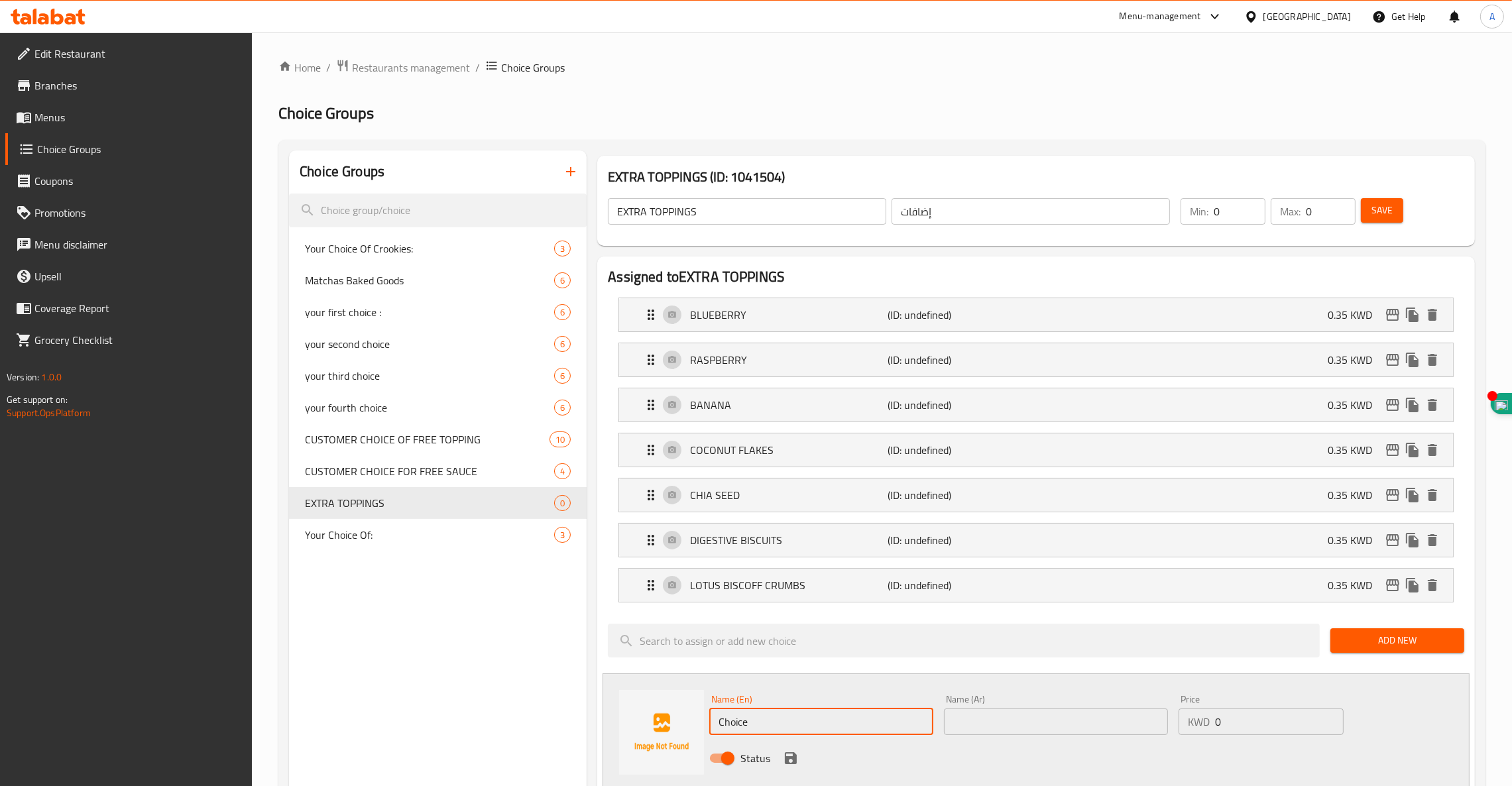
drag, startPoint x: 846, startPoint y: 715, endPoint x: 504, endPoint y: 703, distance: 342.2
click at [575, 718] on div "Choice Groups Your Choice Of Crookies: 3 Matchas Baked Goods 6 your first choic…" at bounding box center [884, 787] width 1191 height 1273
paste input "GRANOLA WITH NUTS"
type input "GRANOLA WITH NUTS"
click at [1037, 723] on input "text" at bounding box center [1055, 721] width 224 height 26
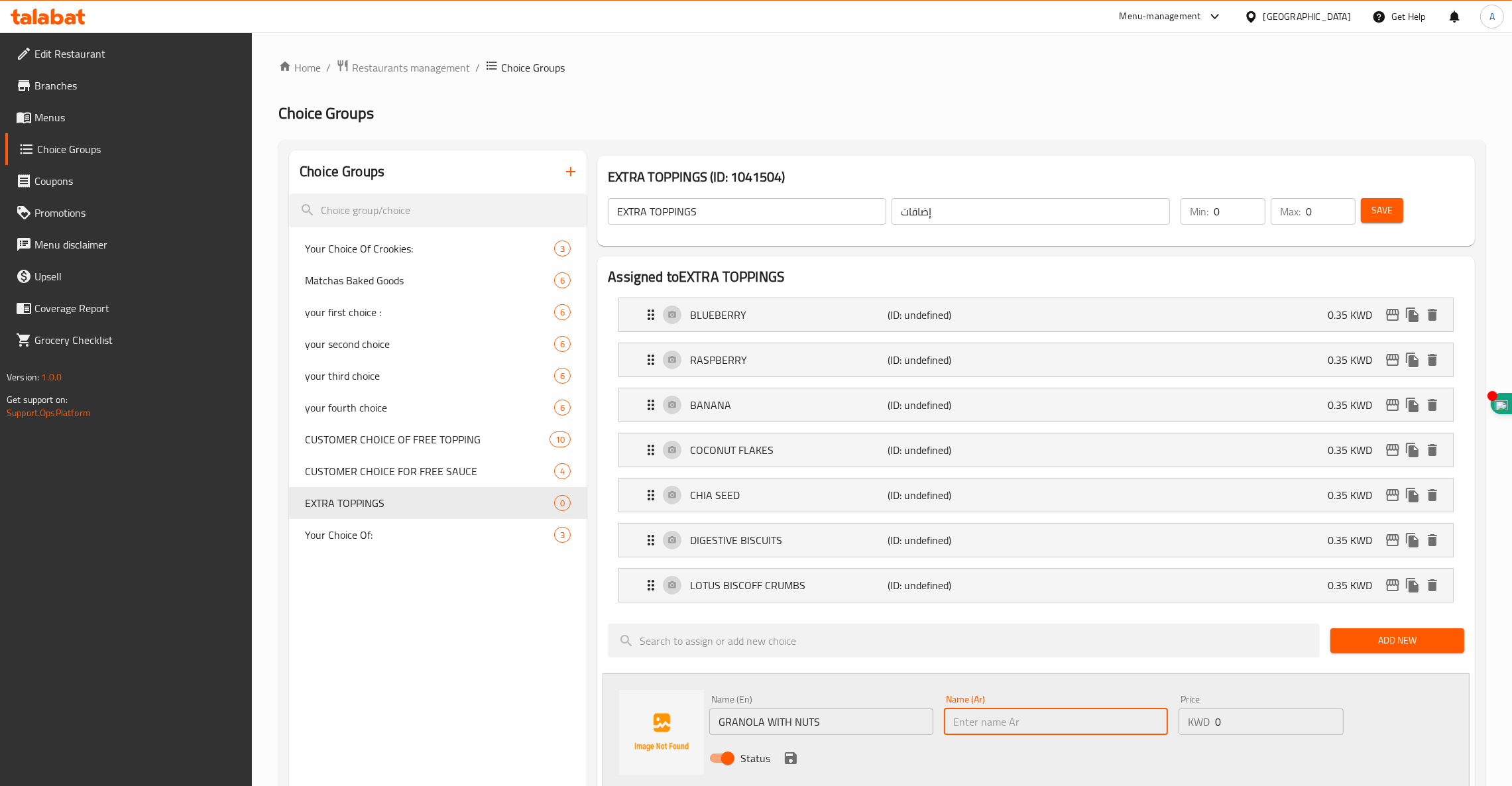
click at [1055, 721] on input "text" at bounding box center [1055, 721] width 224 height 26
paste input "جرانولا مع مكسرات"
type input "جرانولا مع مكسرات"
click at [1238, 724] on input "0" at bounding box center [1279, 721] width 129 height 26
type input "0.35"
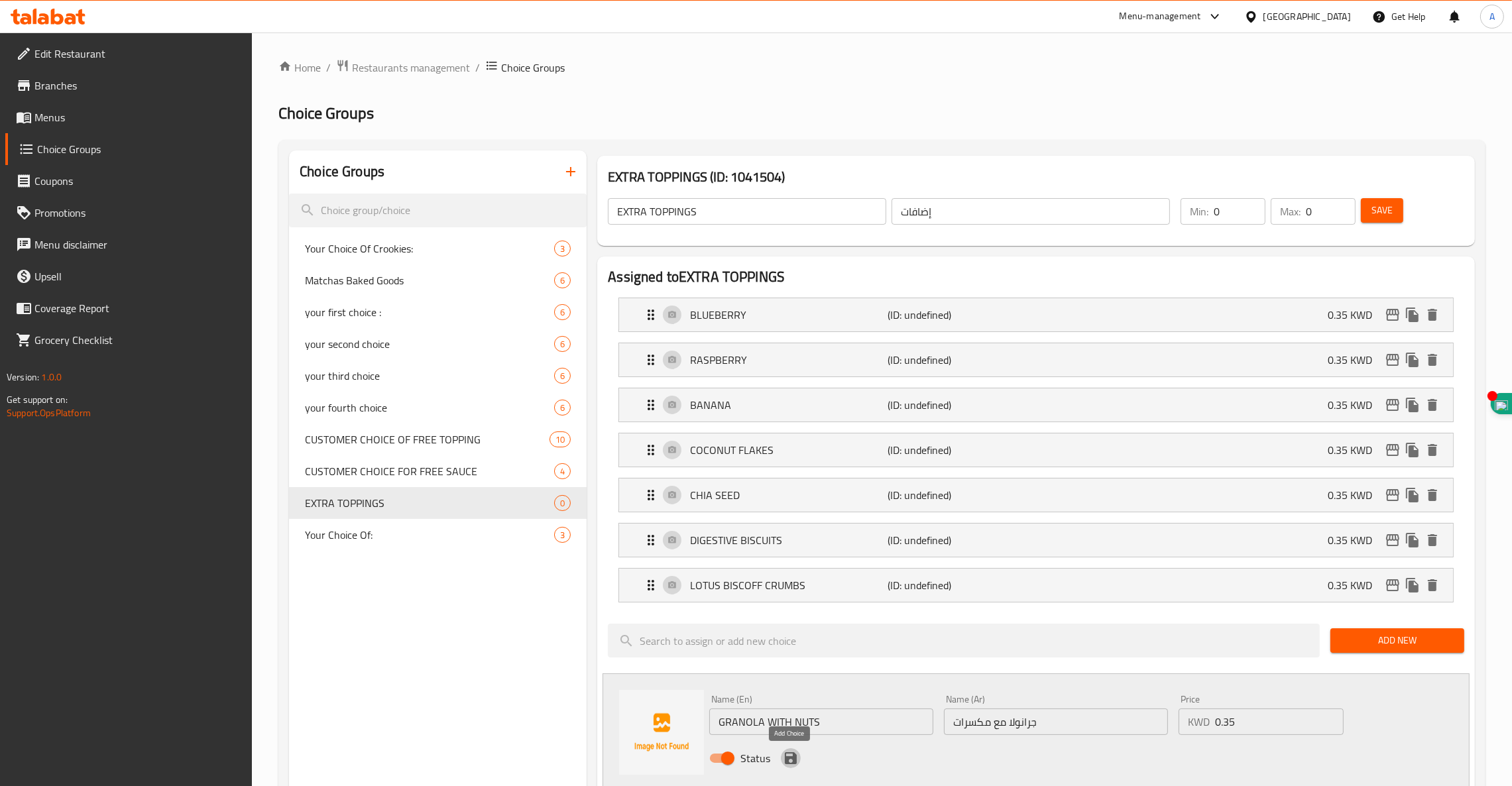
click at [791, 758] on icon "save" at bounding box center [791, 758] width 16 height 16
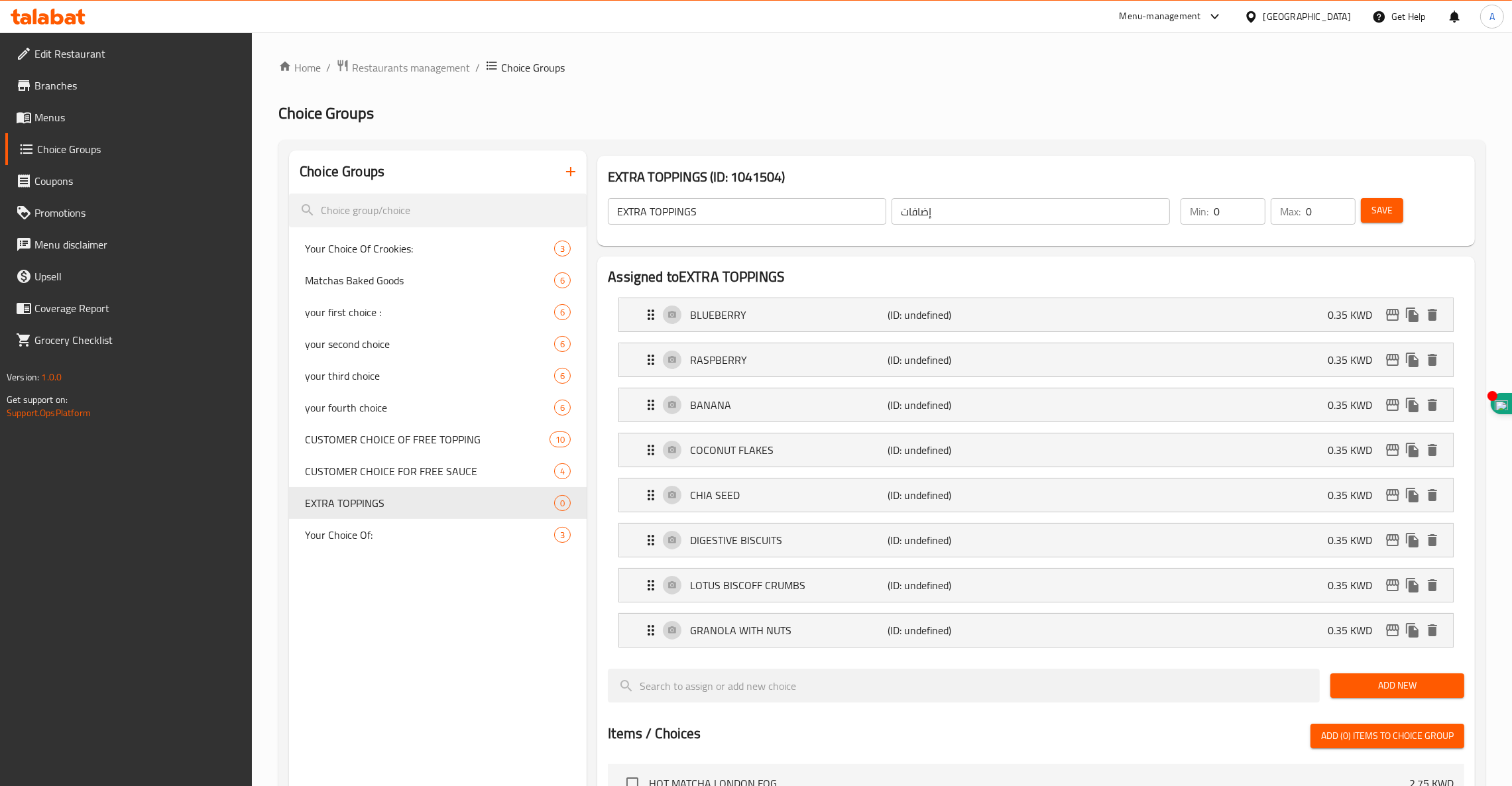
click at [1411, 686] on span "Add New" at bounding box center [1397, 685] width 112 height 16
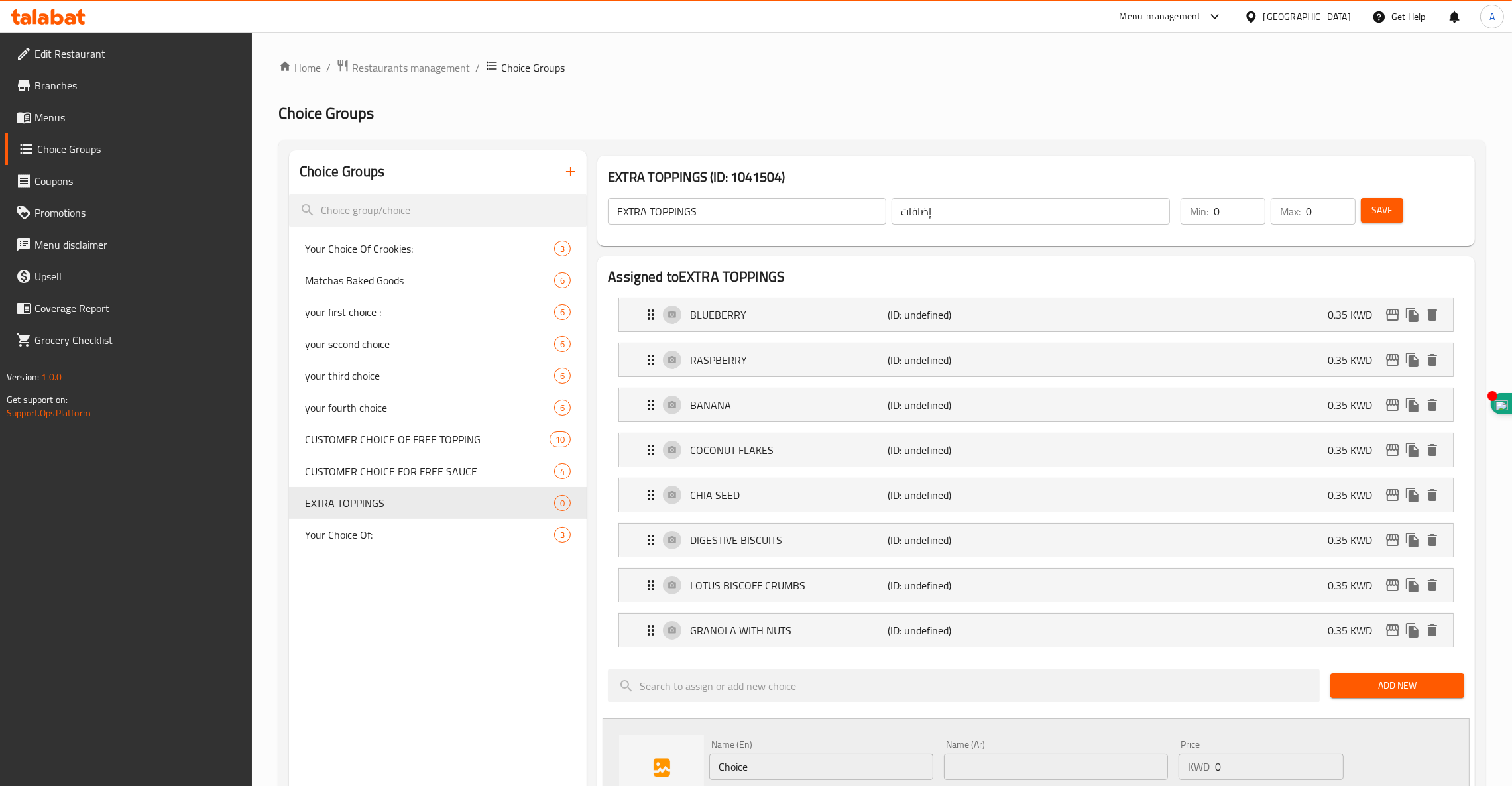
click at [1395, 683] on span "Add New" at bounding box center [1397, 685] width 112 height 16
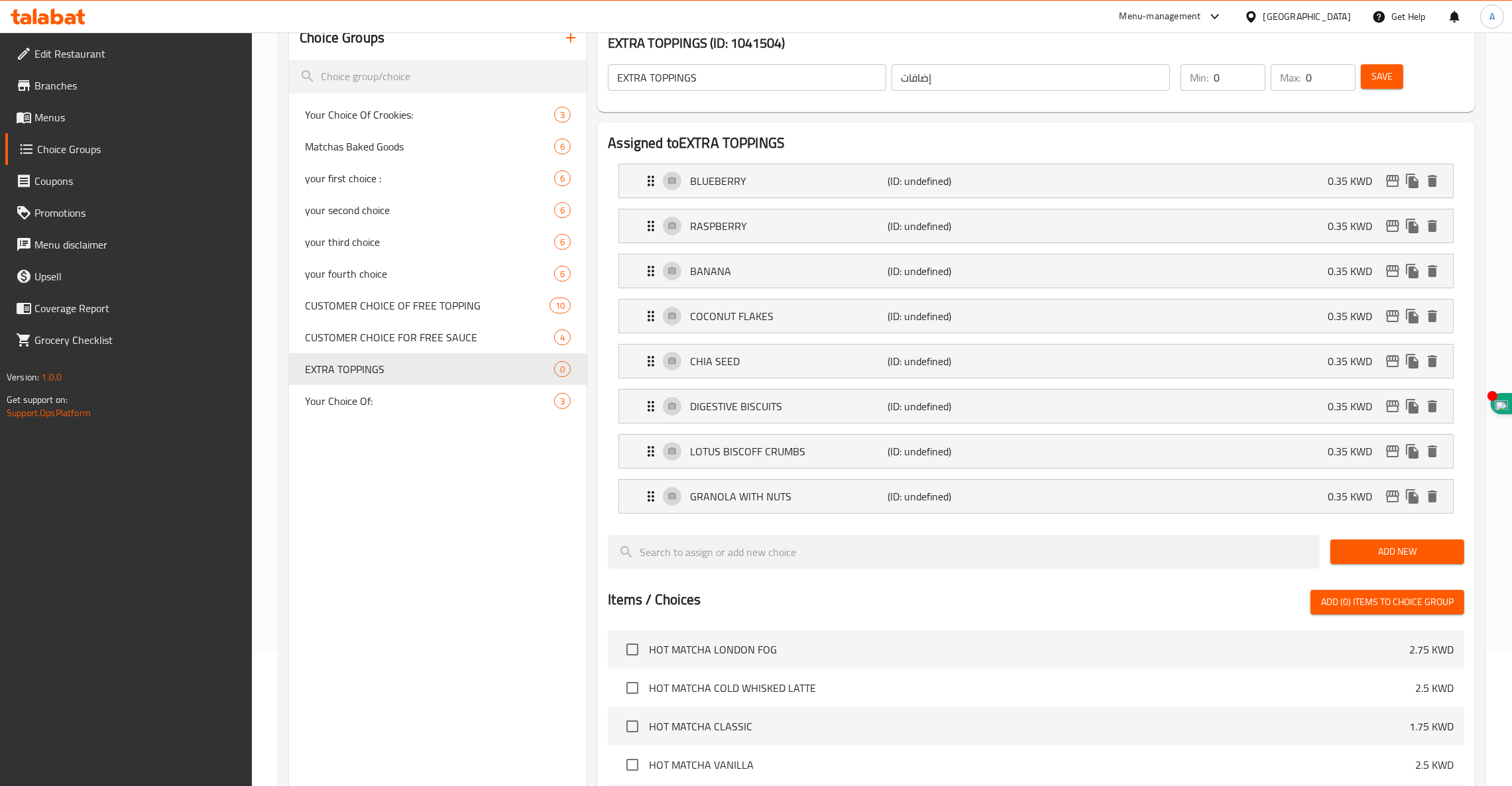
scroll to position [199, 0]
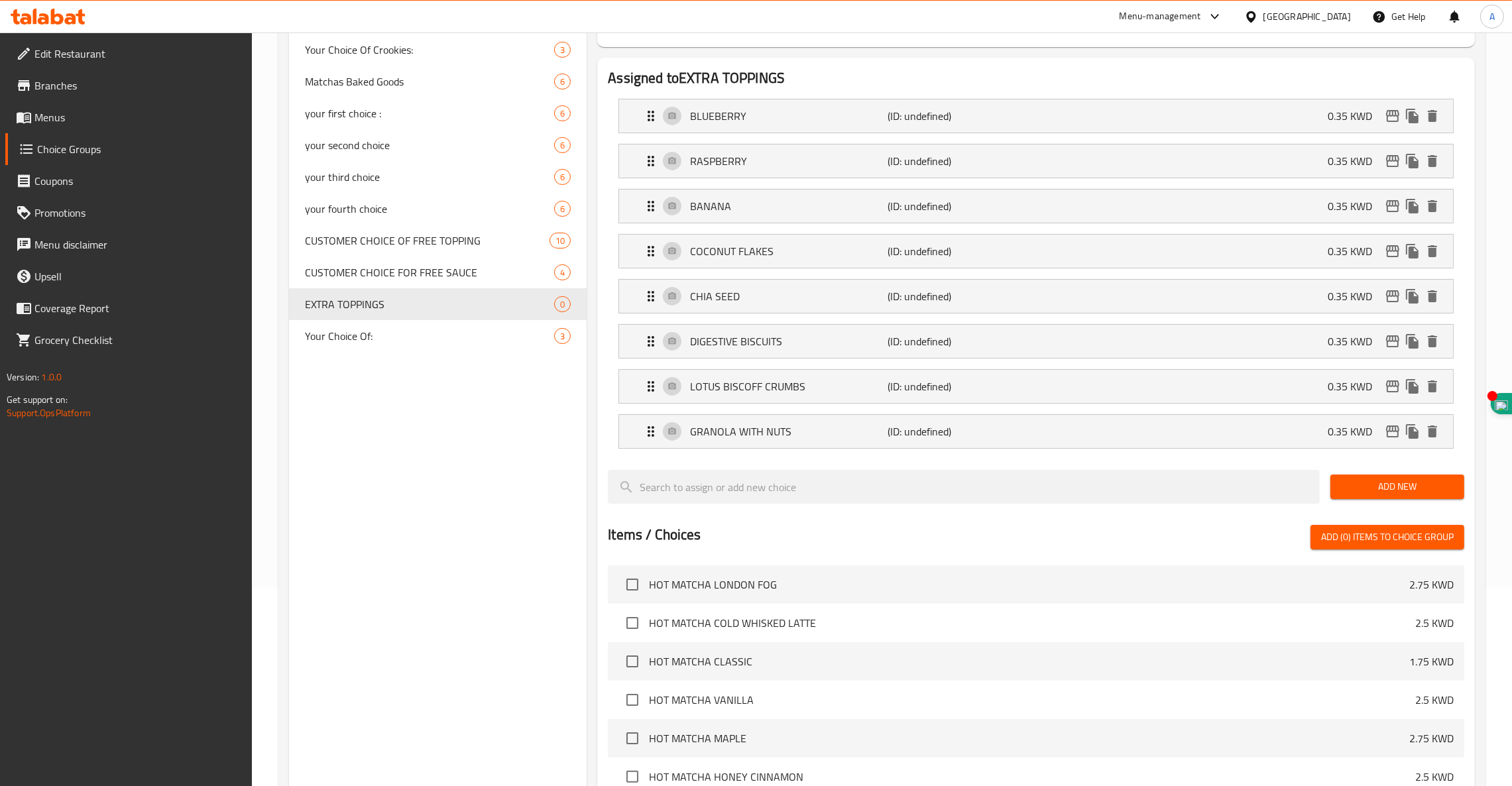
click at [1375, 483] on span "Add New" at bounding box center [1397, 487] width 112 height 16
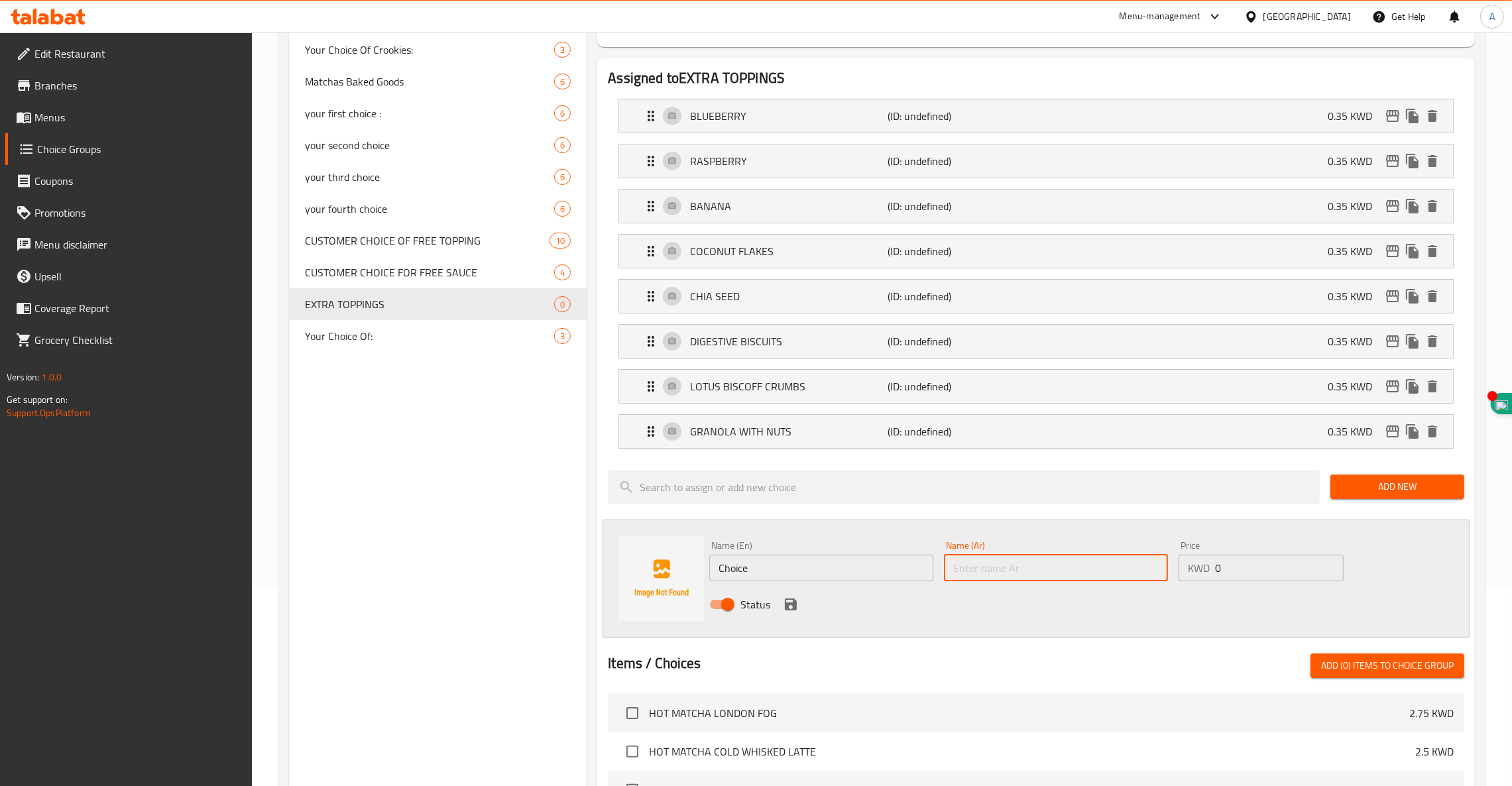
click at [1086, 567] on input "text" at bounding box center [1055, 568] width 224 height 26
paste input "جرانولا بدون مكسرات"
type input "جرانولا بدون مكسرات"
click at [802, 575] on input "Choice" at bounding box center [821, 568] width 224 height 26
drag, startPoint x: 780, startPoint y: 563, endPoint x: 565, endPoint y: 559, distance: 215.0
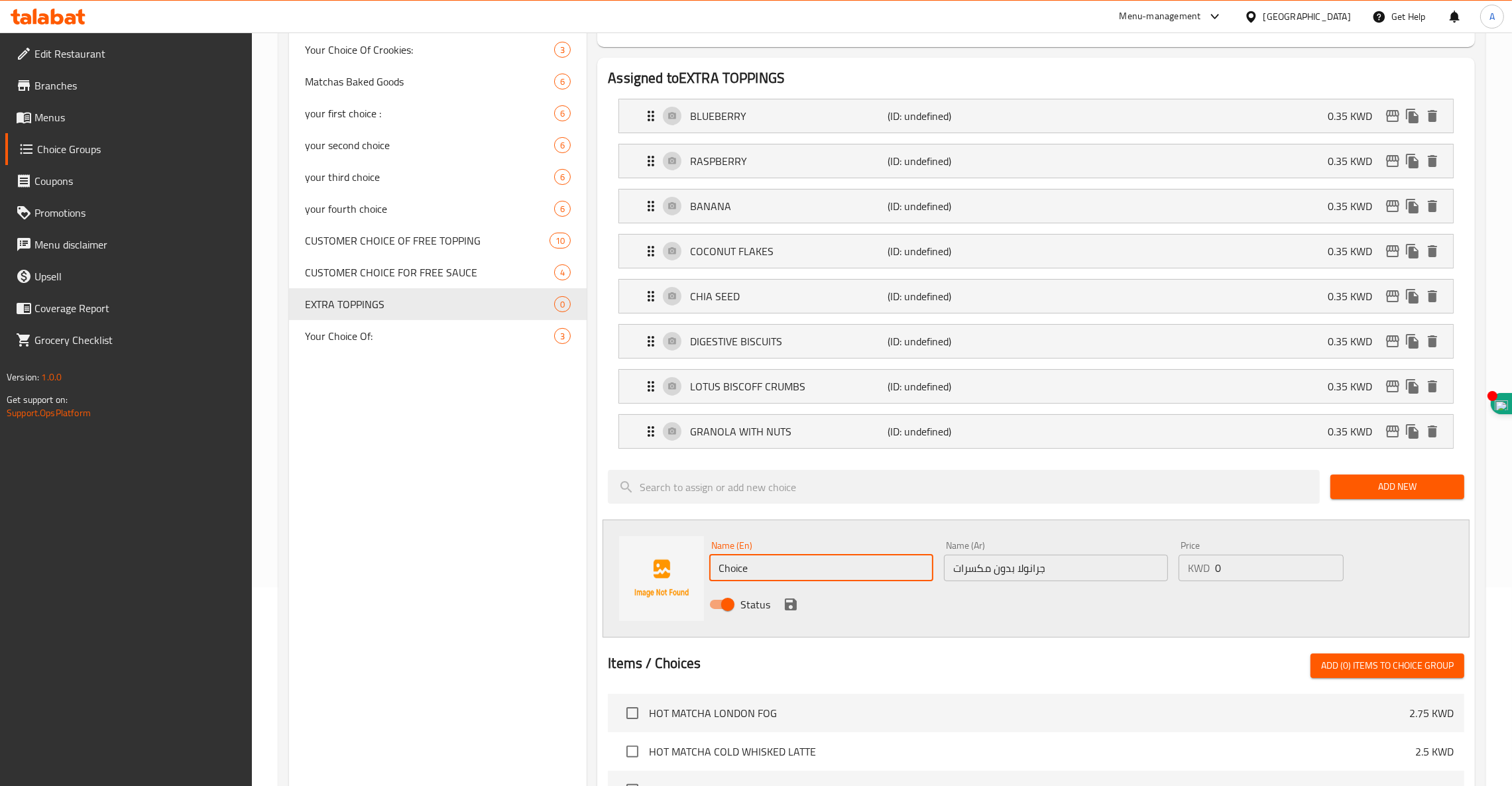
click at [599, 563] on div "Assigned to EXTRA TOPPINGS BLUEBERRY (ID: undefined) 0.35 KWD Name (En) BLUEBER…" at bounding box center [1036, 615] width 878 height 1114
paste input "GRANOLA WITH NUTS"
type input "GRANOLA WITH NUTS"
click at [1275, 576] on input "0" at bounding box center [1279, 568] width 129 height 26
type input "0.35"
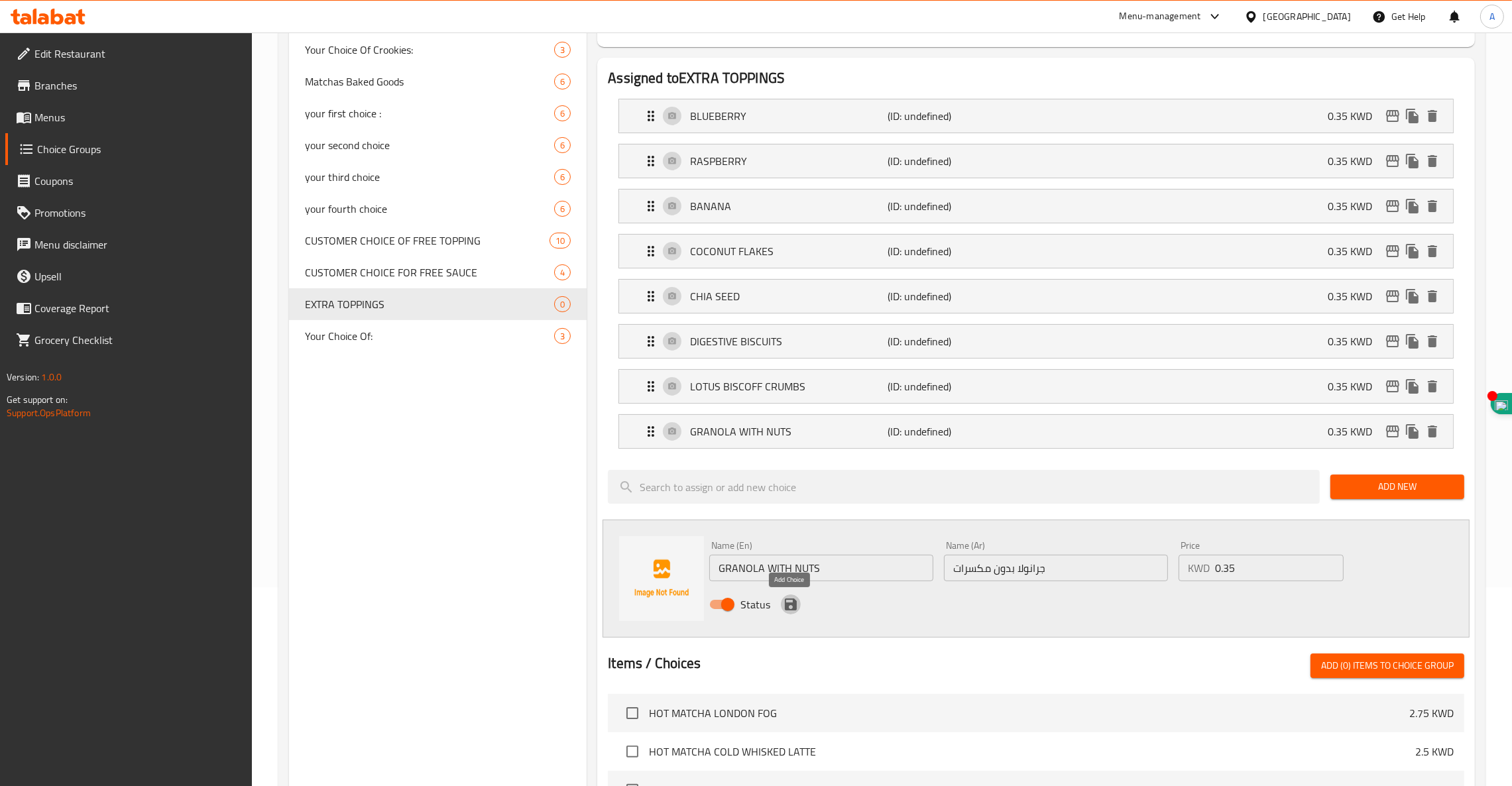
click at [793, 606] on icon "save" at bounding box center [790, 604] width 12 height 12
click at [791, 568] on input "GRANOLA WITH NUTS" at bounding box center [821, 568] width 224 height 26
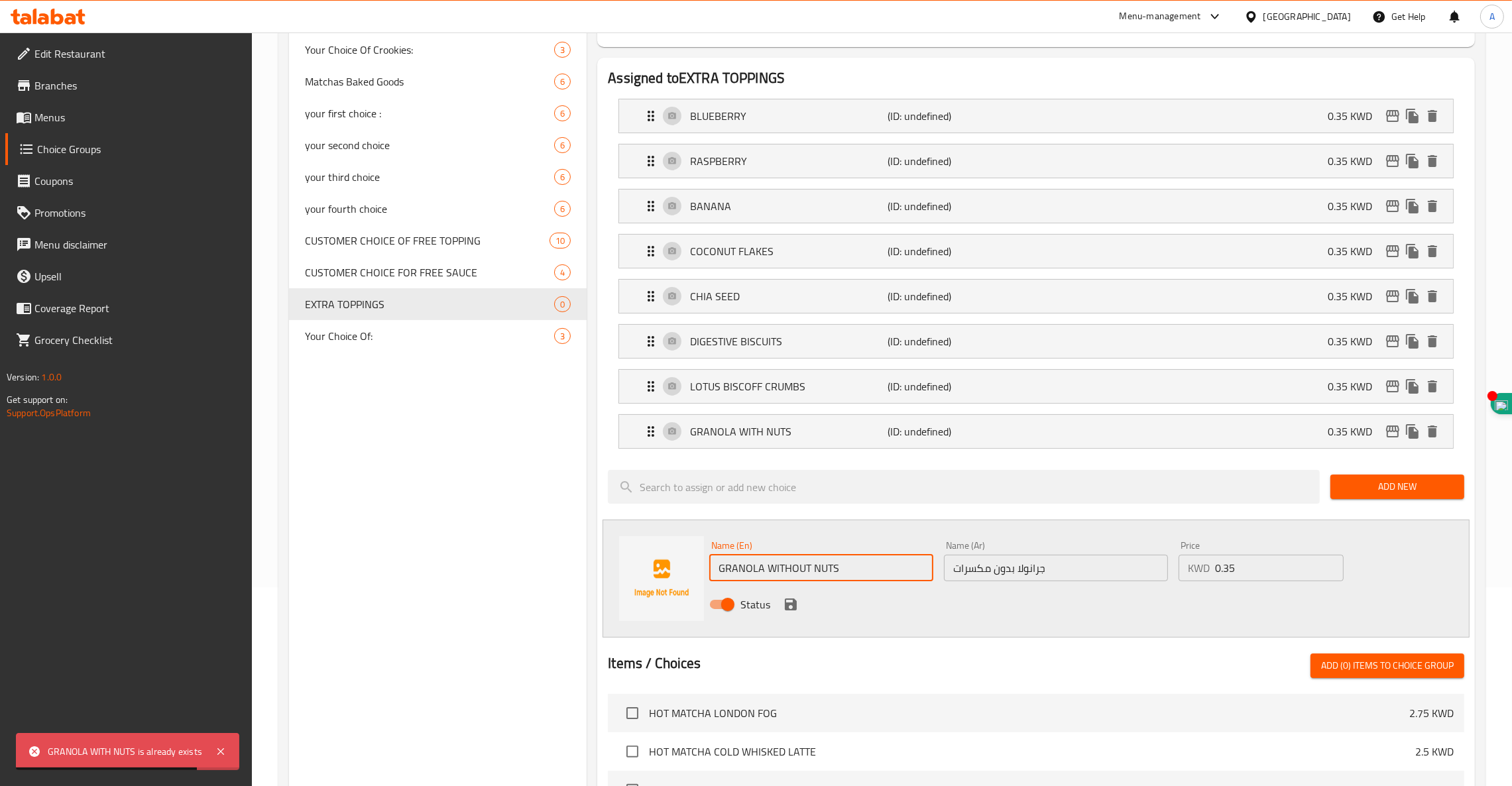
type input "GRANOLA WITHOUT NUTS"
click at [789, 607] on icon "save" at bounding box center [790, 604] width 12 height 12
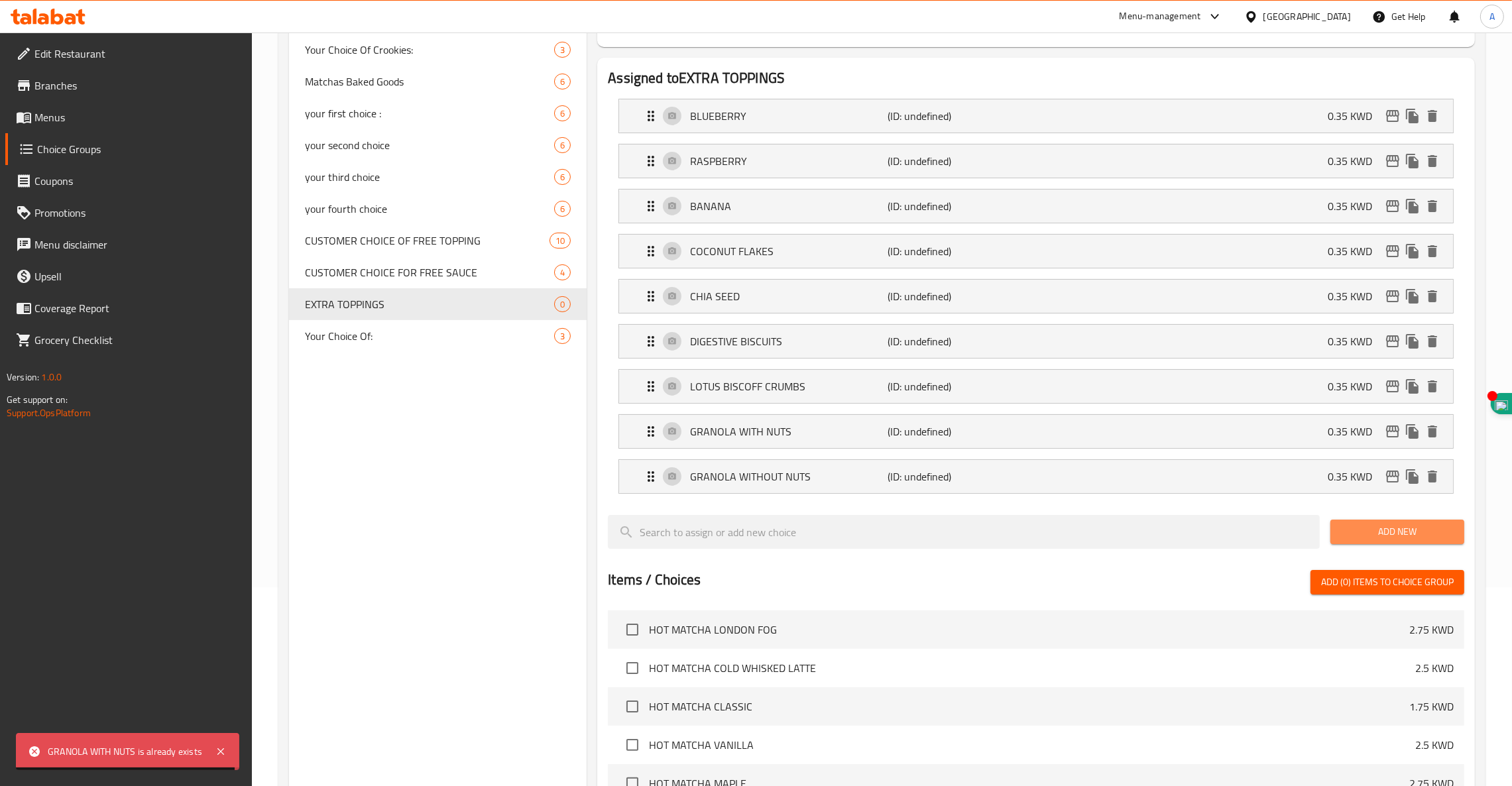
click at [1393, 536] on span "Add New" at bounding box center [1397, 531] width 112 height 16
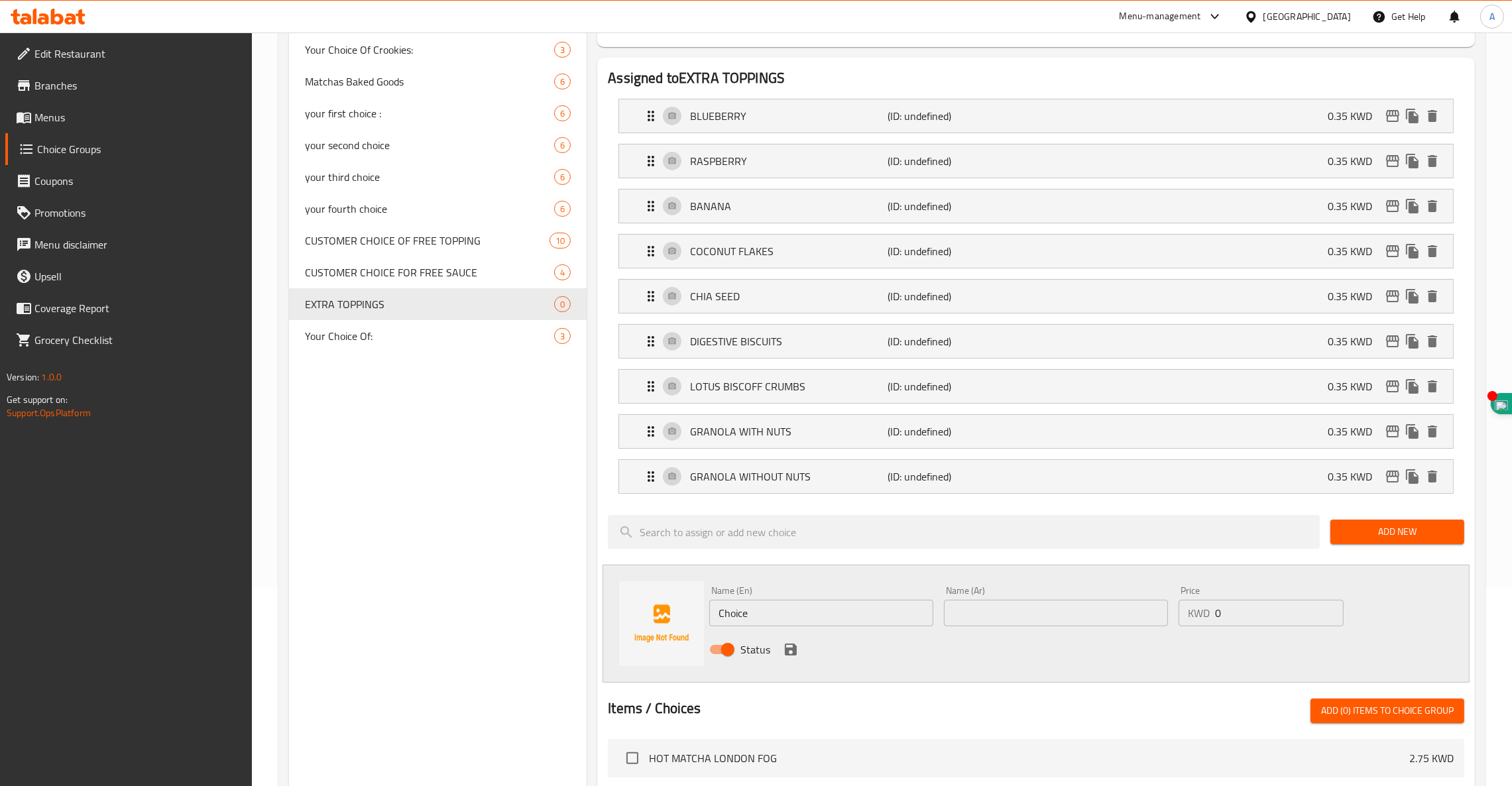
drag, startPoint x: 1016, startPoint y: 612, endPoint x: 1018, endPoint y: 604, distance: 8.2
click at [1018, 611] on input "text" at bounding box center [1055, 612] width 224 height 26
paste input "صلصة العسل"
type input "صلصة العسل"
click at [773, 619] on input "Choice" at bounding box center [821, 612] width 224 height 26
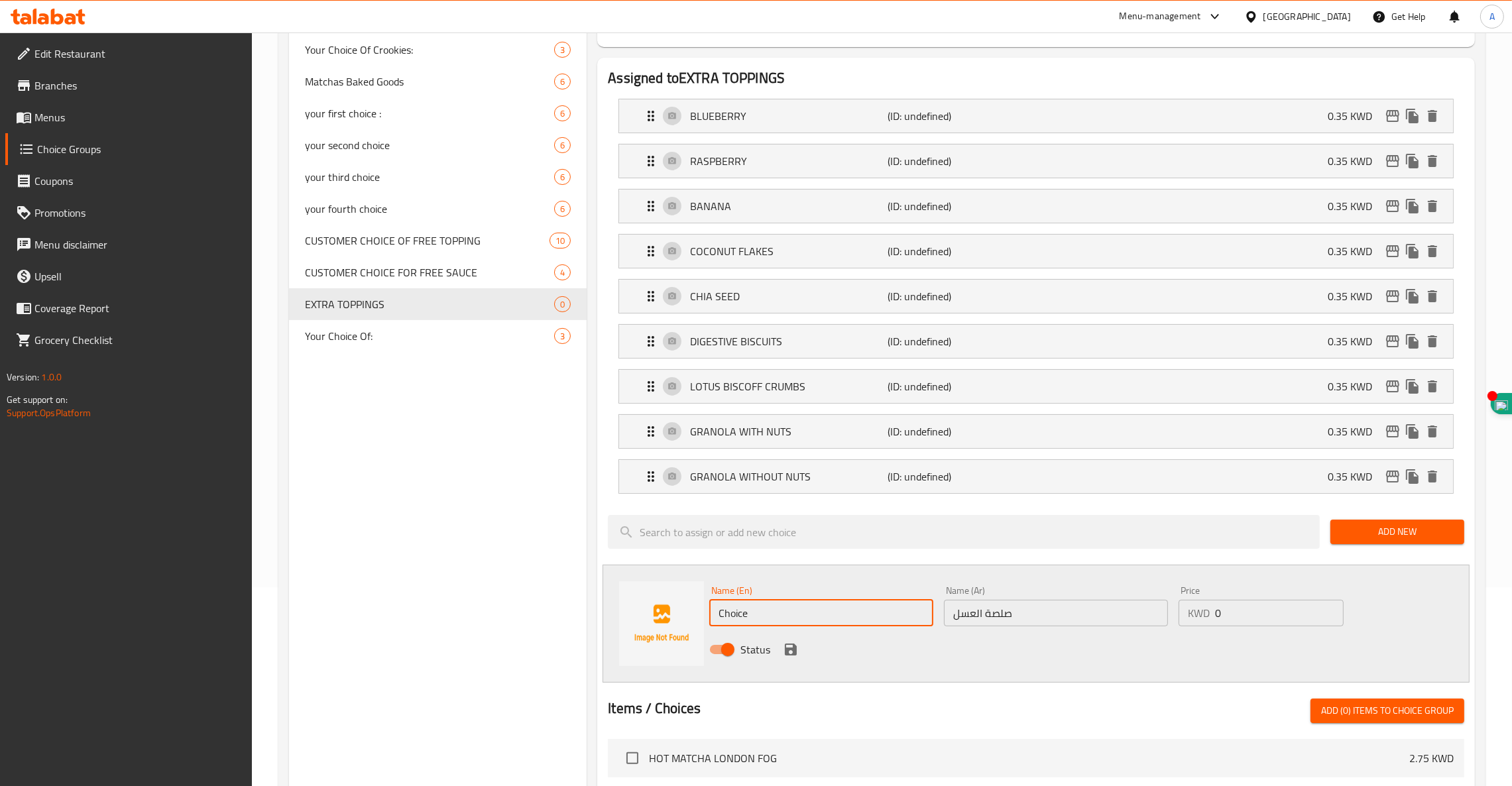
drag, startPoint x: 762, startPoint y: 617, endPoint x: 609, endPoint y: 604, distance: 153.6
click at [651, 612] on div "Name (En) Choice Name (En) Name (Ar) صلصة العسل Name (Ar) Price KWD 0 Price Sta…" at bounding box center [1035, 624] width 867 height 118
paste input "HONEY SAUCE"
type input "HONEY SAUCE"
click at [1301, 627] on input "0" at bounding box center [1279, 612] width 129 height 26
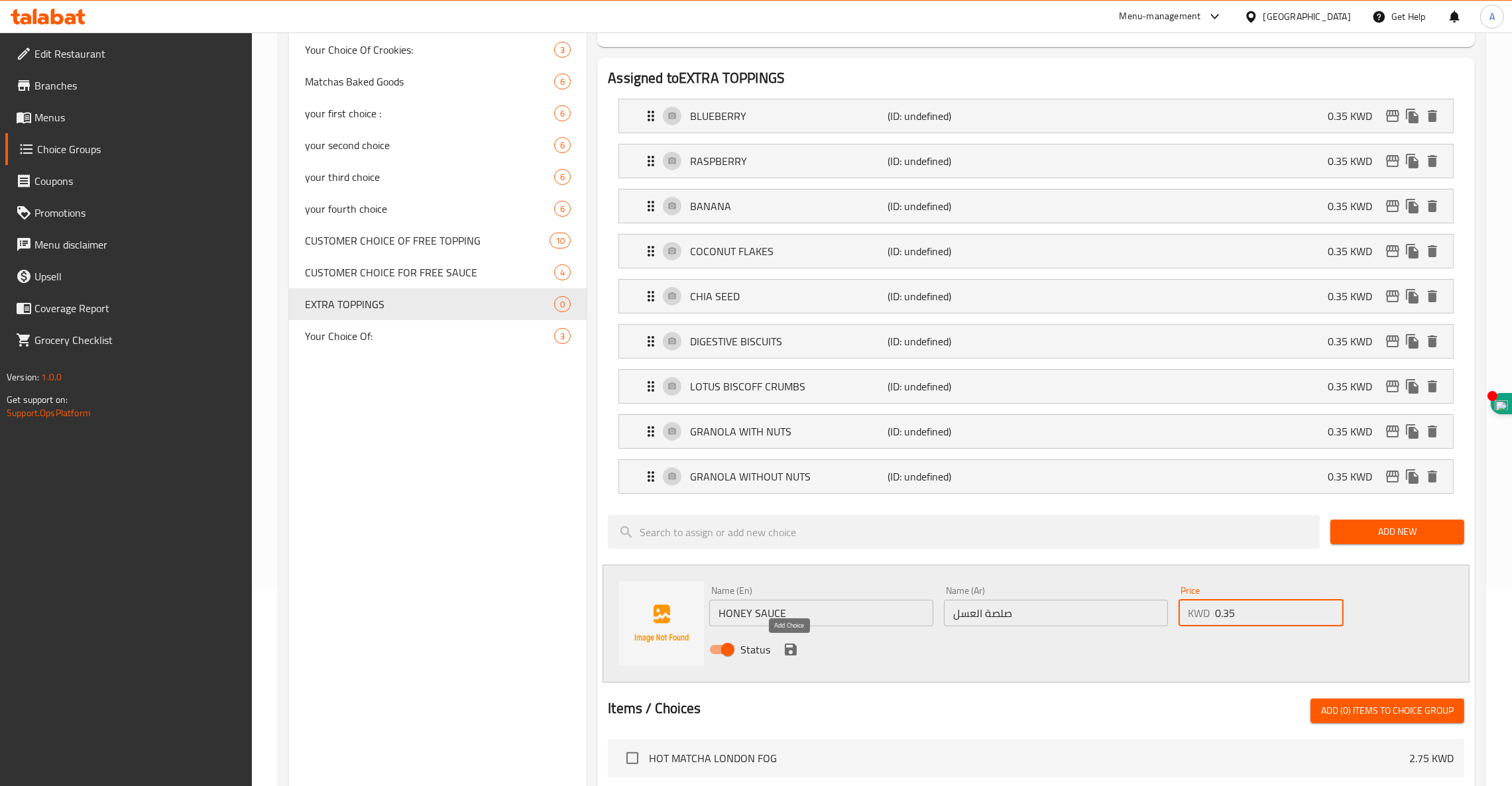
type input "0.35"
click at [797, 652] on icon "save" at bounding box center [791, 649] width 16 height 16
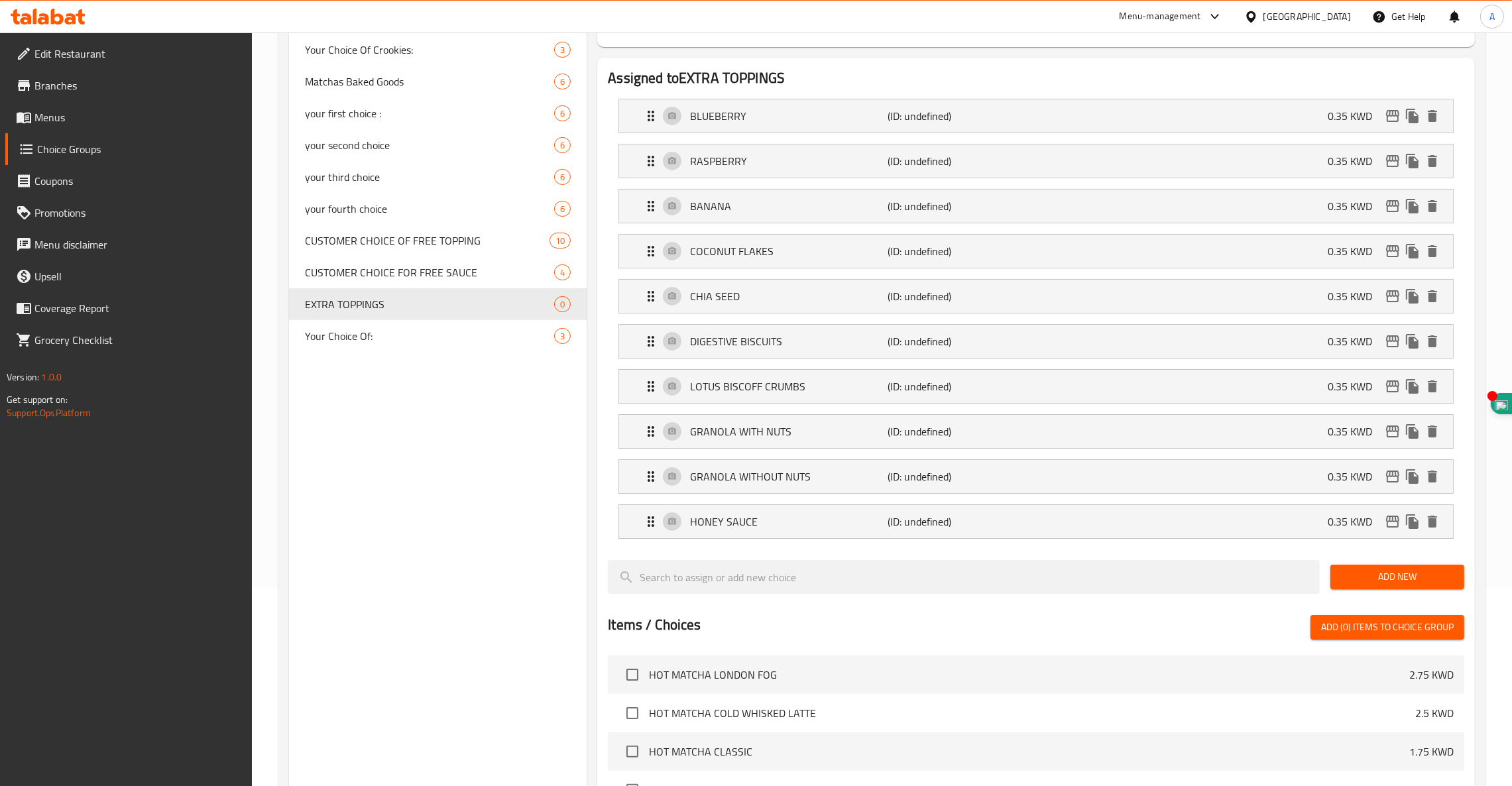
click at [1369, 574] on span "Add New" at bounding box center [1397, 577] width 112 height 16
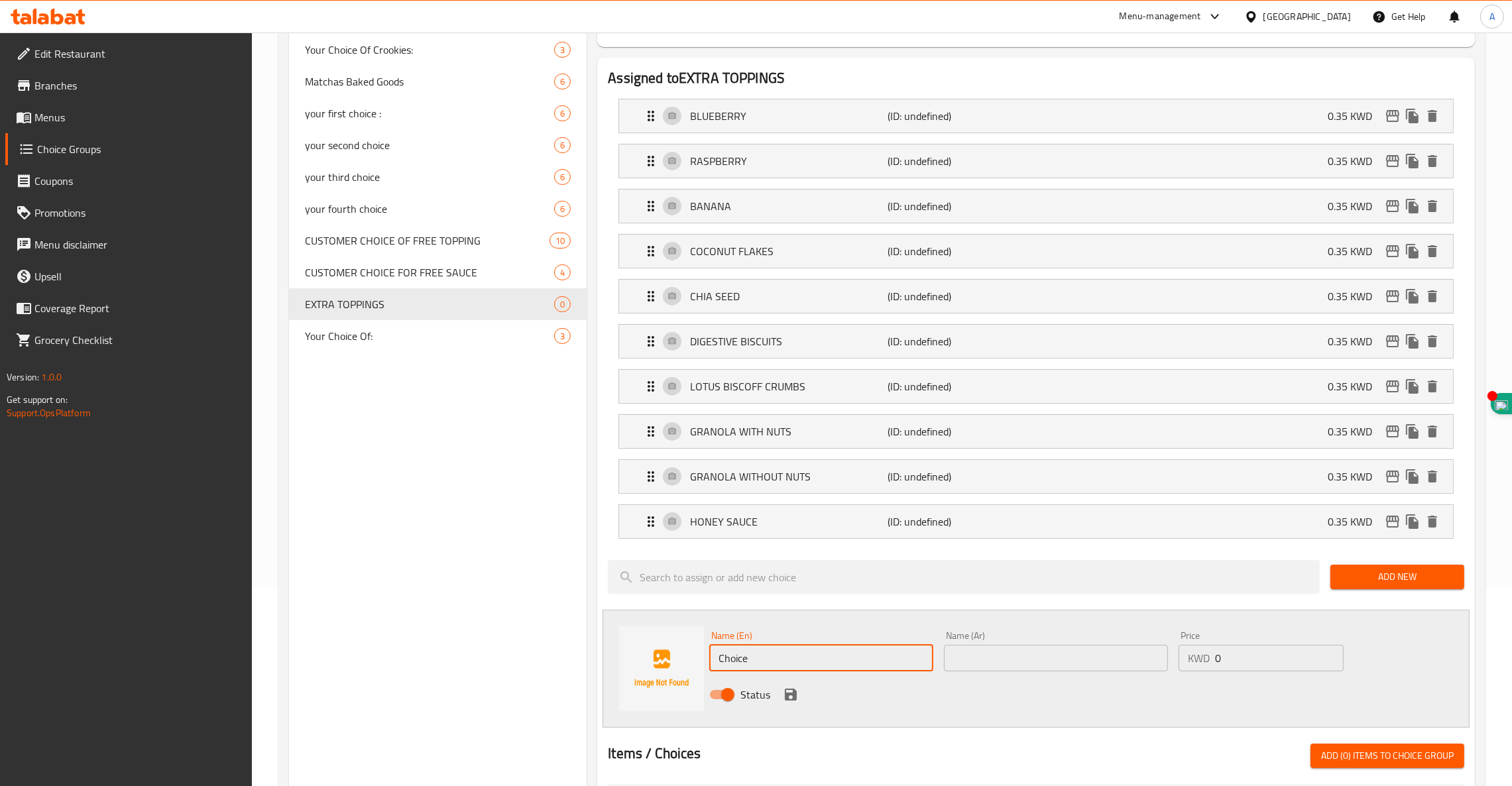
drag, startPoint x: 743, startPoint y: 659, endPoint x: 511, endPoint y: 649, distance: 232.2
click at [616, 656] on div "Name (En) Choice Name (En) Name (Ar) Name (Ar) Price KWD 0 Price Status" at bounding box center [1035, 669] width 867 height 118
paste input "HONEY SAUCE"
type input "HONEY SAUCE"
click at [1012, 664] on input "text" at bounding box center [1055, 658] width 224 height 26
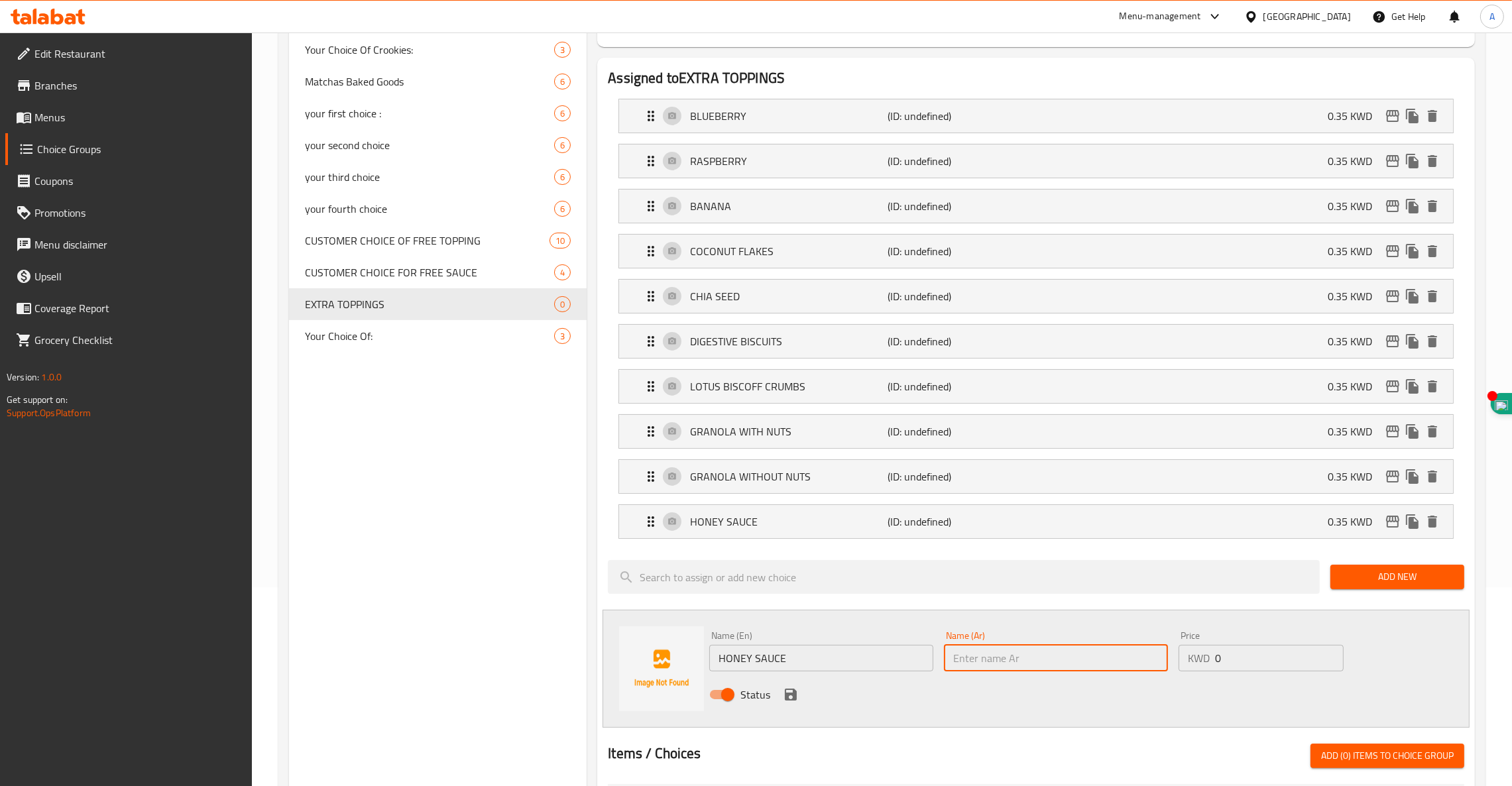
paste input "صلصة العسل"
type input "صلصة العسل"
click at [1274, 667] on input "0" at bounding box center [1279, 658] width 129 height 26
type input "0.35"
click at [785, 698] on icon "save" at bounding box center [790, 694] width 12 height 12
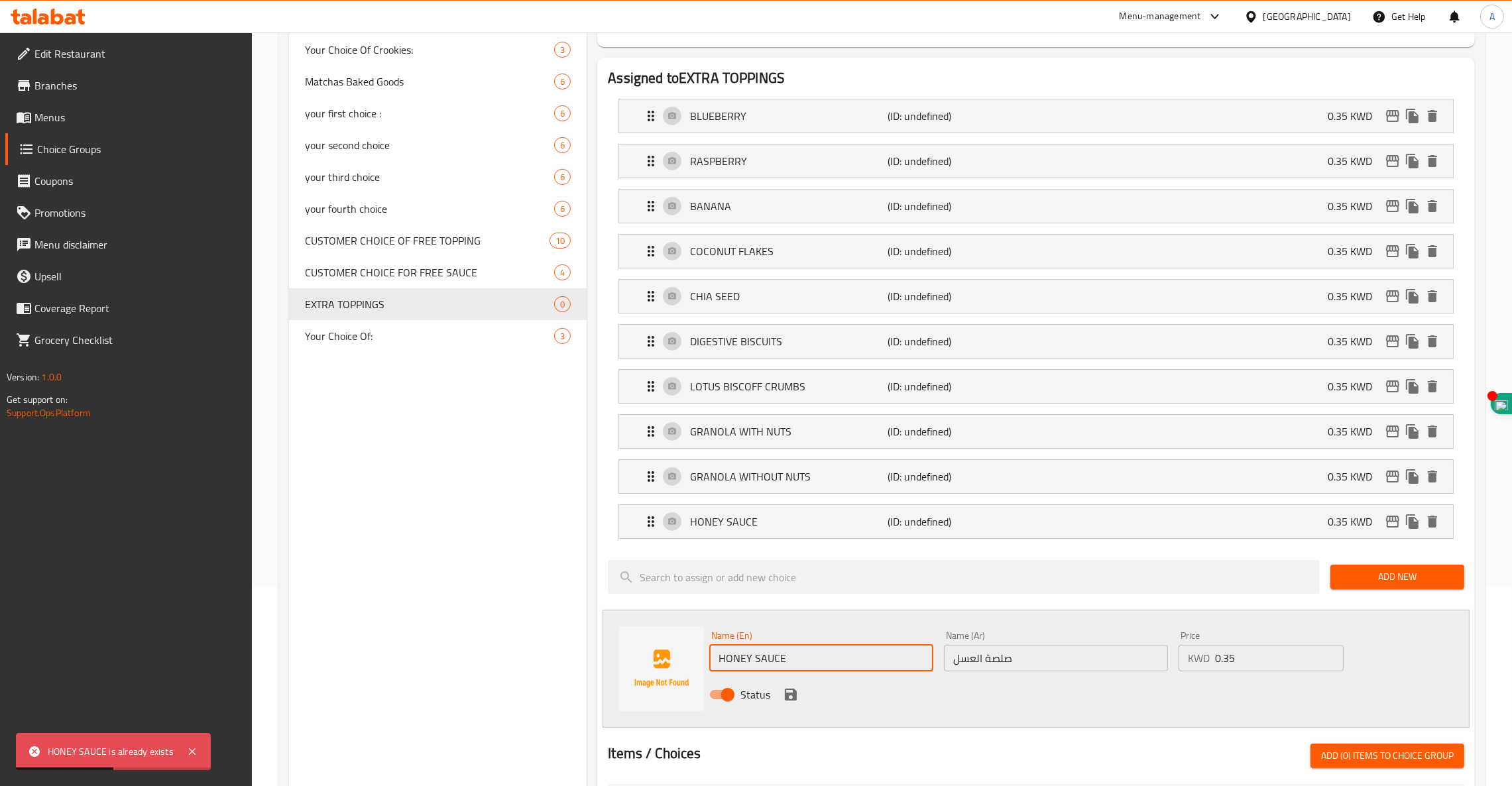
drag, startPoint x: 806, startPoint y: 664, endPoint x: 346, endPoint y: 620, distance: 462.1
click at [373, 622] on div "Choice Groups Your Choice Of Crookies: 3 Matchas Baked Goods 6 your first choic…" at bounding box center [884, 655] width 1191 height 1408
paste input "PEANUT BUTTER SAUCE"
type input "PEANUT BUTTER SAUCE"
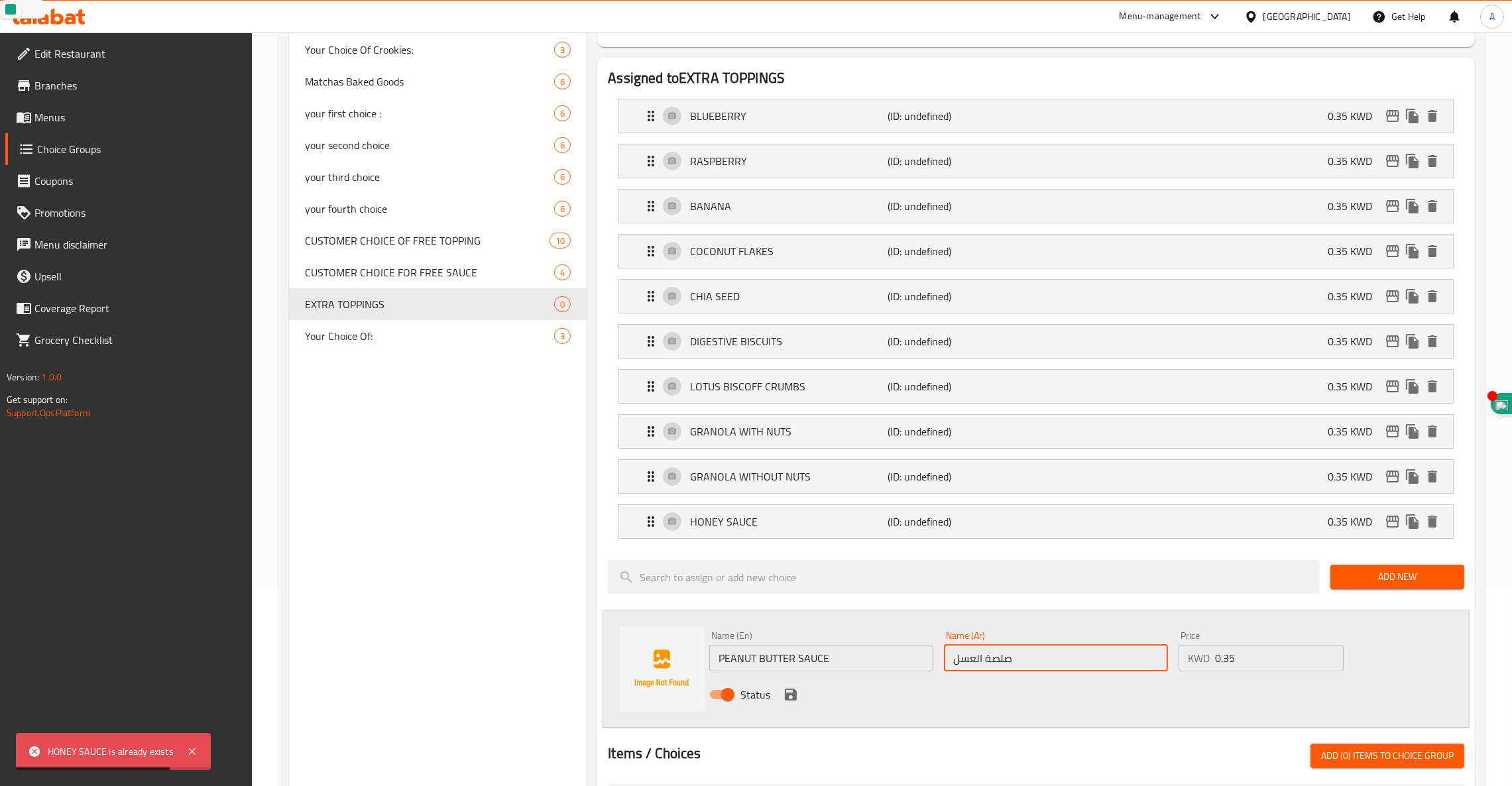
drag, startPoint x: 1021, startPoint y: 658, endPoint x: 868, endPoint y: 652, distance: 153.1
click at [889, 651] on div "Name (En) PEANUT BUTTER SAUCE Name (En) Name (Ar) صلصة العسل Name (Ar) Price KW…" at bounding box center [1055, 669] width 703 height 87
paste input "بدة الفول السوداني"
type input "صلصة زبدة الفول السوداني"
click at [794, 697] on icon "save" at bounding box center [790, 694] width 12 height 12
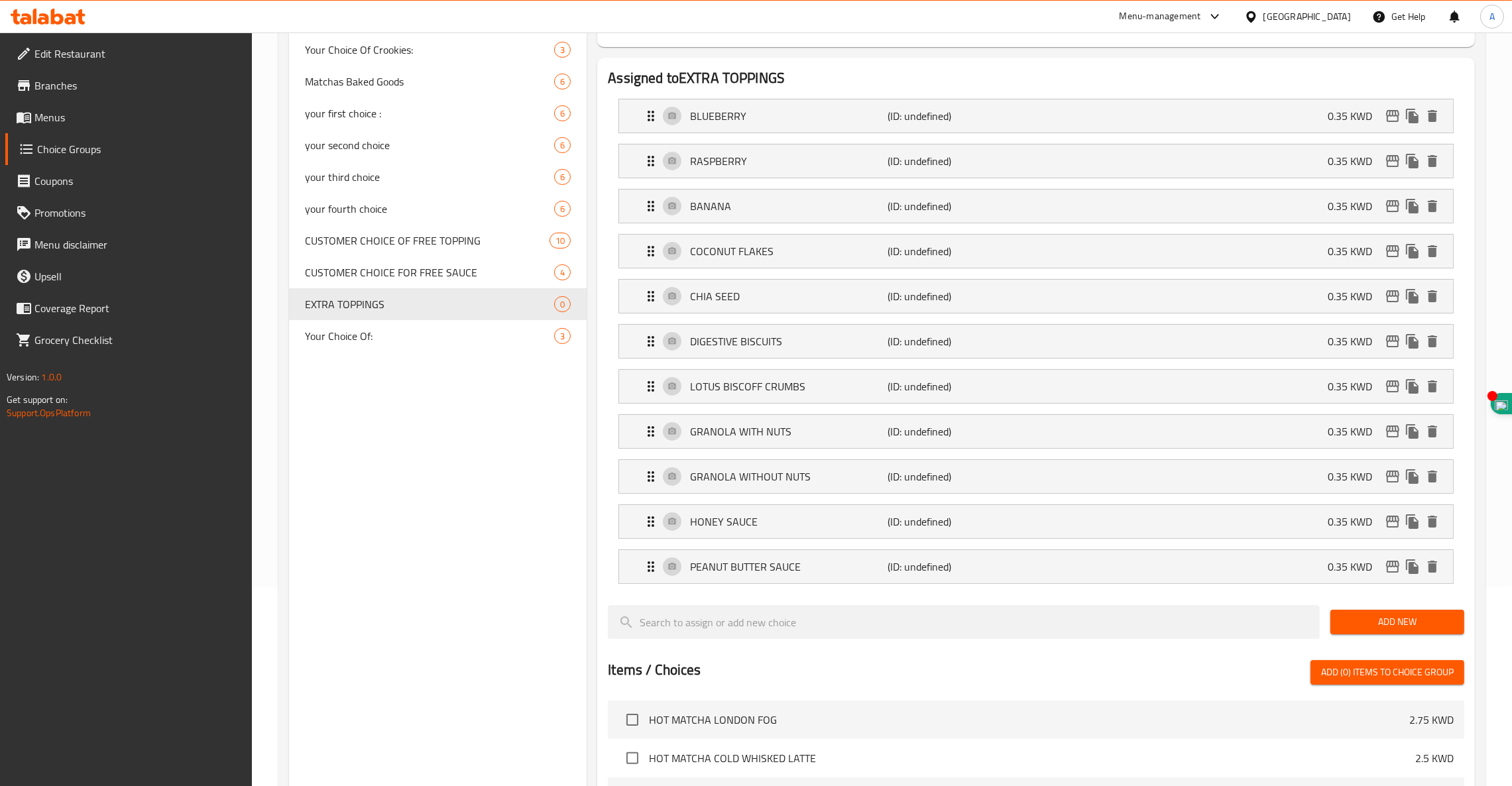
click at [1367, 630] on span "Add New" at bounding box center [1397, 622] width 112 height 16
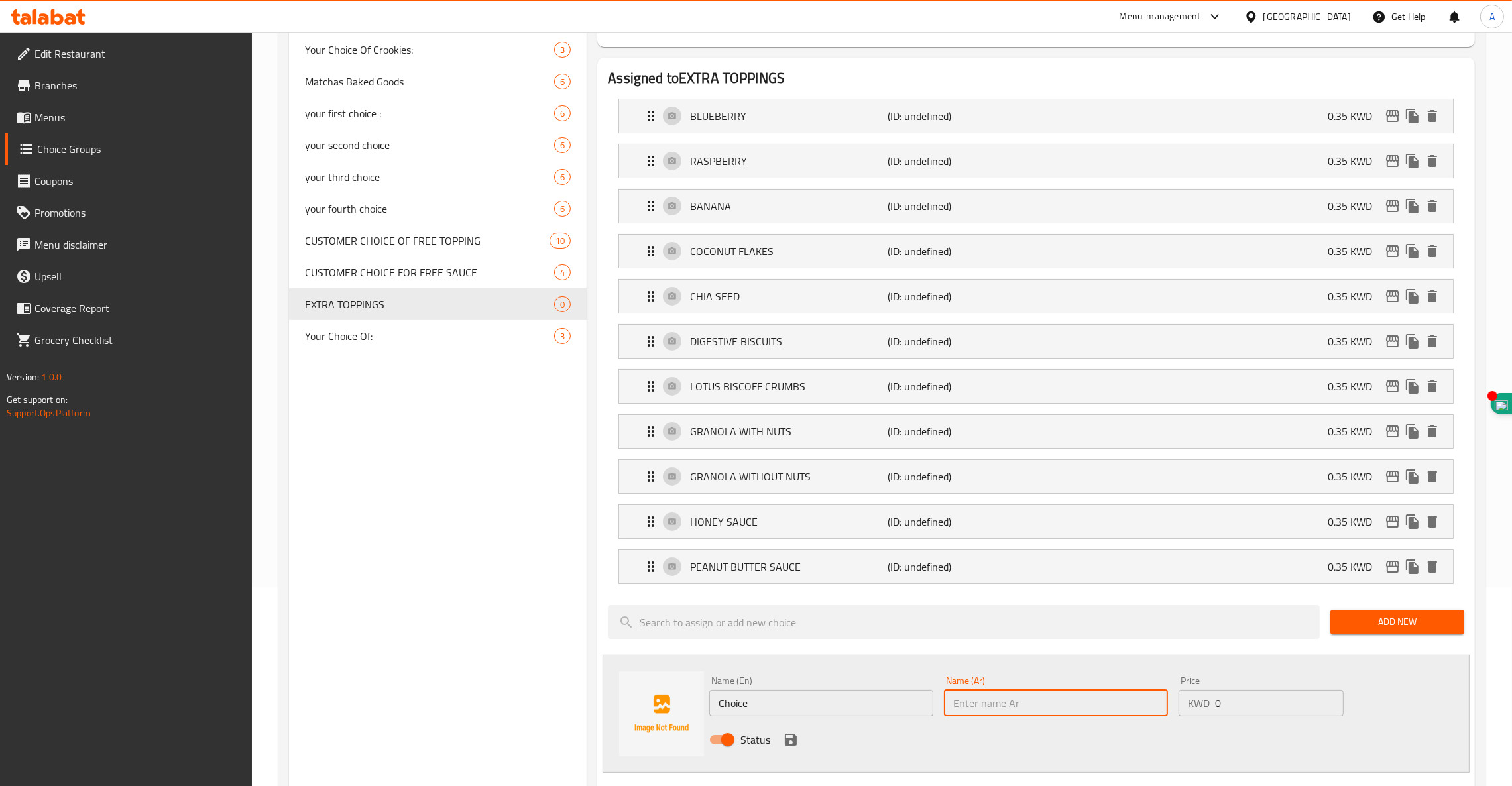
click at [1113, 711] on input "text" at bounding box center [1055, 703] width 224 height 26
paste input "صلصة زبدة اللوز"
type input "صلصة زبدة اللوز"
click at [1250, 701] on input "0" at bounding box center [1279, 703] width 129 height 26
type input "0.45"
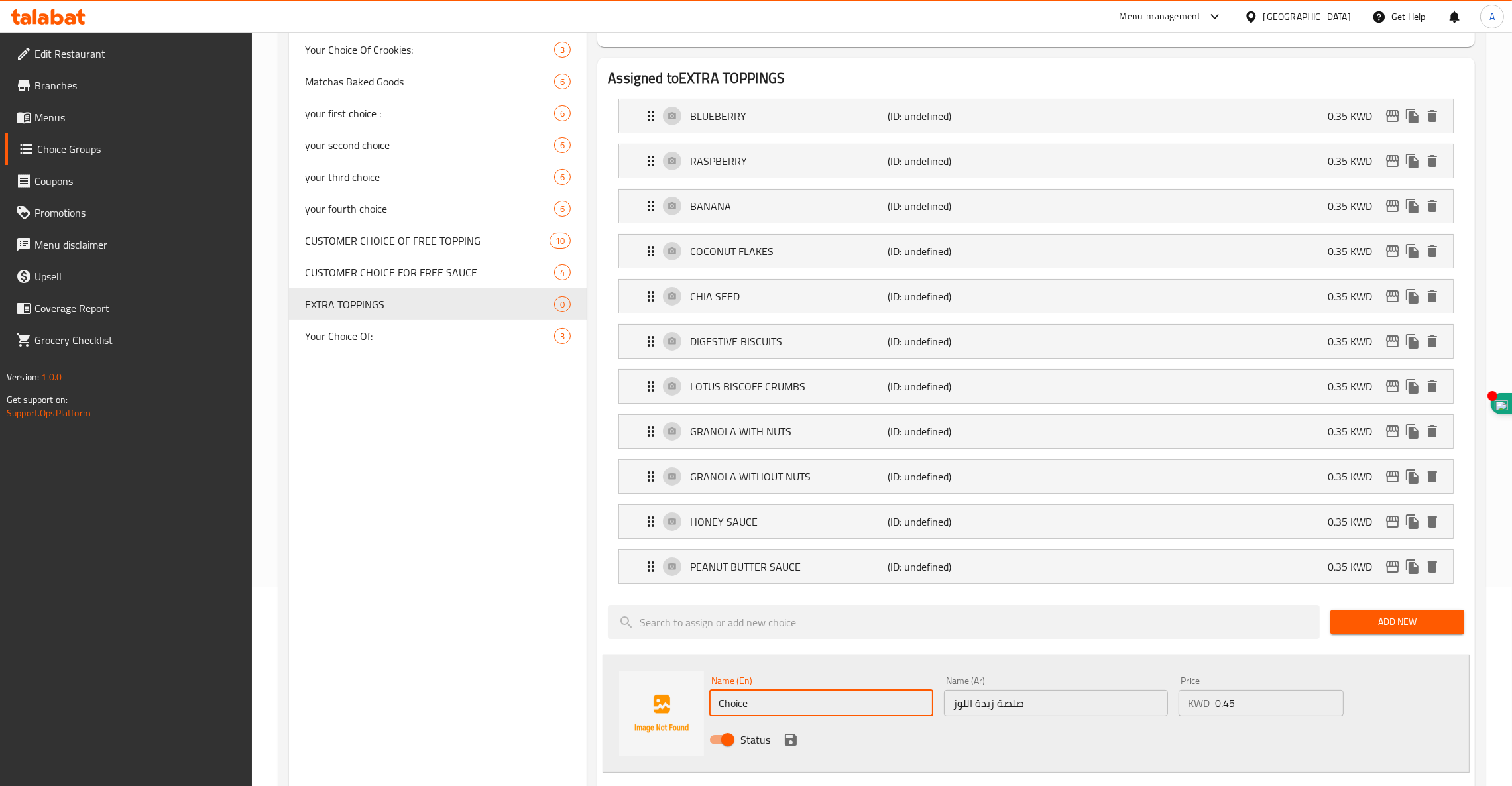
drag, startPoint x: 523, startPoint y: 671, endPoint x: 430, endPoint y: 659, distance: 93.8
click at [457, 666] on div "Choice Groups Your Choice Of Crookies: 3 Matchas Baked Goods 6 your first choic…" at bounding box center [884, 678] width 1191 height 1453
click at [846, 706] on input "text" at bounding box center [821, 703] width 224 height 26
paste input "ALMOND BUTTER SAUCE"
type input "ALMOND BUTTER SAUCE"
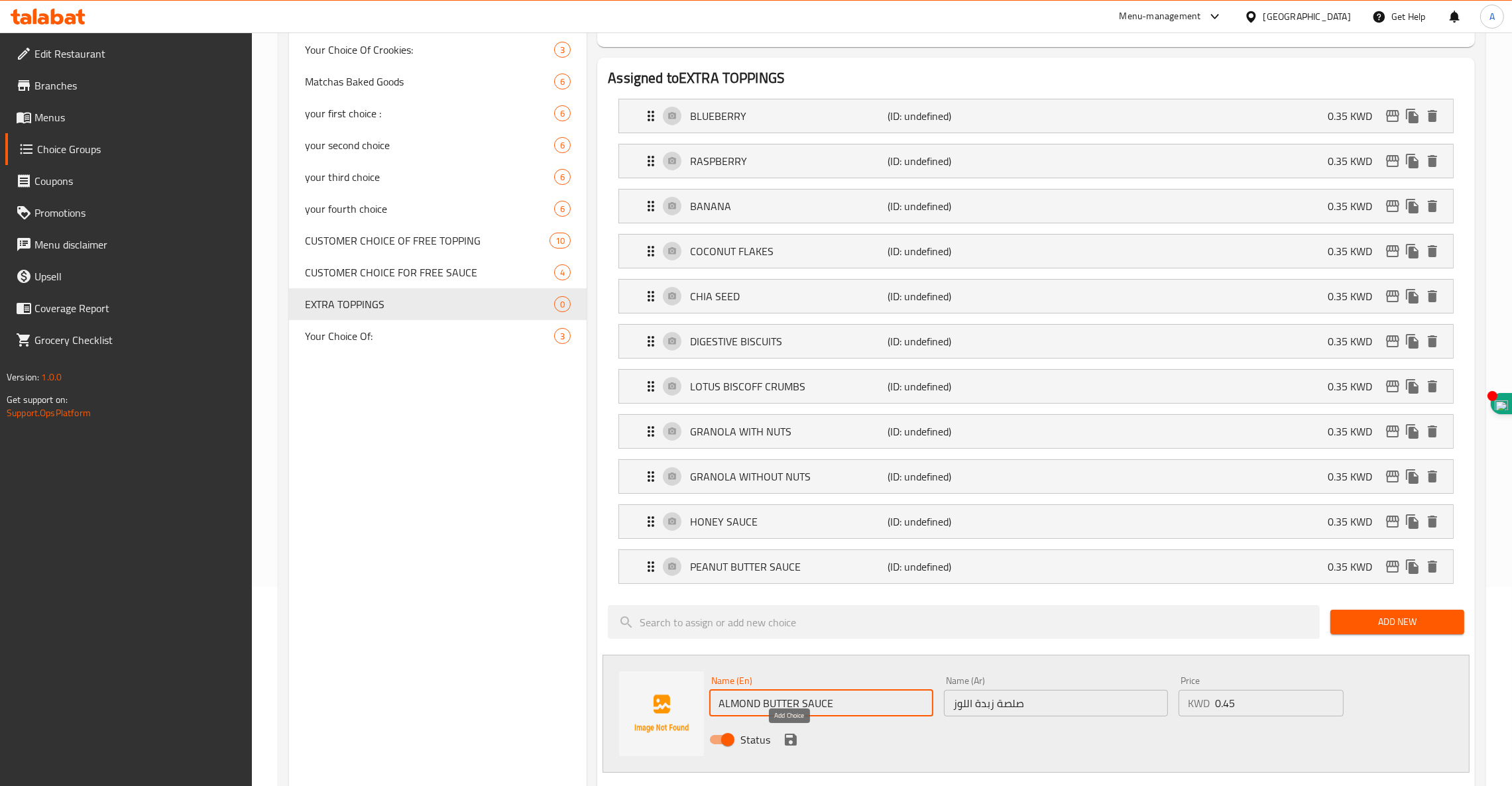
click at [790, 740] on icon "save" at bounding box center [791, 740] width 16 height 16
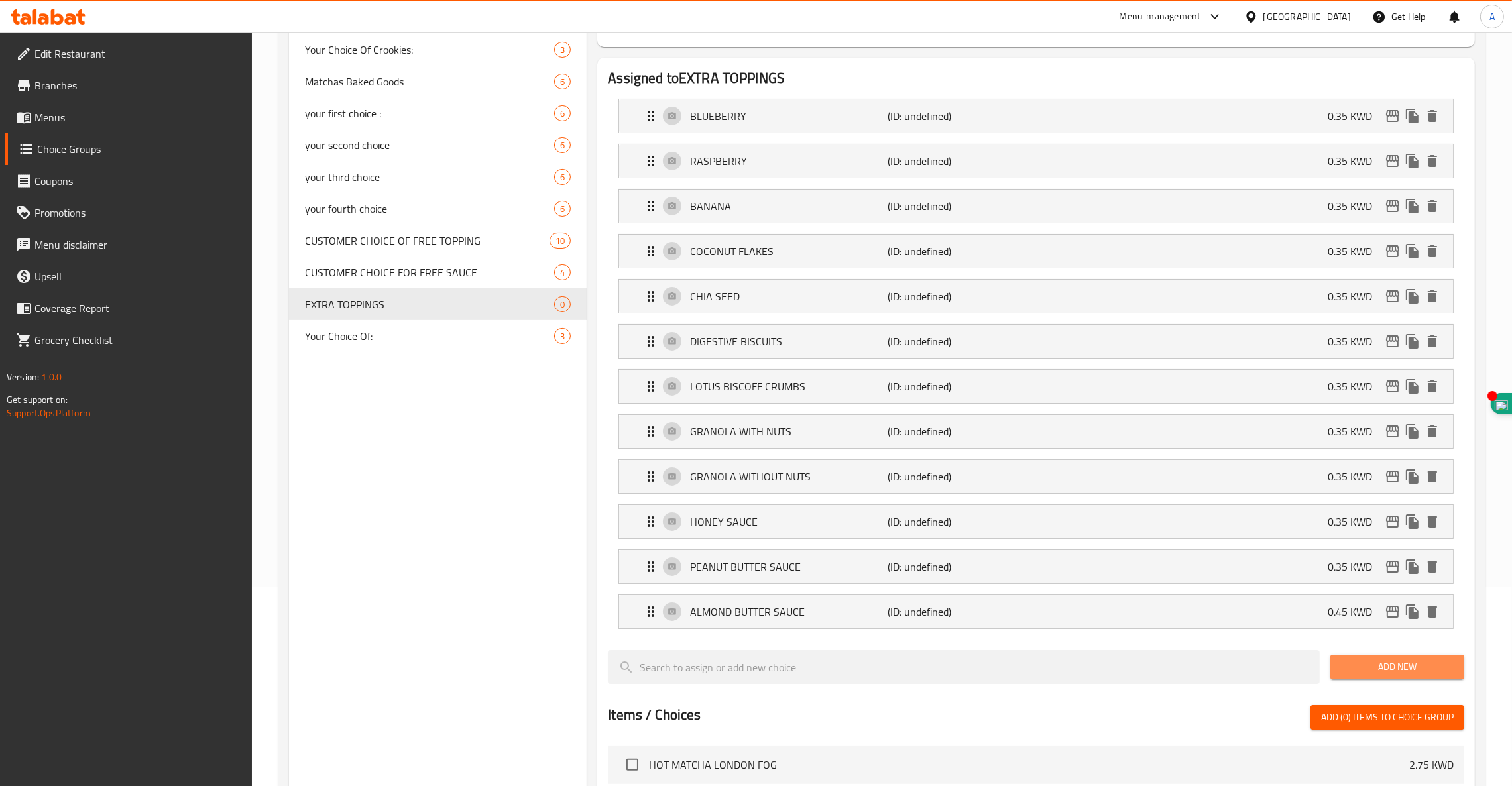
click at [1375, 671] on span "Add New" at bounding box center [1397, 666] width 112 height 16
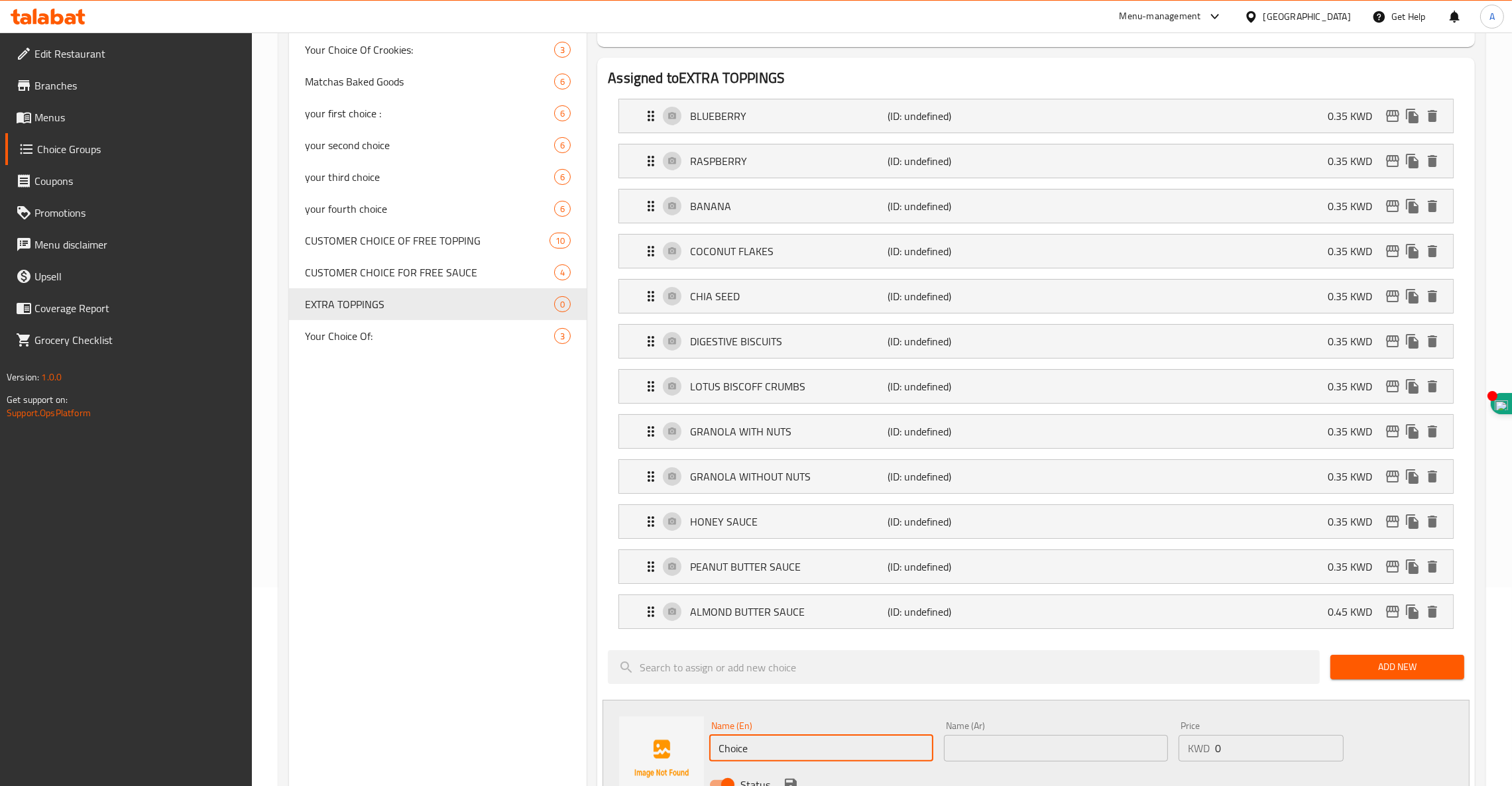
drag, startPoint x: 763, startPoint y: 751, endPoint x: 653, endPoint y: 758, distance: 110.2
click at [707, 752] on div "Name (En) Choice Name (En)" at bounding box center [821, 741] width 235 height 51
paste input "SALTED DATE CARAMEL SAUCE"
type input "SALTED DATE CARAMEL SAUCE"
click at [1036, 749] on input "text" at bounding box center [1055, 748] width 224 height 26
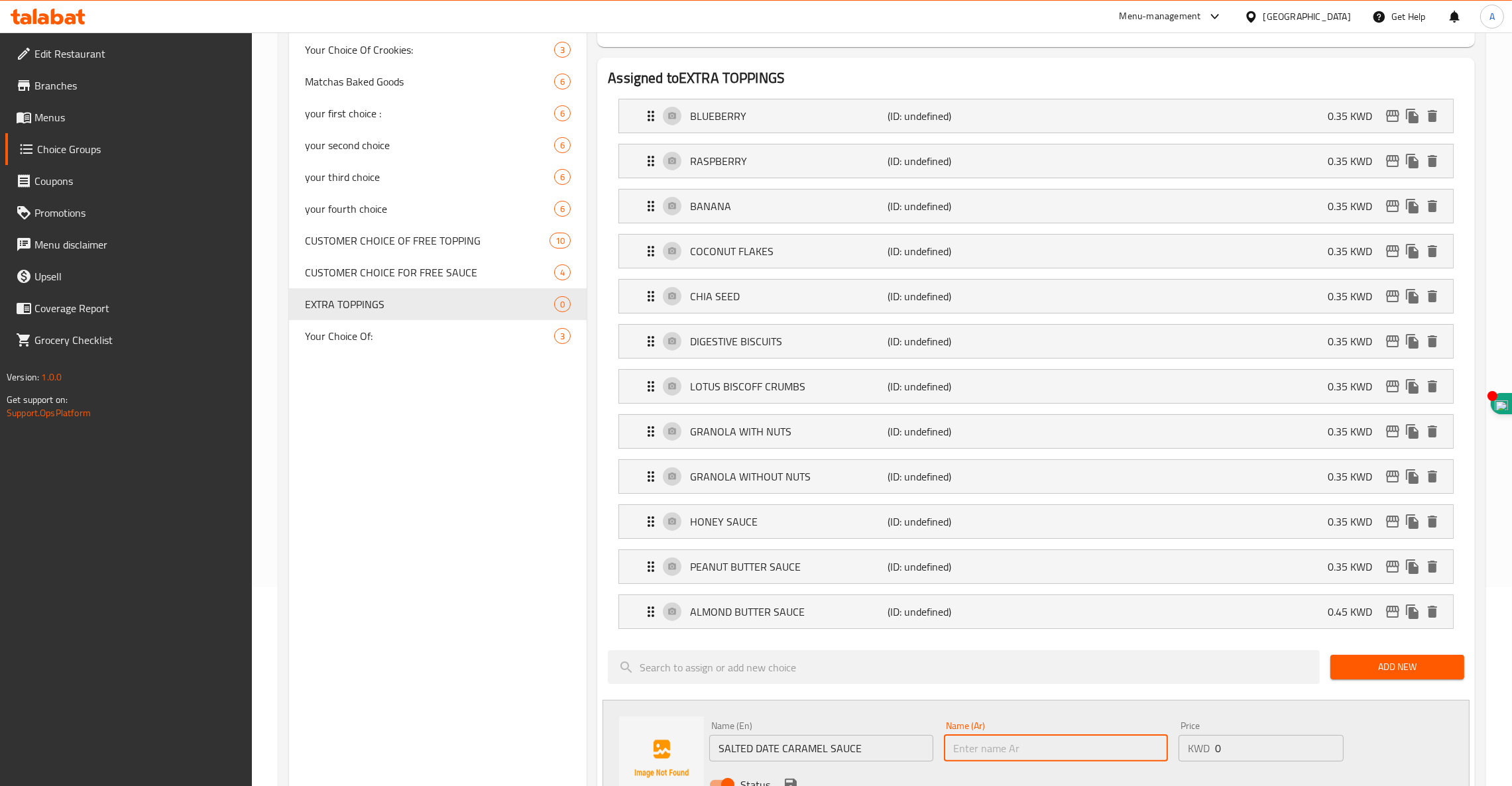
paste input "صلصة كراميل التمر المملح"
type input "صلصة كراميل التمر المملح"
click at [1230, 750] on input "0" at bounding box center [1279, 748] width 129 height 26
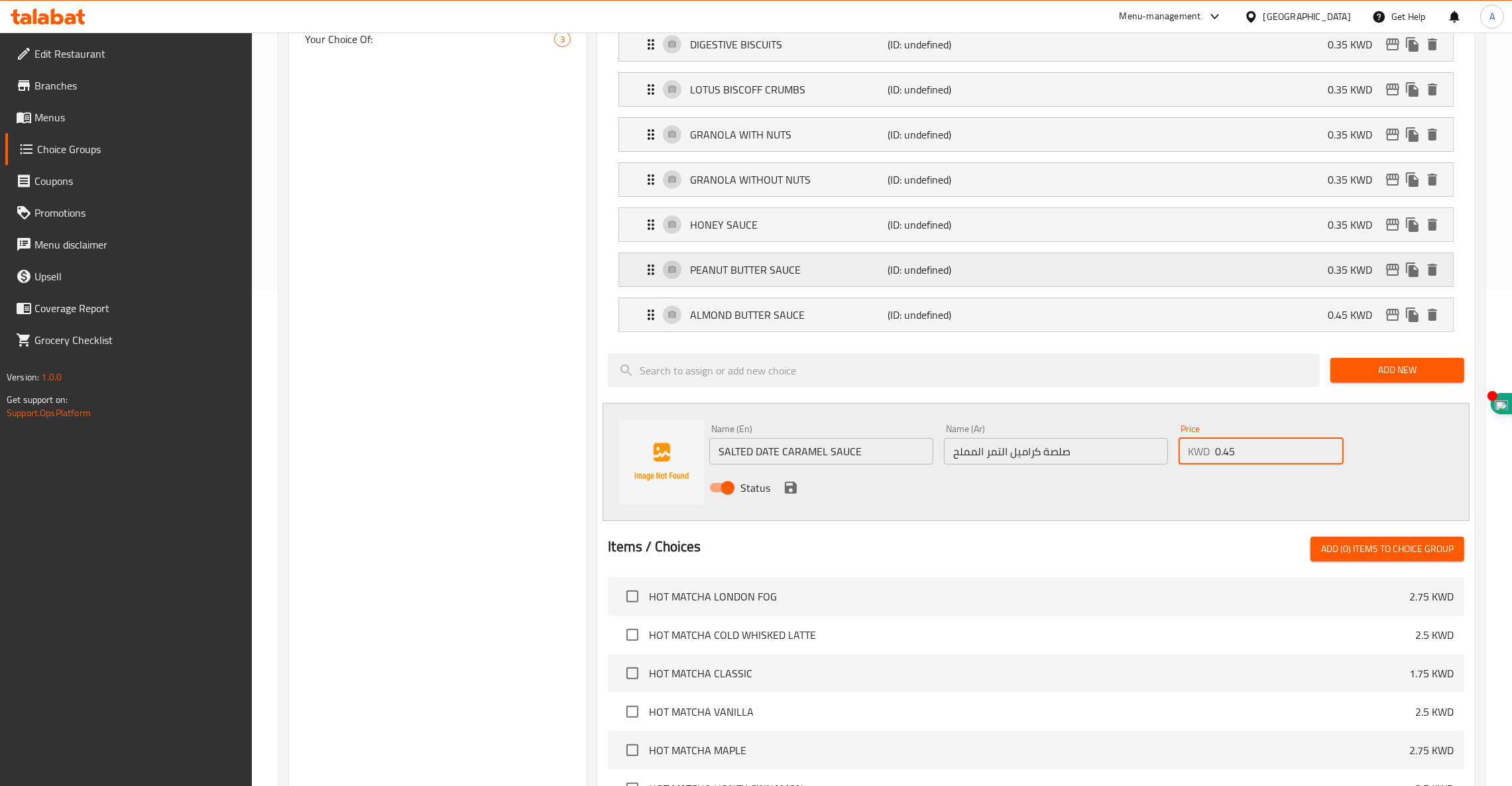
scroll to position [496, 0]
type input "0.45"
click at [788, 489] on icon "save" at bounding box center [790, 487] width 12 height 12
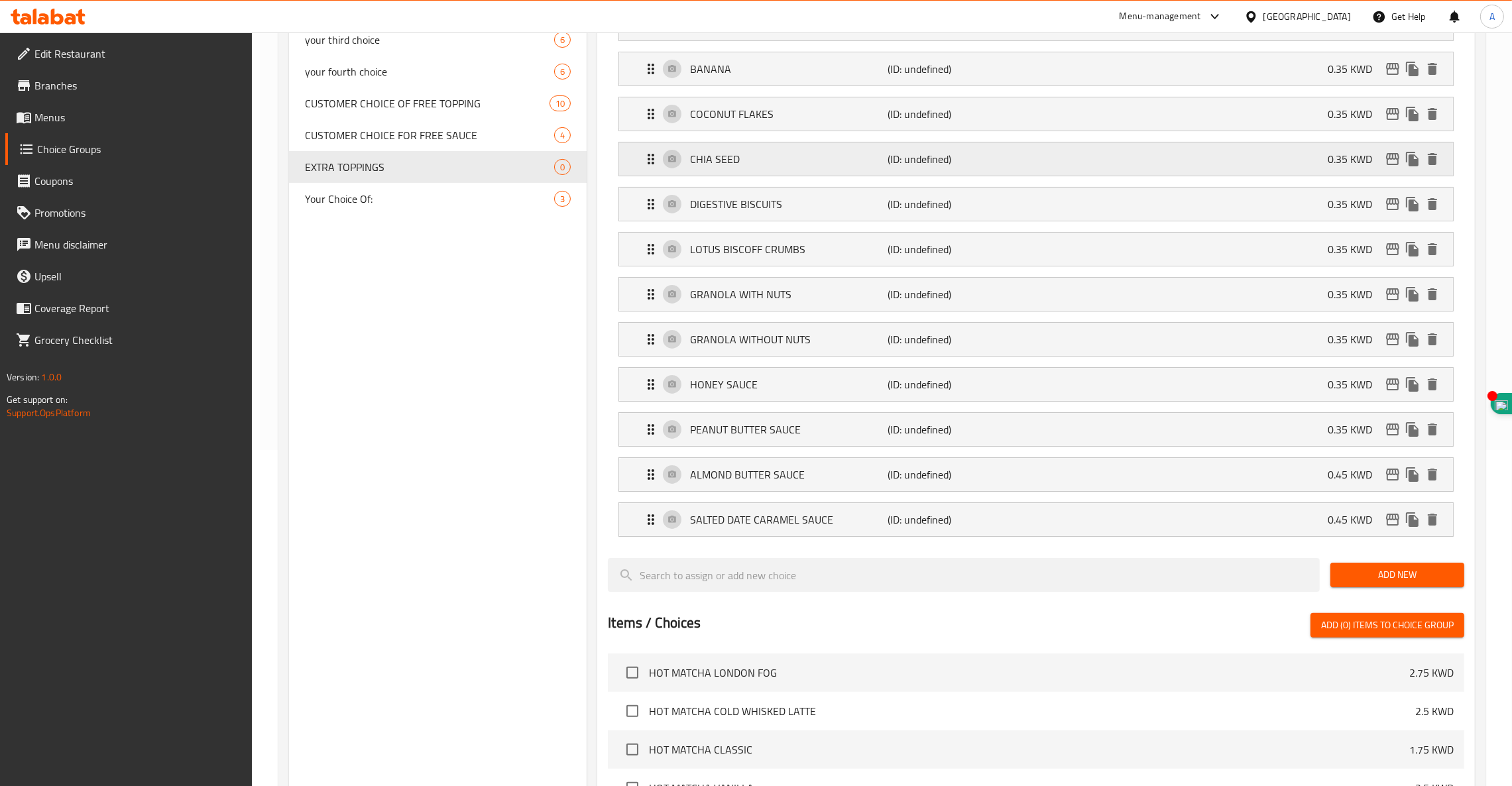
scroll to position [0, 0]
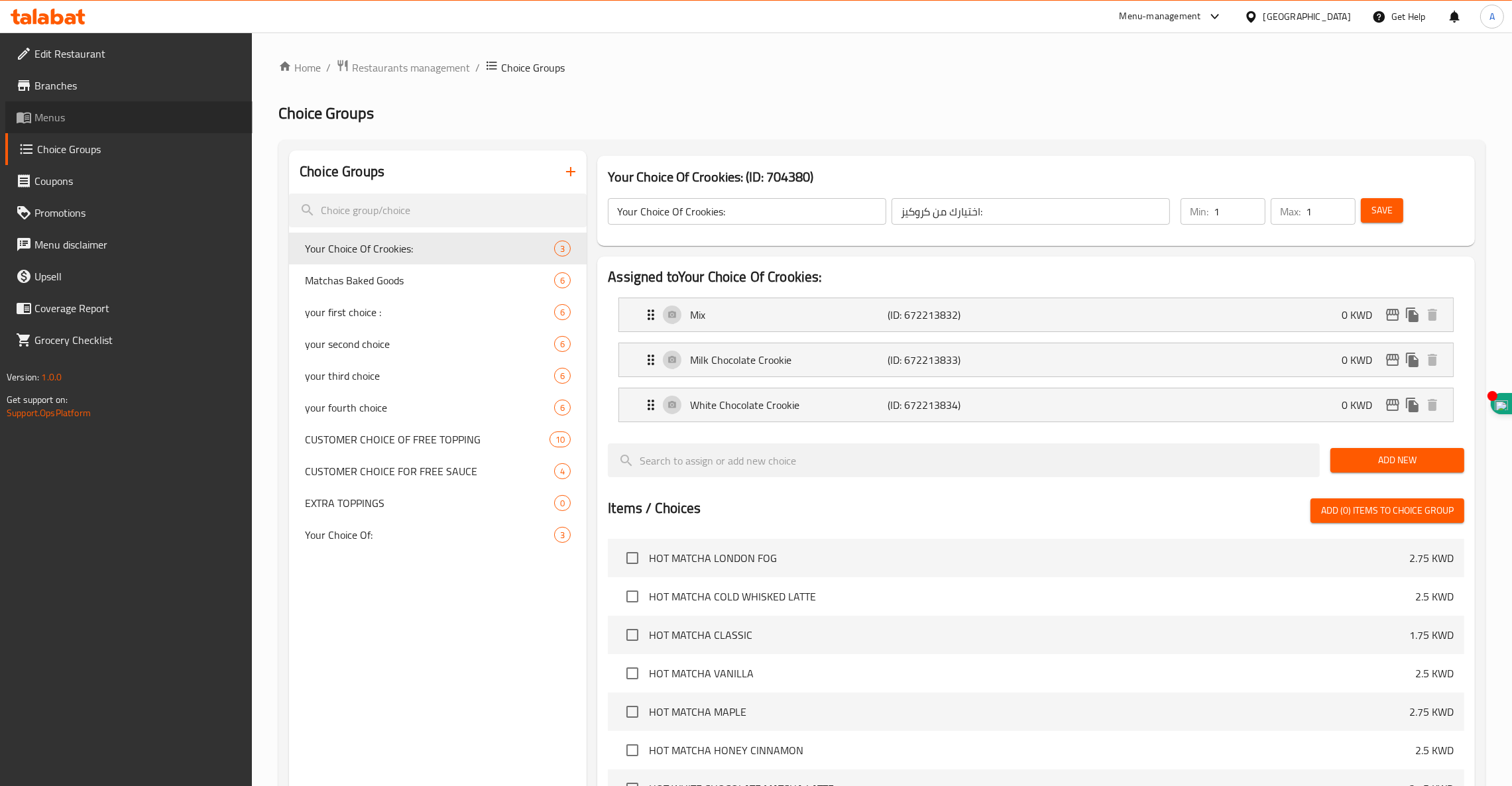
click at [62, 118] on span "Menus" at bounding box center [138, 117] width 208 height 16
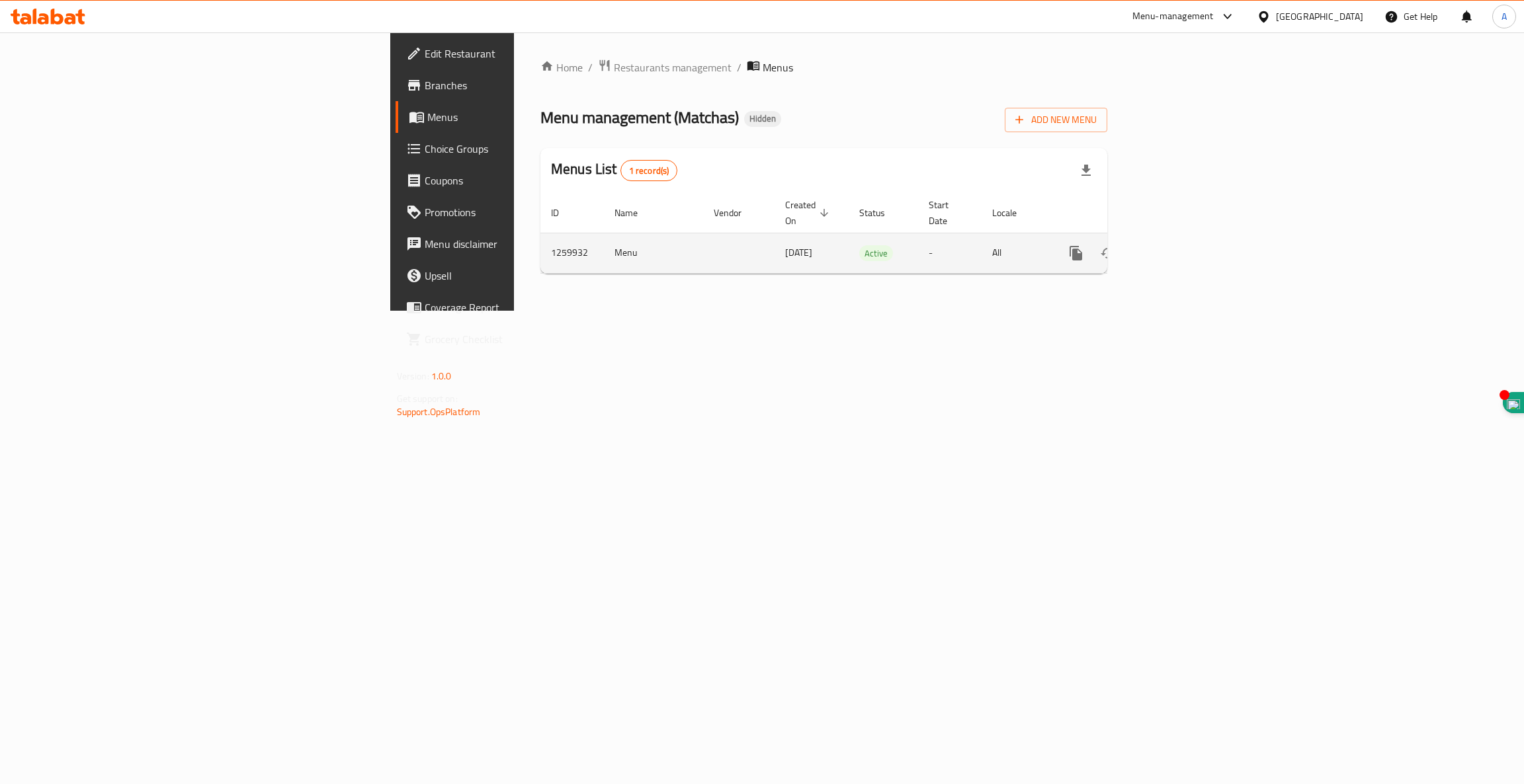
click at [1180, 245] on icon "enhanced table" at bounding box center [1171, 253] width 16 height 16
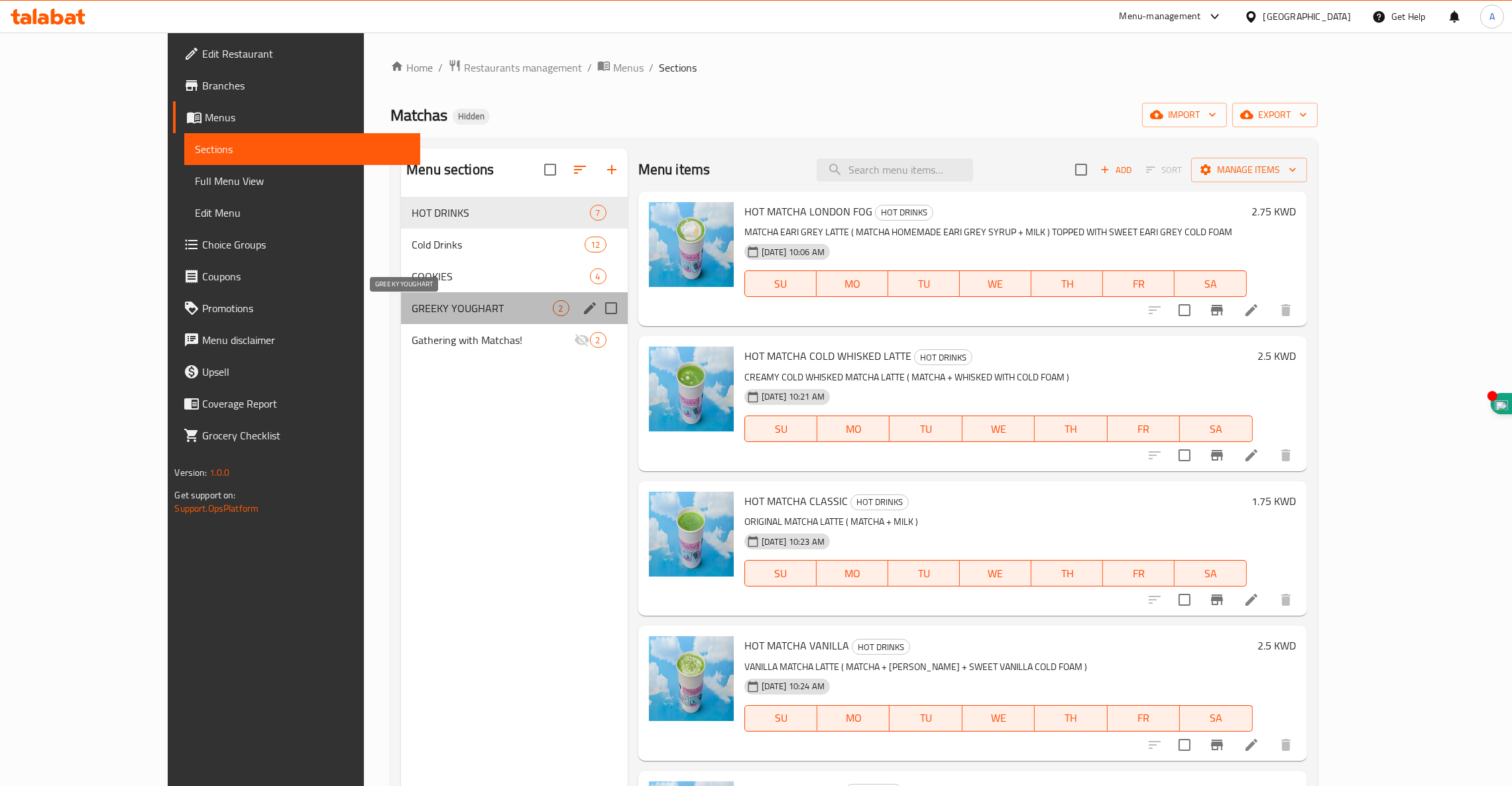
click at [427, 308] on span "GREEKY YOUGHART" at bounding box center [482, 308] width 141 height 16
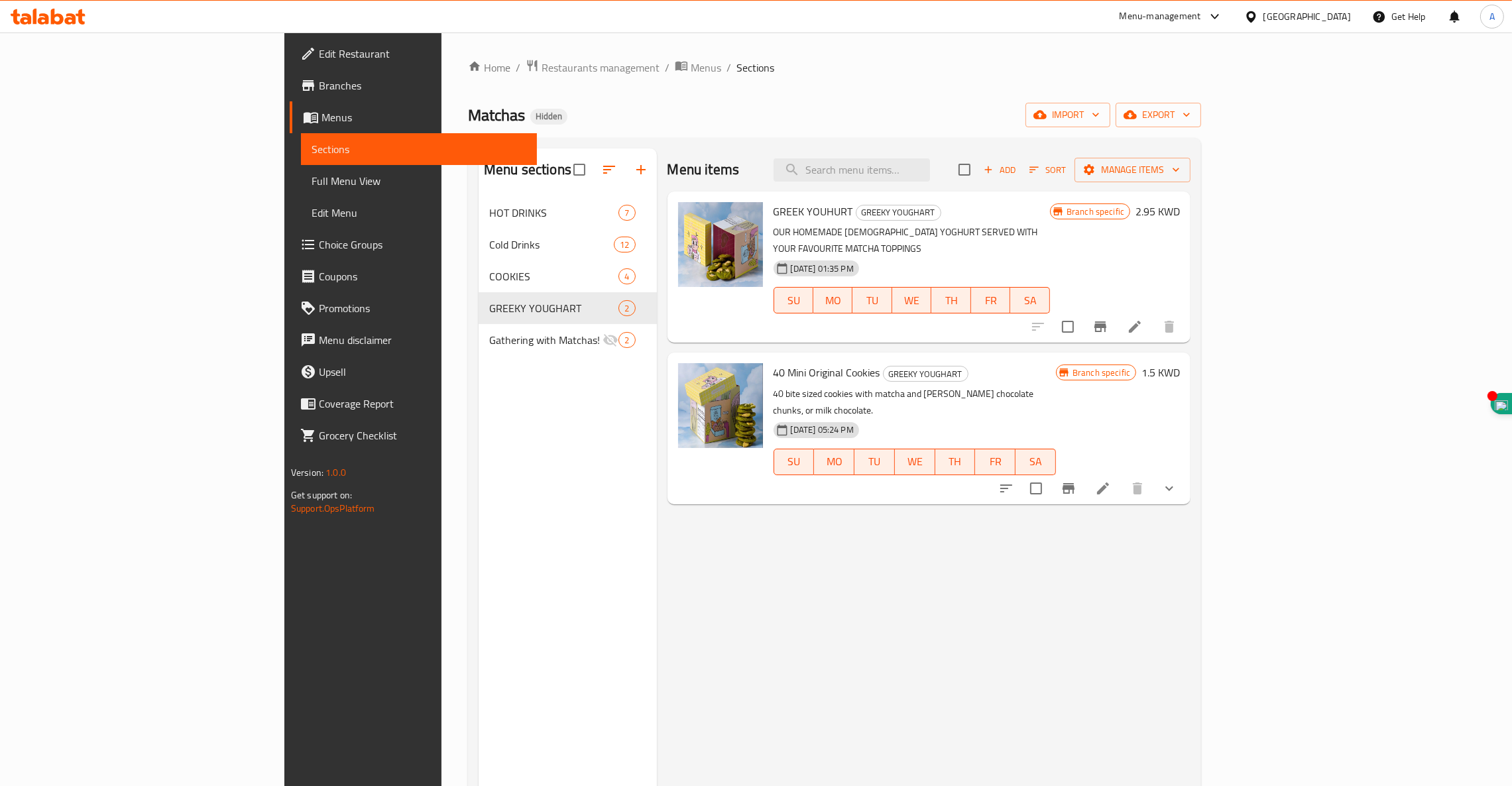
click at [1153, 319] on li at bounding box center [1134, 327] width 37 height 24
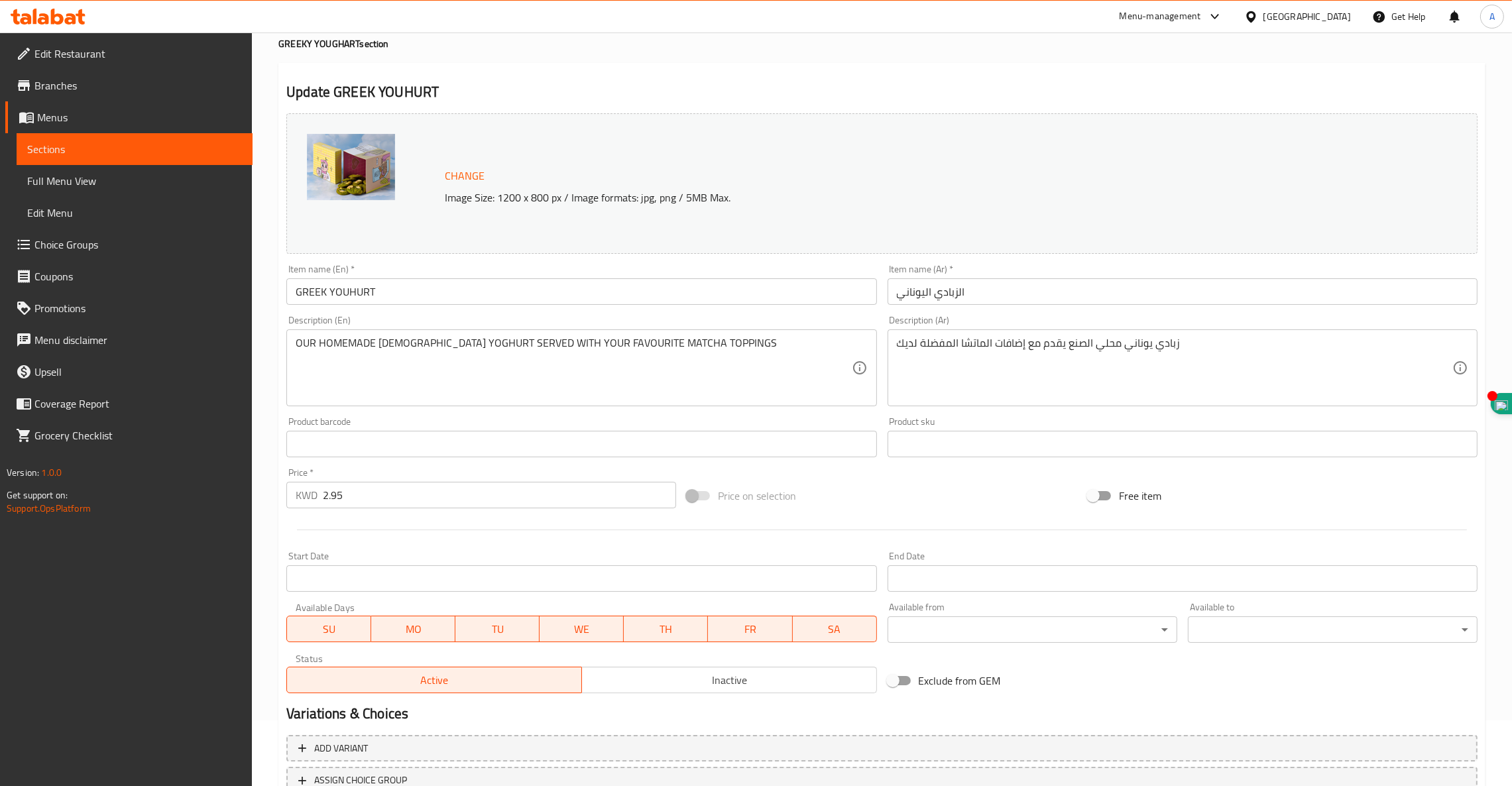
scroll to position [168, 0]
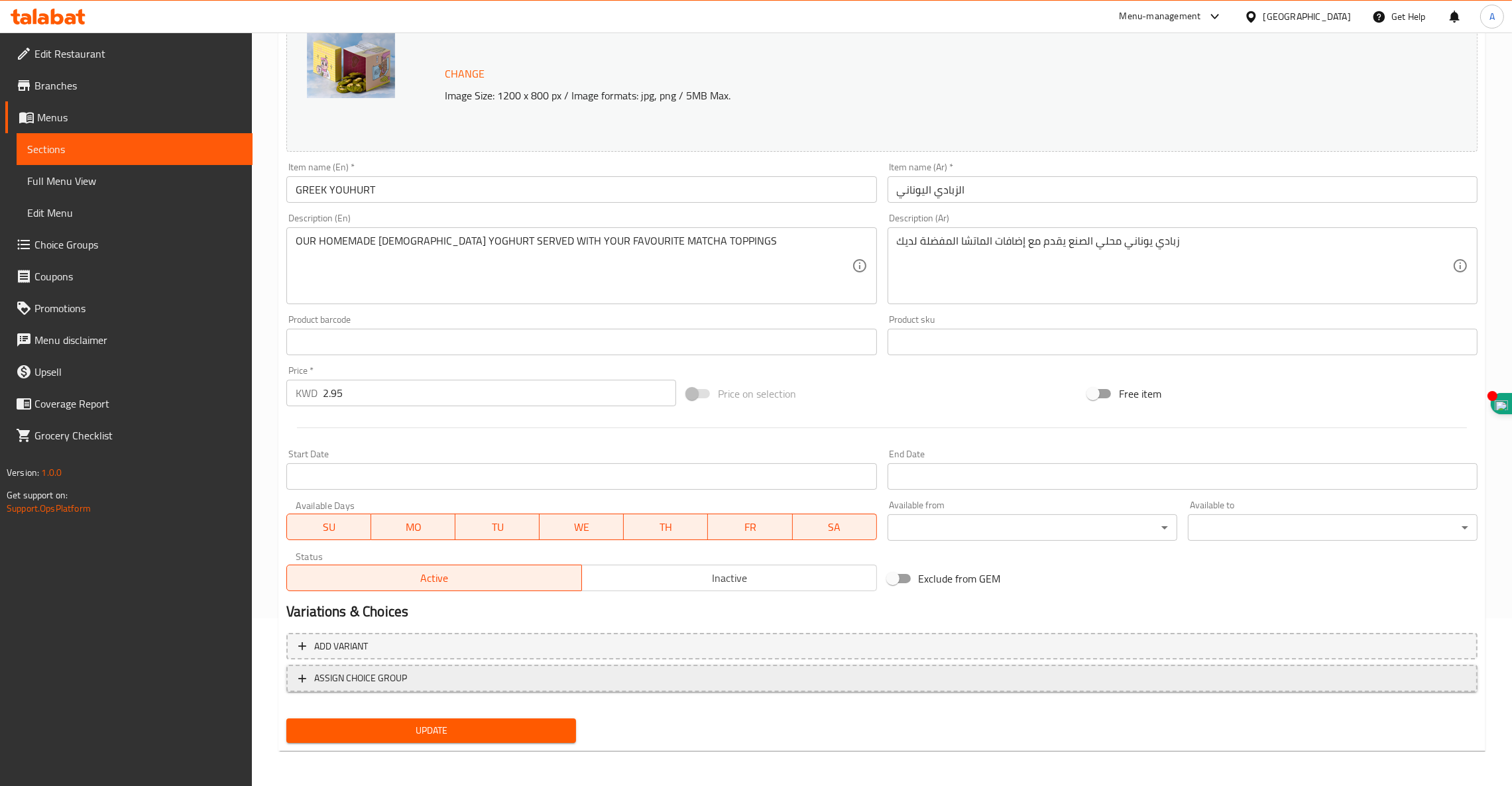
click at [378, 679] on span "ASSIGN CHOICE GROUP" at bounding box center [361, 678] width 92 height 16
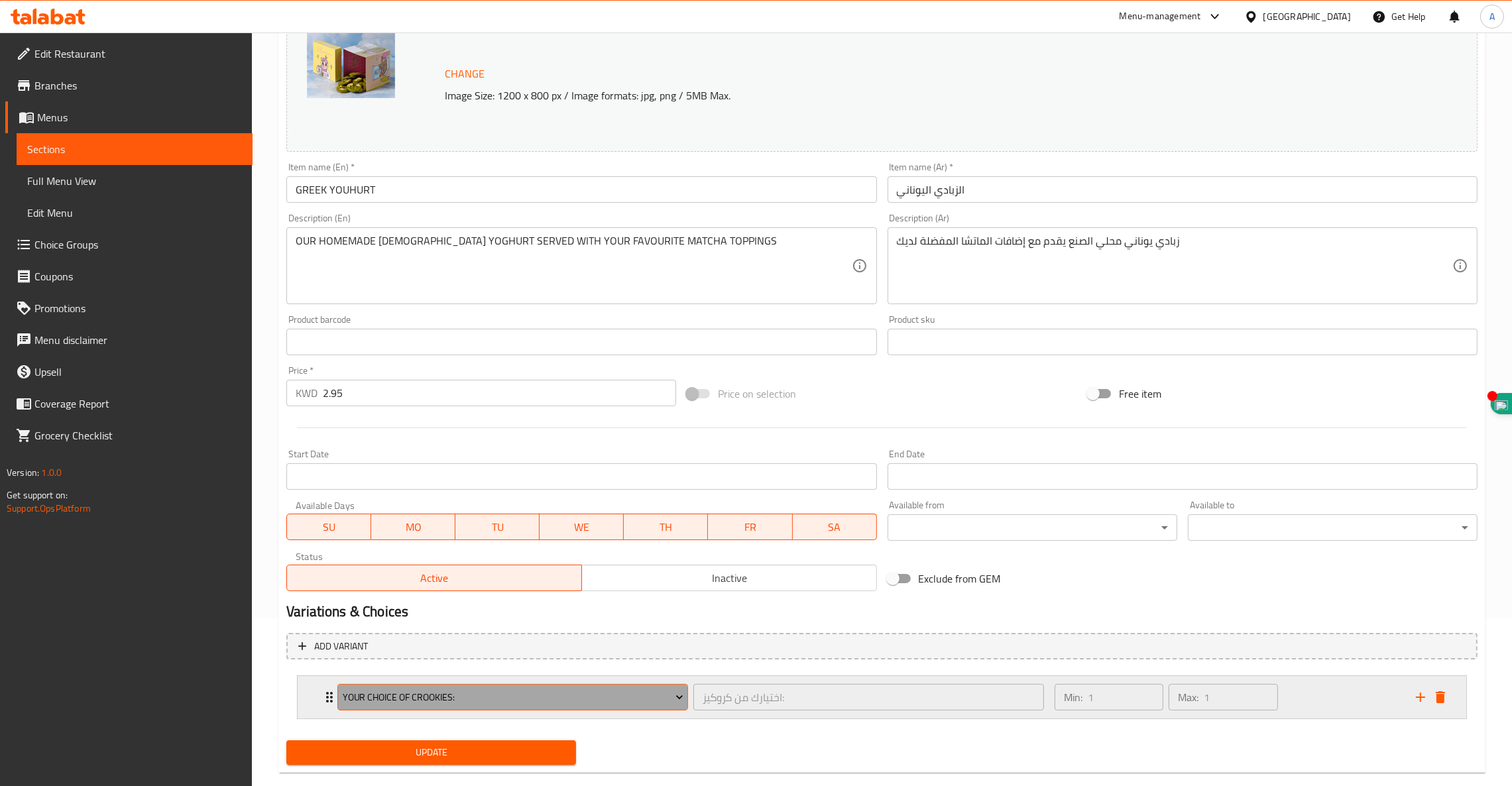
click at [373, 698] on span "Your Choice Of Crookies:" at bounding box center [513, 697] width 341 height 16
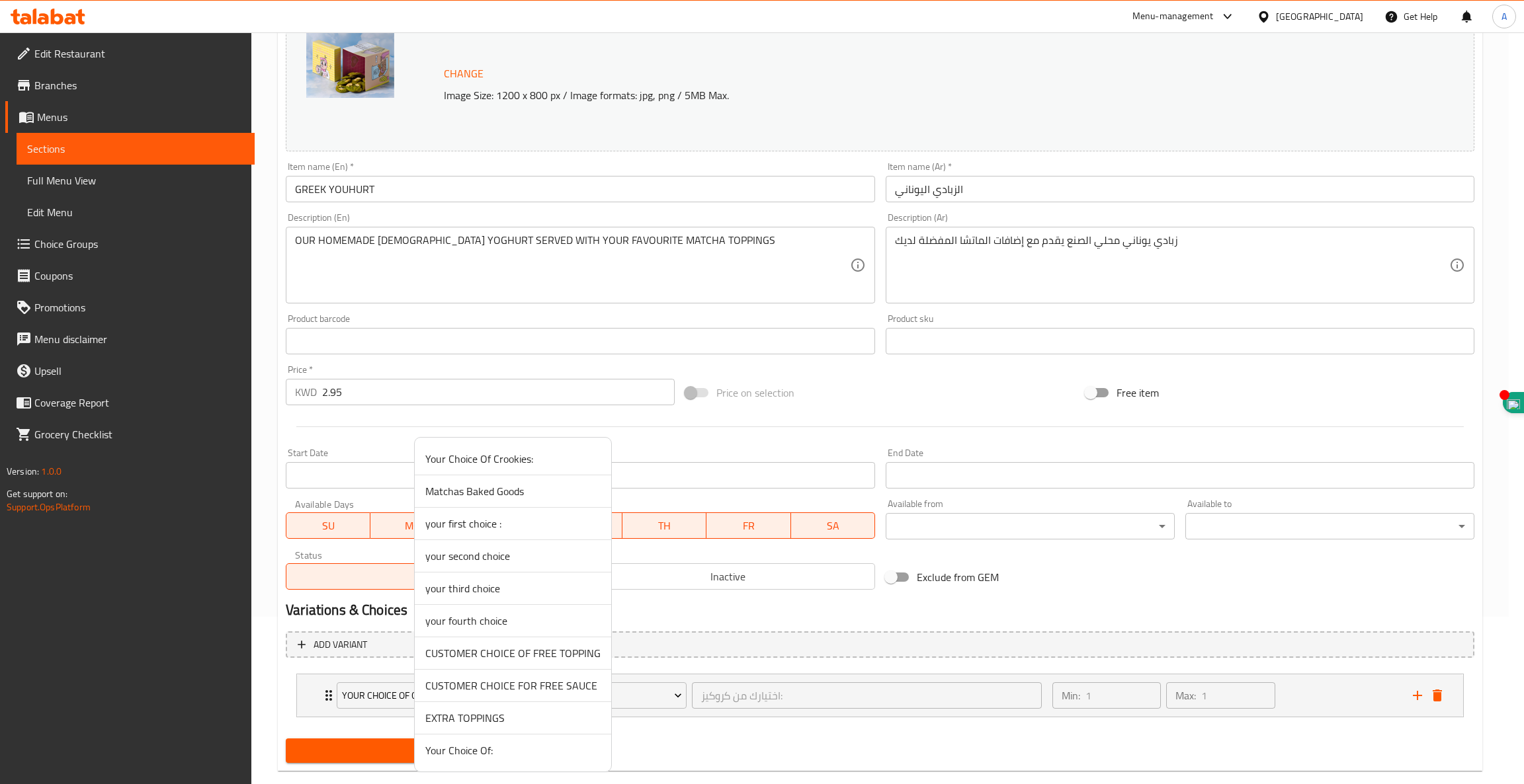
click at [510, 656] on span "CUSTOMER CHOICE OF FREE TOPPING" at bounding box center [512, 653] width 175 height 16
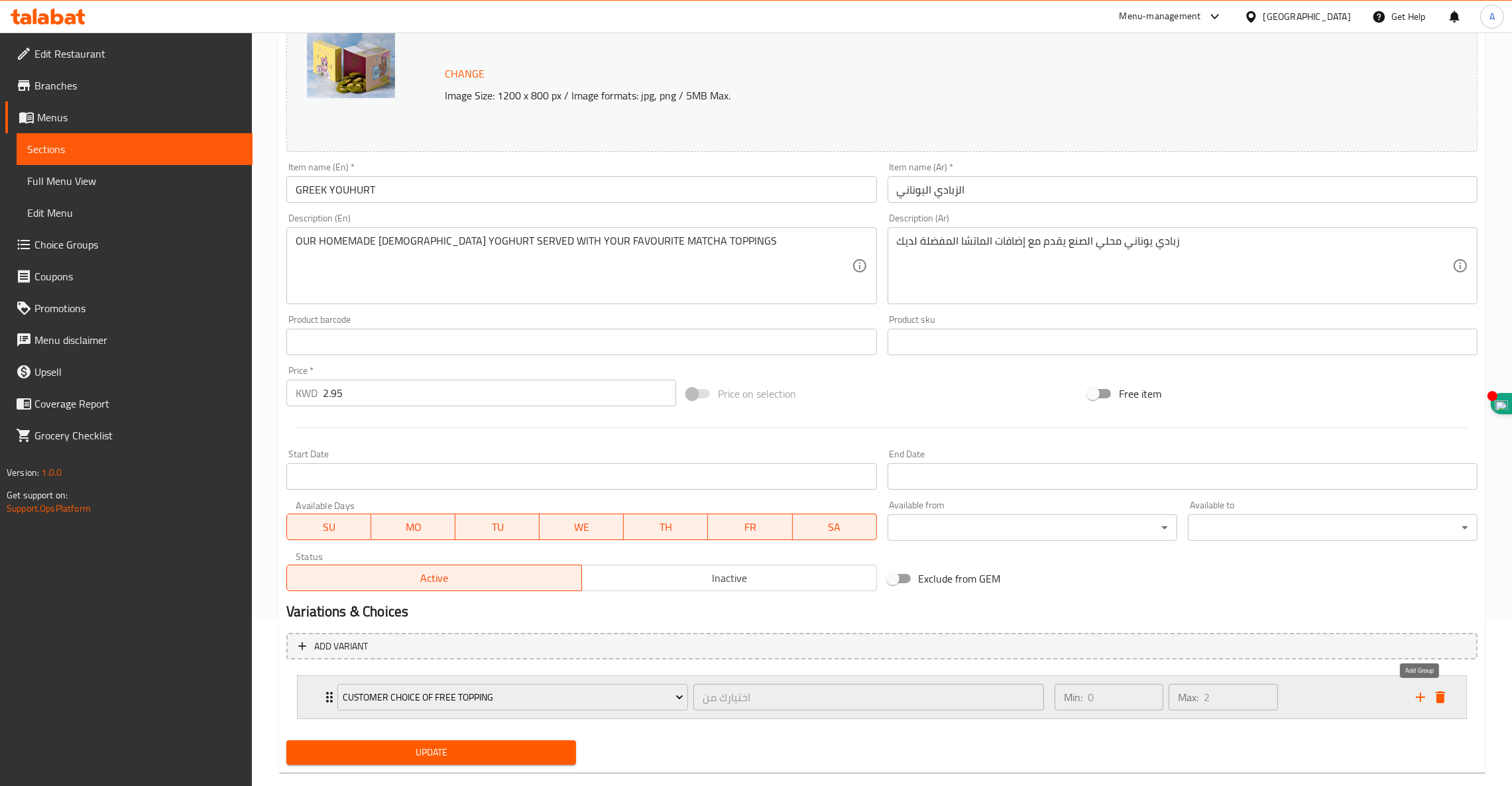
click at [1425, 698] on icon "add" at bounding box center [1420, 697] width 16 height 16
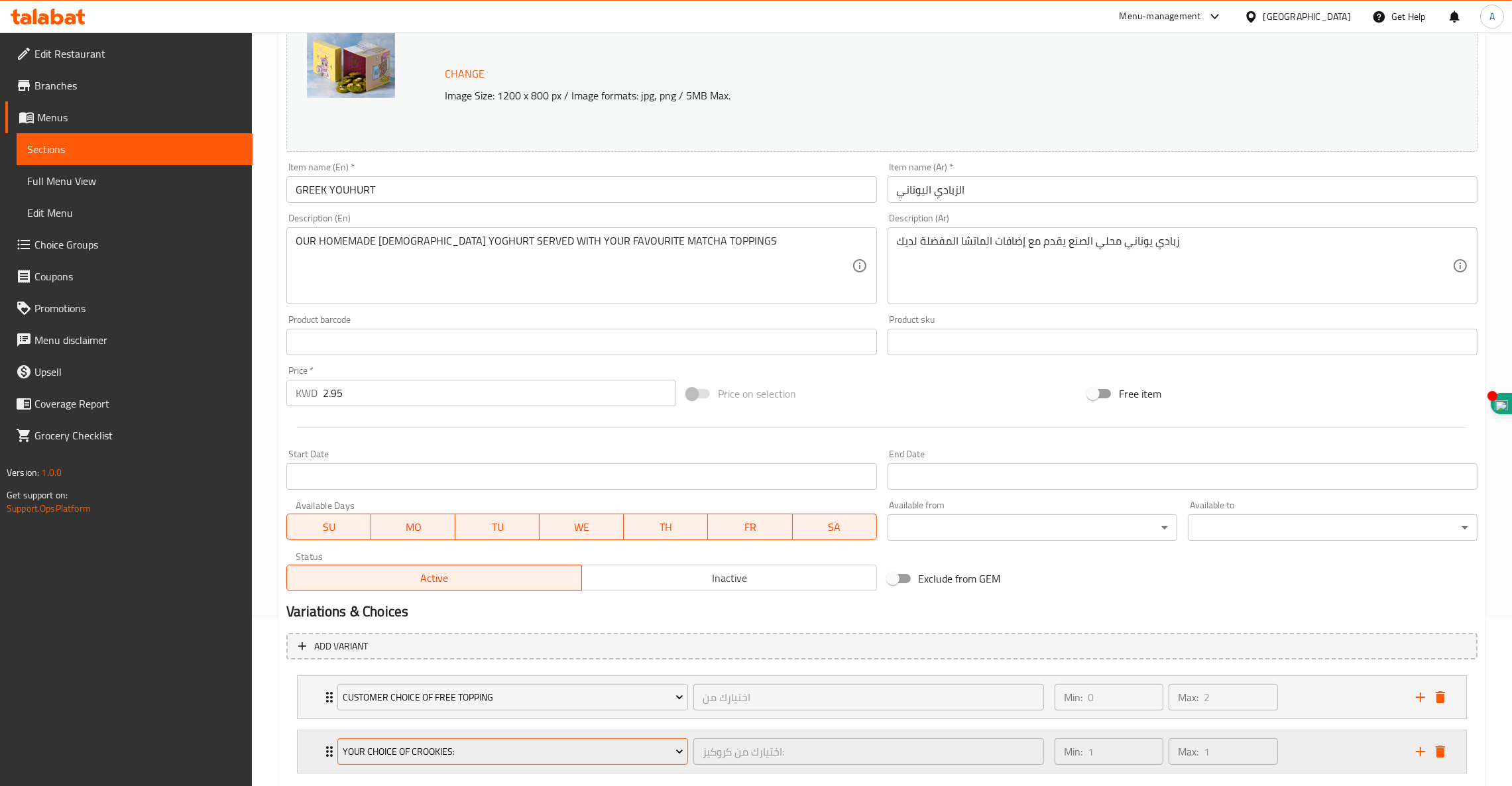
click at [364, 750] on span "Your Choice Of Crookies:" at bounding box center [513, 752] width 341 height 16
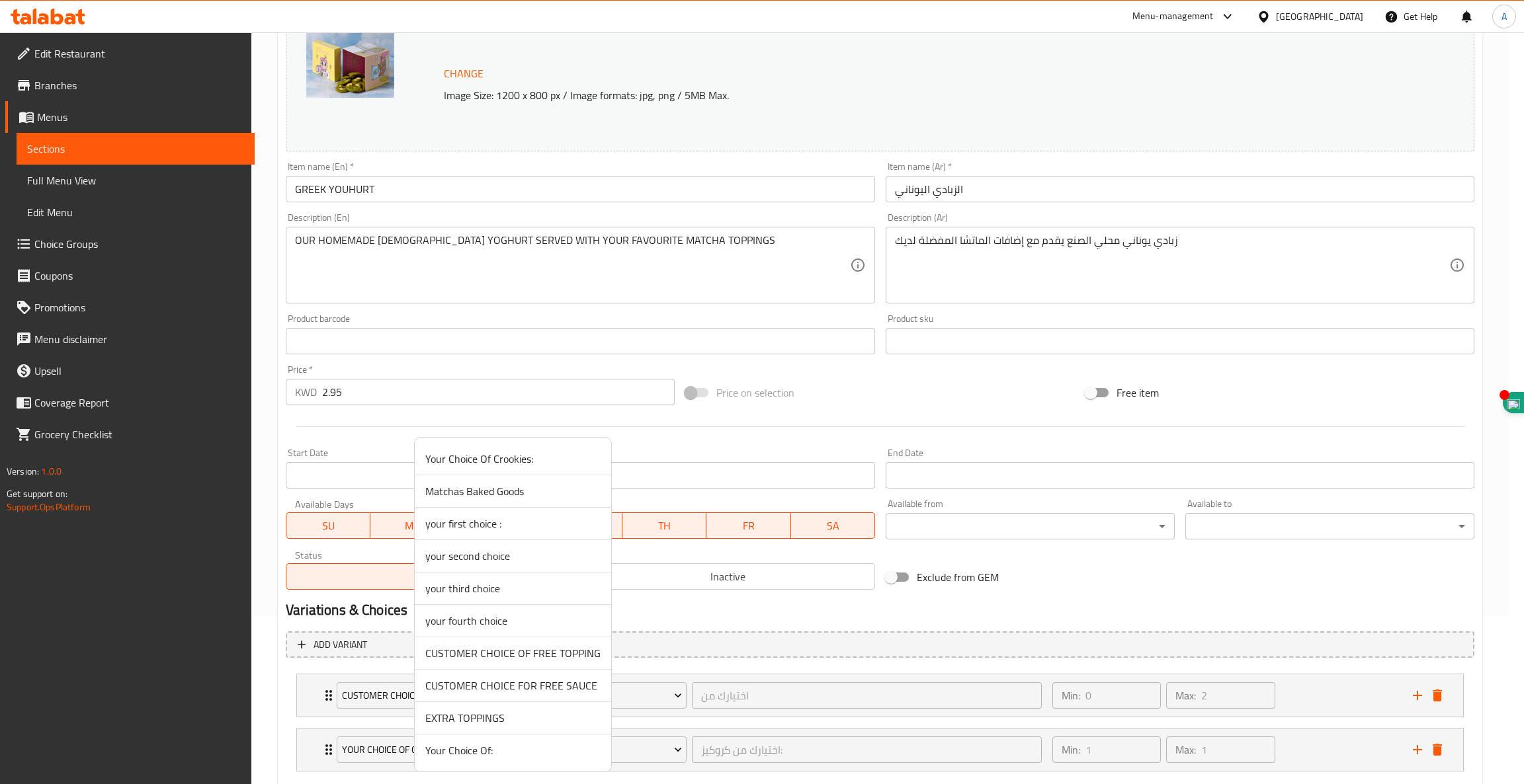
click at [539, 689] on span "CUSTOMER CHOICE FOR FREE SAUCE" at bounding box center [512, 685] width 175 height 16
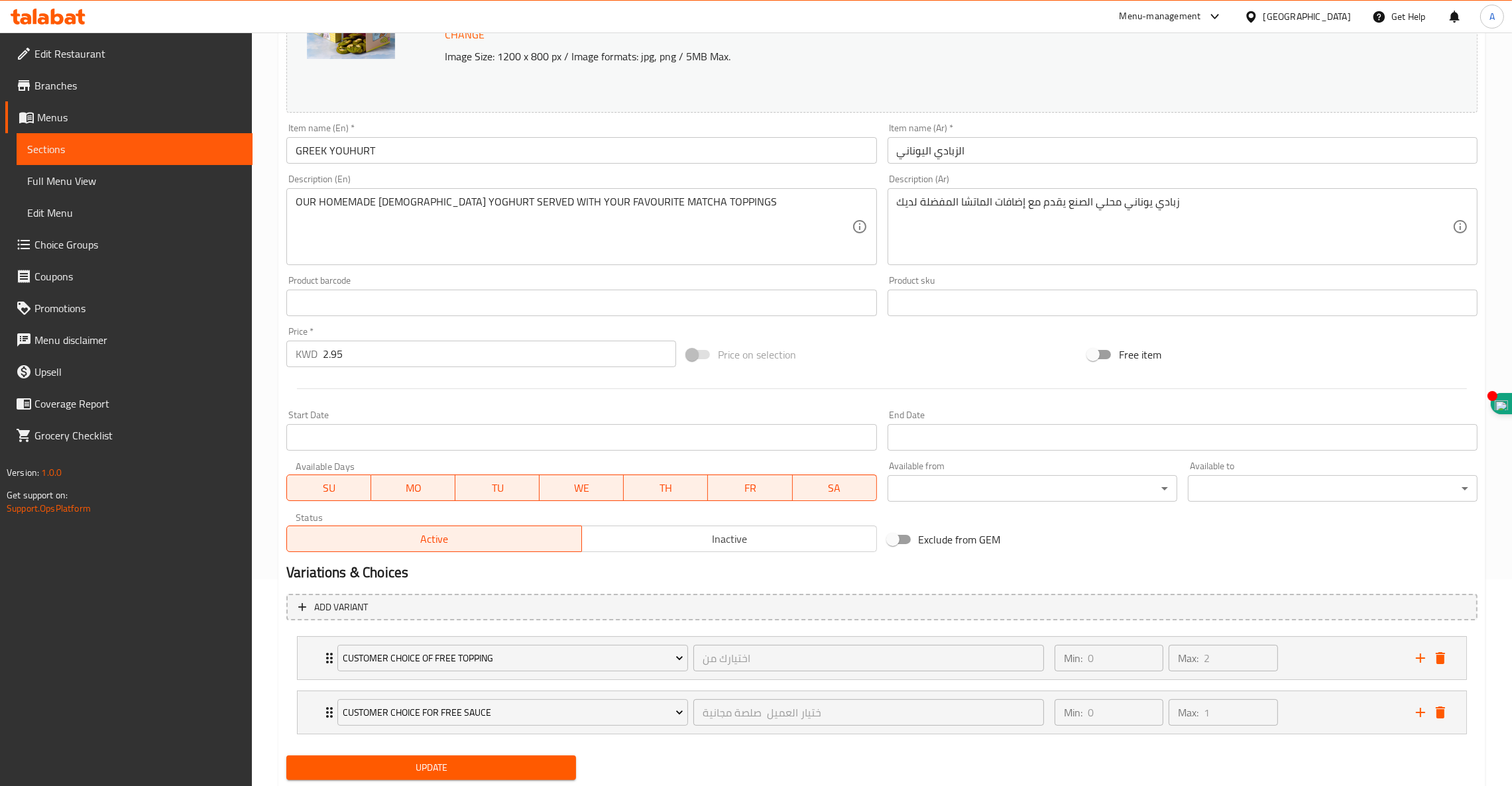
scroll to position [245, 0]
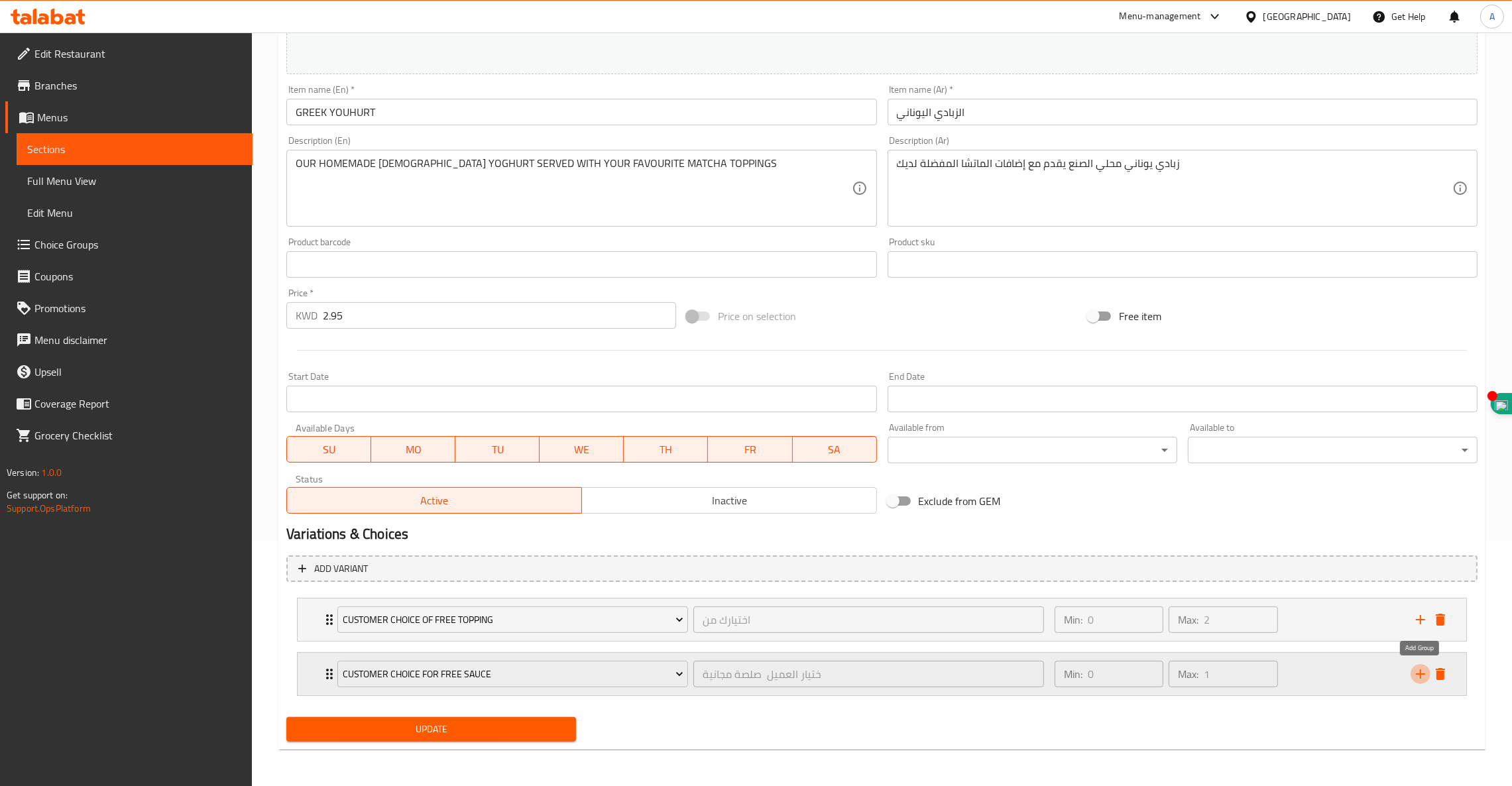
click at [1415, 675] on icon "add" at bounding box center [1420, 674] width 16 height 16
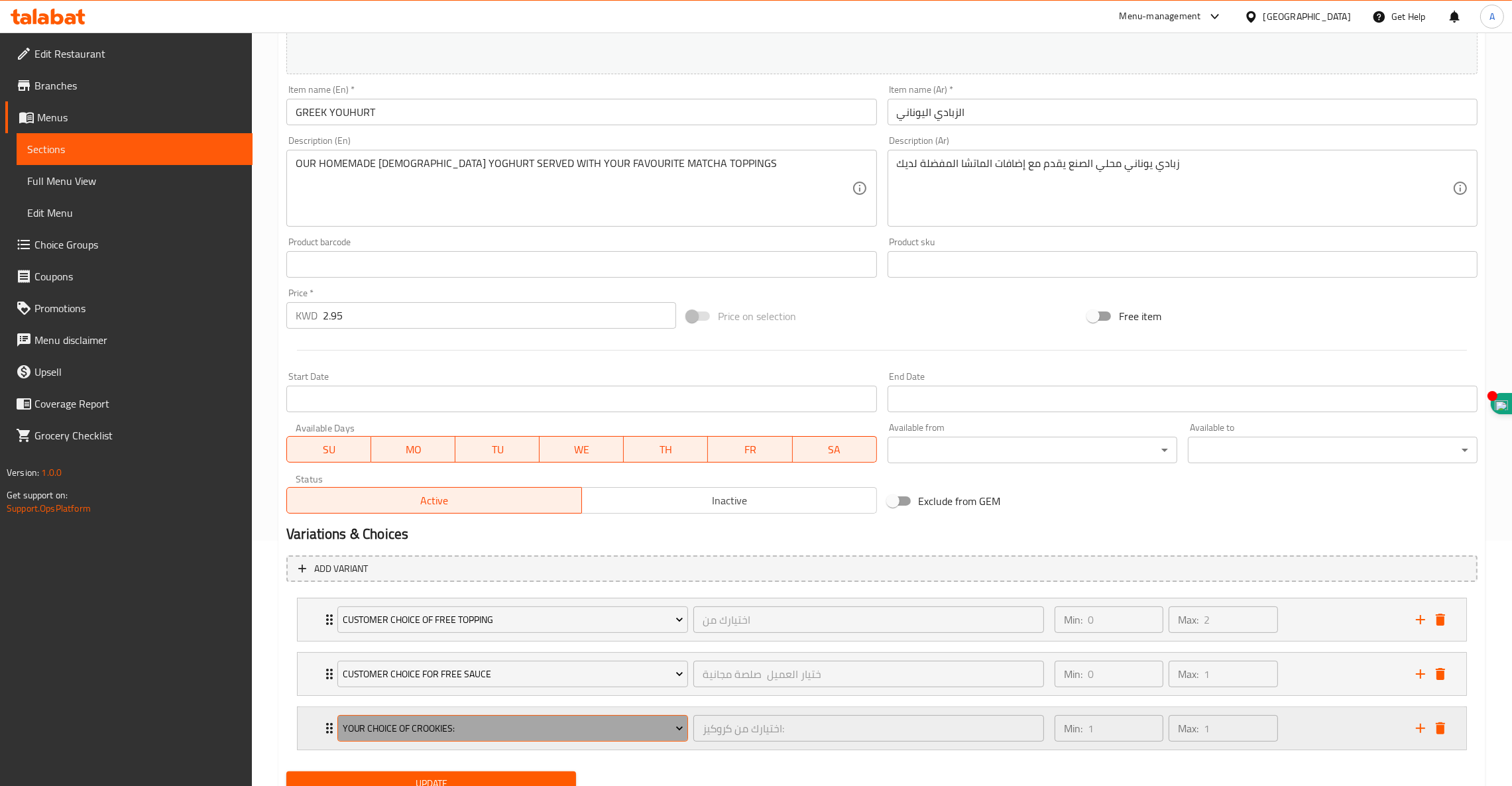
click at [355, 728] on span "Your Choice Of Crookies:" at bounding box center [513, 728] width 341 height 16
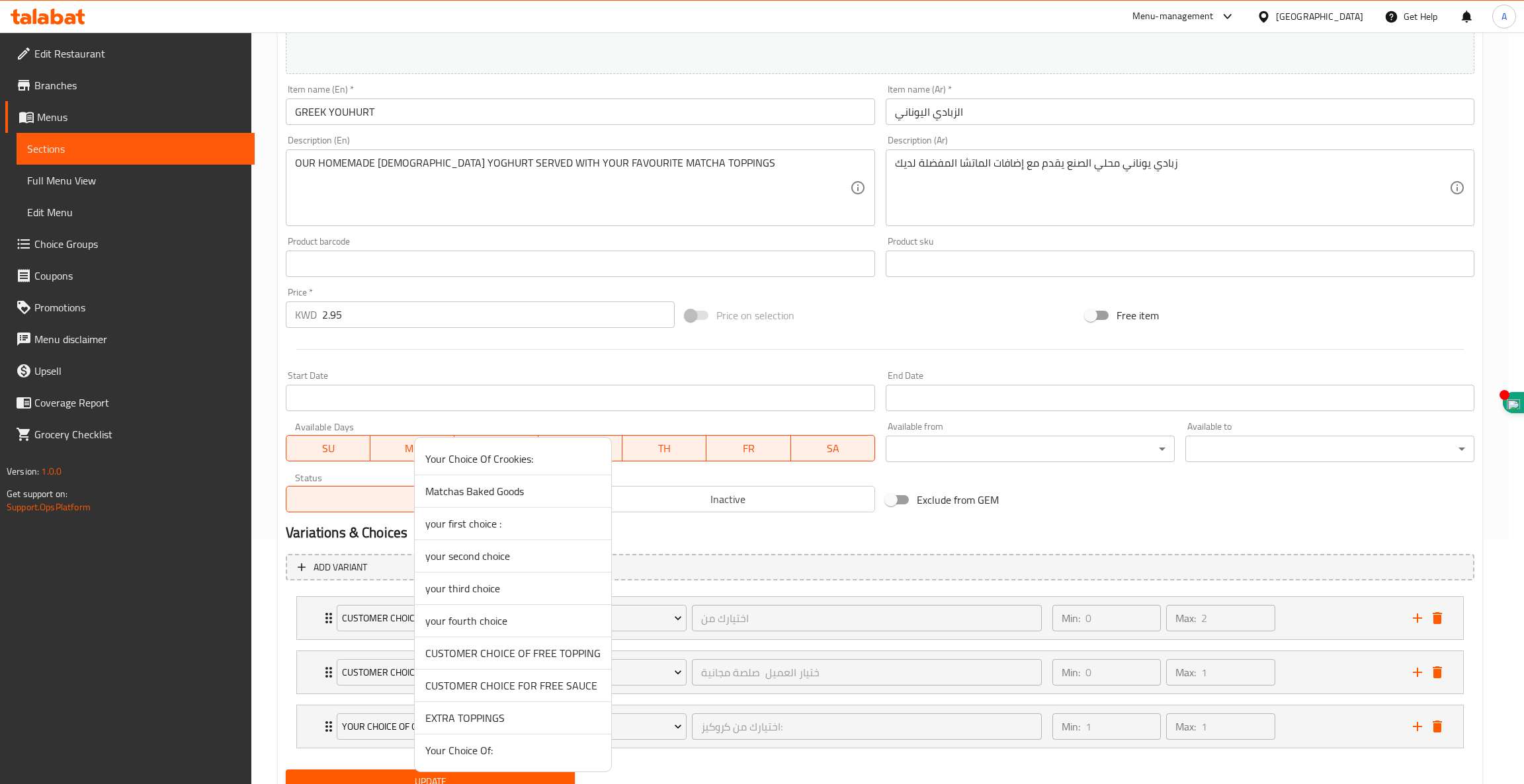
click at [490, 724] on span "EXTRA TOPPINGS" at bounding box center [512, 718] width 175 height 16
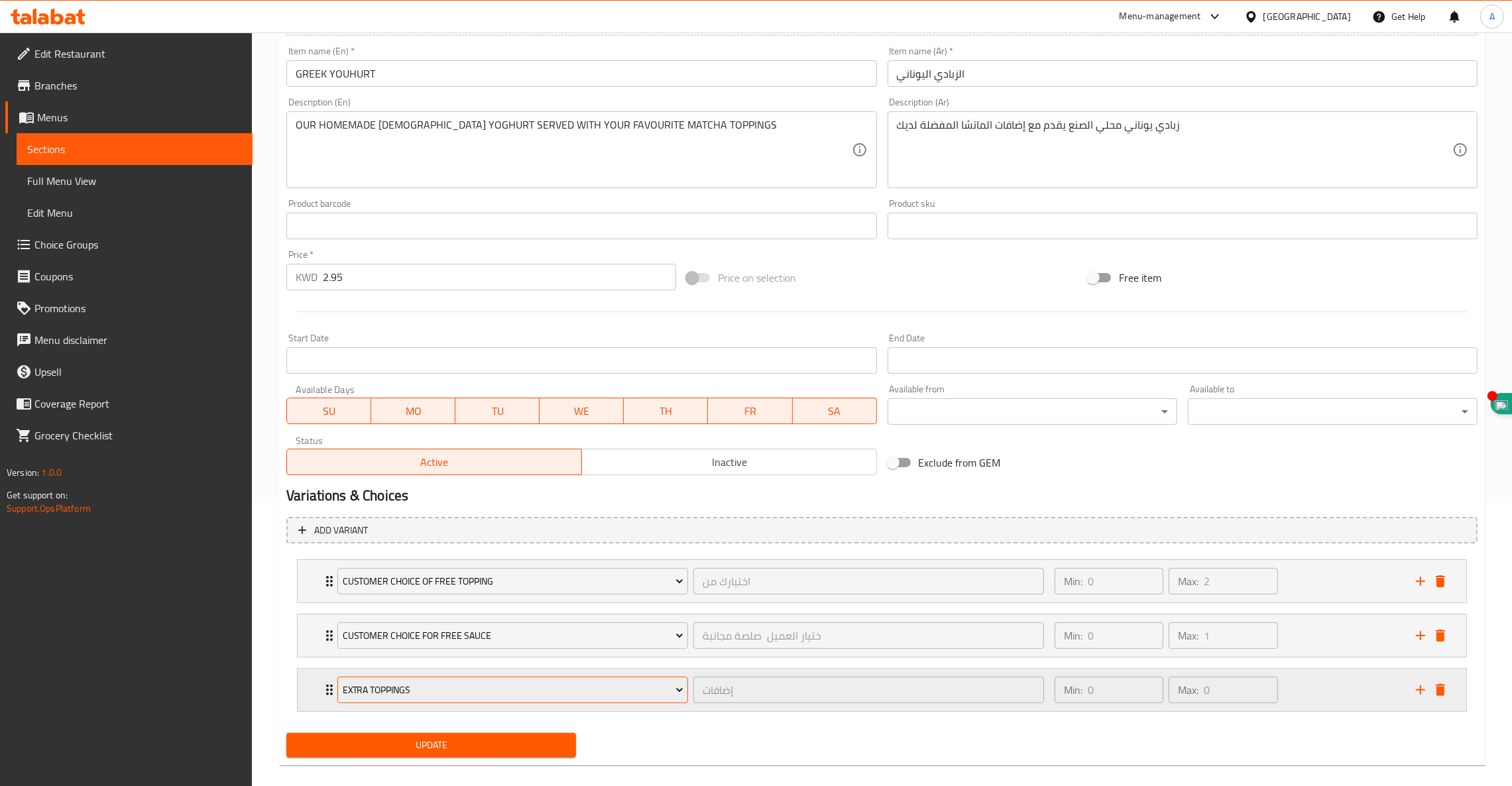
scroll to position [300, 0]
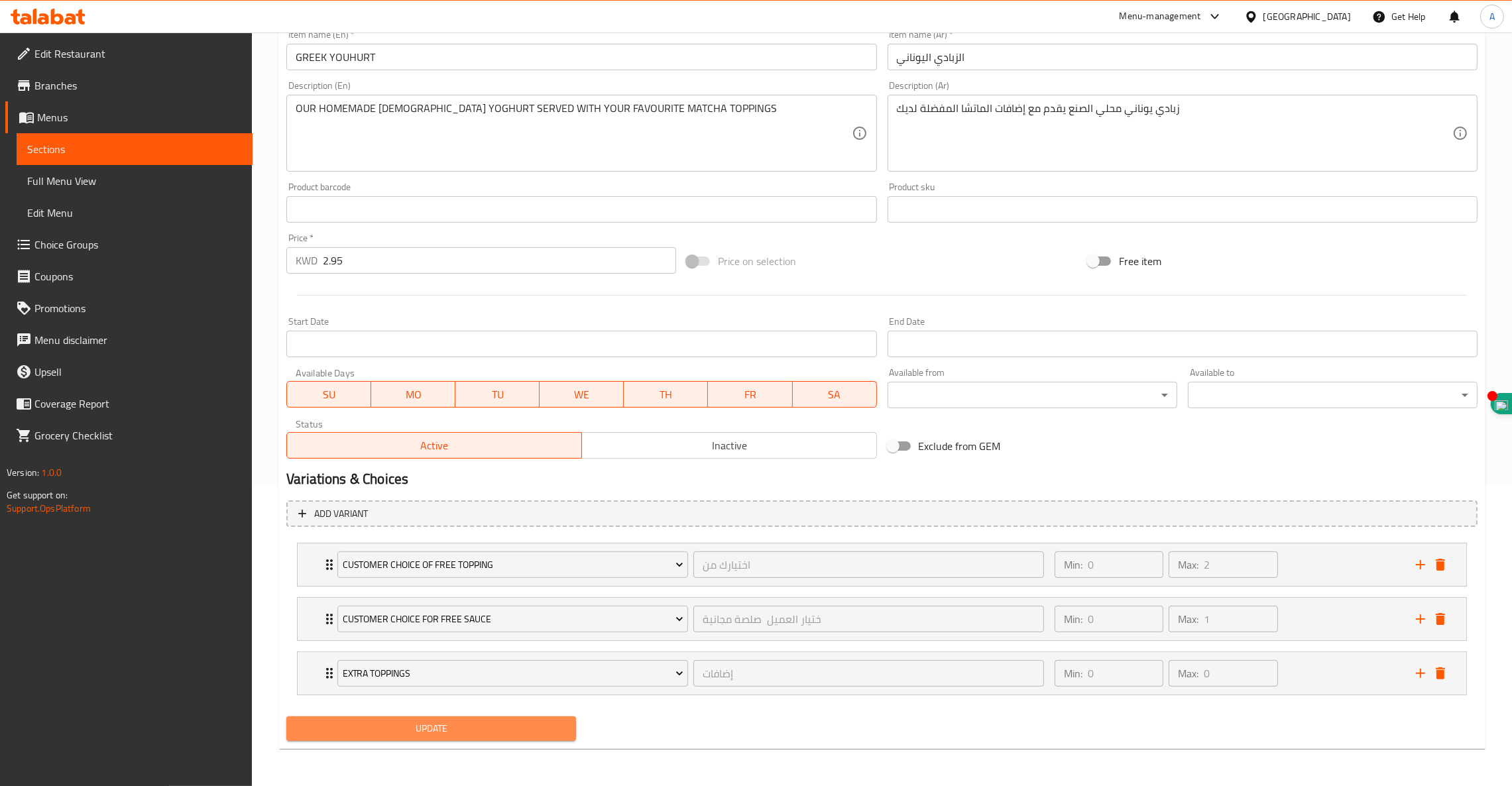
click at [425, 723] on span "Update" at bounding box center [430, 728] width 268 height 16
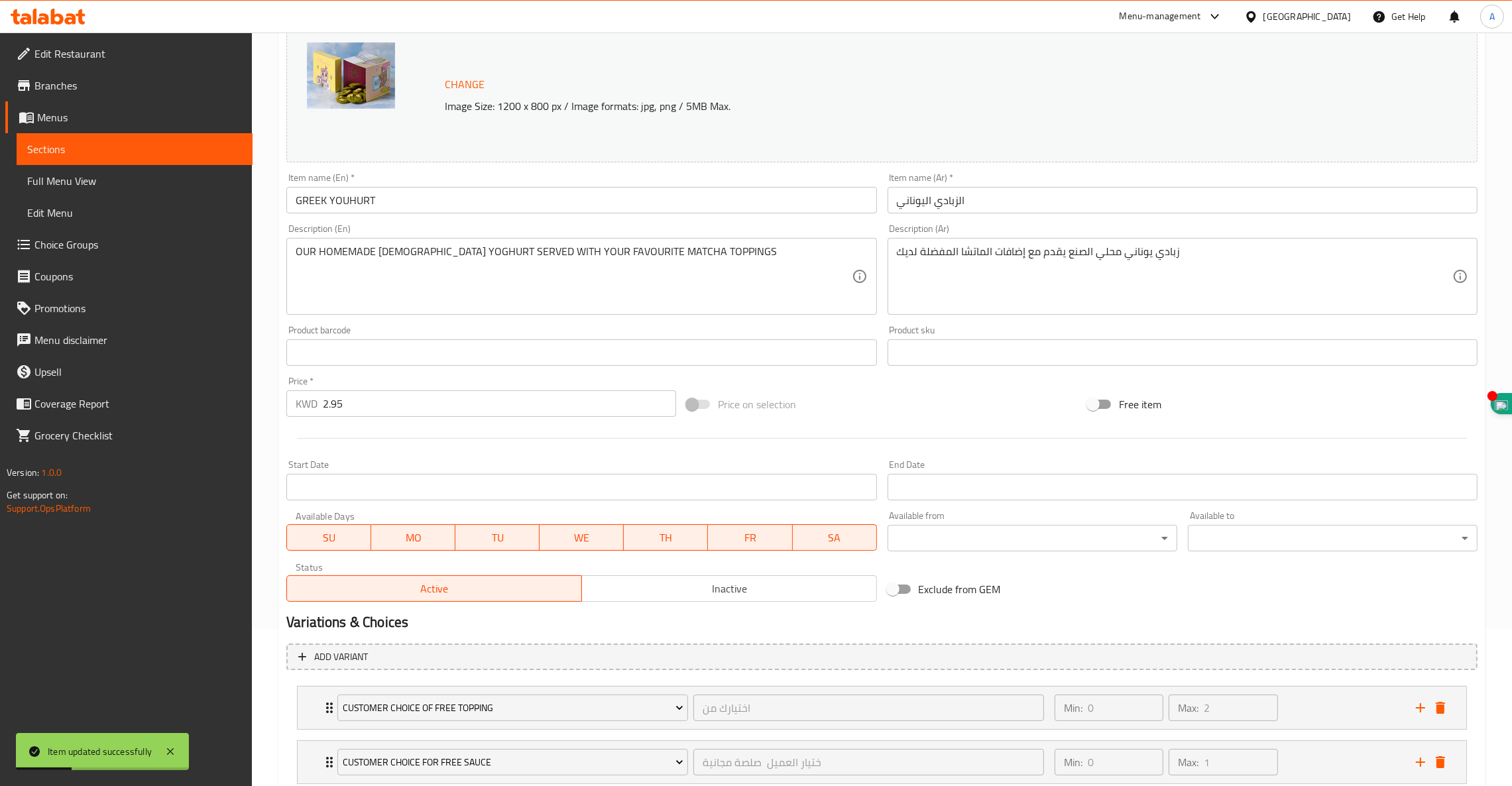
scroll to position [0, 0]
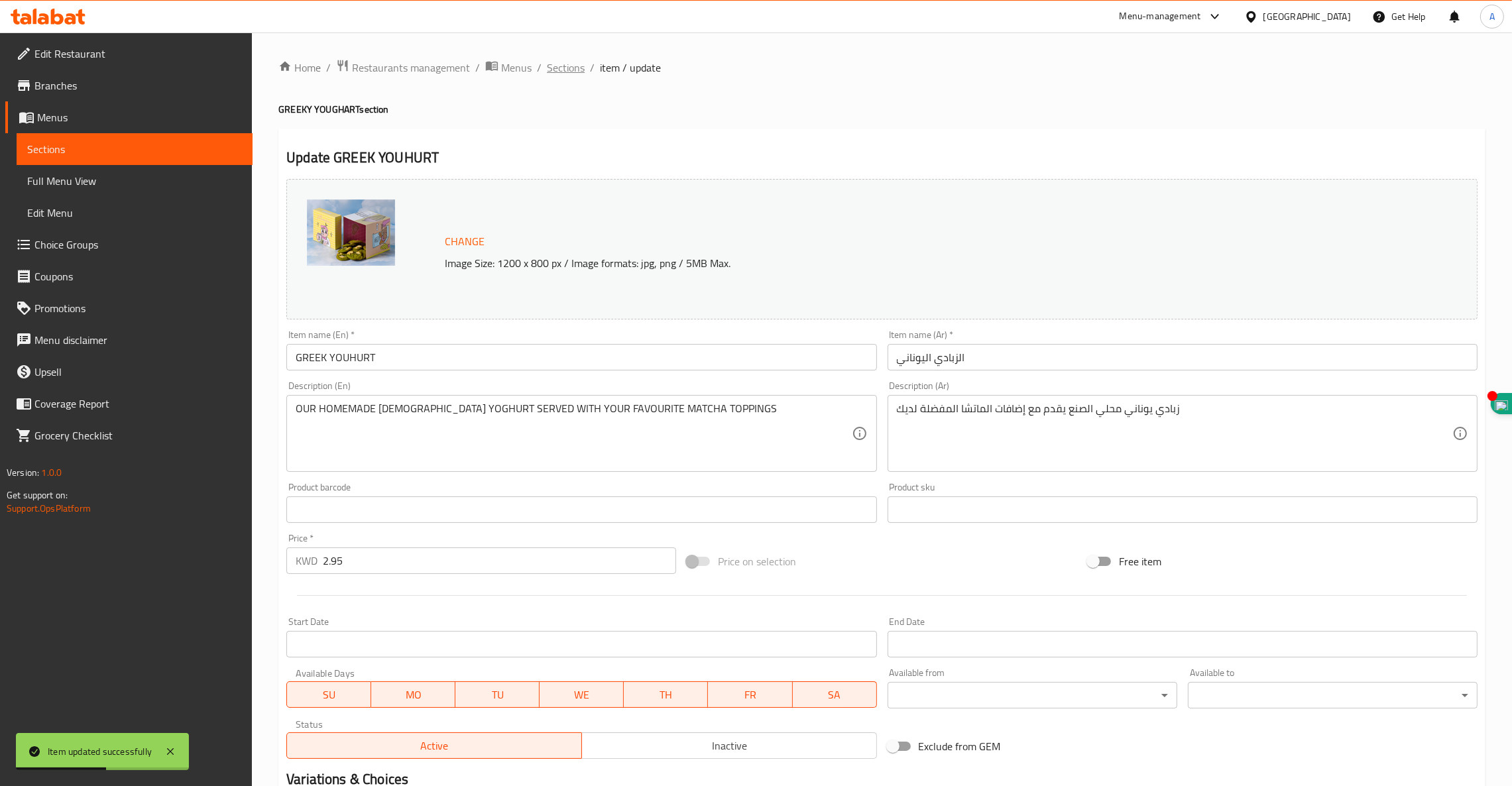
click at [564, 68] on span "Sections" at bounding box center [565, 68] width 38 height 16
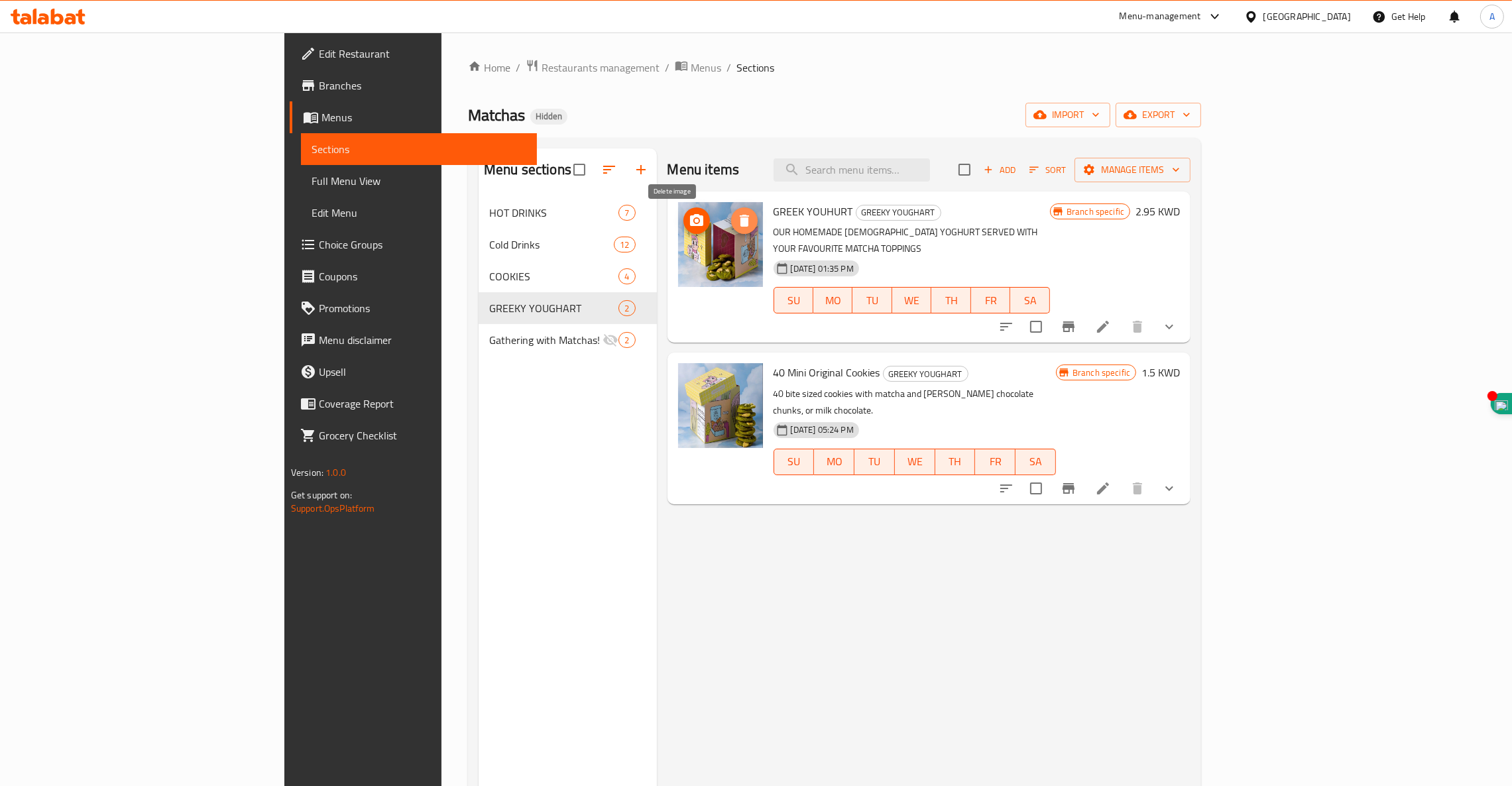
click at [740, 220] on icon "delete image" at bounding box center [744, 221] width 9 height 12
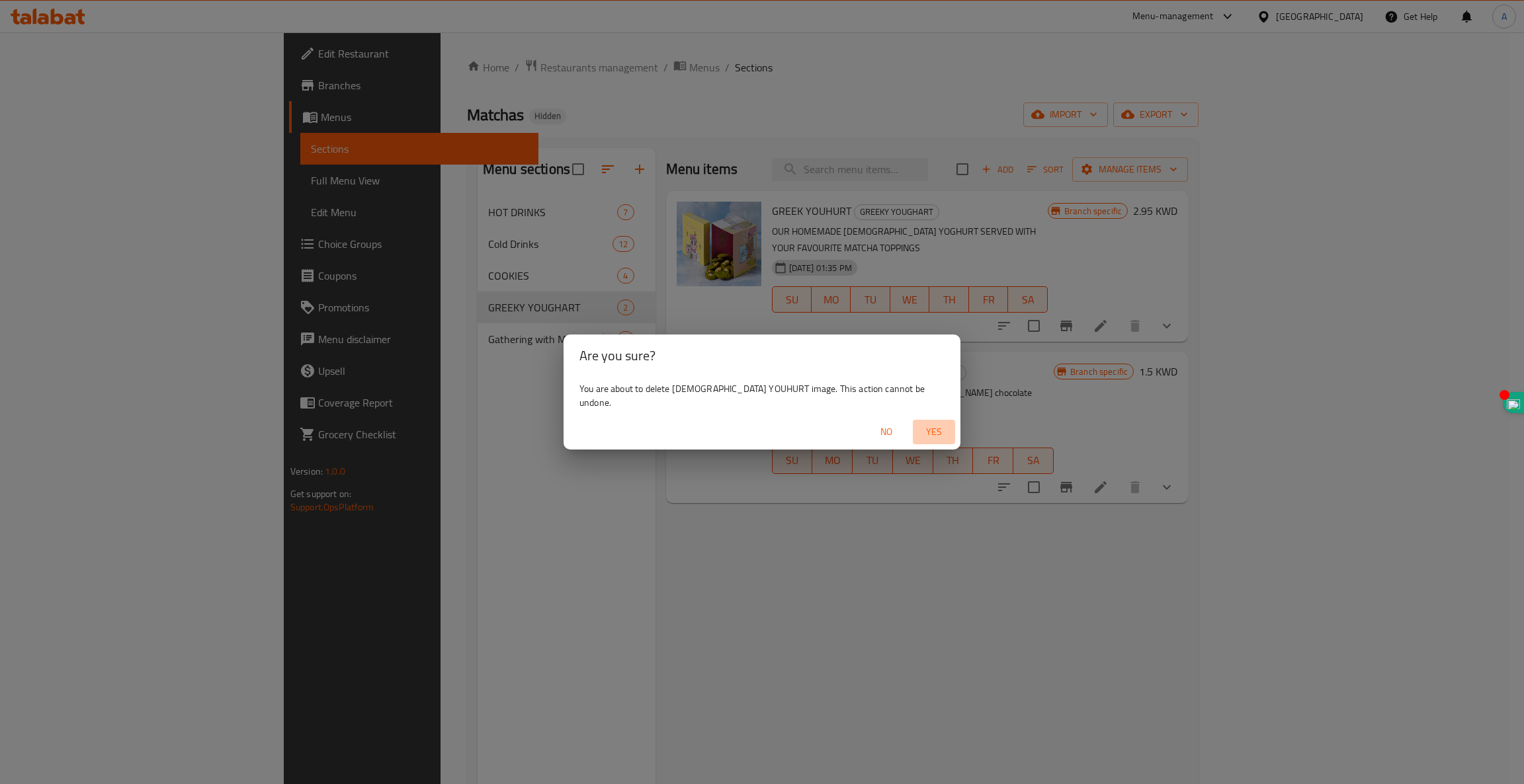
click at [918, 424] on span "Yes" at bounding box center [933, 431] width 32 height 16
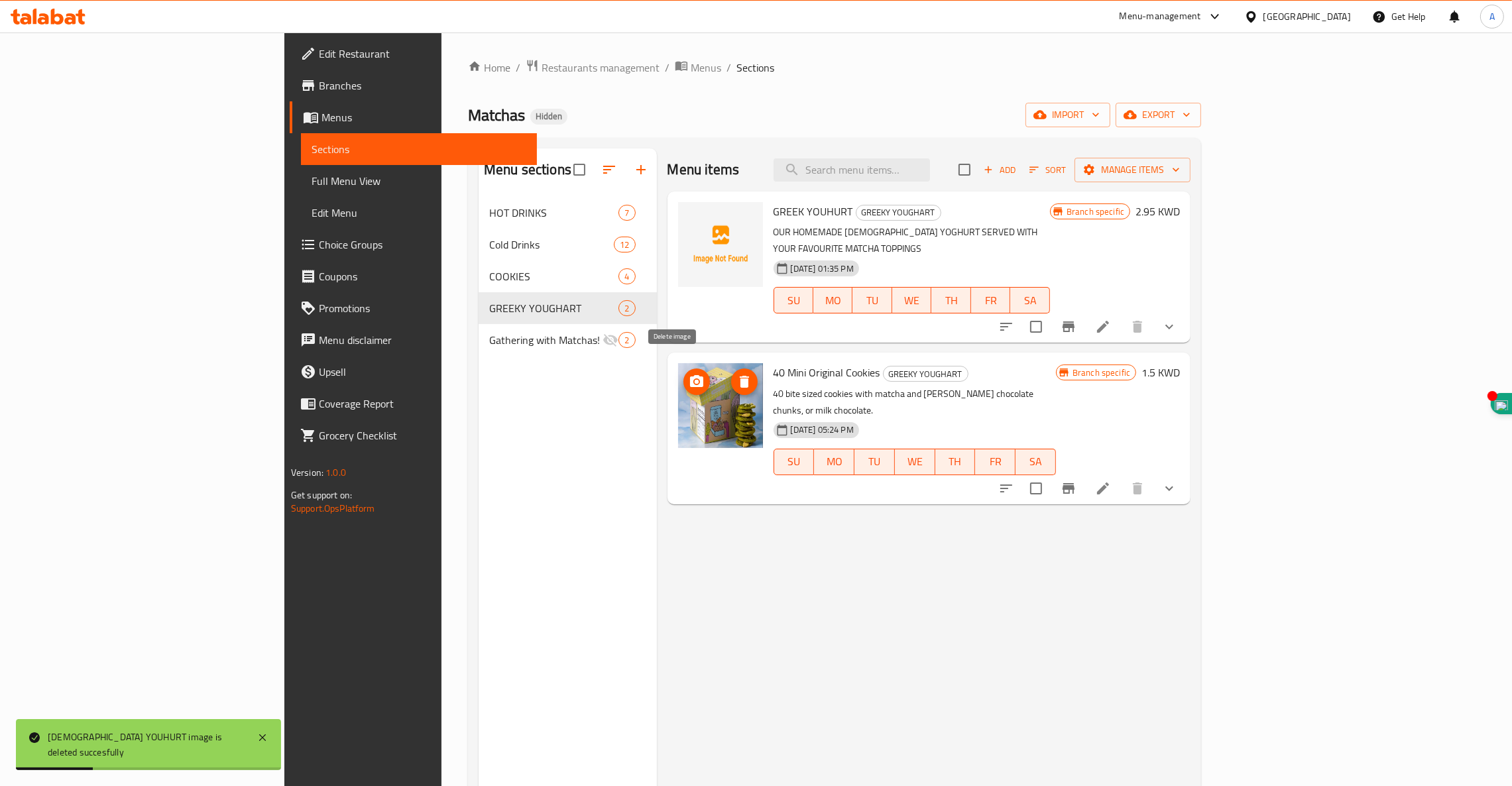
click at [740, 376] on icon "delete image" at bounding box center [744, 381] width 9 height 12
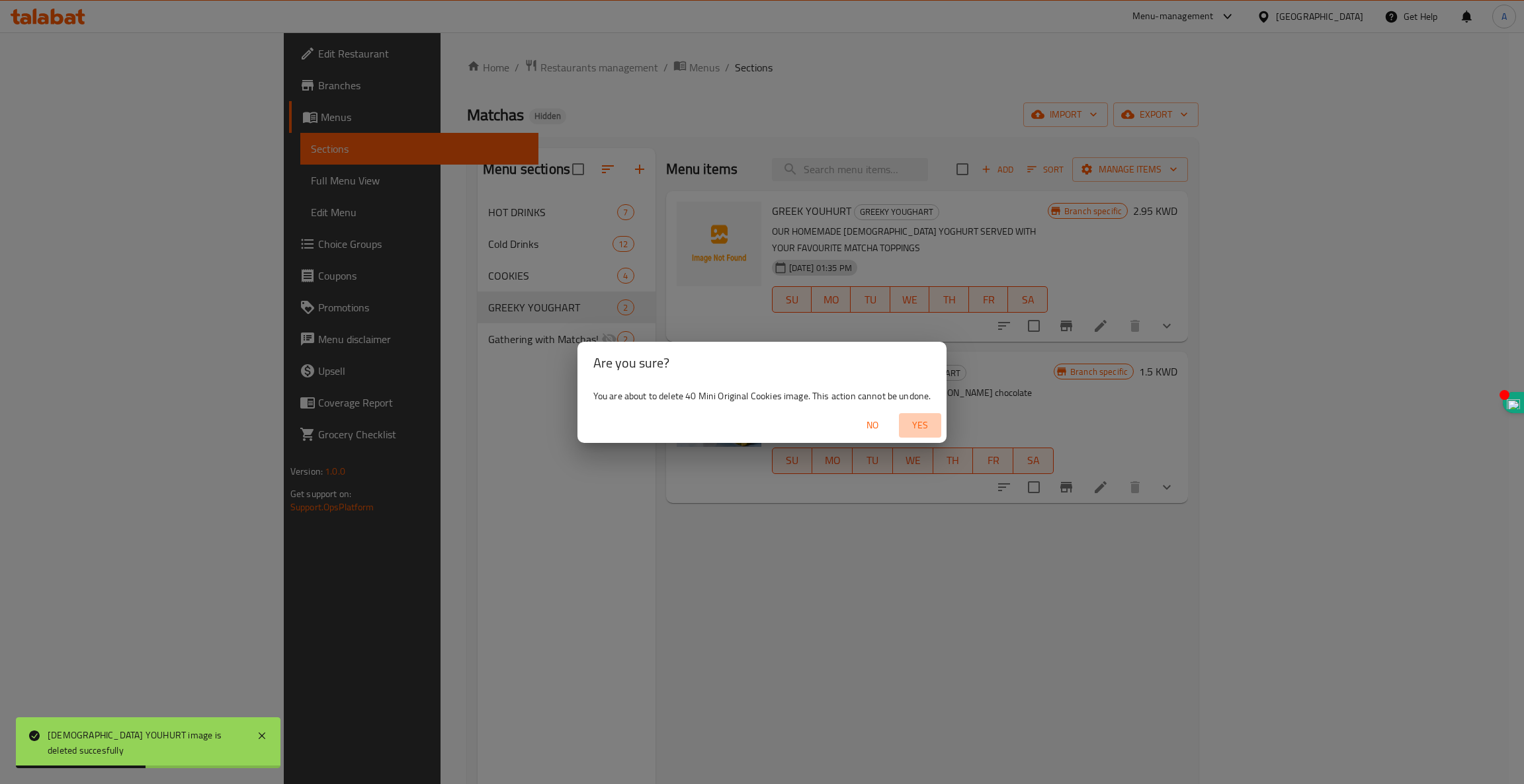
click at [930, 426] on span "Yes" at bounding box center [920, 425] width 32 height 16
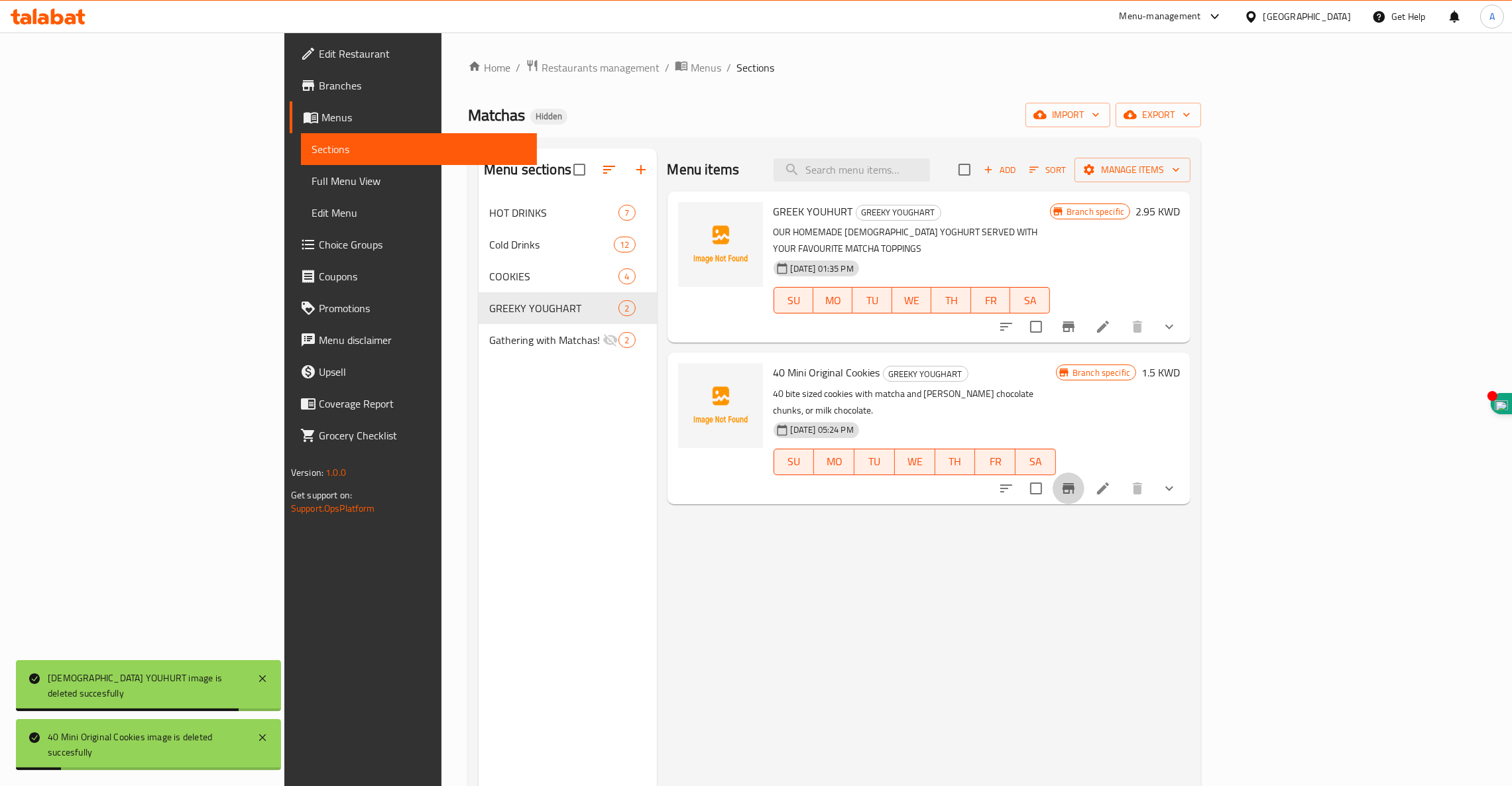
click at [1075, 483] on icon "Branch-specific-item" at bounding box center [1068, 488] width 12 height 11
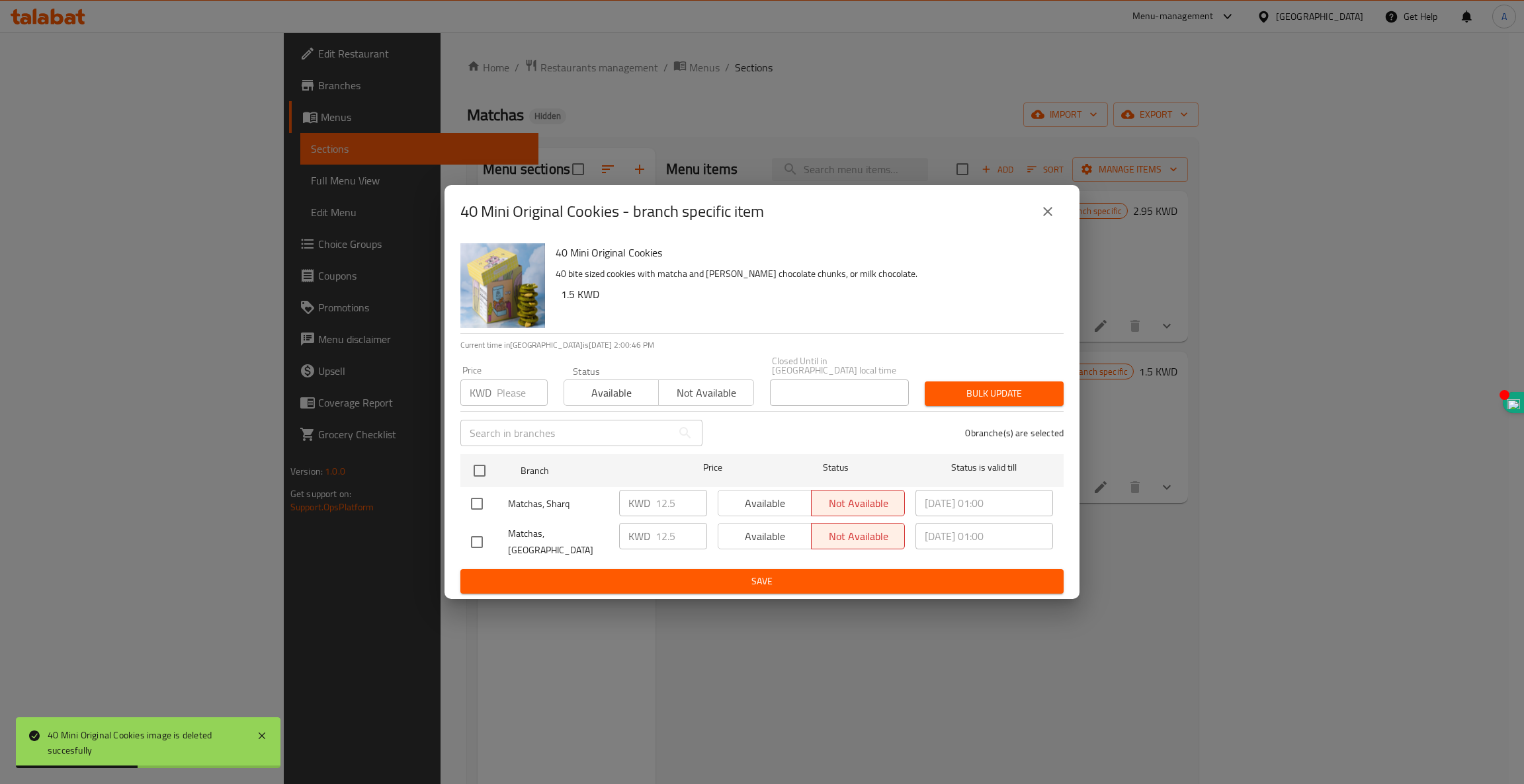
click at [1053, 228] on button "close" at bounding box center [1048, 211] width 32 height 32
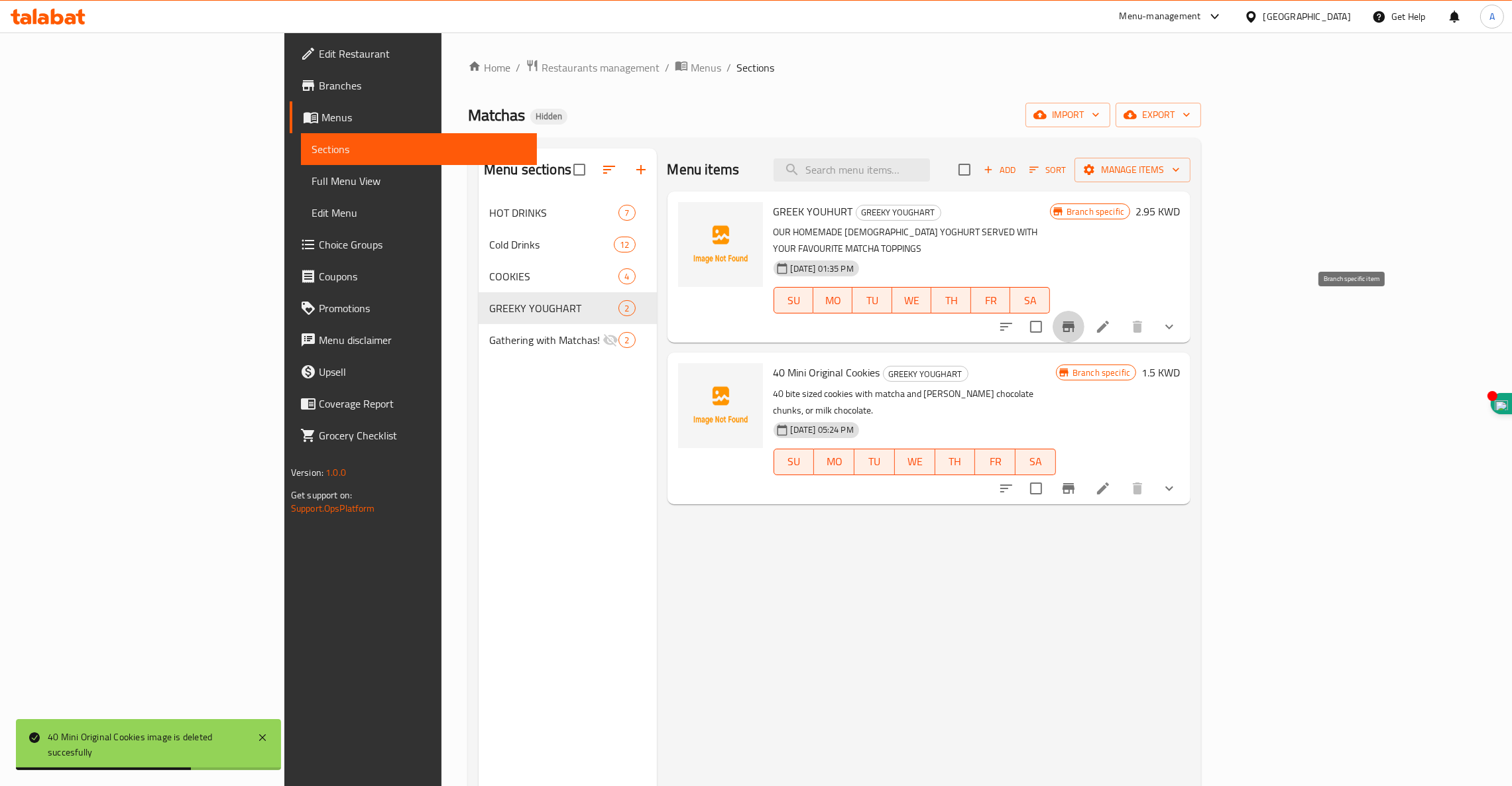
click at [1075, 322] on icon "Branch-specific-item" at bounding box center [1068, 326] width 12 height 11
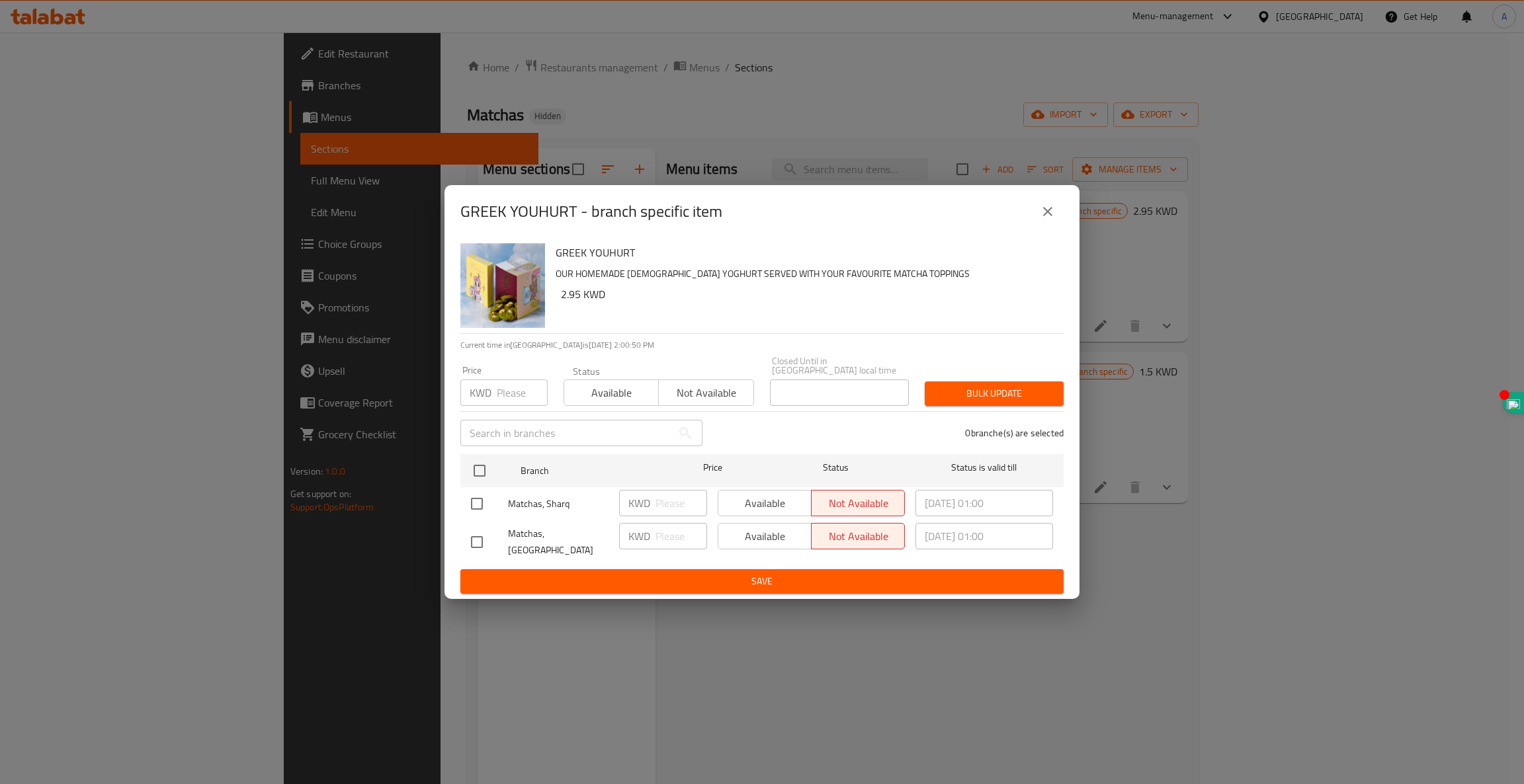
click at [478, 536] on input "checkbox" at bounding box center [476, 542] width 28 height 28
checkbox input "true"
click at [474, 505] on input "checkbox" at bounding box center [476, 504] width 28 height 28
checkbox input "true"
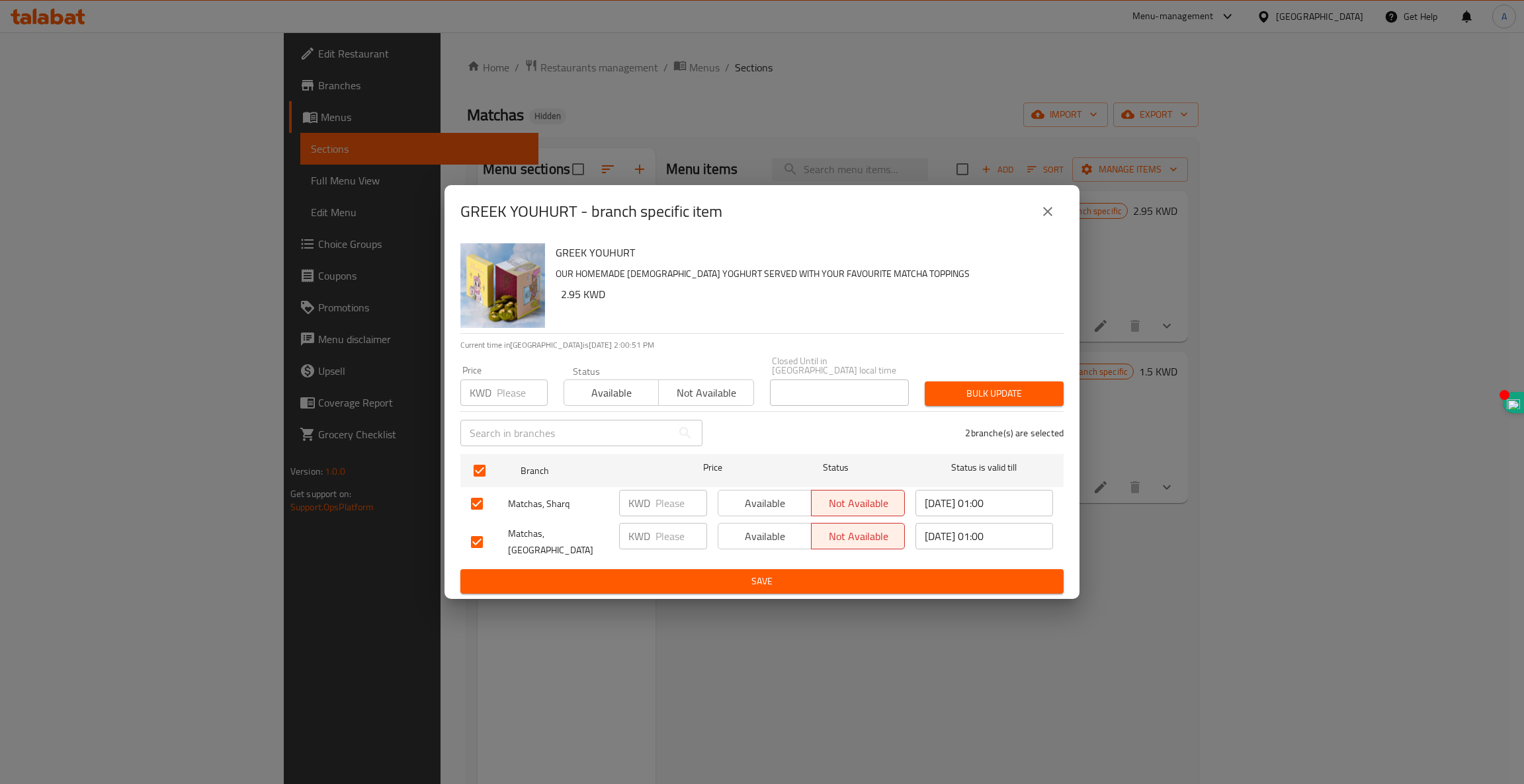
click at [743, 513] on span "Available" at bounding box center [764, 503] width 82 height 19
click at [764, 542] on span "Available" at bounding box center [764, 536] width 82 height 19
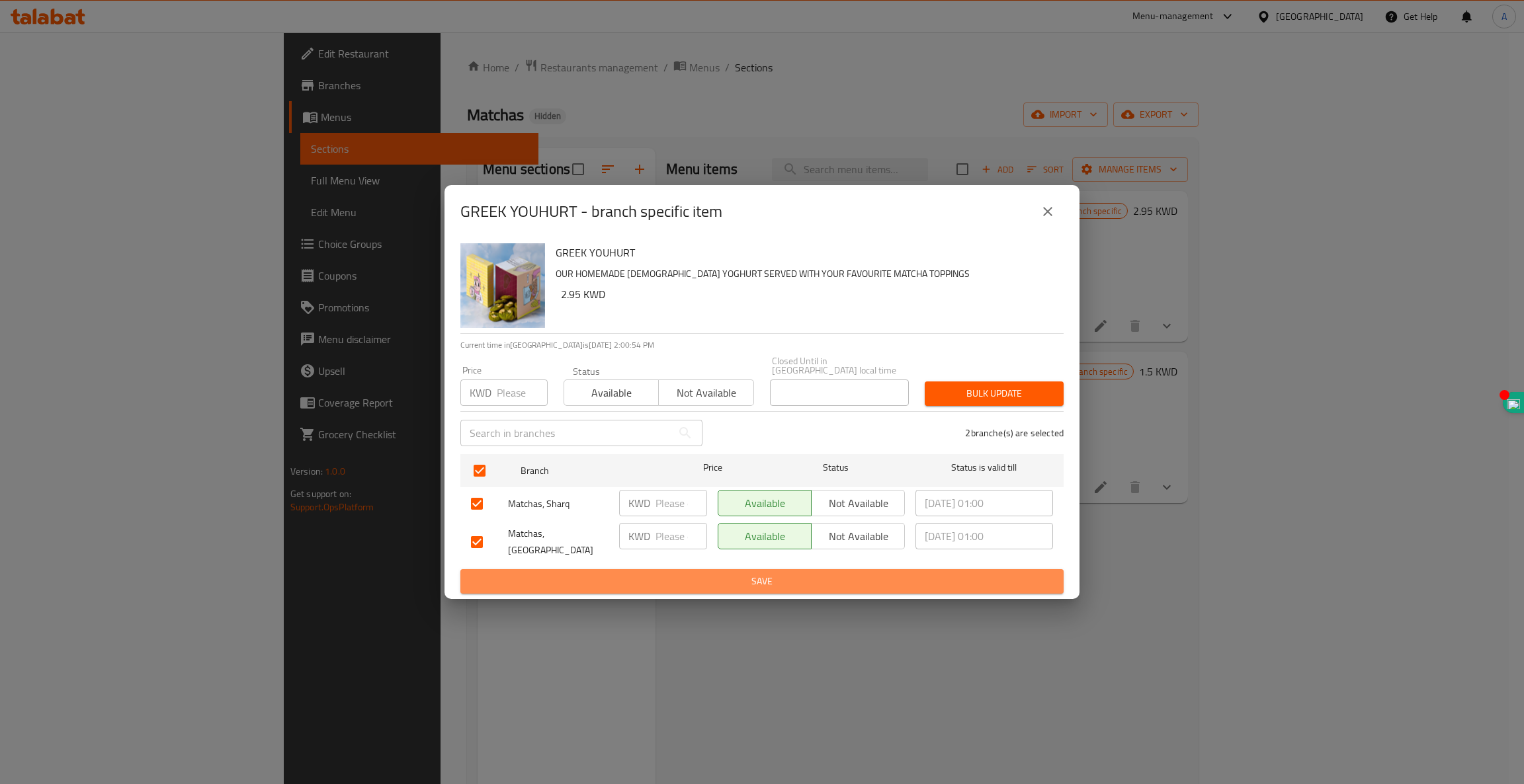
click at [845, 573] on span "Save" at bounding box center [762, 581] width 582 height 16
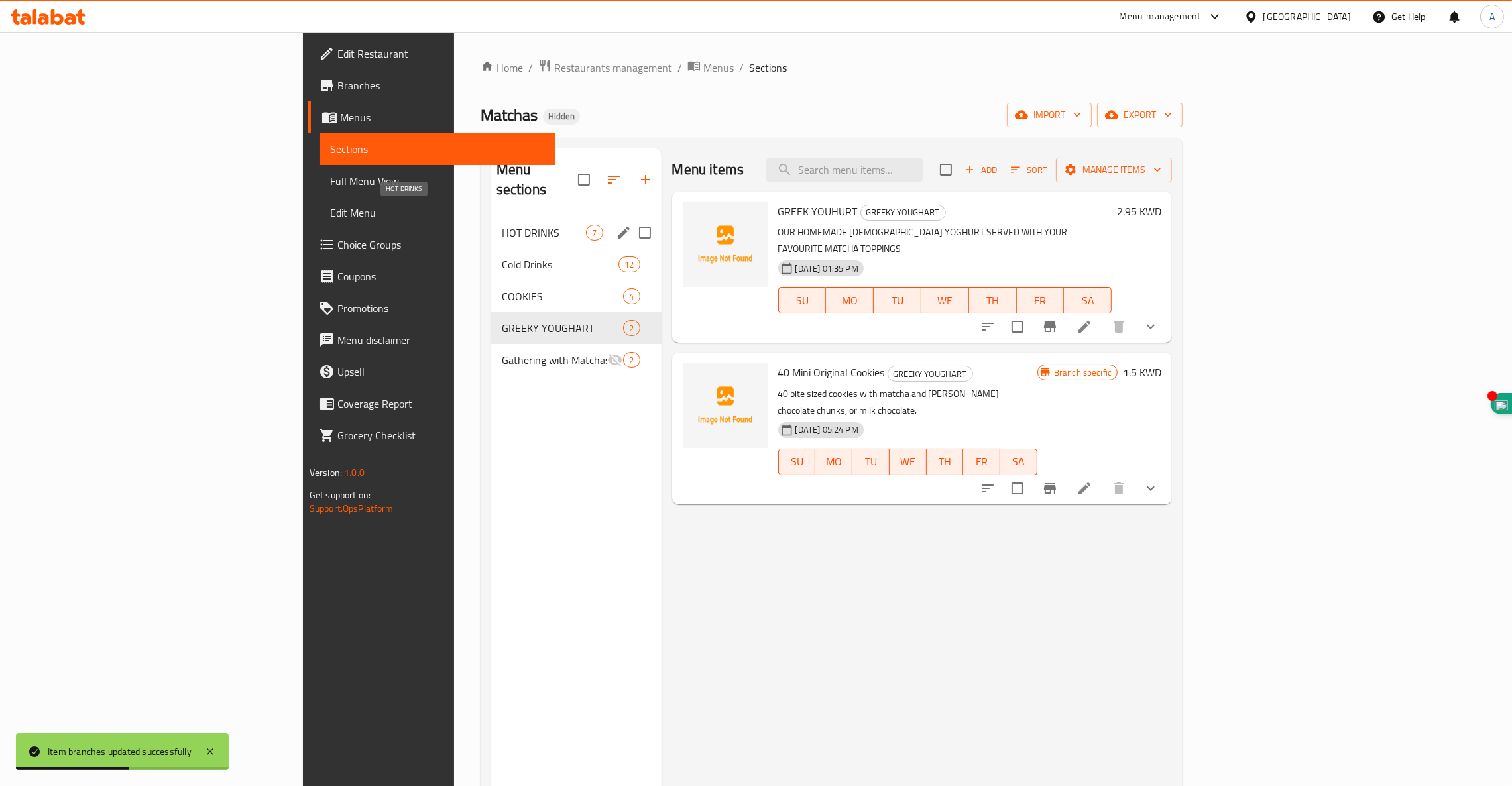
click at [501, 225] on span "HOT DRINKS" at bounding box center [543, 233] width 85 height 16
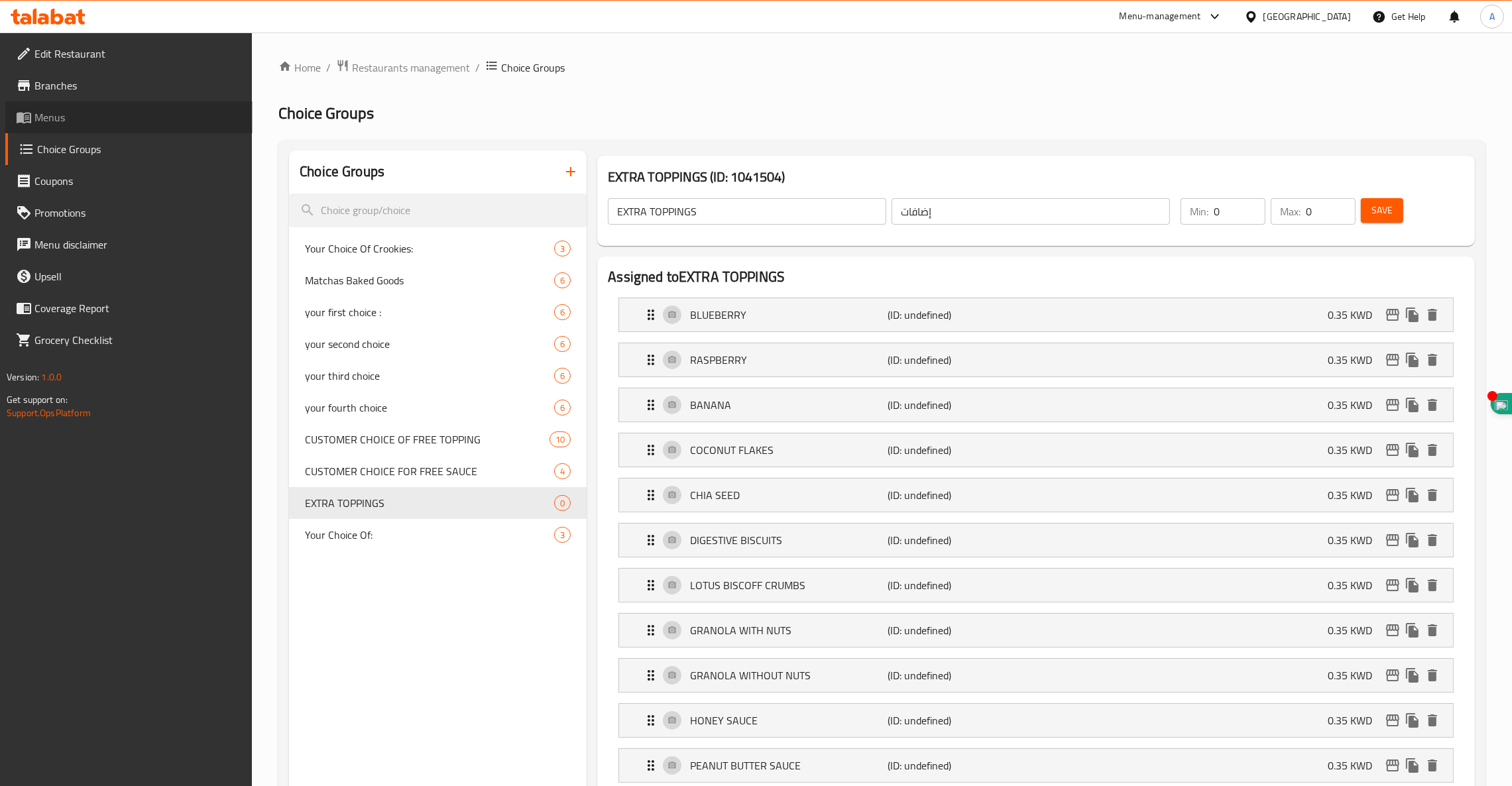
click at [58, 122] on span "Menus" at bounding box center [138, 117] width 208 height 16
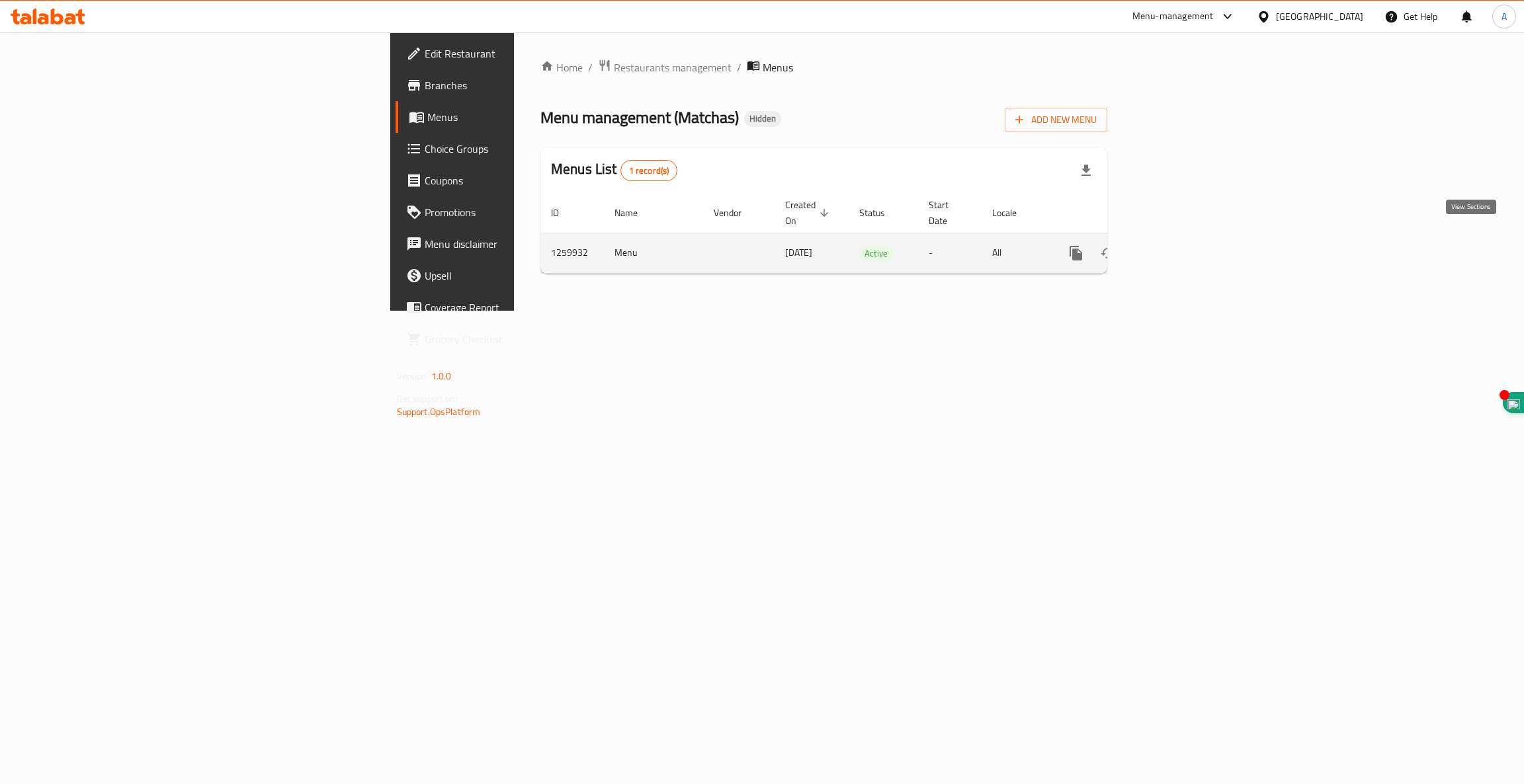
click at [1180, 245] on icon "enhanced table" at bounding box center [1171, 253] width 16 height 16
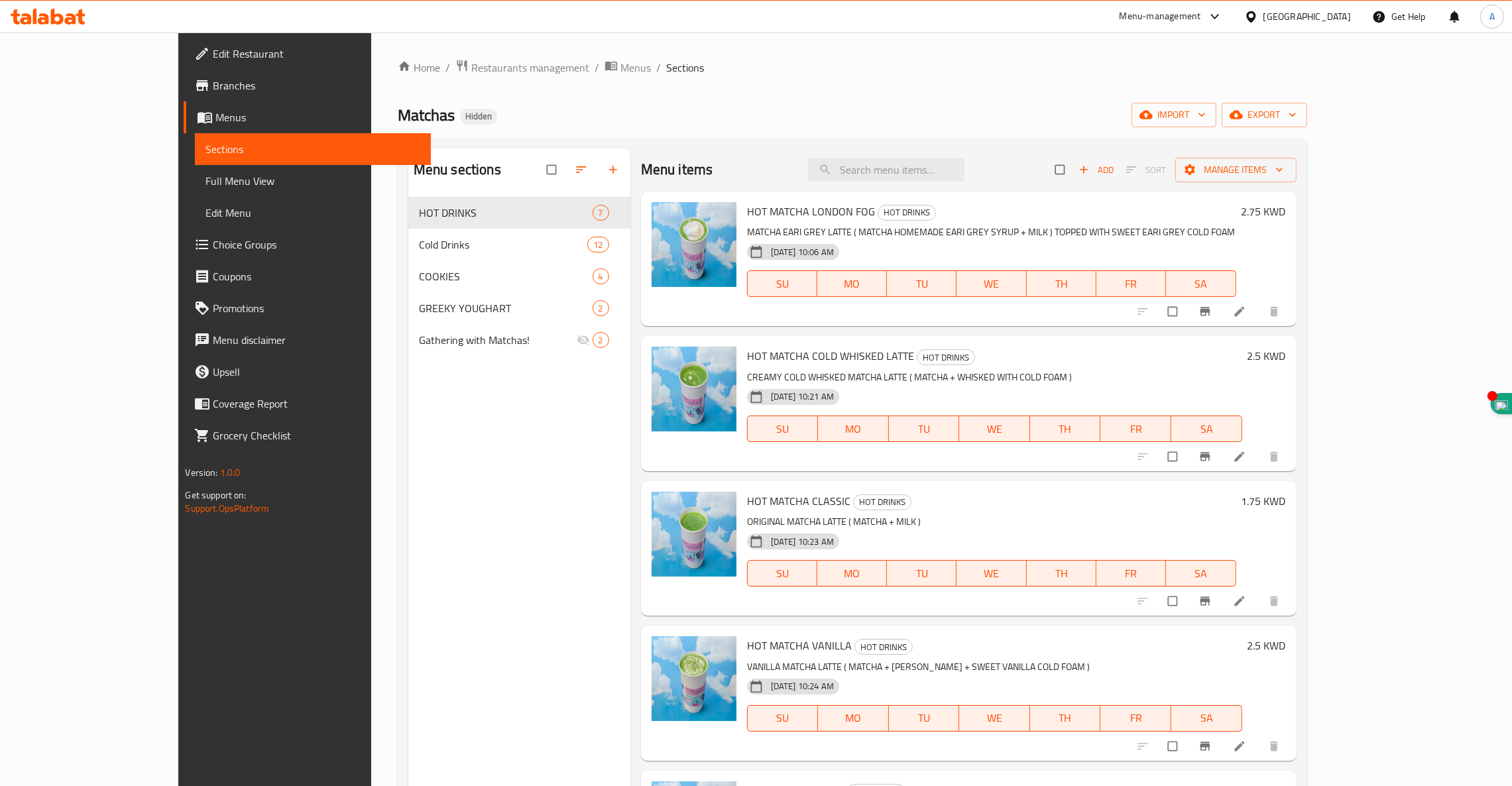
click at [213, 87] on span "Branches" at bounding box center [316, 85] width 208 height 16
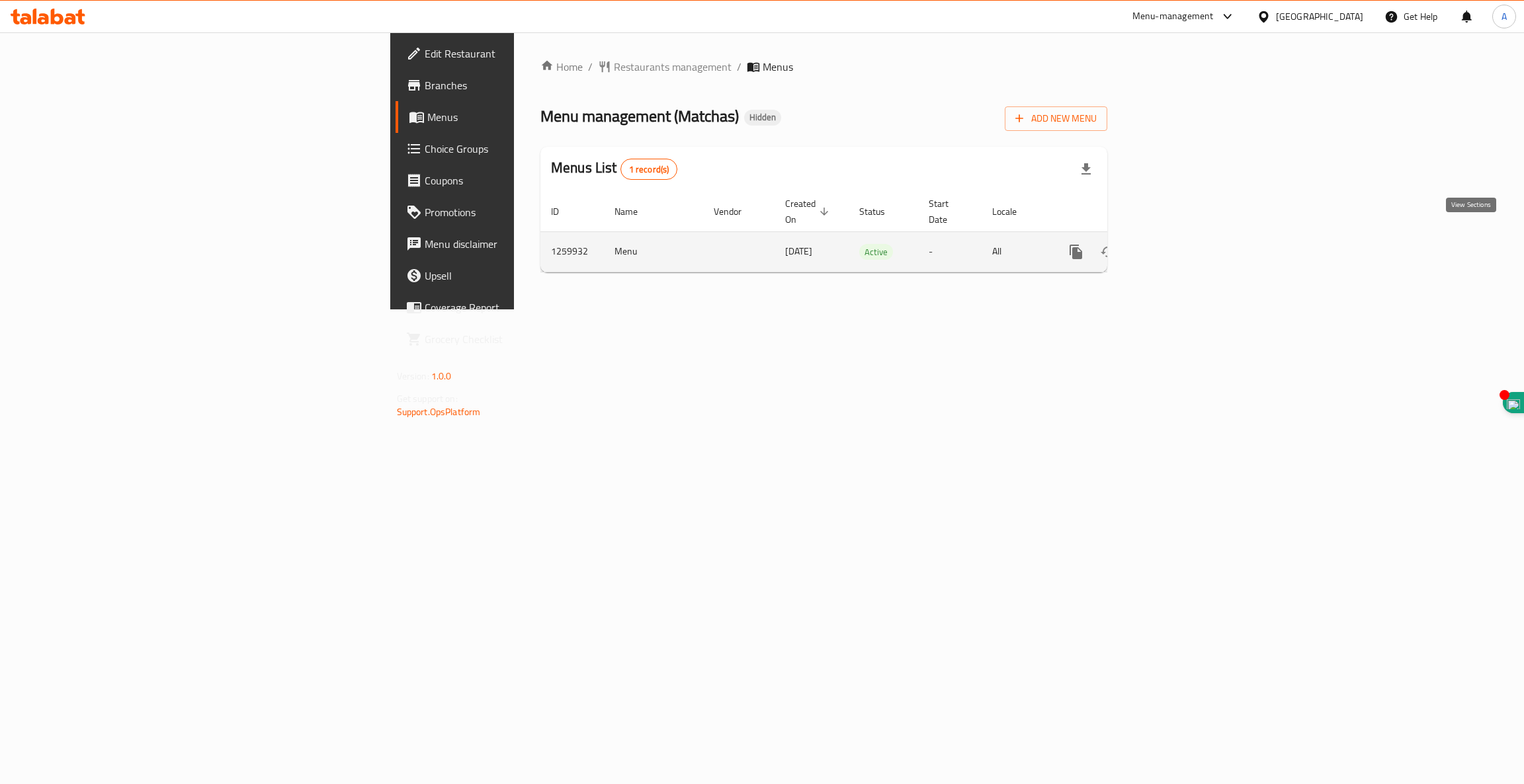
click at [1180, 244] on icon "enhanced table" at bounding box center [1171, 252] width 16 height 16
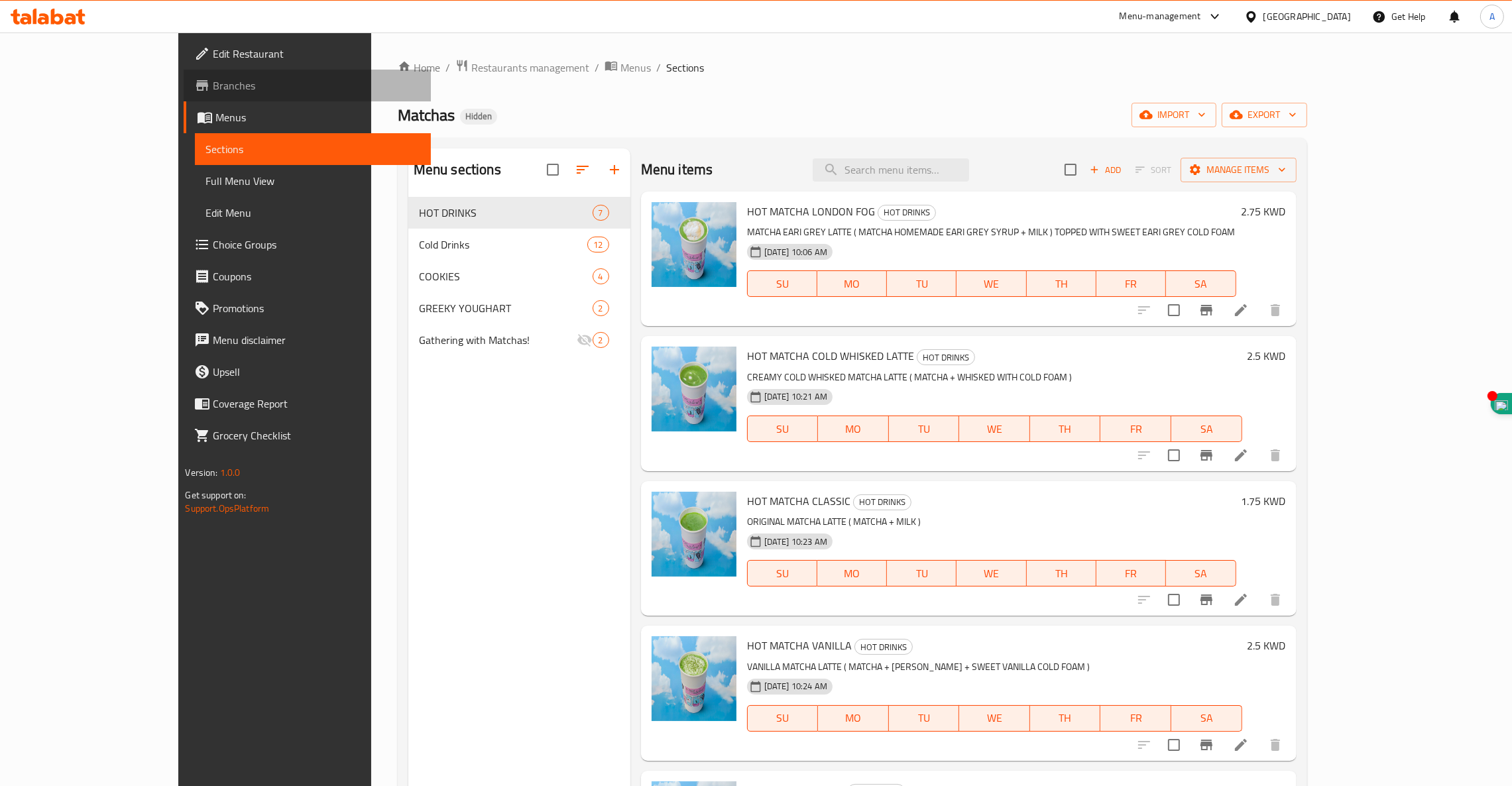
click at [213, 87] on span "Branches" at bounding box center [316, 85] width 208 height 16
